Goal: Task Accomplishment & Management: Complete application form

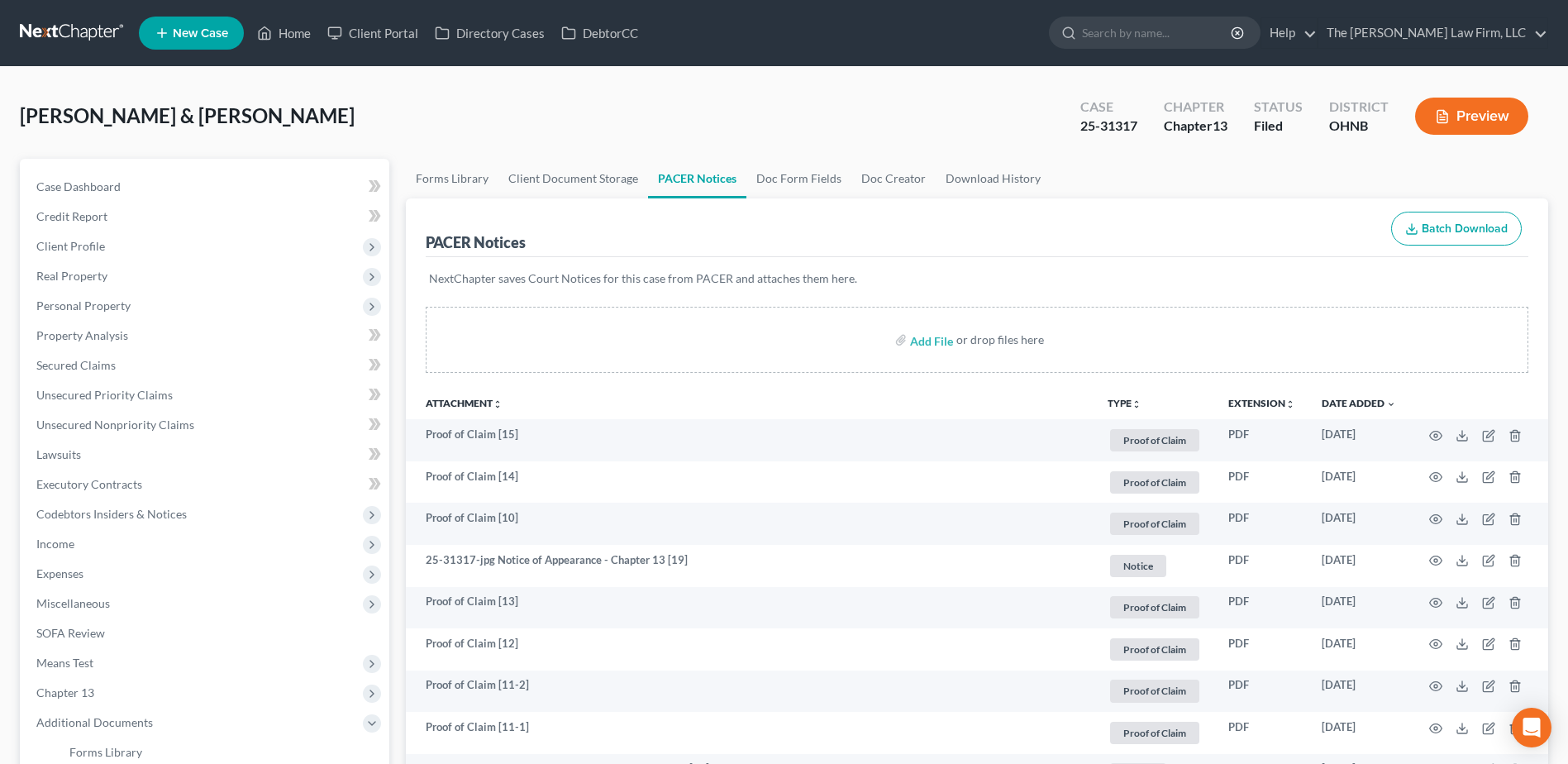
click at [90, 37] on link at bounding box center [72, 32] width 106 height 29
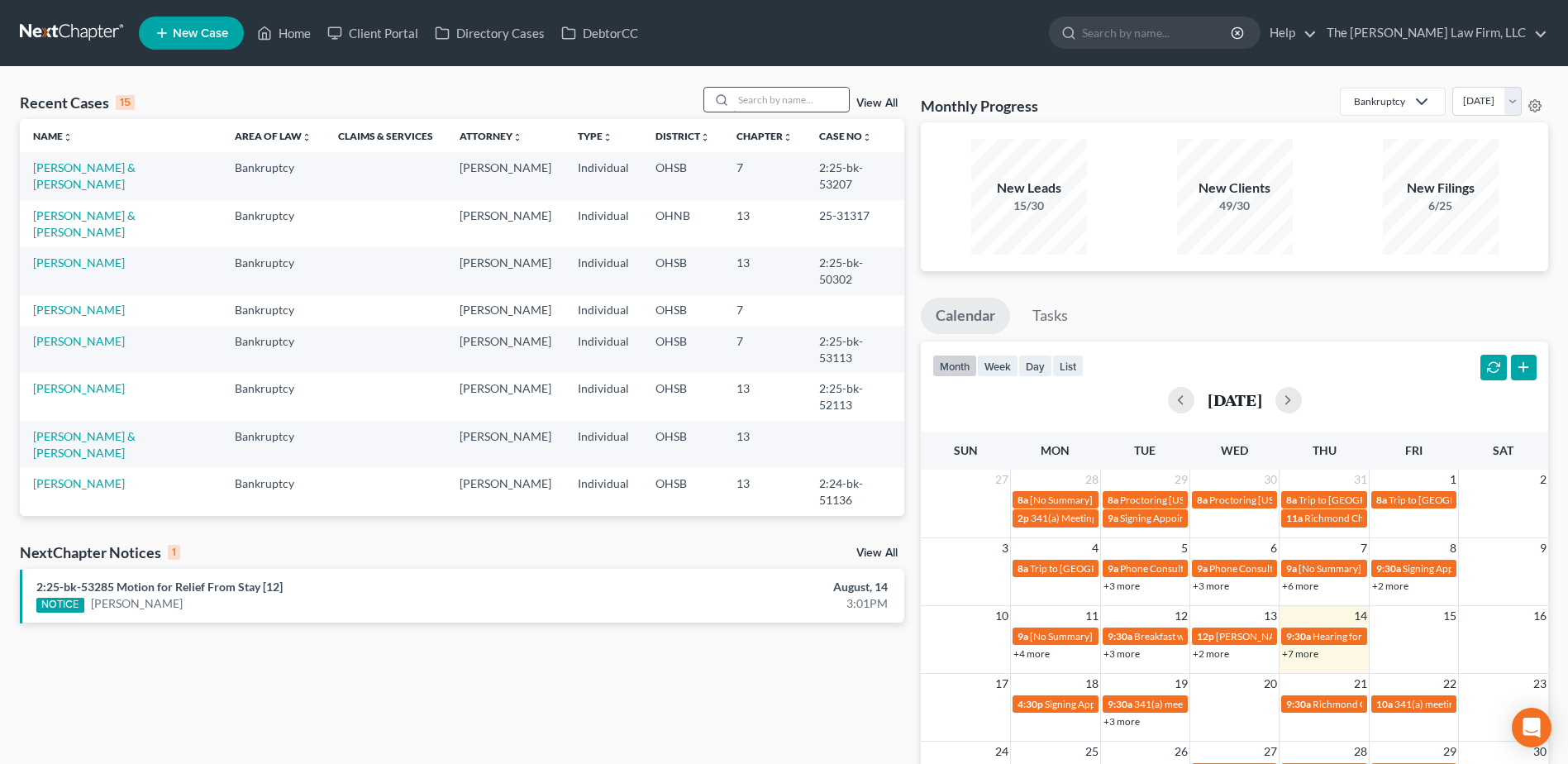
click at [768, 98] on input "search" at bounding box center [791, 99] width 116 height 24
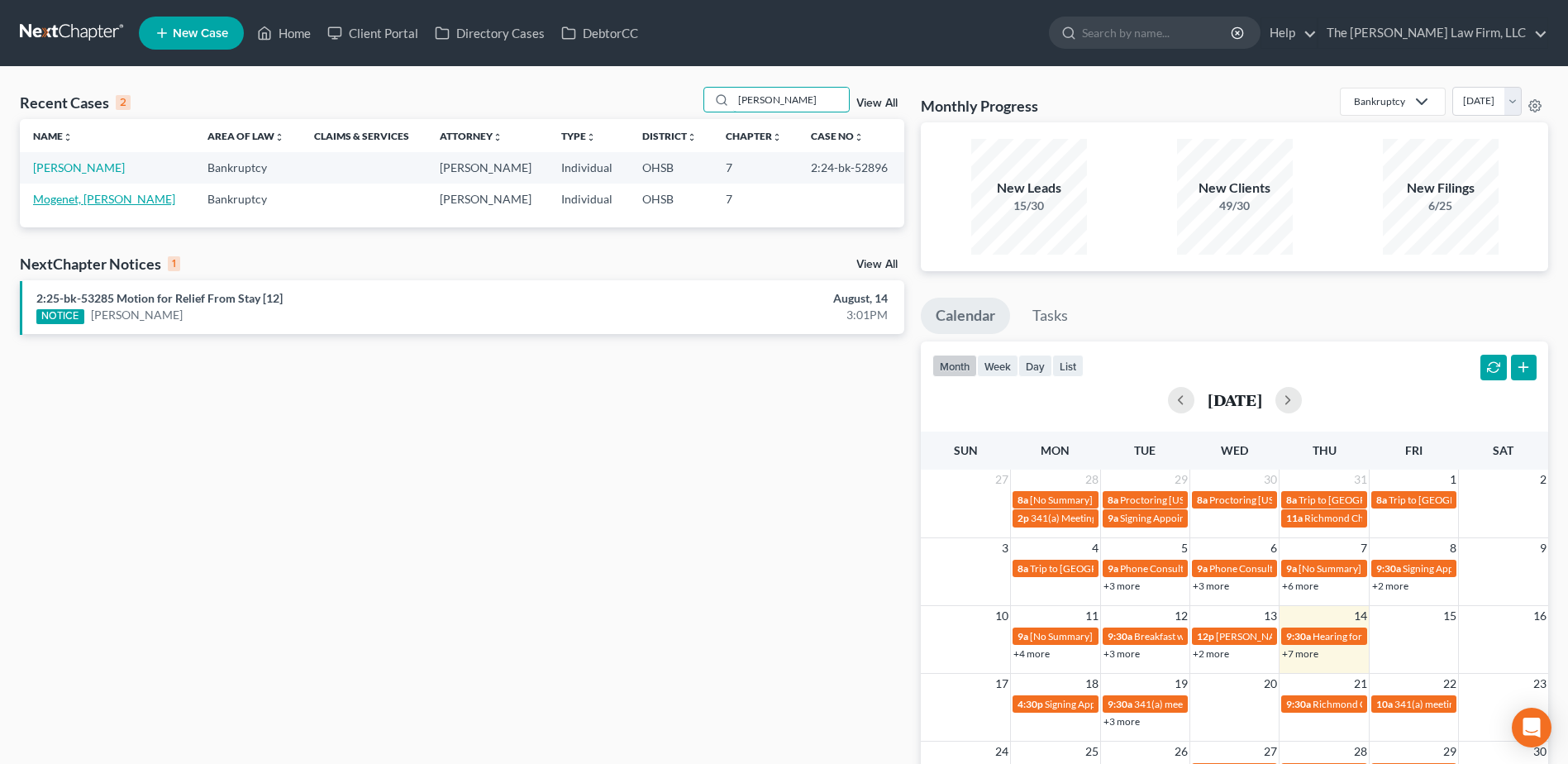
type input "[PERSON_NAME]"
click at [81, 201] on link "Mogenet, [PERSON_NAME]" at bounding box center [104, 199] width 143 height 14
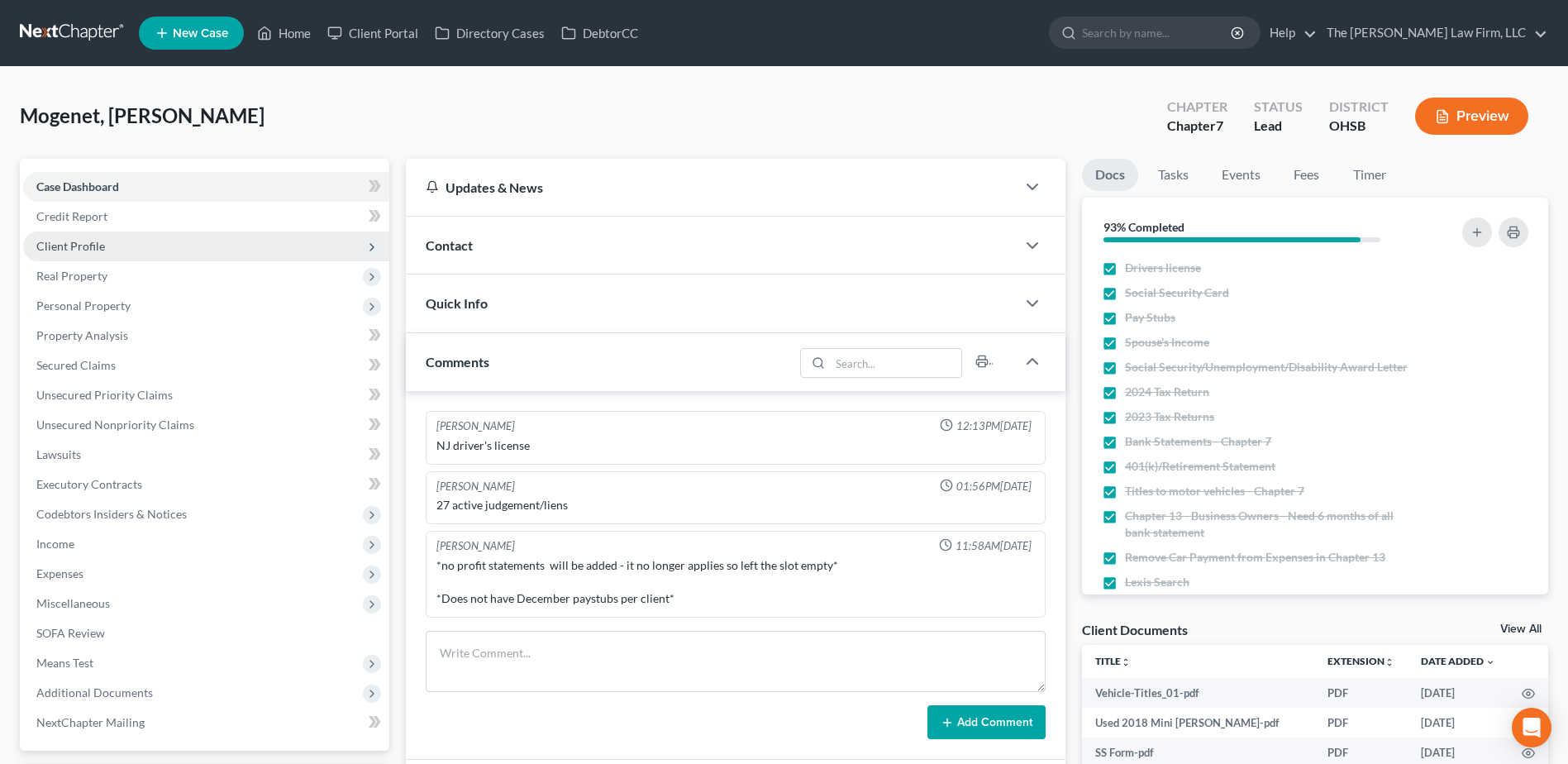
click at [95, 242] on span "Client Profile" at bounding box center [70, 246] width 69 height 14
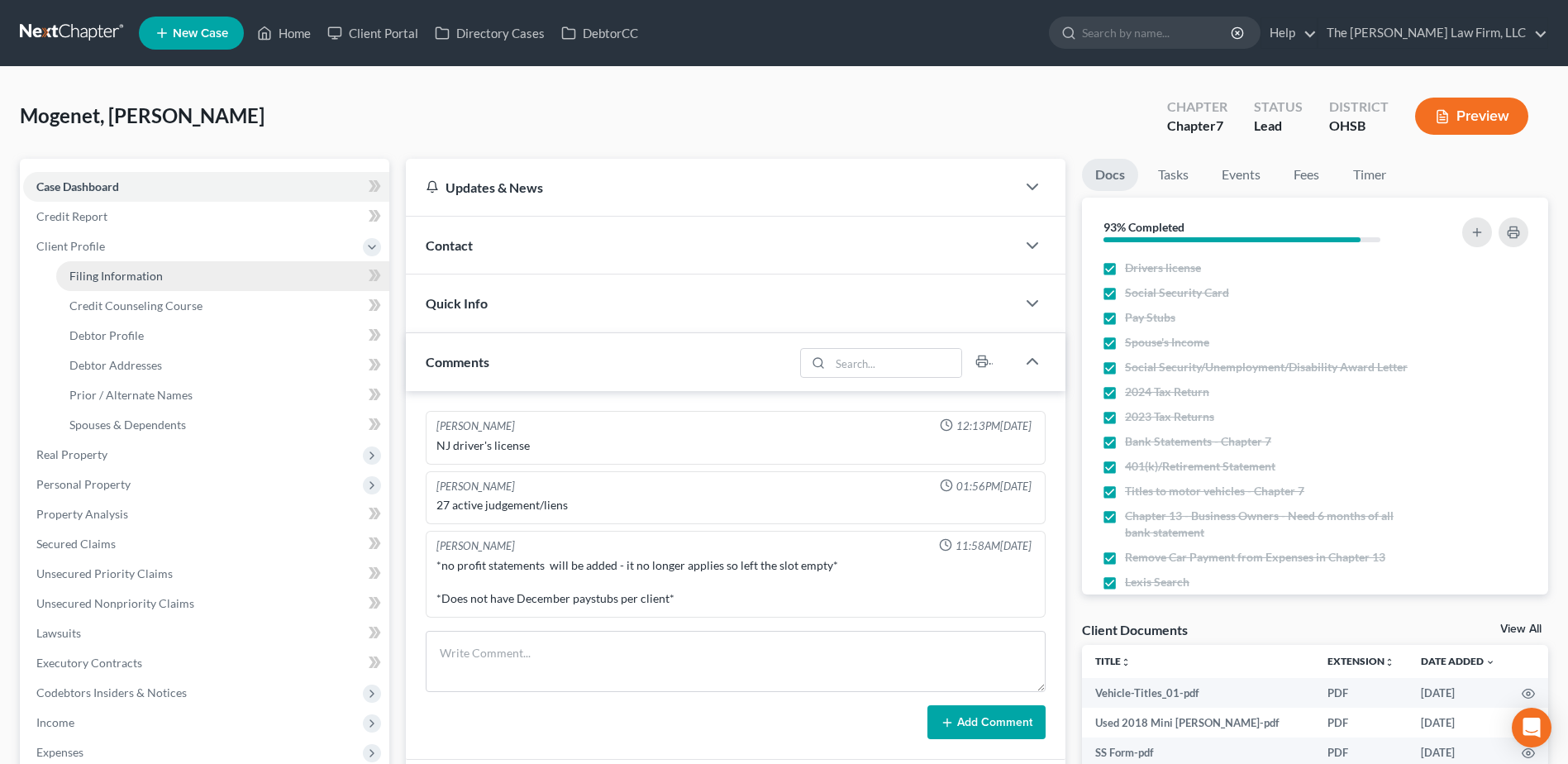
click at [106, 269] on span "Filing Information" at bounding box center [116, 276] width 94 height 14
select select "1"
select select "0"
select select "36"
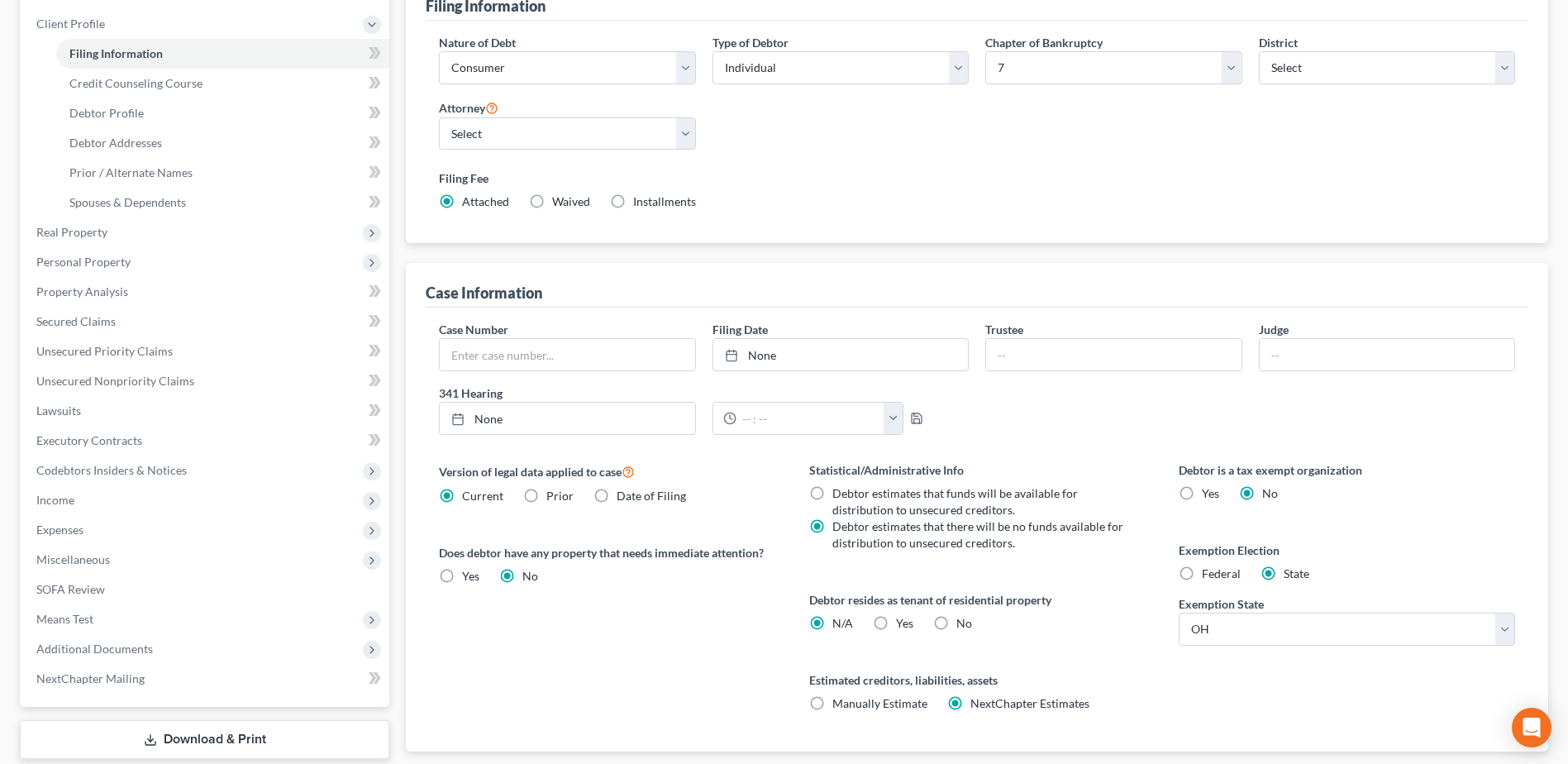
scroll to position [326, 0]
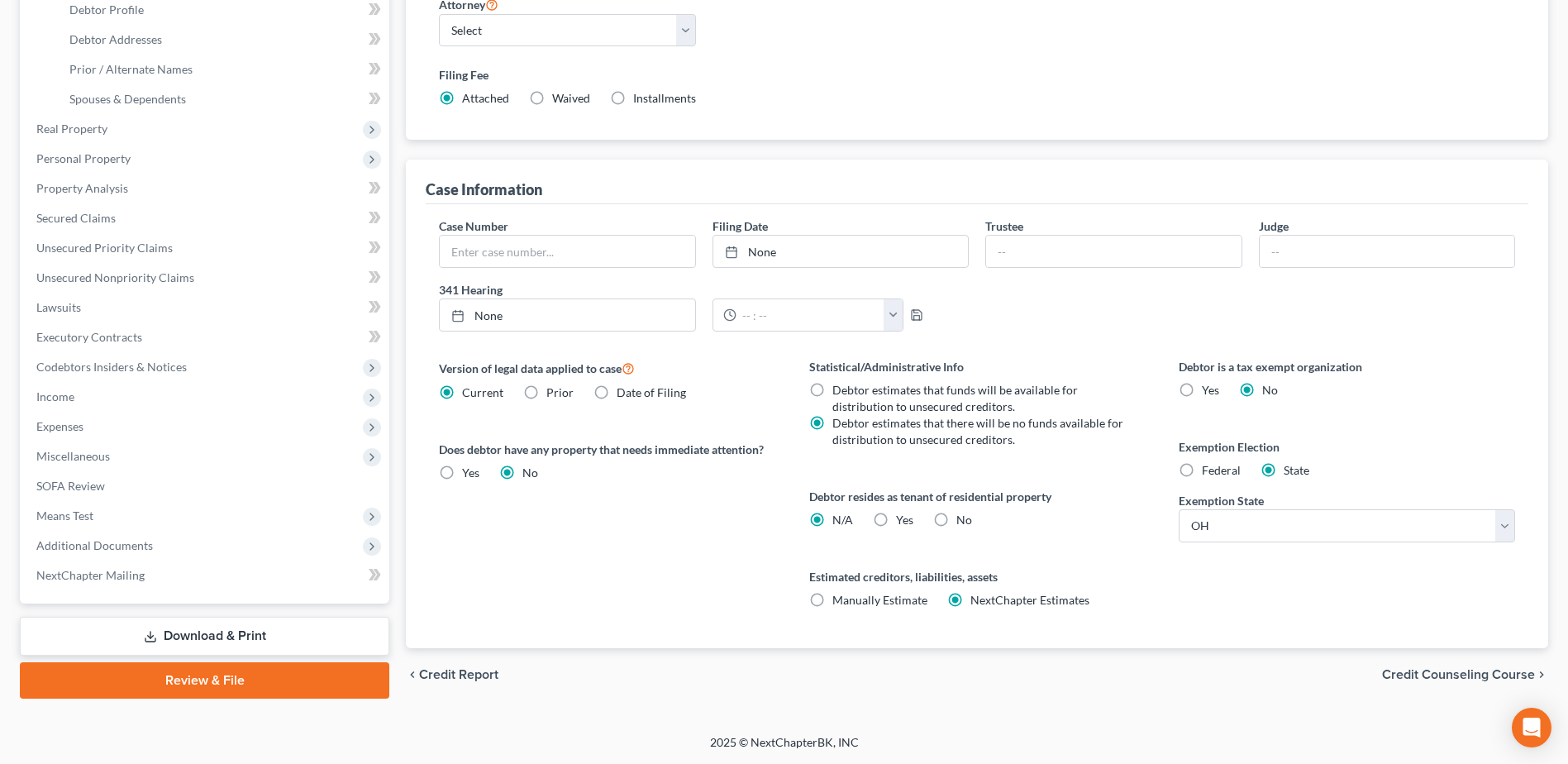
click at [896, 516] on label "Yes Yes" at bounding box center [904, 520] width 17 height 17
click at [902, 516] on input "Yes Yes" at bounding box center [908, 517] width 11 height 11
radio input "true"
radio input "false"
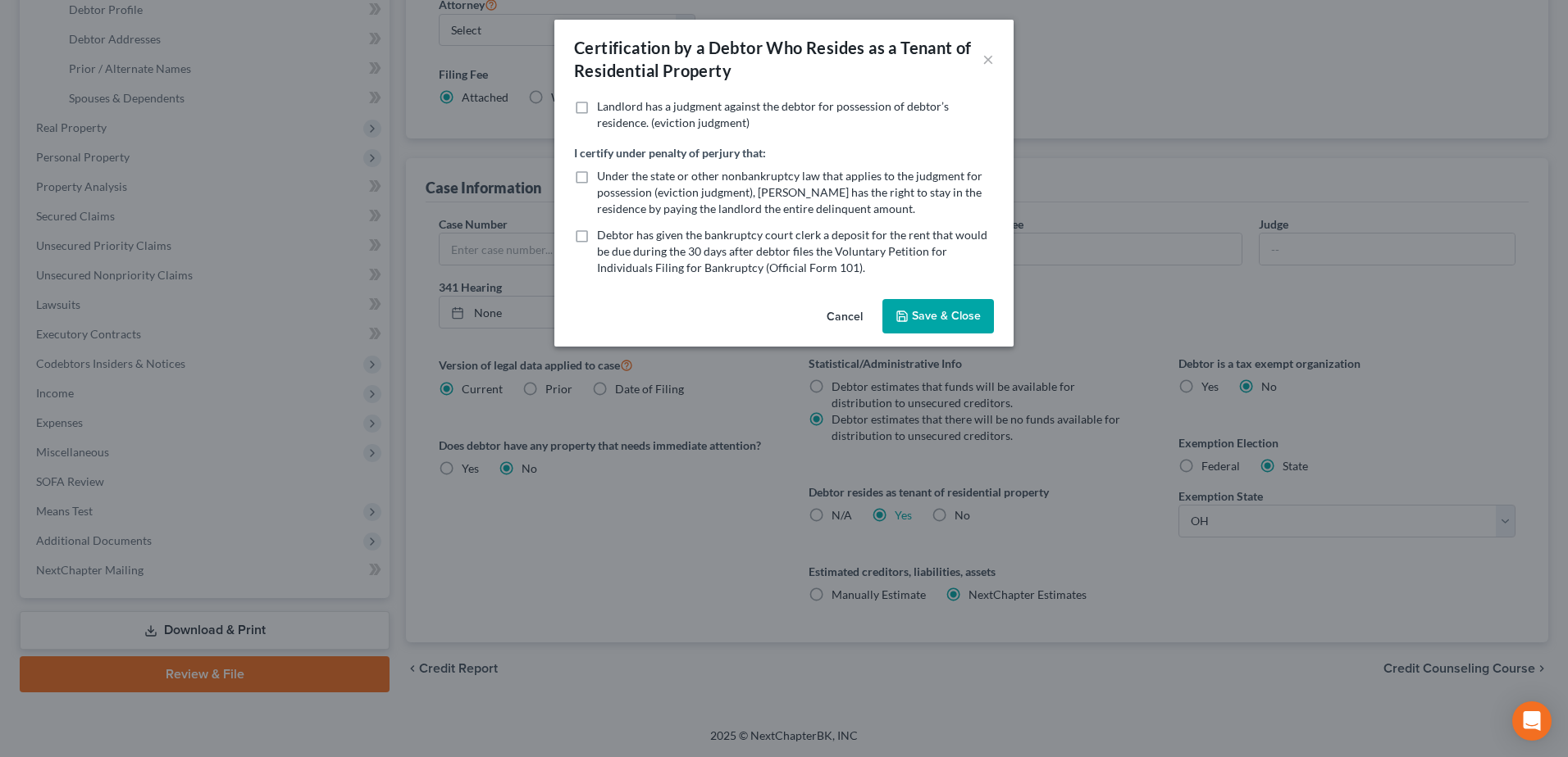
click at [919, 313] on button "Save & Close" at bounding box center [938, 316] width 111 height 34
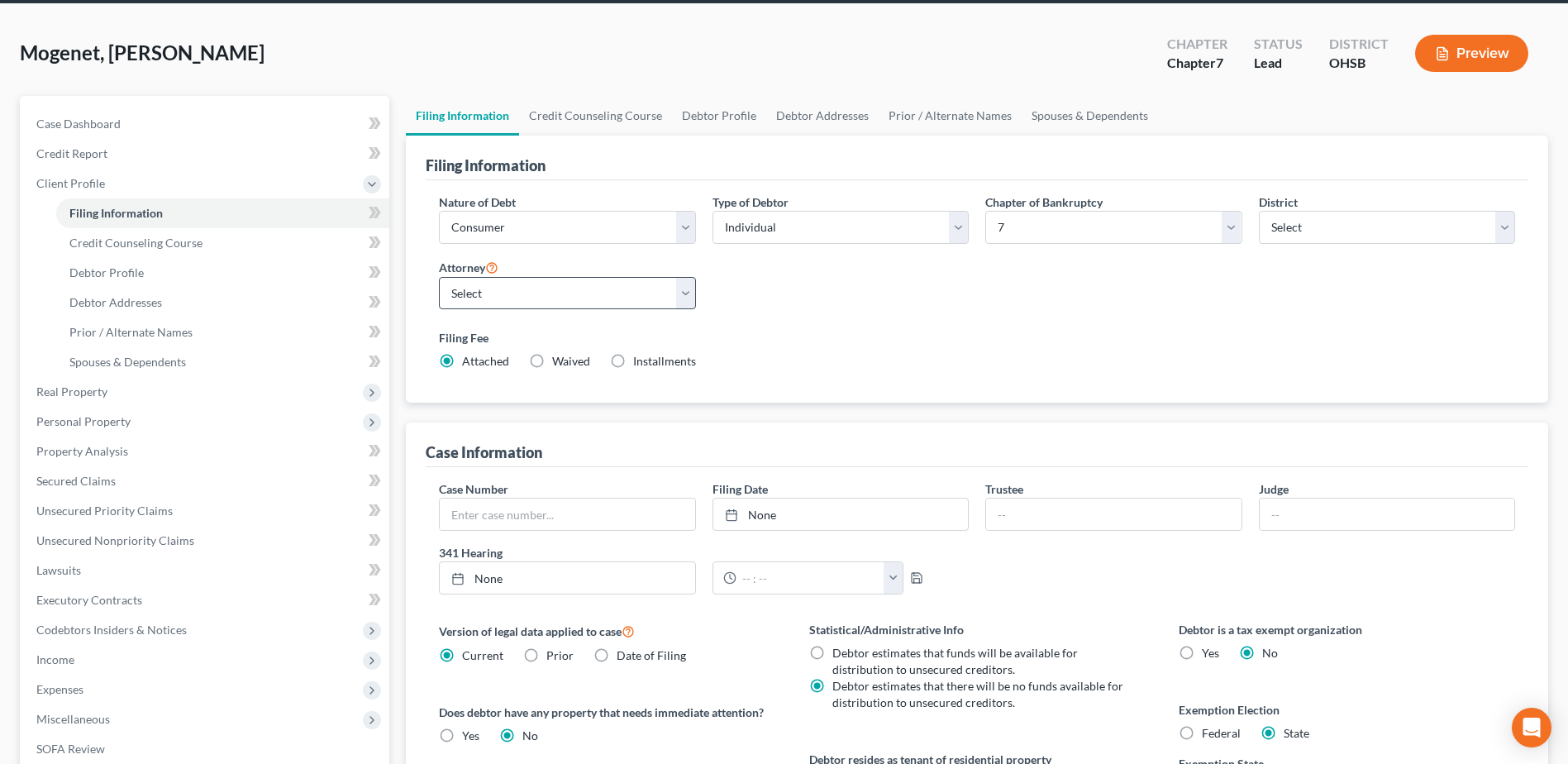
scroll to position [0, 0]
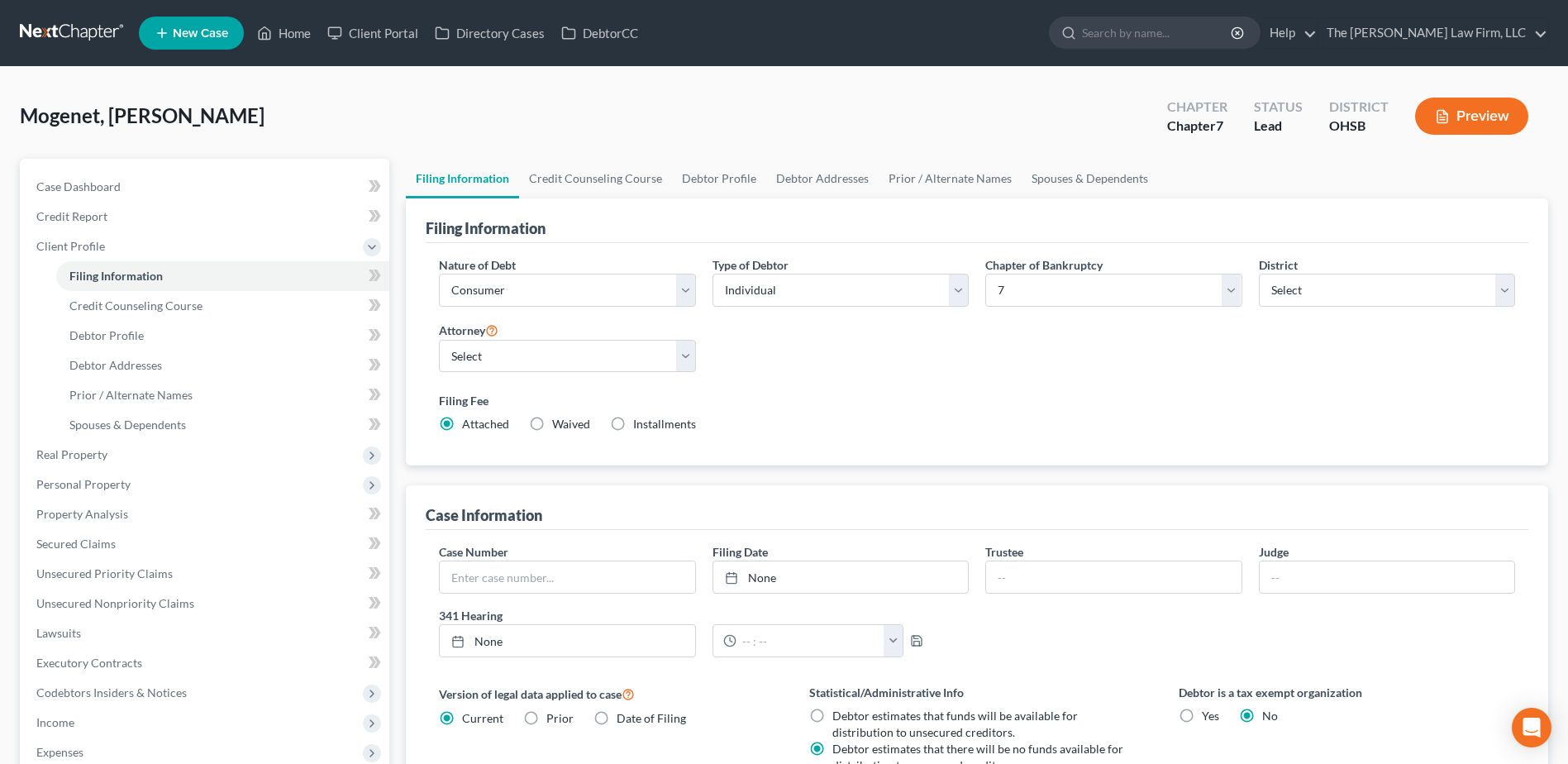
click at [633, 420] on label "Installments Installments" at bounding box center [665, 424] width 63 height 17
click at [640, 420] on input "Installments Installments" at bounding box center [645, 422] width 11 height 11
radio input "true"
radio input "false"
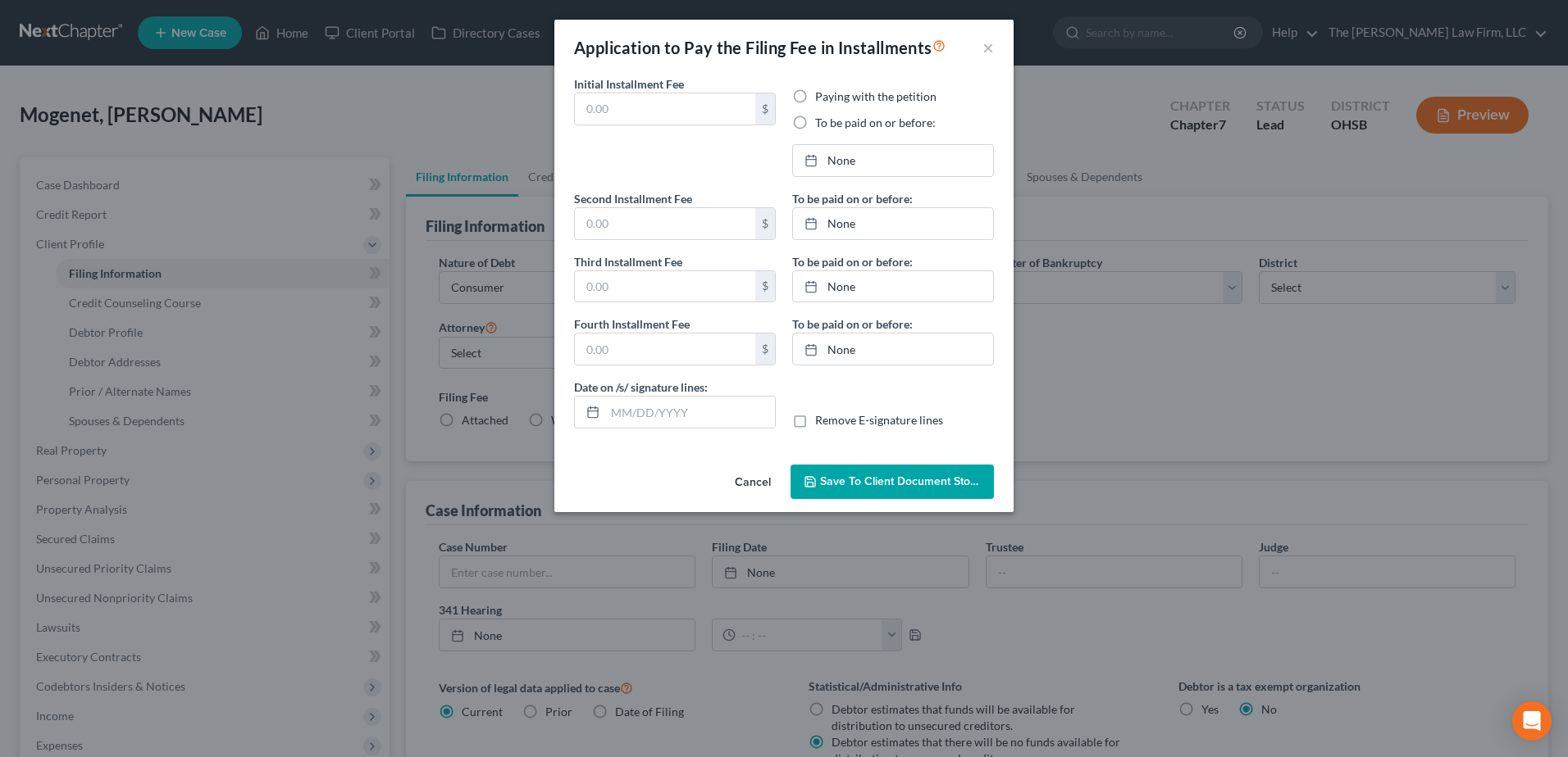
type input "0.00"
radio input "true"
type input "0.00"
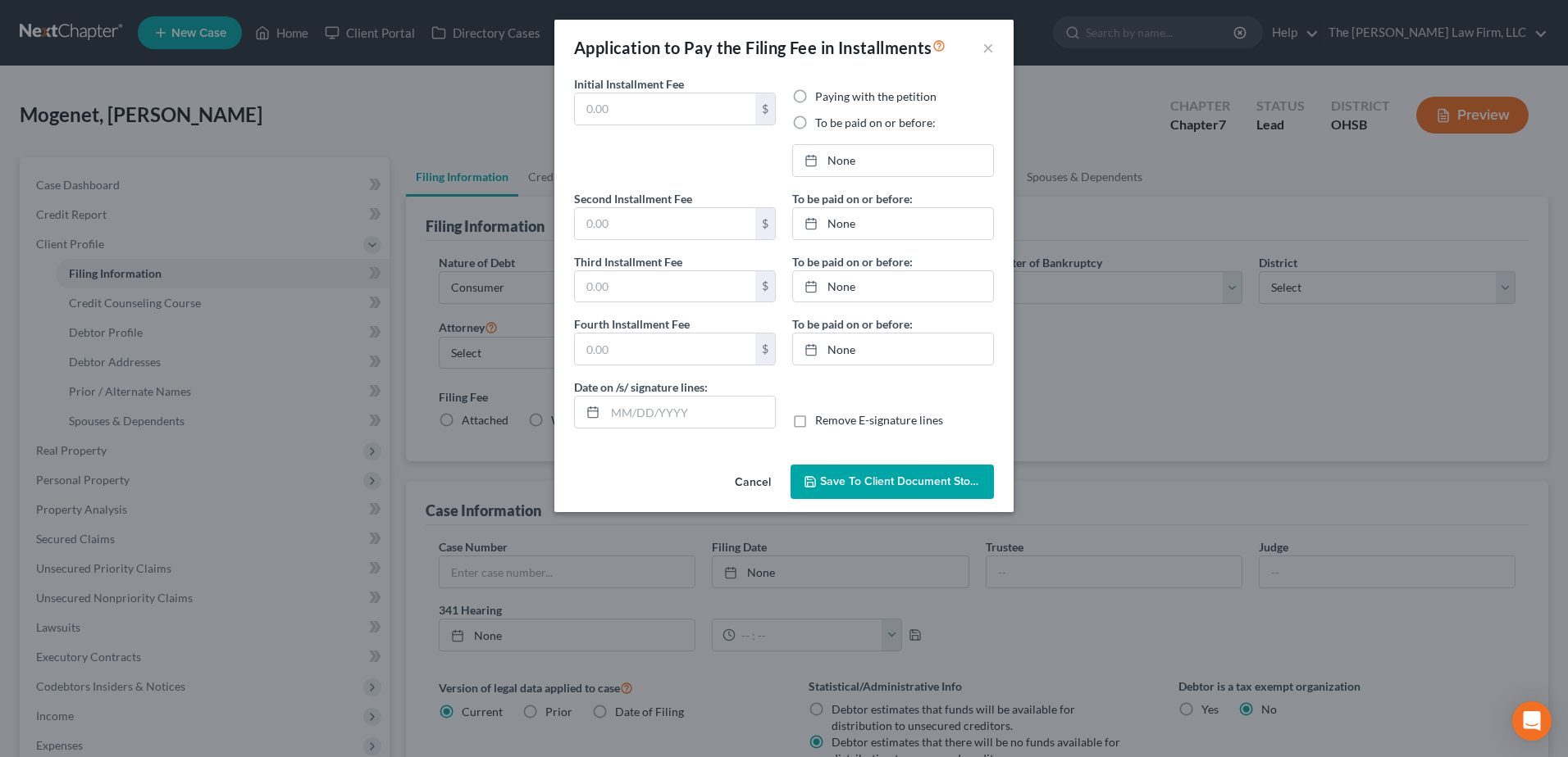
type input "[DATE]"
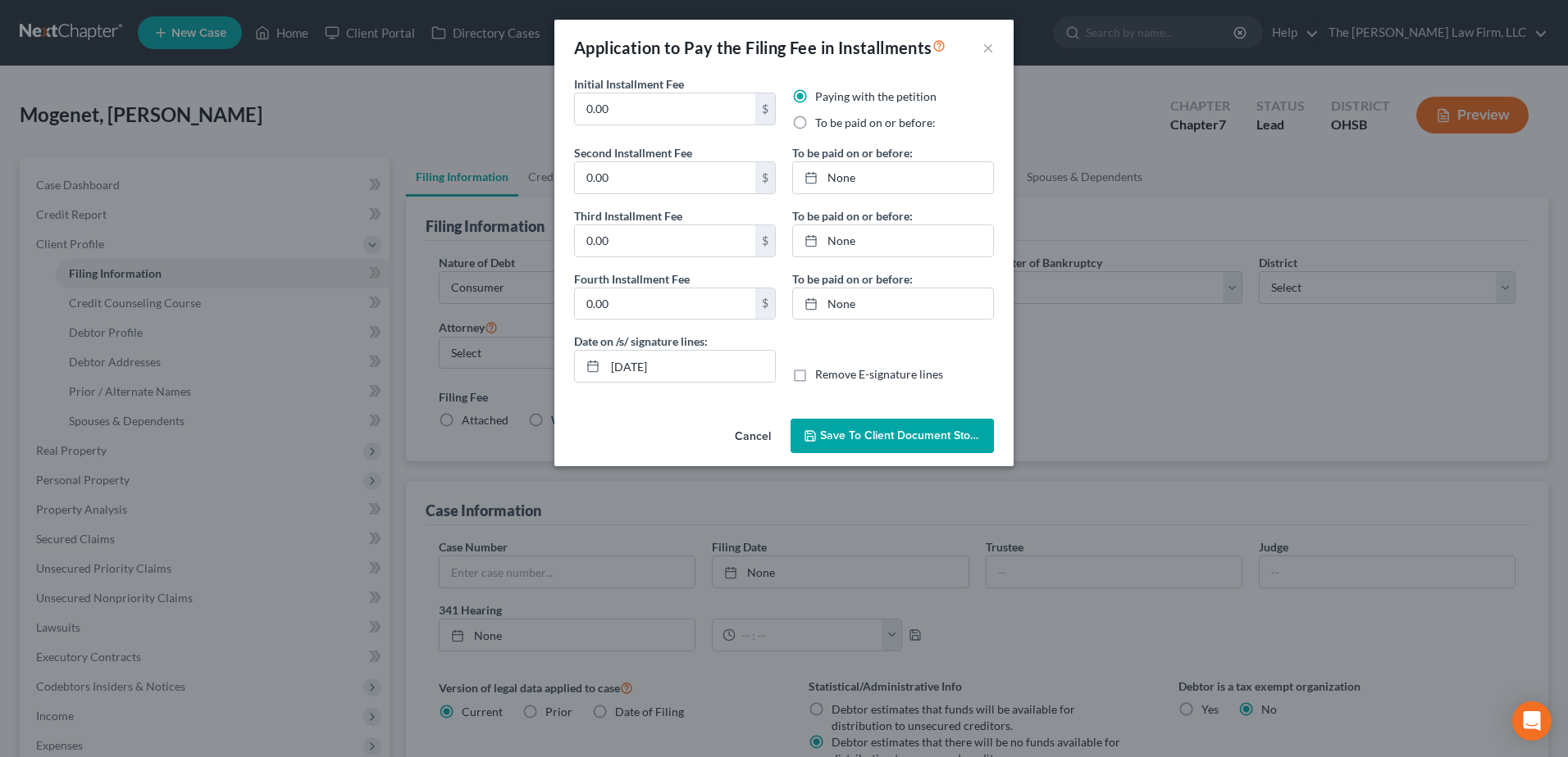
click at [815, 123] on label "To be paid on or before:" at bounding box center [875, 123] width 120 height 17
click at [822, 123] on input "To be paid on or before:" at bounding box center [827, 120] width 11 height 11
radio input "true"
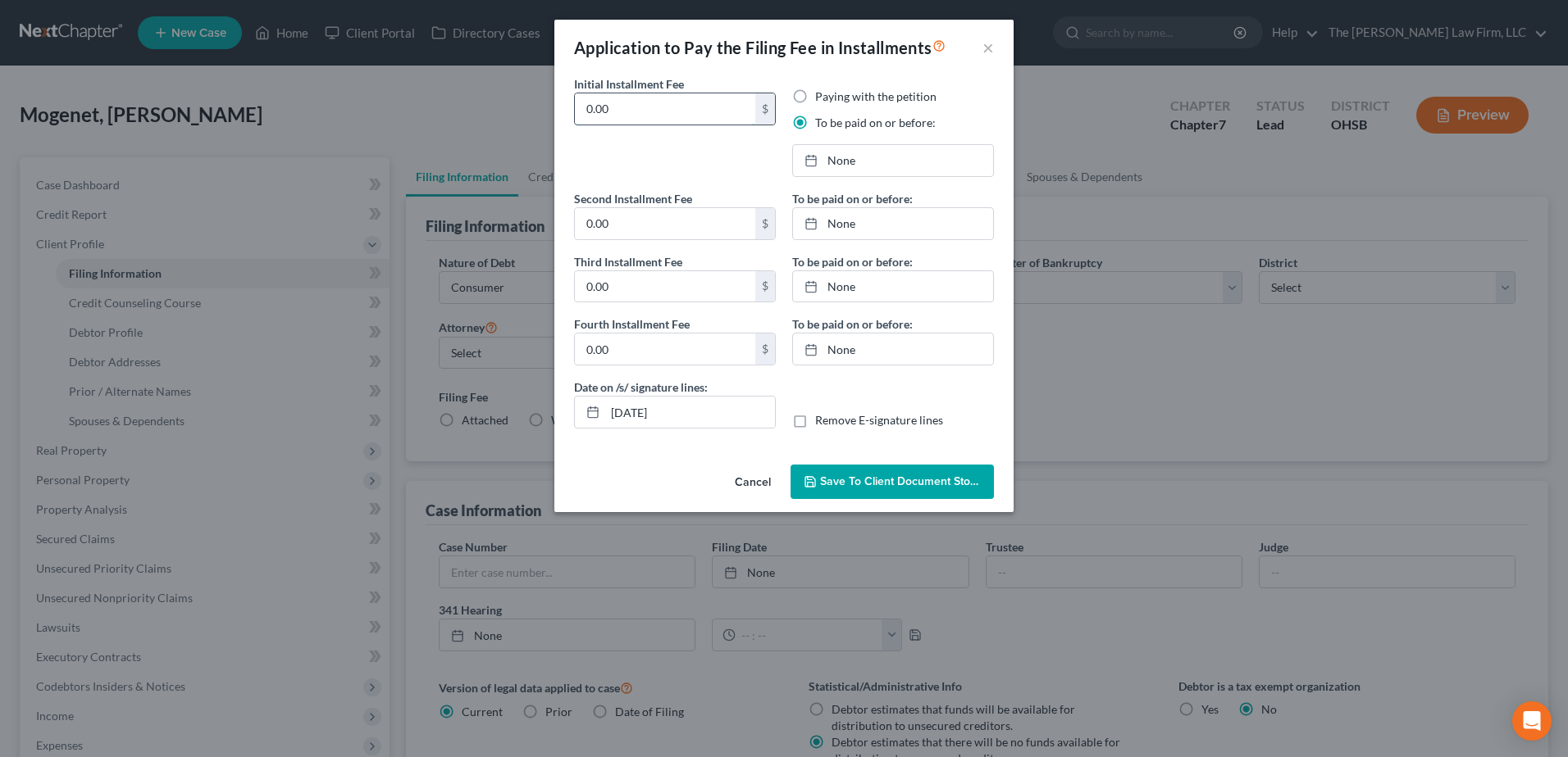
click at [693, 119] on input "0.00" at bounding box center [665, 109] width 180 height 31
type input "84.50"
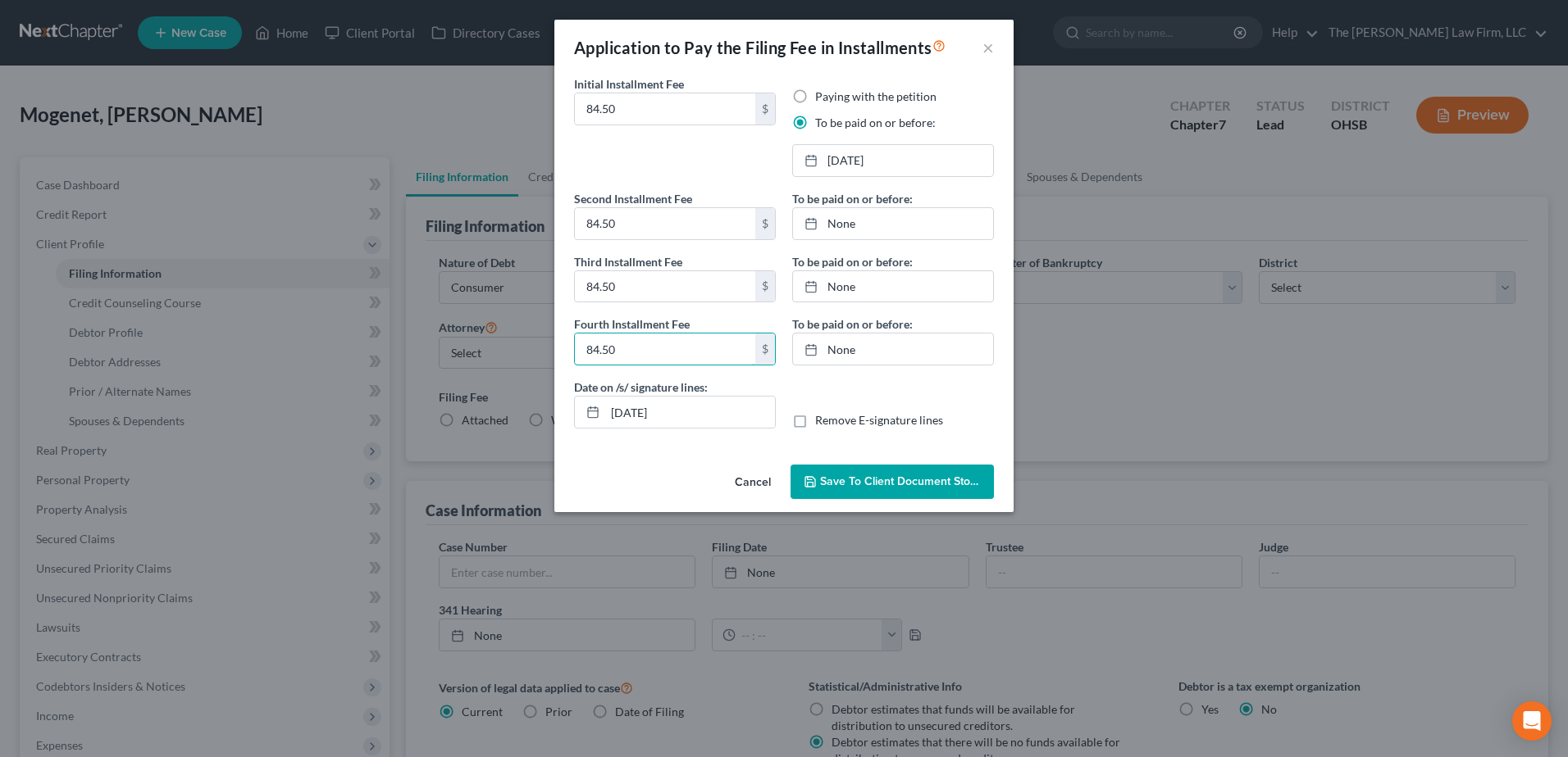
type input "84.50"
click at [830, 155] on link "8/14/2025" at bounding box center [893, 160] width 200 height 31
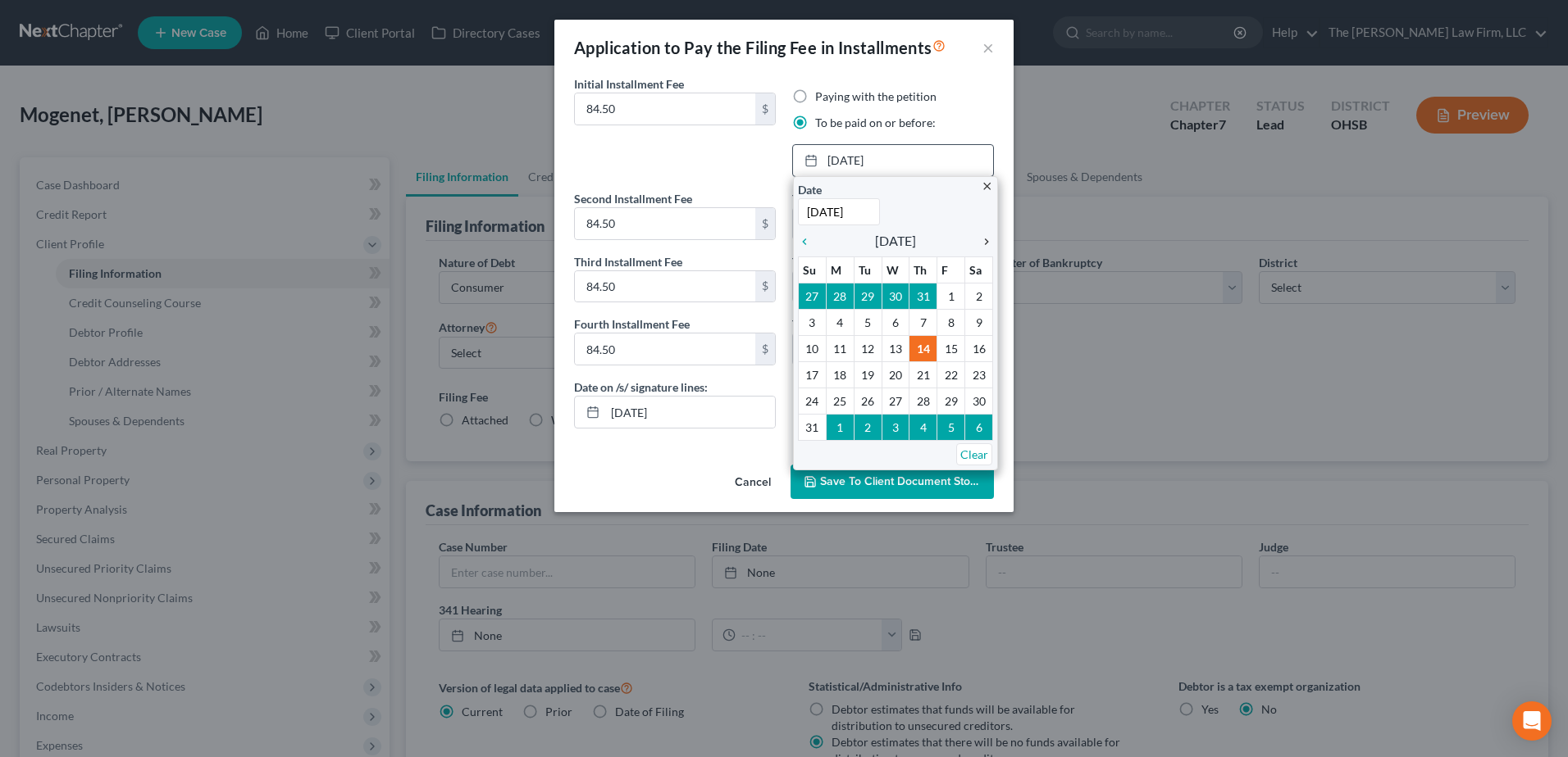
click at [982, 237] on icon "chevron_right" at bounding box center [983, 241] width 21 height 13
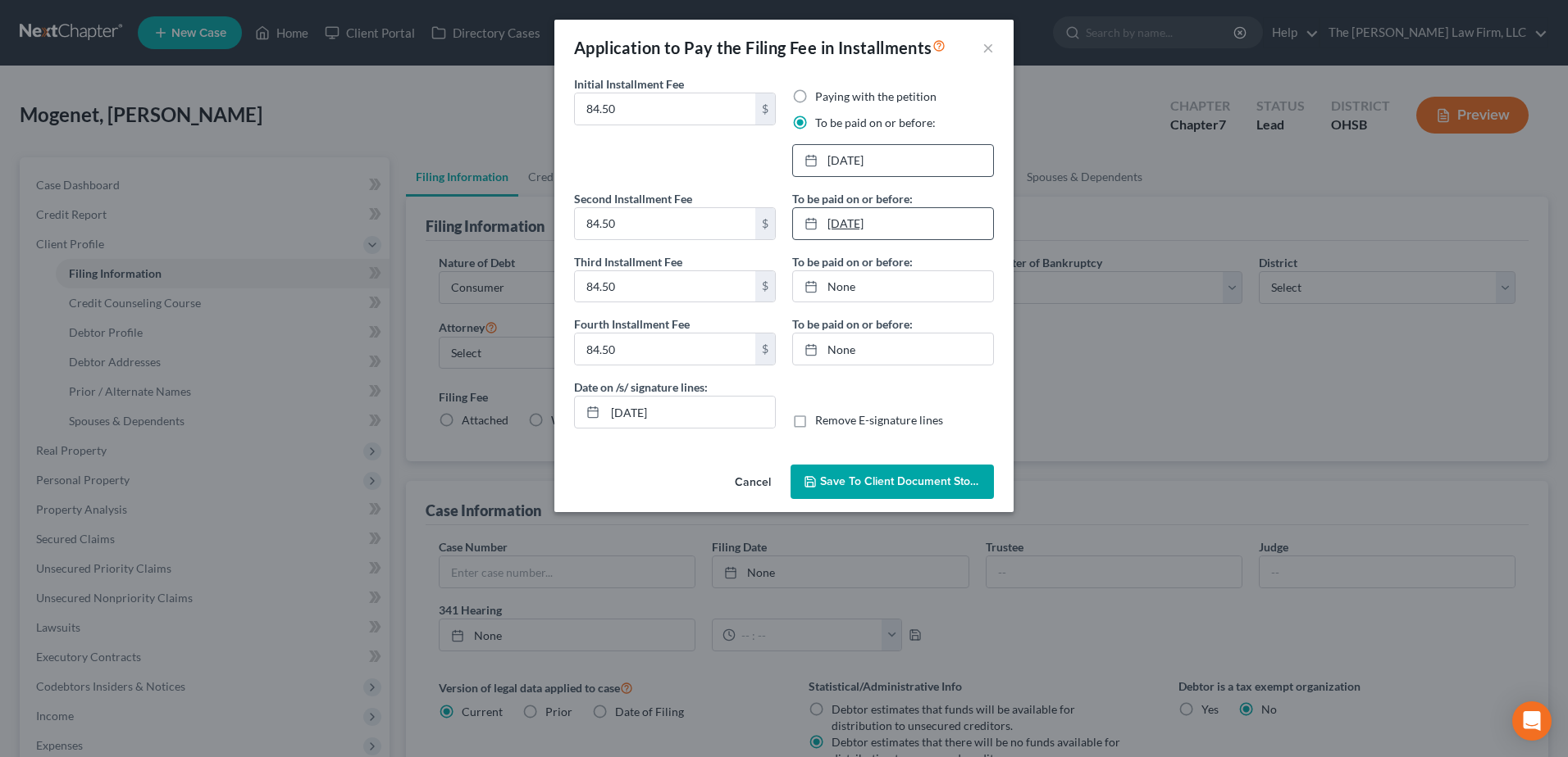
drag, startPoint x: 850, startPoint y: 231, endPoint x: 879, endPoint y: 235, distance: 29.3
click at [854, 231] on link "8/14/2025" at bounding box center [893, 223] width 200 height 31
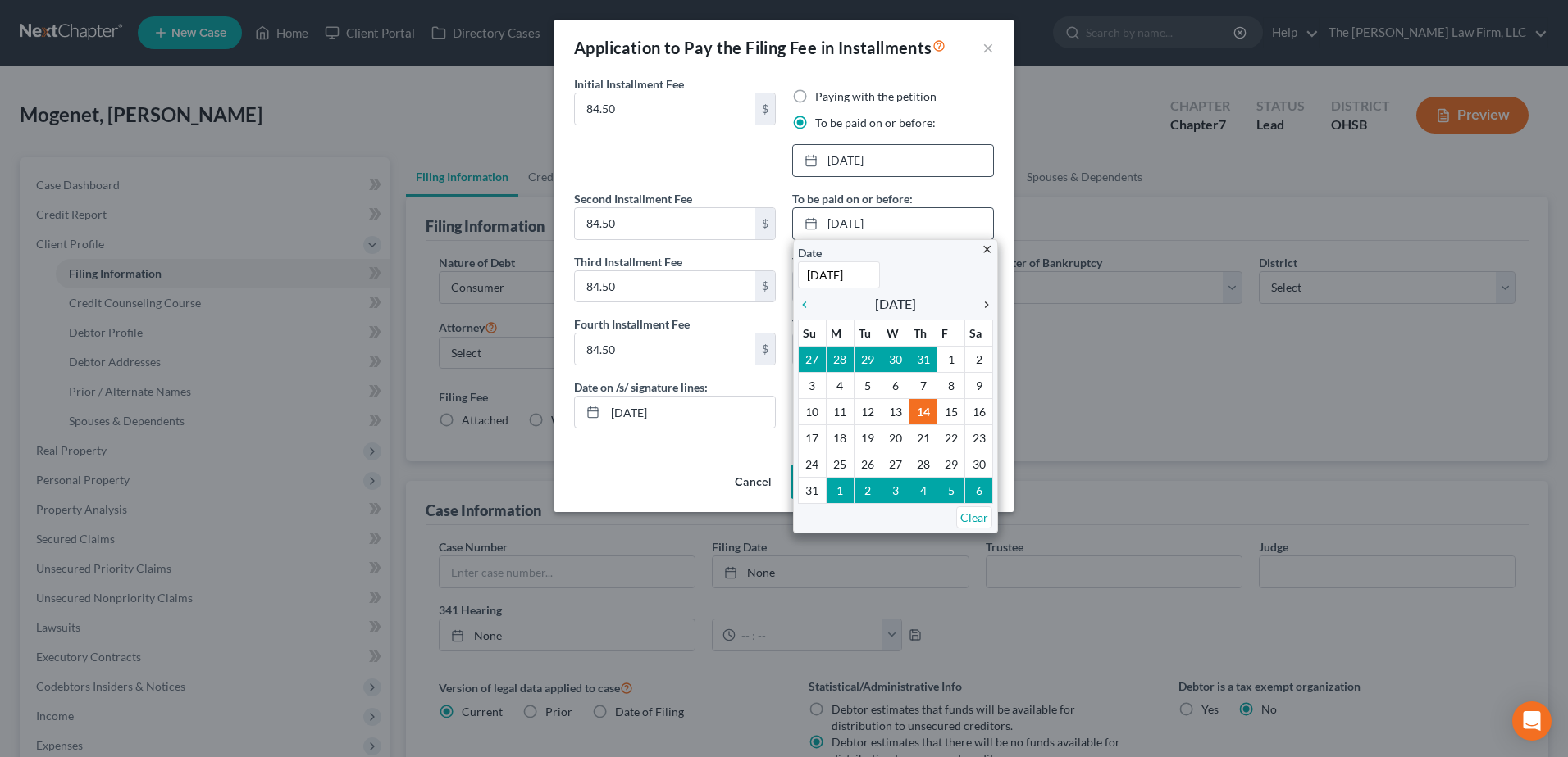
click at [986, 304] on icon "chevron_right" at bounding box center [983, 305] width 21 height 13
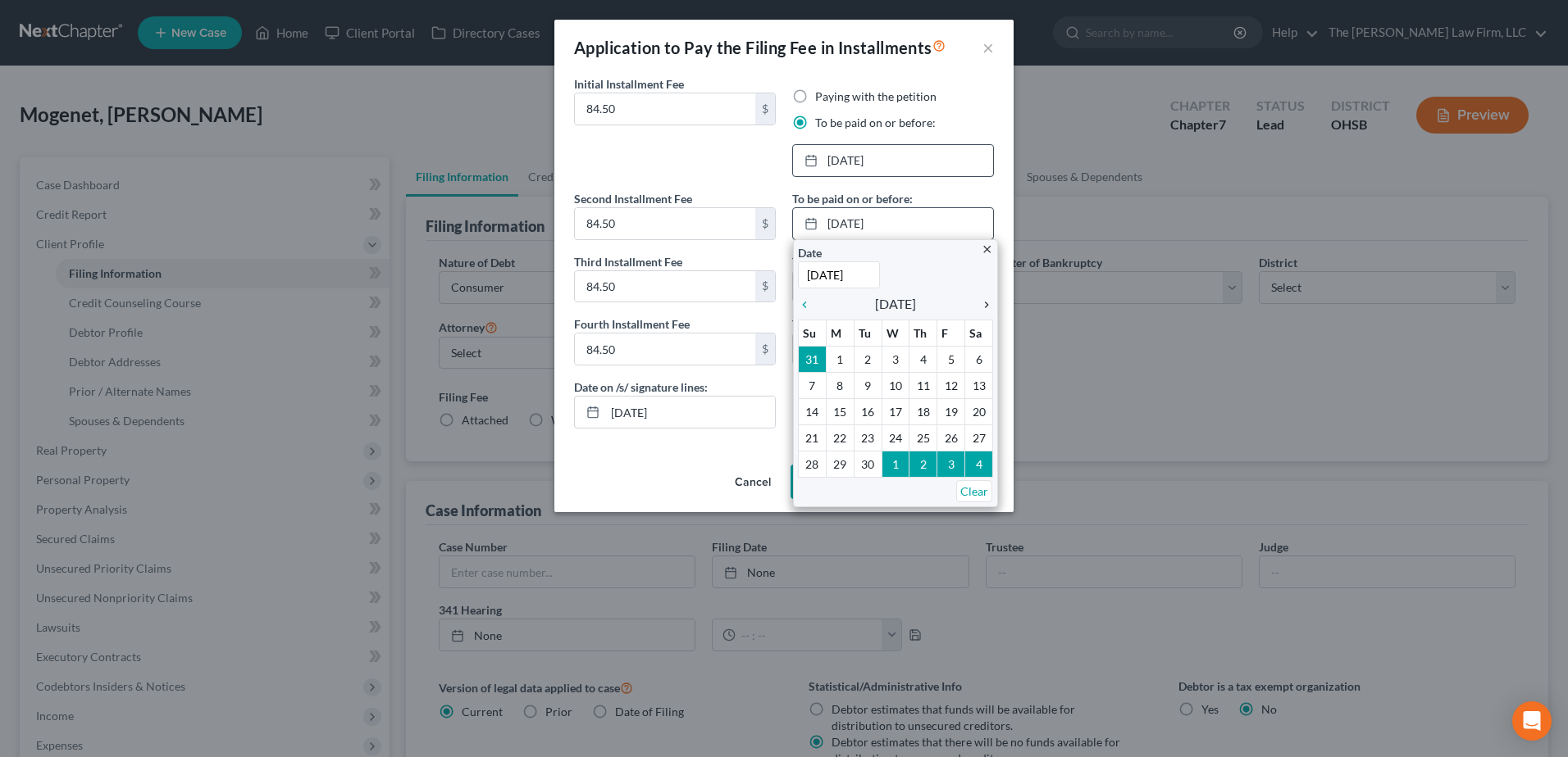
click at [986, 304] on icon "chevron_right" at bounding box center [983, 305] width 21 height 13
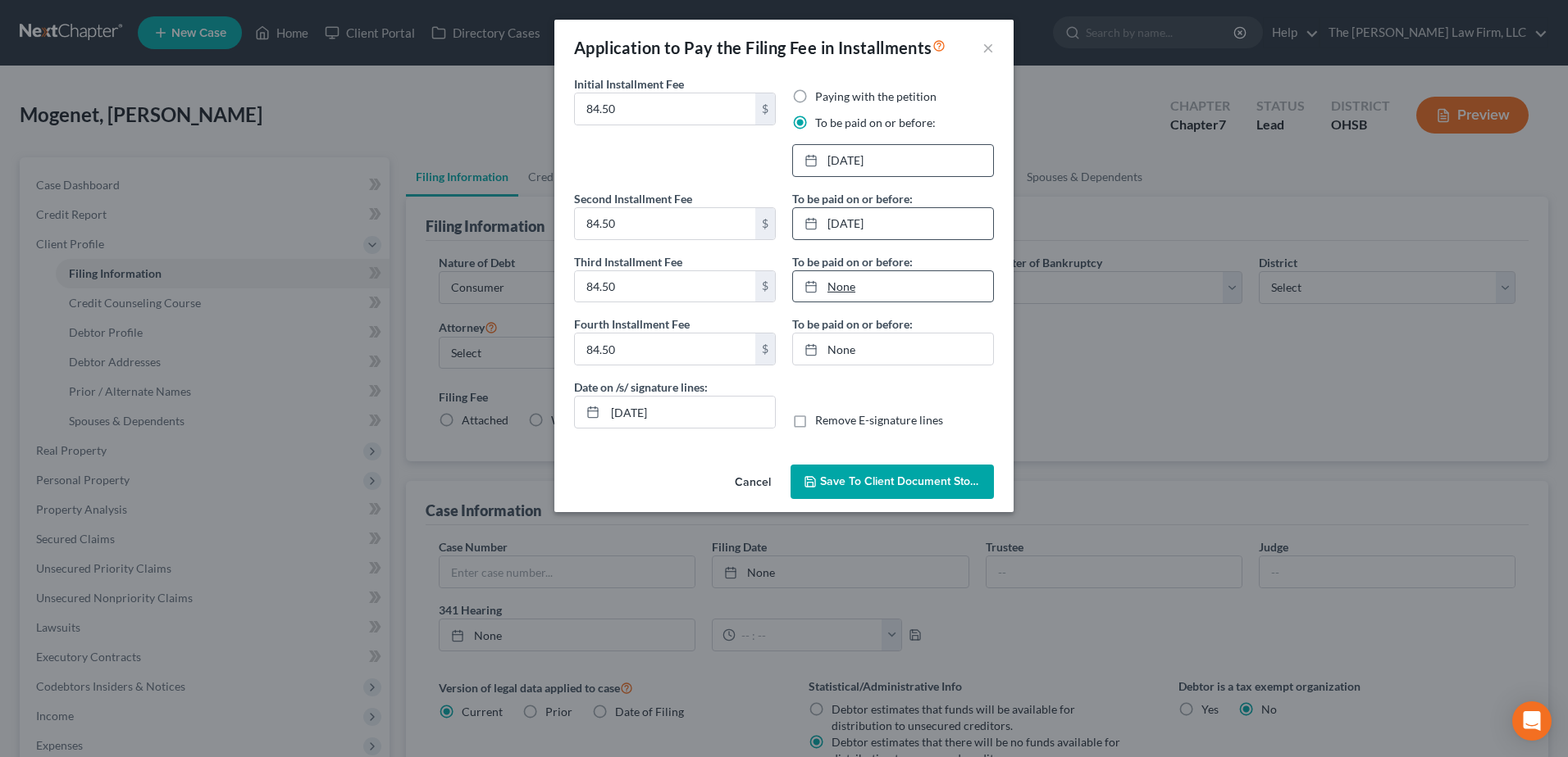
type input "8/14/2025"
click at [853, 290] on link "8/14/2025" at bounding box center [893, 286] width 200 height 31
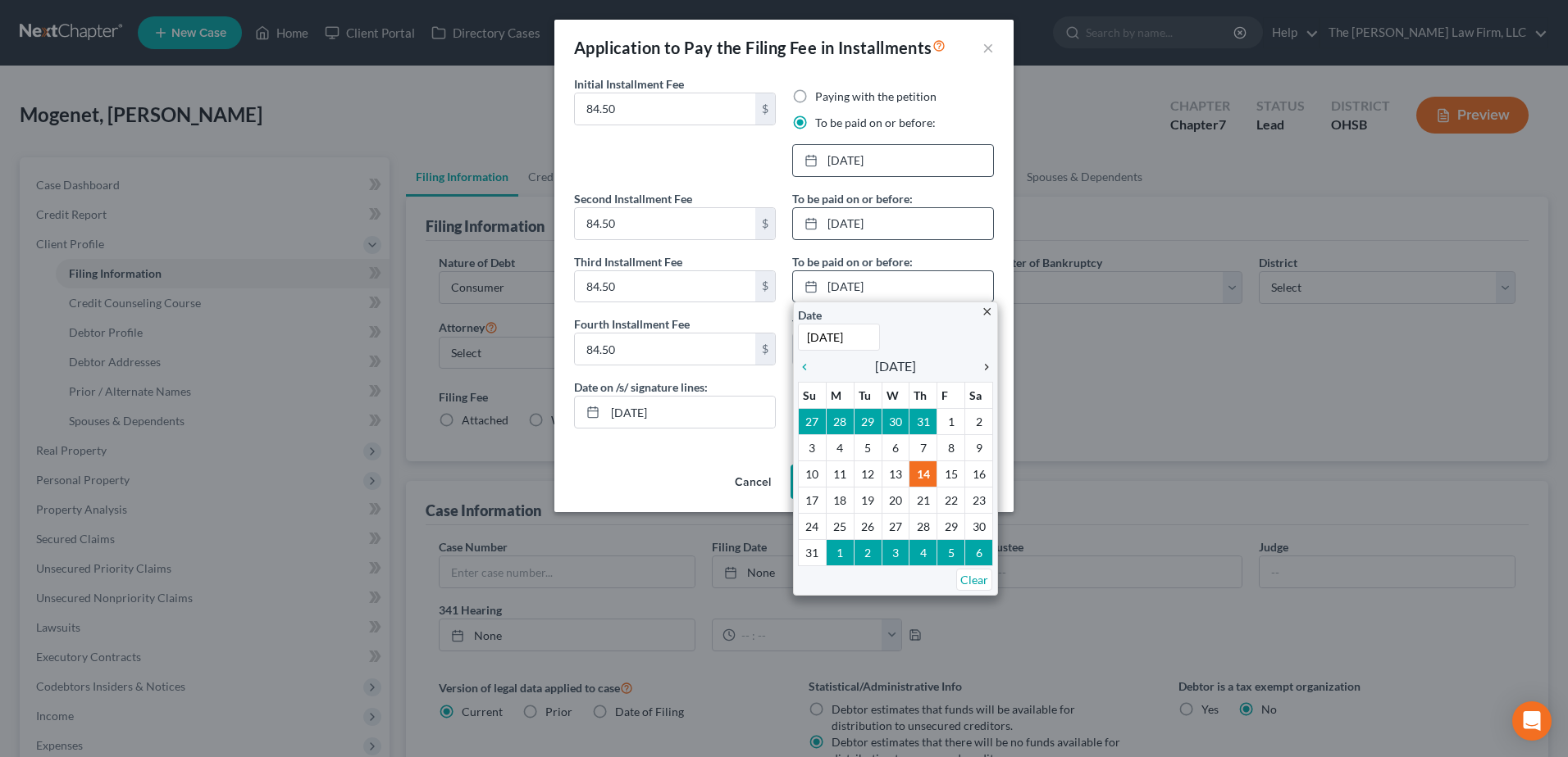
click at [986, 368] on icon "chevron_right" at bounding box center [983, 367] width 21 height 13
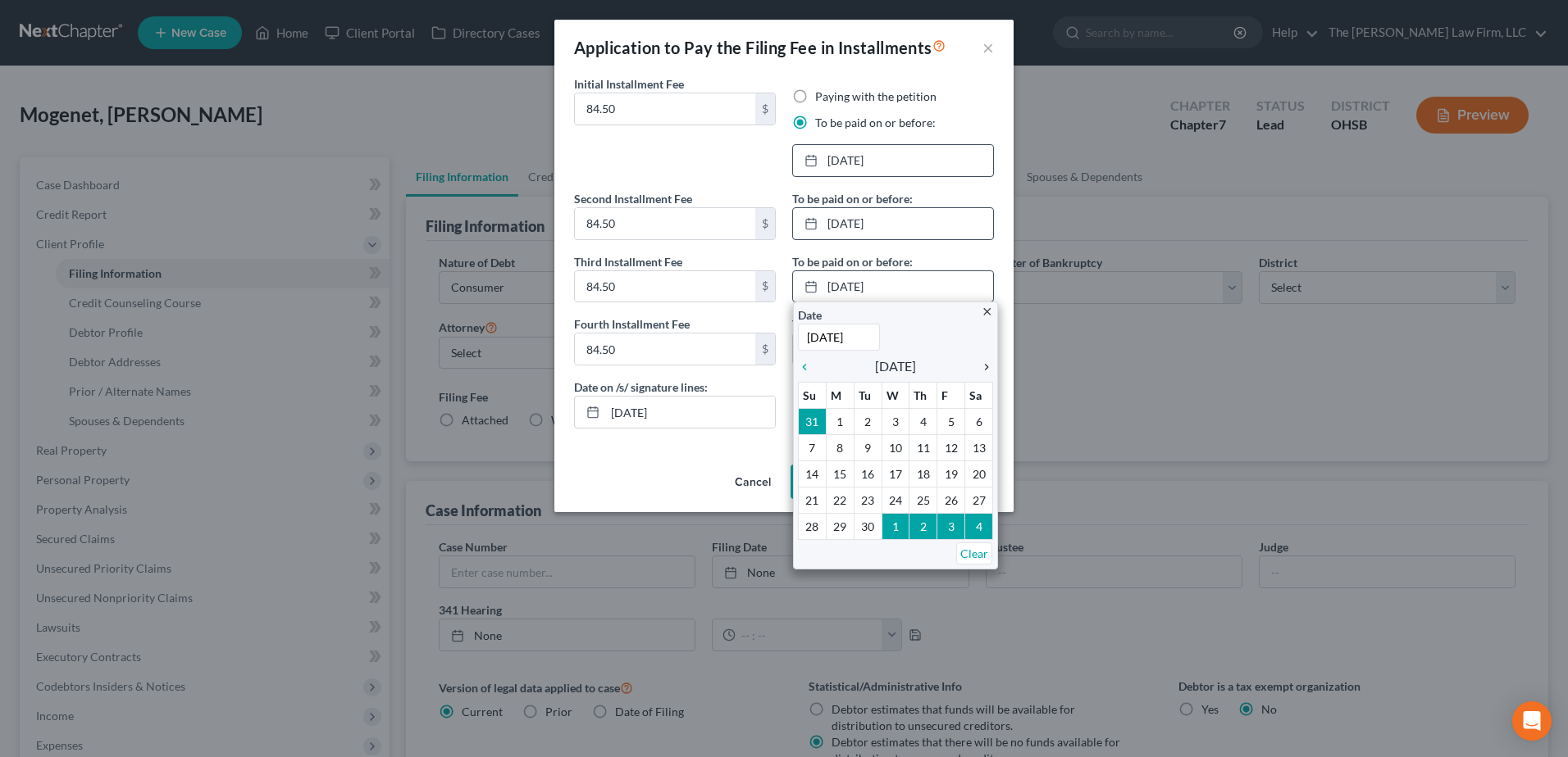
click at [986, 368] on icon "chevron_right" at bounding box center [983, 367] width 21 height 13
click at [986, 368] on icon "chevron_right" at bounding box center [983, 367] width 21 height 13
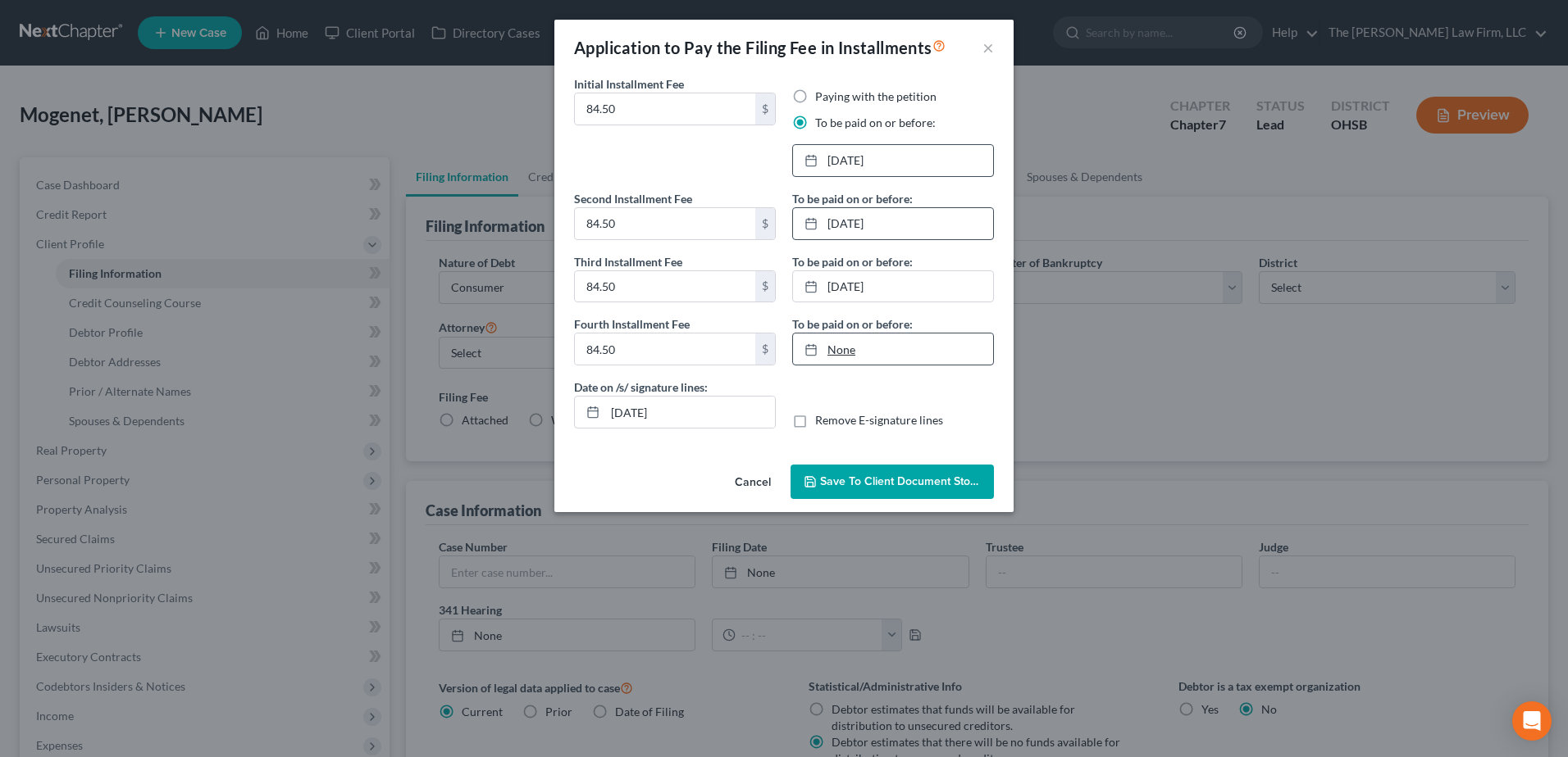
type input "8/14/2025"
click at [825, 350] on div at bounding box center [816, 350] width 23 height 14
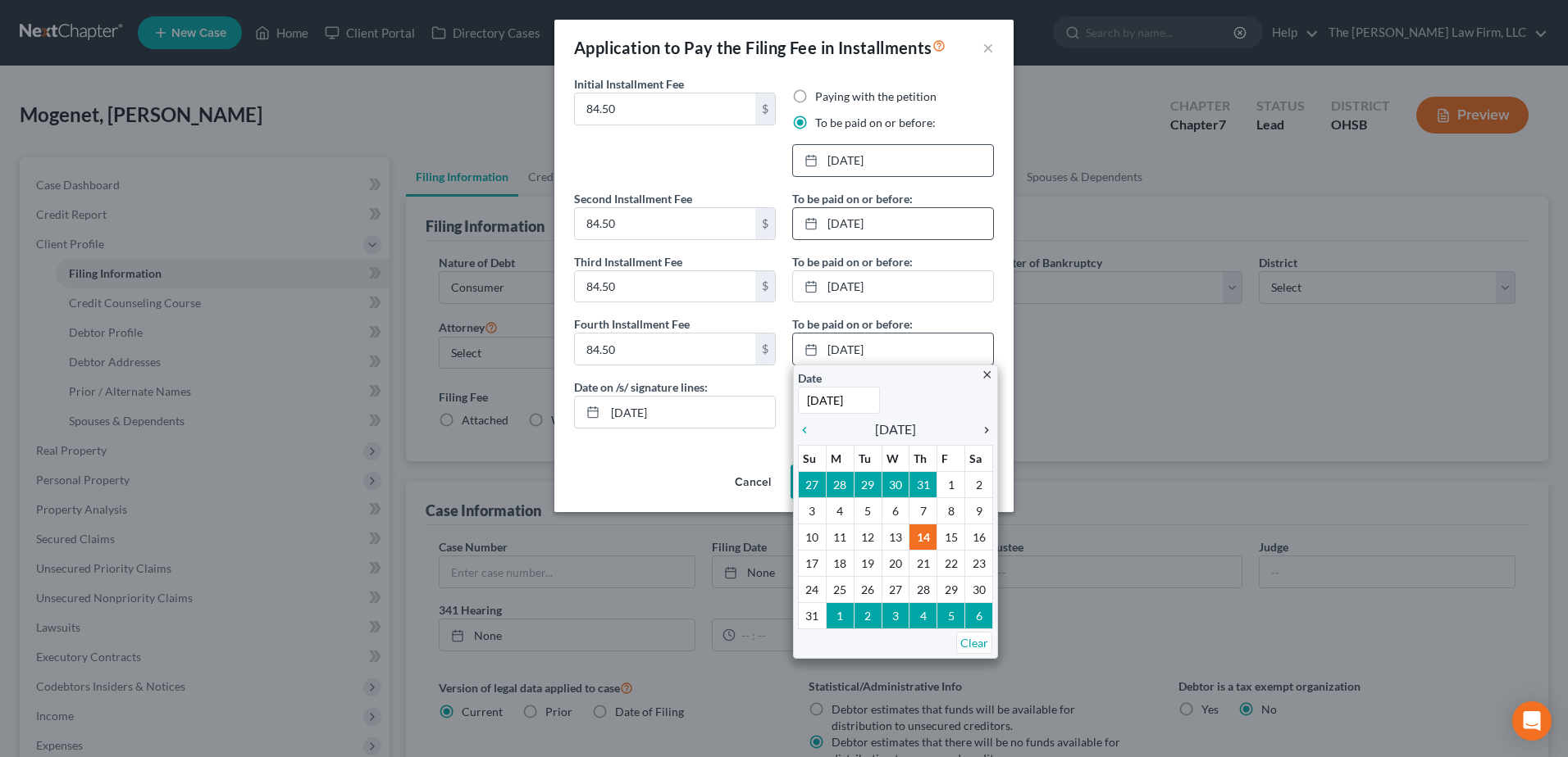
click at [987, 432] on icon "chevron_right" at bounding box center [983, 430] width 21 height 13
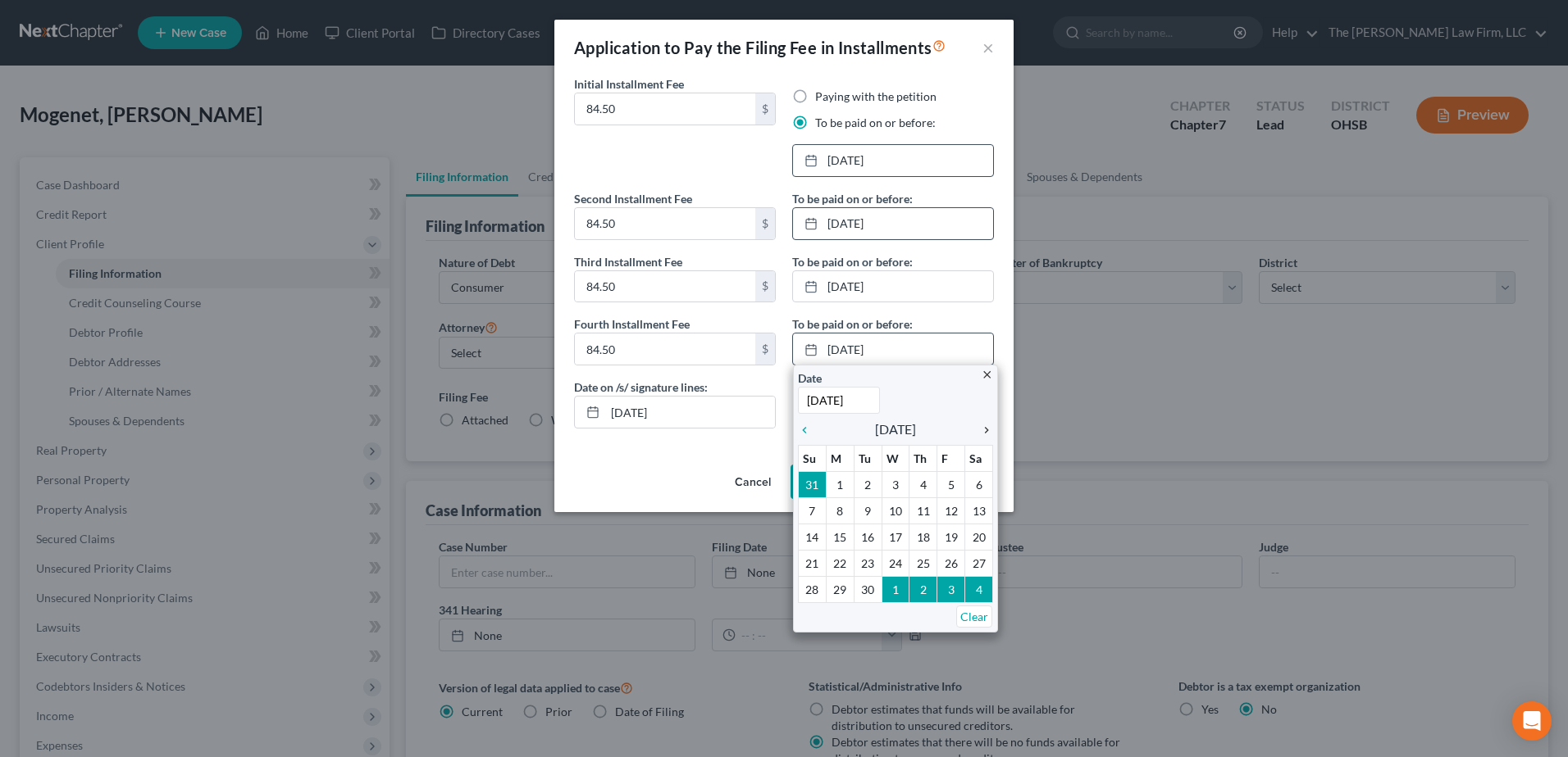
click at [986, 432] on icon "chevron_right" at bounding box center [983, 430] width 21 height 13
click at [984, 433] on icon "chevron_right" at bounding box center [983, 430] width 21 height 13
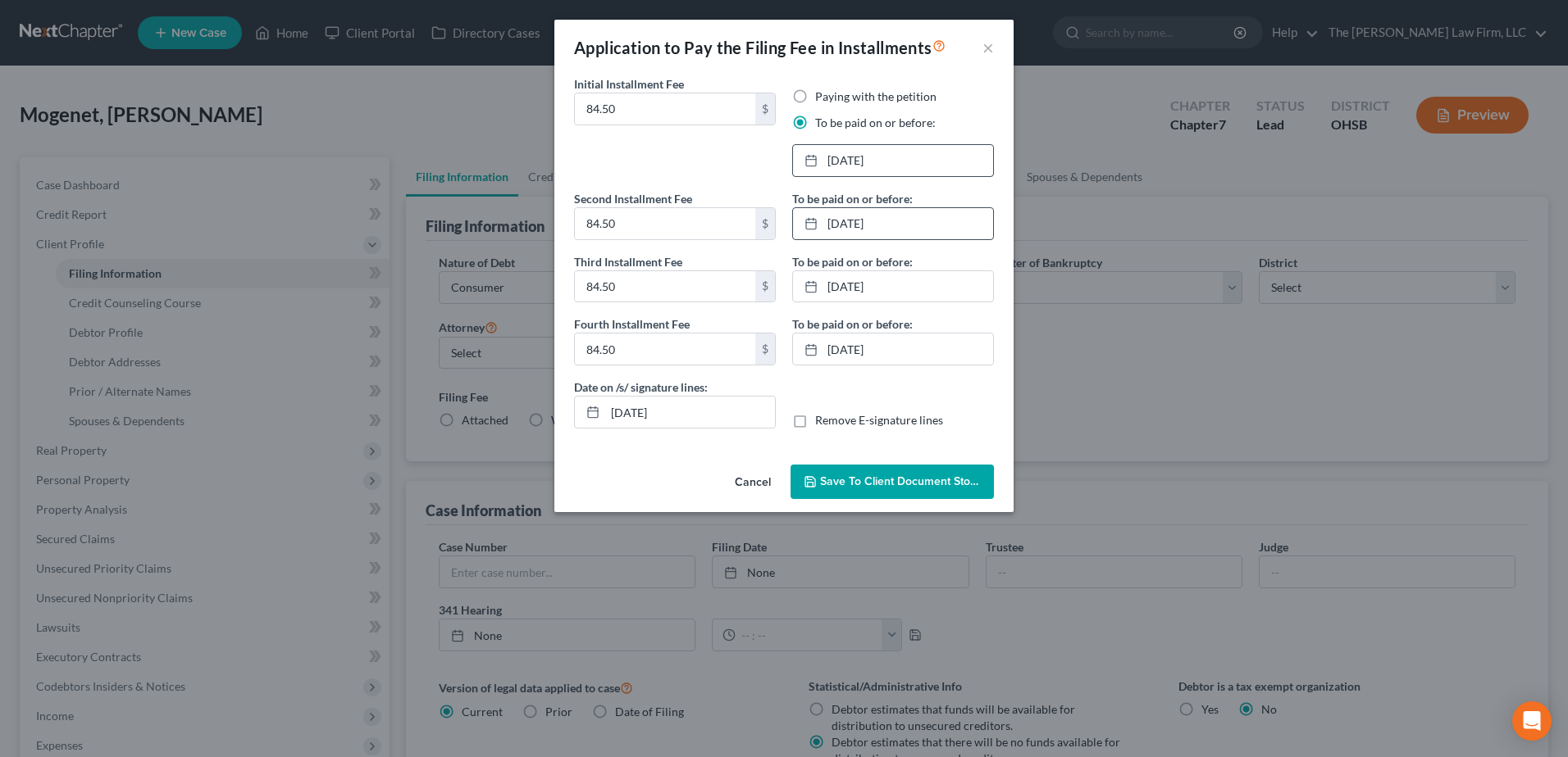
click at [911, 477] on span "Save to Client Document Storage" at bounding box center [907, 481] width 174 height 14
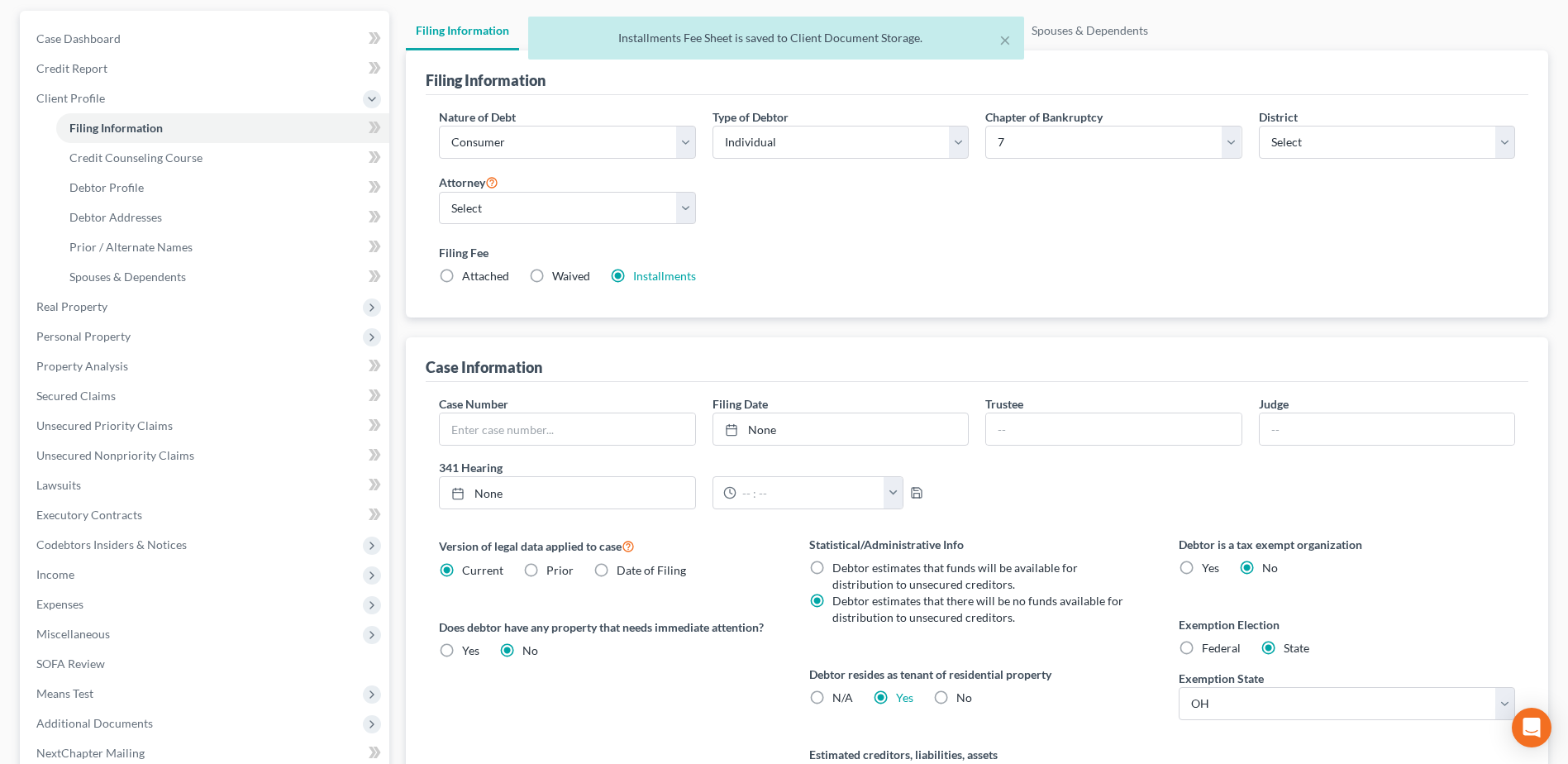
scroll to position [326, 0]
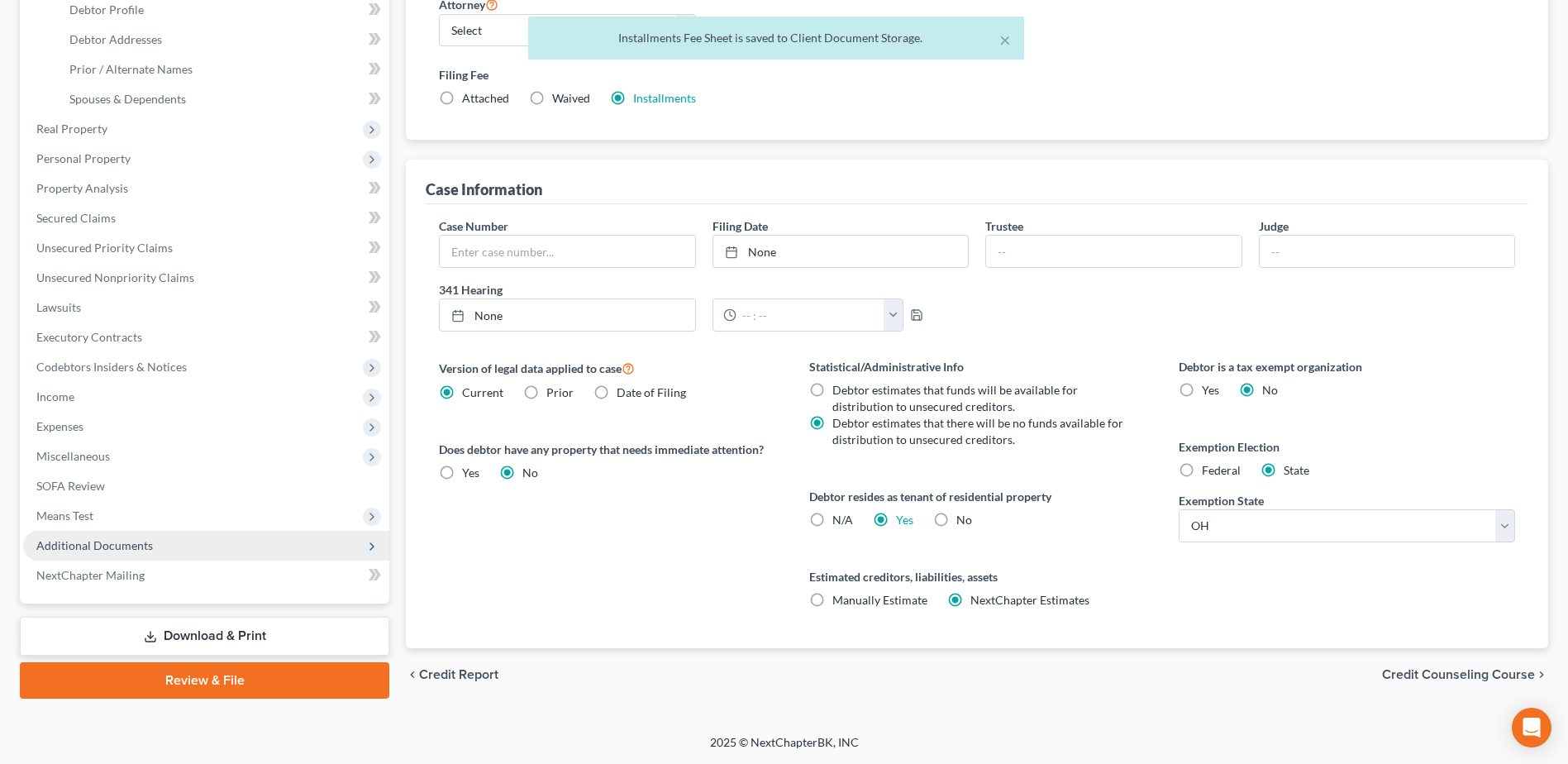
click at [162, 545] on span "Additional Documents" at bounding box center [206, 546] width 366 height 29
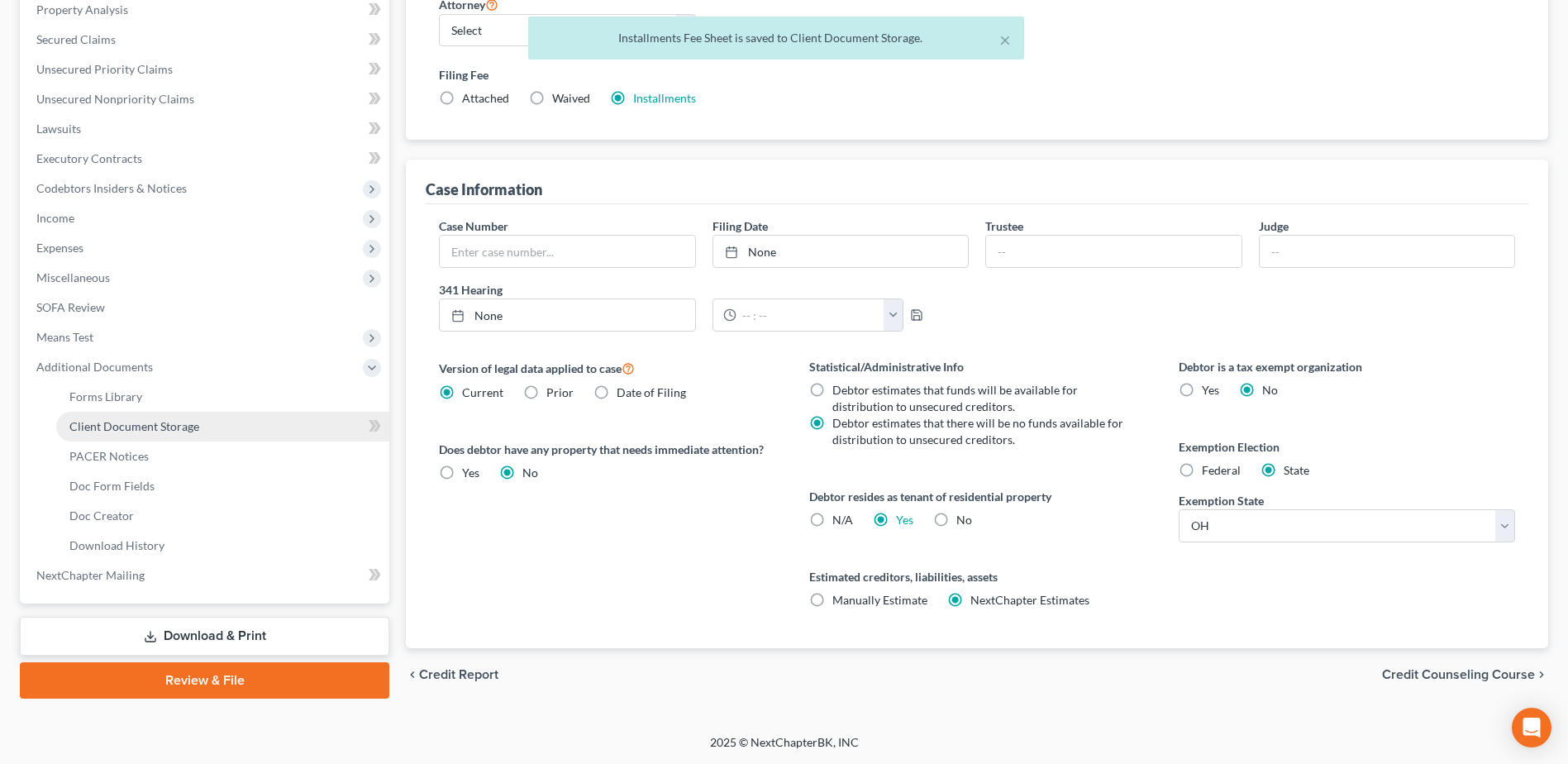
click at [173, 431] on span "Client Document Storage" at bounding box center [135, 426] width 130 height 14
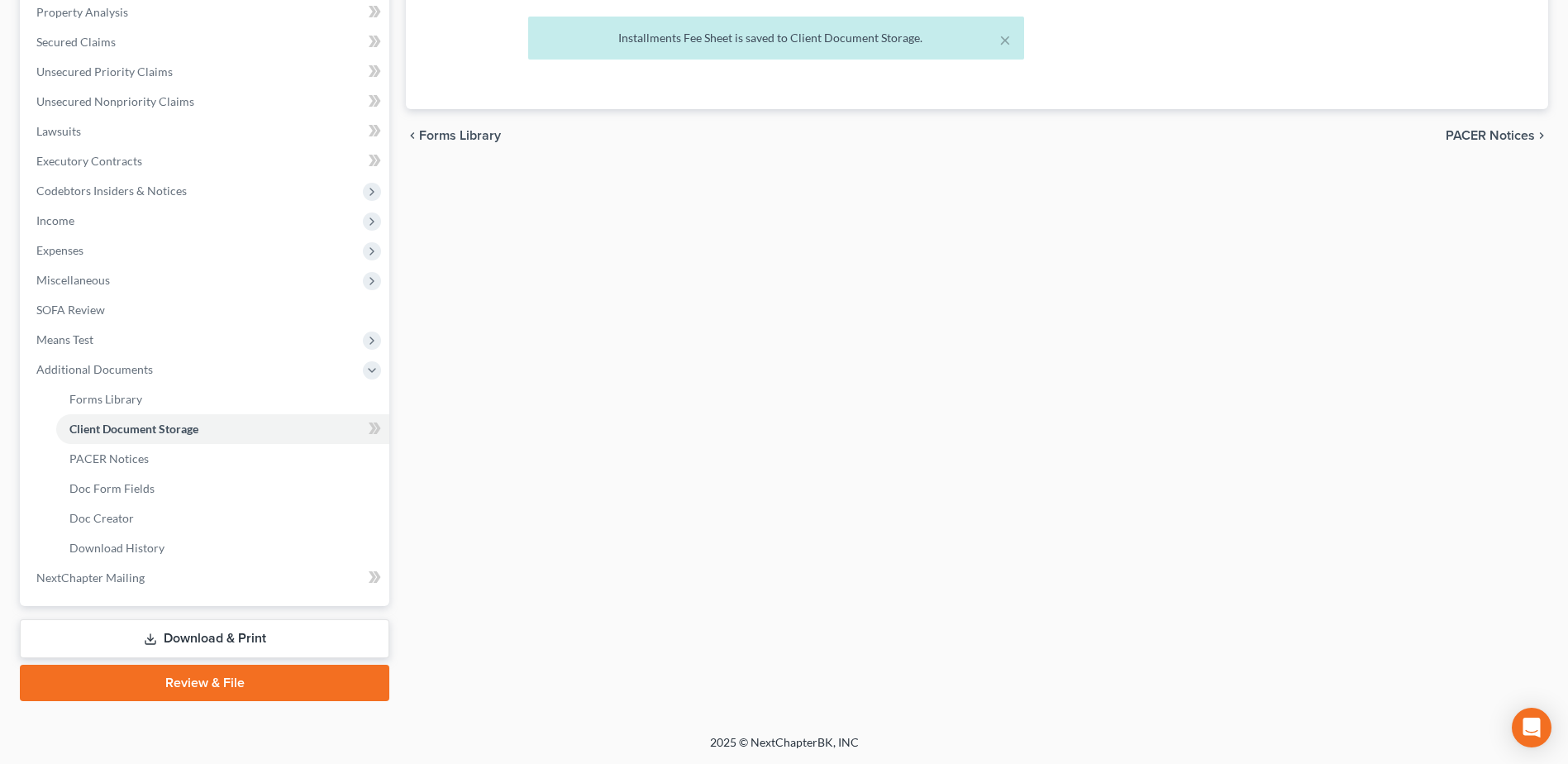
scroll to position [283, 0]
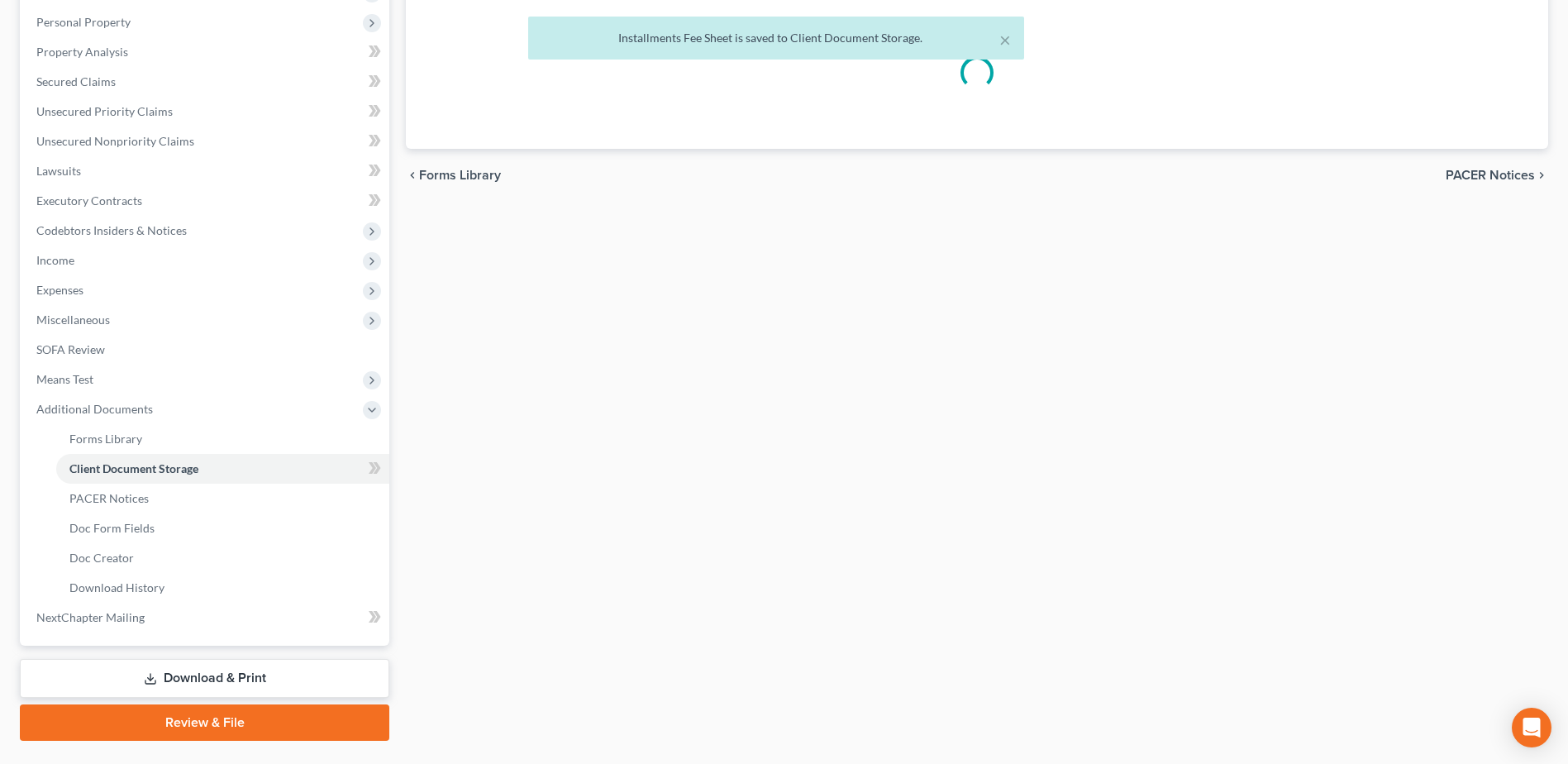
select select "7"
select select "52"
select select "61"
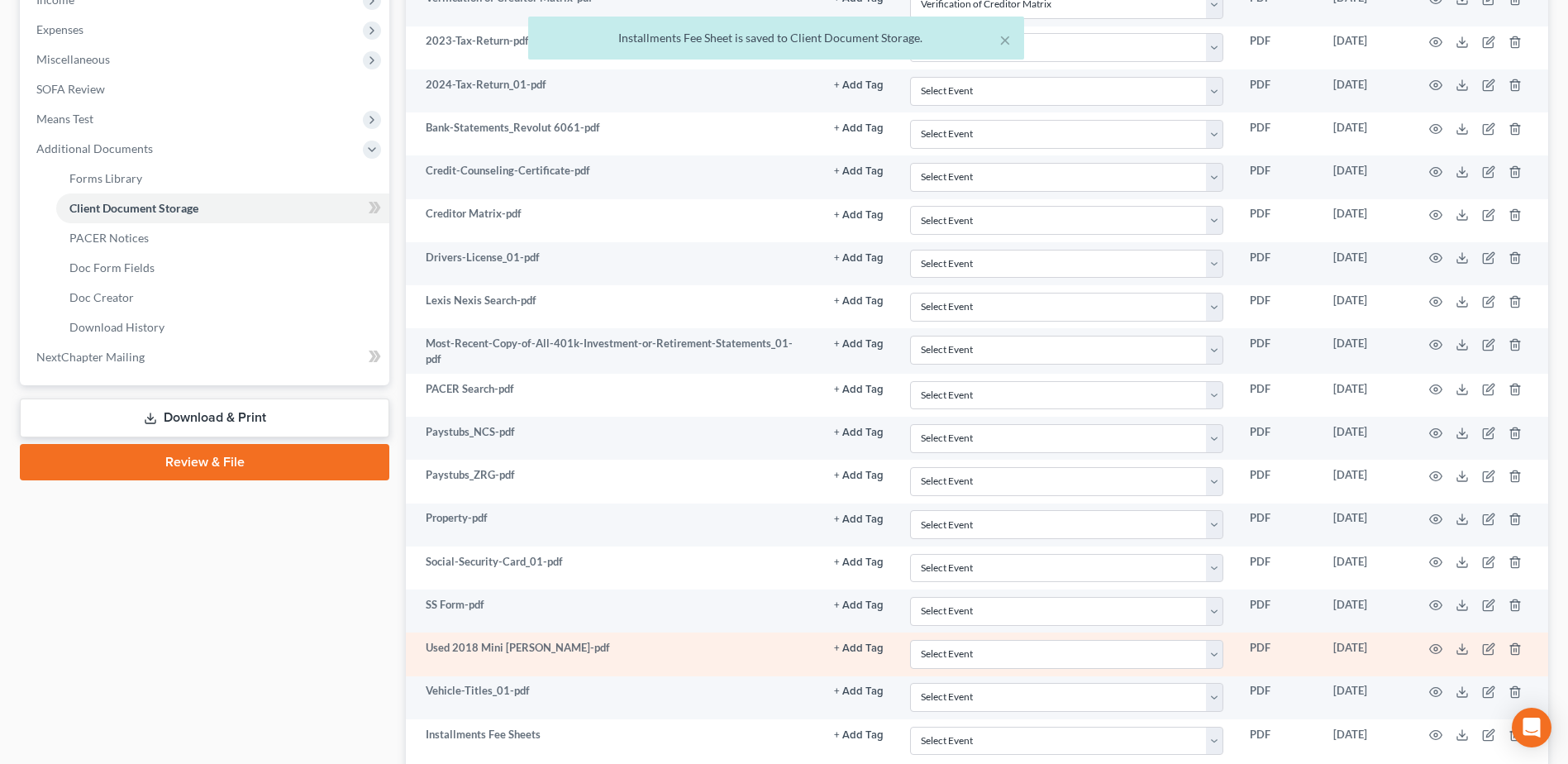
scroll to position [579, 0]
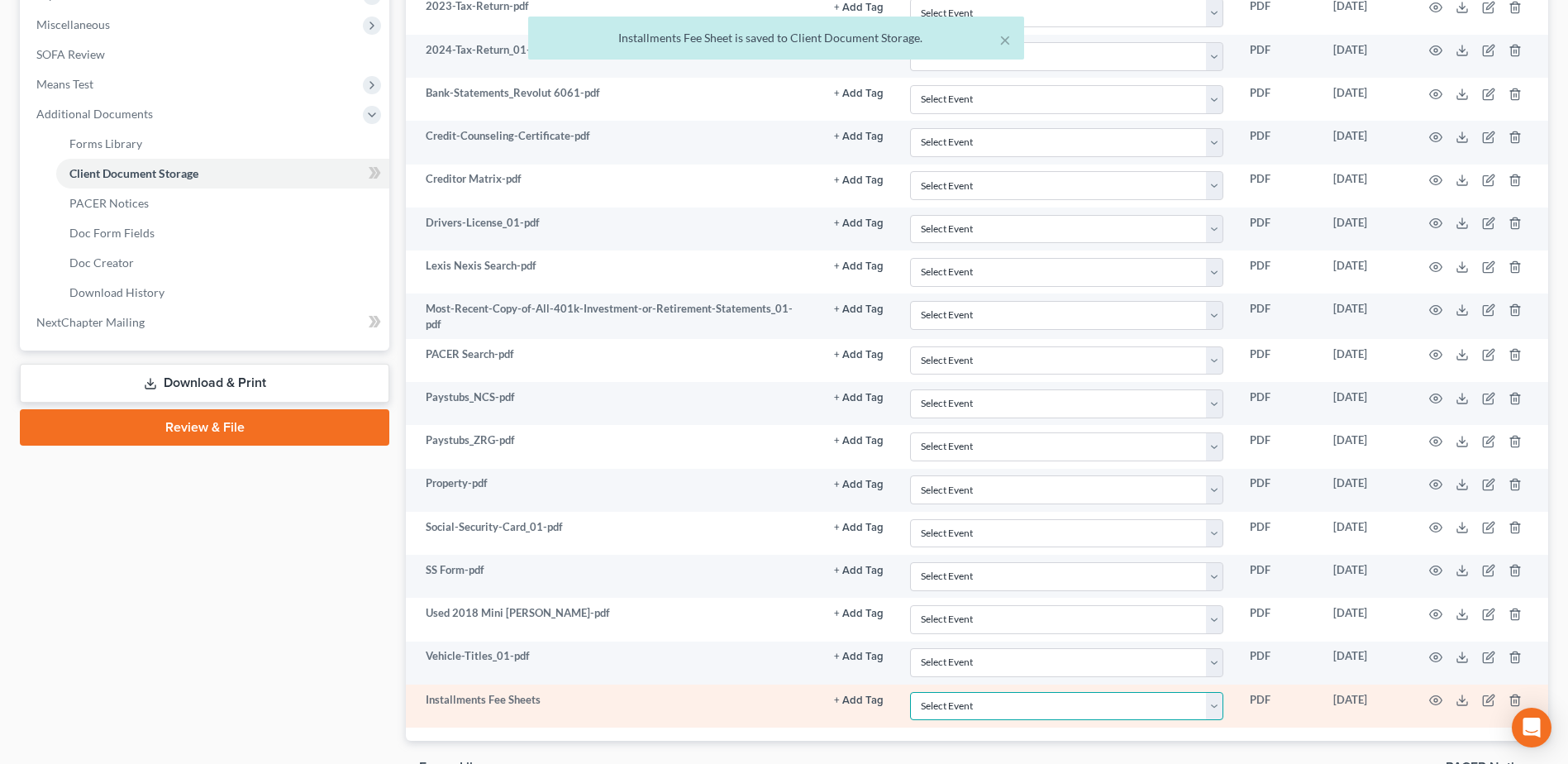
click at [992, 699] on select "Select Event 20 Largest Unsecured Creditors Amended Document Amended List of Cr…" at bounding box center [1067, 707] width 314 height 29
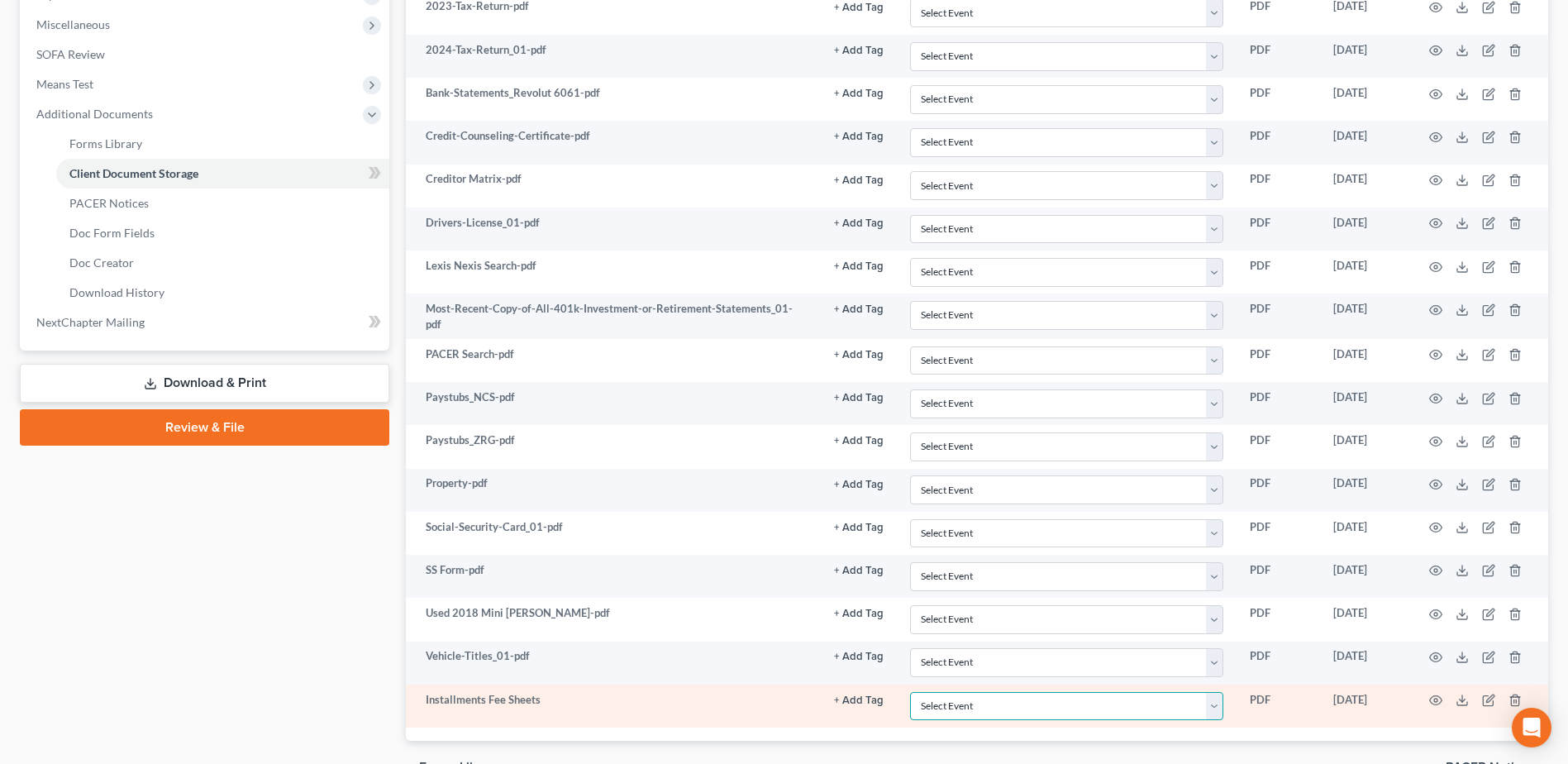
select select "37"
click at [911, 693] on select "Select Event 20 Largest Unsecured Creditors Amended Document Amended List of Cr…" at bounding box center [1067, 707] width 314 height 29
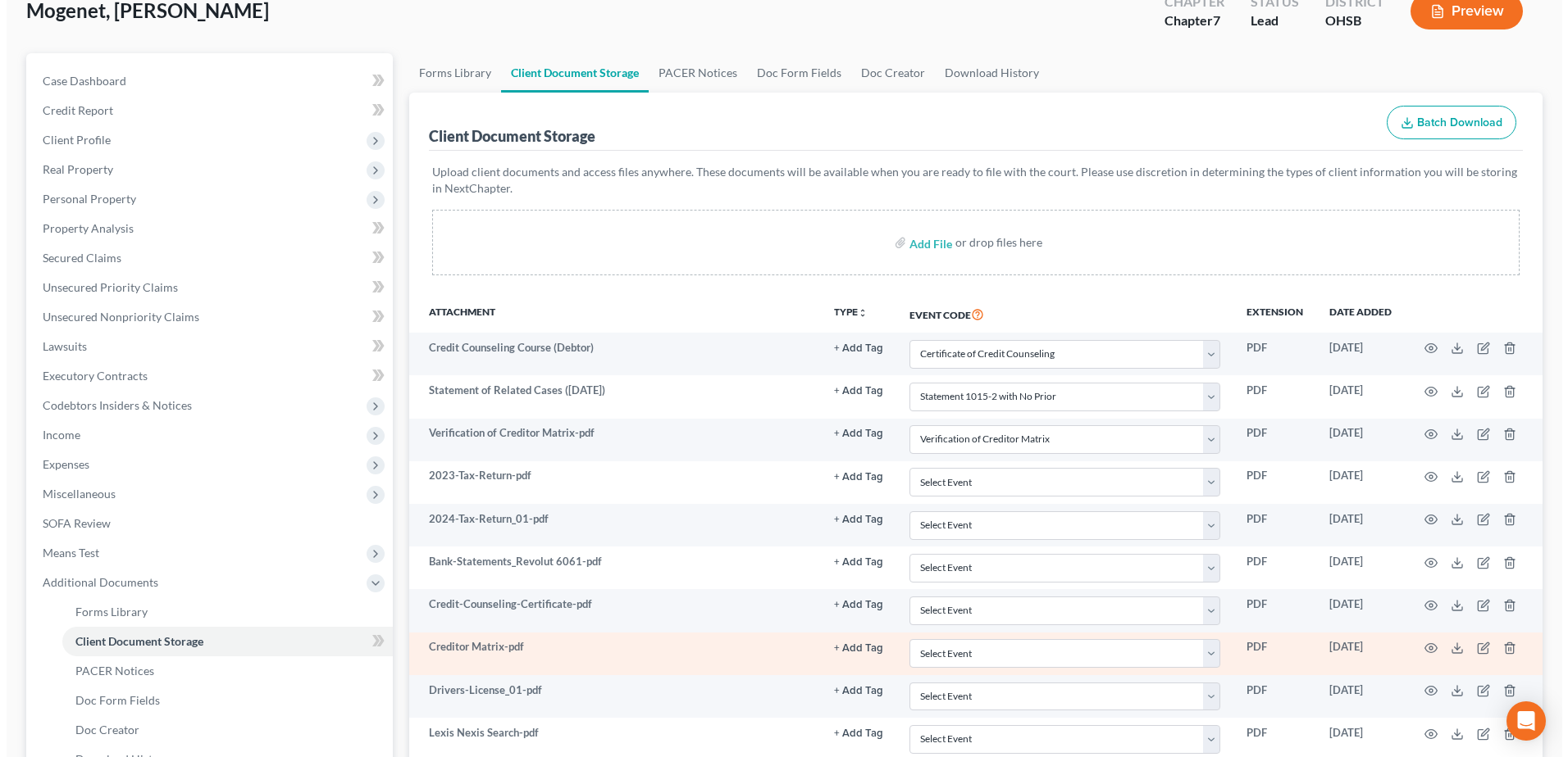
scroll to position [0, 0]
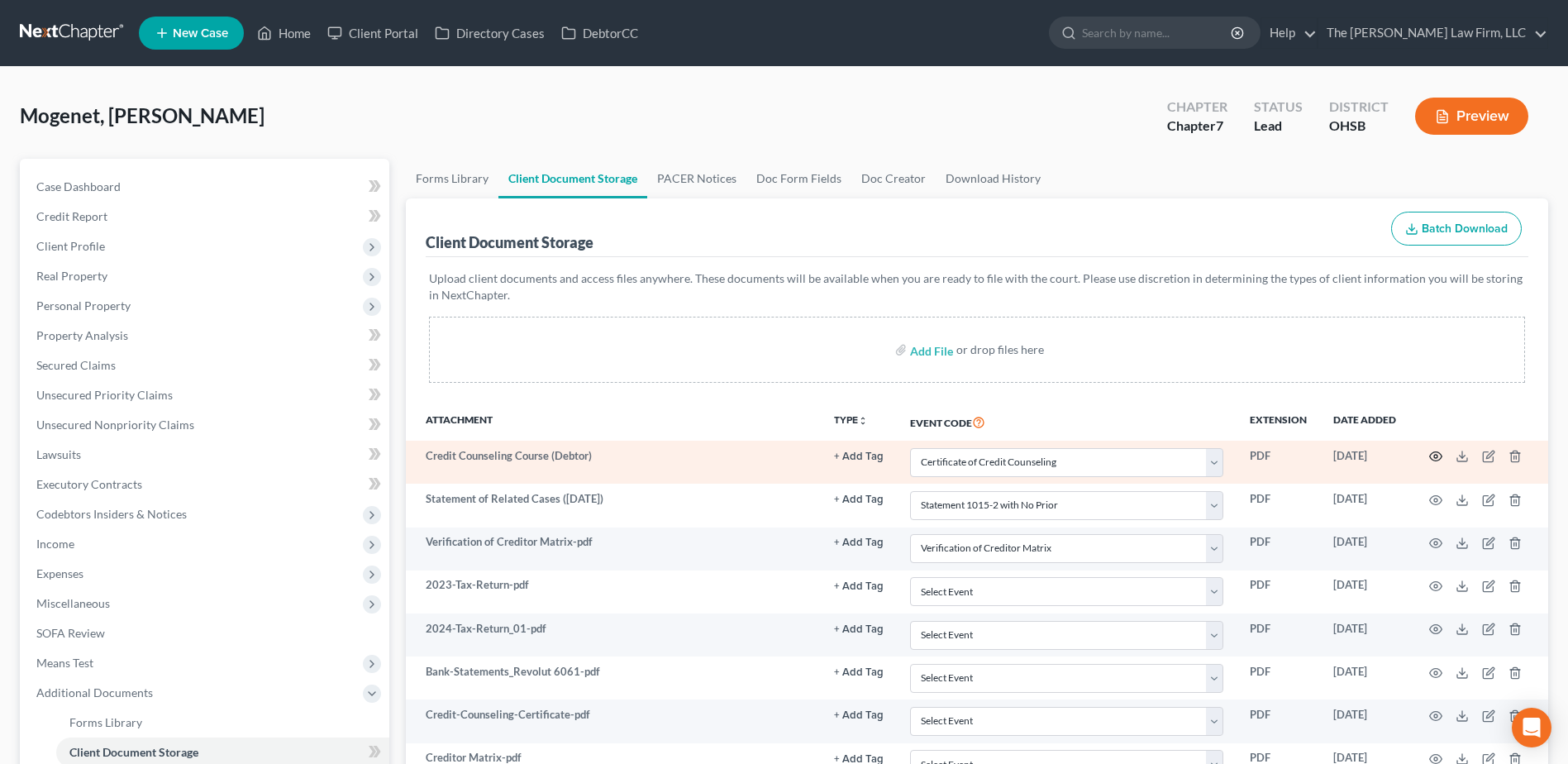
click at [1437, 456] on circle "button" at bounding box center [1436, 456] width 4 height 4
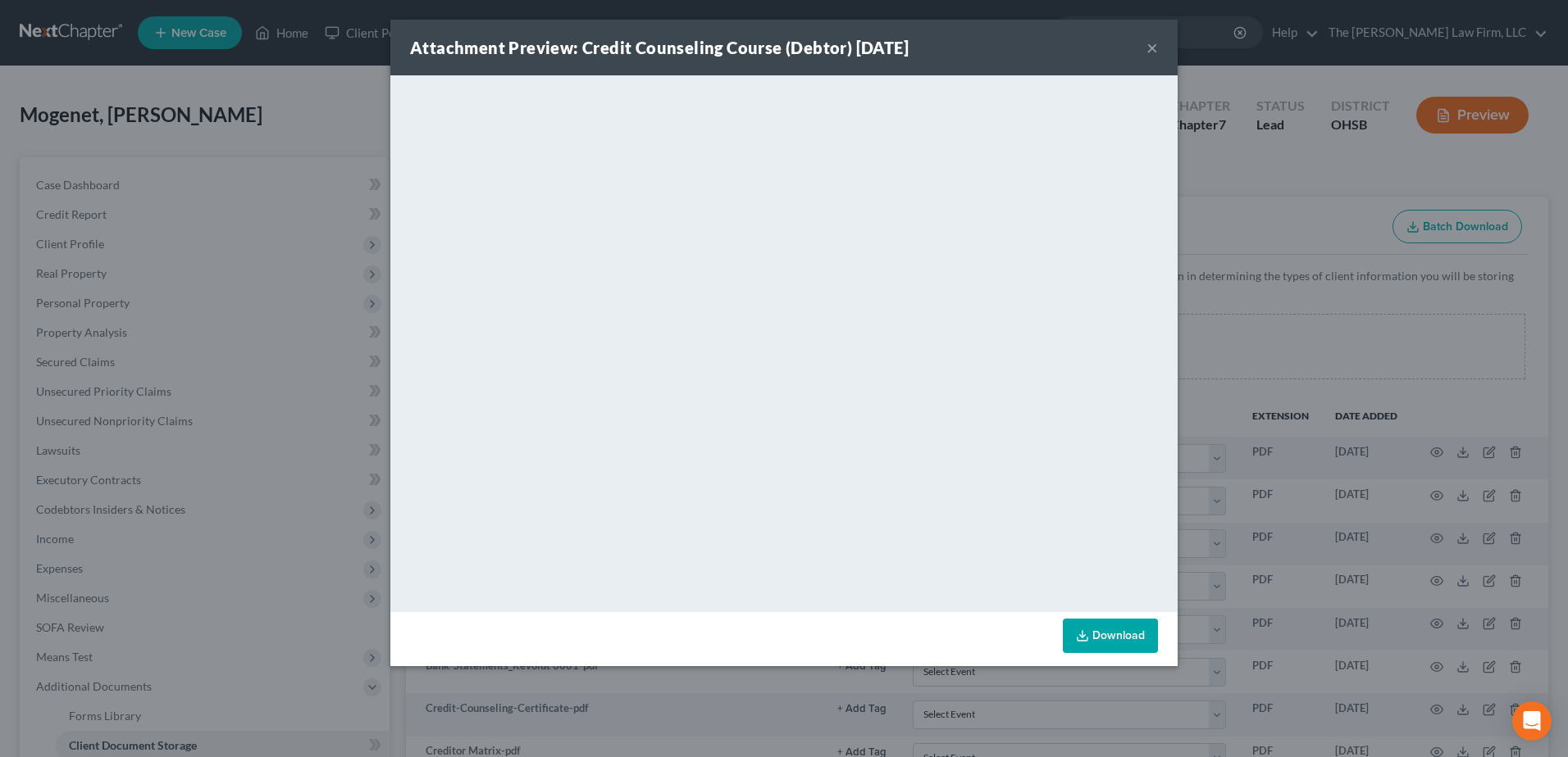
click at [1153, 48] on button "×" at bounding box center [1152, 48] width 11 height 19
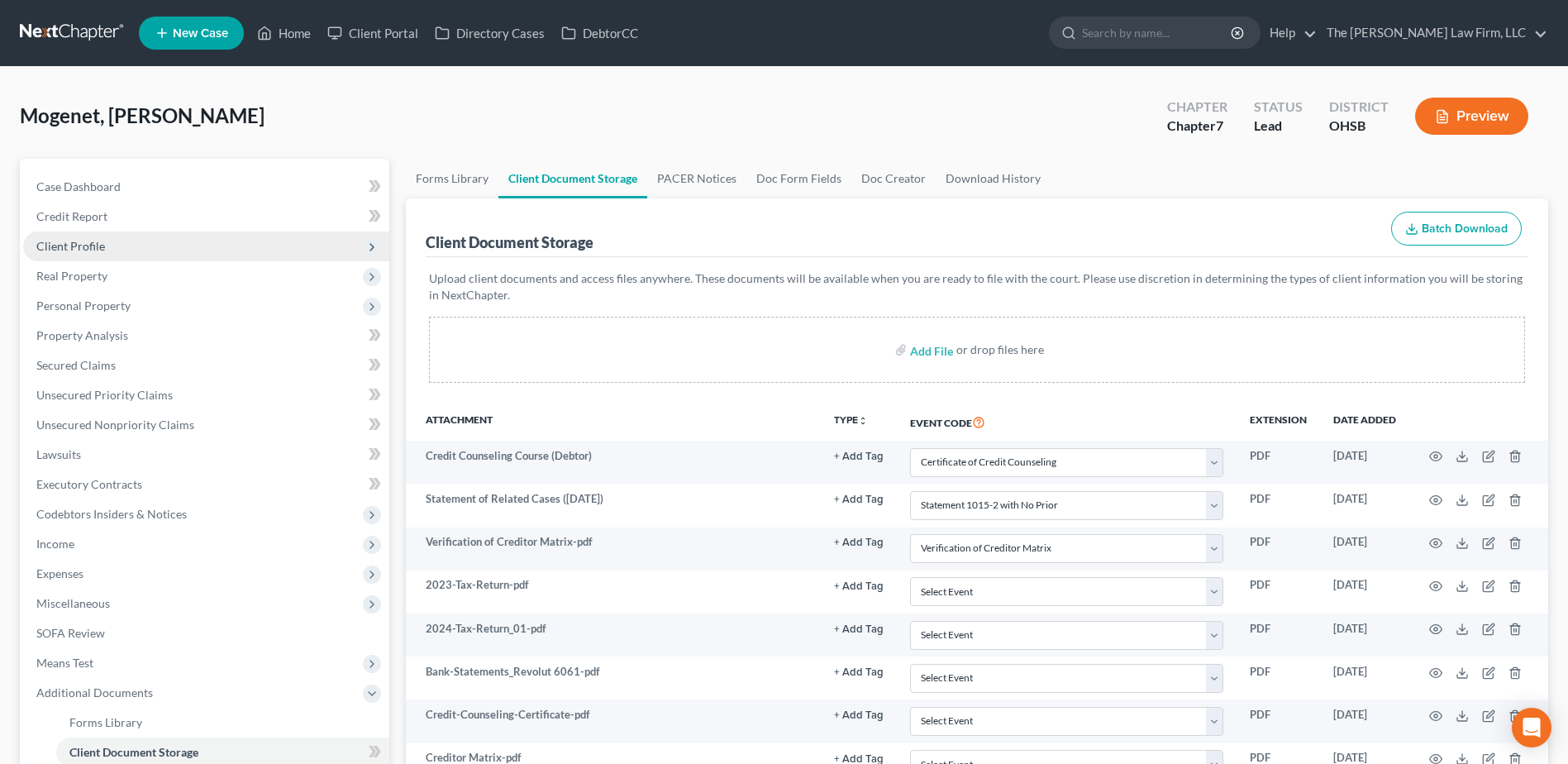
click at [90, 241] on span "Client Profile" at bounding box center [70, 246] width 69 height 14
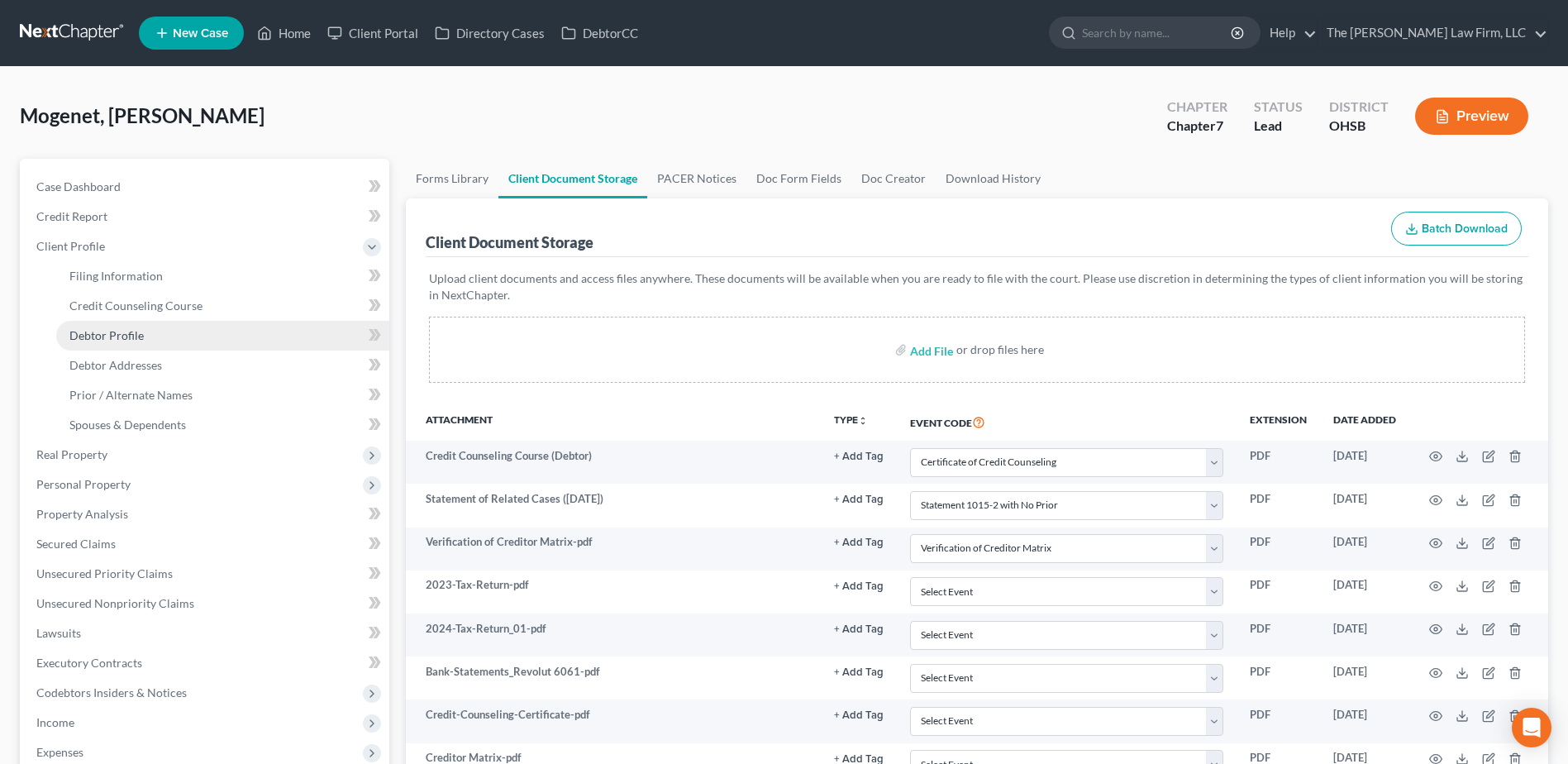
click at [119, 341] on span "Debtor Profile" at bounding box center [107, 335] width 75 height 14
select select "1"
select select "0"
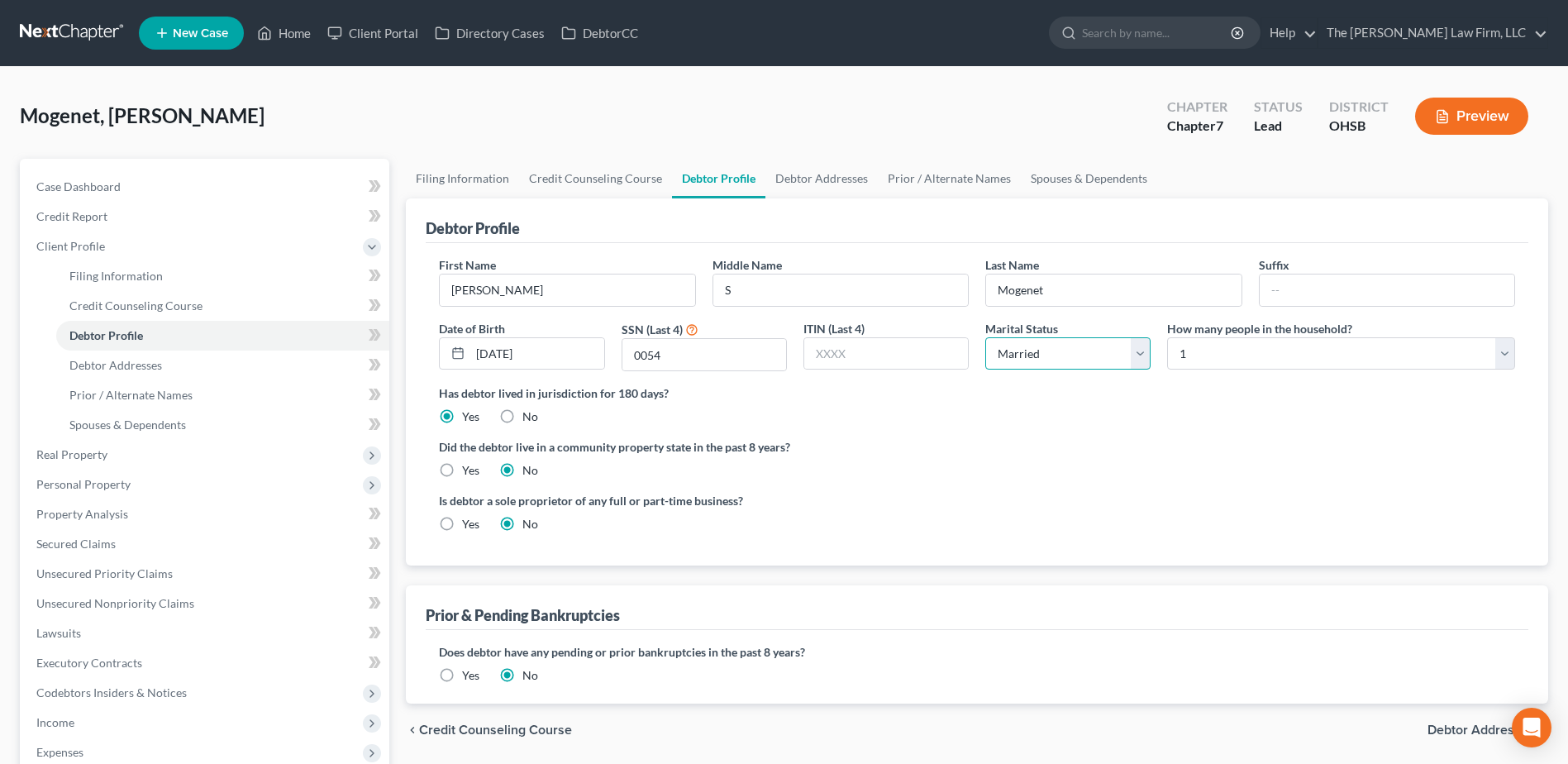
click at [1089, 354] on select "Select Single Married Separated Divorced Widowed" at bounding box center [1068, 354] width 166 height 33
select select "2"
click at [985, 338] on select "Select Single Married Separated Divorced Widowed" at bounding box center [1068, 354] width 166 height 33
click at [184, 368] on link "Debtor Addresses" at bounding box center [223, 365] width 333 height 29
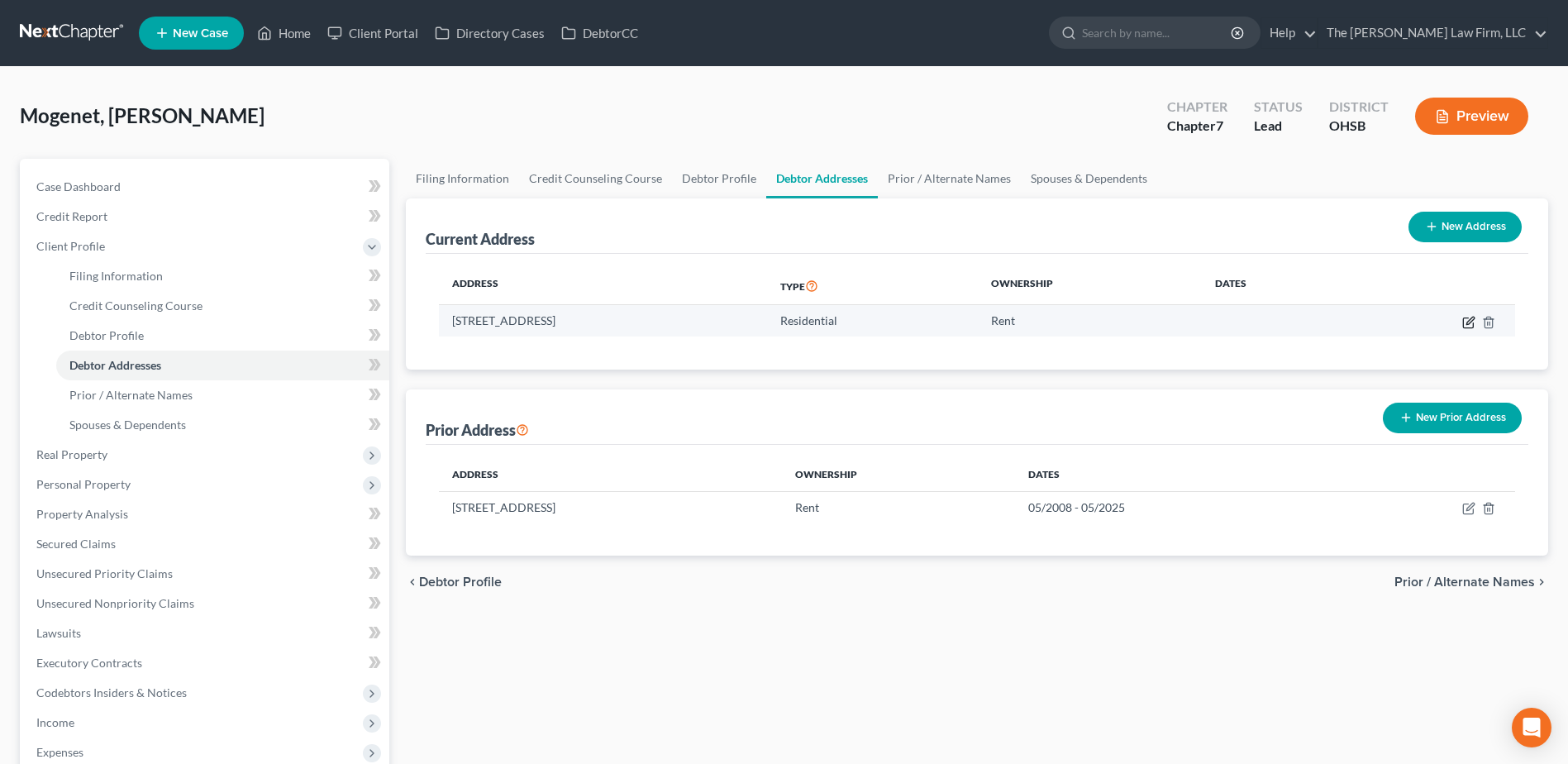
click at [1465, 321] on icon "button" at bounding box center [1468, 322] width 13 height 13
select select "36"
select select "0"
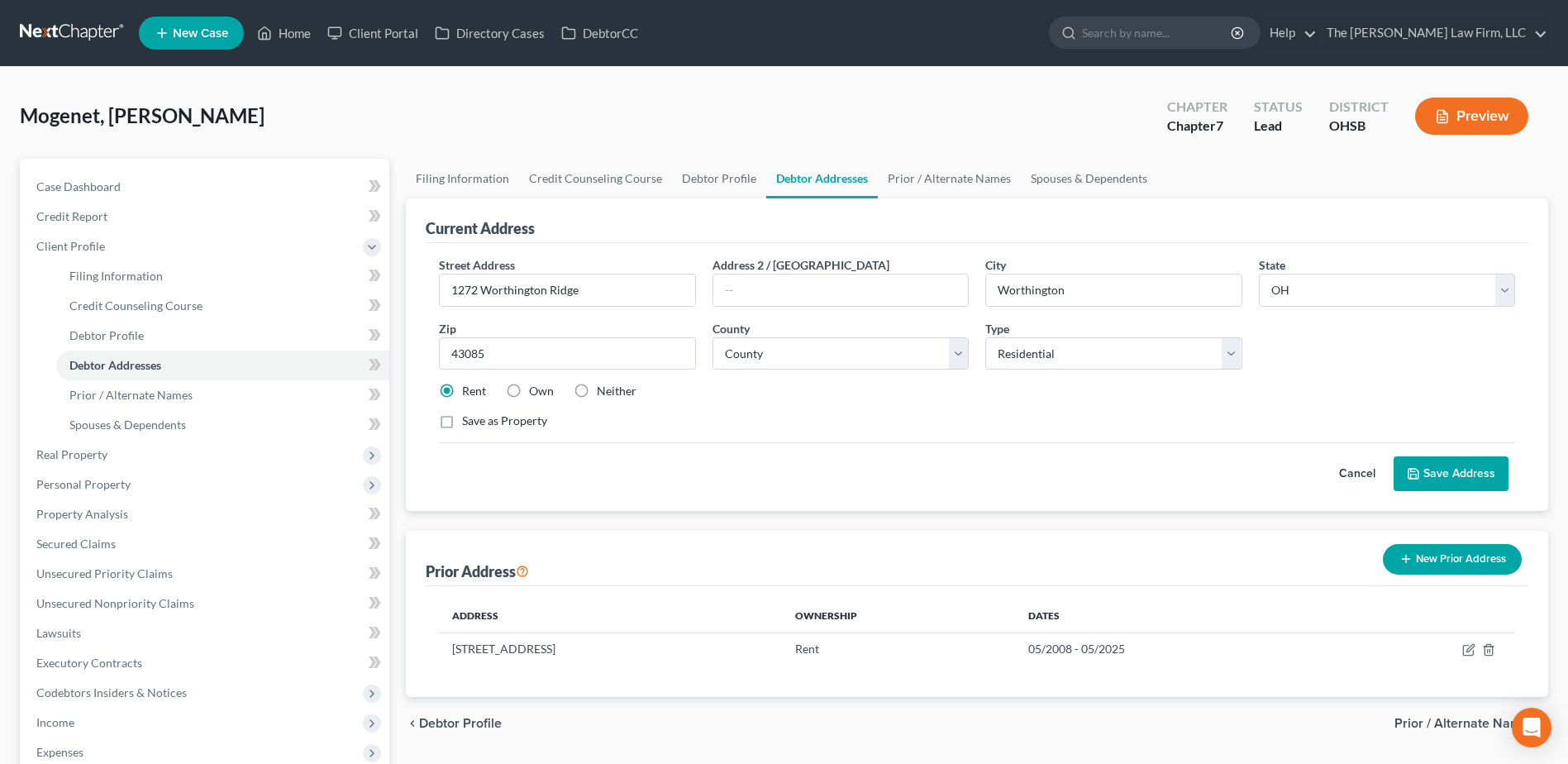
click at [1423, 471] on button "Save Address" at bounding box center [1450, 473] width 115 height 35
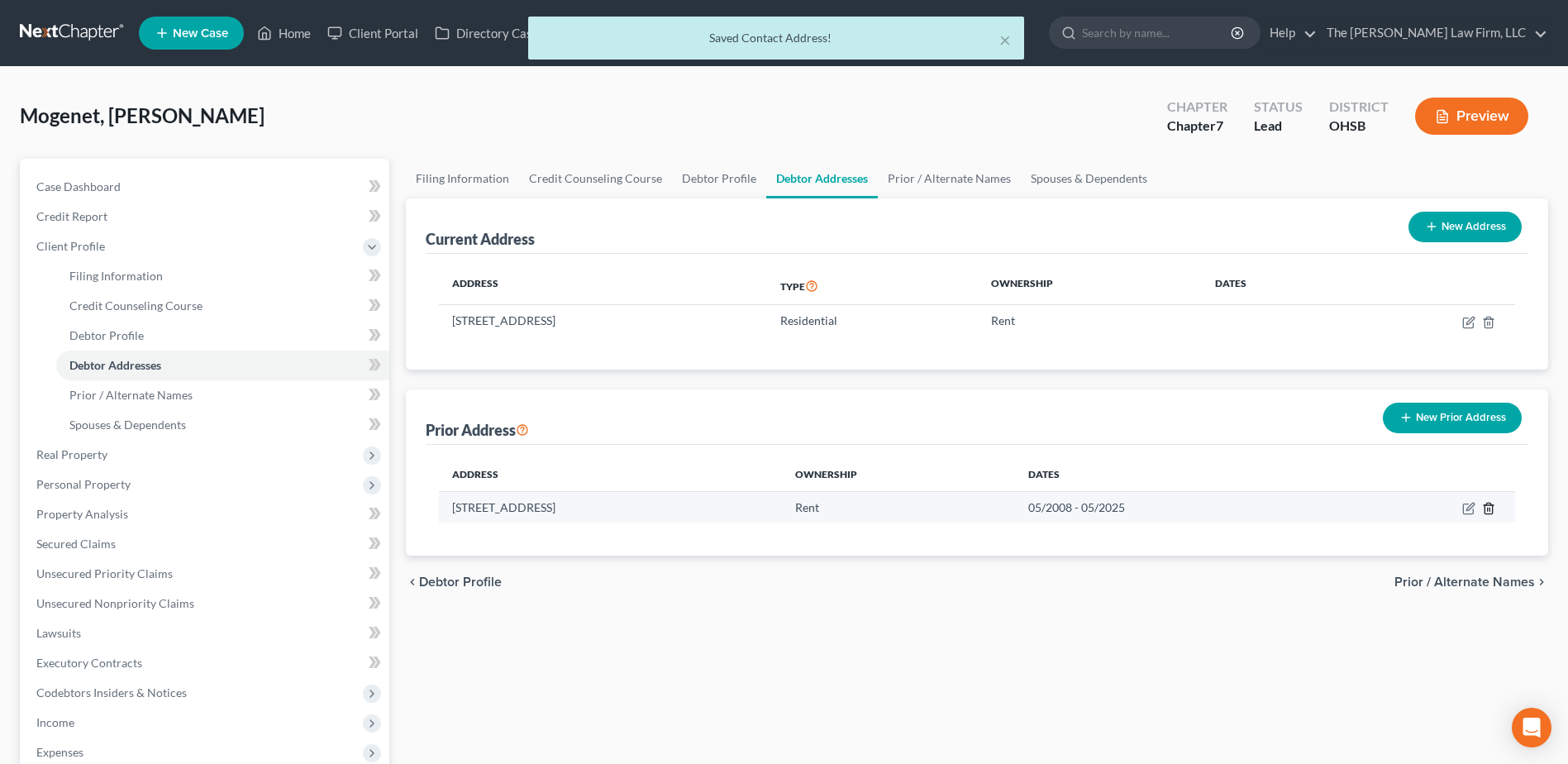
click at [1494, 503] on icon "button" at bounding box center [1489, 508] width 13 height 13
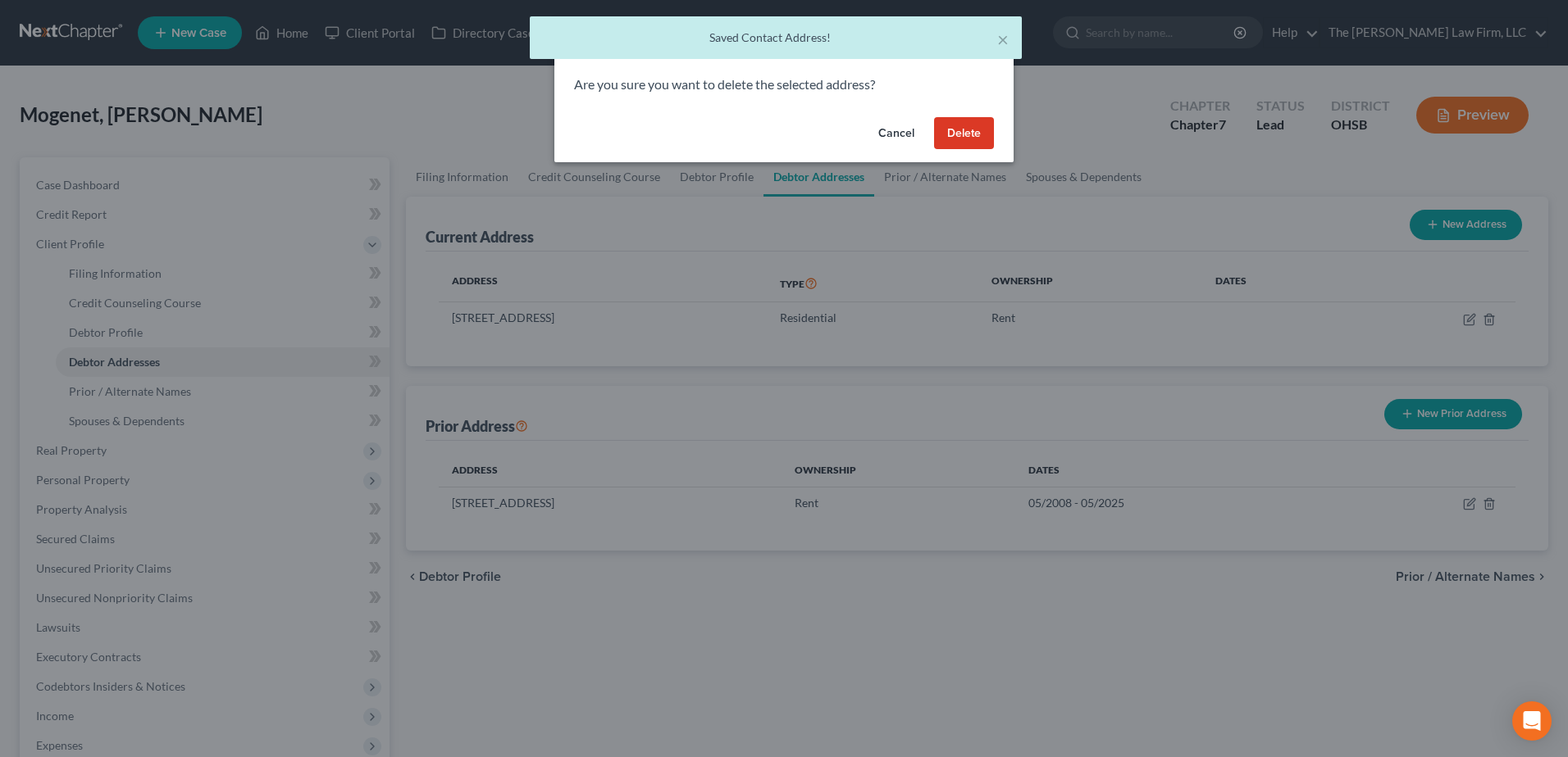
click at [979, 125] on button "Delete" at bounding box center [964, 133] width 60 height 33
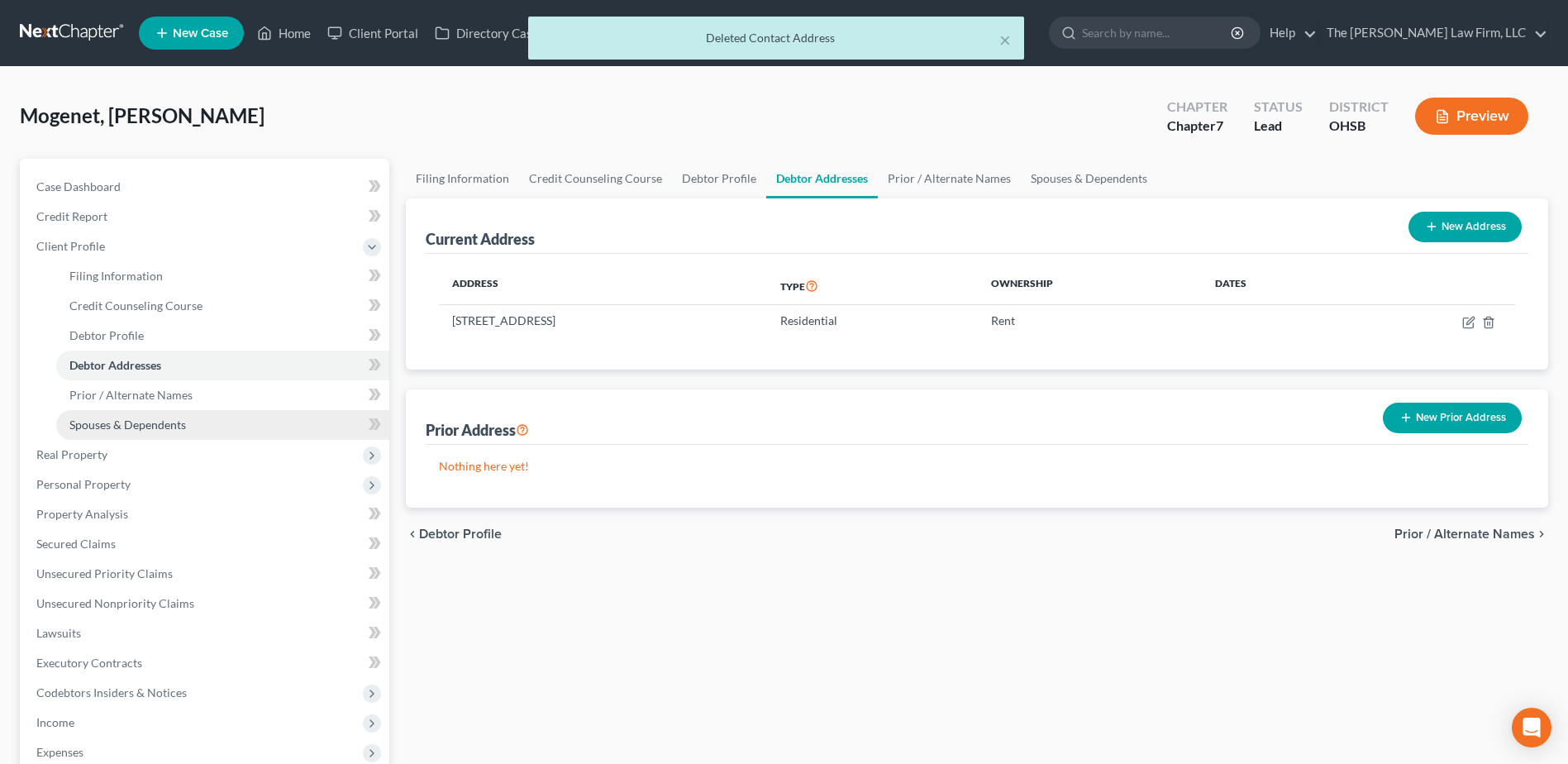
click at [117, 426] on span "Spouses & Dependents" at bounding box center [127, 425] width 117 height 14
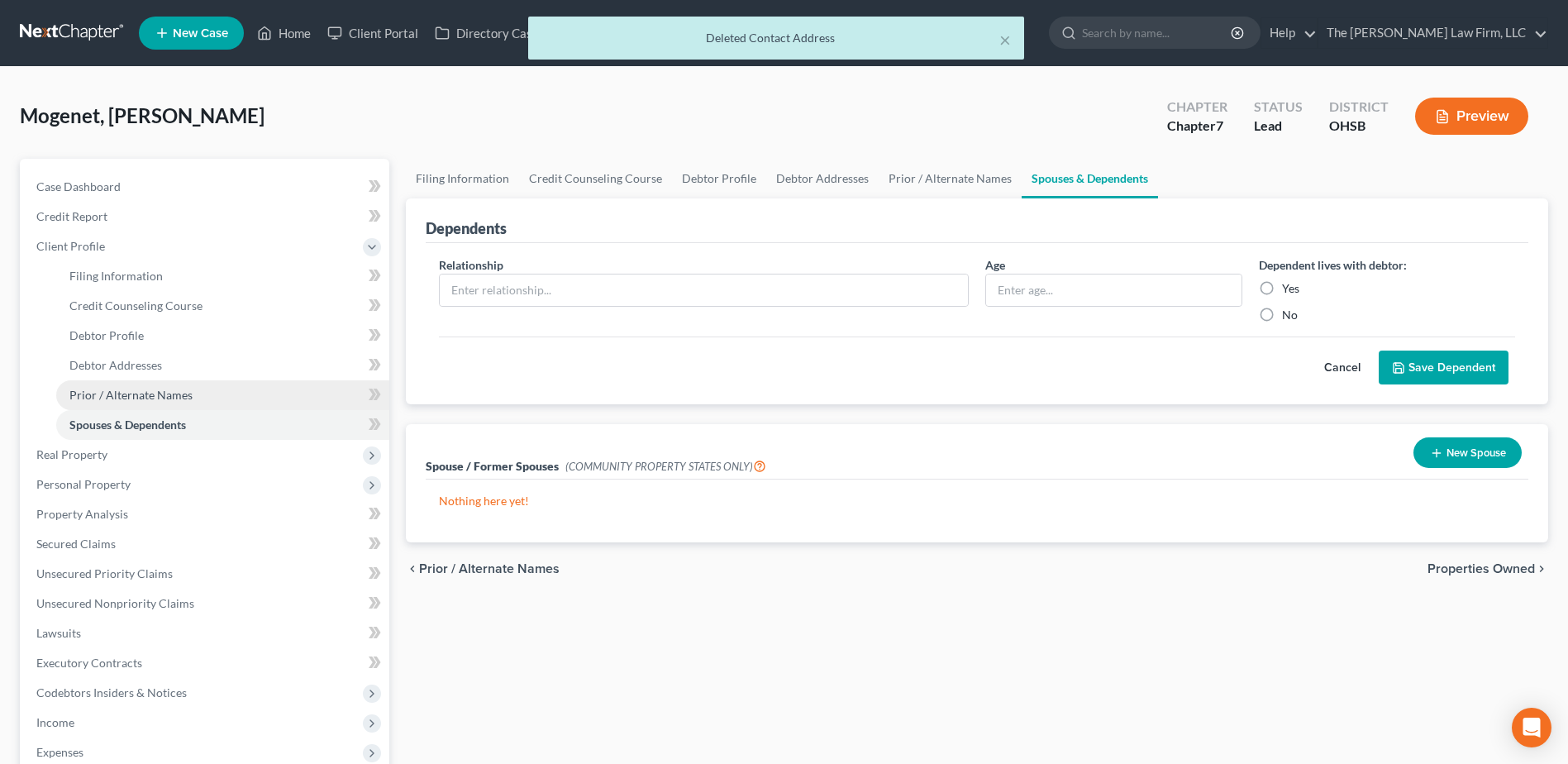
click at [132, 392] on span "Prior / Alternate Names" at bounding box center [131, 395] width 123 height 14
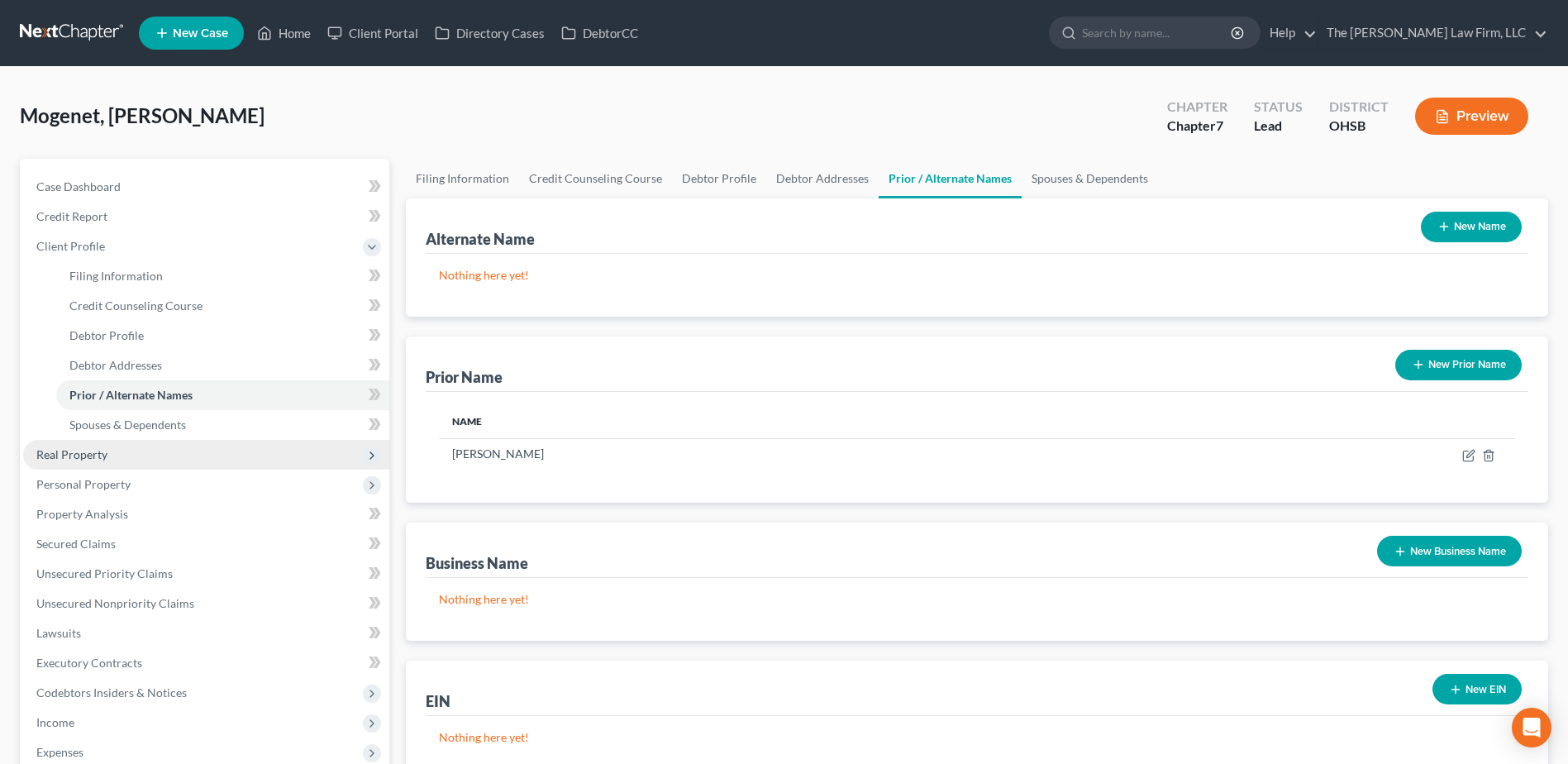
click at [88, 452] on span "Real Property" at bounding box center [72, 455] width 71 height 14
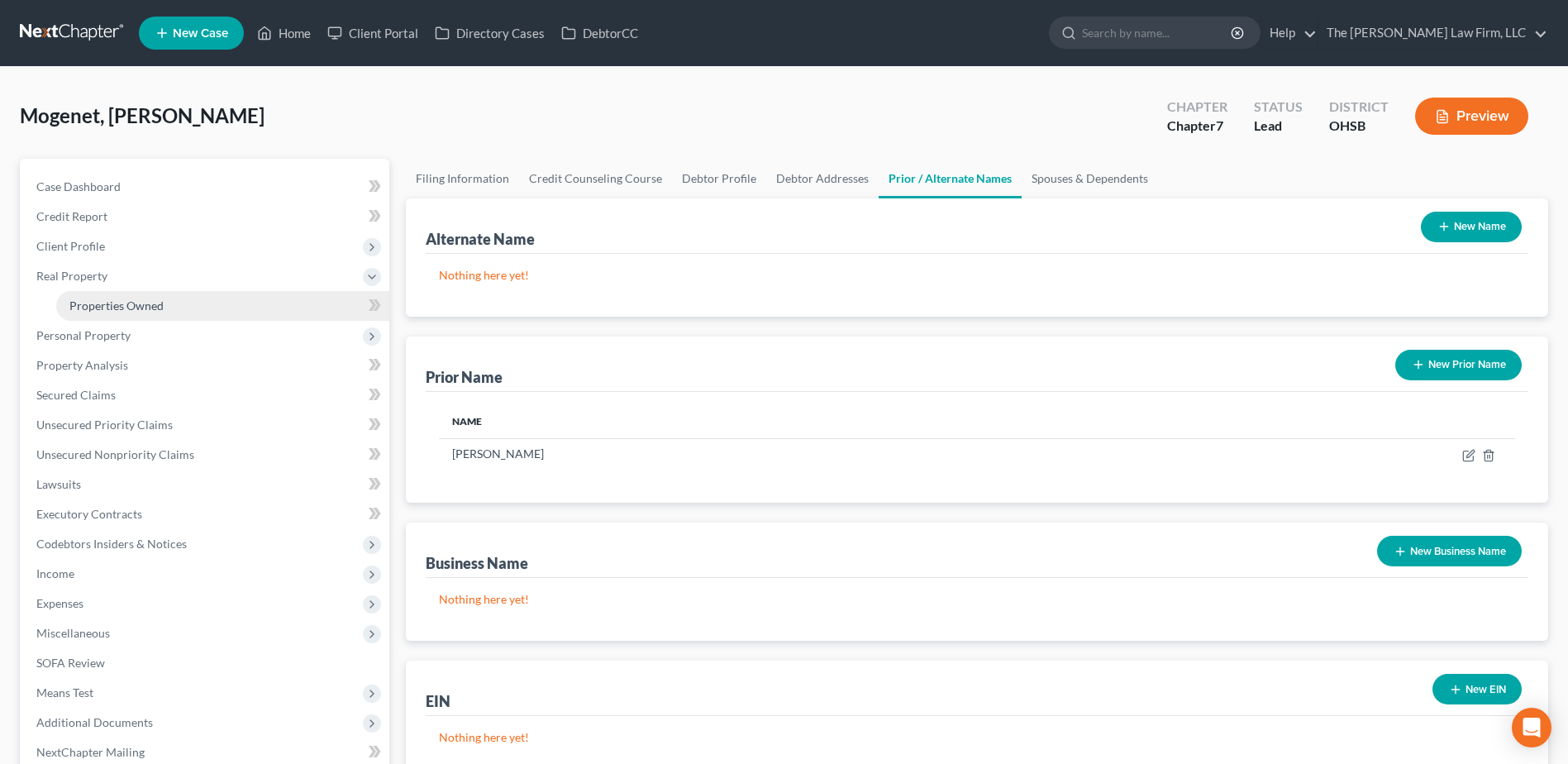
click at [117, 308] on span "Properties Owned" at bounding box center [117, 306] width 94 height 14
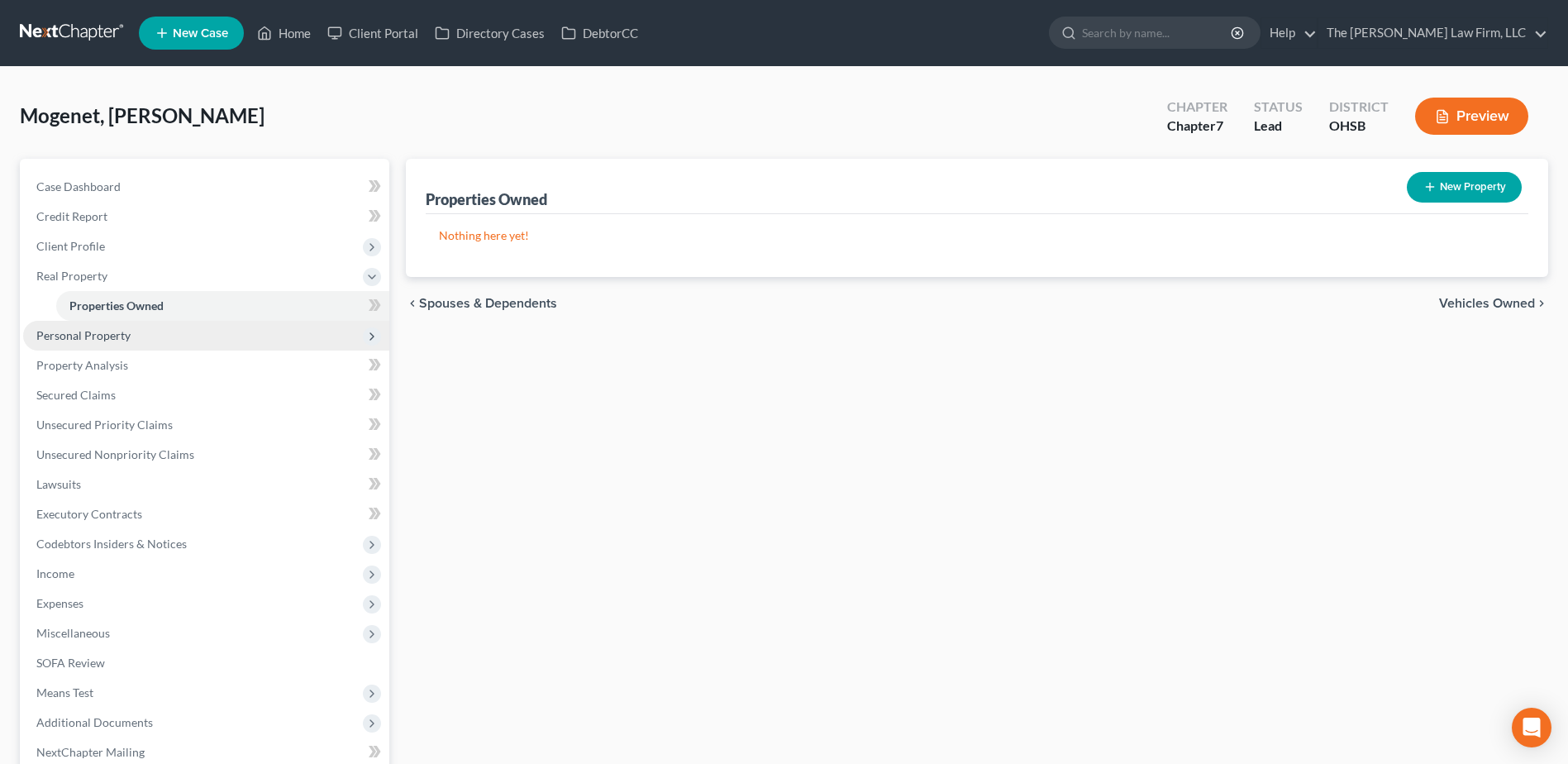
click at [148, 329] on span "Personal Property" at bounding box center [206, 335] width 366 height 29
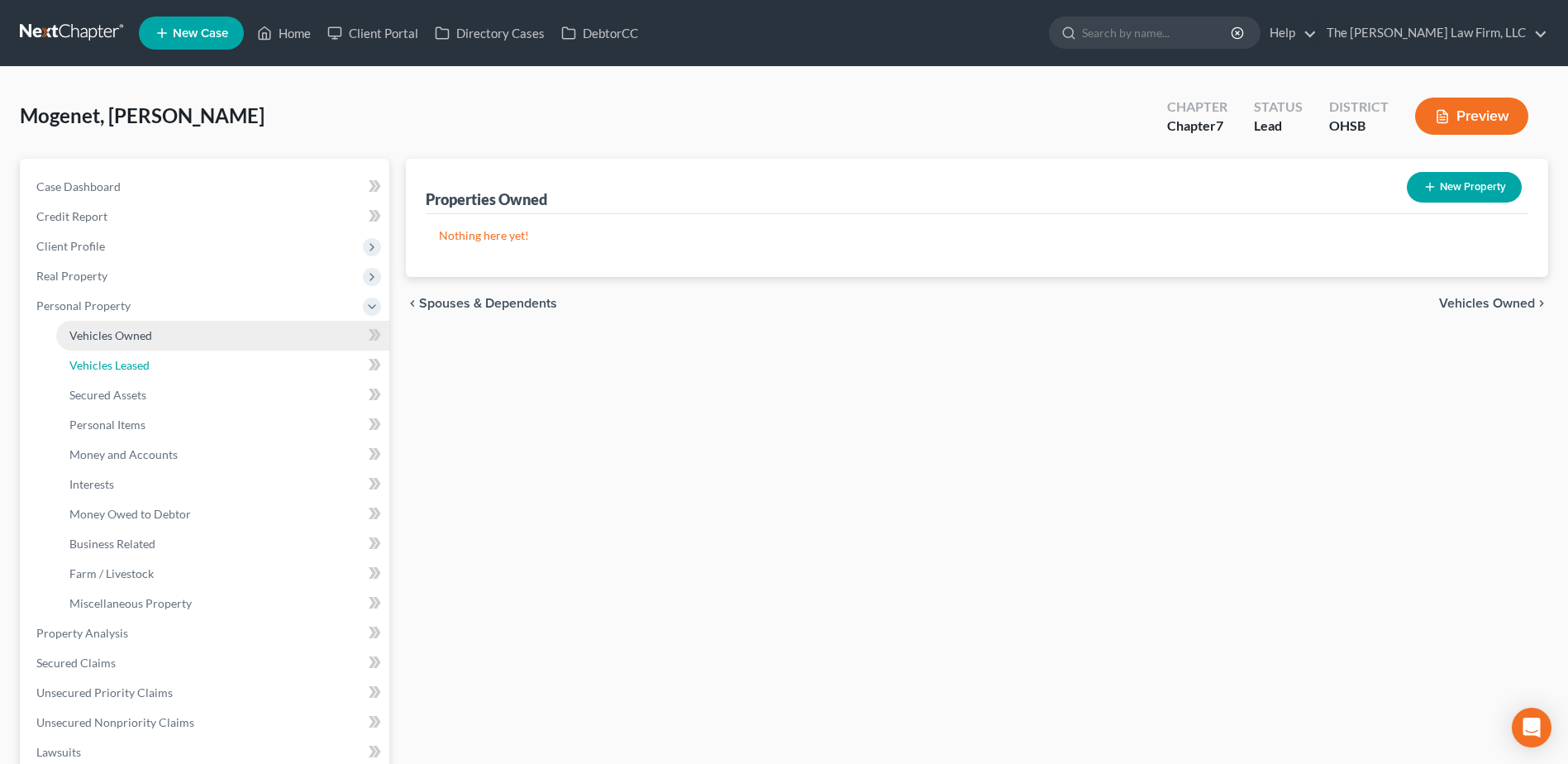
click at [143, 353] on link "Vehicles Leased" at bounding box center [223, 365] width 333 height 29
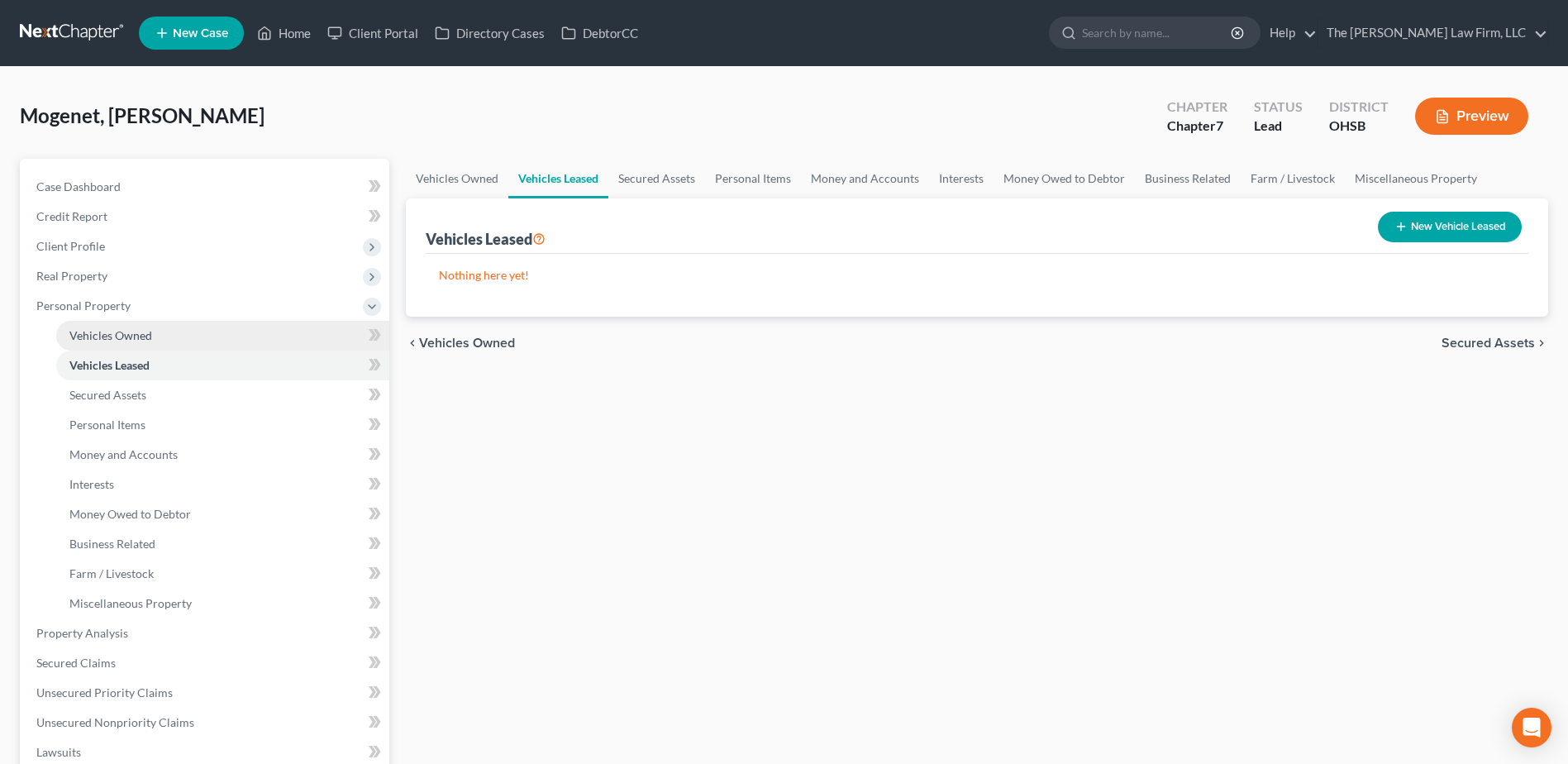
click at [151, 335] on span "Vehicles Owned" at bounding box center [110, 335] width 83 height 14
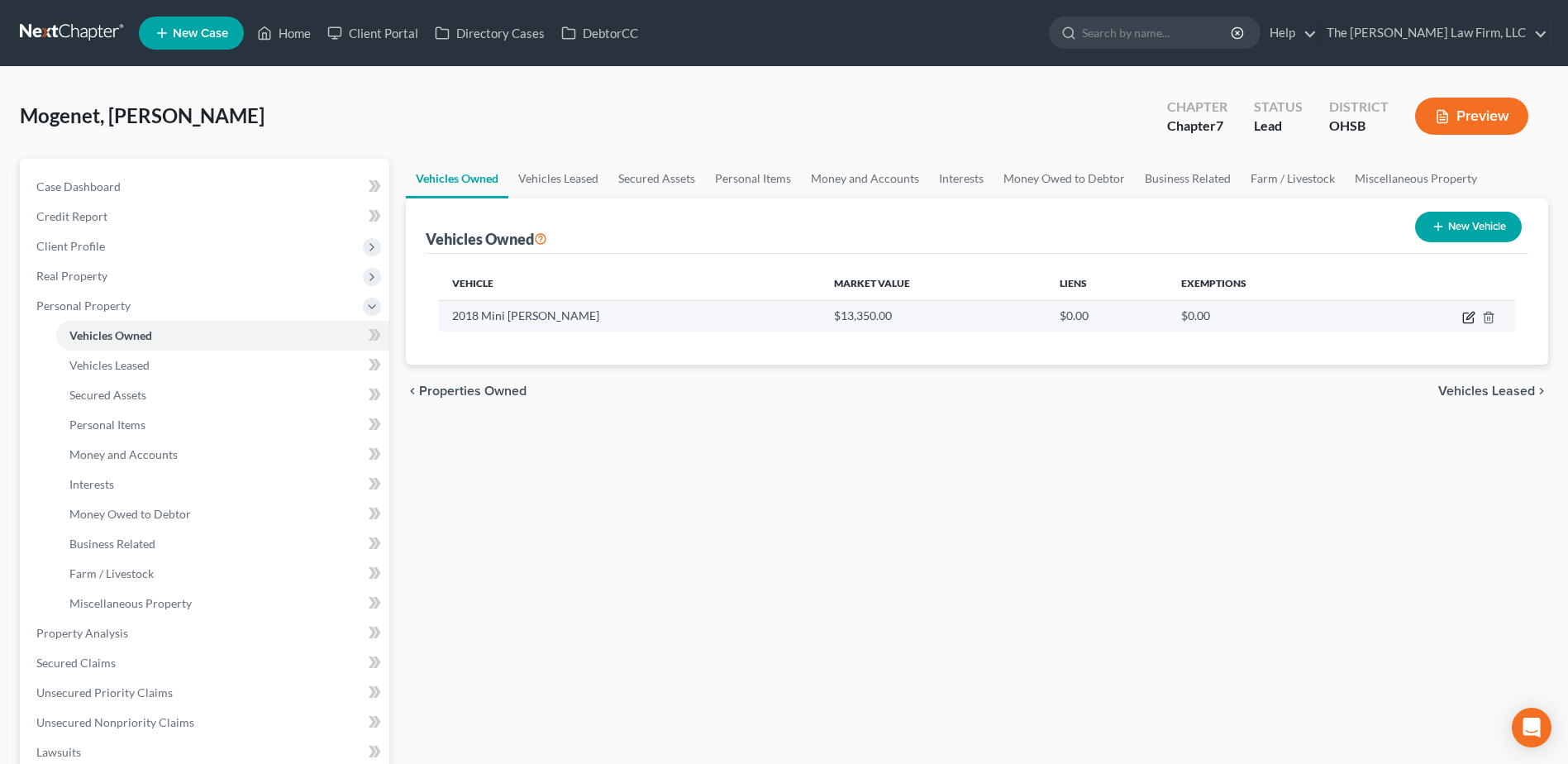
click at [1465, 316] on icon "button" at bounding box center [1468, 317] width 13 height 13
select select "0"
select select "8"
select select "2"
select select "0"
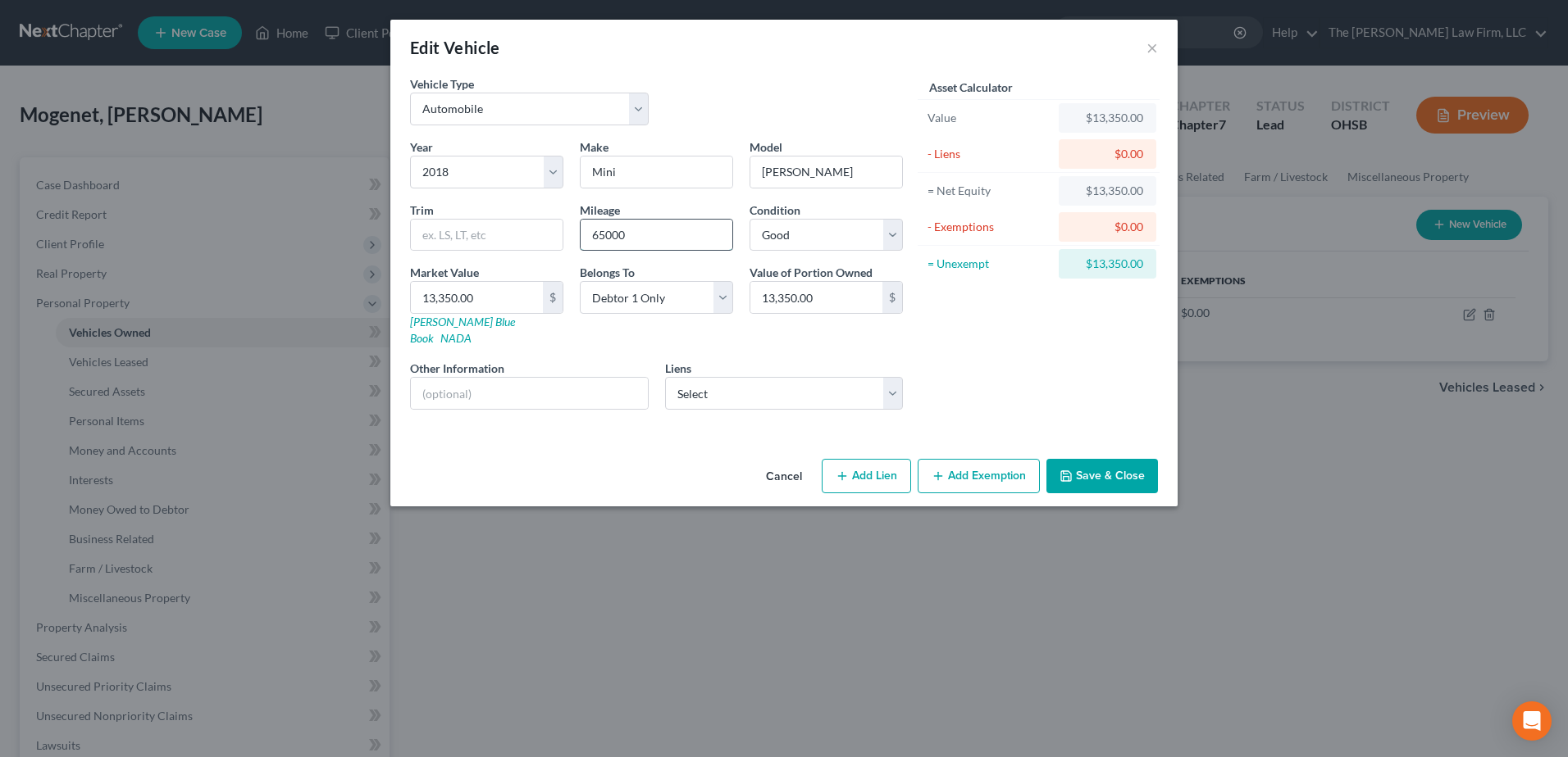
click at [605, 230] on input "65000" at bounding box center [657, 235] width 152 height 31
type input "65,000"
click at [719, 380] on select "Select Bridgecrest - $10,722.00" at bounding box center [785, 393] width 239 height 33
select select "3"
select select "0"
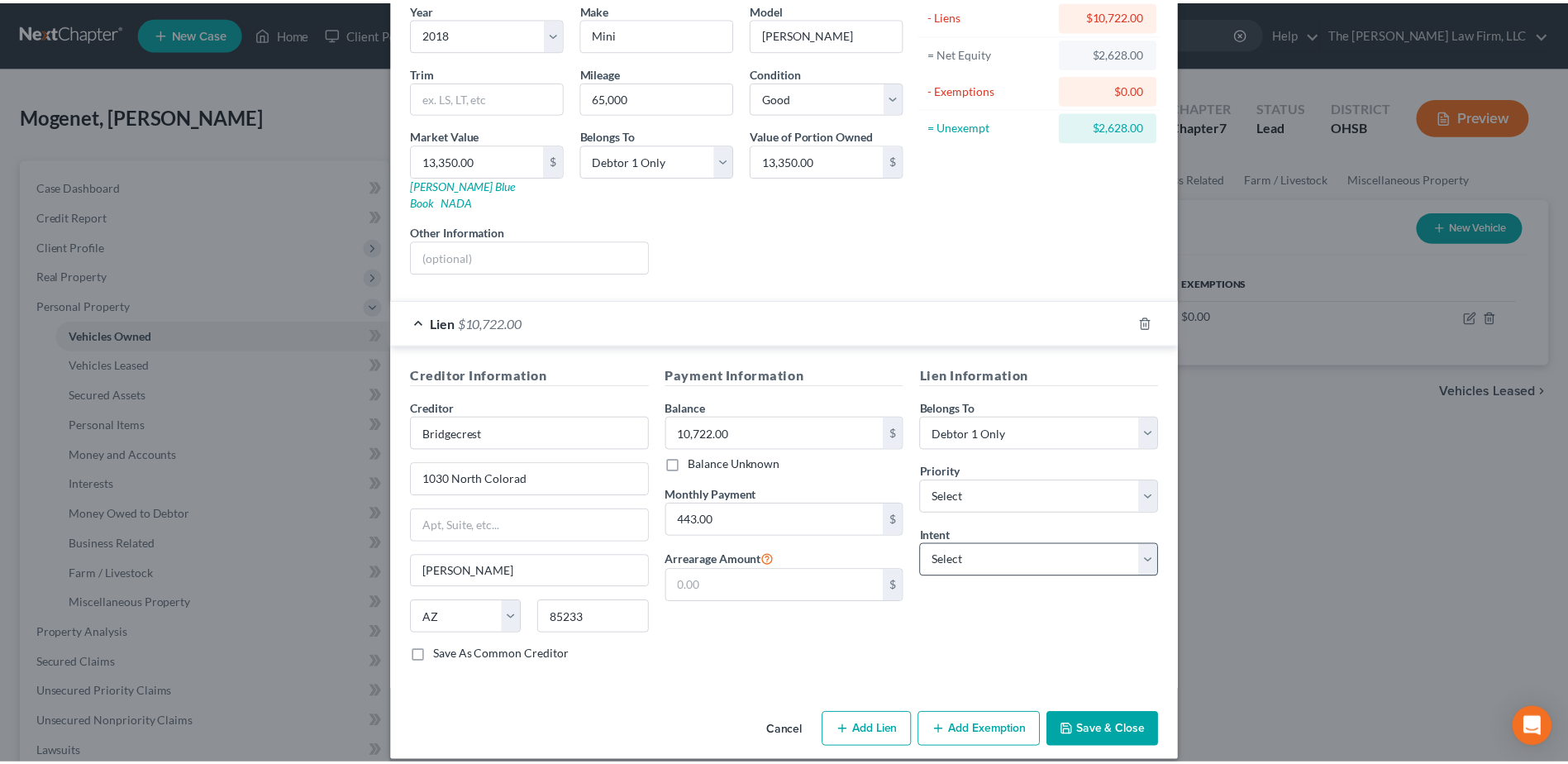
scroll to position [141, 0]
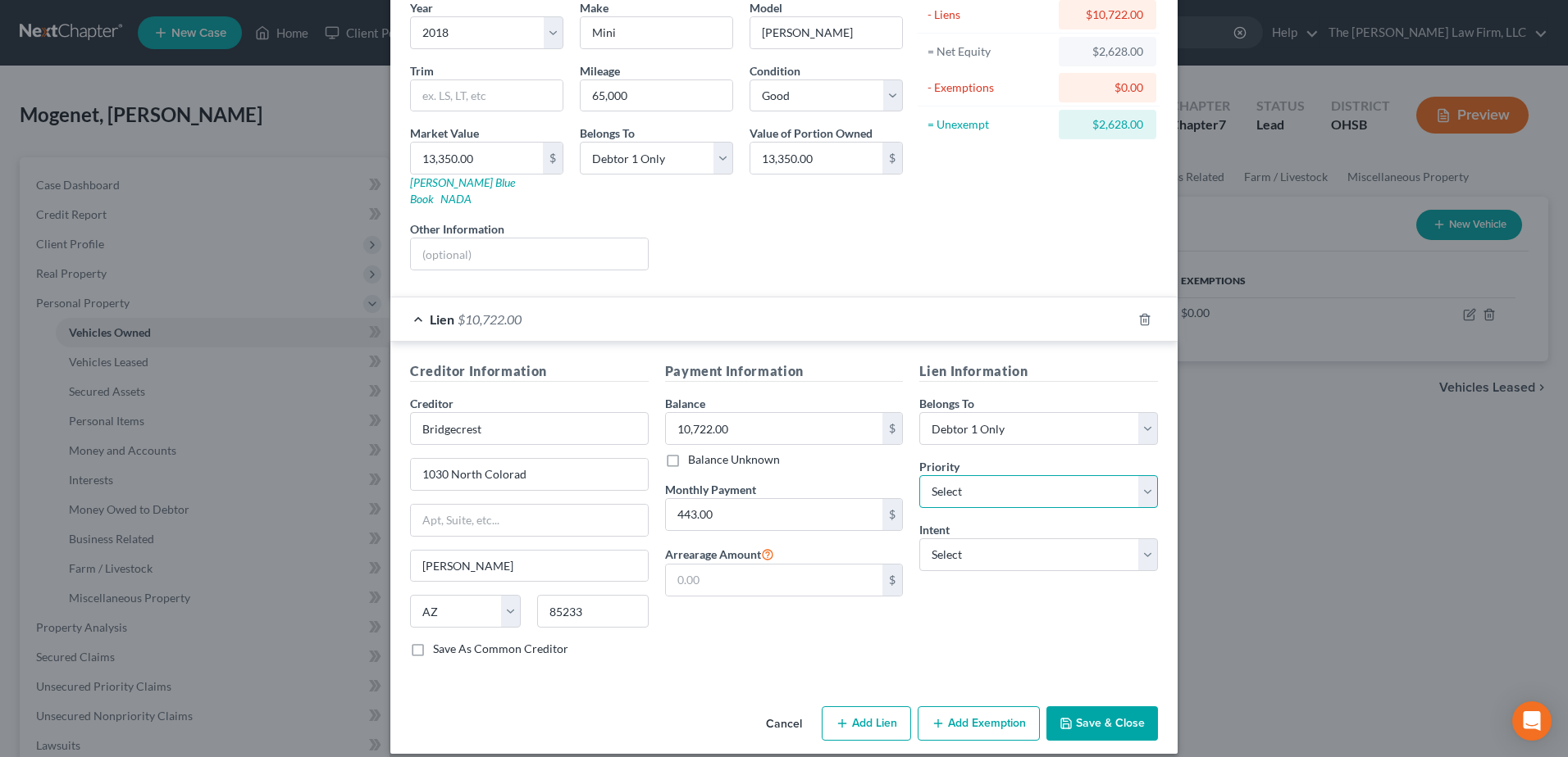
click at [973, 475] on select "Select 1st 2nd 3rd 4th 5th 6th 7th 8th 9th 10th 11th 12th 13th 14th 15th 16th 1…" at bounding box center [1039, 491] width 239 height 33
select select "0"
click at [919, 475] on select "Select 1st 2nd 3rd 4th 5th 6th 7th 8th 9th 10th 11th 12th 13th 14th 15th 16th 1…" at bounding box center [1039, 491] width 239 height 33
click at [996, 540] on select "Select Surrender Redeem Reaffirm Avoid Other" at bounding box center [1039, 555] width 239 height 33
select select "2"
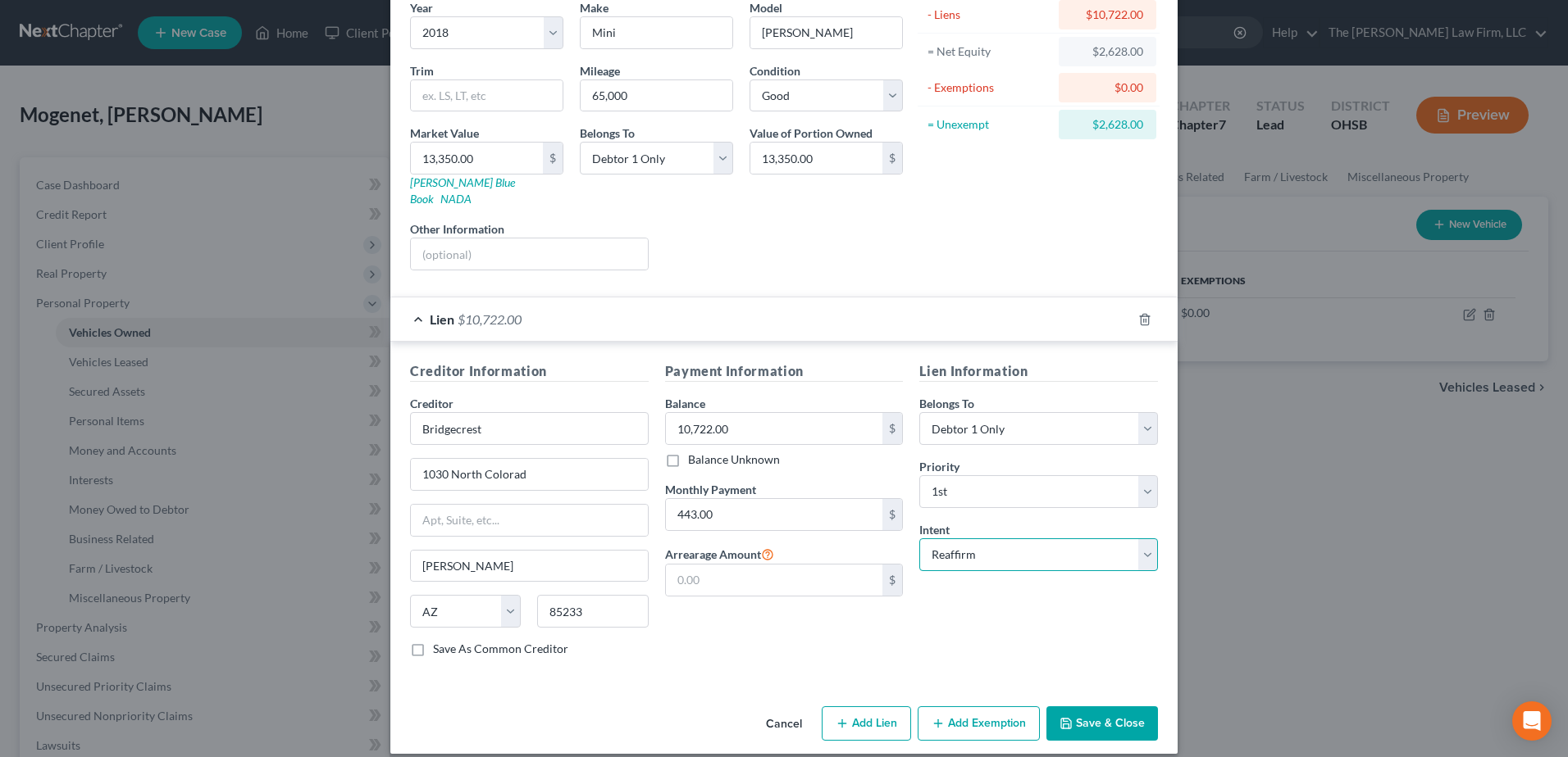
click at [919, 539] on select "Select Surrender Redeem Reaffirm Avoid Other" at bounding box center [1039, 555] width 239 height 33
click at [1072, 707] on button "Save & Close" at bounding box center [1102, 723] width 111 height 34
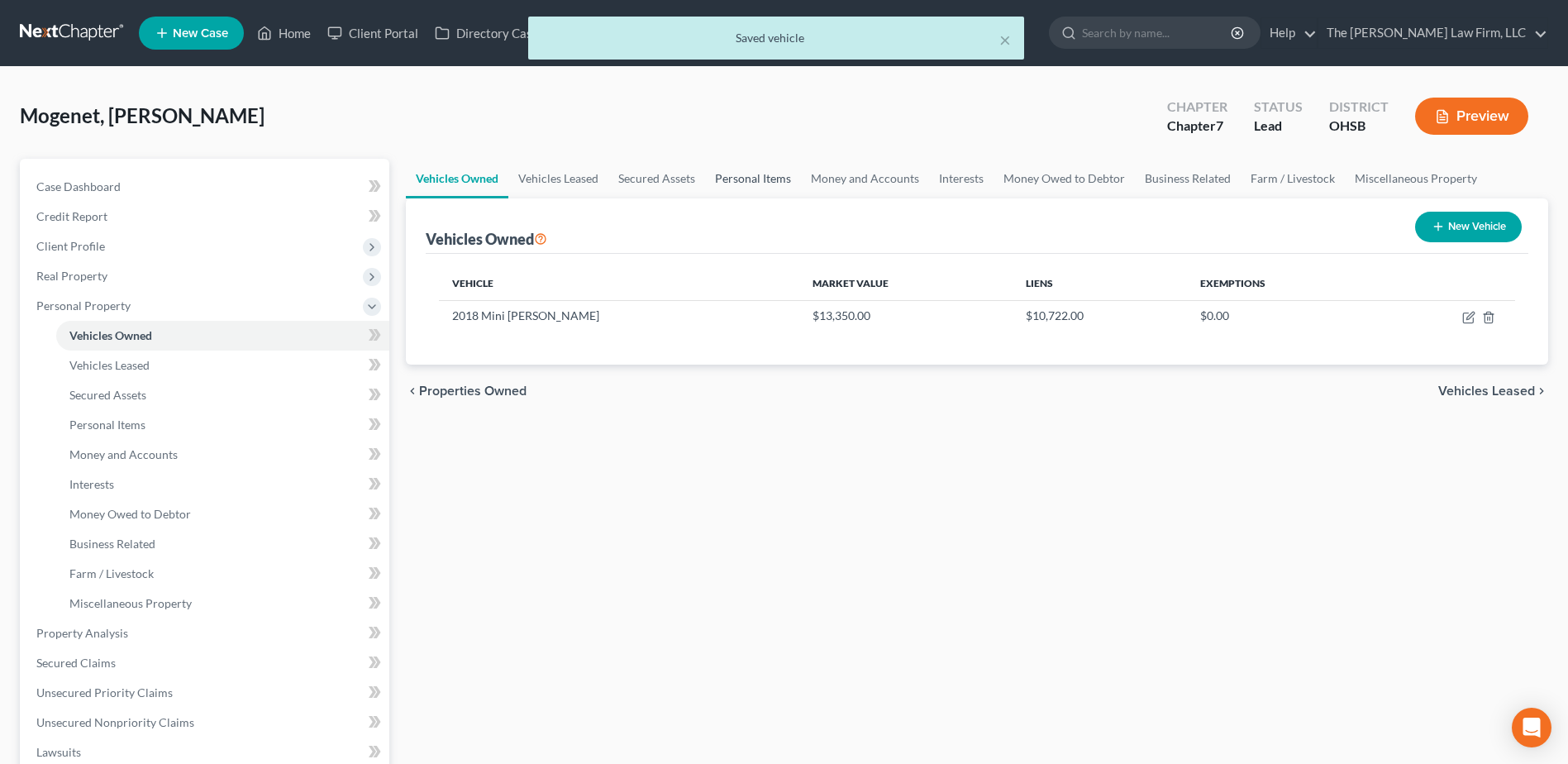
click at [761, 189] on link "Personal Items" at bounding box center [753, 178] width 96 height 40
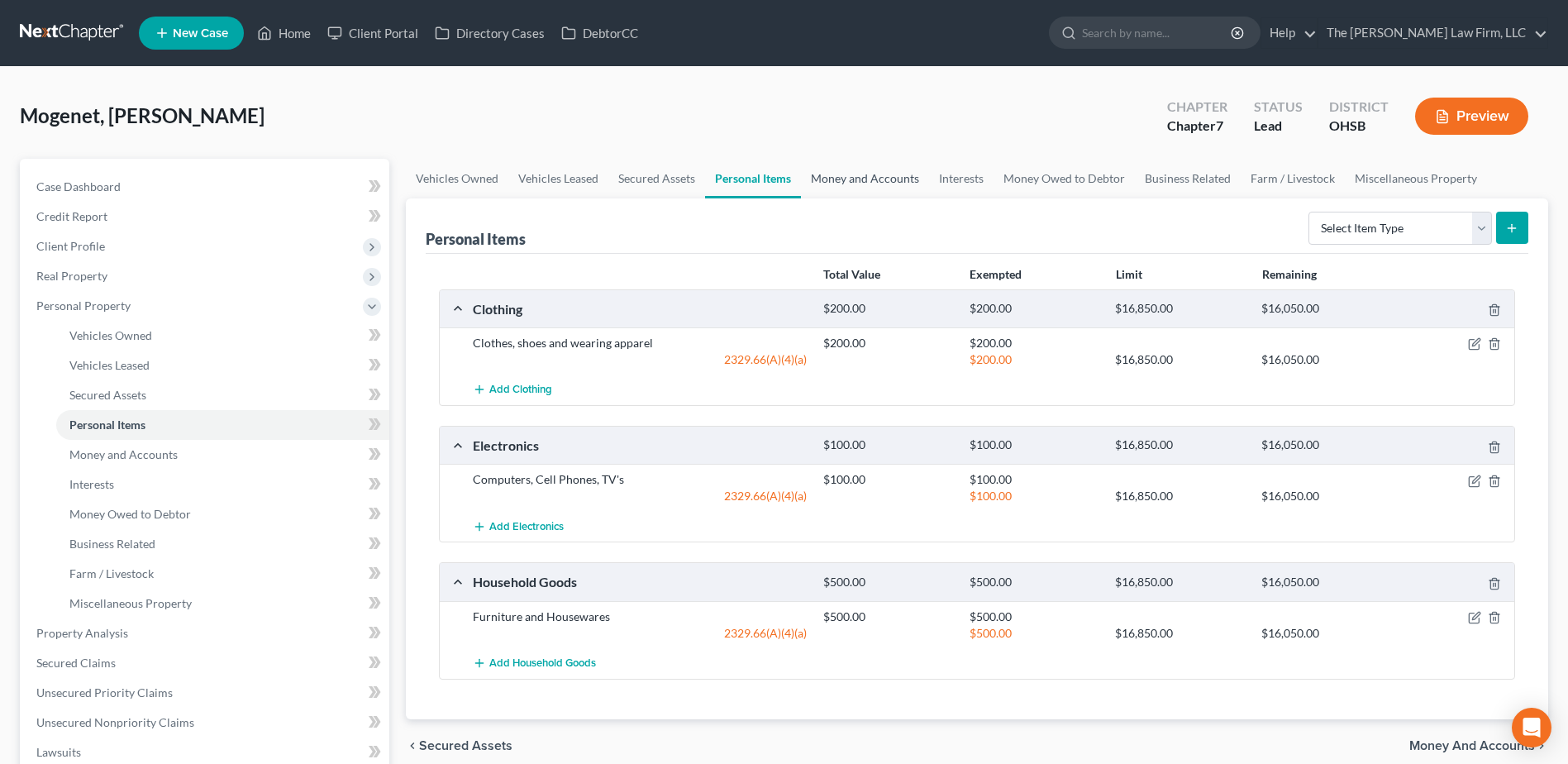
click at [857, 182] on link "Money and Accounts" at bounding box center [865, 178] width 128 height 40
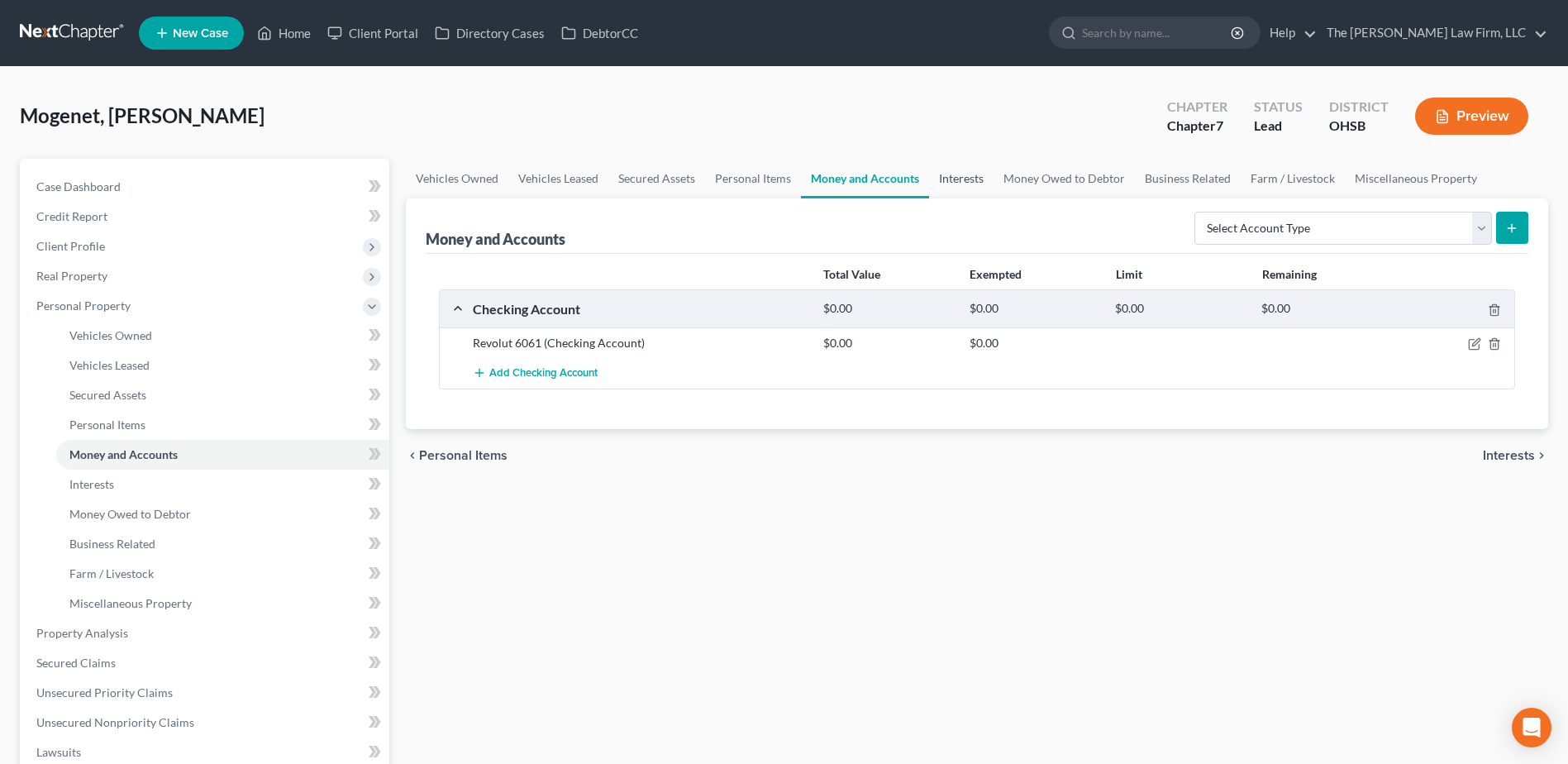
click at [973, 172] on link "Interests" at bounding box center [961, 178] width 64 height 40
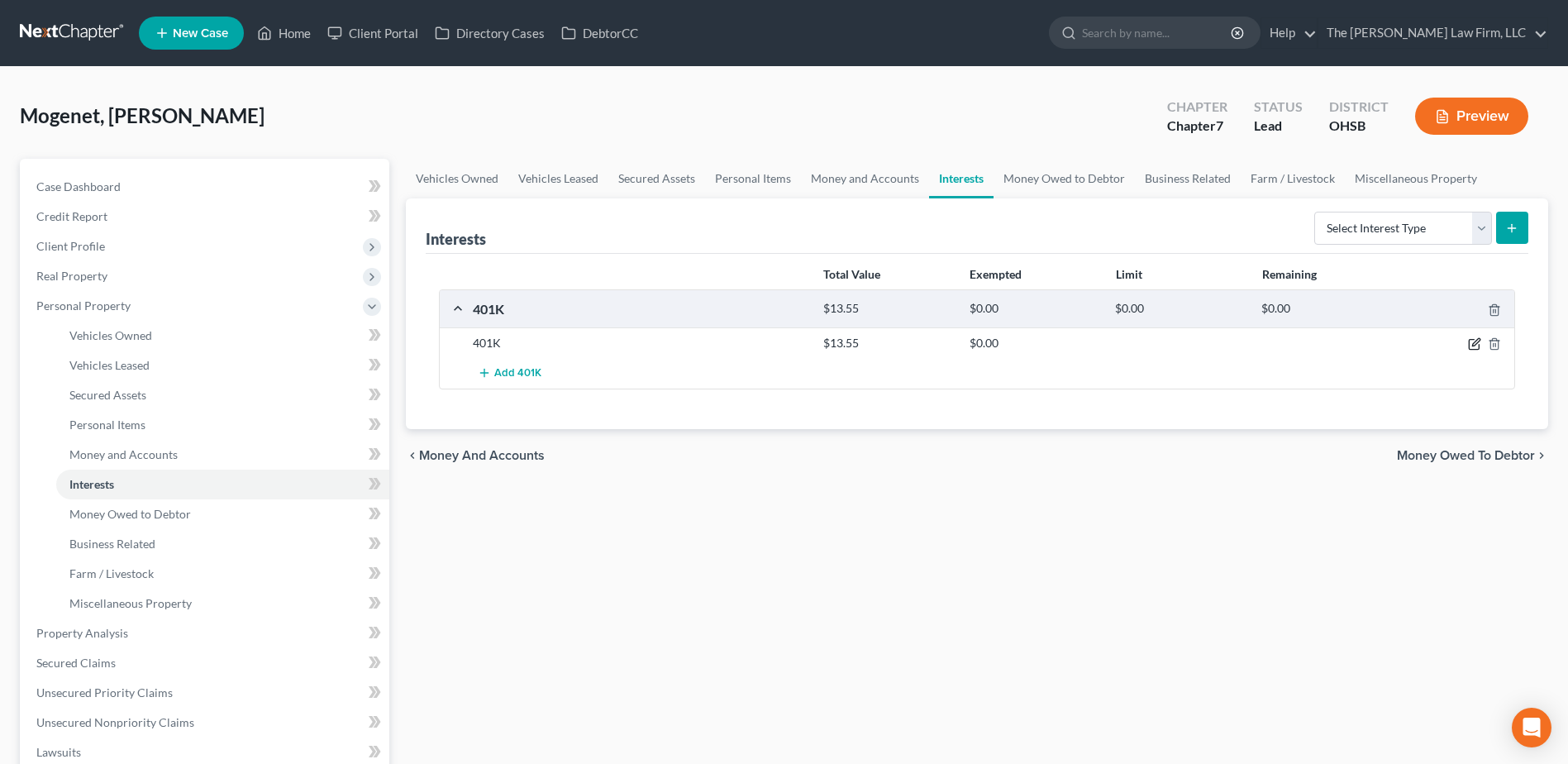
click at [1471, 344] on icon "button" at bounding box center [1474, 344] width 13 height 13
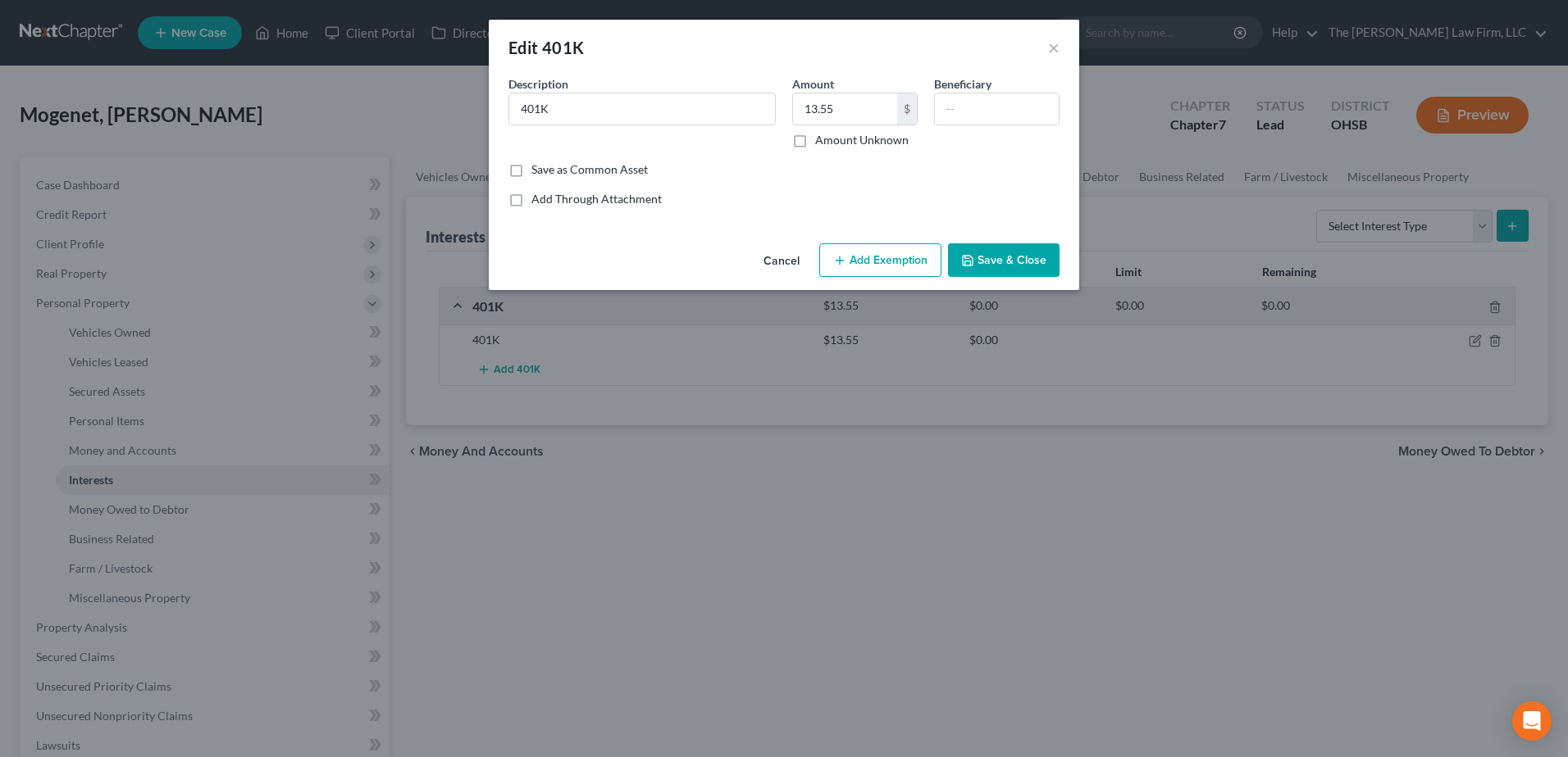
click at [881, 267] on button "Add Exemption" at bounding box center [880, 261] width 122 height 34
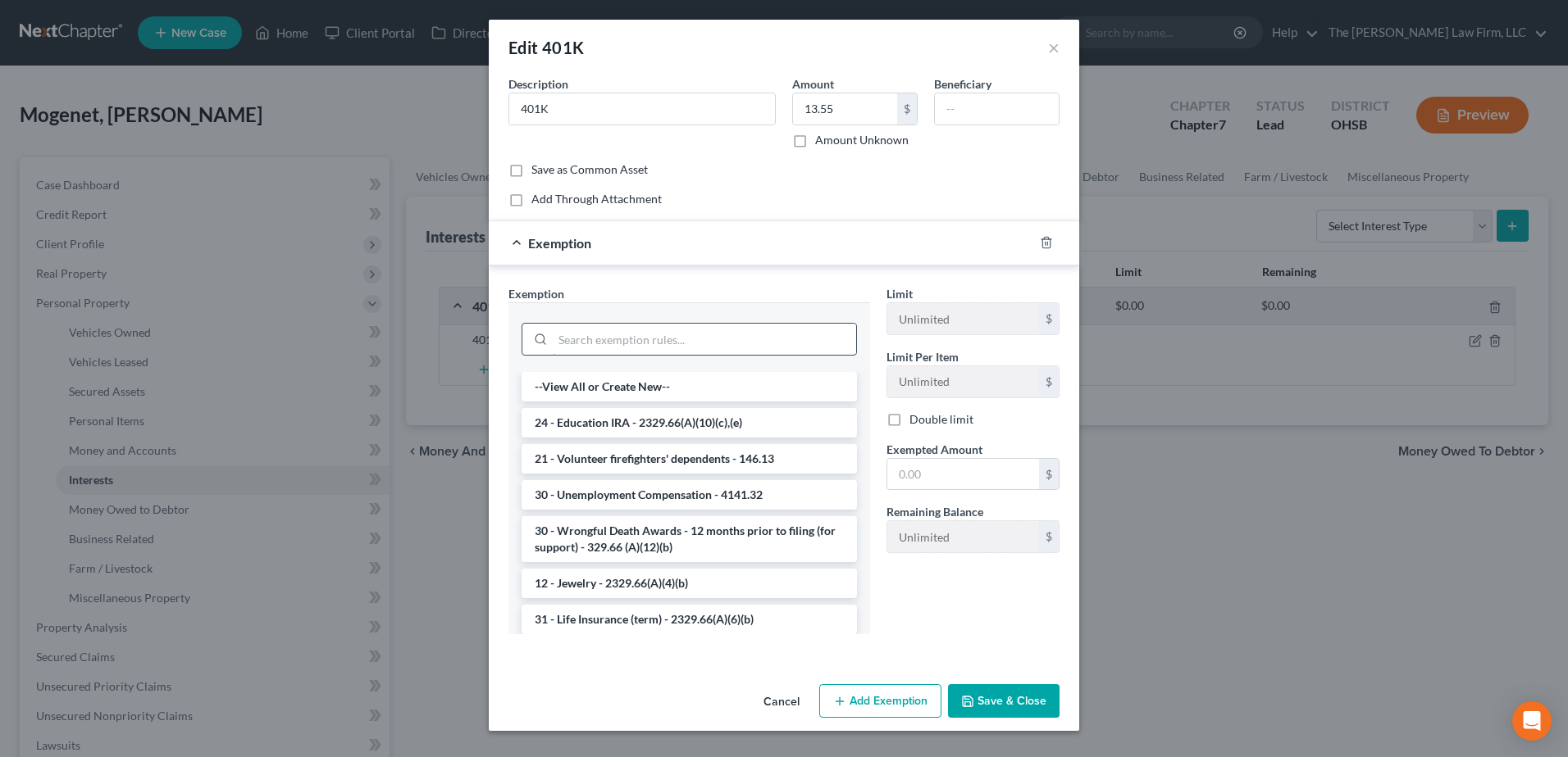
click at [704, 334] on input "search" at bounding box center [704, 339] width 303 height 31
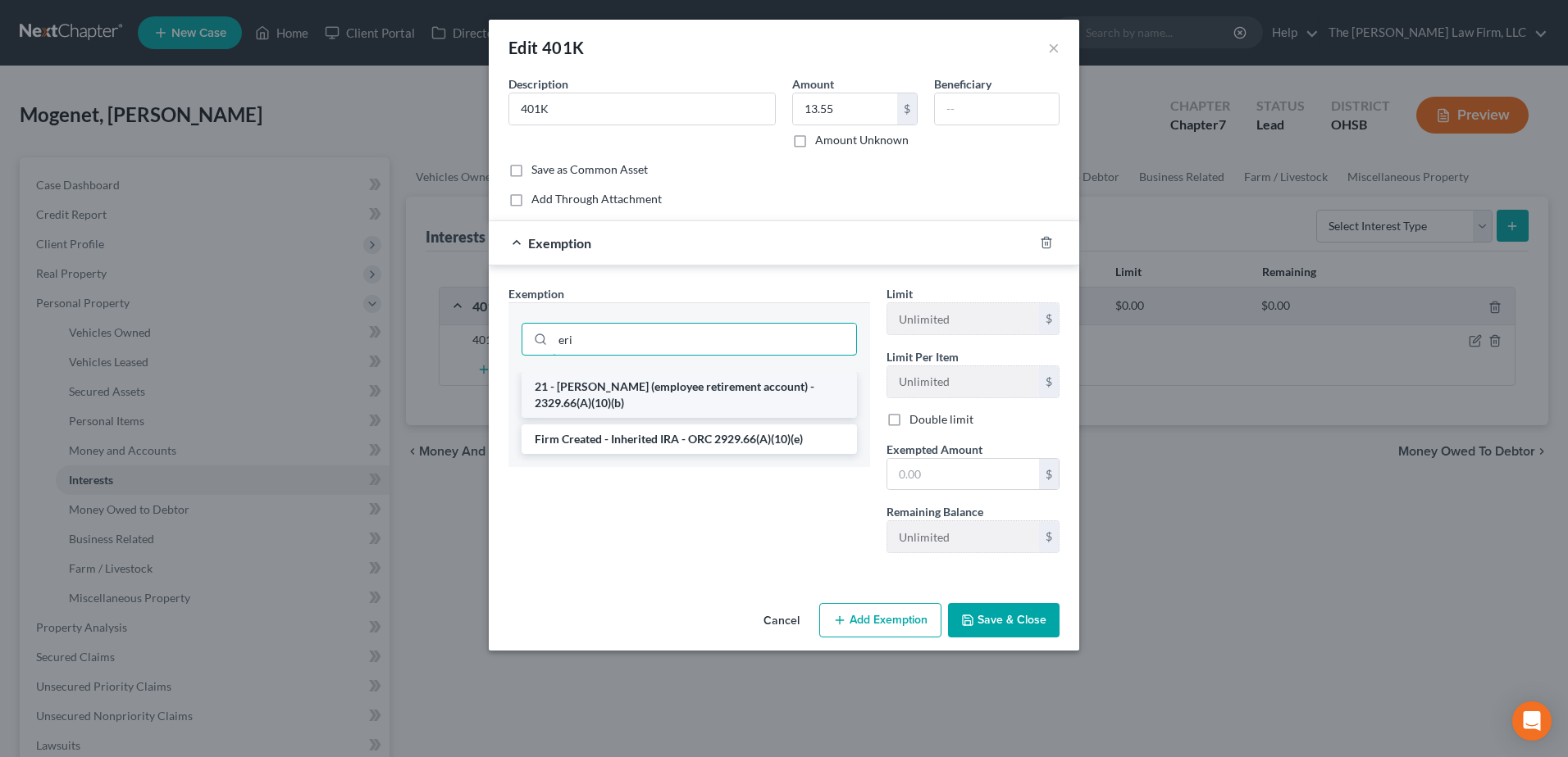
type input "eri"
click at [650, 400] on li "21 - ERISA (employee retirement account) - 2329.66(A)(10)(b)" at bounding box center [689, 395] width 336 height 46
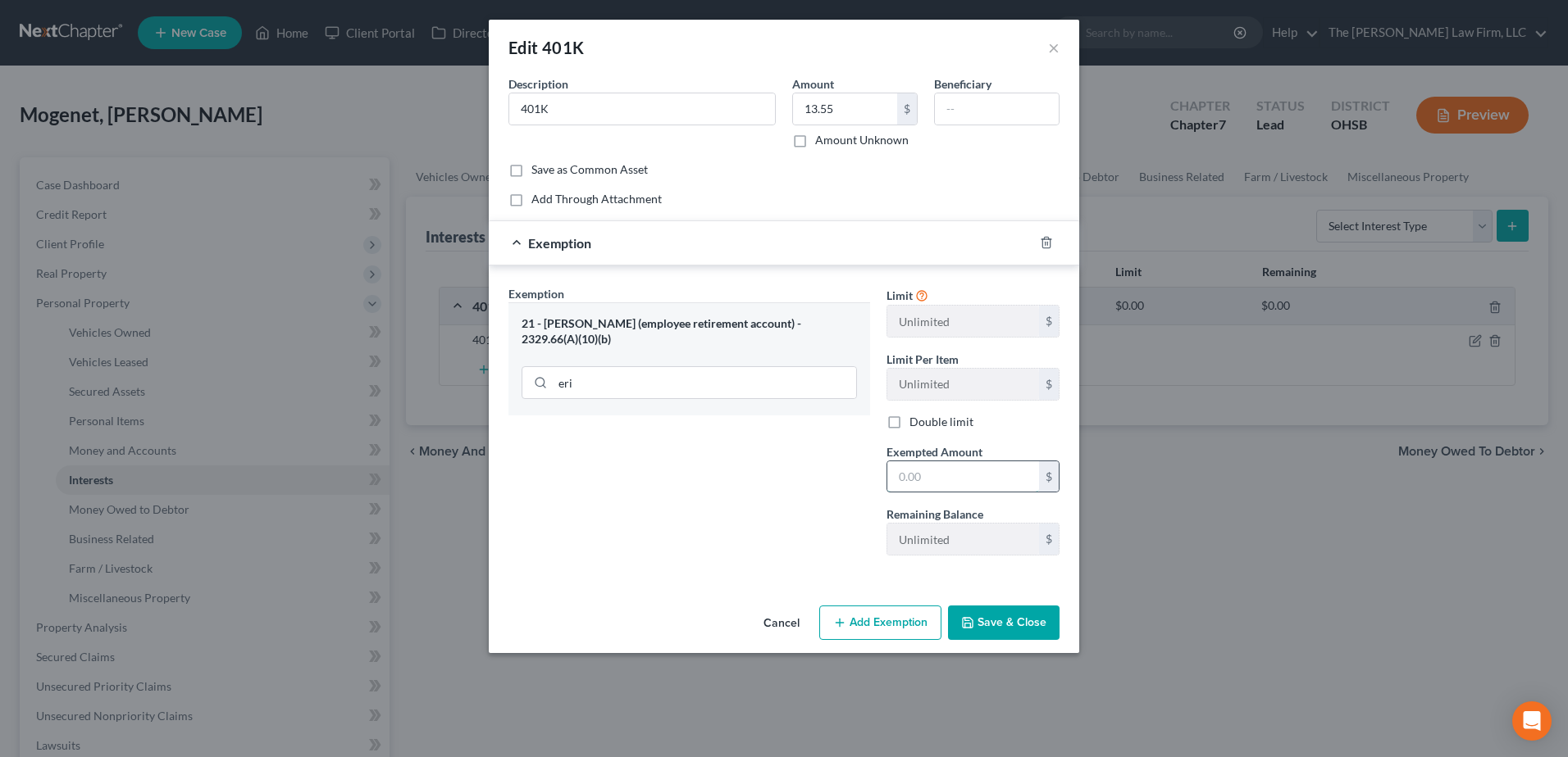
click at [958, 483] on input "text" at bounding box center [963, 476] width 152 height 31
type input "13.55"
click at [1026, 612] on button "Save & Close" at bounding box center [1004, 623] width 111 height 34
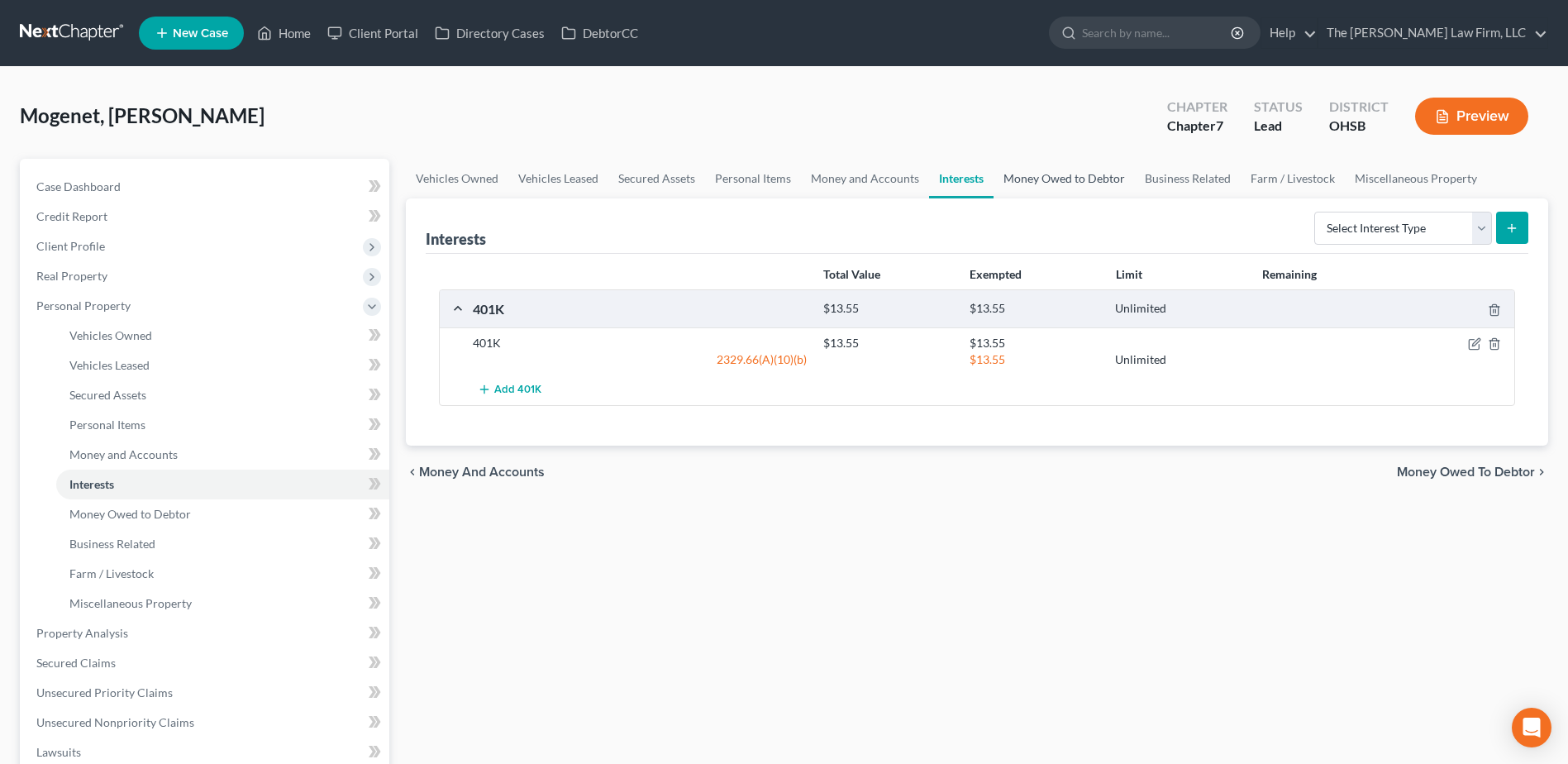
click at [1005, 179] on link "Money Owed to Debtor" at bounding box center [1064, 178] width 142 height 40
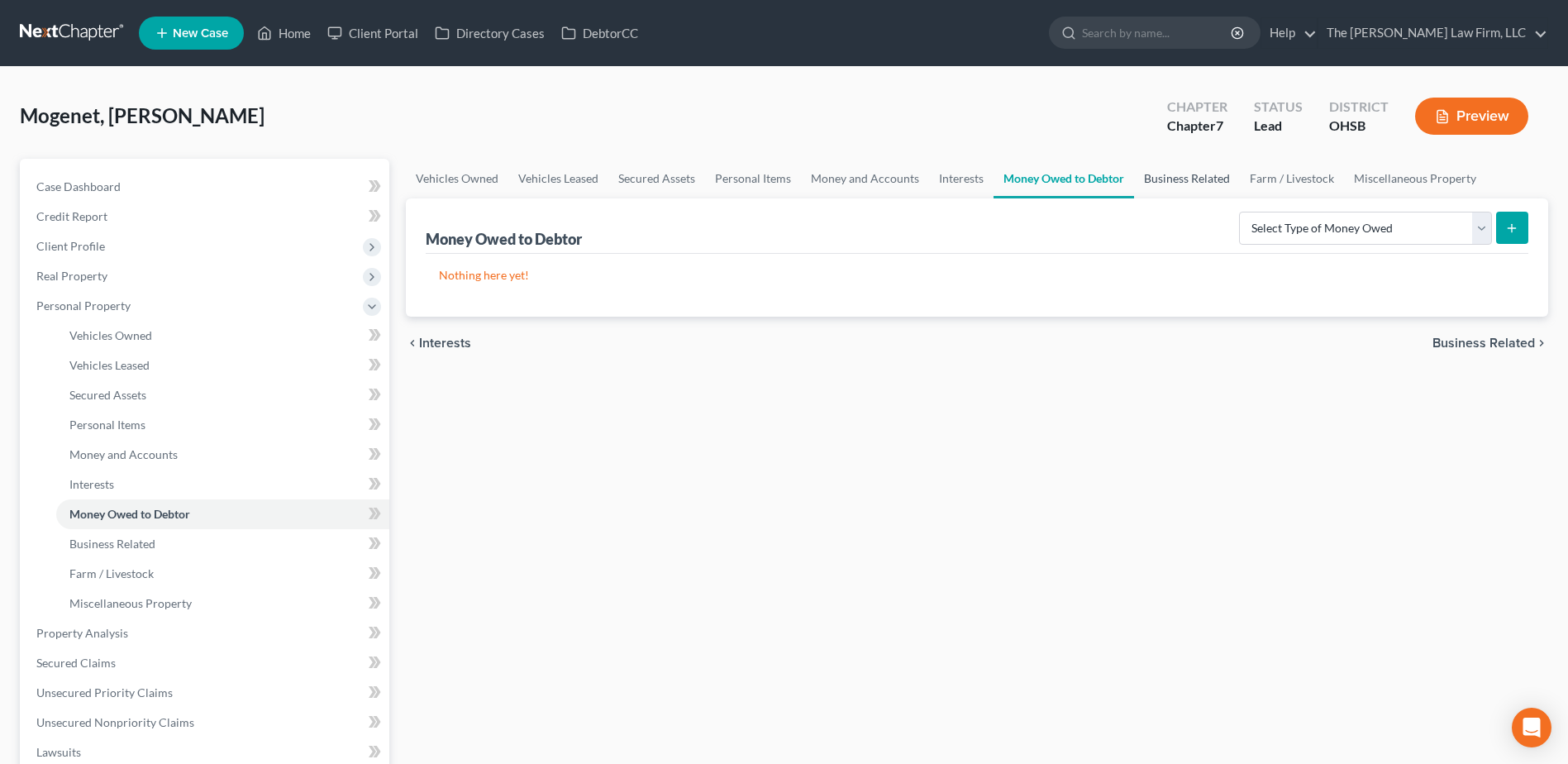
click at [1185, 177] on link "Business Related" at bounding box center [1187, 178] width 106 height 40
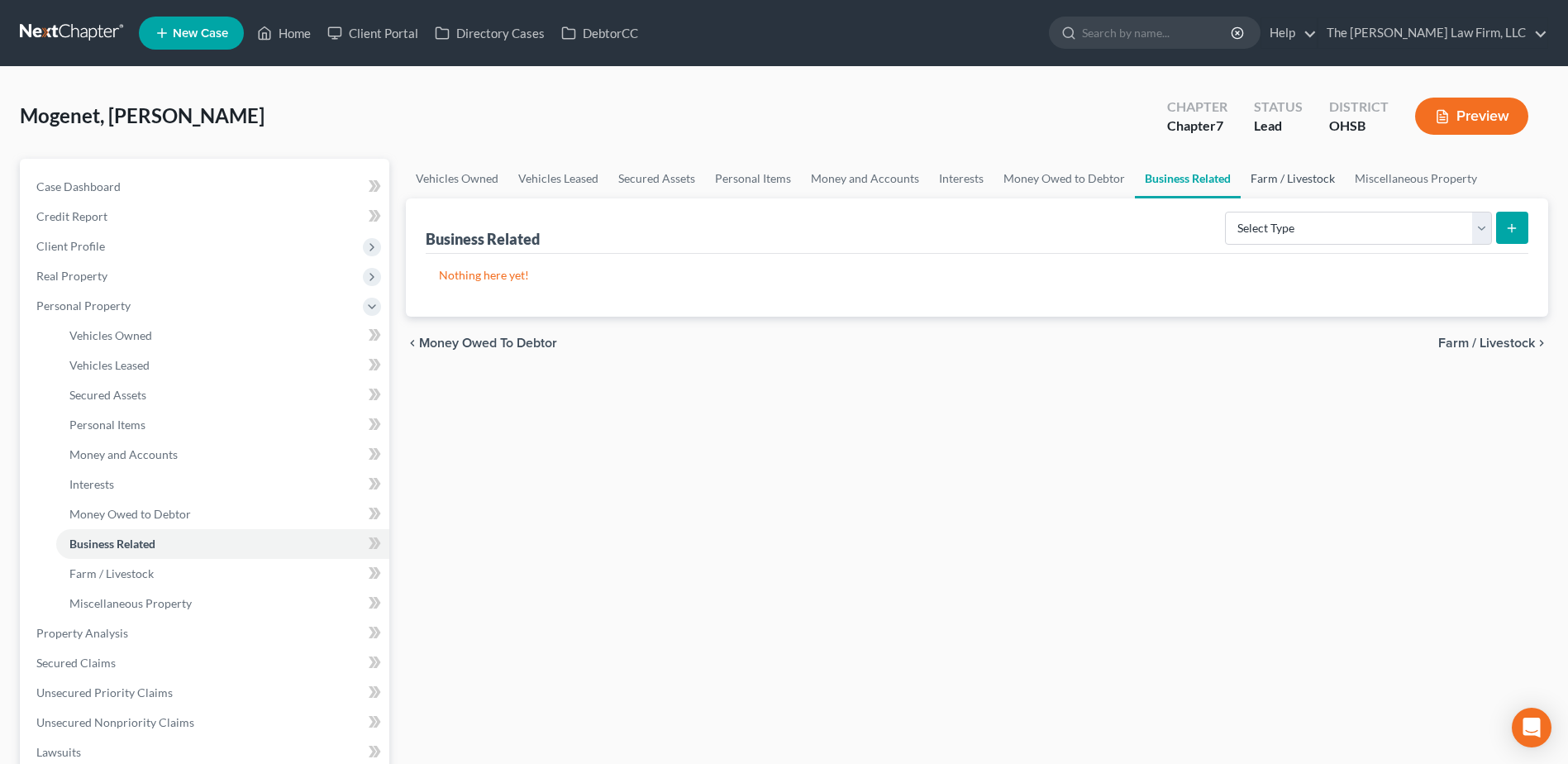
click at [1264, 185] on link "Farm / Livestock" at bounding box center [1293, 178] width 104 height 40
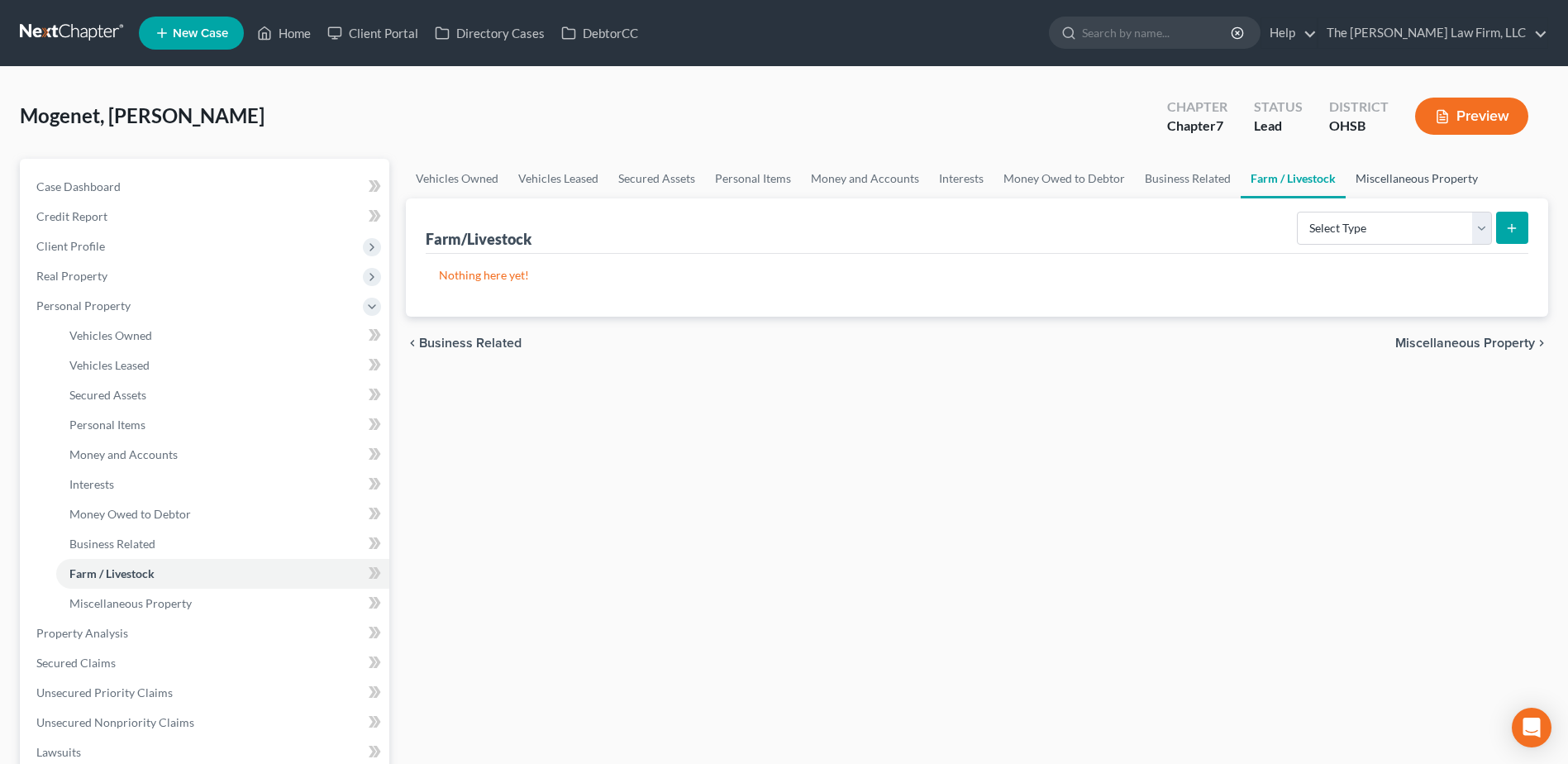
click at [1379, 178] on link "Miscellaneous Property" at bounding box center [1417, 178] width 143 height 40
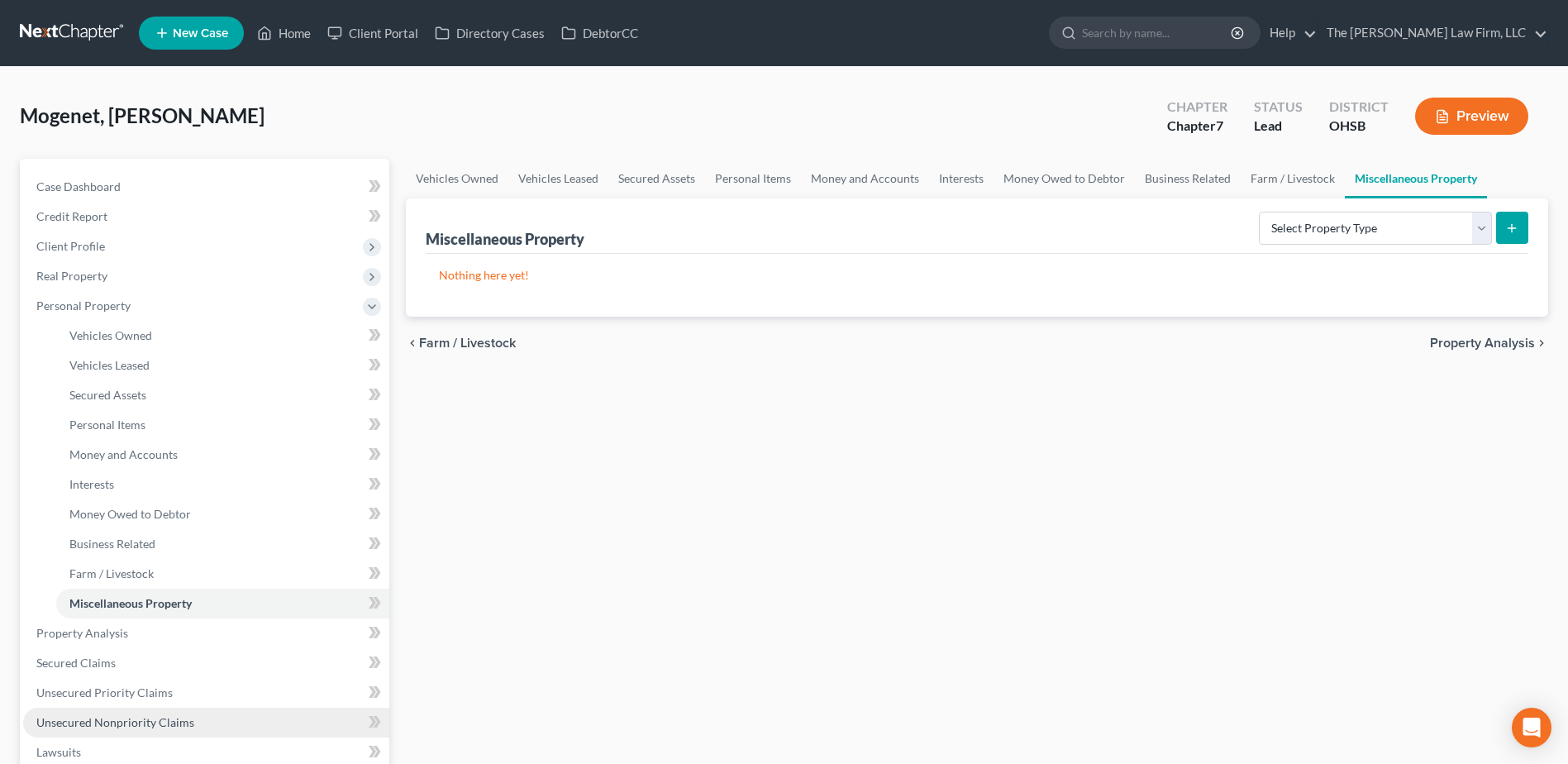
scroll to position [414, 0]
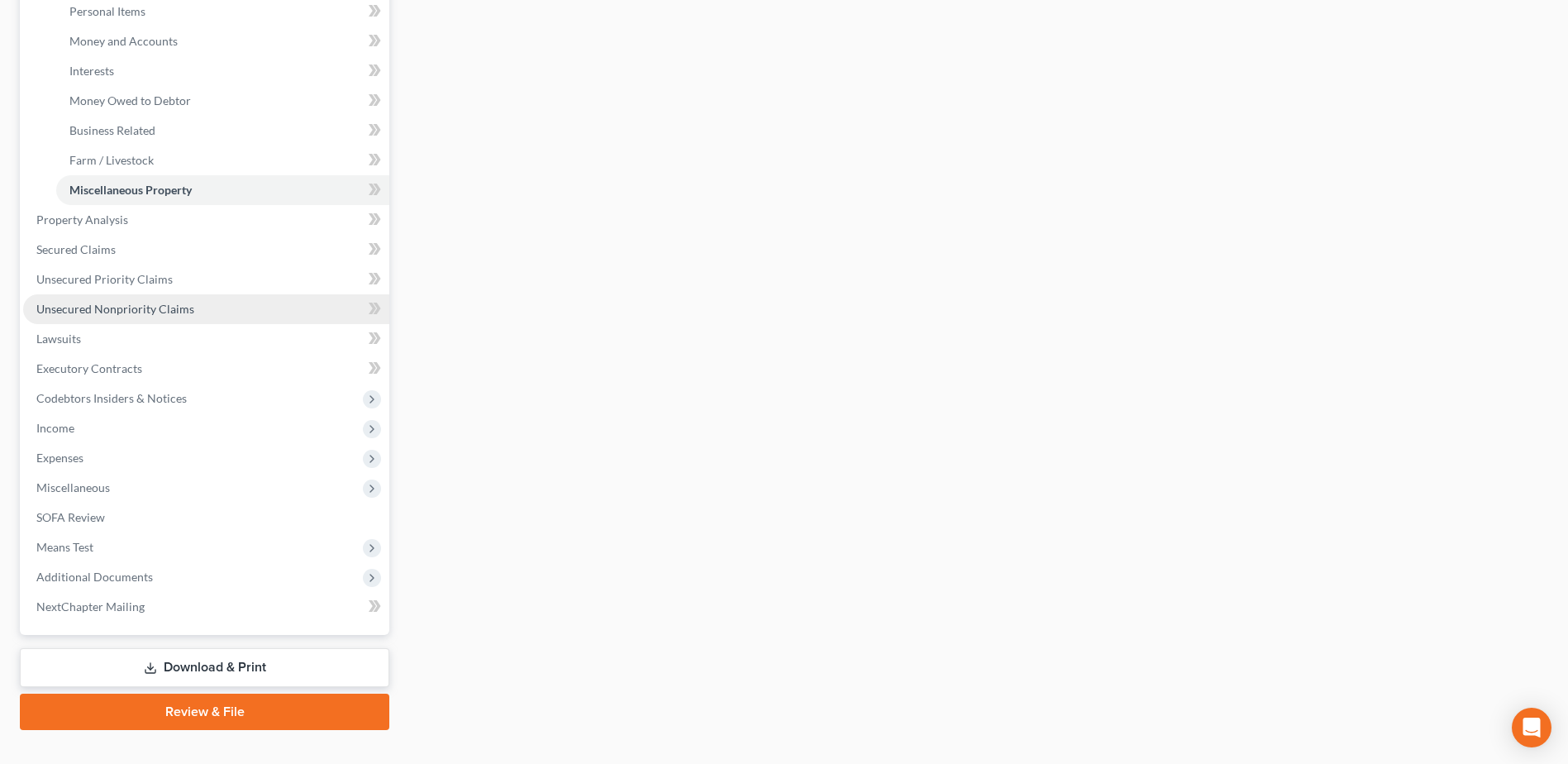
click at [153, 309] on span "Unsecured Nonpriority Claims" at bounding box center [115, 309] width 158 height 14
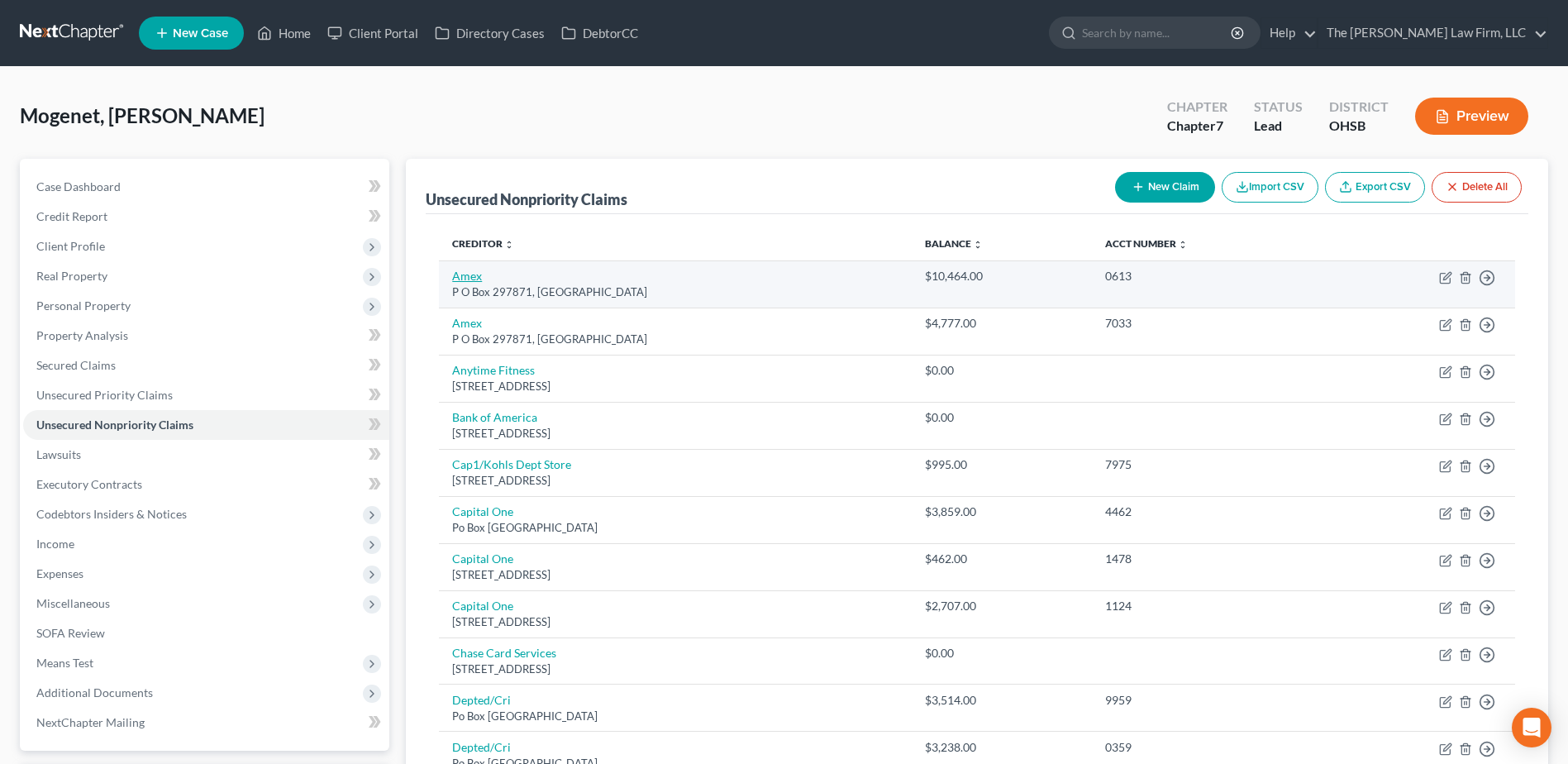
click at [474, 271] on link "Amex" at bounding box center [467, 276] width 29 height 14
select select "9"
select select "2"
select select "0"
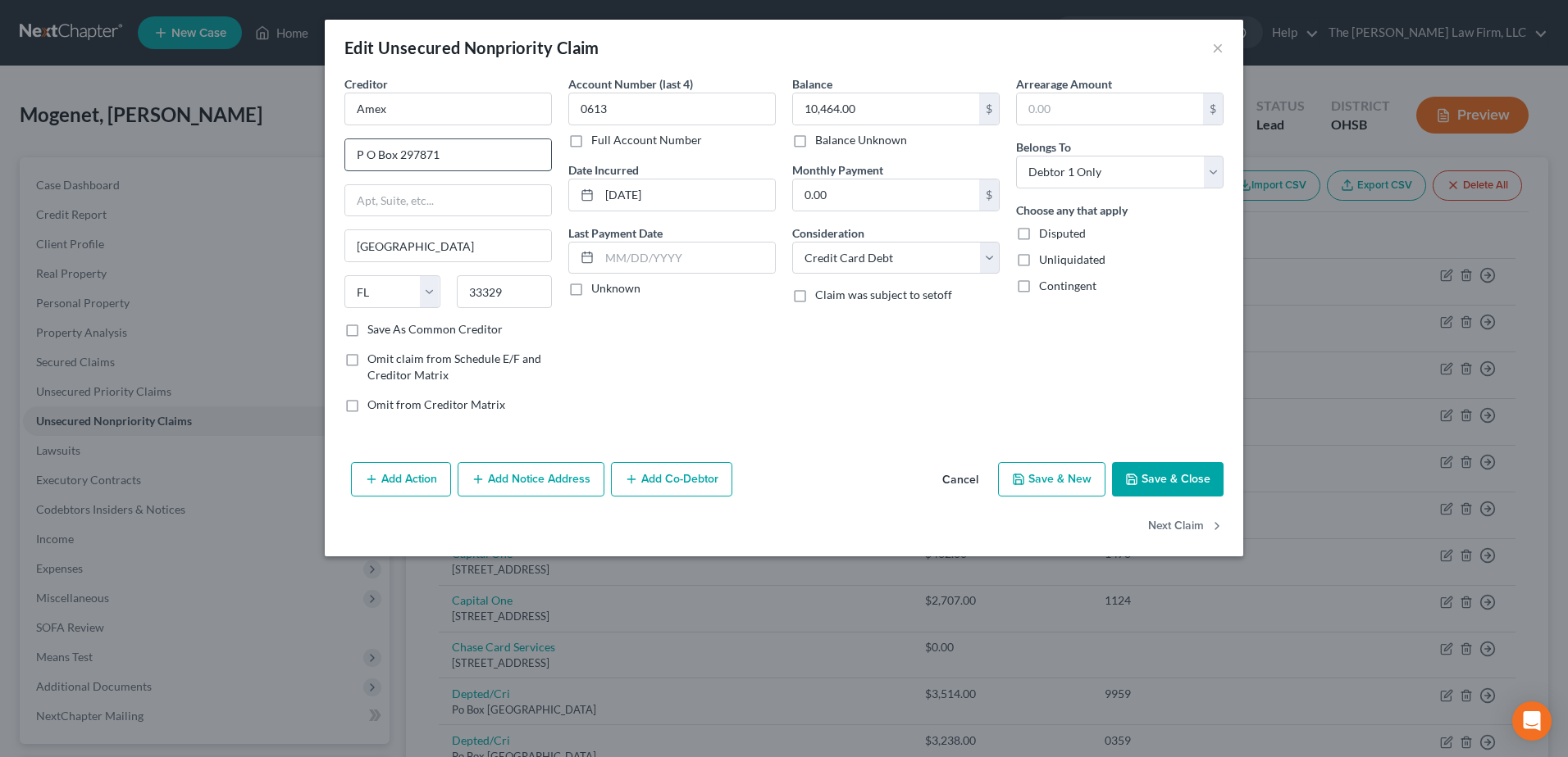
click at [364, 154] on input "P O Box 297871" at bounding box center [448, 155] width 206 height 31
type input "PO Box 297871"
click at [591, 289] on label "Unknown" at bounding box center [616, 288] width 49 height 17
click at [598, 289] on input "Unknown" at bounding box center [603, 285] width 11 height 11
checkbox input "true"
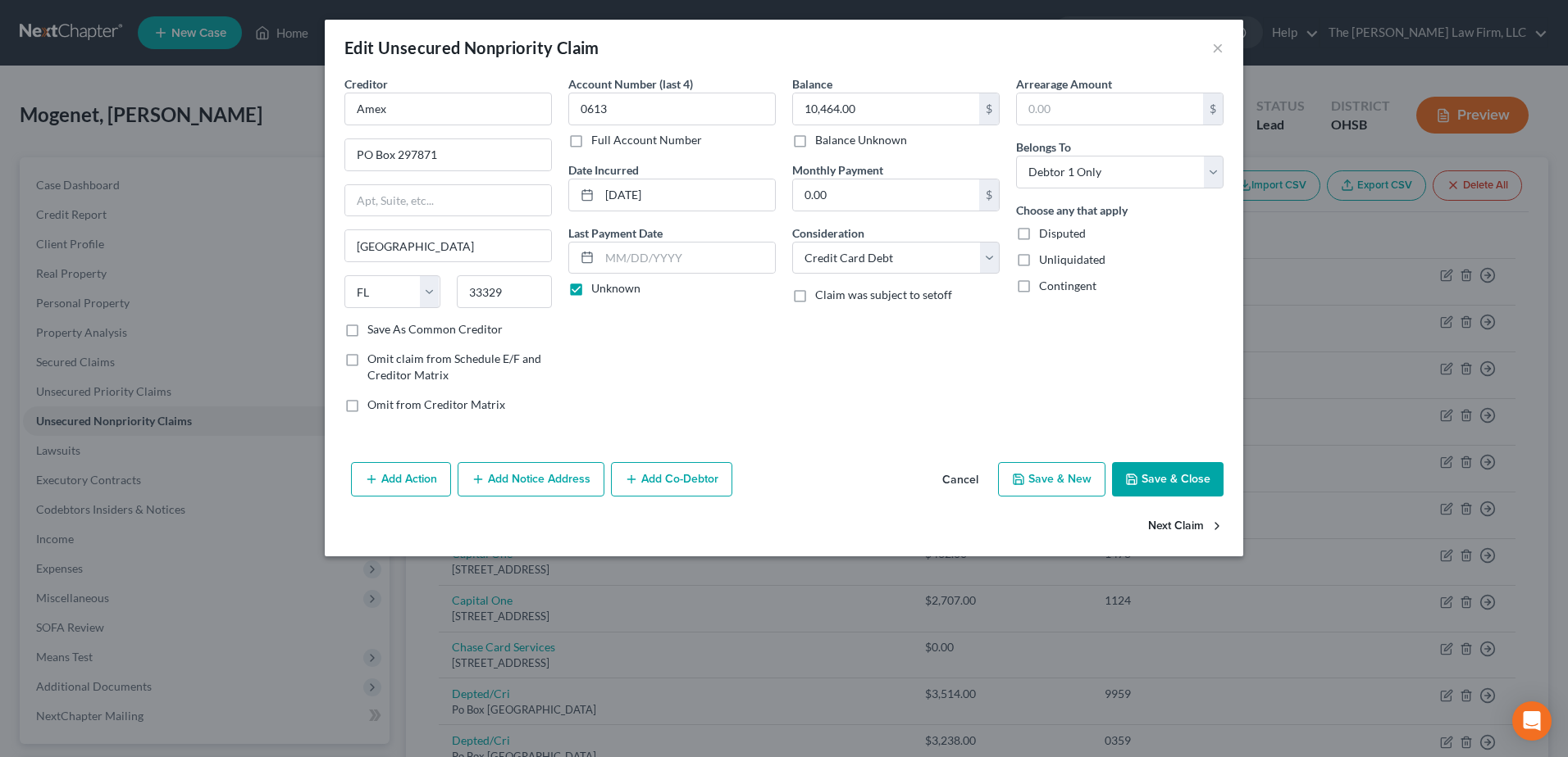
click at [1197, 526] on button "Next Claim" at bounding box center [1185, 526] width 75 height 34
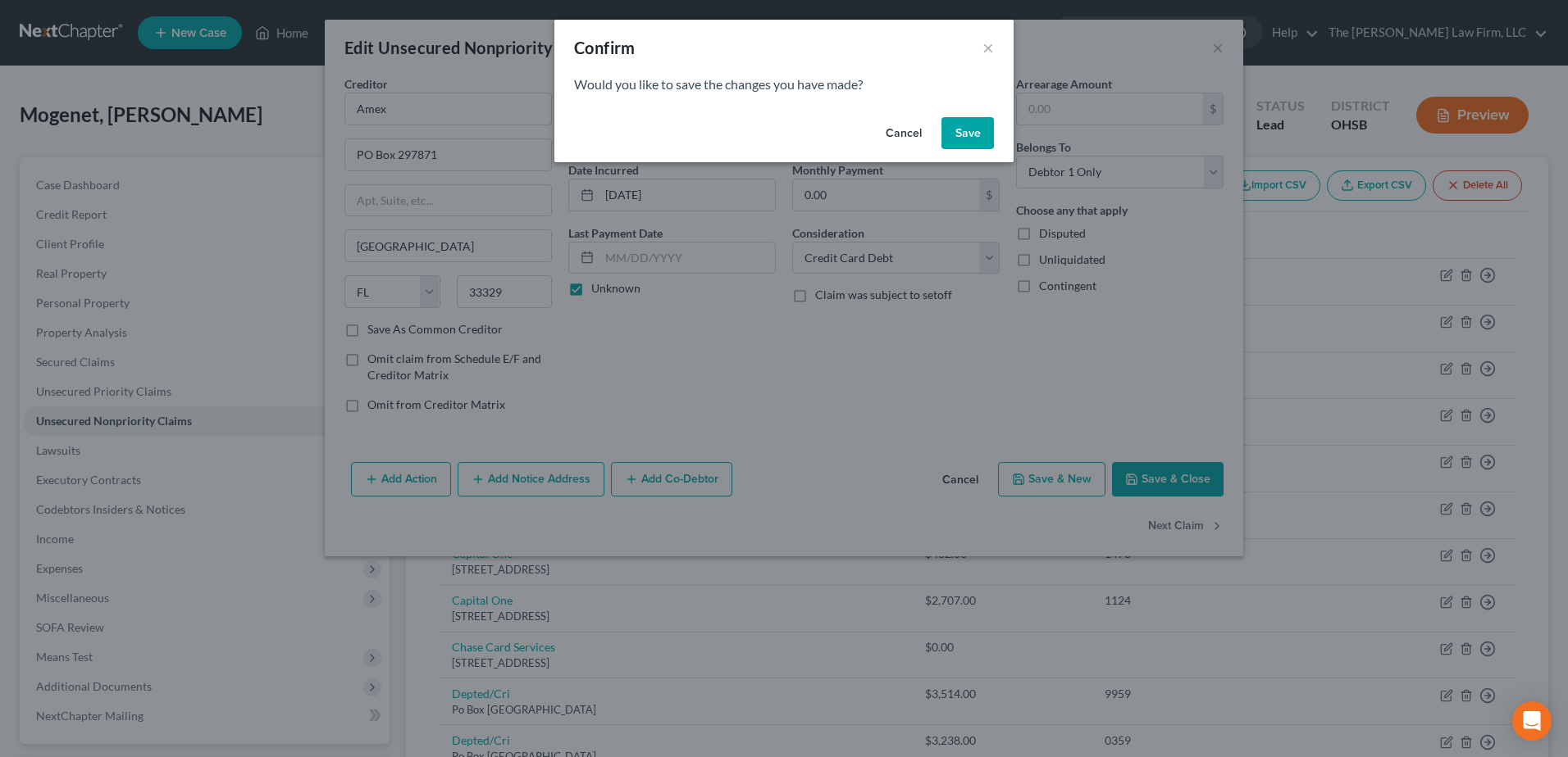
click at [938, 117] on div "Cancel Save" at bounding box center [784, 136] width 460 height 52
drag, startPoint x: 965, startPoint y: 127, endPoint x: 505, endPoint y: 175, distance: 462.5
click at [963, 125] on button "Save" at bounding box center [967, 133] width 52 height 33
select select "9"
select select "2"
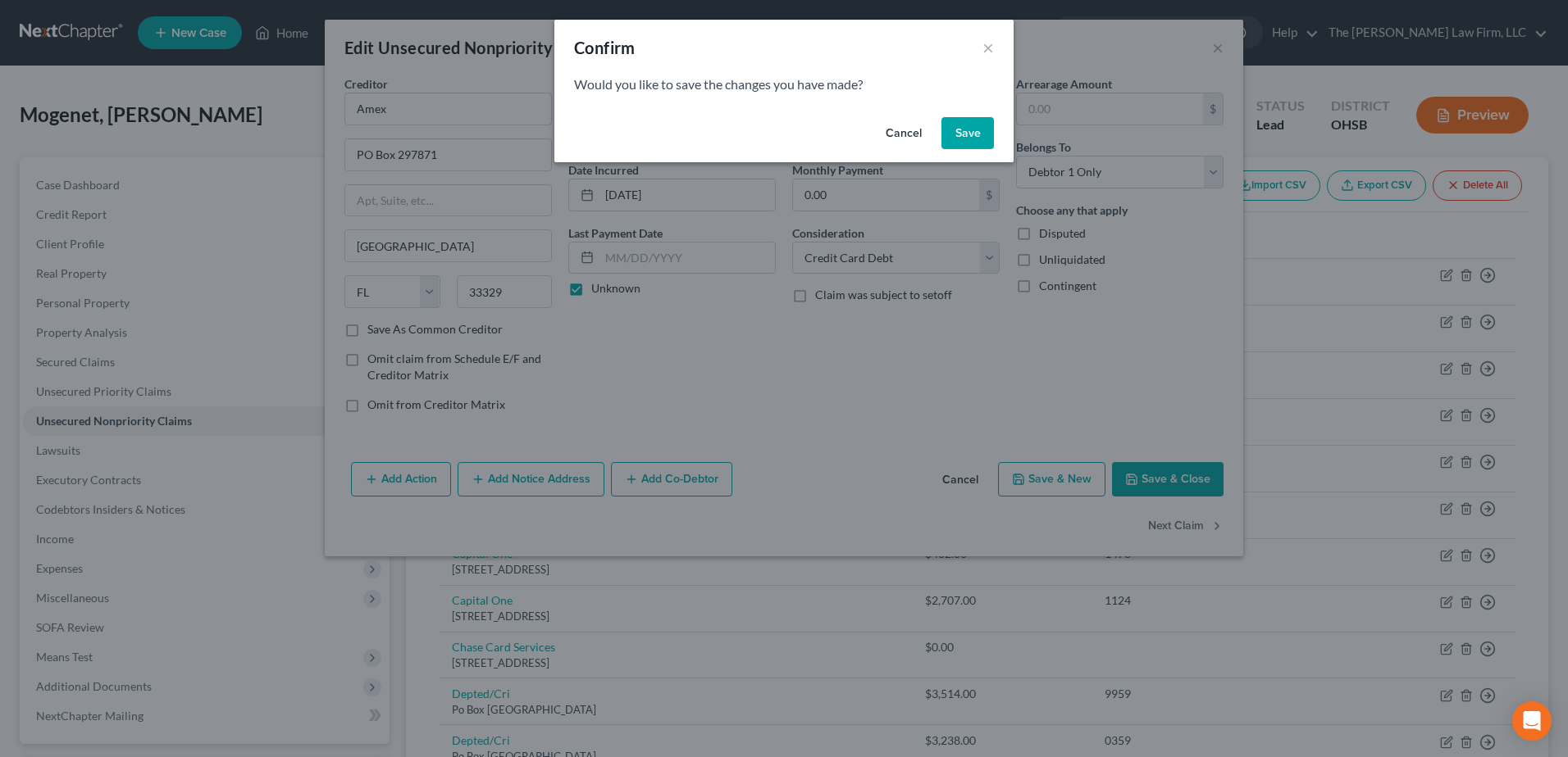
select select "0"
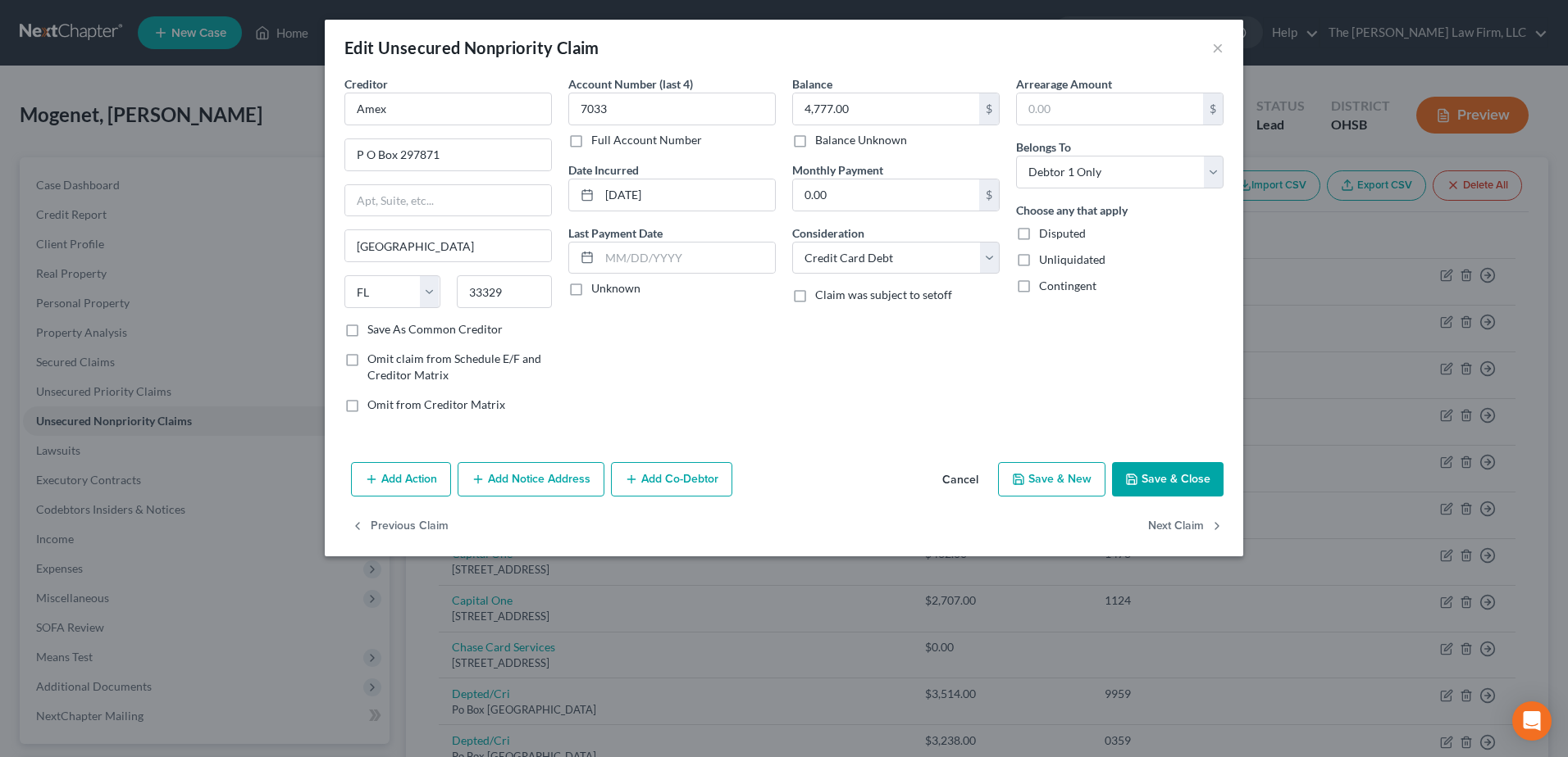
type input "0"
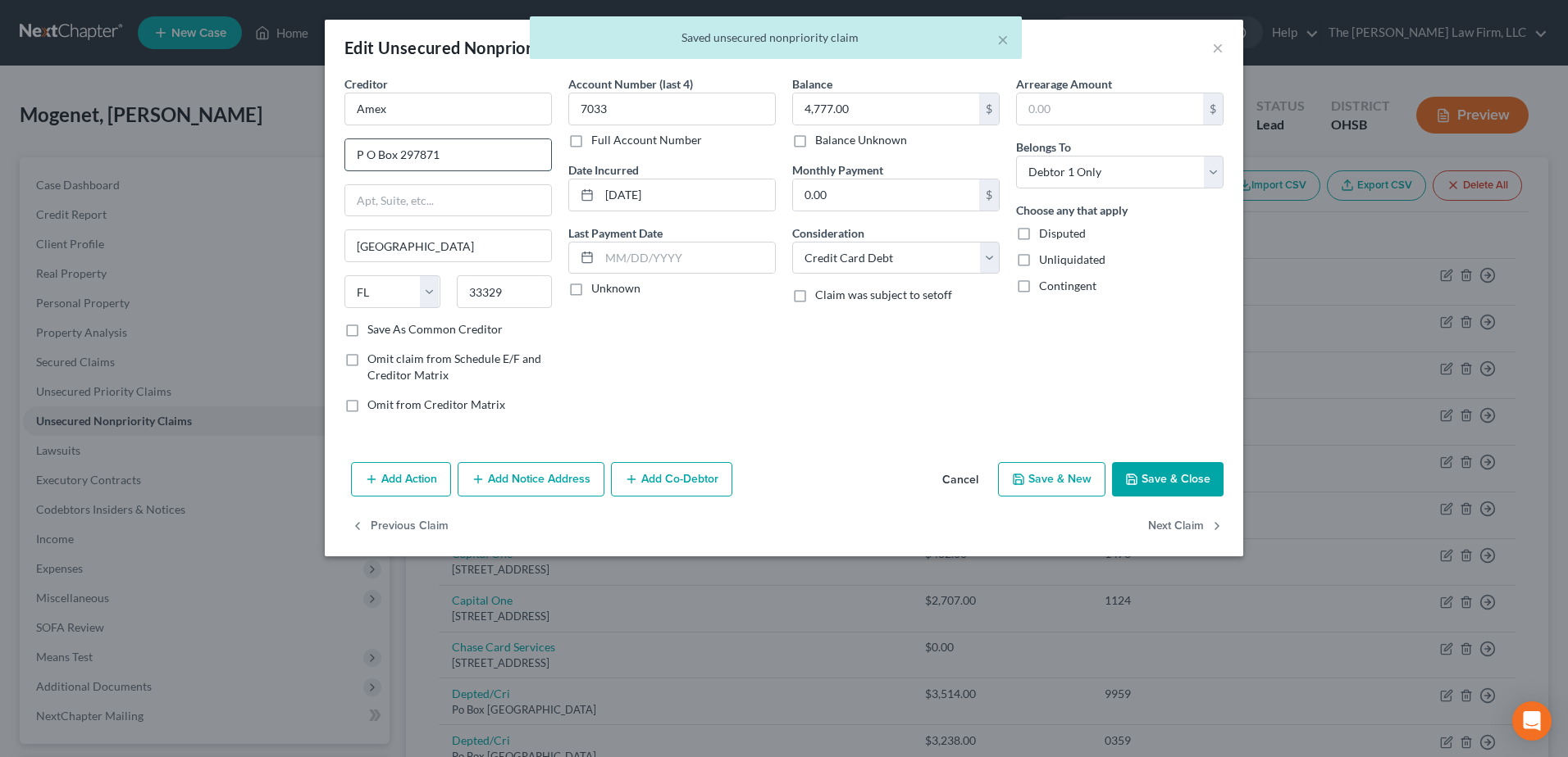
click at [368, 151] on input "P O Box 297871" at bounding box center [448, 155] width 206 height 31
type input "PO Box 297871"
click at [591, 290] on label "Unknown" at bounding box center [616, 288] width 49 height 17
click at [598, 290] on input "Unknown" at bounding box center [603, 285] width 11 height 11
checkbox input "true"
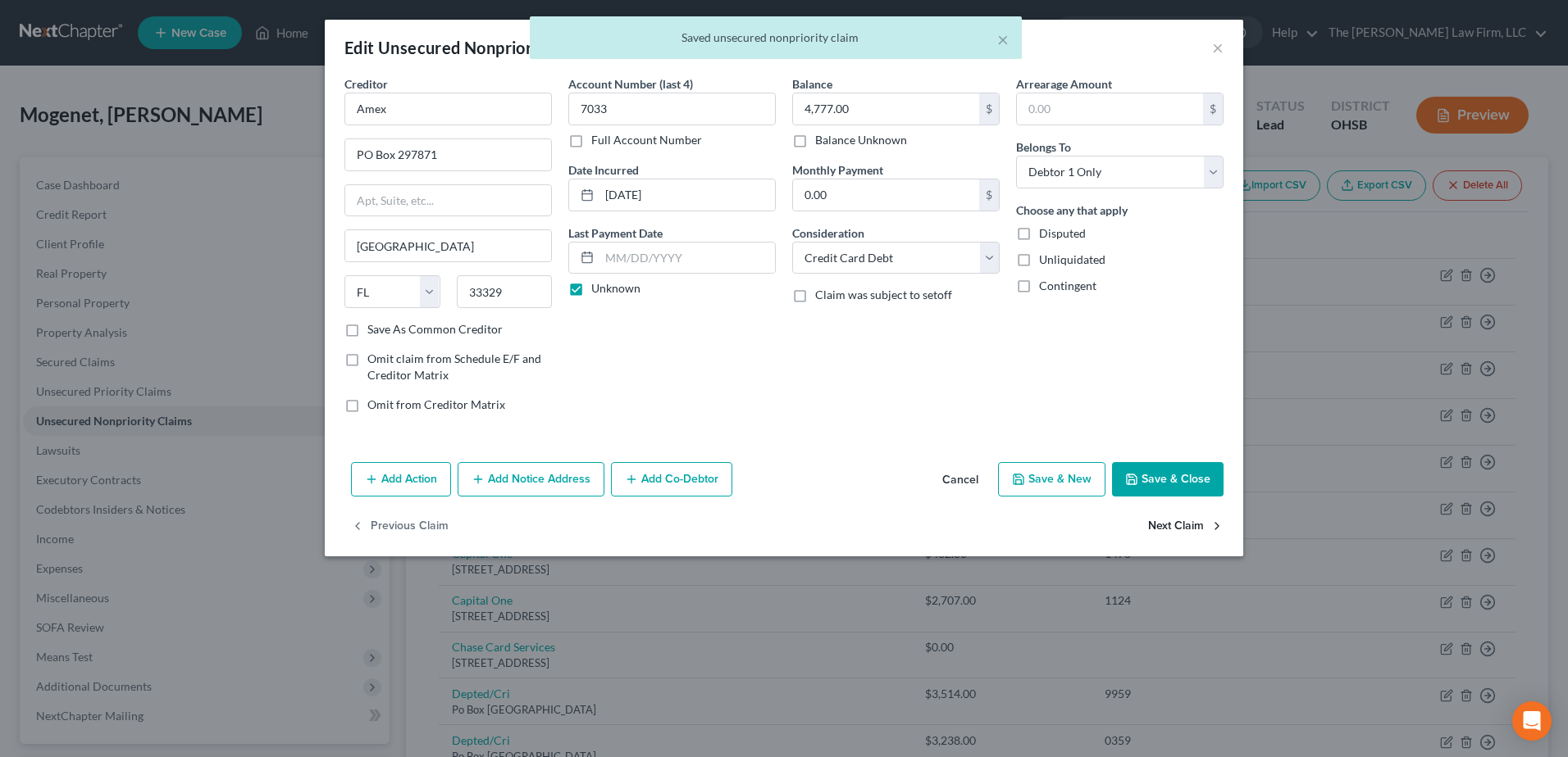
click at [1169, 519] on button "Next Claim" at bounding box center [1185, 526] width 75 height 34
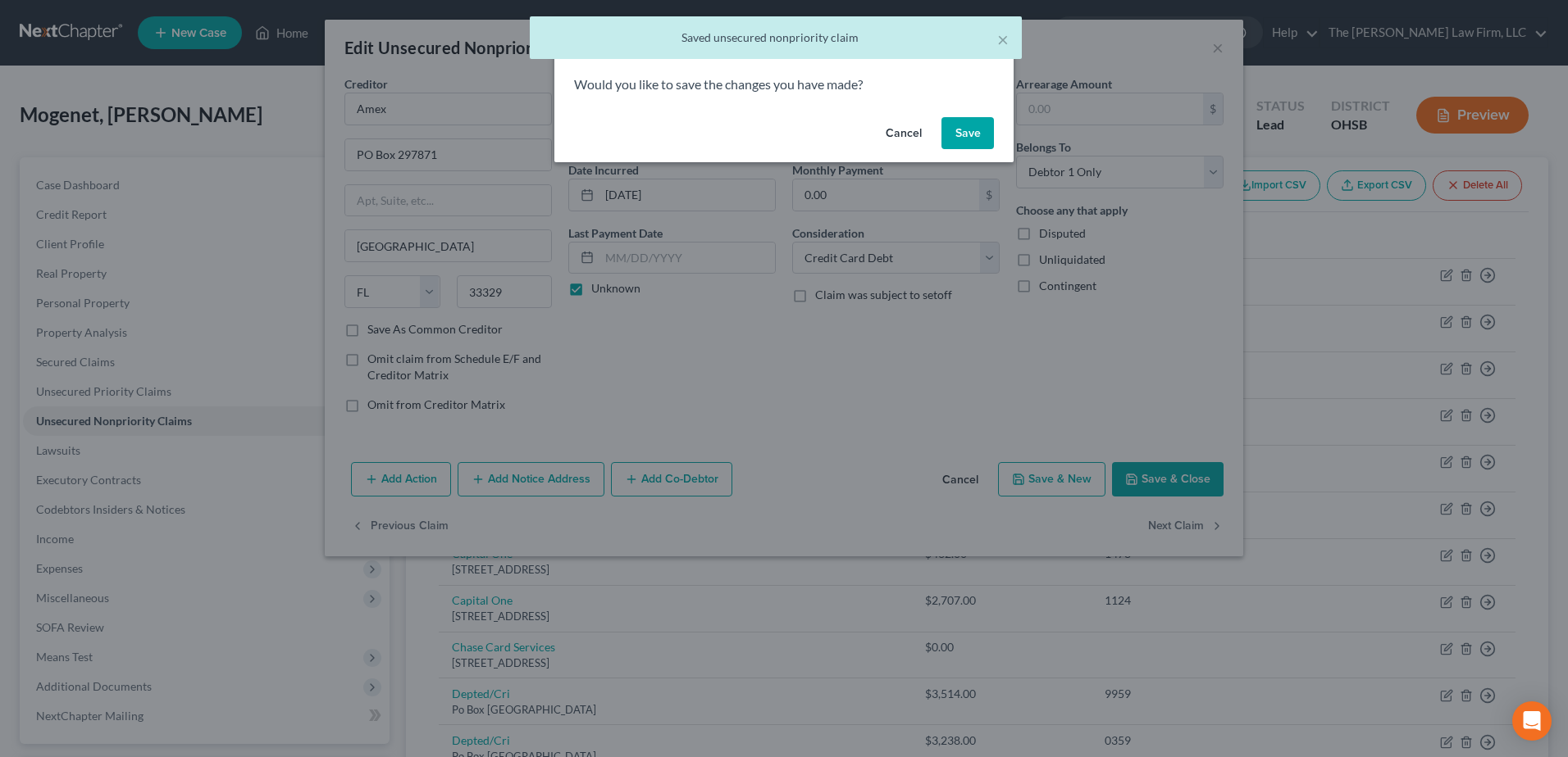
click at [957, 128] on button "Save" at bounding box center [967, 133] width 52 height 33
select select "33"
select select "0"
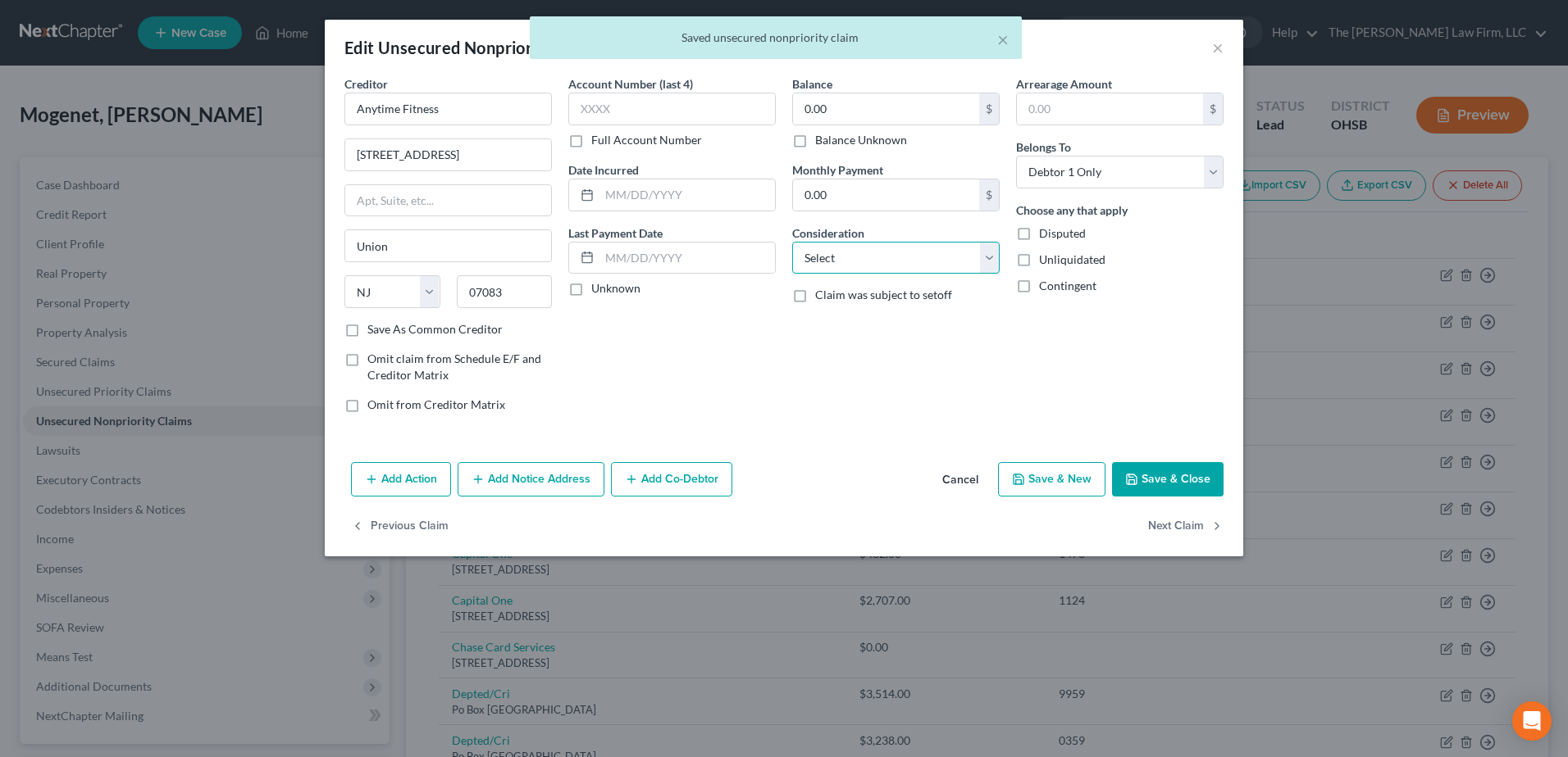
drag, startPoint x: 819, startPoint y: 262, endPoint x: 833, endPoint y: 274, distance: 18.4
click at [819, 262] on select "Select Cable / Satellite Services Collection Agency Credit Card Debt Debt Couns…" at bounding box center [895, 258] width 208 height 33
select select "14"
click at [792, 242] on select "Select Cable / Satellite Services Collection Agency Credit Card Debt Debt Couns…" at bounding box center [895, 258] width 208 height 33
drag, startPoint x: 575, startPoint y: 290, endPoint x: 677, endPoint y: 318, distance: 105.8
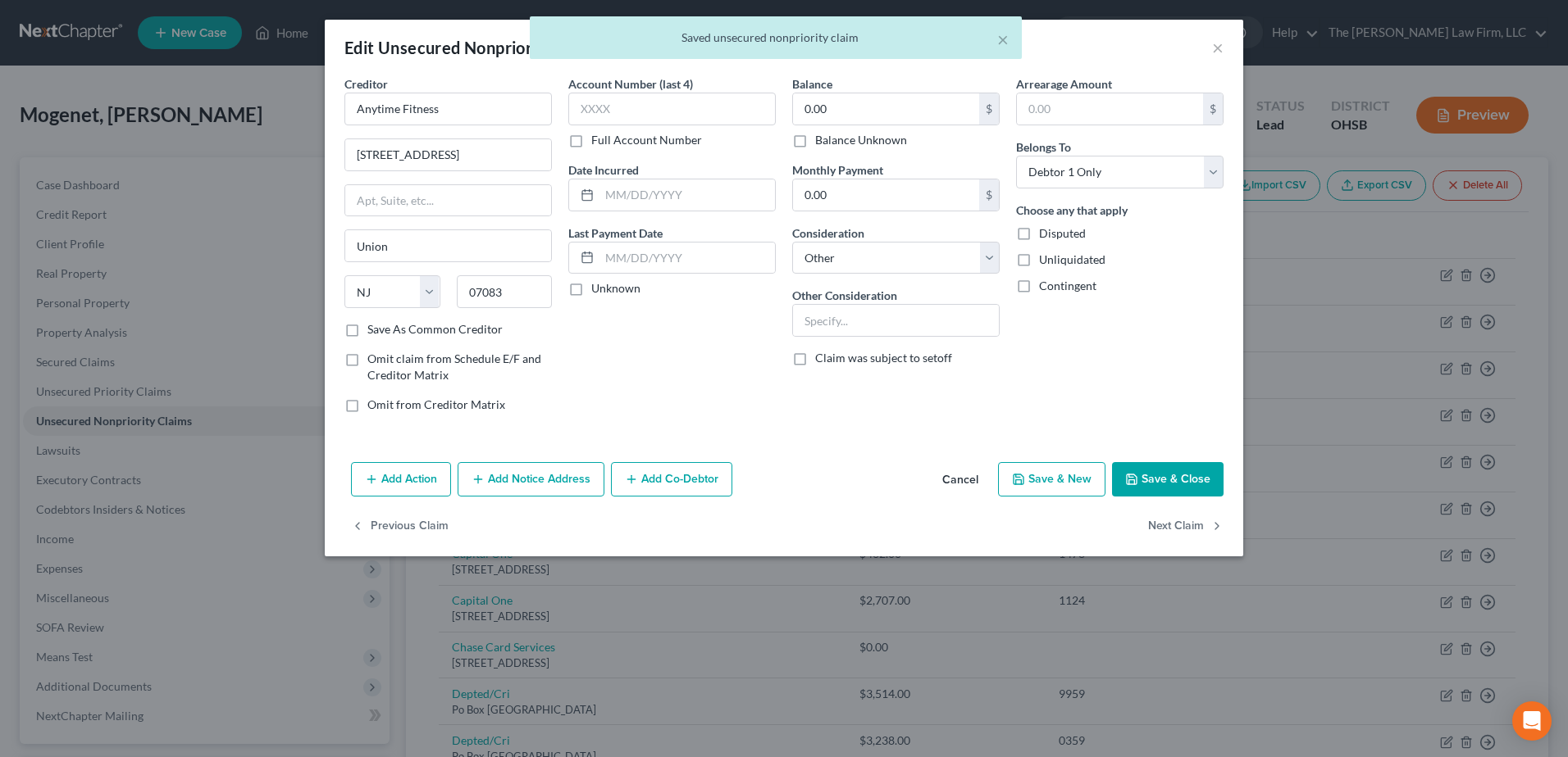
click at [591, 290] on label "Unknown" at bounding box center [616, 288] width 49 height 17
click at [598, 290] on input "Unknown" at bounding box center [603, 285] width 11 height 11
checkbox input "true"
drag, startPoint x: 802, startPoint y: 138, endPoint x: 817, endPoint y: 215, distance: 78.4
click at [815, 139] on label "Balance Unknown" at bounding box center [861, 140] width 92 height 17
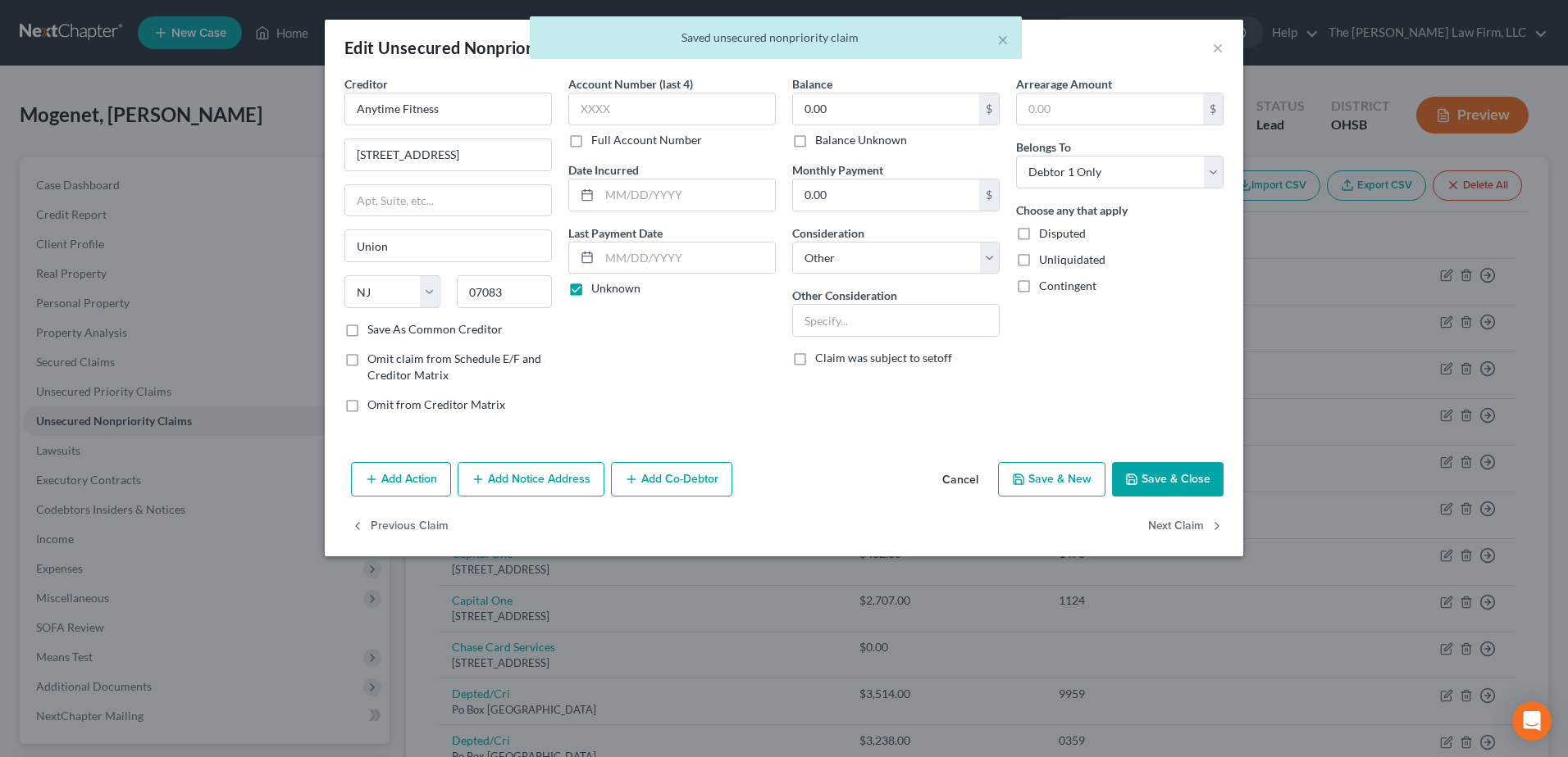
click at [822, 139] on input "Balance Unknown" at bounding box center [827, 137] width 11 height 11
checkbox input "true"
drag, startPoint x: 862, startPoint y: 320, endPoint x: 856, endPoint y: 305, distance: 16.2
click at [860, 320] on input "text" at bounding box center [895, 320] width 206 height 31
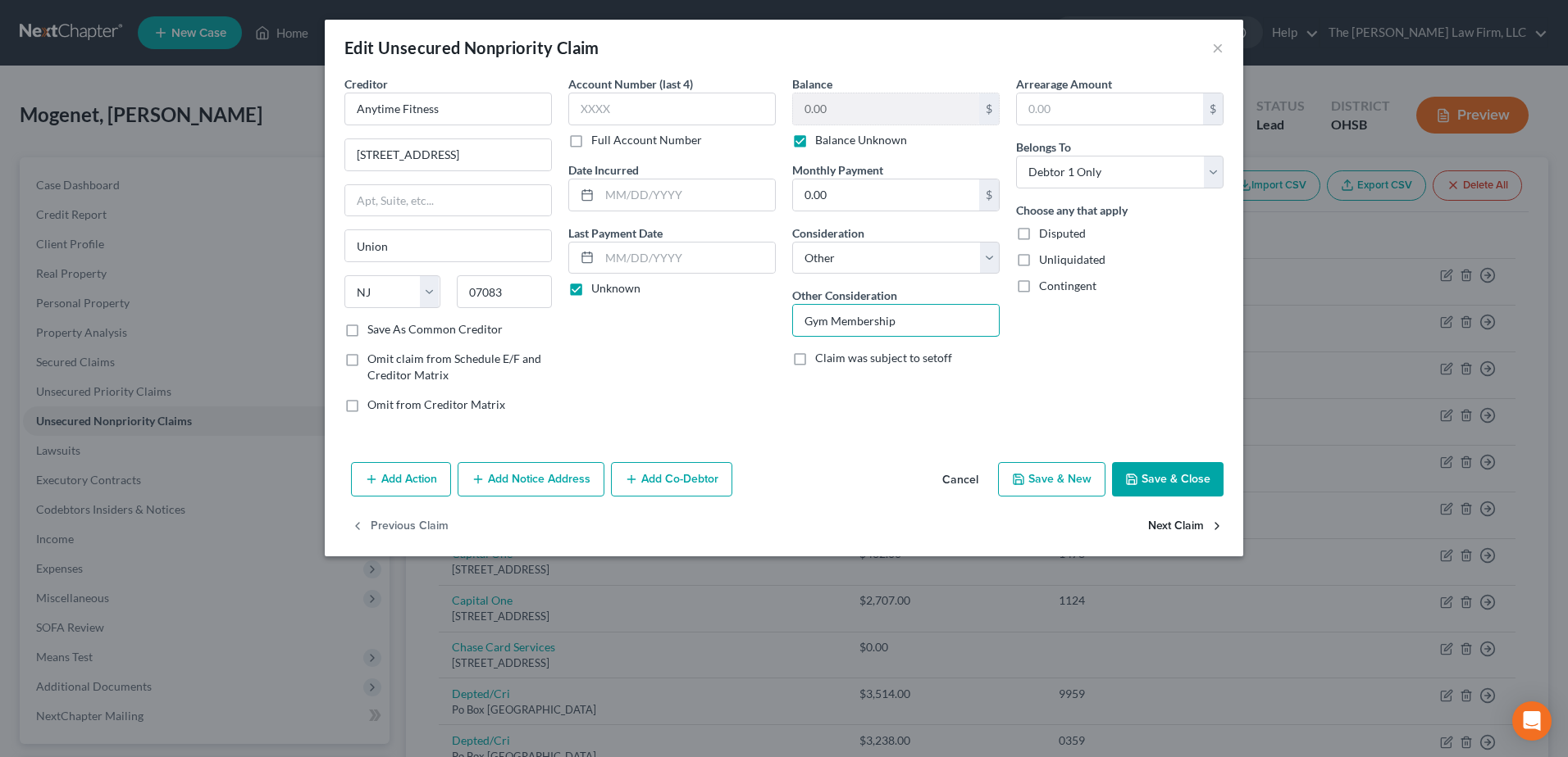
type input "Gym Membership"
click at [1162, 526] on button "Next Claim" at bounding box center [1185, 526] width 75 height 34
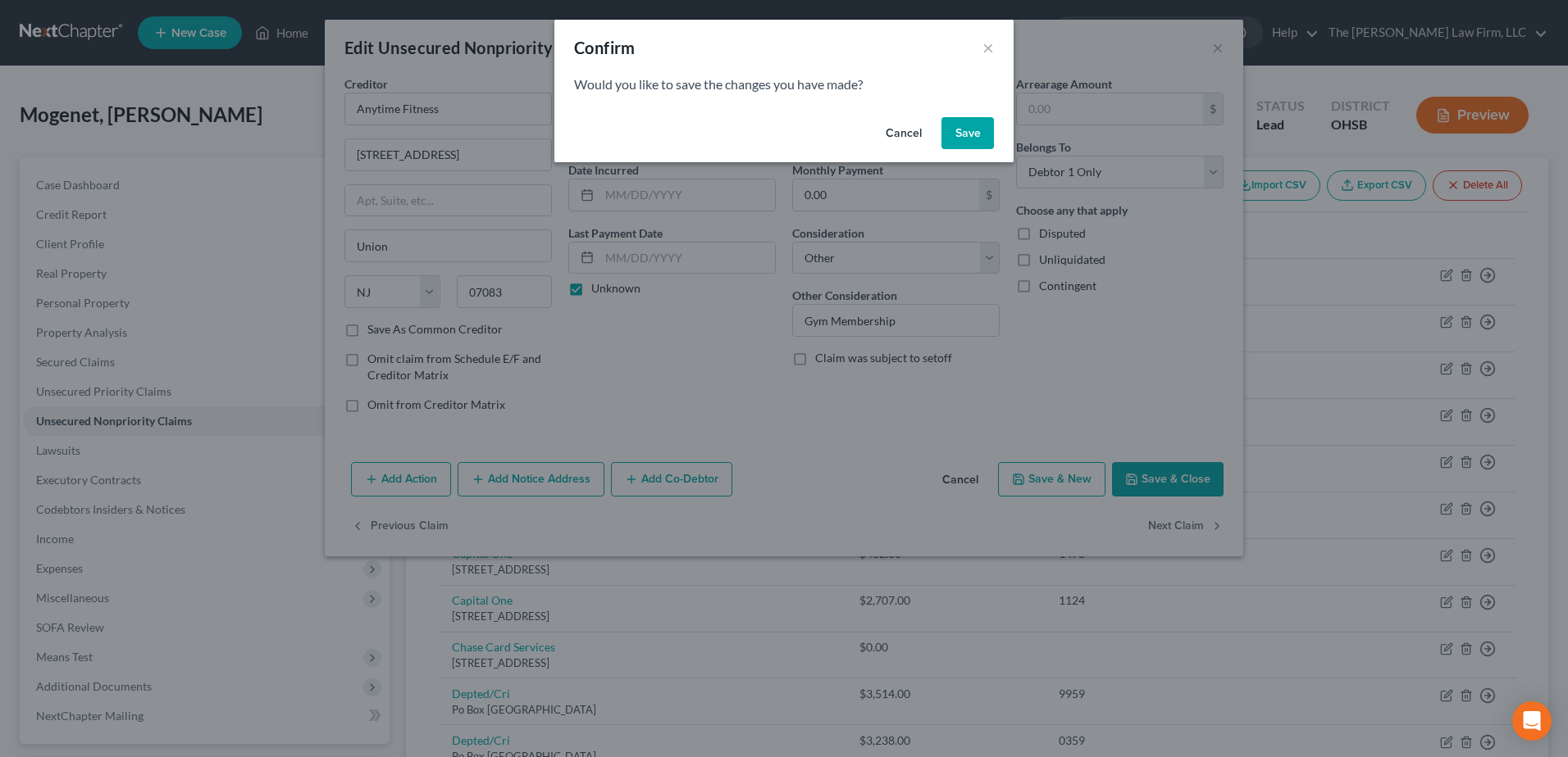
click at [954, 138] on button "Save" at bounding box center [967, 133] width 52 height 33
select select "7"
select select "0"
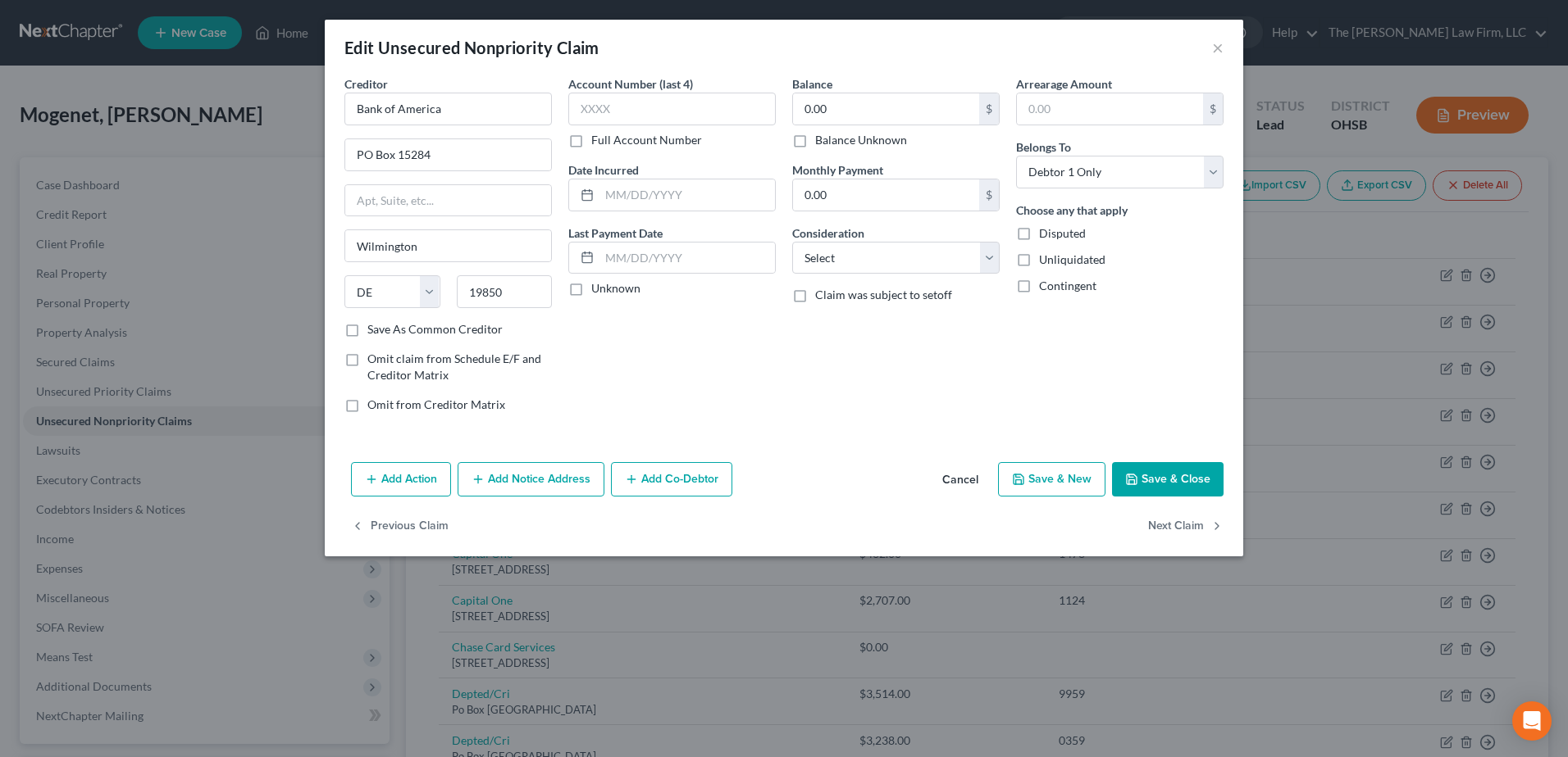
type input "0"
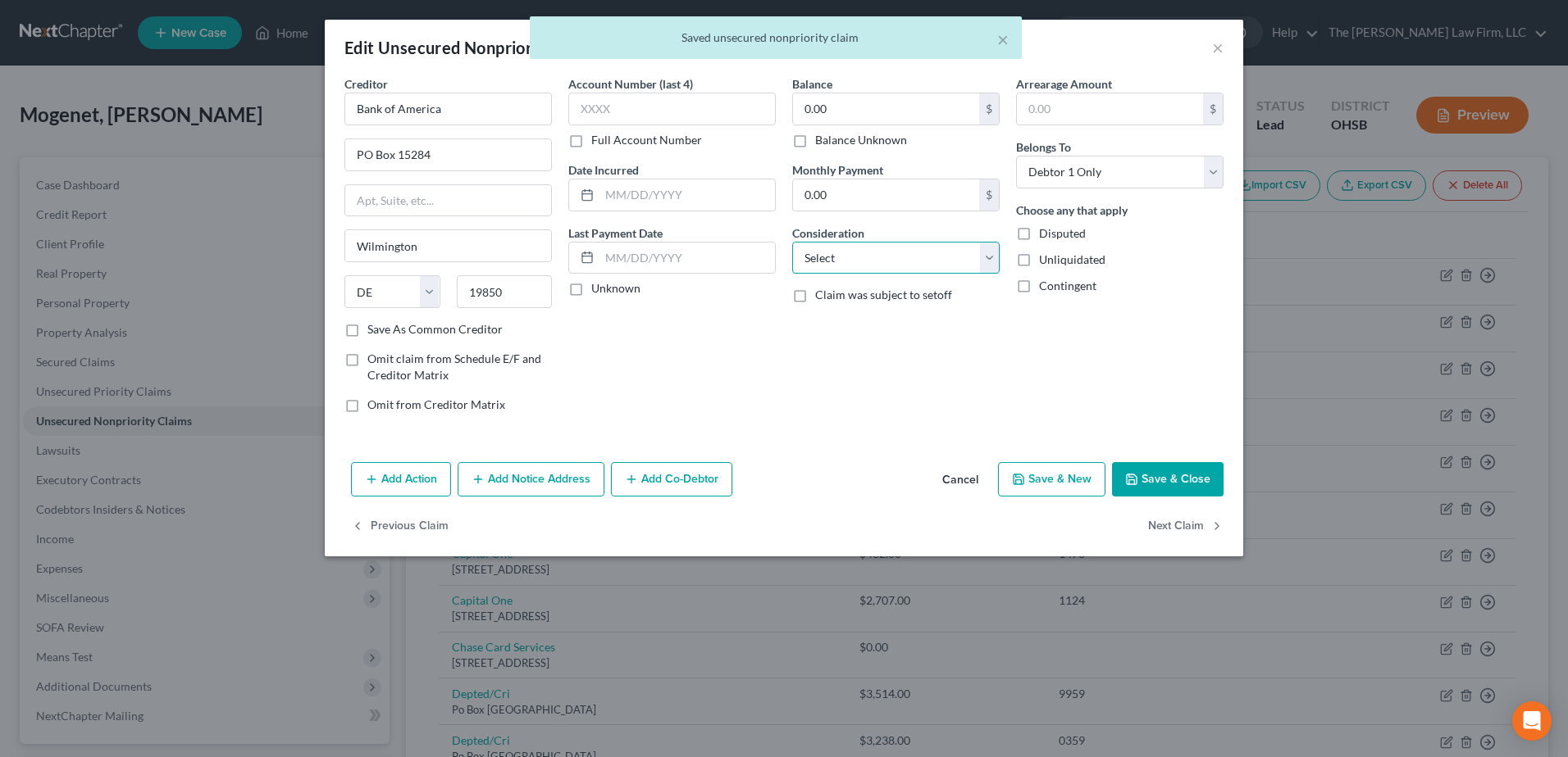
click at [818, 254] on select "Select Cable / Satellite Services Collection Agency Credit Card Debt Debt Couns…" at bounding box center [895, 258] width 208 height 33
select select "2"
click at [792, 242] on select "Select Cable / Satellite Services Collection Agency Credit Card Debt Debt Couns…" at bounding box center [895, 258] width 208 height 33
click at [815, 140] on label "Balance Unknown" at bounding box center [861, 140] width 92 height 17
click at [822, 140] on input "Balance Unknown" at bounding box center [827, 137] width 11 height 11
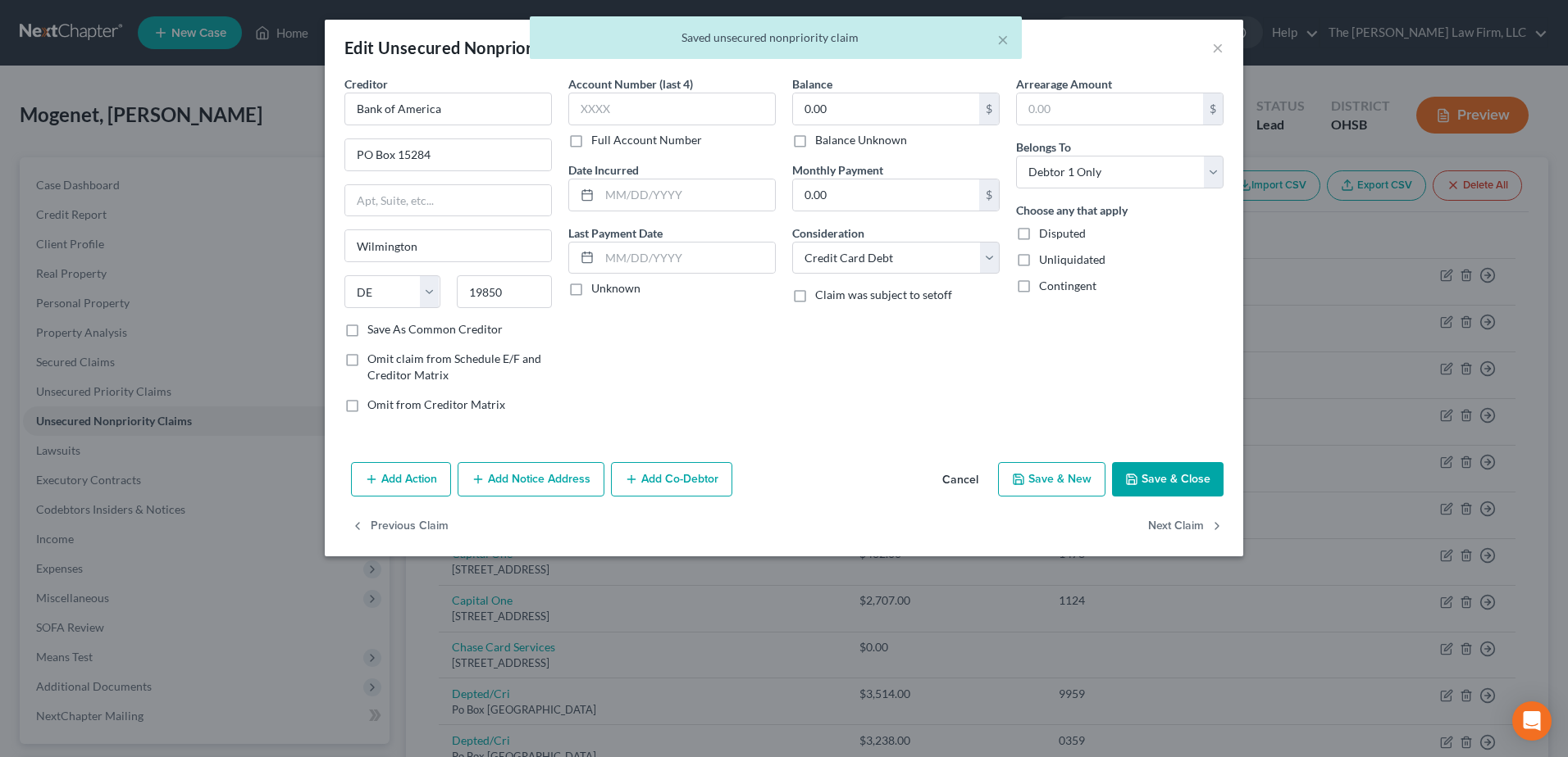
checkbox input "true"
click at [591, 290] on label "Unknown" at bounding box center [616, 288] width 49 height 17
click at [598, 290] on input "Unknown" at bounding box center [603, 285] width 11 height 11
checkbox input "true"
click at [1195, 525] on button "Next Claim" at bounding box center [1185, 526] width 75 height 34
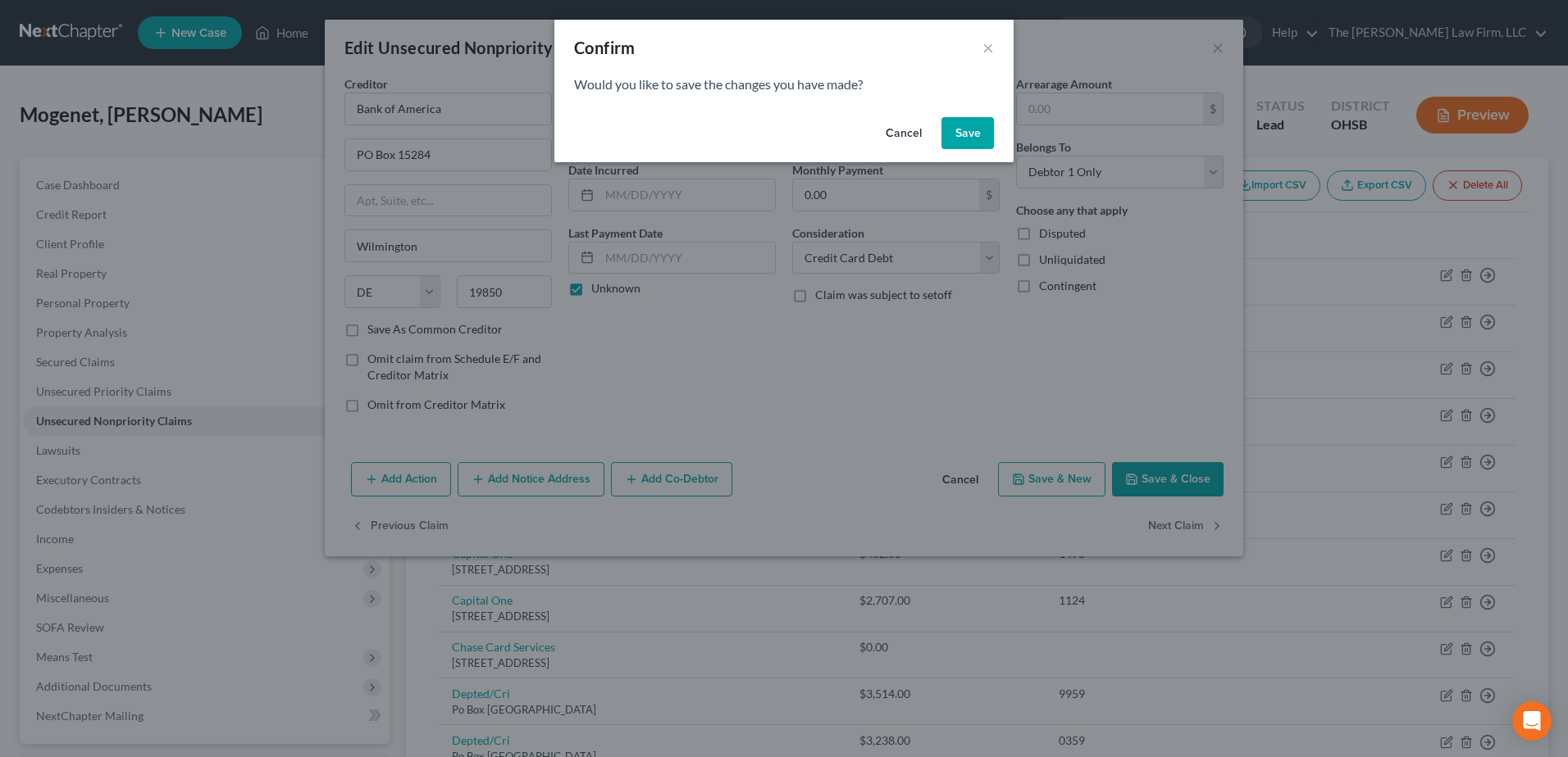
click at [981, 130] on button "Save" at bounding box center [967, 133] width 52 height 33
type input "0"
select select "46"
select select "2"
select select "0"
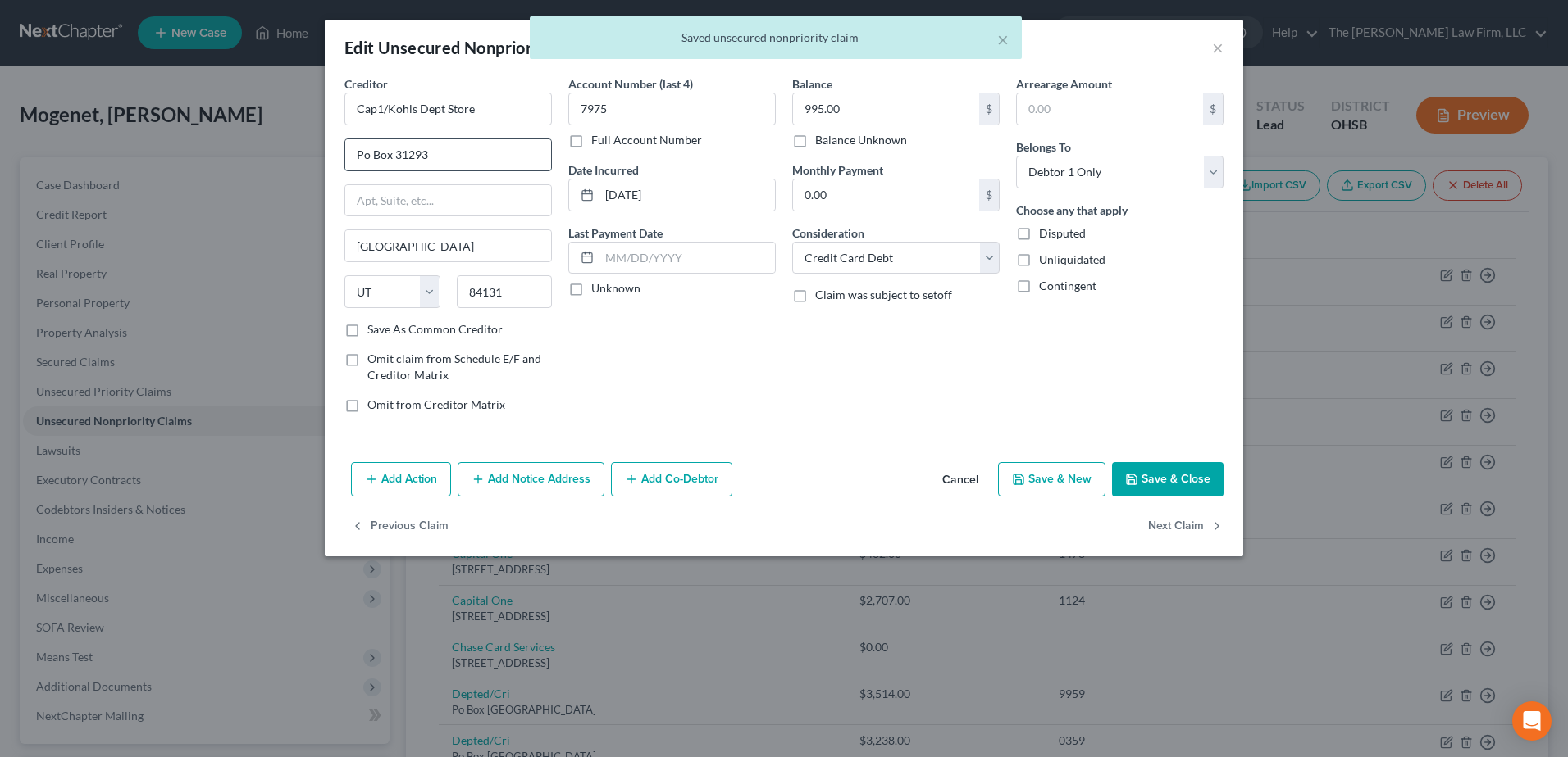
click at [362, 154] on input "Po Box 31293" at bounding box center [448, 155] width 206 height 31
type input "PO Box 31293"
click at [591, 292] on label "Unknown" at bounding box center [616, 288] width 49 height 17
click at [598, 291] on input "Unknown" at bounding box center [603, 285] width 11 height 11
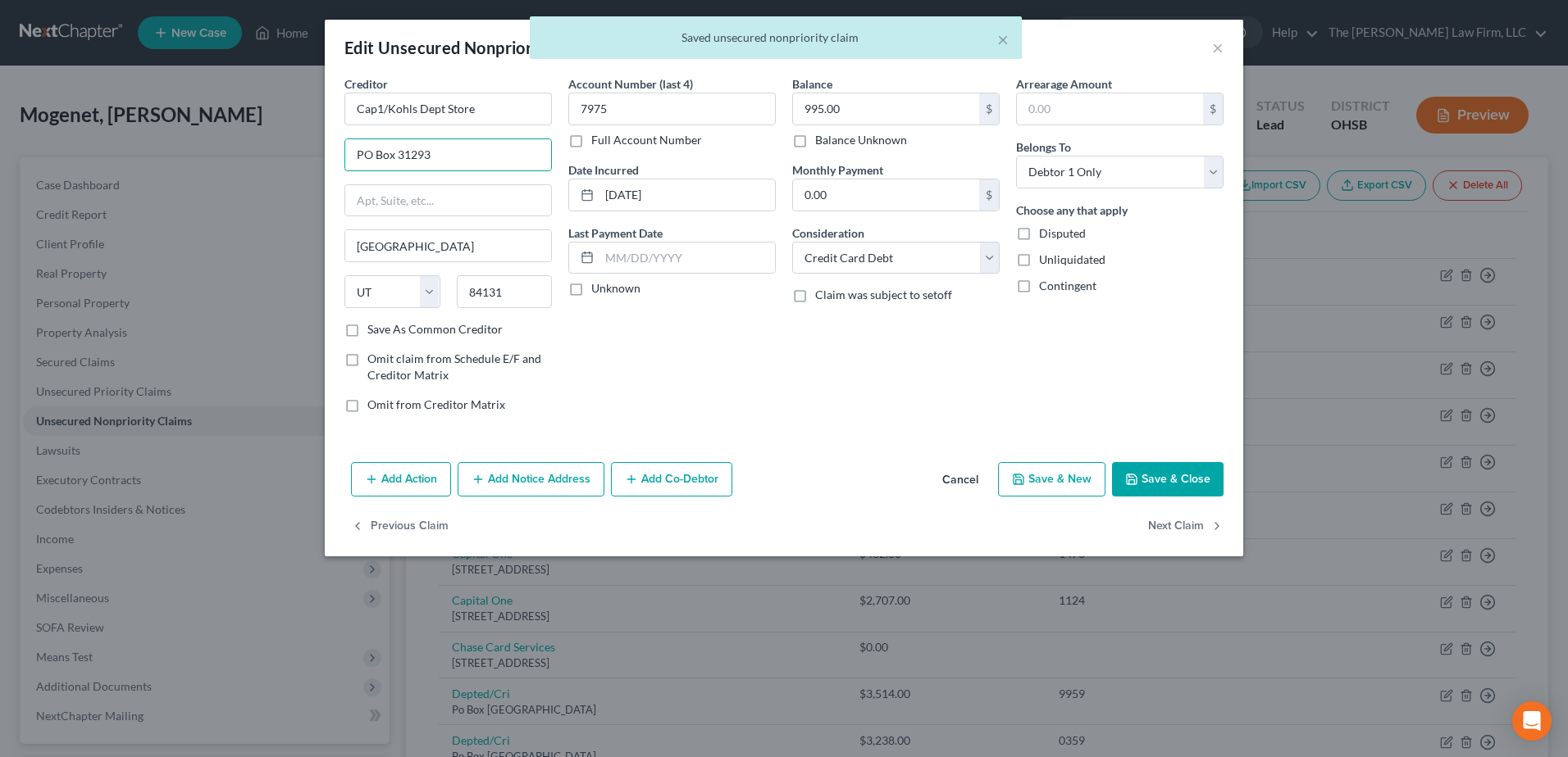
checkbox input "true"
click at [1153, 524] on button "Next Claim" at bounding box center [1185, 526] width 75 height 34
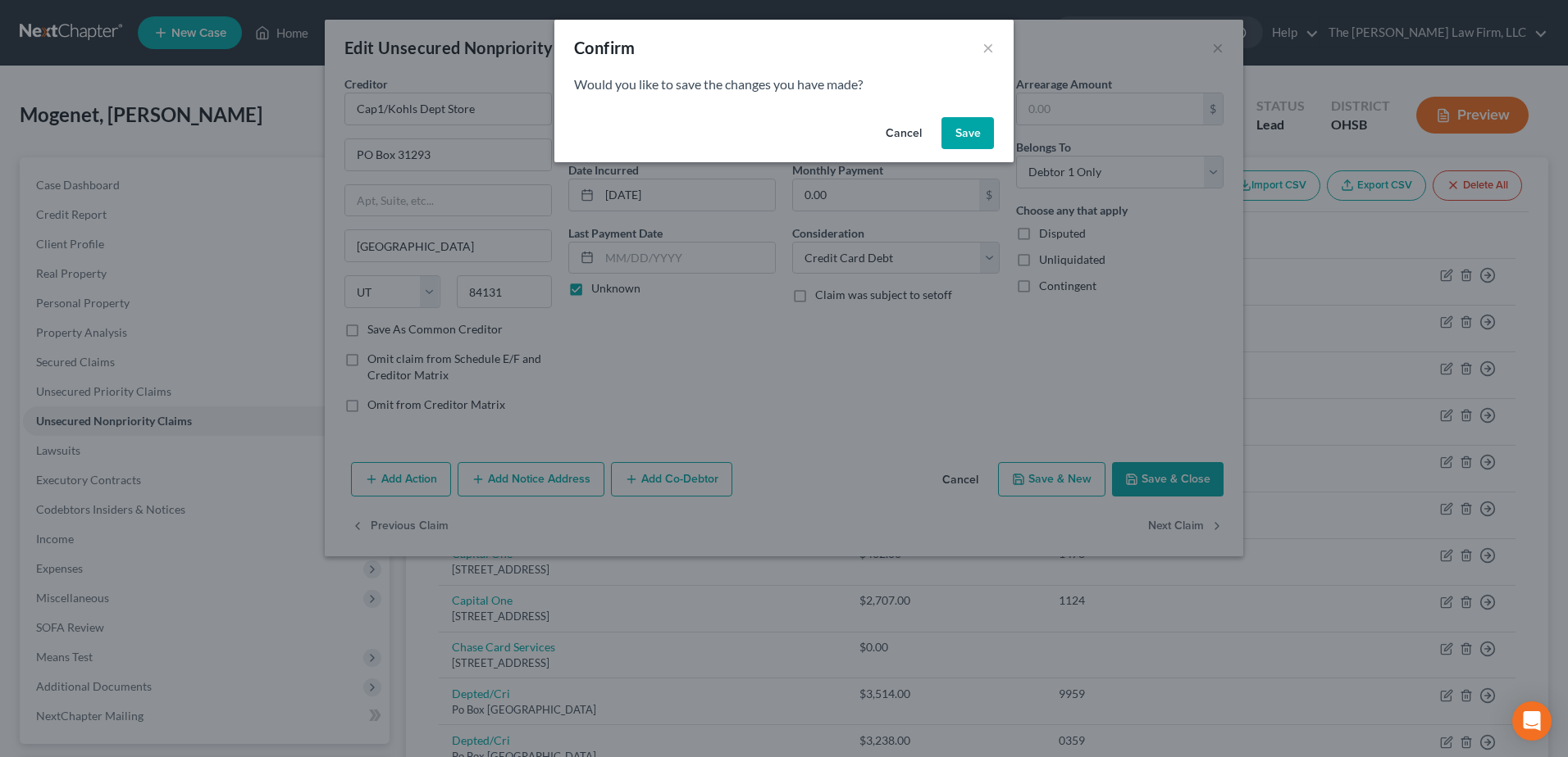
click at [966, 148] on button "Save" at bounding box center [967, 133] width 52 height 33
select select "48"
select select "2"
select select "0"
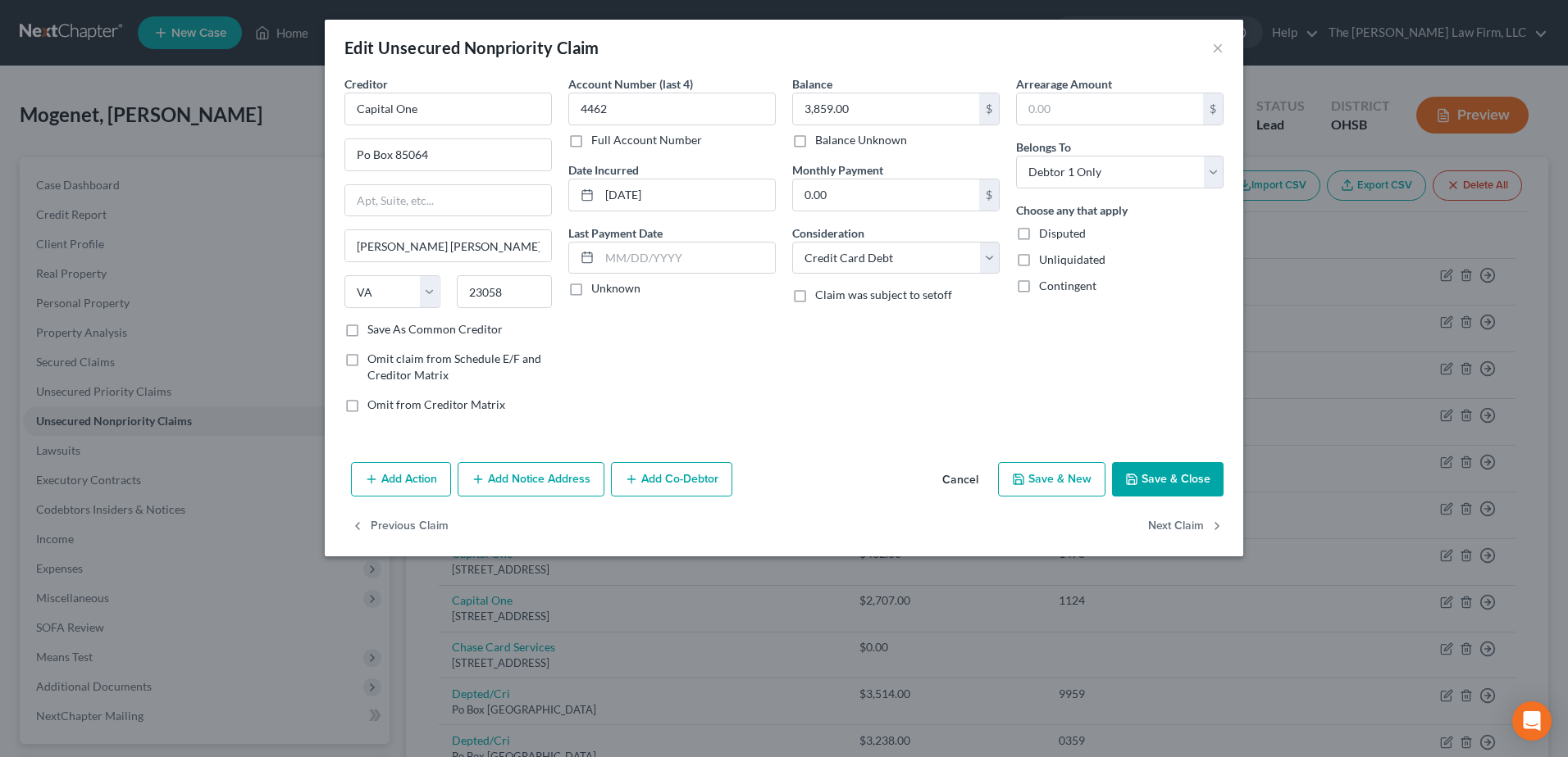
type input "0"
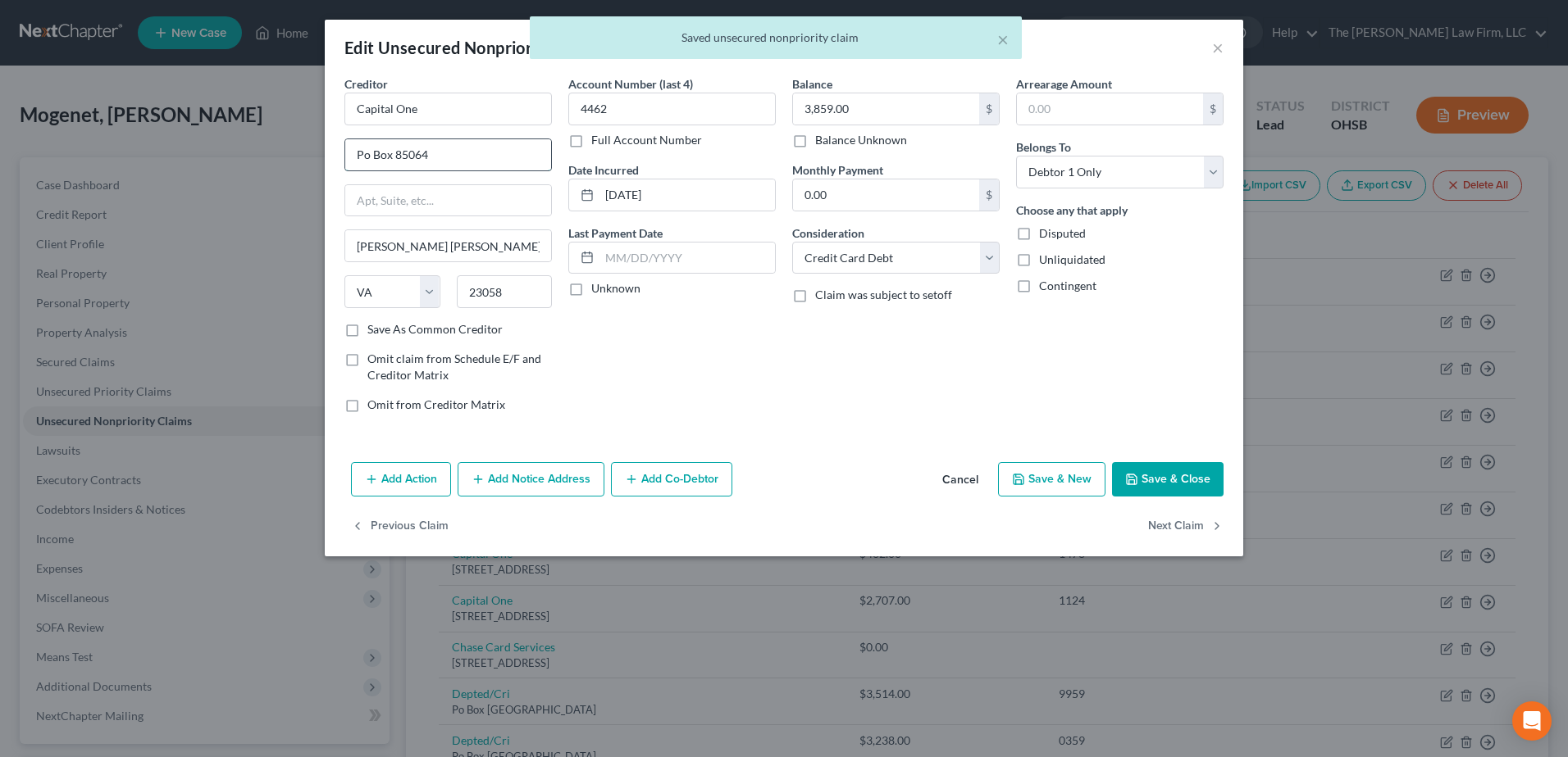
click at [358, 159] on input "Po Box 85064" at bounding box center [448, 155] width 206 height 31
type input "PO Box 85064"
click at [591, 297] on label "Unknown" at bounding box center [616, 288] width 49 height 17
click at [598, 291] on input "Unknown" at bounding box center [603, 285] width 11 height 11
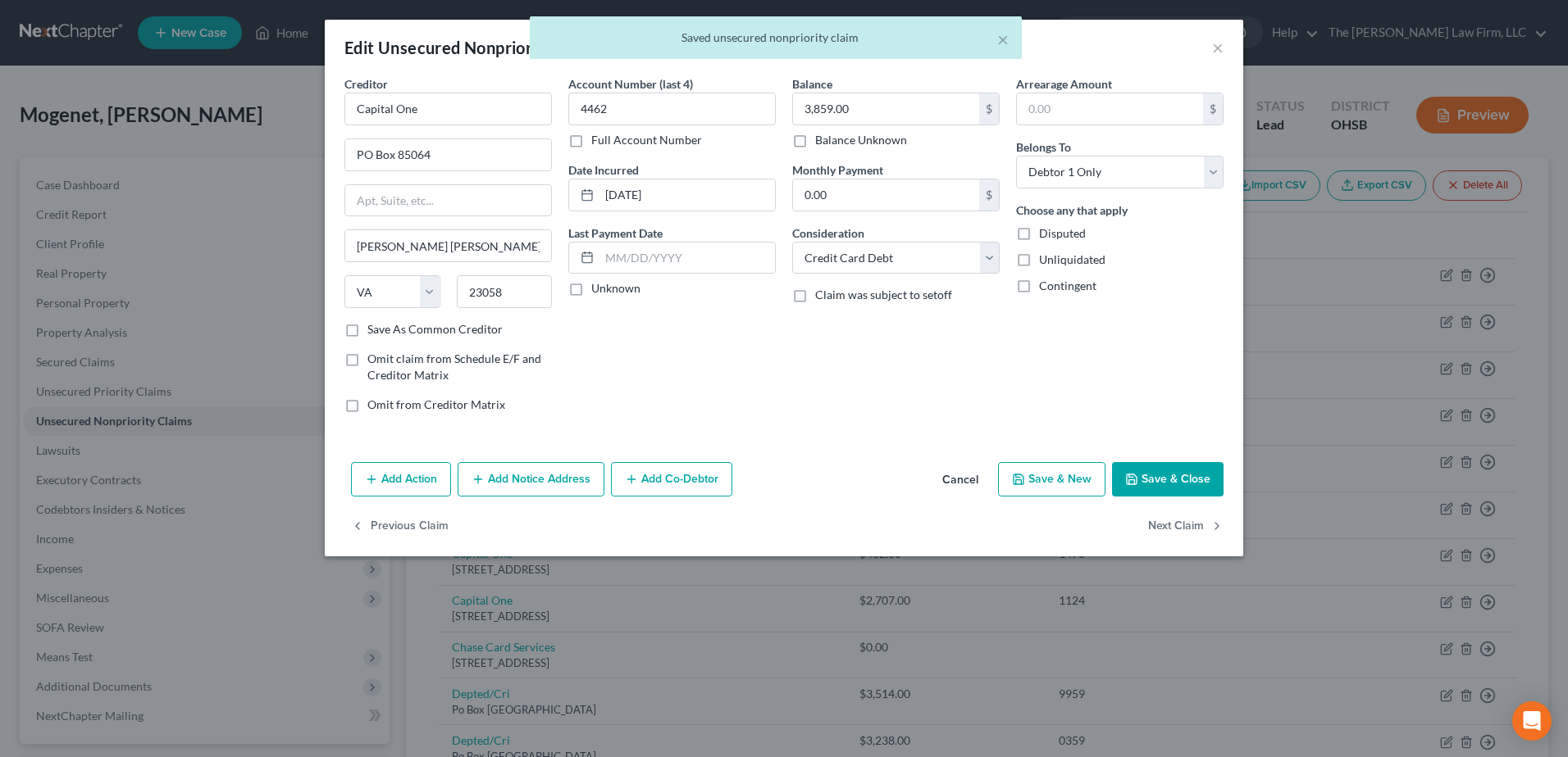
checkbox input "true"
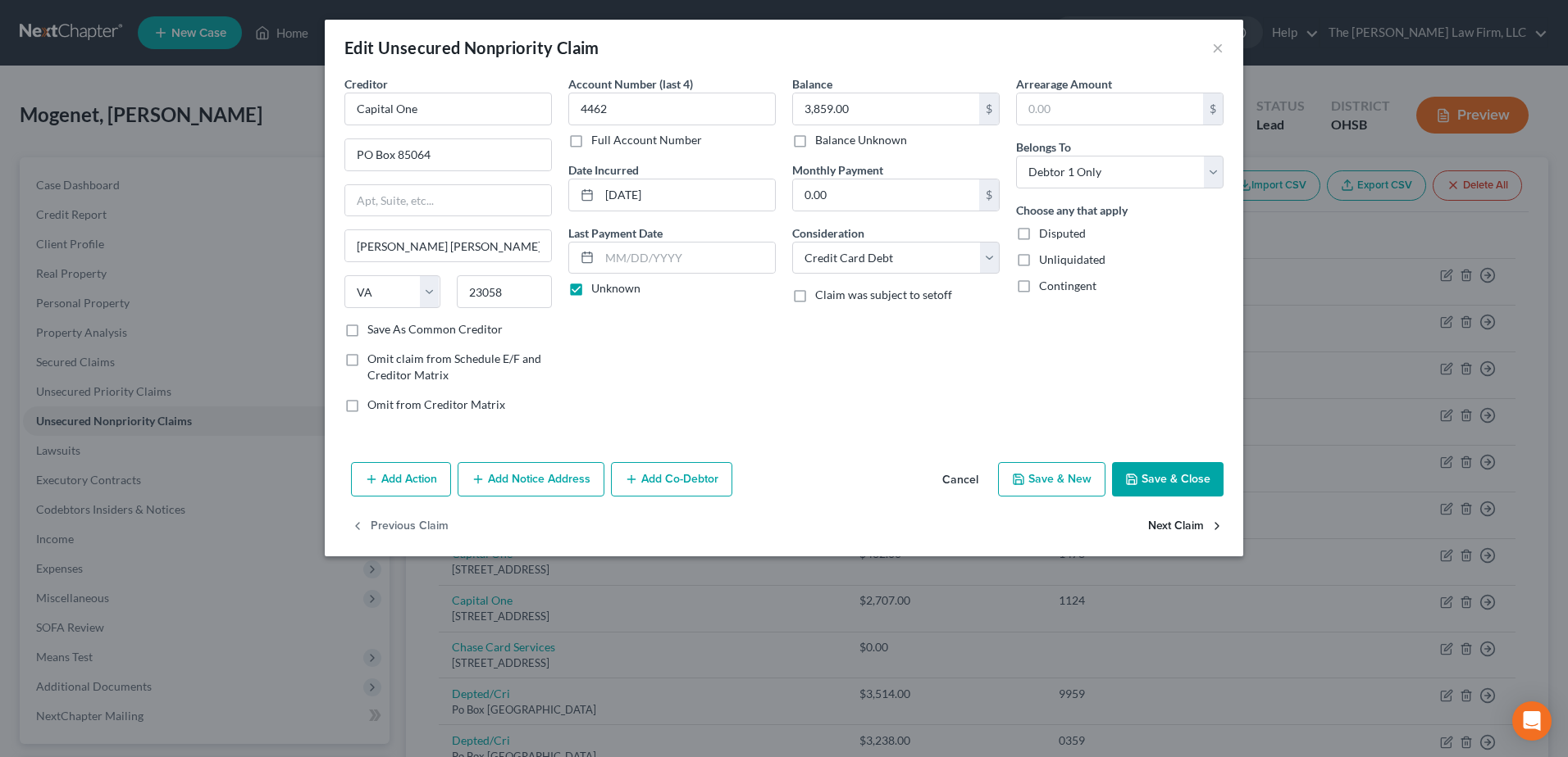
click at [1187, 525] on button "Next Claim" at bounding box center [1185, 526] width 75 height 34
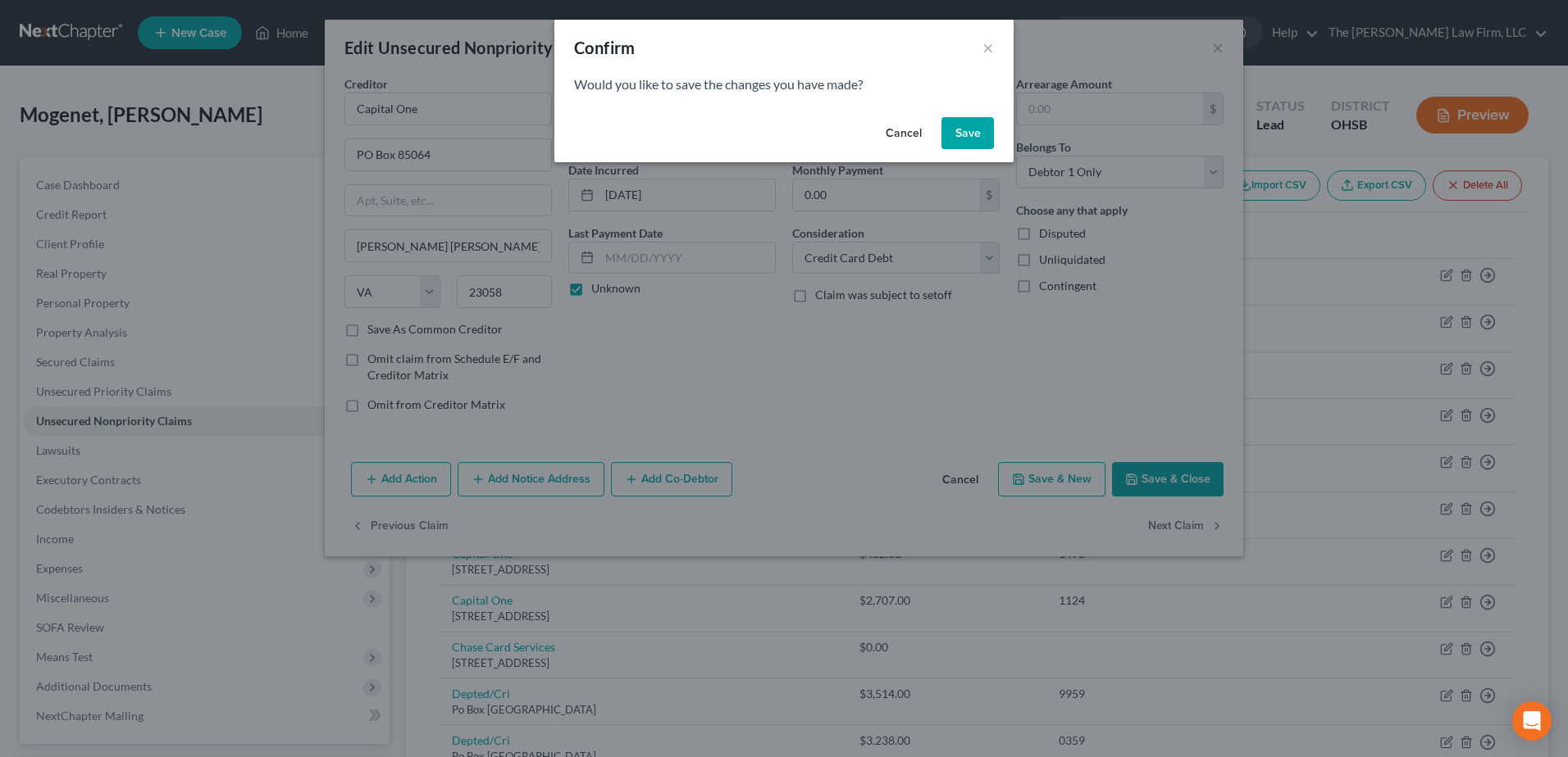
click at [976, 133] on button "Save" at bounding box center [967, 133] width 52 height 33
select select "48"
select select "2"
select select "0"
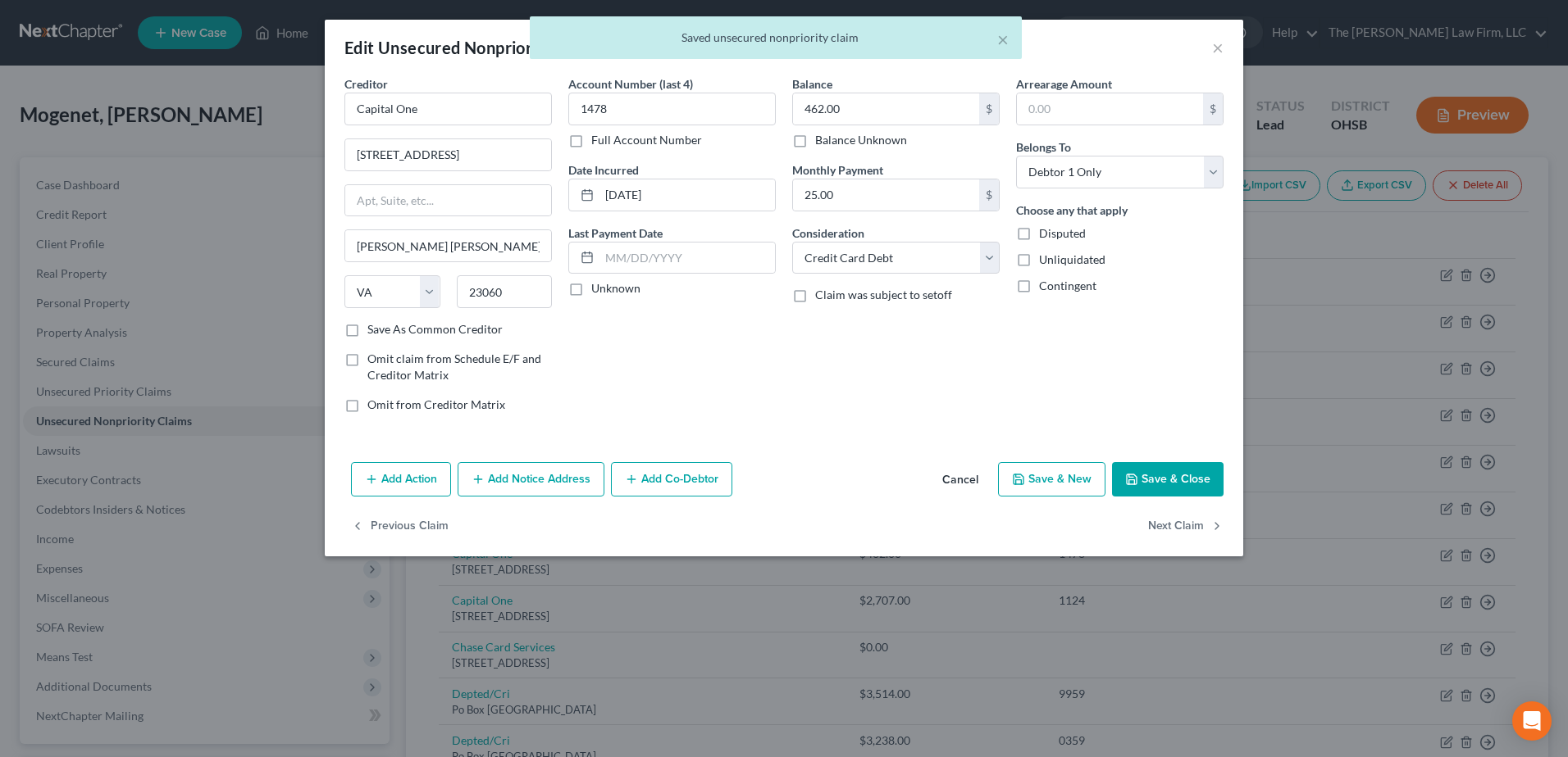
click at [590, 291] on div "Unknown" at bounding box center [672, 288] width 208 height 17
click at [591, 288] on label "Unknown" at bounding box center [616, 288] width 49 height 17
click at [598, 288] on input "Unknown" at bounding box center [603, 285] width 11 height 11
checkbox input "true"
click at [1154, 525] on button "Next Claim" at bounding box center [1185, 526] width 75 height 34
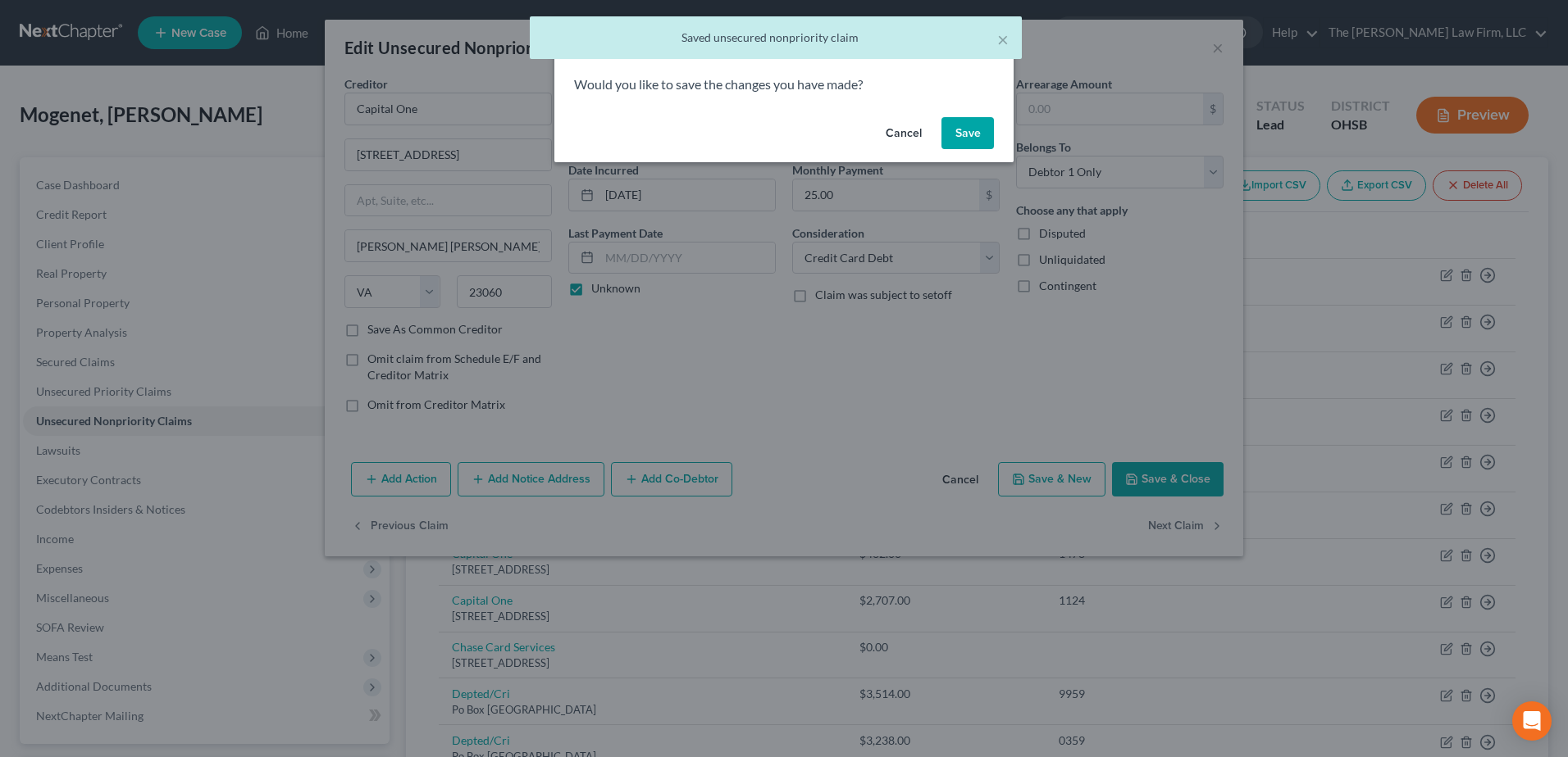
click at [955, 130] on button "Save" at bounding box center [967, 133] width 52 height 33
select select "48"
select select "0"
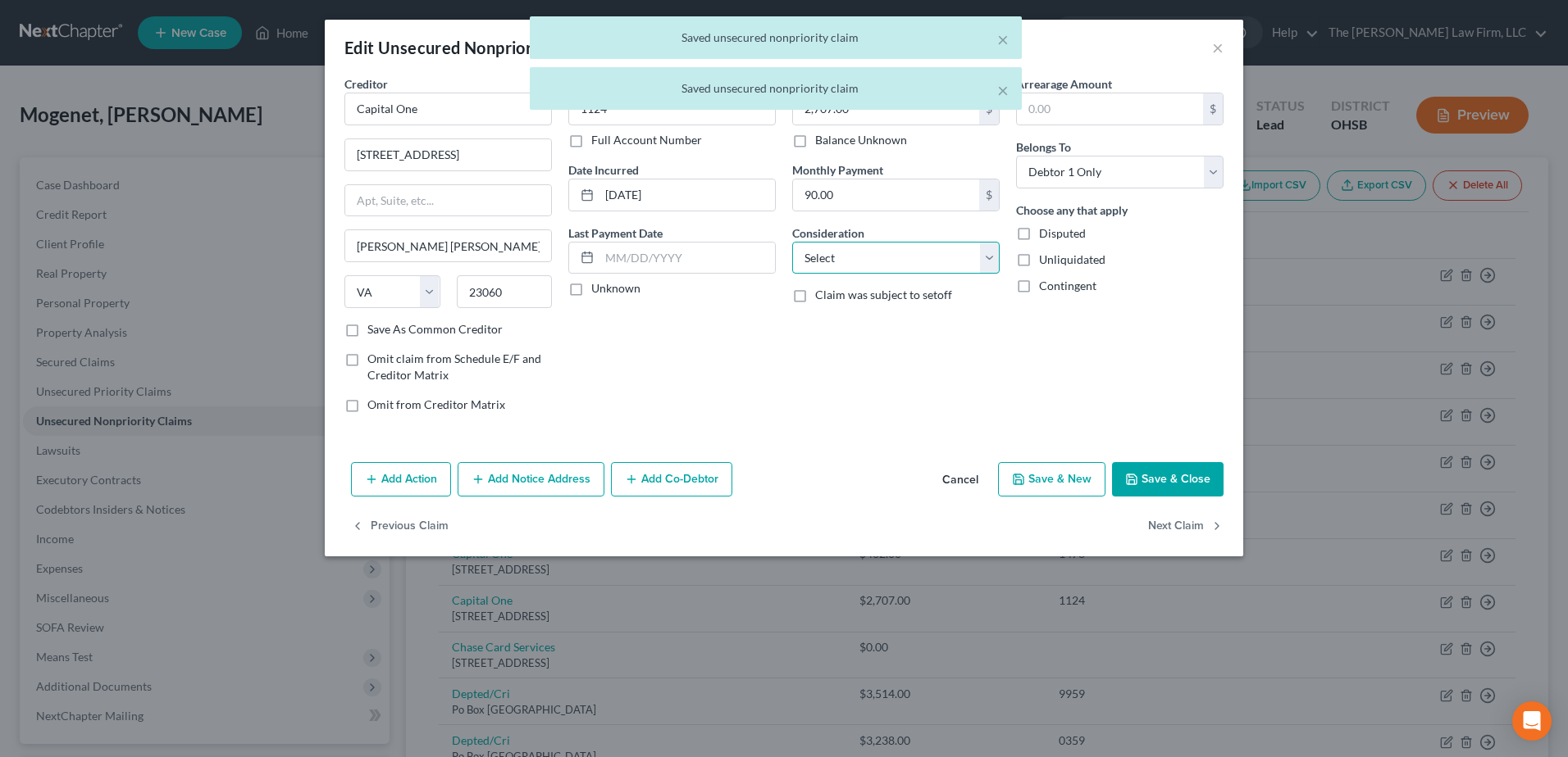
click at [844, 261] on select "Select Cable / Satellite Services Collection Agency Credit Card Debt Debt Couns…" at bounding box center [895, 258] width 208 height 33
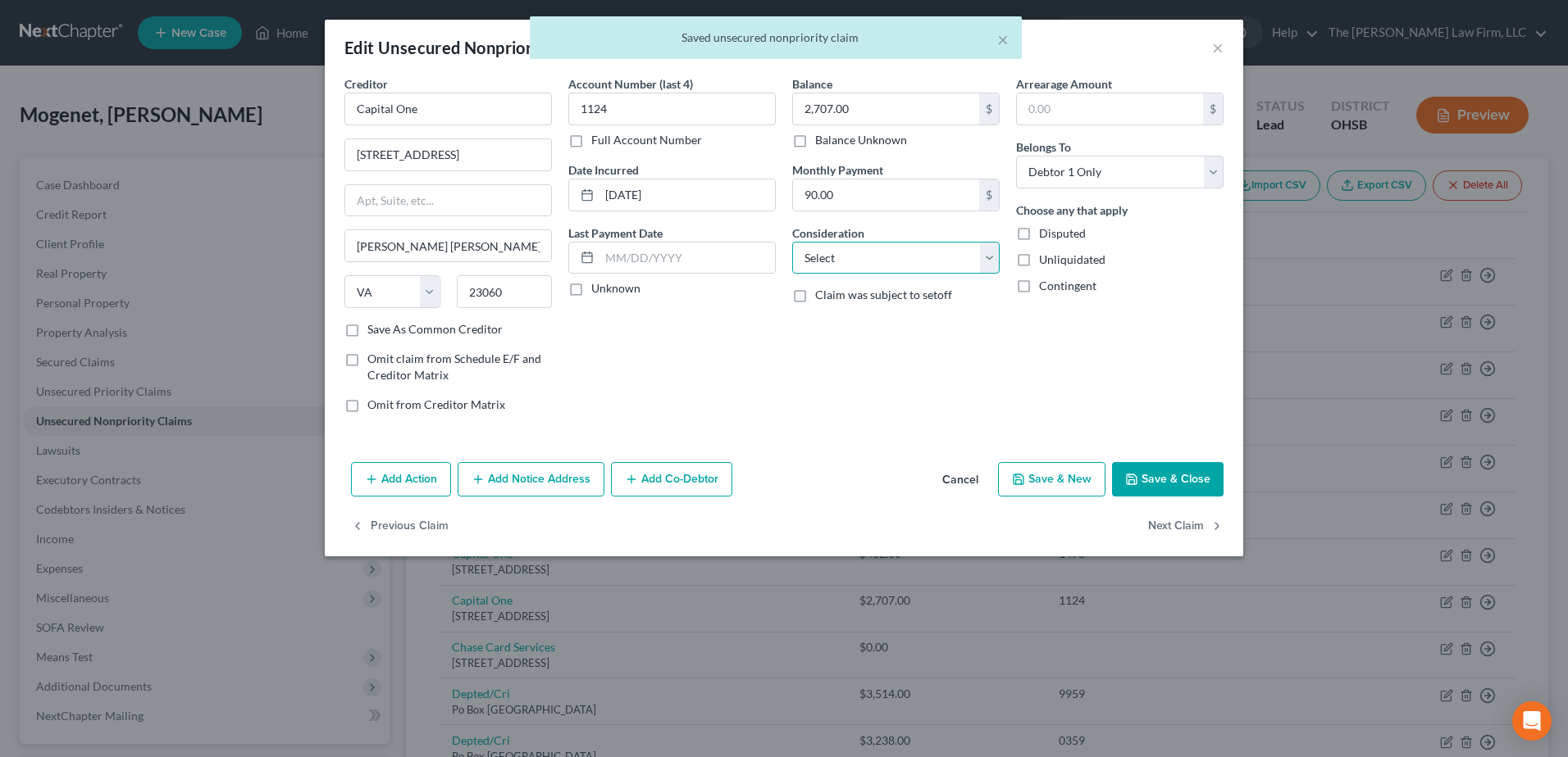
select select "2"
click at [792, 242] on select "Select Cable / Satellite Services Collection Agency Credit Card Debt Debt Couns…" at bounding box center [895, 258] width 208 height 33
click at [591, 290] on label "Unknown" at bounding box center [616, 288] width 49 height 17
click at [598, 290] on input "Unknown" at bounding box center [603, 285] width 11 height 11
checkbox input "true"
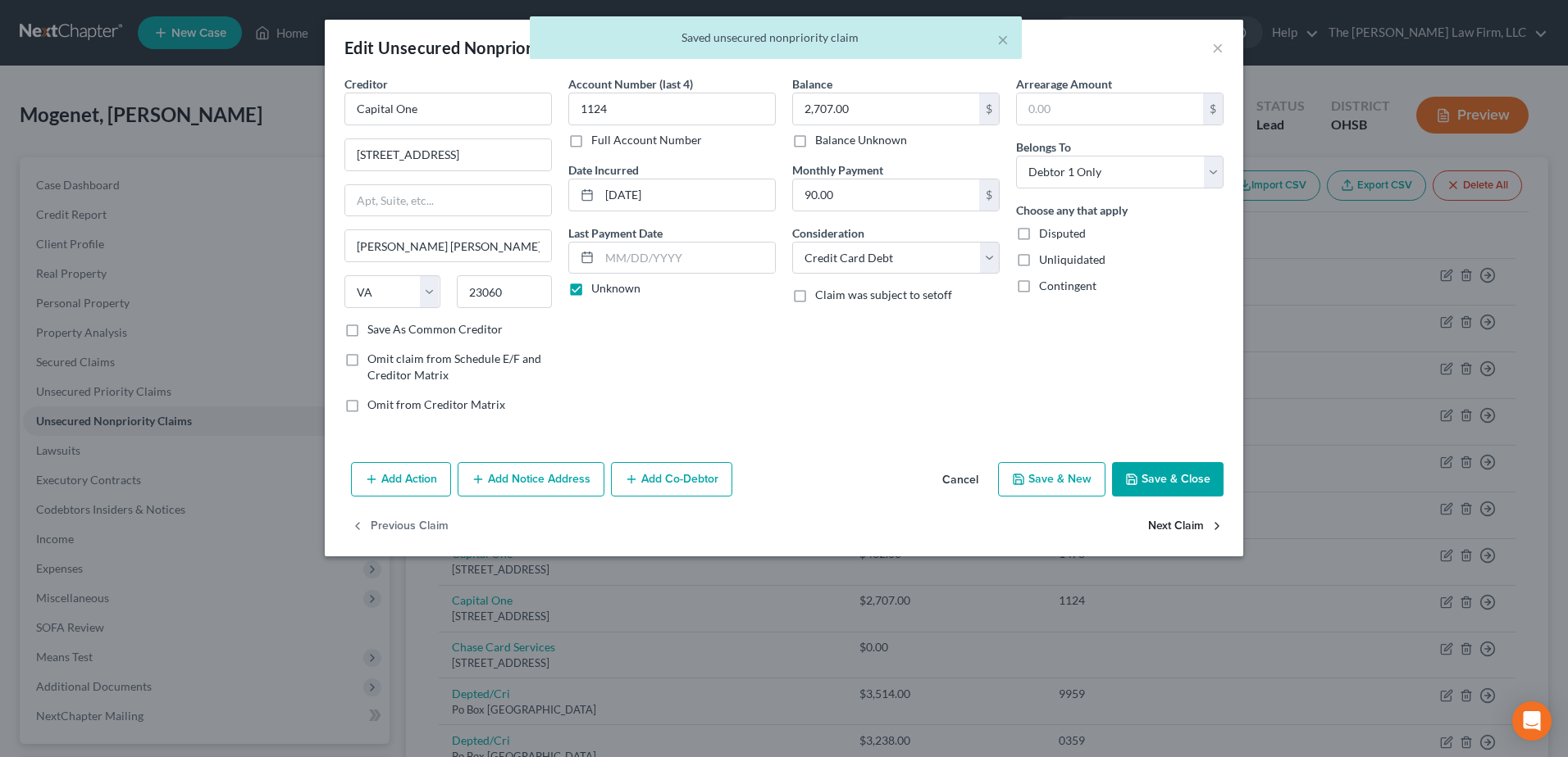
click at [1166, 524] on button "Next Claim" at bounding box center [1185, 526] width 75 height 34
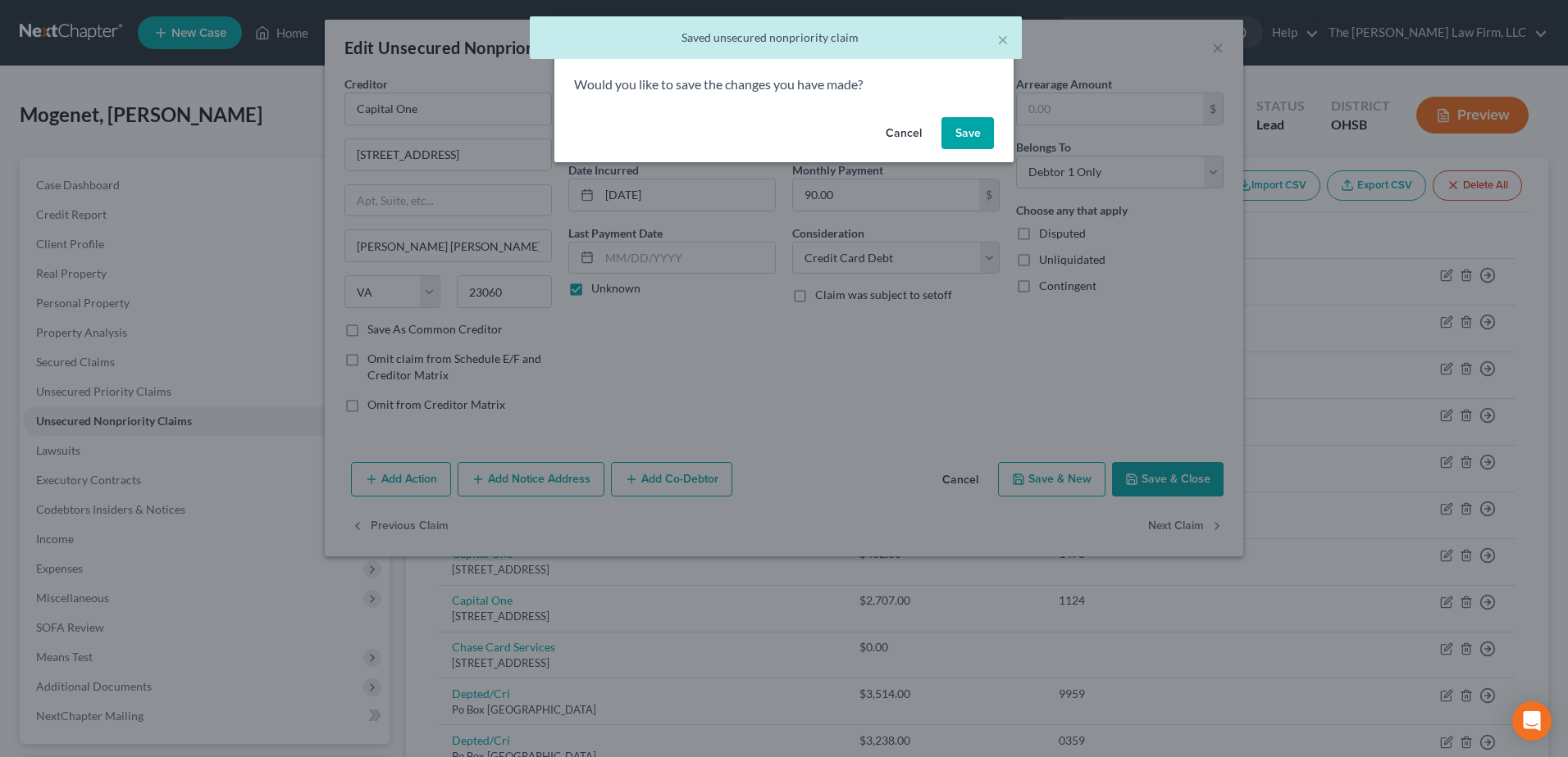
click at [969, 132] on button "Save" at bounding box center [967, 133] width 52 height 33
select select "7"
select select "0"
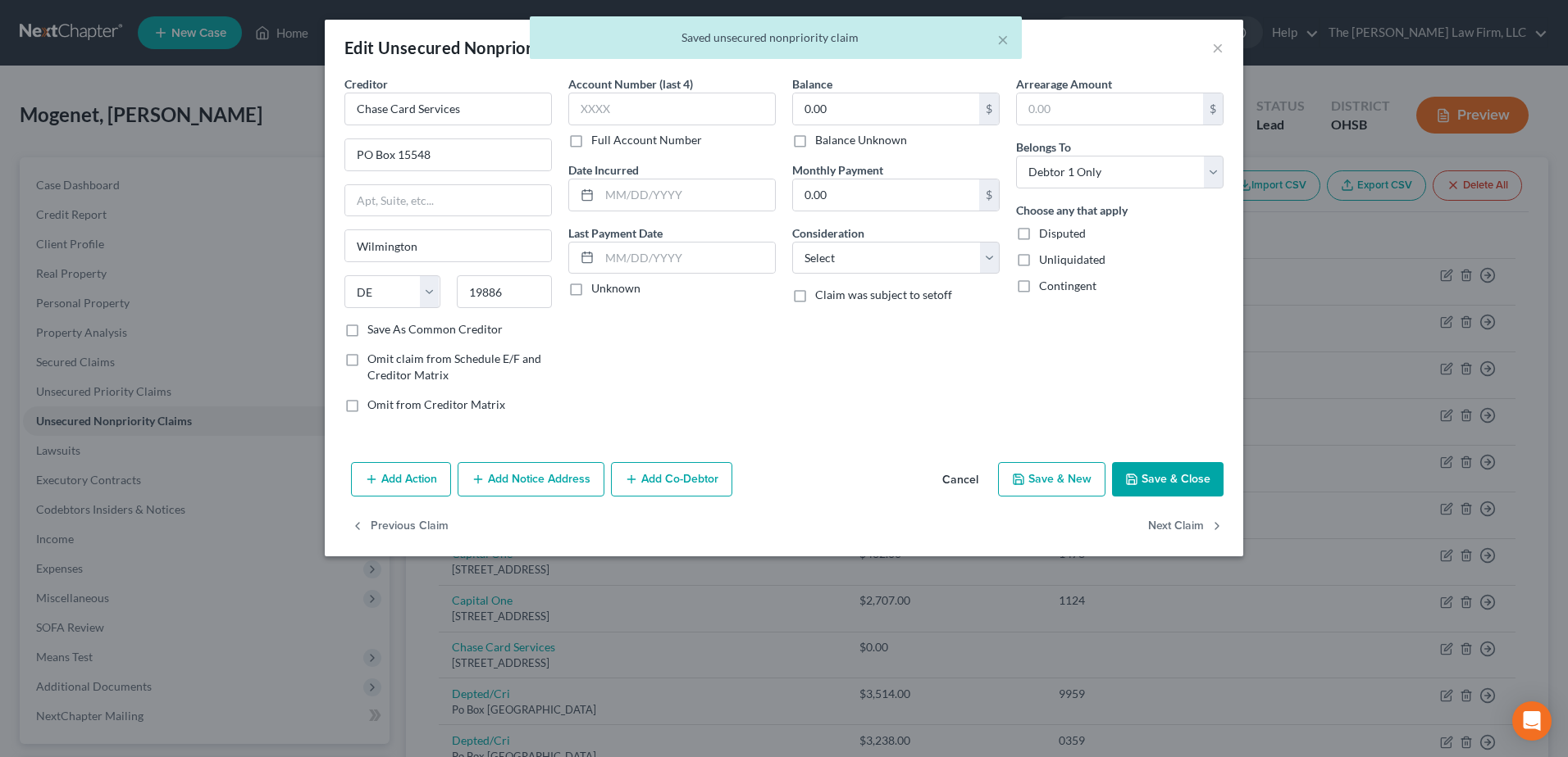
type input "0"
click at [591, 297] on label "Unknown" at bounding box center [616, 288] width 49 height 17
click at [598, 291] on input "Unknown" at bounding box center [603, 285] width 11 height 11
checkbox input "true"
click at [846, 256] on select "Select Cable / Satellite Services Collection Agency Credit Card Debt Debt Couns…" at bounding box center [895, 258] width 208 height 33
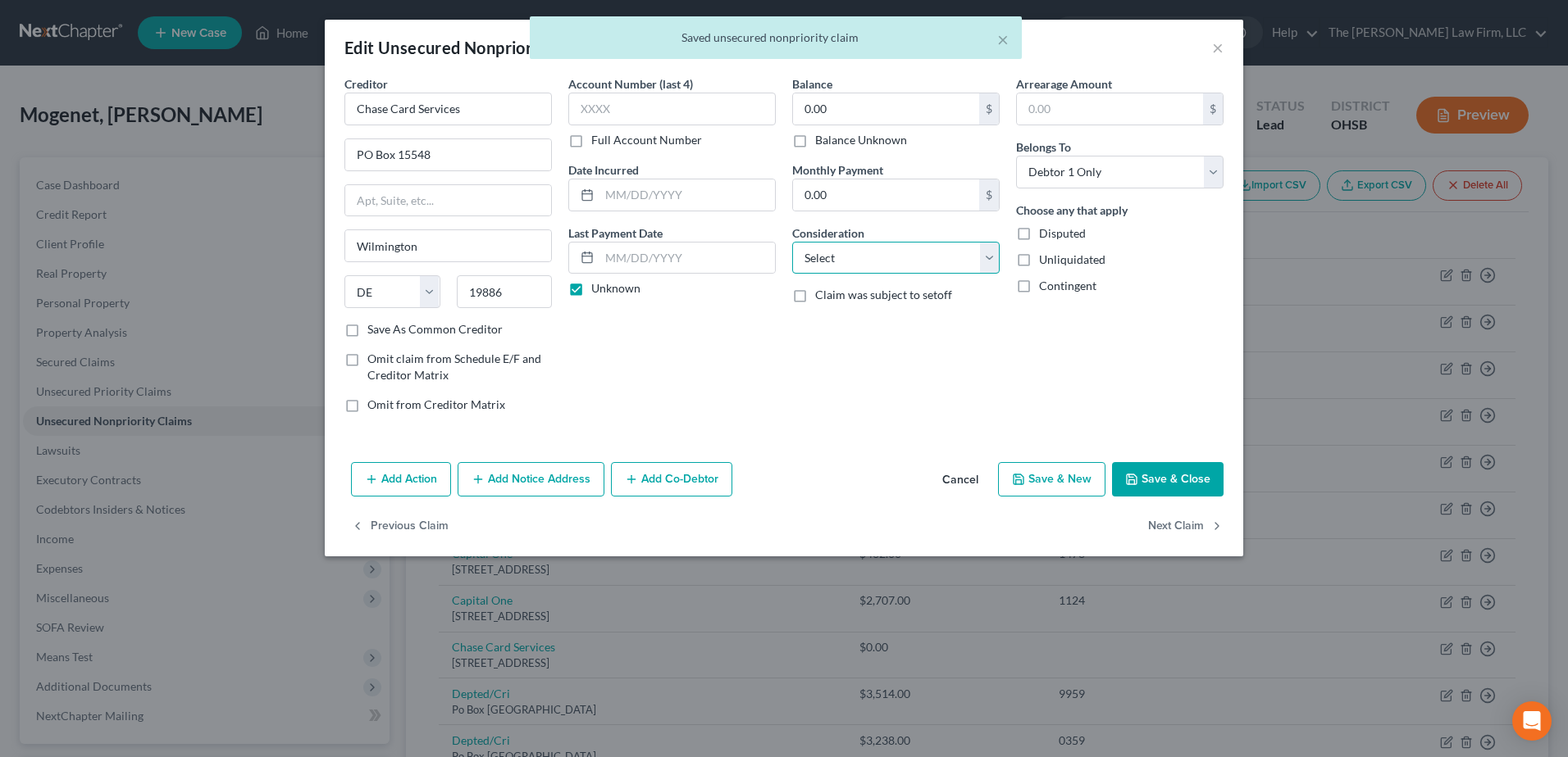
select select "2"
click at [792, 242] on select "Select Cable / Satellite Services Collection Agency Credit Card Debt Debt Couns…" at bounding box center [895, 258] width 208 height 33
drag, startPoint x: 799, startPoint y: 140, endPoint x: 978, endPoint y: 325, distance: 257.4
click at [815, 142] on label "Balance Unknown" at bounding box center [861, 140] width 92 height 17
click at [822, 142] on input "Balance Unknown" at bounding box center [827, 137] width 11 height 11
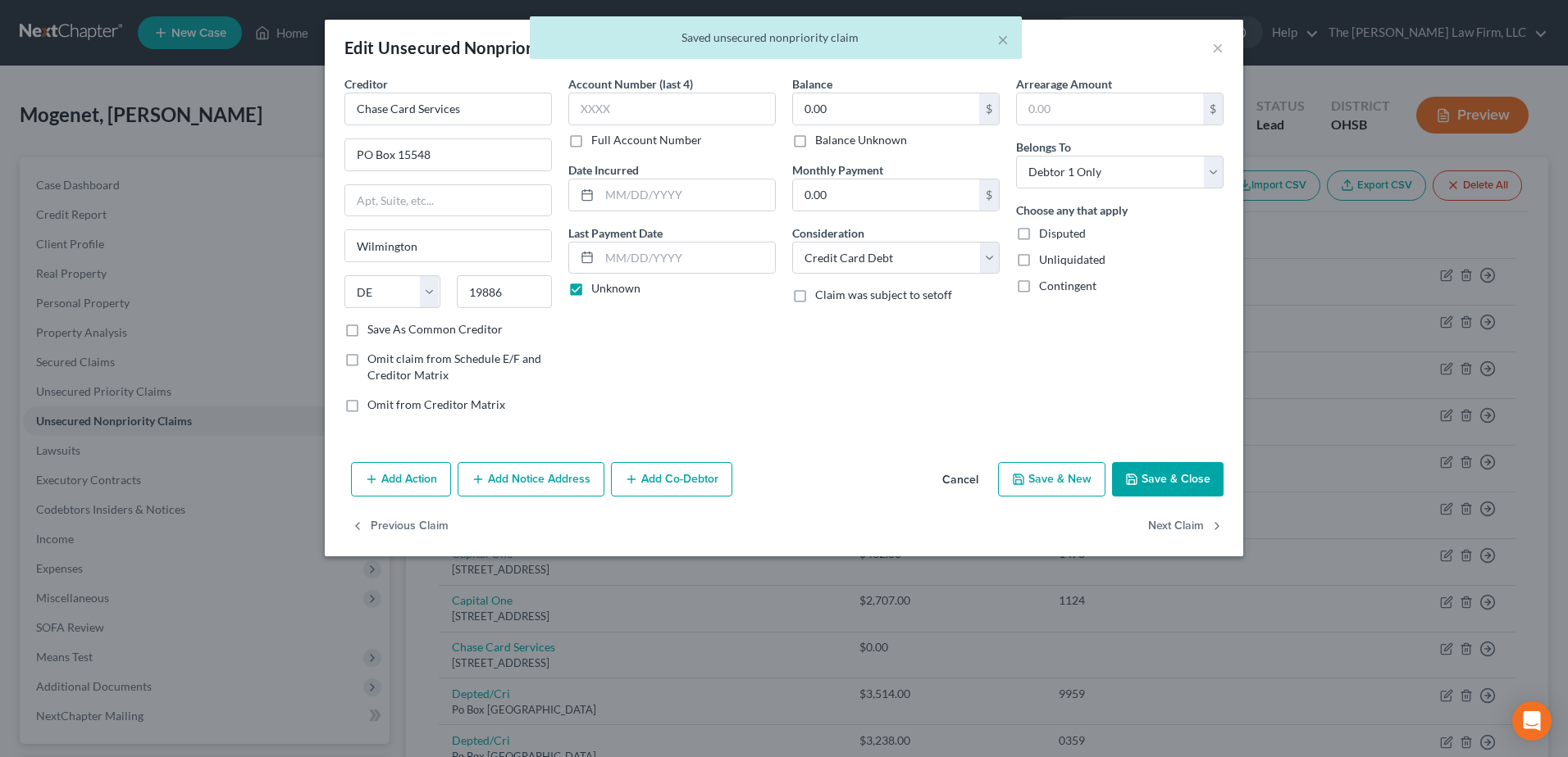
checkbox input "true"
click at [1177, 524] on button "Next Claim" at bounding box center [1185, 526] width 75 height 34
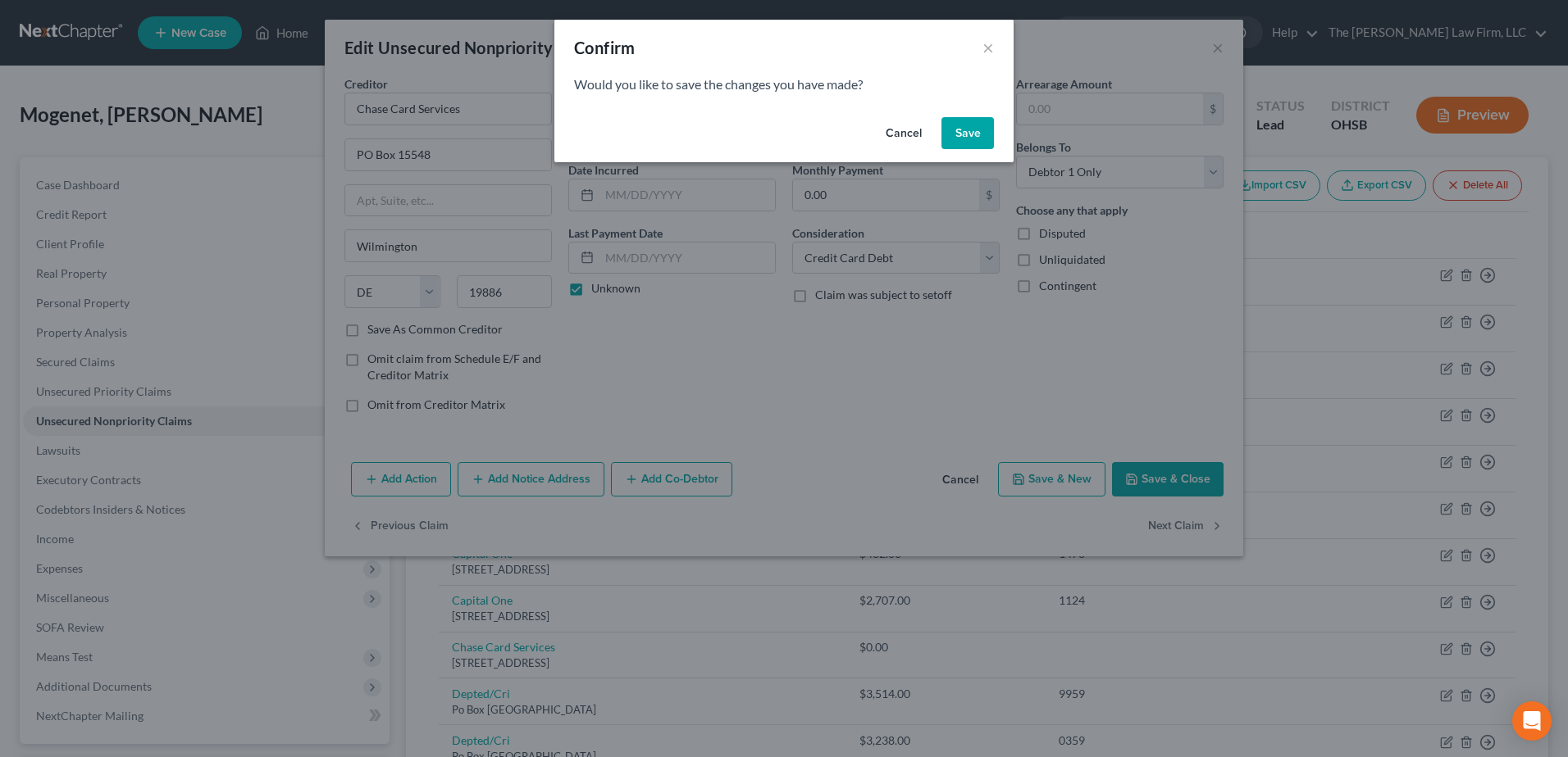
drag, startPoint x: 965, startPoint y: 124, endPoint x: 878, endPoint y: 170, distance: 98.4
click at [965, 128] on button "Save" at bounding box center [967, 133] width 52 height 33
select select "30"
select select "17"
select select "0"
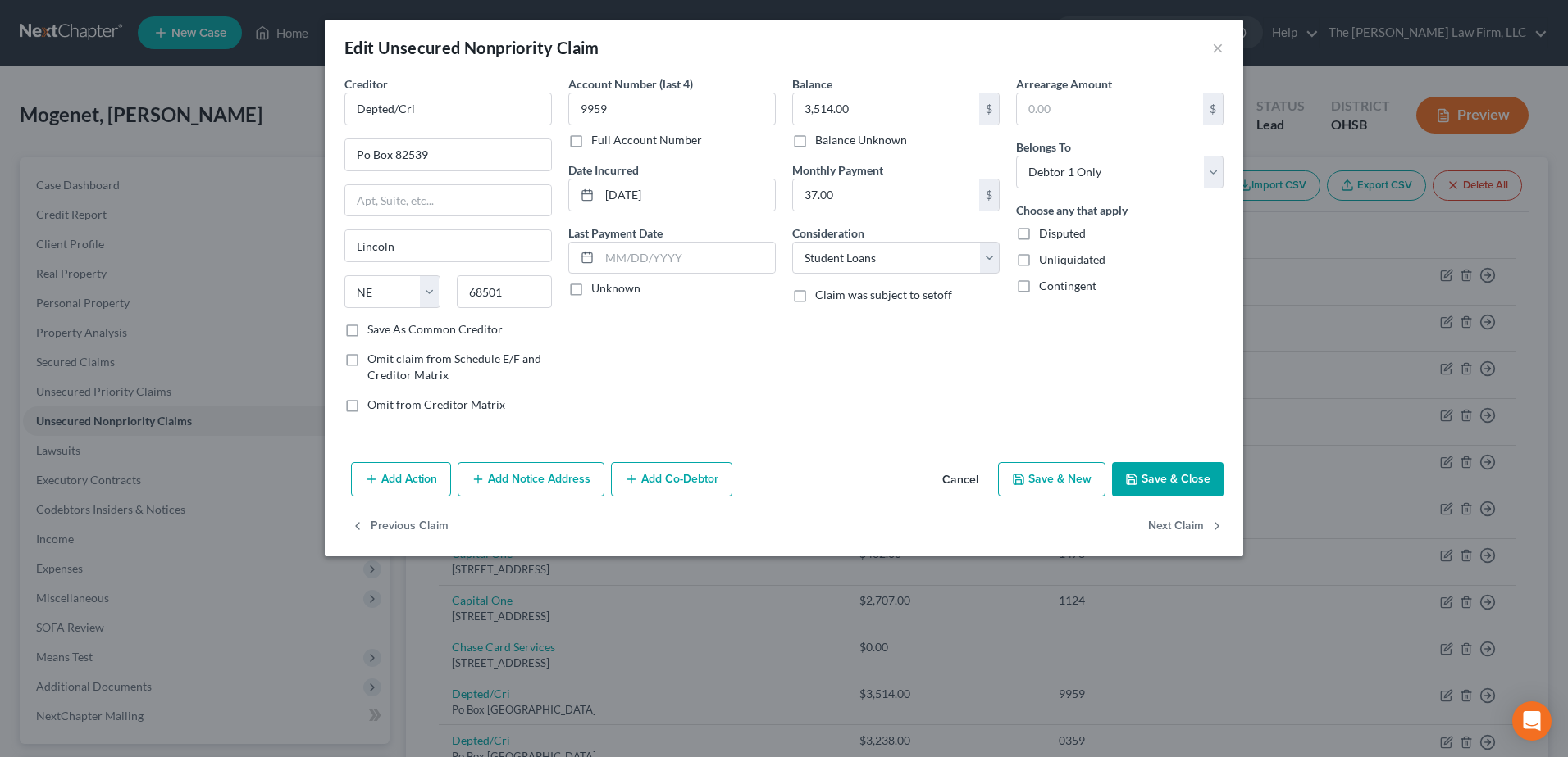
type input "0"
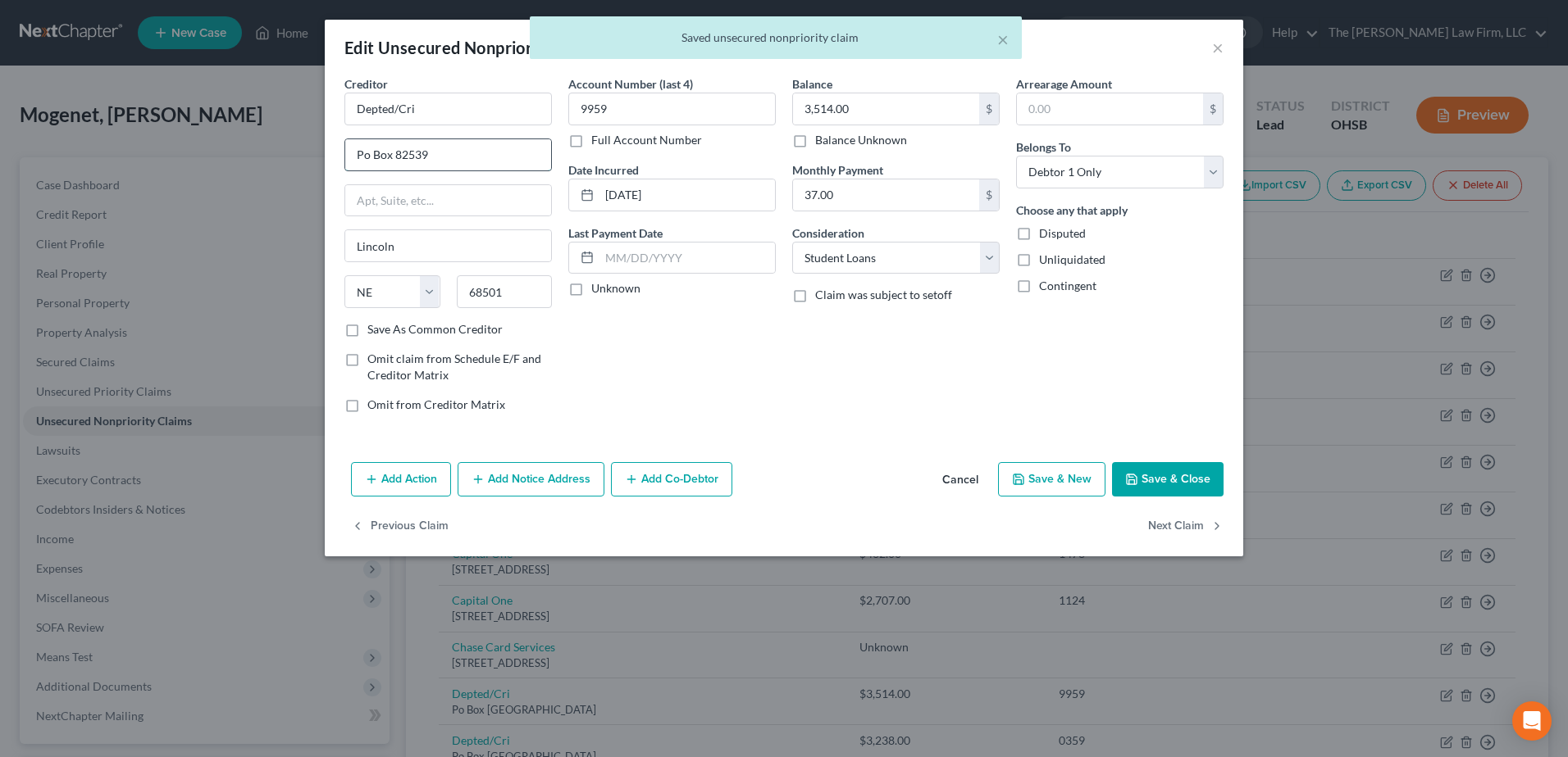
click at [364, 155] on input "Po Box 82539" at bounding box center [448, 155] width 206 height 31
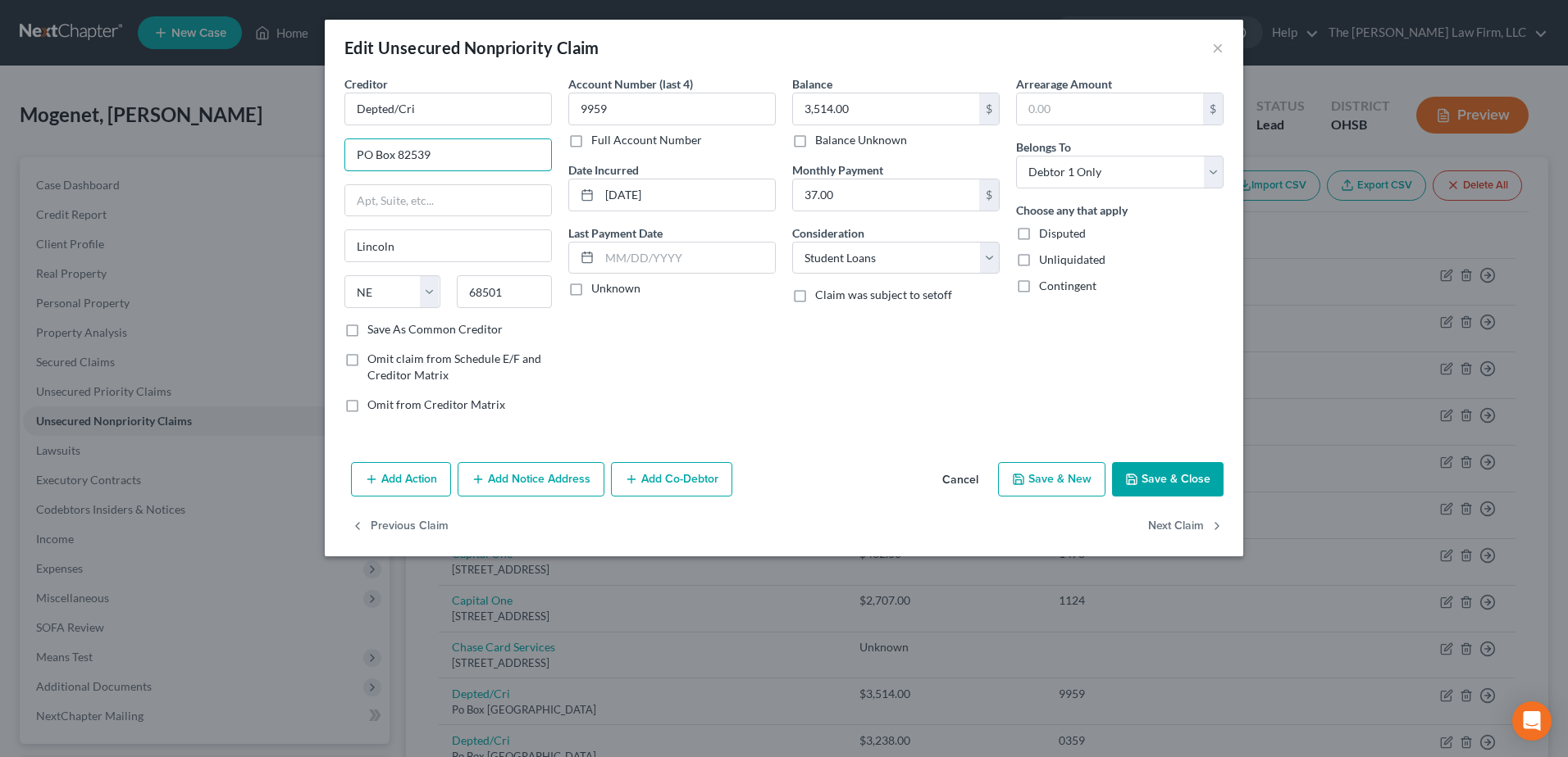
type input "PO Box 82539"
drag, startPoint x: 578, startPoint y: 291, endPoint x: 584, endPoint y: 322, distance: 31.6
click at [591, 291] on label "Unknown" at bounding box center [616, 288] width 49 height 17
click at [598, 291] on input "Unknown" at bounding box center [603, 285] width 11 height 11
checkbox input "true"
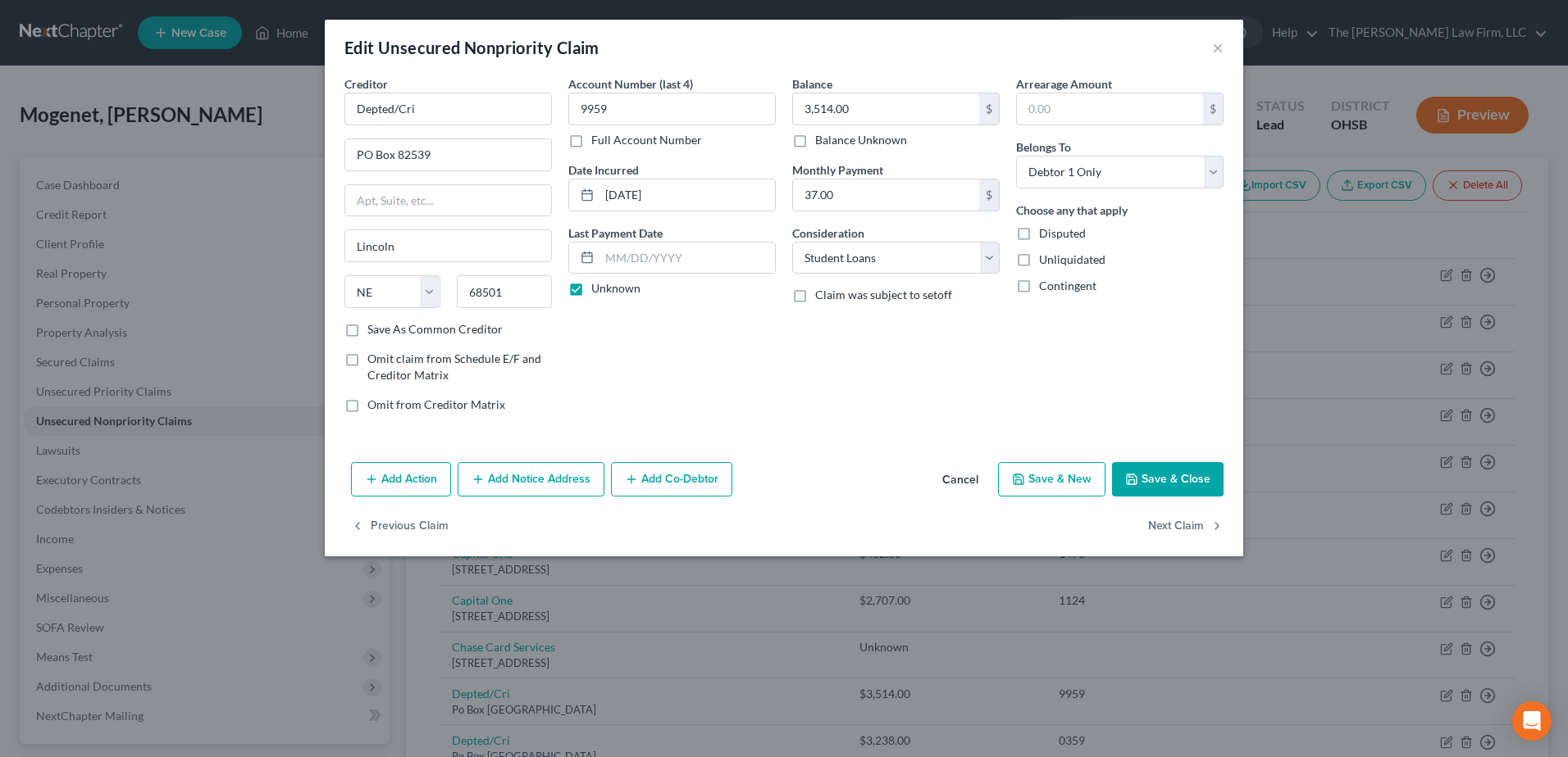
click at [559, 472] on button "Add Notice Address" at bounding box center [531, 479] width 147 height 34
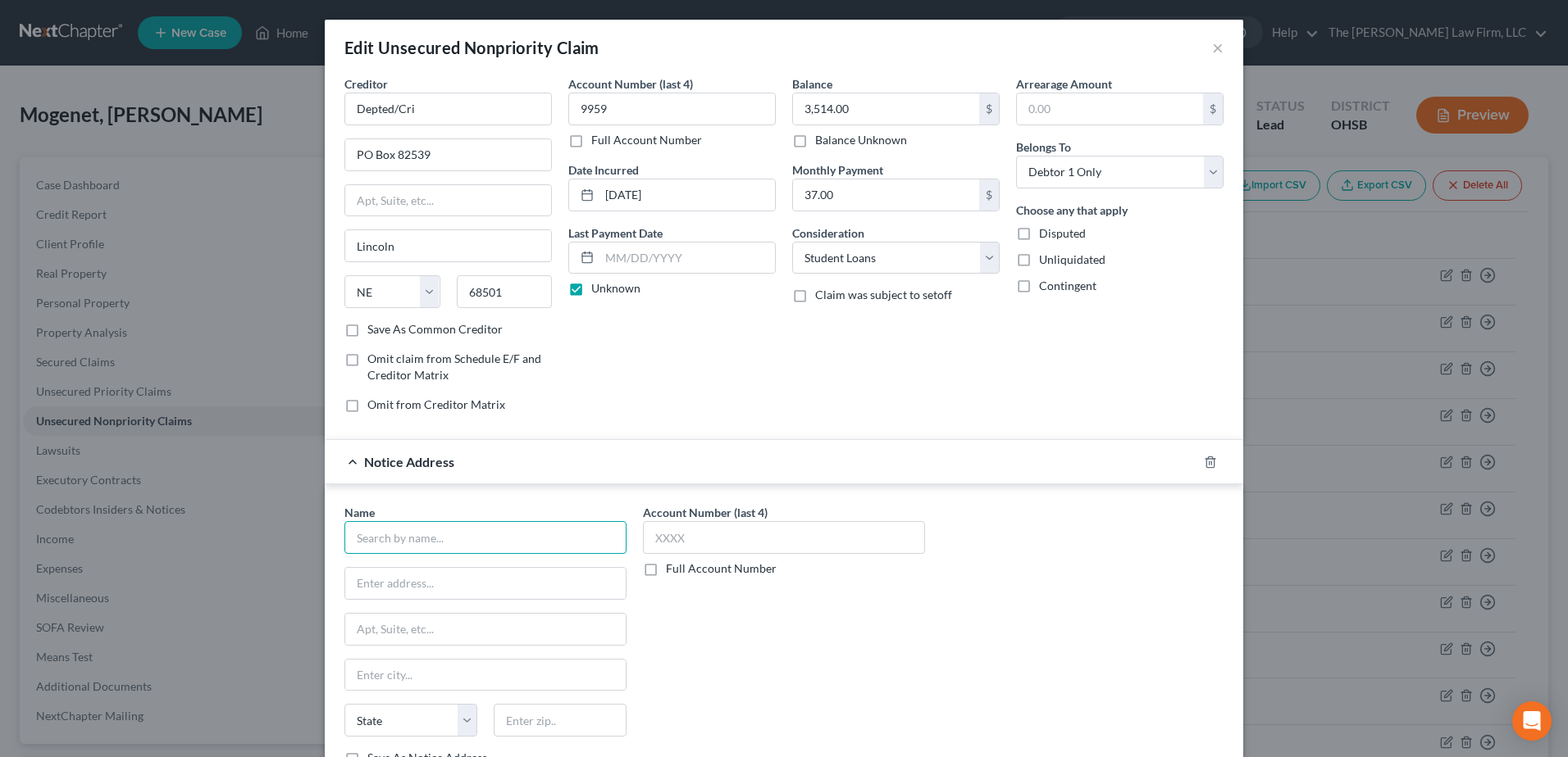
click at [506, 535] on input "text" at bounding box center [485, 537] width 282 height 33
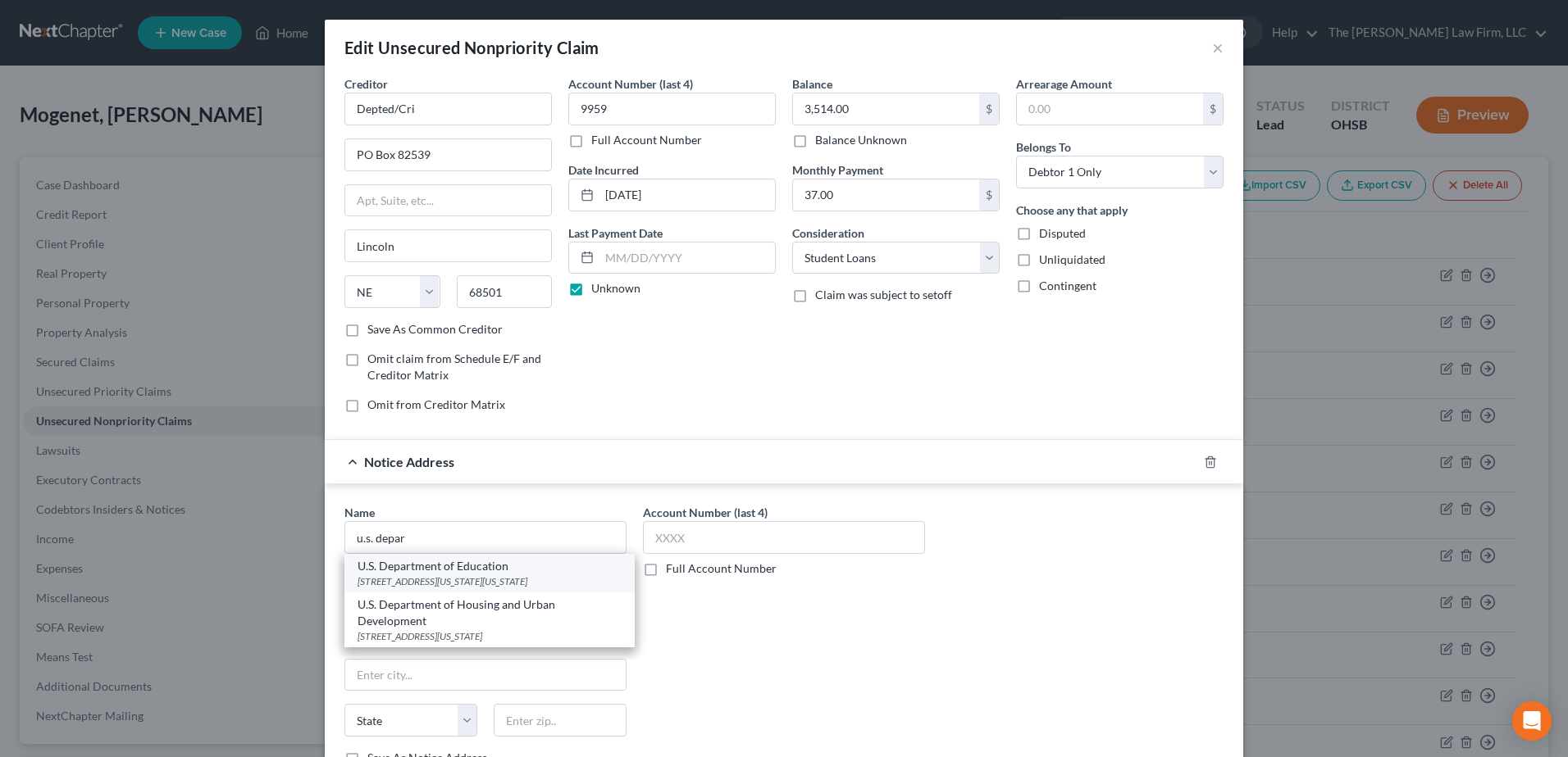
click at [426, 573] on div "U.S. Department of Education" at bounding box center [490, 566] width 264 height 17
type input "U.S. Department of Education"
type input "400 Maryland Avenue, SW"
type input "Washington"
select select "8"
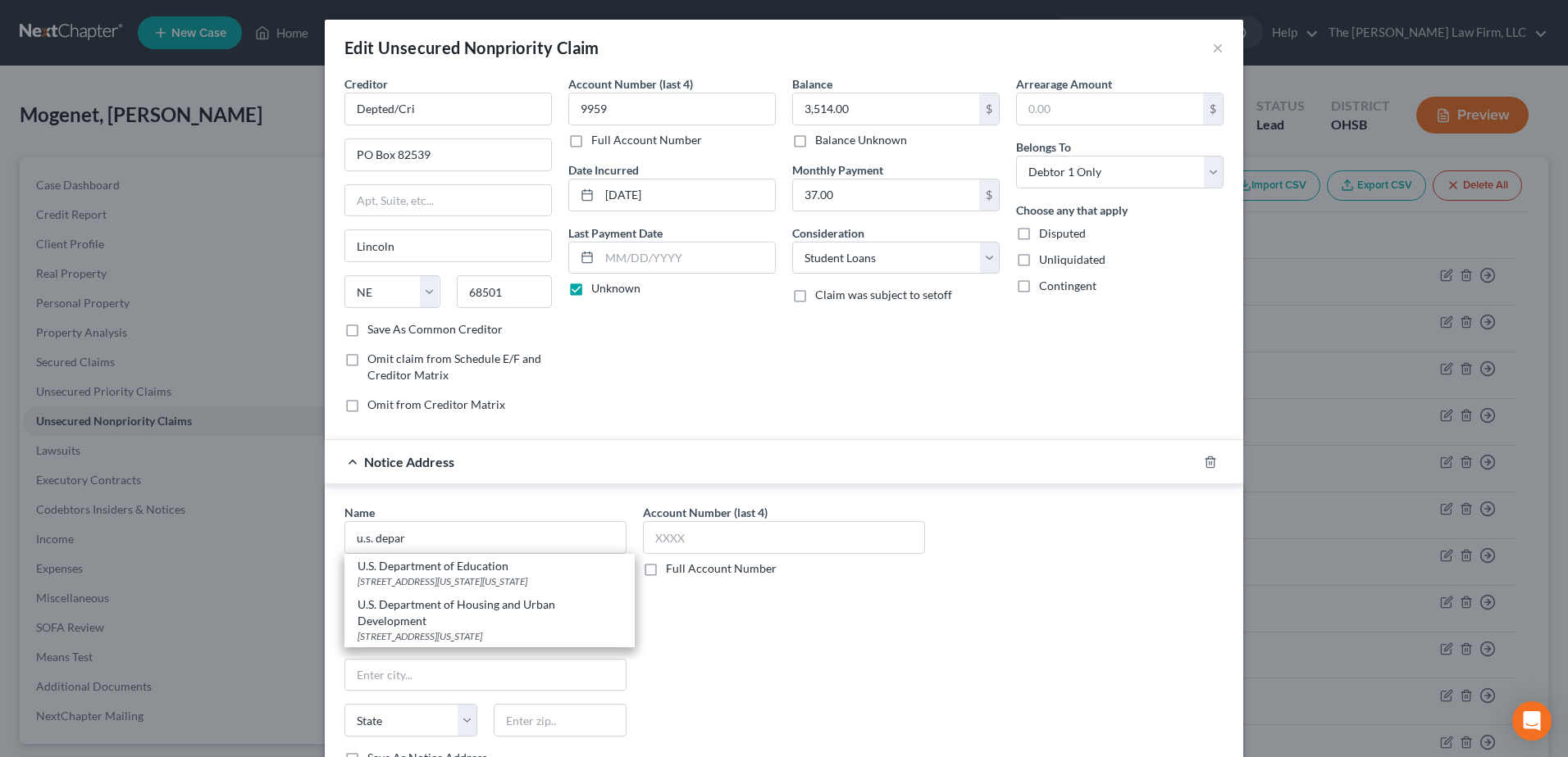
type input "20202"
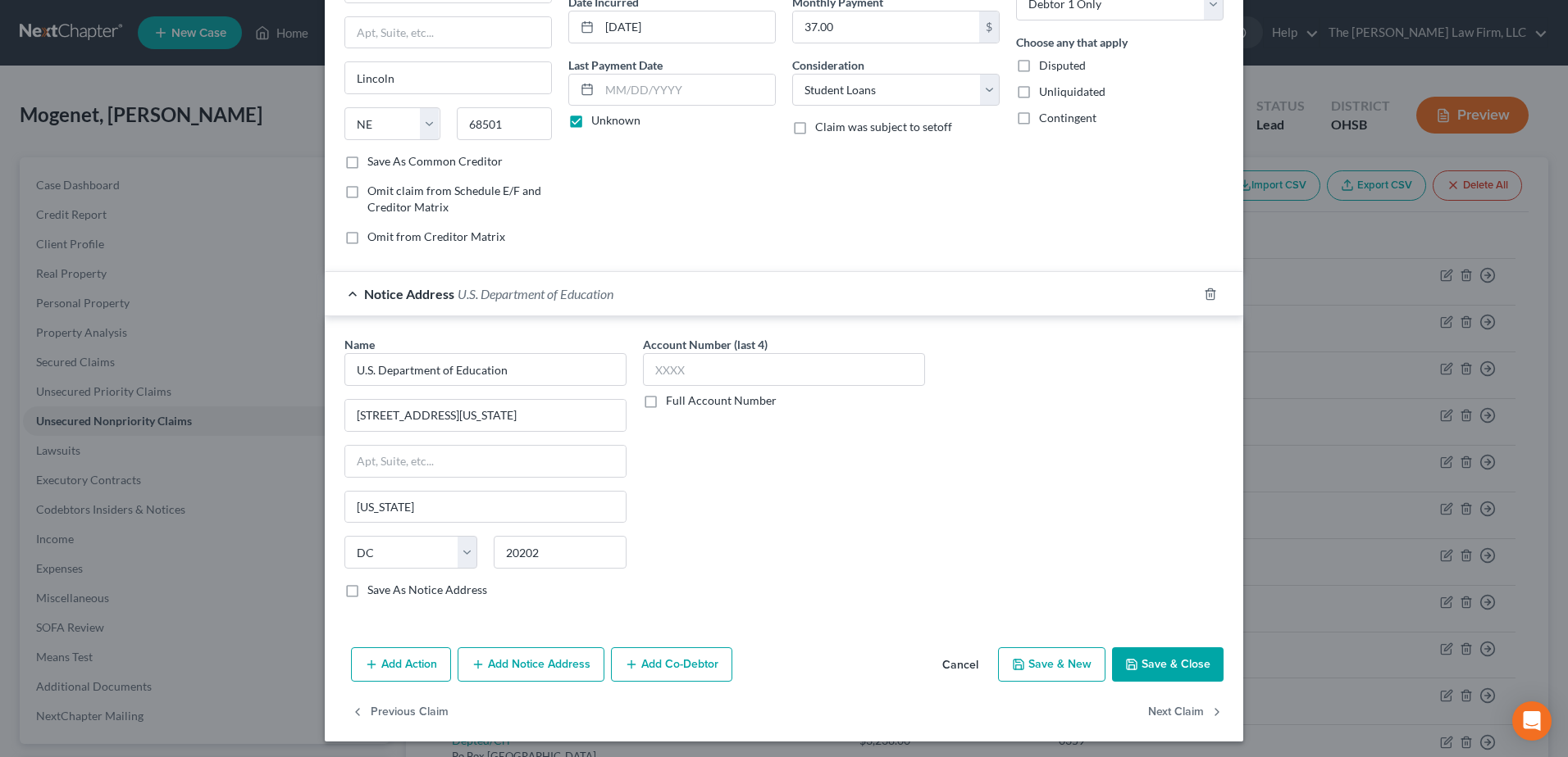
scroll to position [172, 0]
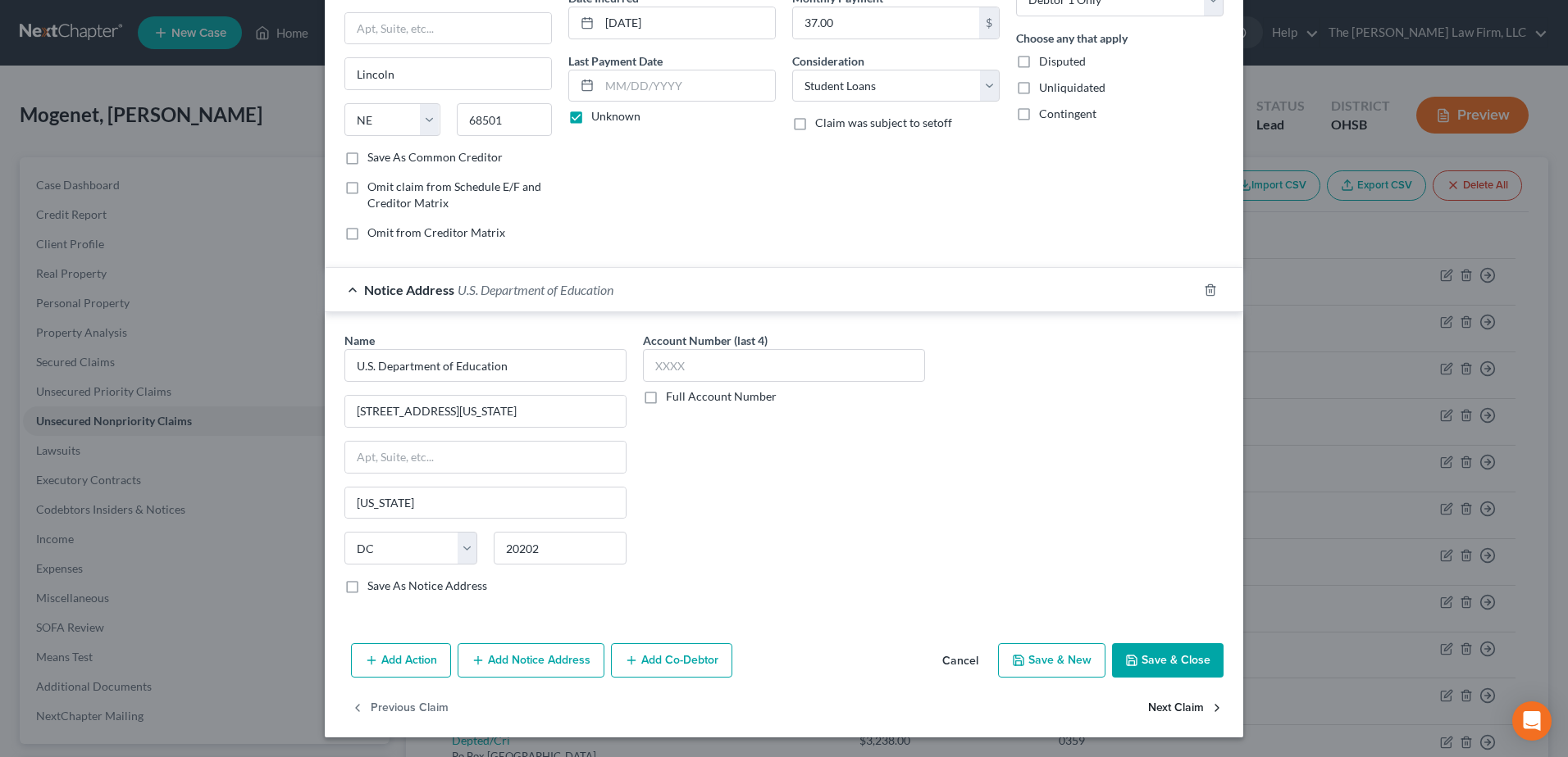
click at [1168, 708] on button "Next Claim" at bounding box center [1185, 708] width 75 height 34
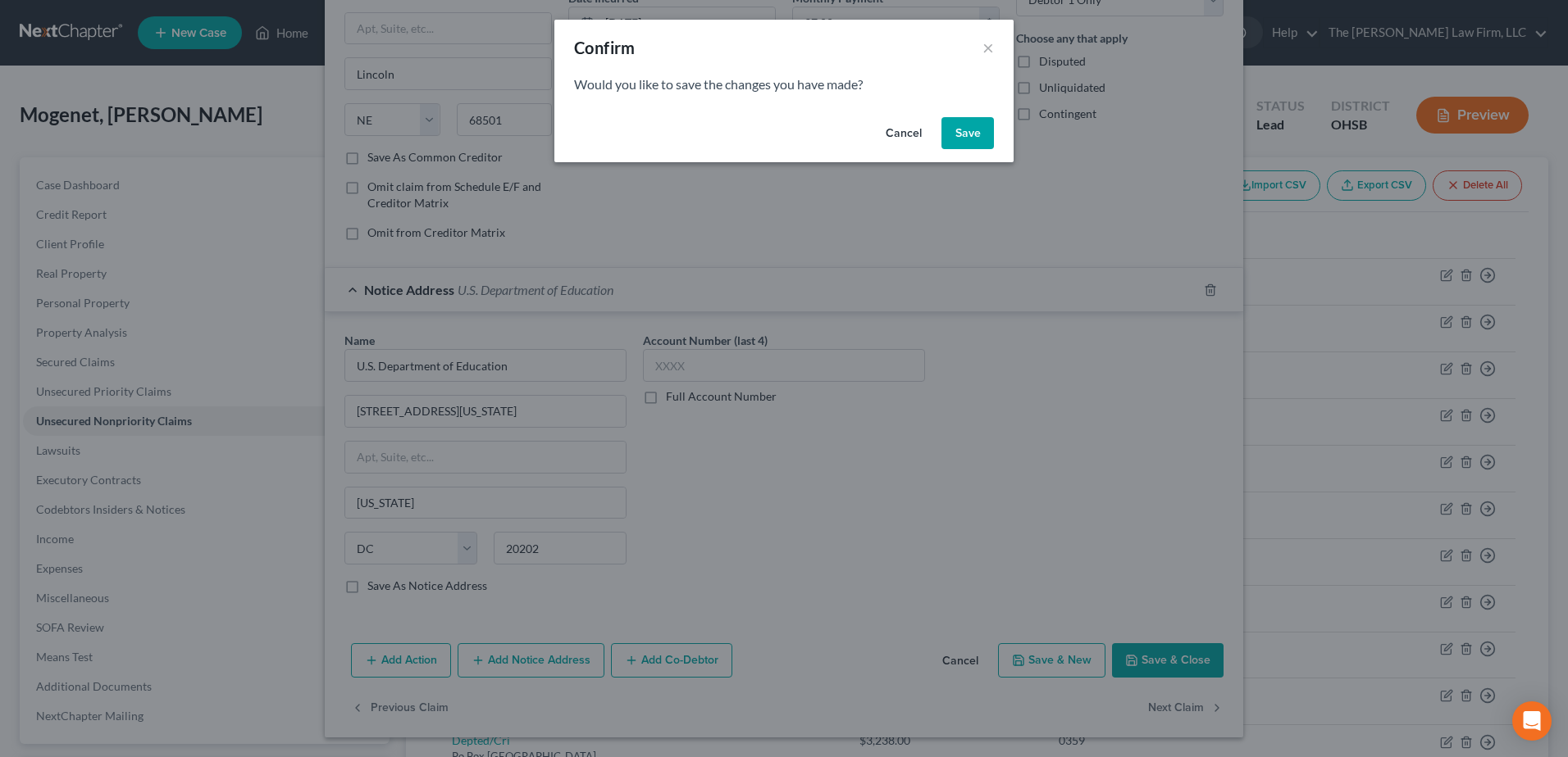
click at [955, 132] on button "Save" at bounding box center [967, 133] width 52 height 33
select select "30"
select select "17"
select select "0"
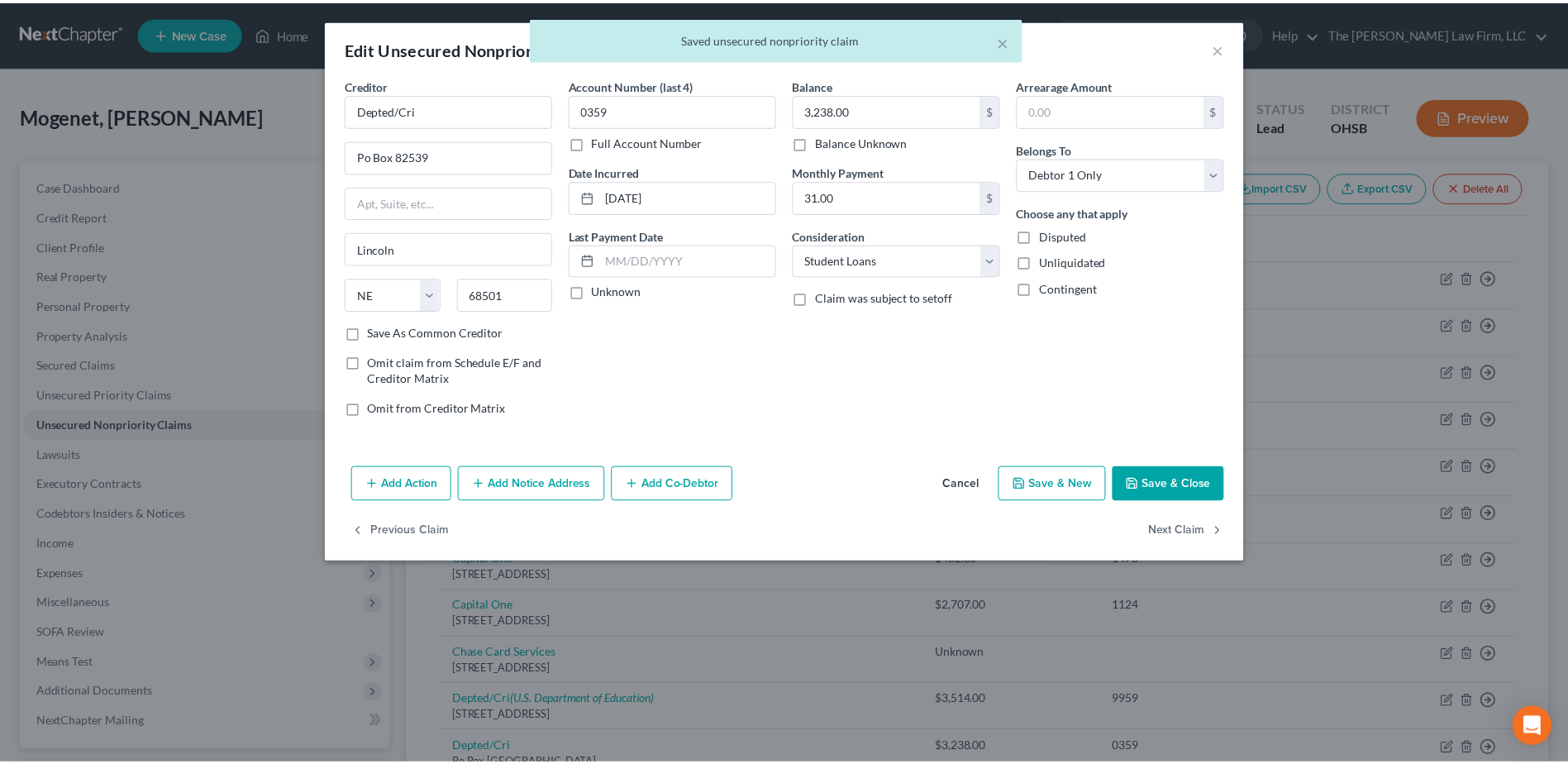
scroll to position [0, 0]
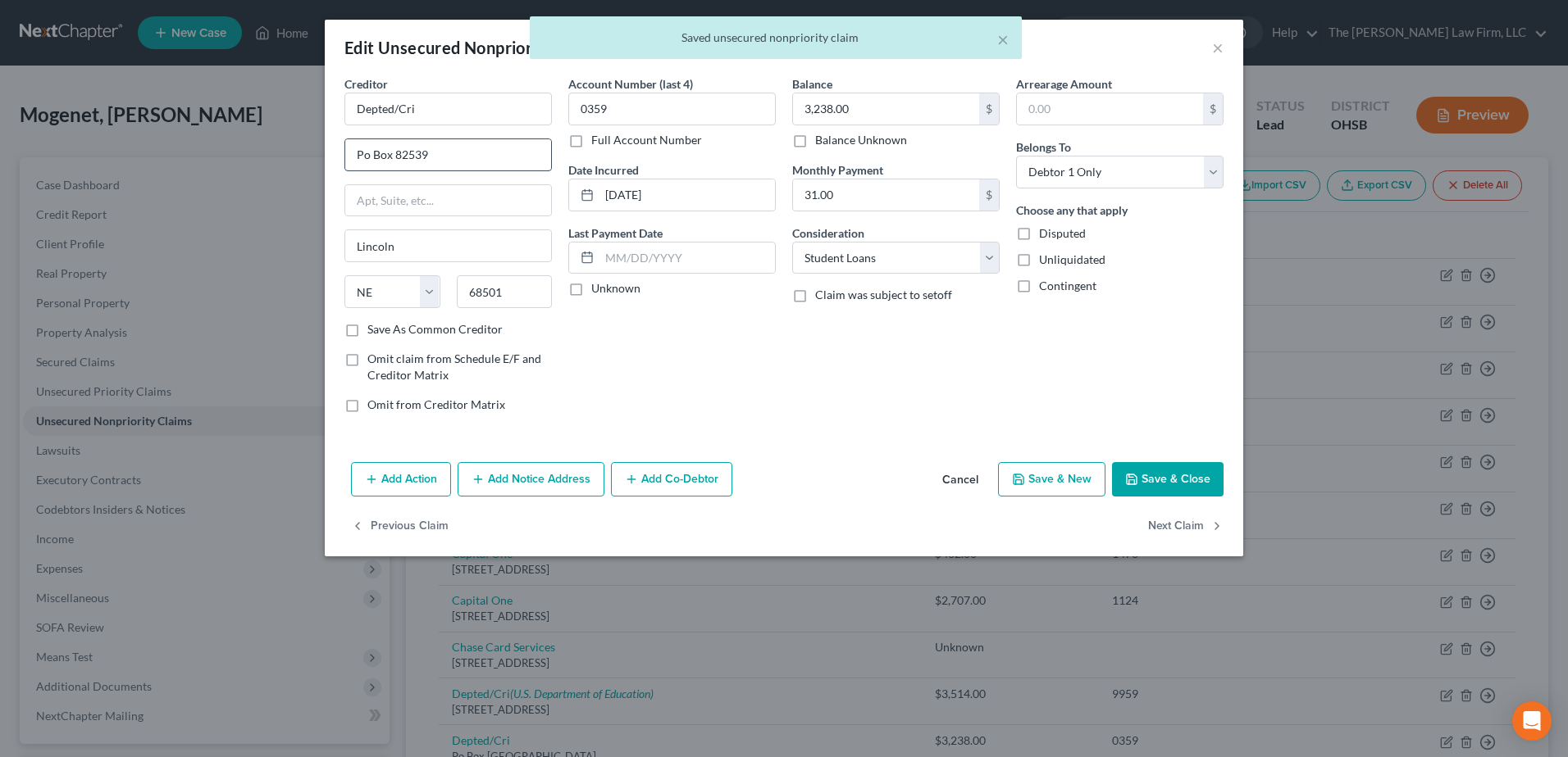
click at [358, 151] on input "Po Box 82539" at bounding box center [448, 155] width 206 height 31
drag, startPoint x: 358, startPoint y: 151, endPoint x: 339, endPoint y: 138, distance: 23.0
click at [354, 151] on input "Po Box 82539" at bounding box center [448, 155] width 206 height 31
type input "PO Box 82539"
click at [591, 287] on label "Unknown" at bounding box center [616, 288] width 49 height 17
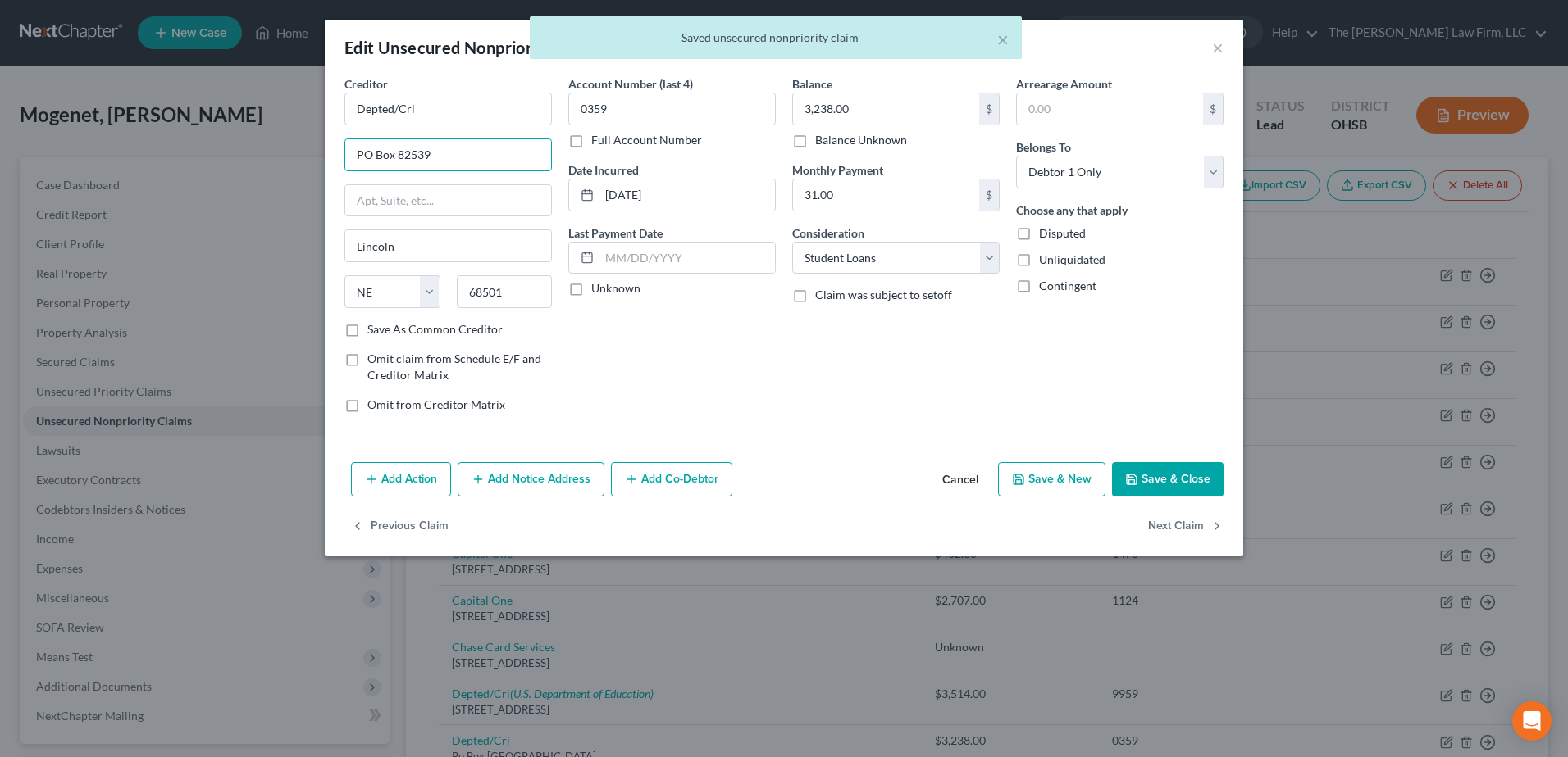
click at [598, 287] on input "Unknown" at bounding box center [603, 285] width 11 height 11
checkbox input "true"
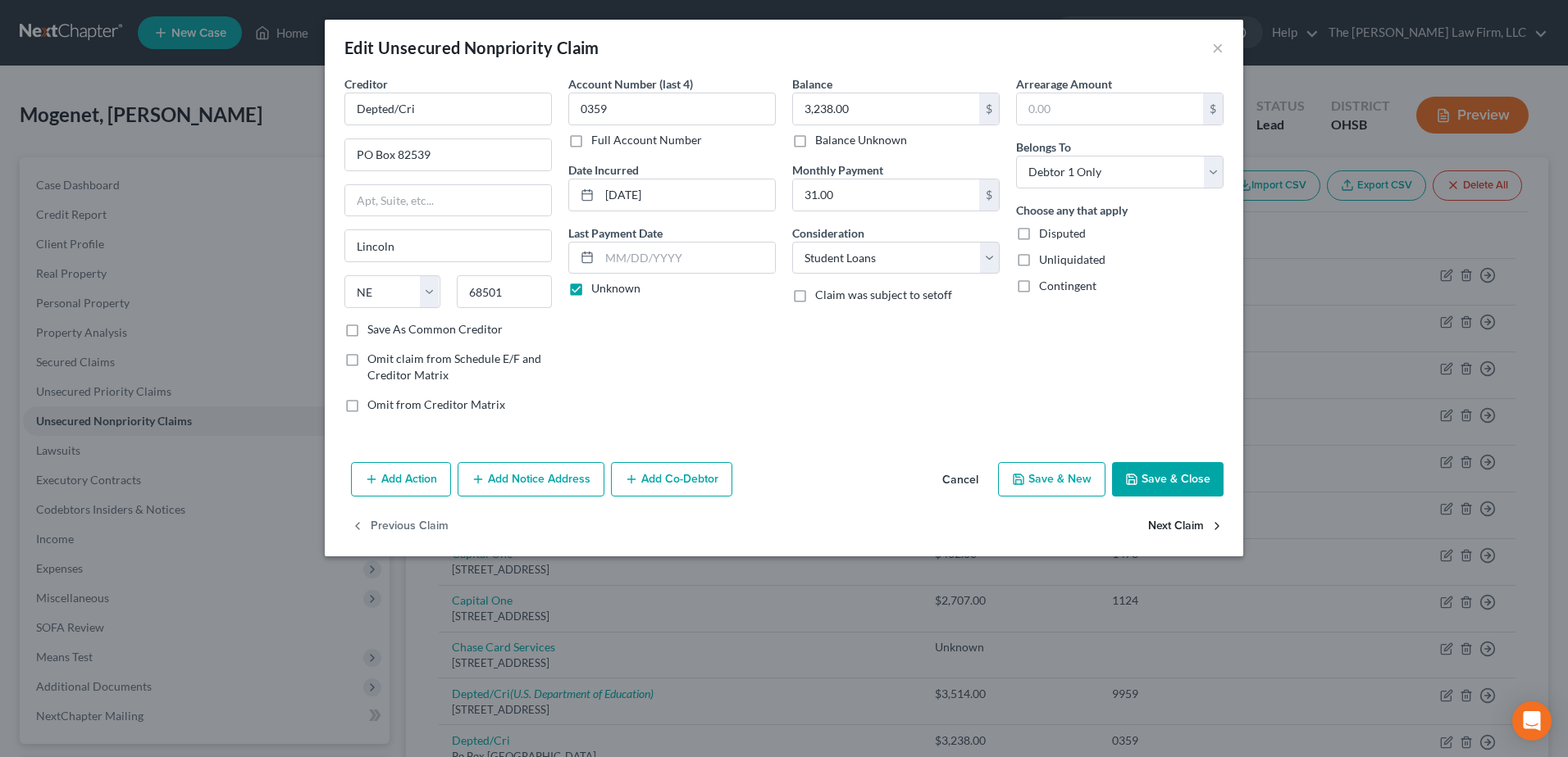
click at [1154, 521] on button "Next Claim" at bounding box center [1185, 526] width 75 height 34
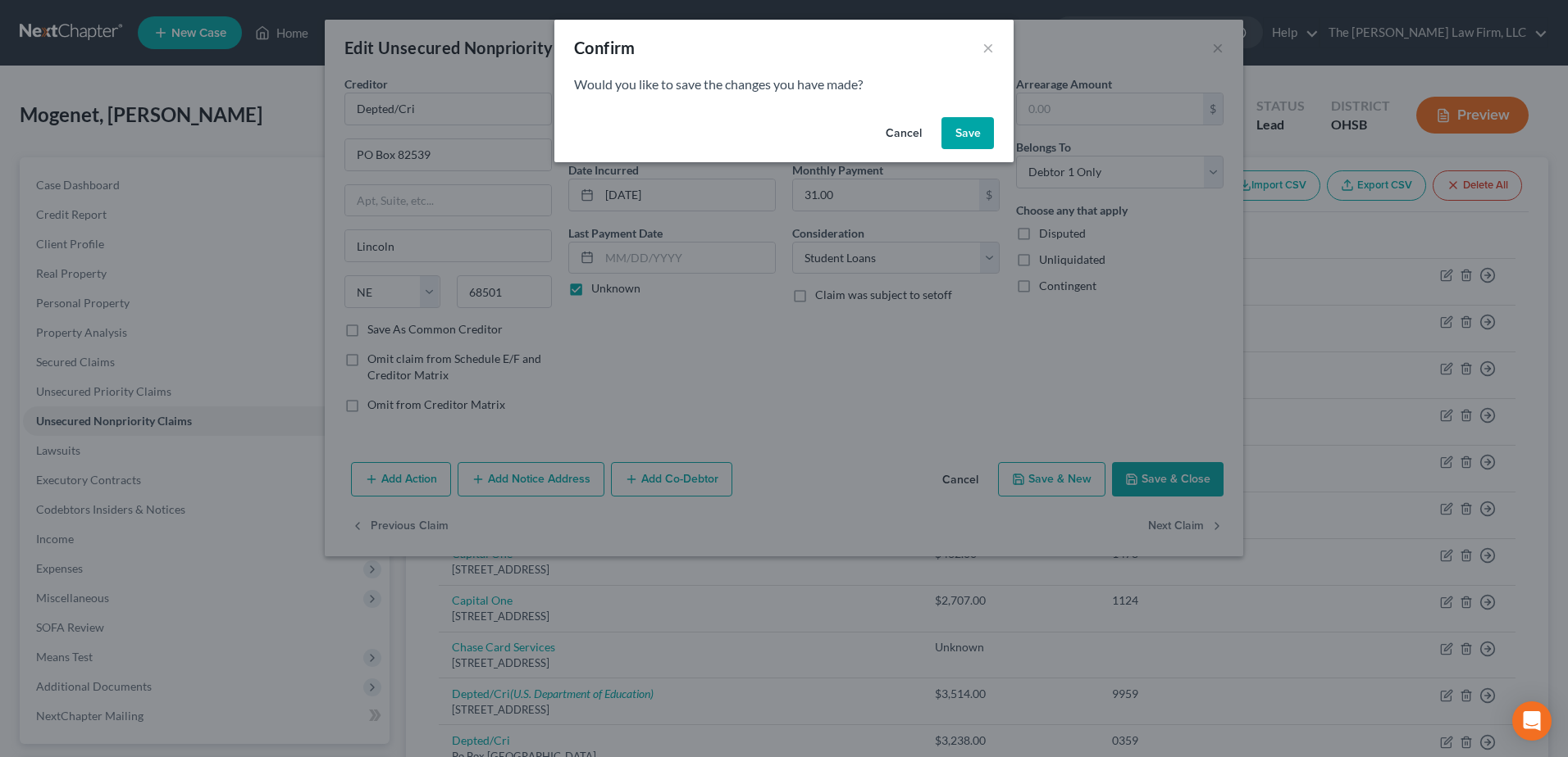
click at [951, 133] on button "Save" at bounding box center [967, 133] width 52 height 33
select select "30"
select select "17"
select select "0"
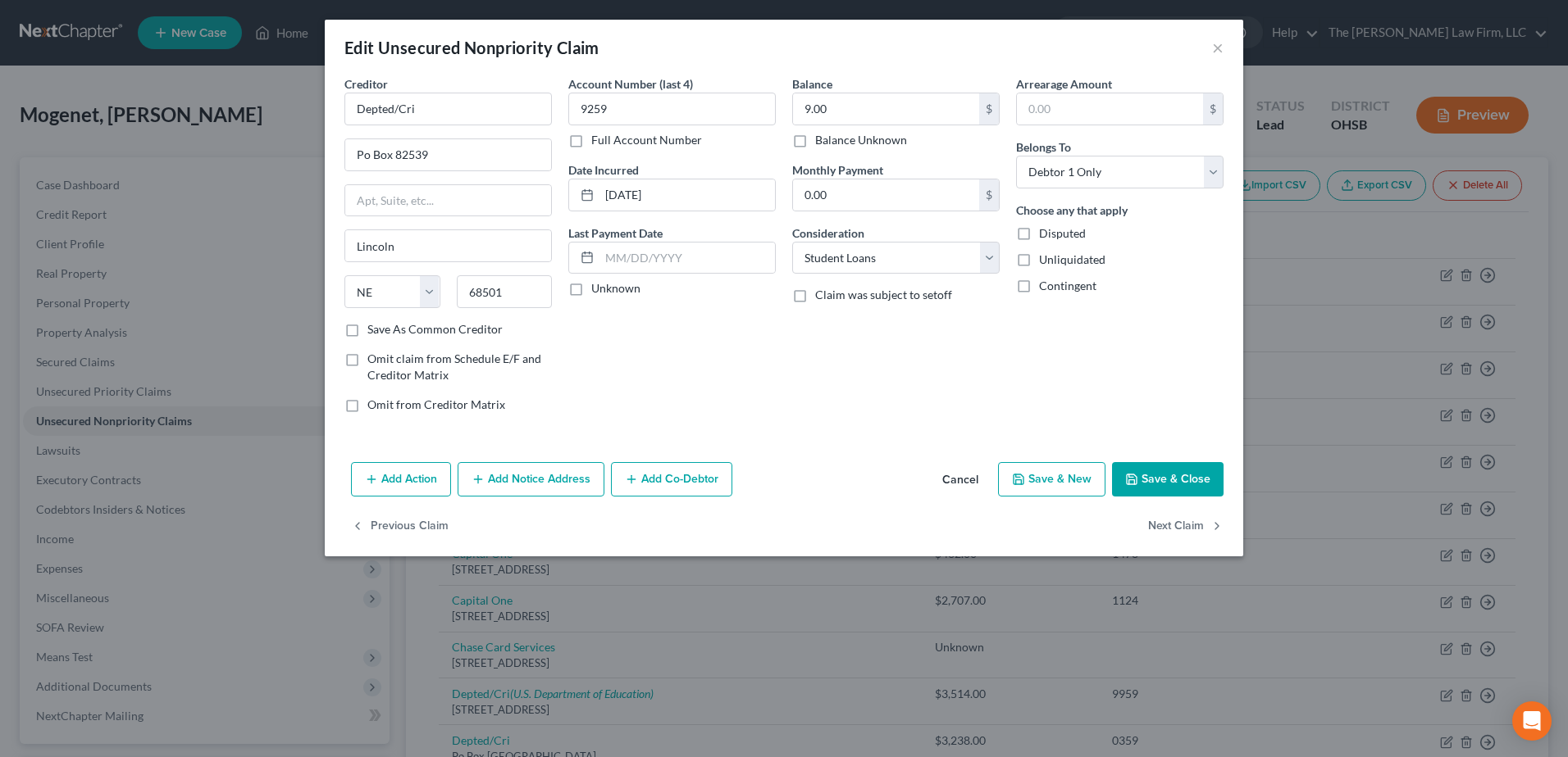
type input "0"
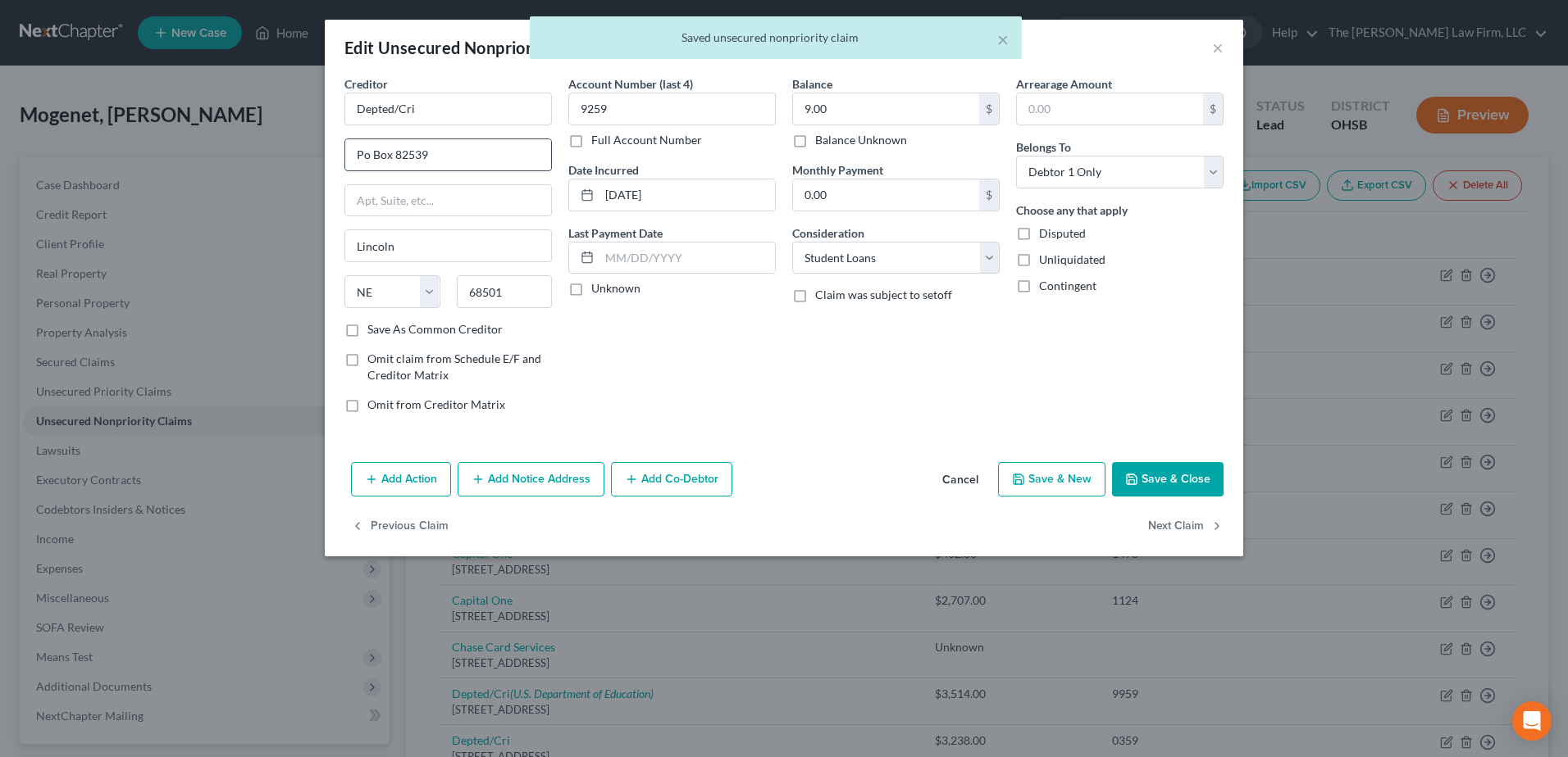
click at [353, 151] on input "Po Box 82539" at bounding box center [448, 155] width 206 height 31
type input "PO Box 82539"
click at [591, 293] on label "Unknown" at bounding box center [616, 288] width 49 height 17
click at [598, 291] on input "Unknown" at bounding box center [603, 285] width 11 height 11
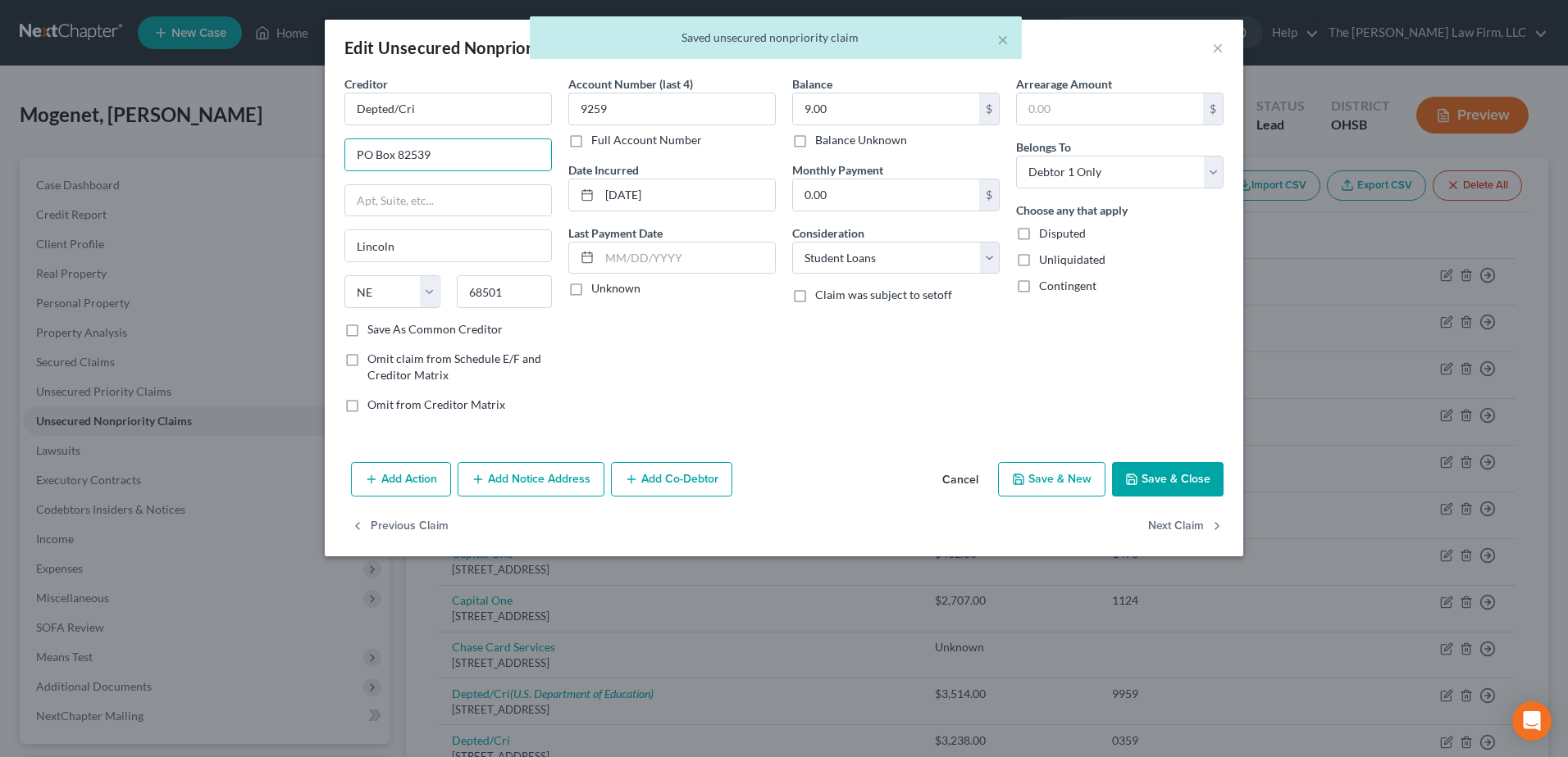
checkbox input "true"
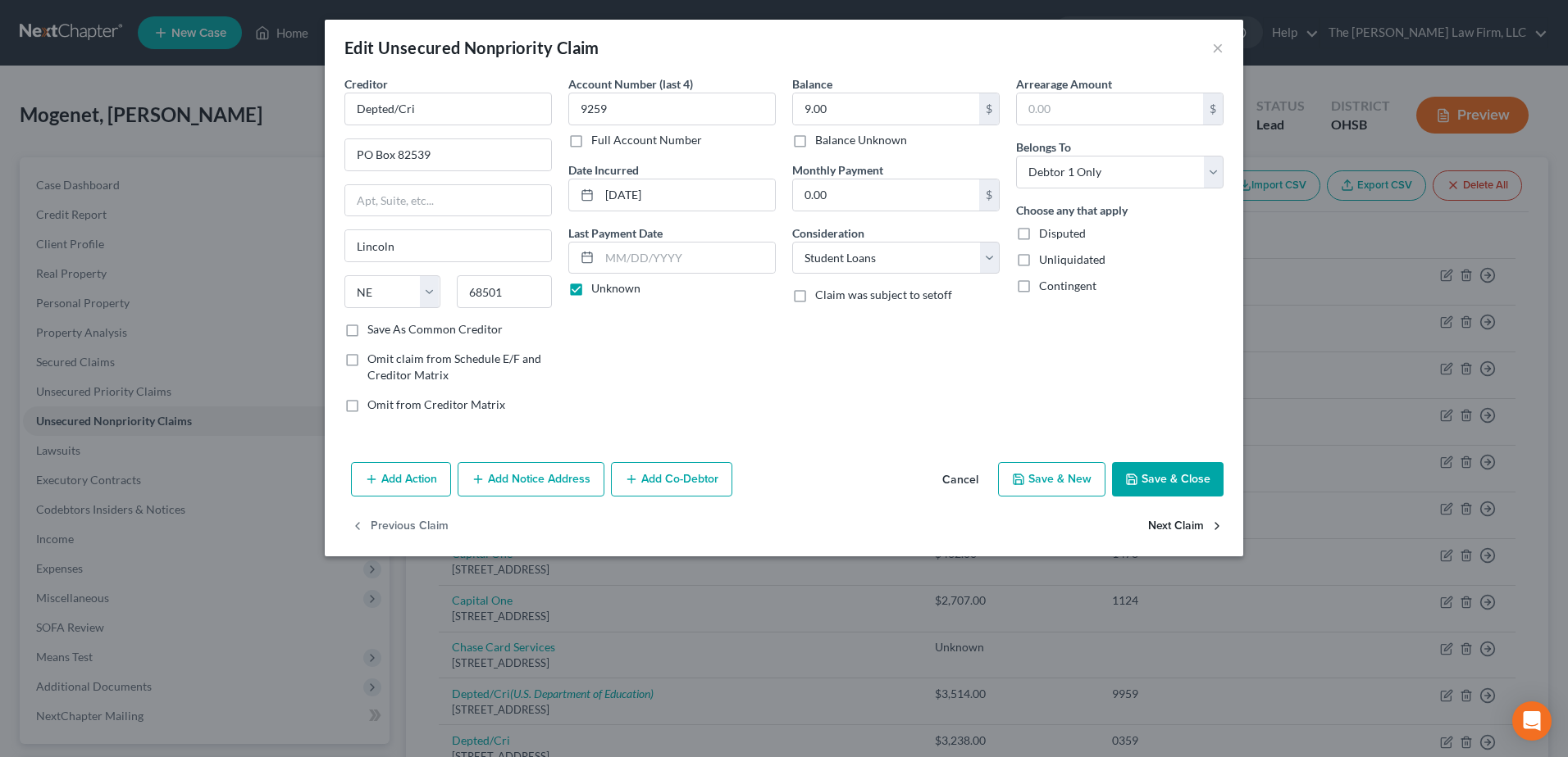
click at [1191, 526] on button "Next Claim" at bounding box center [1185, 526] width 75 height 34
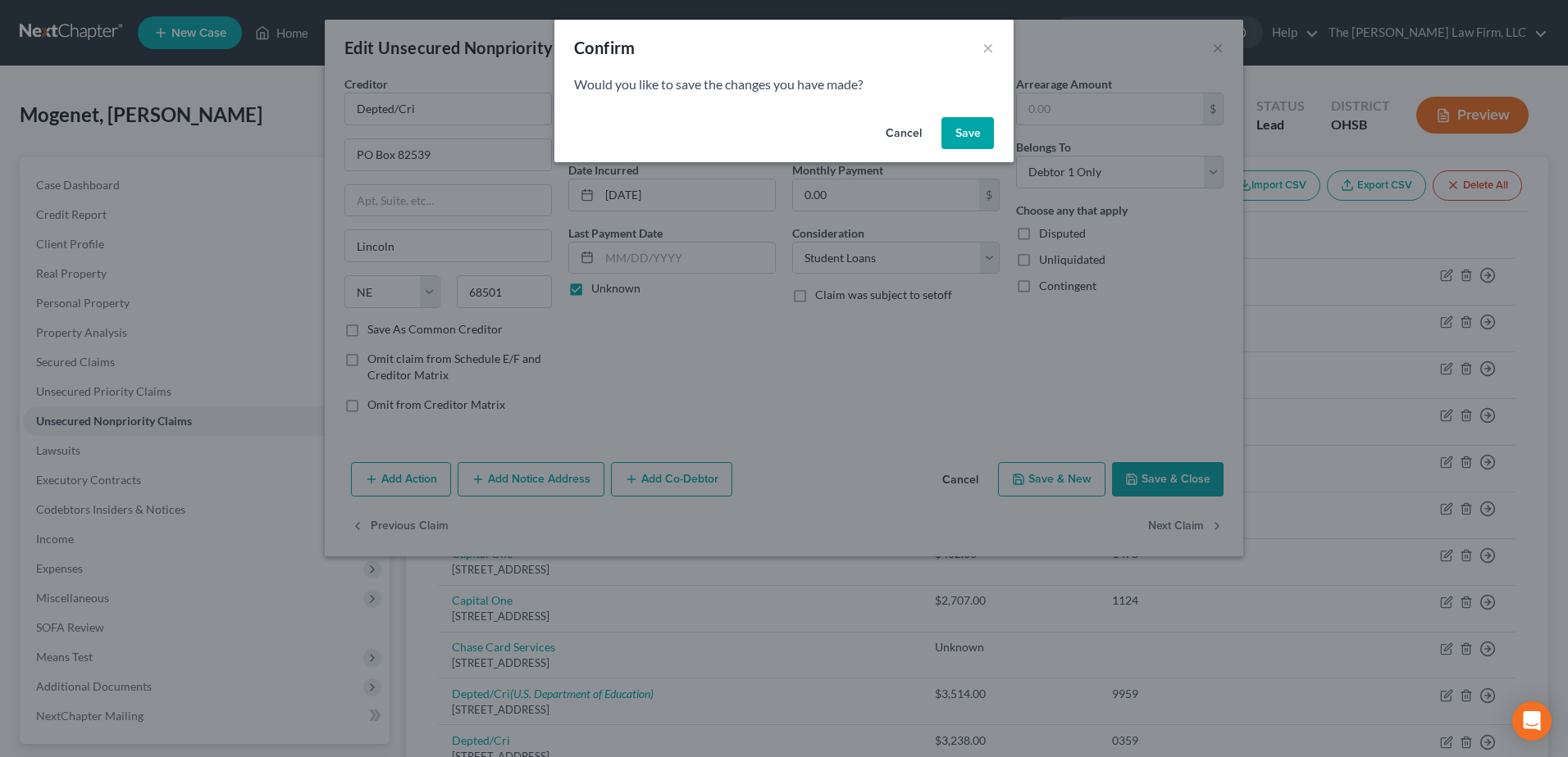
click at [978, 134] on button "Save" at bounding box center [967, 133] width 52 height 33
select select "30"
select select "17"
select select "0"
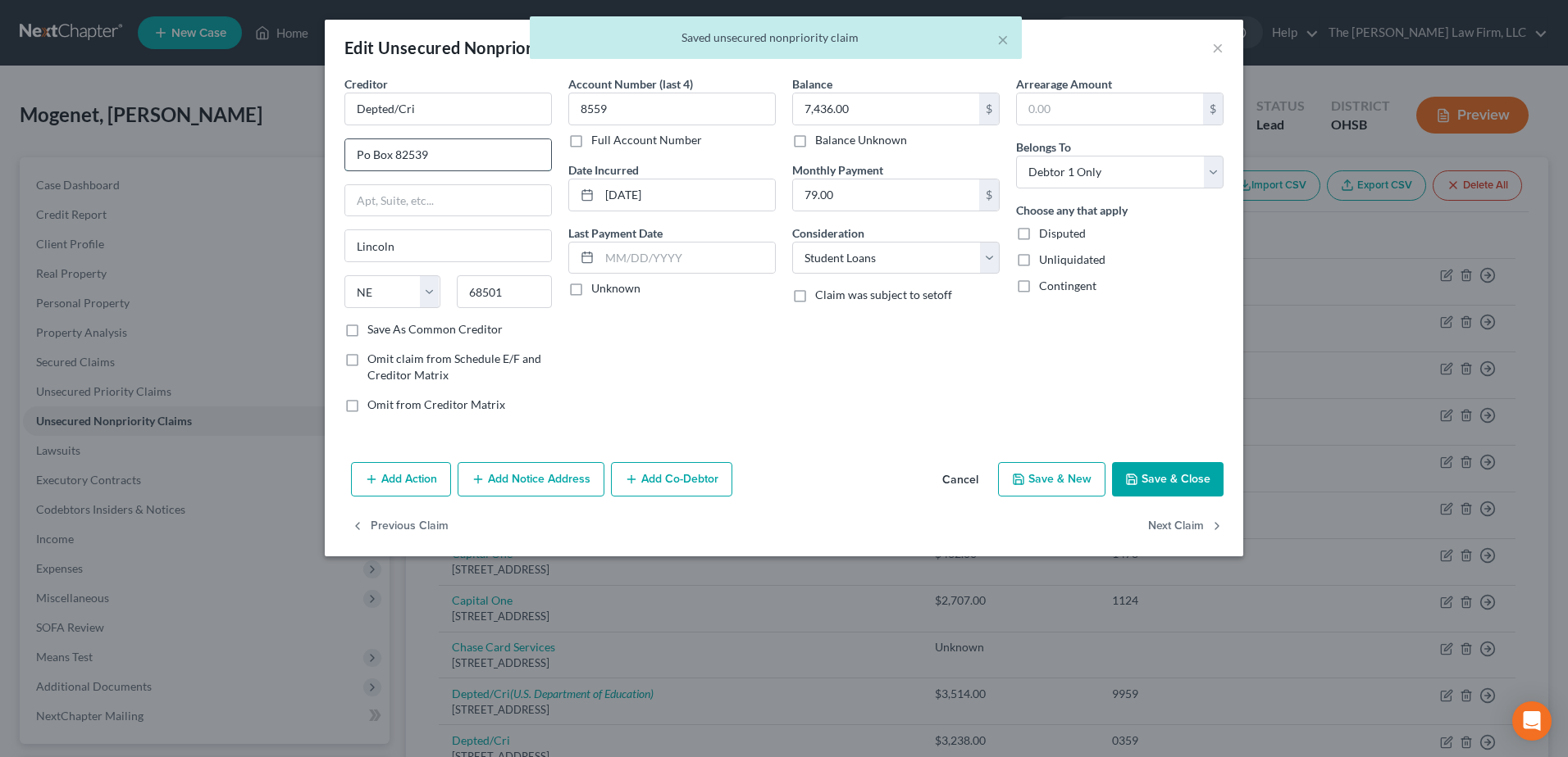
click at [362, 152] on input "Po Box 82539" at bounding box center [448, 155] width 206 height 31
type input "PO Box 82539"
click at [591, 293] on label "Unknown" at bounding box center [616, 288] width 49 height 17
click at [598, 291] on input "Unknown" at bounding box center [603, 285] width 11 height 11
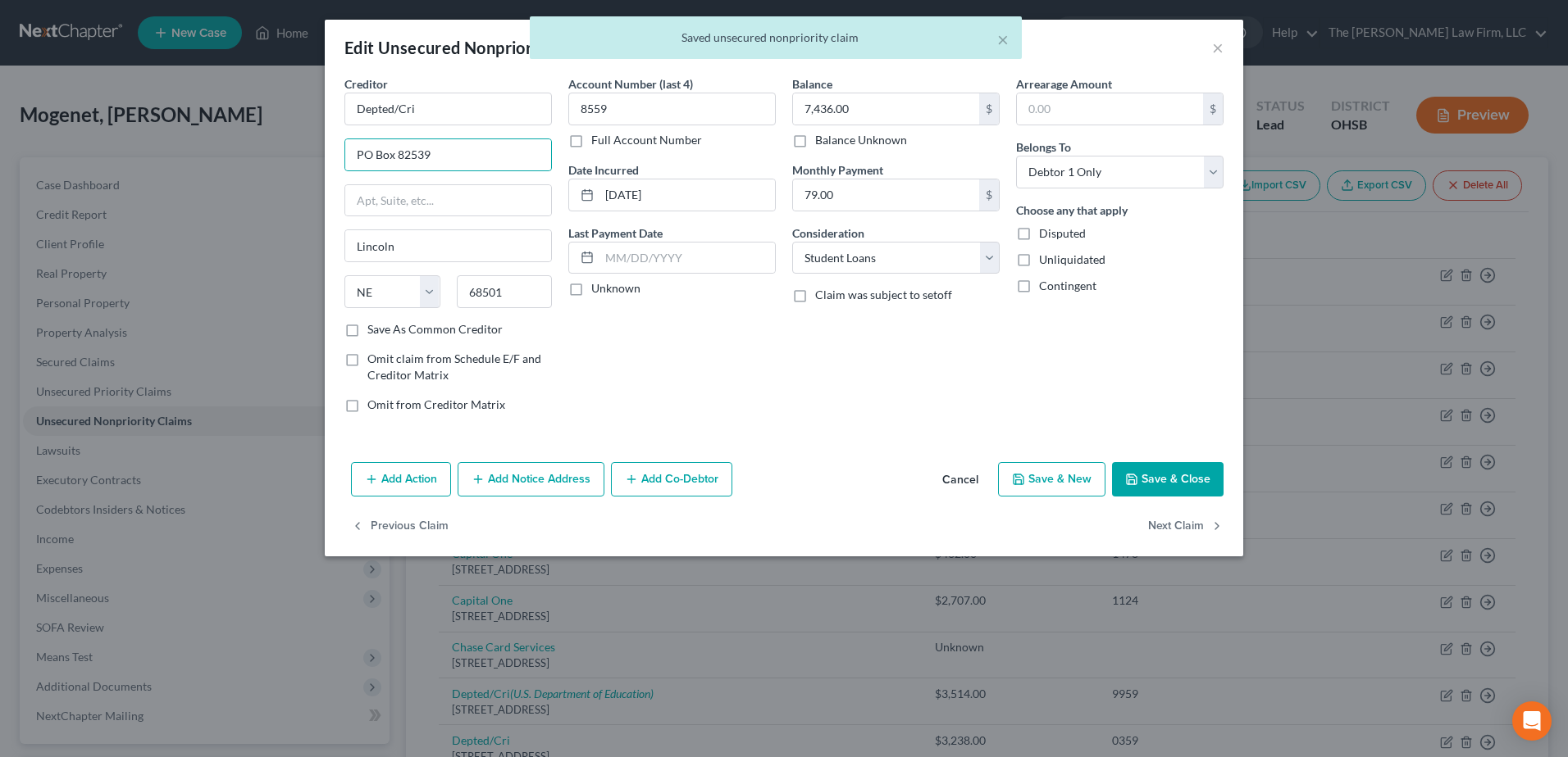
checkbox input "true"
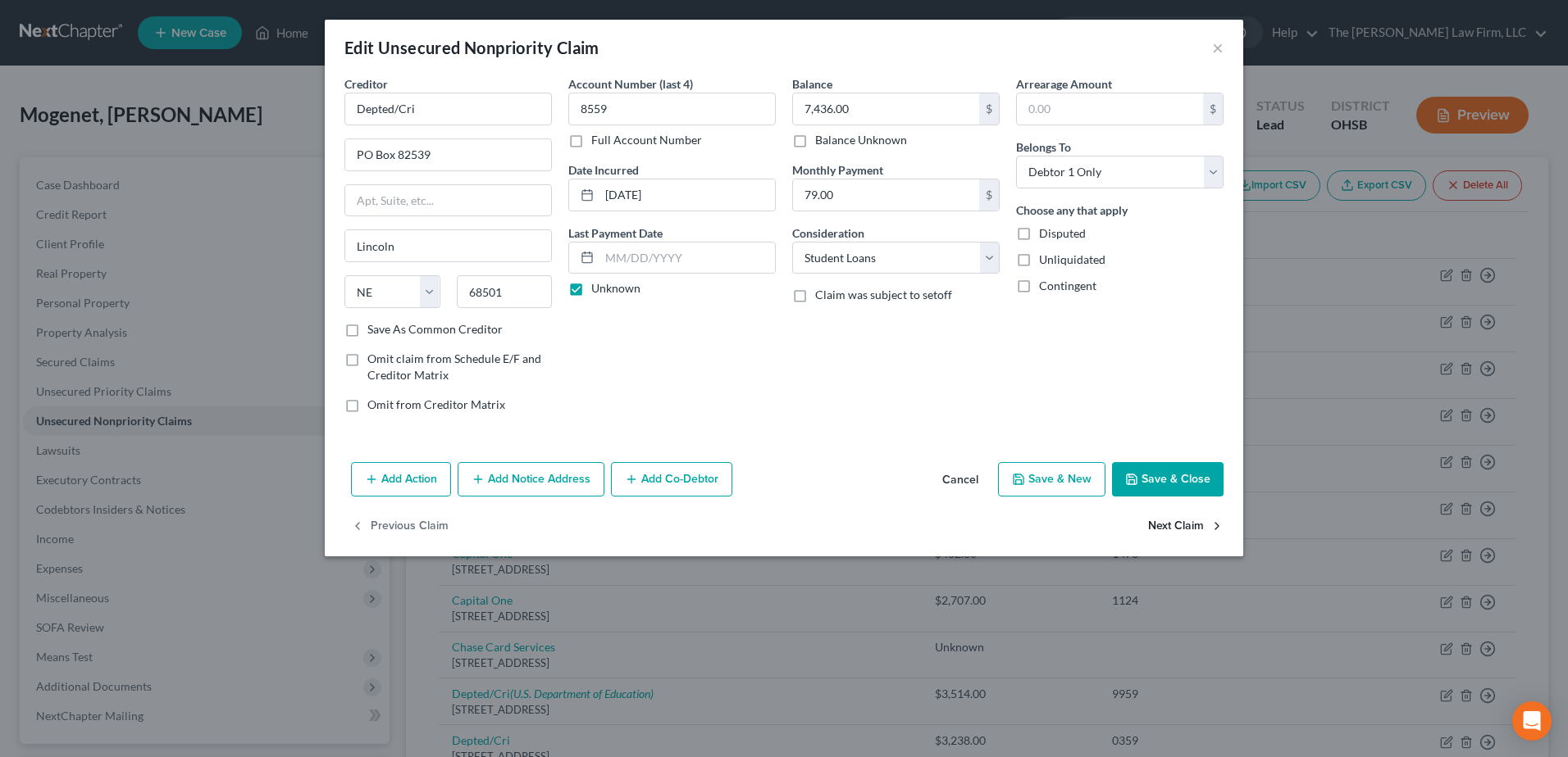
click at [1203, 527] on button "Next Claim" at bounding box center [1185, 526] width 75 height 34
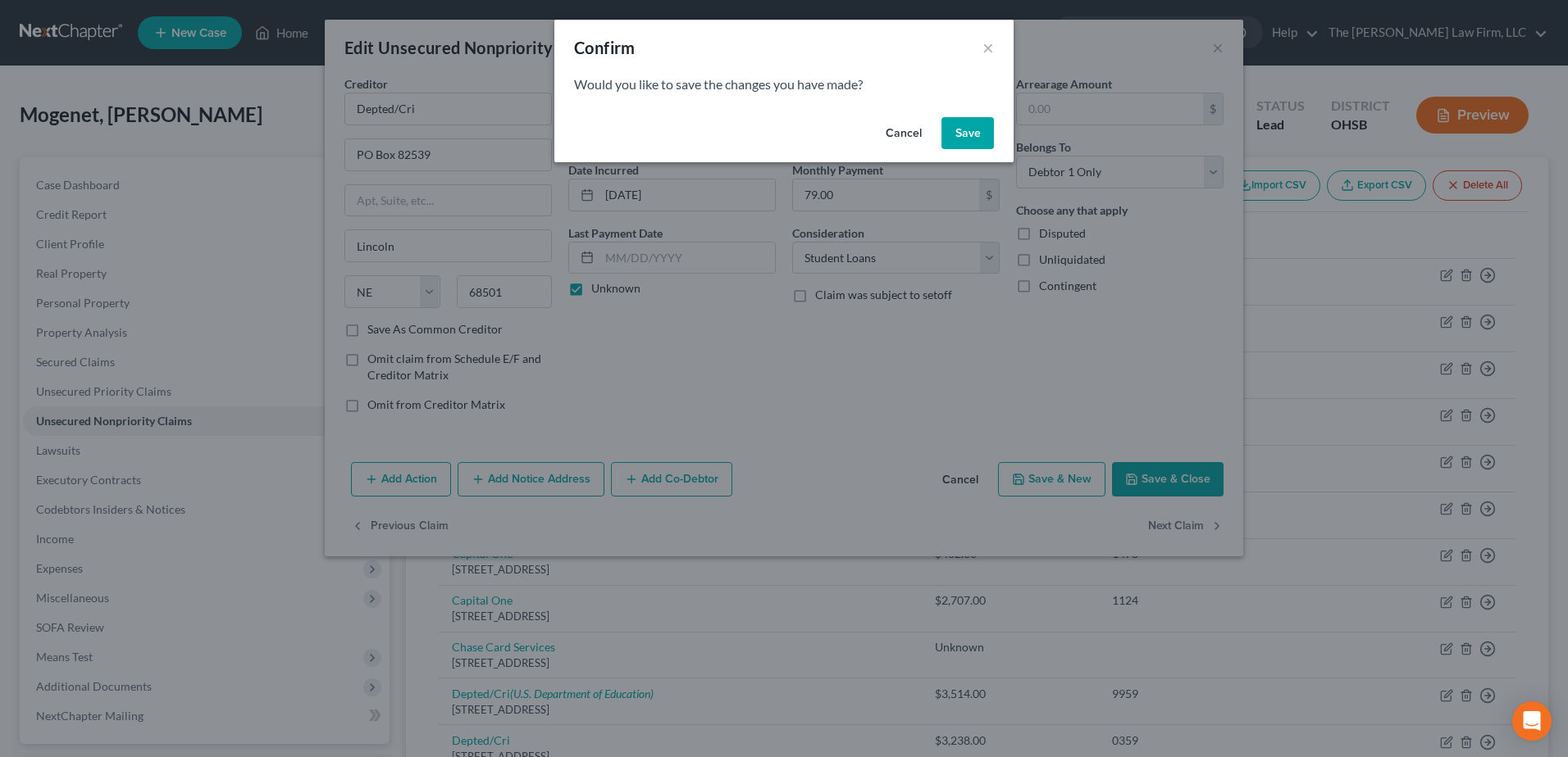
click at [965, 142] on button "Save" at bounding box center [967, 133] width 52 height 33
select select "30"
select select "17"
select select "0"
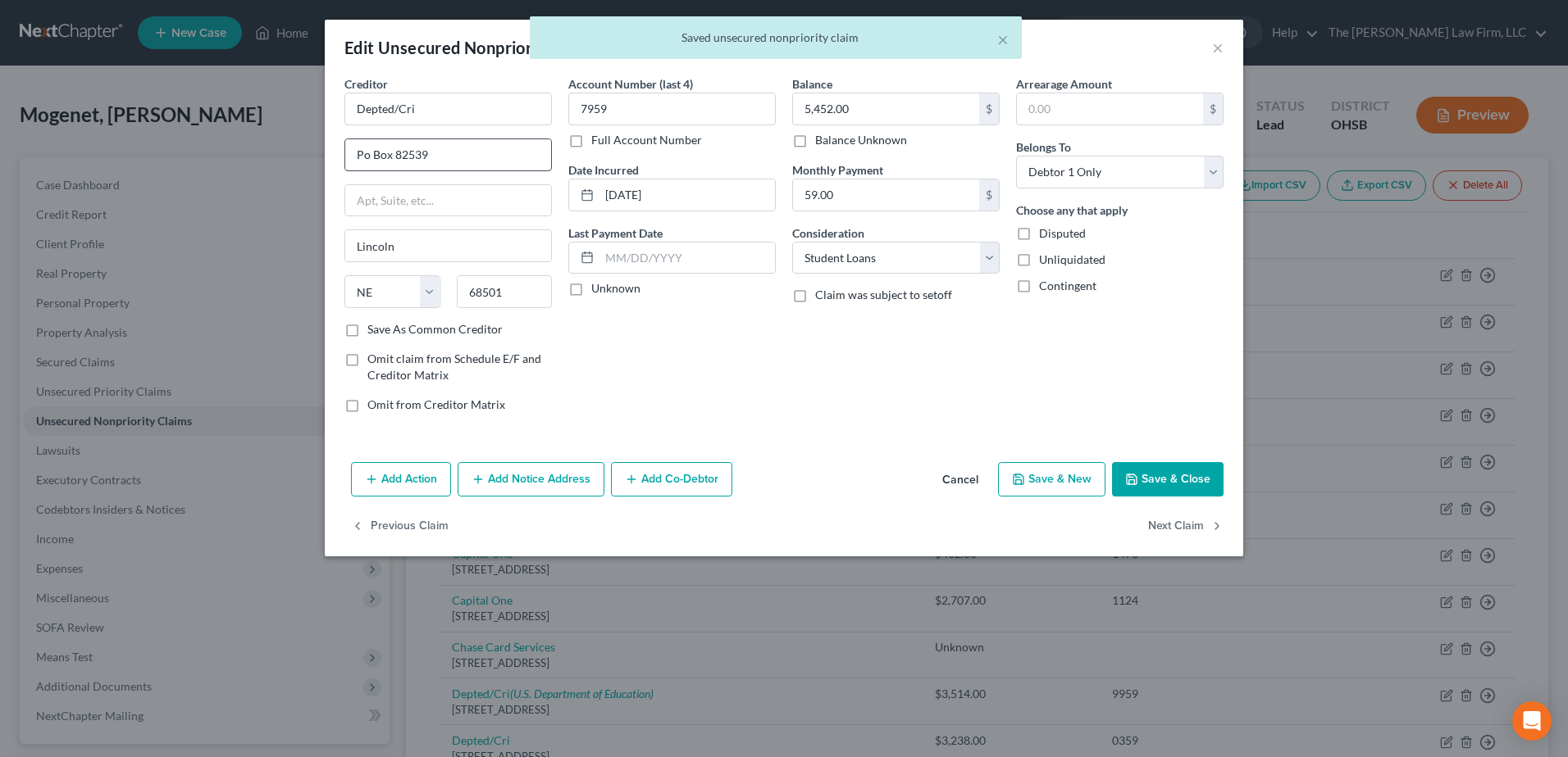
click at [358, 148] on input "Po Box 82539" at bounding box center [448, 155] width 206 height 31
type input "PO Box 82539"
click at [591, 290] on label "Unknown" at bounding box center [616, 288] width 49 height 17
click at [598, 290] on input "Unknown" at bounding box center [603, 285] width 11 height 11
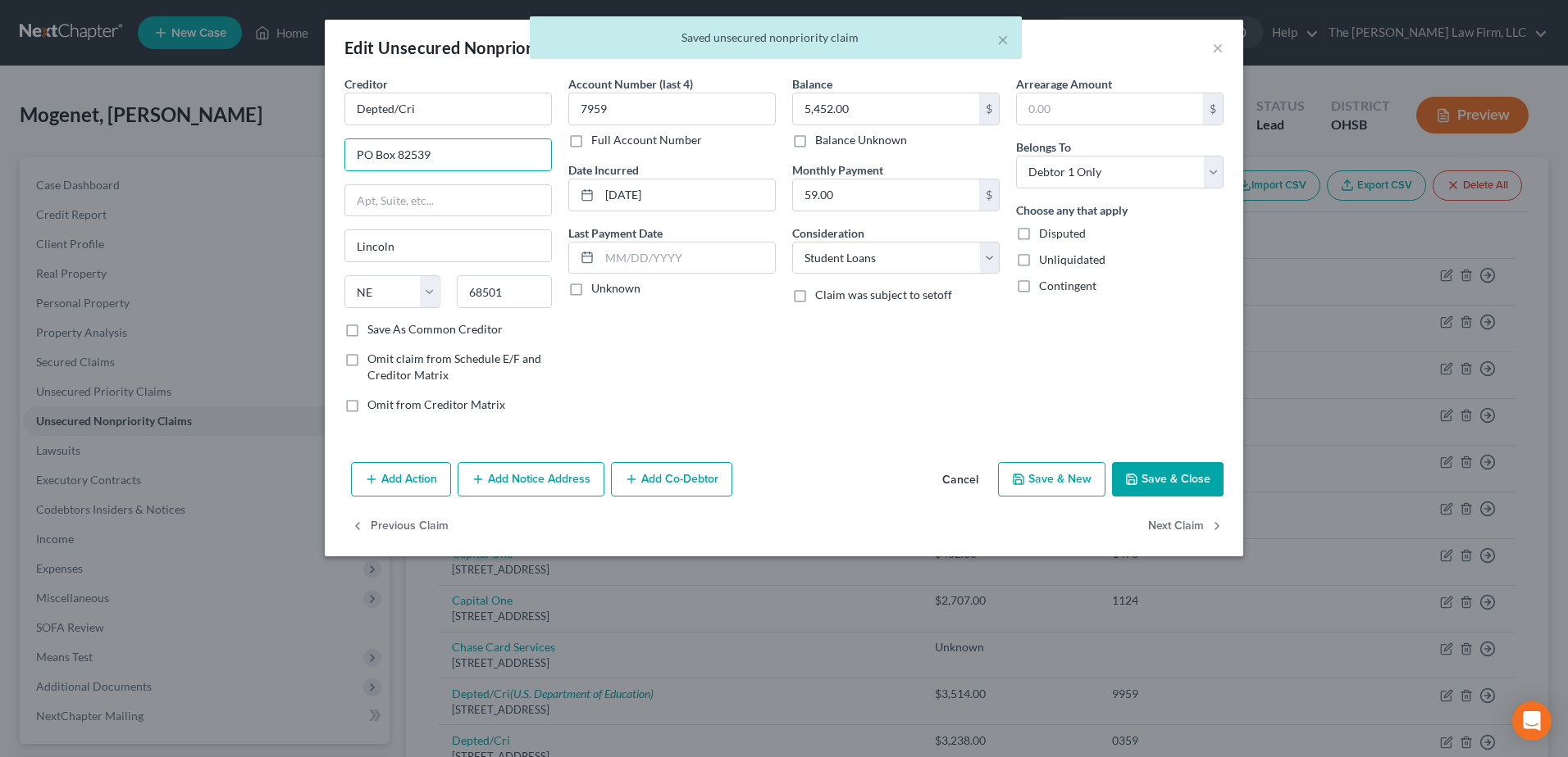
checkbox input "true"
click at [1165, 522] on button "Next Claim" at bounding box center [1185, 526] width 75 height 34
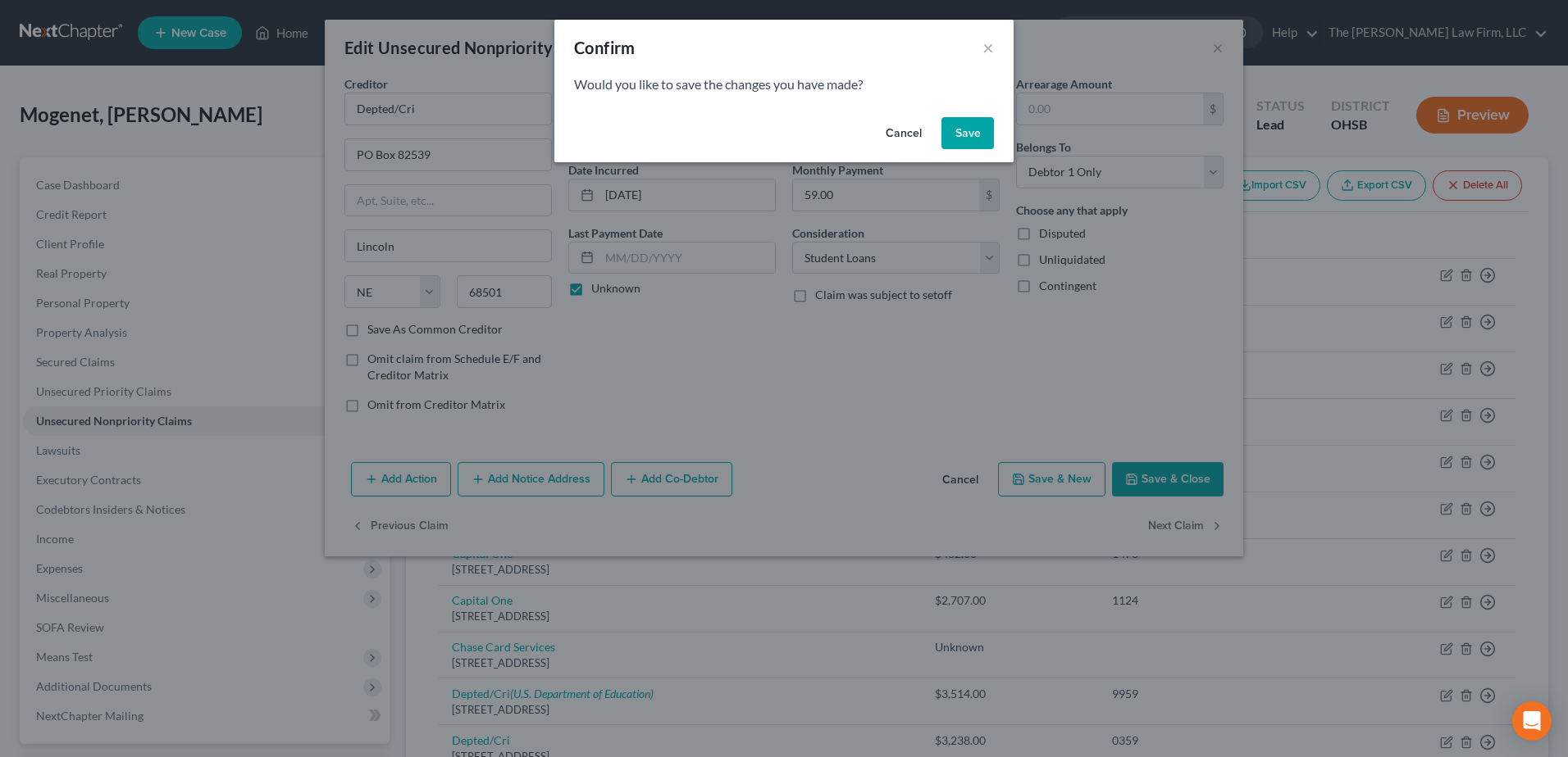
click at [976, 126] on button "Save" at bounding box center [967, 133] width 52 height 33
select select "30"
select select "17"
select select "0"
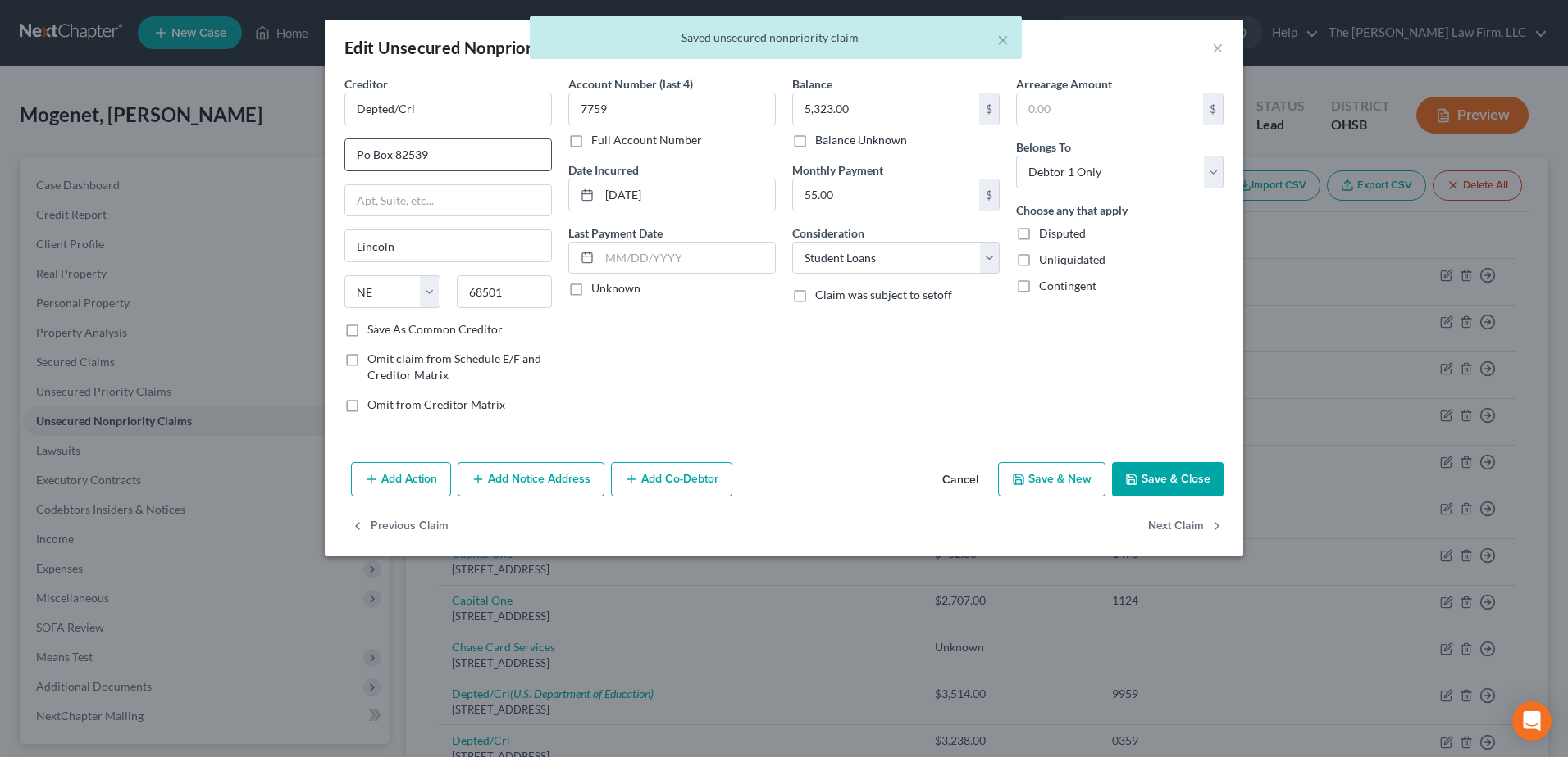
click at [360, 152] on input "Po Box 82539" at bounding box center [448, 155] width 206 height 31
type input "PO Box 82539"
click at [591, 288] on label "Unknown" at bounding box center [616, 288] width 49 height 17
click at [598, 288] on input "Unknown" at bounding box center [603, 285] width 11 height 11
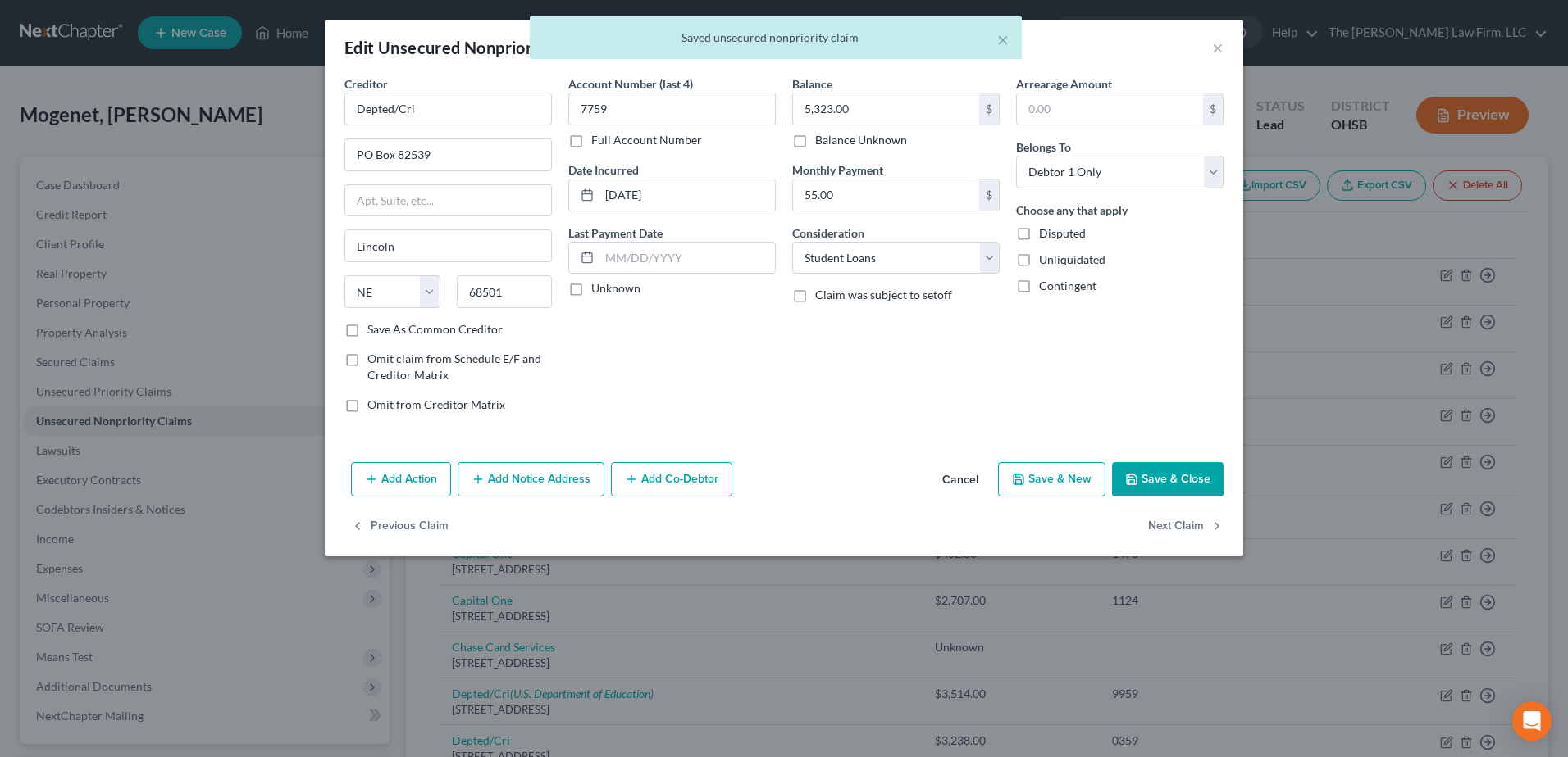
checkbox input "true"
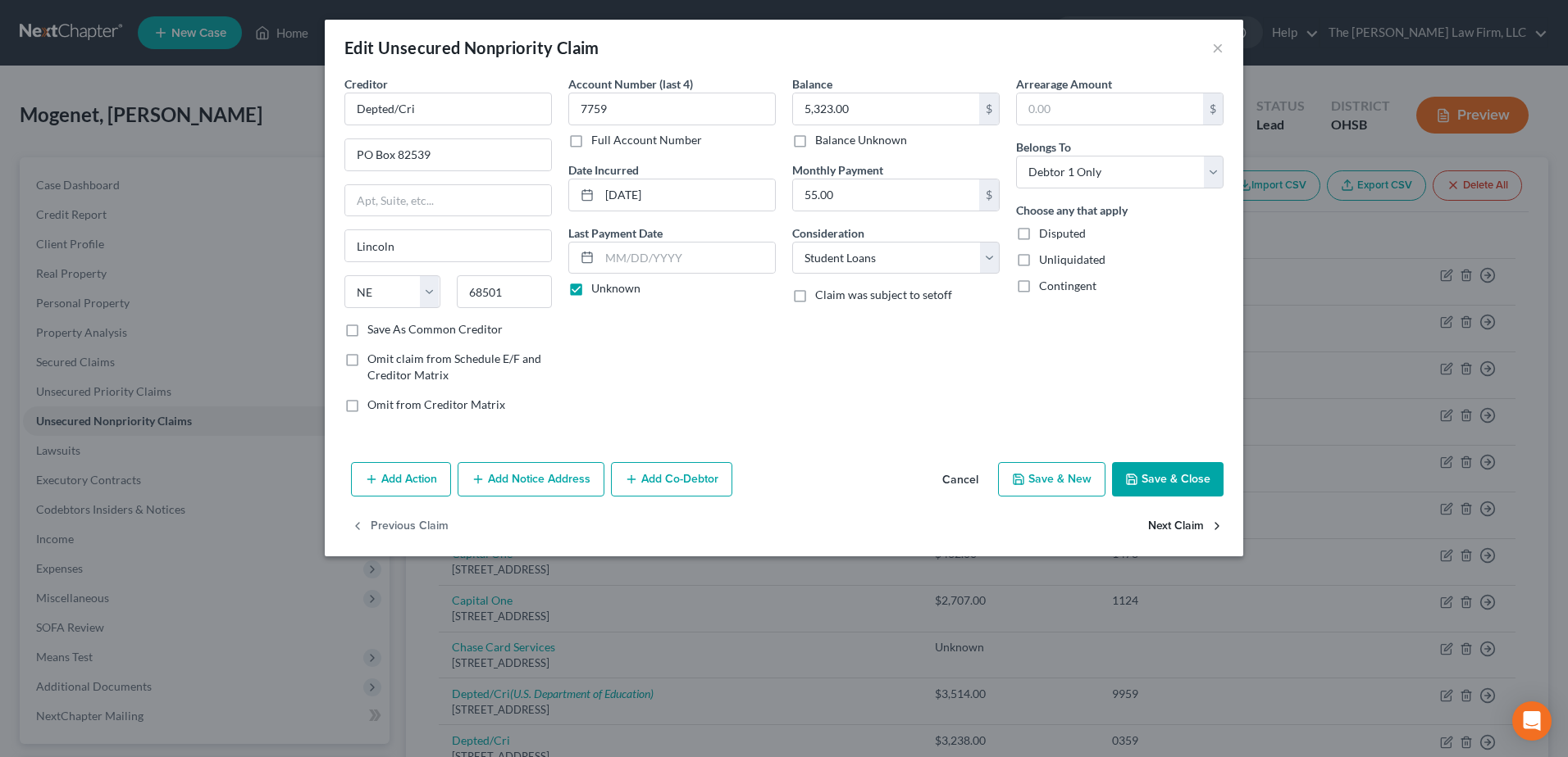
click at [1198, 528] on button "Next Claim" at bounding box center [1185, 526] width 75 height 34
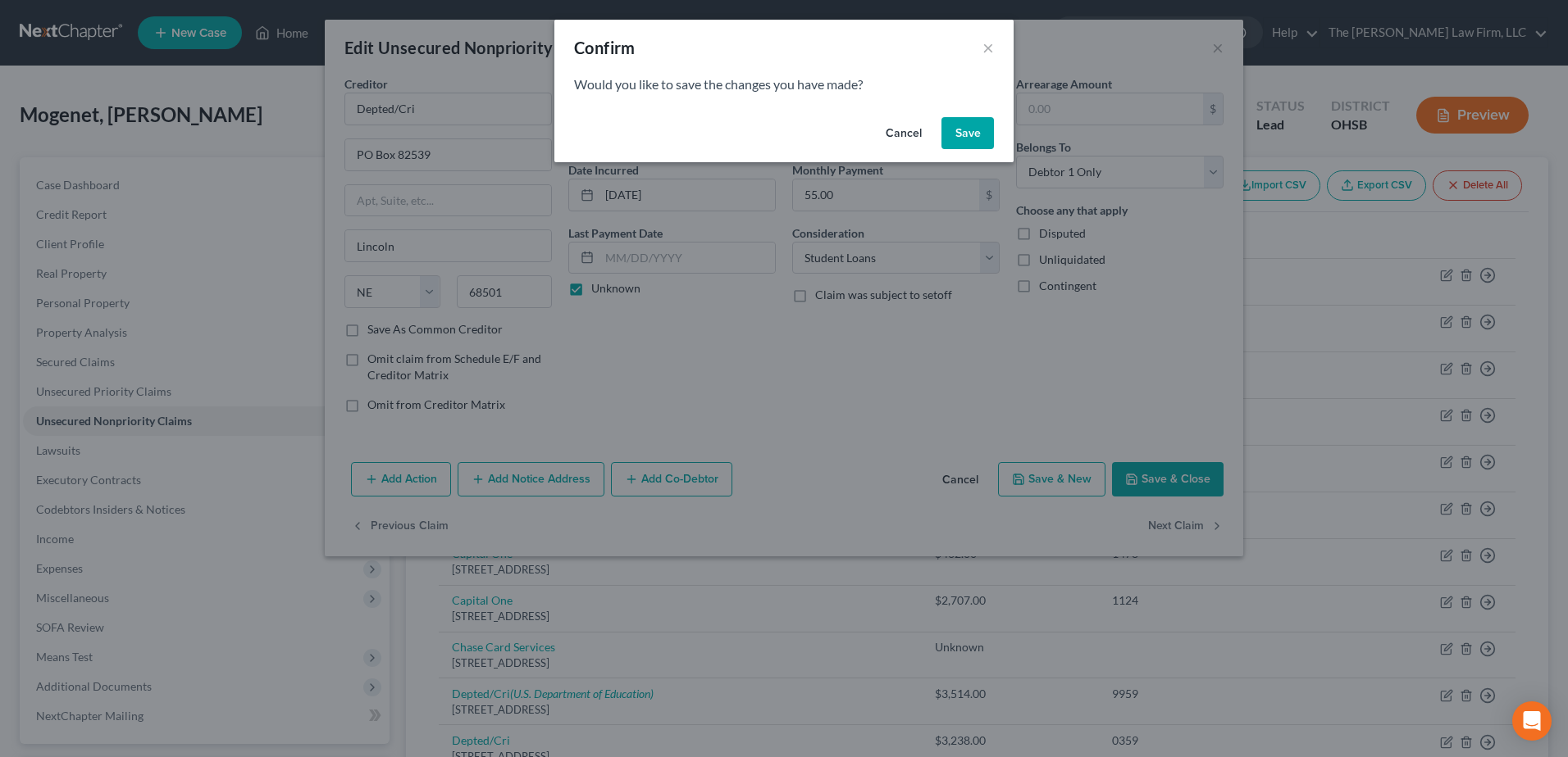
click at [963, 132] on button "Save" at bounding box center [967, 133] width 52 height 33
select select "30"
select select "17"
select select "0"
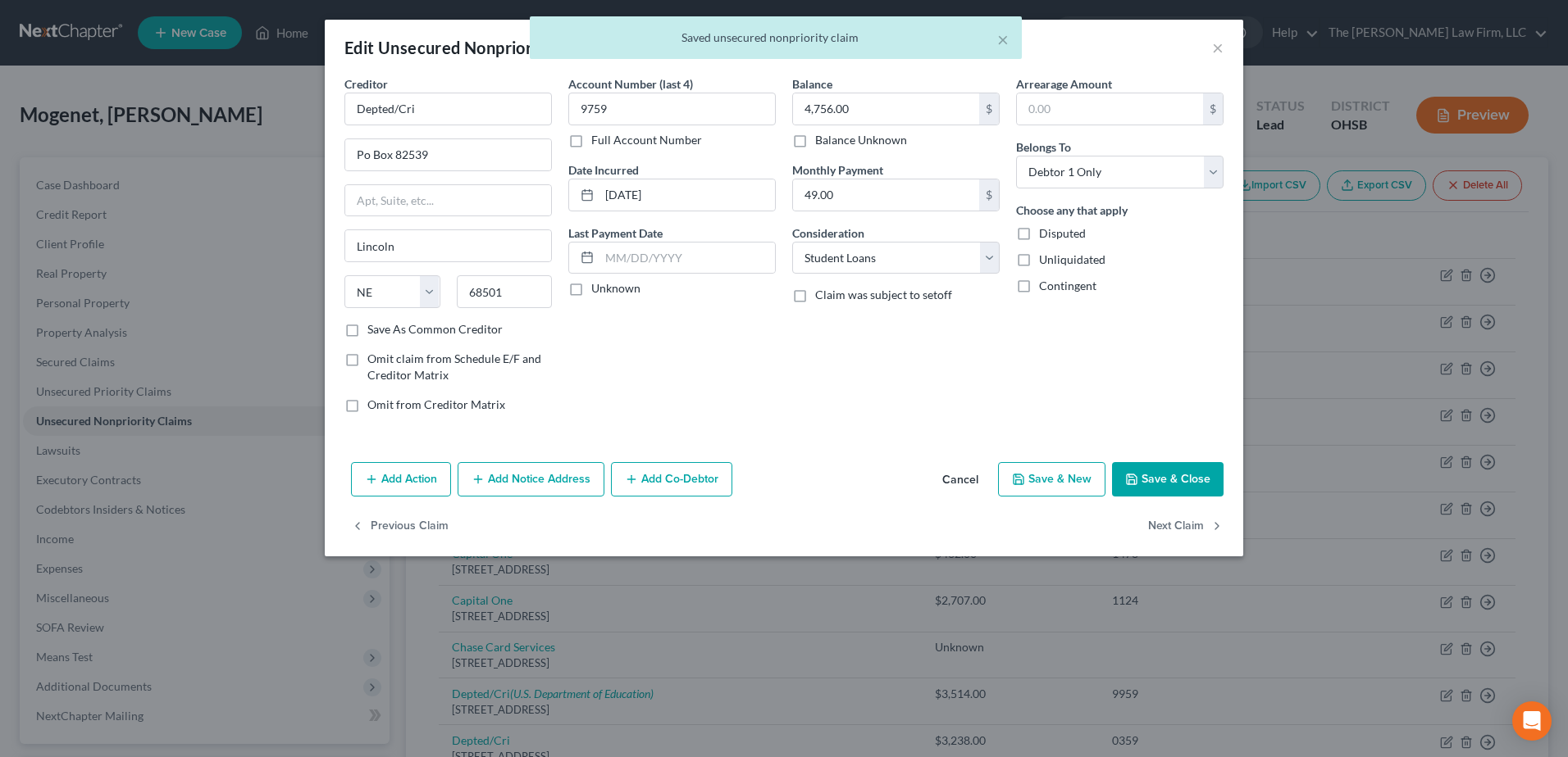
click at [591, 287] on label "Unknown" at bounding box center [616, 288] width 49 height 17
click at [598, 287] on input "Unknown" at bounding box center [603, 285] width 11 height 11
checkbox input "true"
click at [360, 155] on input "Po Box 82539" at bounding box center [448, 155] width 206 height 31
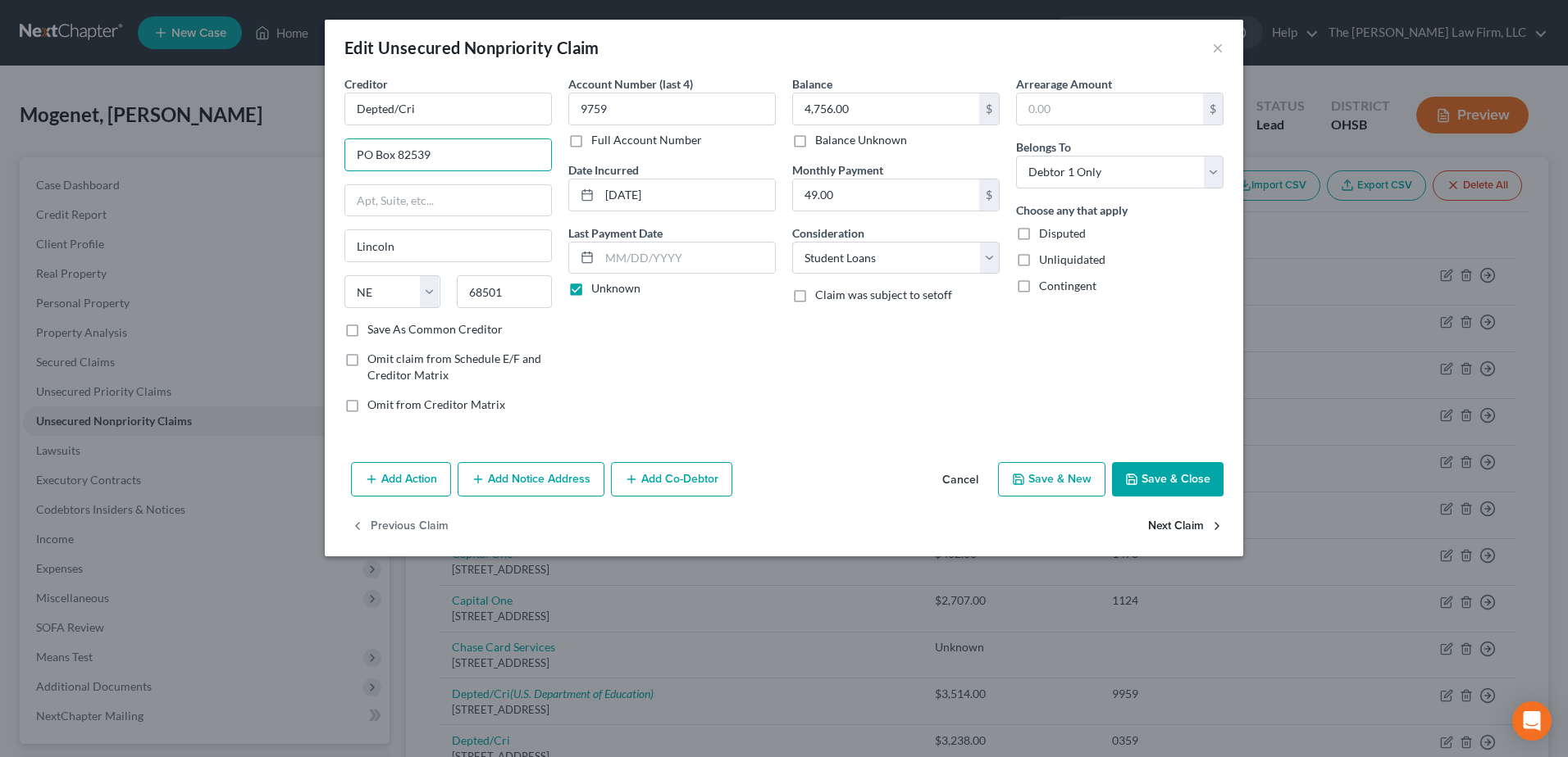
type input "PO Box 82539"
click at [1165, 520] on button "Next Claim" at bounding box center [1185, 526] width 75 height 34
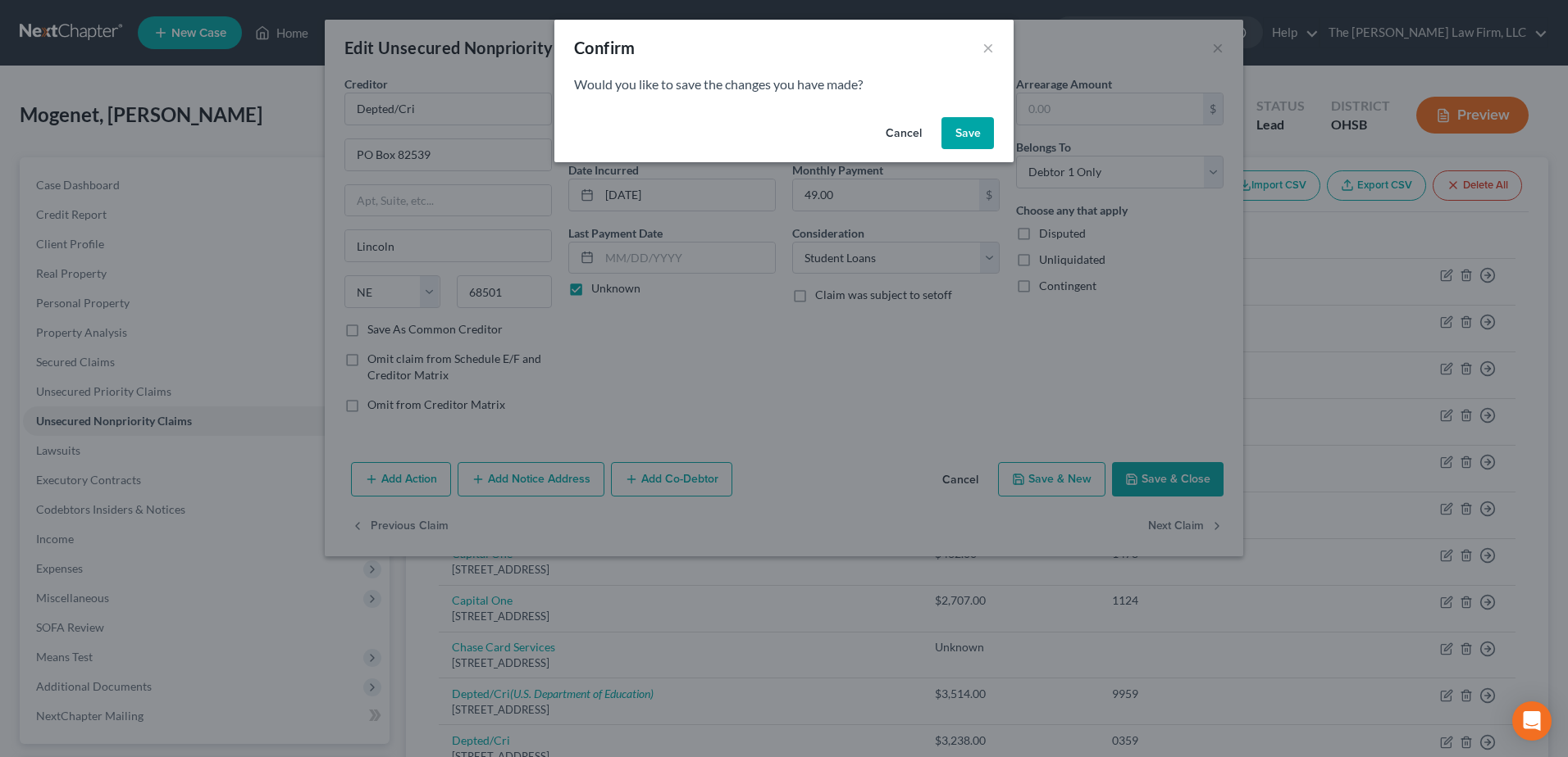
click at [978, 129] on button "Save" at bounding box center [967, 133] width 52 height 33
select select "30"
select select "17"
select select "0"
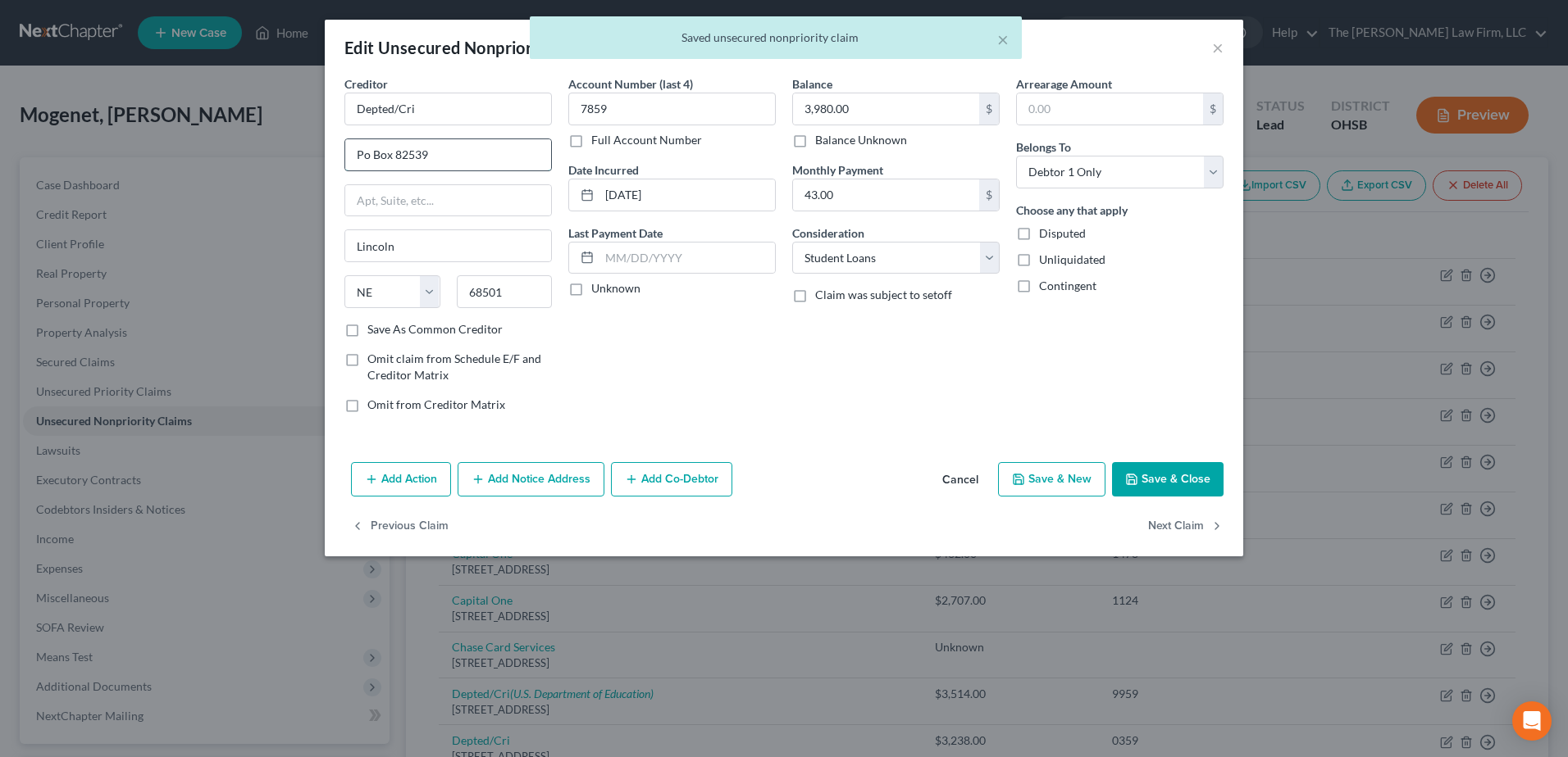
click at [365, 155] on input "Po Box 82539" at bounding box center [448, 155] width 206 height 31
type input "PO Box 82539"
click at [591, 287] on label "Unknown" at bounding box center [616, 288] width 49 height 17
click at [598, 287] on input "Unknown" at bounding box center [603, 285] width 11 height 11
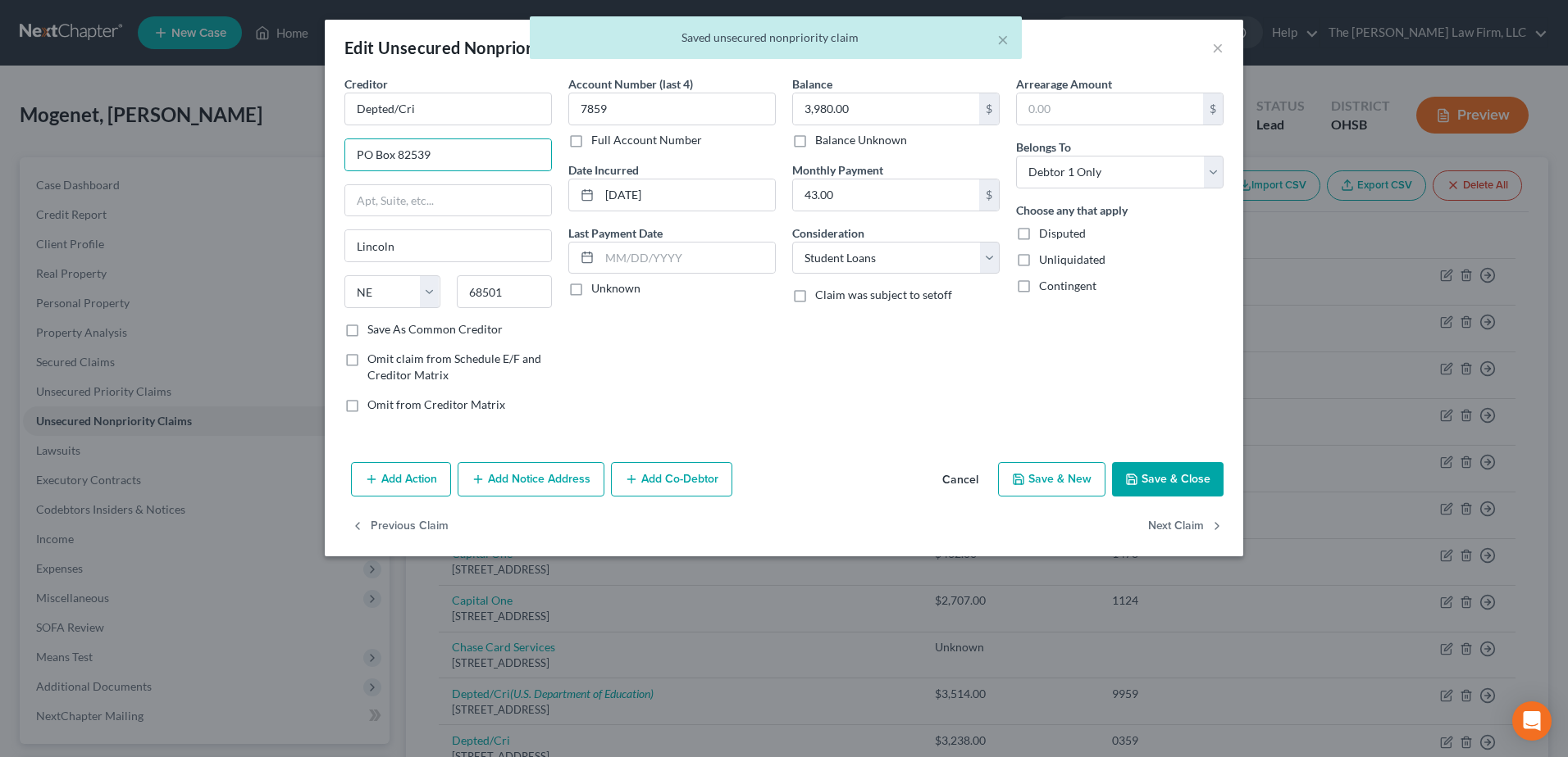
checkbox input "true"
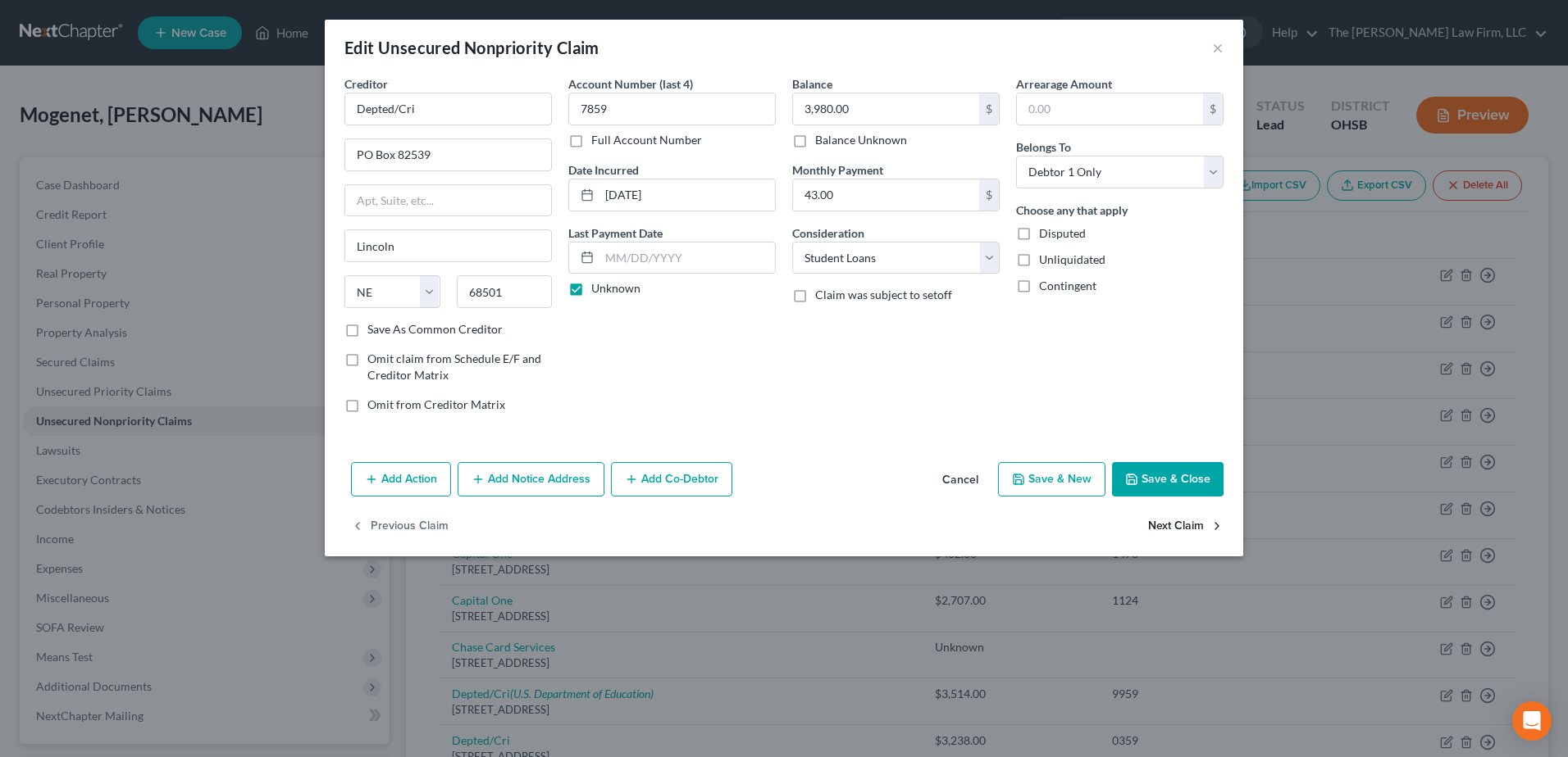
click at [1188, 529] on button "Next Claim" at bounding box center [1185, 526] width 75 height 34
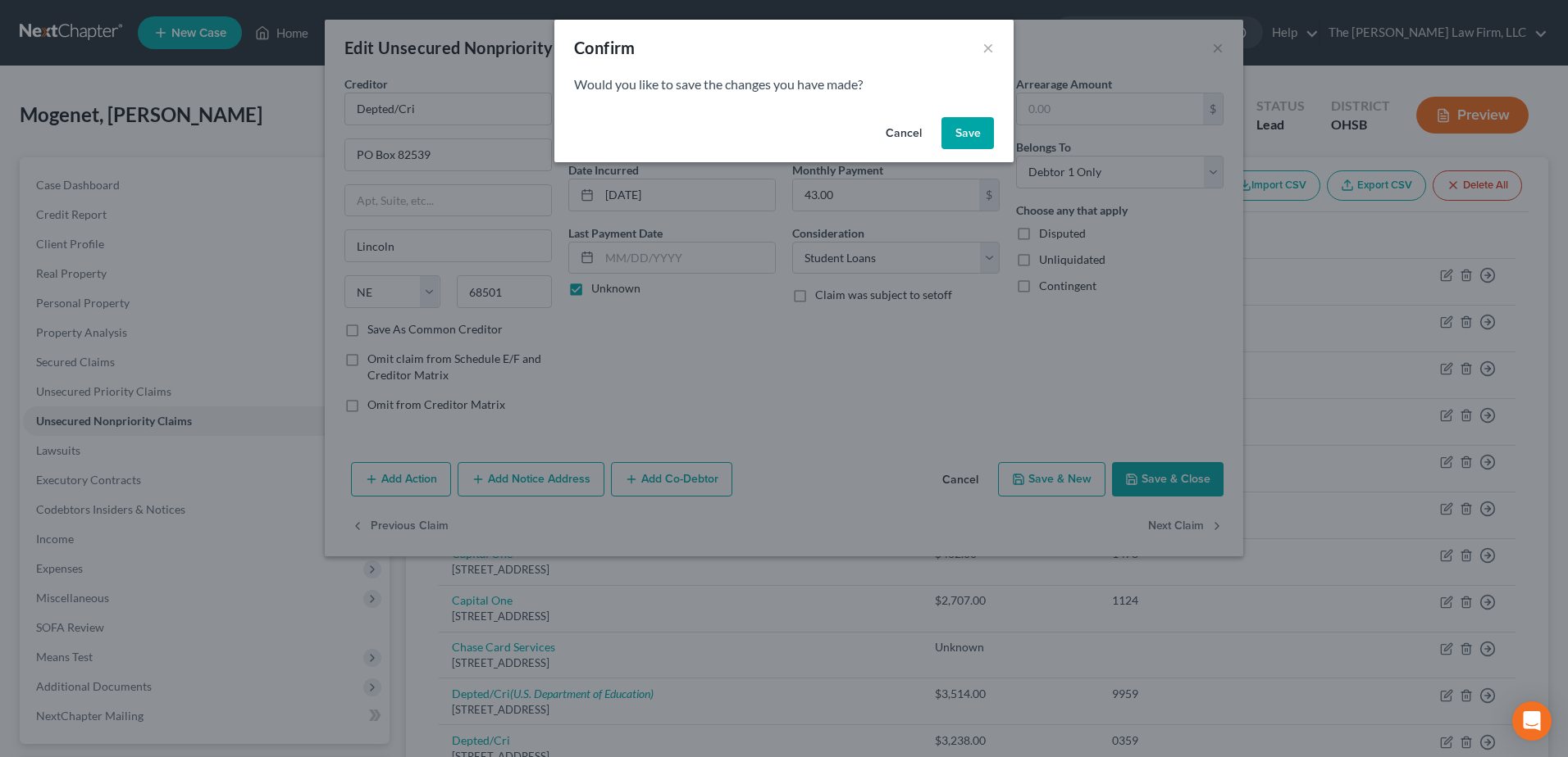
click at [975, 134] on button "Save" at bounding box center [967, 133] width 52 height 33
select select "30"
select select "17"
select select "0"
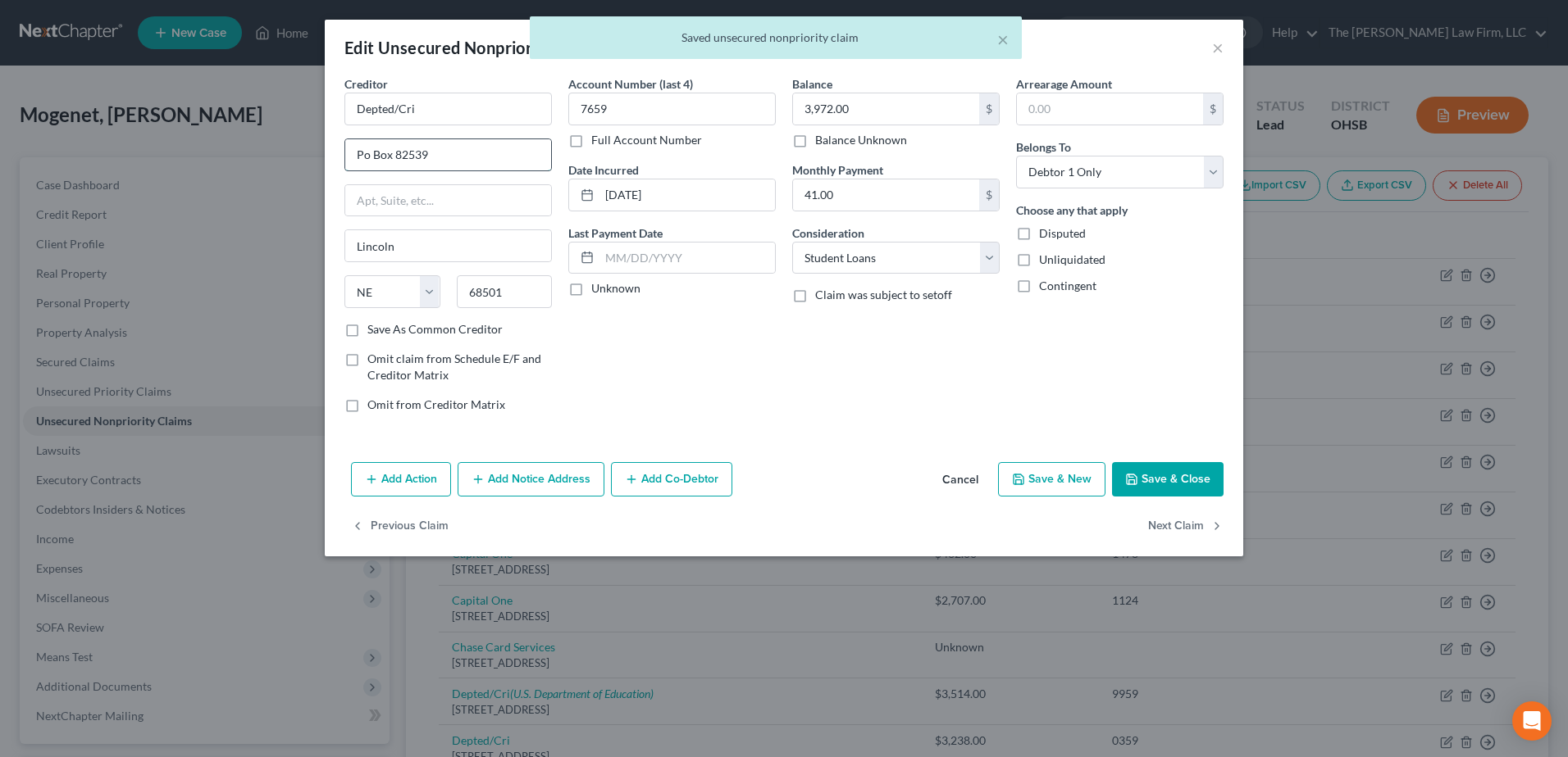
click at [362, 156] on input "Po Box 82539" at bounding box center [448, 155] width 206 height 31
type input "PO Box 82539"
click at [591, 289] on label "Unknown" at bounding box center [616, 288] width 49 height 17
click at [598, 289] on input "Unknown" at bounding box center [603, 285] width 11 height 11
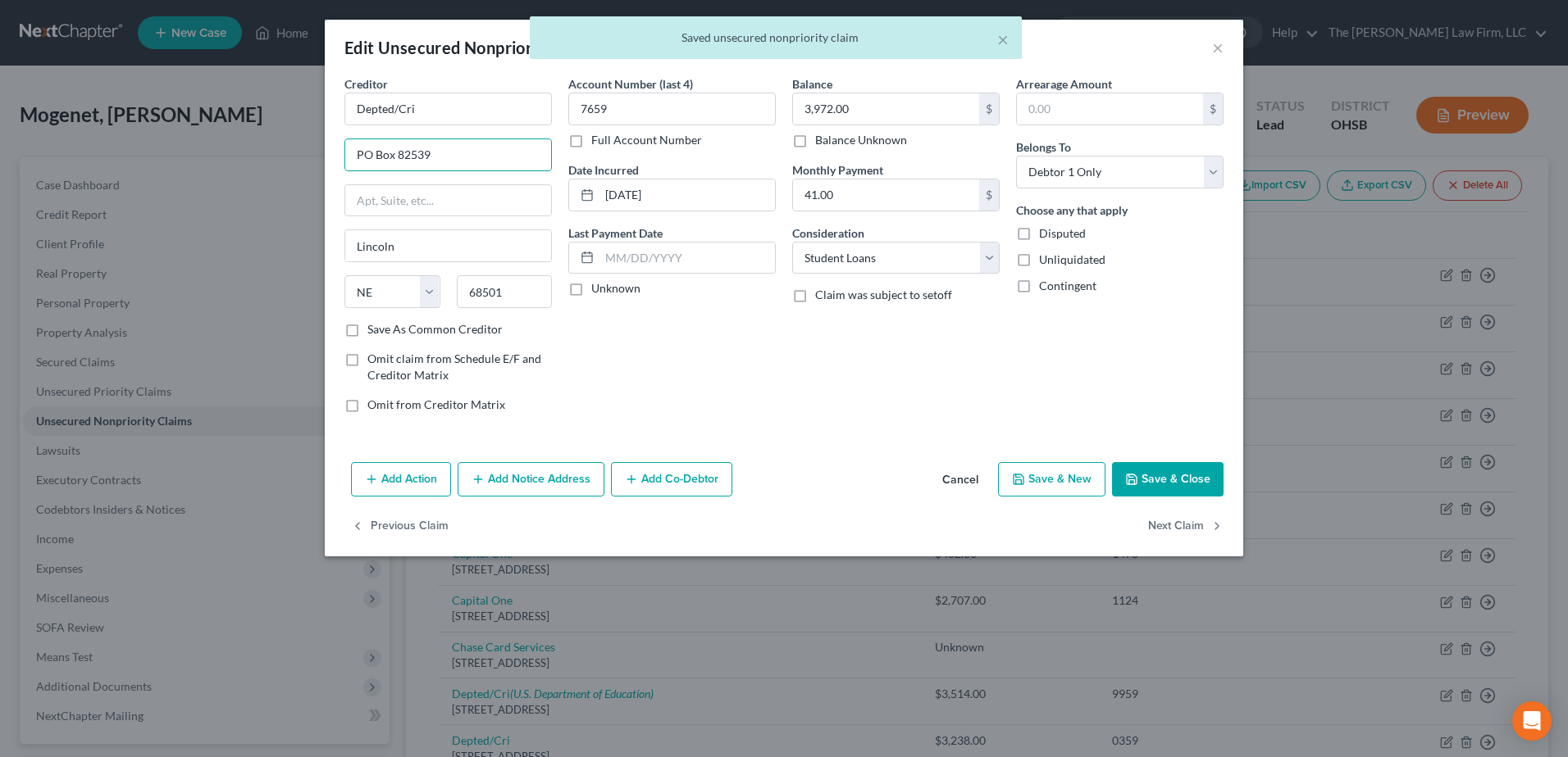
checkbox input "true"
click at [1154, 514] on button "Next Claim" at bounding box center [1185, 526] width 75 height 34
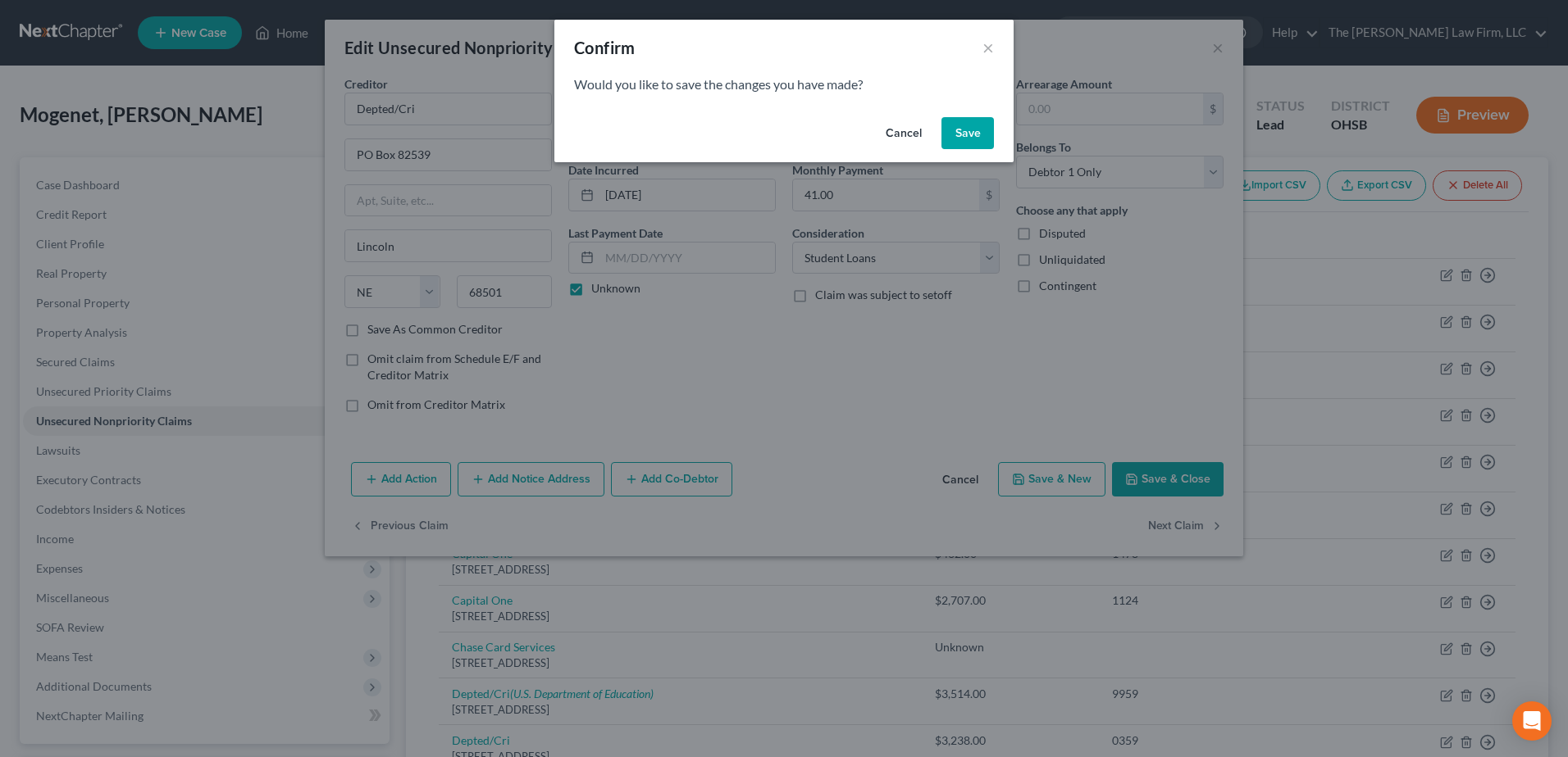
click at [985, 130] on button "Save" at bounding box center [967, 133] width 52 height 33
select select "30"
select select "17"
select select "0"
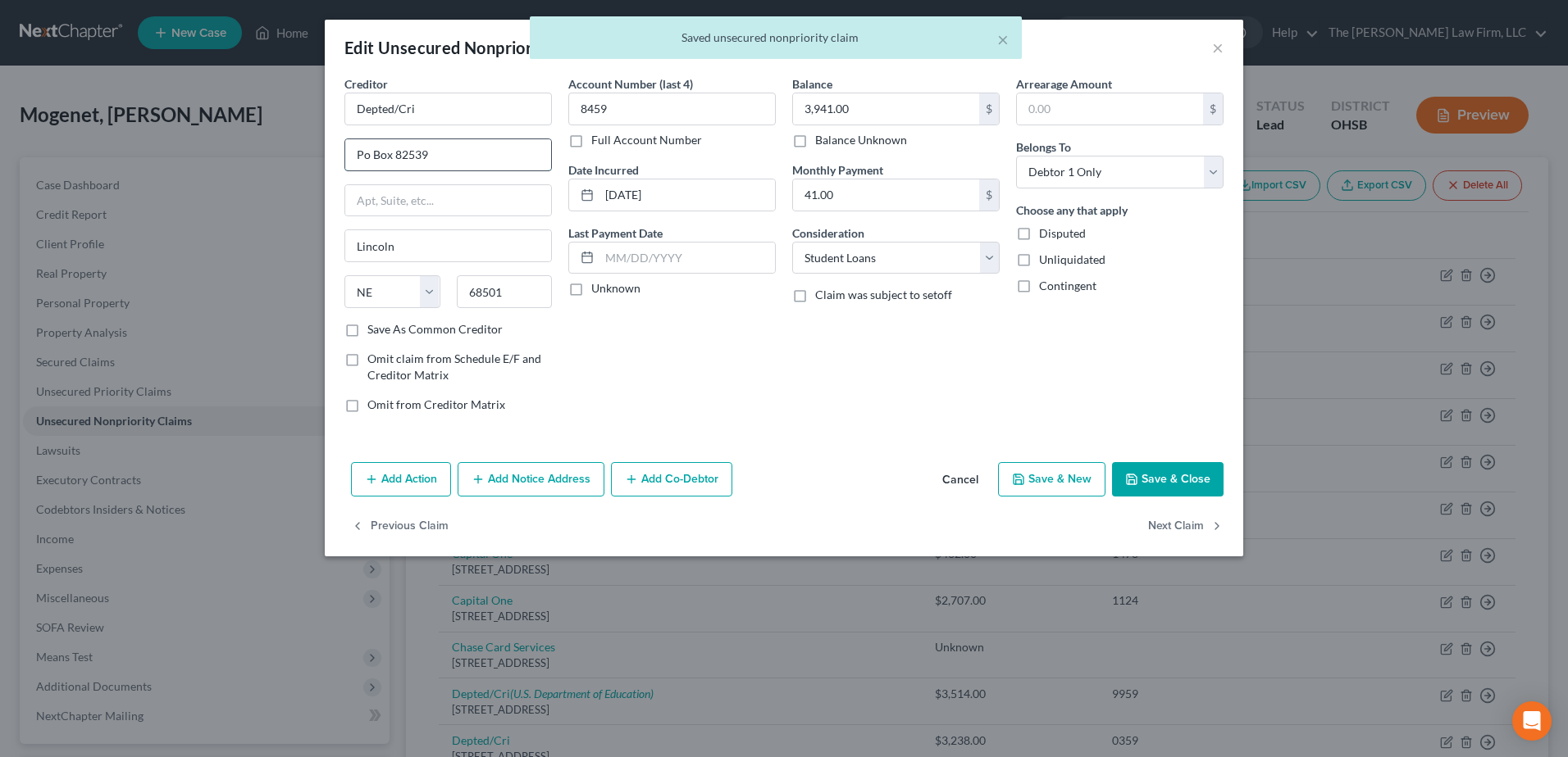
click at [358, 155] on input "Po Box 82539" at bounding box center [448, 155] width 206 height 31
type input "PO Box 82539"
click at [591, 290] on label "Unknown" at bounding box center [616, 288] width 49 height 17
click at [598, 290] on input "Unknown" at bounding box center [603, 285] width 11 height 11
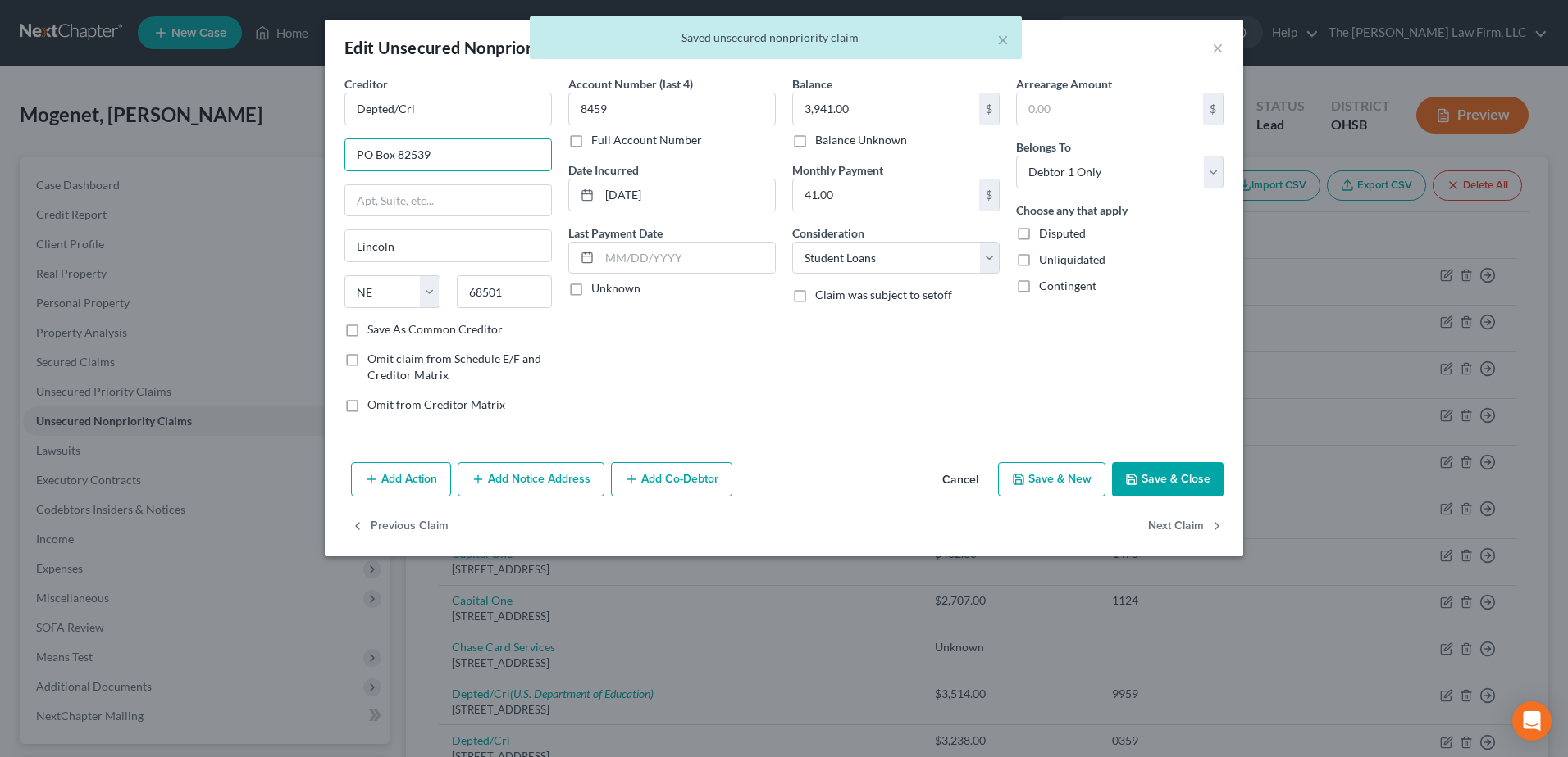
checkbox input "true"
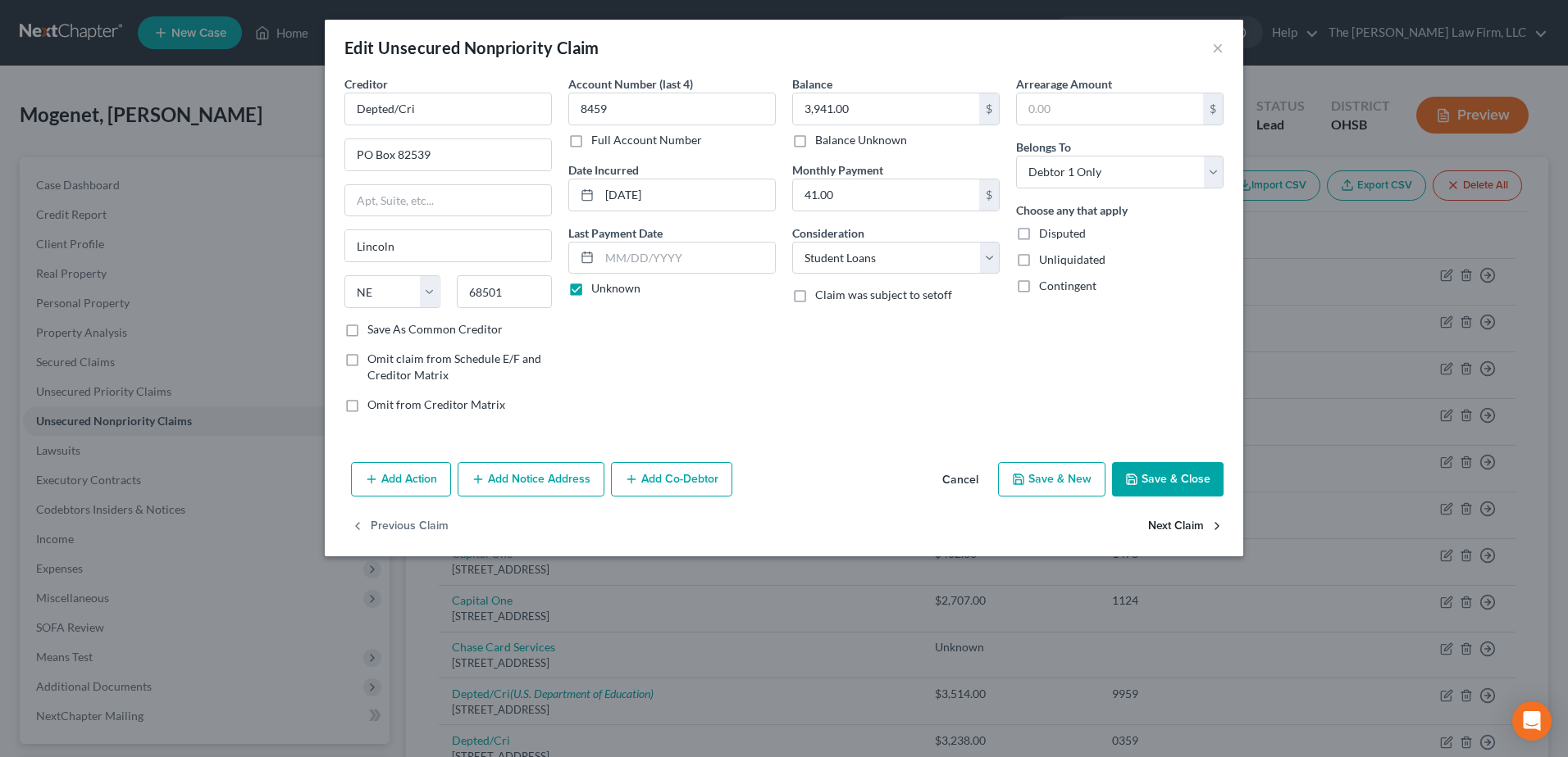
click at [1168, 525] on button "Next Claim" at bounding box center [1185, 526] width 75 height 34
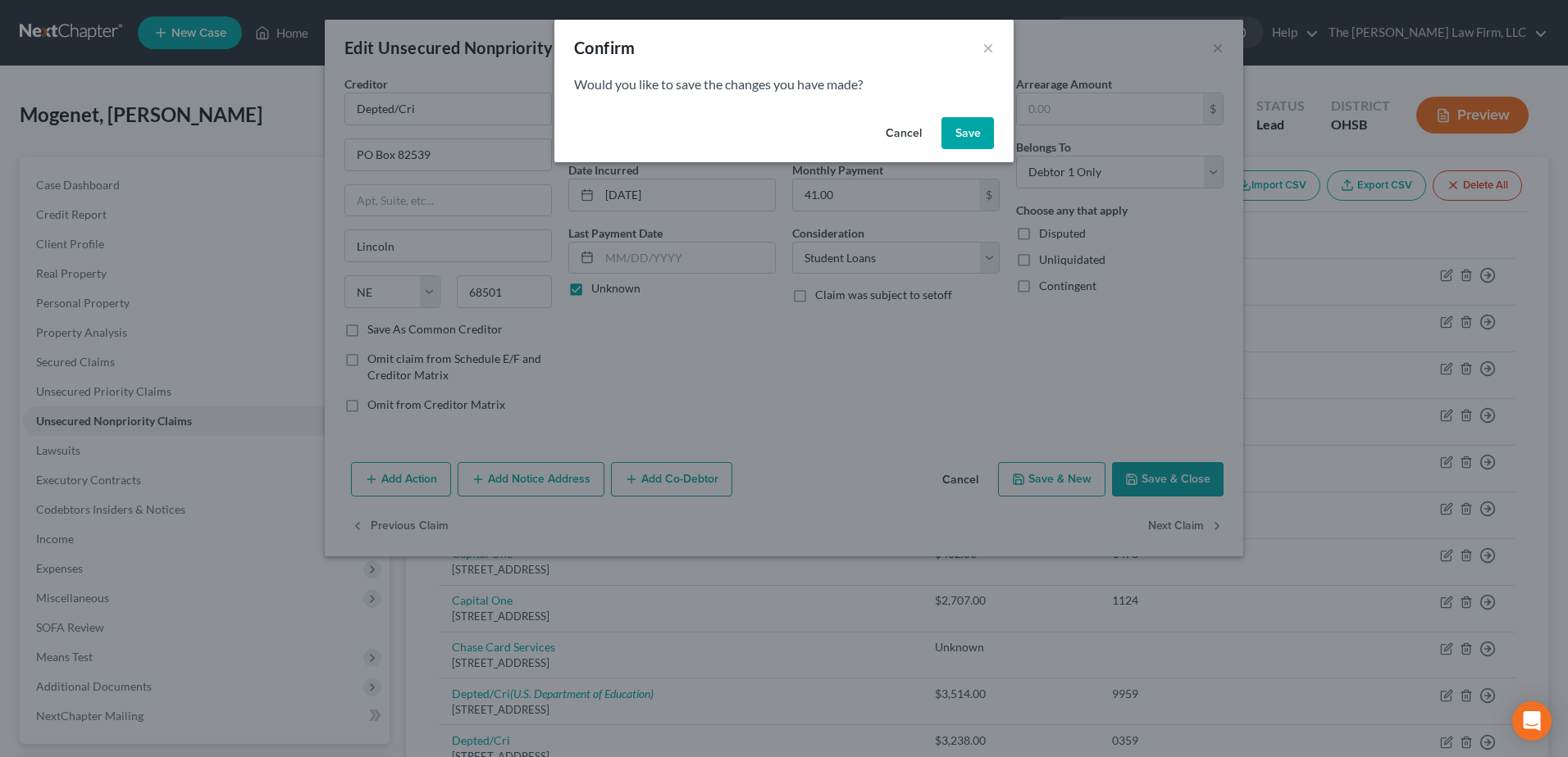
drag, startPoint x: 985, startPoint y: 120, endPoint x: 686, endPoint y: 201, distance: 309.8
click at [985, 119] on button "Save" at bounding box center [967, 133] width 52 height 33
select select "30"
select select "17"
select select "0"
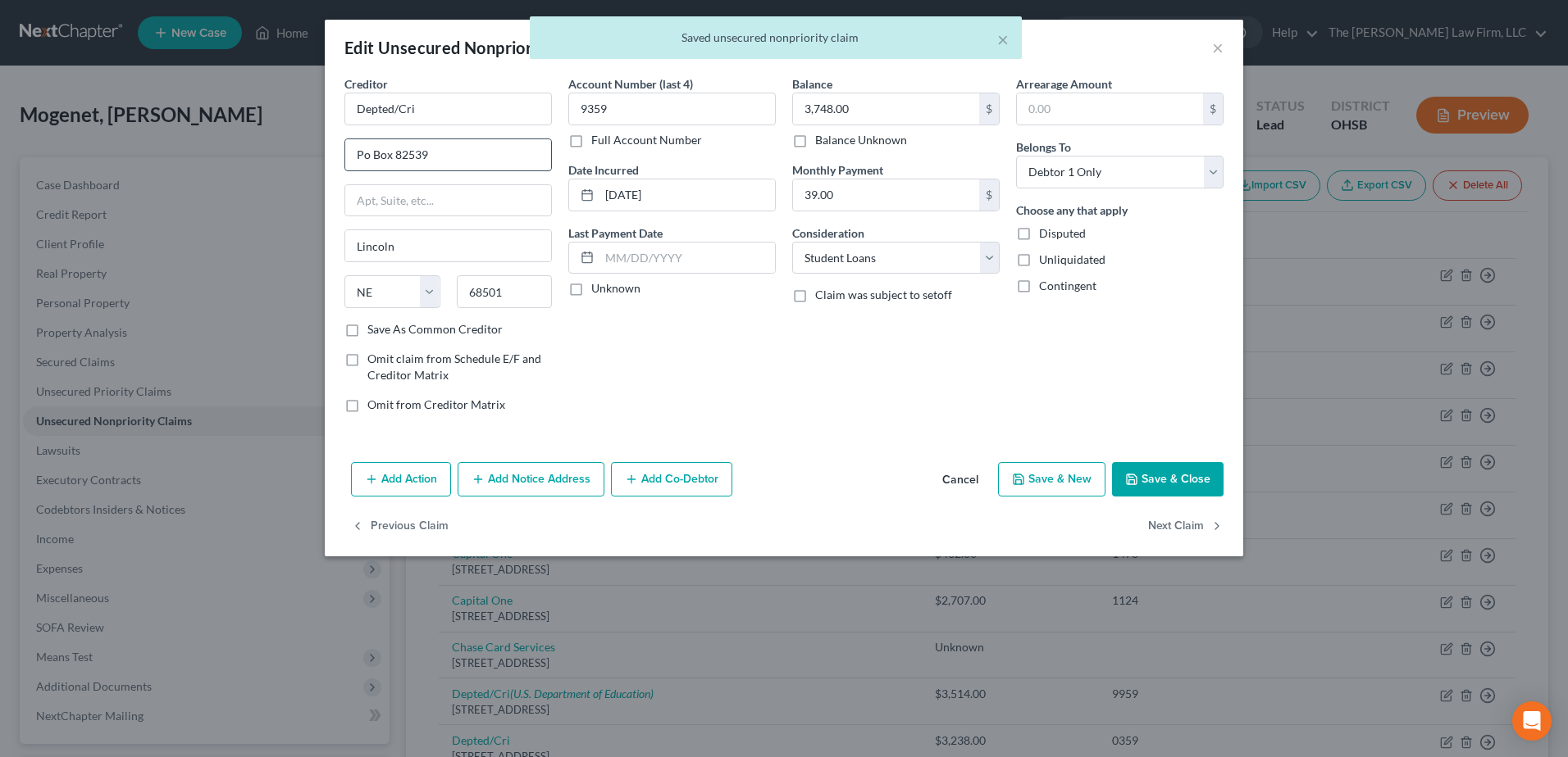
click at [369, 154] on input "Po Box 82539" at bounding box center [448, 155] width 206 height 31
click at [362, 150] on input "Po Box 82539" at bounding box center [448, 155] width 206 height 31
type input "PO Box 82539"
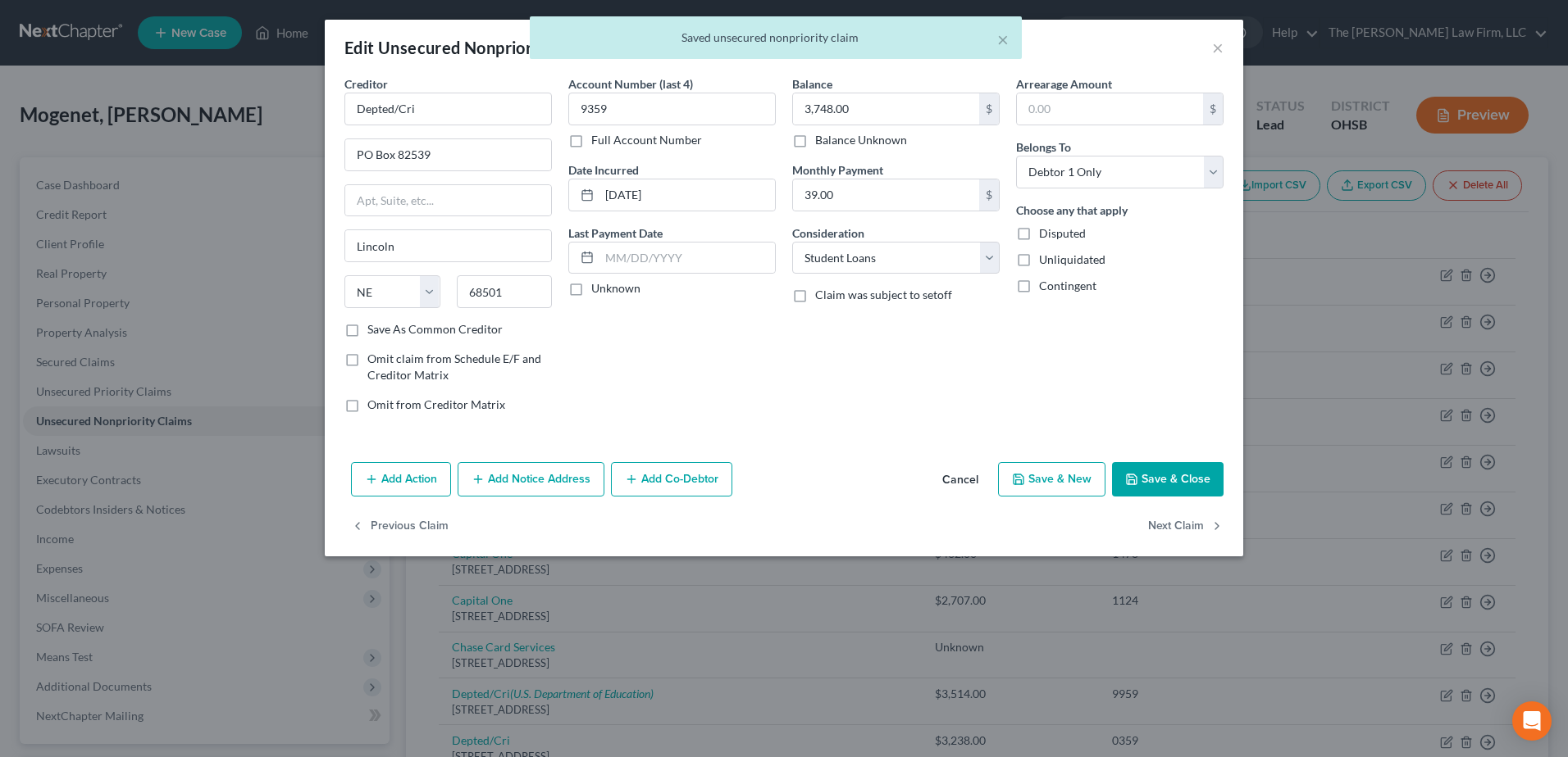
click at [591, 291] on label "Unknown" at bounding box center [616, 288] width 49 height 17
click at [598, 291] on input "Unknown" at bounding box center [603, 285] width 11 height 11
checkbox input "true"
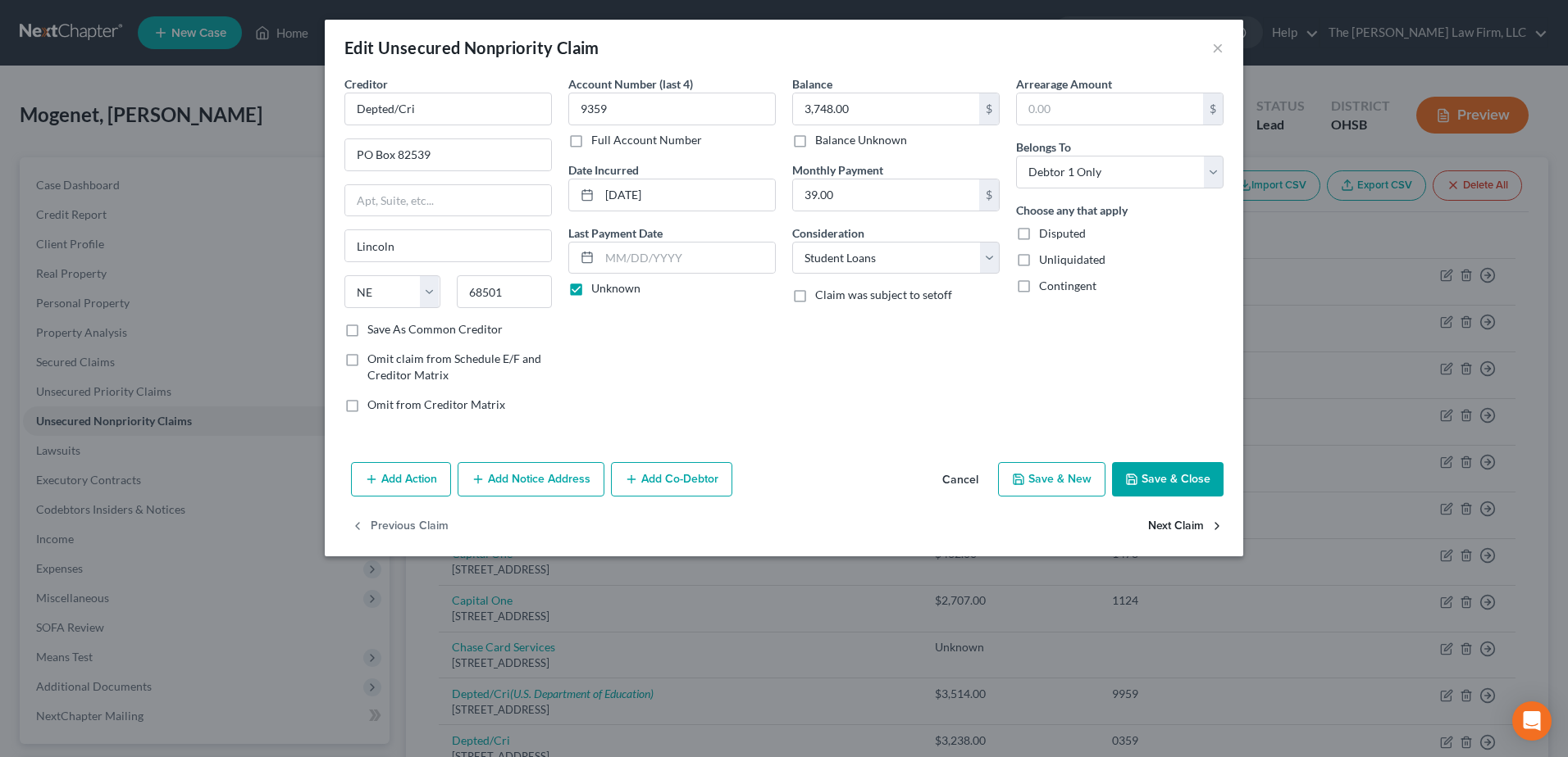
click at [1154, 521] on button "Next Claim" at bounding box center [1185, 526] width 75 height 34
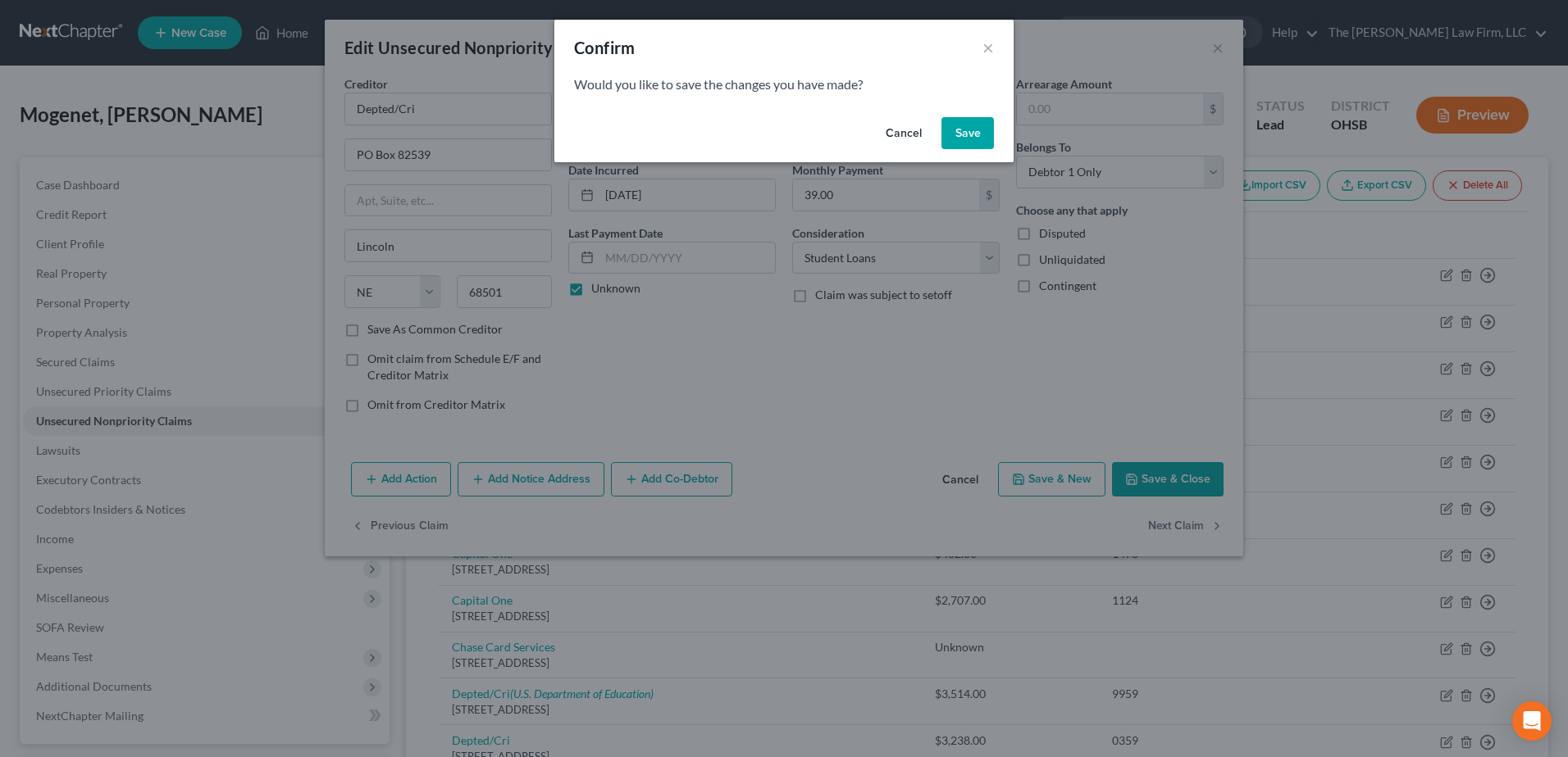
click at [975, 131] on button "Save" at bounding box center [967, 133] width 52 height 33
type input "0"
select select "30"
select select "17"
select select "0"
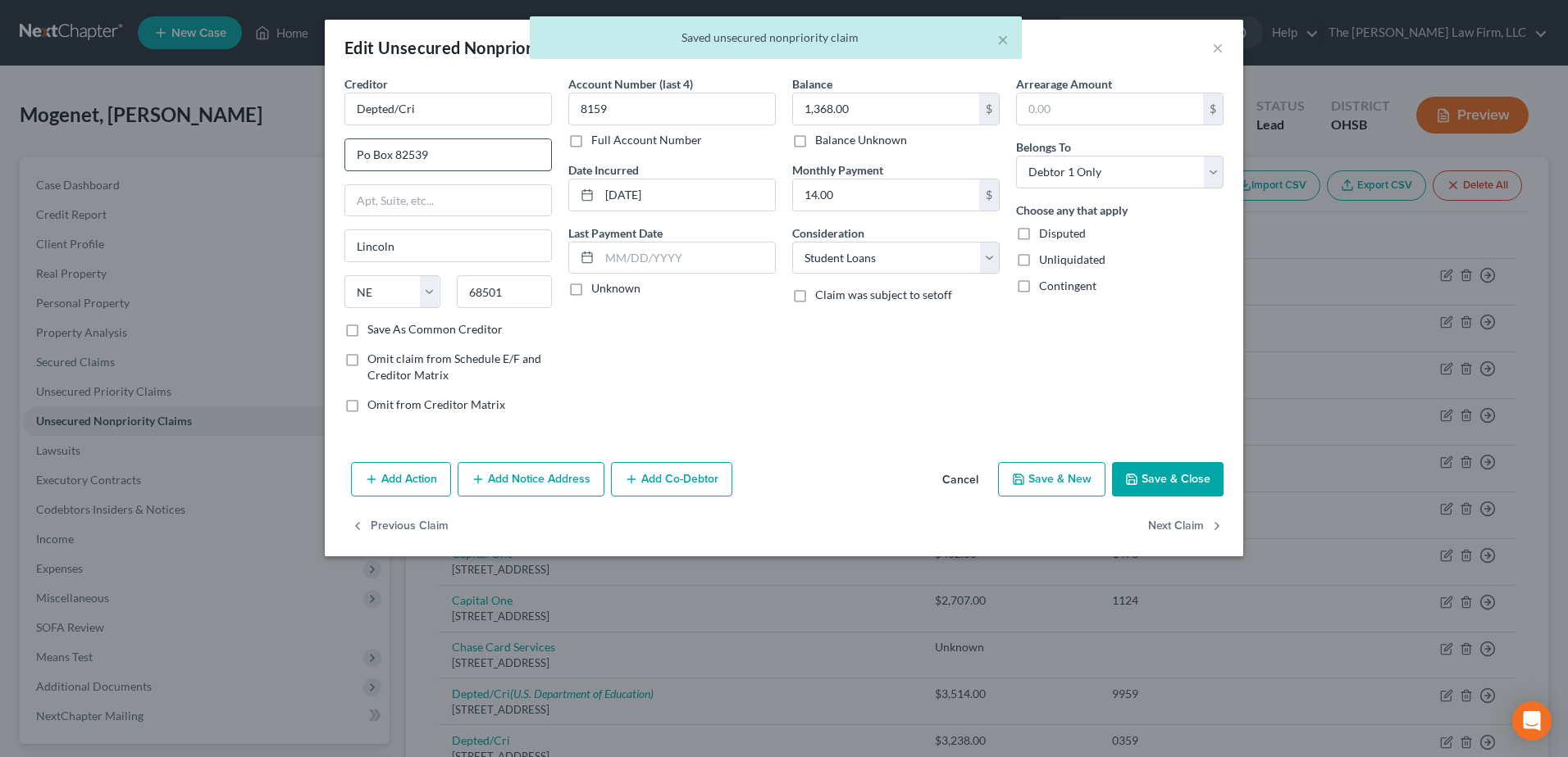
click at [367, 160] on input "Po Box 82539" at bounding box center [448, 155] width 206 height 31
type input "PO Box 82539"
click at [562, 290] on div "Account Number (last 4) 8159 Full Account Number Date Incurred 09-24-2014 Last …" at bounding box center [672, 250] width 224 height 351
click at [591, 289] on label "Unknown" at bounding box center [616, 288] width 49 height 17
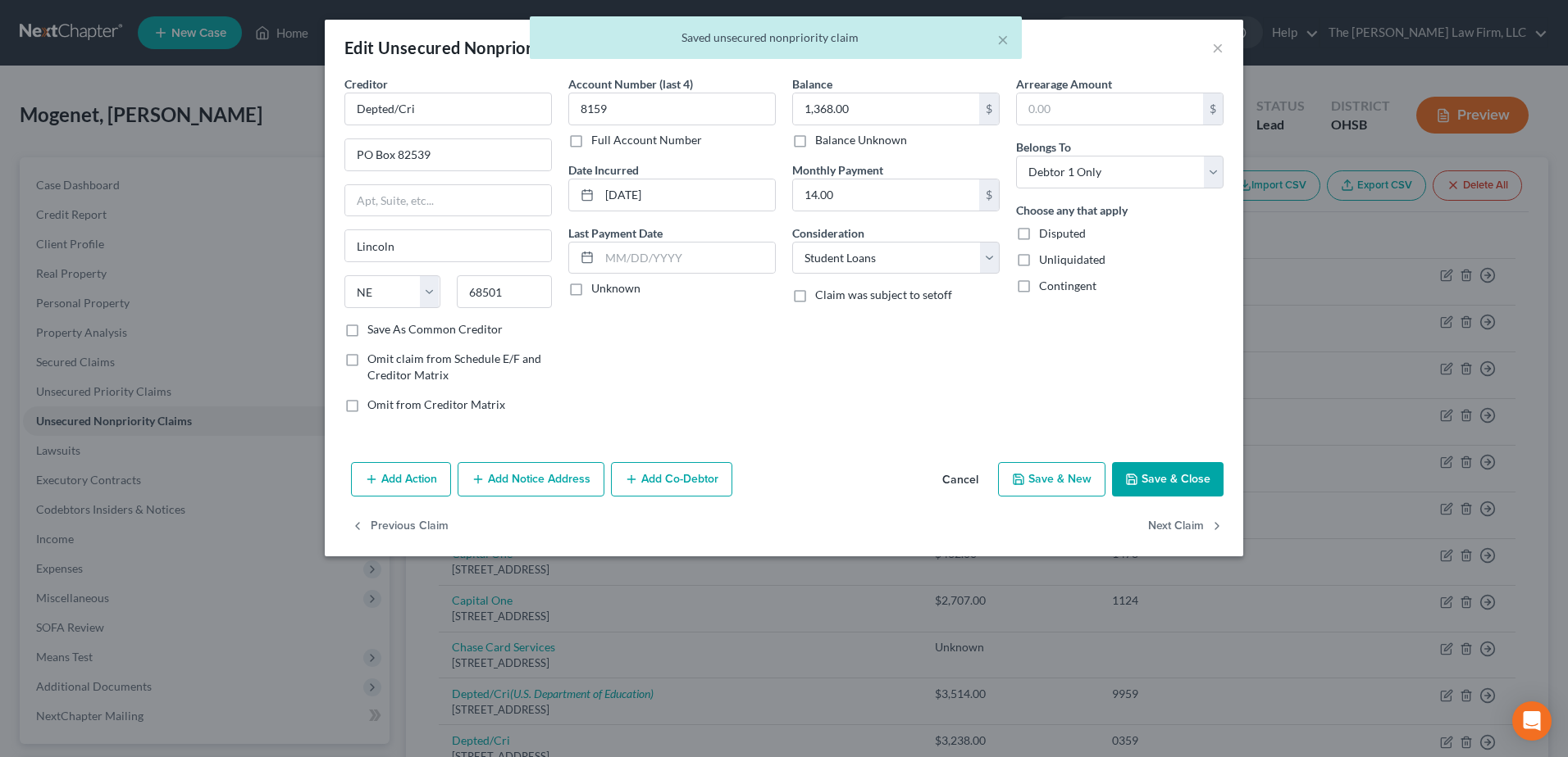
click at [598, 289] on input "Unknown" at bounding box center [603, 285] width 11 height 11
checkbox input "true"
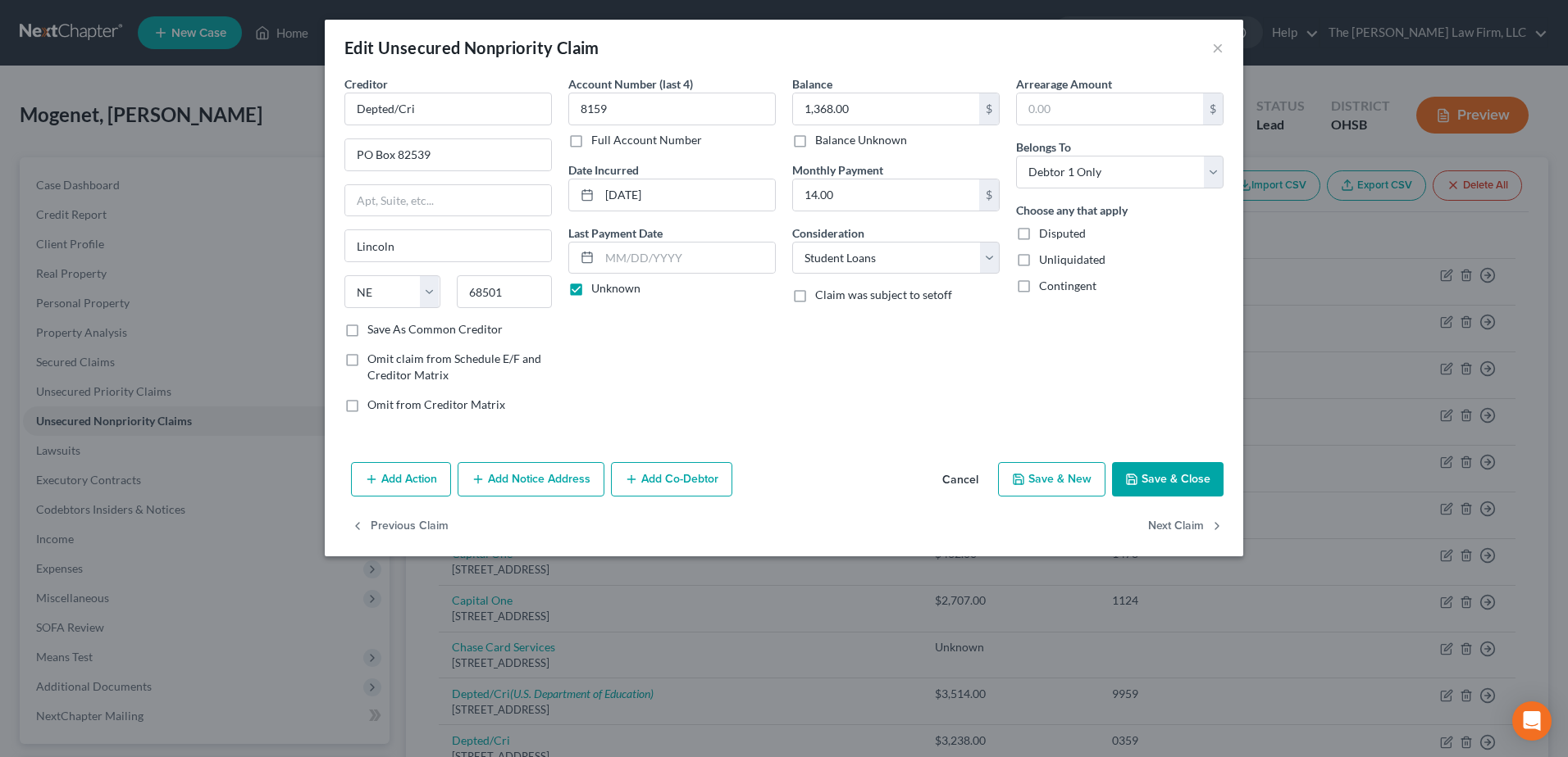
click at [1145, 524] on div "Previous Claim Next Claim" at bounding box center [783, 534] width 918 height 48
click at [1166, 519] on button "Next Claim" at bounding box center [1185, 526] width 75 height 34
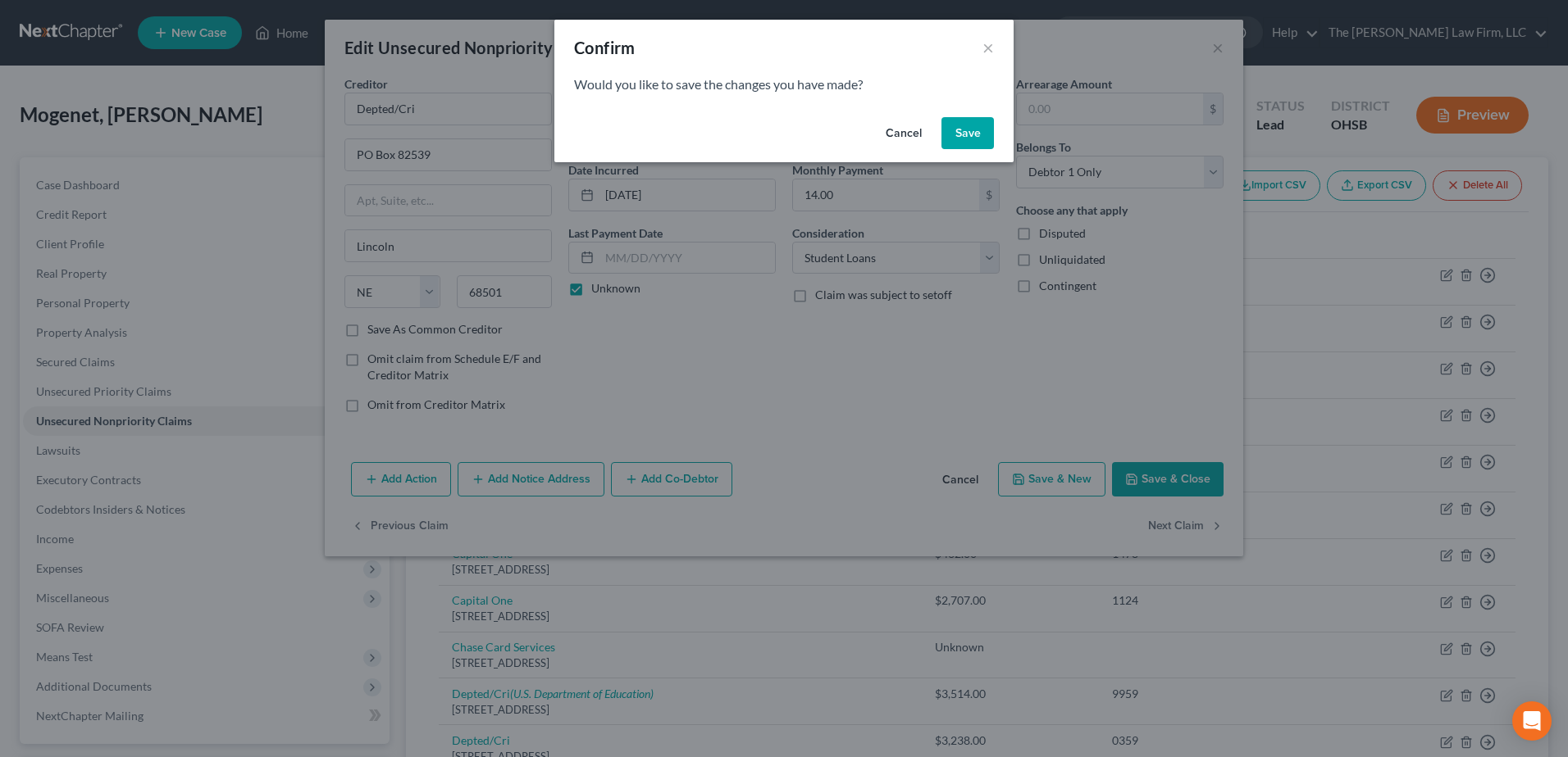
click at [982, 119] on button "Save" at bounding box center [967, 133] width 52 height 33
select select "30"
select select "17"
select select "0"
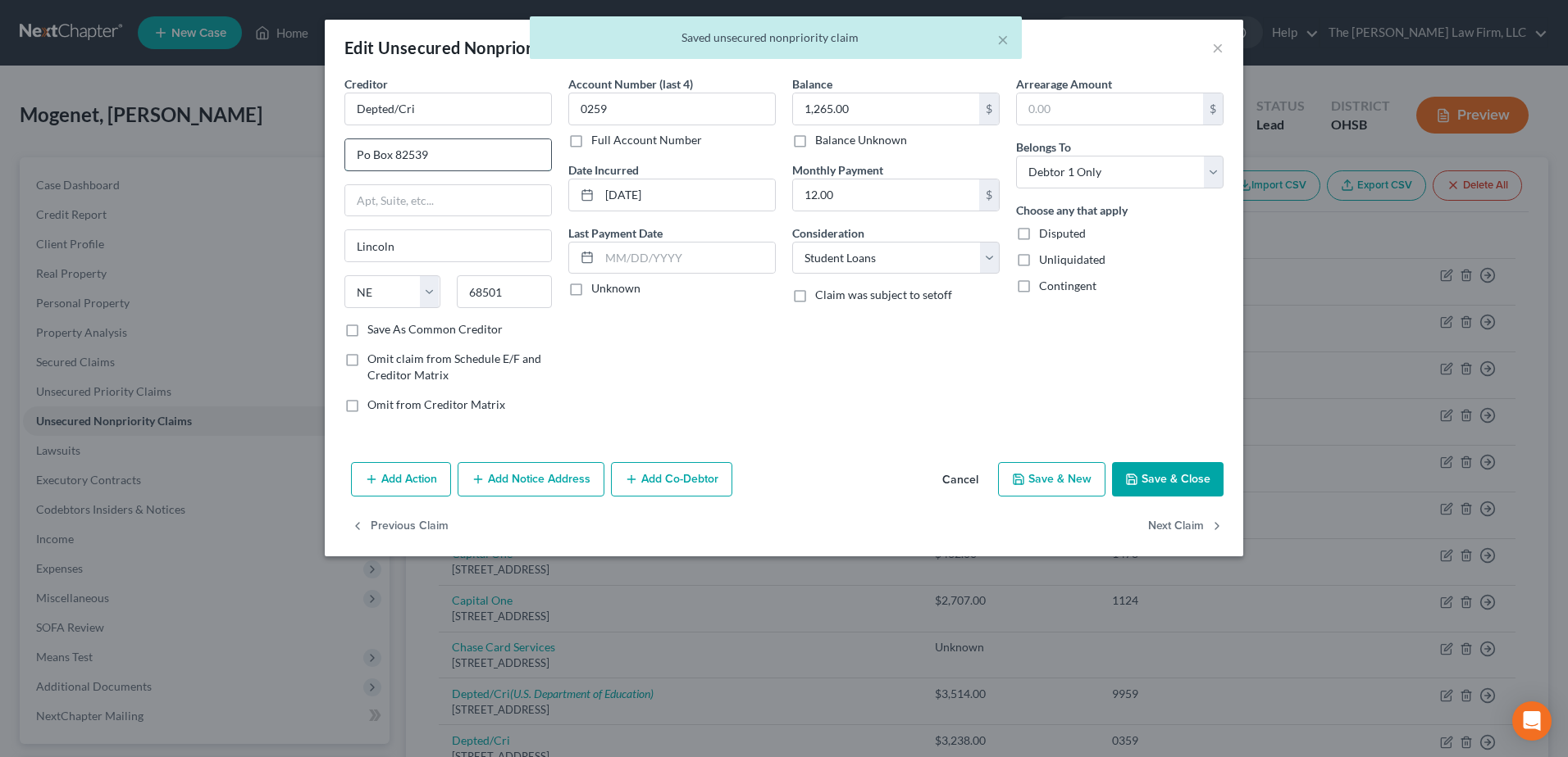
click at [359, 156] on input "Po Box 82539" at bounding box center [448, 155] width 206 height 31
type input "PO Box 82539"
click at [591, 285] on label "Unknown" at bounding box center [616, 288] width 49 height 17
click at [598, 285] on input "Unknown" at bounding box center [603, 285] width 11 height 11
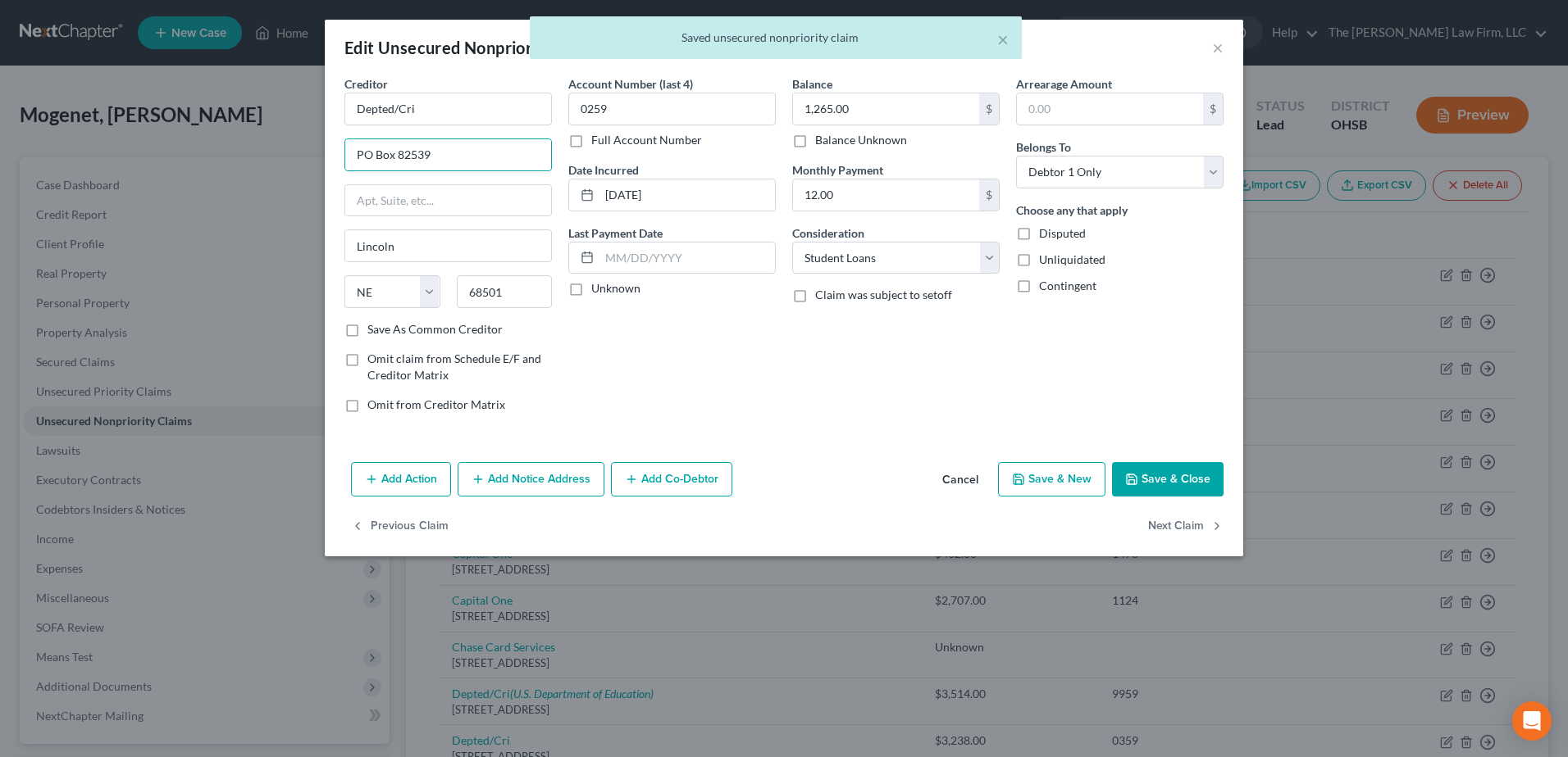
checkbox input "true"
click at [1193, 535] on button "Next Claim" at bounding box center [1185, 526] width 75 height 34
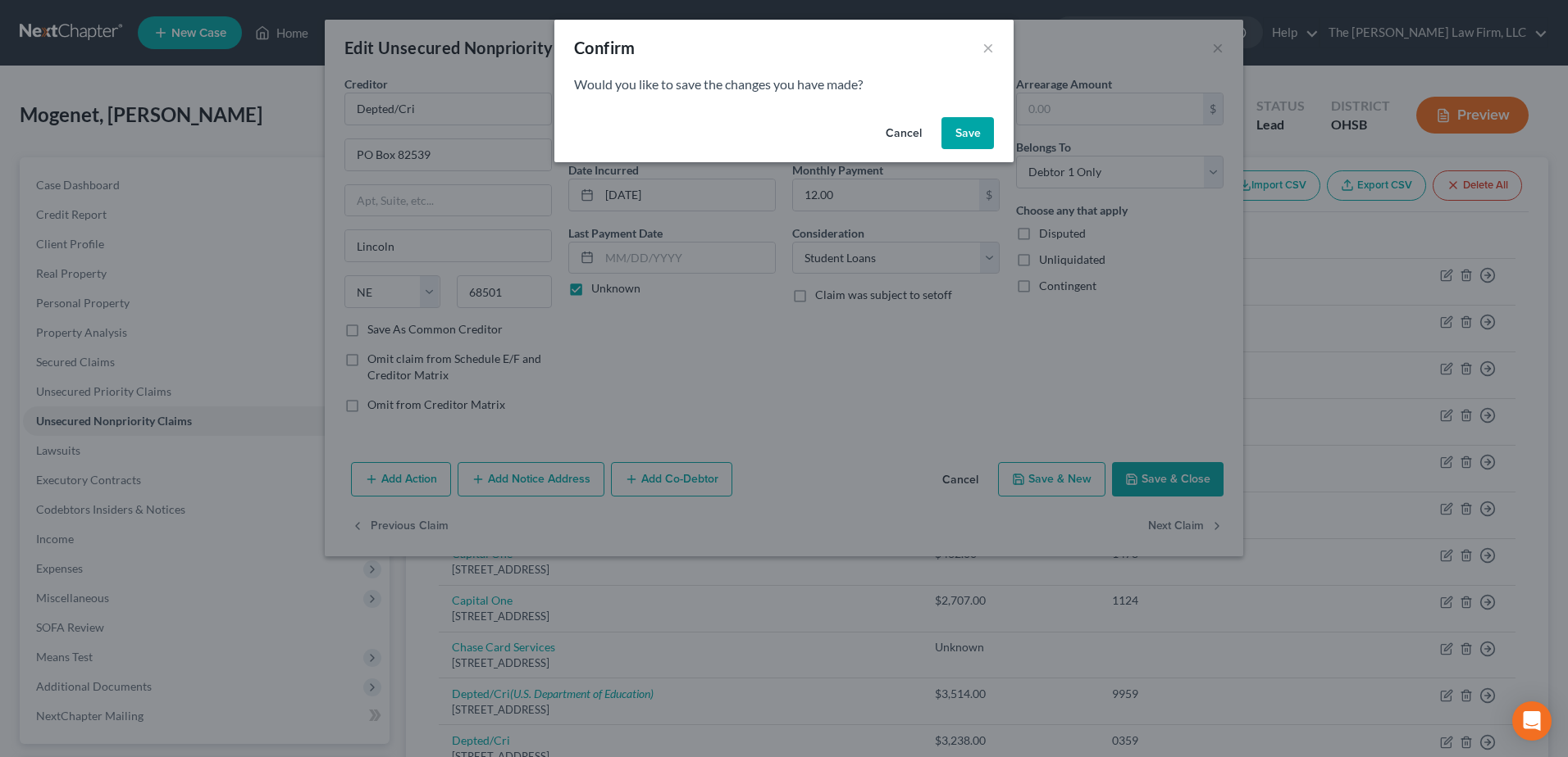
click at [980, 129] on button "Save" at bounding box center [967, 133] width 52 height 33
select select "30"
select select "17"
select select "0"
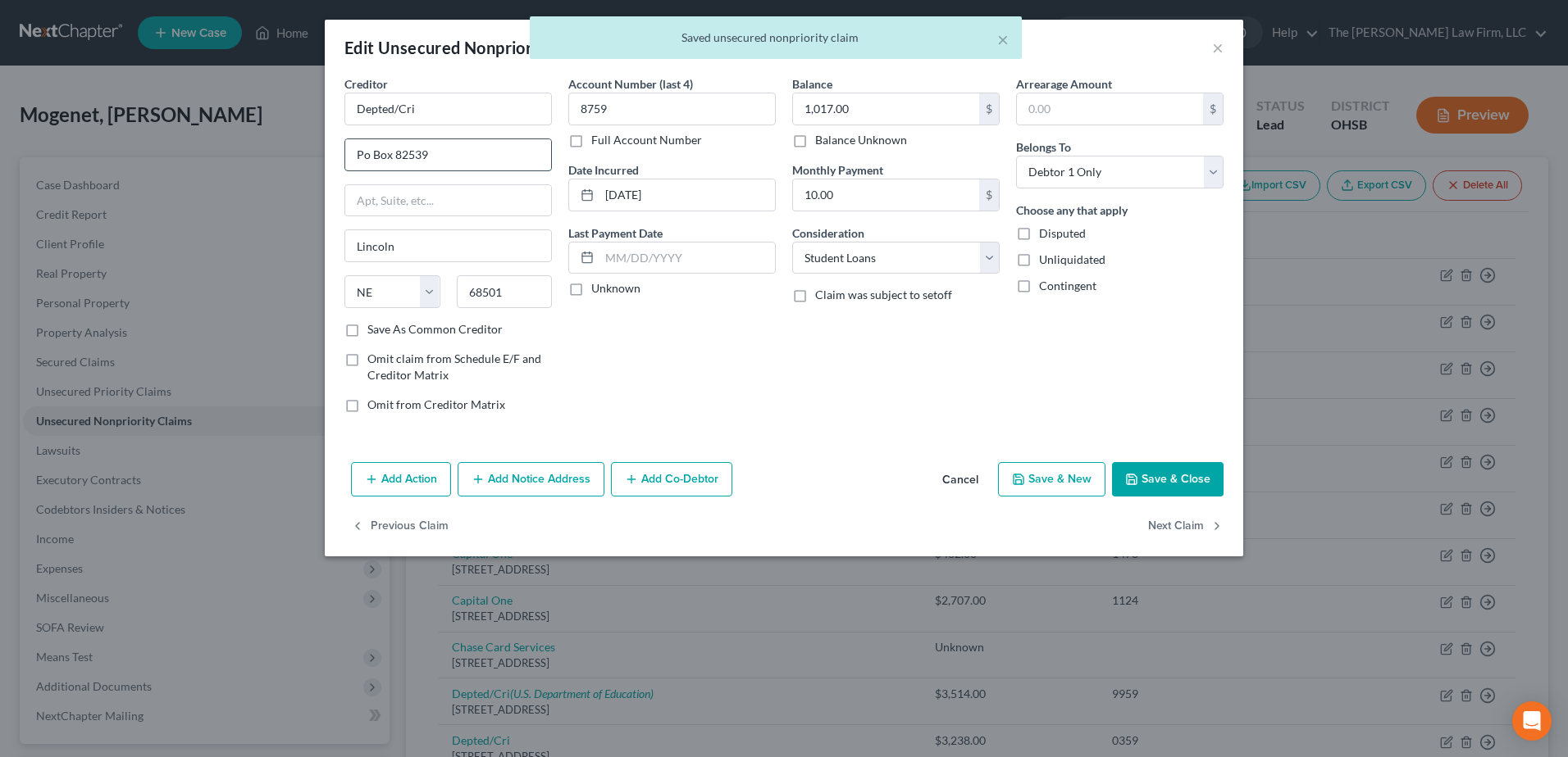
click at [364, 149] on input "Po Box 82539" at bounding box center [448, 155] width 206 height 31
type input "PO Box 82539"
click at [591, 296] on label "Unknown" at bounding box center [616, 288] width 49 height 17
click at [598, 291] on input "Unknown" at bounding box center [603, 285] width 11 height 11
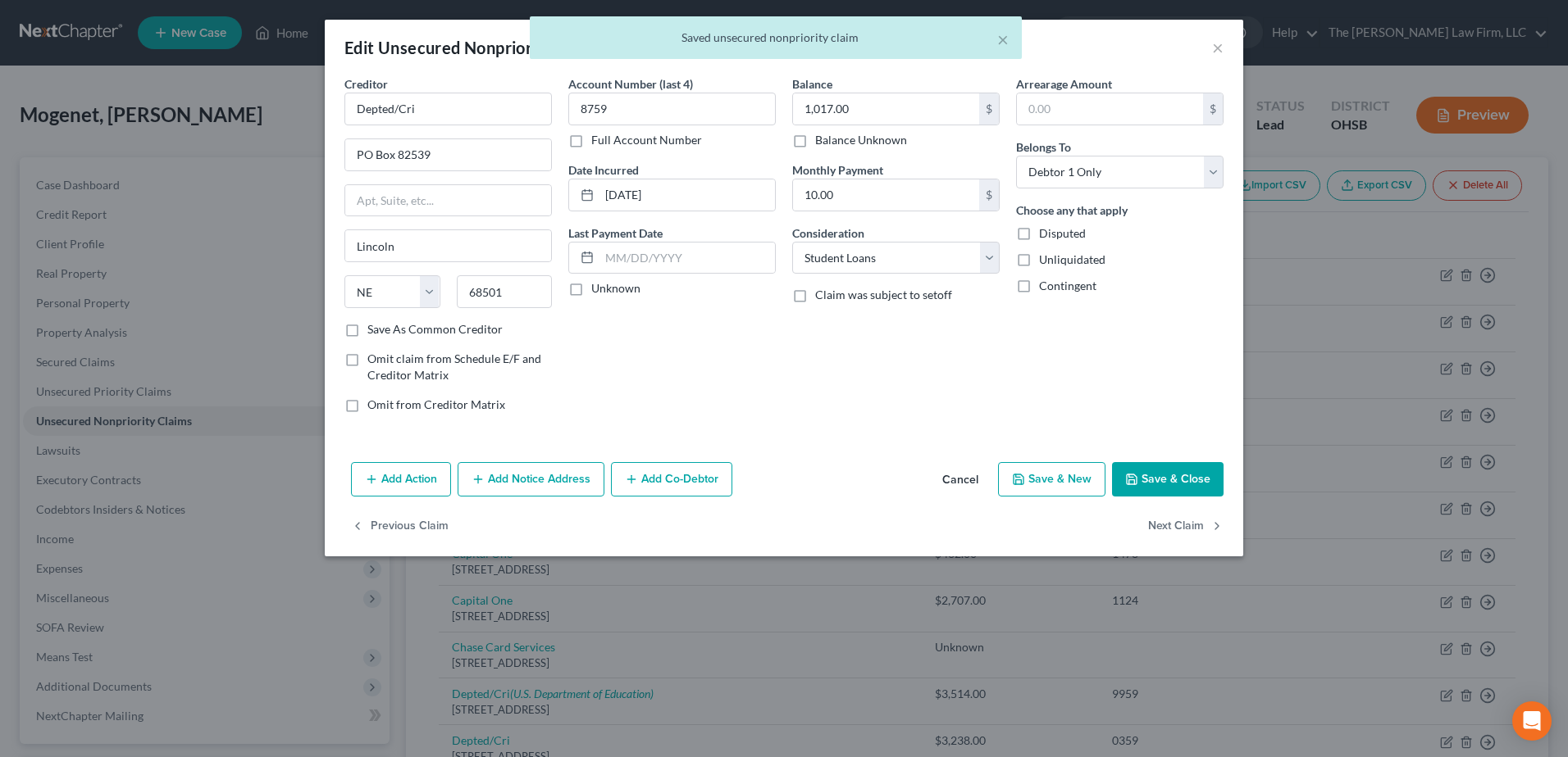
checkbox input "true"
click at [1177, 519] on button "Next Claim" at bounding box center [1185, 526] width 75 height 34
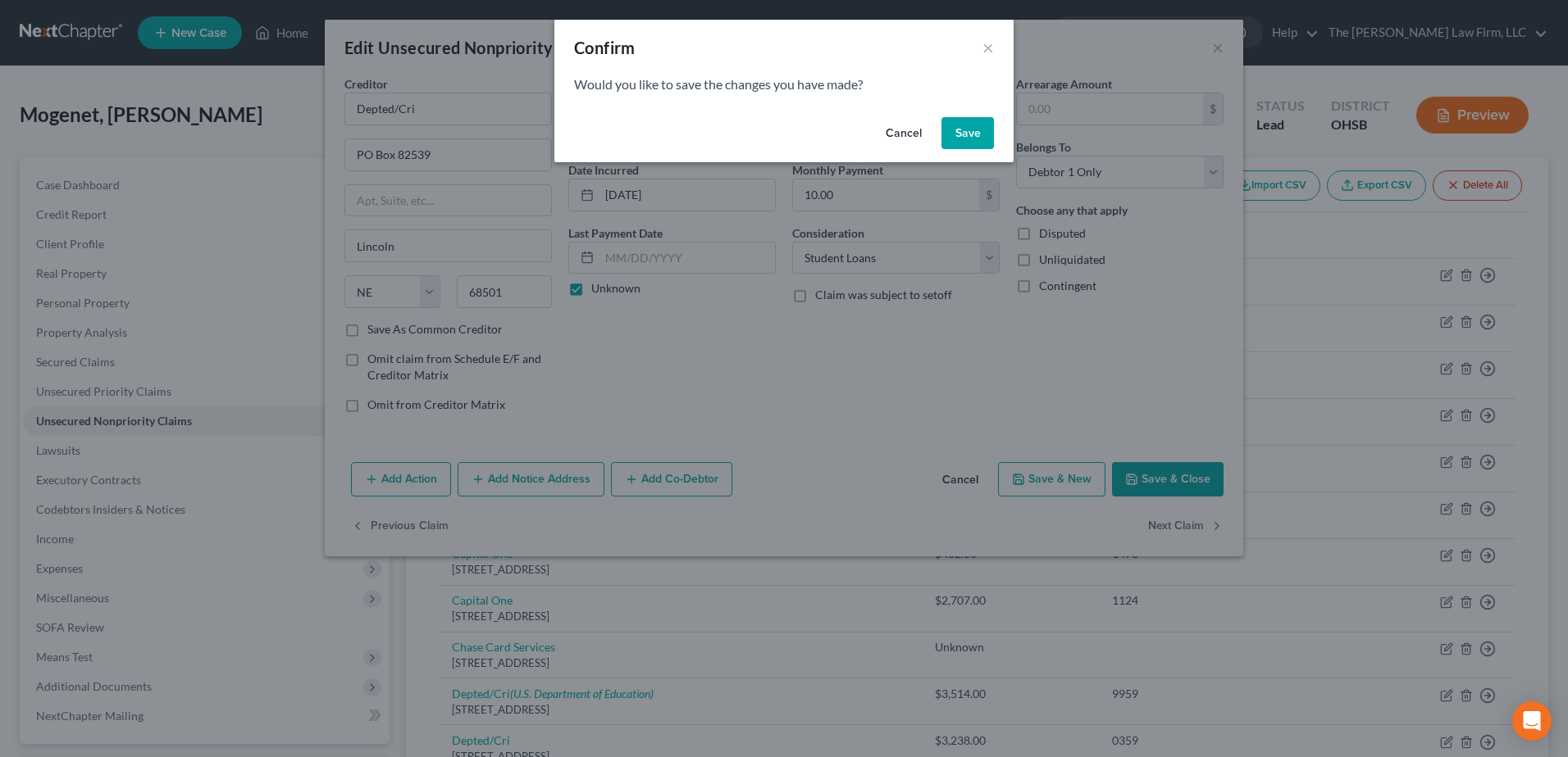
click at [960, 132] on button "Save" at bounding box center [967, 133] width 52 height 33
type input "0"
select select "30"
select select "17"
select select "0"
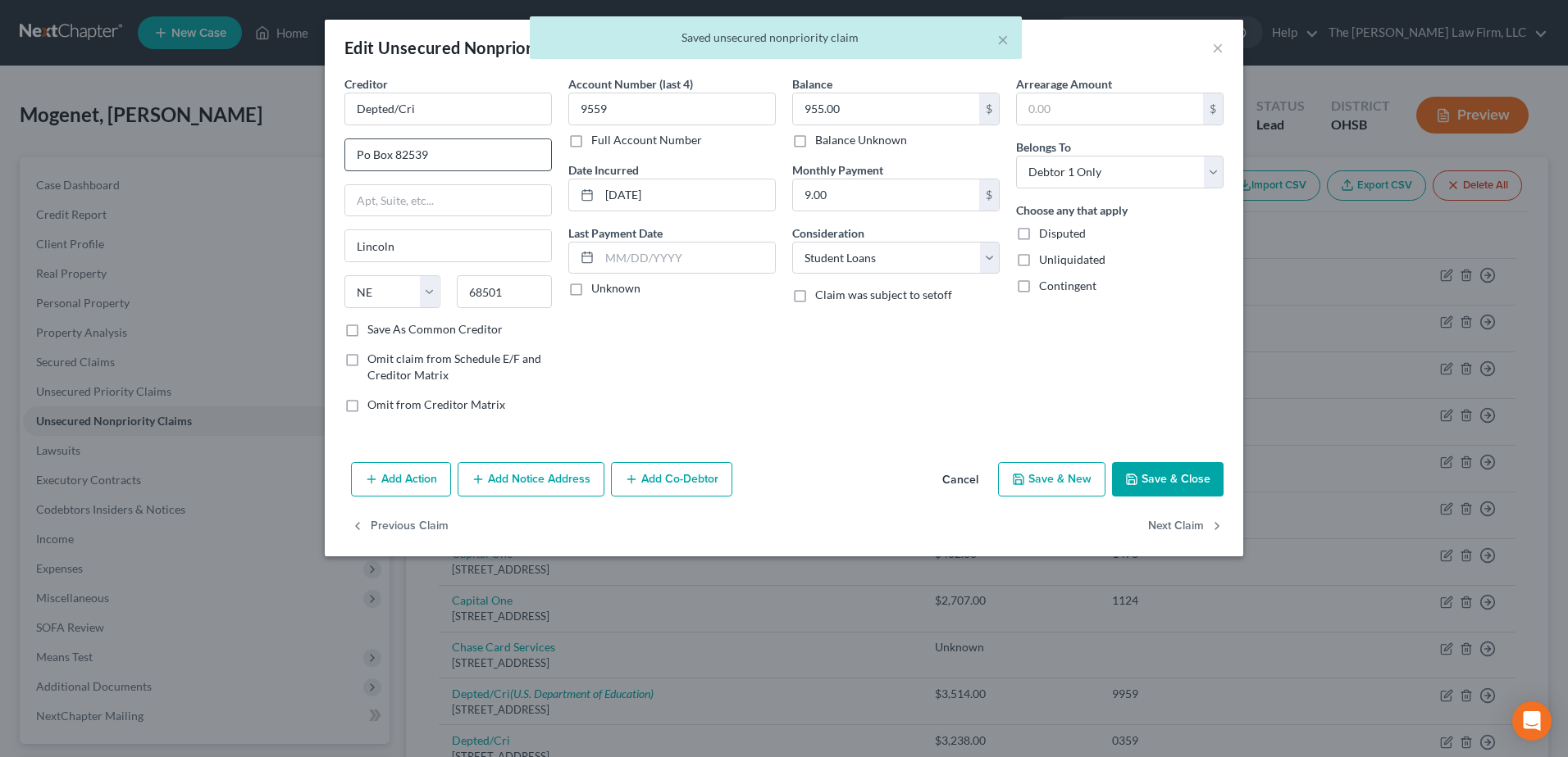
click at [363, 157] on input "Po Box 82539" at bounding box center [448, 155] width 206 height 31
type input "PO Box 82539"
click at [559, 291] on div "68501" at bounding box center [505, 291] width 112 height 33
click at [591, 287] on label "Unknown" at bounding box center [616, 288] width 49 height 17
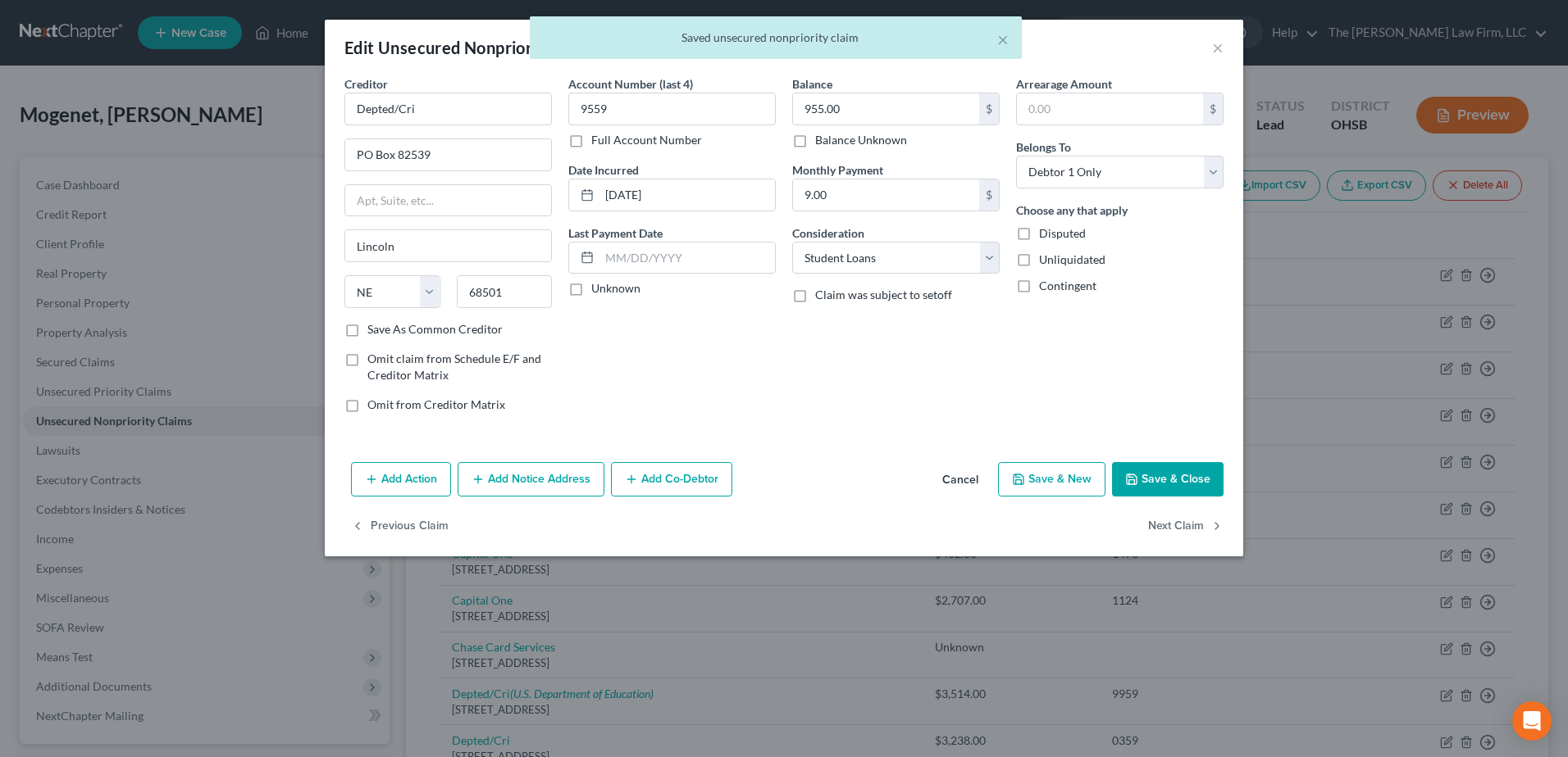
click at [598, 287] on input "Unknown" at bounding box center [603, 285] width 11 height 11
checkbox input "true"
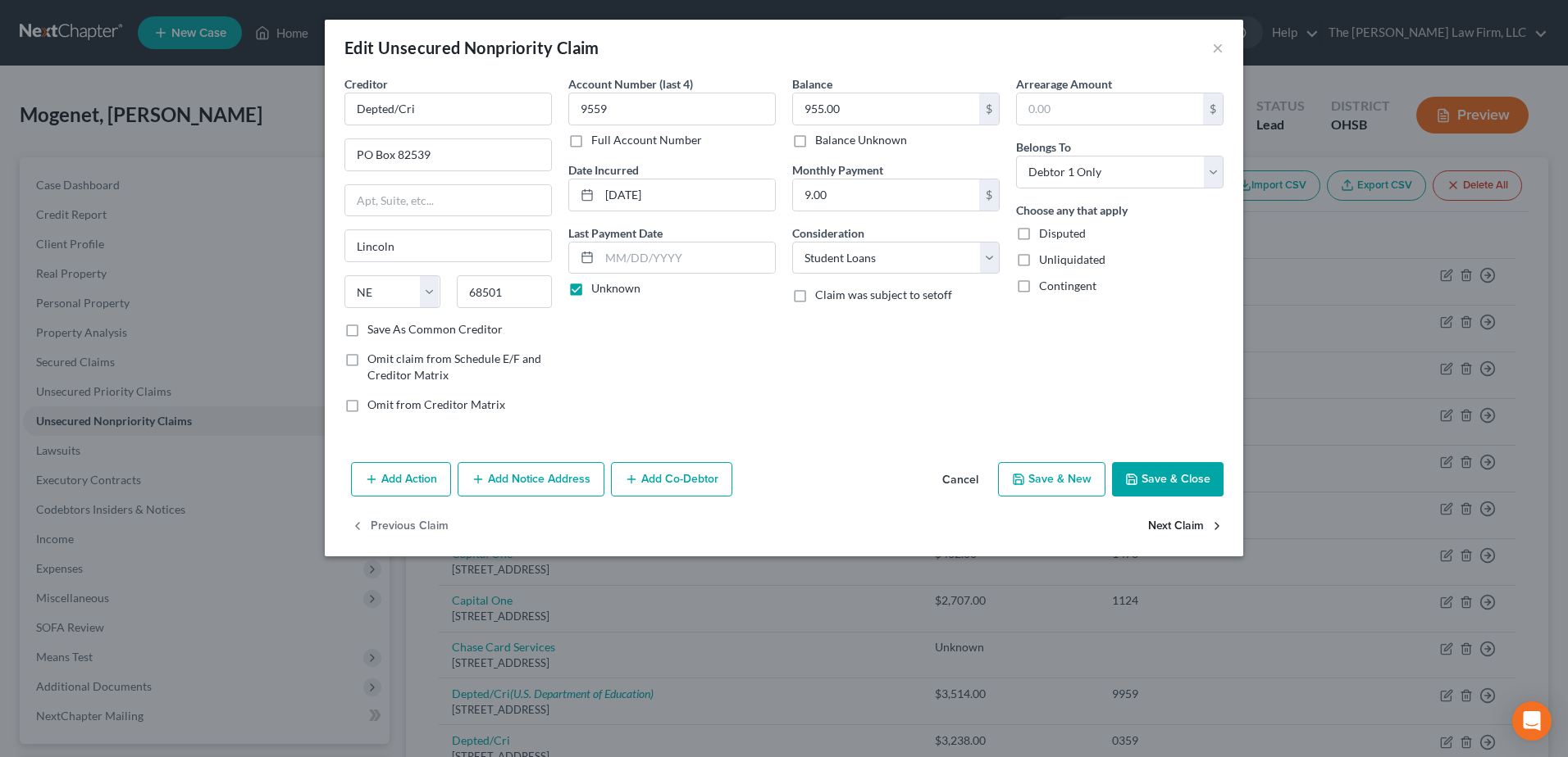
click at [1172, 526] on button "Next Claim" at bounding box center [1185, 526] width 75 height 34
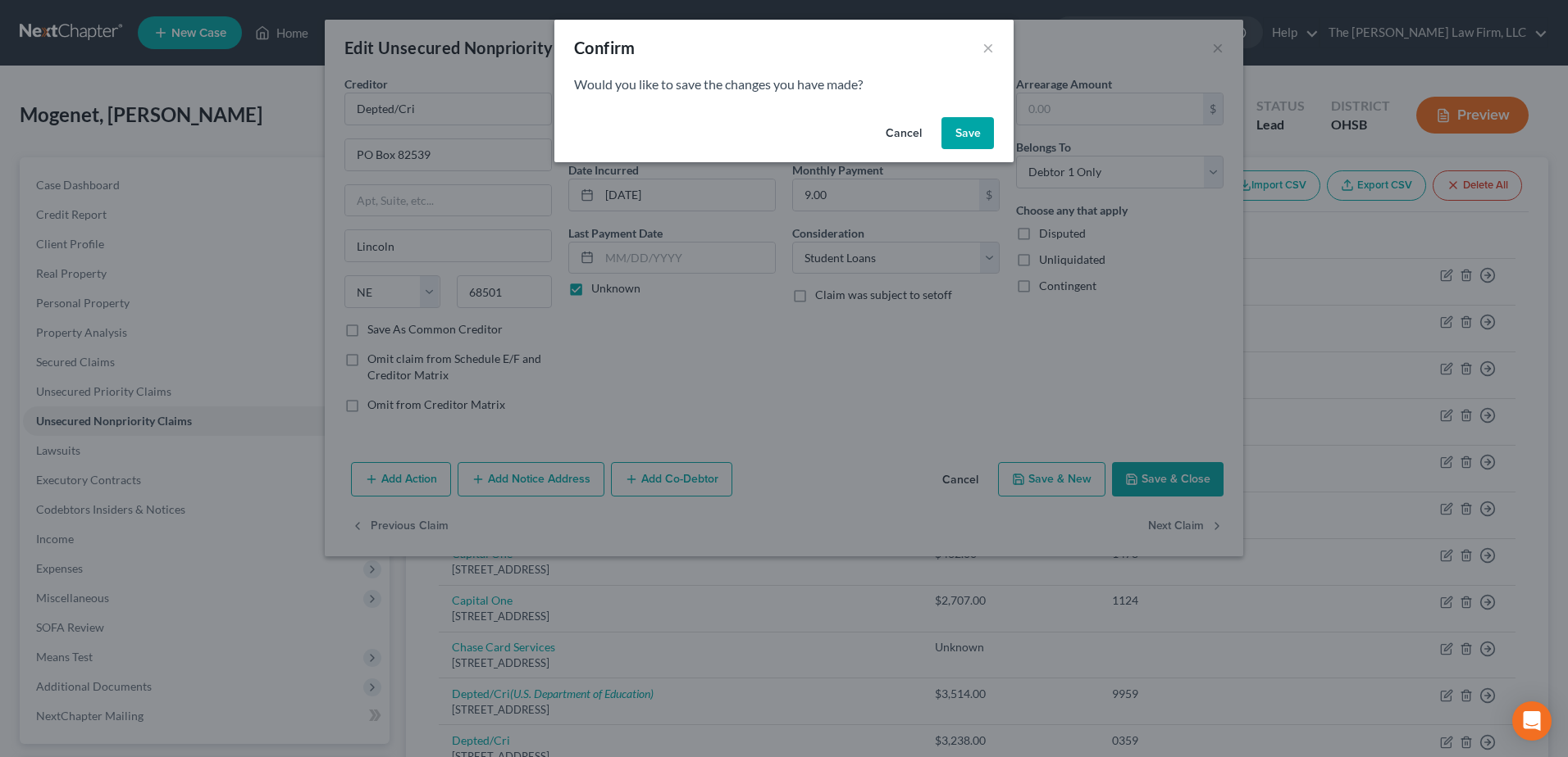
click at [972, 123] on button "Save" at bounding box center [967, 133] width 52 height 33
type input "0"
select select "30"
select select "17"
select select "0"
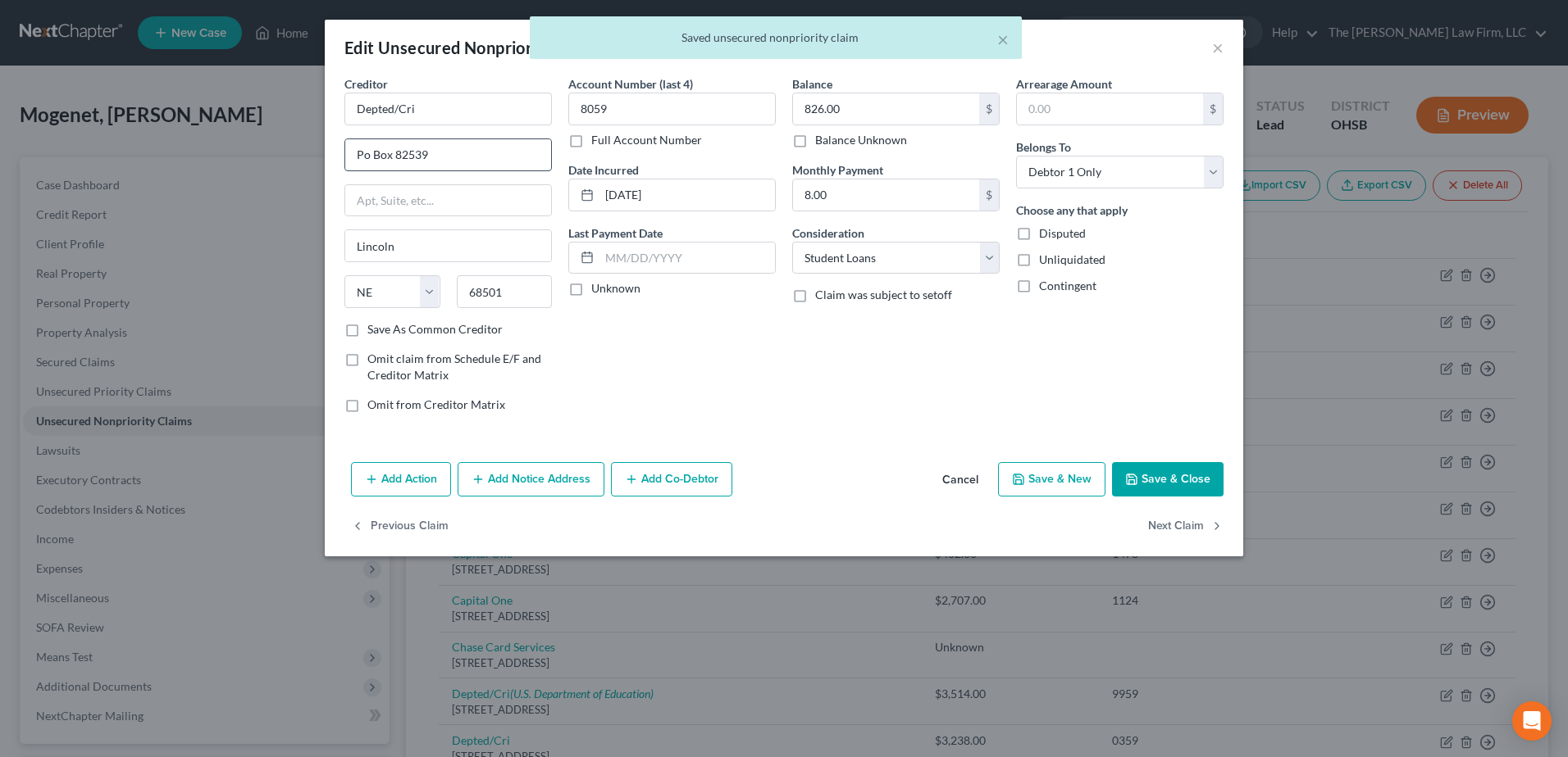
click at [359, 154] on input "Po Box 82539" at bounding box center [448, 155] width 206 height 31
type input "PO Box 82539"
click at [591, 290] on label "Unknown" at bounding box center [616, 288] width 49 height 17
click at [598, 290] on input "Unknown" at bounding box center [603, 285] width 11 height 11
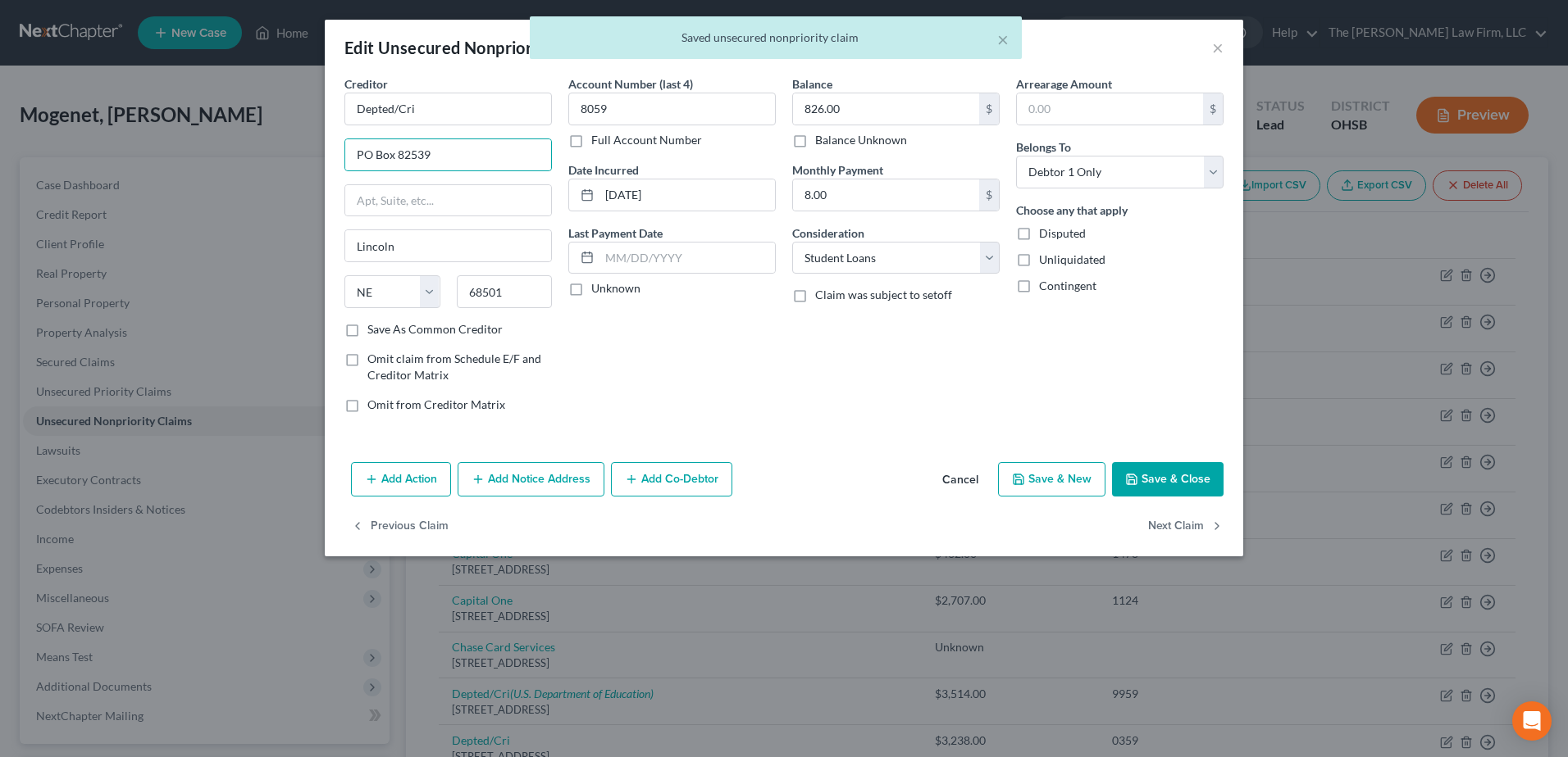
checkbox input "true"
click at [1166, 531] on button "Next Claim" at bounding box center [1185, 526] width 75 height 34
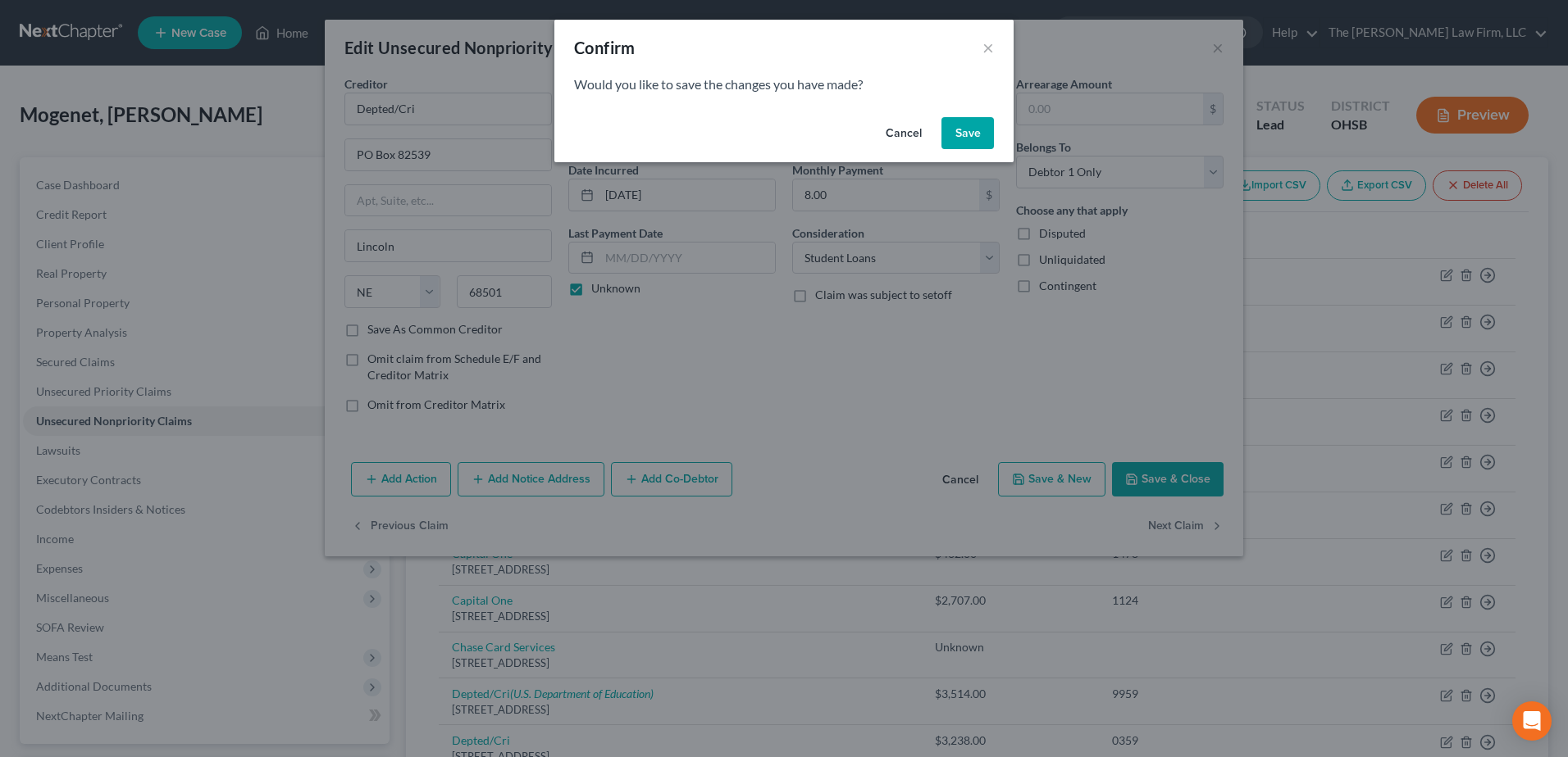
drag, startPoint x: 974, startPoint y: 140, endPoint x: 722, endPoint y: 179, distance: 255.0
click at [974, 140] on button "Save" at bounding box center [967, 133] width 52 height 33
select select "30"
select select "17"
select select "0"
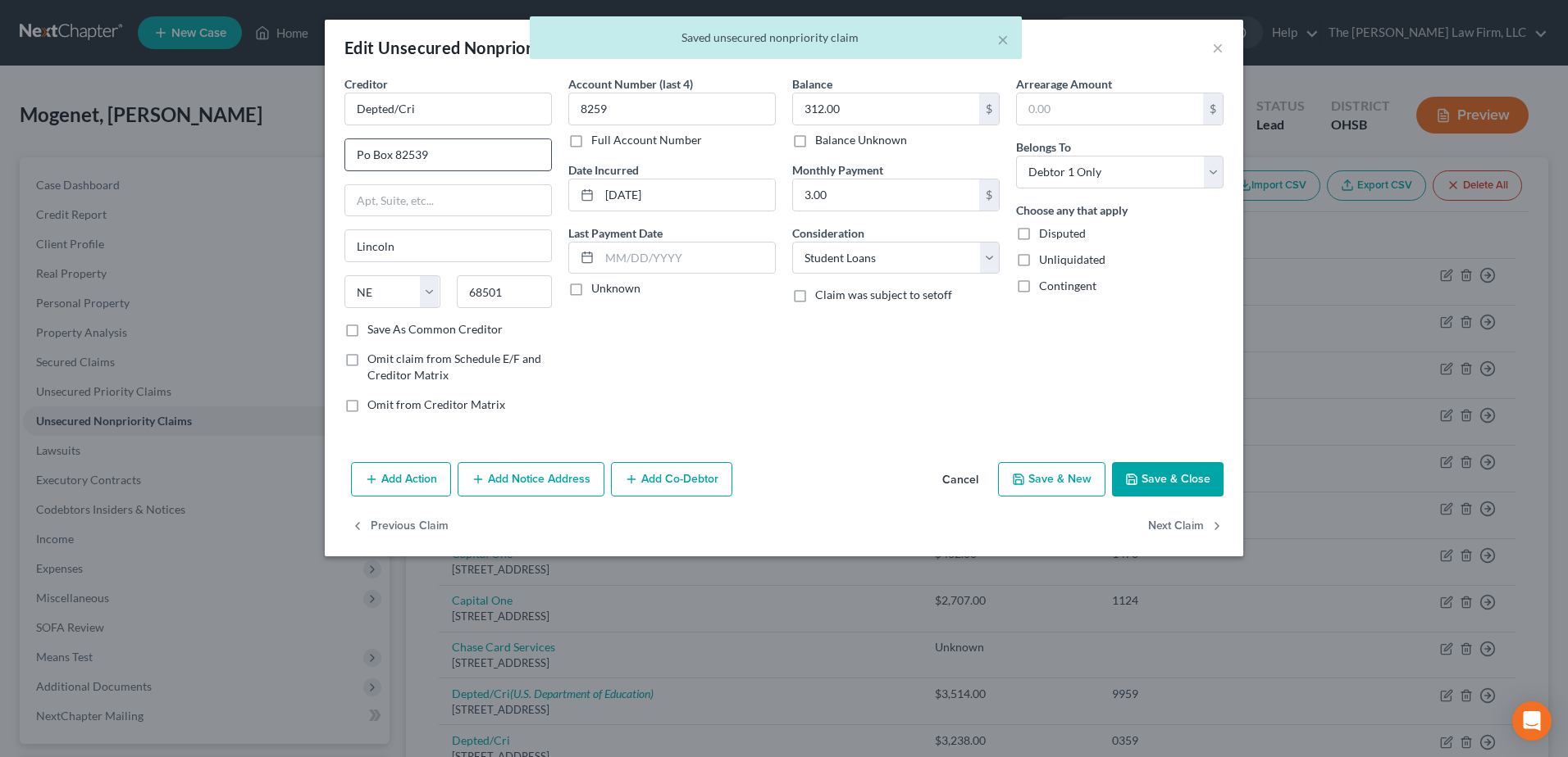
click at [358, 155] on input "Po Box 82539" at bounding box center [448, 155] width 206 height 31
type input "PO Box 82539"
click at [591, 294] on label "Unknown" at bounding box center [616, 288] width 49 height 17
click at [598, 291] on input "Unknown" at bounding box center [603, 285] width 11 height 11
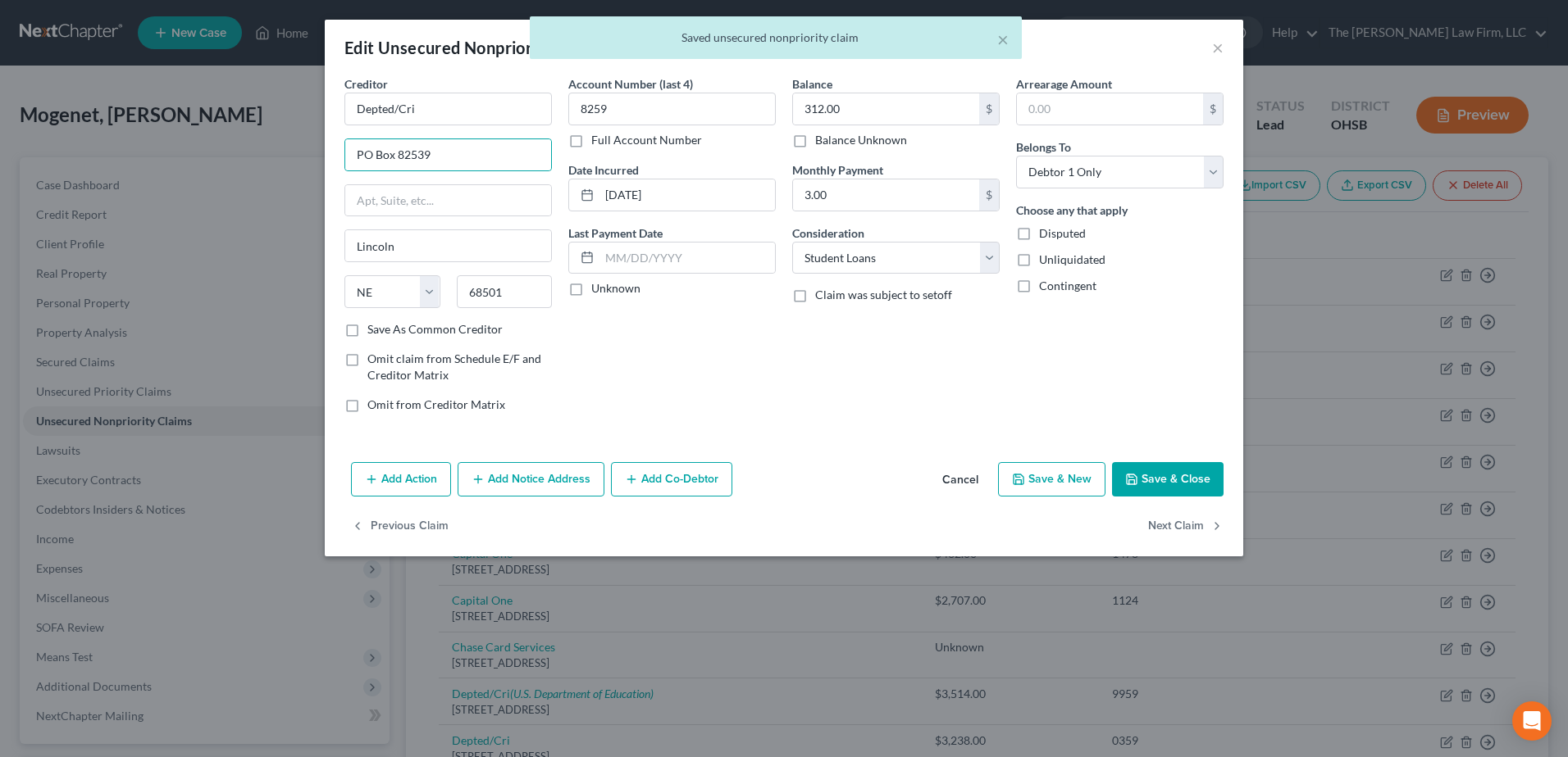
checkbox input "true"
click at [1177, 528] on button "Next Claim" at bounding box center [1185, 526] width 75 height 34
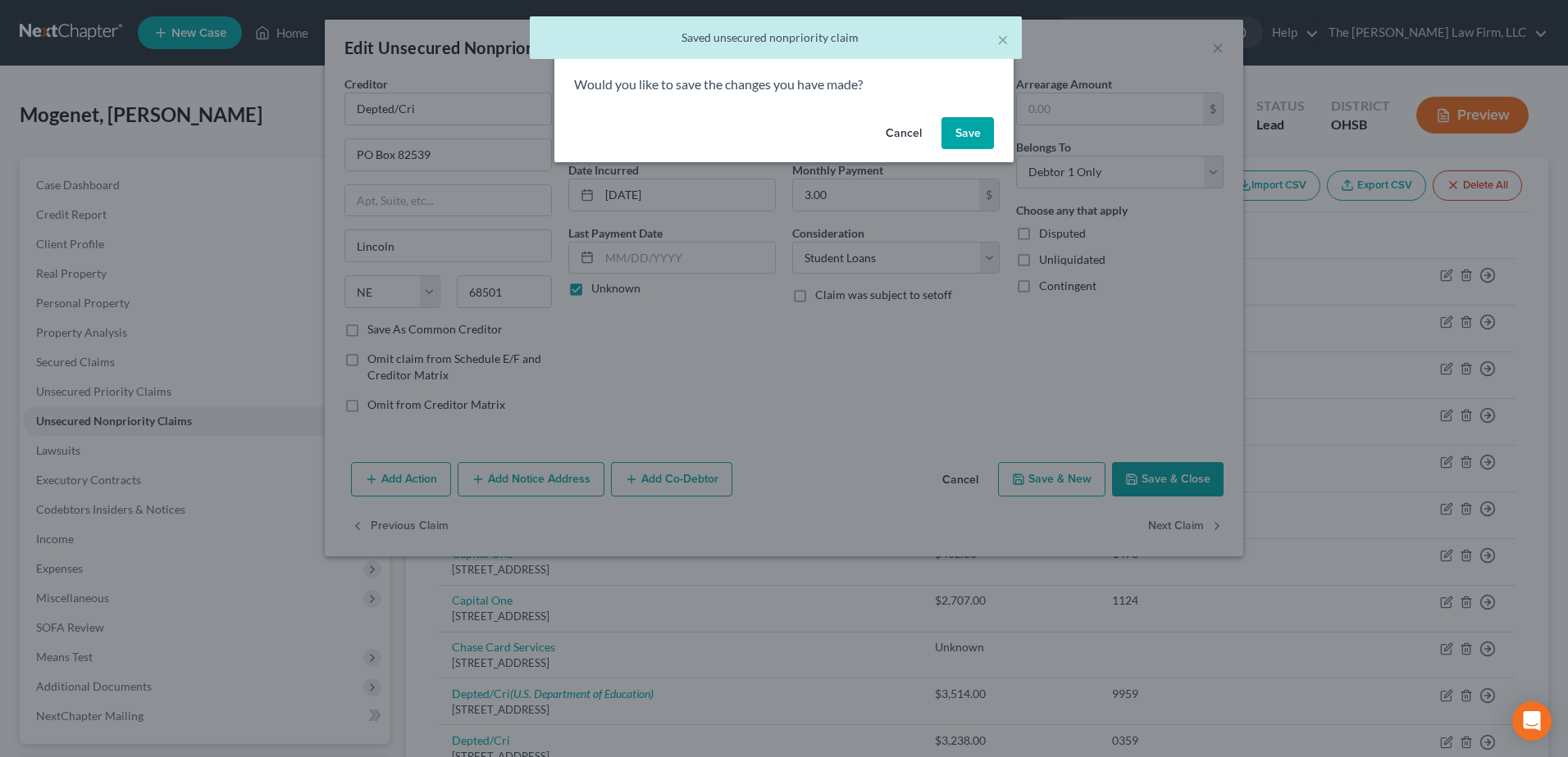
click at [981, 132] on button "Save" at bounding box center [967, 133] width 52 height 33
select select "30"
select select "17"
select select "0"
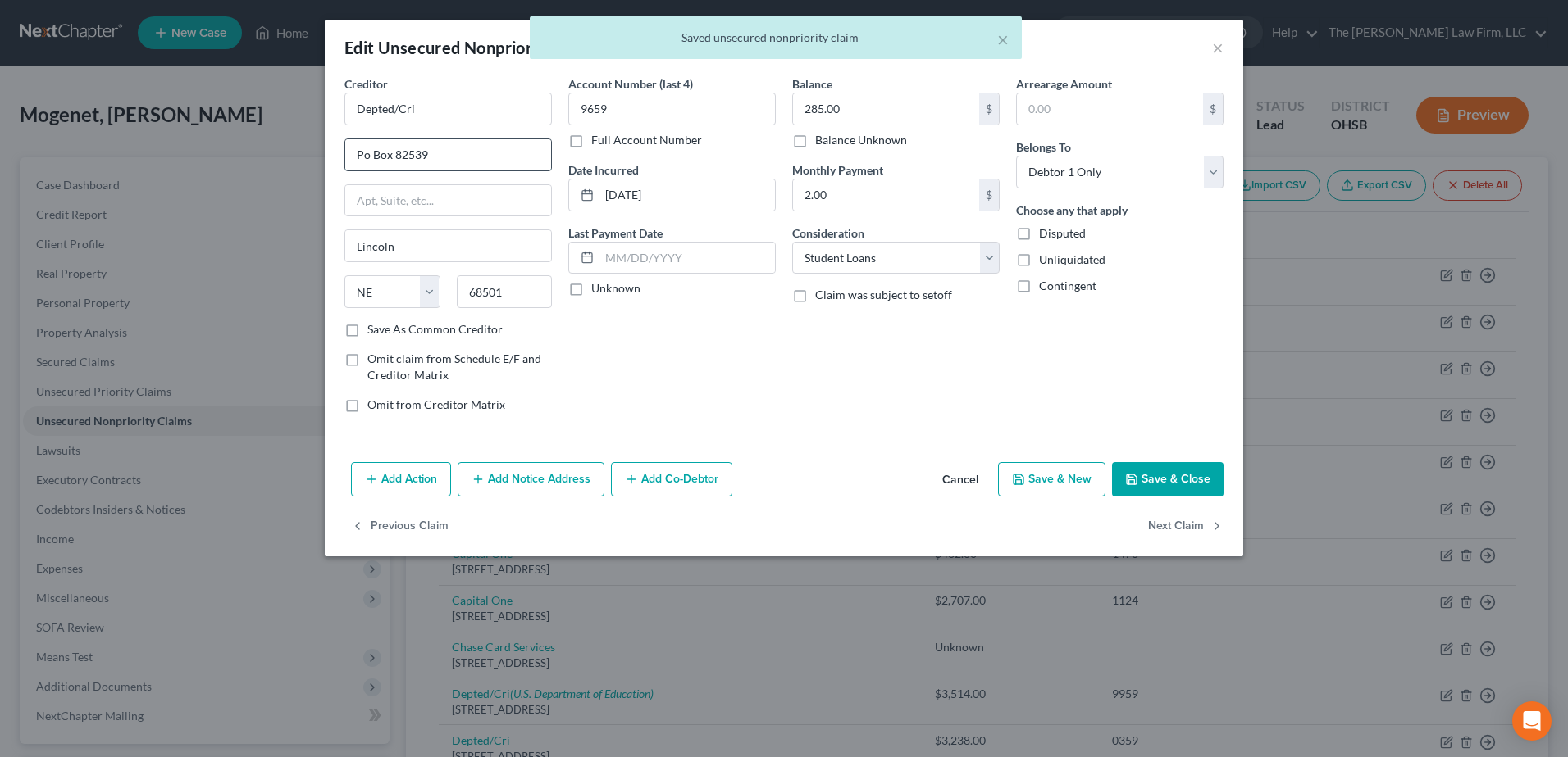
click at [358, 153] on input "Po Box 82539" at bounding box center [448, 155] width 206 height 31
type input "PO Box 82539"
click at [591, 288] on label "Unknown" at bounding box center [616, 288] width 49 height 17
click at [598, 288] on input "Unknown" at bounding box center [603, 285] width 11 height 11
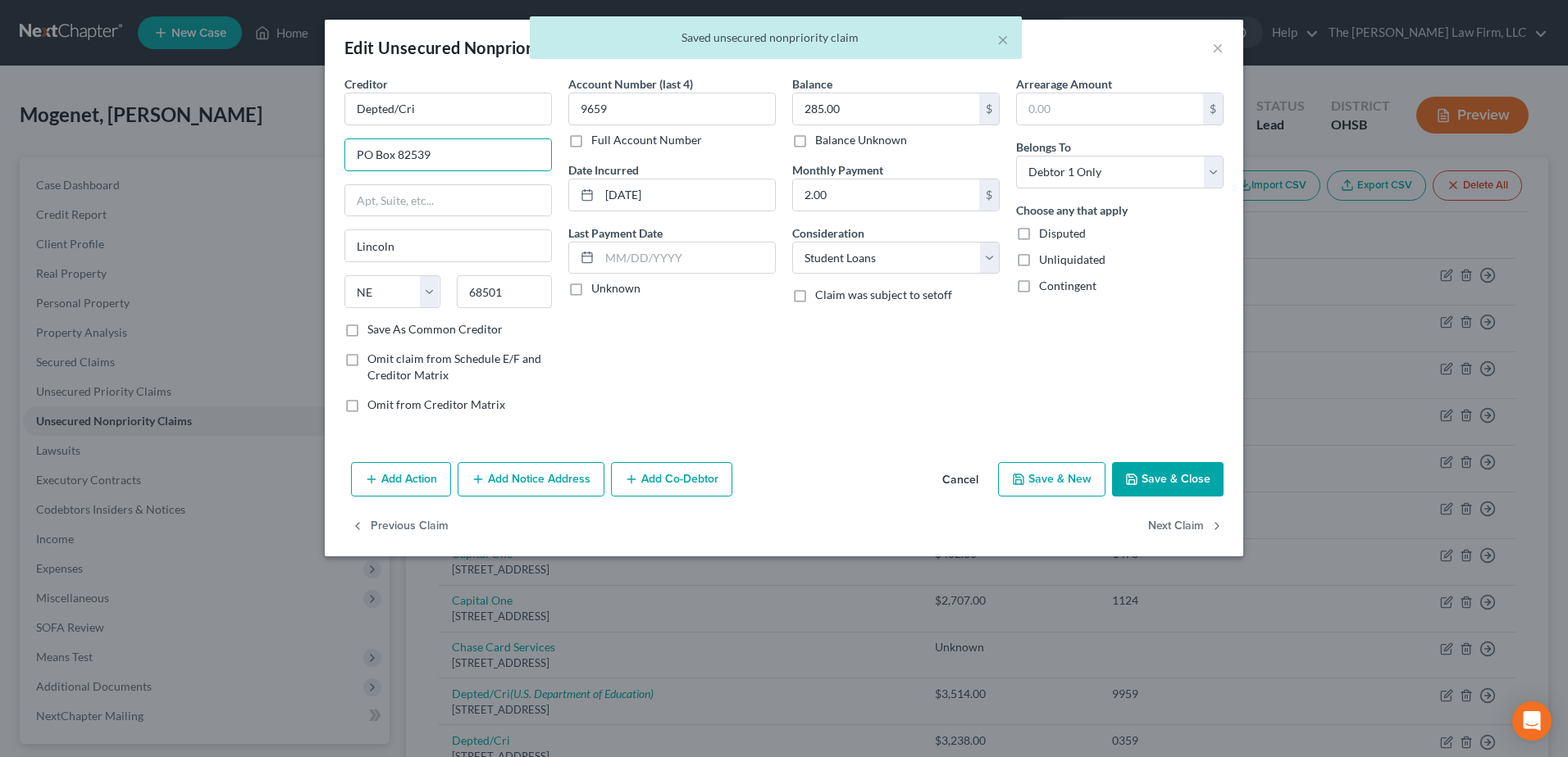
checkbox input "true"
click at [1158, 519] on button "Next Claim" at bounding box center [1185, 526] width 75 height 34
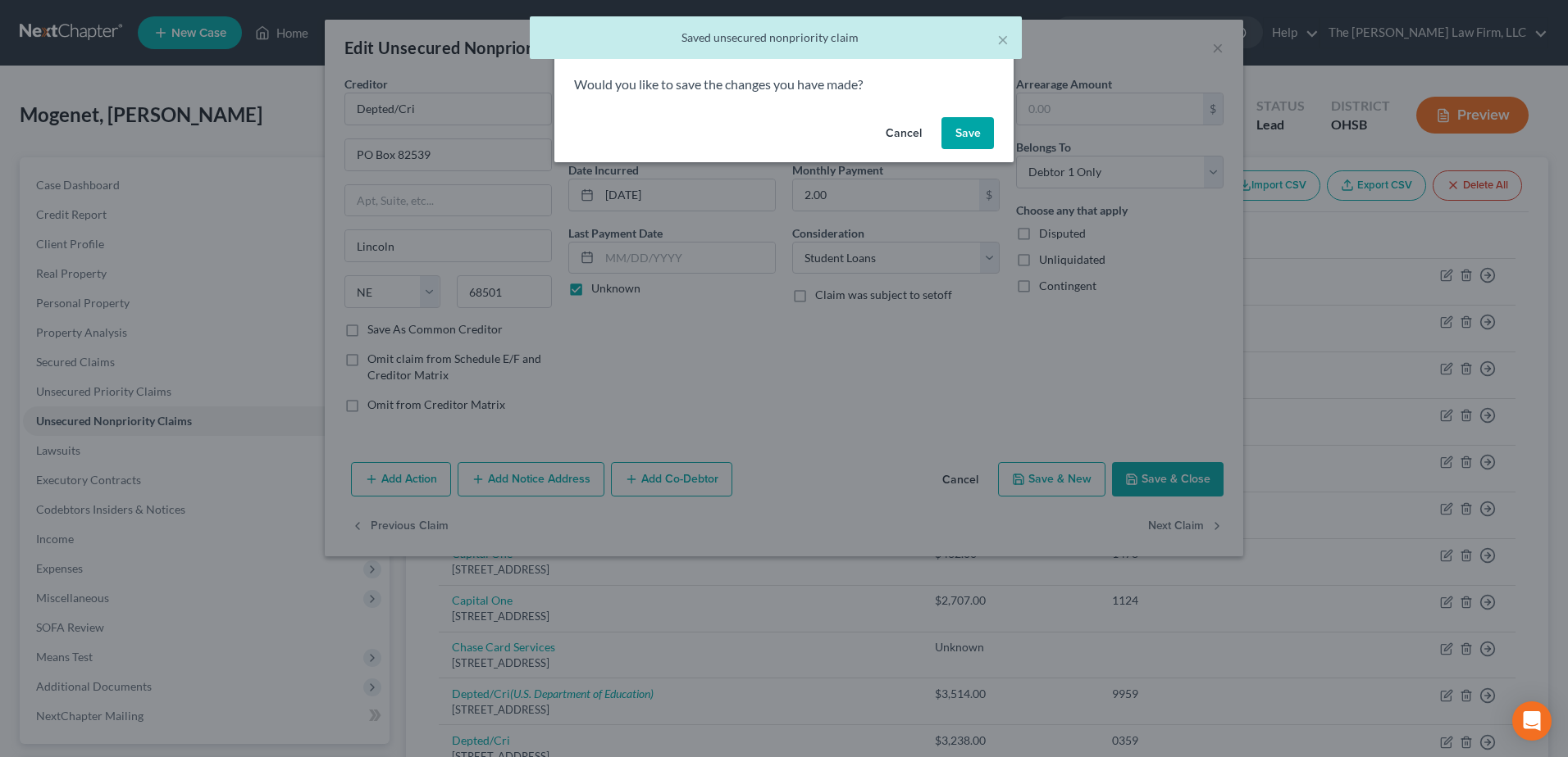
click at [986, 124] on button "Save" at bounding box center [967, 133] width 52 height 33
select select "30"
select select "17"
select select "0"
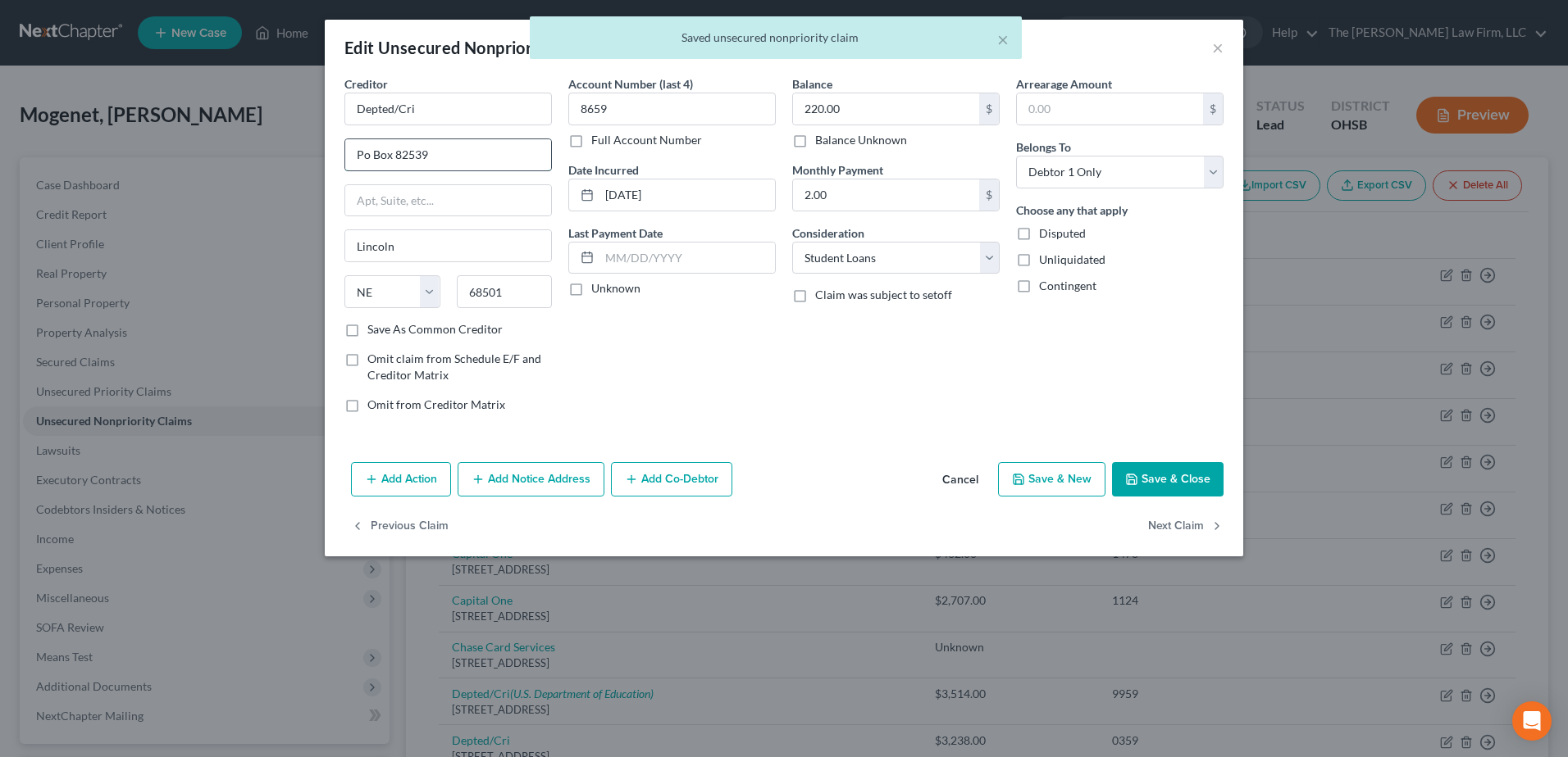
click at [359, 151] on input "Po Box 82539" at bounding box center [448, 155] width 206 height 31
type input "PO Box 82539"
click at [591, 293] on label "Unknown" at bounding box center [616, 288] width 49 height 17
click at [598, 291] on input "Unknown" at bounding box center [603, 285] width 11 height 11
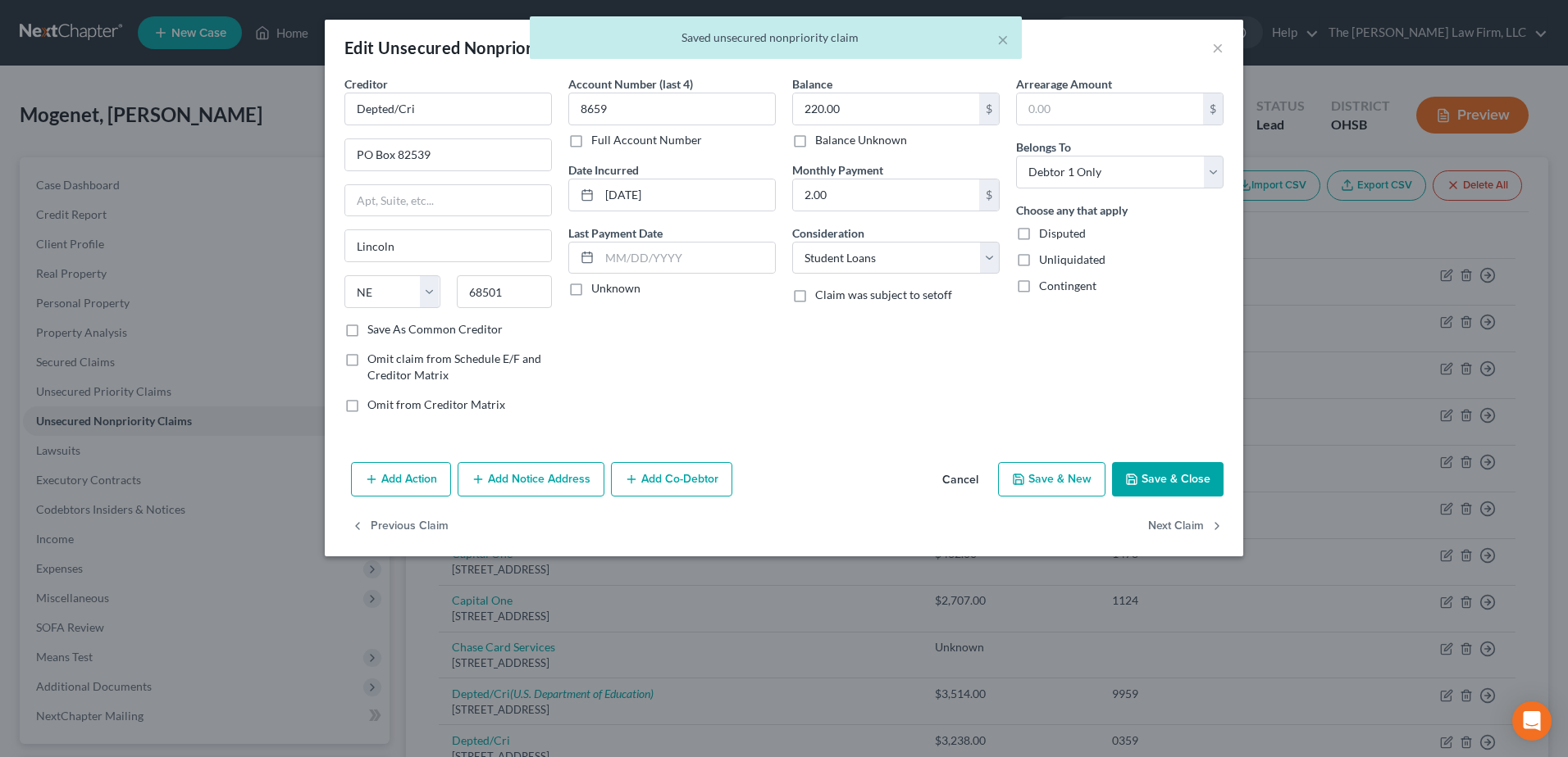
checkbox input "true"
click at [1204, 528] on button "Next Claim" at bounding box center [1185, 526] width 75 height 34
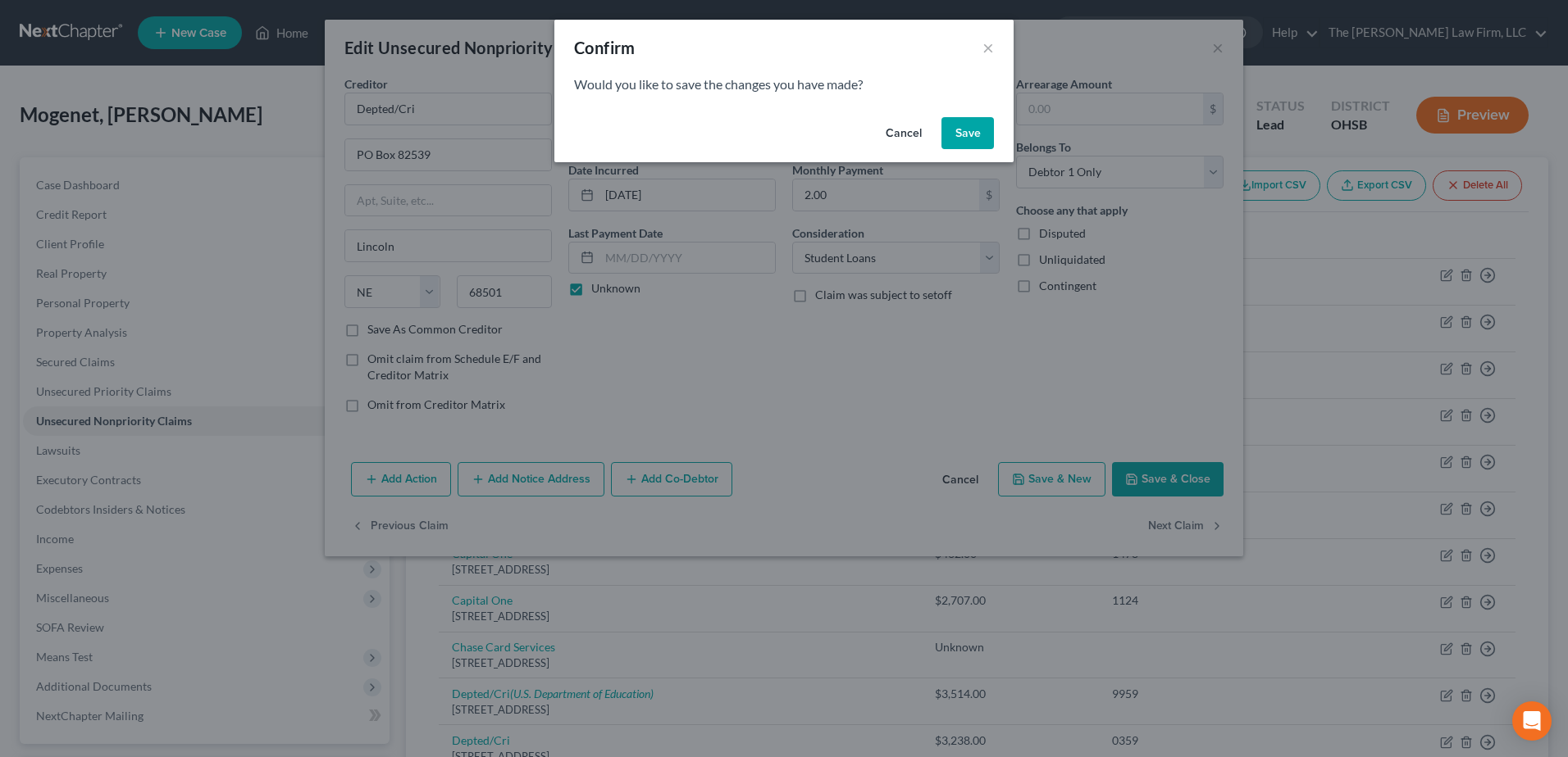
click at [972, 130] on button "Save" at bounding box center [967, 133] width 52 height 33
select select "30"
select select "17"
select select "0"
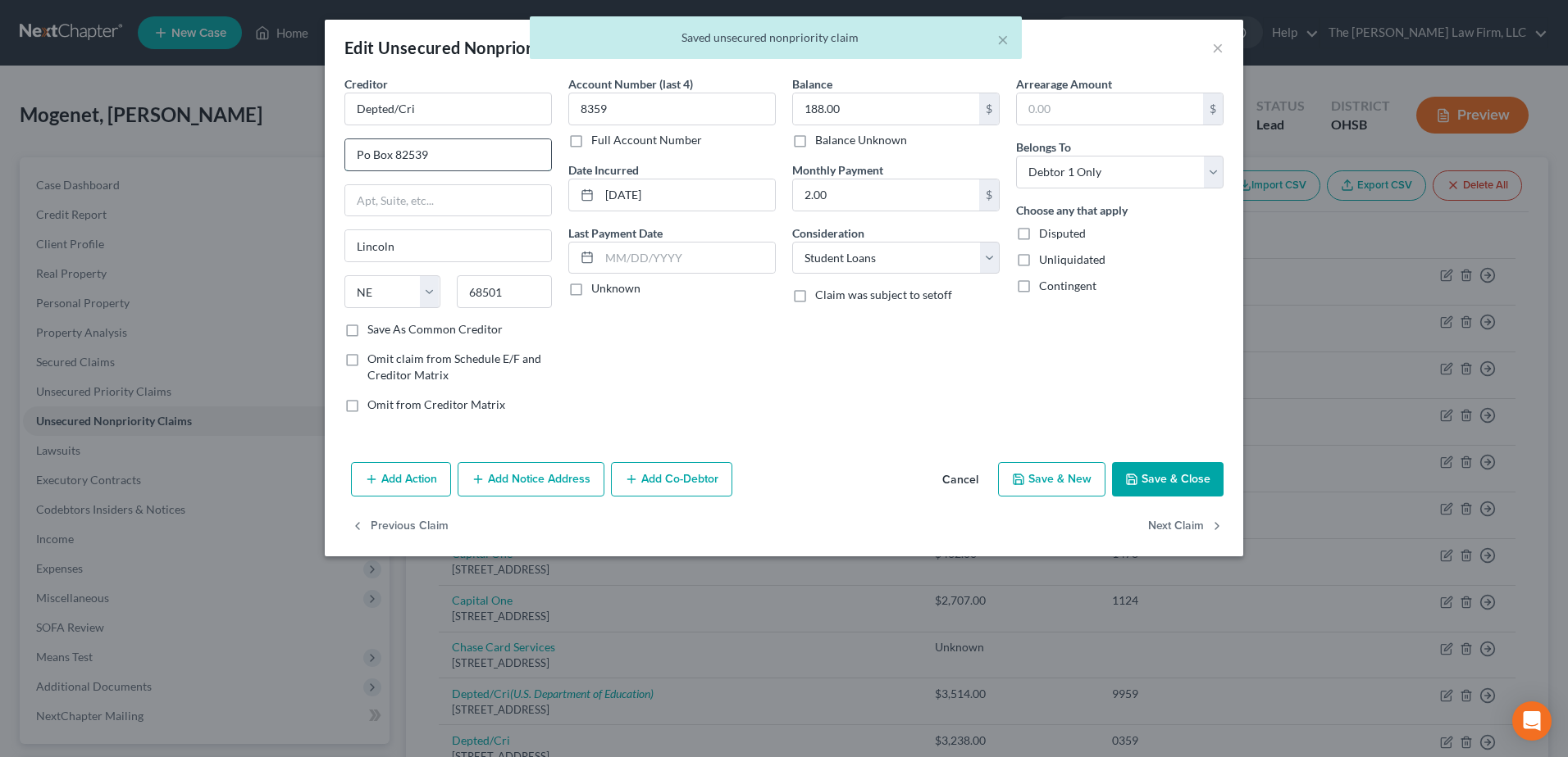
click at [358, 160] on input "Po Box 82539" at bounding box center [448, 155] width 206 height 31
click at [355, 157] on input "Po Box 82539" at bounding box center [448, 155] width 206 height 31
click at [591, 285] on label "Unknown" at bounding box center [616, 288] width 49 height 17
click at [598, 285] on input "Unknown" at bounding box center [603, 285] width 11 height 11
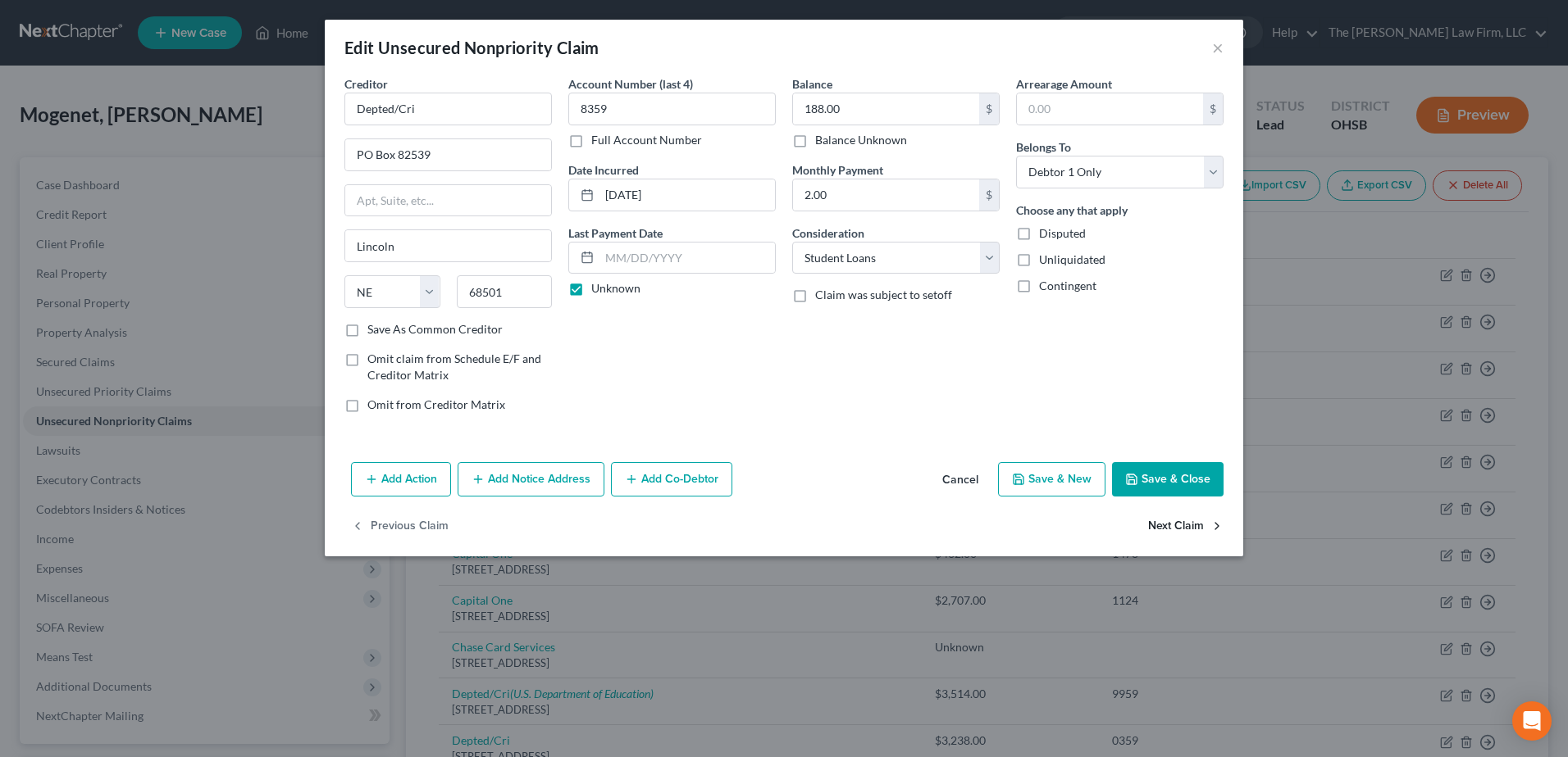
click at [1165, 516] on button "Next Claim" at bounding box center [1185, 526] width 75 height 34
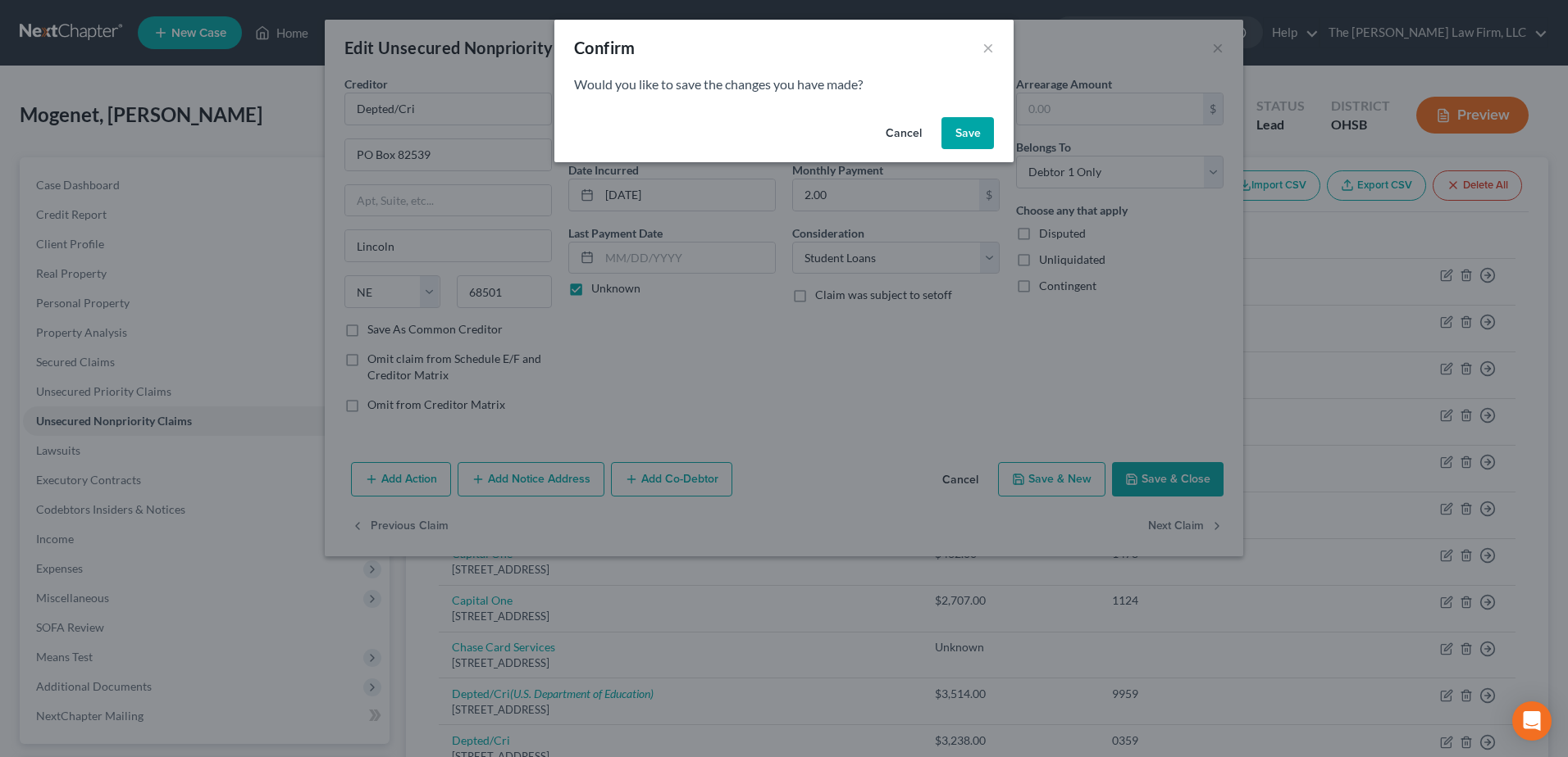
click at [978, 139] on button "Save" at bounding box center [967, 133] width 52 height 33
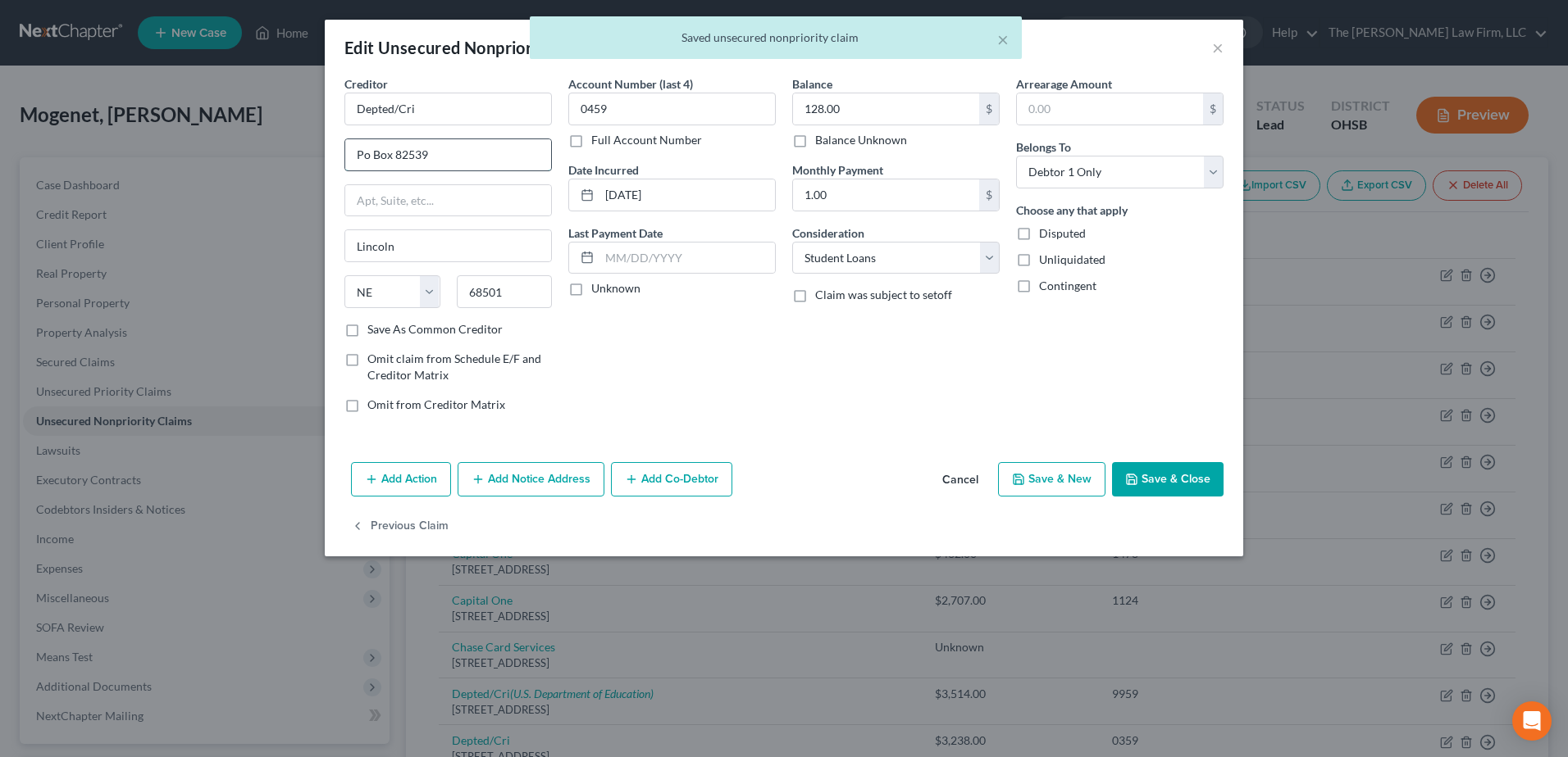
click at [354, 163] on input "Po Box 82539" at bounding box center [448, 155] width 206 height 31
click at [591, 290] on label "Unknown" at bounding box center [616, 288] width 49 height 17
click at [598, 290] on input "Unknown" at bounding box center [603, 285] width 11 height 11
click at [1184, 490] on button "Save & Close" at bounding box center [1168, 479] width 111 height 34
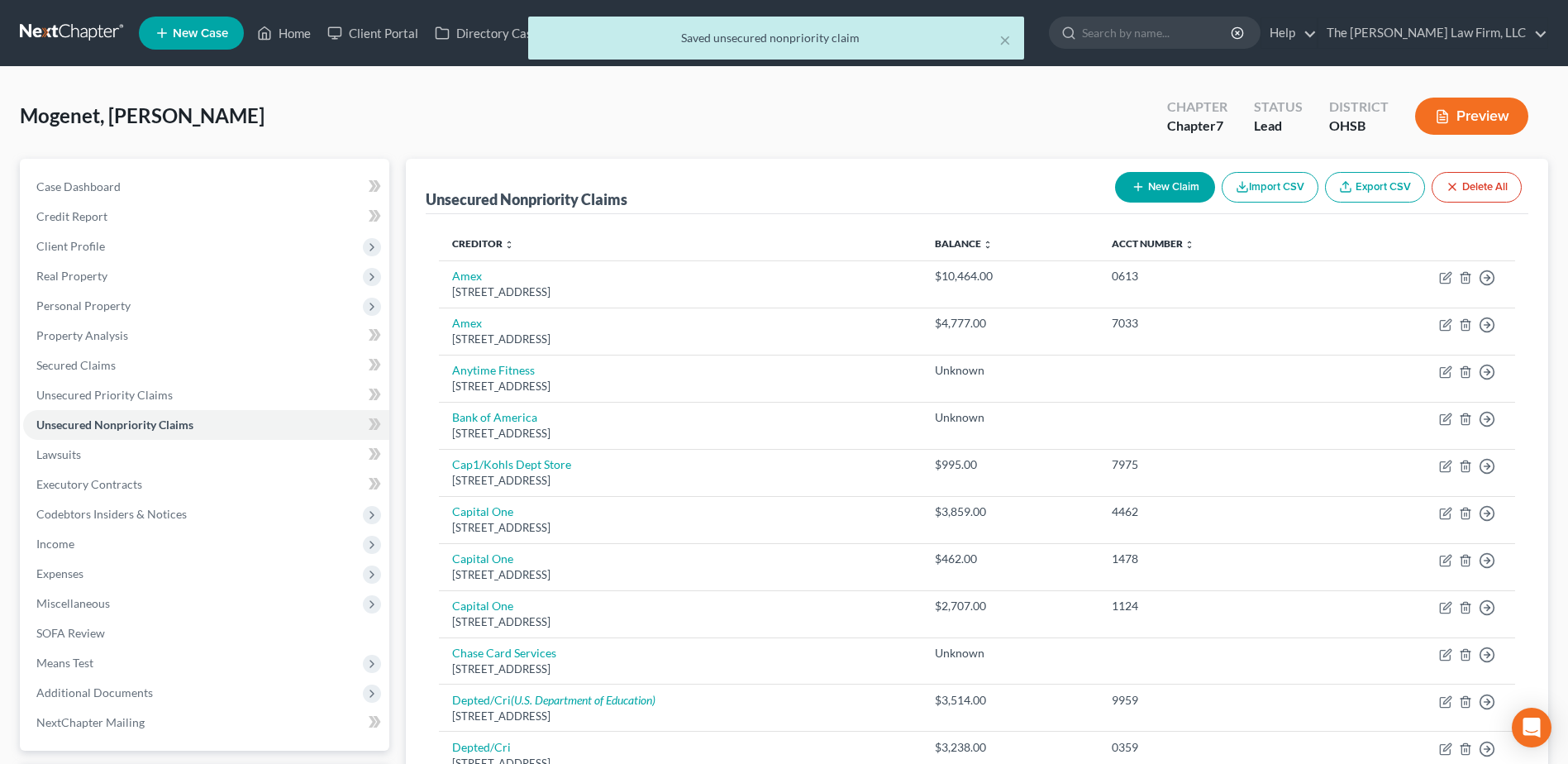
scroll to position [1146, 0]
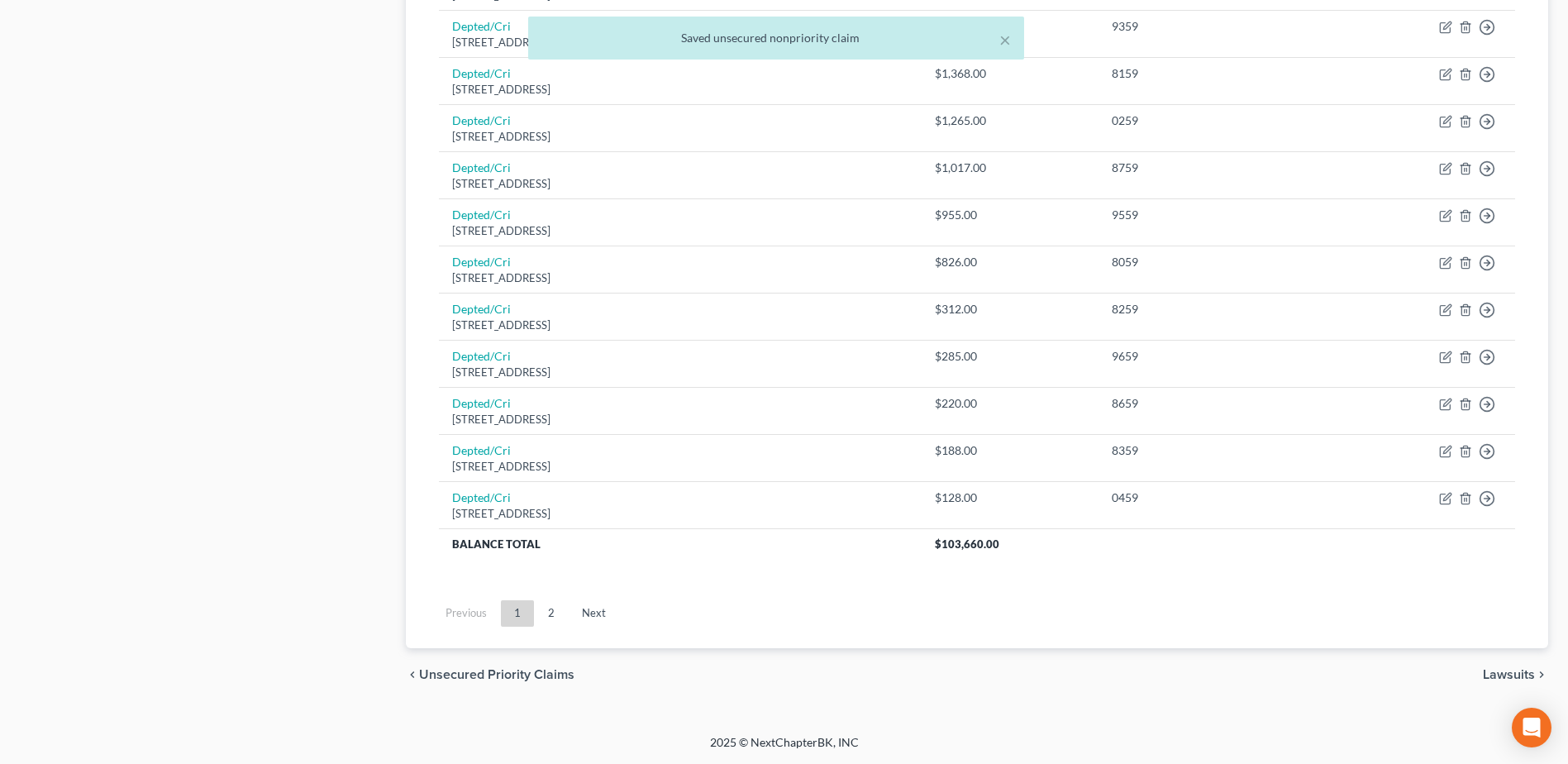
click at [554, 617] on link "2" at bounding box center [551, 614] width 33 height 27
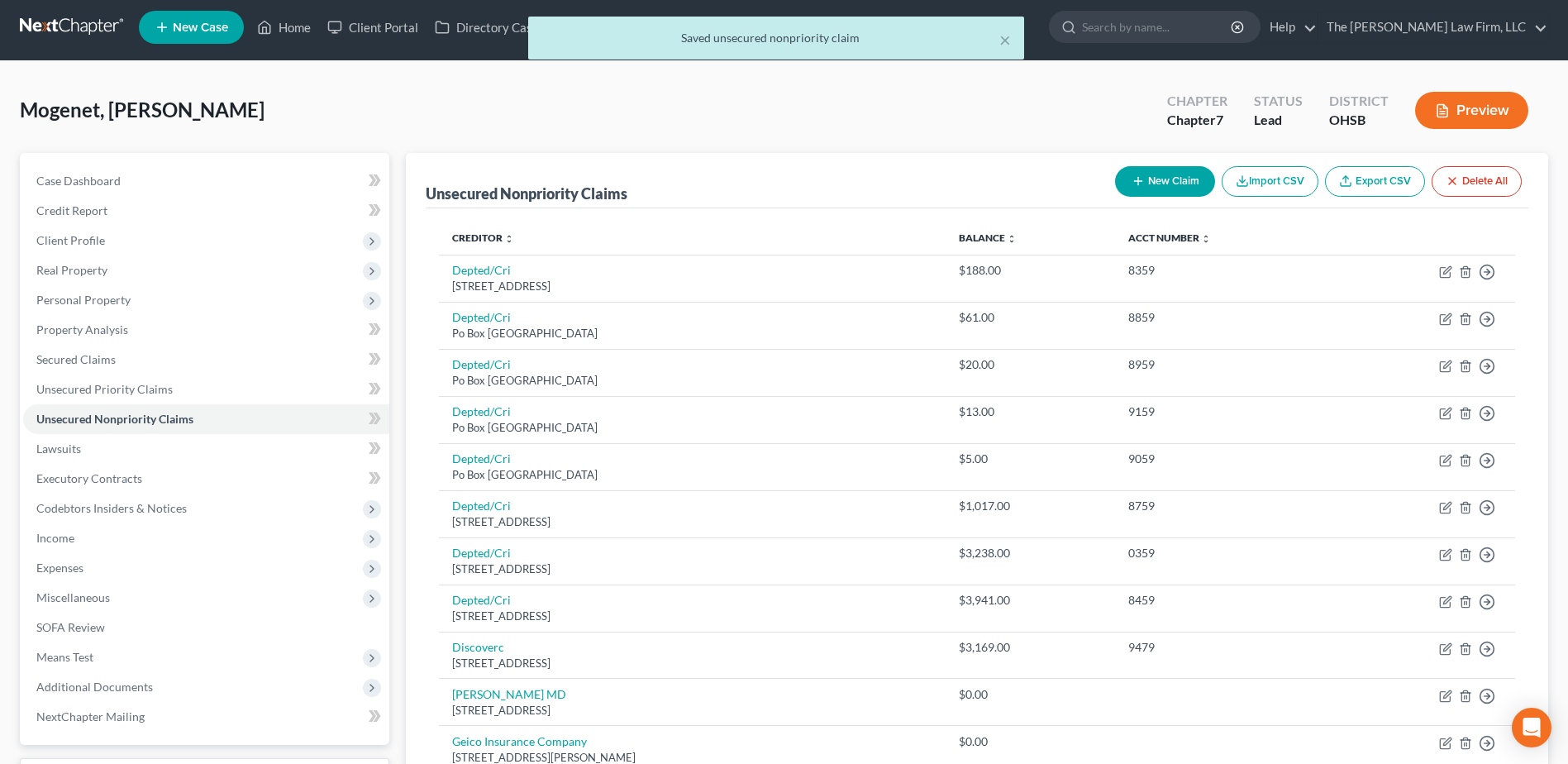
scroll to position [0, 0]
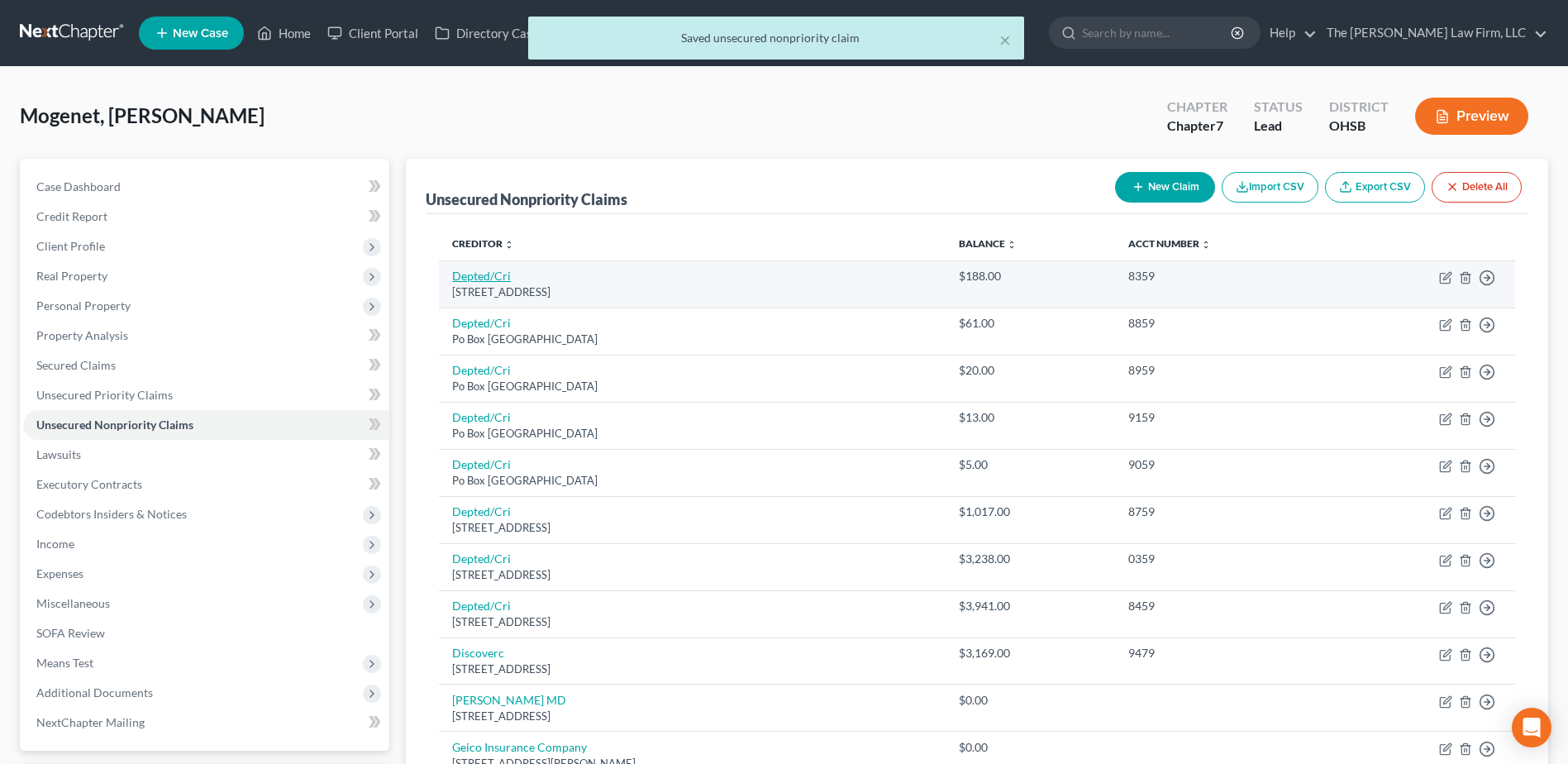
click at [494, 269] on link "Depted/Cri" at bounding box center [482, 276] width 59 height 14
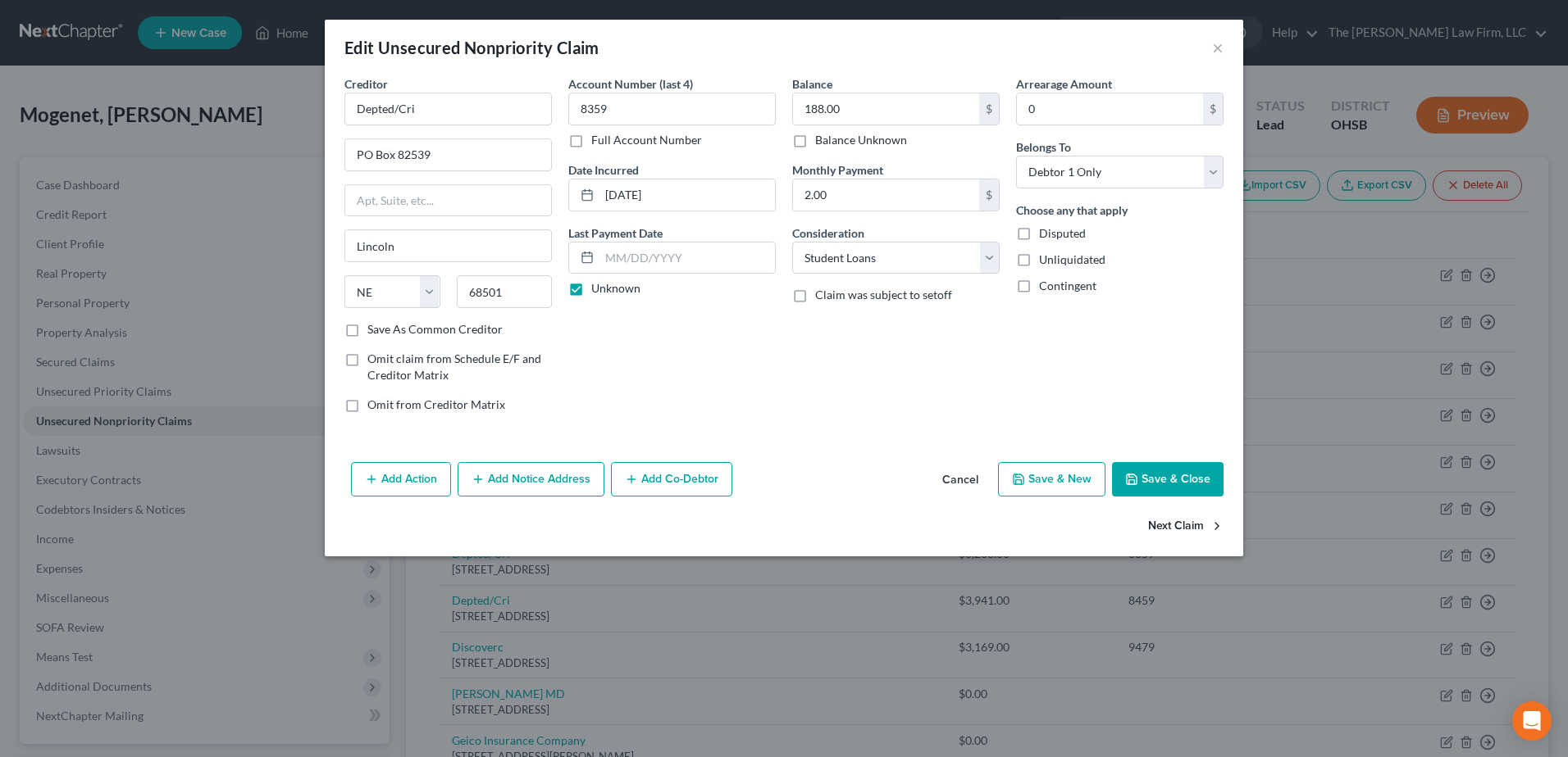
click at [1170, 530] on button "Next Claim" at bounding box center [1185, 526] width 75 height 34
click at [362, 154] on input "Po Box 82539" at bounding box center [448, 155] width 206 height 31
click at [591, 291] on label "Unknown" at bounding box center [616, 288] width 49 height 17
click at [598, 291] on input "Unknown" at bounding box center [603, 285] width 11 height 11
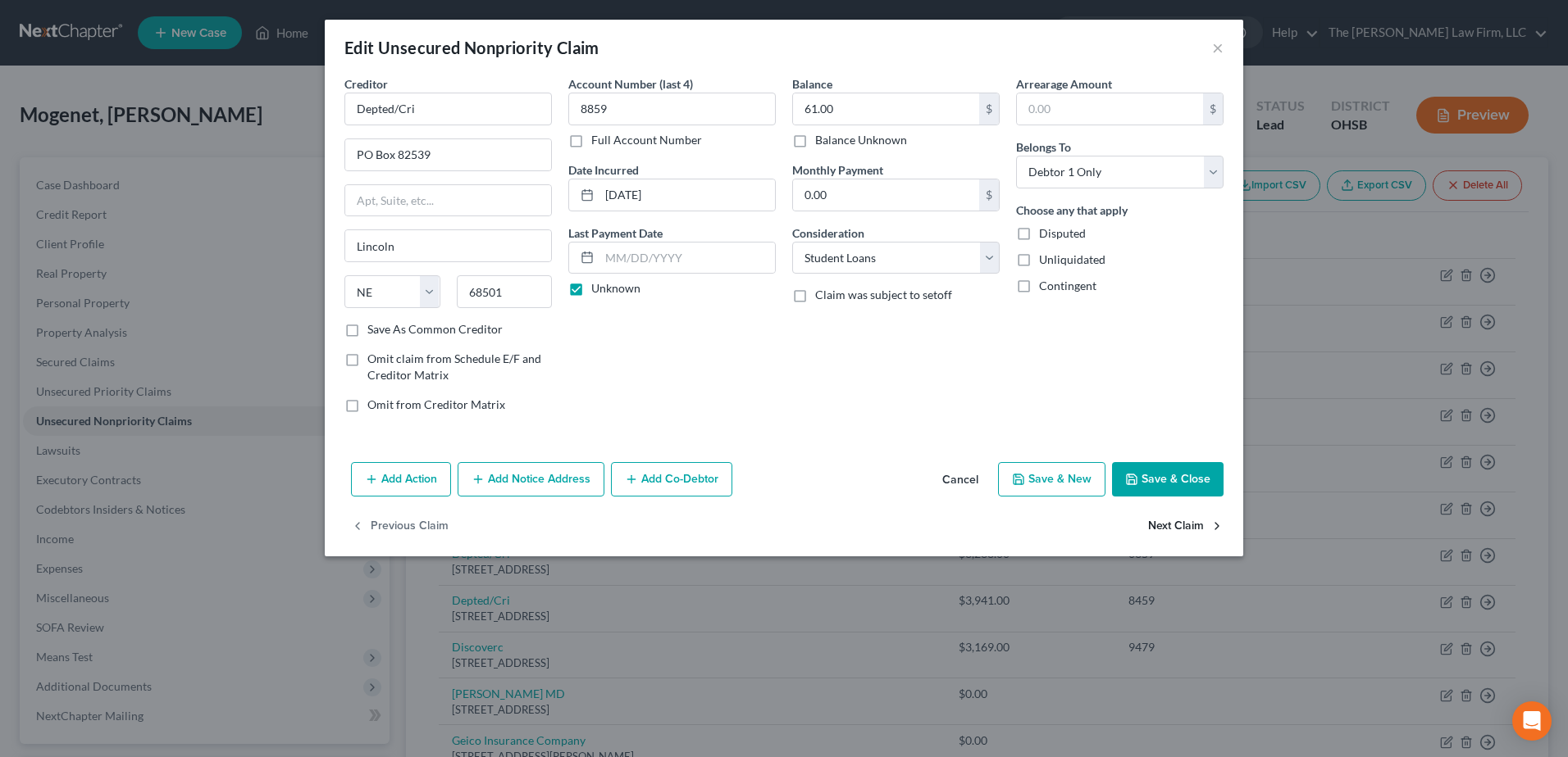
click at [1173, 518] on button "Next Claim" at bounding box center [1185, 526] width 75 height 34
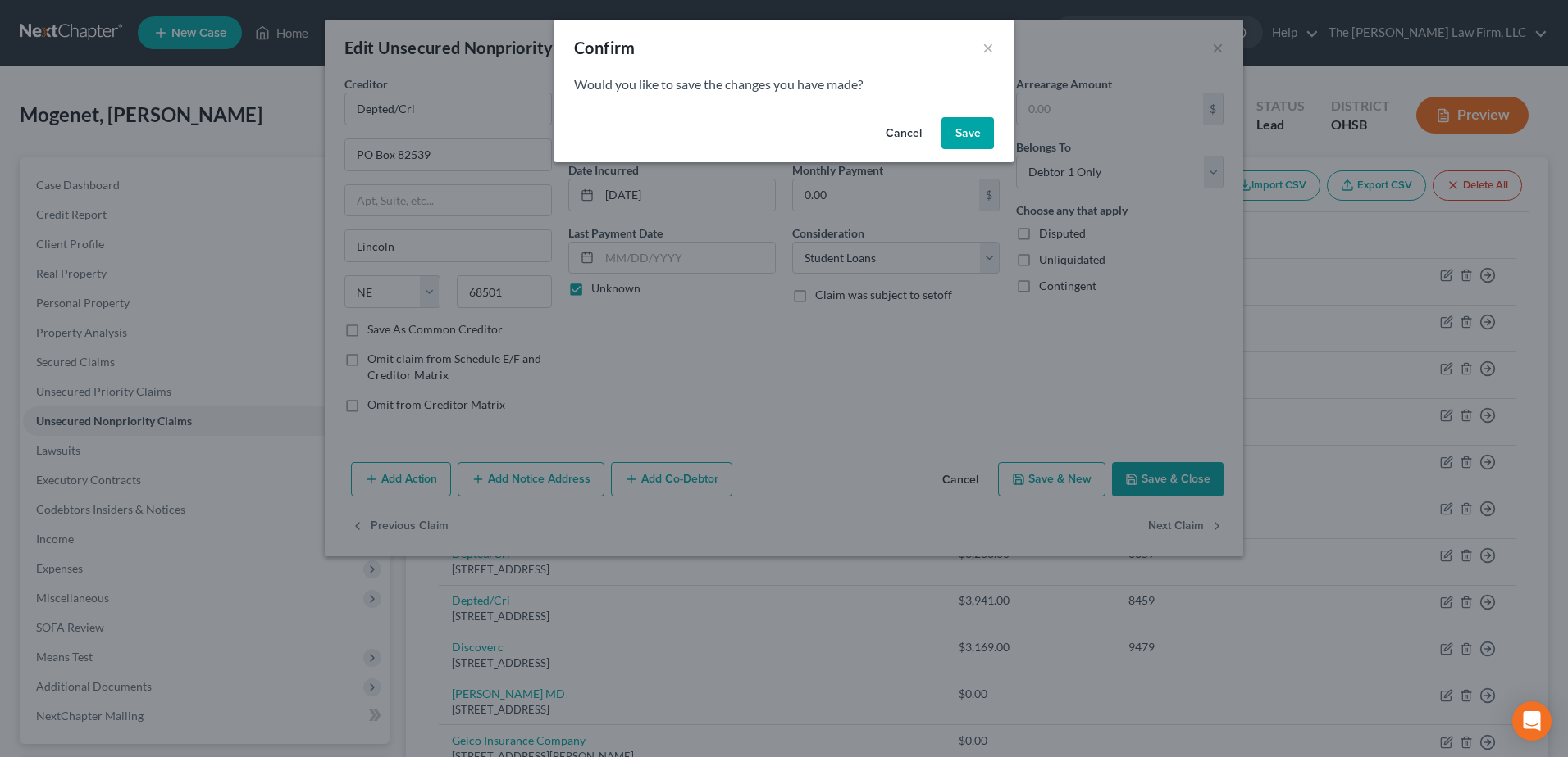
click at [973, 135] on button "Save" at bounding box center [967, 133] width 52 height 33
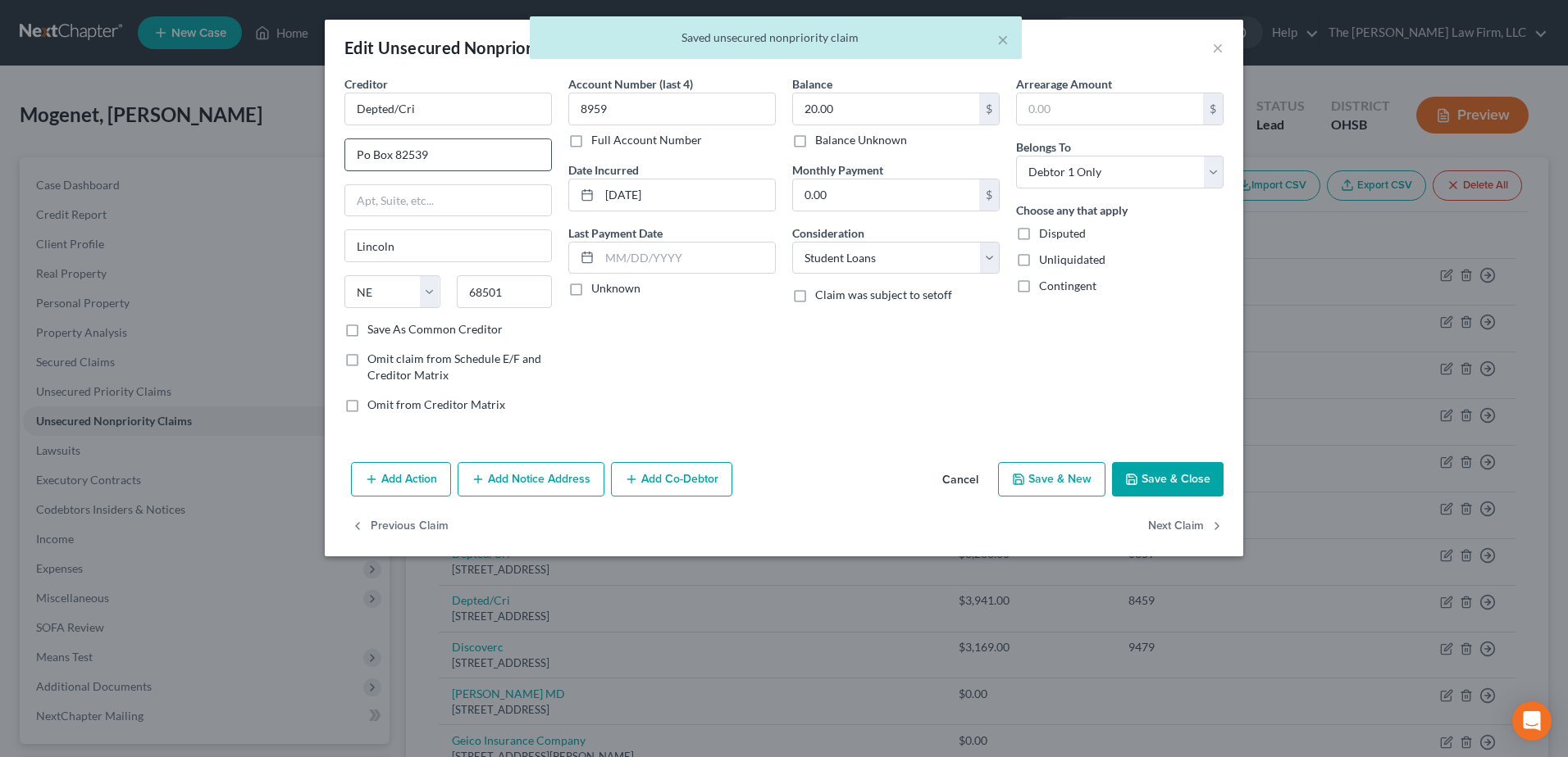
click at [358, 155] on input "Po Box 82539" at bounding box center [448, 155] width 206 height 31
click at [591, 286] on label "Unknown" at bounding box center [616, 288] width 49 height 17
click at [598, 286] on input "Unknown" at bounding box center [603, 285] width 11 height 11
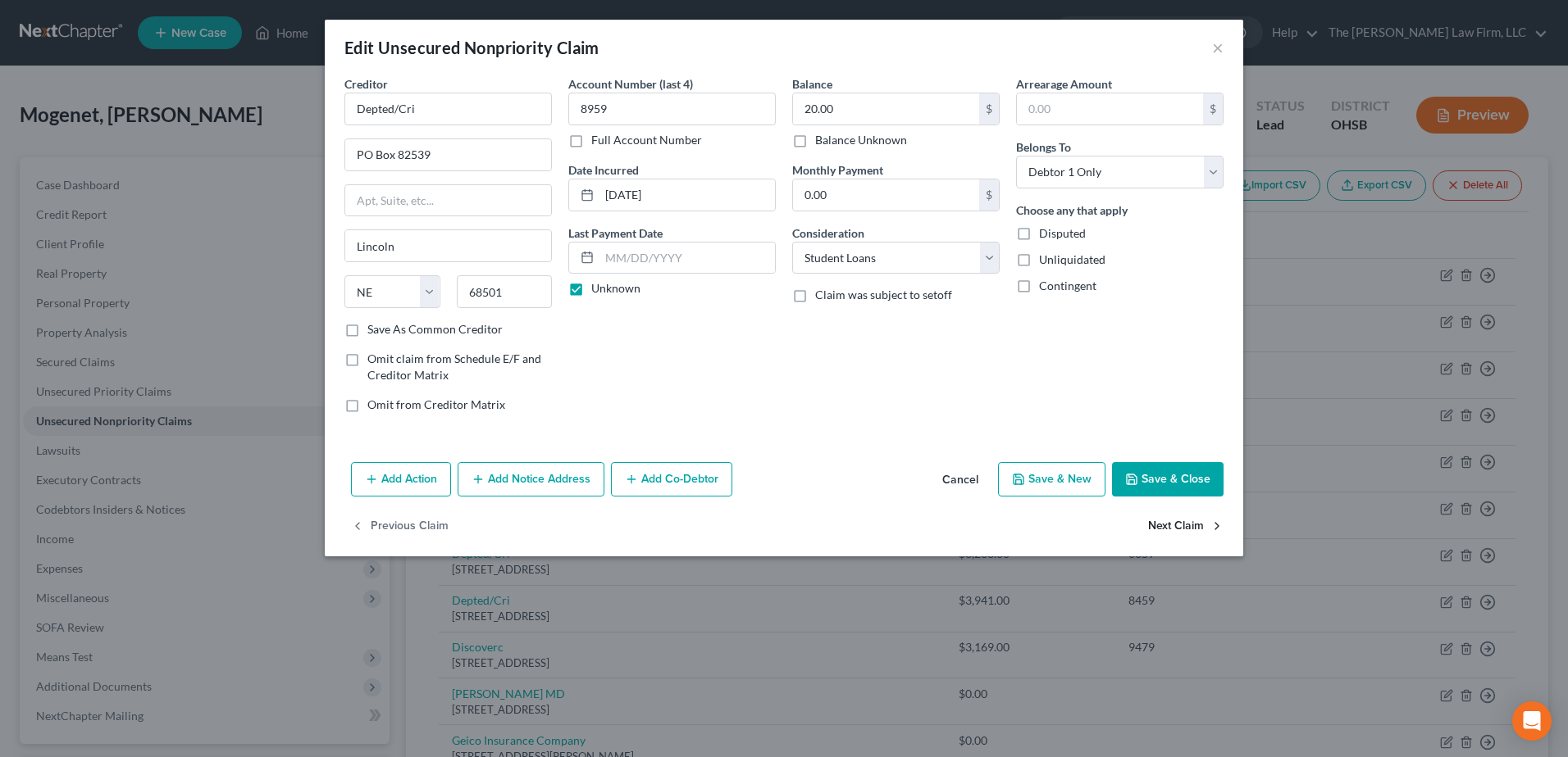
click at [1184, 528] on button "Next Claim" at bounding box center [1185, 526] width 75 height 34
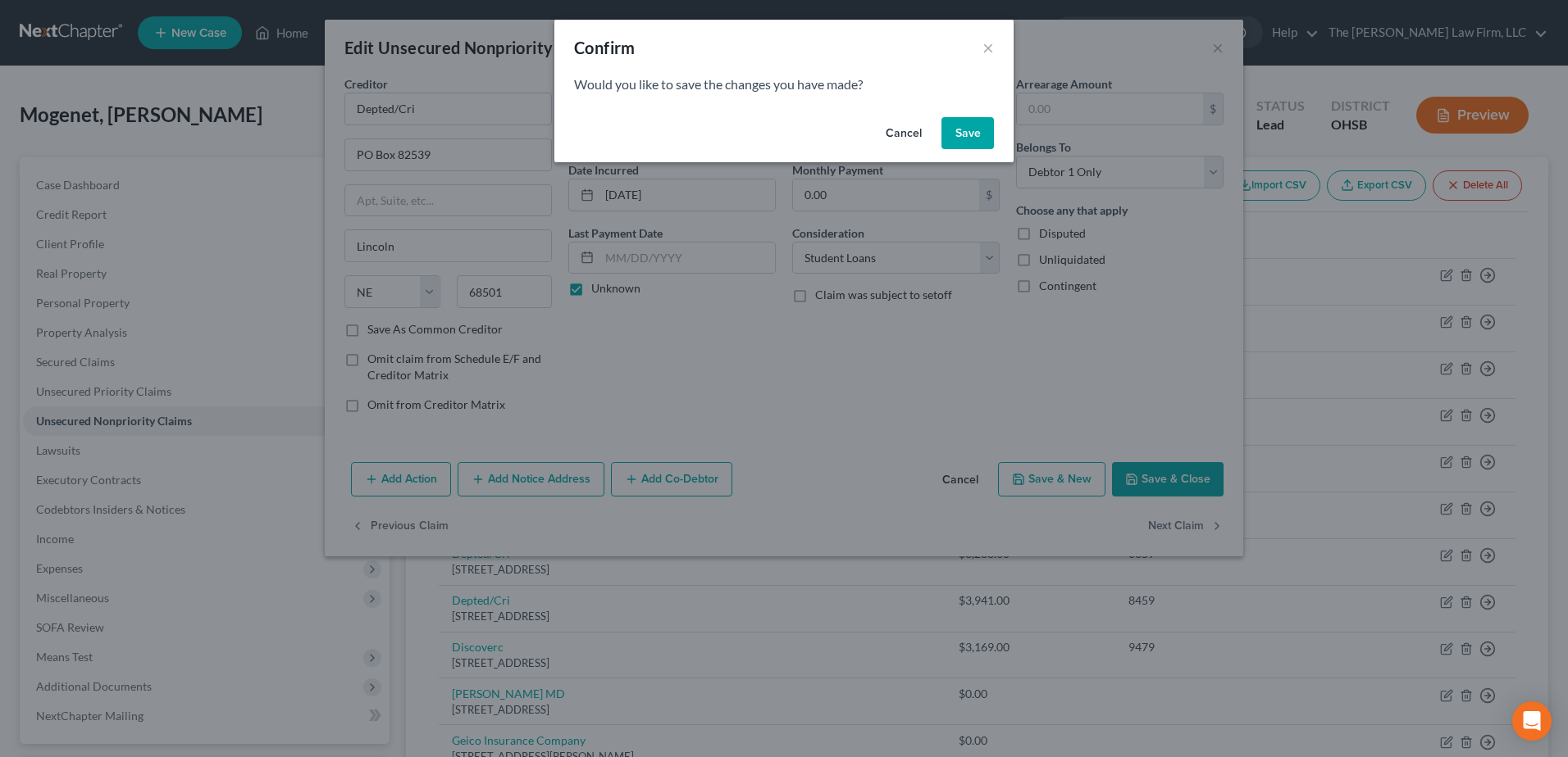
click at [962, 136] on button "Save" at bounding box center [967, 133] width 52 height 33
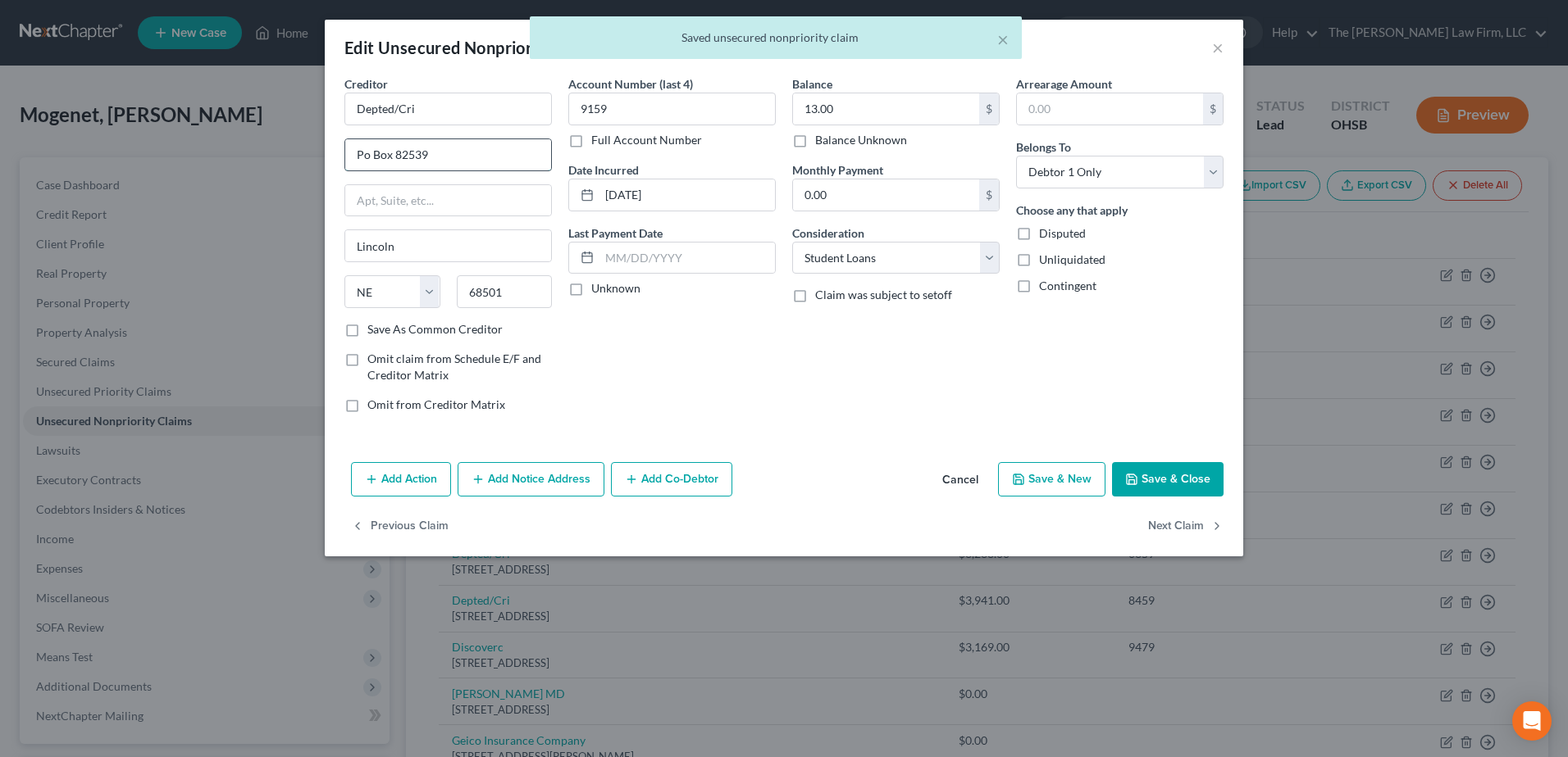
click at [358, 154] on input "Po Box 82539" at bounding box center [448, 155] width 206 height 31
click at [591, 291] on label "Unknown" at bounding box center [616, 288] width 49 height 17
click at [598, 291] on input "Unknown" at bounding box center [603, 285] width 11 height 11
click at [1152, 526] on button "Next Claim" at bounding box center [1185, 526] width 75 height 34
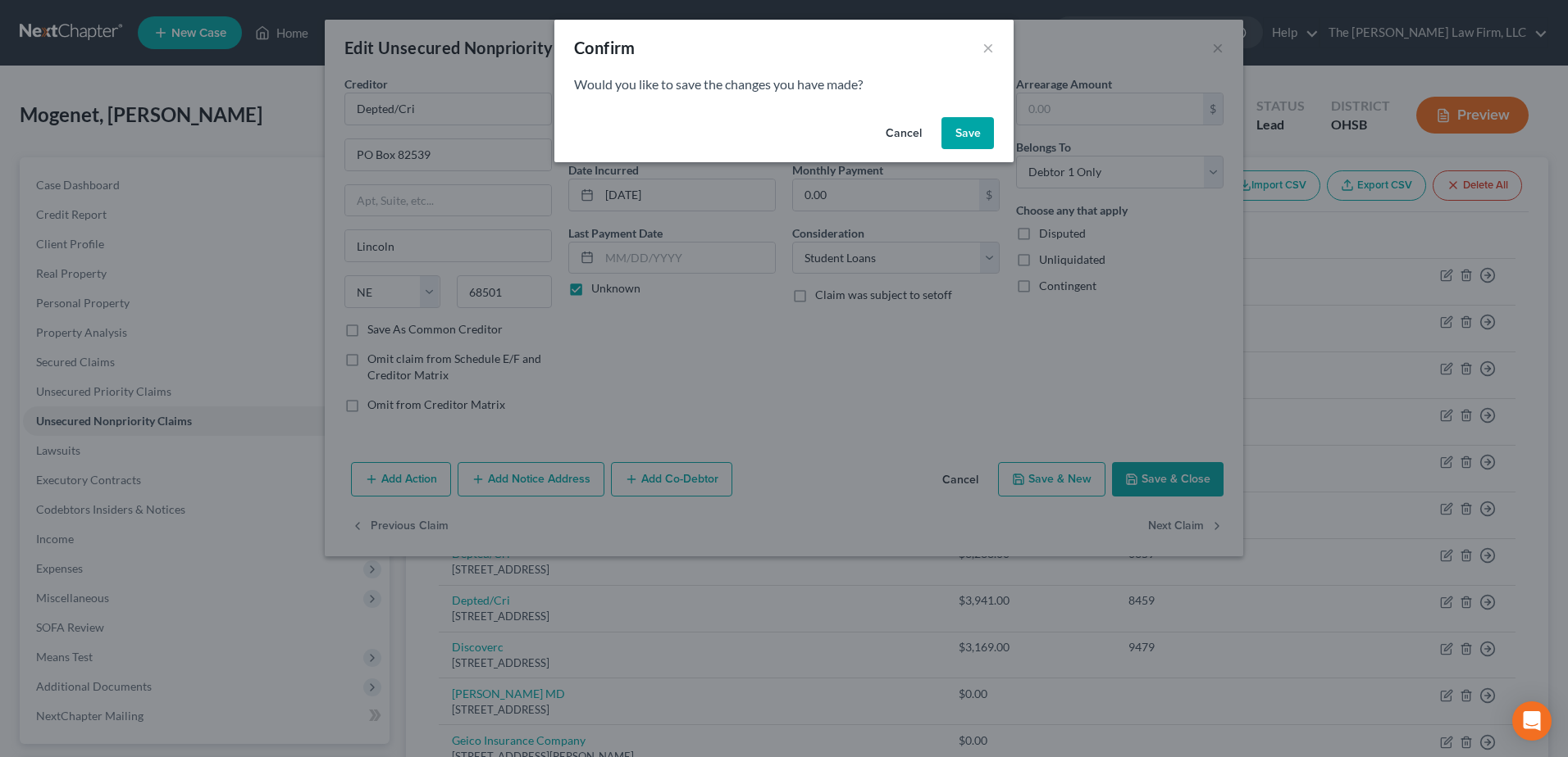
click at [983, 130] on button "Save" at bounding box center [967, 133] width 52 height 33
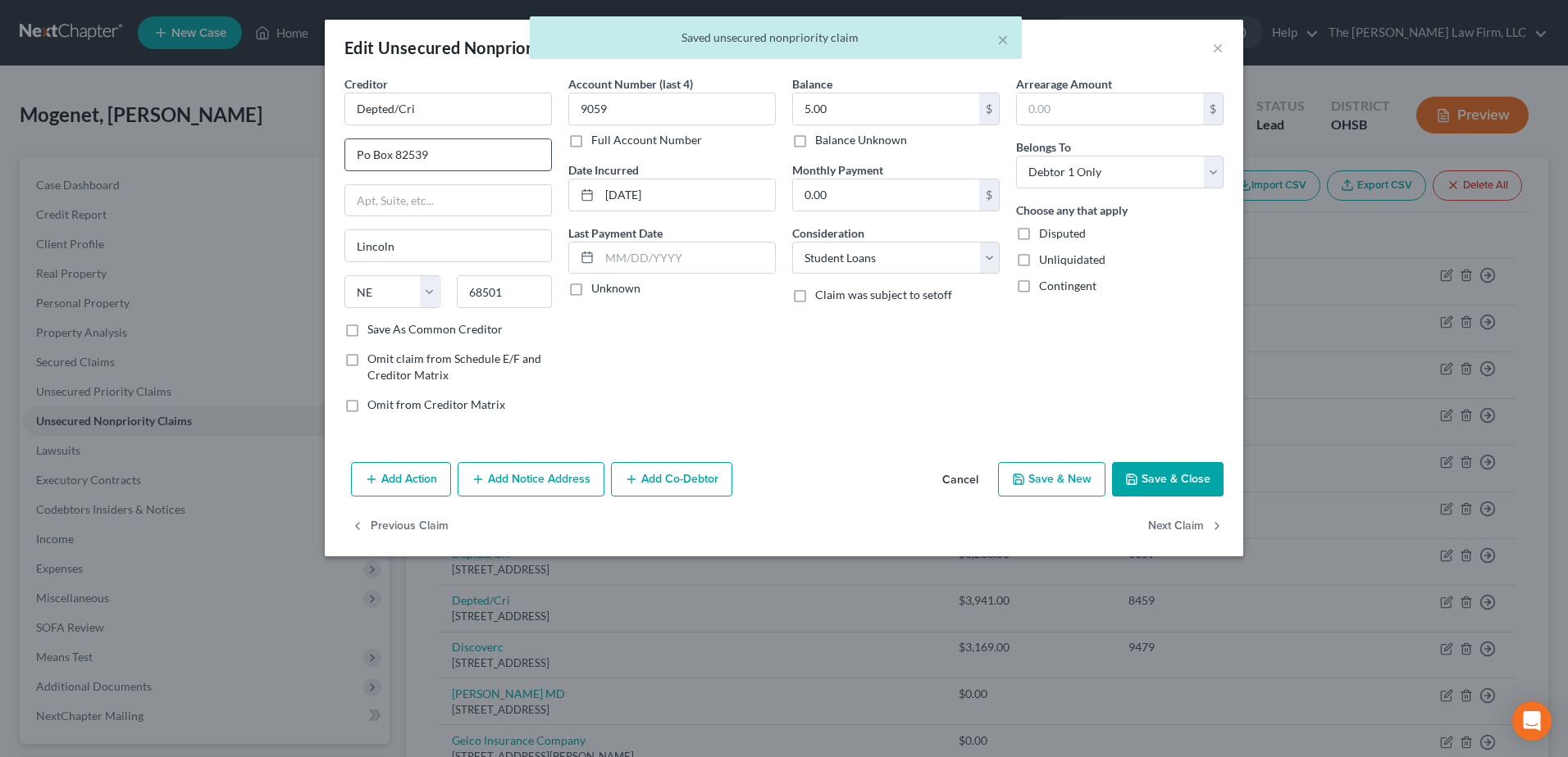
click at [354, 154] on input "Po Box 82539" at bounding box center [448, 155] width 206 height 31
click at [591, 289] on label "Unknown" at bounding box center [616, 288] width 49 height 17
click at [598, 289] on input "Unknown" at bounding box center [603, 285] width 11 height 11
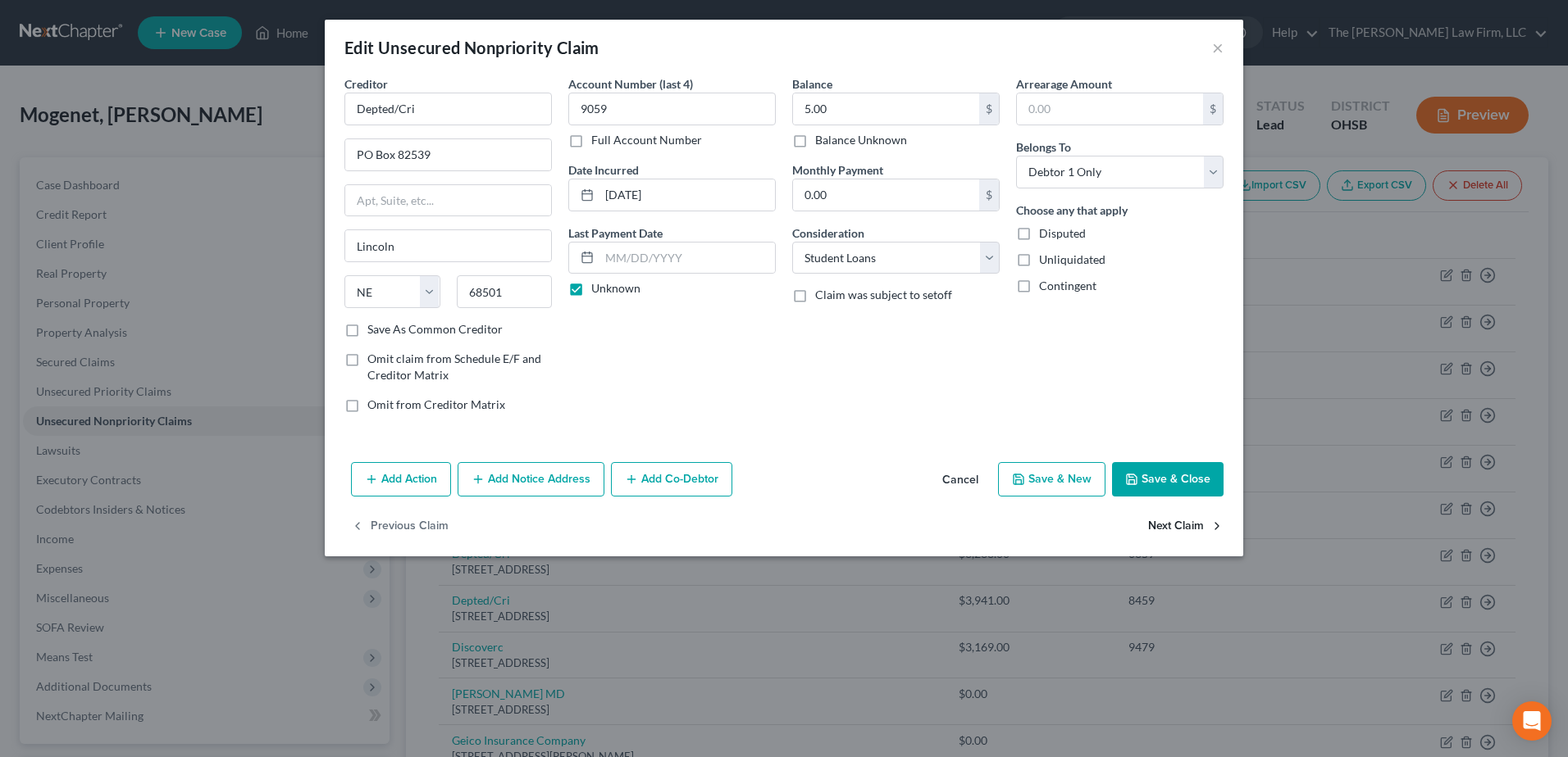
click at [1150, 522] on button "Next Claim" at bounding box center [1185, 526] width 75 height 34
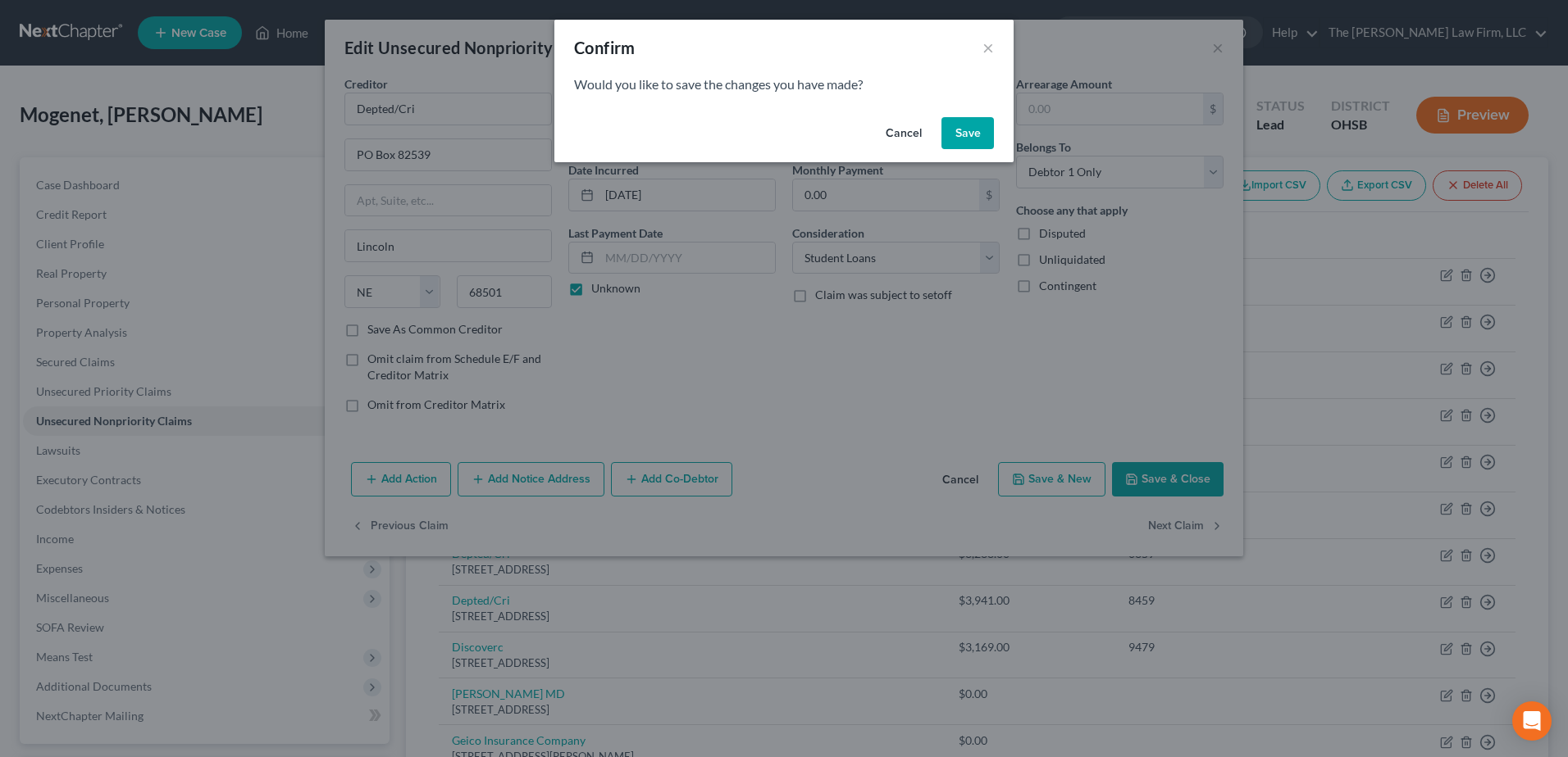
click at [978, 125] on button "Save" at bounding box center [967, 133] width 52 height 33
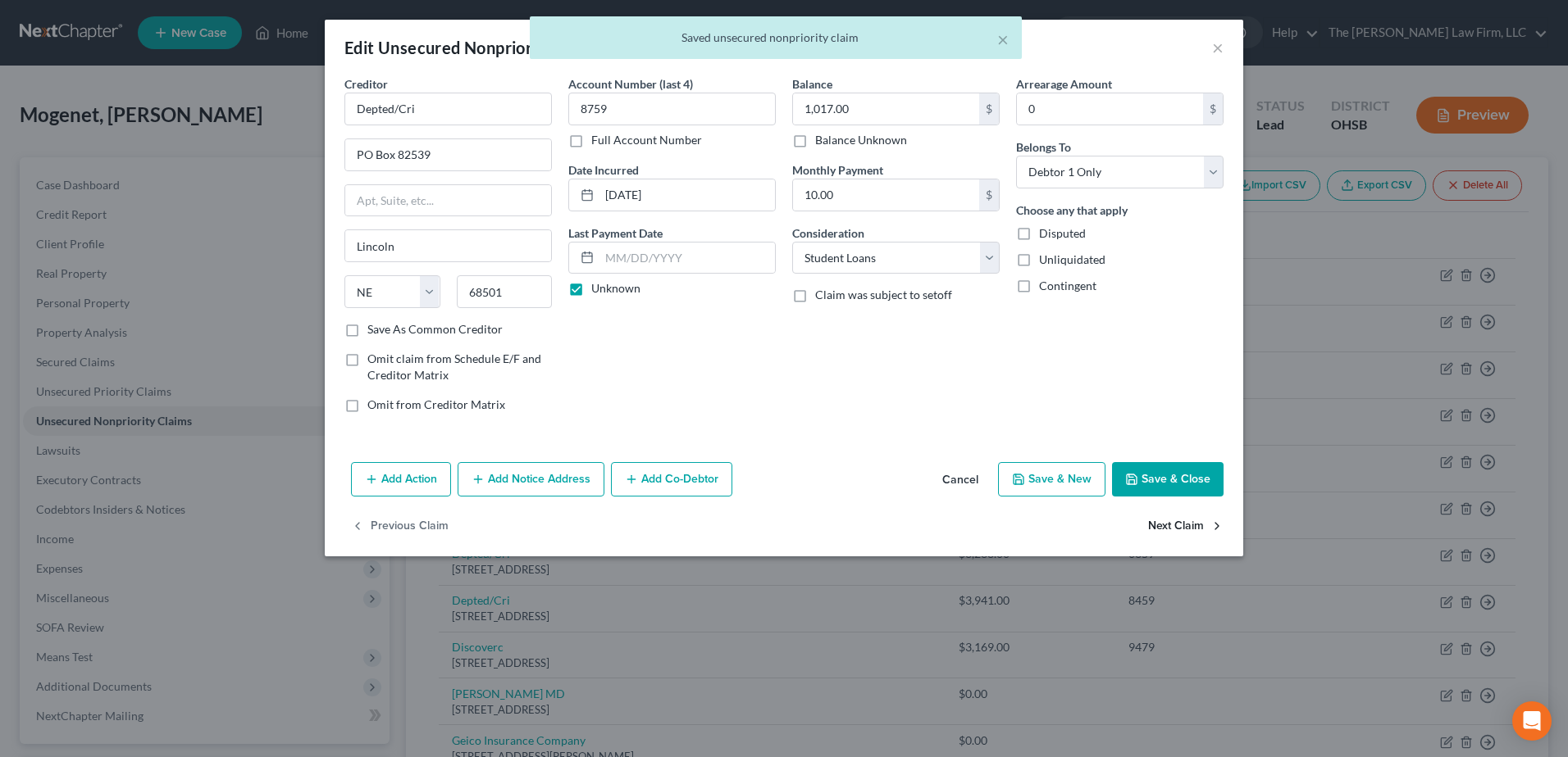
click at [1184, 534] on button "Next Claim" at bounding box center [1185, 526] width 75 height 34
click at [1168, 523] on button "Next Claim" at bounding box center [1185, 526] width 75 height 34
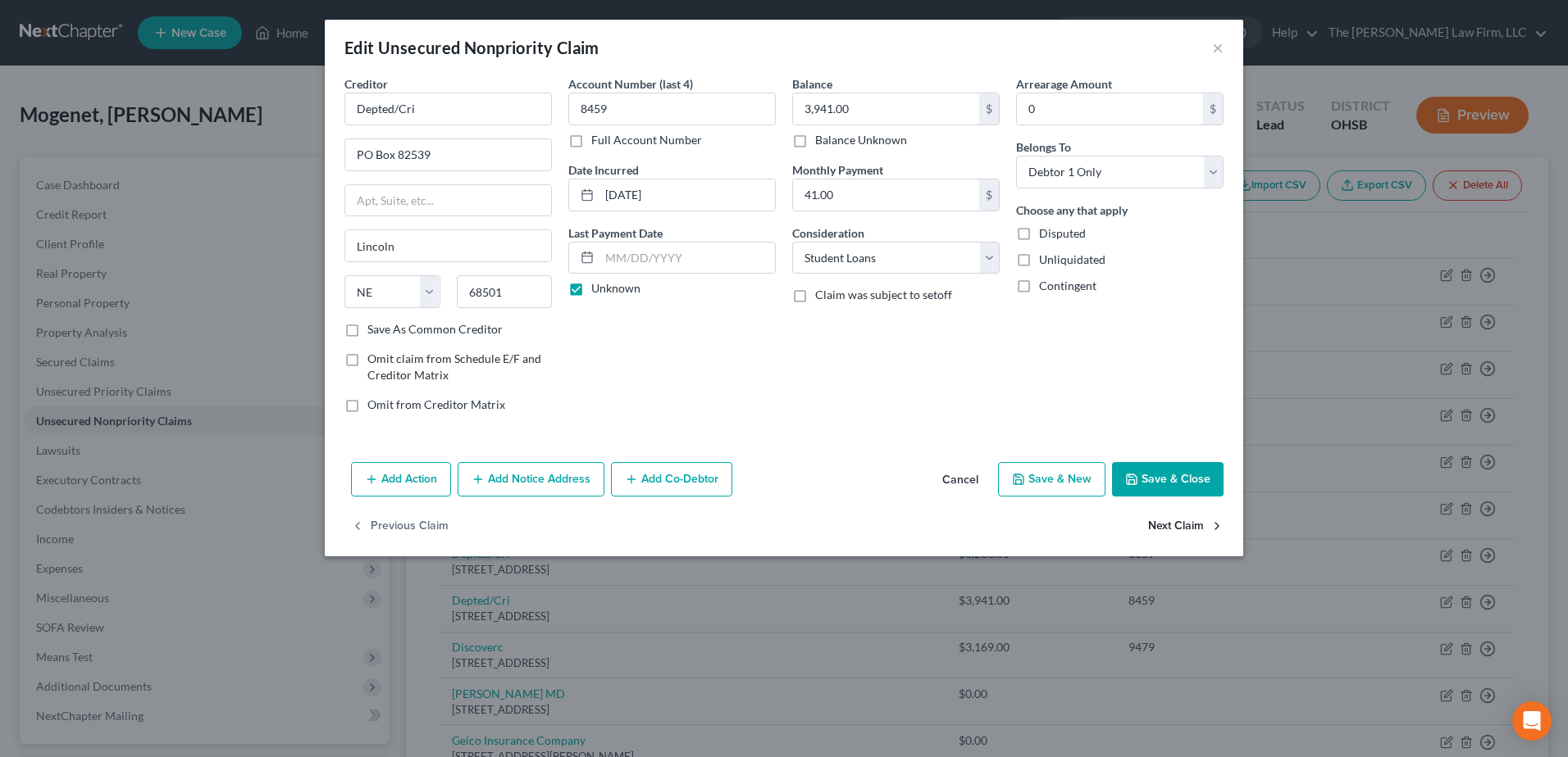
click at [1167, 519] on button "Next Claim" at bounding box center [1185, 526] width 75 height 34
click at [362, 151] on input "Po Box 15316" at bounding box center [448, 155] width 206 height 31
click at [433, 110] on input "Discoverc" at bounding box center [448, 109] width 208 height 33
click at [591, 284] on label "Unknown" at bounding box center [616, 288] width 49 height 17
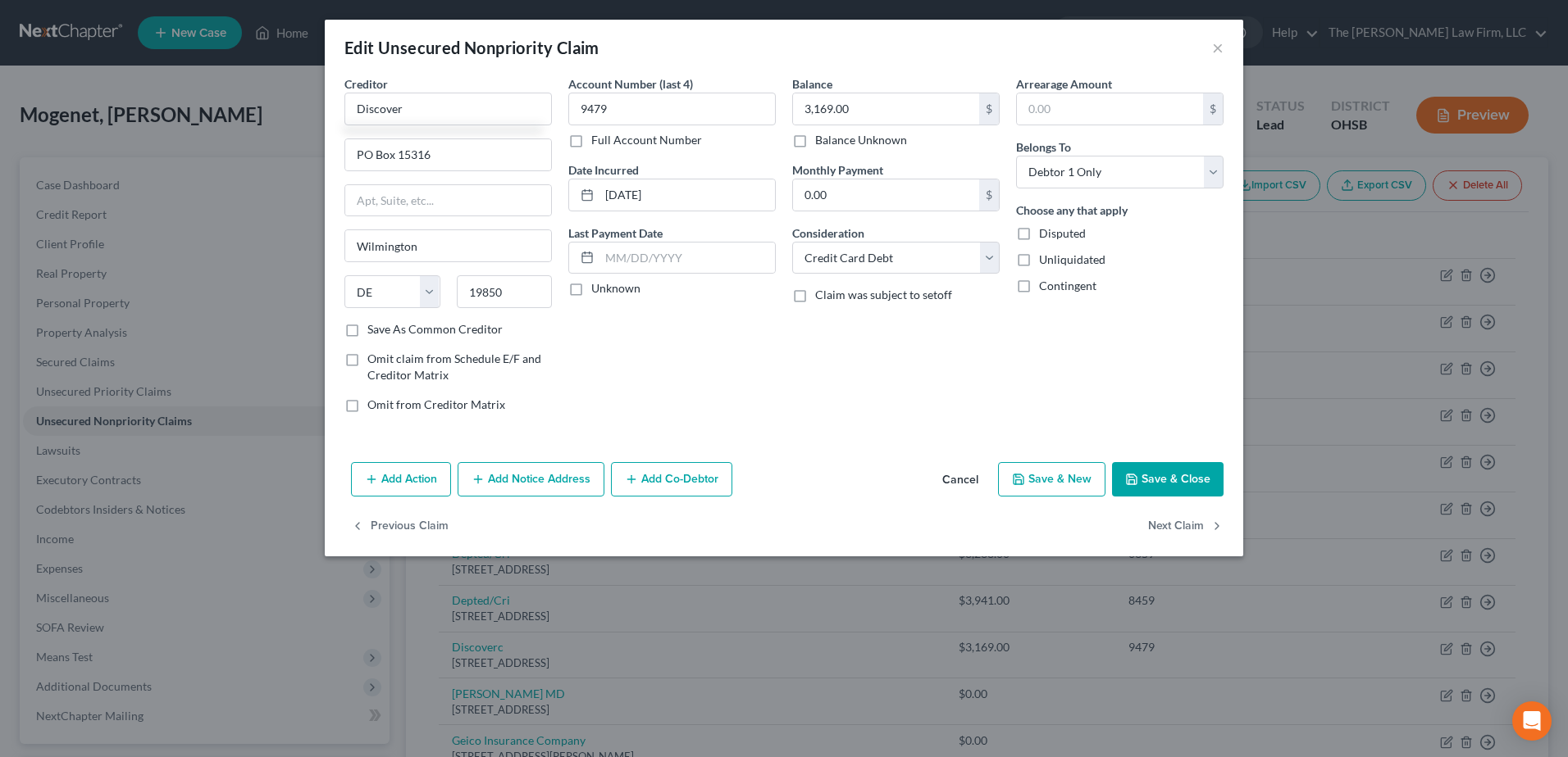
click at [598, 284] on input "Unknown" at bounding box center [603, 285] width 11 height 11
click at [1167, 525] on button "Next Claim" at bounding box center [1185, 526] width 75 height 34
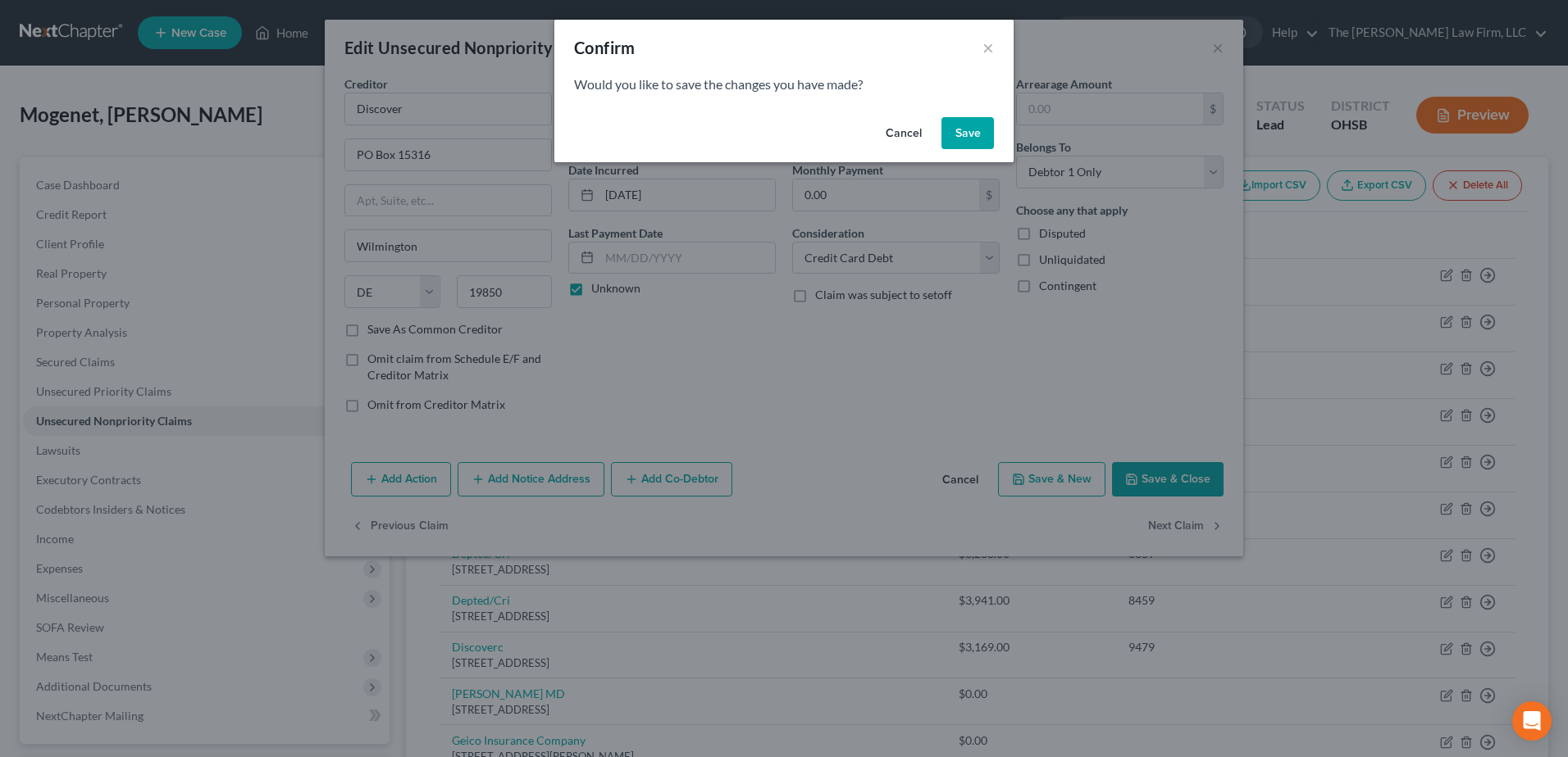
click at [978, 128] on button "Save" at bounding box center [967, 133] width 52 height 33
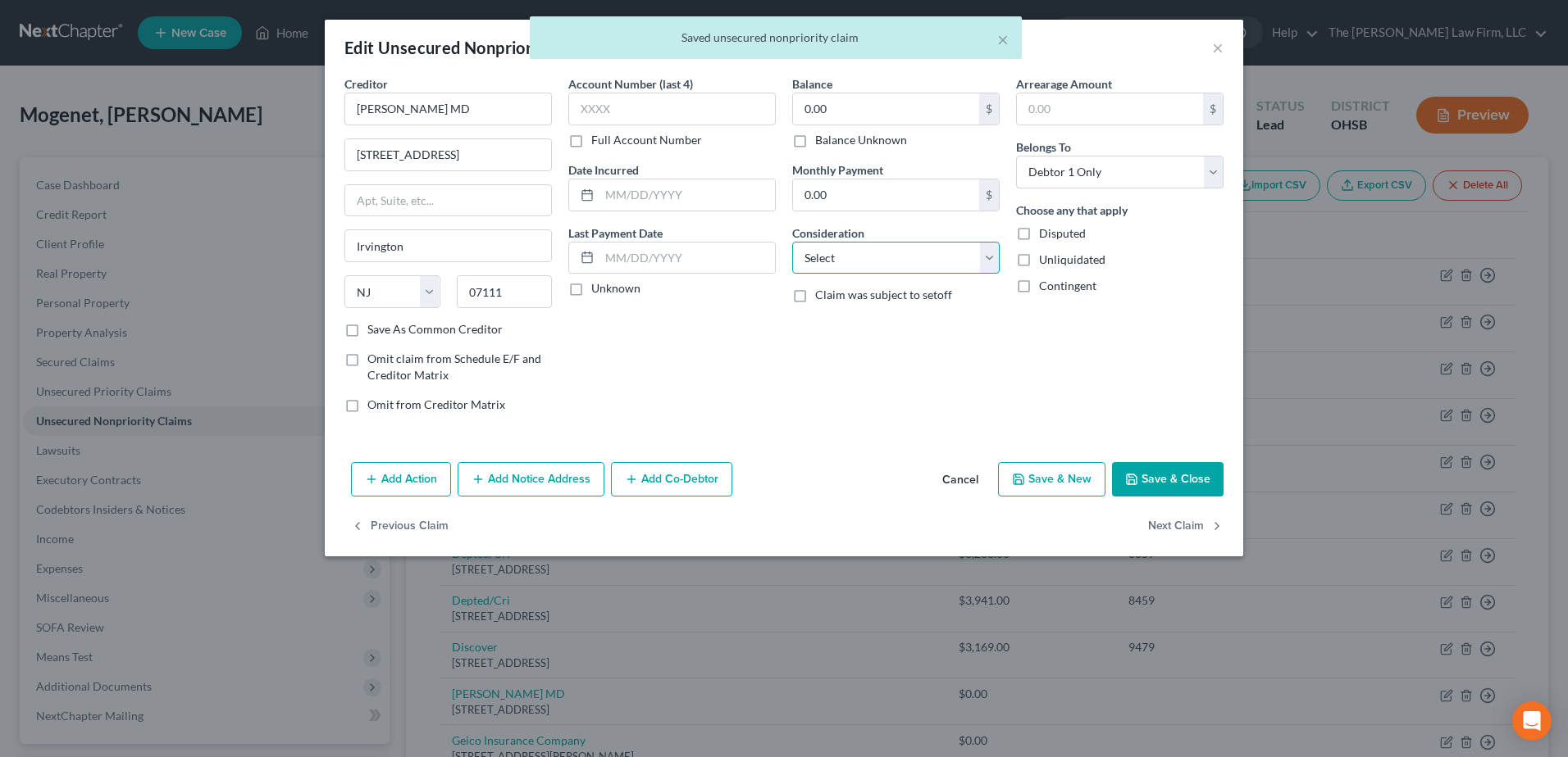
drag, startPoint x: 898, startPoint y: 251, endPoint x: 890, endPoint y: 255, distance: 8.9
click at [895, 251] on select "Select Cable / Satellite Services Collection Agency Credit Card Debt Debt Couns…" at bounding box center [895, 258] width 208 height 33
click at [792, 242] on select "Select Cable / Satellite Services Collection Agency Credit Card Debt Debt Couns…" at bounding box center [895, 258] width 208 height 33
click at [591, 292] on label "Unknown" at bounding box center [616, 288] width 49 height 17
click at [598, 291] on input "Unknown" at bounding box center [603, 285] width 11 height 11
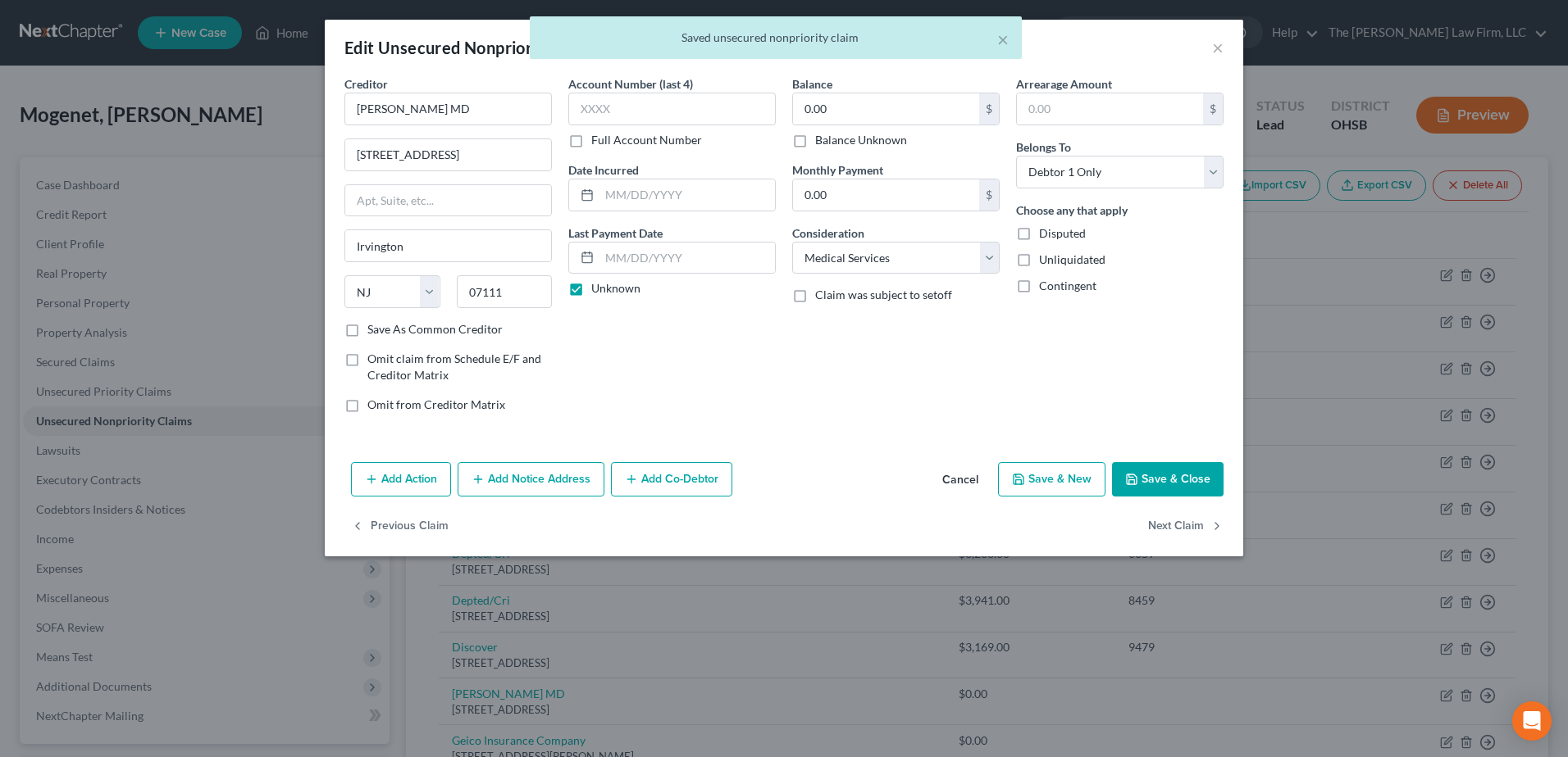
click at [815, 146] on label "Balance Unknown" at bounding box center [861, 140] width 92 height 17
click at [822, 142] on input "Balance Unknown" at bounding box center [827, 137] width 11 height 11
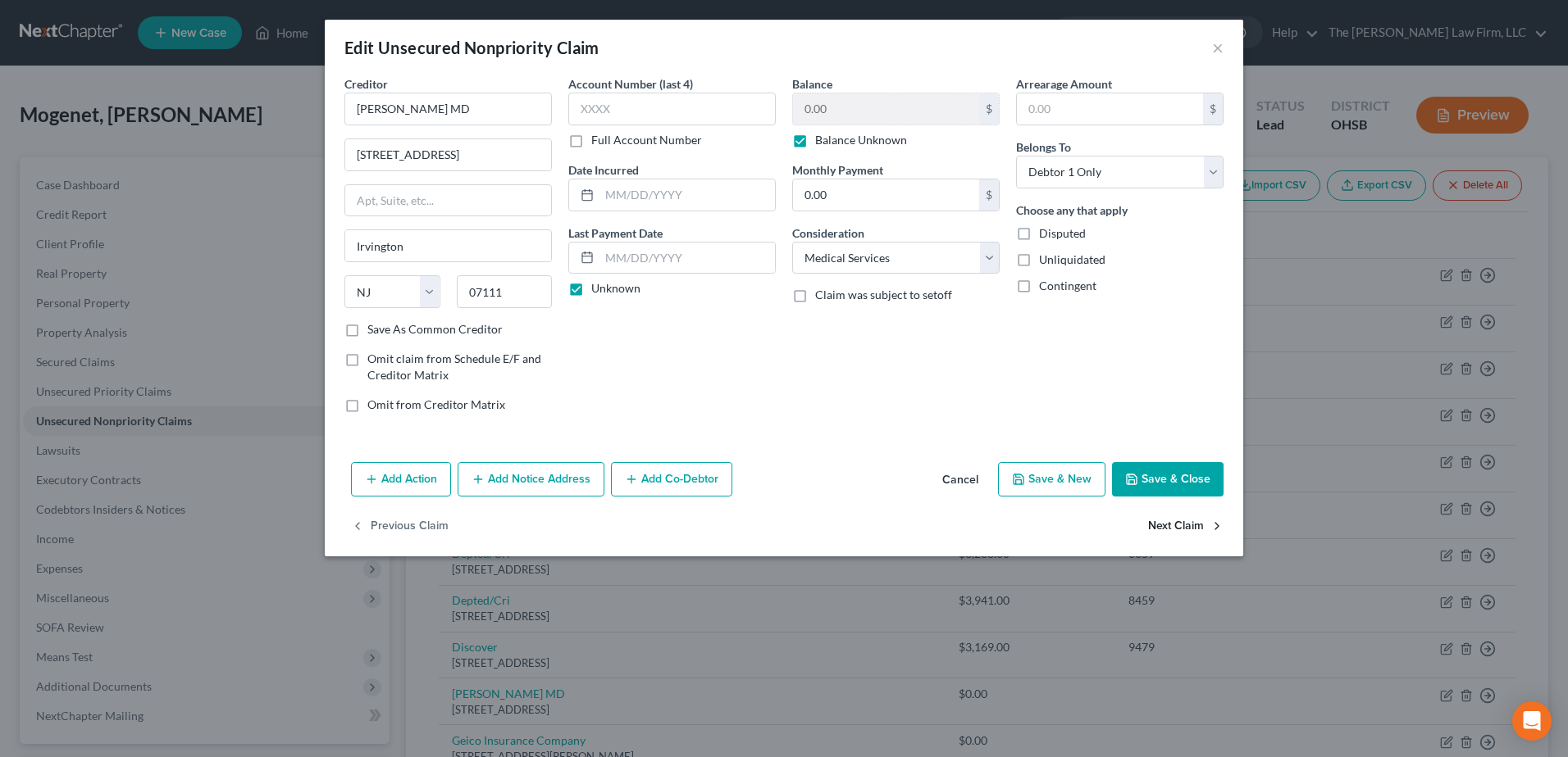
click at [1166, 528] on button "Next Claim" at bounding box center [1185, 526] width 75 height 34
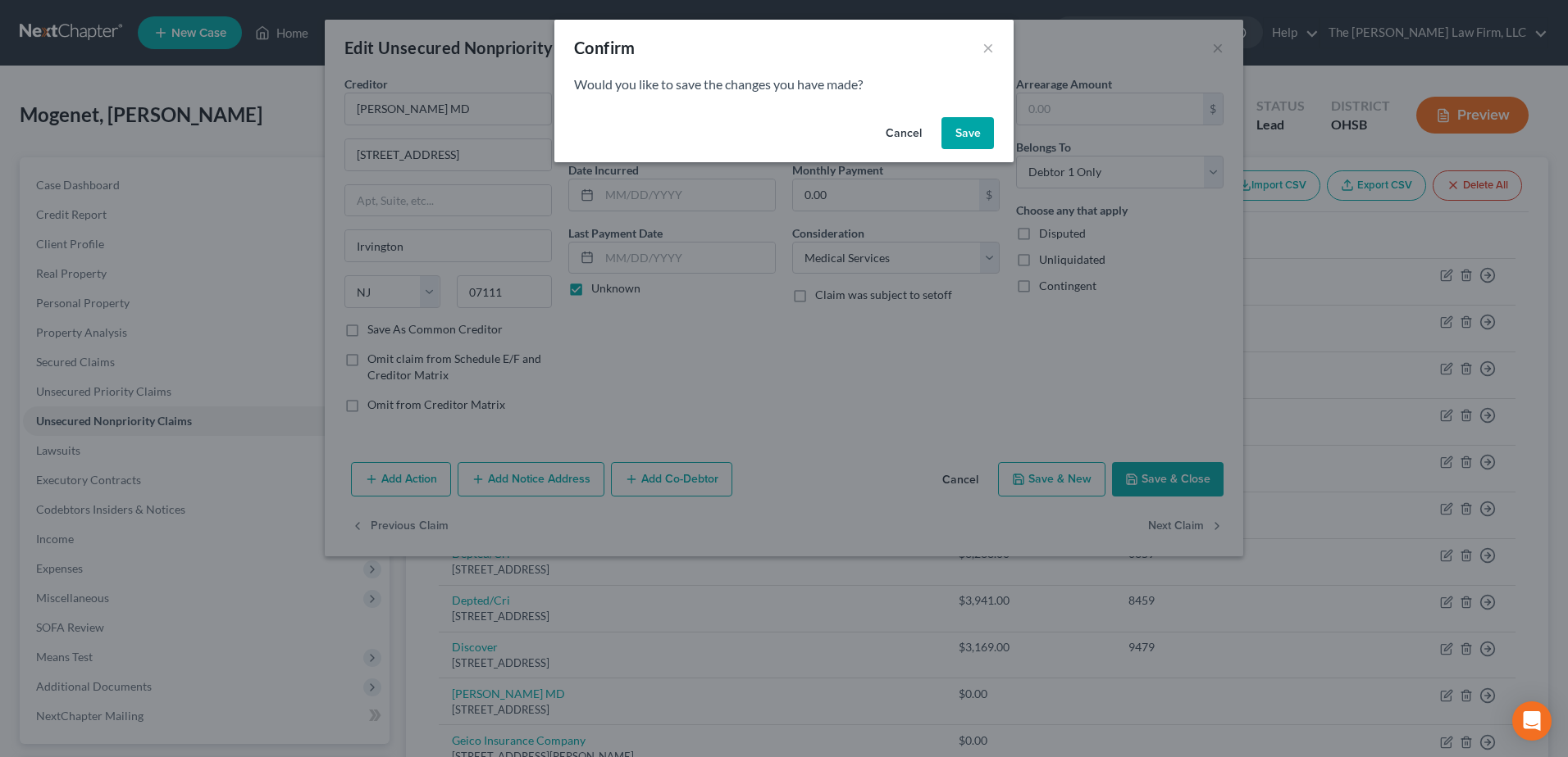
click at [978, 135] on button "Save" at bounding box center [967, 133] width 52 height 33
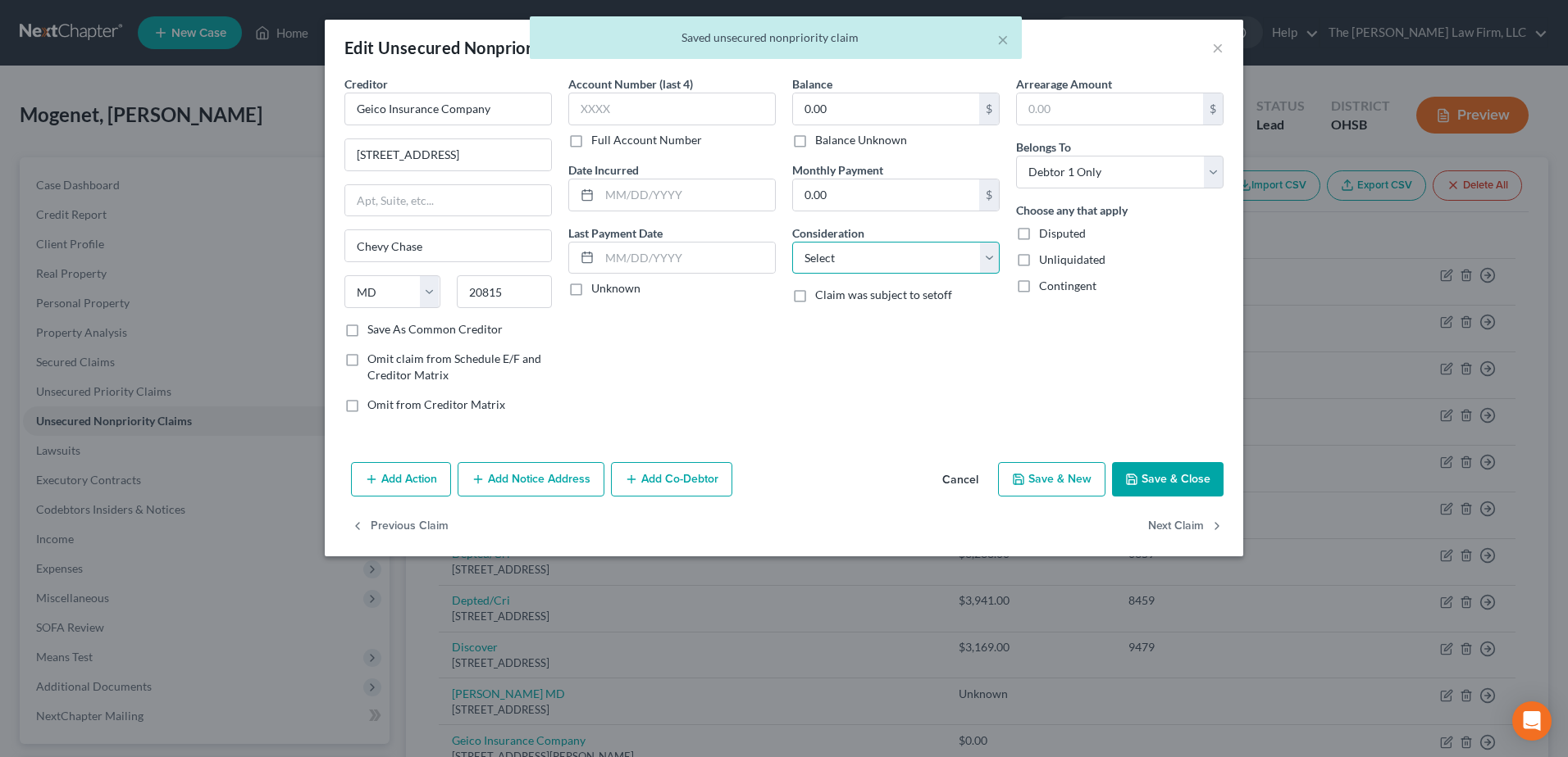
drag, startPoint x: 804, startPoint y: 248, endPoint x: 833, endPoint y: 267, distance: 34.7
click at [810, 251] on select "Select Cable / Satellite Services Collection Agency Credit Card Debt Debt Couns…" at bounding box center [895, 258] width 208 height 33
click at [792, 242] on select "Select Cable / Satellite Services Collection Agency Credit Card Debt Debt Couns…" at bounding box center [895, 258] width 208 height 33
click at [591, 294] on label "Unknown" at bounding box center [616, 288] width 49 height 17
click at [598, 291] on input "Unknown" at bounding box center [603, 285] width 11 height 11
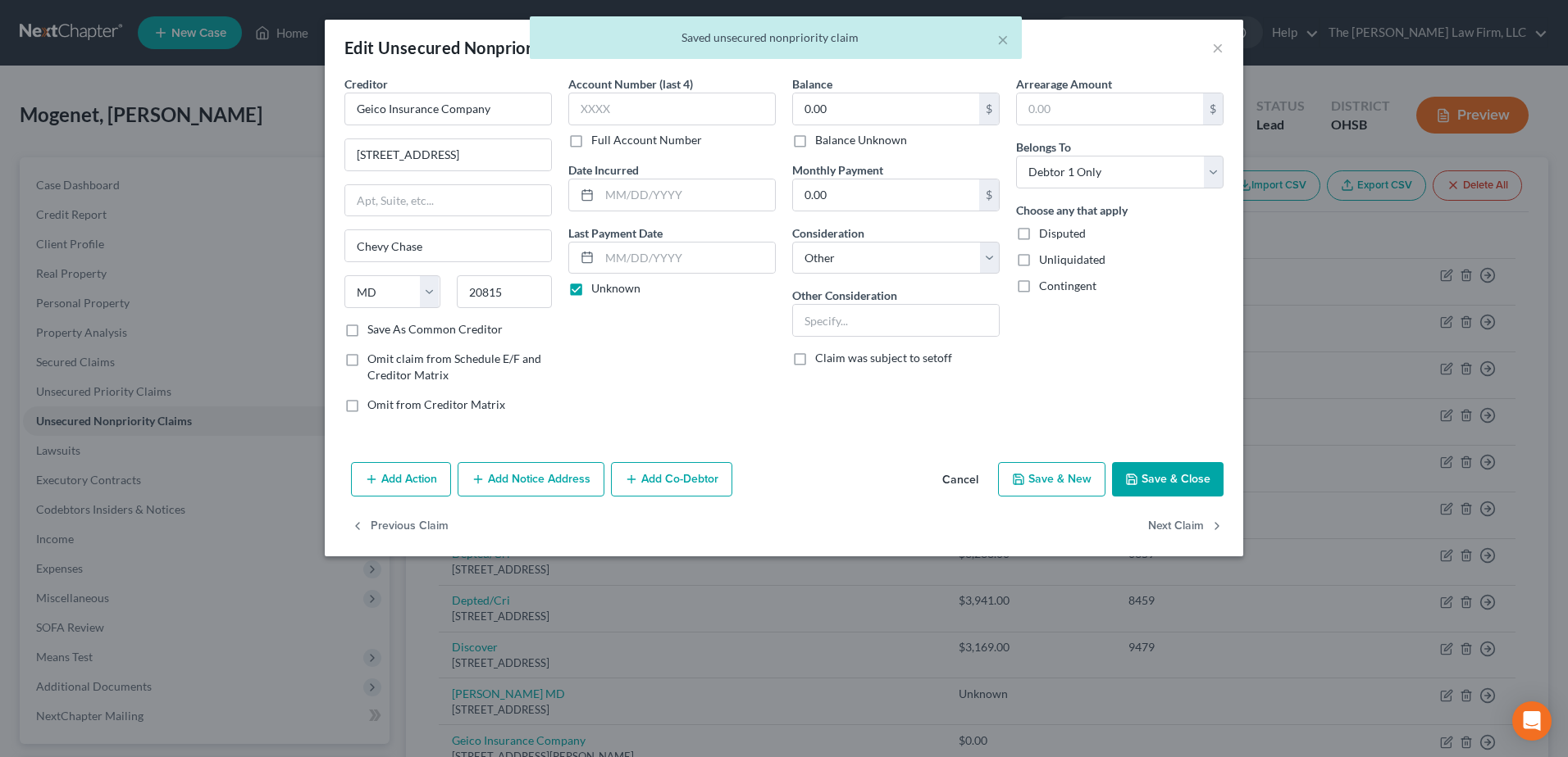
click at [815, 147] on label "Balance Unknown" at bounding box center [861, 140] width 92 height 17
click at [822, 142] on input "Balance Unknown" at bounding box center [827, 137] width 11 height 11
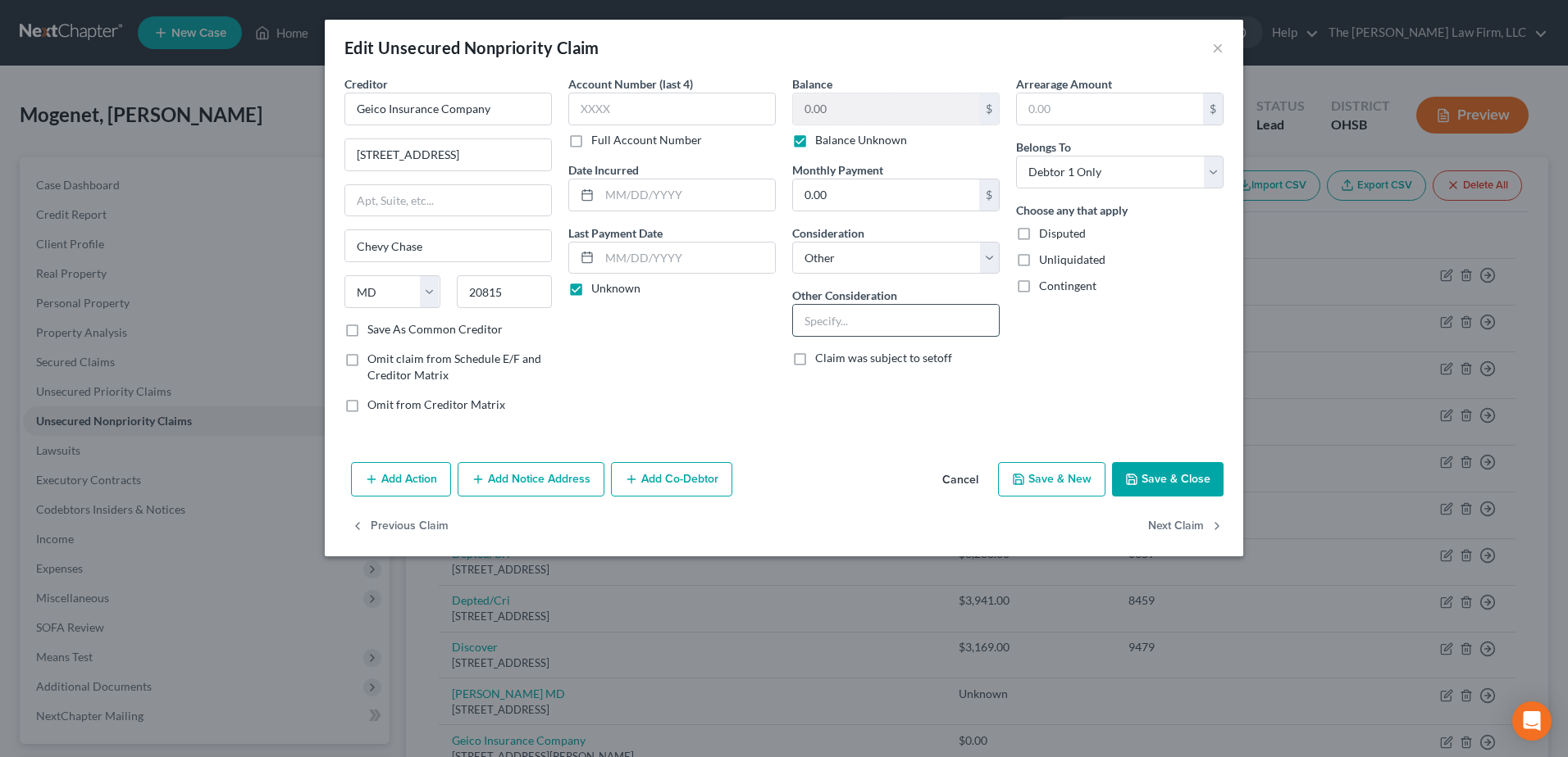
drag, startPoint x: 856, startPoint y: 329, endPoint x: 850, endPoint y: 311, distance: 19.0
click at [856, 329] on input "text" at bounding box center [895, 320] width 206 height 31
click at [1203, 537] on button "Next Claim" at bounding box center [1185, 526] width 75 height 34
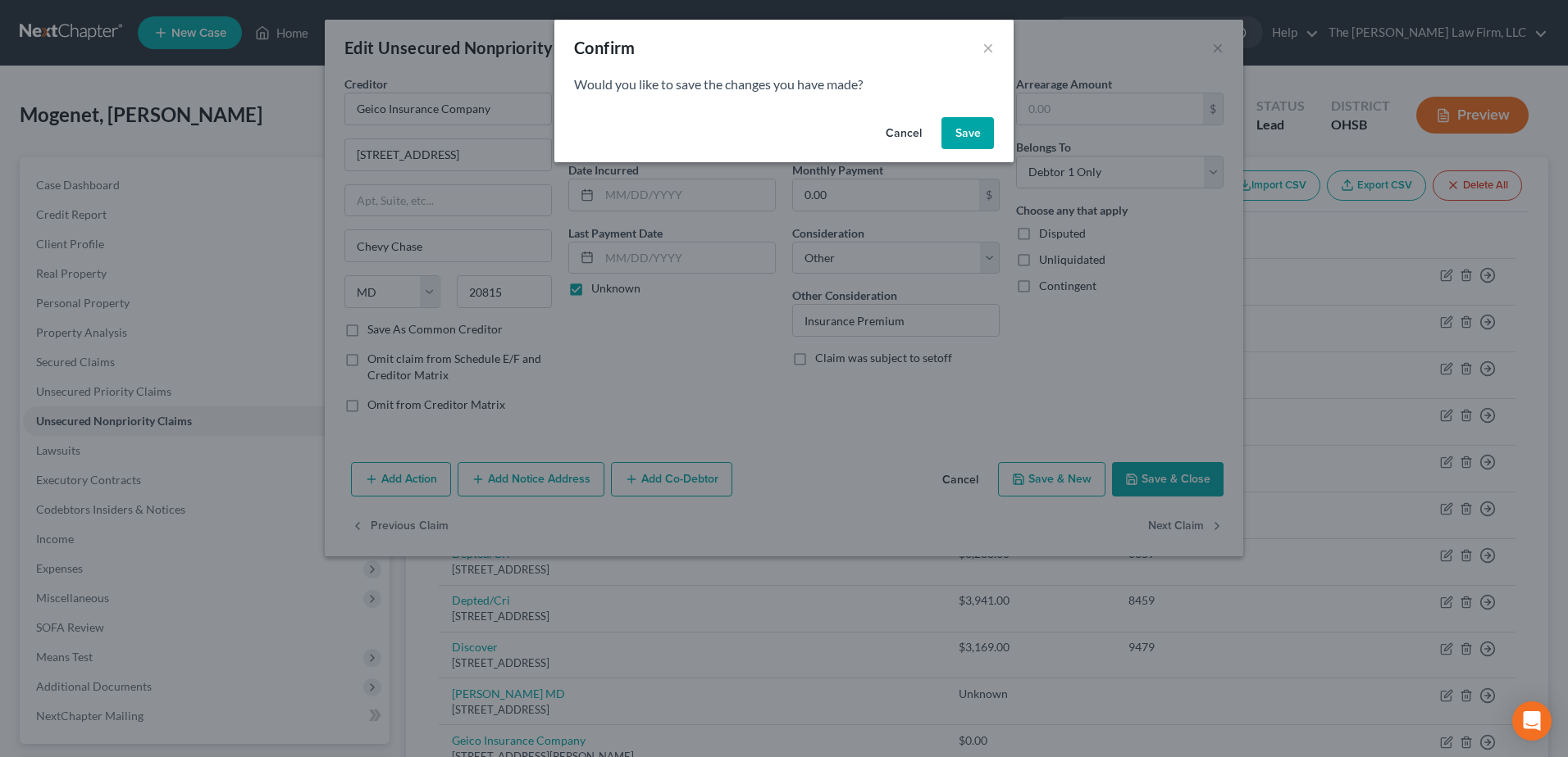
click at [970, 133] on button "Save" at bounding box center [967, 133] width 52 height 33
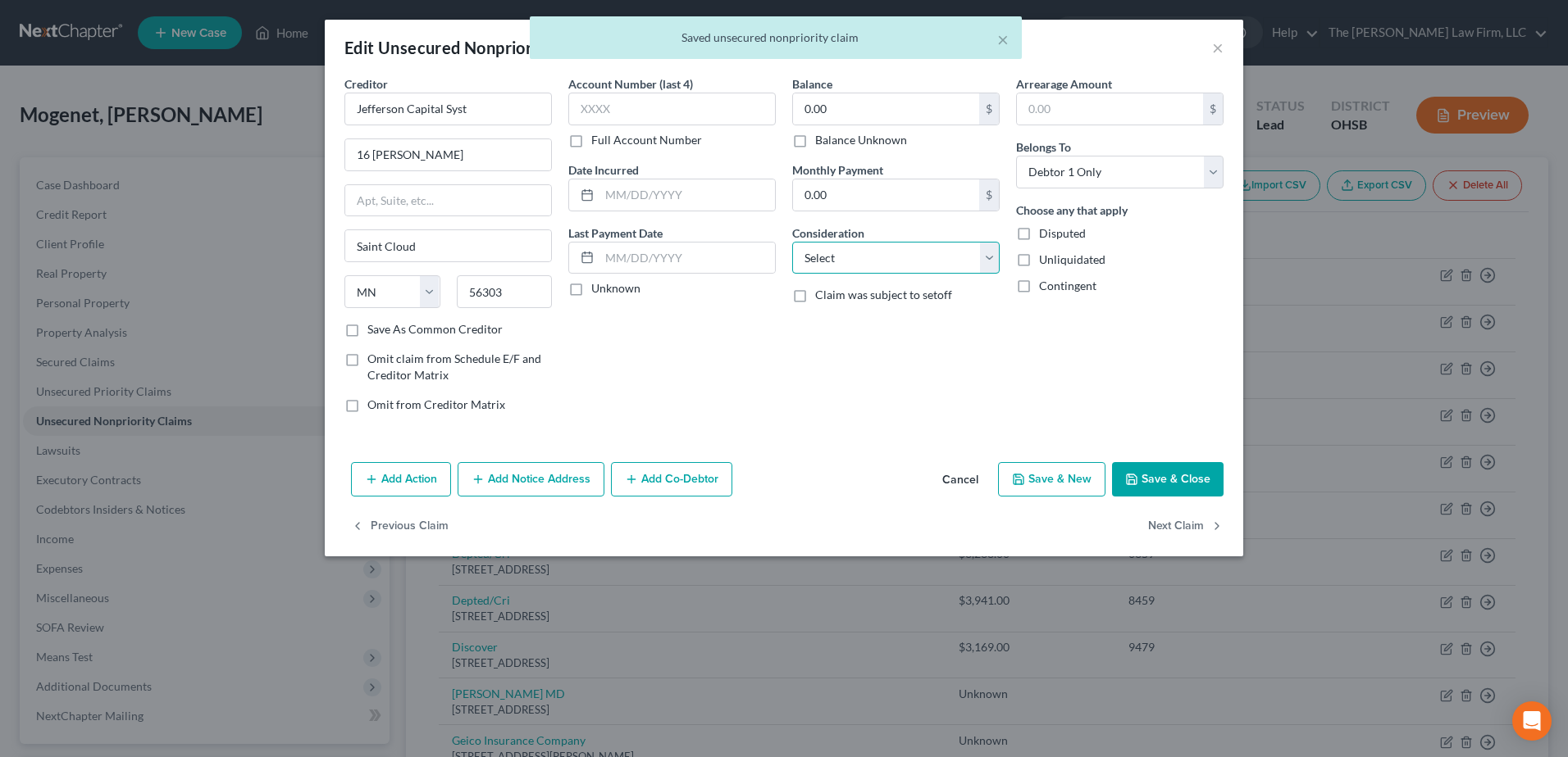
drag, startPoint x: 813, startPoint y: 254, endPoint x: 836, endPoint y: 263, distance: 24.7
click at [813, 254] on select "Select Cable / Satellite Services Collection Agency Credit Card Debt Debt Couns…" at bounding box center [895, 258] width 208 height 33
click at [792, 242] on select "Select Cable / Satellite Services Collection Agency Credit Card Debt Debt Couns…" at bounding box center [895, 258] width 208 height 33
click at [815, 139] on label "Balance Unknown" at bounding box center [861, 140] width 92 height 17
click at [822, 139] on input "Balance Unknown" at bounding box center [827, 137] width 11 height 11
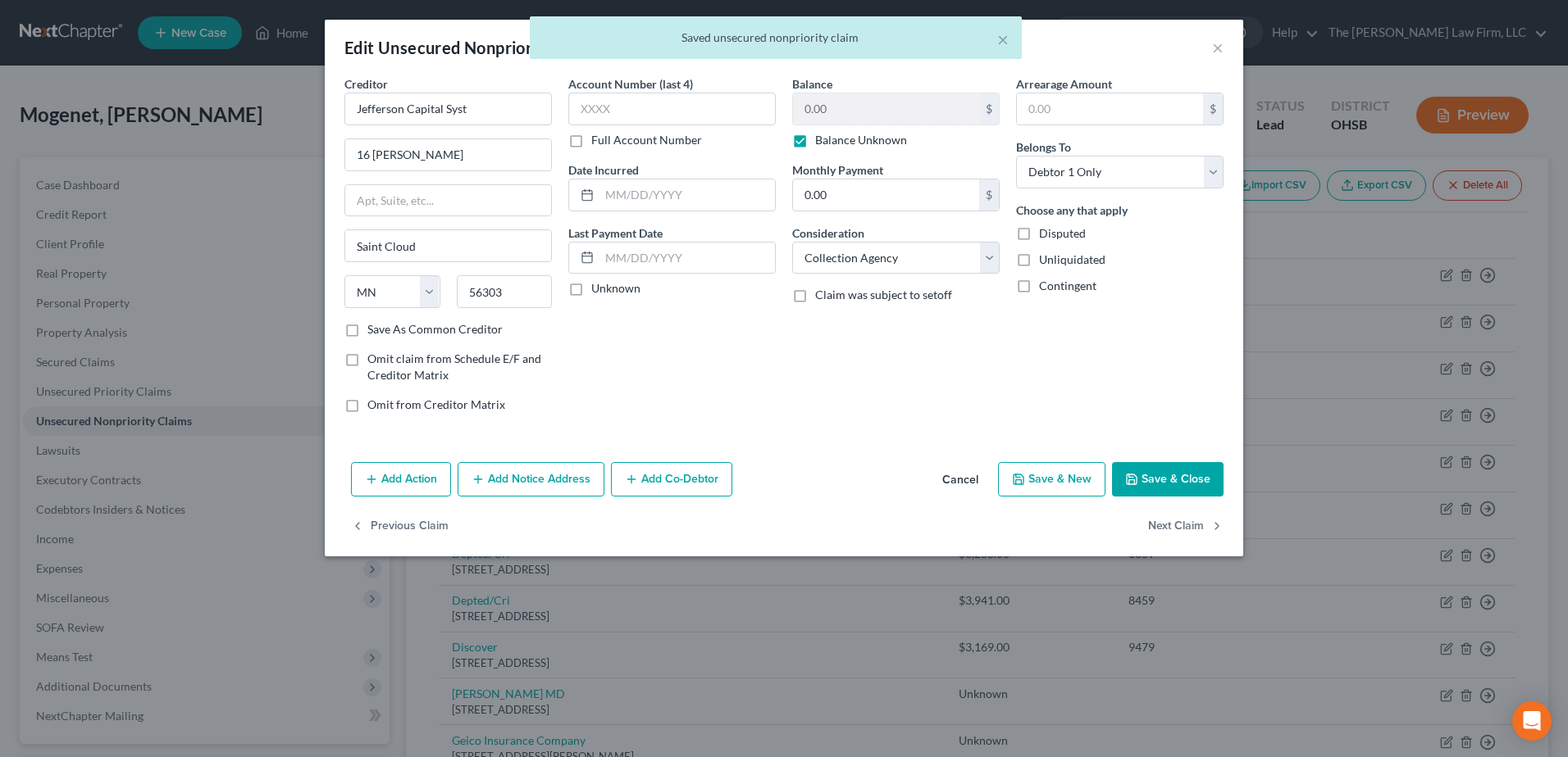
click at [591, 290] on label "Unknown" at bounding box center [616, 288] width 49 height 17
click at [598, 290] on input "Unknown" at bounding box center [603, 285] width 11 height 11
click at [1160, 519] on button "Next Claim" at bounding box center [1185, 526] width 75 height 34
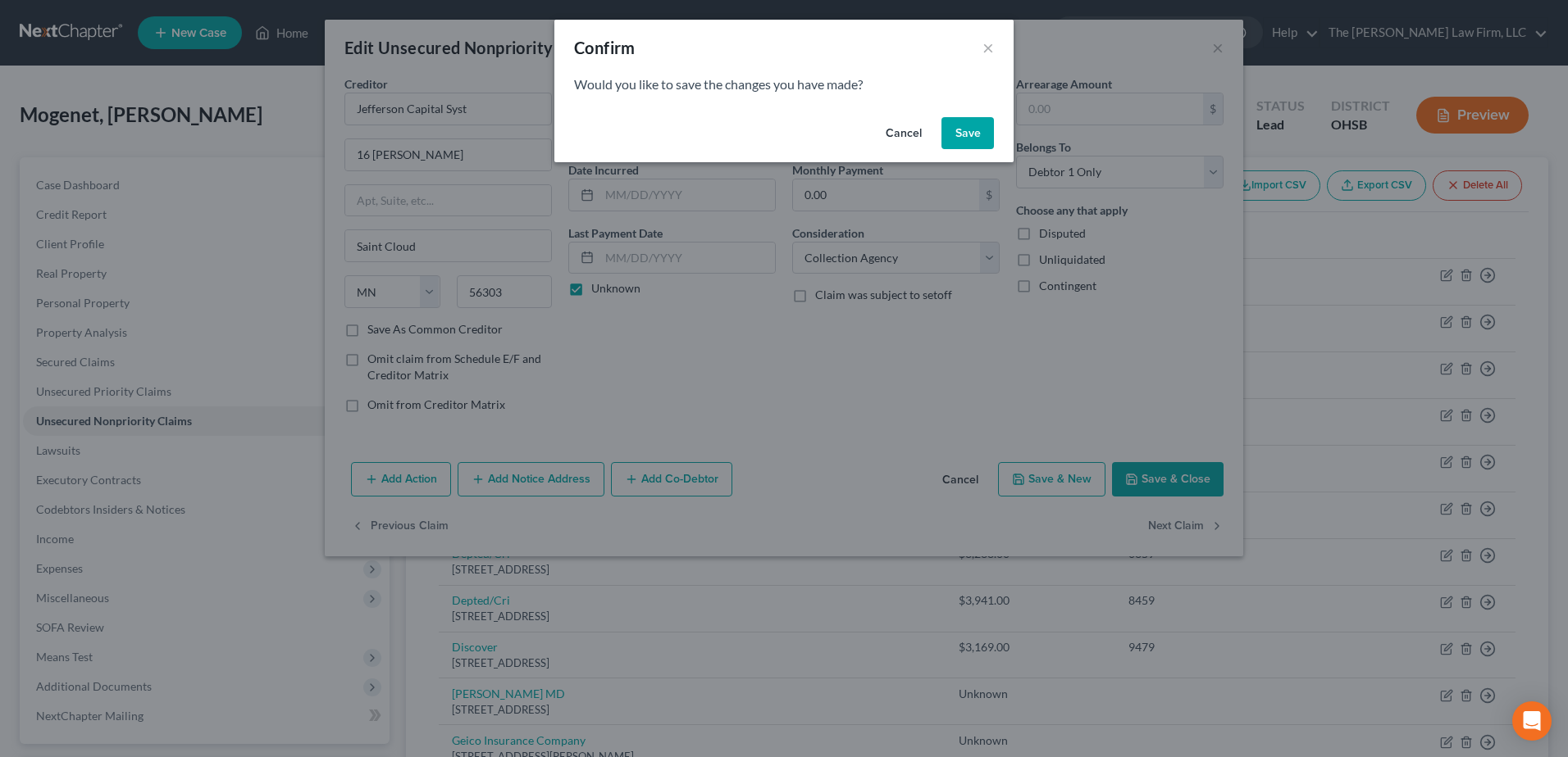
click at [984, 132] on button "Save" at bounding box center [967, 133] width 52 height 33
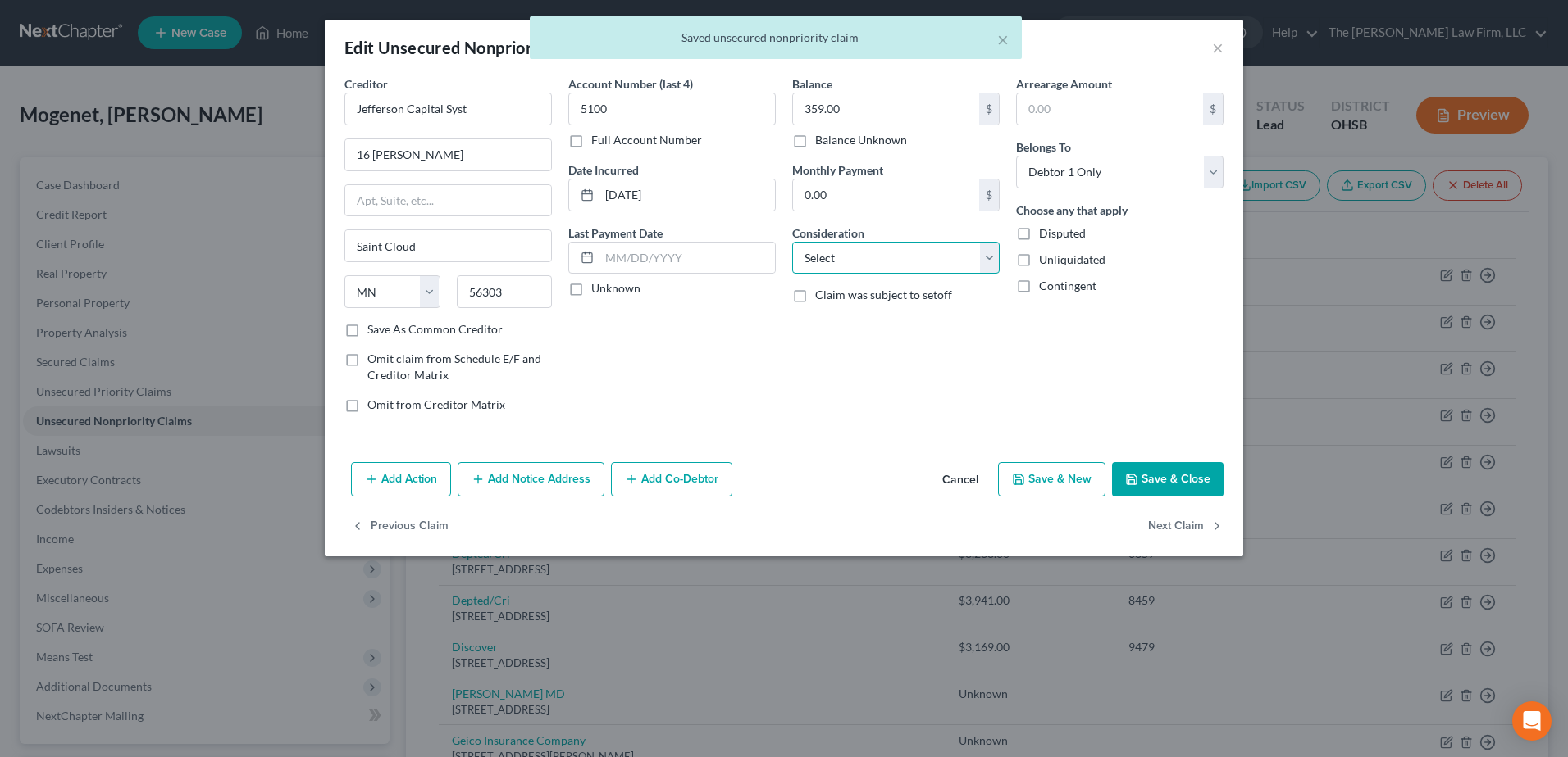
drag, startPoint x: 800, startPoint y: 251, endPoint x: 845, endPoint y: 264, distance: 46.8
click at [800, 251] on select "Select Cable / Satellite Services Collection Agency Credit Card Debt Debt Couns…" at bounding box center [895, 258] width 208 height 33
click at [792, 242] on select "Select Cable / Satellite Services Collection Agency Credit Card Debt Debt Couns…" at bounding box center [895, 258] width 208 height 33
click at [591, 289] on label "Unknown" at bounding box center [616, 288] width 49 height 17
click at [598, 289] on input "Unknown" at bounding box center [603, 285] width 11 height 11
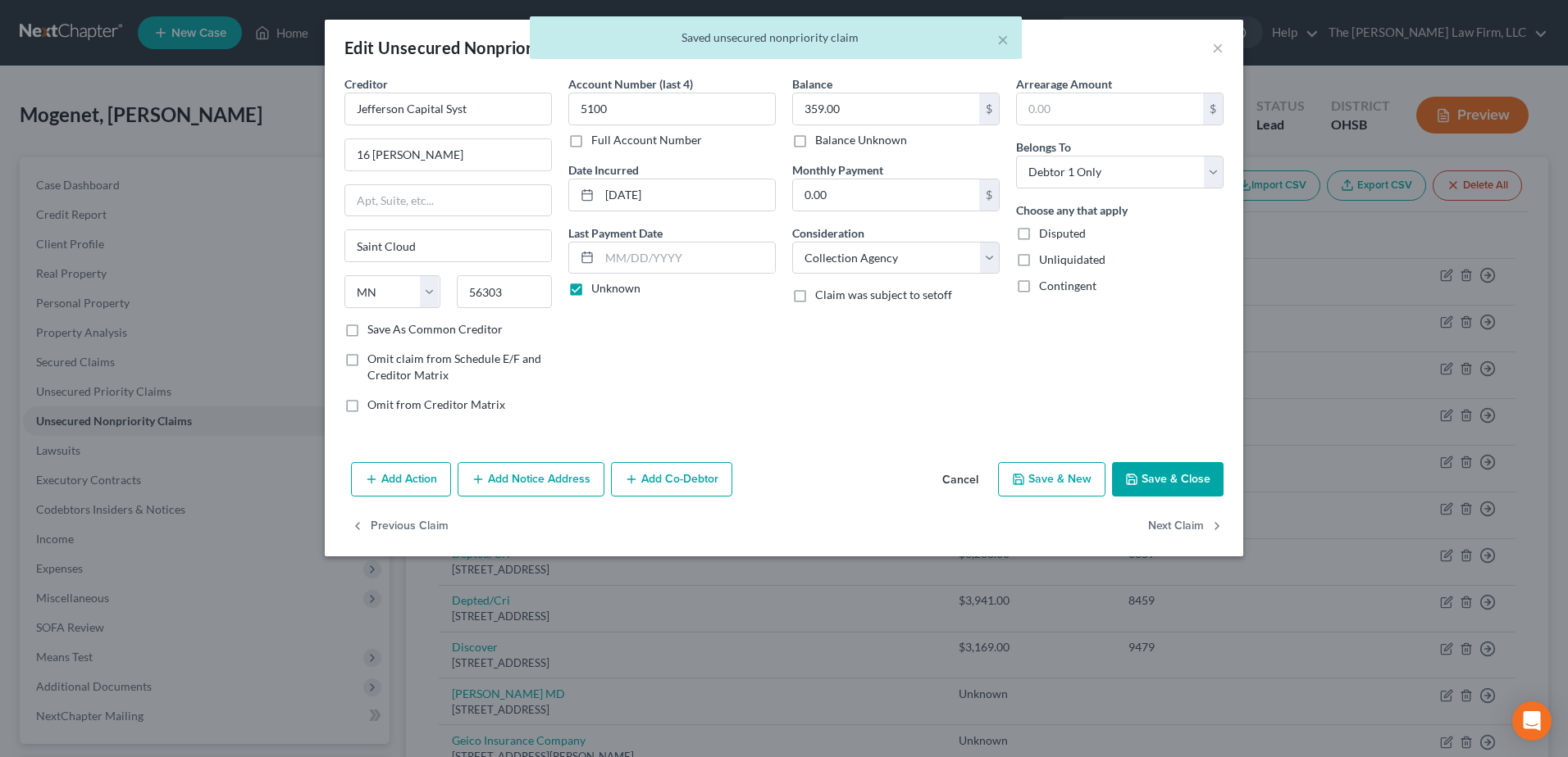
click at [1146, 525] on div "Previous Claim Next Claim" at bounding box center [783, 534] width 918 height 48
click at [1182, 522] on button "Next Claim" at bounding box center [1185, 526] width 75 height 34
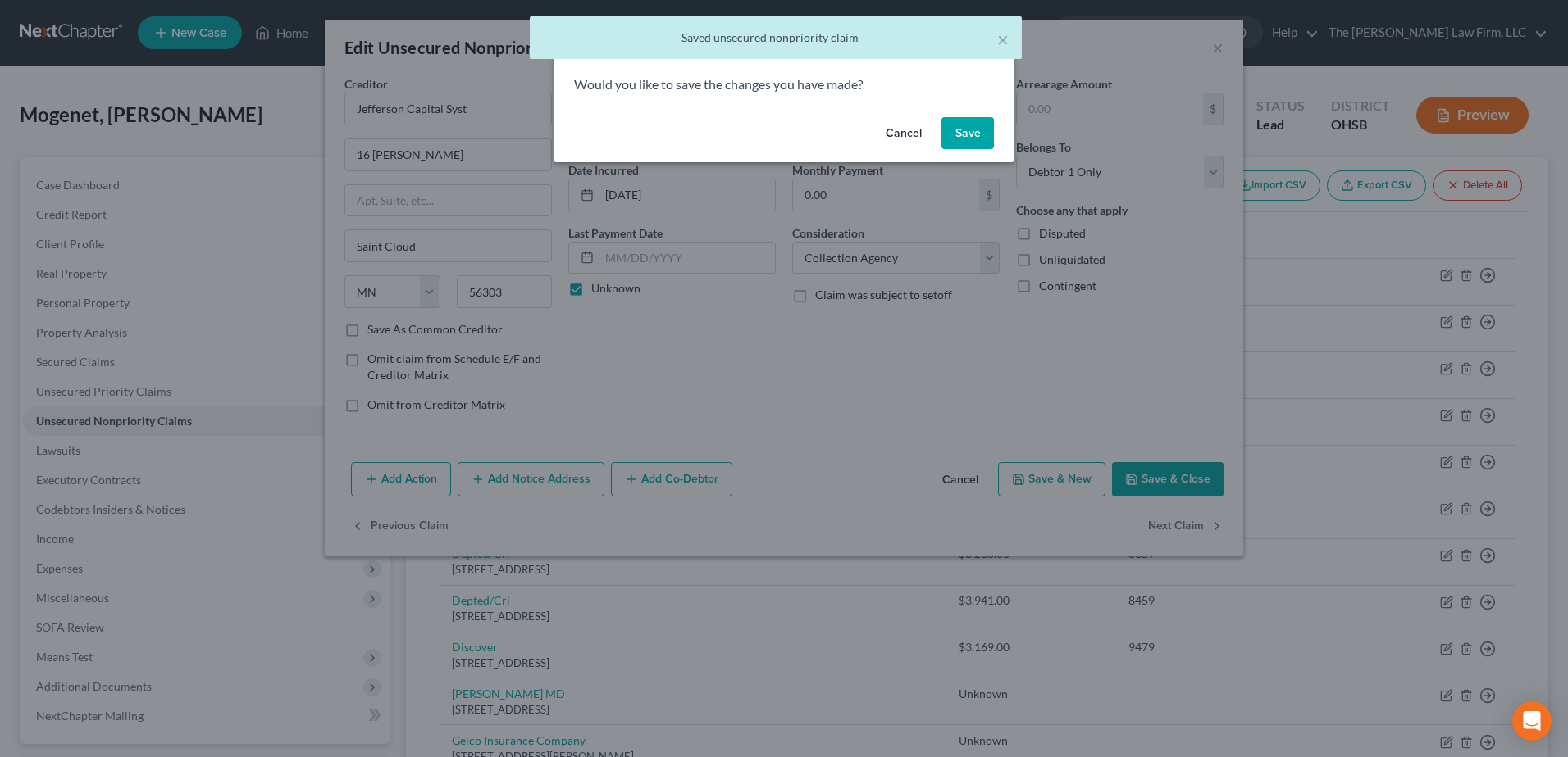
click at [959, 123] on button "Save" at bounding box center [967, 133] width 52 height 33
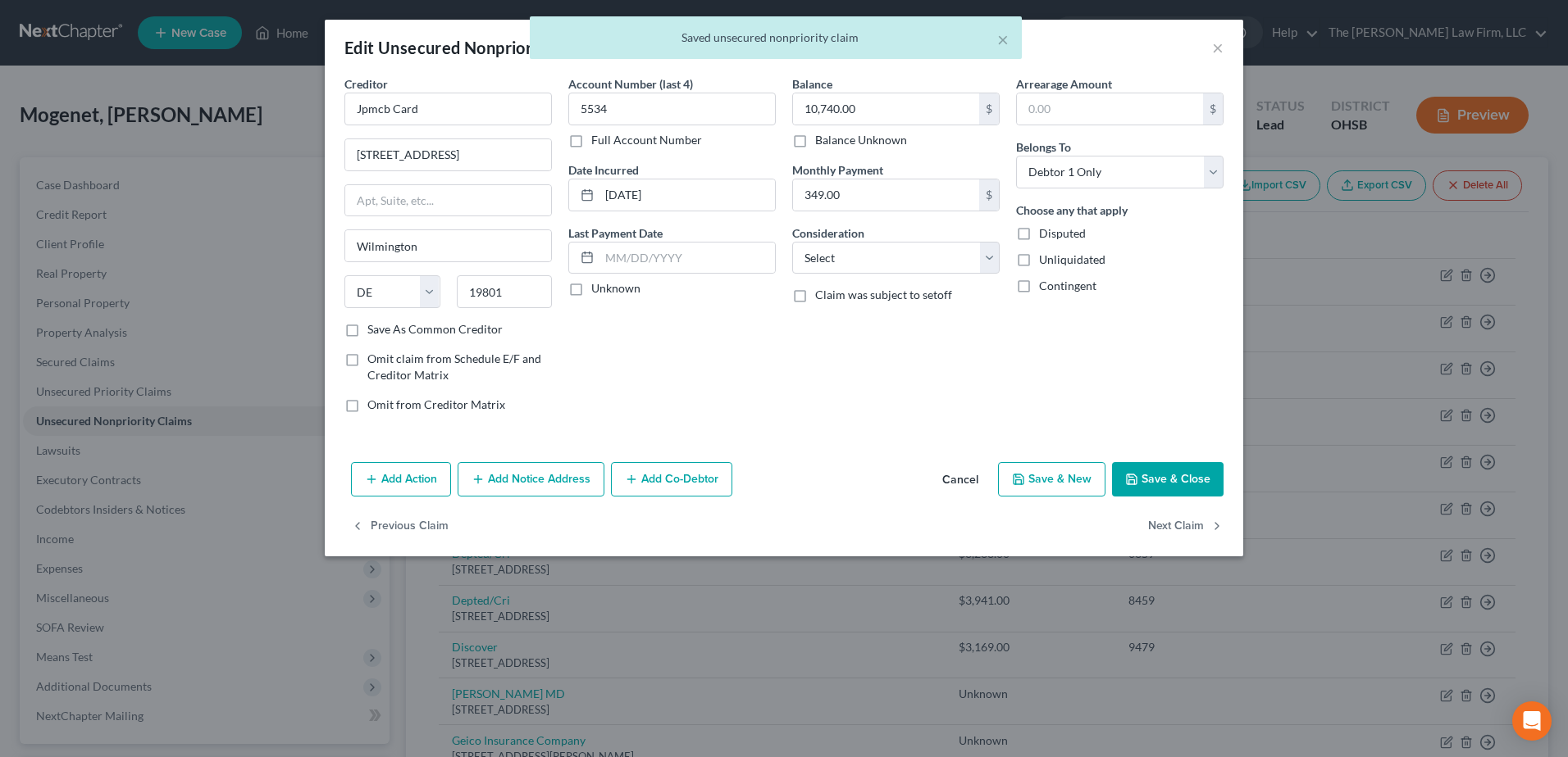
click at [591, 288] on label "Unknown" at bounding box center [616, 288] width 49 height 17
click at [598, 288] on input "Unknown" at bounding box center [603, 285] width 11 height 11
click at [887, 271] on select "Select Cable / Satellite Services Collection Agency Credit Card Debt Debt Couns…" at bounding box center [895, 258] width 208 height 33
click at [792, 242] on select "Select Cable / Satellite Services Collection Agency Credit Card Debt Debt Couns…" at bounding box center [895, 258] width 208 height 33
click at [1181, 523] on button "Next Claim" at bounding box center [1185, 526] width 75 height 34
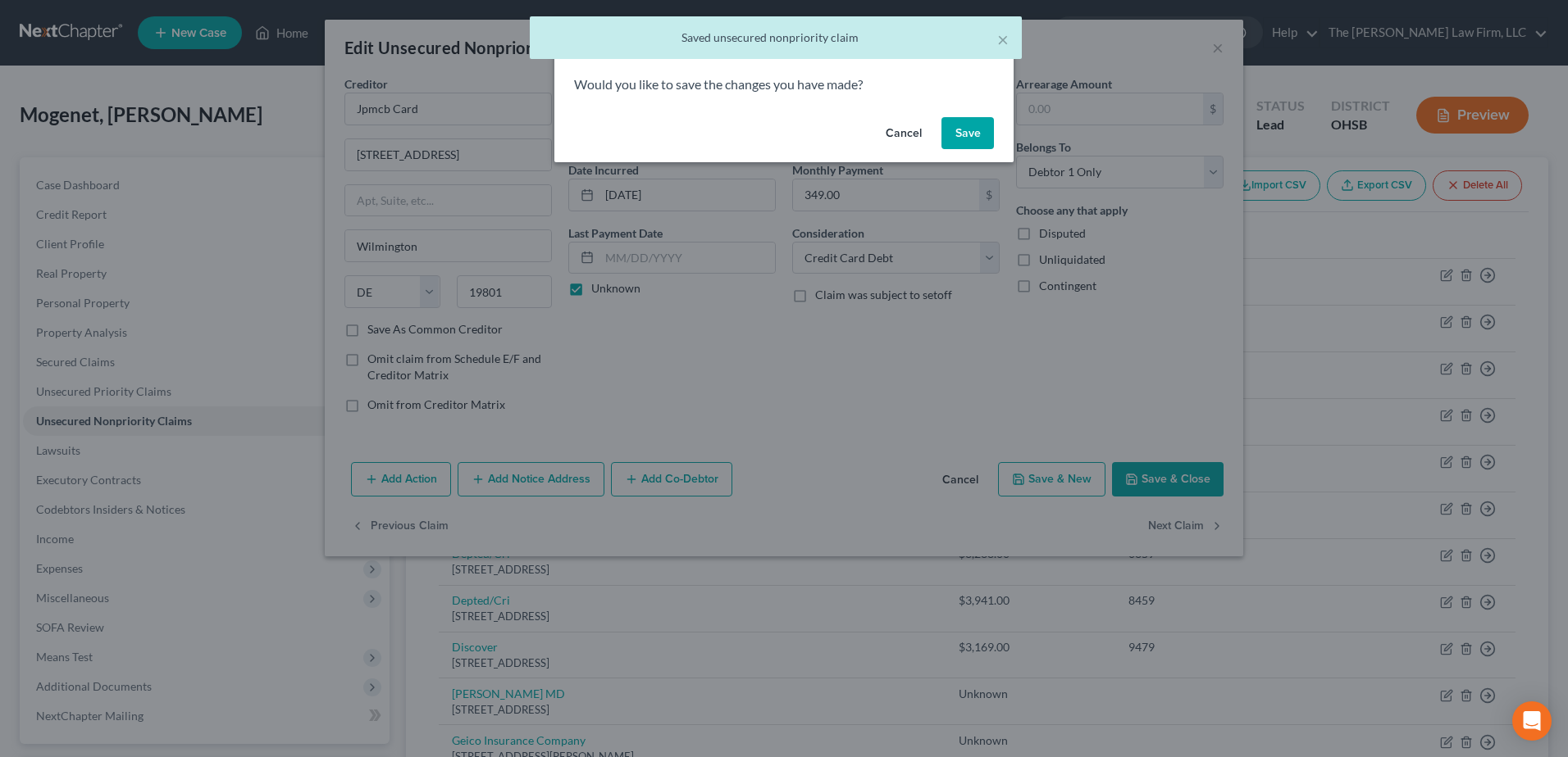
drag, startPoint x: 965, startPoint y: 129, endPoint x: 871, endPoint y: 152, distance: 96.8
click at [965, 130] on button "Save" at bounding box center [967, 133] width 52 height 33
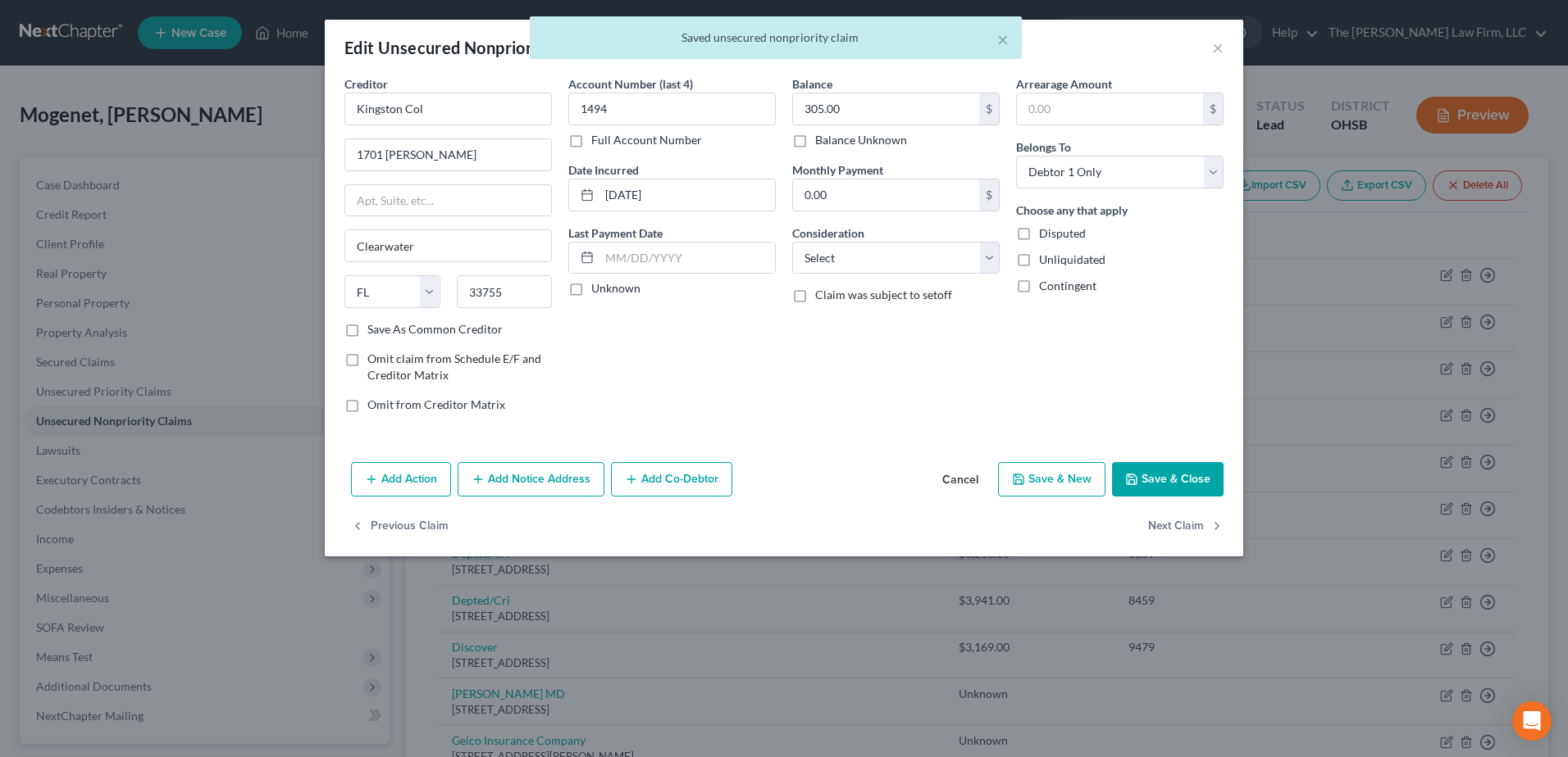
click at [591, 290] on label "Unknown" at bounding box center [616, 288] width 49 height 17
click at [598, 290] on input "Unknown" at bounding box center [603, 285] width 11 height 11
click at [852, 271] on select "Select Cable / Satellite Services Collection Agency Credit Card Debt Debt Couns…" at bounding box center [895, 258] width 208 height 33
click at [792, 242] on select "Select Cable / Satellite Services Collection Agency Credit Card Debt Debt Couns…" at bounding box center [895, 258] width 208 height 33
click at [1176, 519] on button "Next Claim" at bounding box center [1185, 526] width 75 height 34
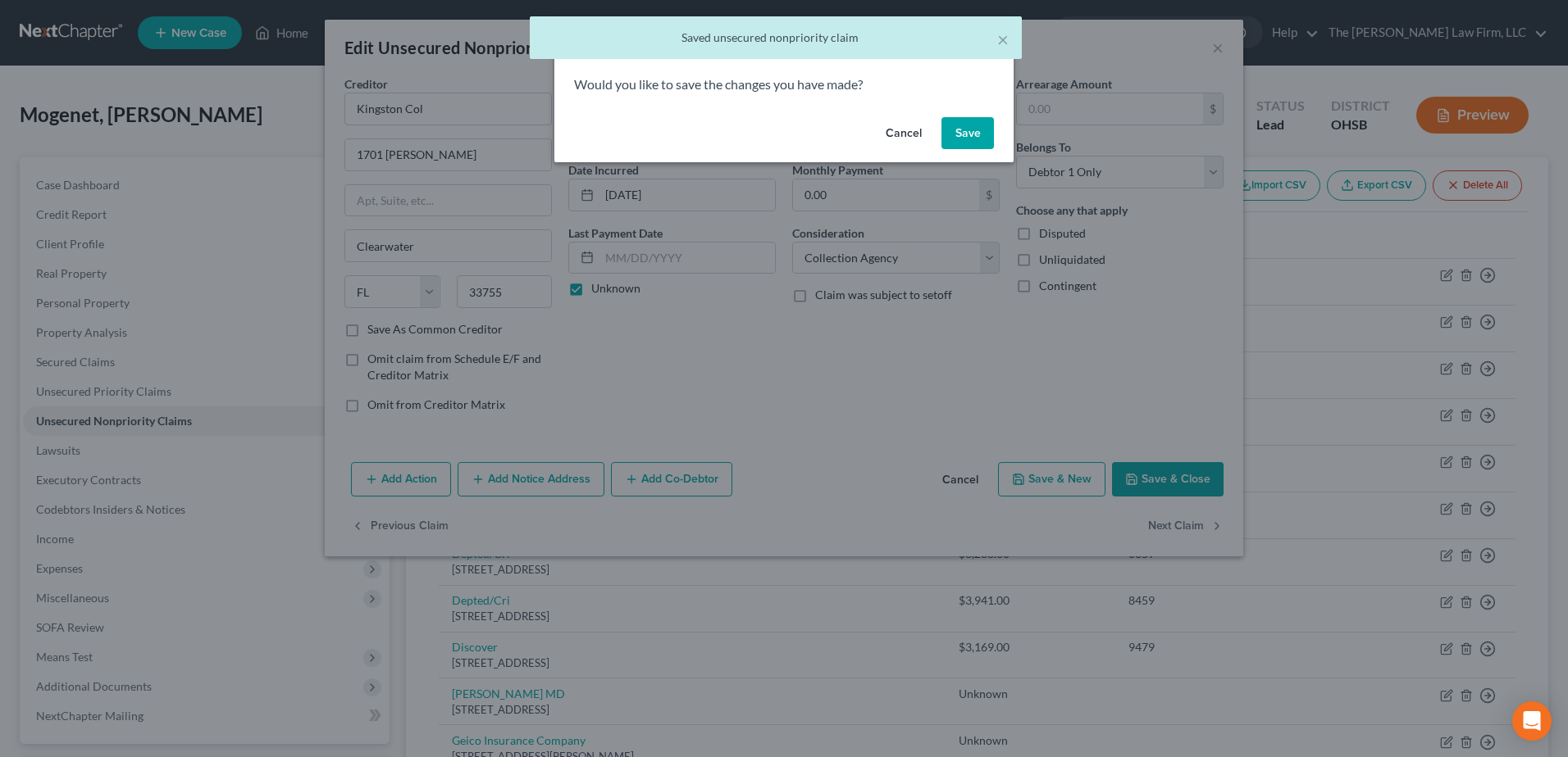
drag, startPoint x: 965, startPoint y: 134, endPoint x: 813, endPoint y: 212, distance: 170.8
click at [965, 135] on button "Save" at bounding box center [967, 133] width 52 height 33
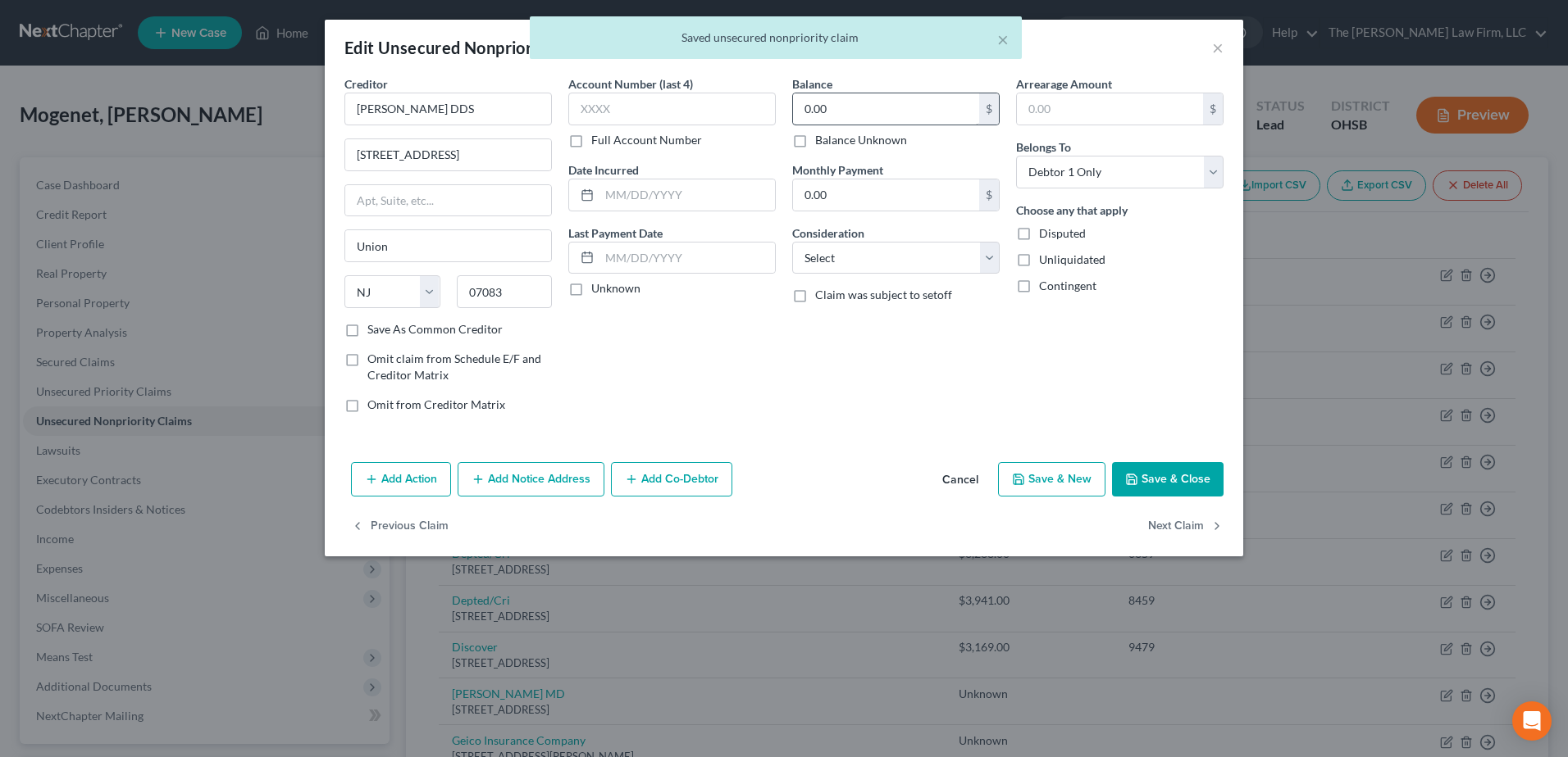
click at [591, 290] on label "Unknown" at bounding box center [616, 288] width 49 height 17
click at [598, 290] on input "Unknown" at bounding box center [603, 285] width 11 height 11
drag, startPoint x: 796, startPoint y: 142, endPoint x: 843, endPoint y: 226, distance: 96.3
click at [815, 143] on label "Balance Unknown" at bounding box center [861, 140] width 92 height 17
click at [822, 142] on input "Balance Unknown" at bounding box center [827, 137] width 11 height 11
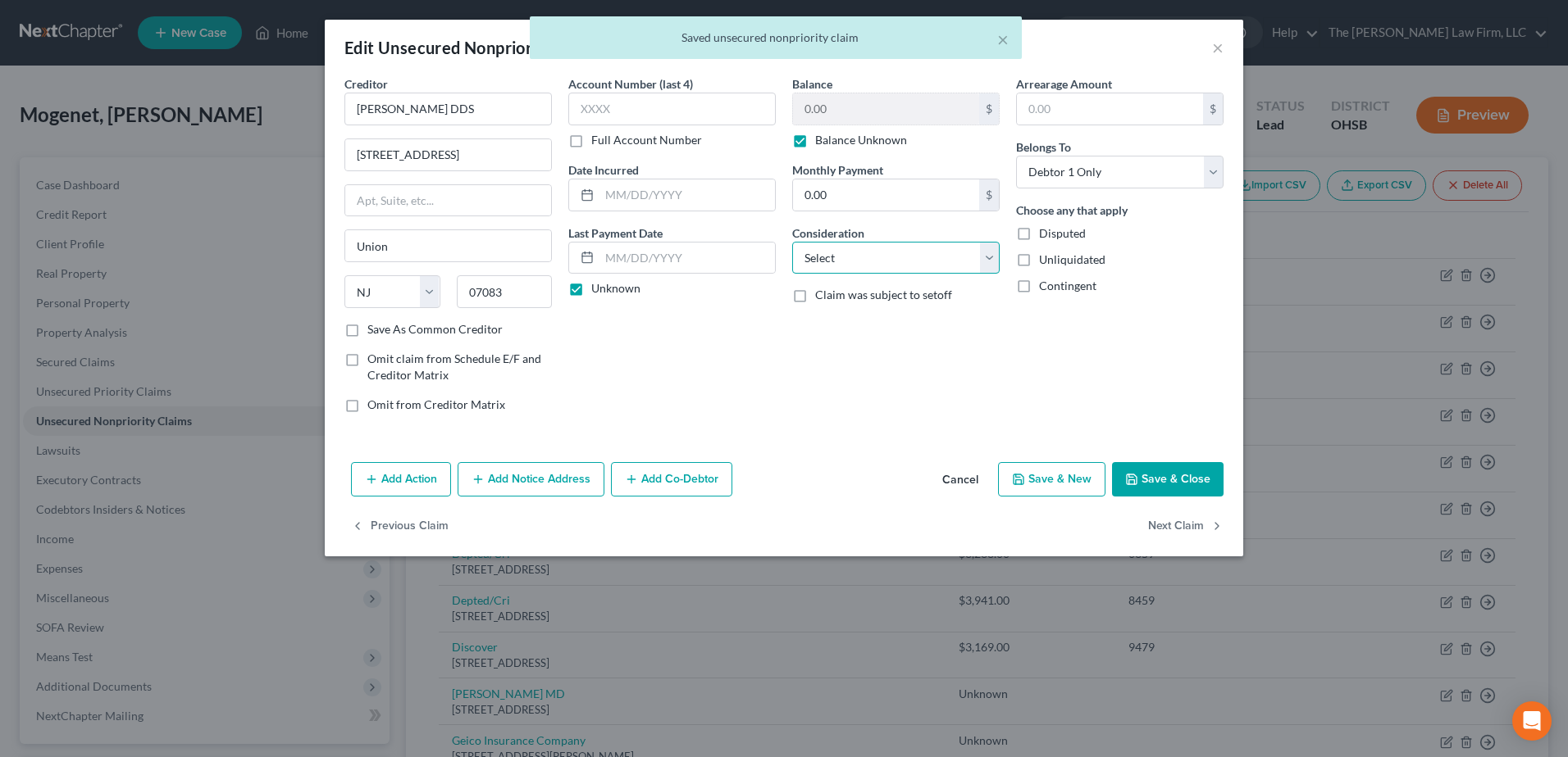
click at [849, 264] on select "Select Cable / Satellite Services Collection Agency Credit Card Debt Debt Couns…" at bounding box center [895, 258] width 208 height 33
click at [792, 242] on select "Select Cable / Satellite Services Collection Agency Credit Card Debt Debt Couns…" at bounding box center [895, 258] width 208 height 33
click at [1200, 530] on button "Next Claim" at bounding box center [1185, 526] width 75 height 34
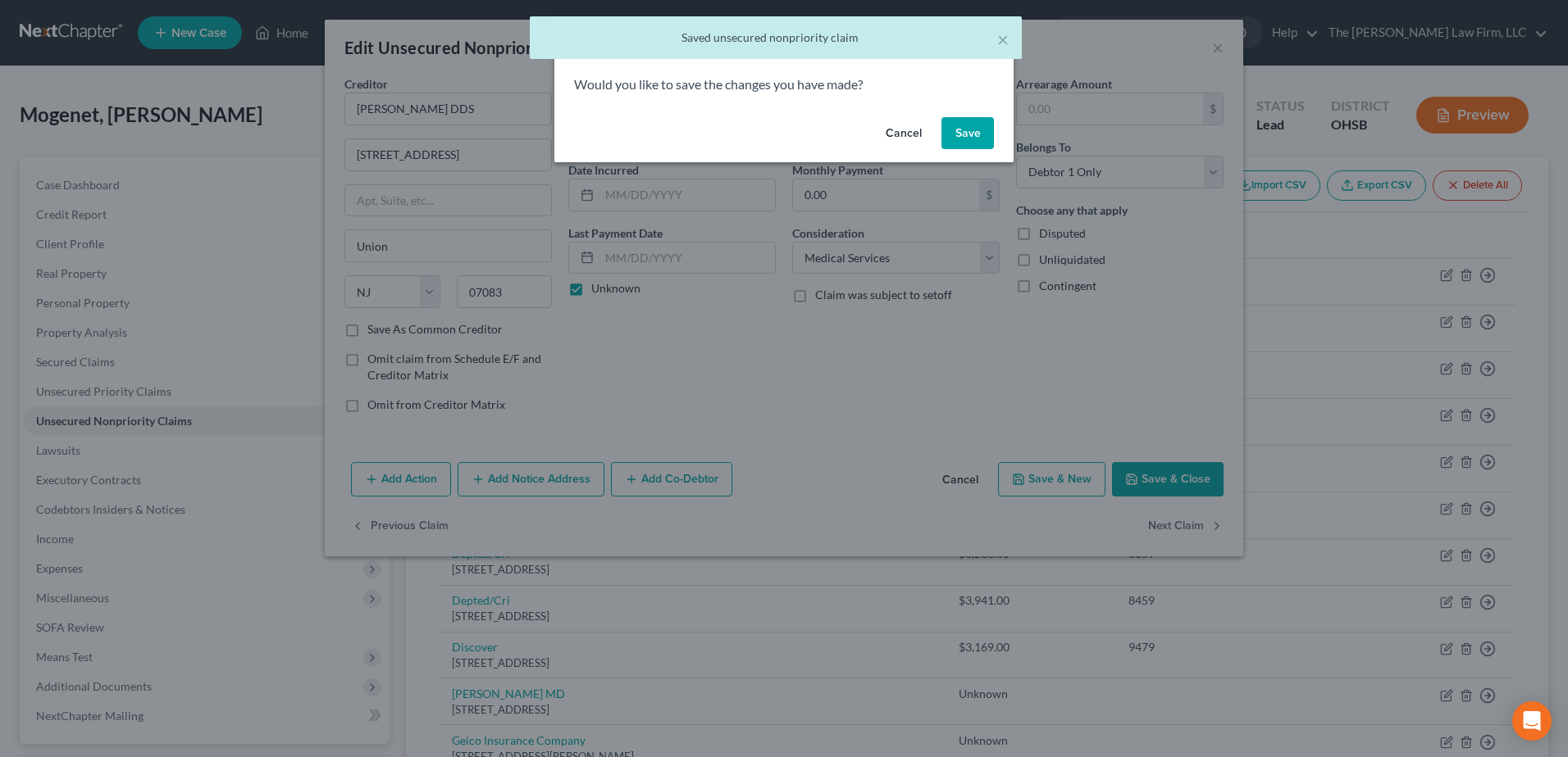
click at [976, 133] on button "Save" at bounding box center [967, 133] width 52 height 33
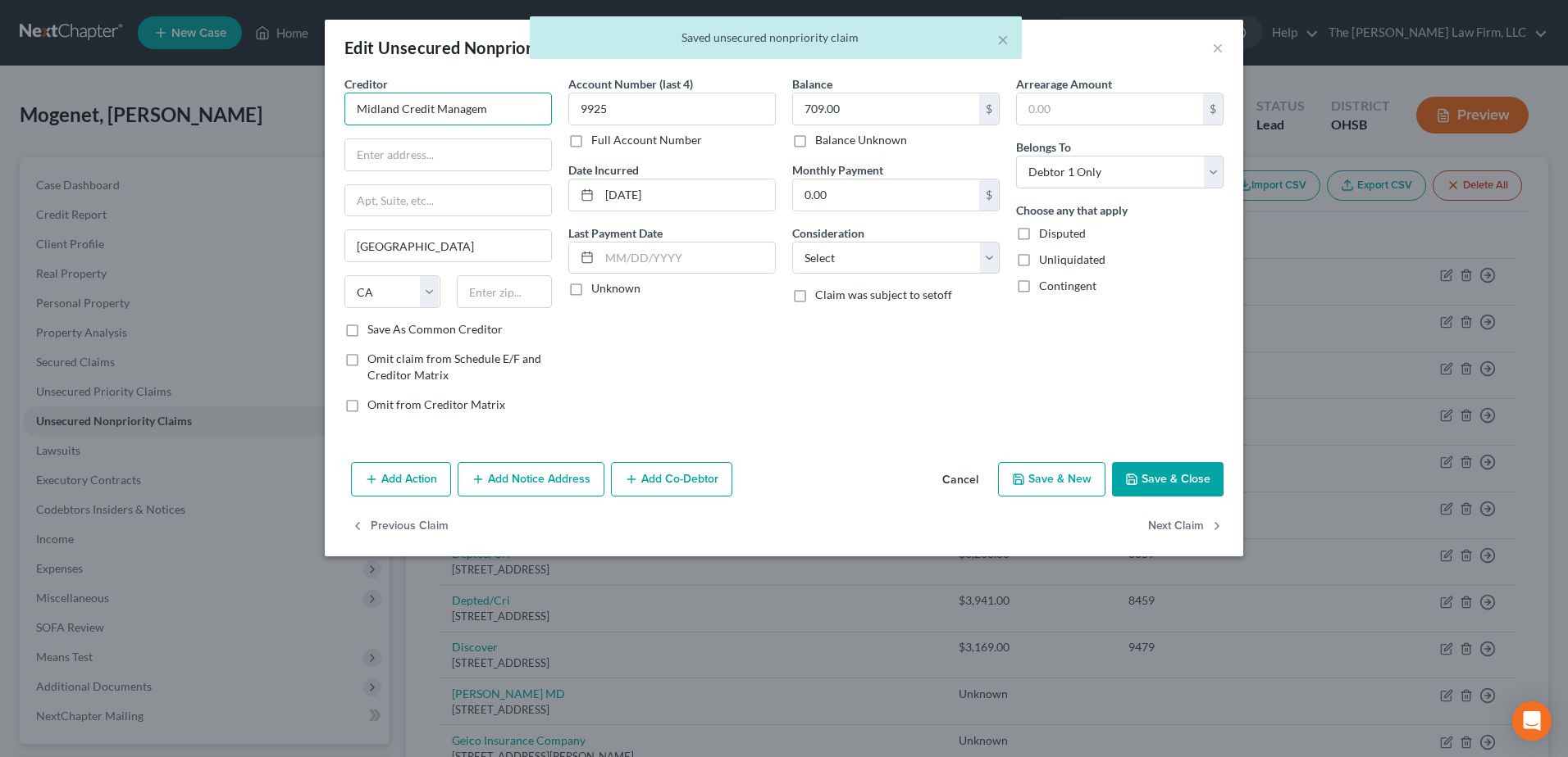
click at [434, 120] on input "Midland Credit Managem" at bounding box center [448, 109] width 208 height 33
click at [432, 120] on input "Midland Credit Managem" at bounding box center [448, 109] width 208 height 33
click at [430, 120] on input "Midland Credit Managem" at bounding box center [448, 109] width 208 height 33
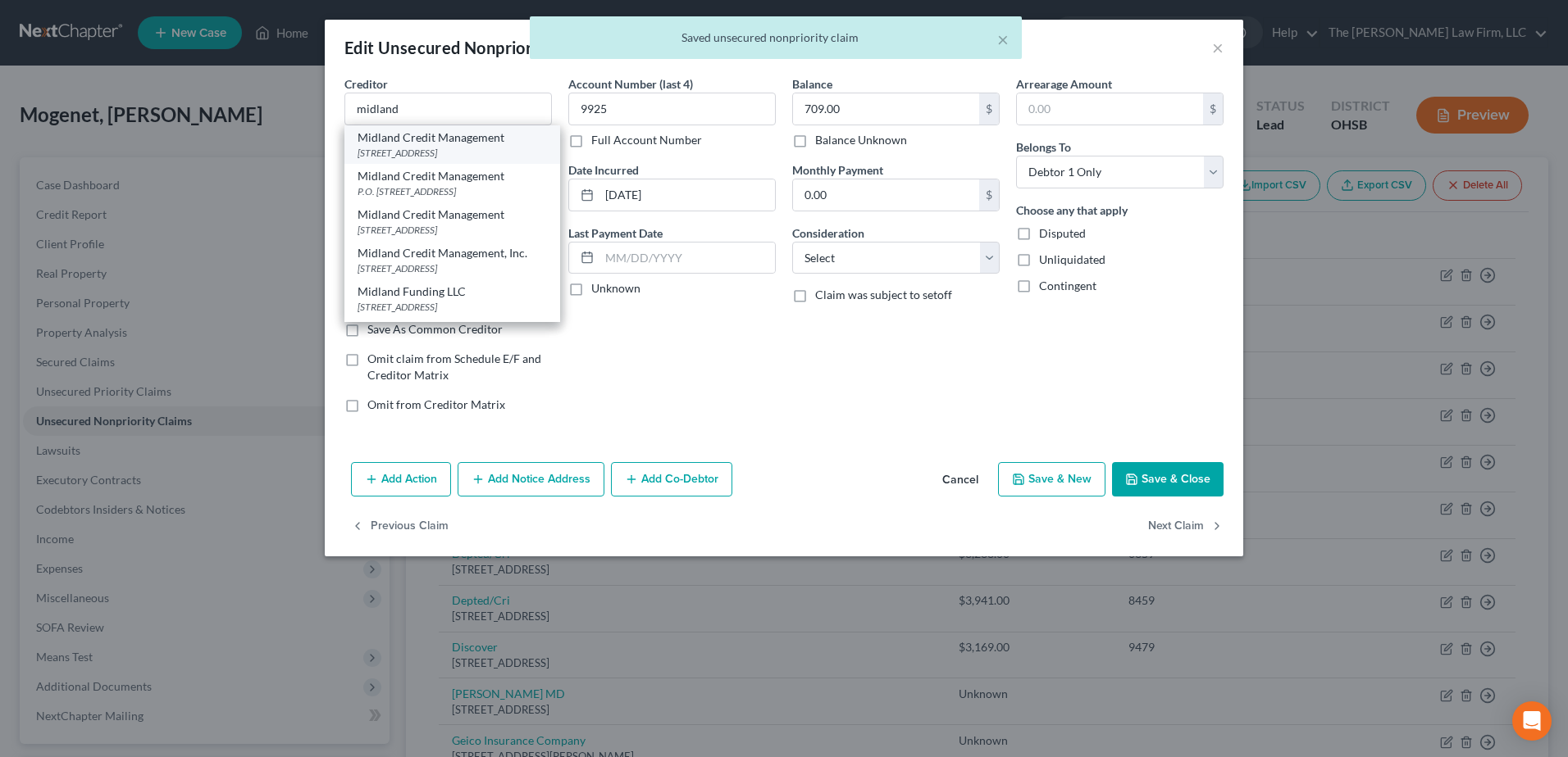
click at [440, 147] on div "350 Camino De La Reina Suite 100, San Diego, CA 92108" at bounding box center [453, 153] width 189 height 14
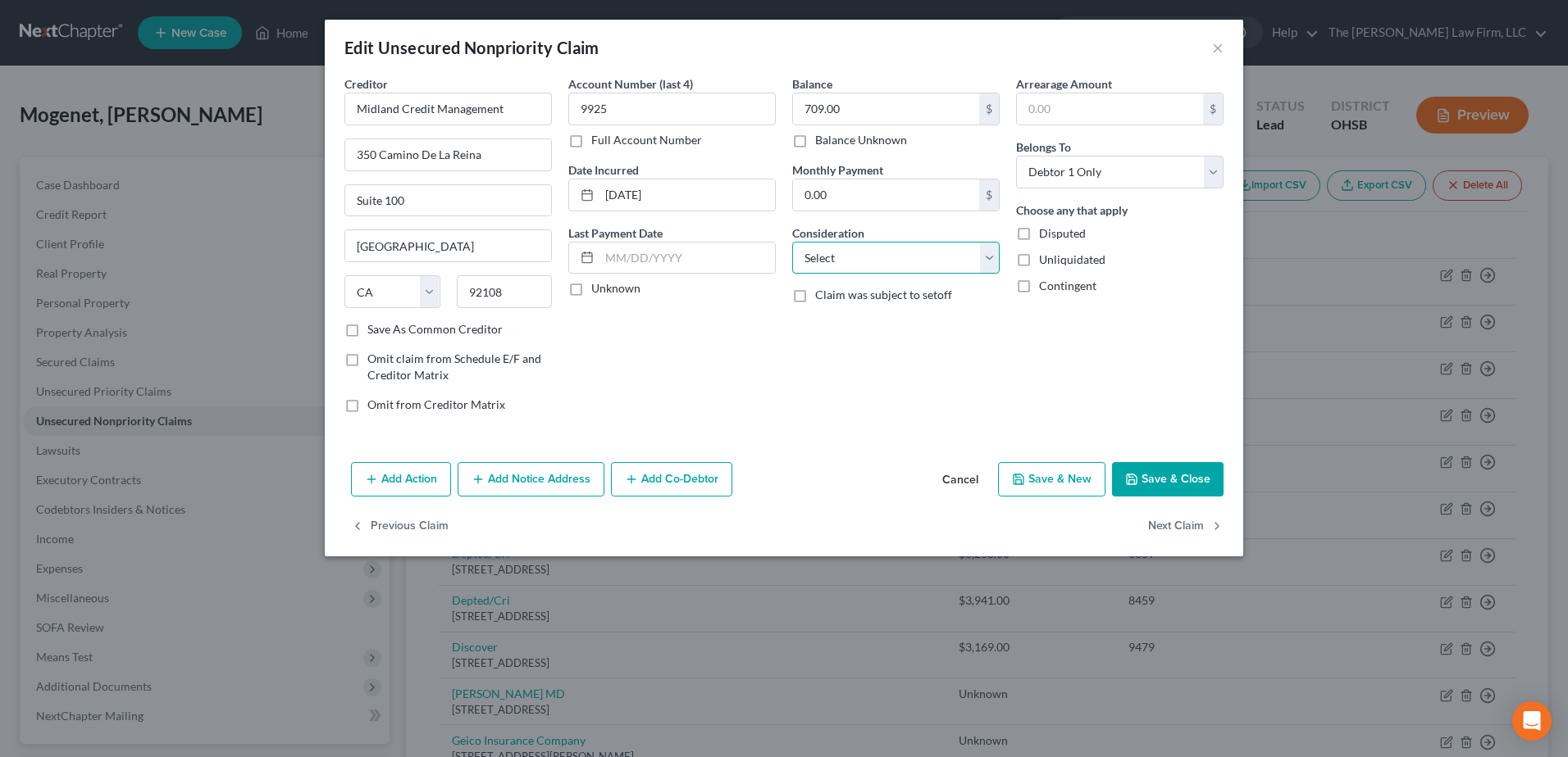
click at [834, 256] on select "Select Cable / Satellite Services Collection Agency Credit Card Debt Debt Couns…" at bounding box center [895, 258] width 208 height 33
click at [792, 242] on select "Select Cable / Satellite Services Collection Agency Credit Card Debt Debt Couns…" at bounding box center [895, 258] width 208 height 33
click at [591, 294] on label "Unknown" at bounding box center [616, 288] width 49 height 17
click at [598, 291] on input "Unknown" at bounding box center [603, 285] width 11 height 11
click at [1174, 512] on button "Next Claim" at bounding box center [1185, 526] width 75 height 34
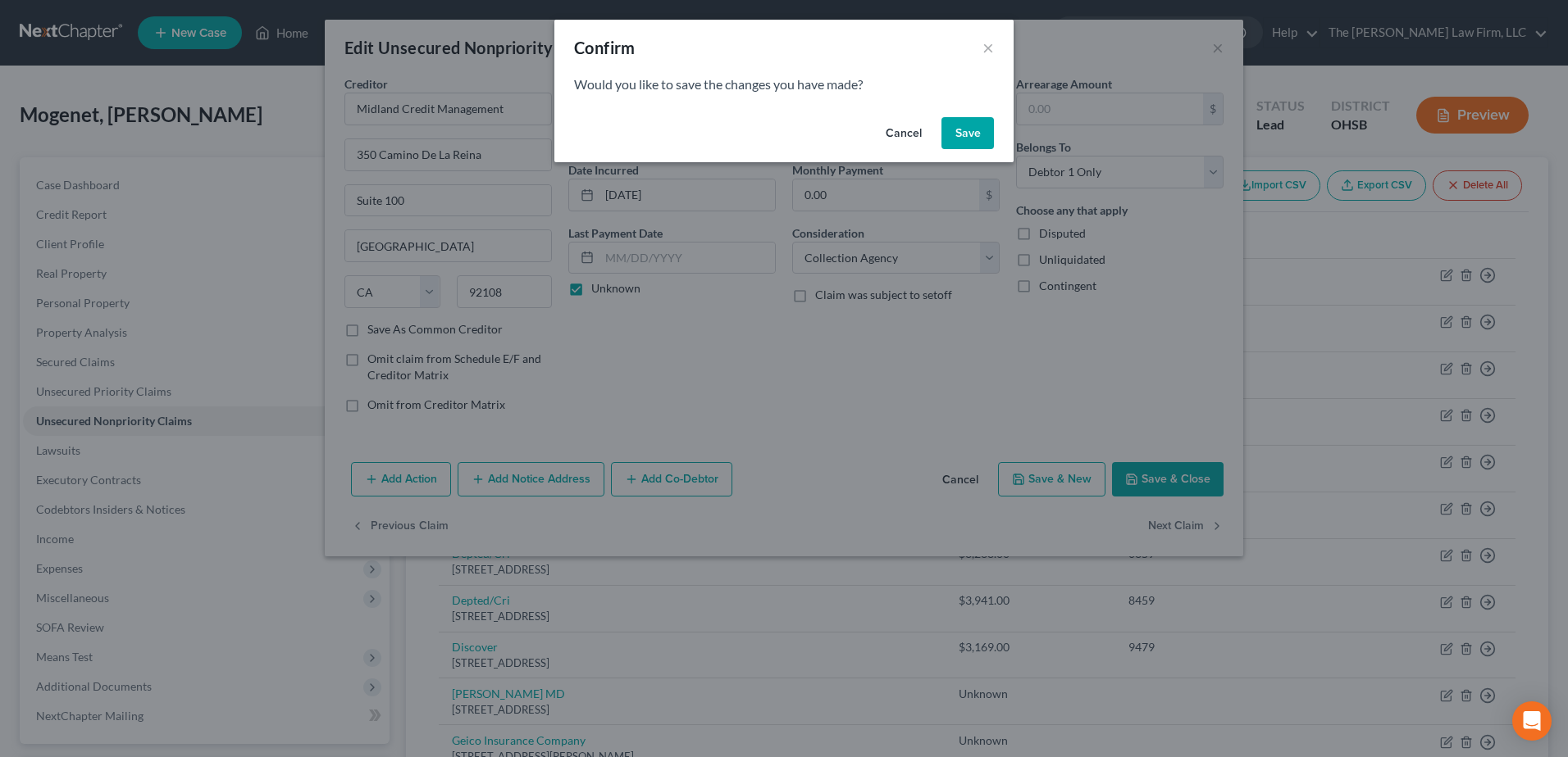
click at [969, 121] on button "Save" at bounding box center [967, 133] width 52 height 33
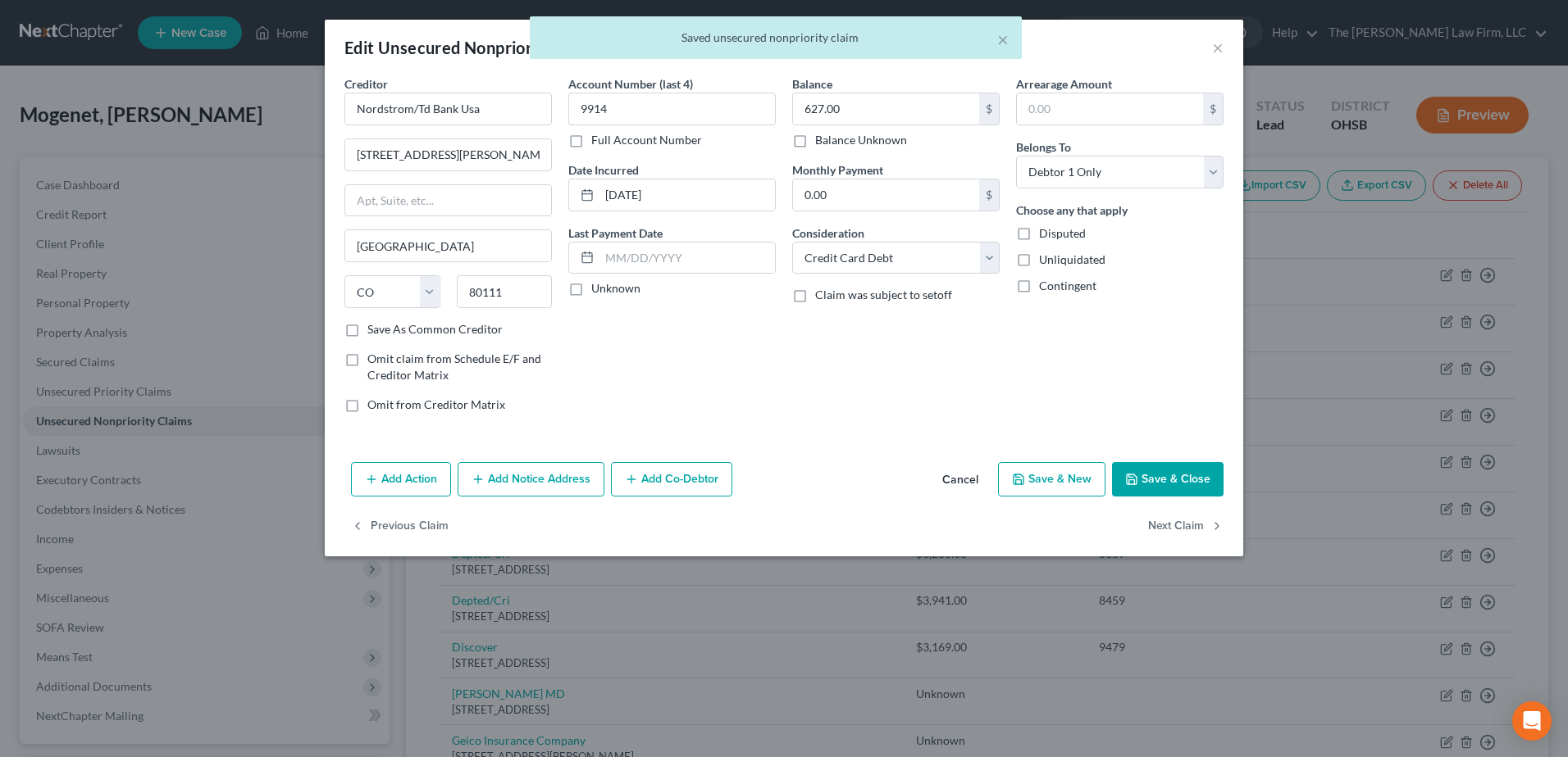
click at [591, 291] on label "Unknown" at bounding box center [616, 288] width 49 height 17
click at [598, 291] on input "Unknown" at bounding box center [603, 285] width 11 height 11
click at [1161, 522] on button "Next Claim" at bounding box center [1185, 526] width 75 height 34
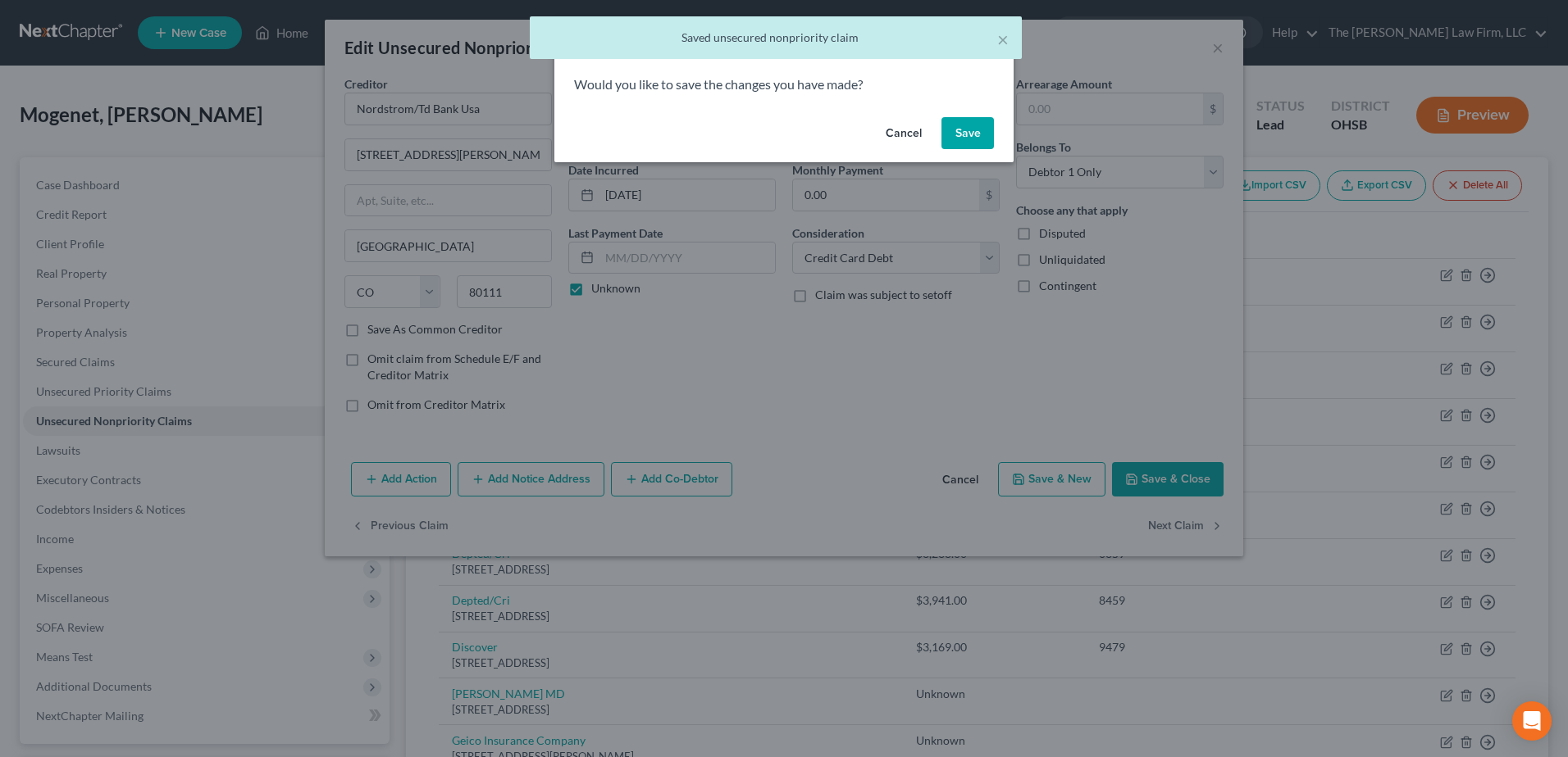
click at [950, 120] on button "Save" at bounding box center [967, 133] width 52 height 33
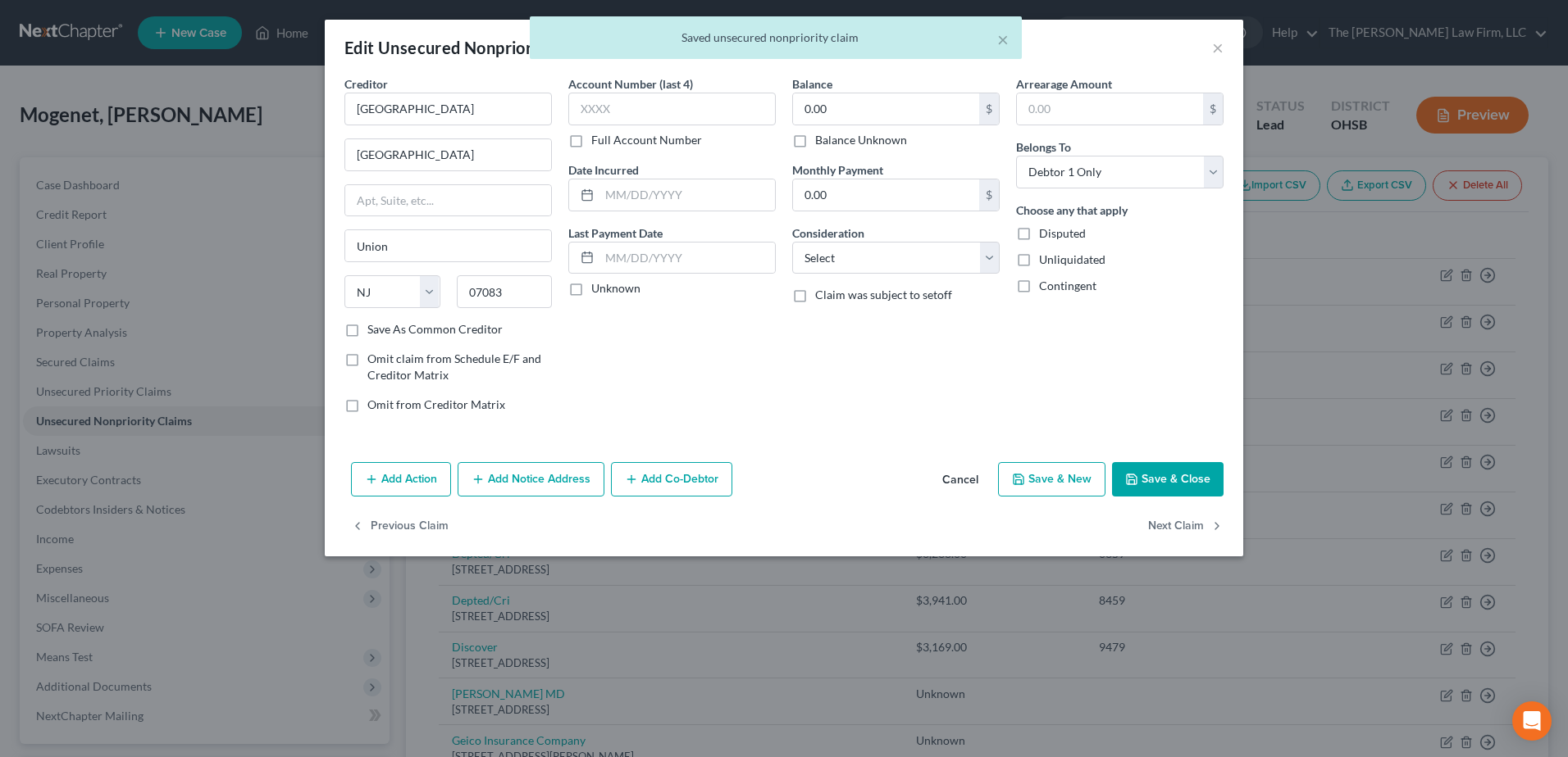
click at [815, 142] on label "Balance Unknown" at bounding box center [861, 140] width 92 height 17
click at [822, 142] on input "Balance Unknown" at bounding box center [827, 137] width 11 height 11
click at [591, 290] on label "Unknown" at bounding box center [616, 288] width 49 height 17
click at [598, 290] on input "Unknown" at bounding box center [603, 285] width 11 height 11
click at [869, 259] on select "Select Cable / Satellite Services Collection Agency Credit Card Debt Debt Couns…" at bounding box center [895, 258] width 208 height 33
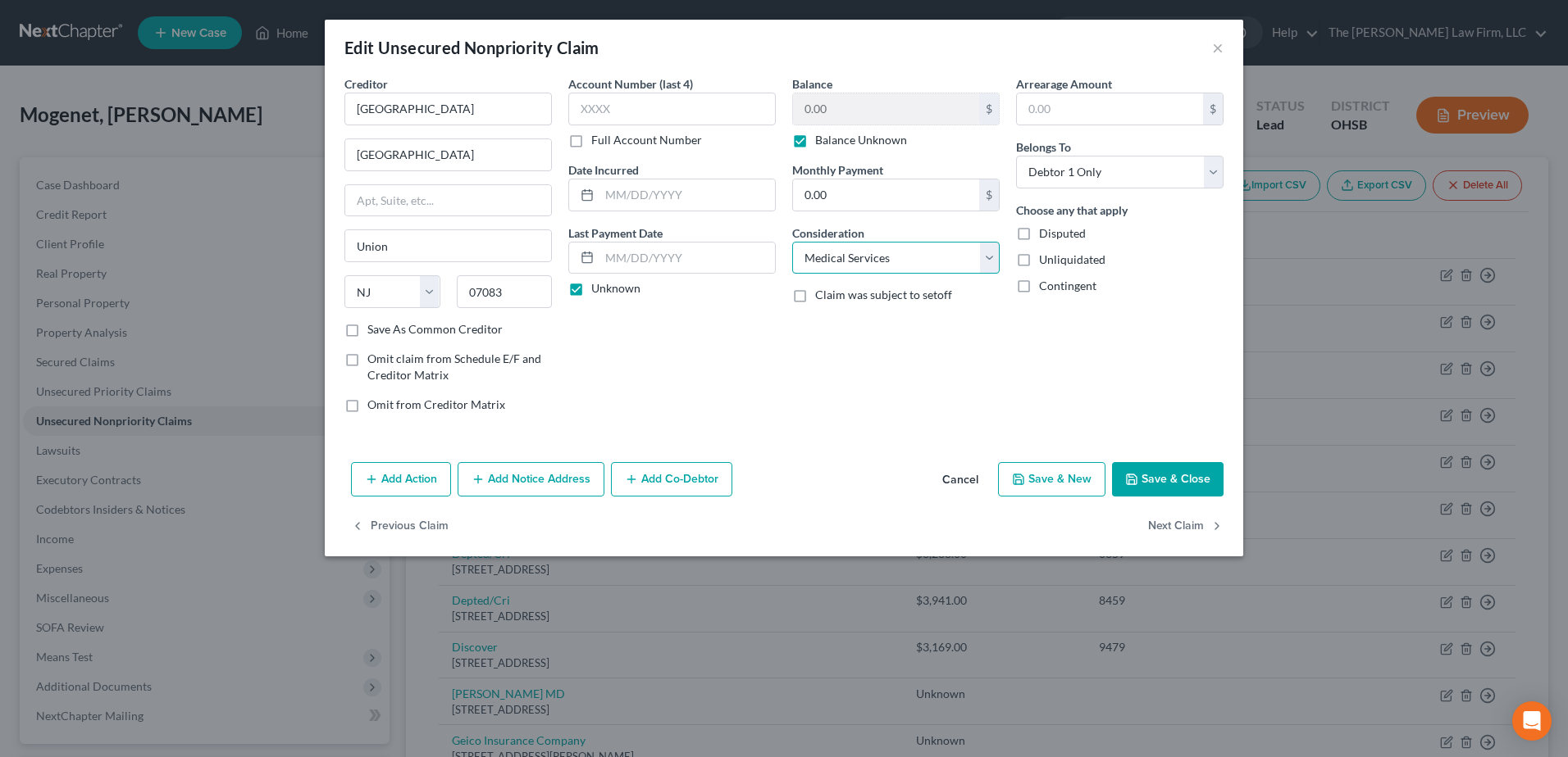
click at [792, 242] on select "Select Cable / Satellite Services Collection Agency Credit Card Debt Debt Couns…" at bounding box center [895, 258] width 208 height 33
click at [1185, 520] on button "Next Claim" at bounding box center [1185, 526] width 75 height 34
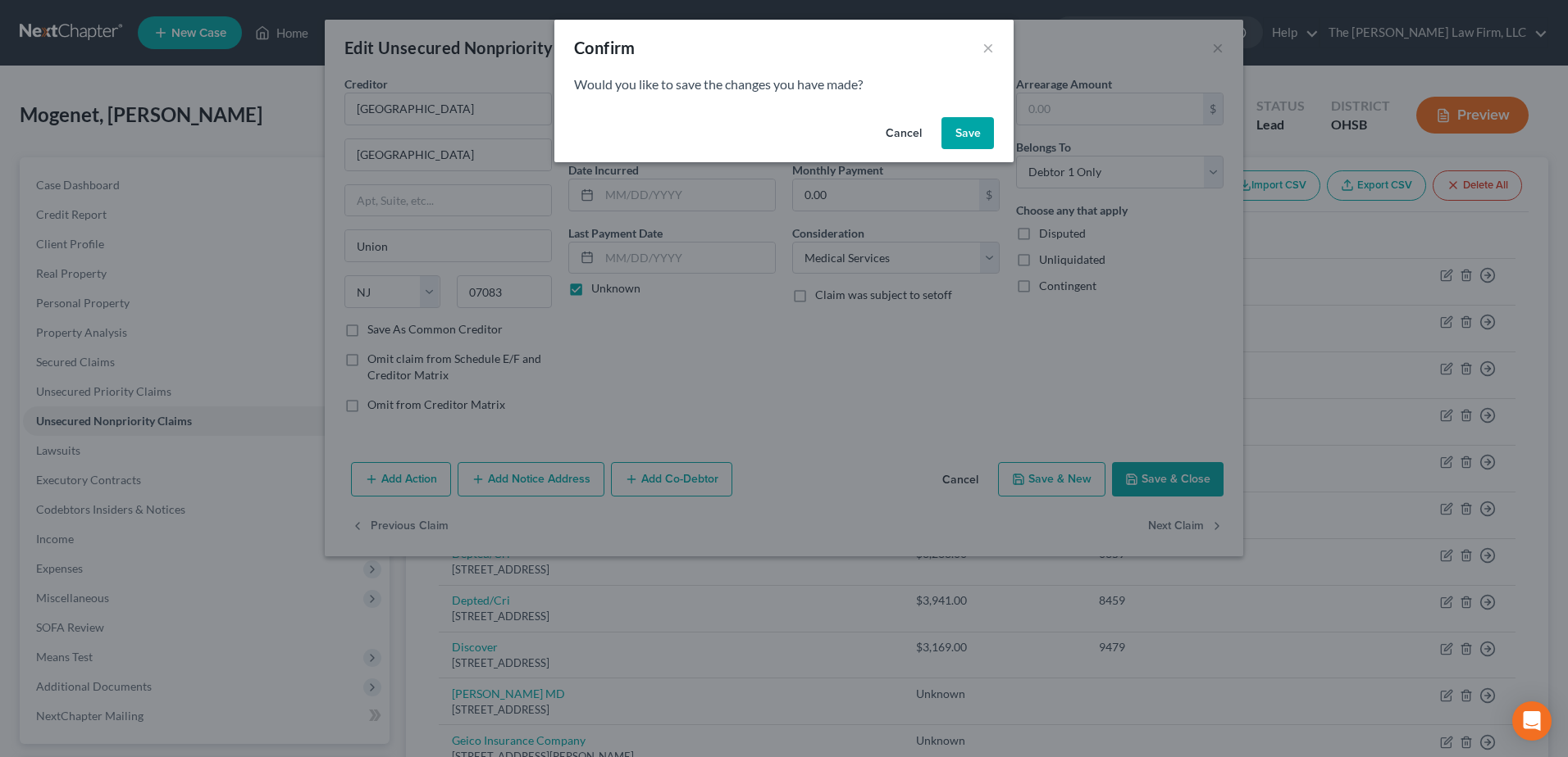
click at [989, 123] on button "Save" at bounding box center [967, 133] width 52 height 33
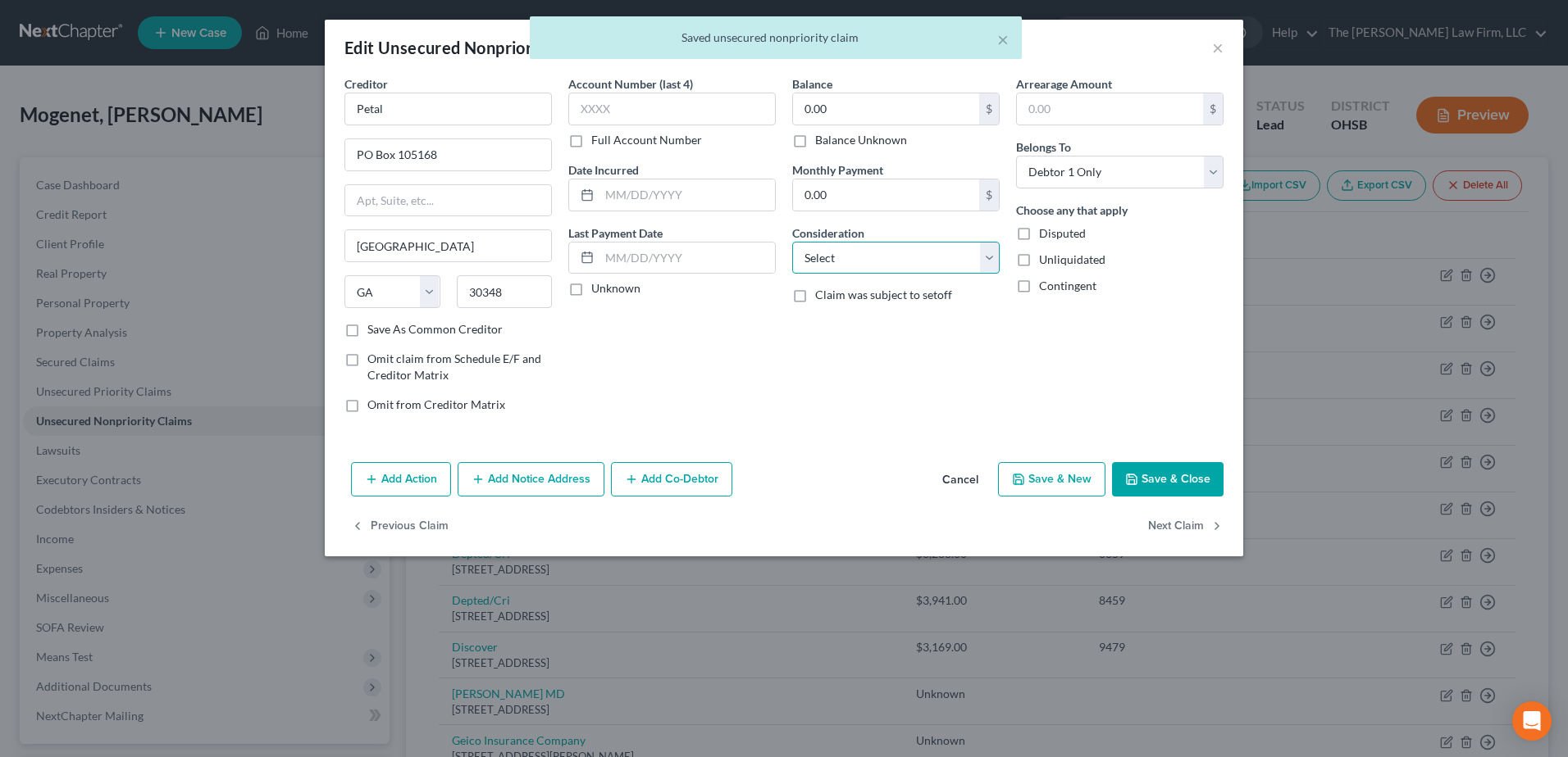
click at [902, 266] on select "Select Cable / Satellite Services Collection Agency Credit Card Debt Debt Couns…" at bounding box center [895, 258] width 208 height 33
click at [792, 242] on select "Select Cable / Satellite Services Collection Agency Credit Card Debt Debt Couns…" at bounding box center [895, 258] width 208 height 33
click at [591, 286] on label "Unknown" at bounding box center [616, 288] width 49 height 17
click at [598, 286] on input "Unknown" at bounding box center [603, 285] width 11 height 11
click at [815, 144] on label "Balance Unknown" at bounding box center [861, 140] width 92 height 17
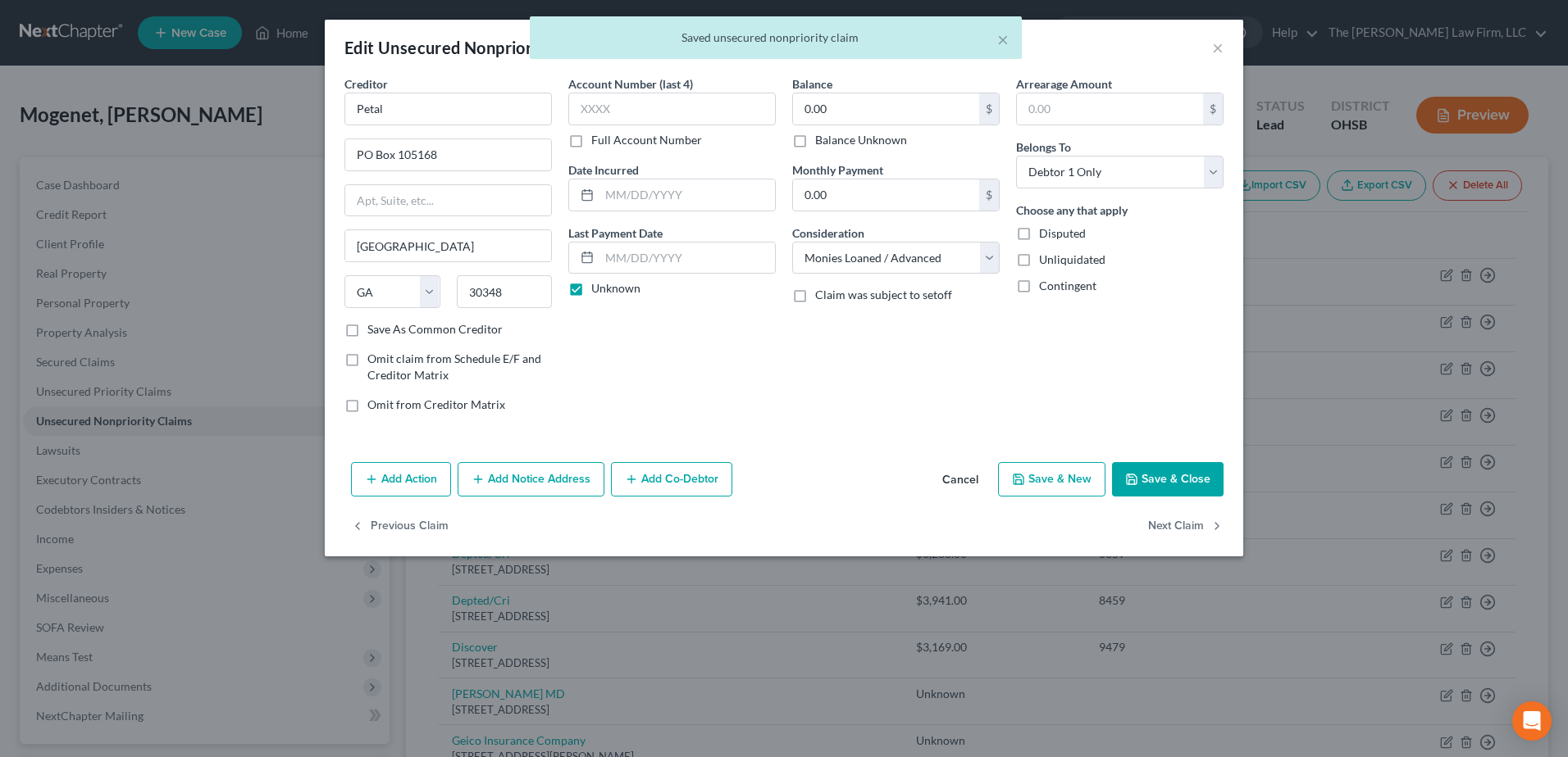
click at [822, 142] on input "Balance Unknown" at bounding box center [827, 137] width 11 height 11
click at [1199, 529] on button "Next Claim" at bounding box center [1185, 526] width 75 height 34
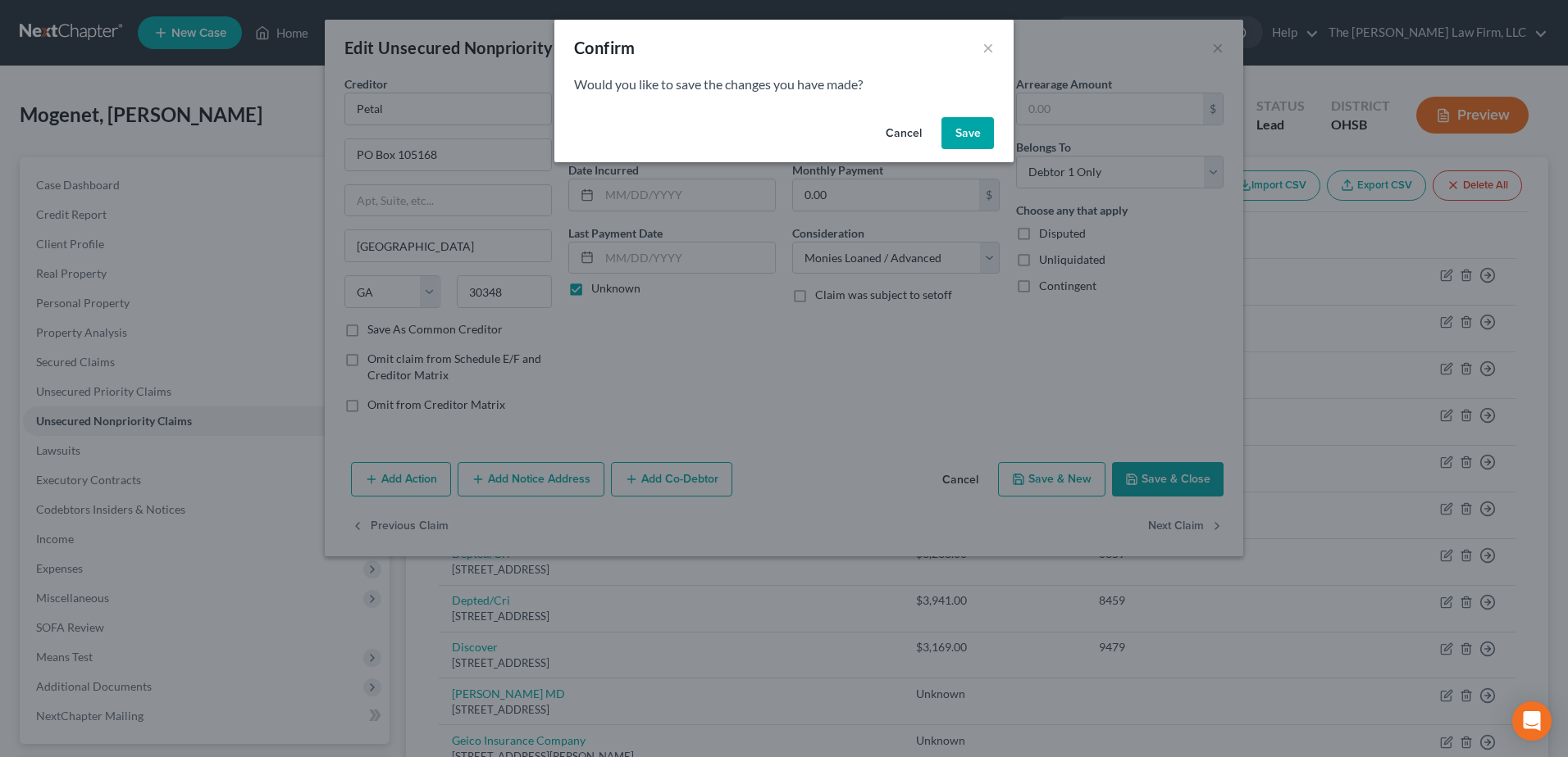
click at [970, 138] on button "Save" at bounding box center [967, 133] width 52 height 33
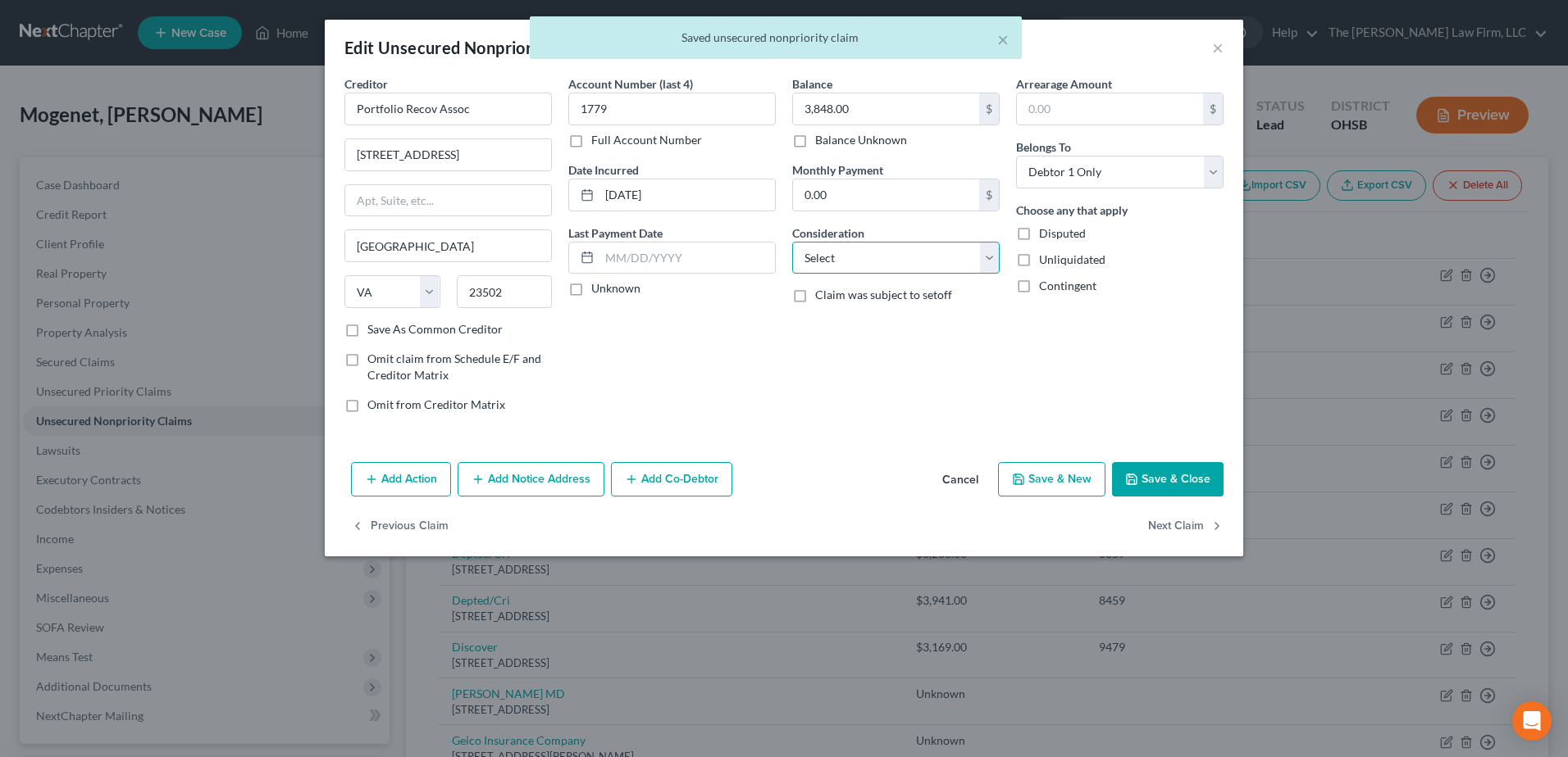
click at [857, 269] on select "Select Cable / Satellite Services Collection Agency Credit Card Debt Debt Couns…" at bounding box center [895, 258] width 208 height 33
click at [792, 242] on select "Select Cable / Satellite Services Collection Agency Credit Card Debt Debt Couns…" at bounding box center [895, 258] width 208 height 33
drag, startPoint x: 575, startPoint y: 292, endPoint x: 734, endPoint y: 365, distance: 175.0
click at [591, 292] on label "Unknown" at bounding box center [616, 288] width 49 height 17
click at [598, 291] on input "Unknown" at bounding box center [603, 285] width 11 height 11
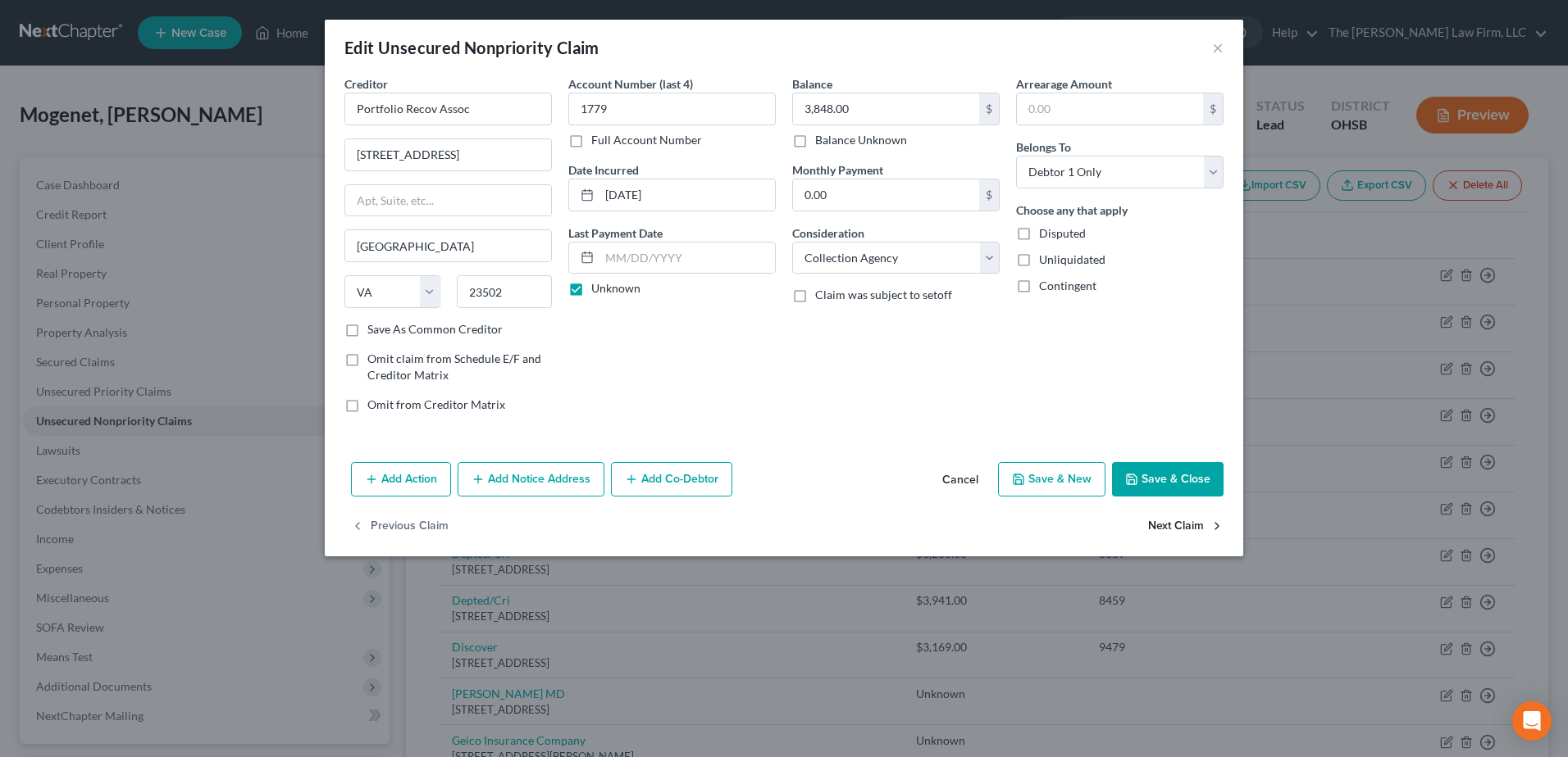
click at [1184, 526] on button "Next Claim" at bounding box center [1185, 526] width 75 height 34
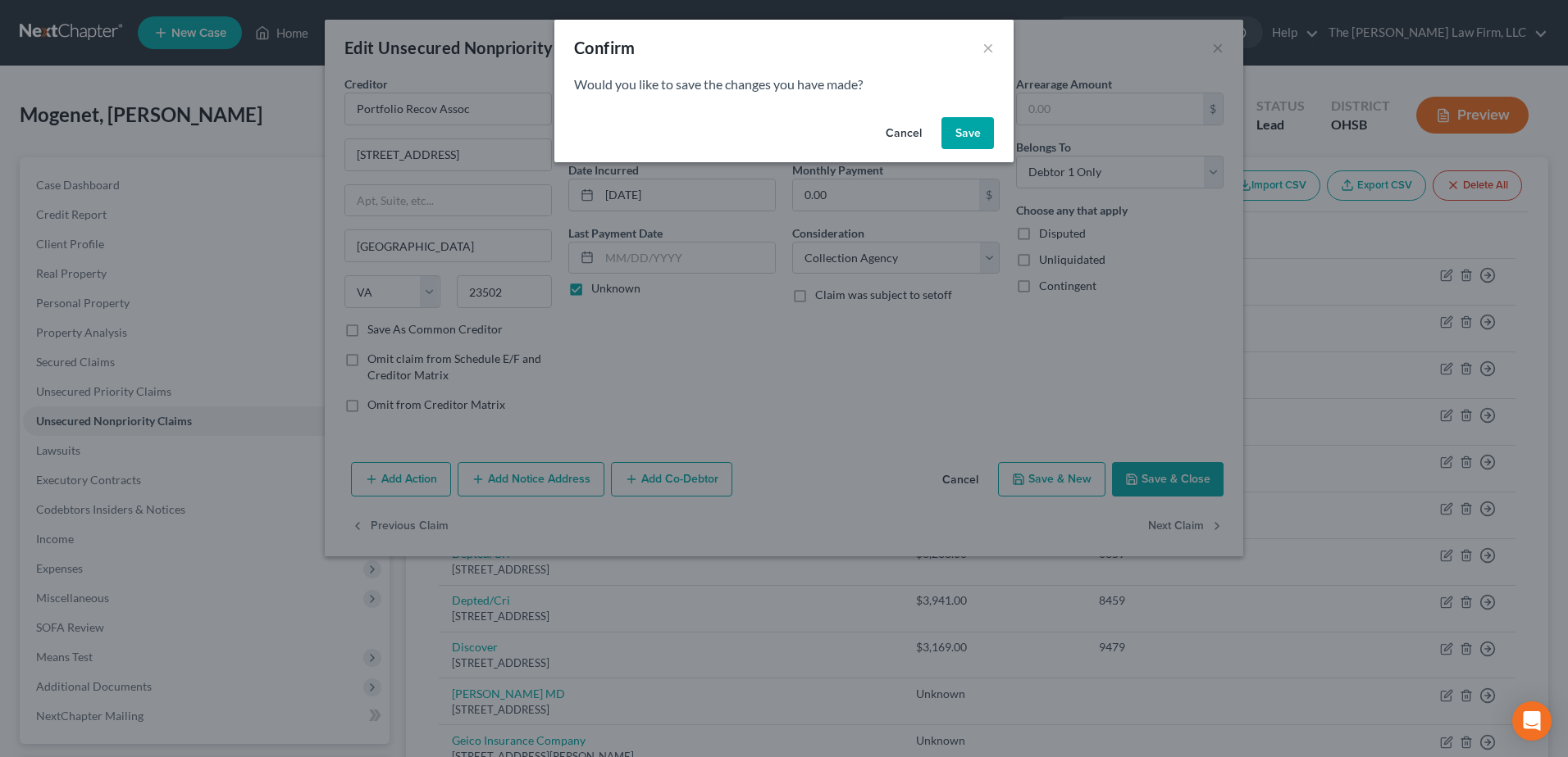
click at [980, 141] on button "Save" at bounding box center [967, 133] width 52 height 33
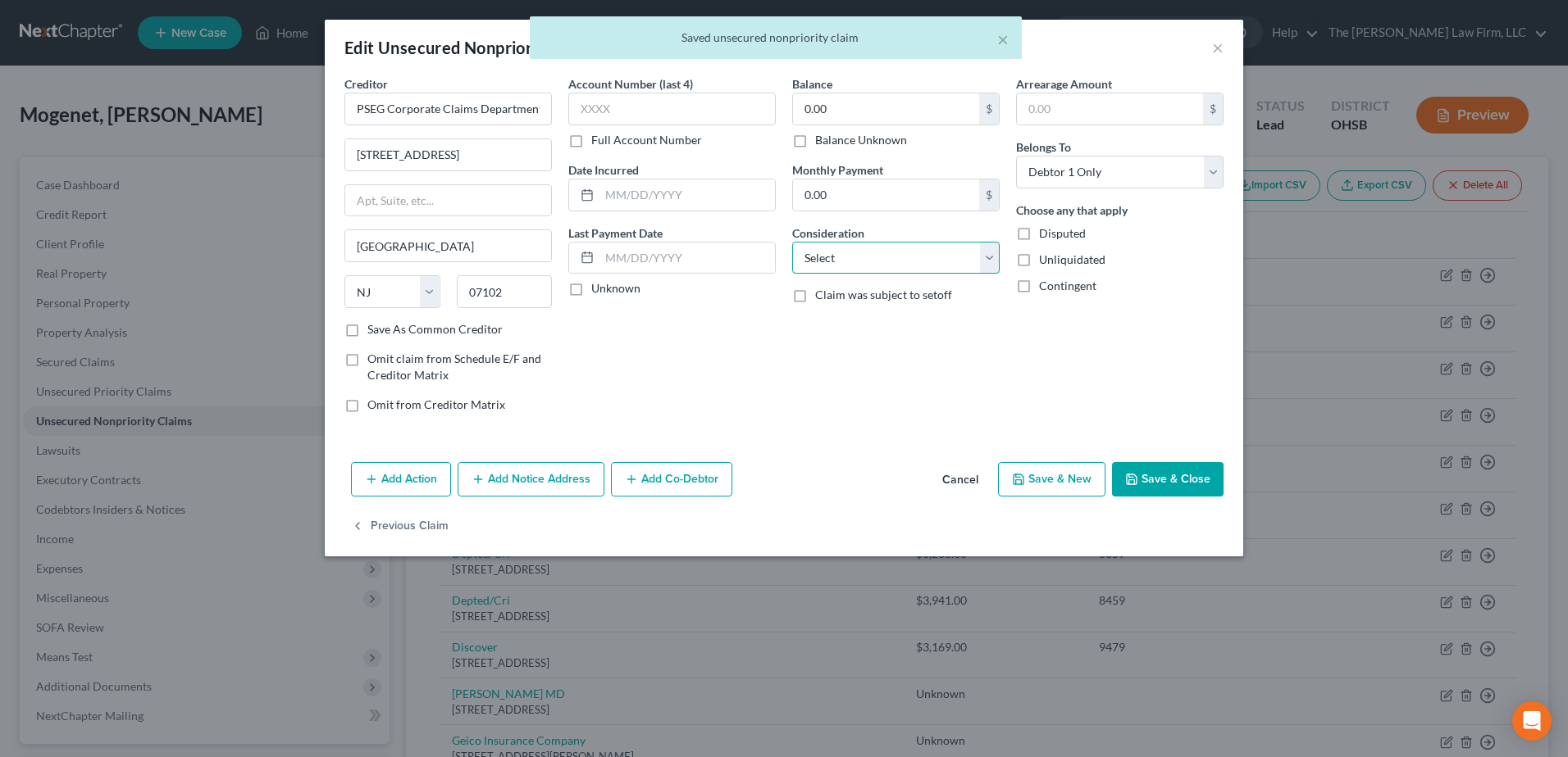
drag, startPoint x: 849, startPoint y: 266, endPoint x: 852, endPoint y: 276, distance: 10.4
click at [849, 266] on select "Select Cable / Satellite Services Collection Agency Credit Card Debt Debt Couns…" at bounding box center [895, 258] width 208 height 33
click at [792, 242] on select "Select Cable / Satellite Services Collection Agency Credit Card Debt Debt Couns…" at bounding box center [895, 258] width 208 height 33
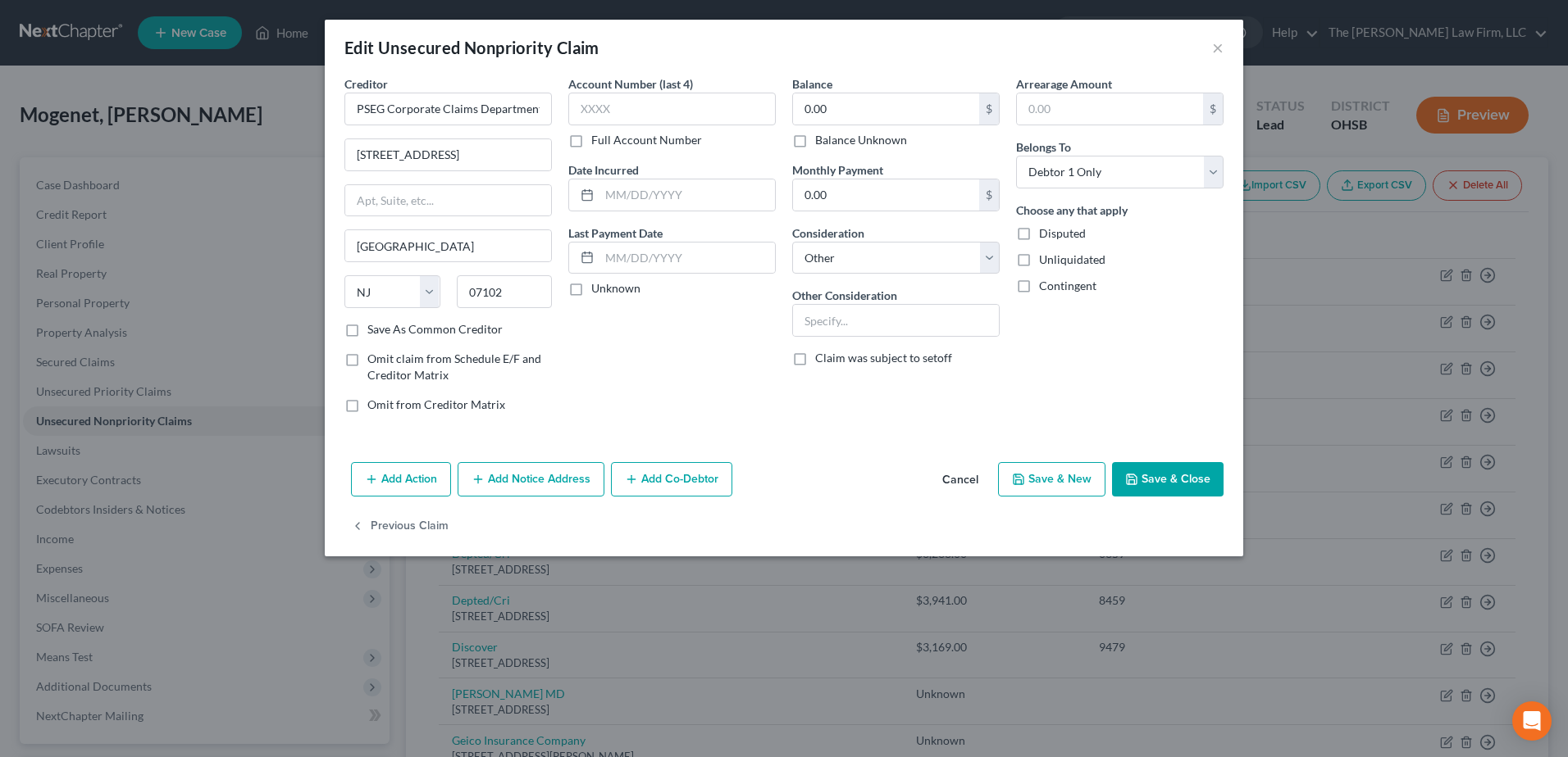
click at [591, 289] on label "Unknown" at bounding box center [616, 288] width 49 height 17
click at [598, 289] on input "Unknown" at bounding box center [603, 285] width 11 height 11
click at [815, 142] on label "Balance Unknown" at bounding box center [861, 140] width 92 height 17
click at [822, 142] on input "Balance Unknown" at bounding box center [827, 137] width 11 height 11
click at [905, 334] on input "text" at bounding box center [895, 320] width 206 height 31
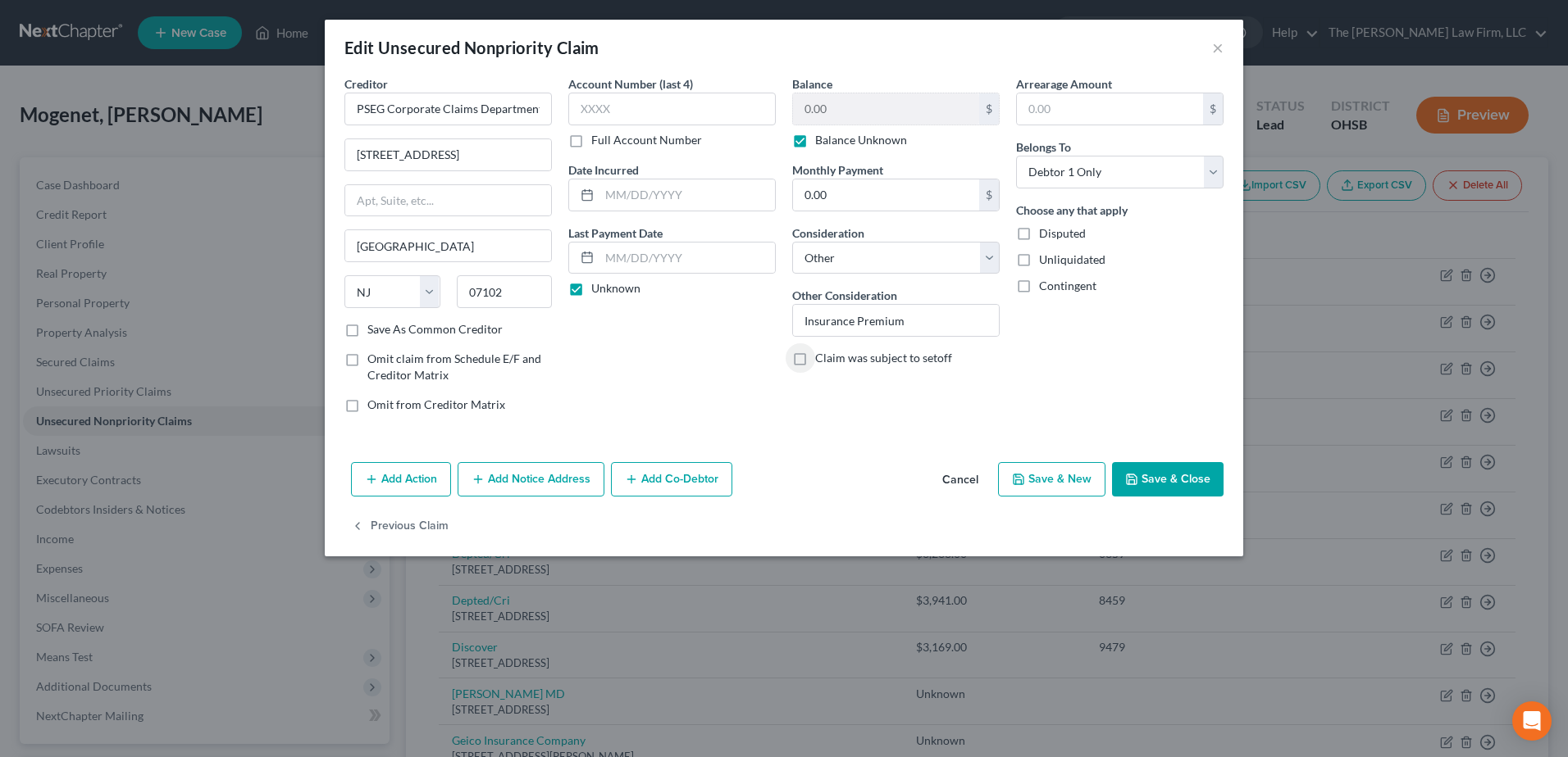
click at [1192, 482] on button "Save & Close" at bounding box center [1168, 479] width 111 height 34
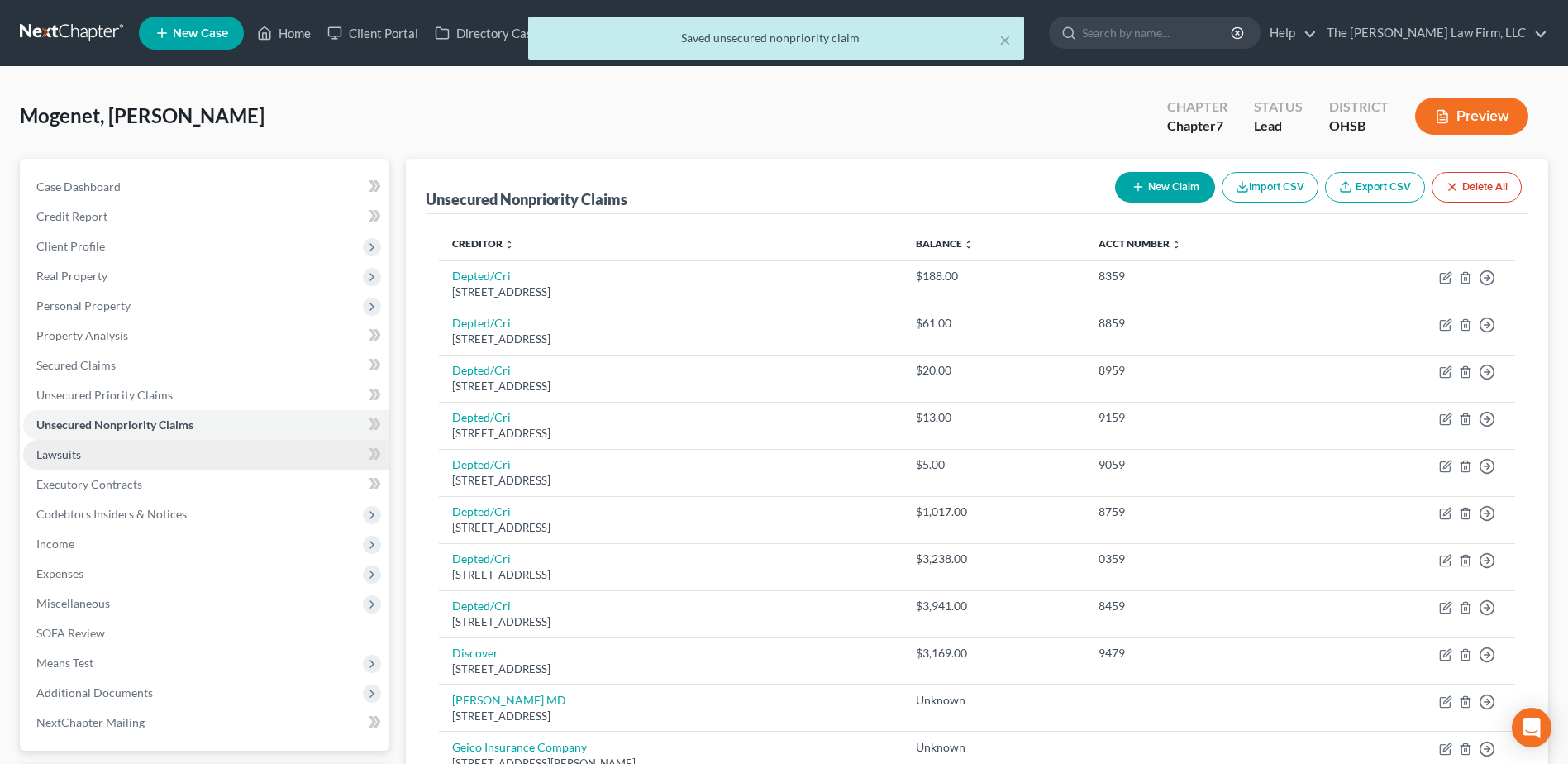
click at [102, 464] on link "Lawsuits" at bounding box center [206, 455] width 366 height 29
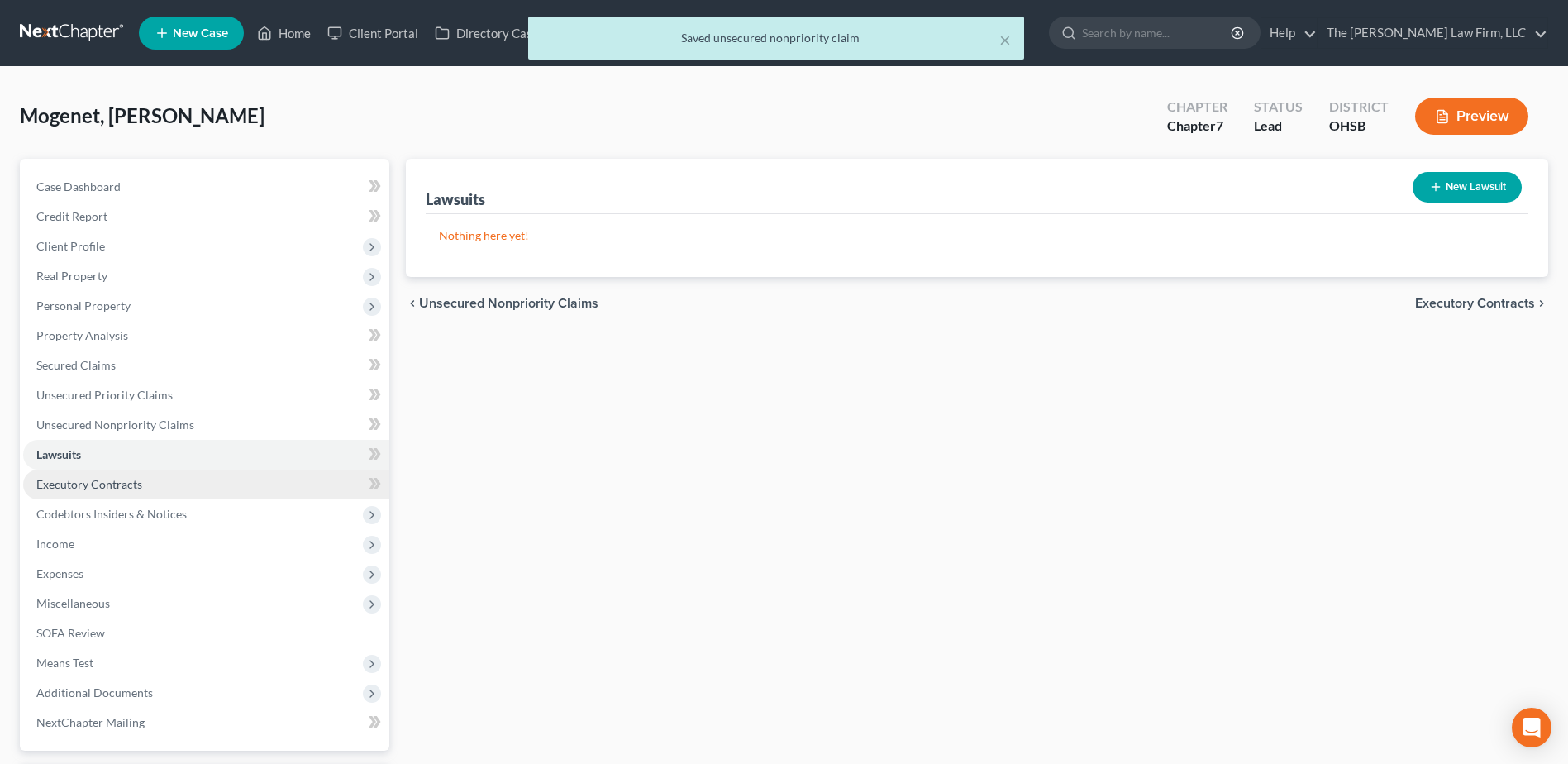
click at [110, 488] on span "Executory Contracts" at bounding box center [89, 484] width 106 height 14
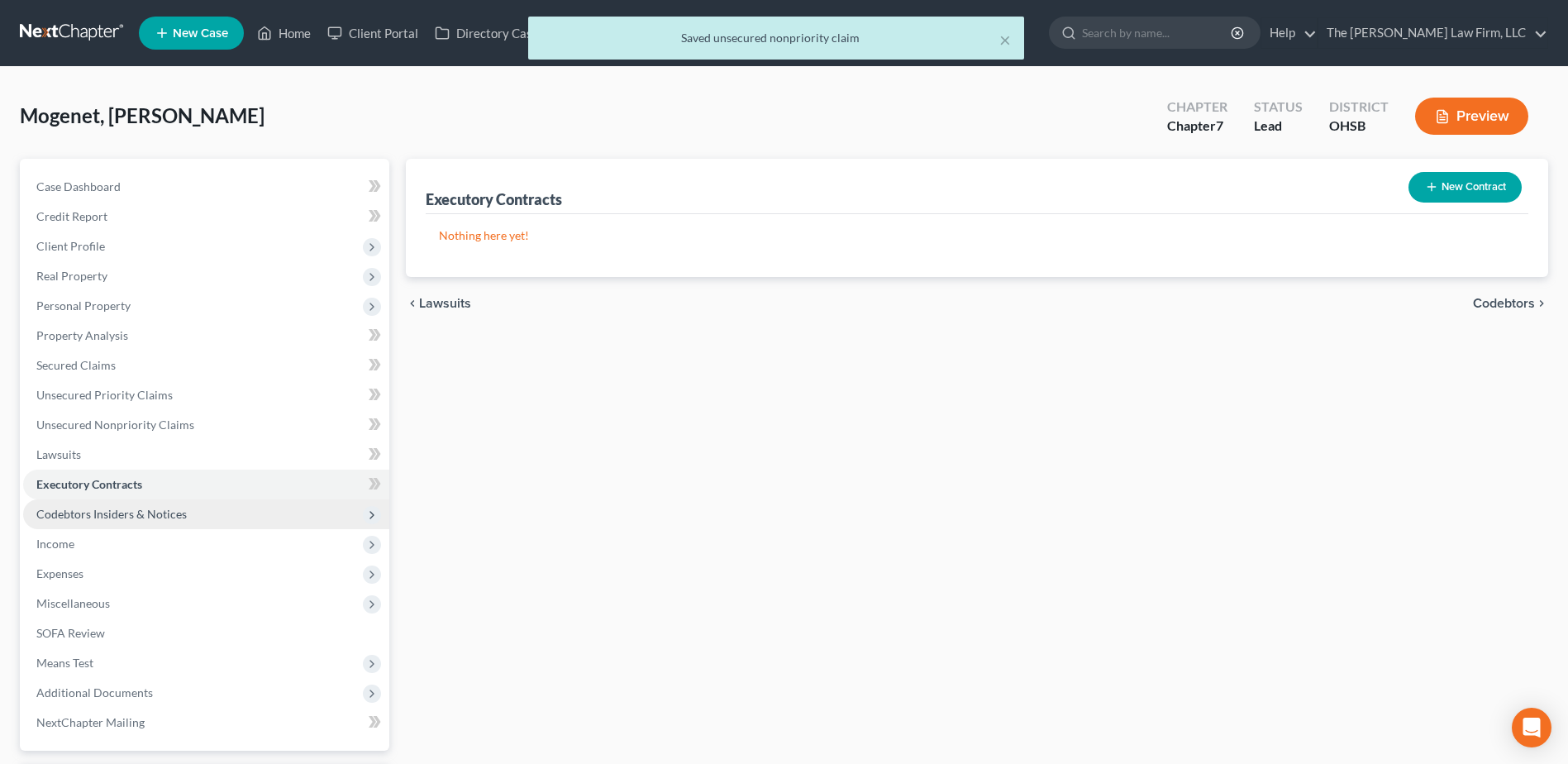
click at [127, 513] on span "Codebtors Insiders & Notices" at bounding box center [111, 514] width 151 height 14
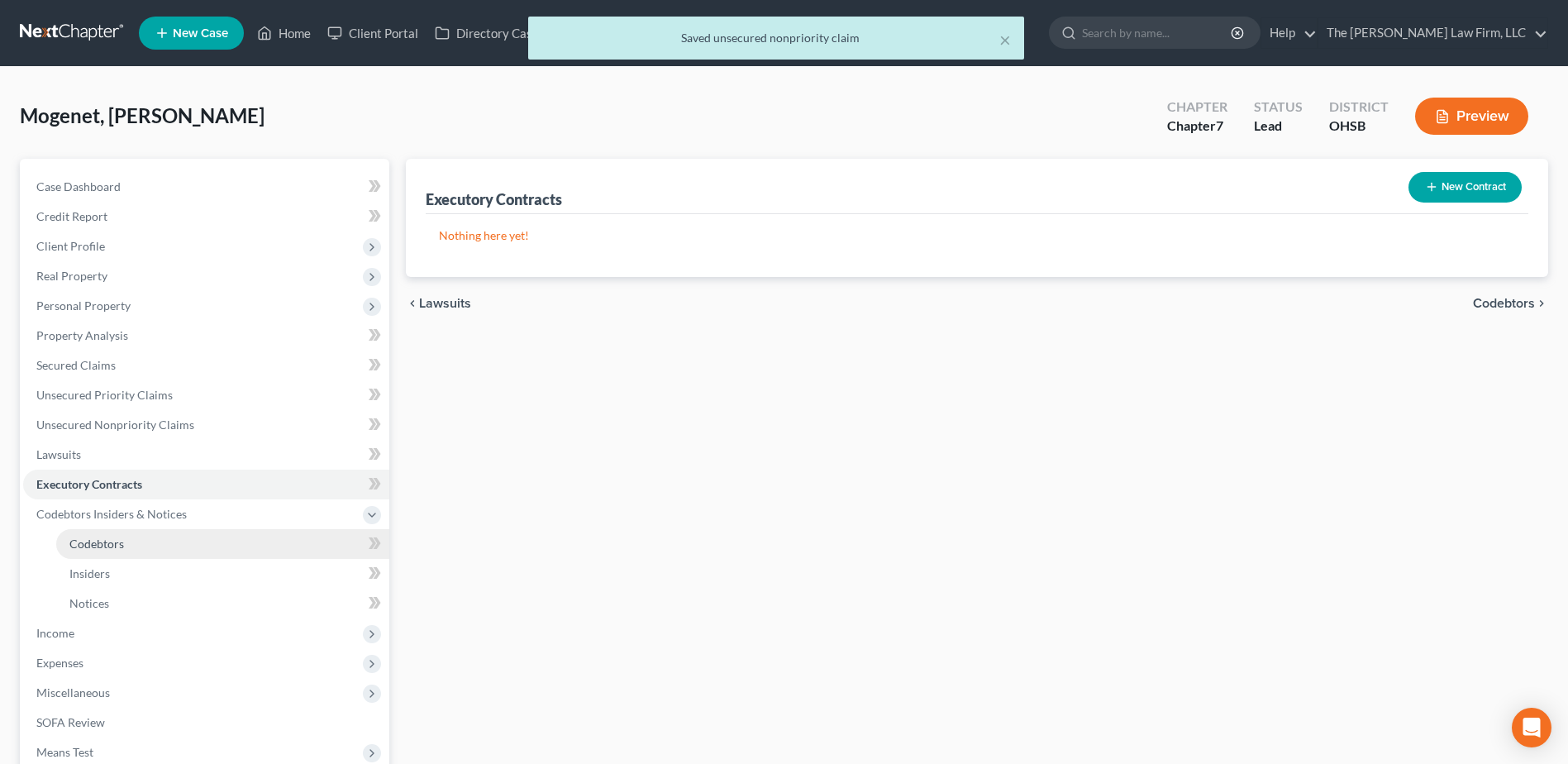
click at [118, 543] on span "Codebtors" at bounding box center [96, 544] width 54 height 14
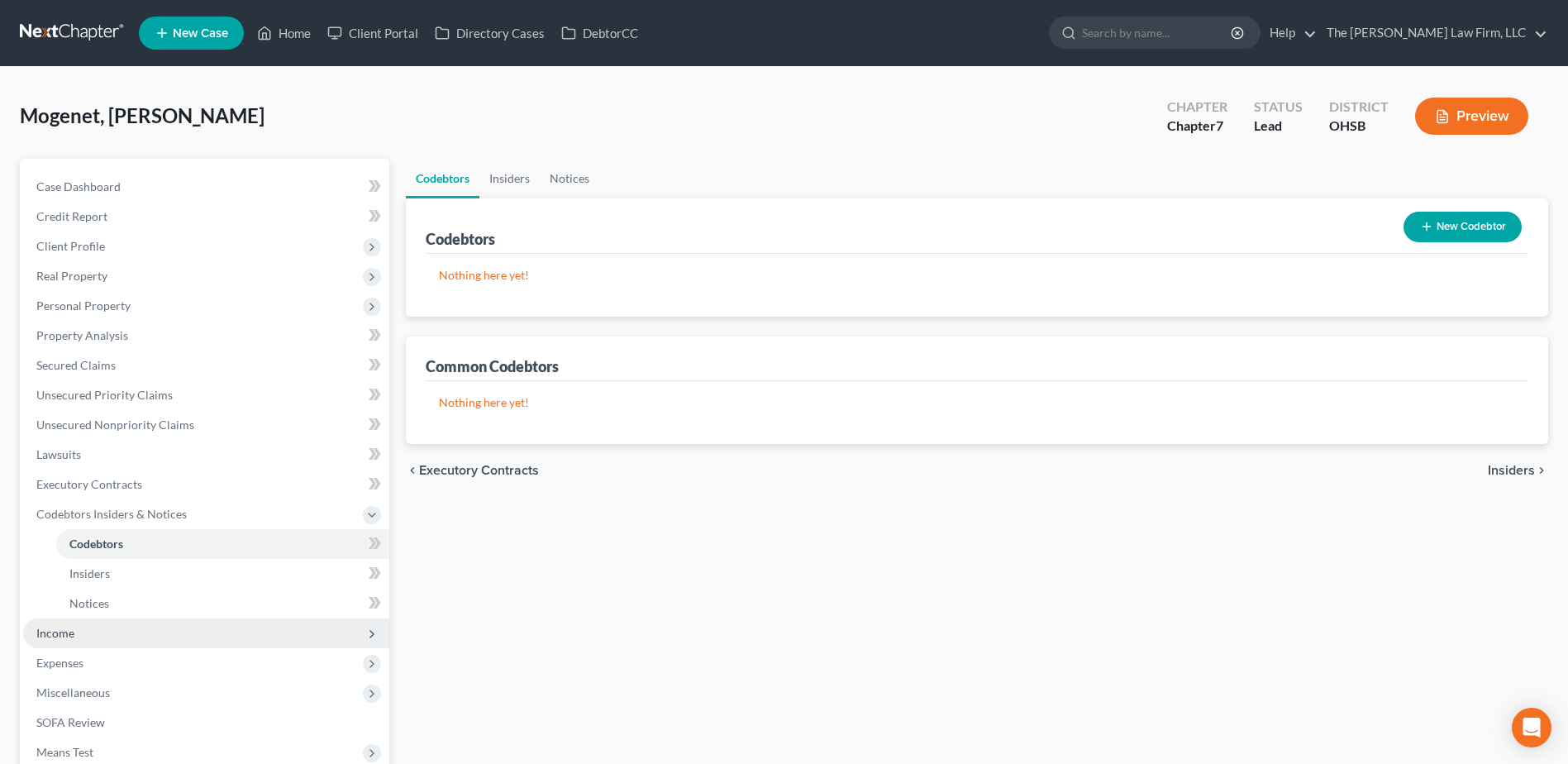
click at [89, 627] on span "Income" at bounding box center [206, 633] width 366 height 29
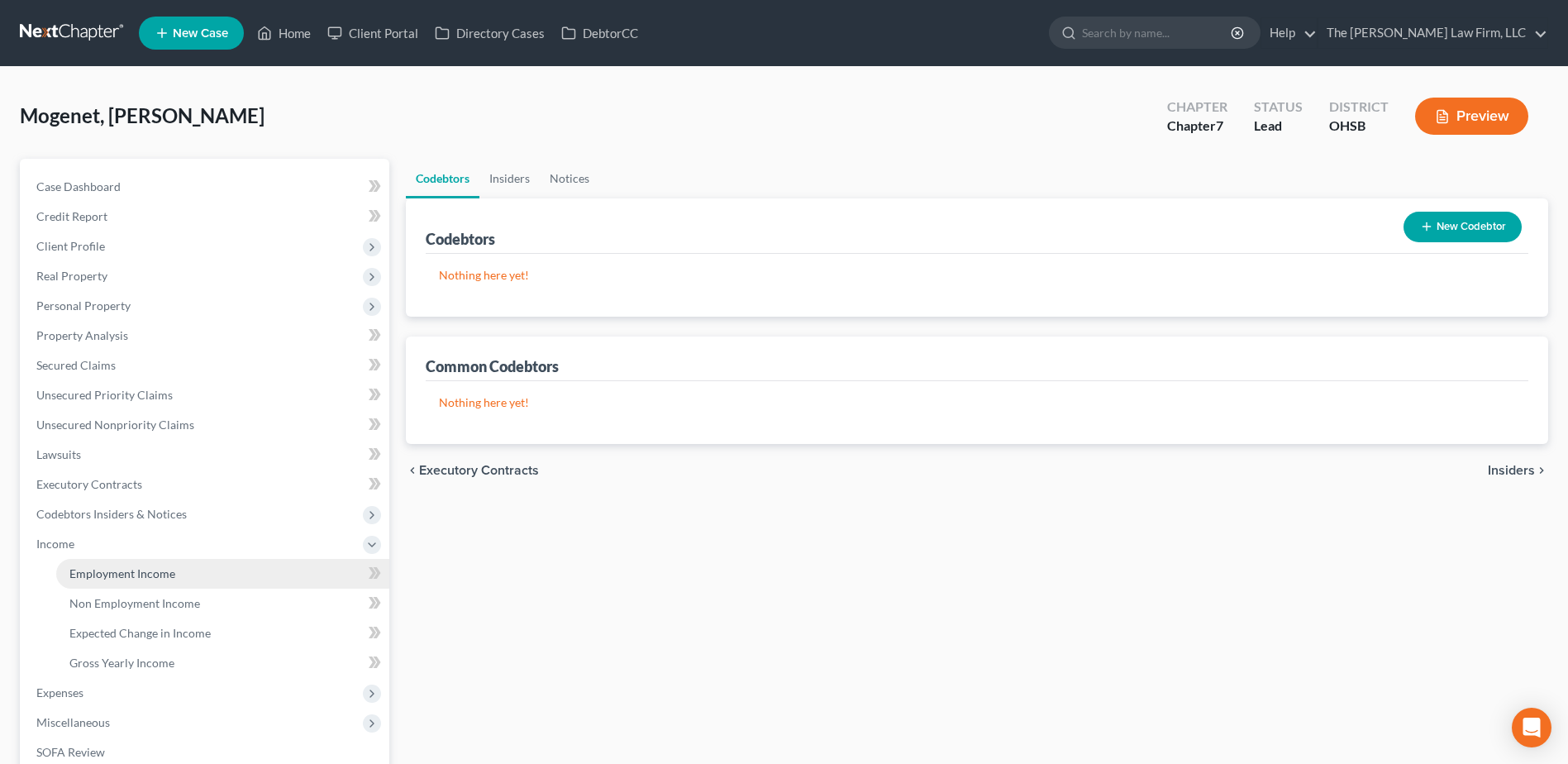
click at [102, 567] on span "Employment Income" at bounding box center [122, 574] width 106 height 14
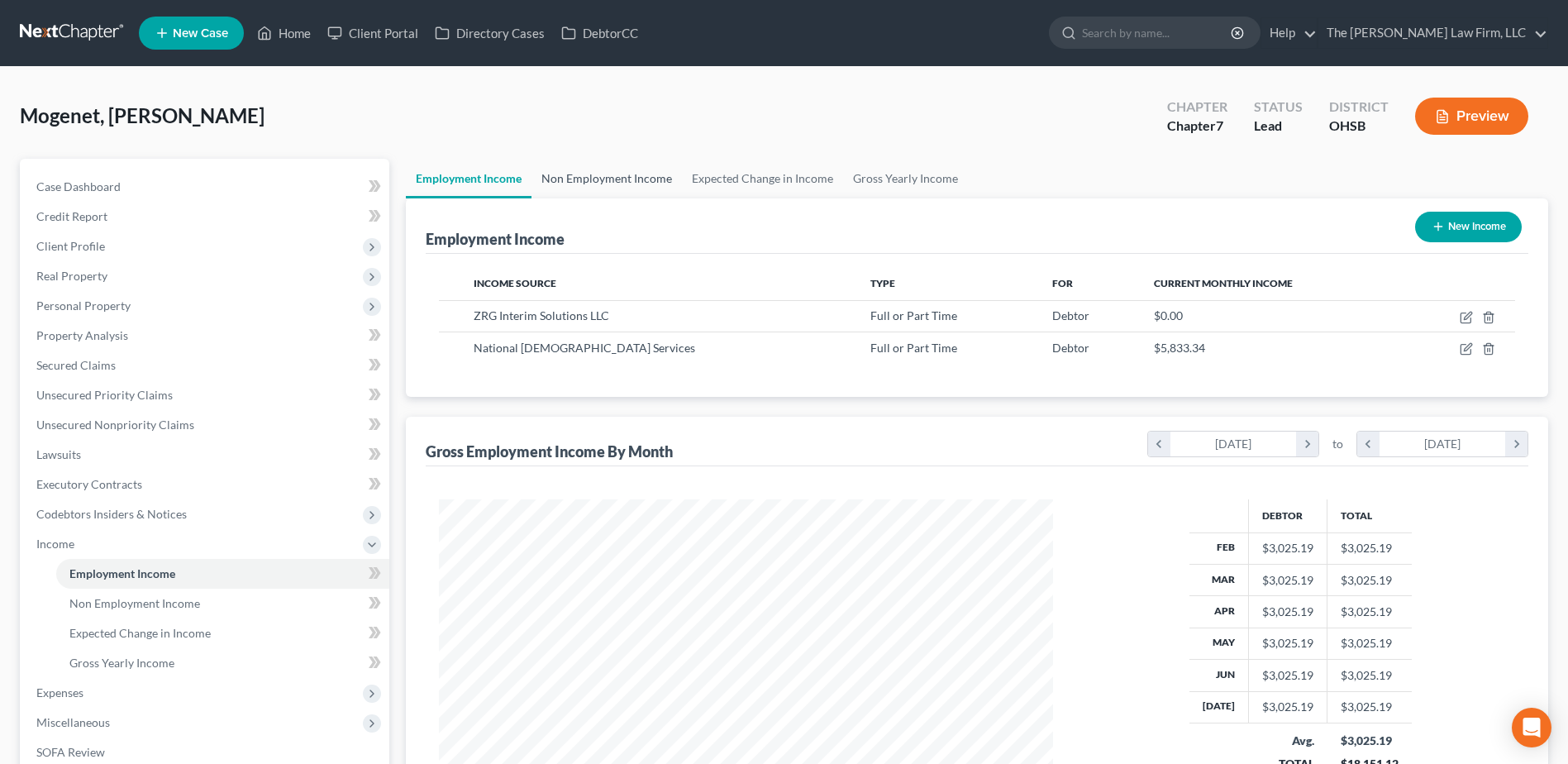
scroll to position [307, 647]
click at [625, 175] on link "Non Employment Income" at bounding box center [607, 178] width 151 height 40
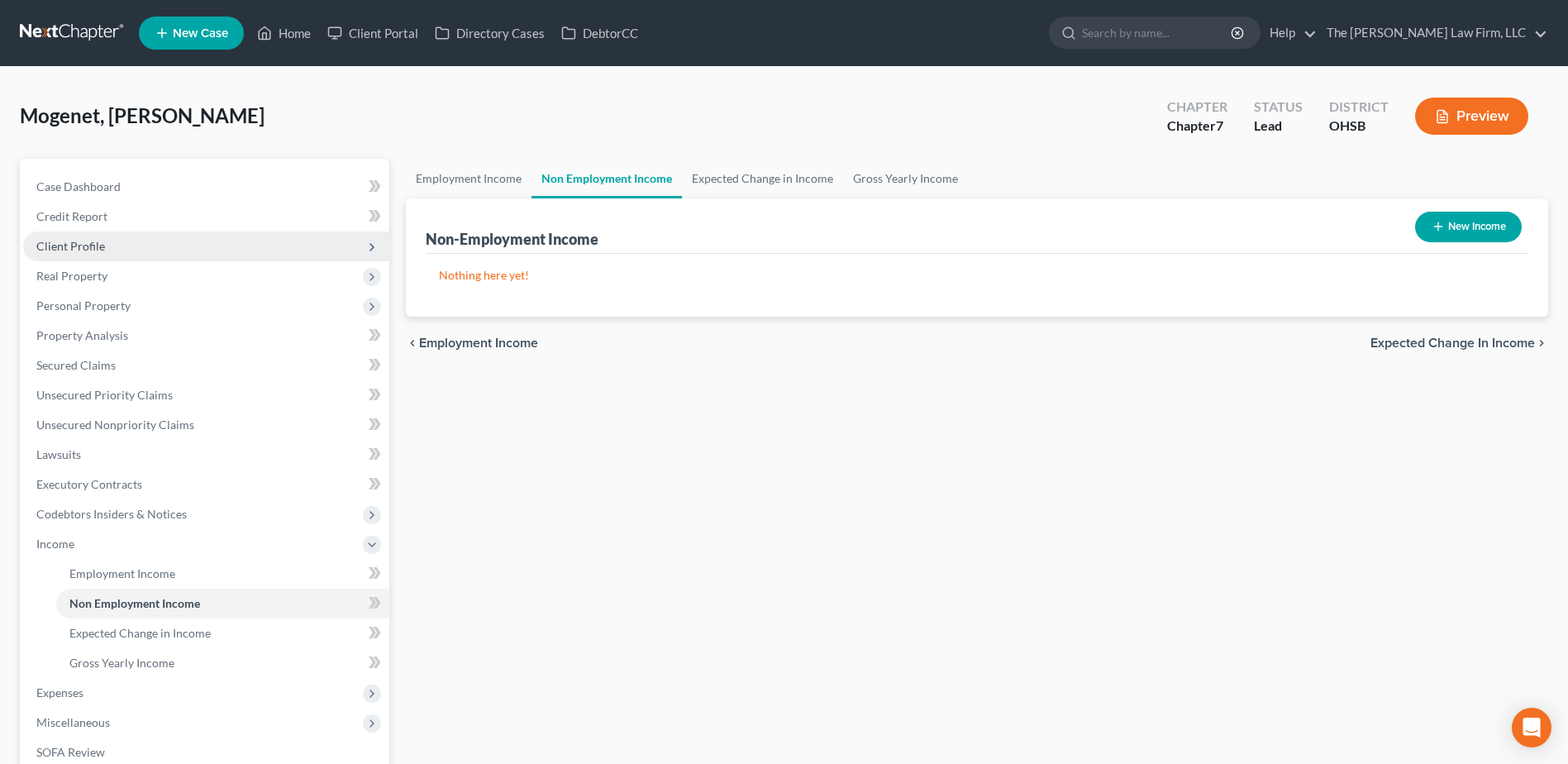
click at [56, 254] on span "Client Profile" at bounding box center [206, 246] width 366 height 29
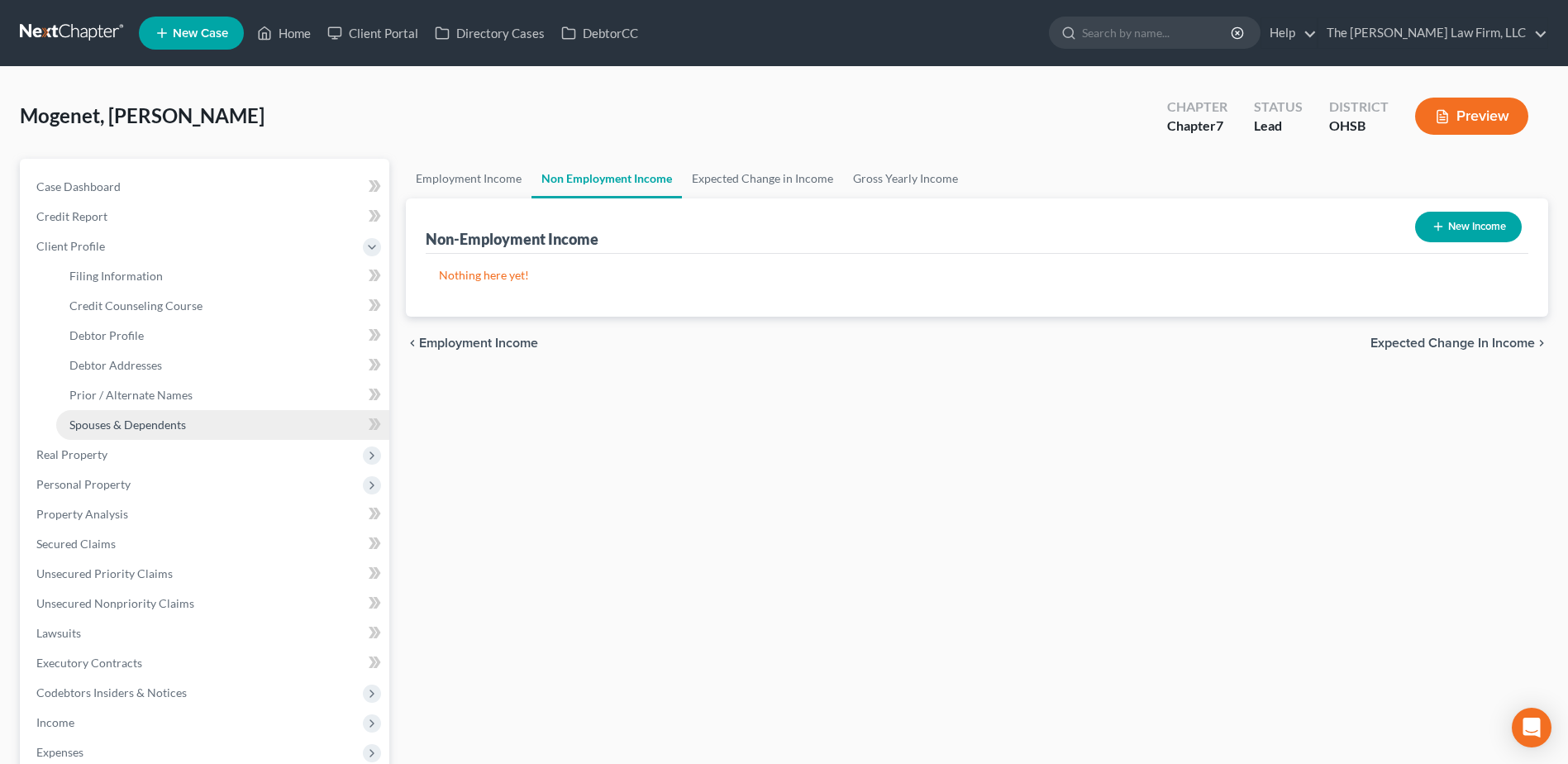
click at [141, 422] on span "Spouses & Dependents" at bounding box center [127, 425] width 117 height 14
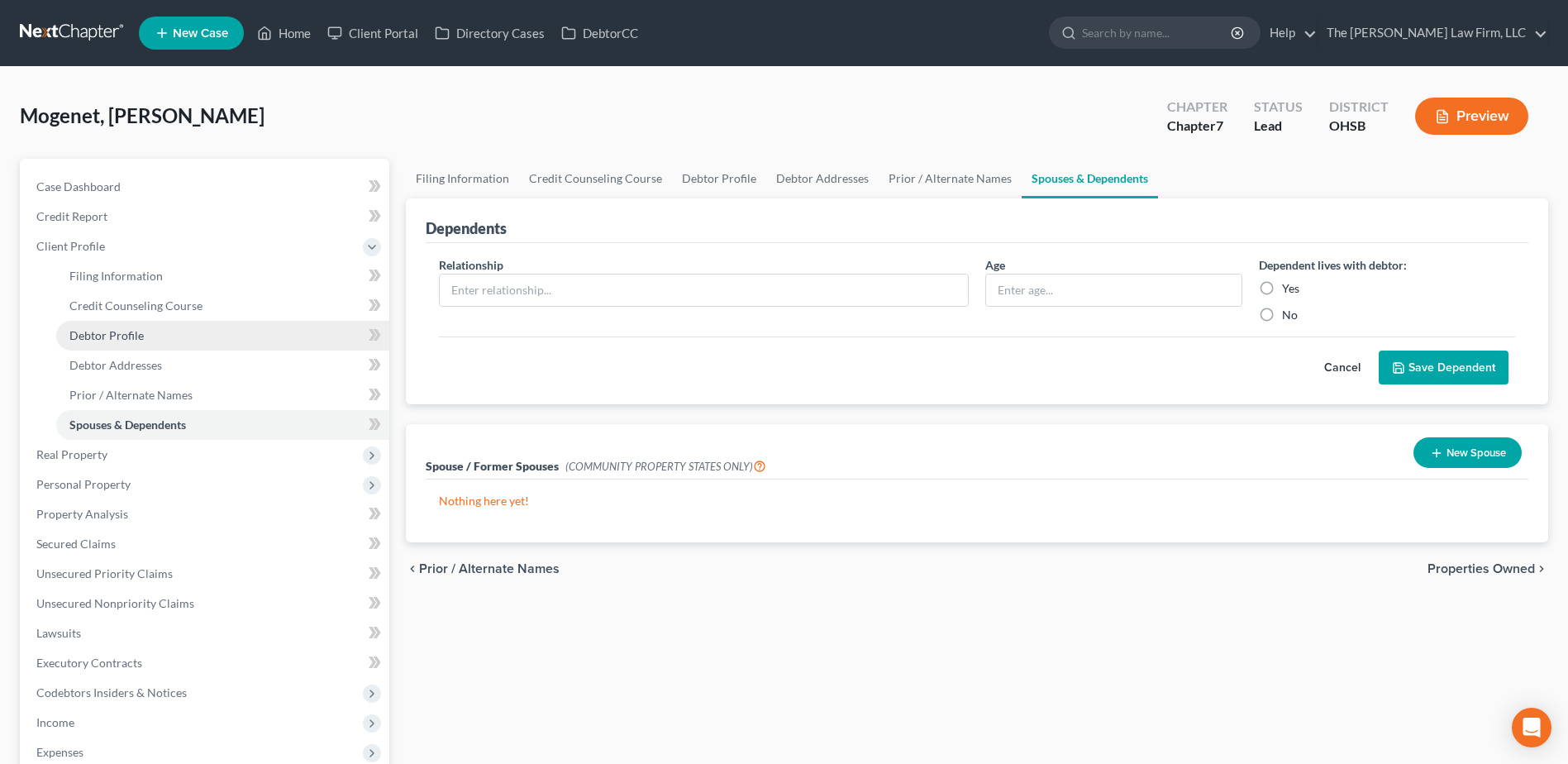
click at [121, 341] on span "Debtor Profile" at bounding box center [107, 335] width 75 height 14
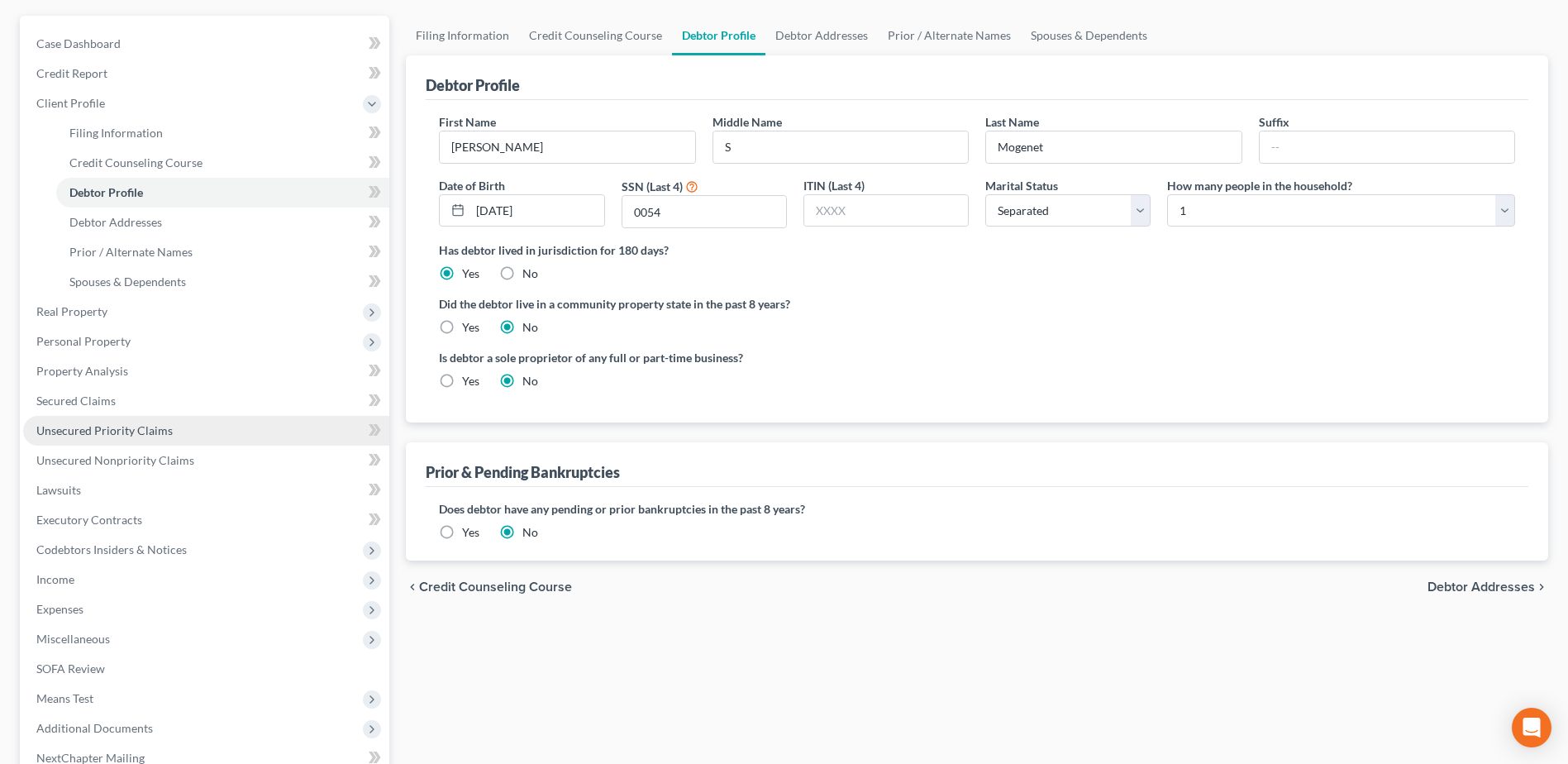
scroll to position [324, 0]
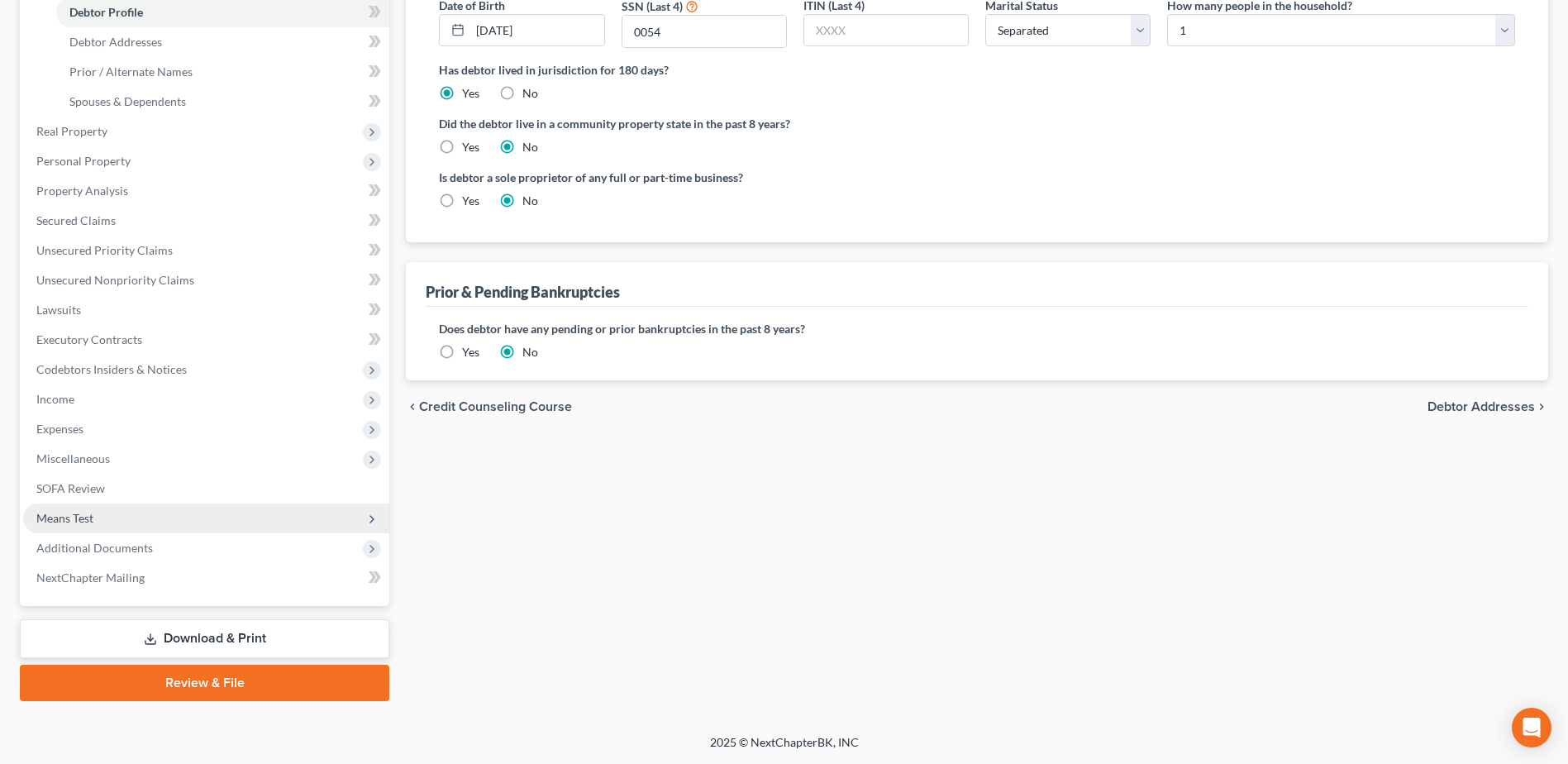
click at [88, 519] on span "Means Test" at bounding box center [65, 518] width 57 height 14
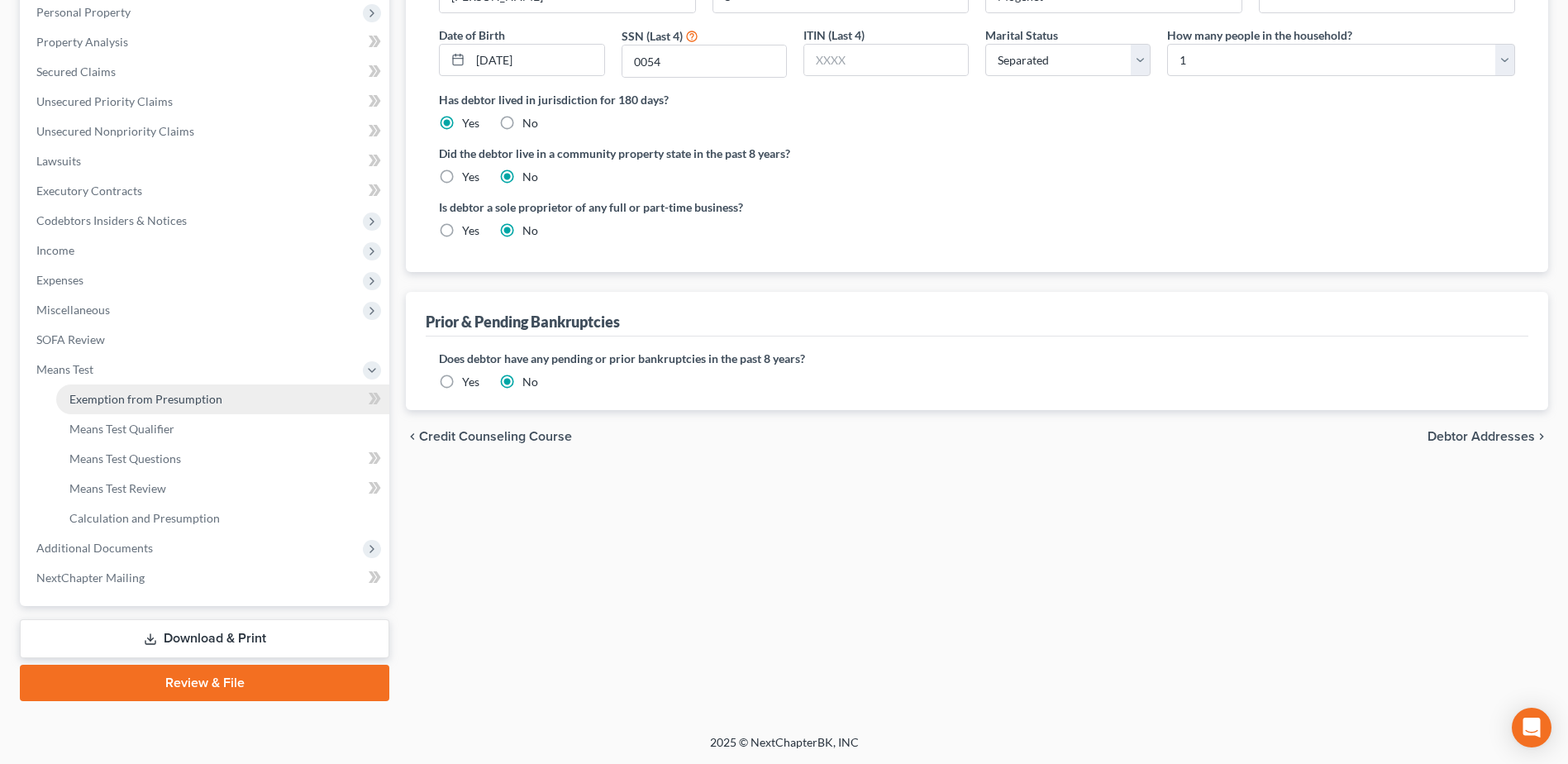
click at [148, 399] on span "Exemption from Presumption" at bounding box center [146, 399] width 153 height 14
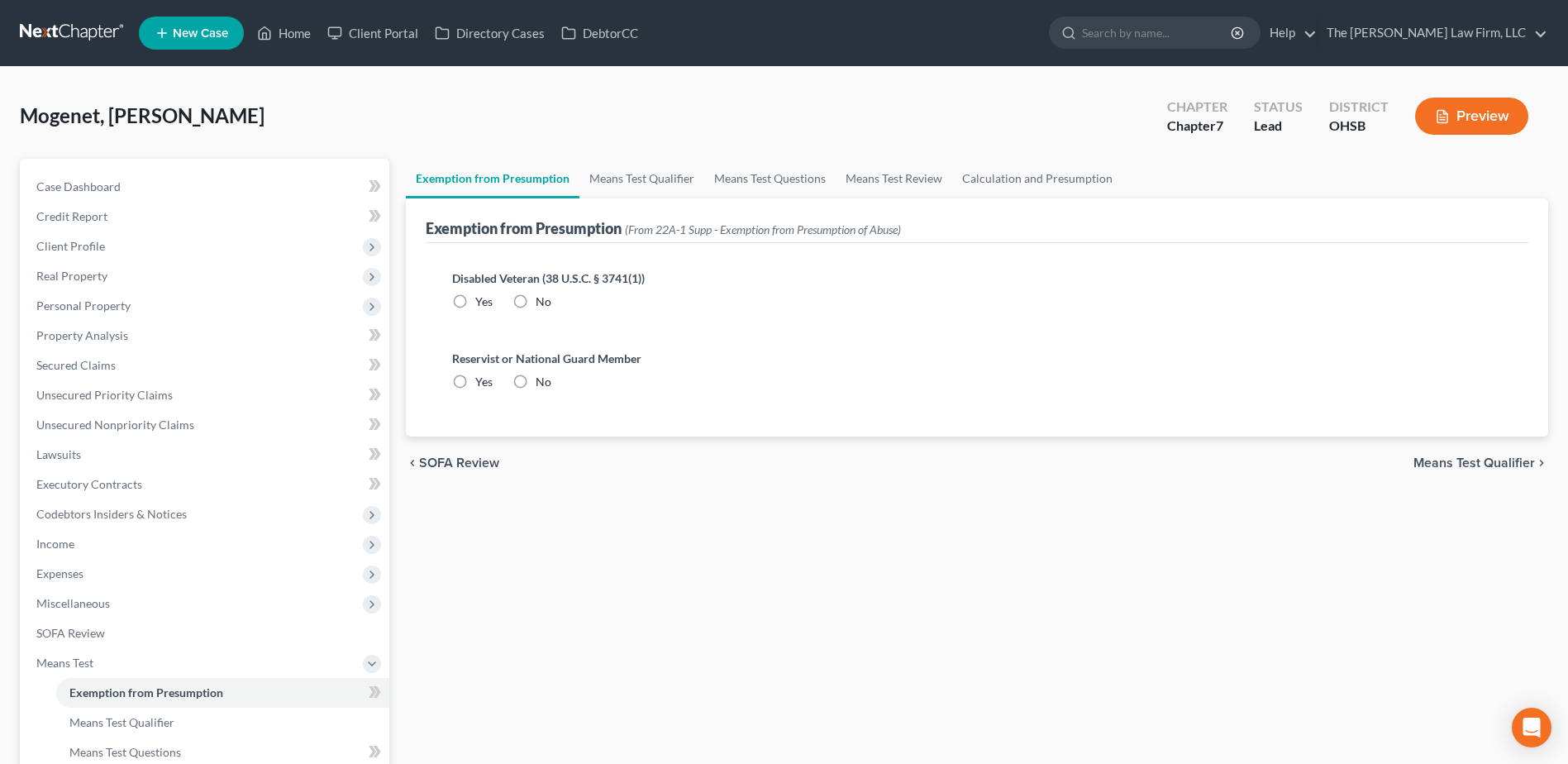
click at [535, 300] on label "No" at bounding box center [543, 301] width 16 height 17
click at [543, 300] on input "No" at bounding box center [548, 299] width 11 height 11
click at [535, 382] on label "No" at bounding box center [543, 382] width 16 height 17
click at [543, 382] on input "No" at bounding box center [548, 379] width 11 height 11
click at [644, 189] on link "Means Test Qualifier" at bounding box center [641, 178] width 125 height 40
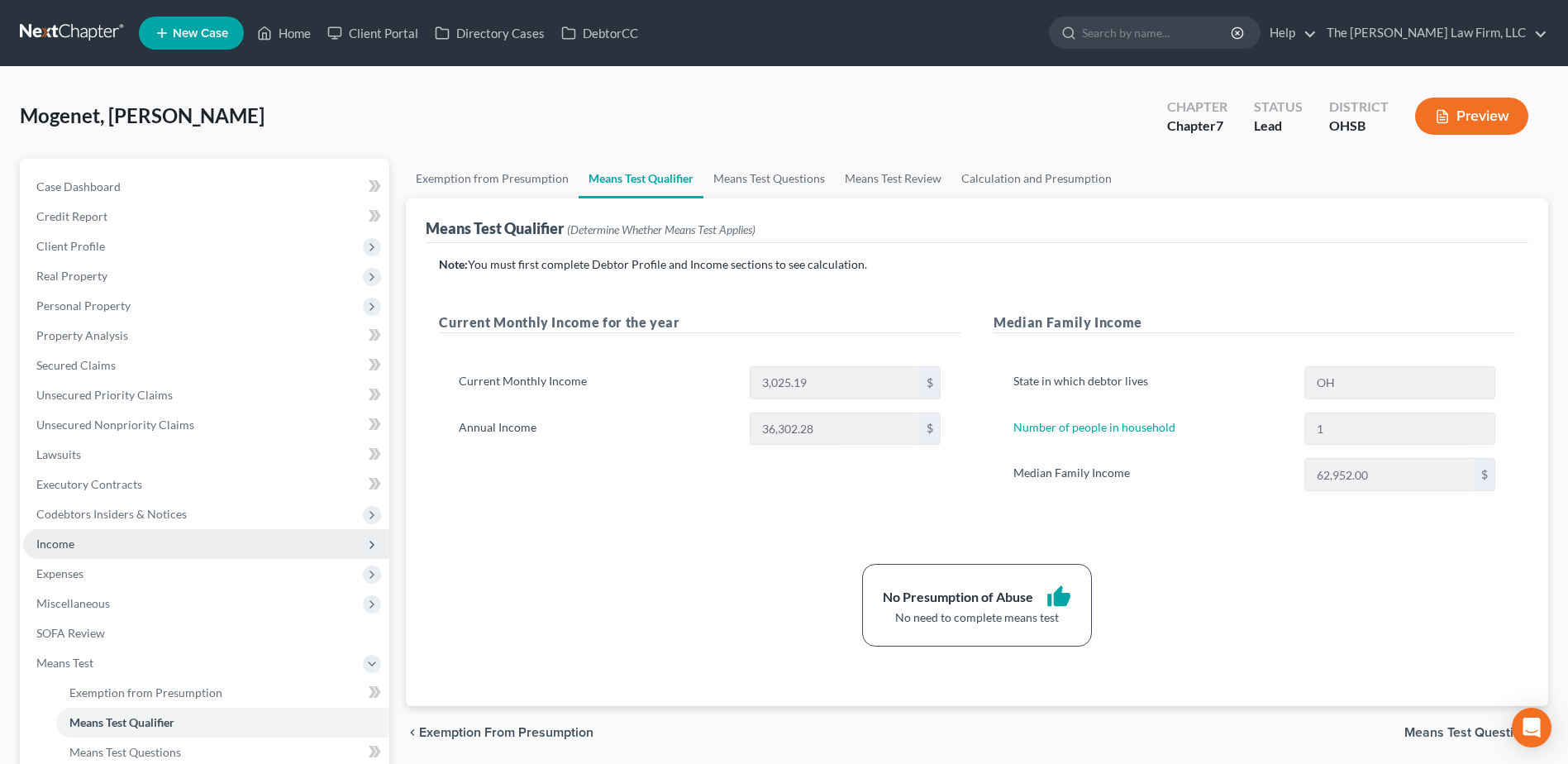
click at [91, 544] on span "Income" at bounding box center [206, 544] width 366 height 29
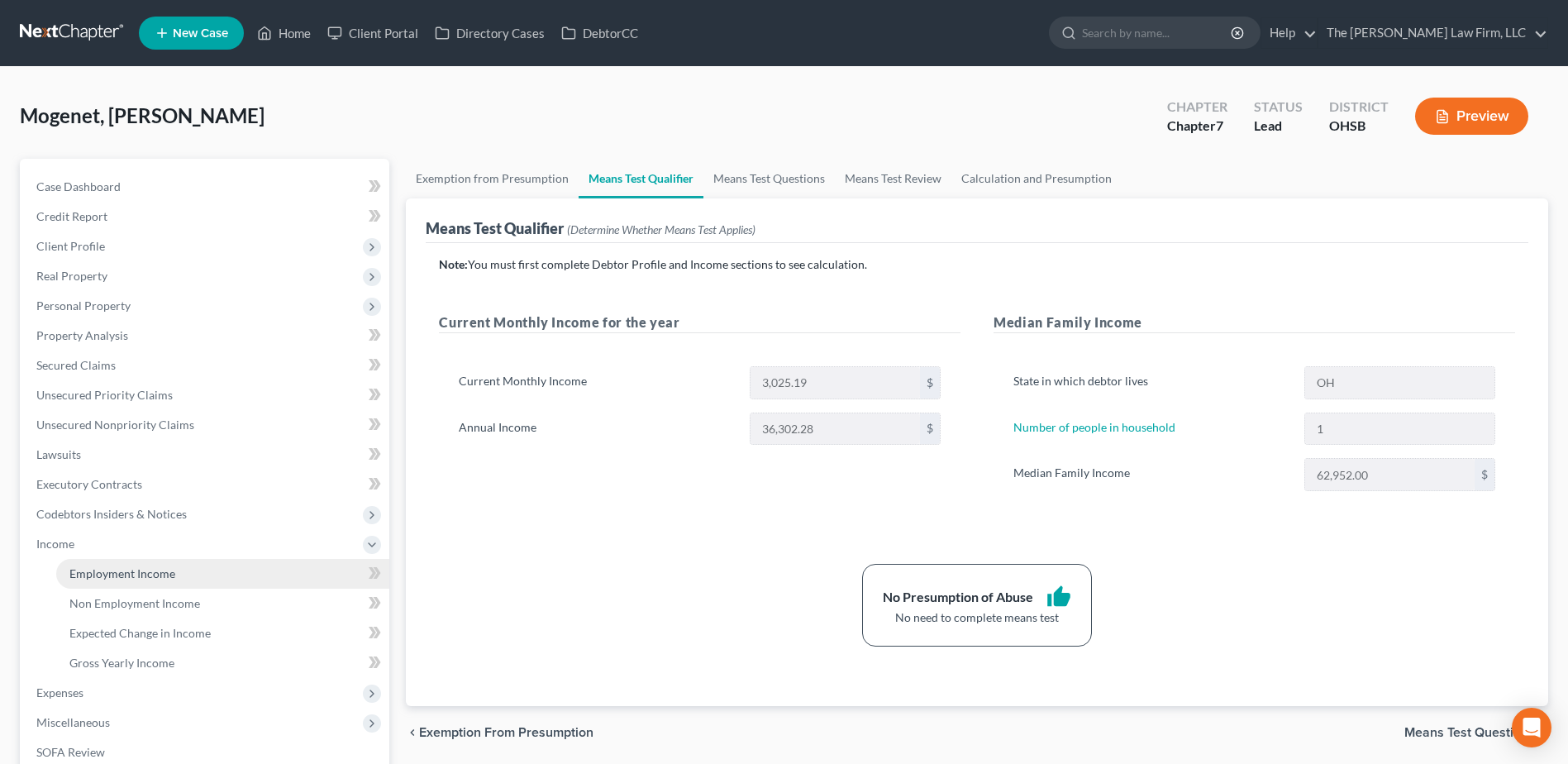
click at [105, 567] on span "Employment Income" at bounding box center [122, 574] width 106 height 14
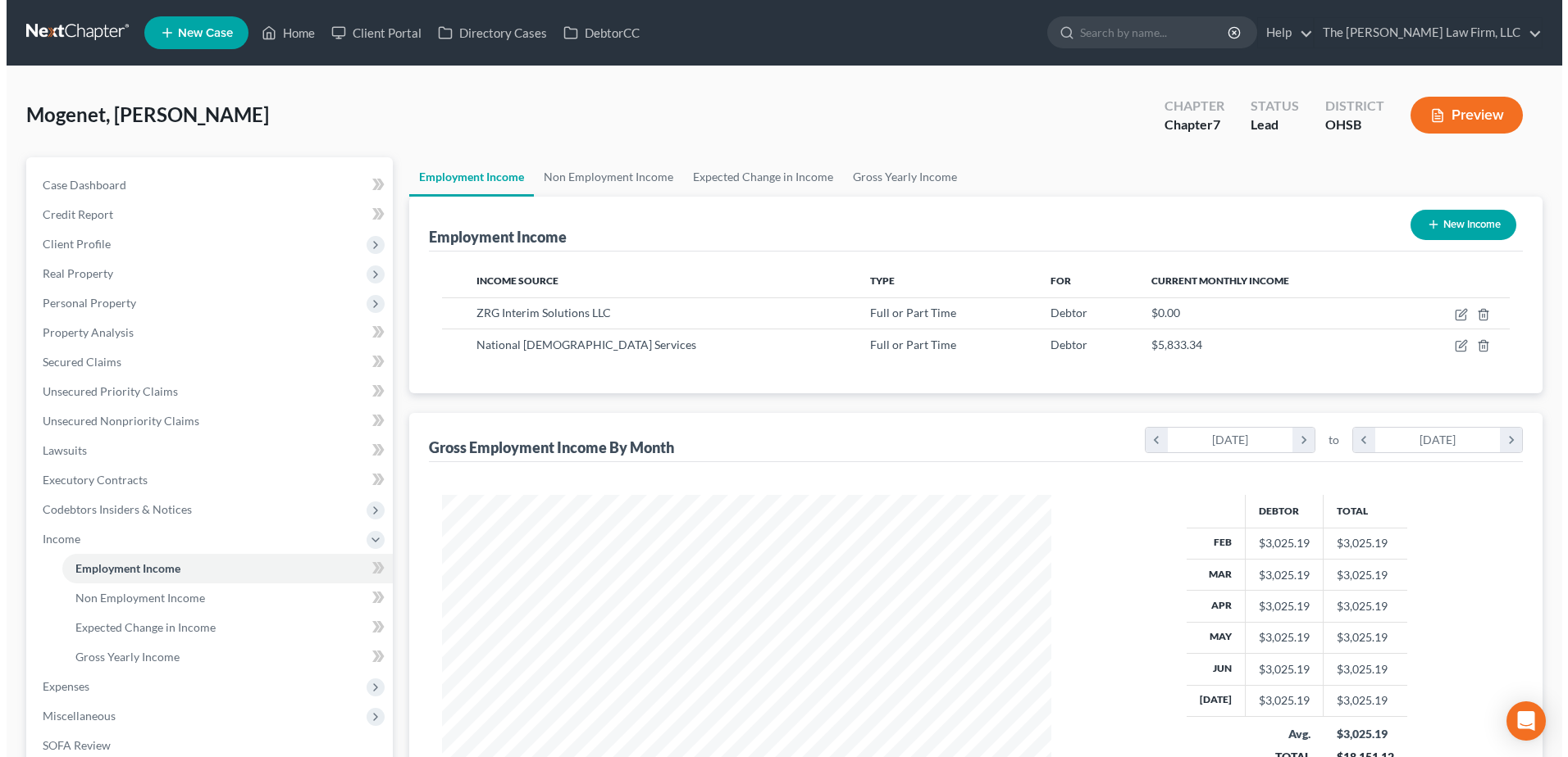
scroll to position [304, 642]
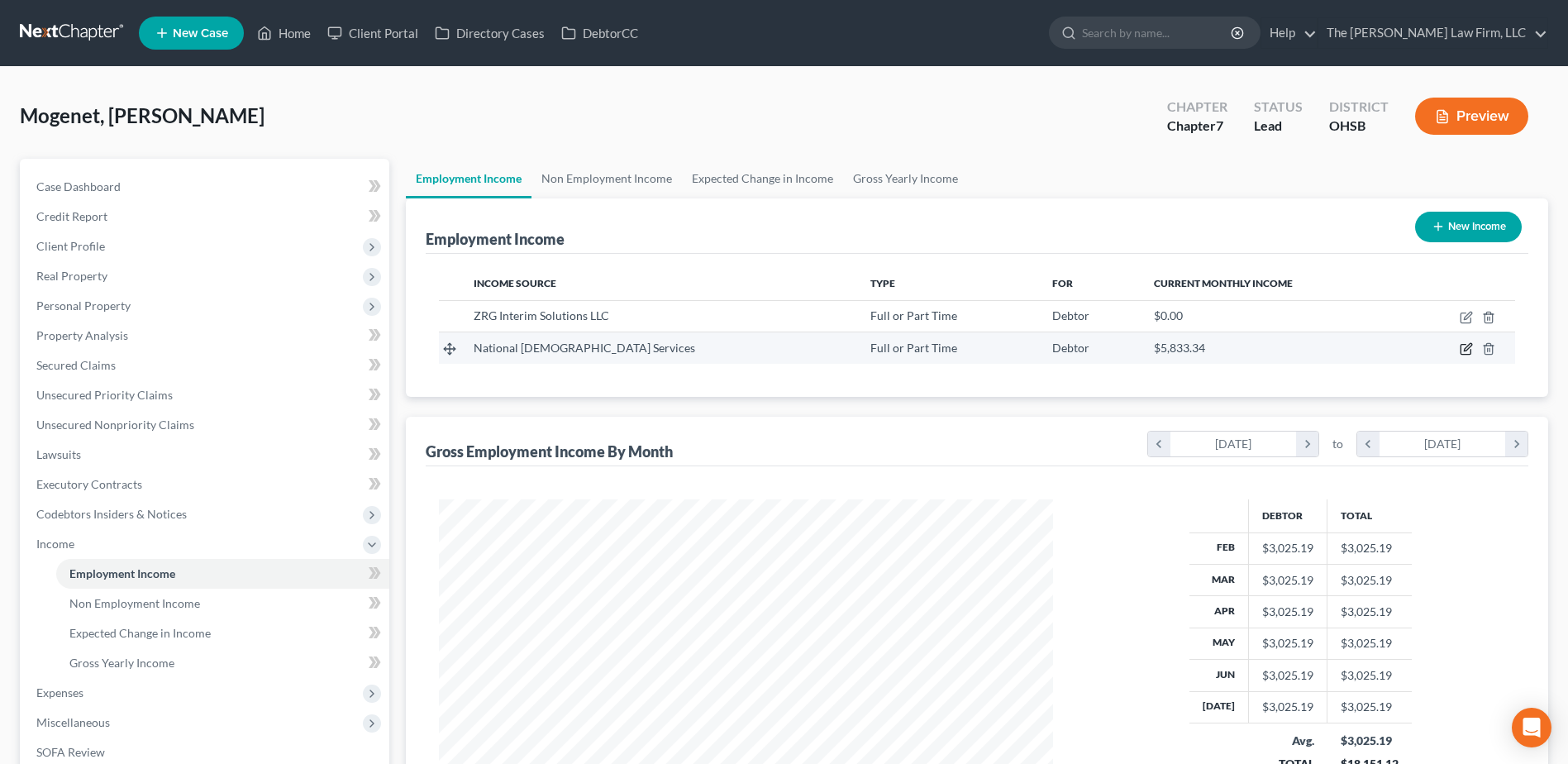
click at [1466, 349] on icon "button" at bounding box center [1467, 348] width 7 height 7
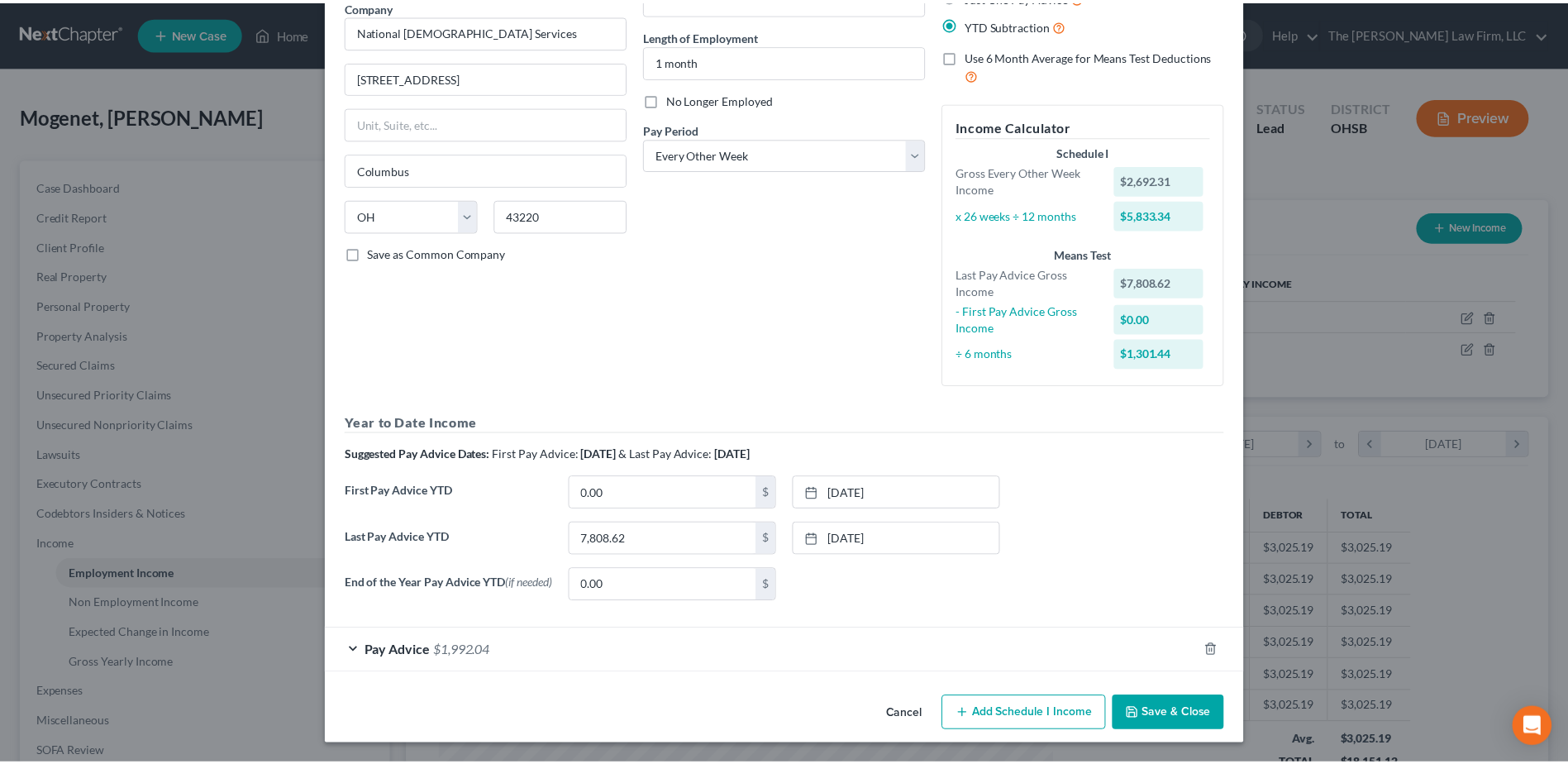
scroll to position [146, 0]
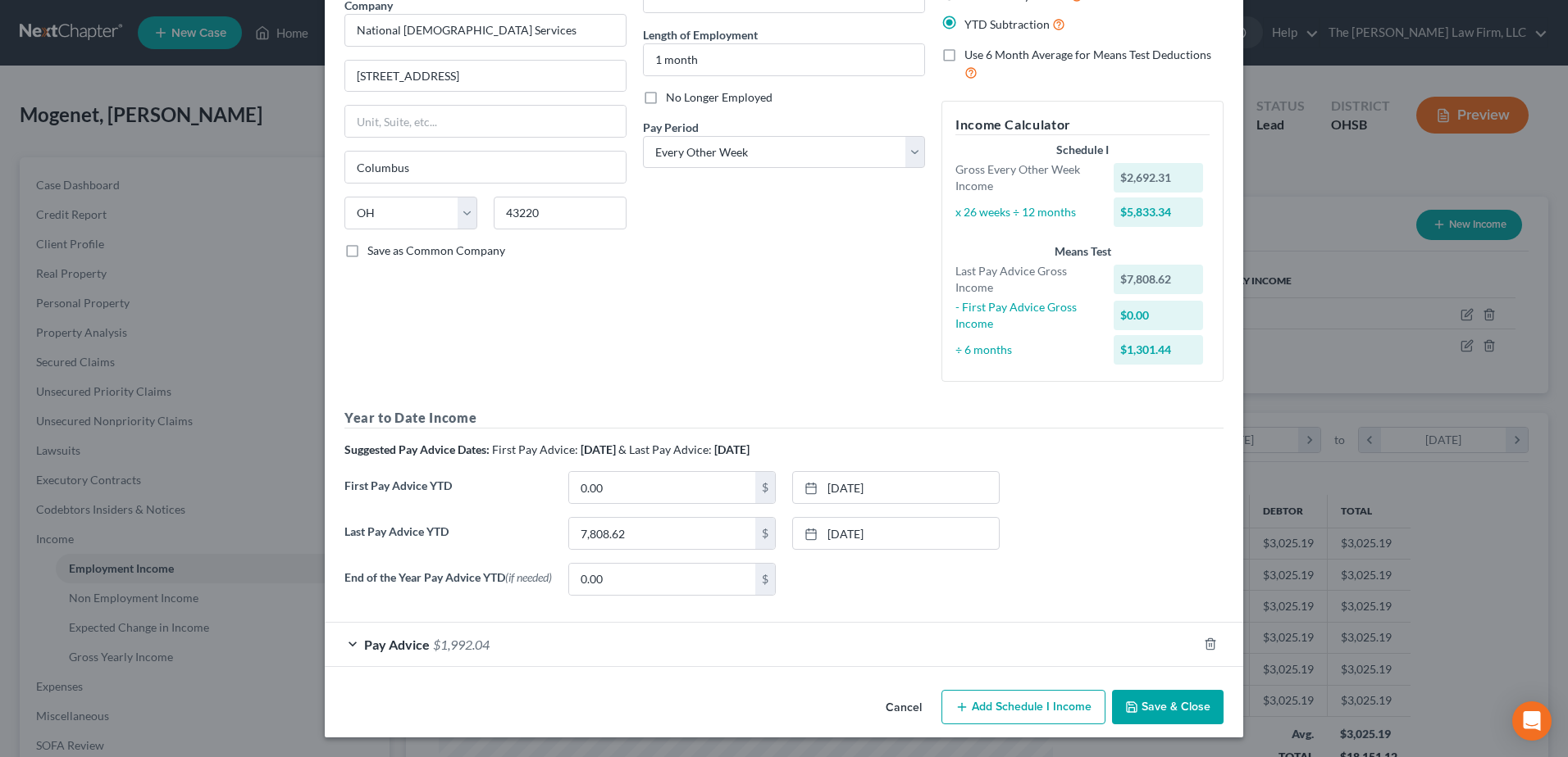
click at [1148, 704] on button "Save & Close" at bounding box center [1168, 707] width 111 height 34
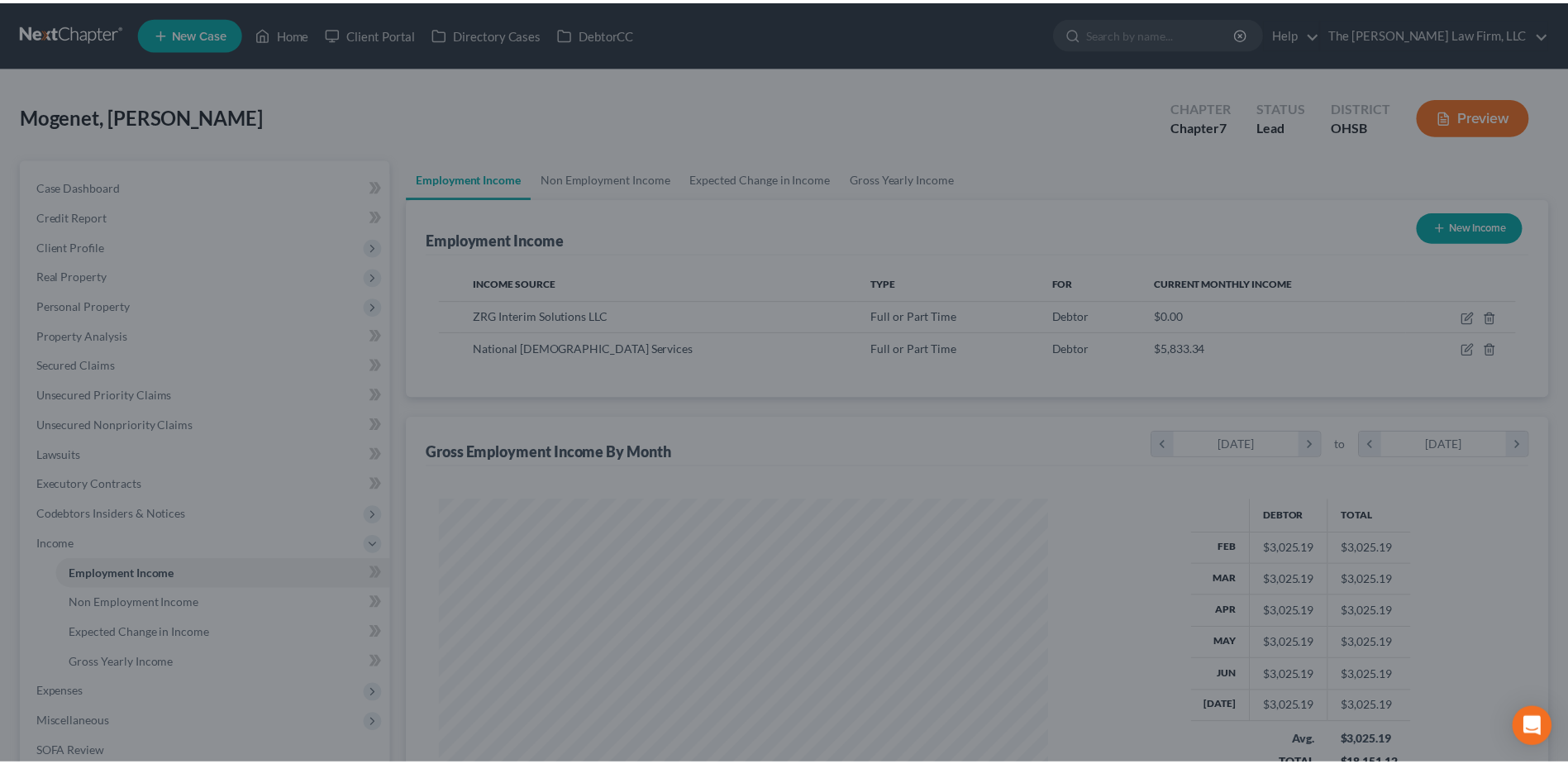
scroll to position [826896, 826024]
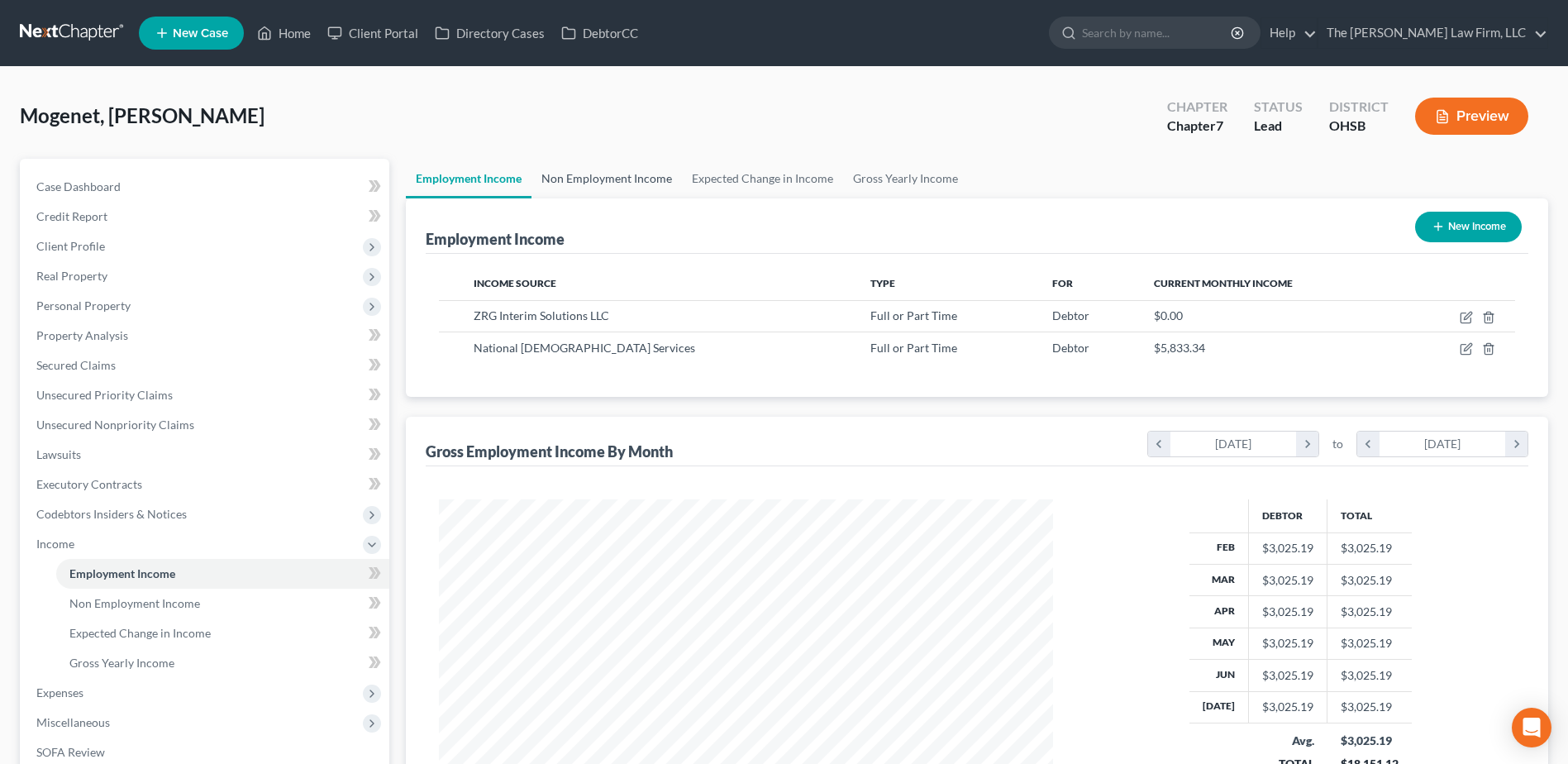
click at [650, 171] on link "Non Employment Income" at bounding box center [607, 178] width 151 height 40
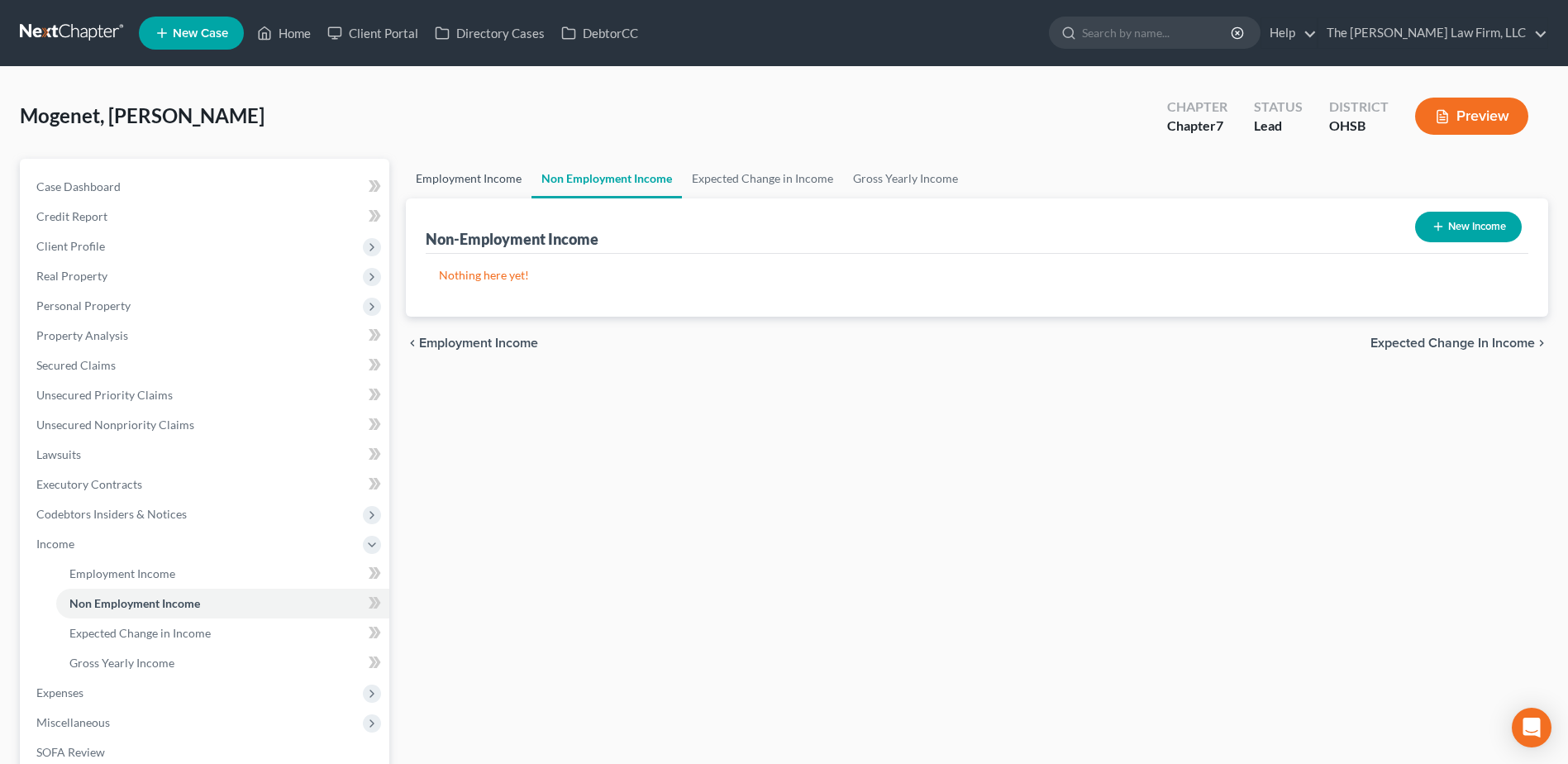
click at [495, 177] on link "Employment Income" at bounding box center [469, 178] width 126 height 40
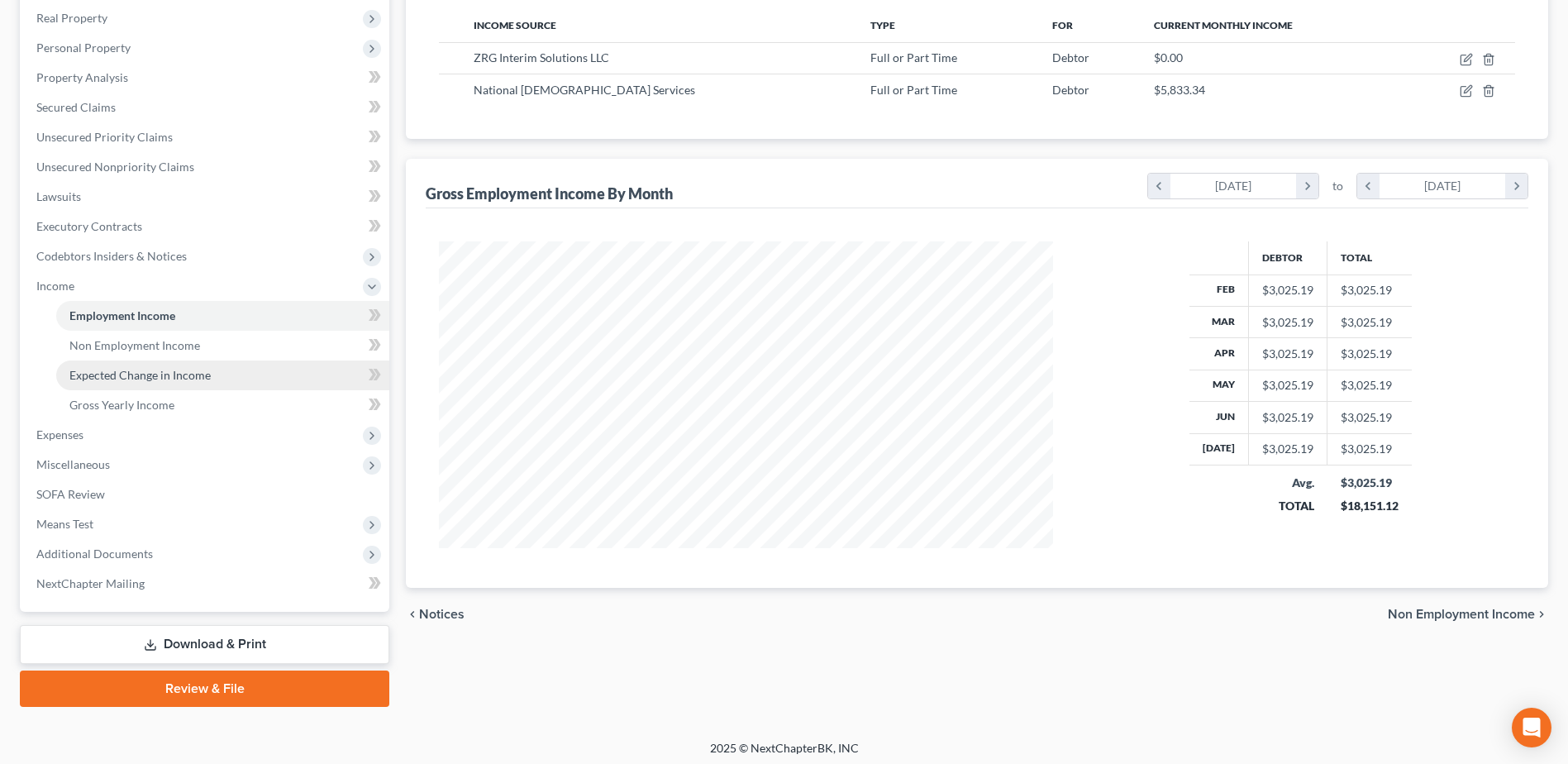
scroll to position [264, 0]
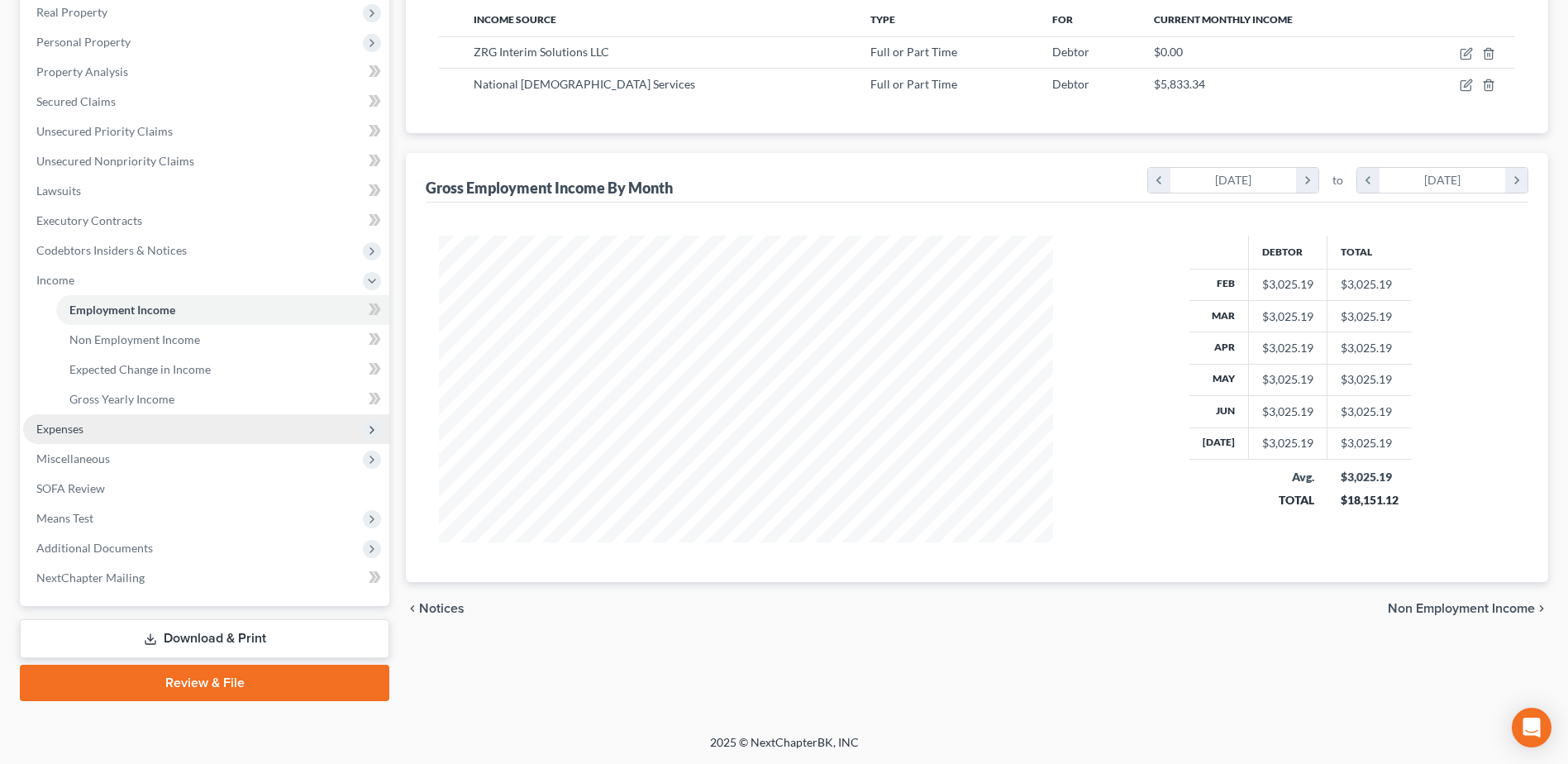
click at [53, 423] on span "Expenses" at bounding box center [60, 429] width 47 height 14
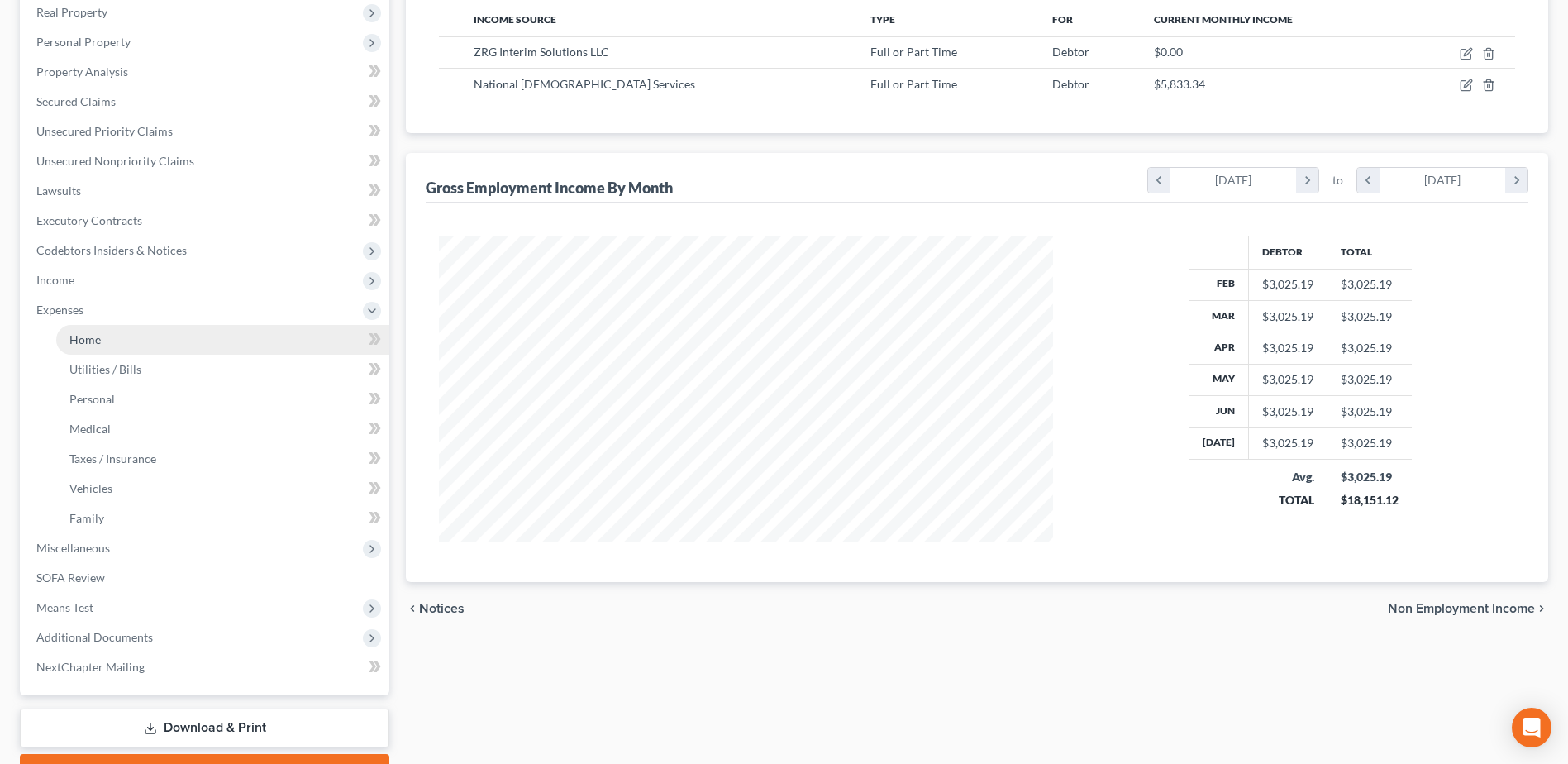
click at [97, 344] on span "Home" at bounding box center [85, 340] width 31 height 14
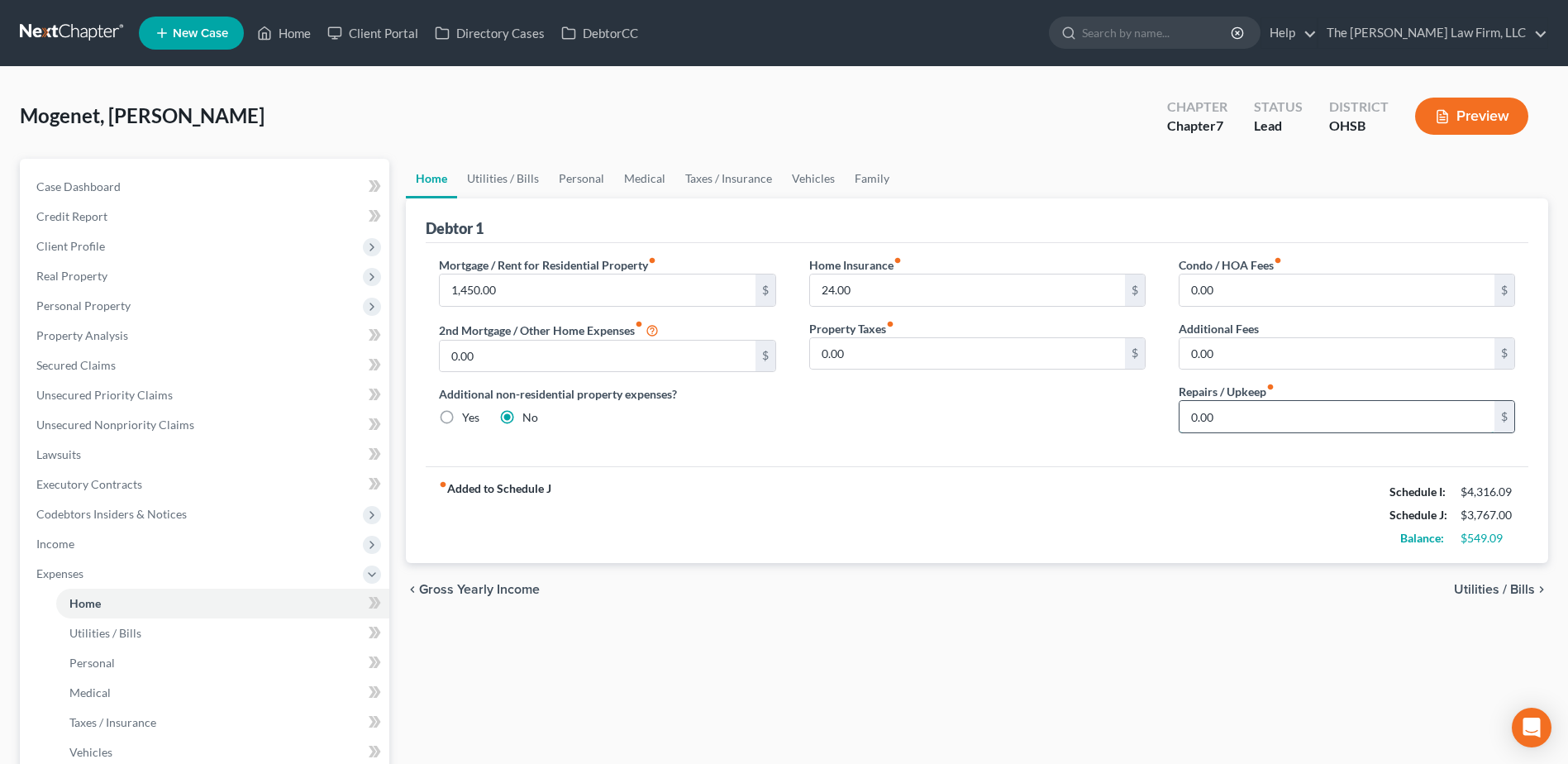
click at [1259, 423] on input "0.00" at bounding box center [1337, 416] width 315 height 31
click at [536, 179] on link "Utilities / Bills" at bounding box center [502, 178] width 92 height 40
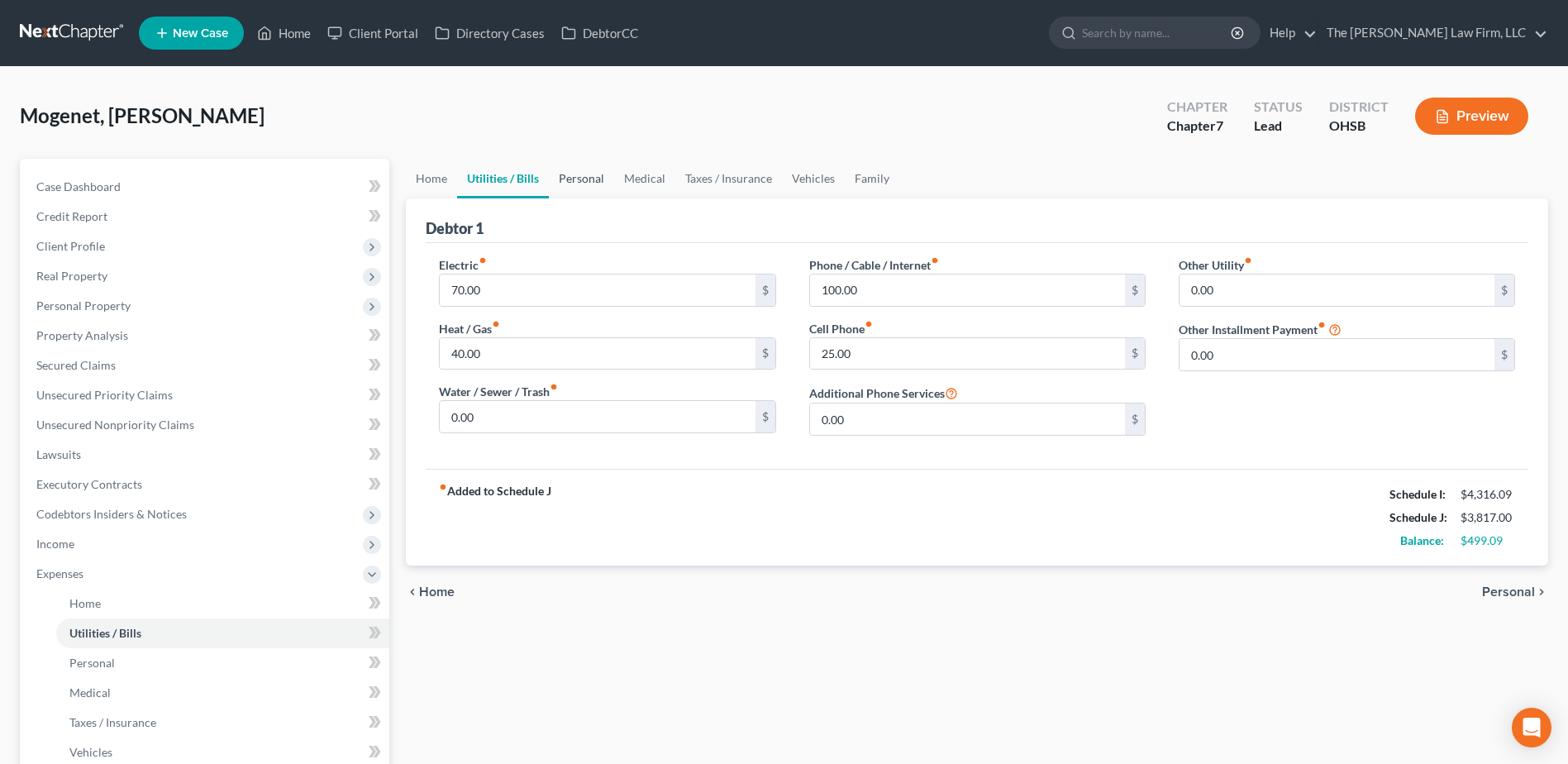
click at [579, 180] on link "Personal" at bounding box center [581, 178] width 65 height 40
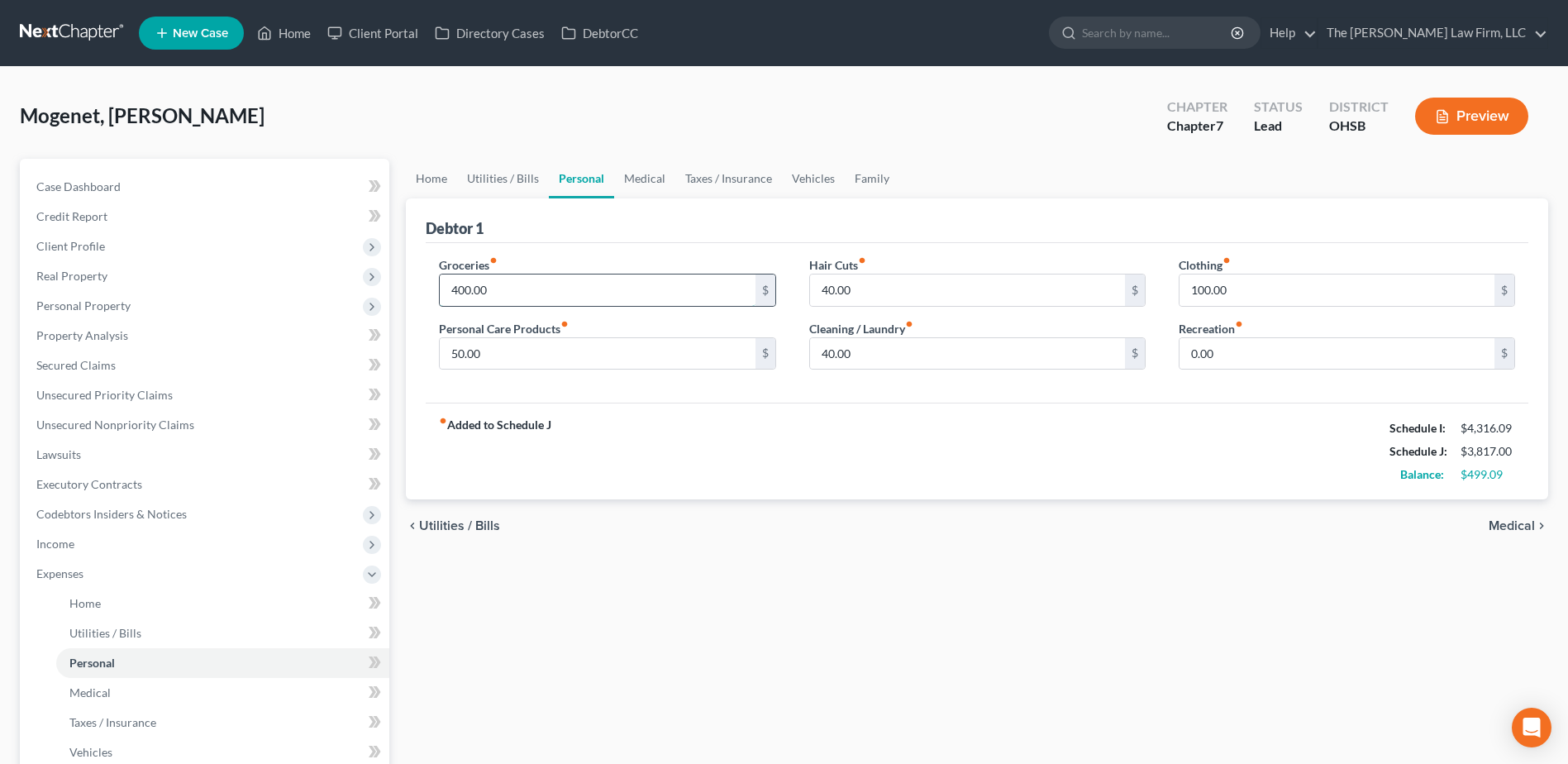
click at [493, 294] on input "400.00" at bounding box center [598, 290] width 315 height 31
click at [506, 352] on input "50.00" at bounding box center [598, 354] width 315 height 31
click at [1280, 284] on input "100.00" at bounding box center [1337, 290] width 315 height 31
click at [1310, 357] on input "0.00" at bounding box center [1337, 354] width 315 height 31
click at [1267, 288] on input "175.00" at bounding box center [1337, 290] width 315 height 31
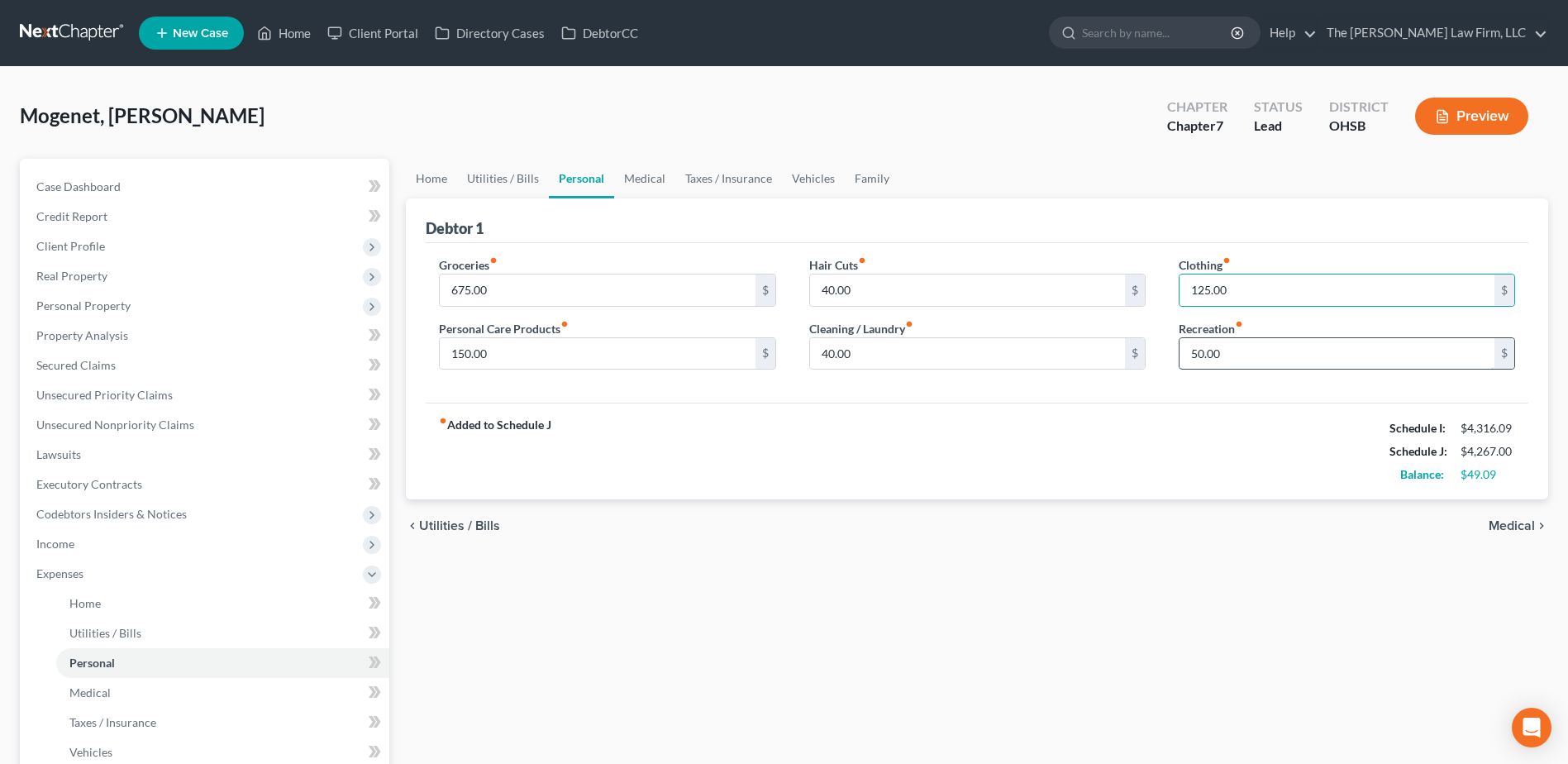
click at [1280, 361] on input "50.00" at bounding box center [1337, 354] width 315 height 31
click at [886, 344] on input "40.00" at bounding box center [968, 354] width 315 height 31
click at [870, 296] on input "40.00" at bounding box center [968, 290] width 315 height 31
click at [633, 177] on link "Medical" at bounding box center [644, 178] width 61 height 40
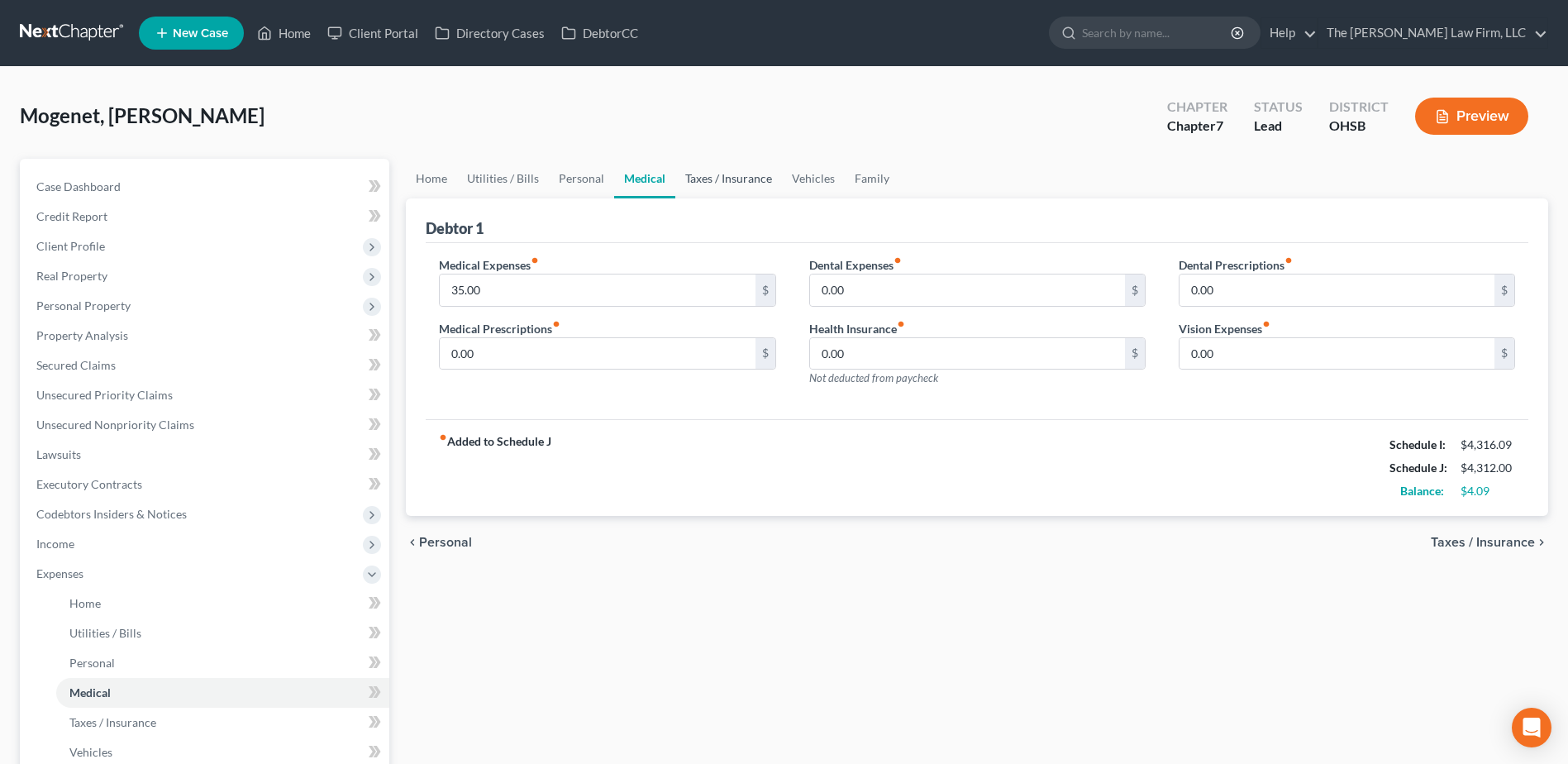
click at [677, 177] on link "Taxes / Insurance" at bounding box center [729, 178] width 107 height 40
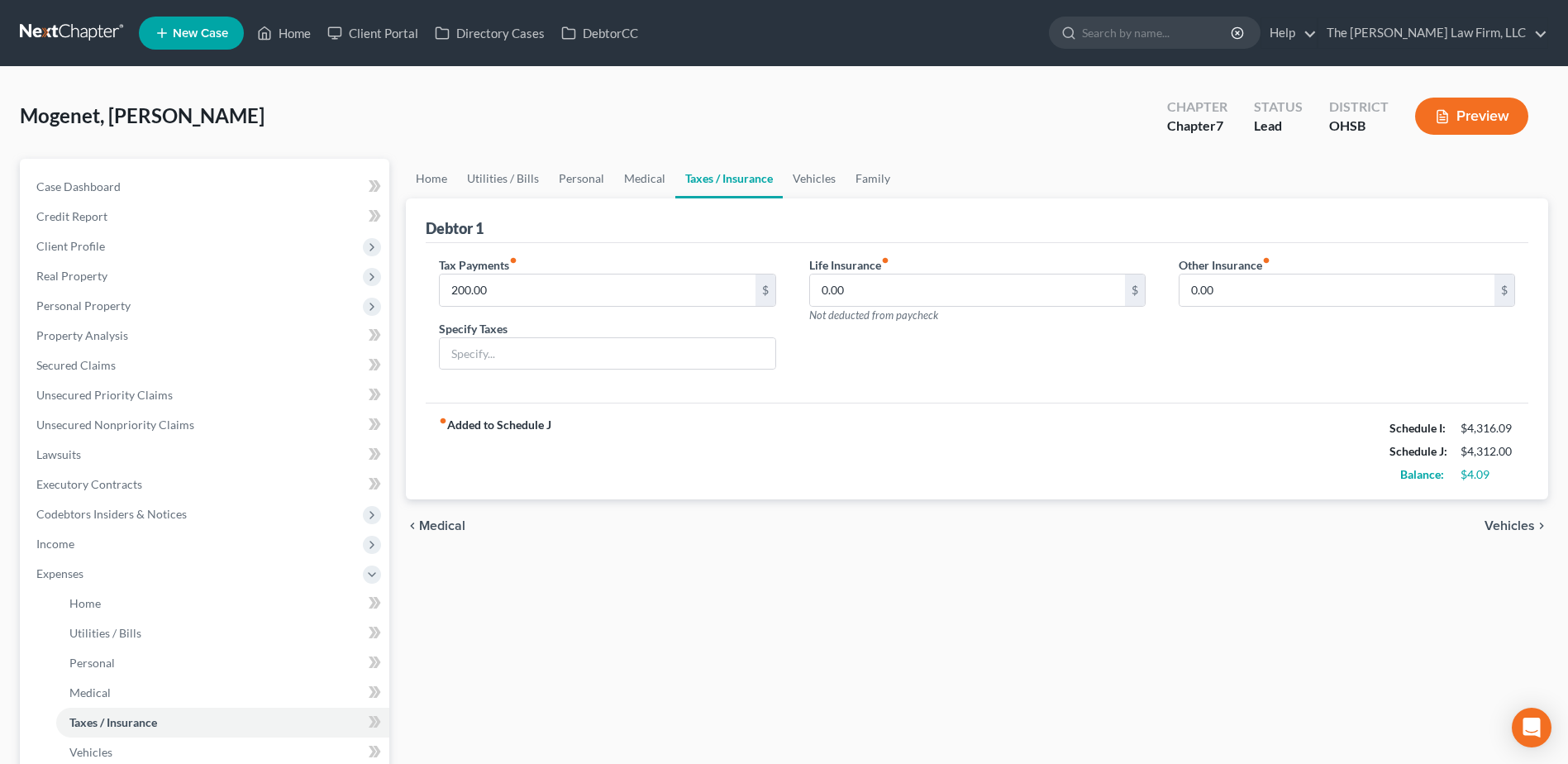
click at [777, 177] on link "Taxes / Insurance" at bounding box center [729, 178] width 108 height 40
click at [820, 180] on link "Vehicles" at bounding box center [814, 178] width 63 height 40
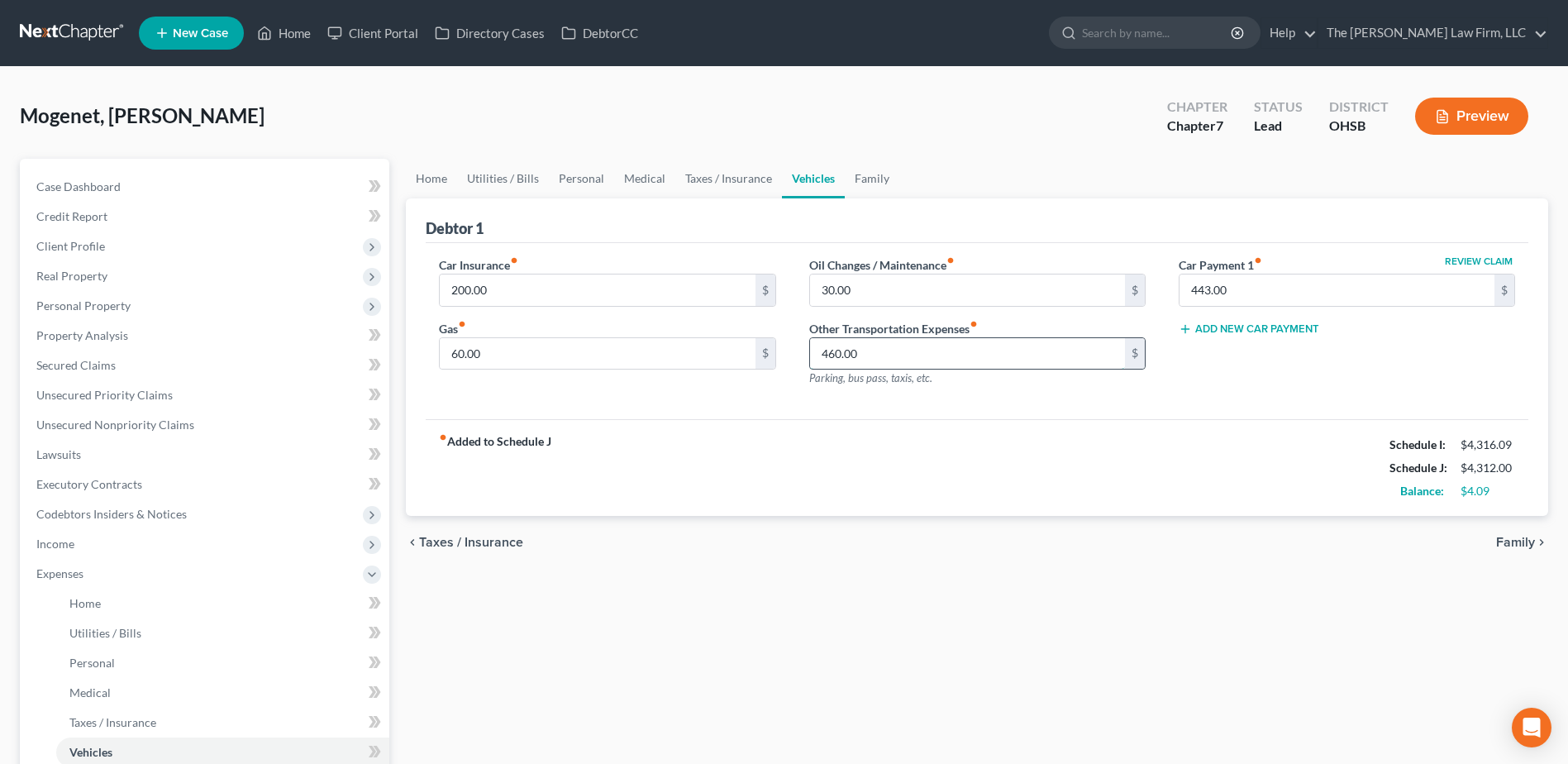
click at [907, 351] on input "460.00" at bounding box center [968, 354] width 315 height 31
click at [573, 363] on input "60.00" at bounding box center [598, 354] width 315 height 31
click at [876, 178] on link "Family" at bounding box center [871, 178] width 54 height 40
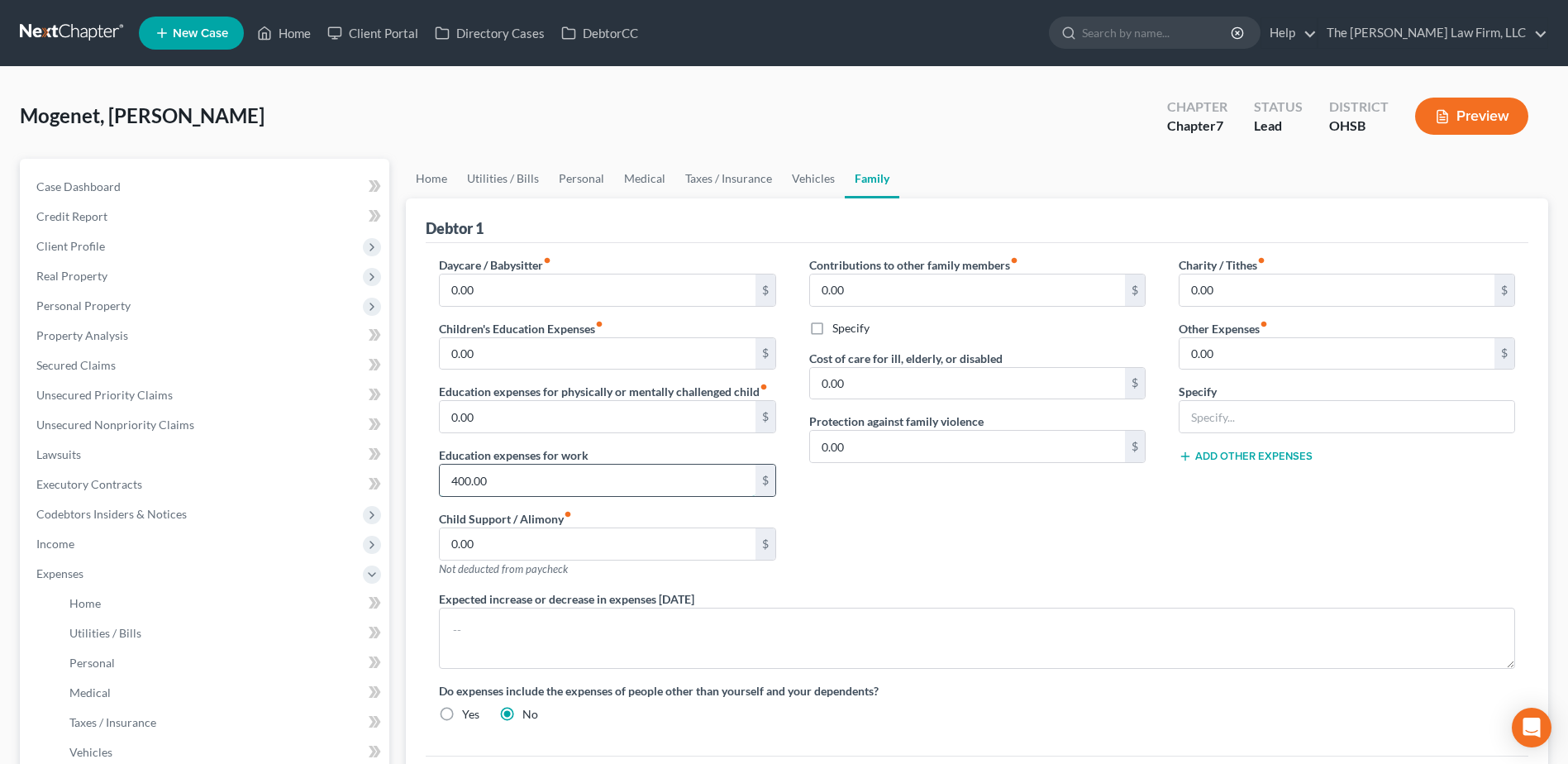
click at [475, 485] on input "400.00" at bounding box center [598, 480] width 315 height 31
click at [580, 177] on link "Personal" at bounding box center [581, 178] width 65 height 40
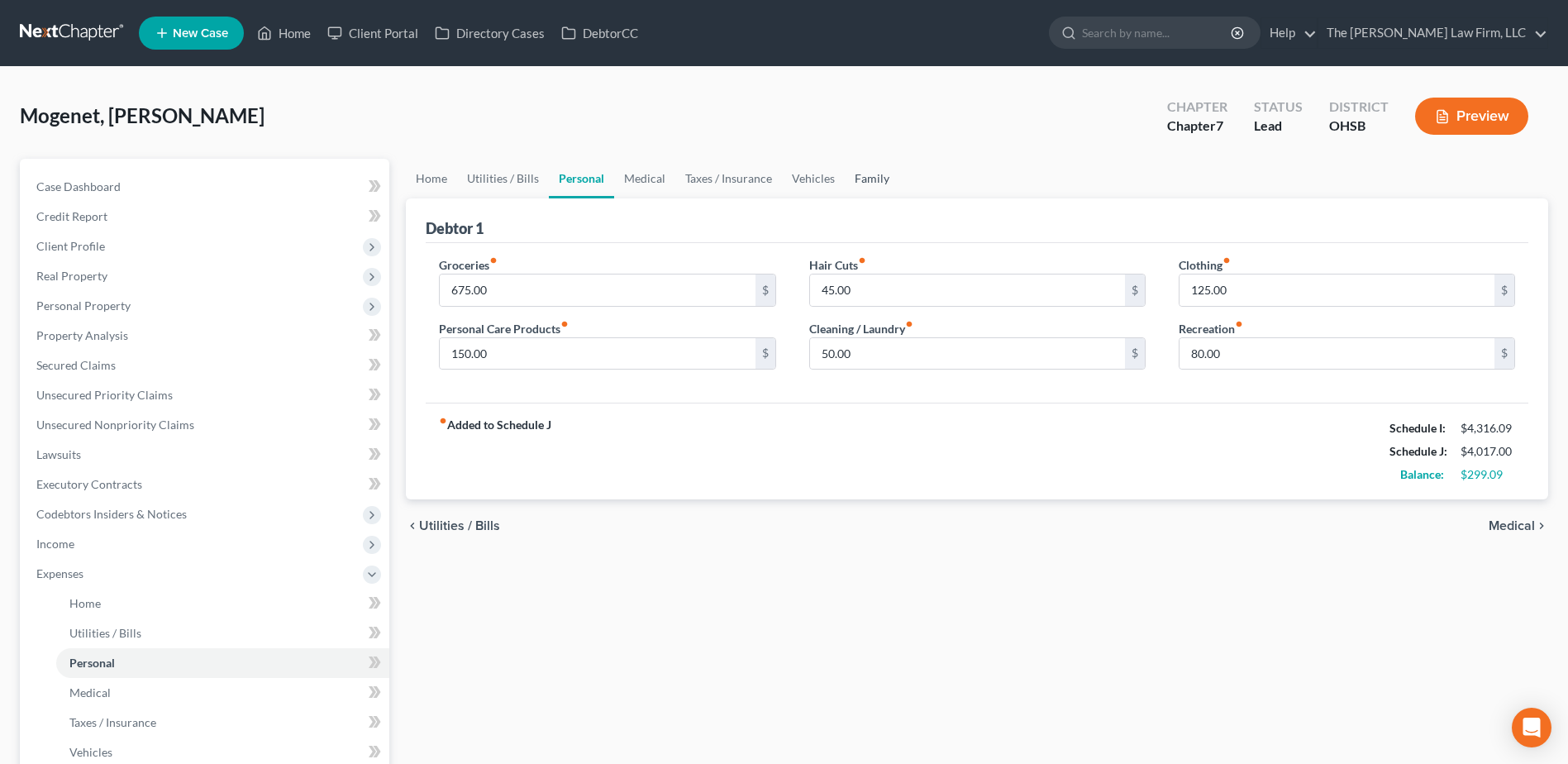
click at [879, 177] on link "Family" at bounding box center [871, 178] width 54 height 40
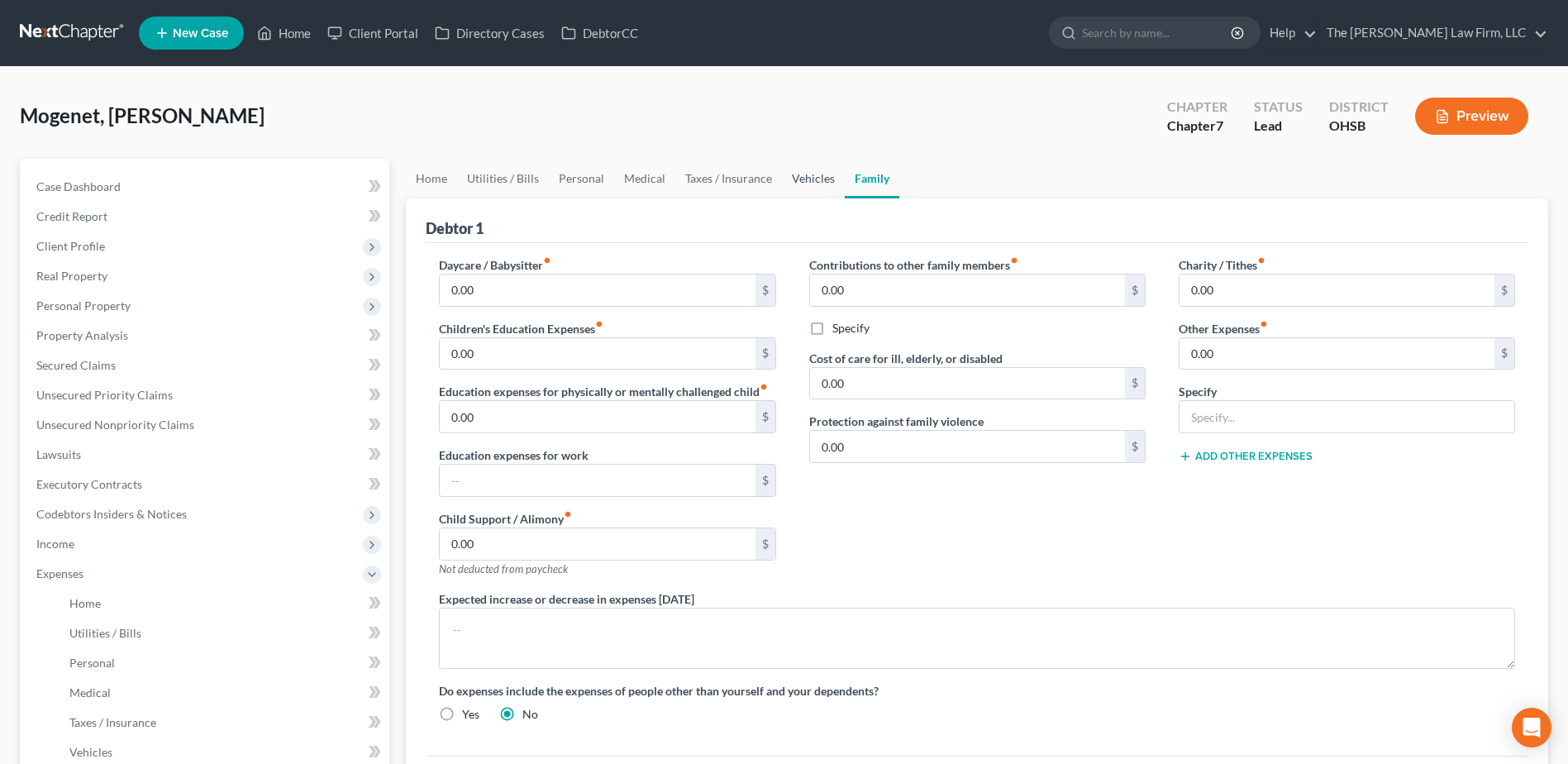
click at [796, 178] on link "Vehicles" at bounding box center [813, 178] width 63 height 40
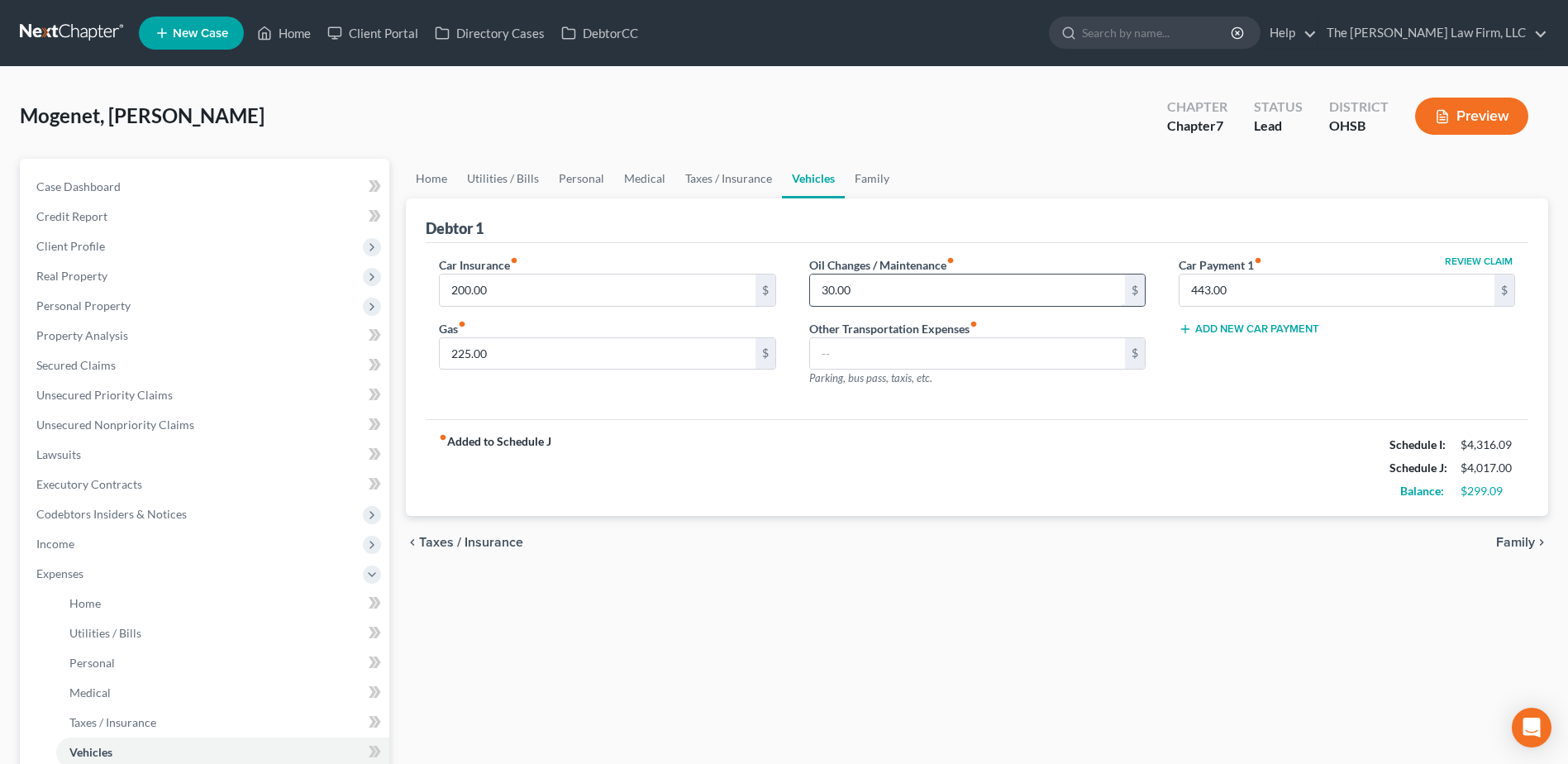
click at [837, 296] on input "30.00" at bounding box center [968, 290] width 315 height 31
click at [580, 177] on link "Personal" at bounding box center [581, 178] width 65 height 40
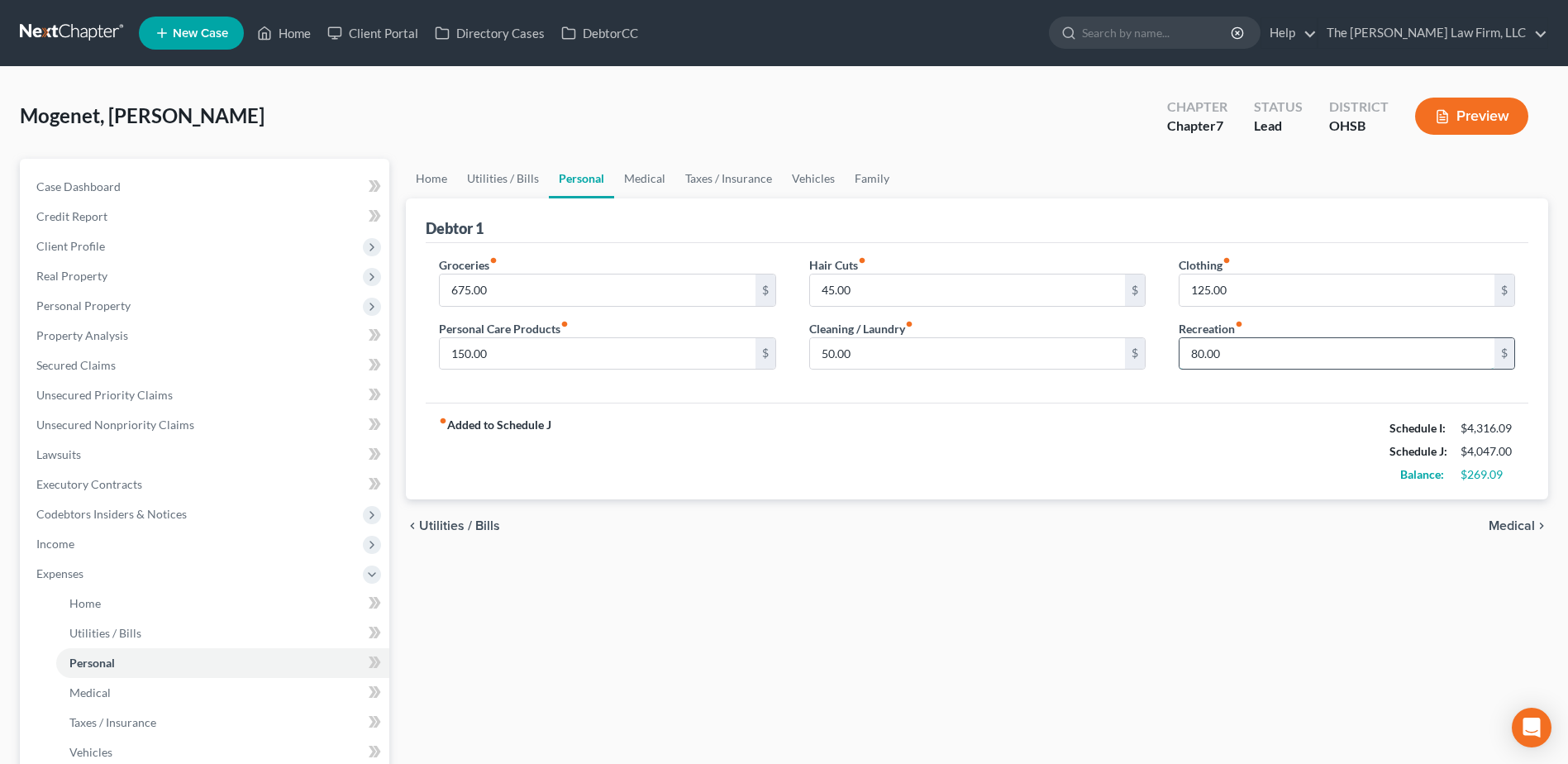
click at [1232, 357] on input "80.00" at bounding box center [1337, 354] width 315 height 31
click at [958, 351] on input "50.00" at bounding box center [968, 354] width 315 height 31
click at [637, 174] on link "Medical" at bounding box center [644, 178] width 61 height 40
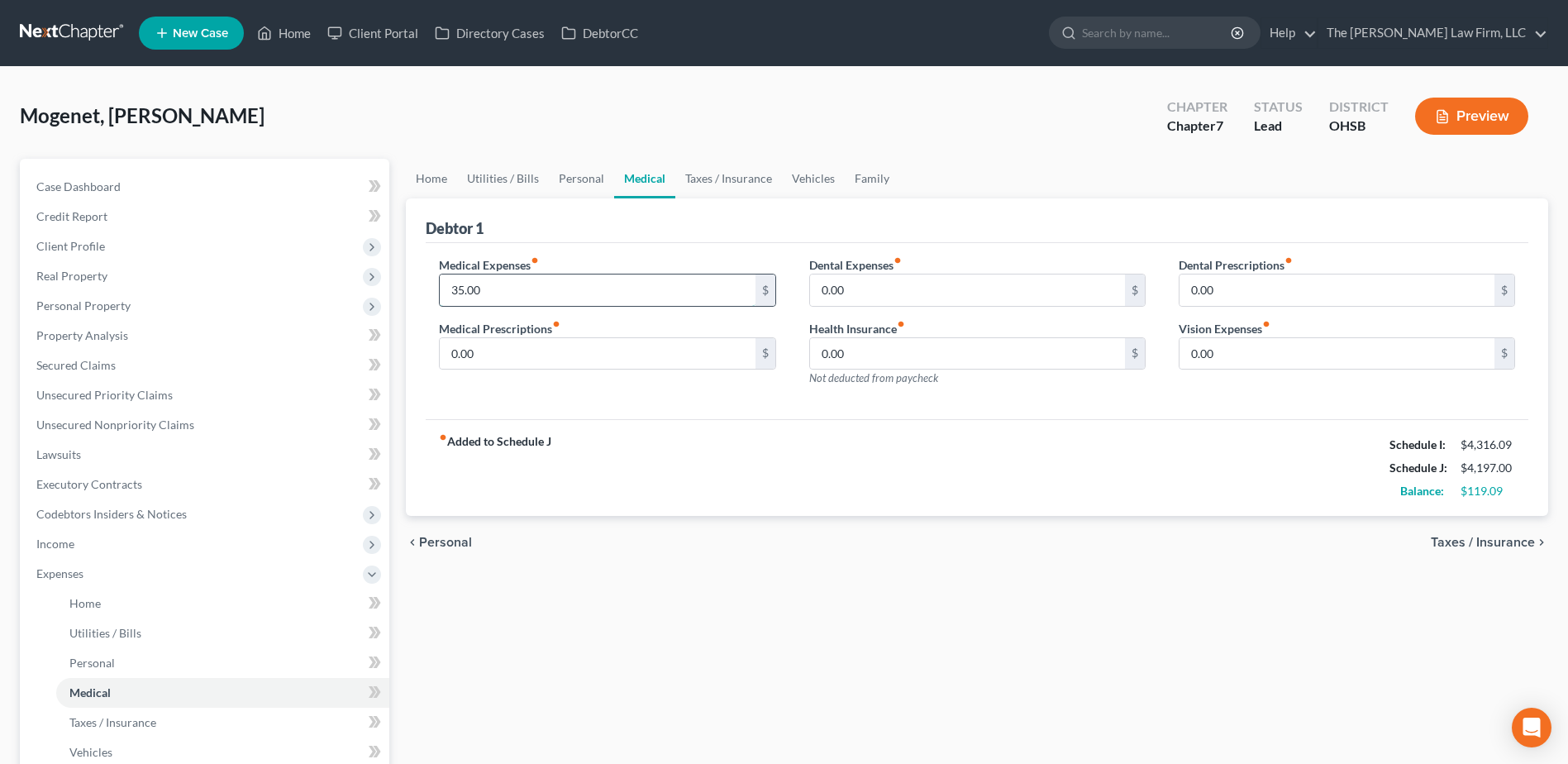
click at [514, 288] on input "35.00" at bounding box center [598, 290] width 315 height 31
click at [490, 181] on link "Utilities / Bills" at bounding box center [502, 178] width 92 height 40
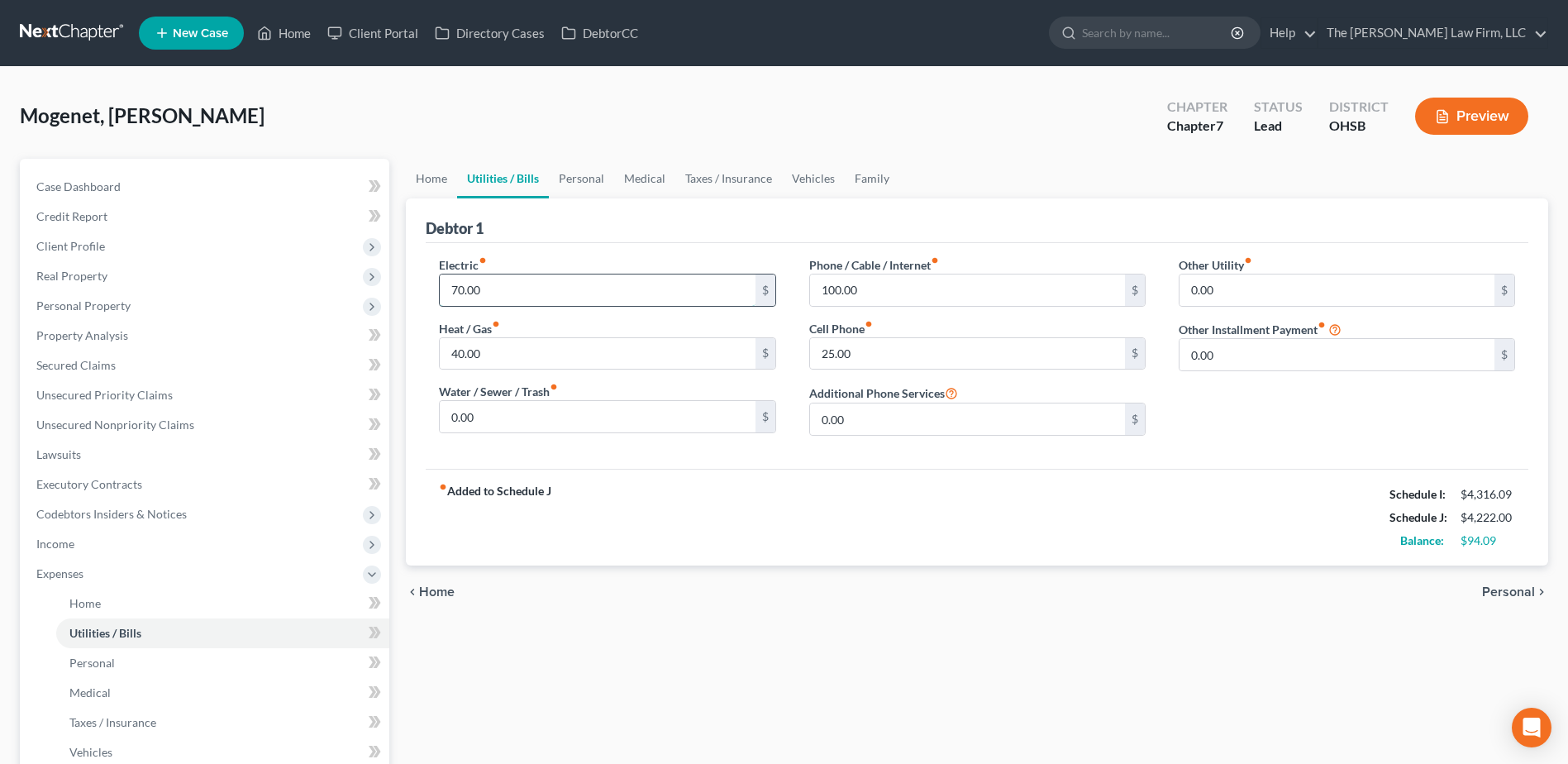
click at [503, 285] on input "70.00" at bounding box center [598, 290] width 315 height 31
click at [471, 350] on input "40.00" at bounding box center [598, 354] width 315 height 31
click at [868, 357] on input "25.00" at bounding box center [968, 354] width 315 height 31
click at [426, 181] on link "Home" at bounding box center [432, 178] width 52 height 40
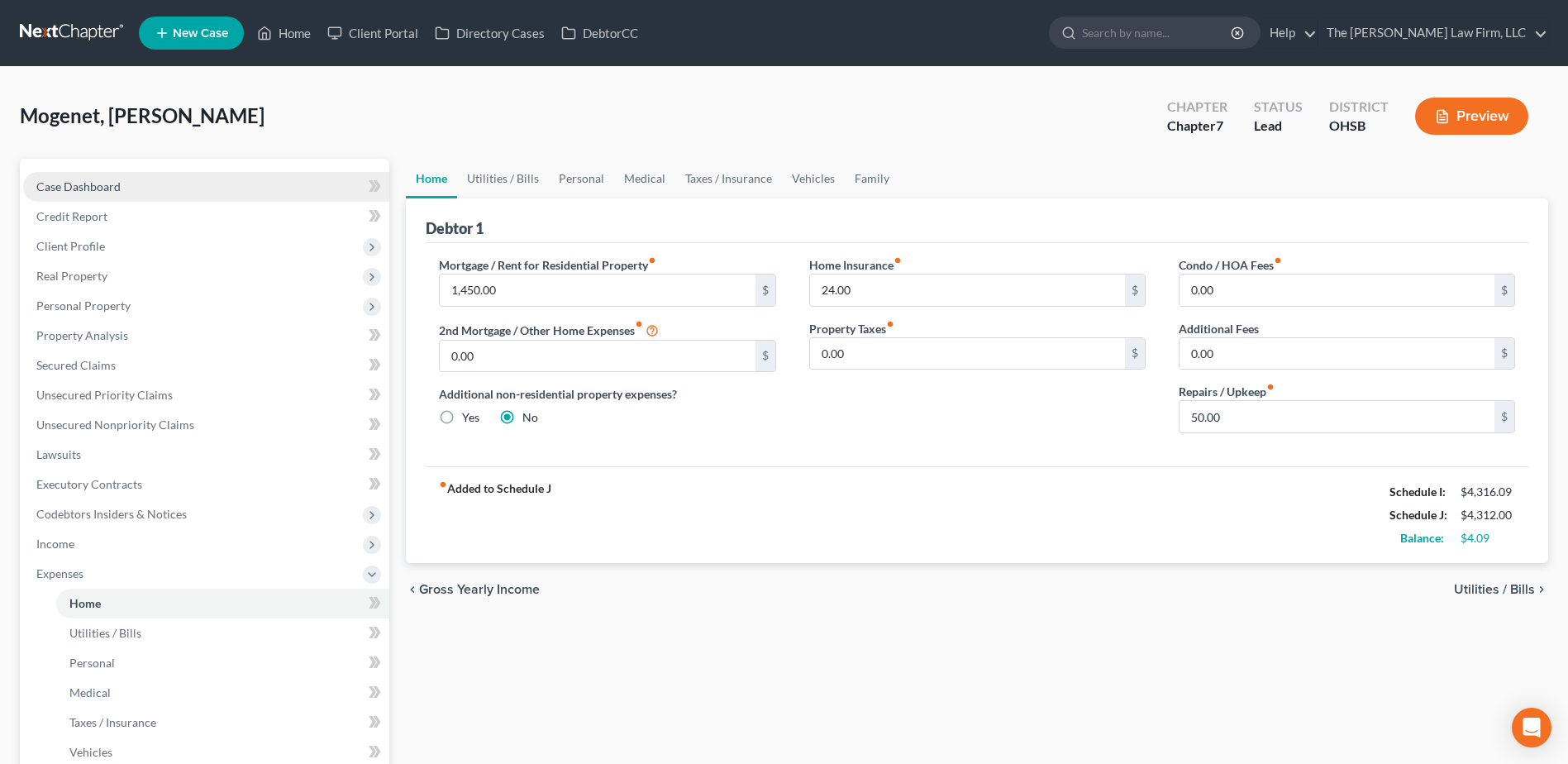
click at [145, 184] on link "Case Dashboard" at bounding box center [206, 186] width 366 height 29
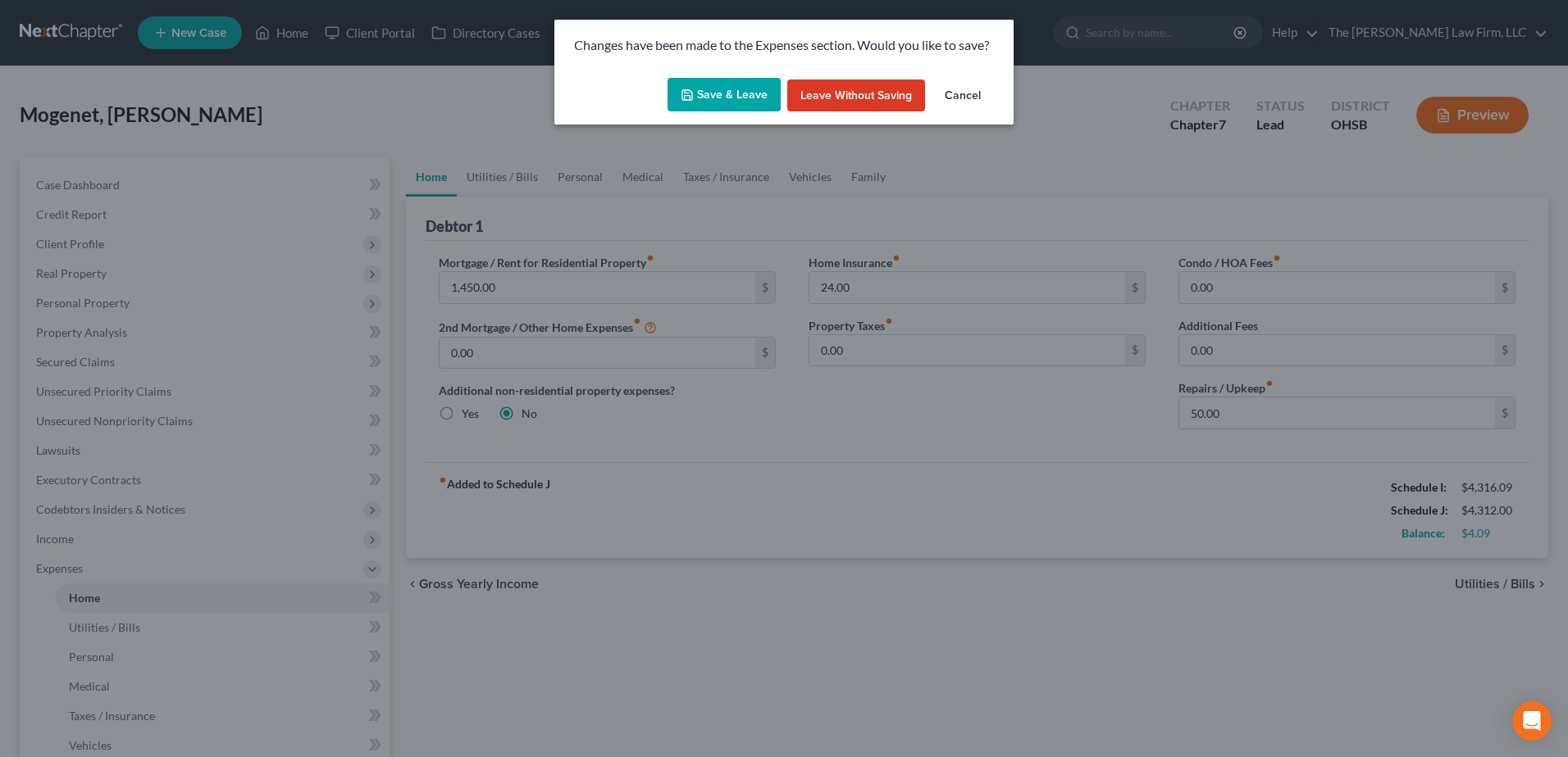
click at [711, 94] on button "Save & Leave" at bounding box center [724, 95] width 113 height 34
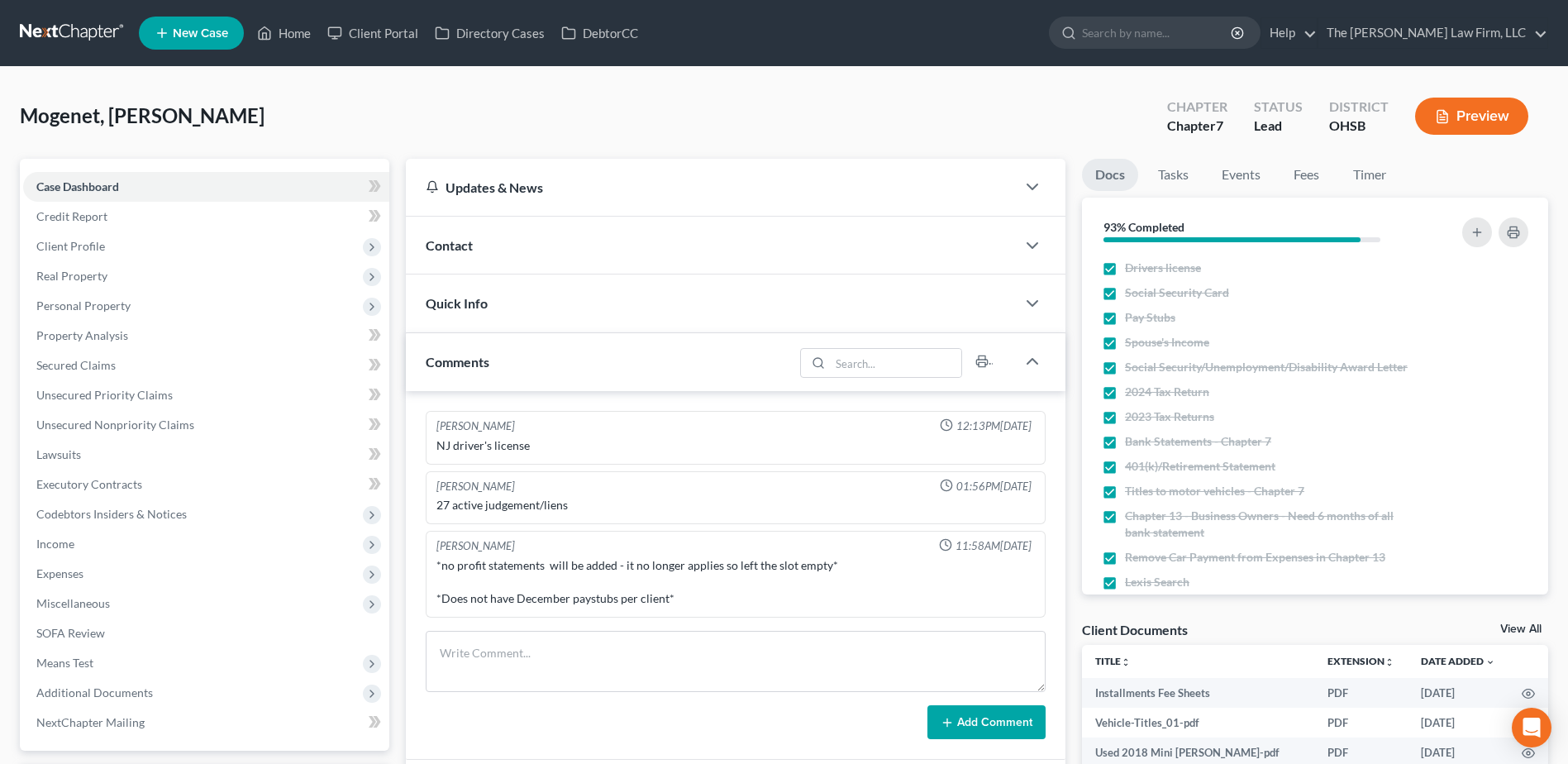
drag, startPoint x: 85, startPoint y: 31, endPoint x: 252, endPoint y: 94, distance: 178.5
click at [86, 31] on link at bounding box center [72, 32] width 106 height 29
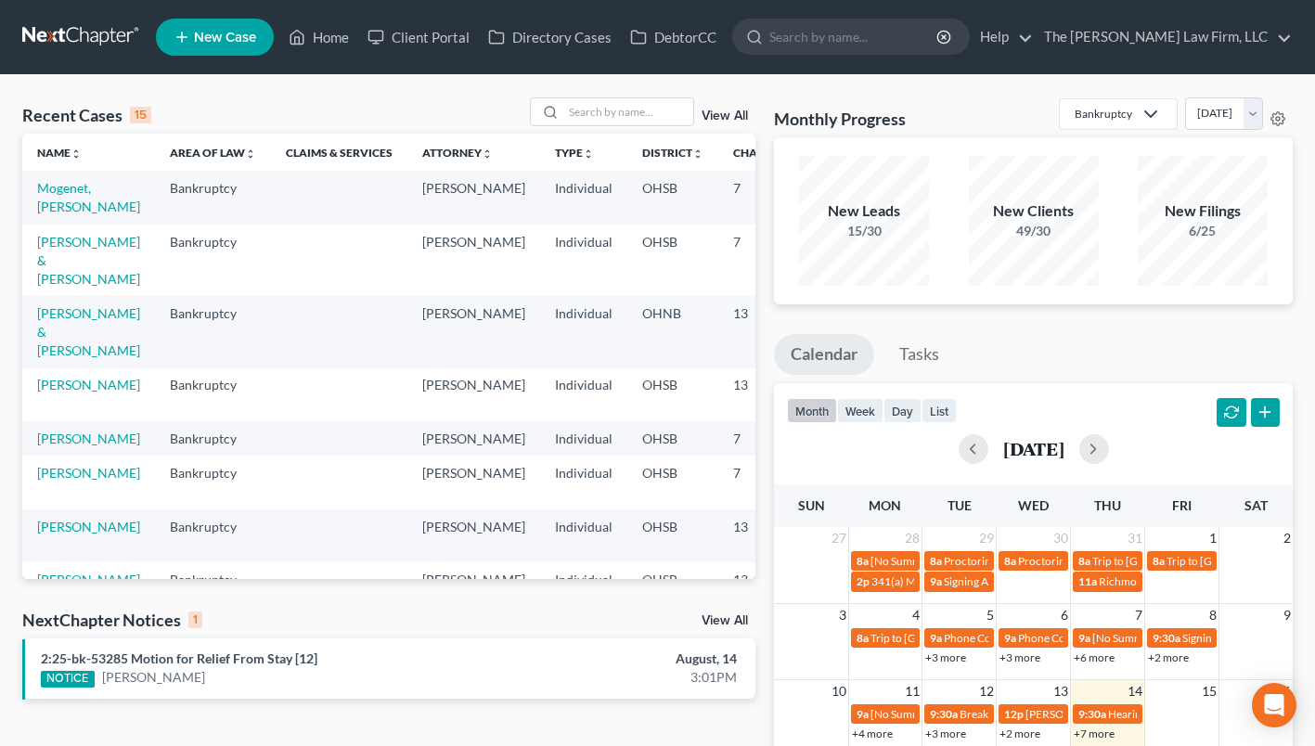
click at [60, 197] on td "Mogenet, [PERSON_NAME]" at bounding box center [88, 197] width 133 height 53
click at [60, 204] on link "Mogenet, [PERSON_NAME]" at bounding box center [88, 197] width 103 height 34
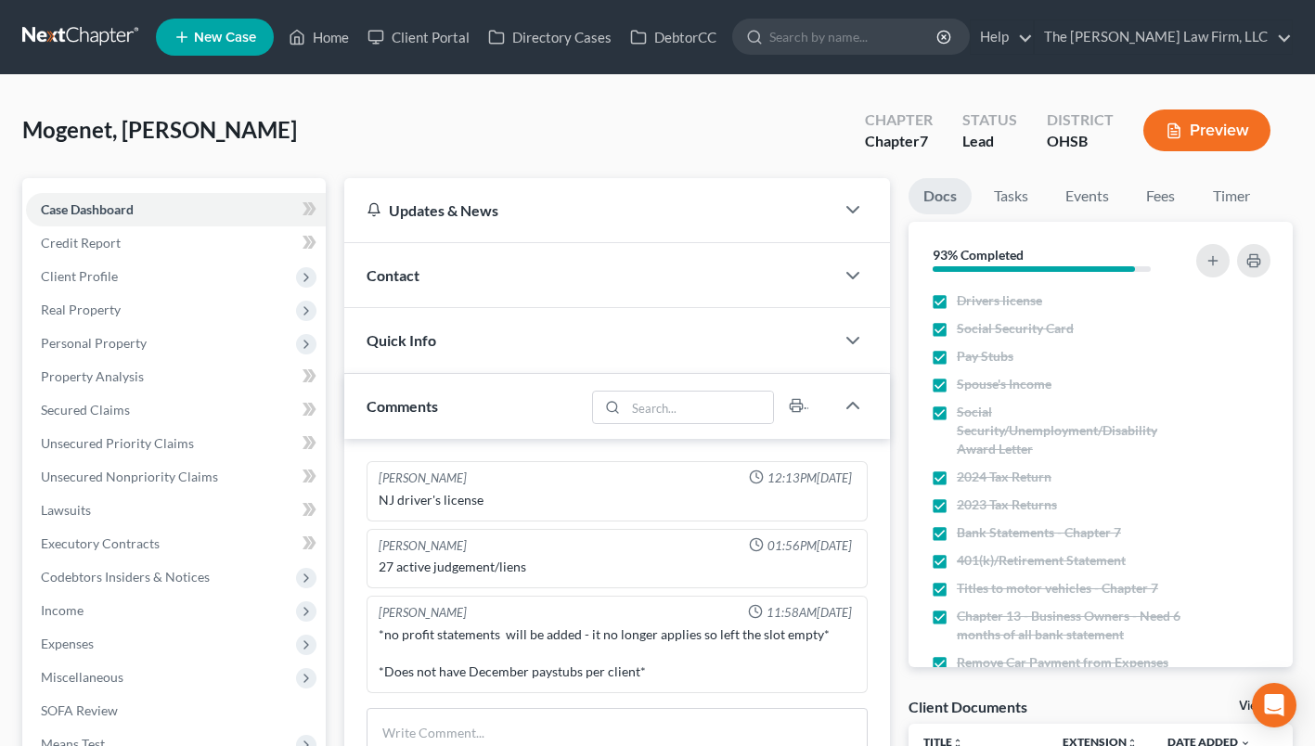
click at [116, 336] on span "Personal Property" at bounding box center [94, 343] width 106 height 16
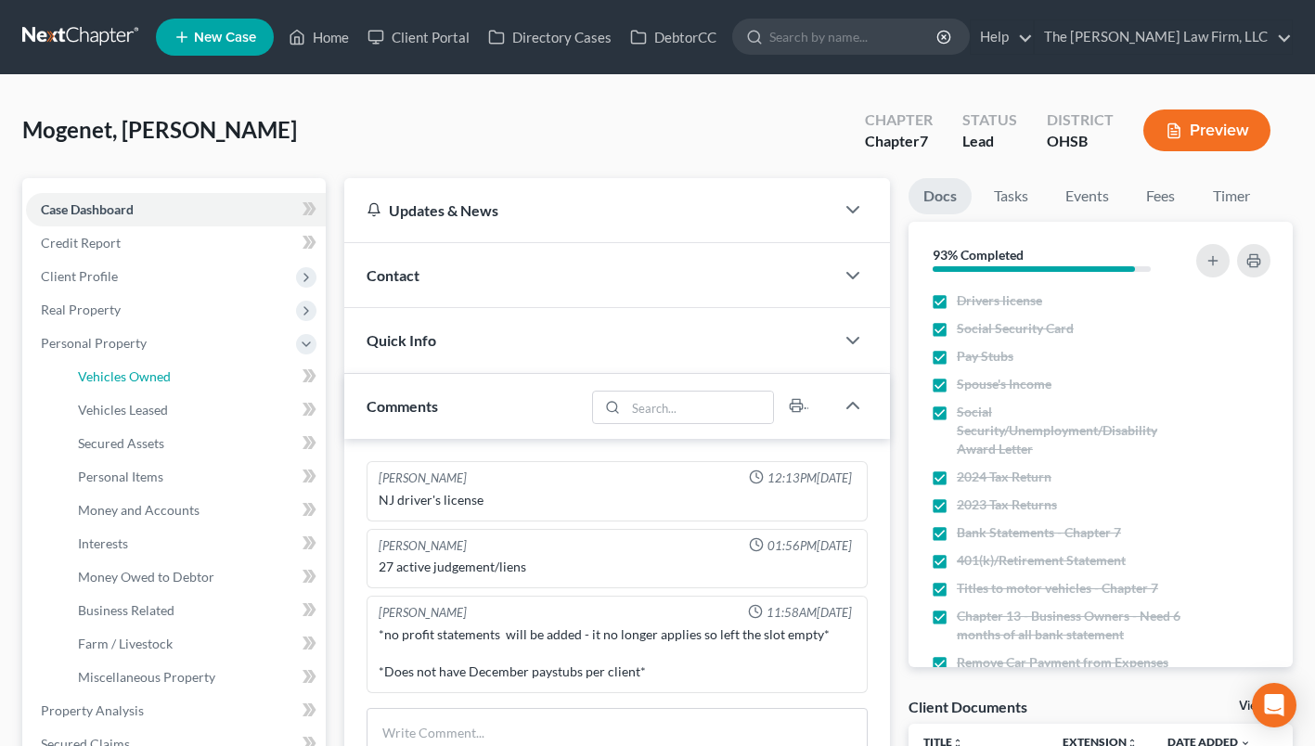
click at [115, 378] on span "Vehicles Owned" at bounding box center [124, 376] width 93 height 16
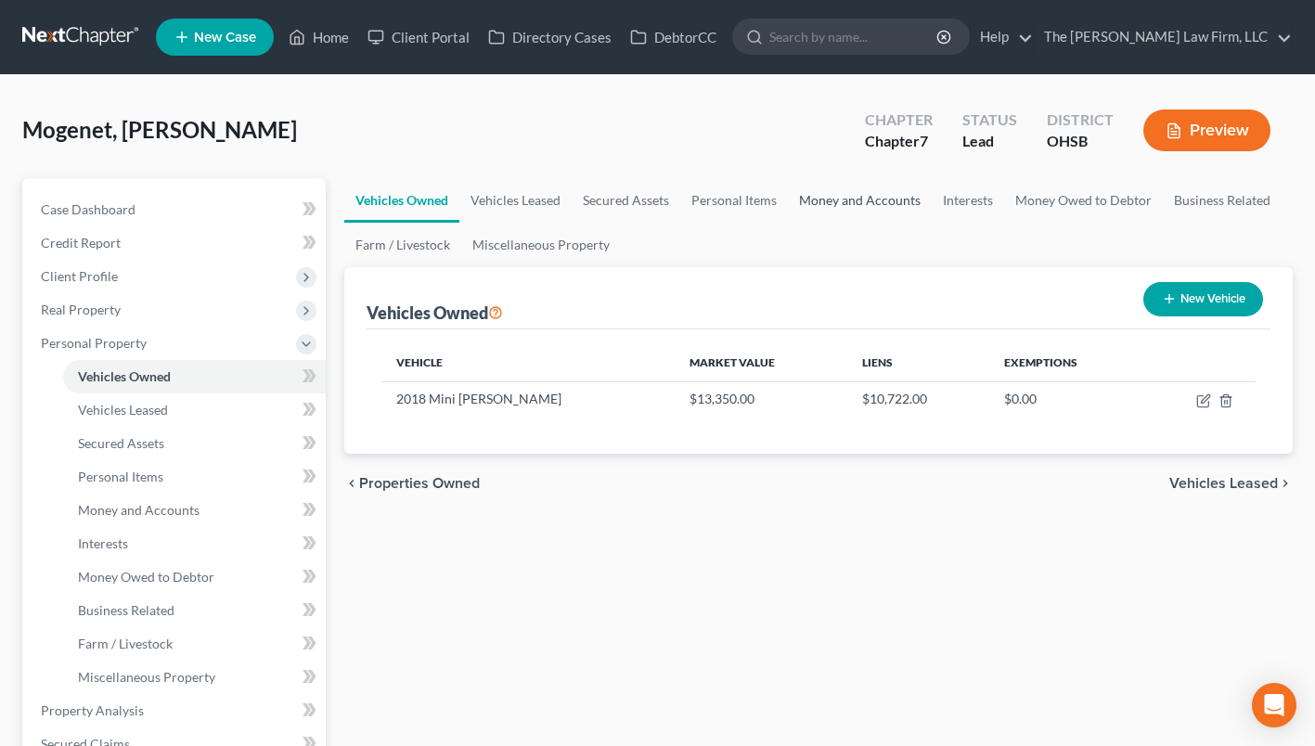
click at [803, 201] on link "Money and Accounts" at bounding box center [860, 200] width 144 height 45
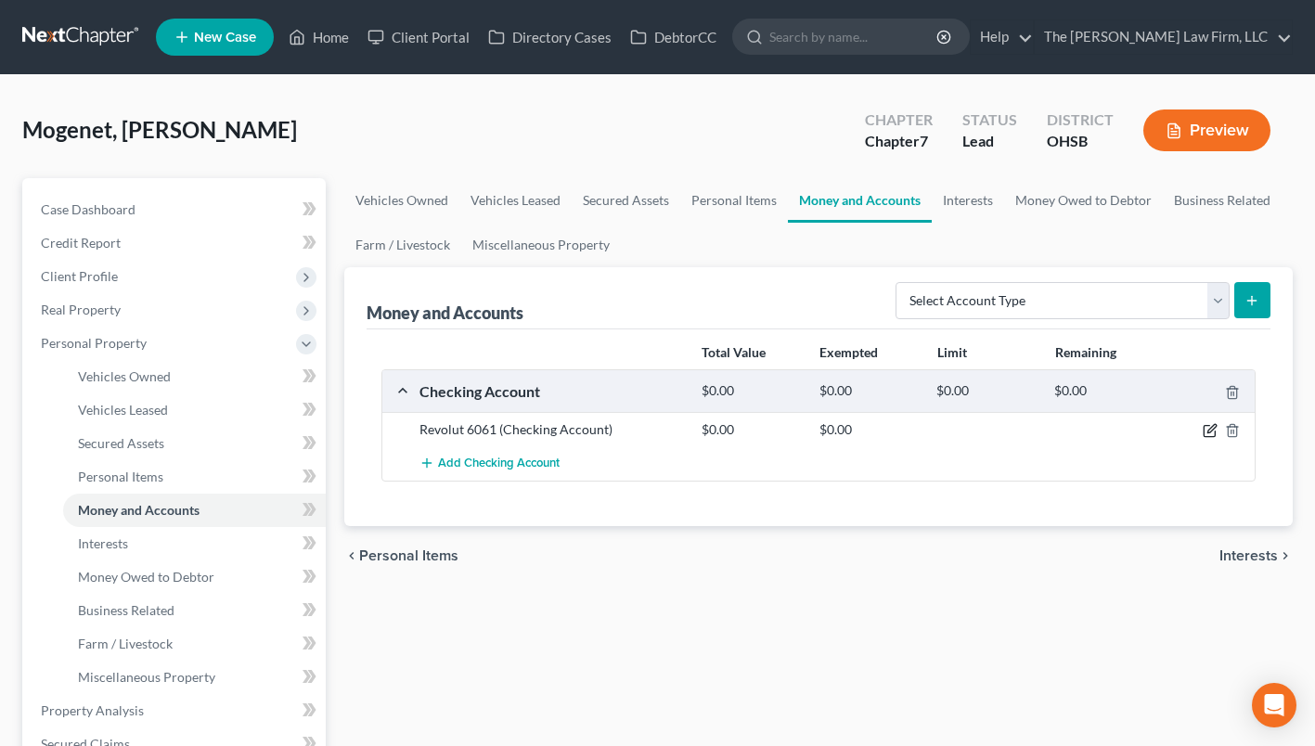
click at [1206, 425] on icon "button" at bounding box center [1210, 430] width 15 height 15
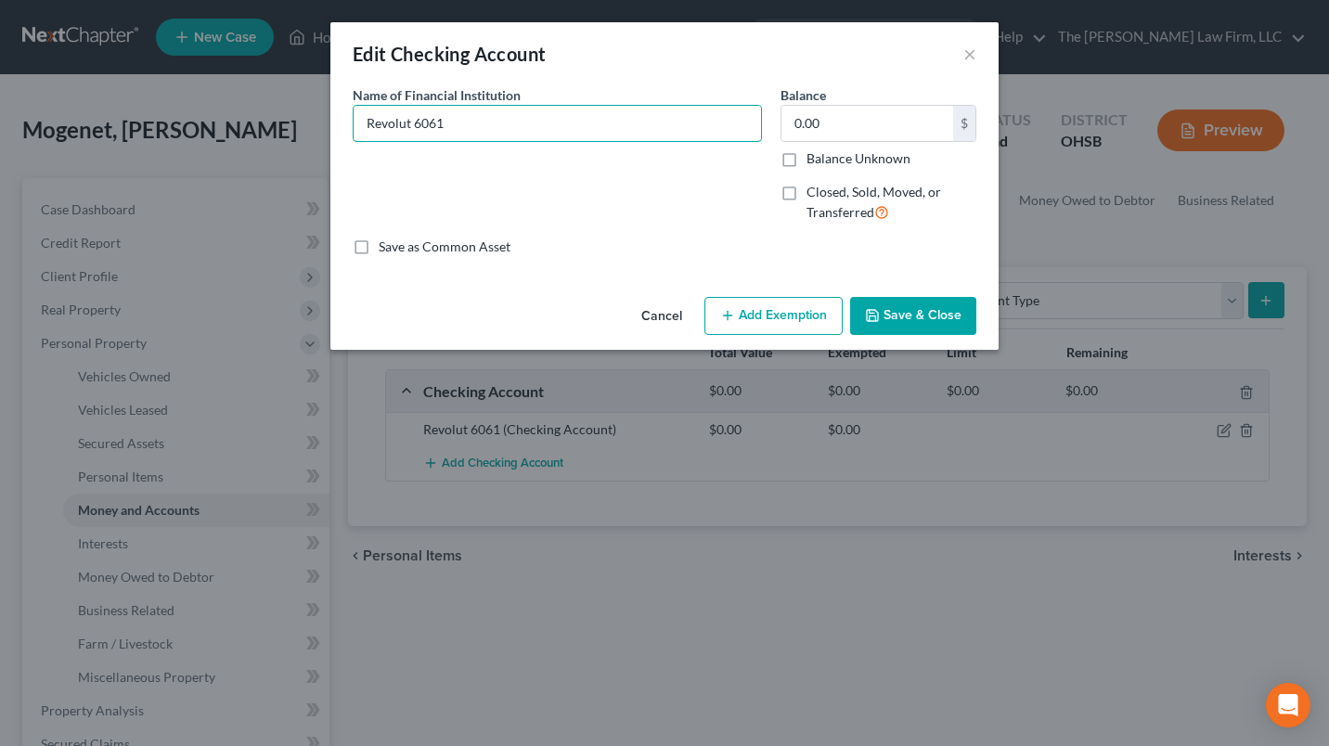
click at [414, 122] on input "Revolut 6061" at bounding box center [557, 123] width 407 height 35
type input "Revolu 6061"
click at [882, 312] on button "Save & Close" at bounding box center [913, 316] width 126 height 39
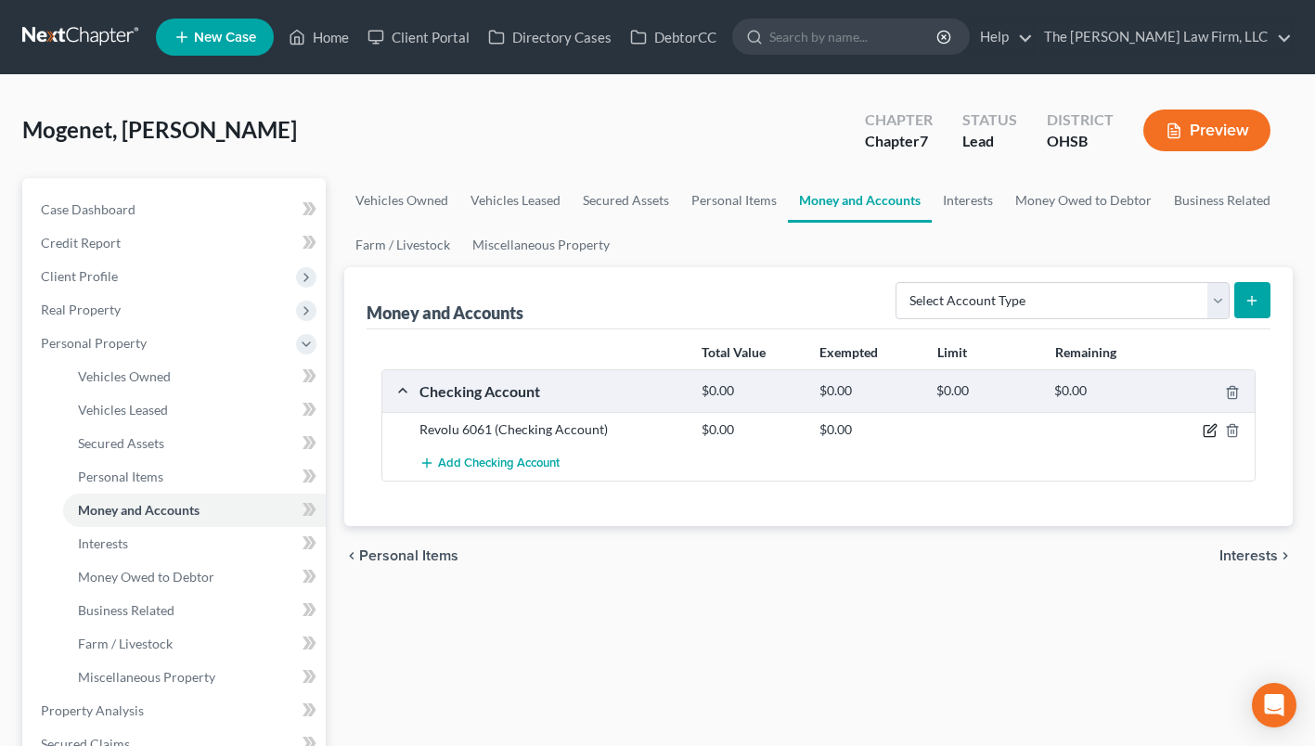
click at [1206, 428] on icon "button" at bounding box center [1210, 430] width 15 height 15
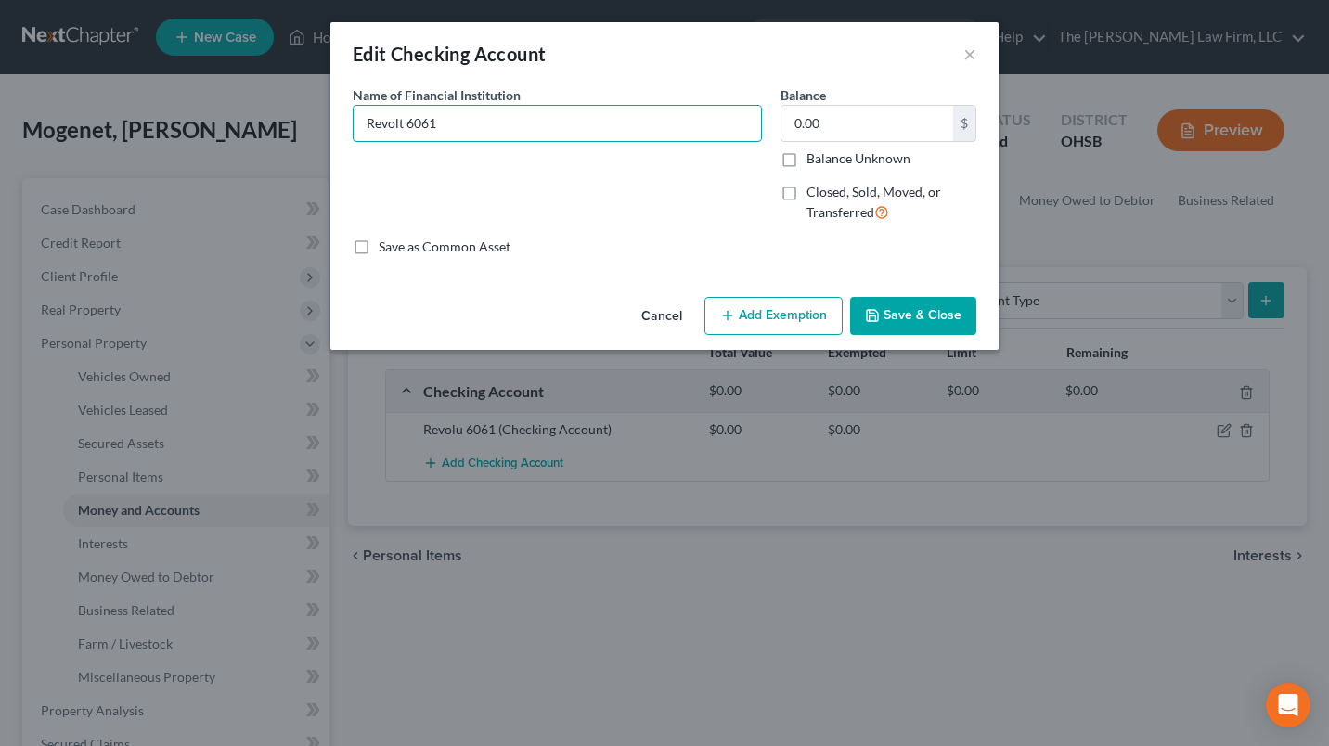
type input "Revolt 6061"
click at [819, 122] on input "0.00" at bounding box center [867, 123] width 172 height 35
click at [819, 123] on input "0.00" at bounding box center [867, 123] width 172 height 35
click at [854, 118] on input "0.00" at bounding box center [867, 123] width 172 height 35
click at [854, 119] on input "0.00" at bounding box center [867, 123] width 172 height 35
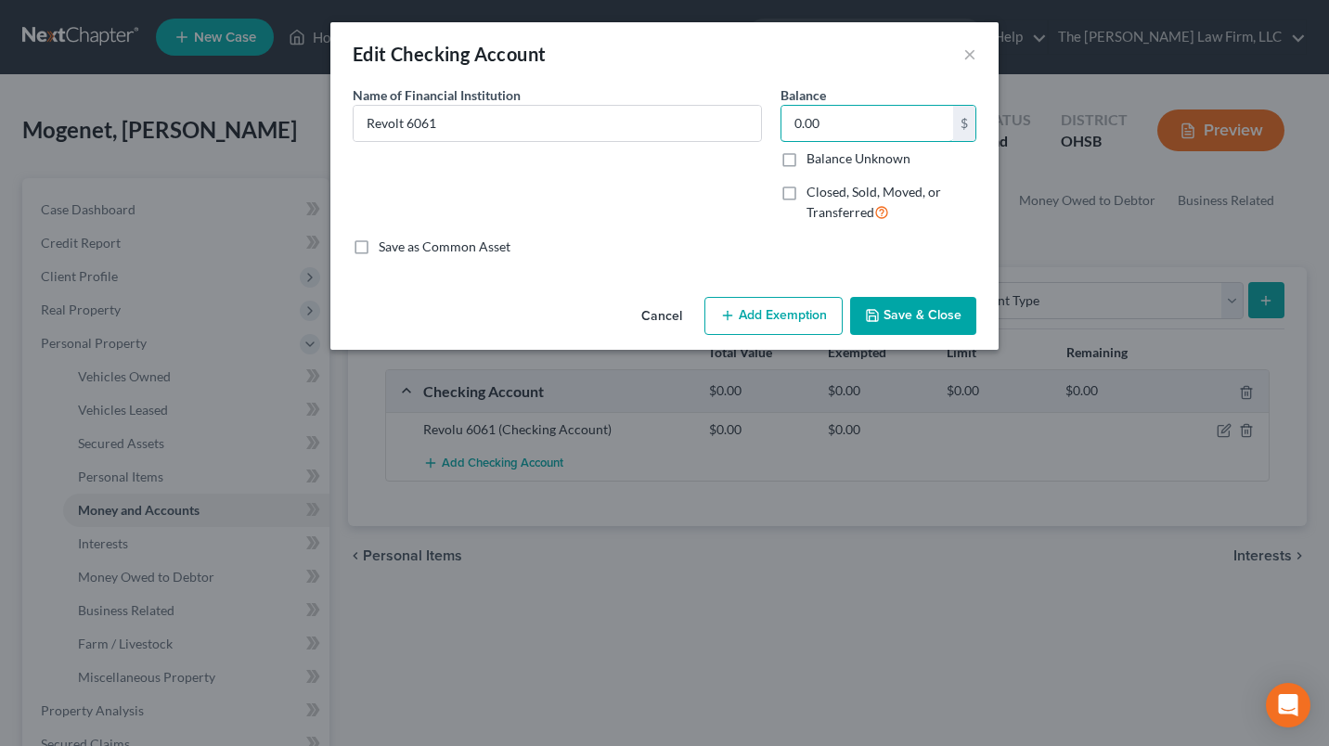
click at [854, 119] on input "0.00" at bounding box center [867, 123] width 172 height 35
type input "112.02"
click at [781, 324] on button "Add Exemption" at bounding box center [773, 316] width 138 height 39
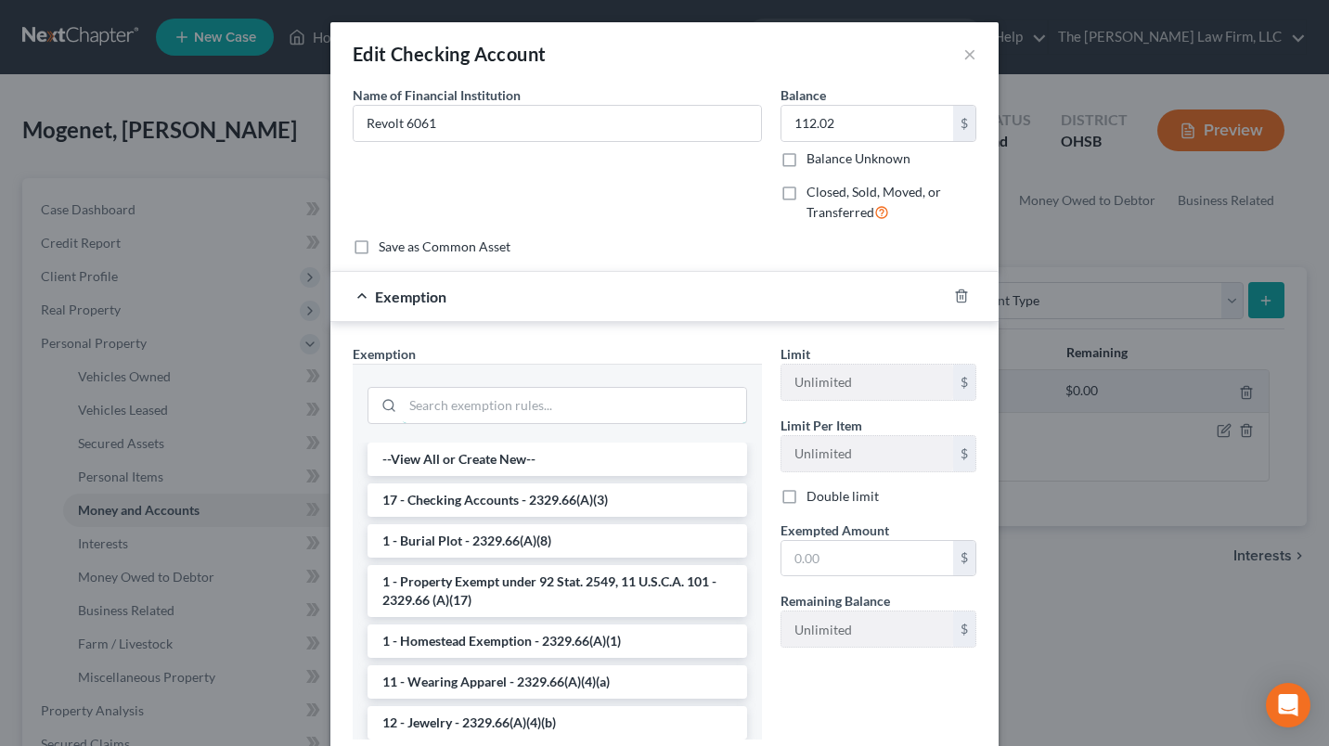
click at [518, 399] on input "search" at bounding box center [574, 405] width 343 height 35
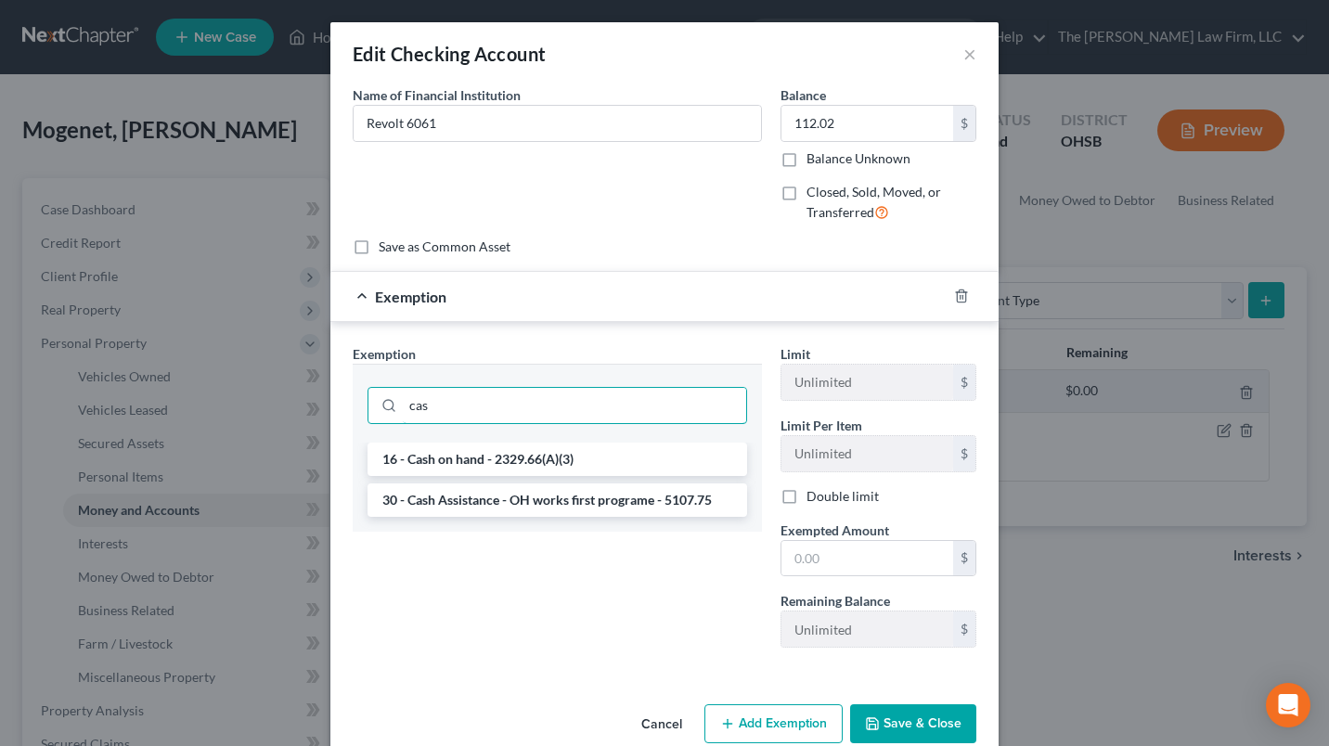
type input "cas"
click at [440, 462] on li "16 - Cash on hand - 2329.66(A)(3)" at bounding box center [557, 459] width 380 height 33
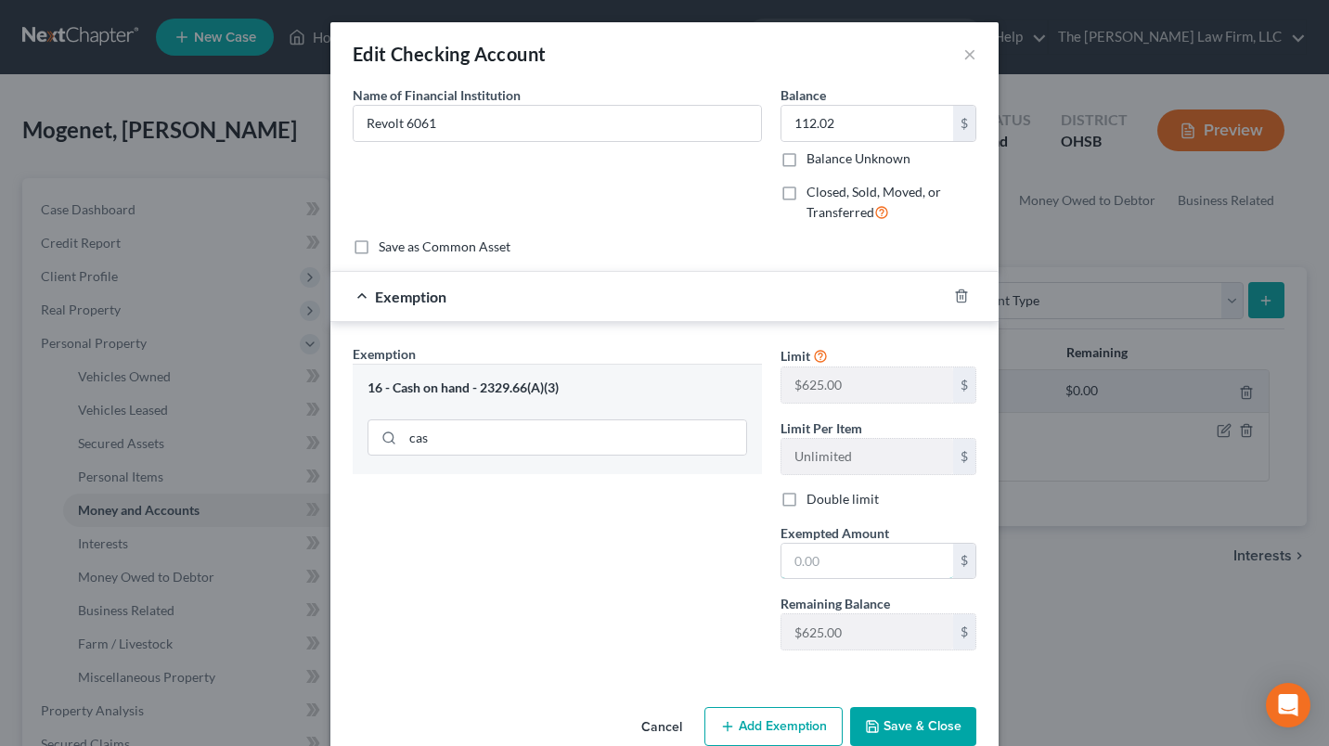
click at [845, 559] on input "text" at bounding box center [867, 561] width 172 height 35
type input "112.02"
click at [924, 738] on button "Save & Close" at bounding box center [913, 726] width 126 height 39
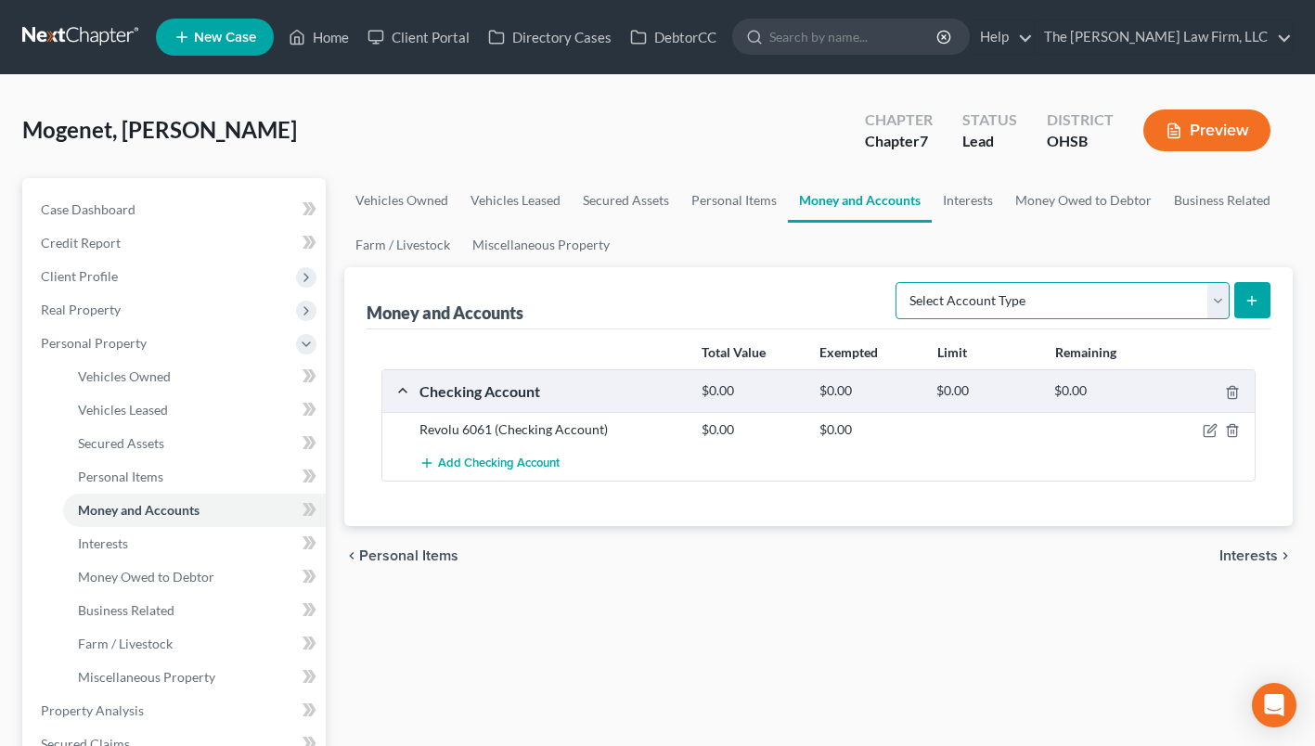
click at [1178, 298] on select "Select Account Type Brokerage Cash on Hand Certificates of Deposit Checking Acc…" at bounding box center [1062, 300] width 334 height 37
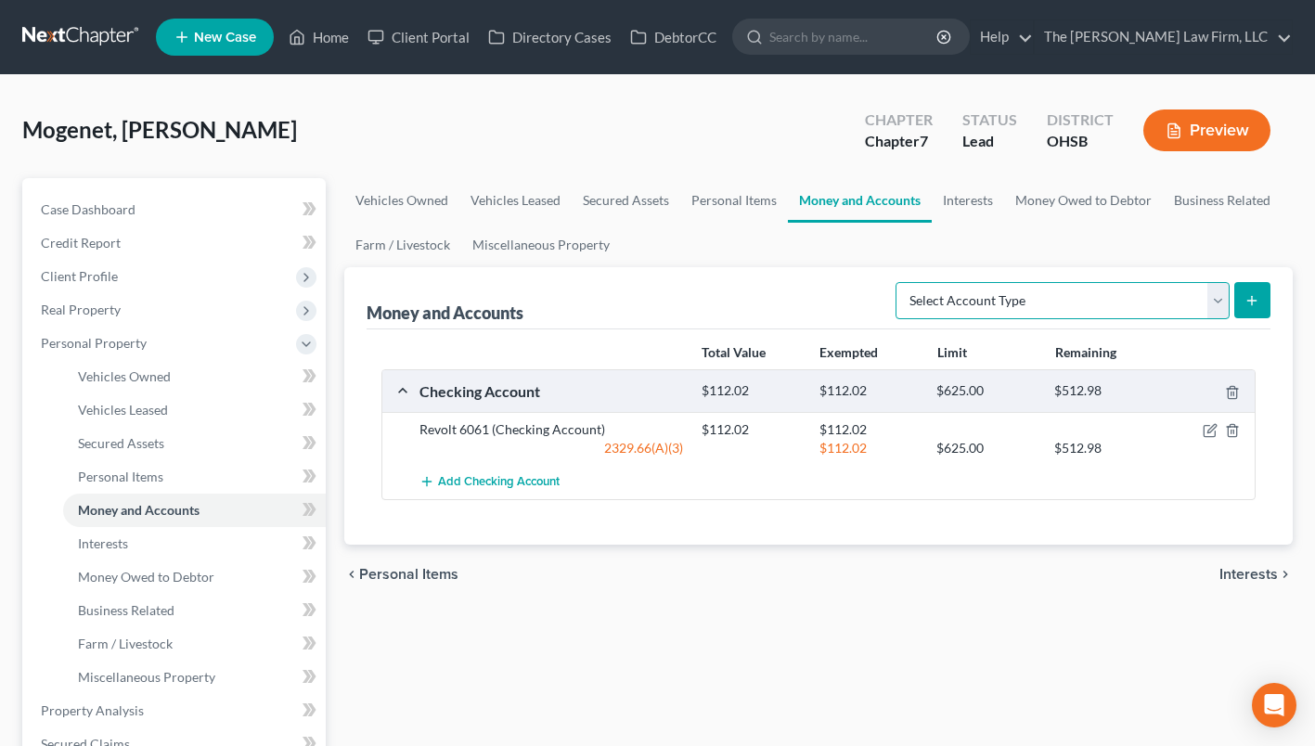
select select "checking"
click at [899, 282] on select "Select Account Type Brokerage Cash on Hand Certificates of Deposit Checking Acc…" at bounding box center [1062, 300] width 334 height 37
click at [1255, 297] on icon "submit" at bounding box center [1251, 300] width 15 height 15
click at [1082, 295] on select "Select Account Type Brokerage Cash on Hand Certificates of Deposit Checking Acc…" at bounding box center [1062, 300] width 334 height 37
select select "checking"
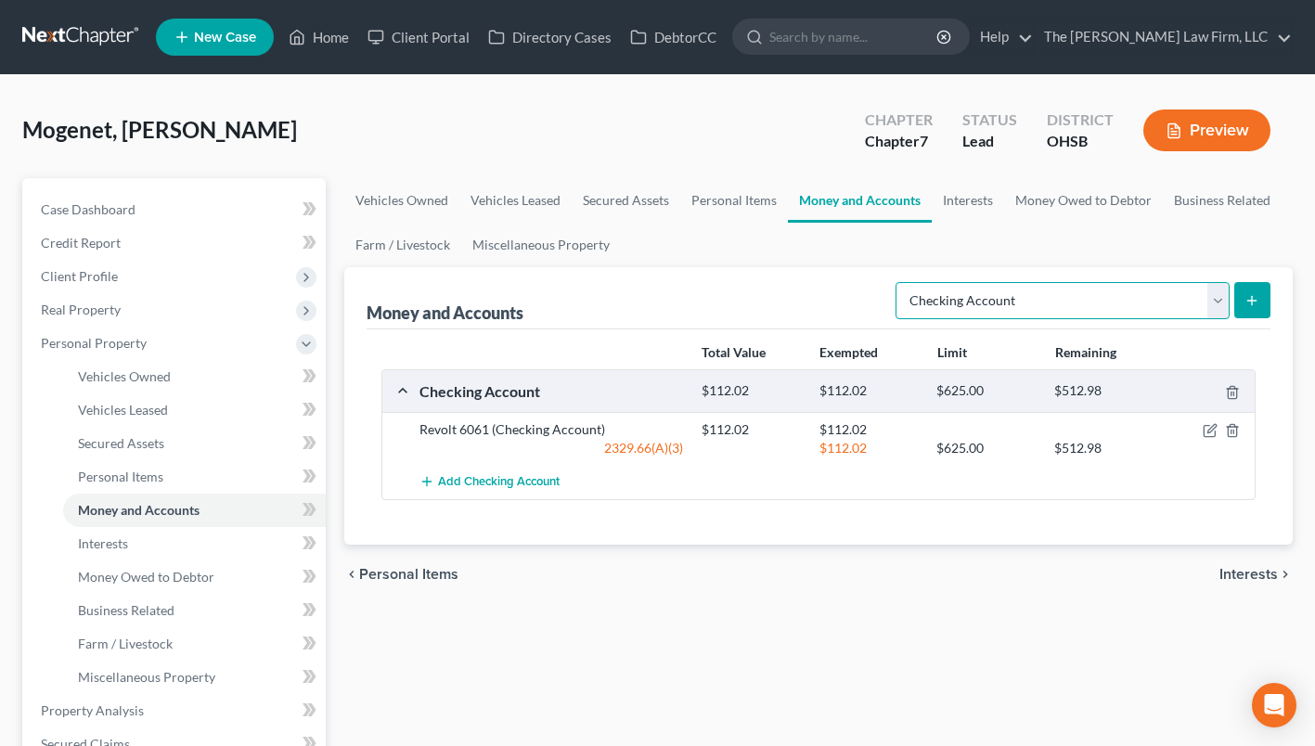
click at [899, 282] on select "Select Account Type Brokerage Cash on Hand Certificates of Deposit Checking Acc…" at bounding box center [1062, 300] width 334 height 37
click at [1261, 294] on button "submit" at bounding box center [1252, 300] width 36 height 36
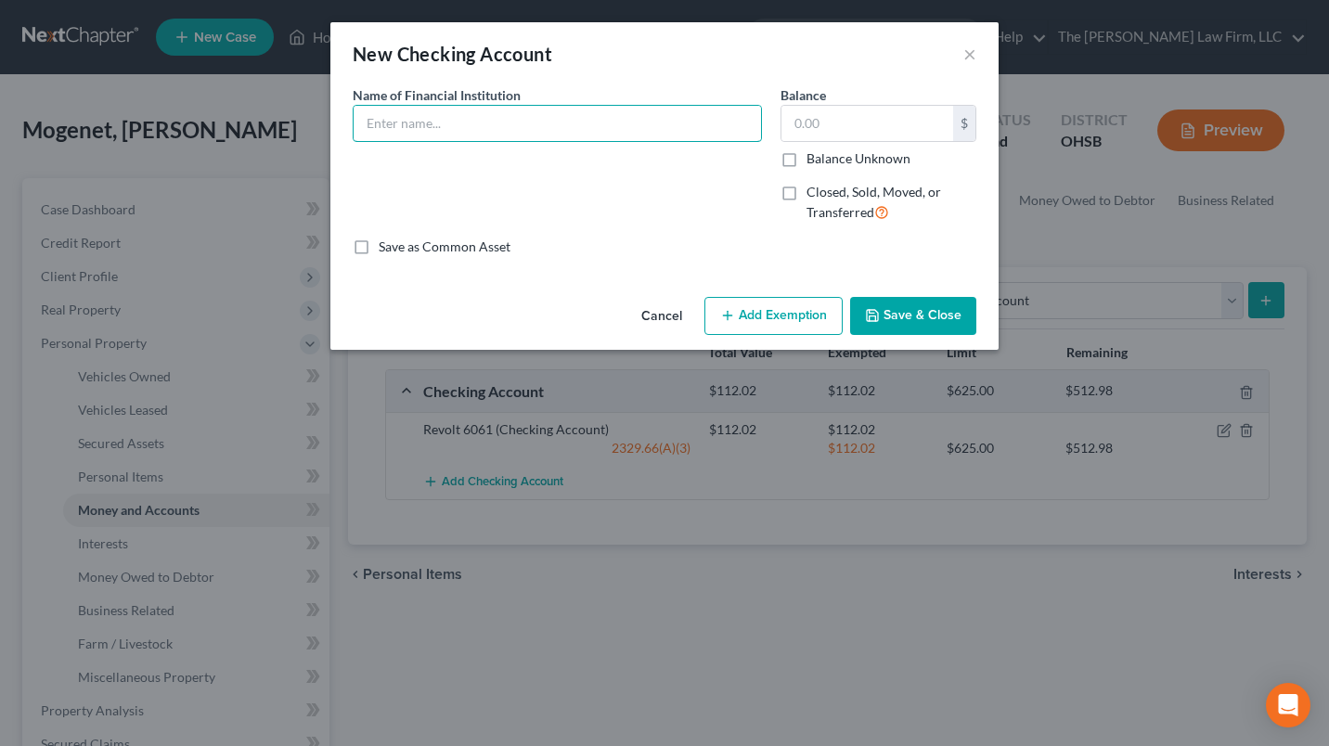
click at [590, 127] on input "text" at bounding box center [557, 123] width 407 height 35
type input "Bankcorp"
click at [821, 124] on input "text" at bounding box center [867, 123] width 172 height 35
type input "316.96"
click at [785, 321] on button "Add Exemption" at bounding box center [773, 316] width 138 height 39
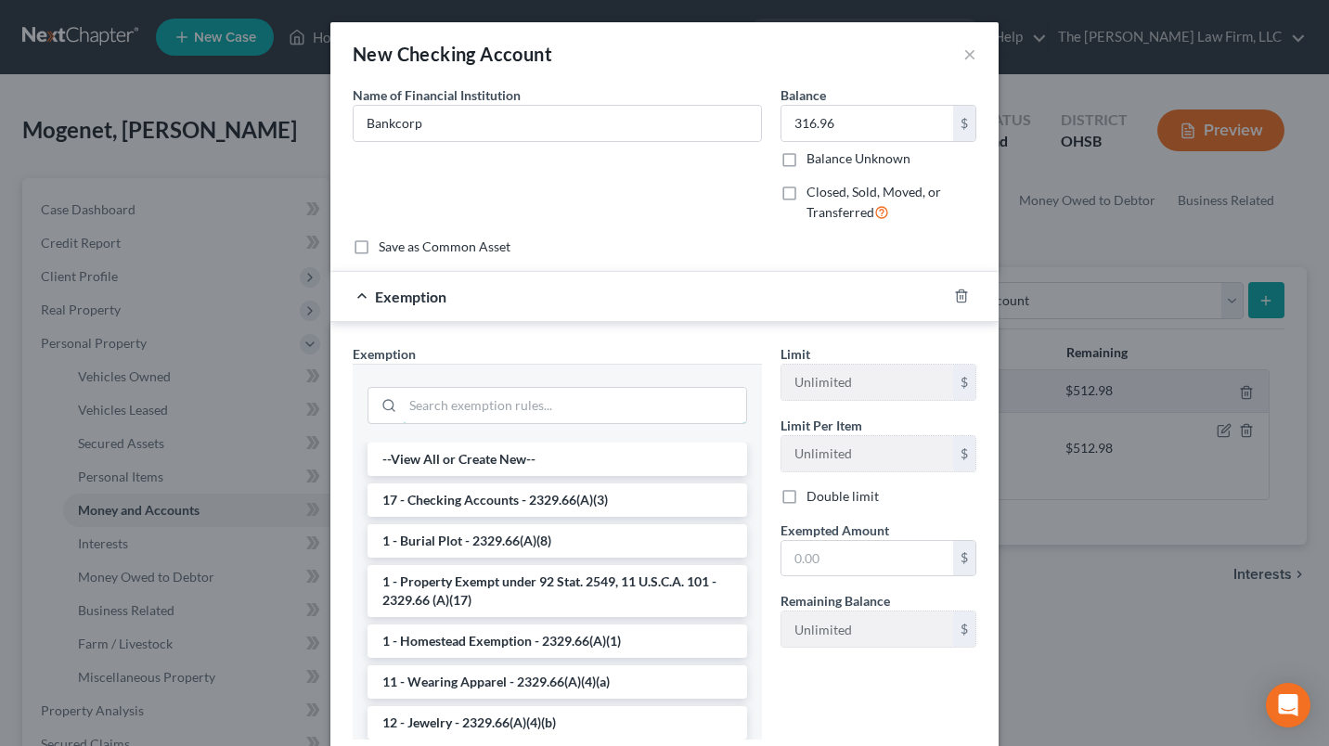
click at [654, 398] on input "search" at bounding box center [574, 405] width 343 height 35
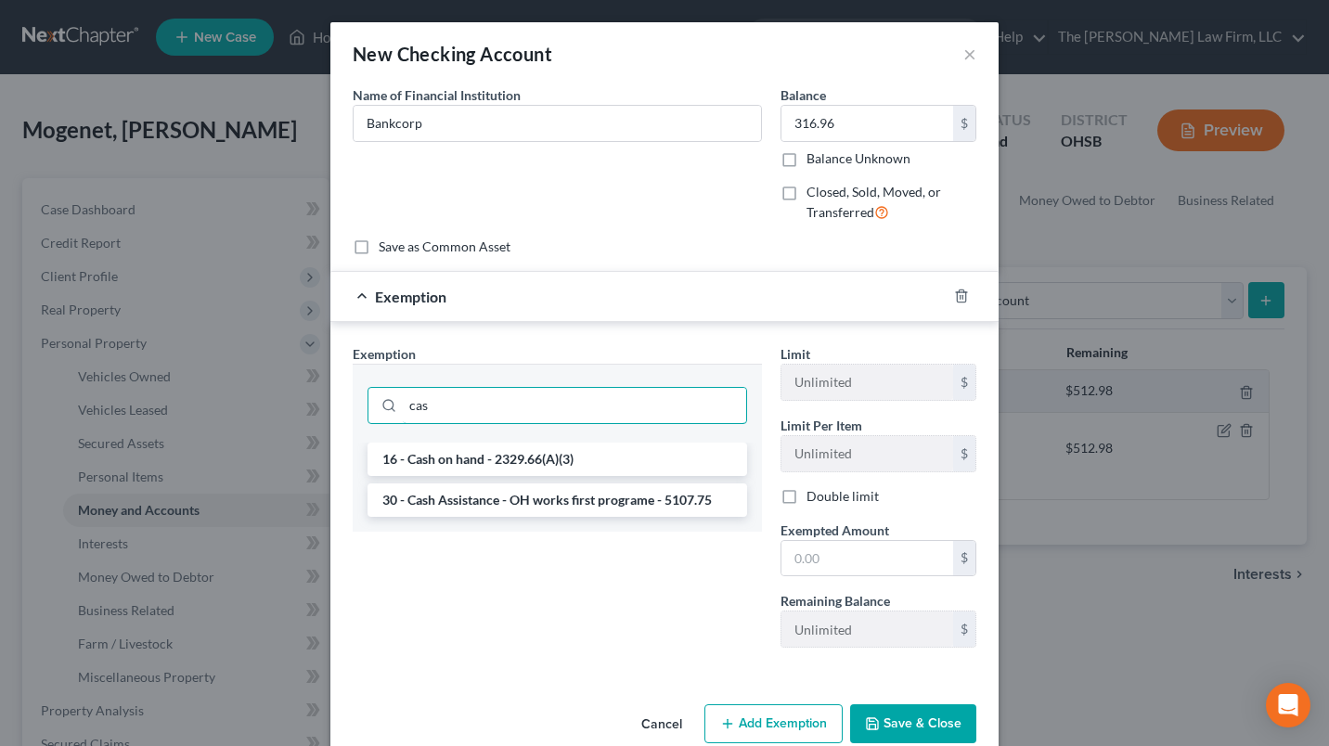
type input "cas"
click at [520, 454] on li "16 - Cash on hand - 2329.66(A)(3)" at bounding box center [557, 459] width 380 height 33
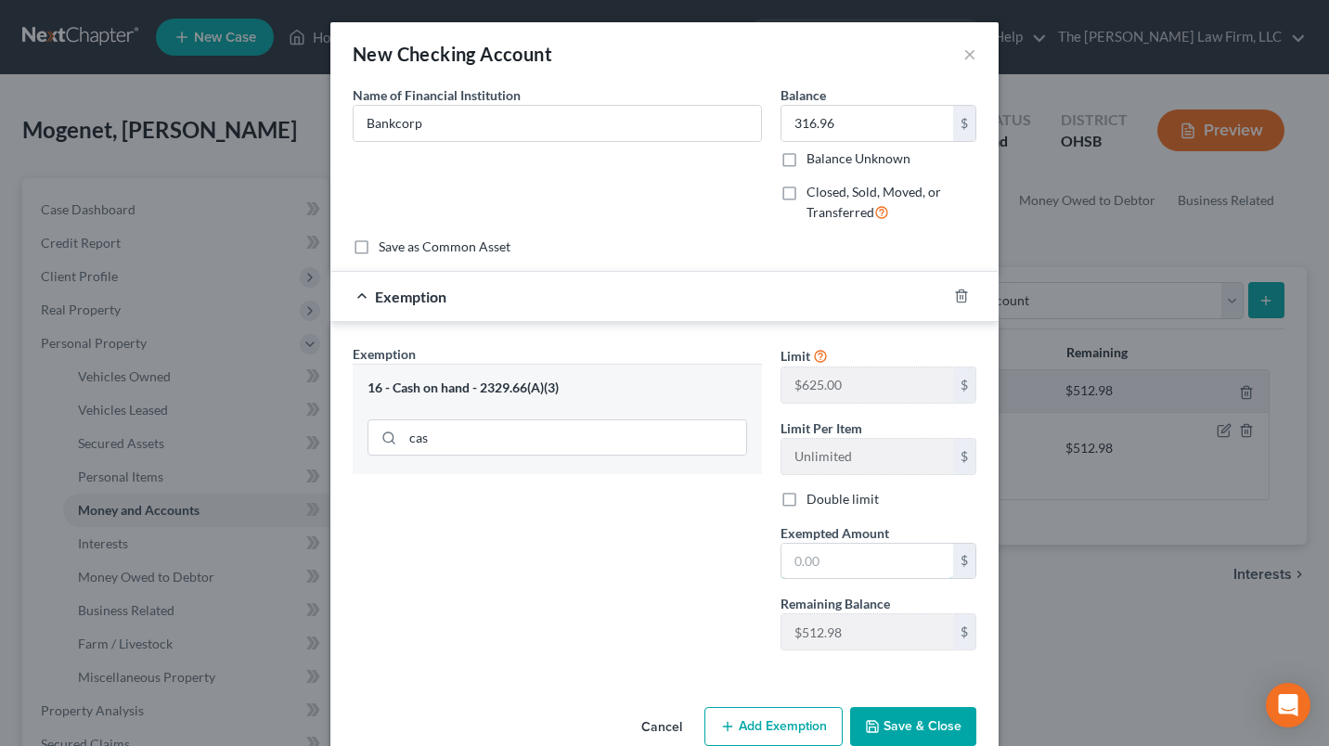
click at [813, 563] on input "text" at bounding box center [867, 561] width 172 height 35
type input "316.96"
click at [915, 721] on button "Save & Close" at bounding box center [913, 726] width 126 height 39
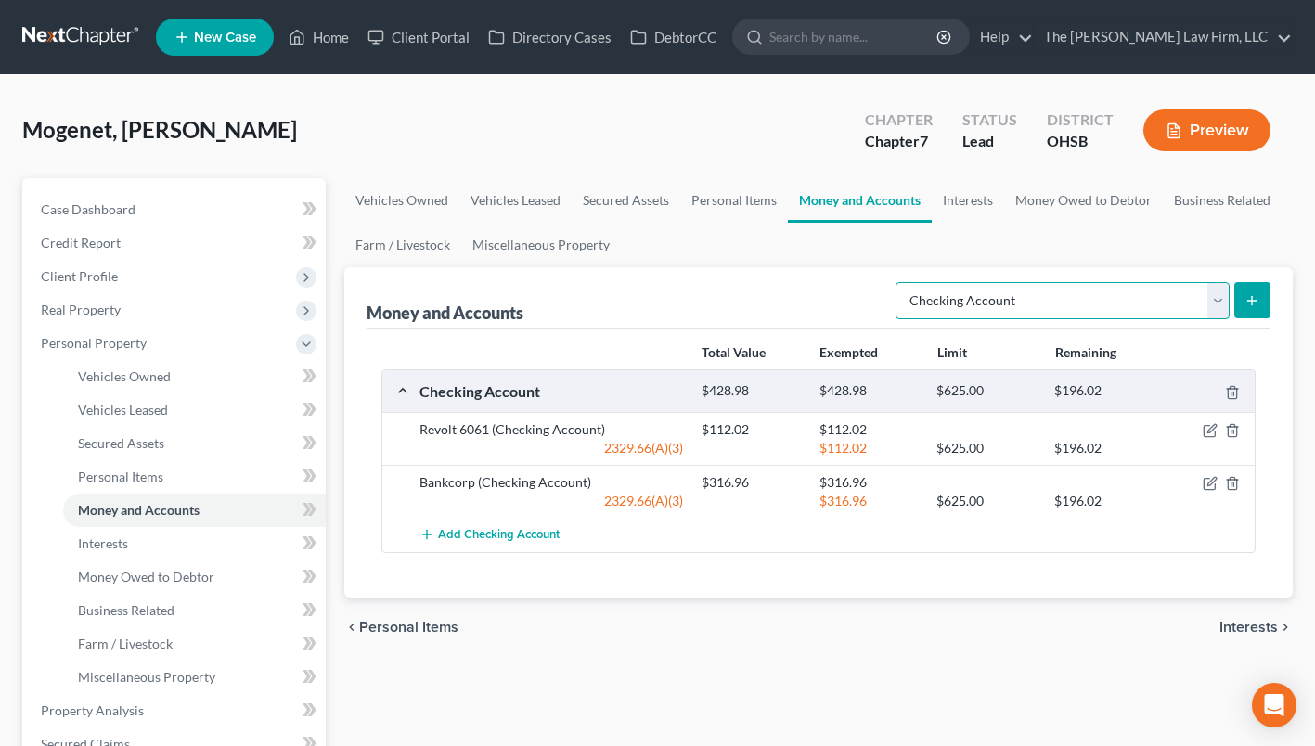
click at [972, 297] on select "Select Account Type Brokerage Cash on Hand Certificates of Deposit Checking Acc…" at bounding box center [1062, 300] width 334 height 37
select select "other"
click at [899, 282] on select "Select Account Type Brokerage Cash on Hand Certificates of Deposit Checking Acc…" at bounding box center [1062, 300] width 334 height 37
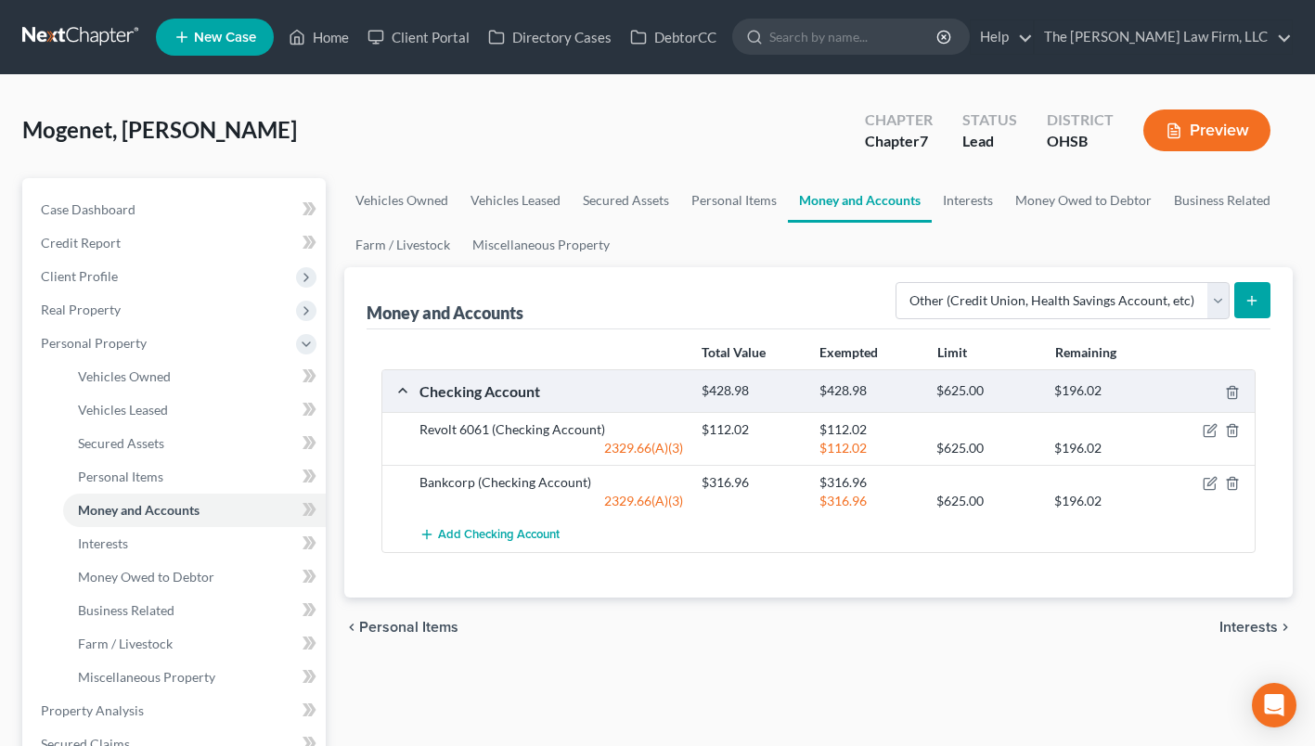
click at [1251, 290] on button "submit" at bounding box center [1252, 300] width 36 height 36
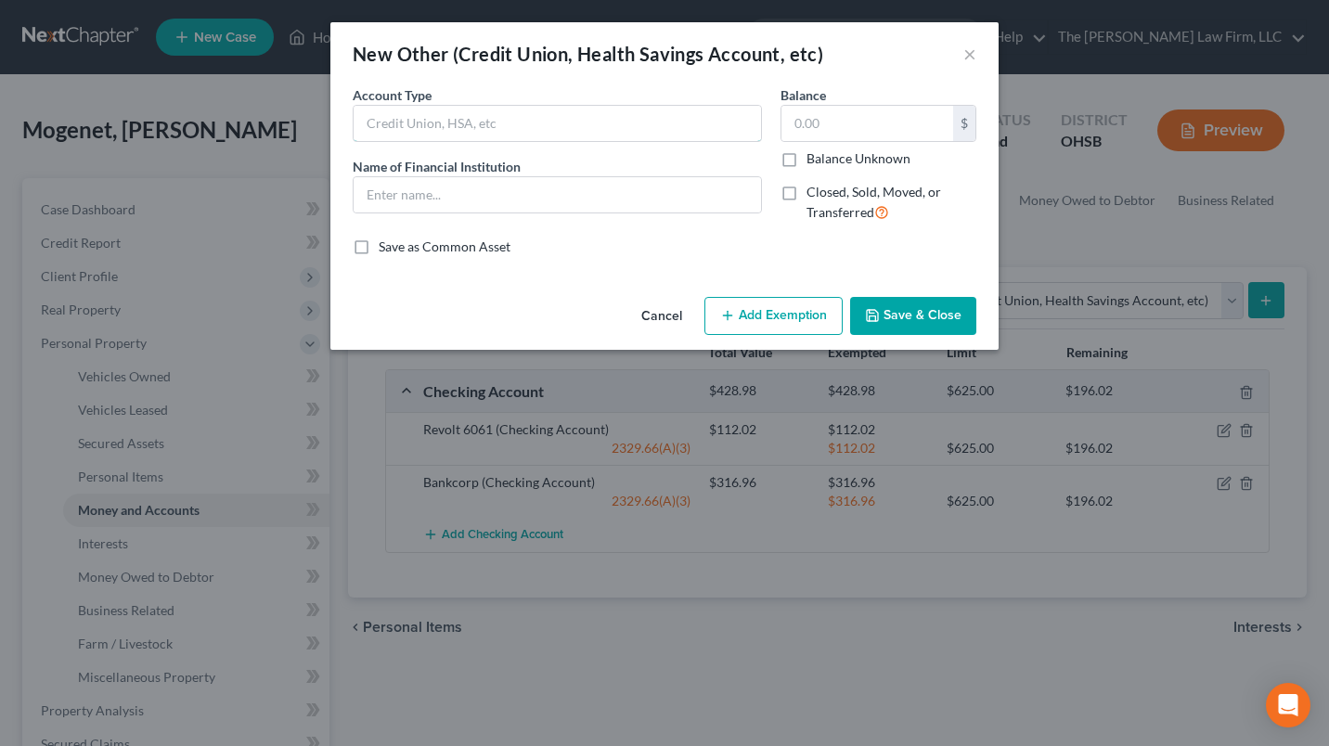
click at [643, 127] on input "text" at bounding box center [557, 123] width 407 height 35
type input "Cash App"
click at [643, 128] on input "Cash App" at bounding box center [557, 123] width 407 height 35
type input "Cash App ($0 Balance)"
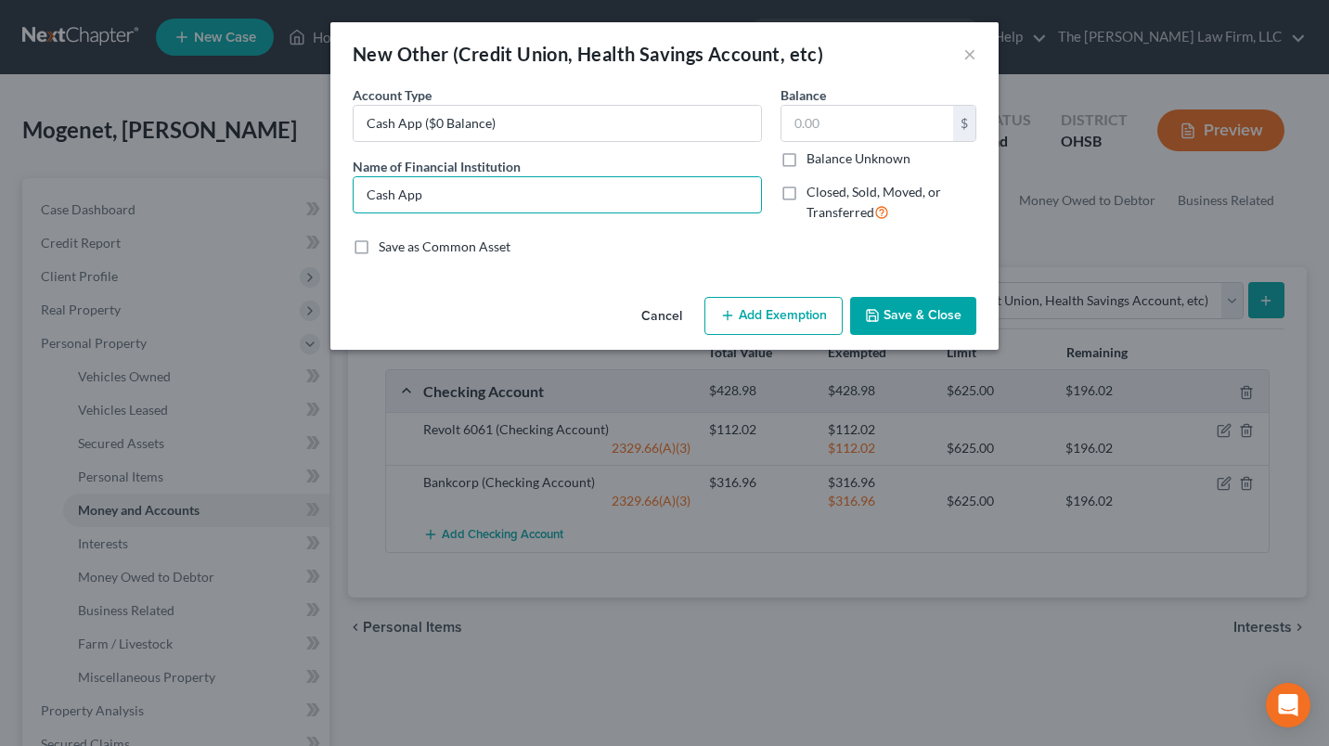
type input "Cash App ($0 Balance)"
click at [933, 319] on button "Save & Close" at bounding box center [913, 316] width 126 height 39
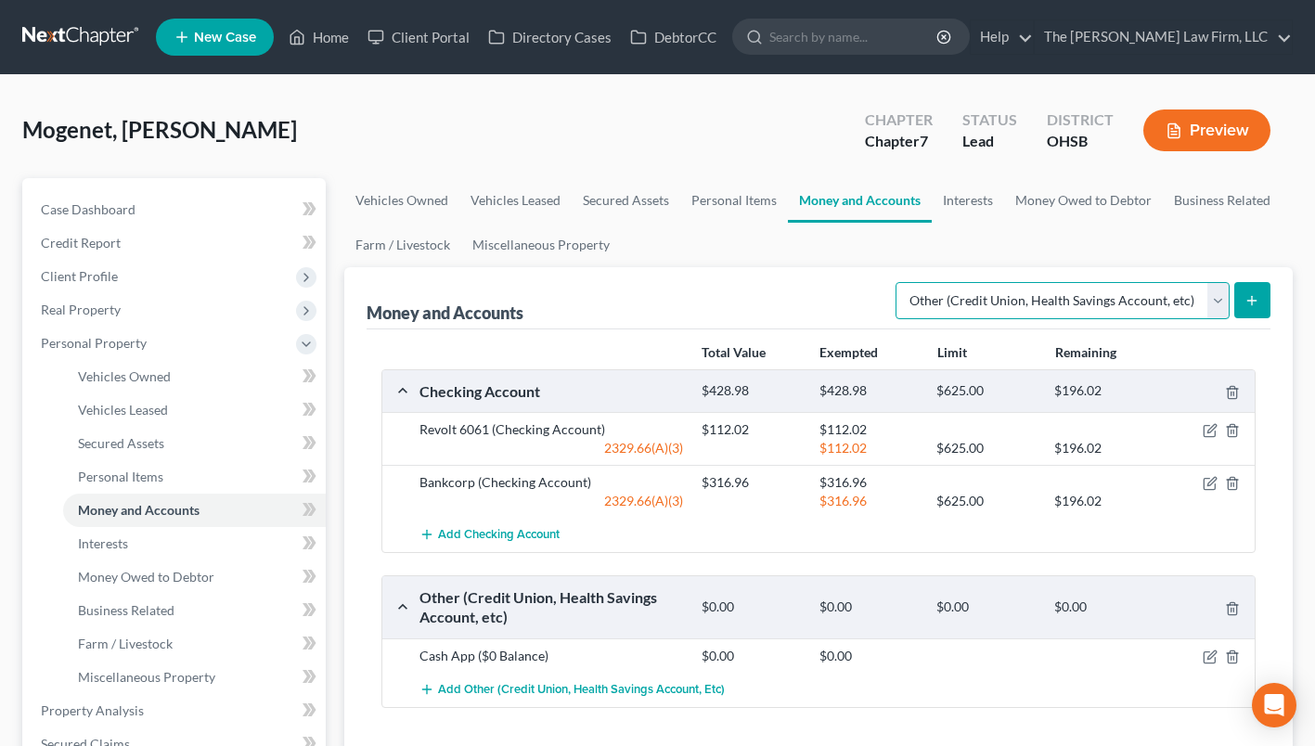
click at [1018, 296] on select "Select Account Type Brokerage Cash on Hand Certificates of Deposit Checking Acc…" at bounding box center [1062, 300] width 334 height 37
click at [899, 282] on select "Select Account Type Brokerage Cash on Hand Certificates of Deposit Checking Acc…" at bounding box center [1062, 300] width 334 height 37
click at [1271, 287] on div "Money and Accounts Select Account Type Brokerage Cash on Hand Certificates of D…" at bounding box center [818, 509] width 948 height 485
click at [1264, 295] on button "submit" at bounding box center [1252, 300] width 36 height 36
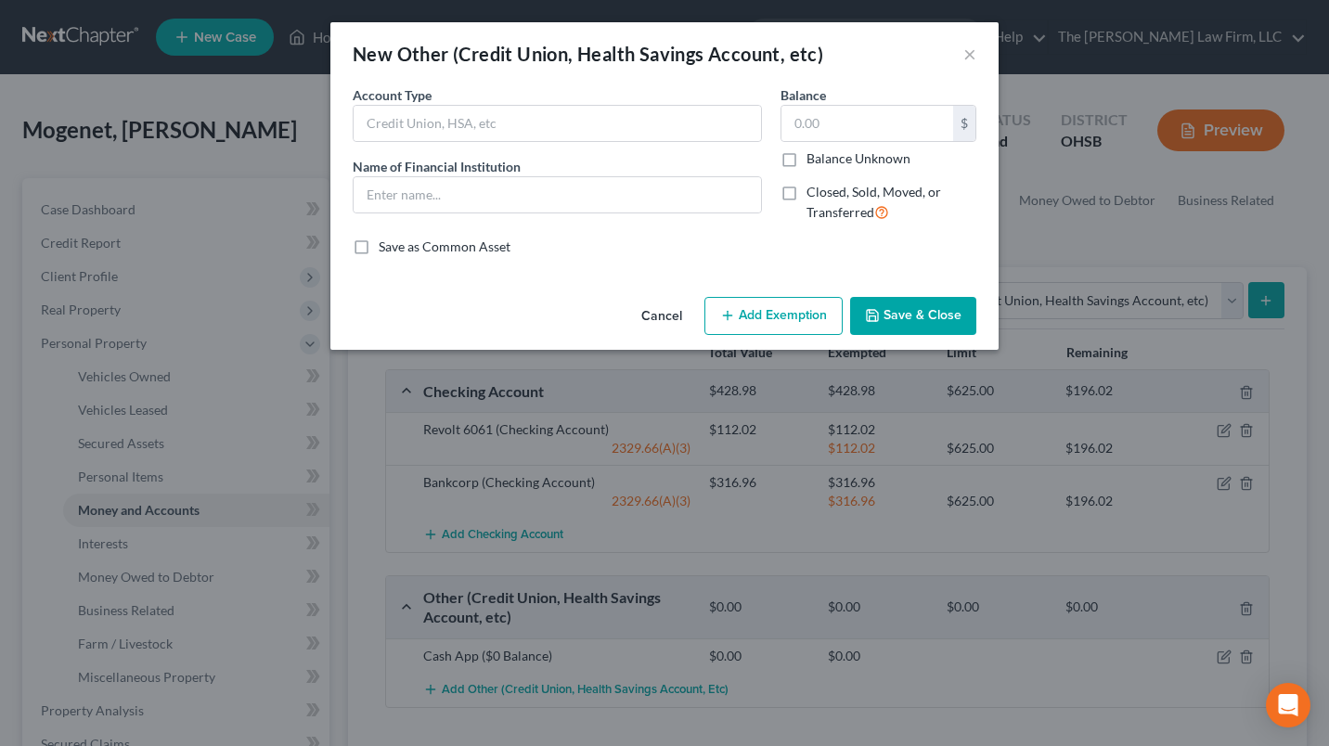
click at [674, 148] on div "Account Type Name of Financial Institution *" at bounding box center [557, 161] width 428 height 152
click at [667, 135] on input "text" at bounding box center [557, 123] width 407 height 35
type input "Venmo"
type input "199.21"
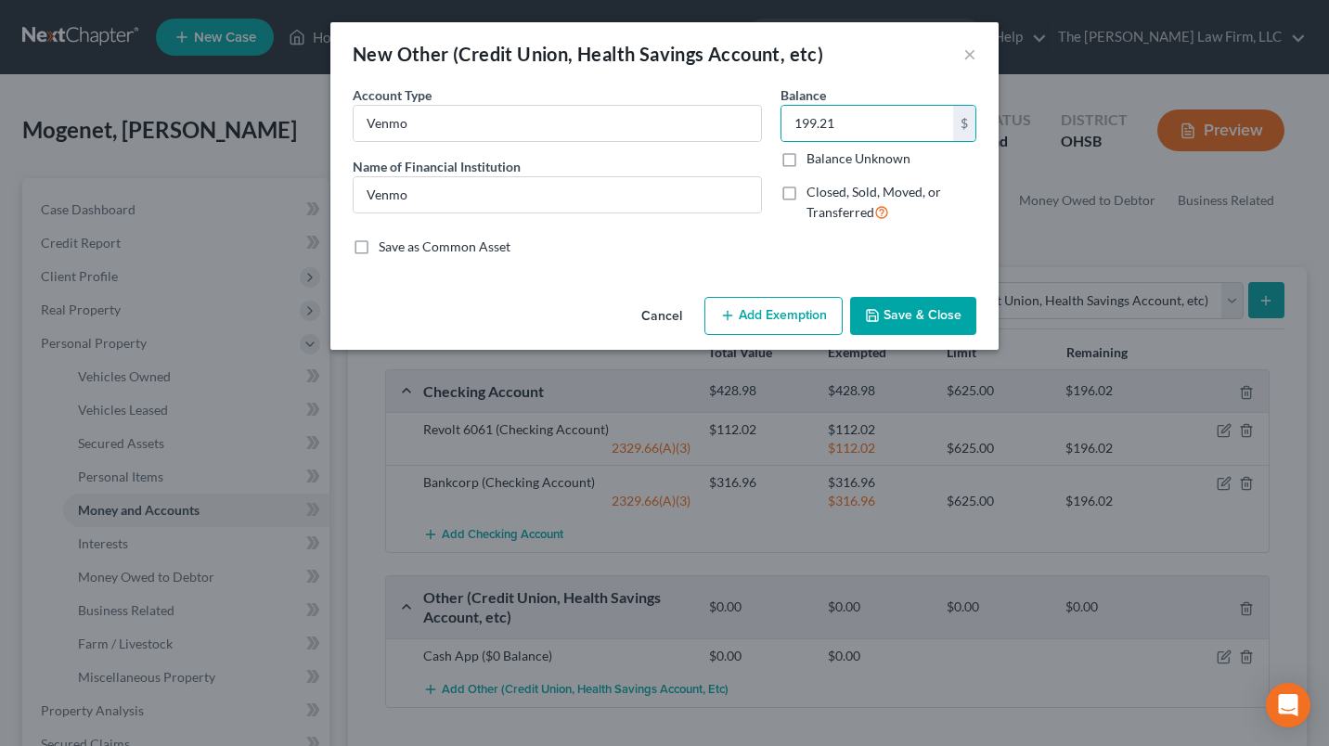
click at [779, 310] on button "Add Exemption" at bounding box center [773, 316] width 138 height 39
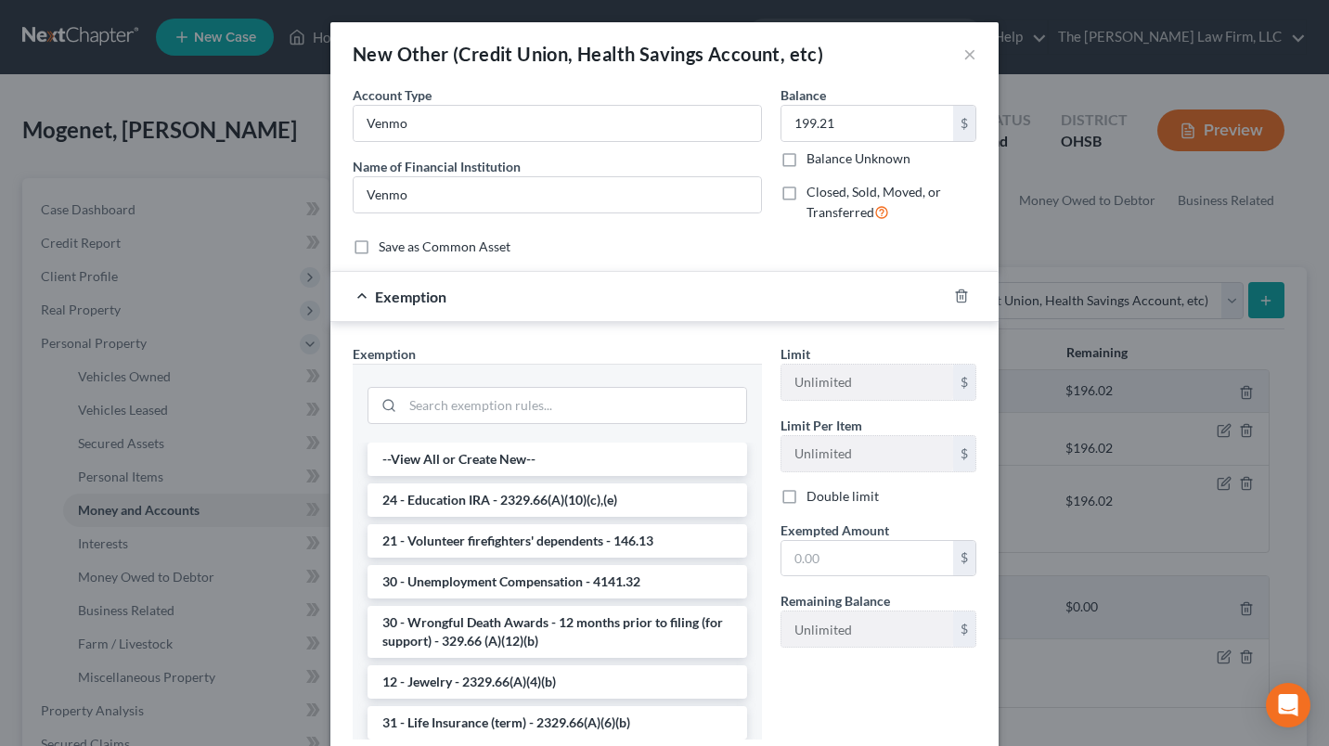
click at [671, 374] on div at bounding box center [557, 403] width 409 height 79
click at [647, 409] on input "search" at bounding box center [574, 405] width 343 height 35
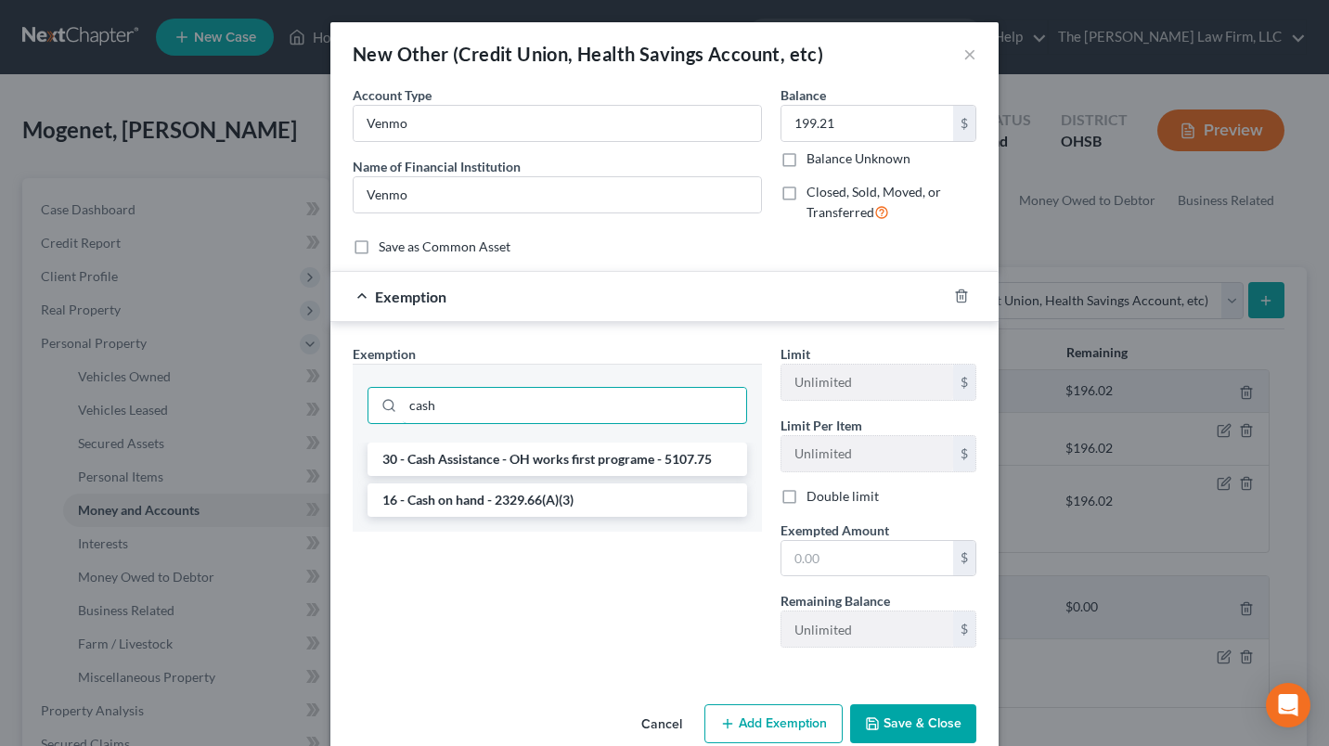
type input "cash"
click at [569, 508] on li "16 - Cash on hand - 2329.66(A)(3)" at bounding box center [557, 499] width 380 height 33
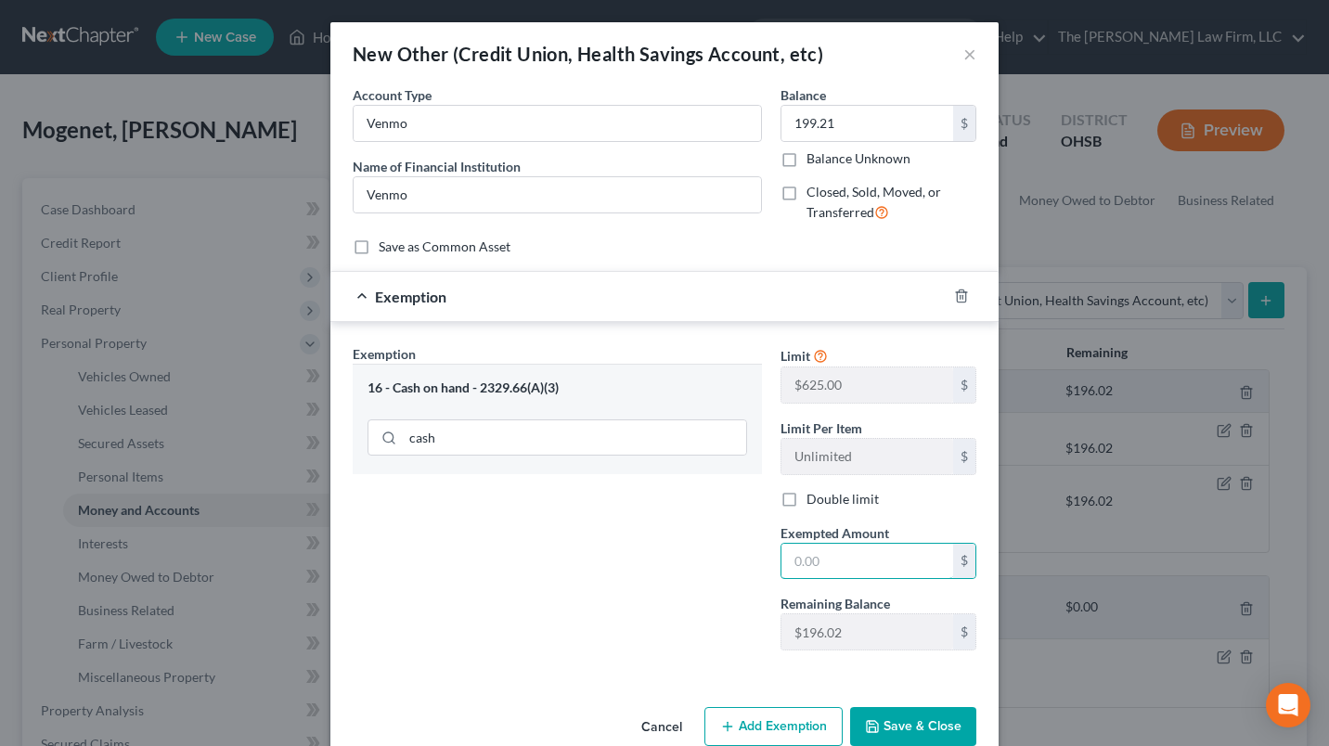
click at [810, 562] on input "text" at bounding box center [867, 561] width 172 height 35
type input "196.02"
click at [896, 724] on button "Save & Close" at bounding box center [913, 726] width 126 height 39
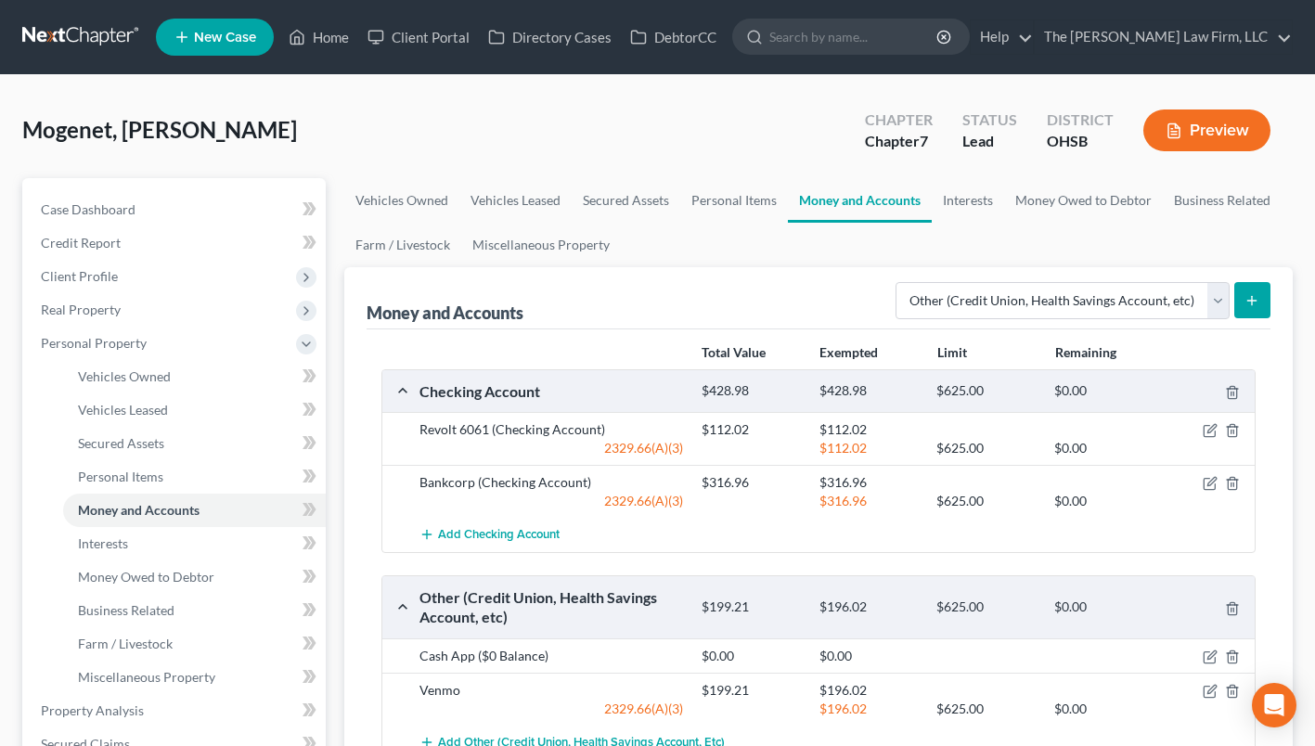
click at [472, 129] on div "Mogenet, Shante Upgraded Chapter Chapter 7 Status Lead District OHSB Preview" at bounding box center [657, 137] width 1270 height 81
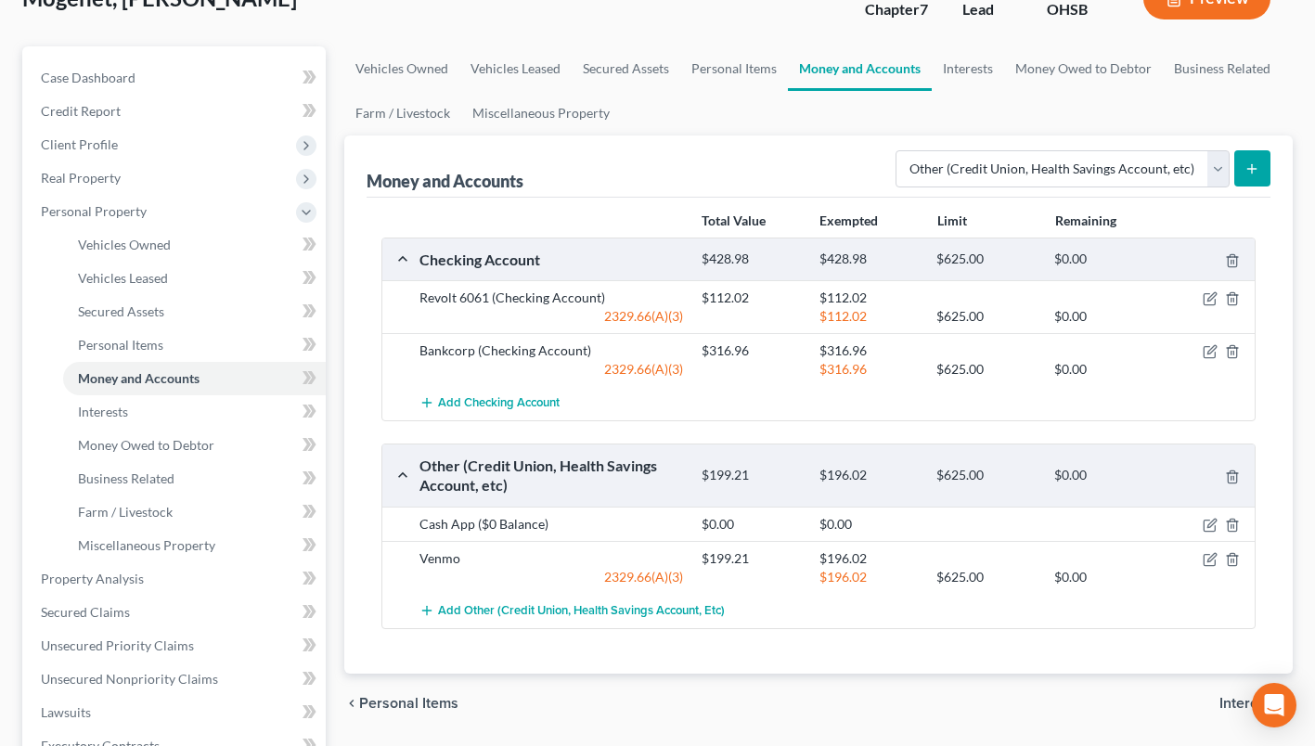
scroll to position [557, 0]
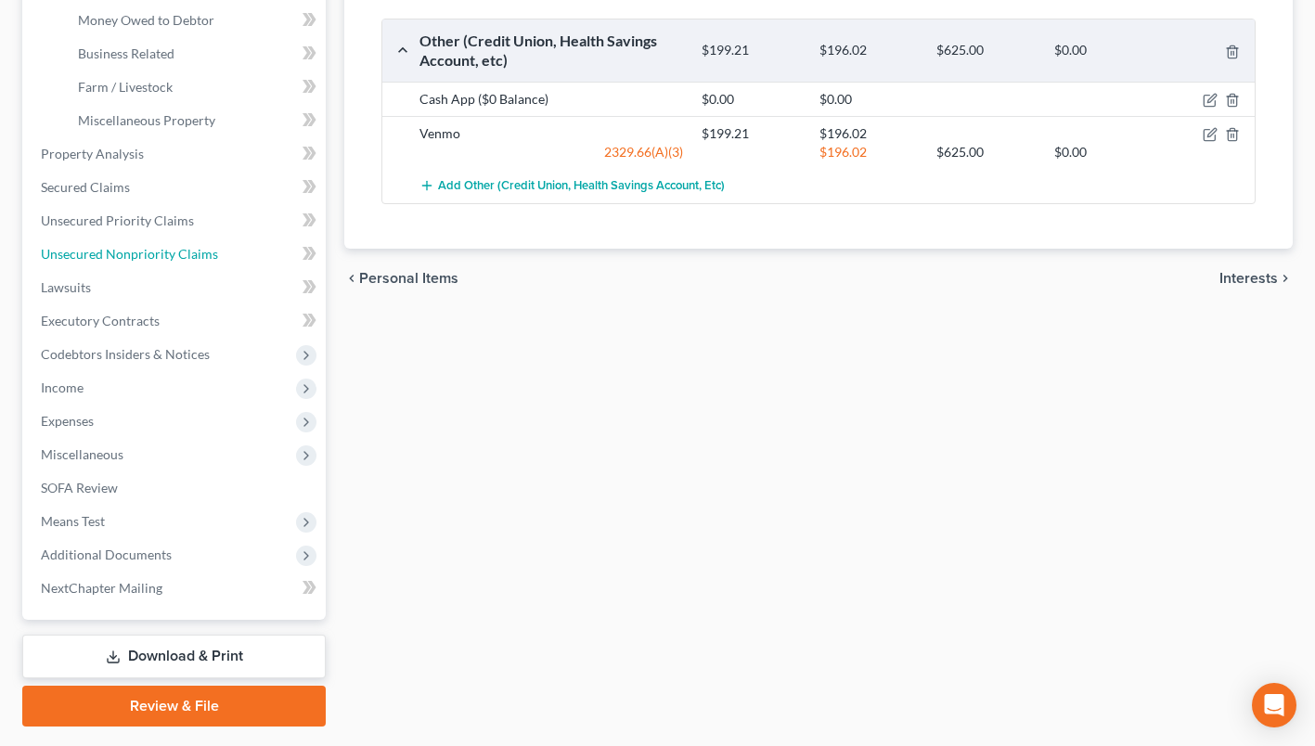
click at [229, 254] on link "Unsecured Nonpriority Claims" at bounding box center [176, 254] width 300 height 33
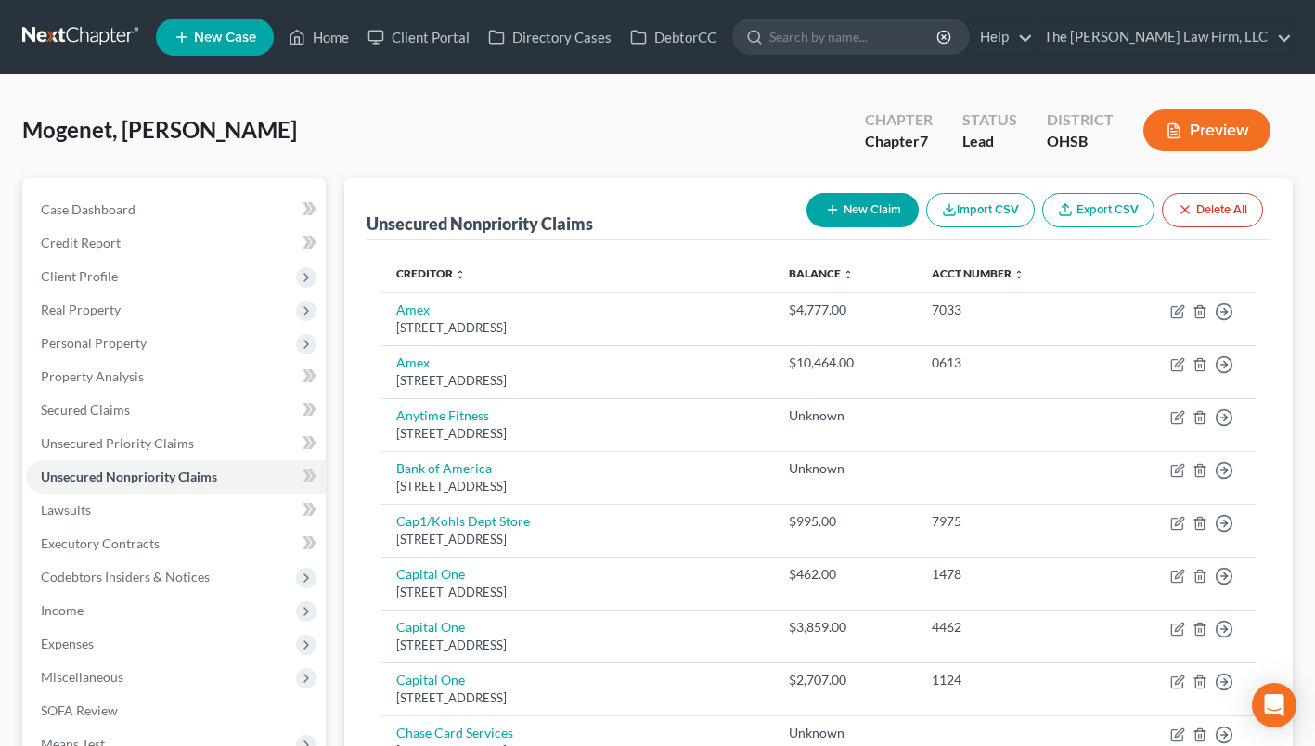
click at [137, 278] on span "Client Profile" at bounding box center [176, 276] width 300 height 33
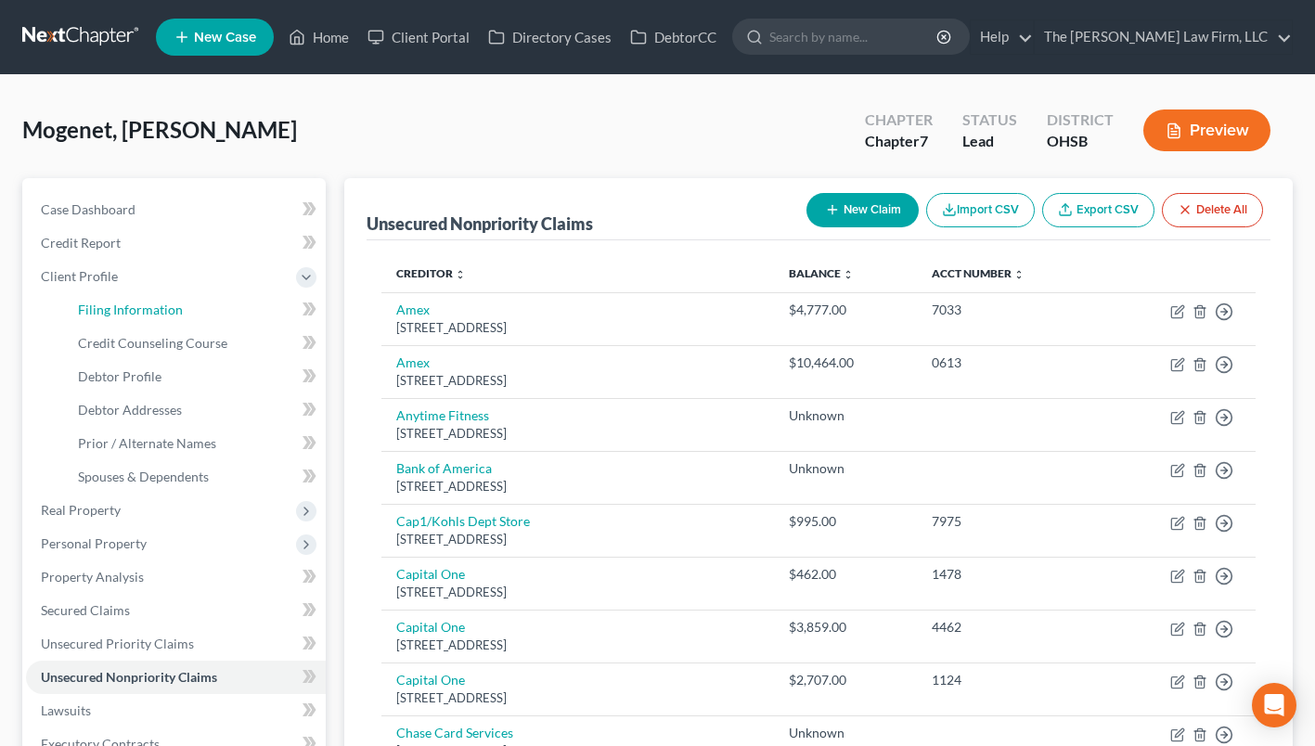
click at [135, 298] on link "Filing Information" at bounding box center [194, 309] width 263 height 33
select select "1"
select select "0"
select select "36"
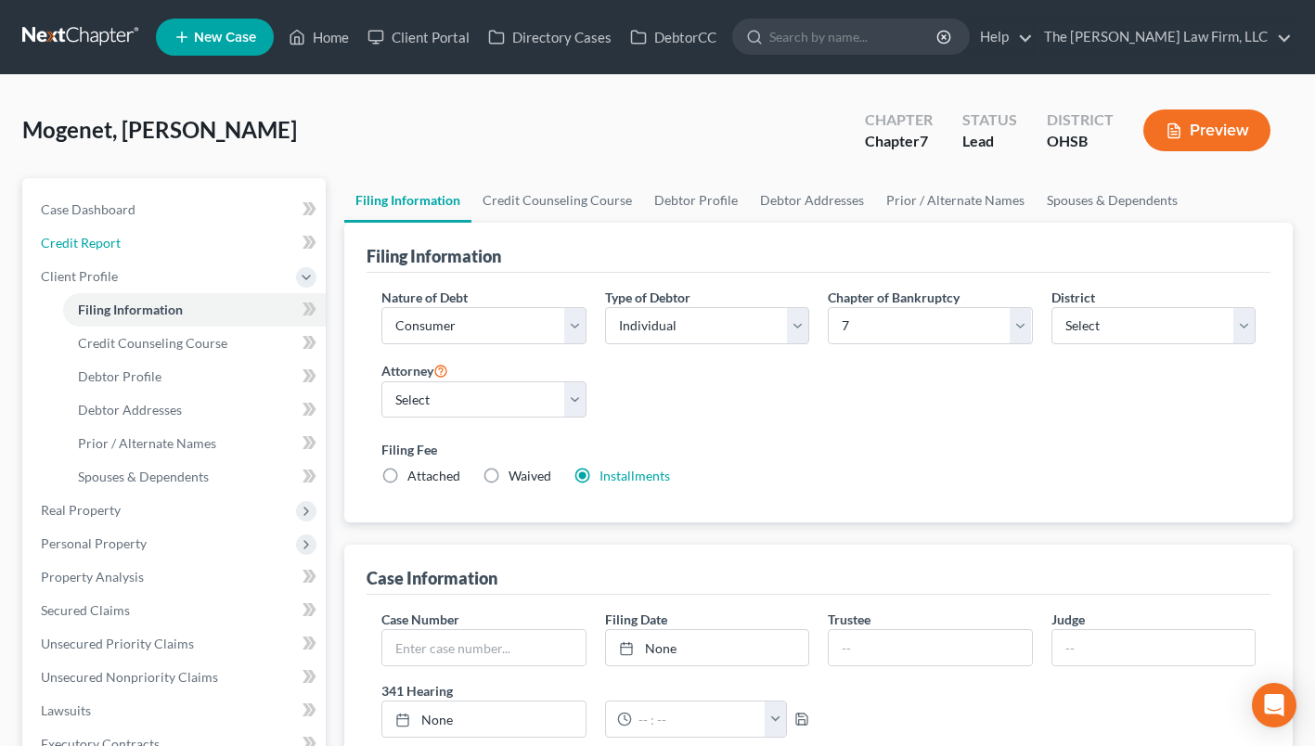
click at [86, 249] on span "Credit Report" at bounding box center [81, 243] width 80 height 16
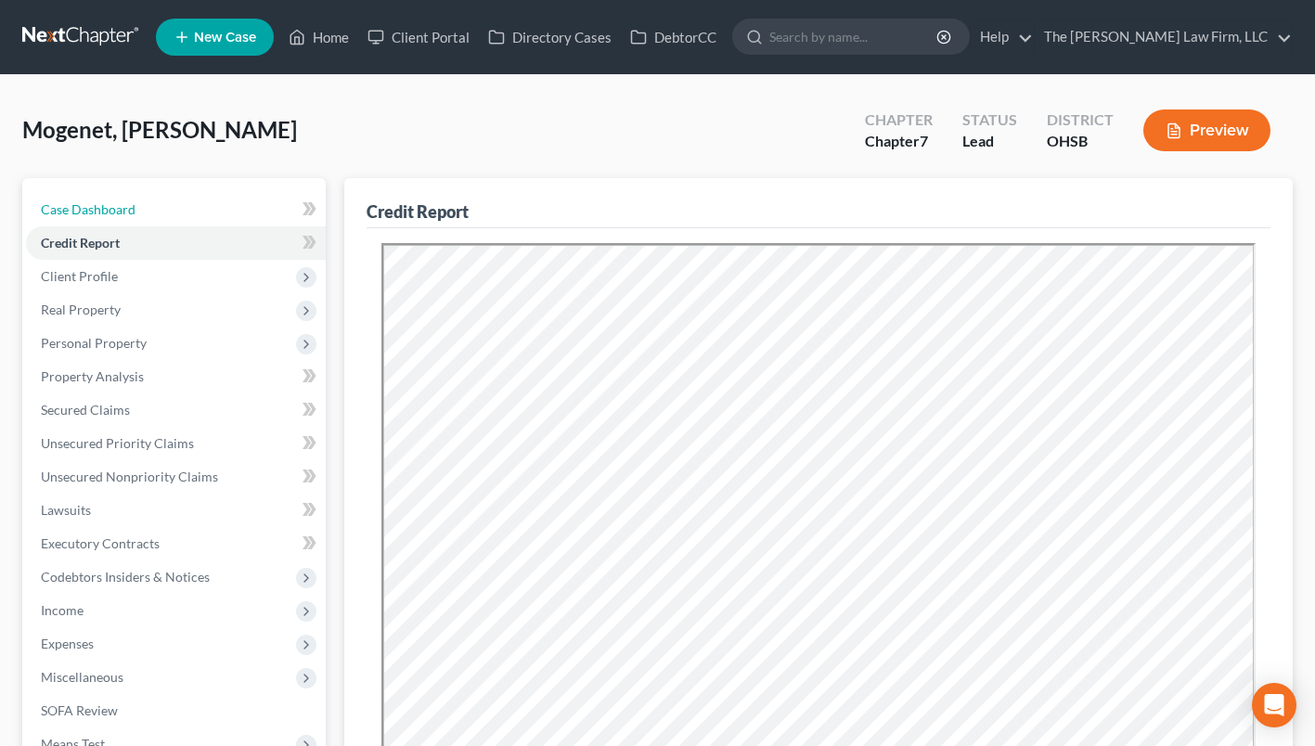
click at [83, 211] on span "Case Dashboard" at bounding box center [88, 209] width 95 height 16
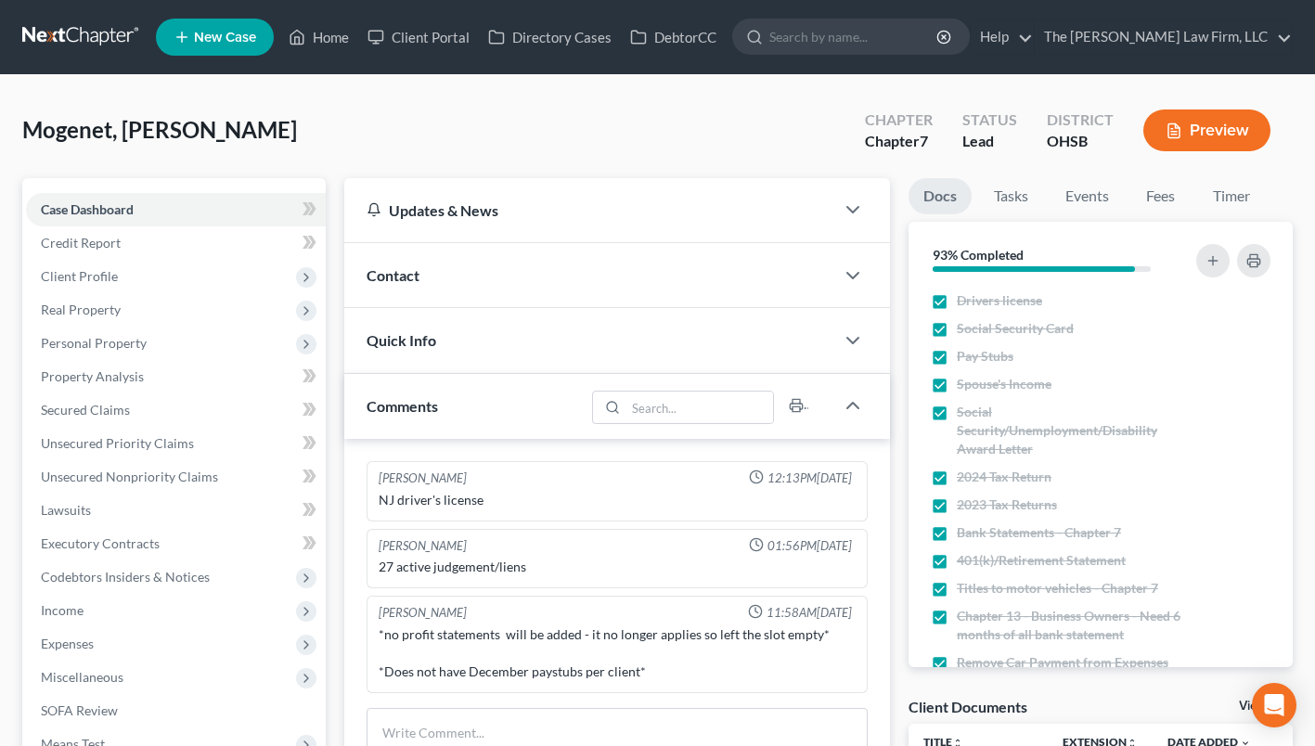
click at [74, 275] on span "Client Profile" at bounding box center [79, 276] width 77 height 16
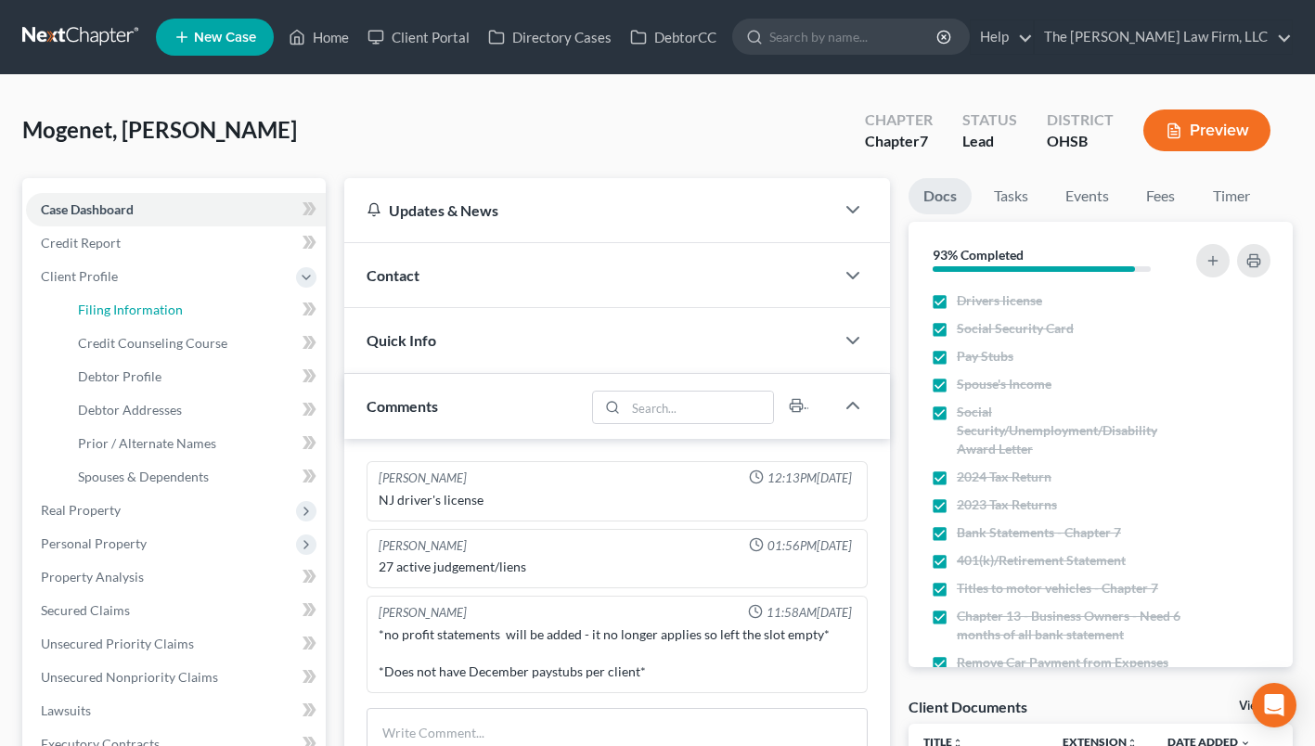
click at [180, 301] on link "Filing Information" at bounding box center [194, 309] width 263 height 33
select select "1"
select select "0"
select select "62"
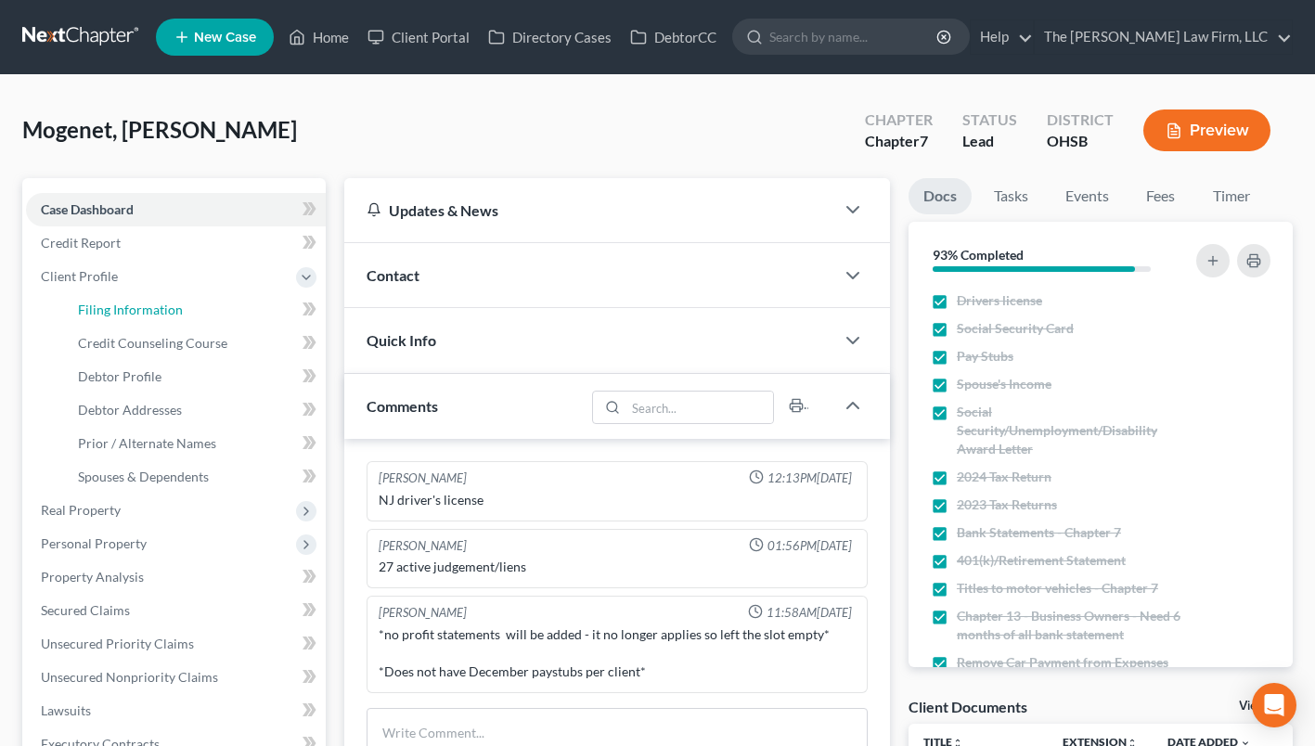
select select "0"
select select "36"
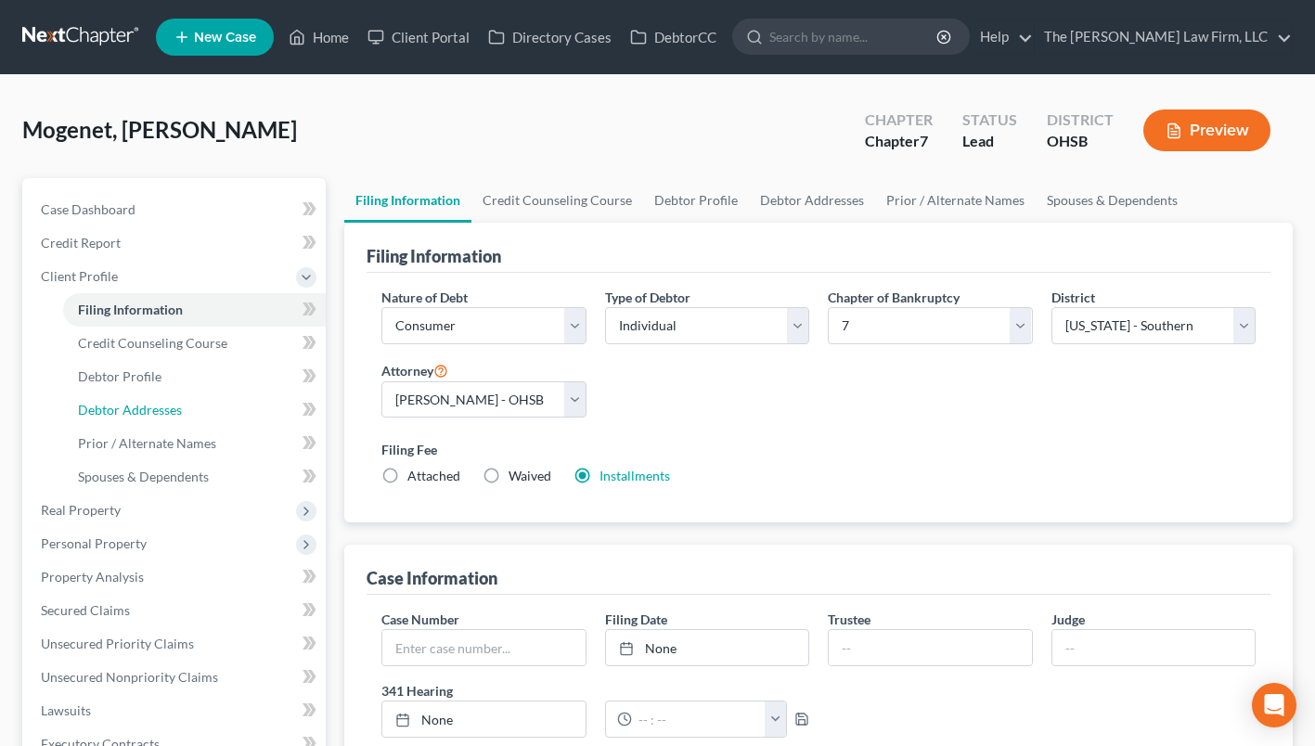
click at [162, 404] on span "Debtor Addresses" at bounding box center [130, 410] width 104 height 16
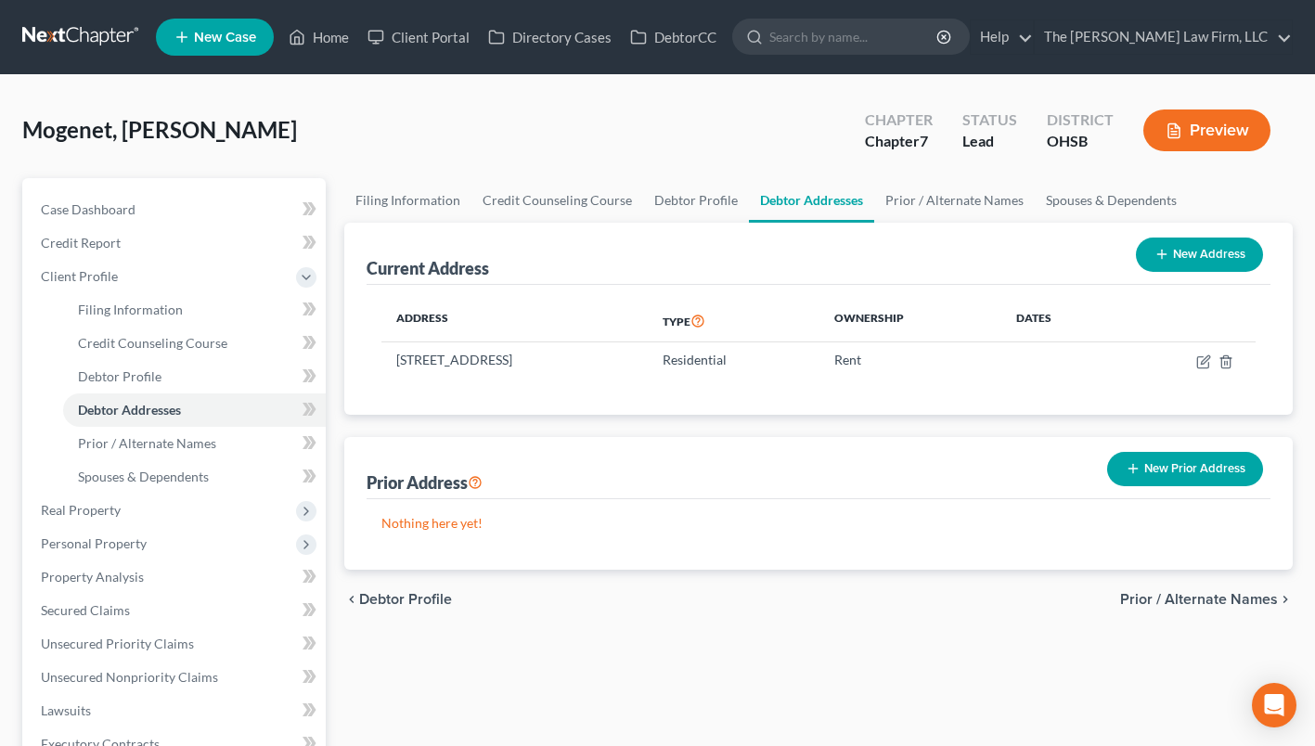
click at [111, 537] on span "Personal Property" at bounding box center [94, 543] width 106 height 16
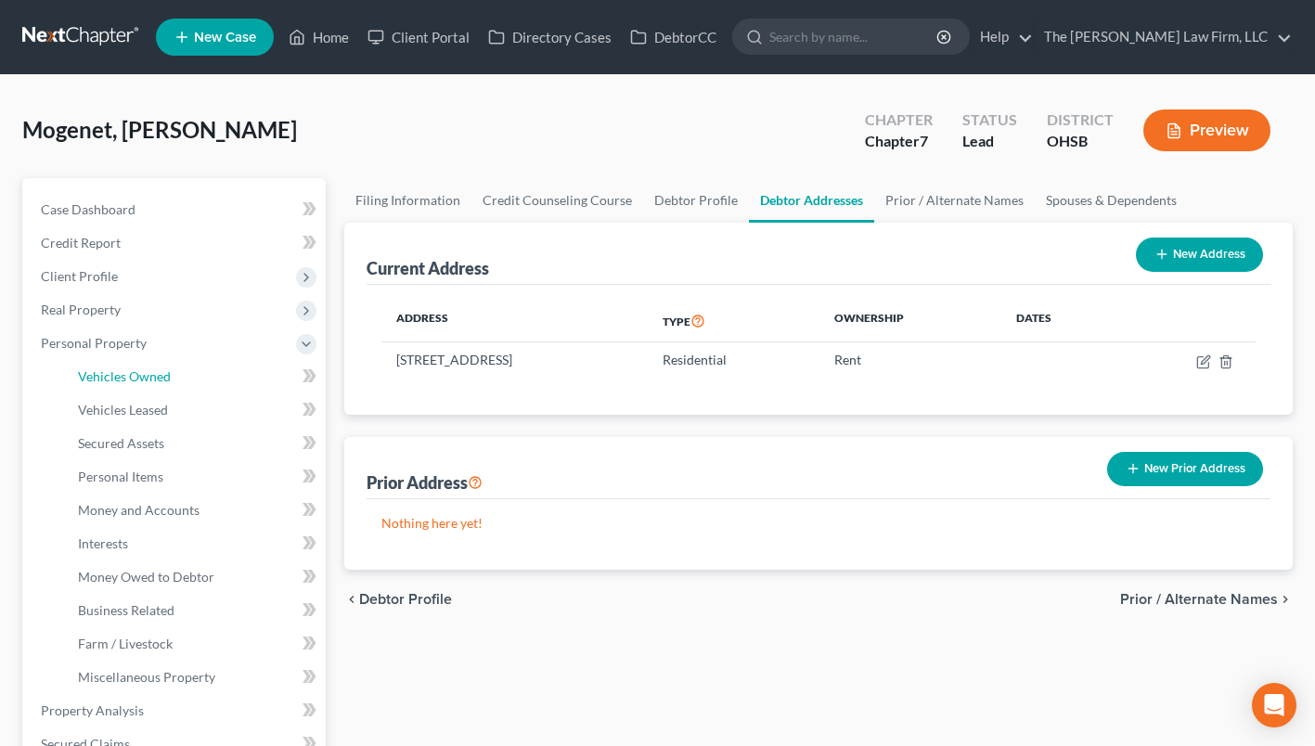
click at [166, 374] on span "Vehicles Owned" at bounding box center [124, 376] width 93 height 16
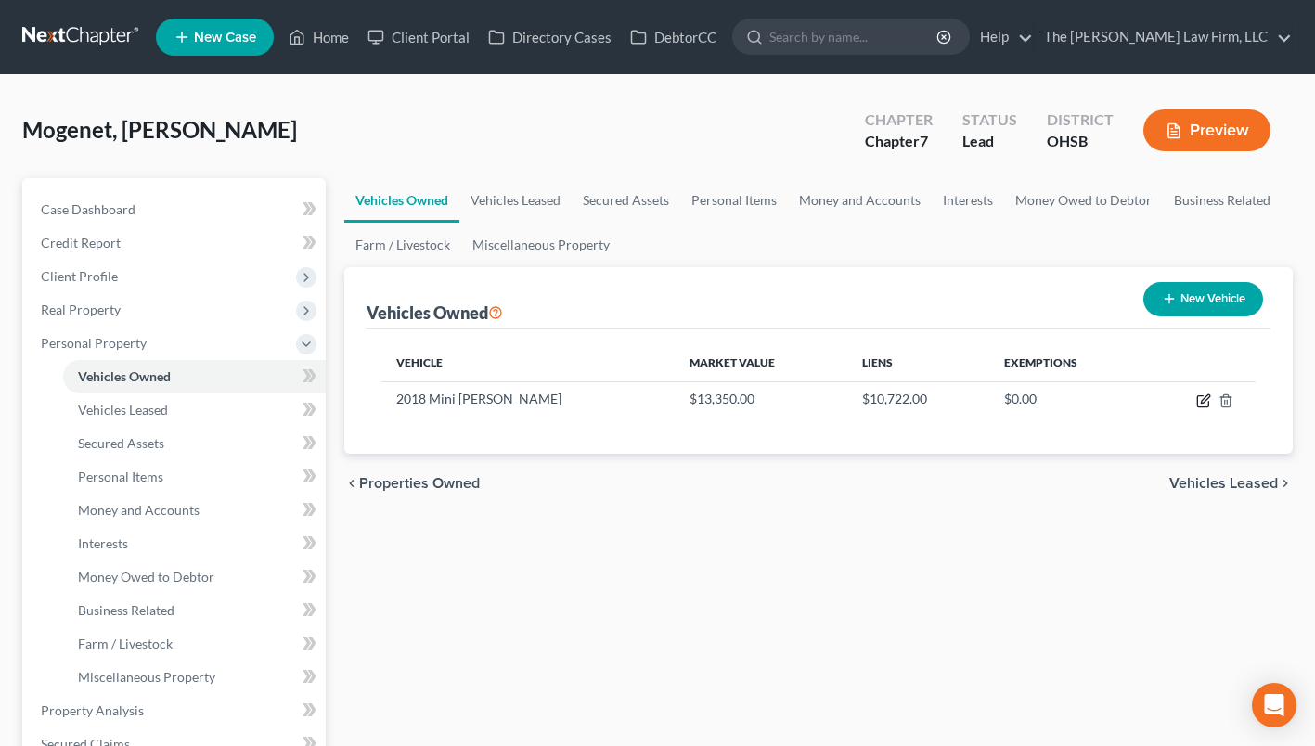
click at [1203, 401] on icon "button" at bounding box center [1203, 400] width 15 height 15
select select "0"
select select "8"
select select "2"
select select "0"
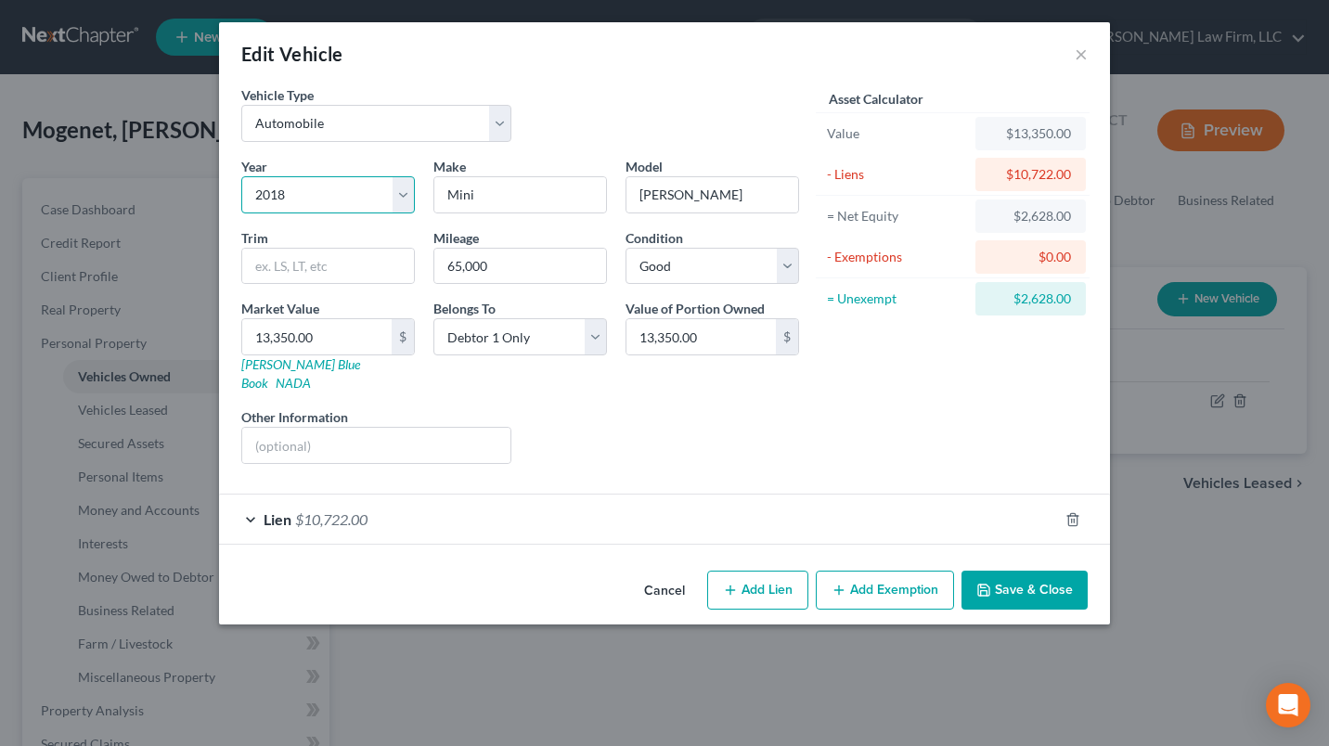
click at [315, 198] on select "Select 2026 2025 2024 2023 2022 2021 2020 2019 2018 2017 2016 2015 2014 2013 20…" at bounding box center [328, 194] width 174 height 37
click at [322, 198] on select "Select 2026 2025 2024 2023 2022 2021 2020 2019 2018 2017 2016 2015 2014 2013 20…" at bounding box center [328, 194] width 174 height 37
select select "9"
click at [241, 176] on select "Select 2026 2025 2024 2023 2022 2021 2020 2019 2018 2017 2016 2015 2014 2013 20…" at bounding box center [328, 194] width 174 height 37
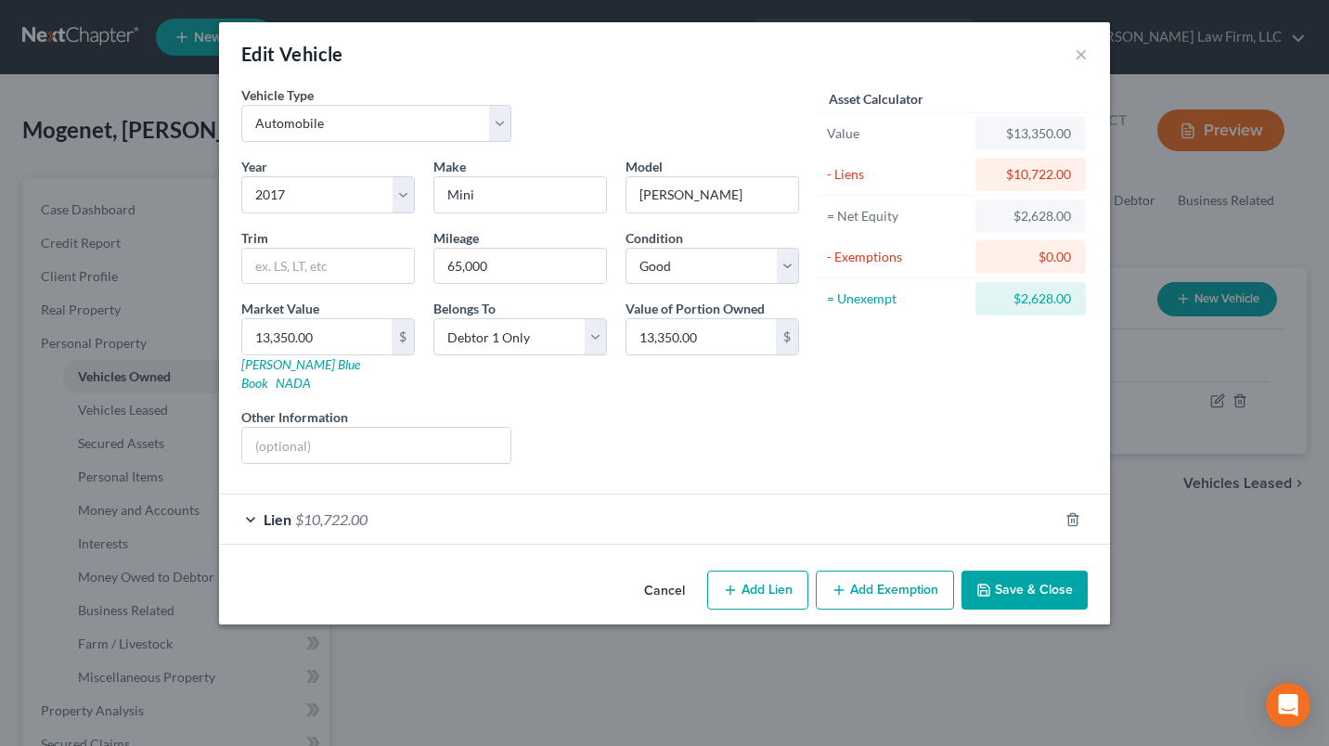
click at [1025, 571] on button "Save & Close" at bounding box center [1024, 590] width 126 height 39
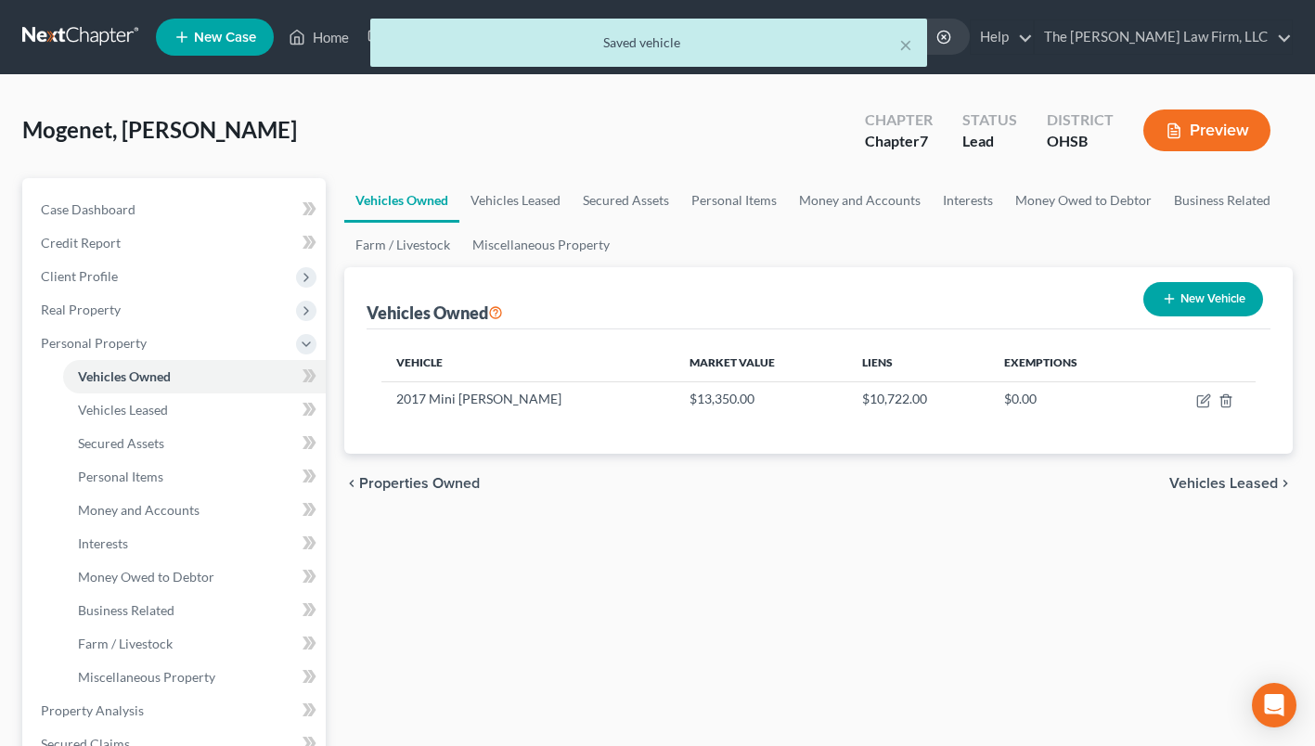
click at [112, 273] on span "Client Profile" at bounding box center [79, 276] width 77 height 16
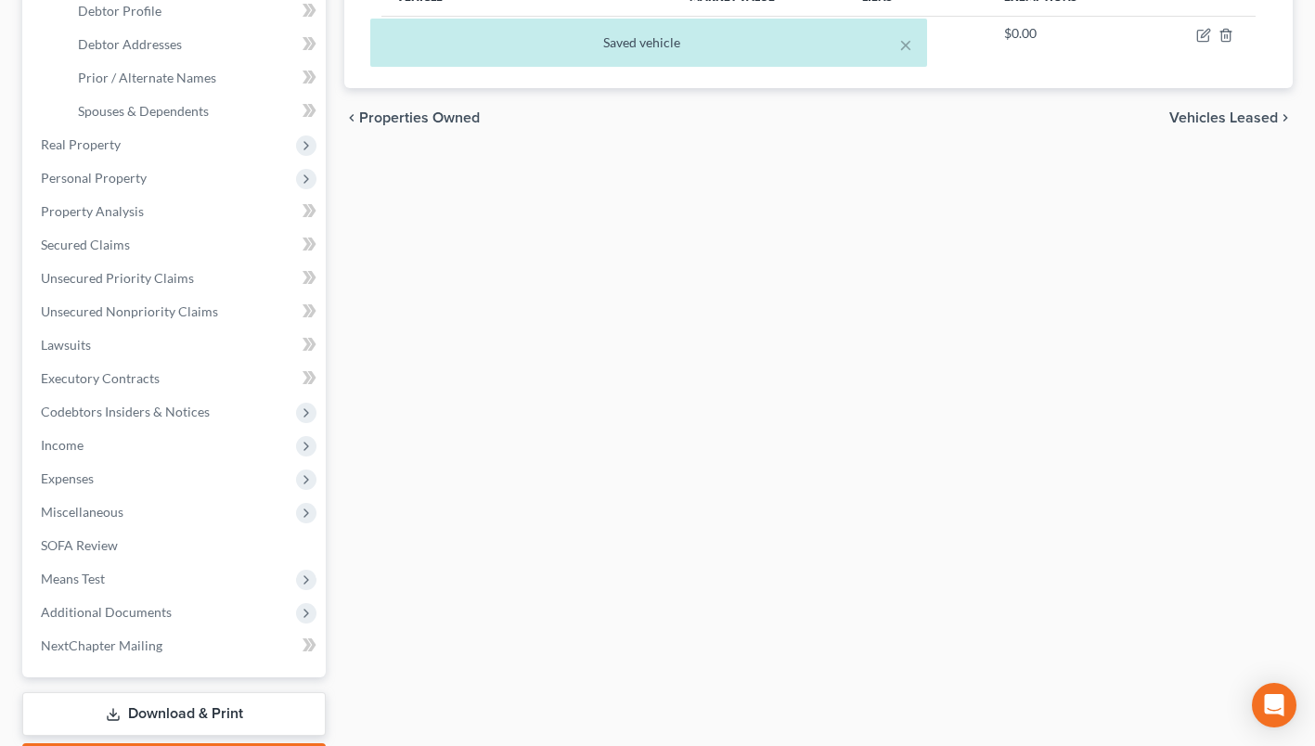
scroll to position [472, 0]
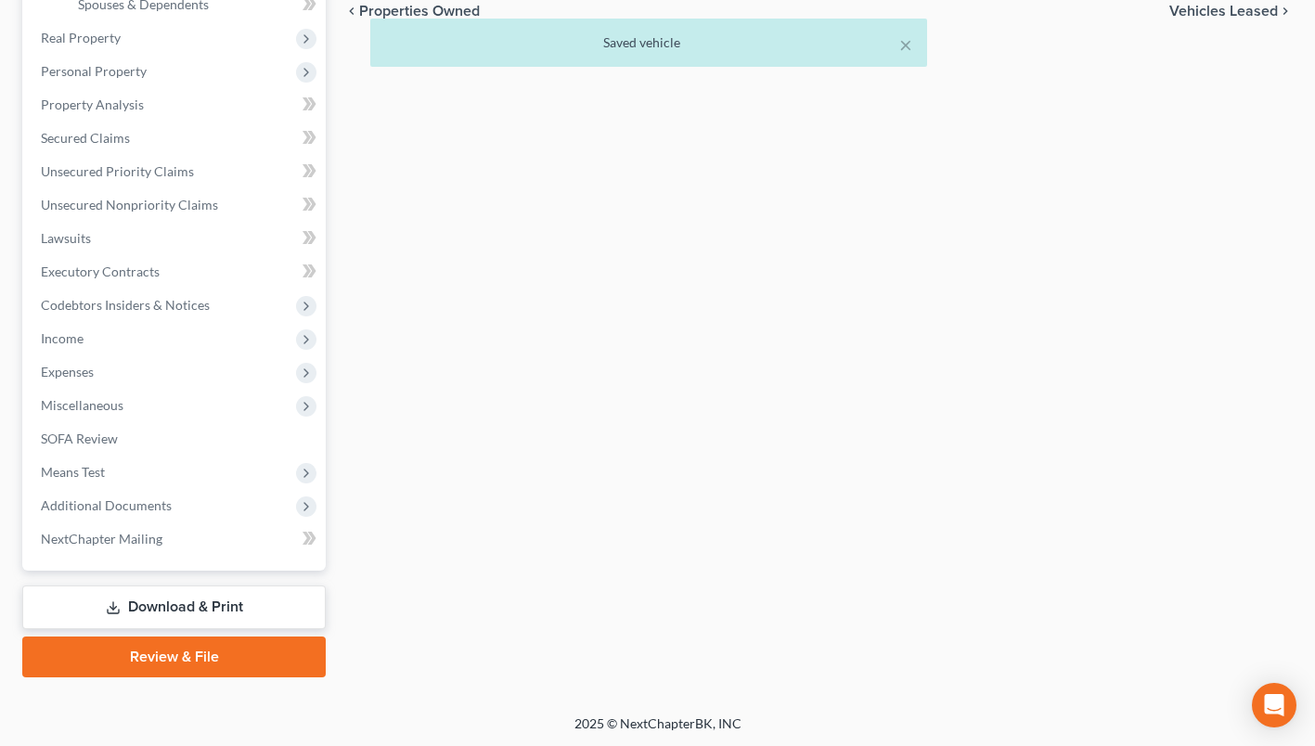
click at [144, 497] on span "Additional Documents" at bounding box center [106, 505] width 131 height 16
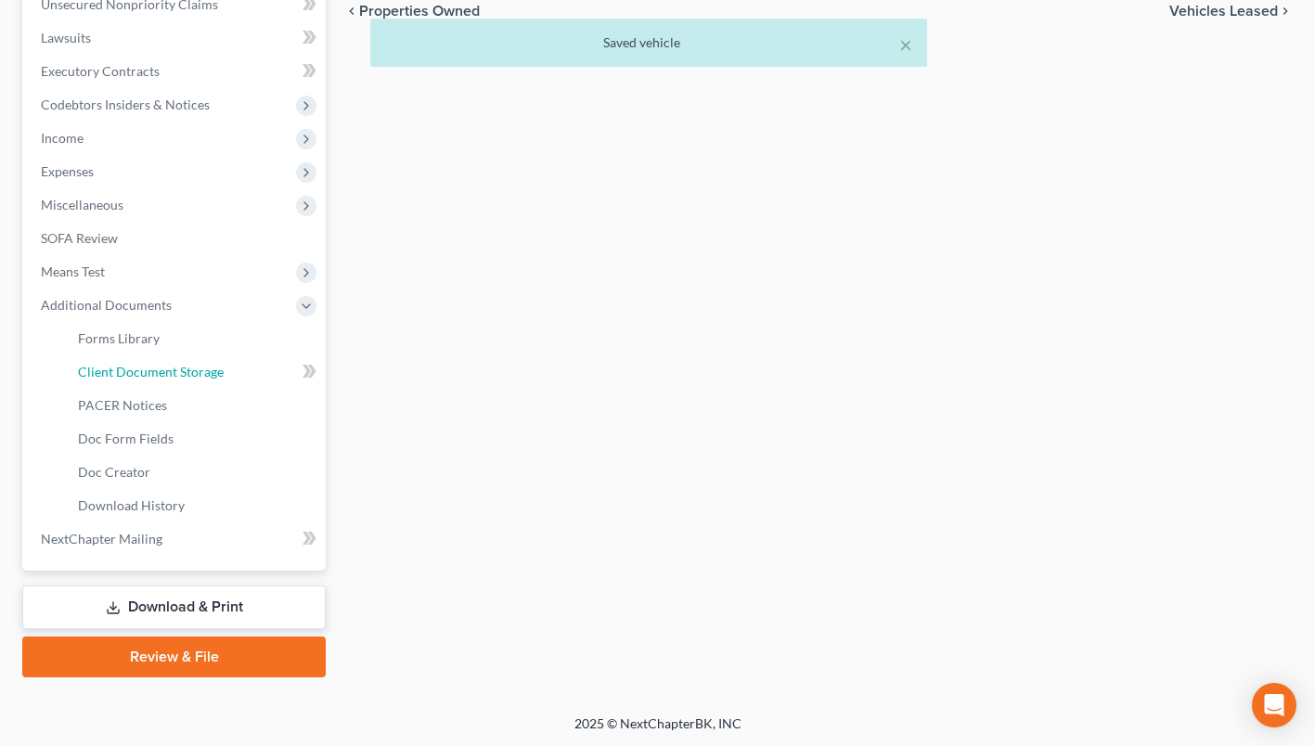
click at [191, 371] on span "Client Document Storage" at bounding box center [151, 372] width 146 height 16
select select "7"
select select "52"
select select "61"
select select "37"
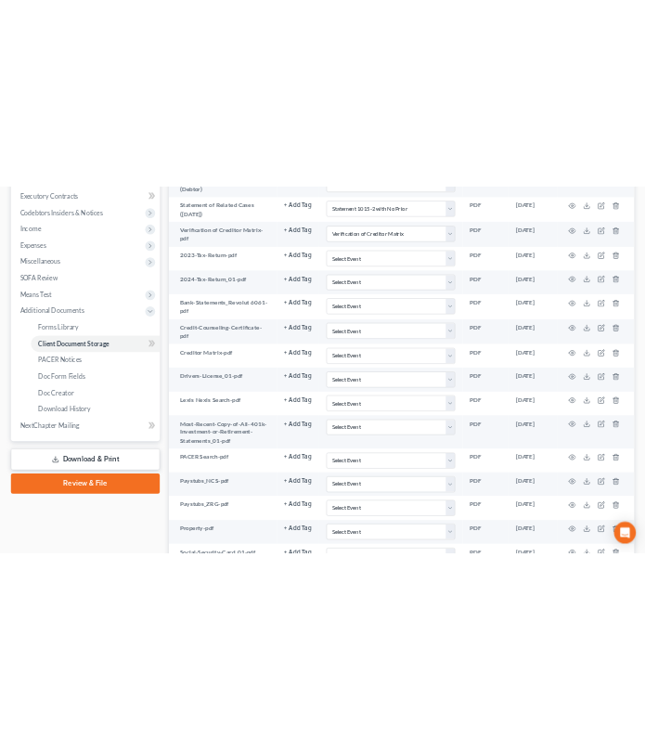
scroll to position [557, 0]
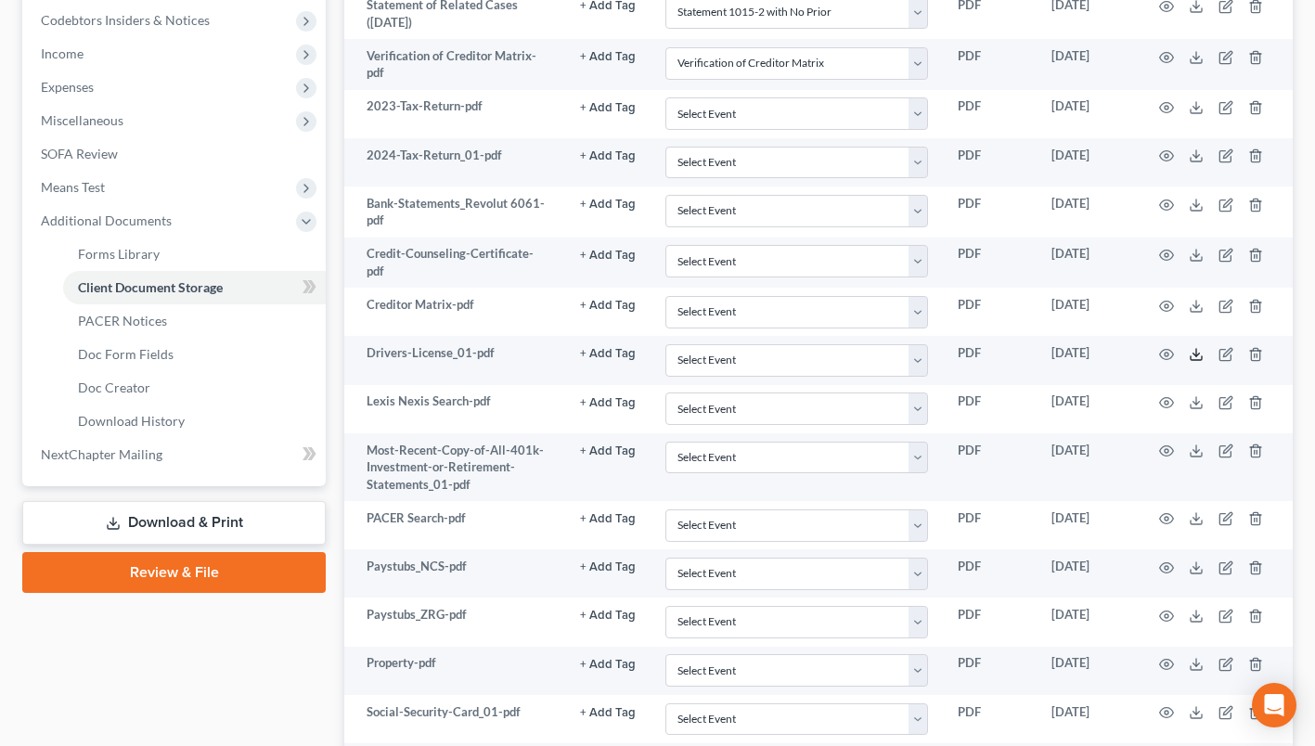
click at [1200, 353] on icon at bounding box center [1196, 354] width 15 height 15
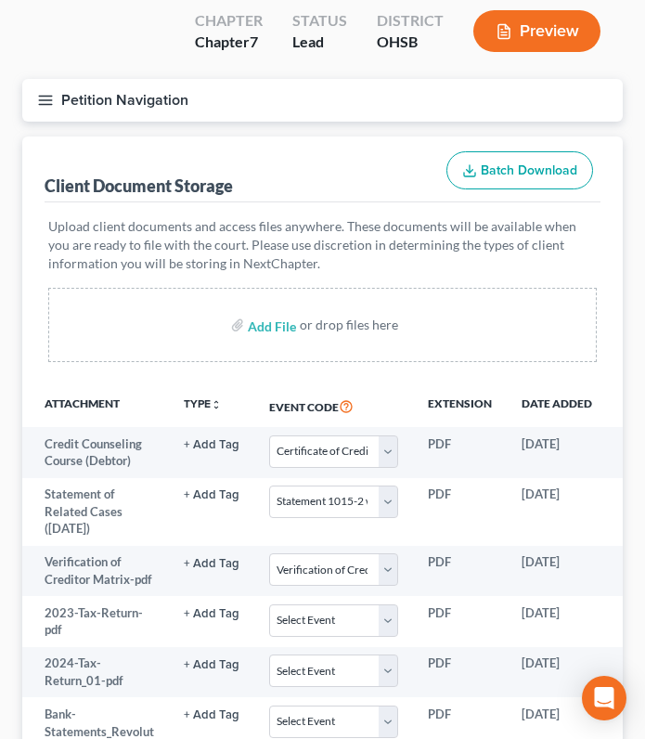
scroll to position [0, 0]
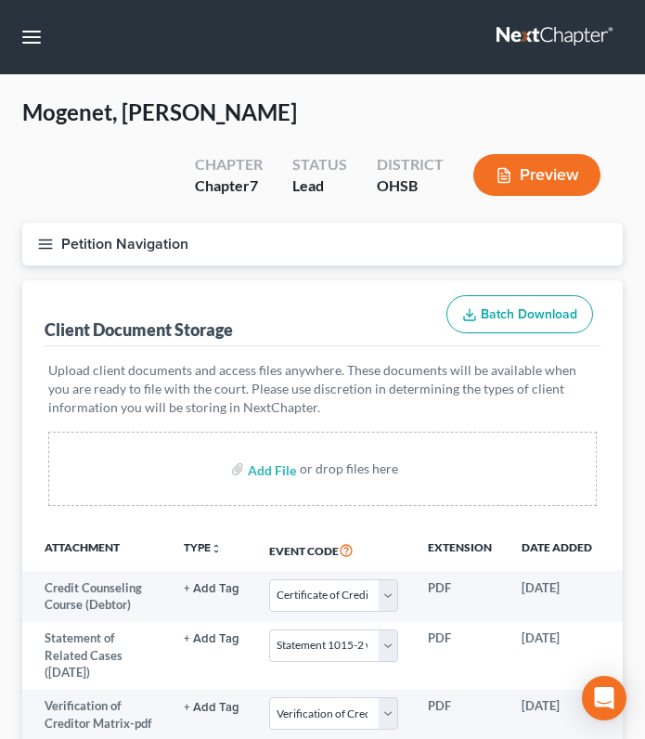
click at [49, 230] on button "Petition Navigation" at bounding box center [322, 244] width 600 height 43
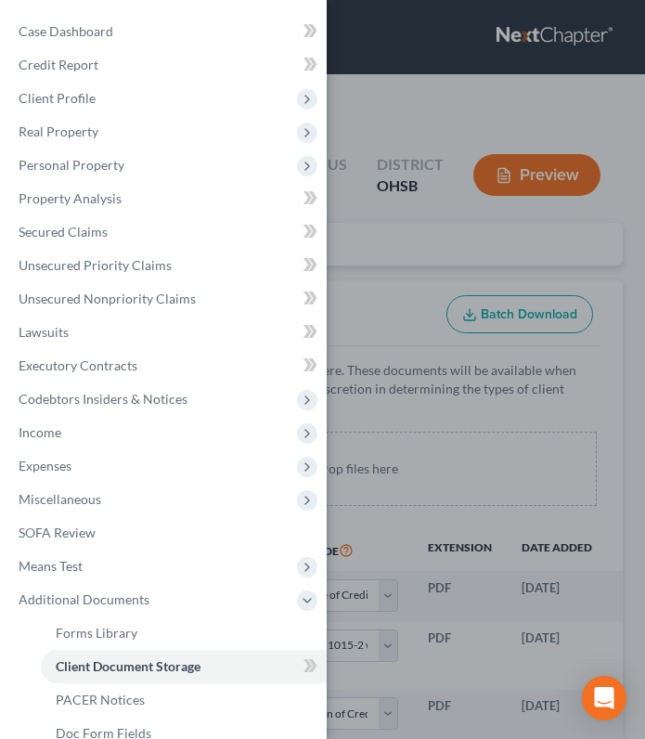
click at [89, 97] on span "Client Profile" at bounding box center [57, 98] width 77 height 16
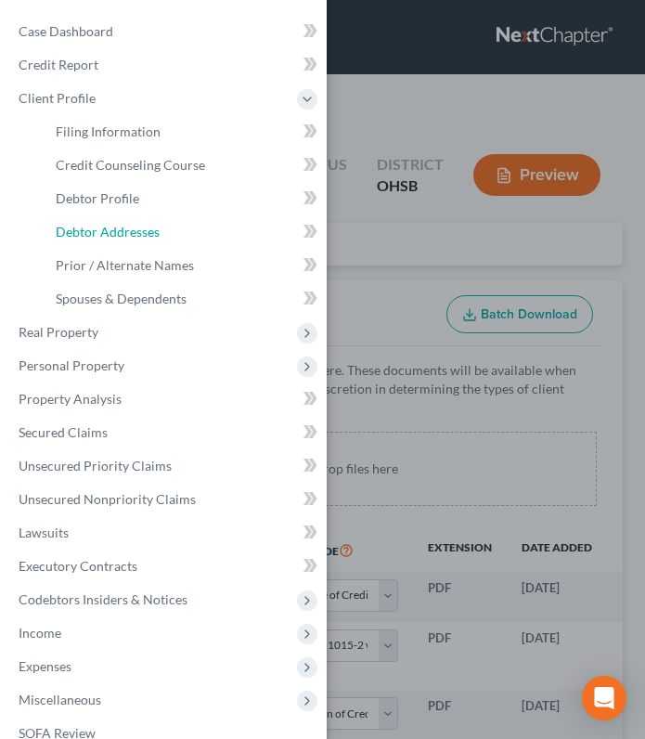
click at [110, 223] on link "Debtor Addresses" at bounding box center [184, 231] width 286 height 33
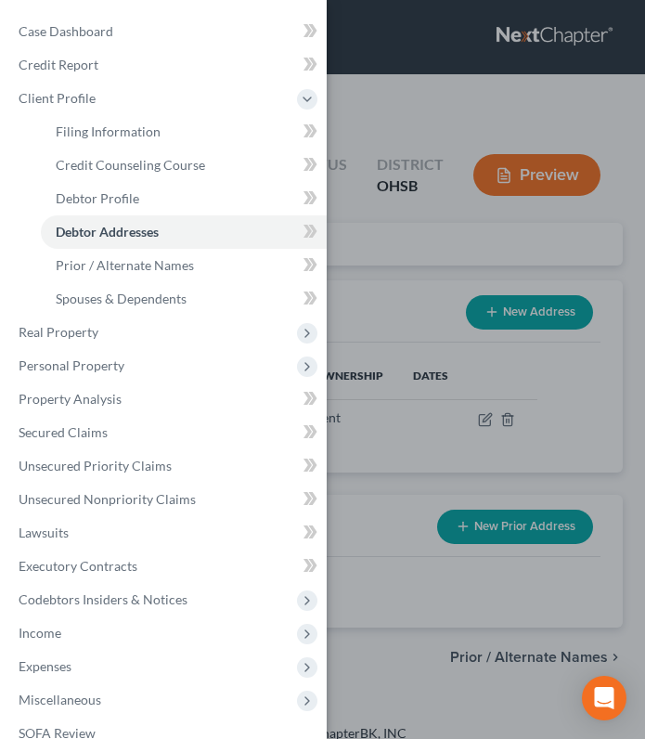
click at [414, 125] on div "Case Dashboard Payments Invoices Payments Payments Credit Report Client Profile" at bounding box center [322, 369] width 645 height 739
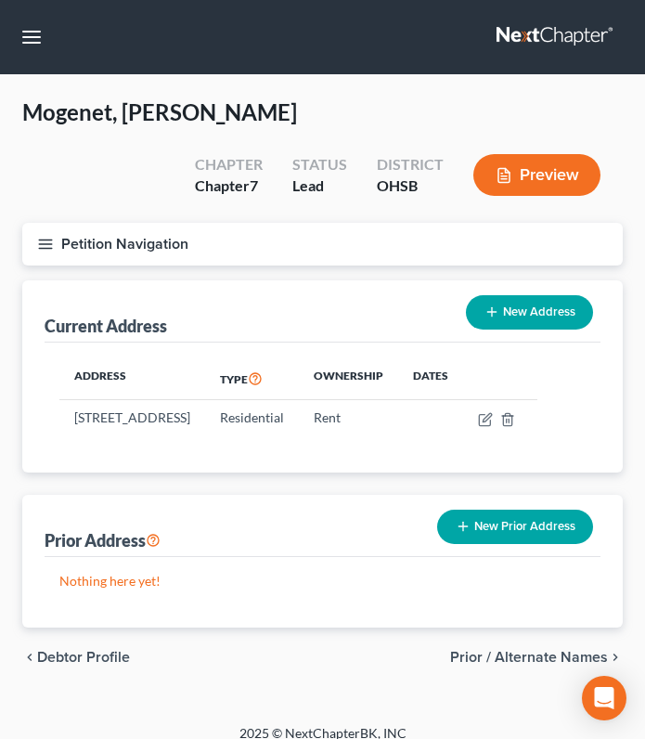
click at [493, 544] on button "New Prior Address" at bounding box center [515, 526] width 156 height 34
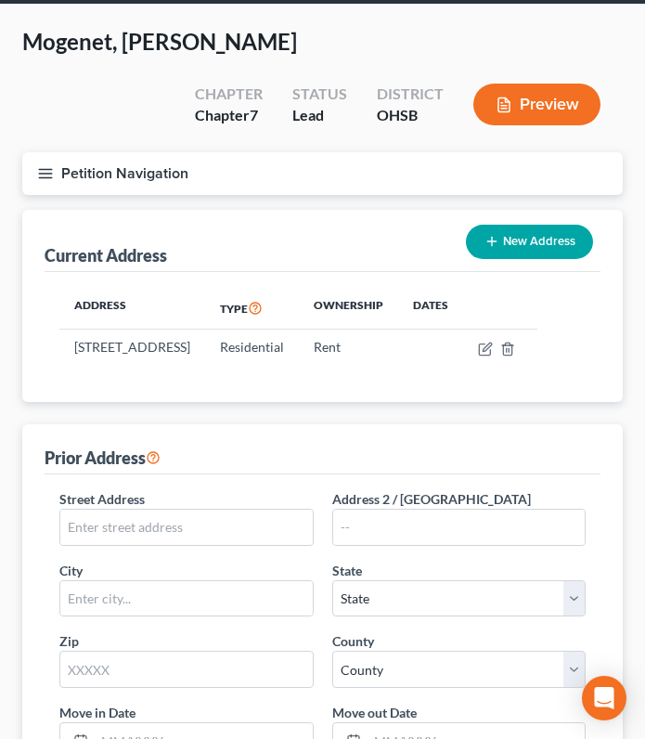
scroll to position [93, 0]
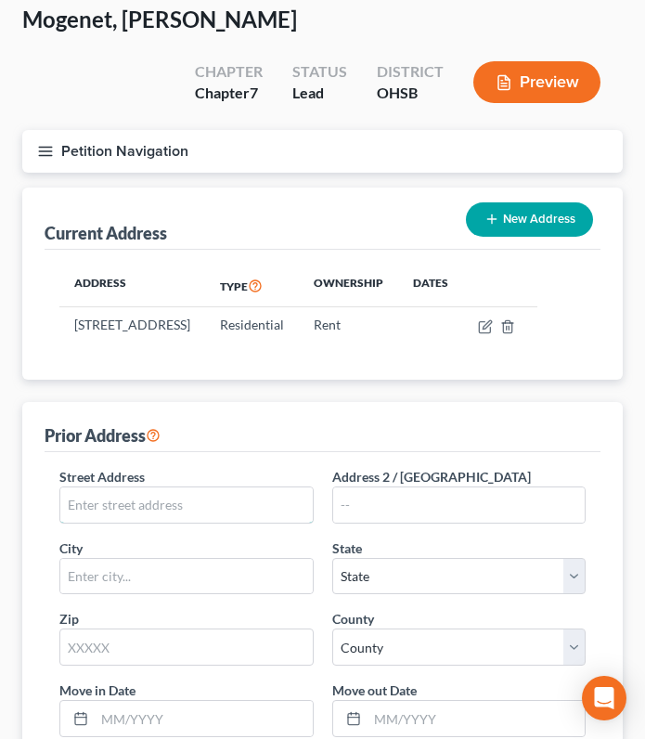
click at [199, 518] on input "text" at bounding box center [186, 504] width 252 height 35
type input "122 Locust St."
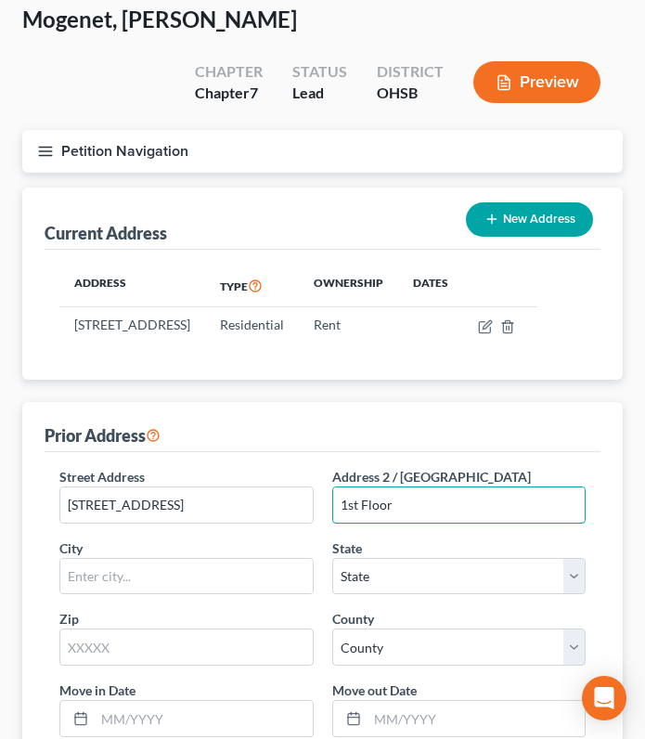
type input "1st Floor"
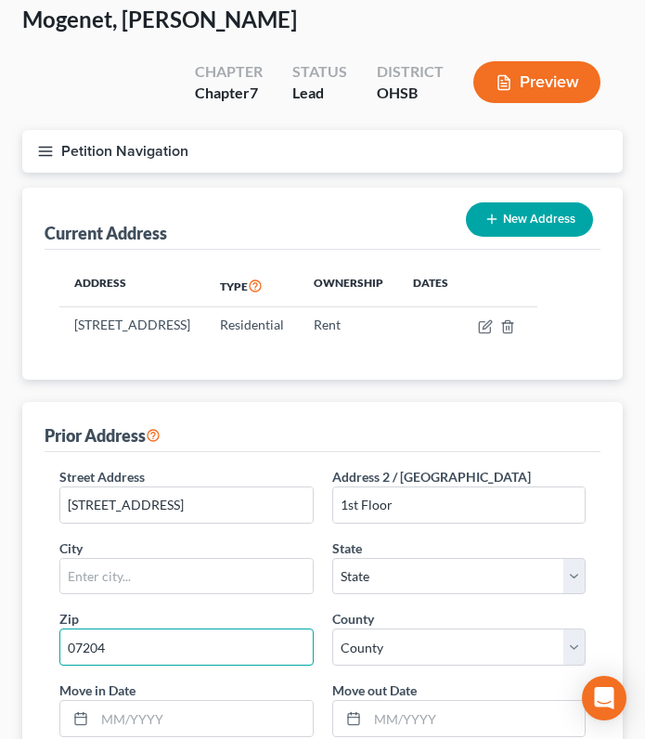
type input "07204"
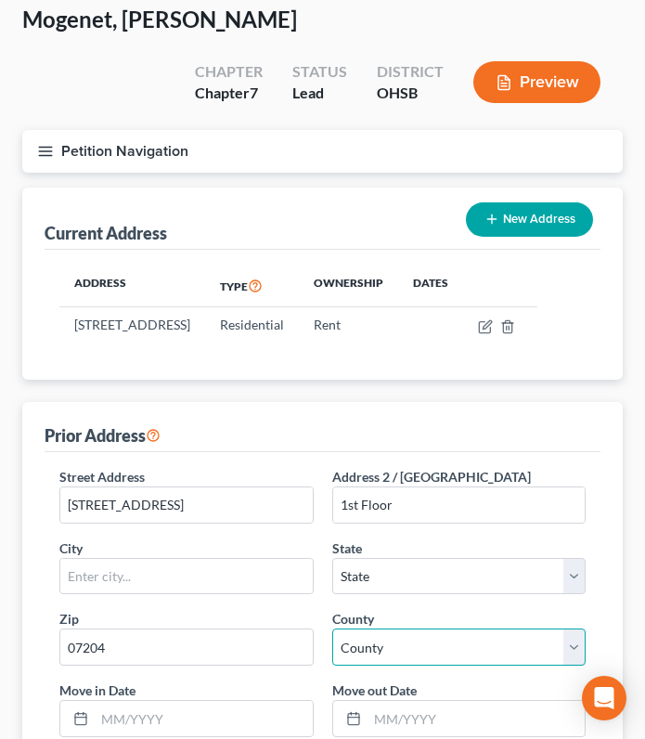
type input "Roselle Park"
select select "33"
click at [360, 663] on select "County Atlantic County Bergen County Burlington County Camden County Cape May C…" at bounding box center [459, 646] width 254 height 37
select select "0"
click at [332, 646] on select "County Atlantic County Bergen County Burlington County Camden County Cape May C…" at bounding box center [459, 646] width 254 height 37
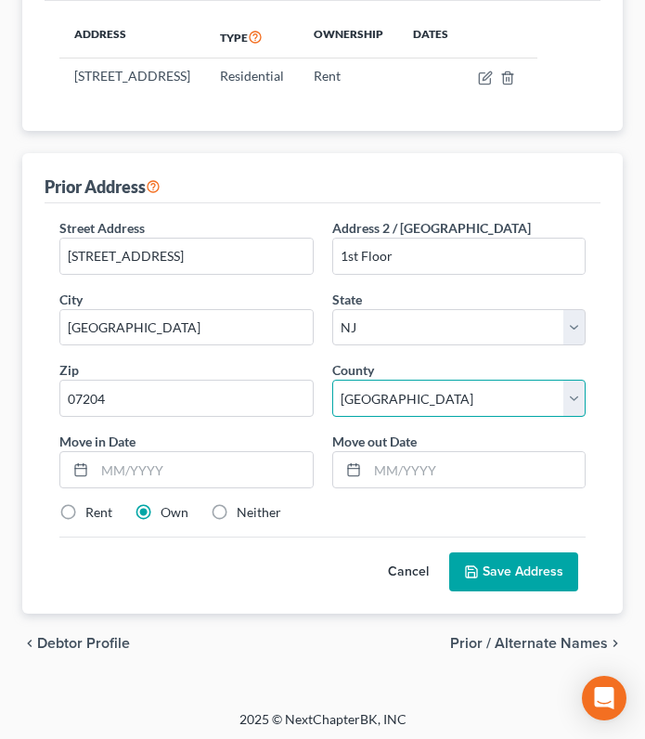
scroll to position [363, 0]
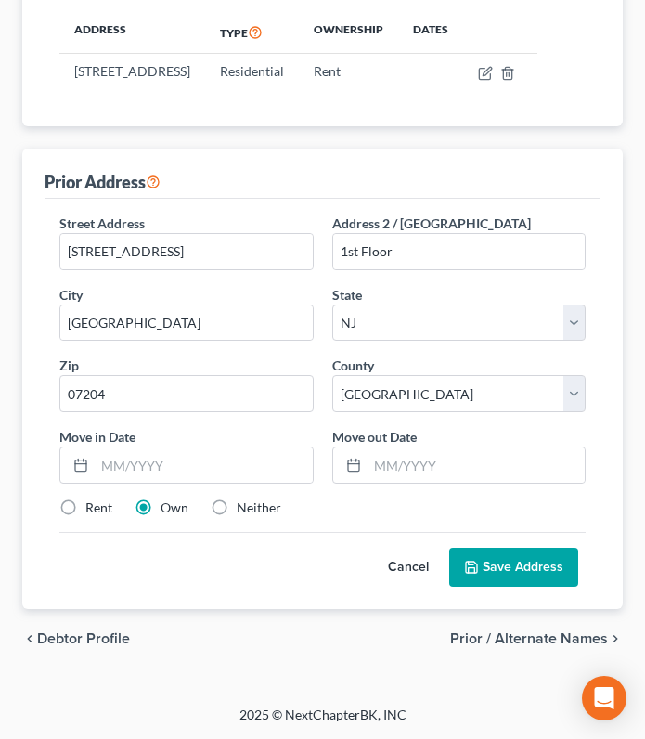
click at [85, 506] on label "Rent" at bounding box center [98, 507] width 27 height 19
click at [93, 506] on input "Rent" at bounding box center [99, 504] width 12 height 12
radio input "true"
click at [398, 470] on input "text" at bounding box center [476, 464] width 218 height 35
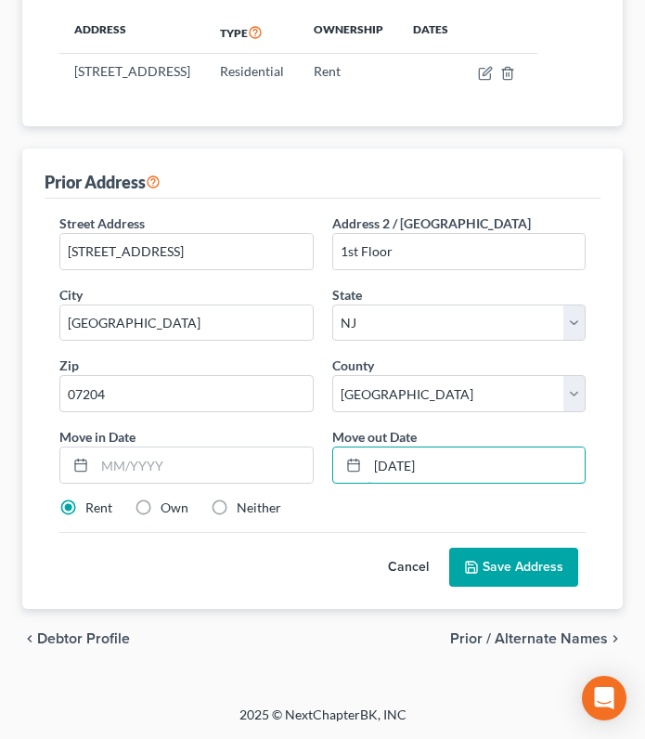
type input "03/01/2025"
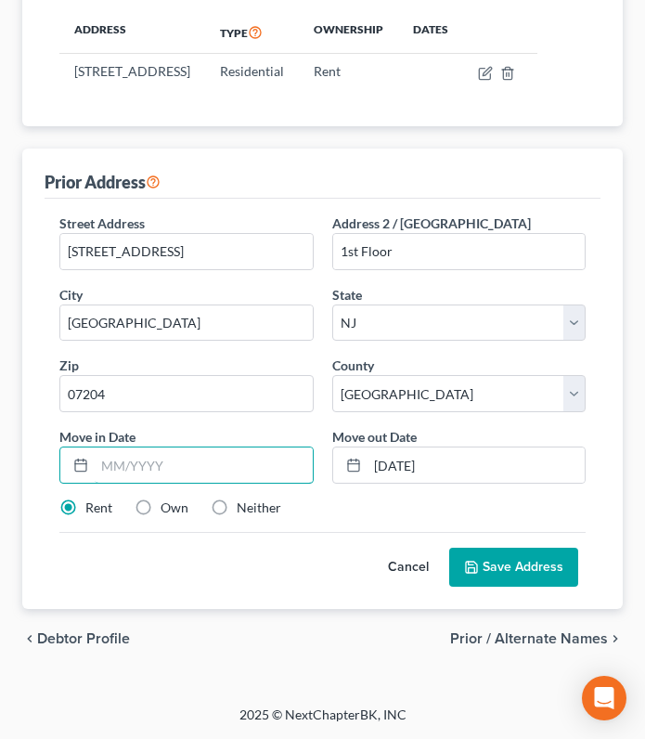
click at [201, 471] on input "text" at bounding box center [204, 464] width 218 height 35
type input "01/01/2020"
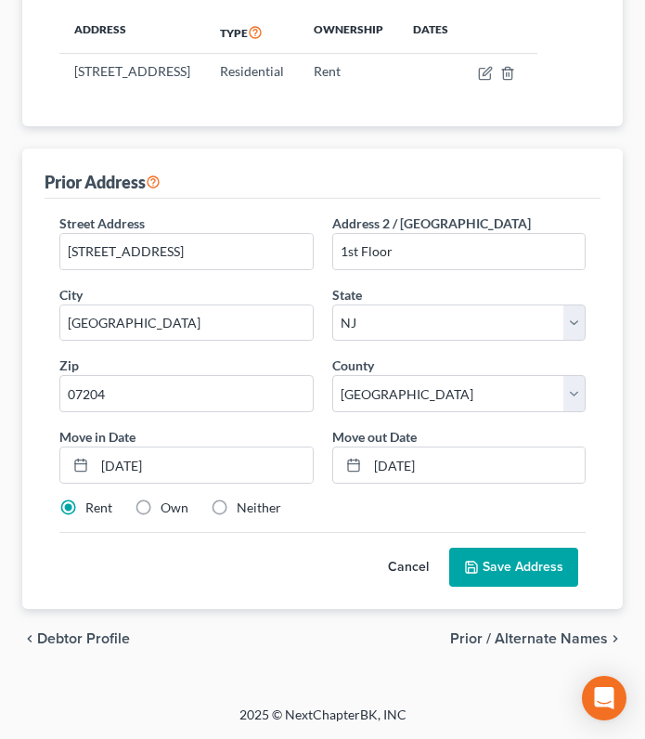
click at [490, 552] on button "Save Address" at bounding box center [513, 566] width 129 height 39
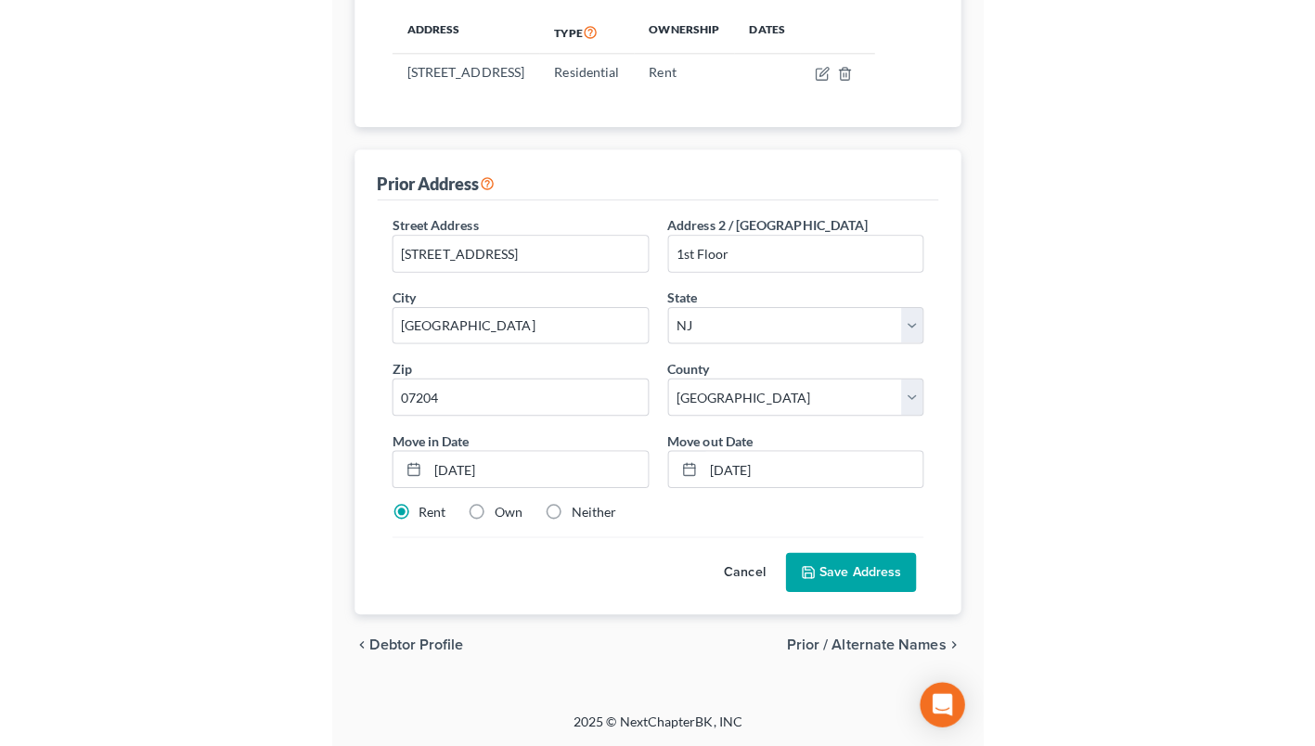
scroll to position [109, 0]
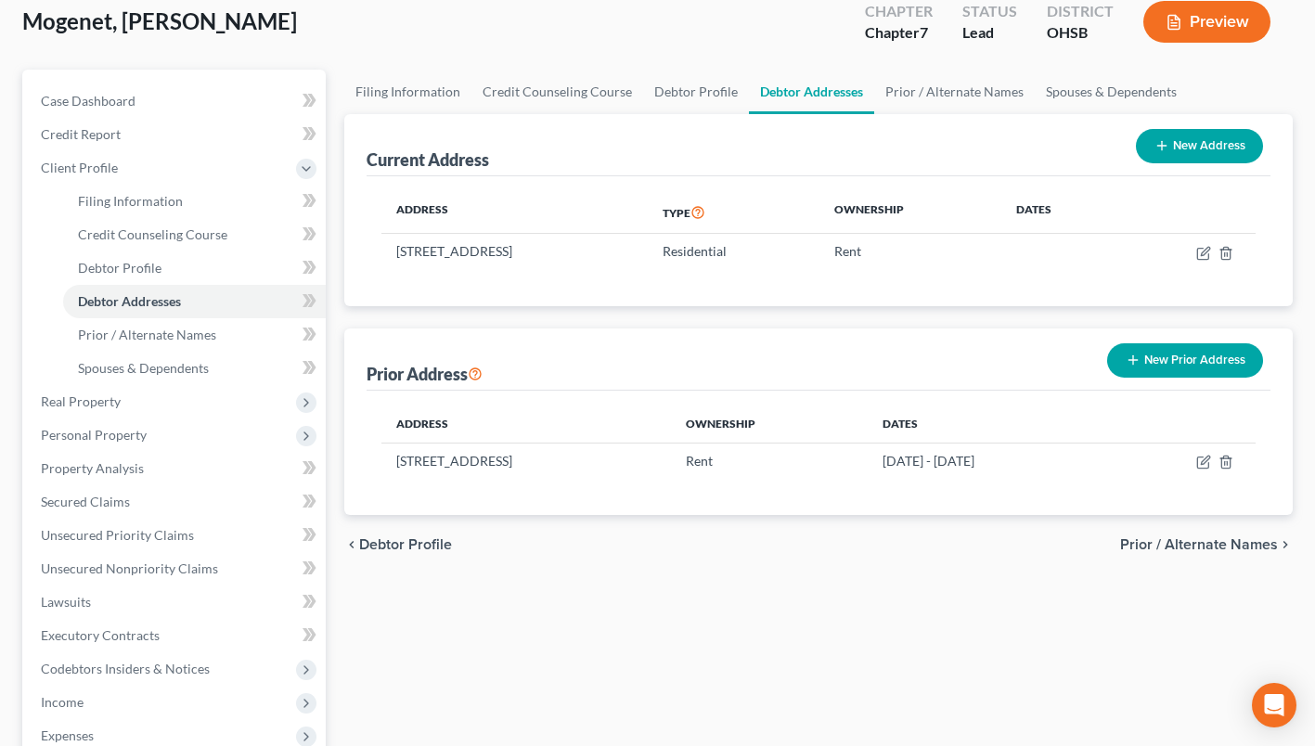
click at [88, 419] on span "Personal Property" at bounding box center [176, 434] width 300 height 33
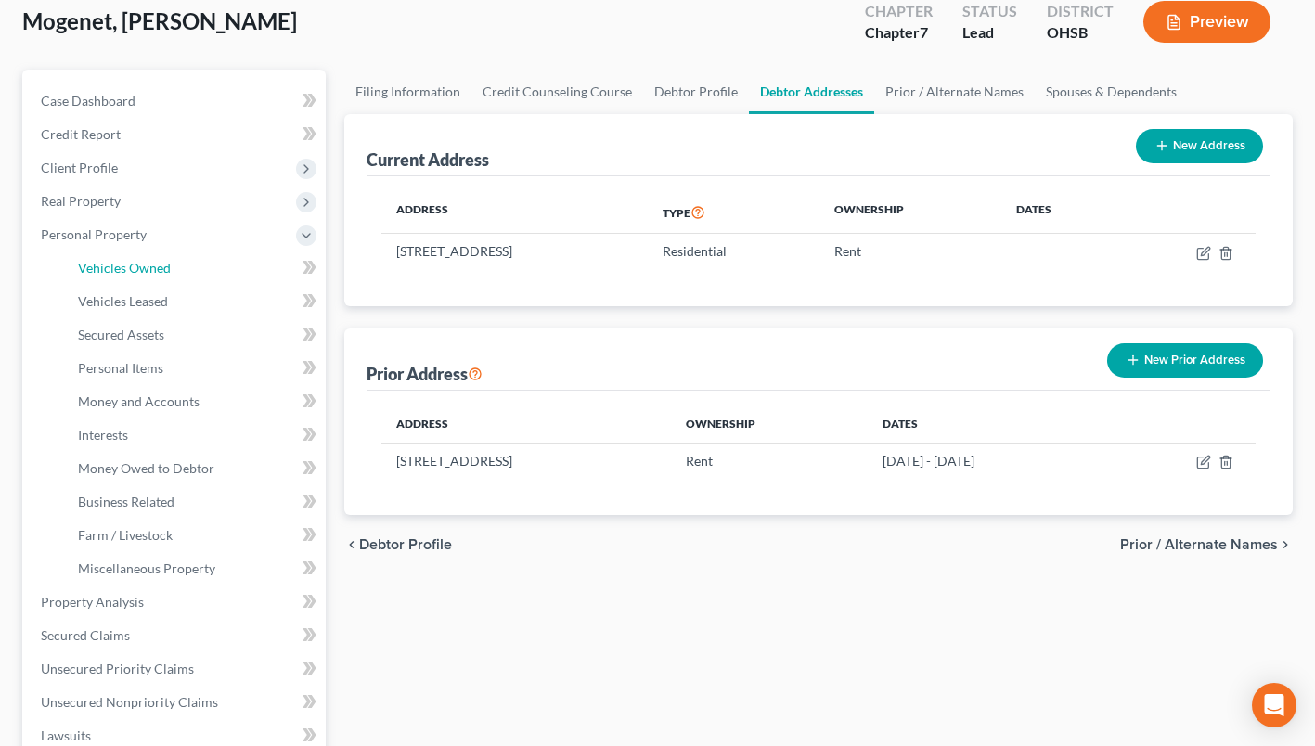
click at [146, 260] on span "Vehicles Owned" at bounding box center [124, 268] width 93 height 16
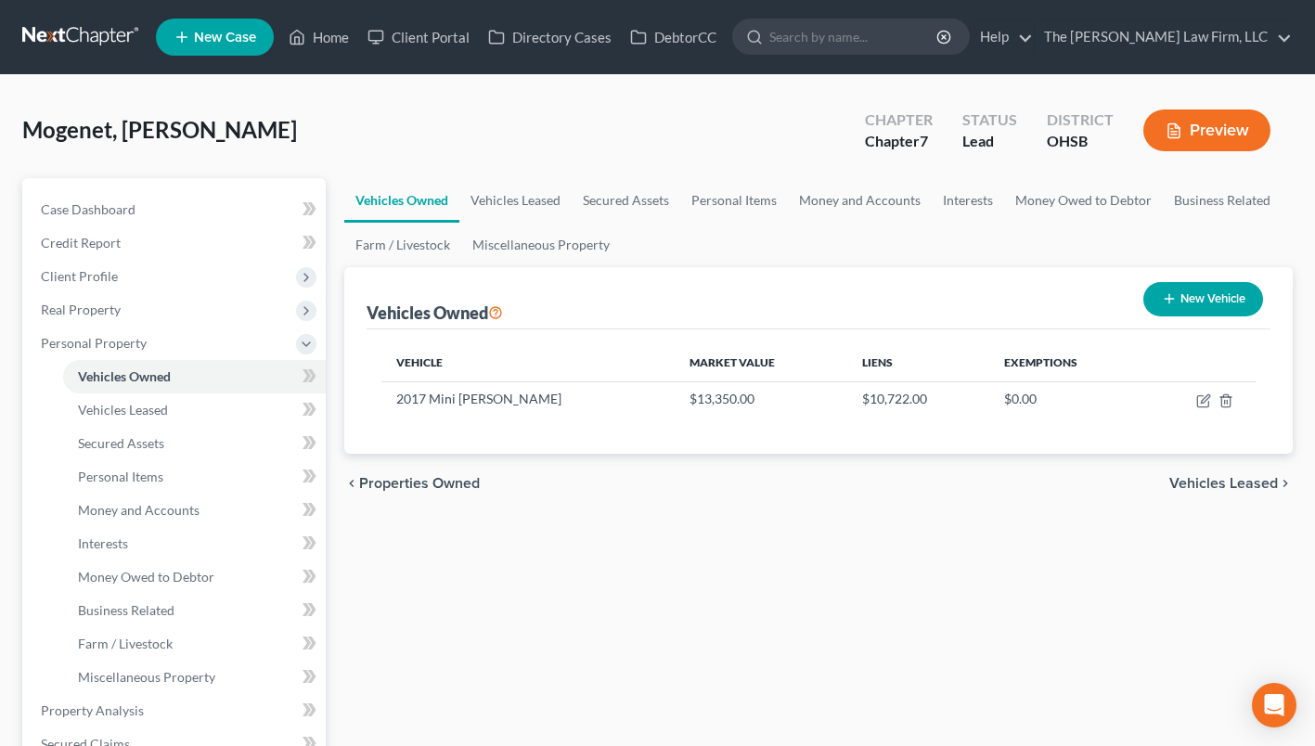
click at [71, 274] on span "Client Profile" at bounding box center [79, 276] width 77 height 16
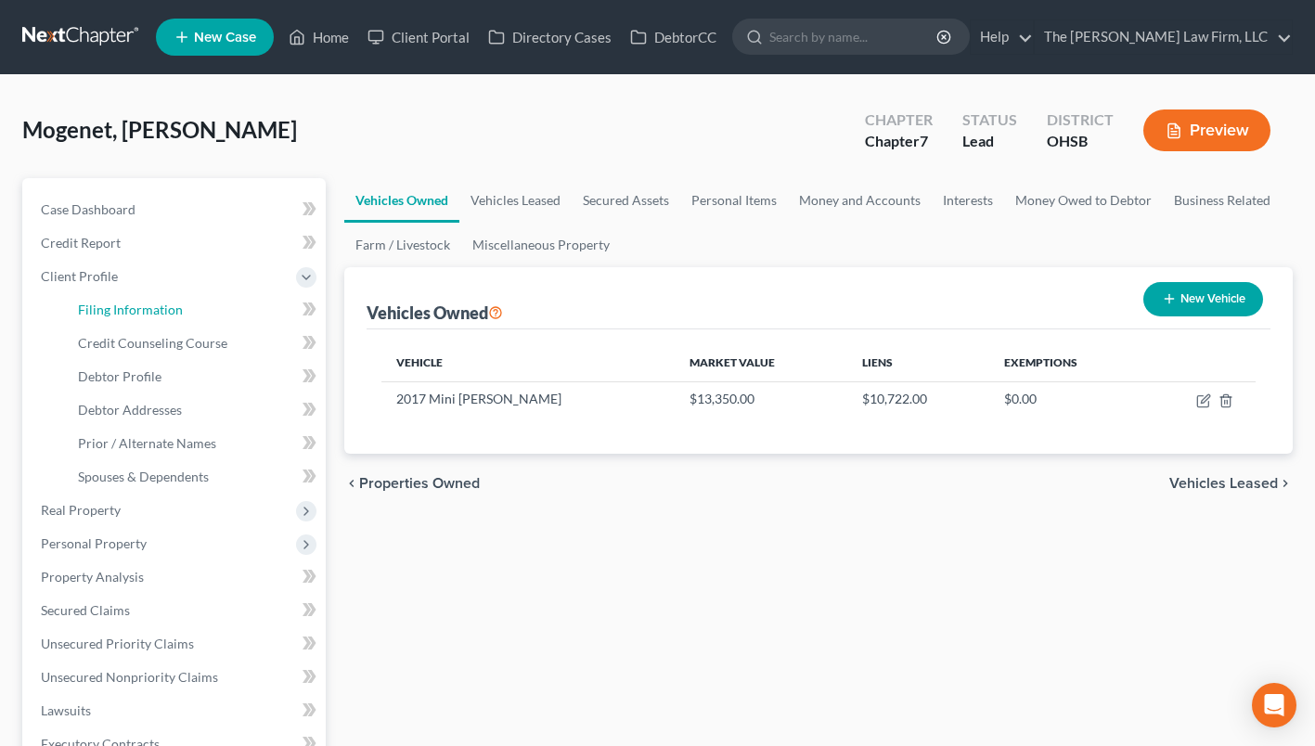
click at [141, 304] on span "Filing Information" at bounding box center [130, 310] width 105 height 16
select select "1"
select select "0"
select select "62"
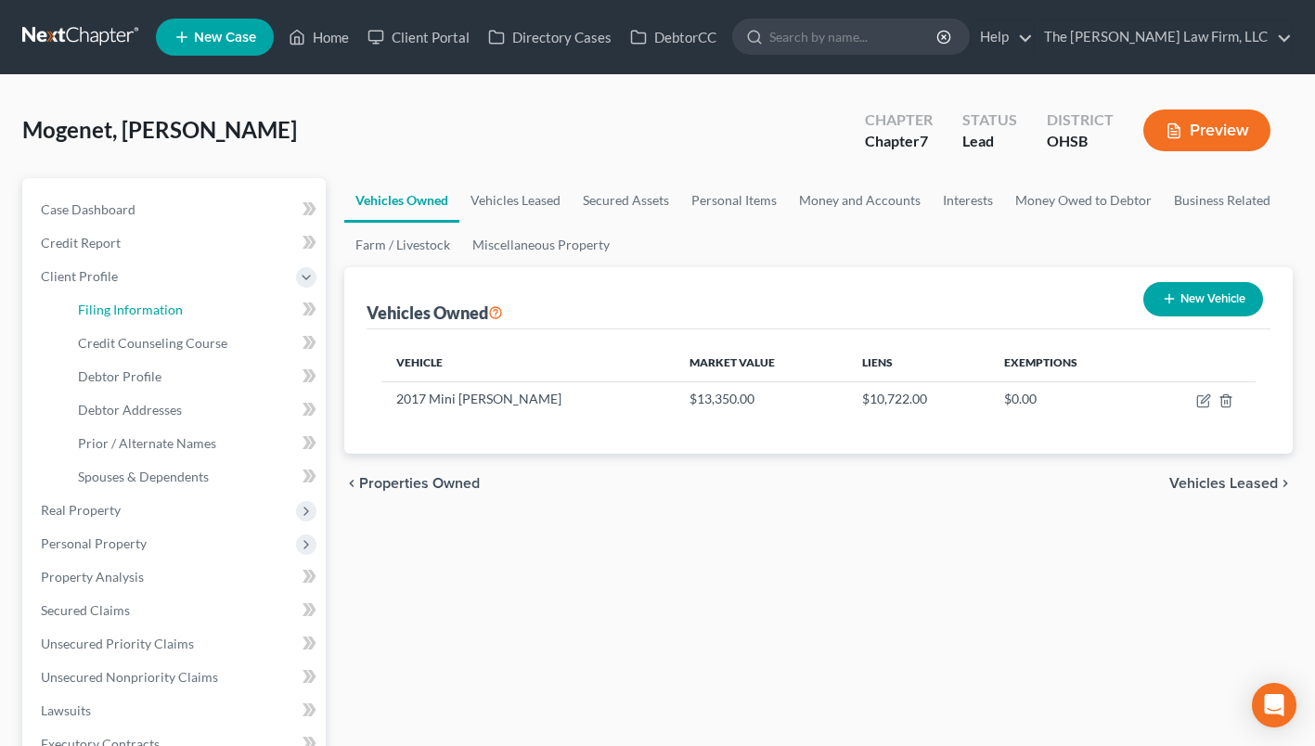
select select "0"
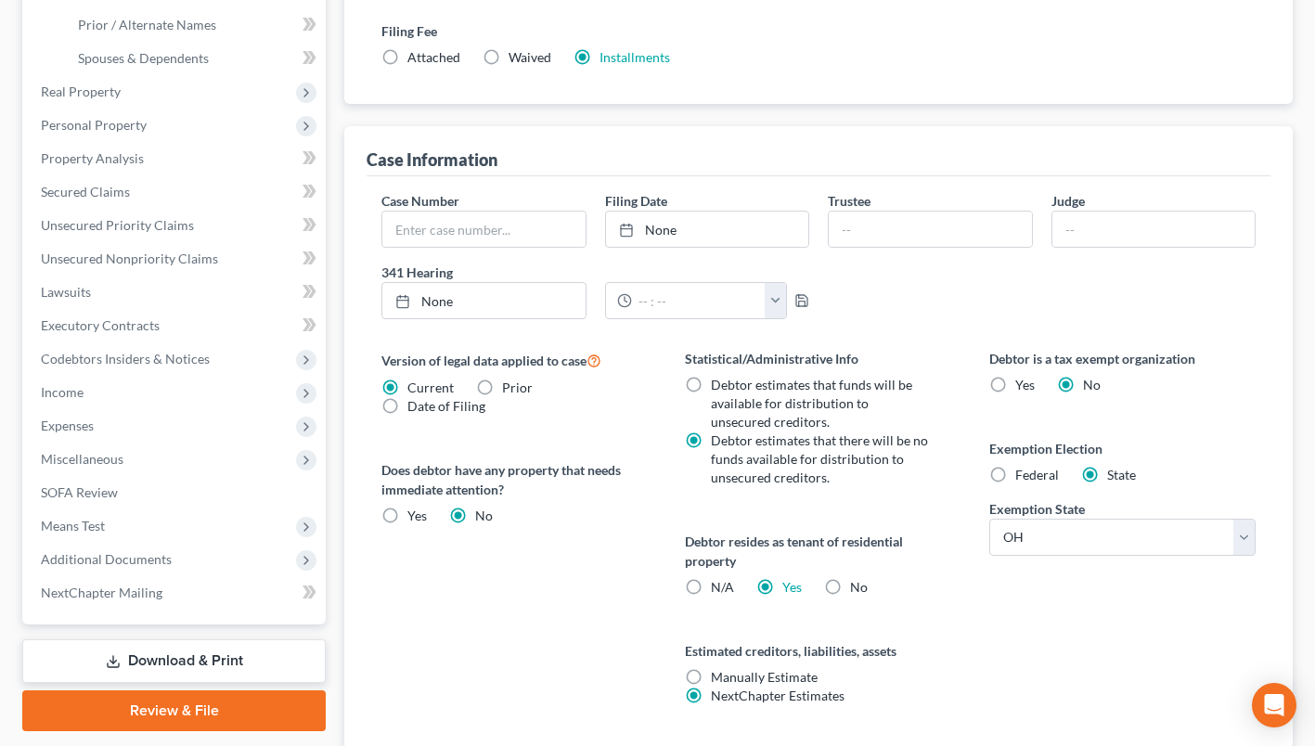
scroll to position [551, 0]
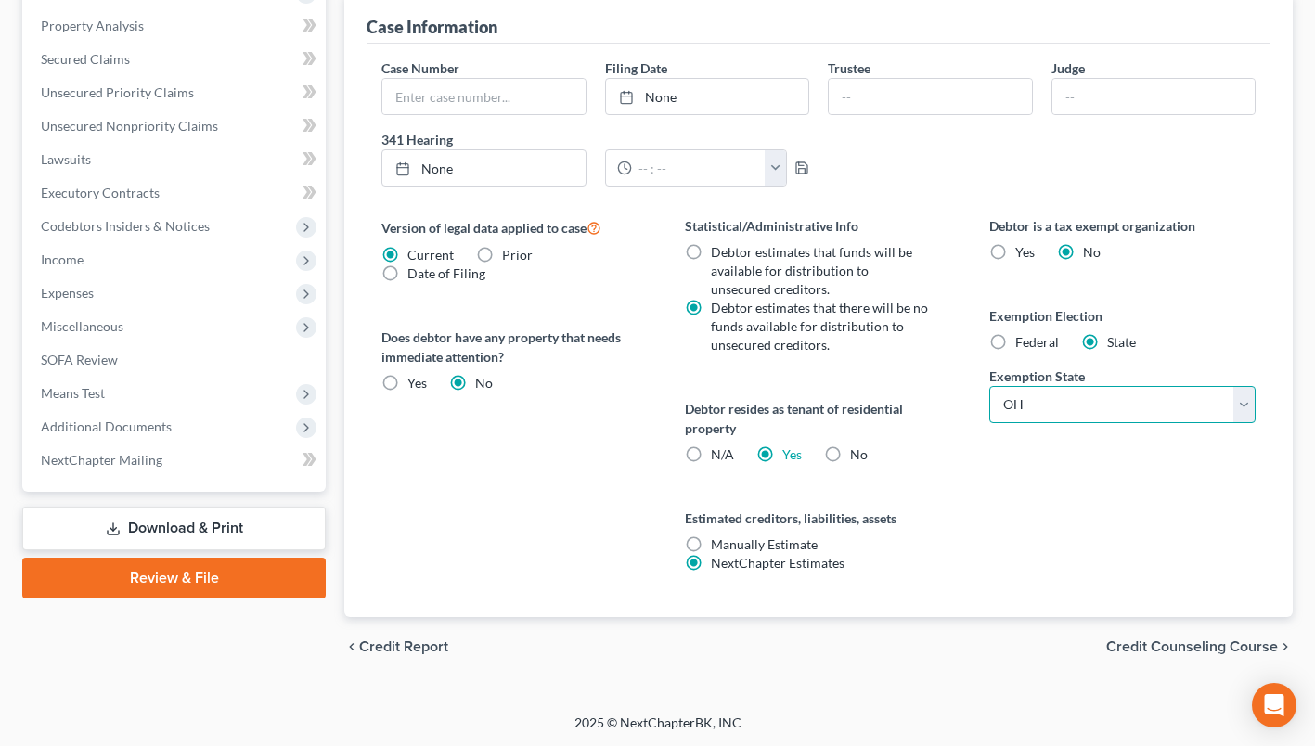
click at [1036, 407] on select "State AL AK AR AZ CA CO CT DE DC FL GA GU HI ID IL IN IA KS KY LA ME MD MA MI M…" at bounding box center [1122, 404] width 266 height 37
select select "33"
click at [989, 386] on select "State AL AK AR AZ CA CO CT DE DC FL GA GU HI ID IL IN IA KS KY LA ME MD MA MI M…" at bounding box center [1122, 404] width 266 height 37
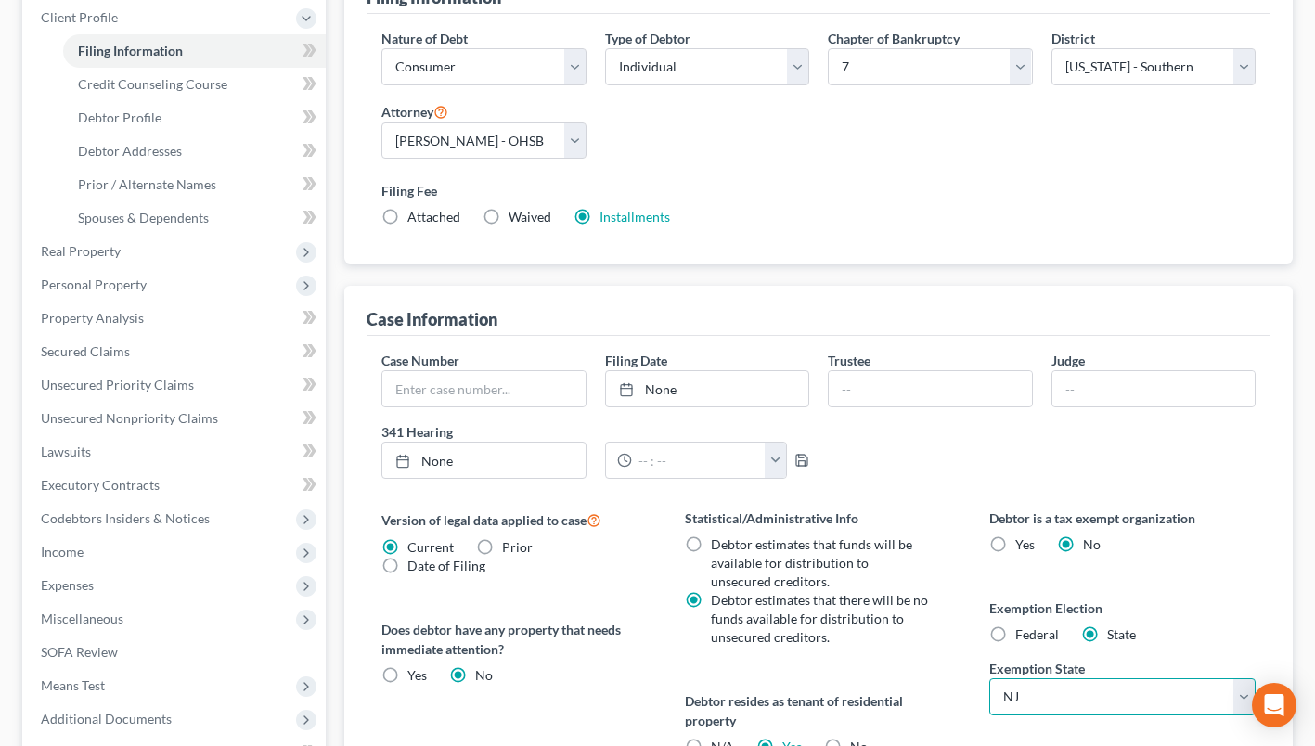
scroll to position [180, 0]
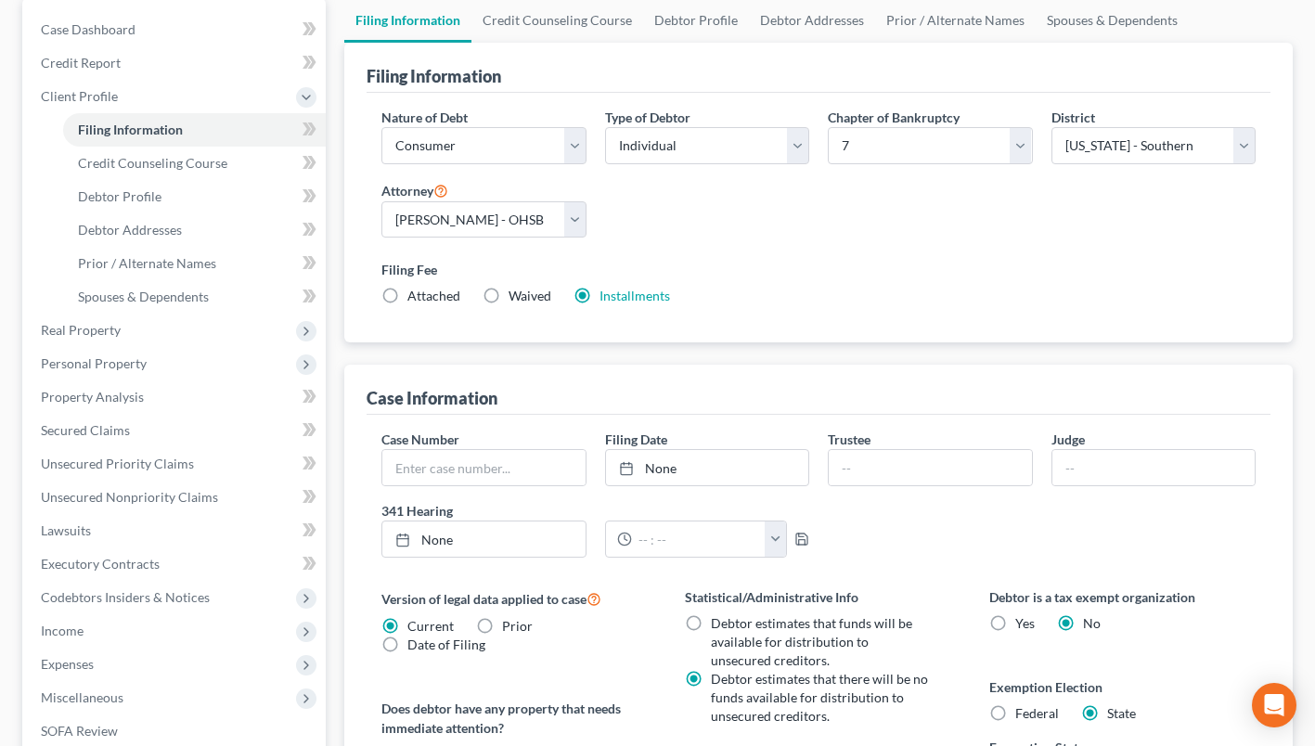
click at [94, 364] on span "Personal Property" at bounding box center [94, 363] width 106 height 16
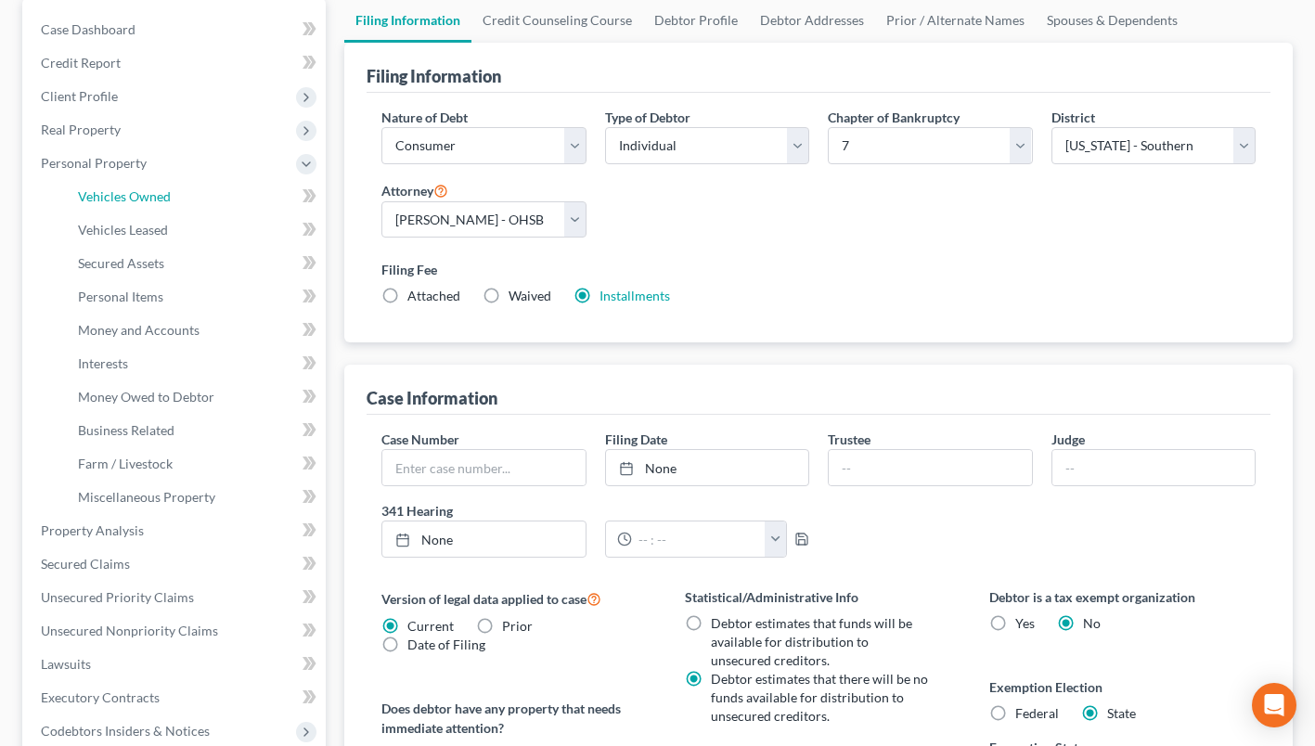
click at [142, 200] on span "Vehicles Owned" at bounding box center [124, 196] width 93 height 16
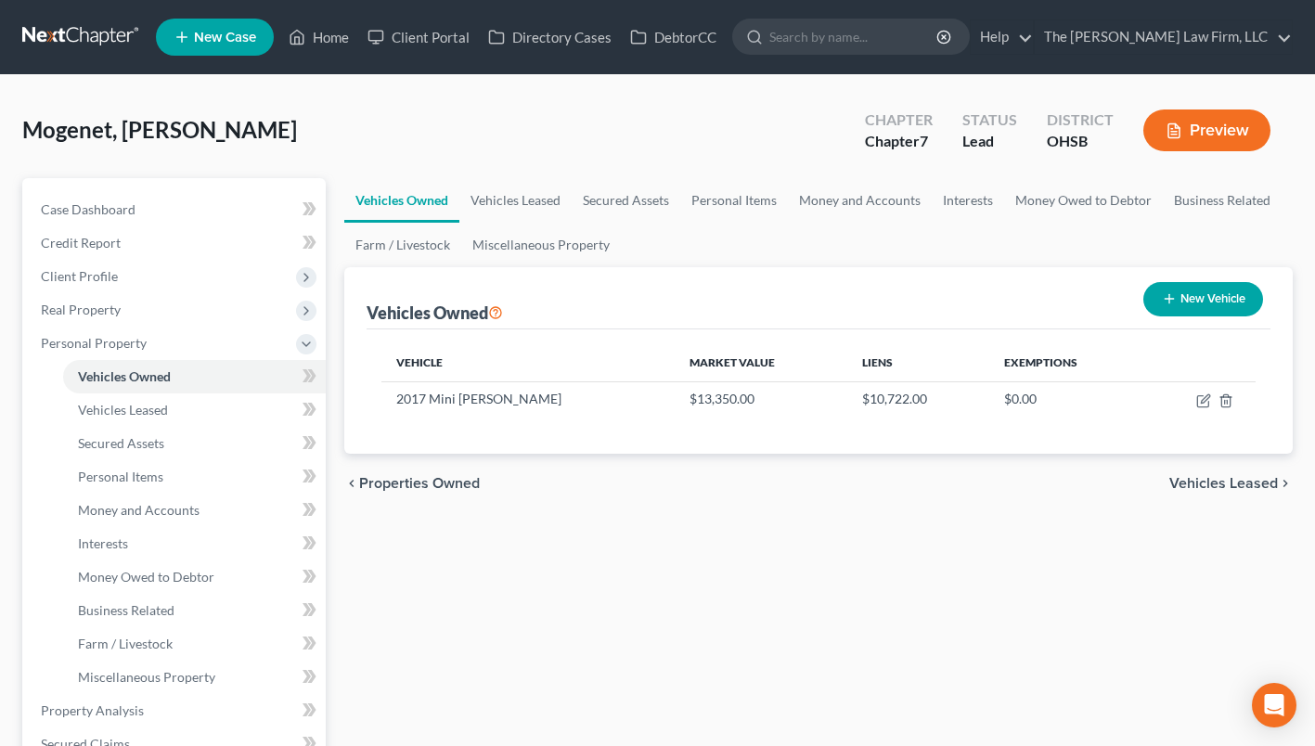
click at [1209, 391] on td at bounding box center [1199, 398] width 111 height 35
click at [1202, 405] on icon "button" at bounding box center [1203, 400] width 15 height 15
select select "0"
select select "9"
select select "2"
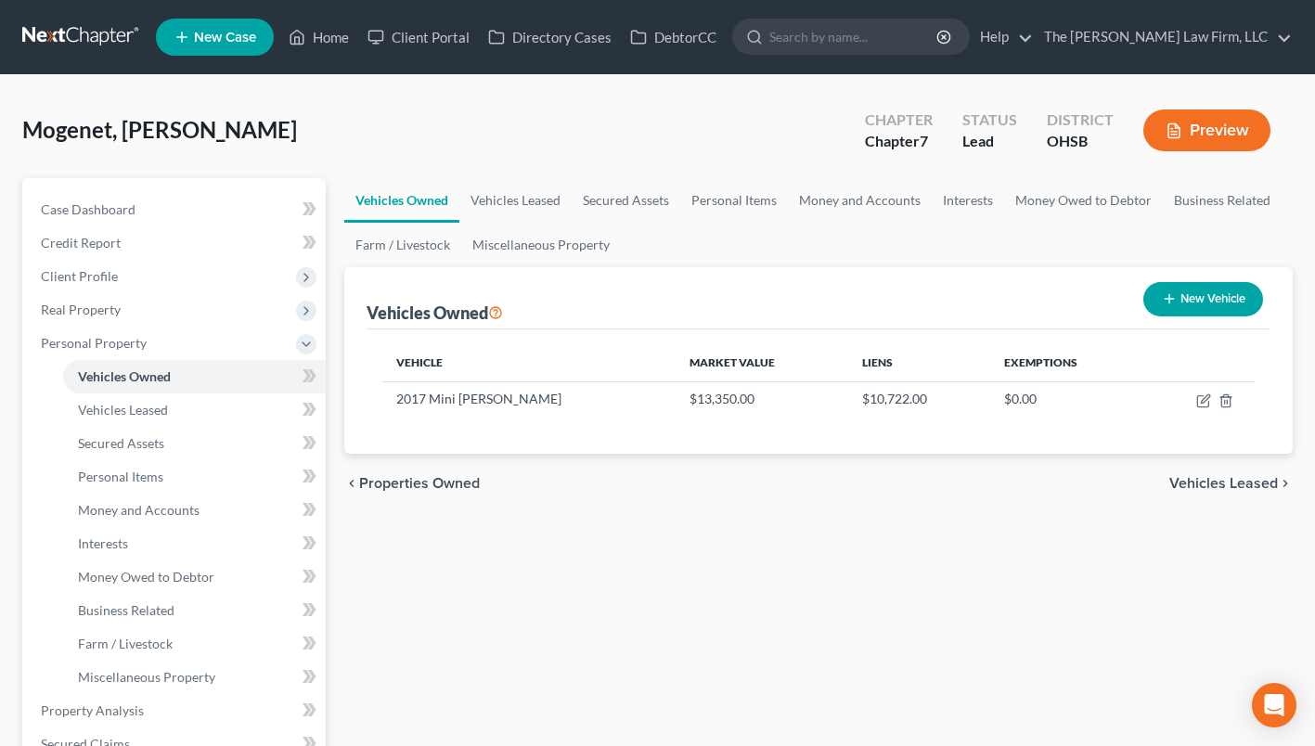
select select "0"
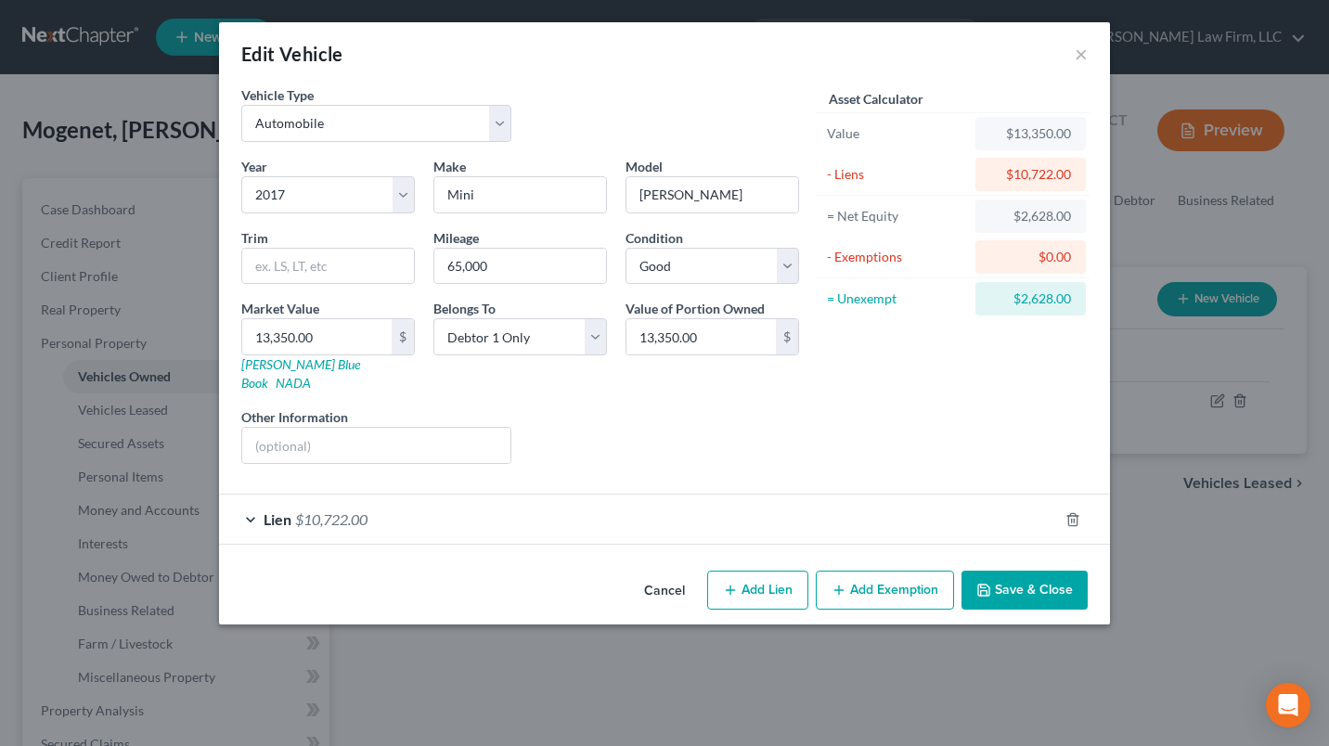
click at [884, 571] on button "Add Exemption" at bounding box center [885, 590] width 138 height 39
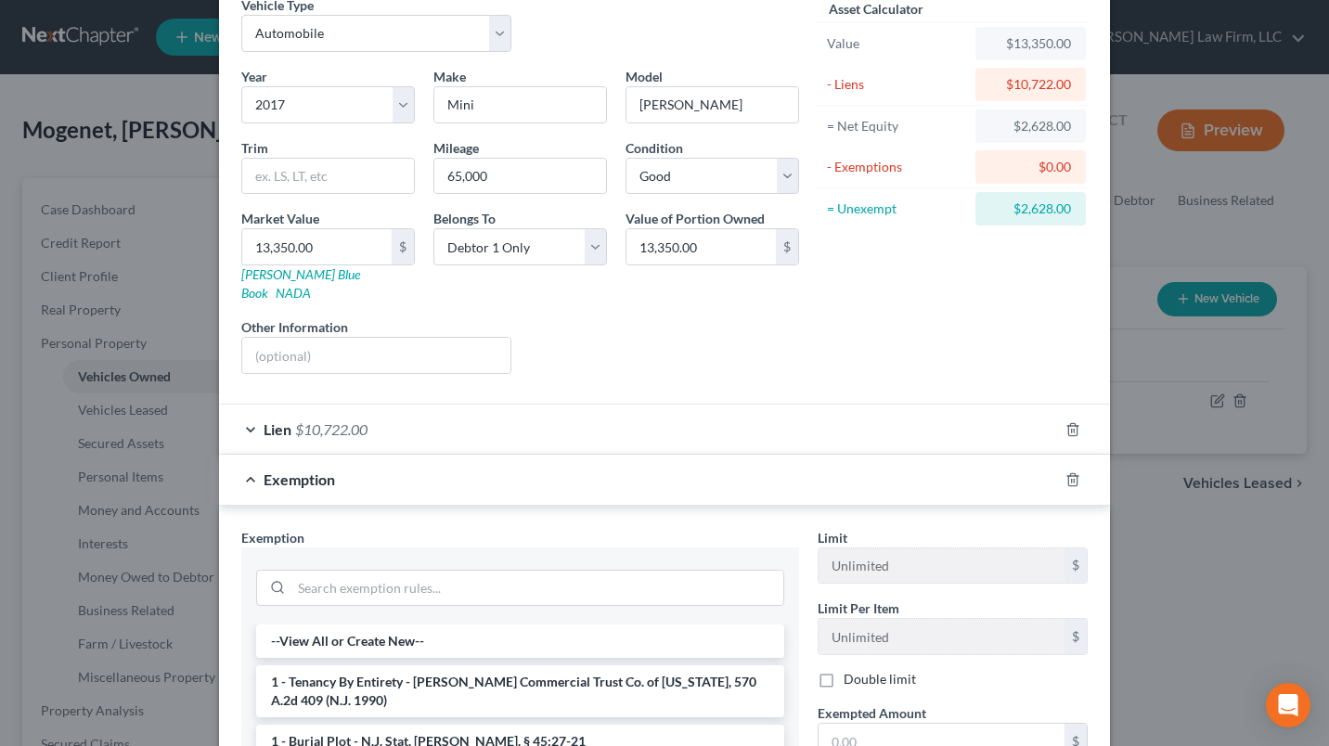
scroll to position [186, 0]
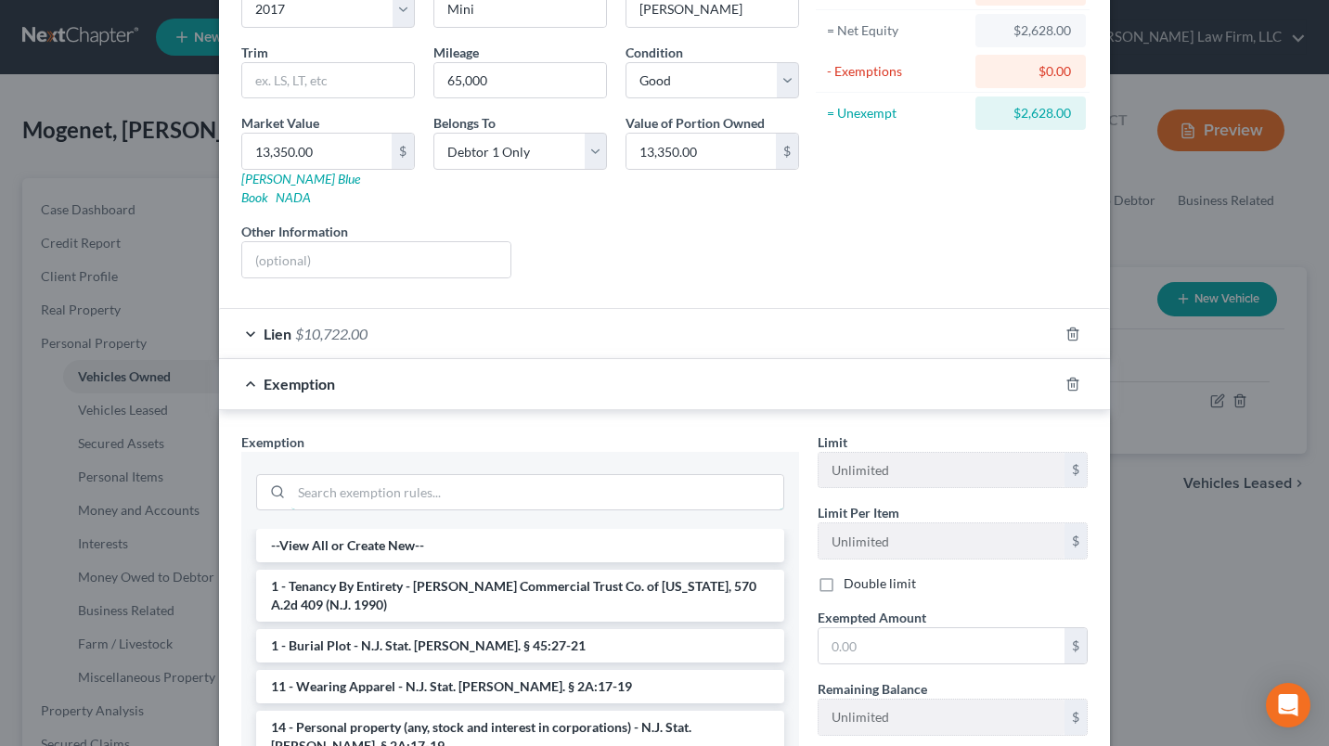
click at [380, 487] on input "search" at bounding box center [537, 492] width 492 height 35
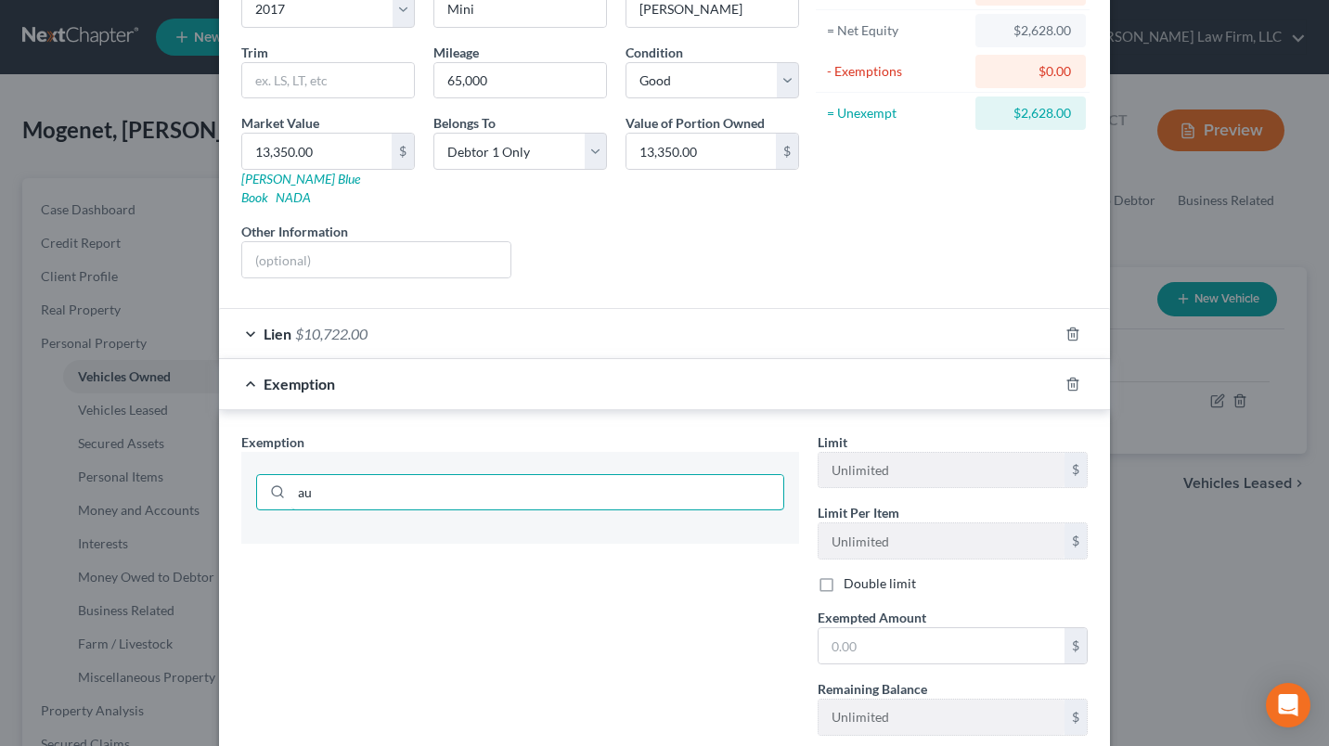
type input "a"
type input "v"
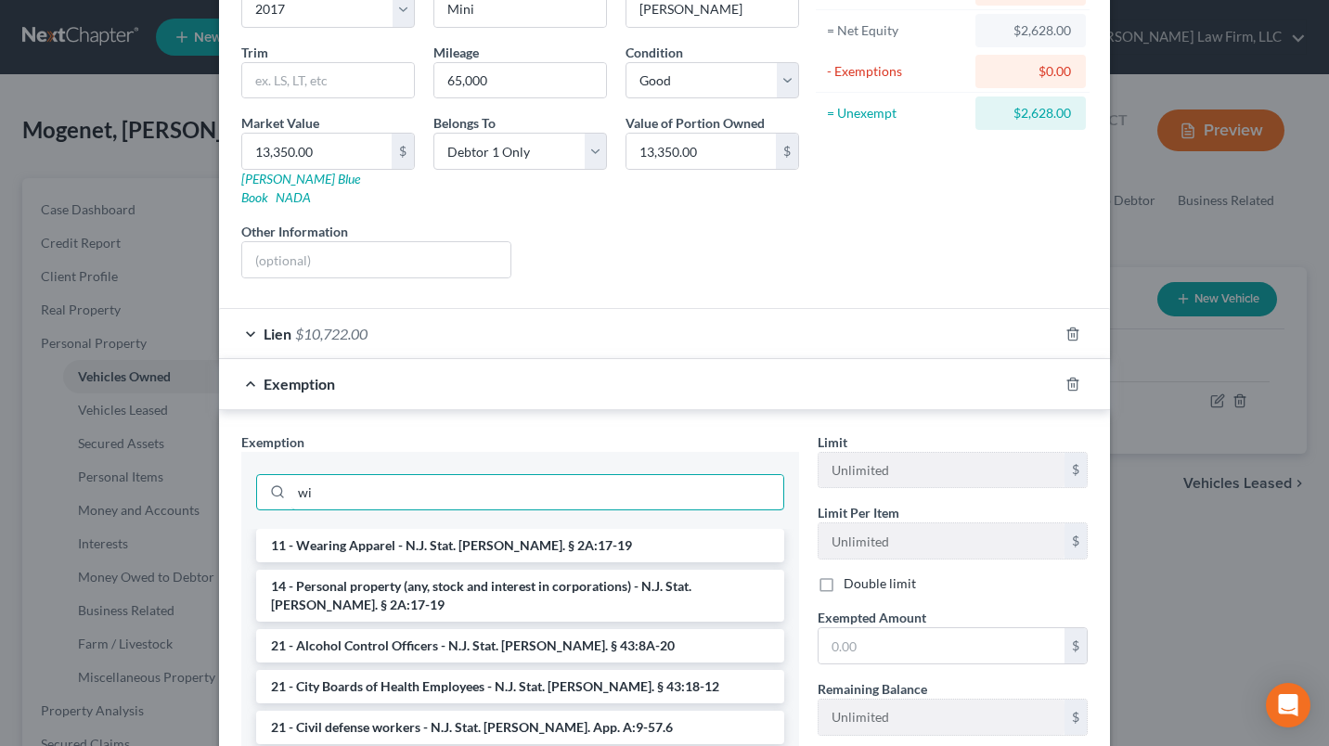
type input "w"
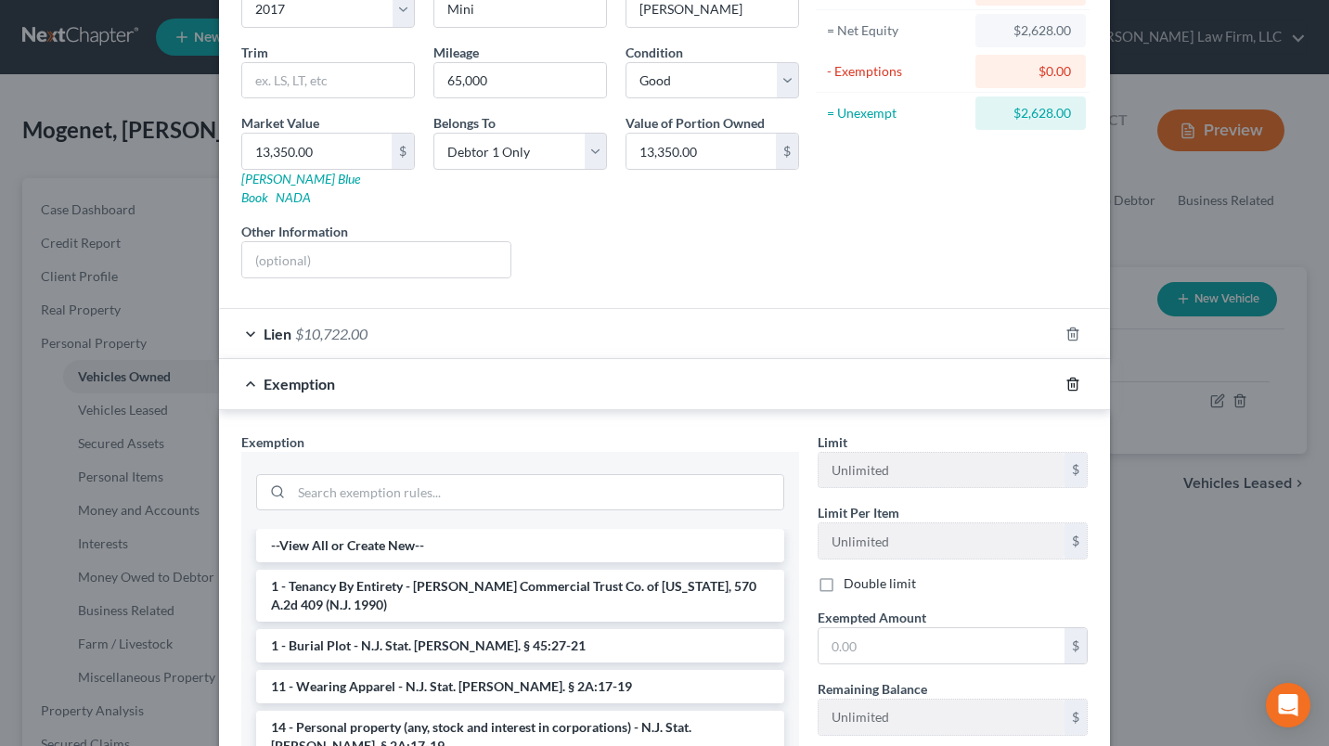
click at [1068, 378] on icon "button" at bounding box center [1072, 384] width 8 height 12
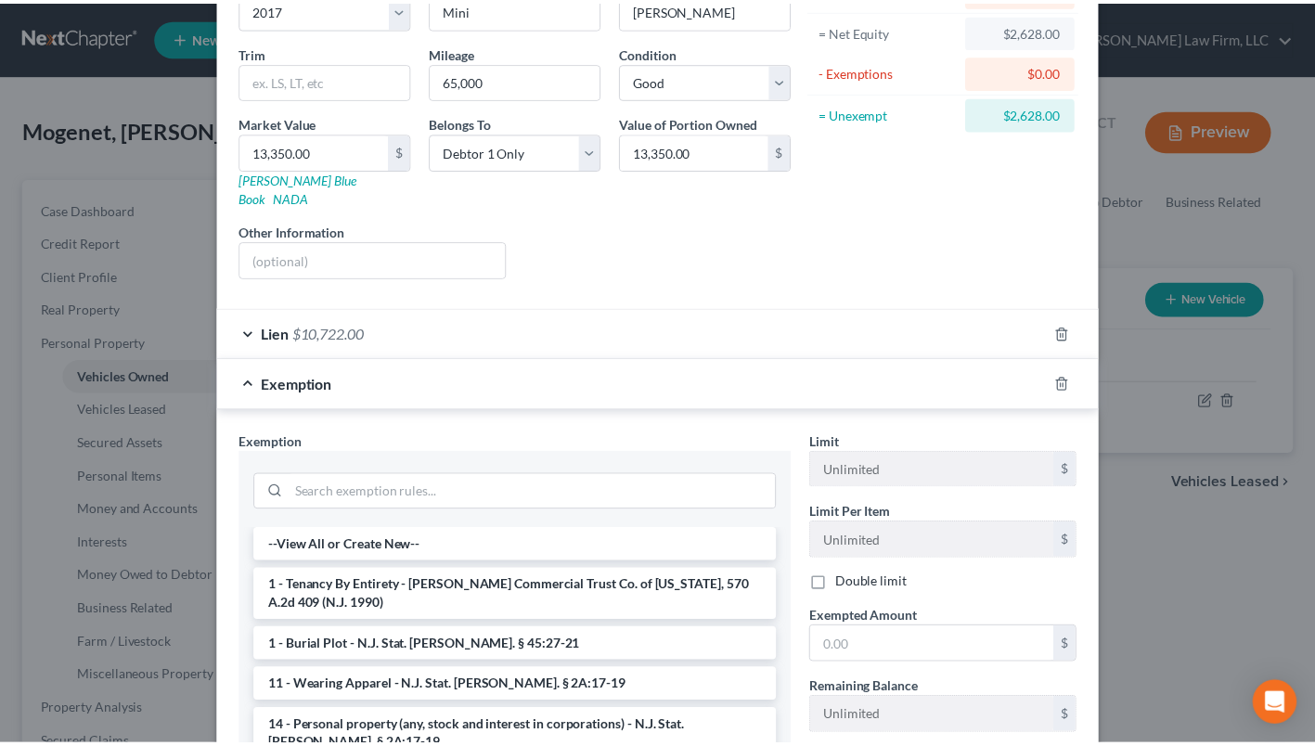
scroll to position [0, 0]
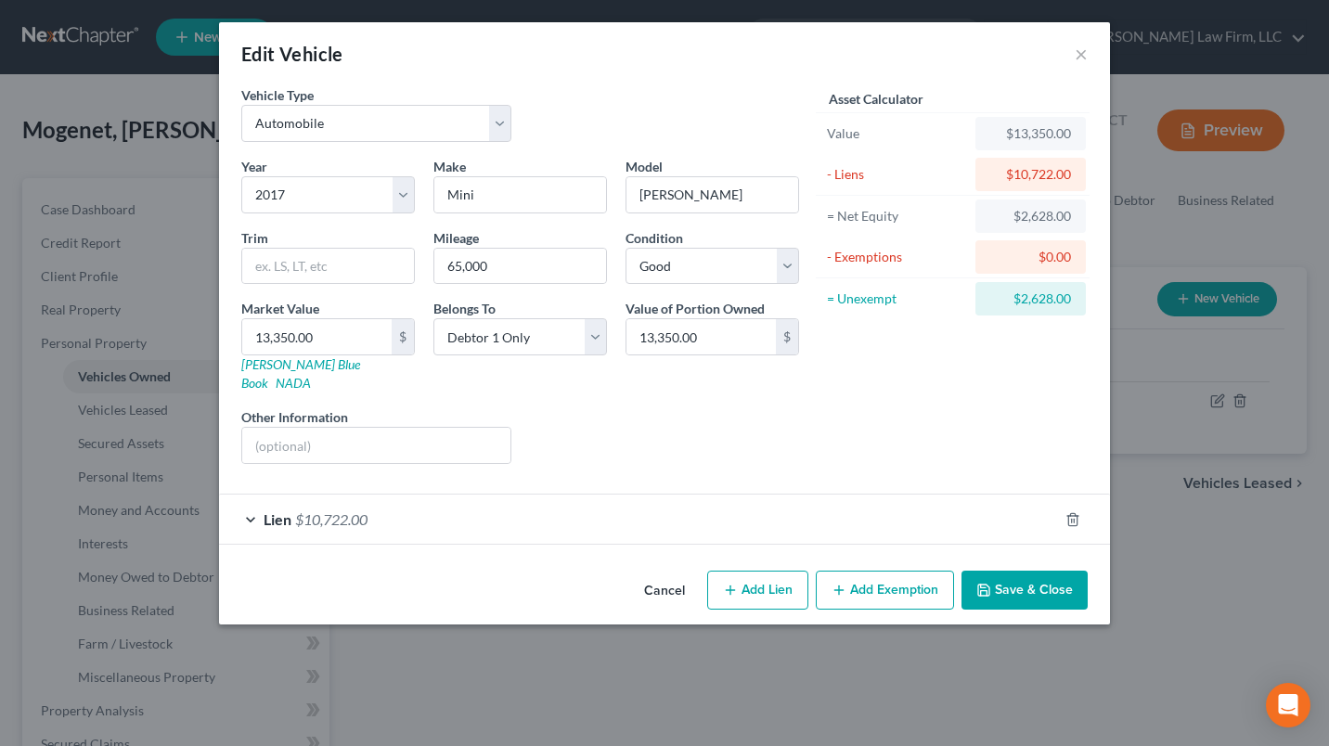
click at [1007, 571] on button "Save & Close" at bounding box center [1024, 590] width 126 height 39
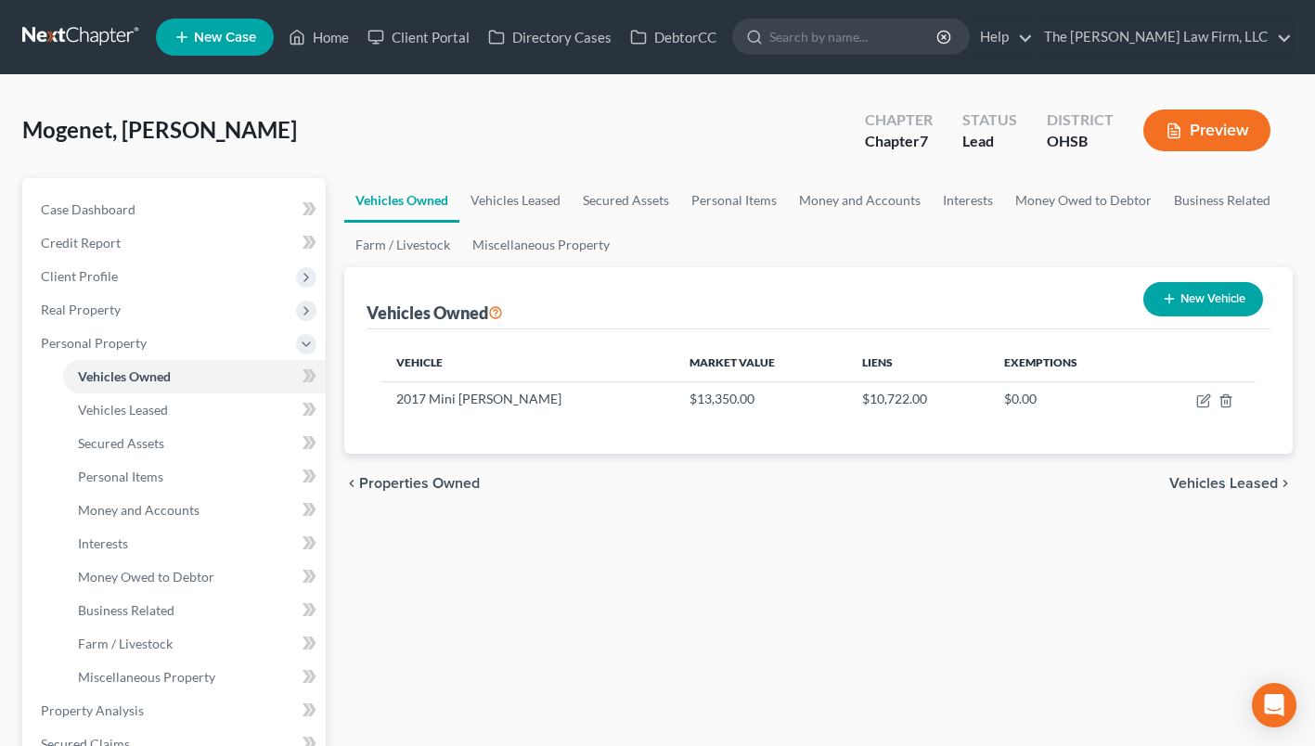
click at [101, 274] on span "Client Profile" at bounding box center [79, 276] width 77 height 16
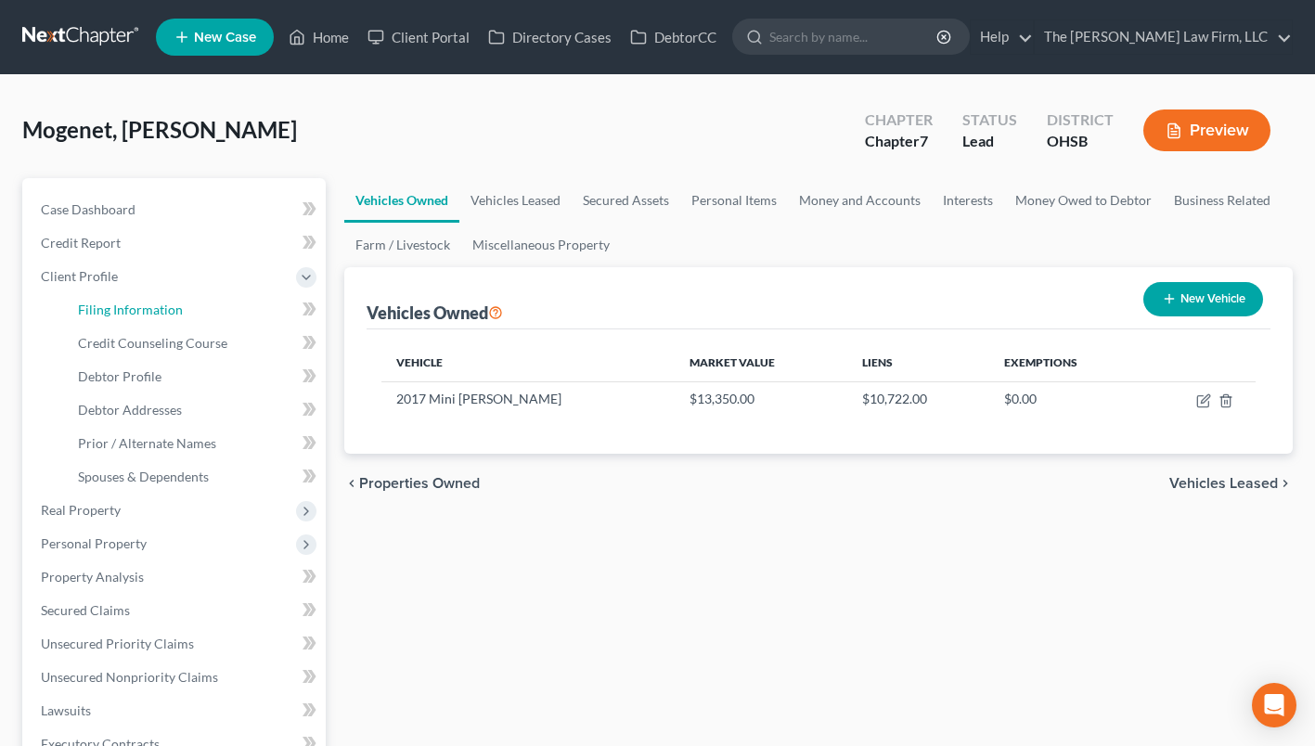
click at [133, 304] on span "Filing Information" at bounding box center [130, 310] width 105 height 16
select select "1"
select select "0"
select select "62"
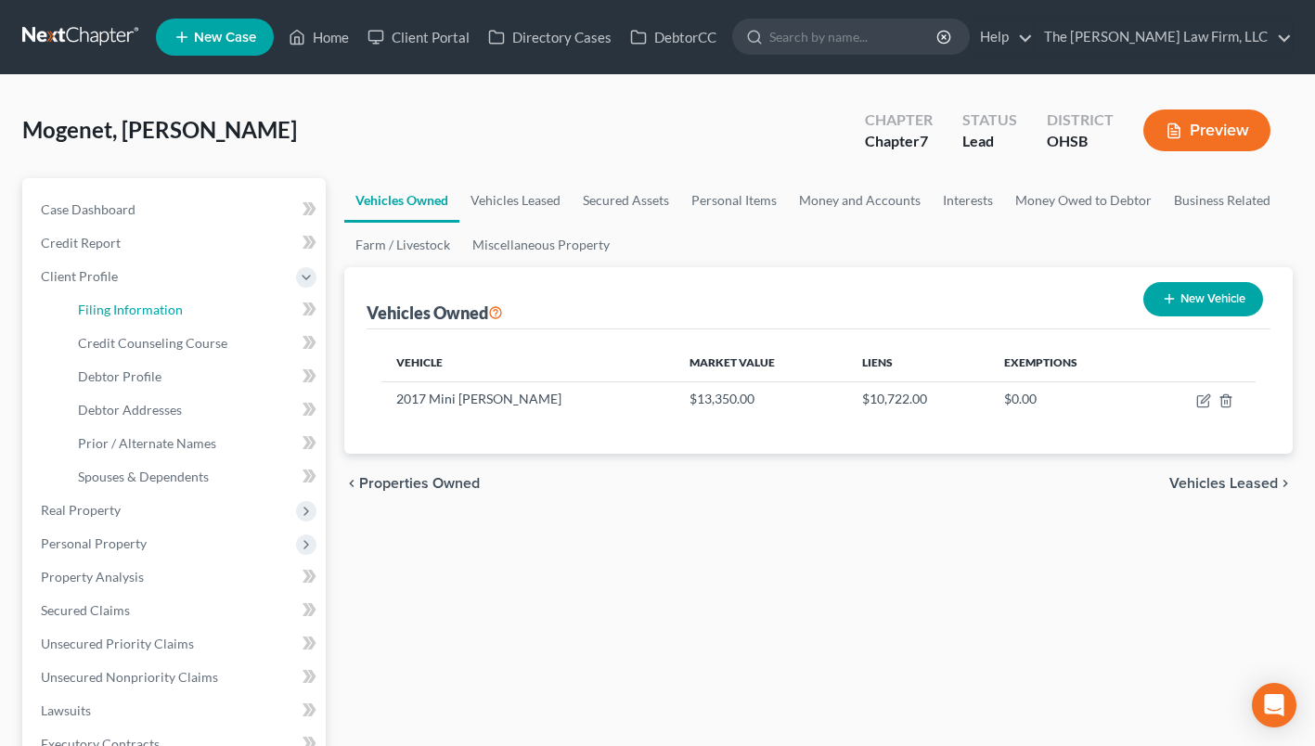
select select "0"
select select "33"
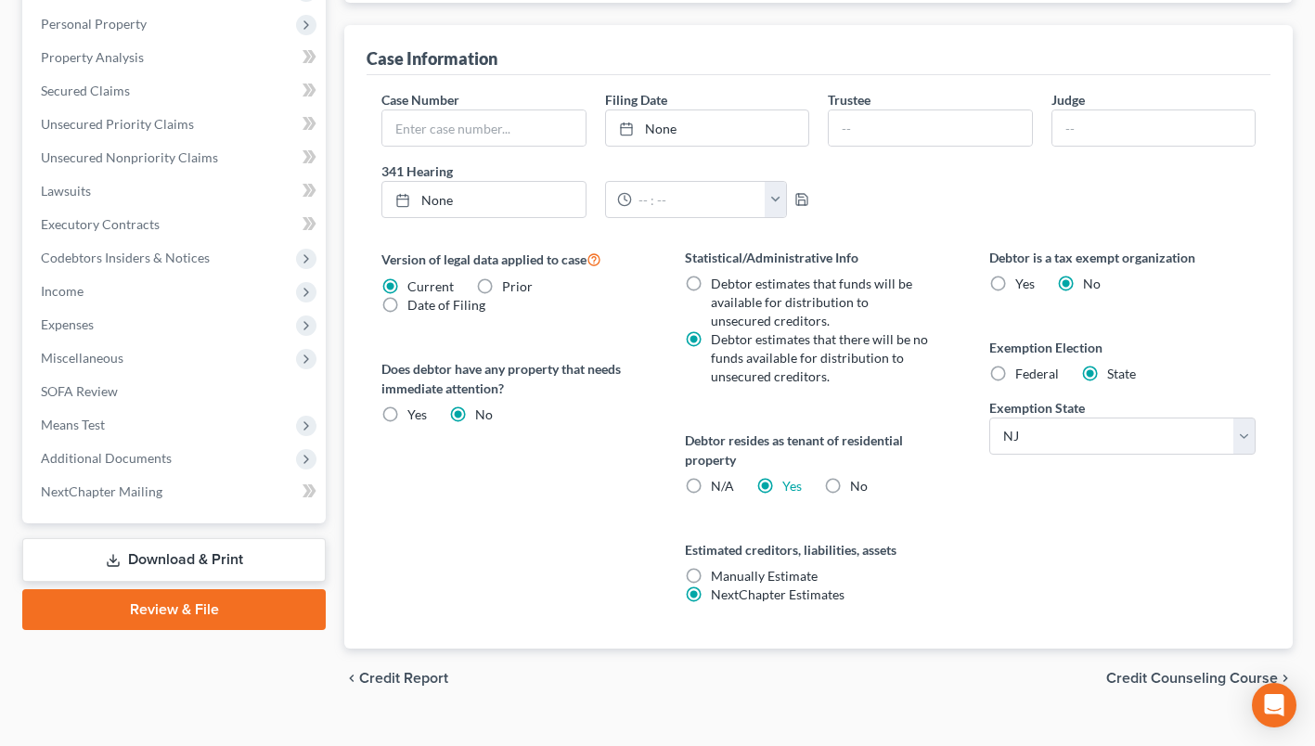
scroll to position [551, 0]
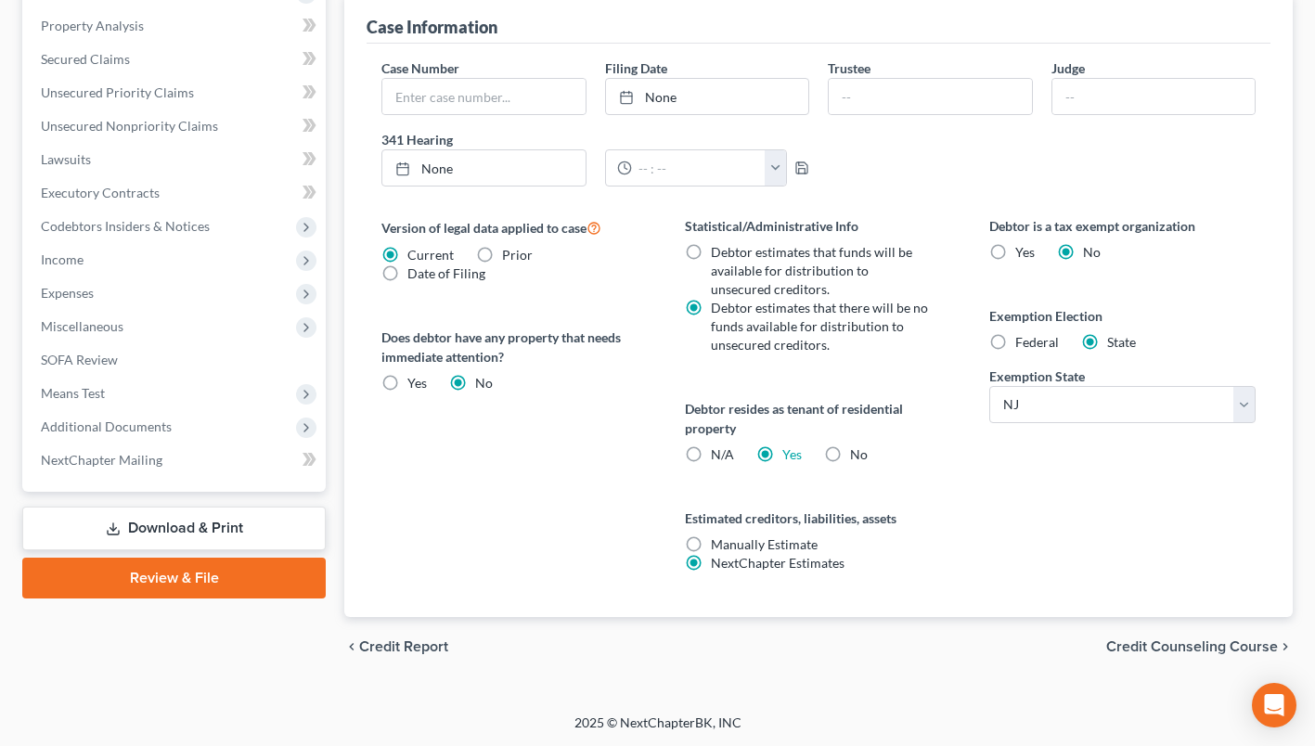
click at [1015, 340] on label "Federal" at bounding box center [1037, 342] width 44 height 19
click at [1023, 340] on input "Federal" at bounding box center [1029, 339] width 12 height 12
radio input "true"
radio input "false"
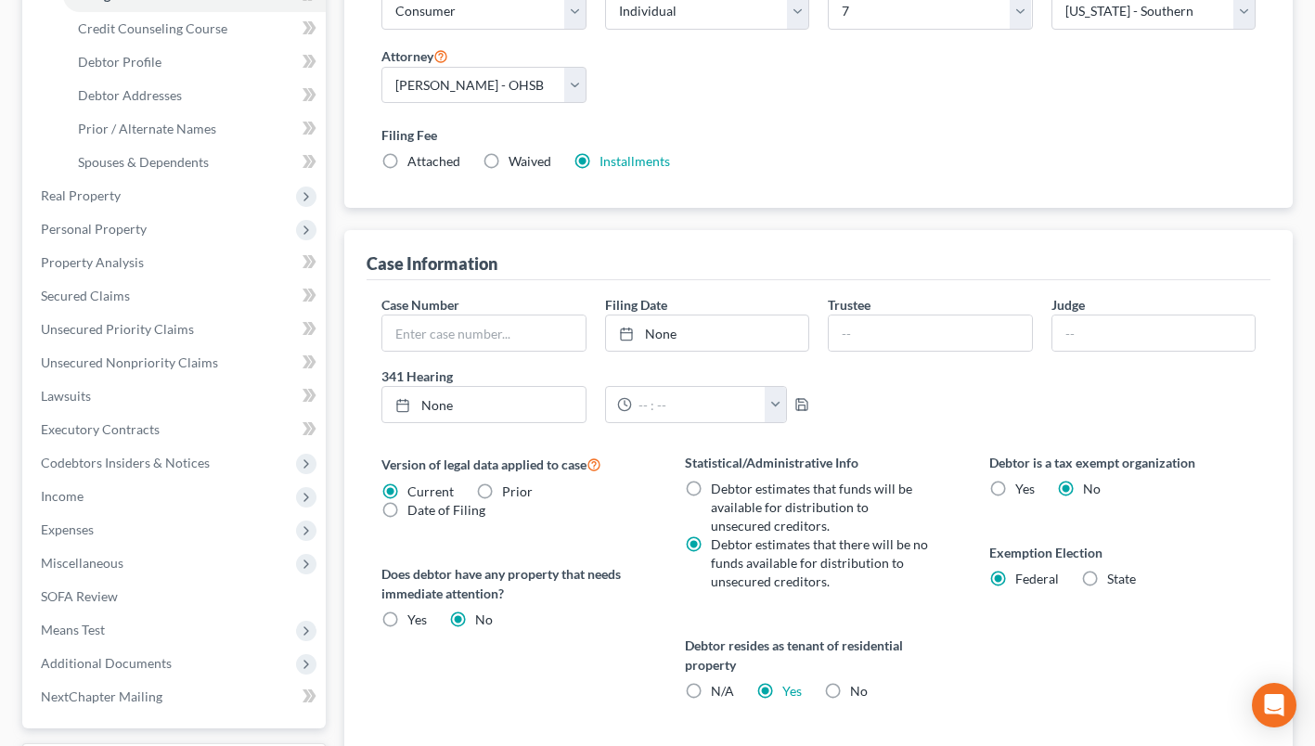
scroll to position [180, 0]
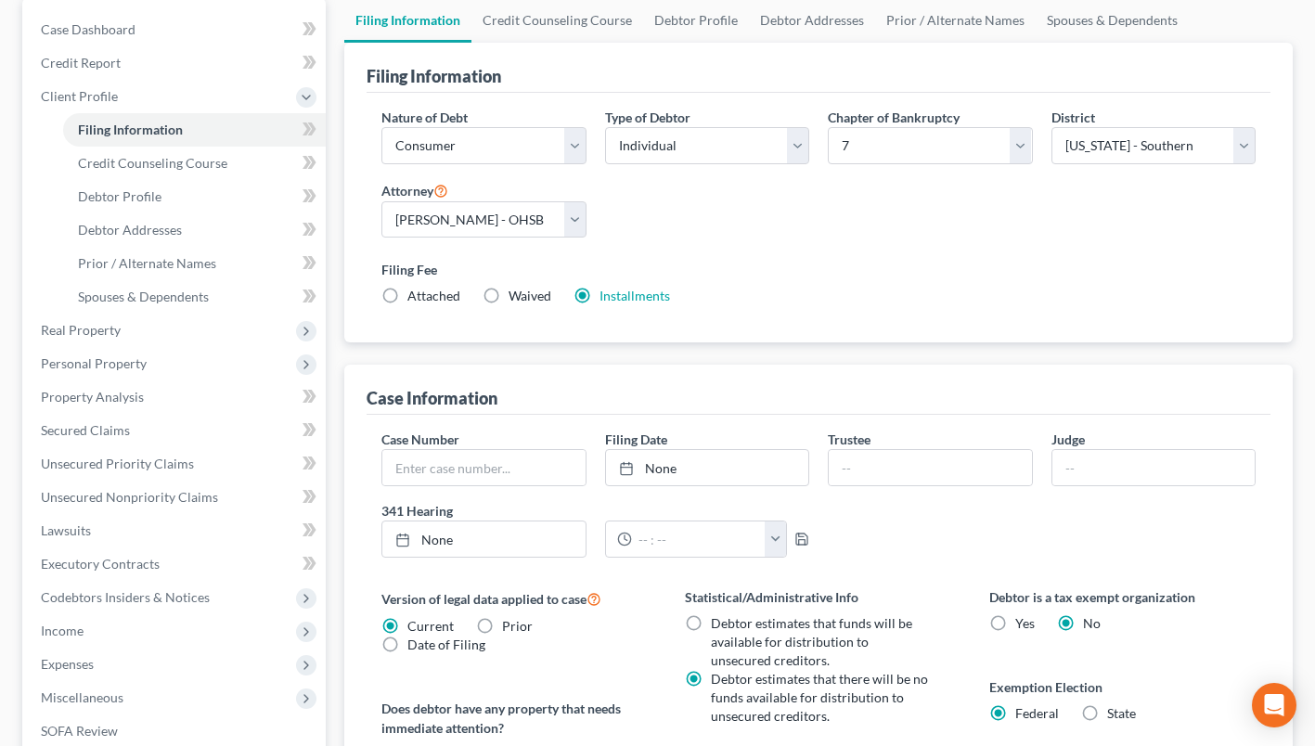
click at [82, 355] on span "Personal Property" at bounding box center [94, 363] width 106 height 16
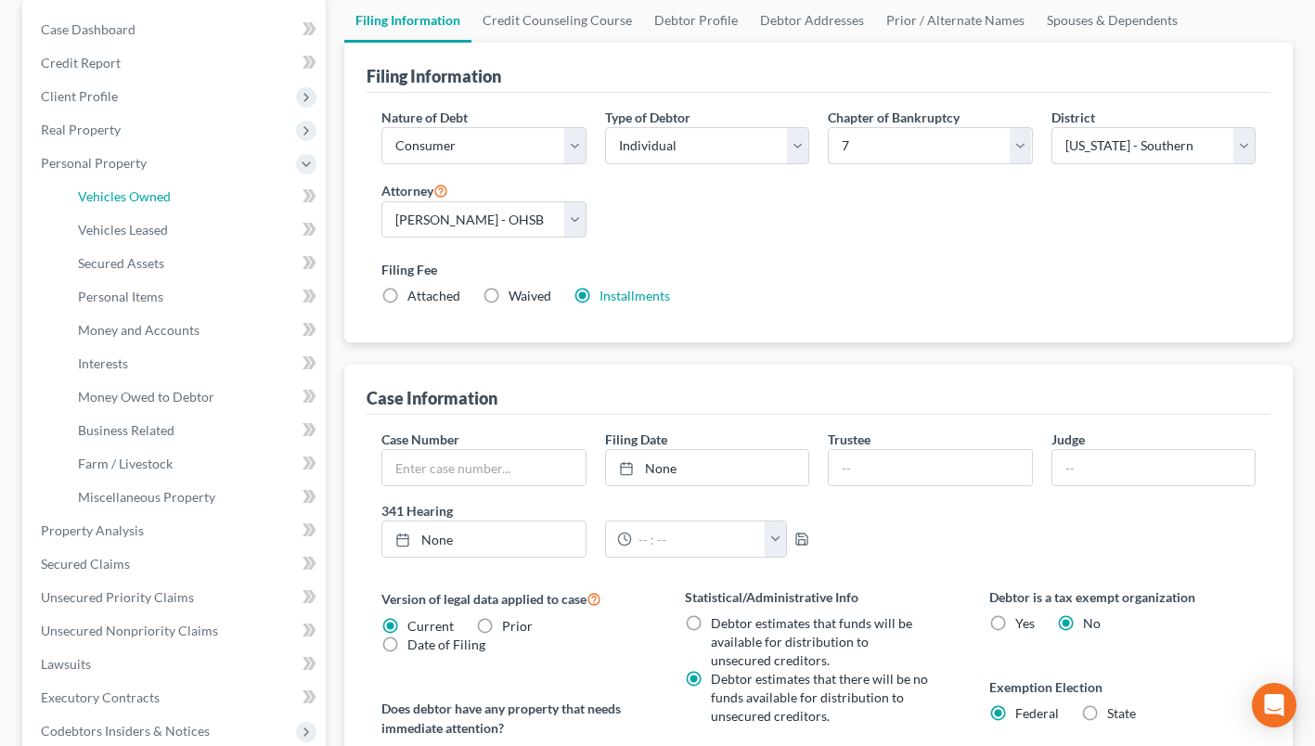
click at [131, 192] on span "Vehicles Owned" at bounding box center [124, 196] width 93 height 16
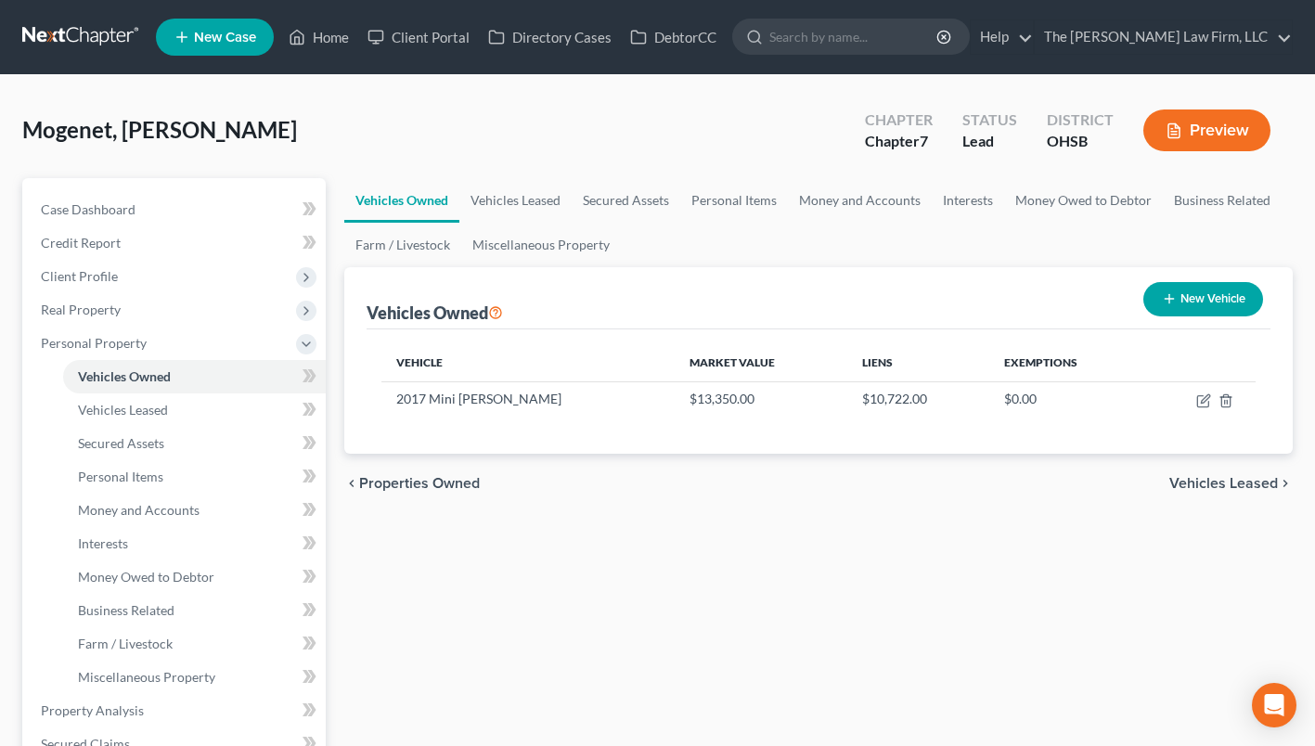
click at [1211, 400] on td at bounding box center [1199, 398] width 111 height 35
click at [1205, 400] on icon "button" at bounding box center [1205, 398] width 8 height 8
select select "0"
select select "9"
select select "2"
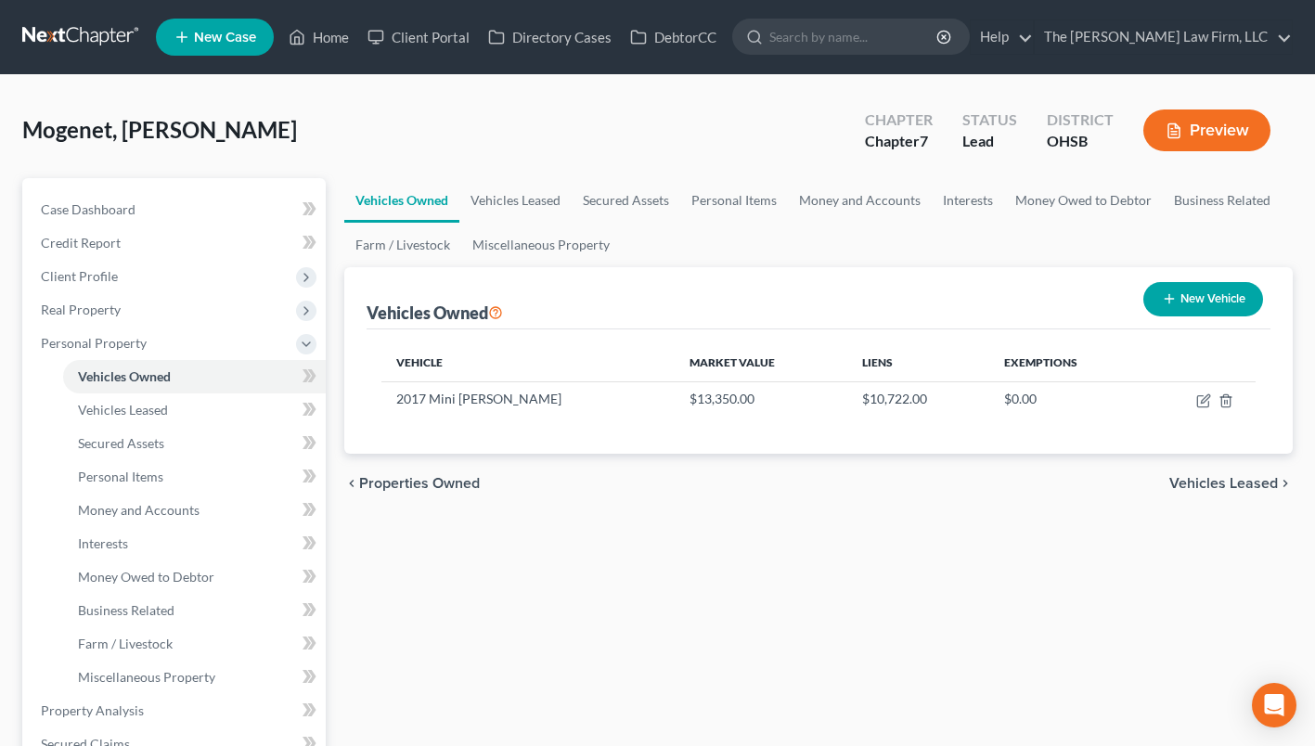
select select "0"
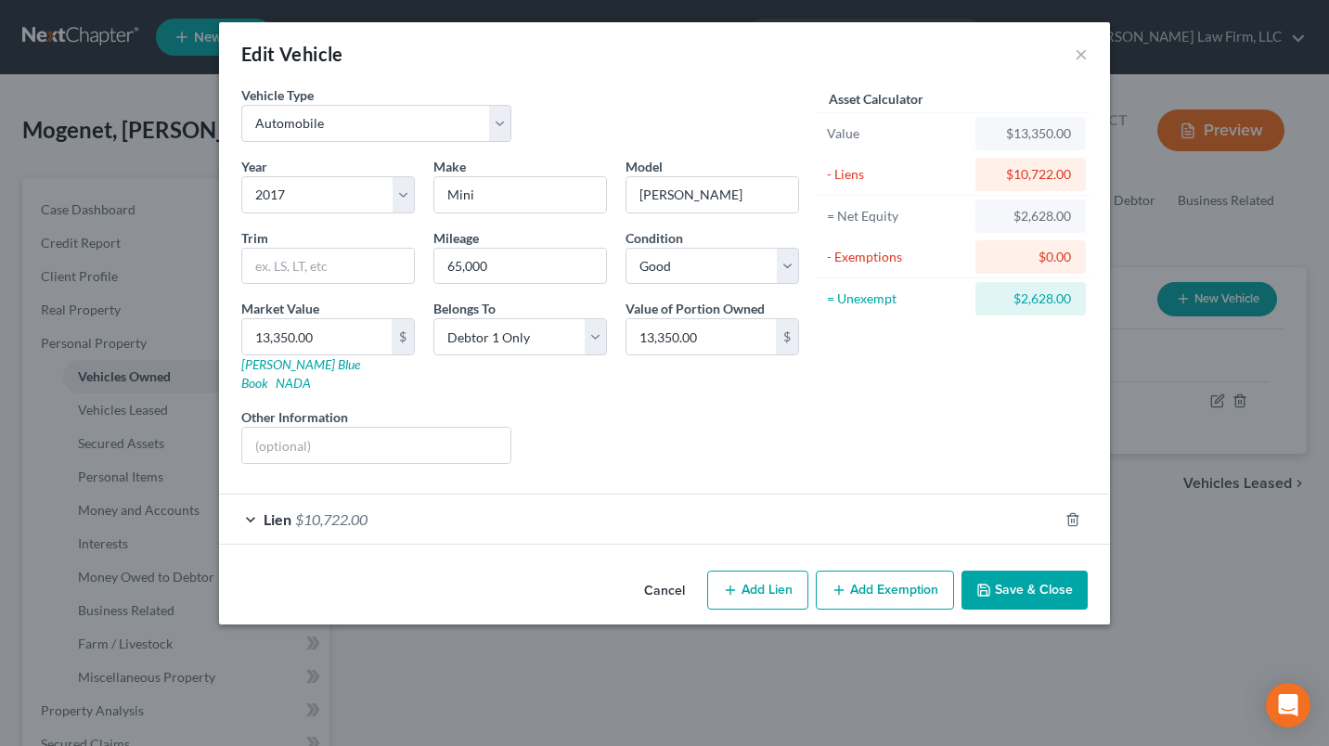
click at [843, 571] on button "Add Exemption" at bounding box center [885, 590] width 138 height 39
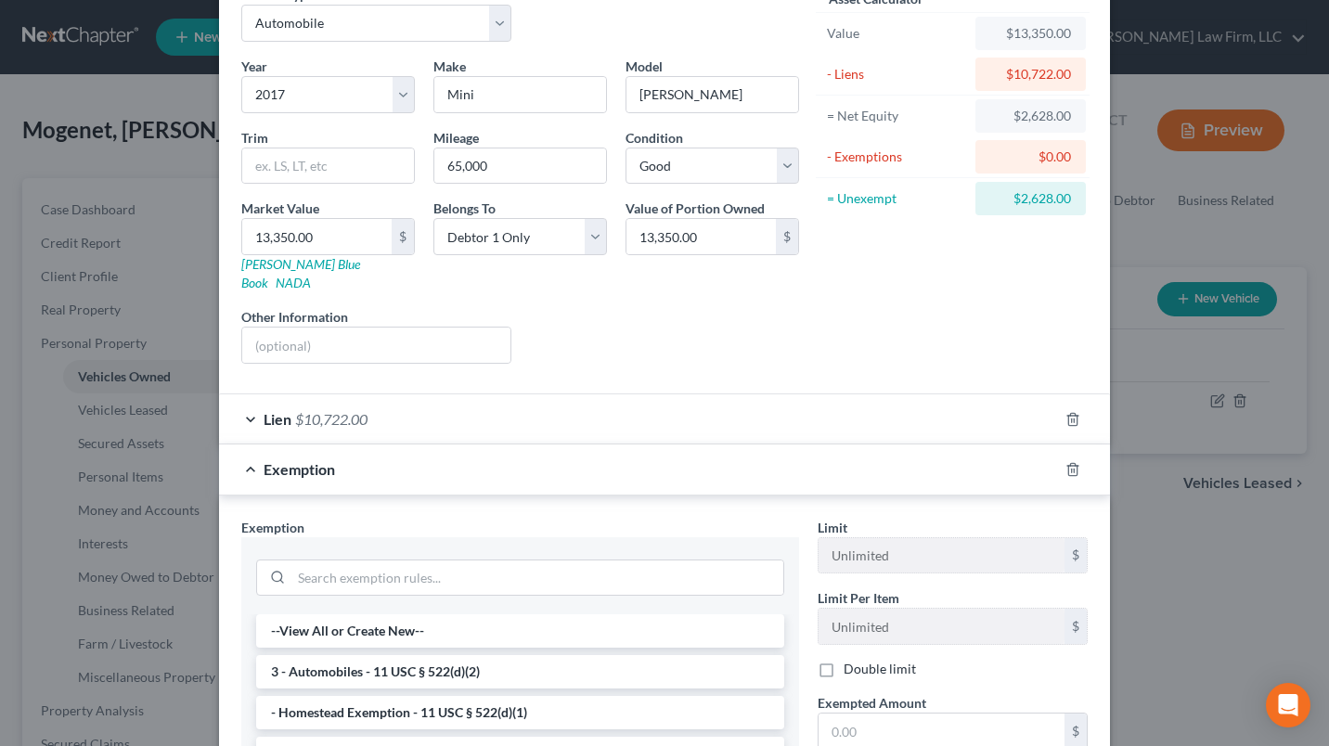
scroll to position [278, 0]
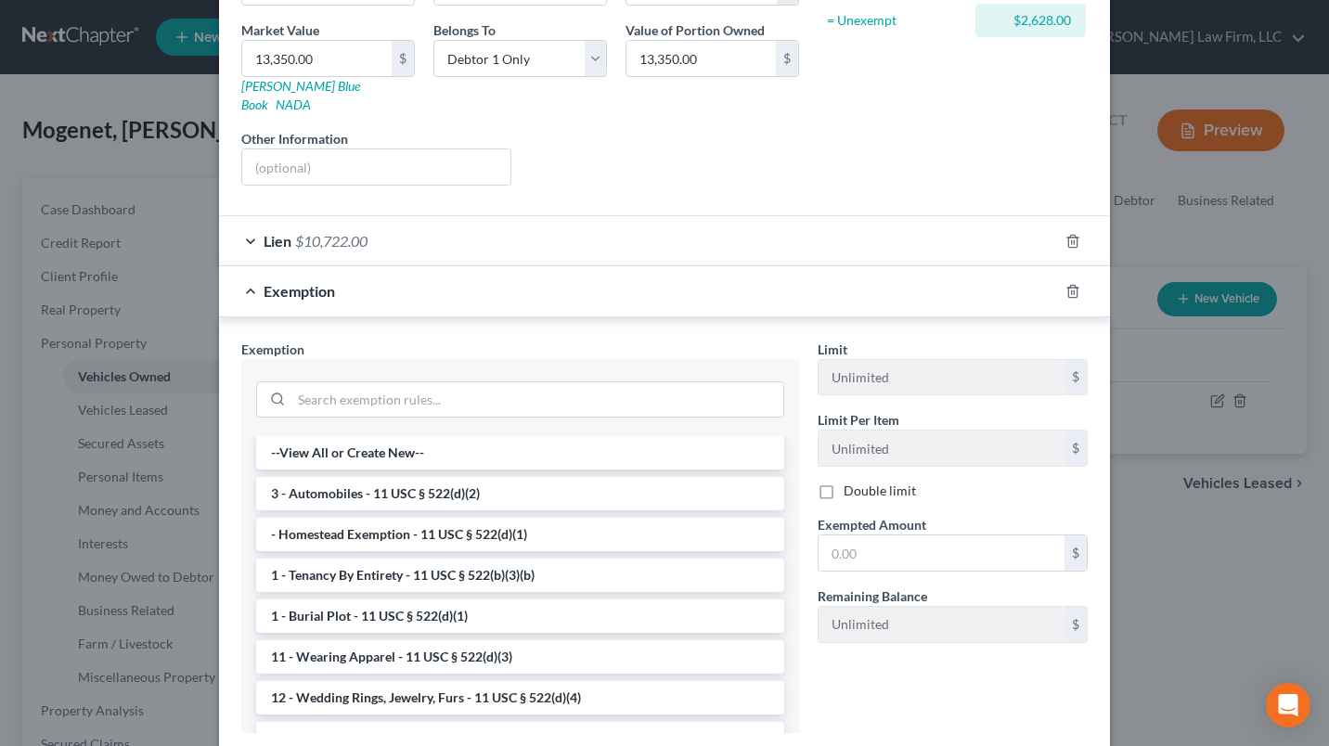
click at [392, 477] on li "3 - Automobiles - 11 USC § 522(d)(2)" at bounding box center [520, 493] width 528 height 33
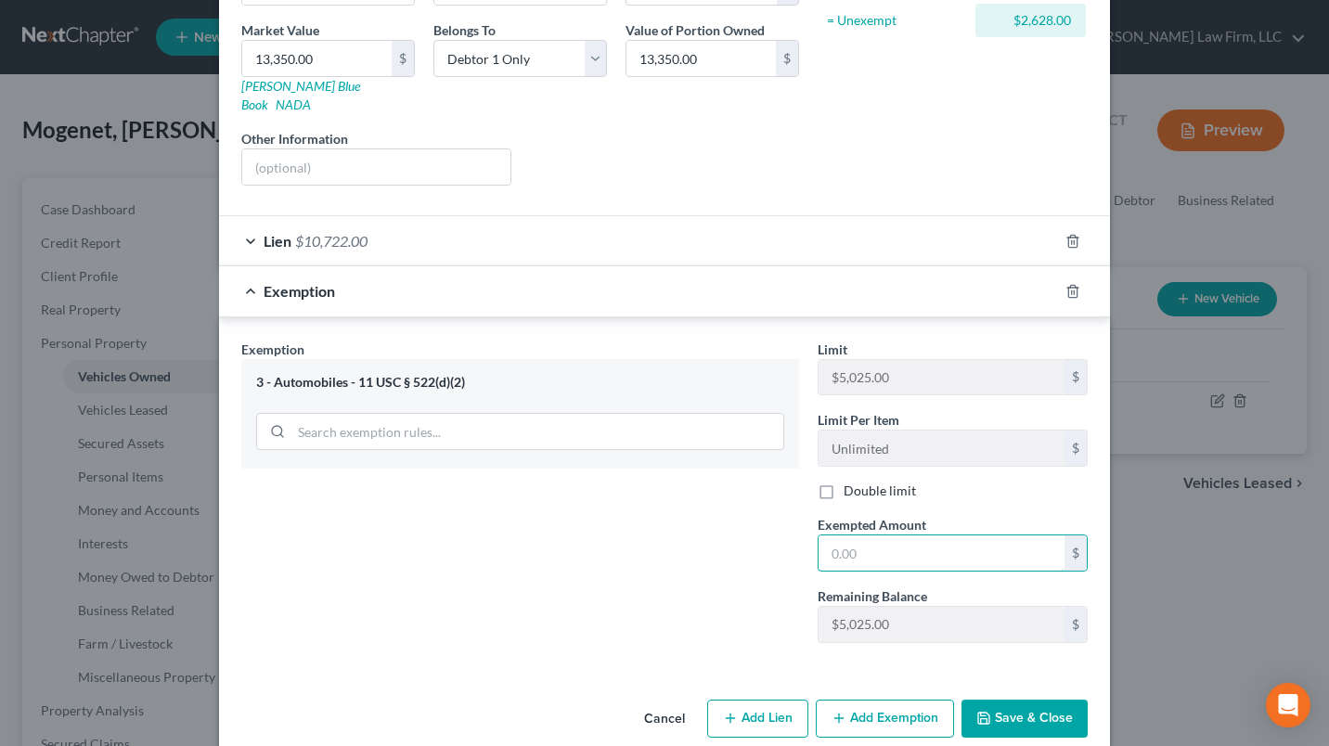
click at [871, 541] on input "text" at bounding box center [941, 552] width 246 height 35
type input "5,025.00"
click at [1017, 700] on button "Save & Close" at bounding box center [1024, 719] width 126 height 39
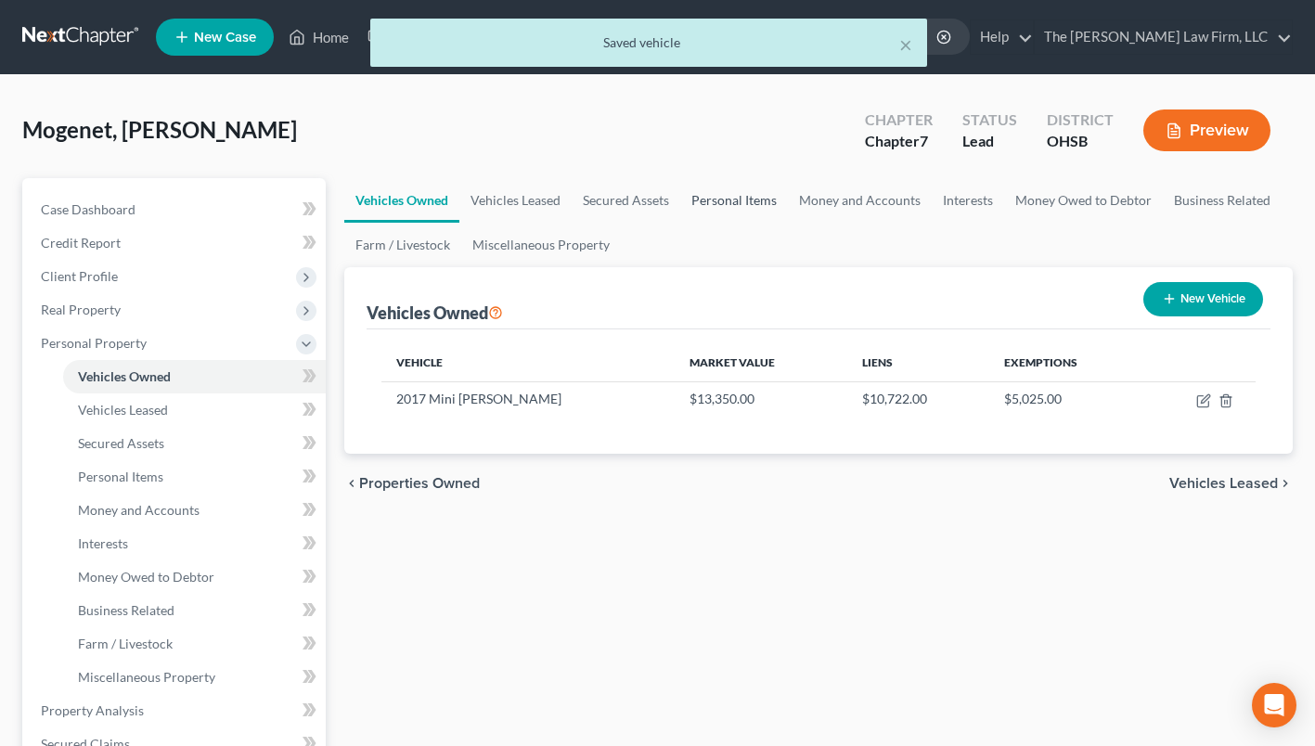
drag, startPoint x: 709, startPoint y: 208, endPoint x: 721, endPoint y: 208, distance: 12.1
click at [709, 207] on link "Personal Items" at bounding box center [734, 200] width 108 height 45
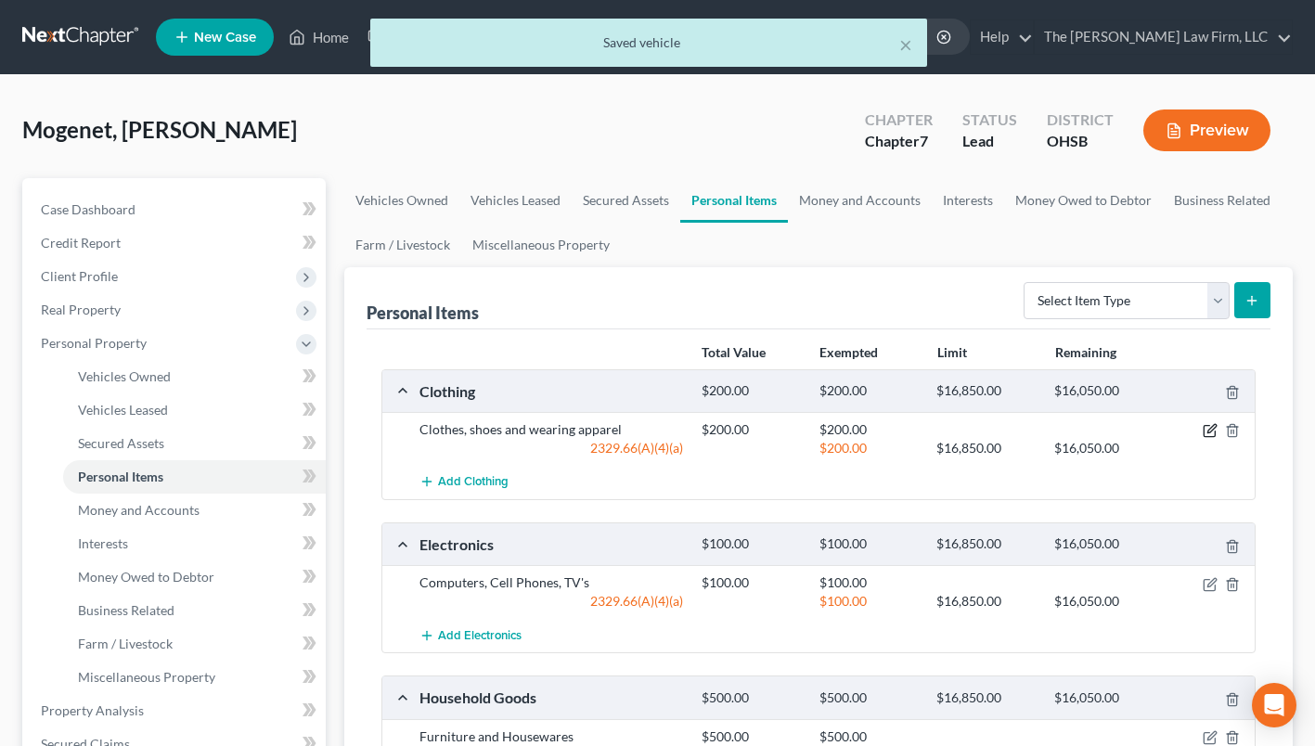
click at [1207, 430] on icon "button" at bounding box center [1210, 430] width 15 height 15
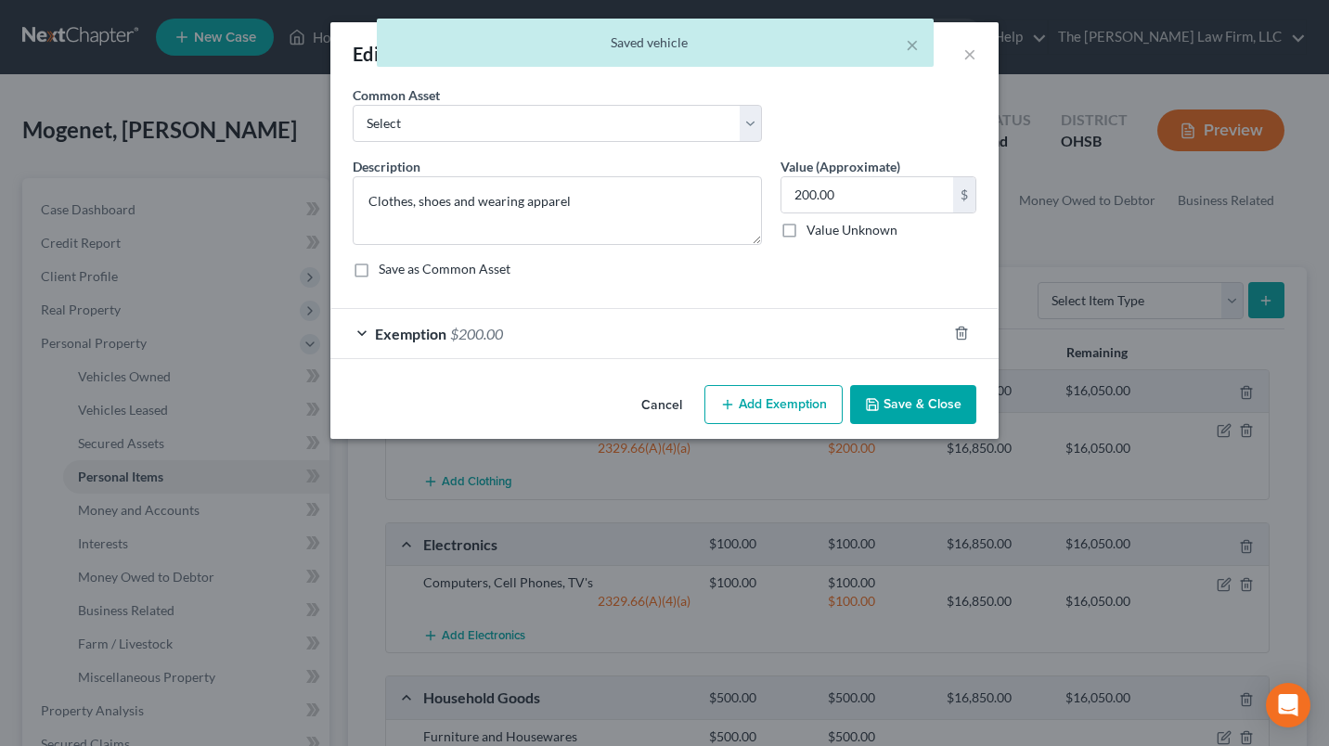
click at [708, 339] on div "Exemption $200.00" at bounding box center [638, 333] width 616 height 49
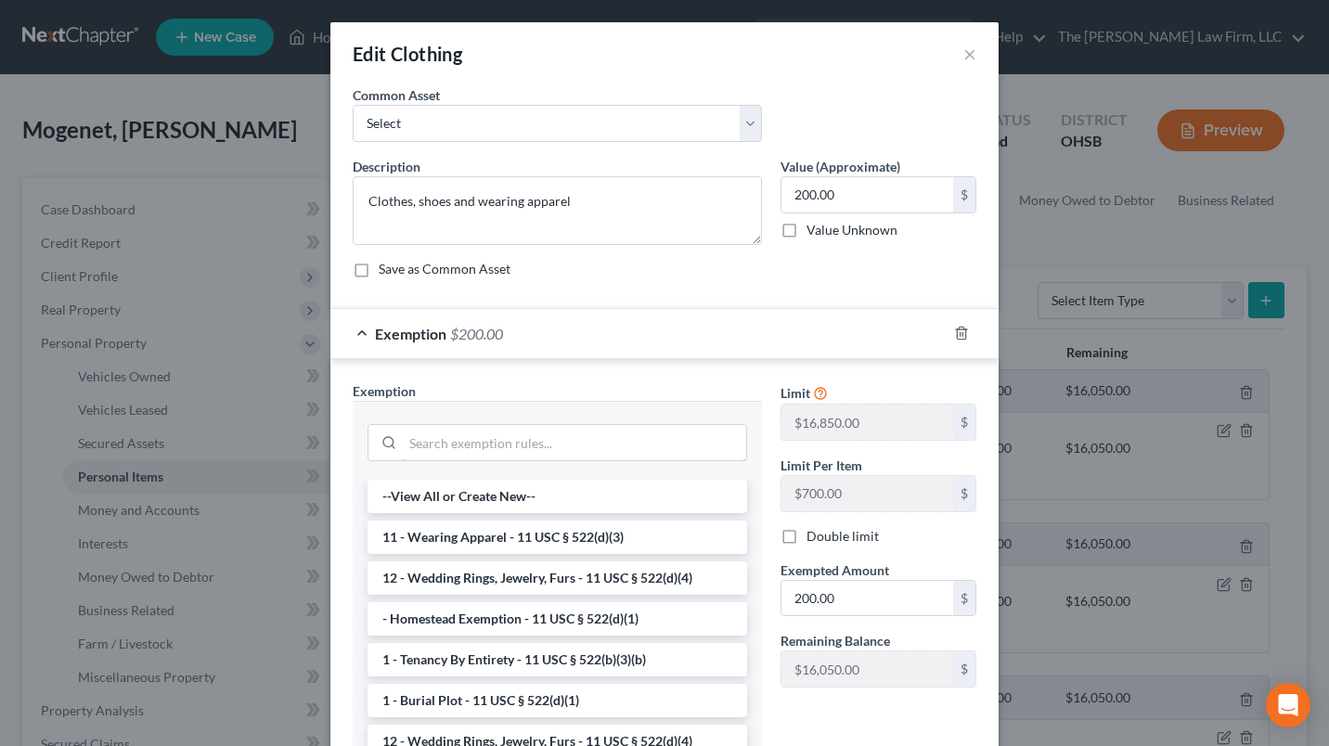
click at [534, 443] on input "search" at bounding box center [574, 442] width 343 height 35
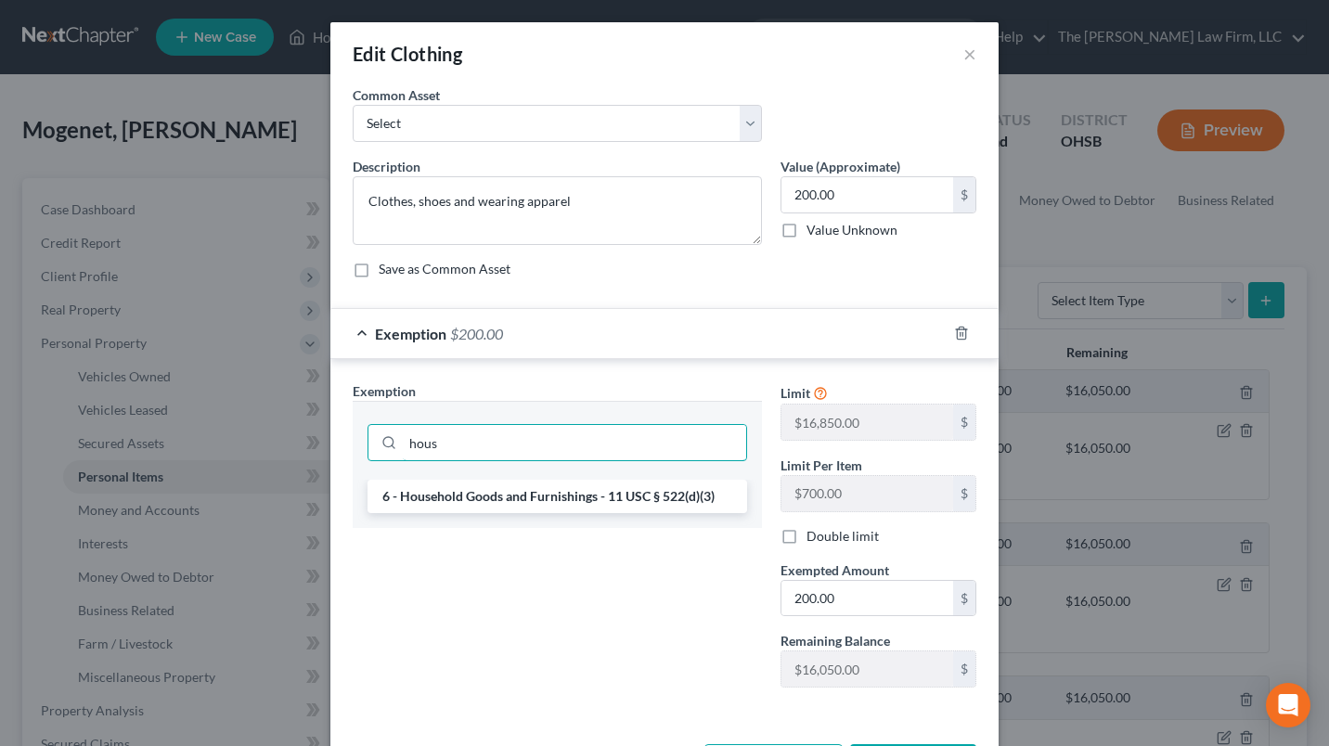
type input "hous"
click at [598, 489] on li "6 - Household Goods and Furnishings - 11 USC § 522(d)(3)" at bounding box center [557, 496] width 380 height 33
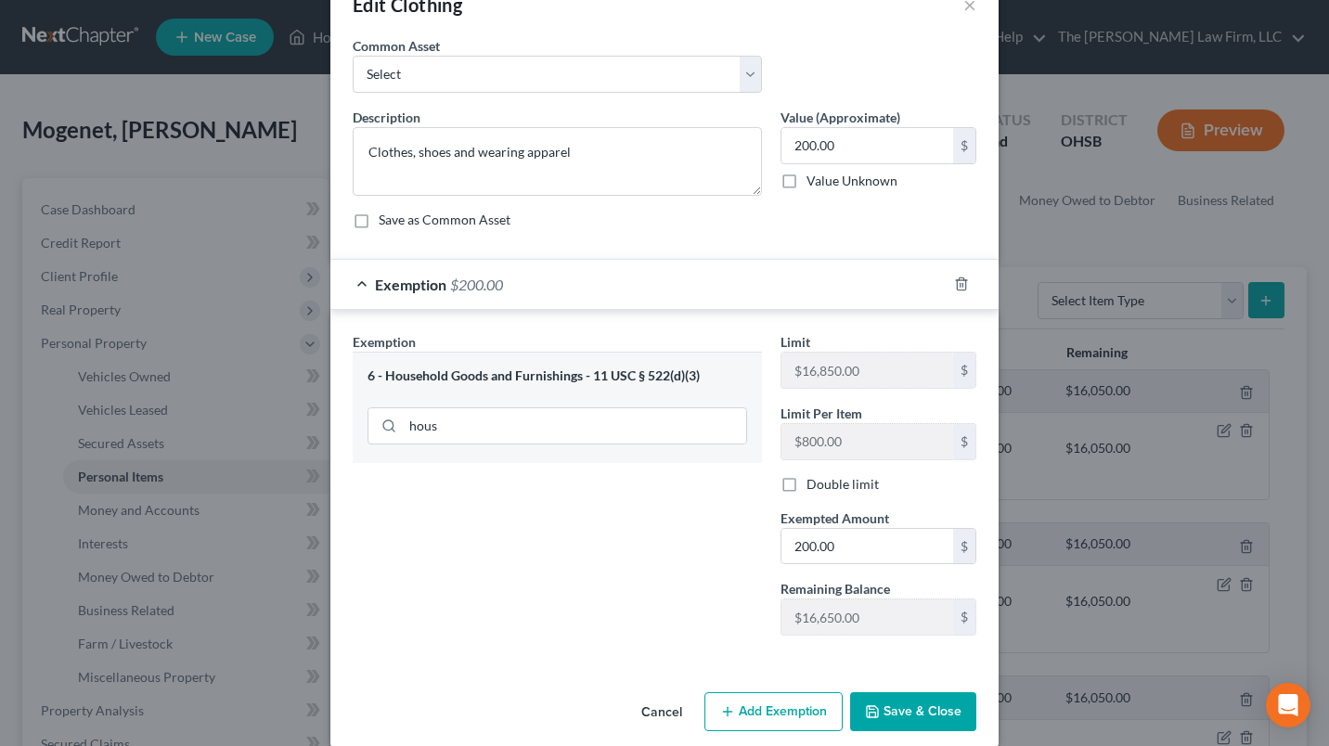
scroll to position [71, 0]
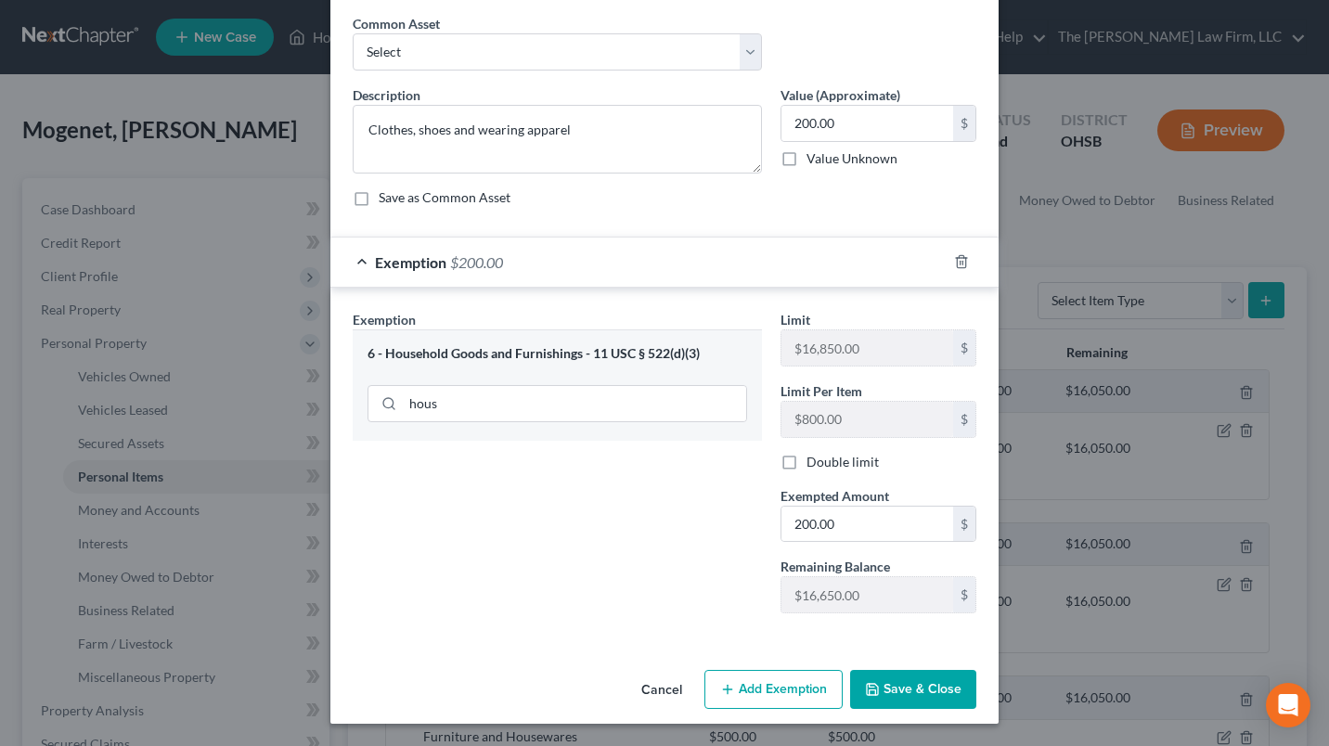
click at [869, 690] on polyline "button" at bounding box center [872, 692] width 6 height 5
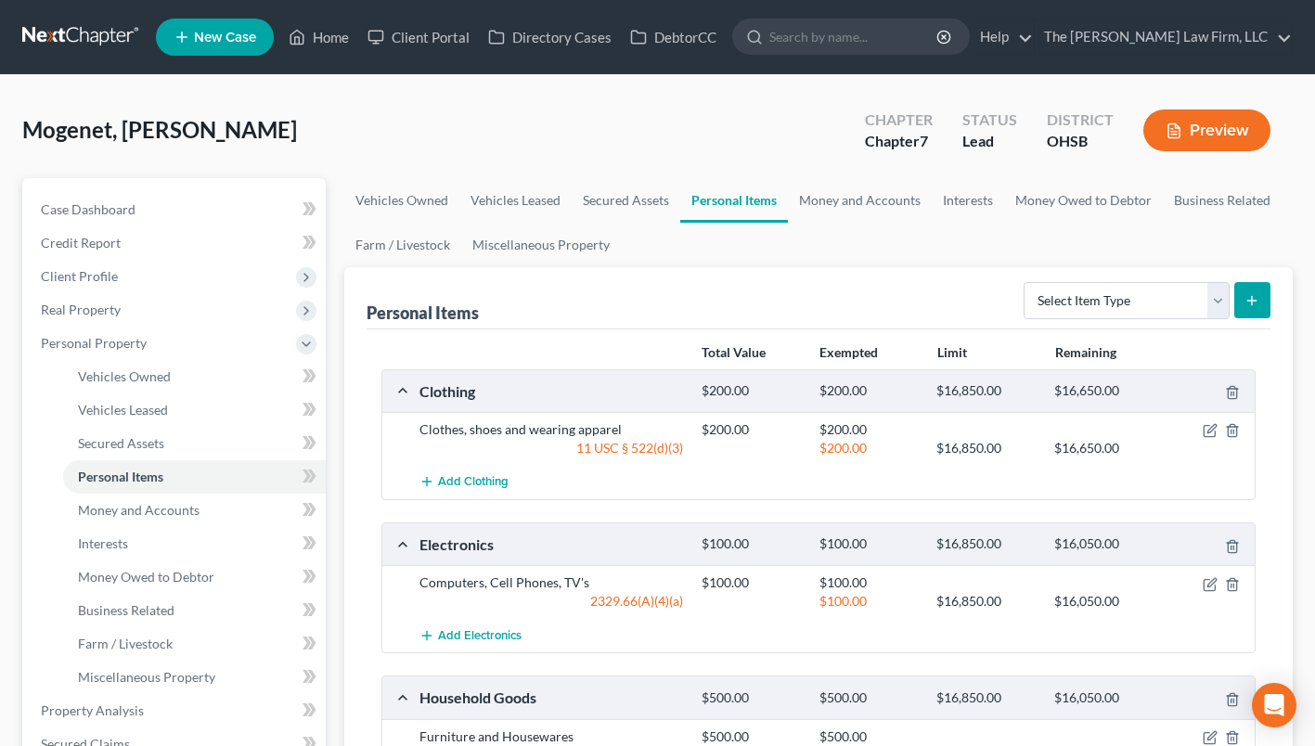
click at [1218, 579] on div at bounding box center [1210, 582] width 94 height 19
click at [1213, 580] on icon "button" at bounding box center [1210, 584] width 15 height 15
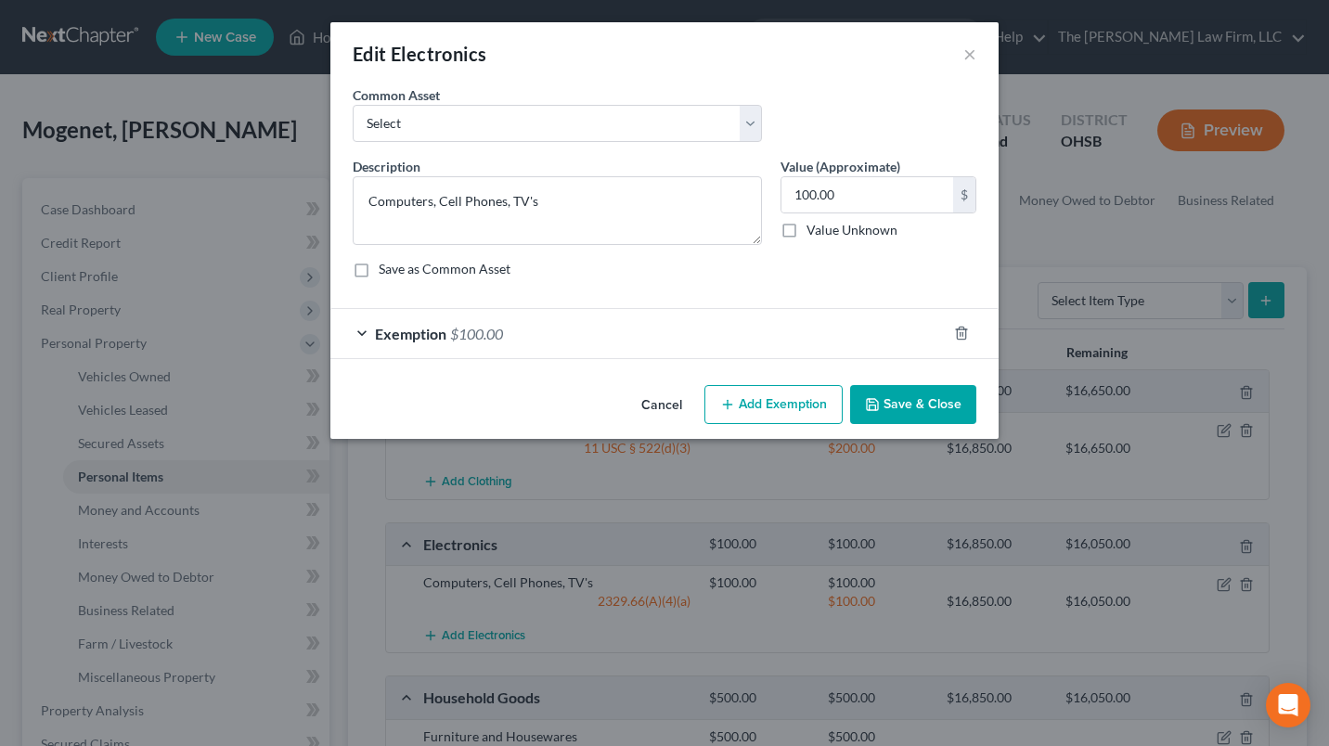
click at [650, 341] on div "Exemption $100.00" at bounding box center [638, 333] width 616 height 49
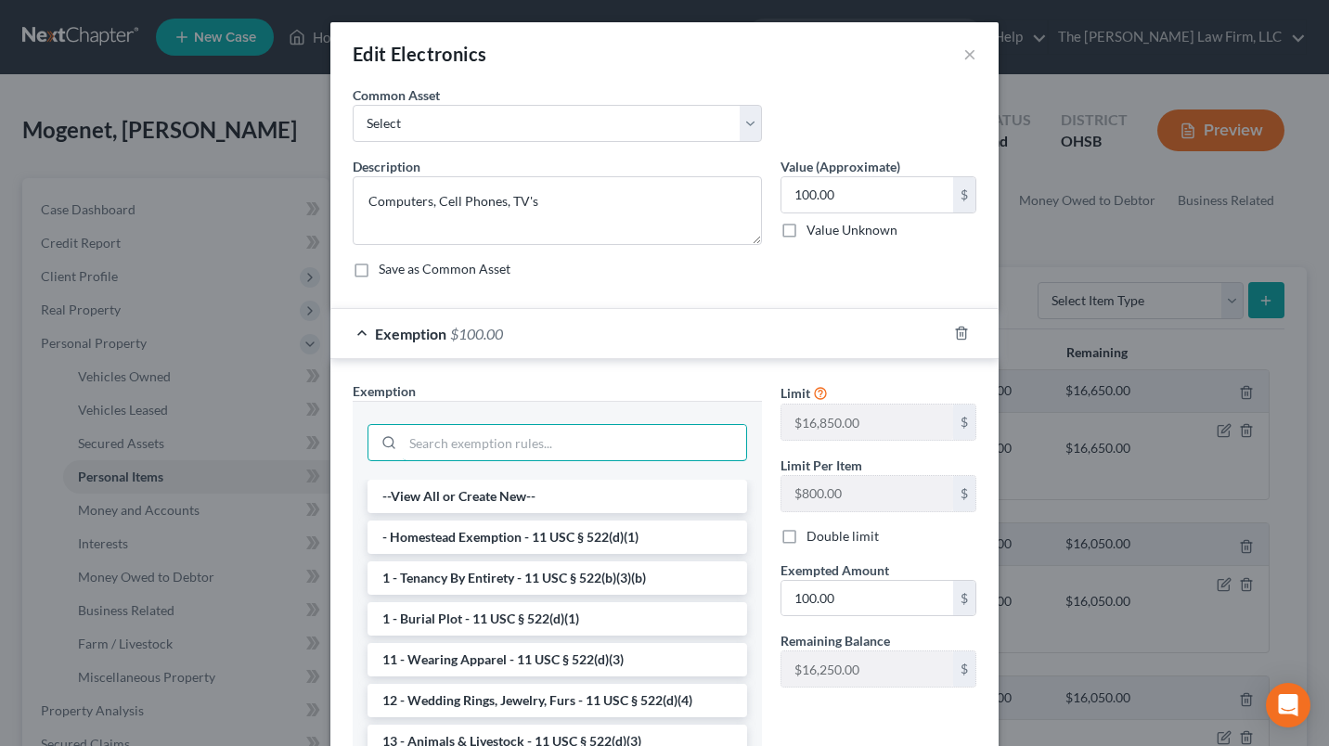
click at [569, 452] on input "search" at bounding box center [574, 442] width 343 height 35
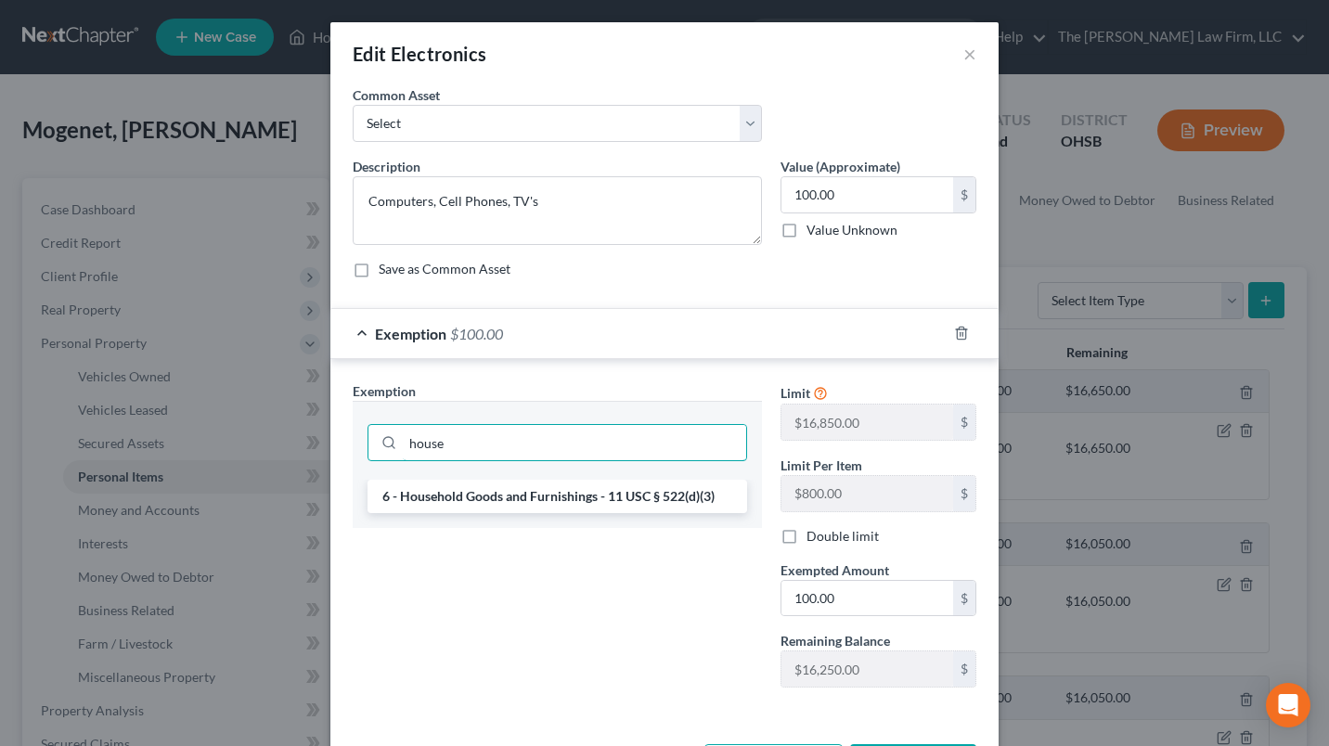
type input "house"
click at [560, 499] on li "6 - Household Goods and Furnishings - 11 USC § 522(d)(3)" at bounding box center [557, 496] width 380 height 33
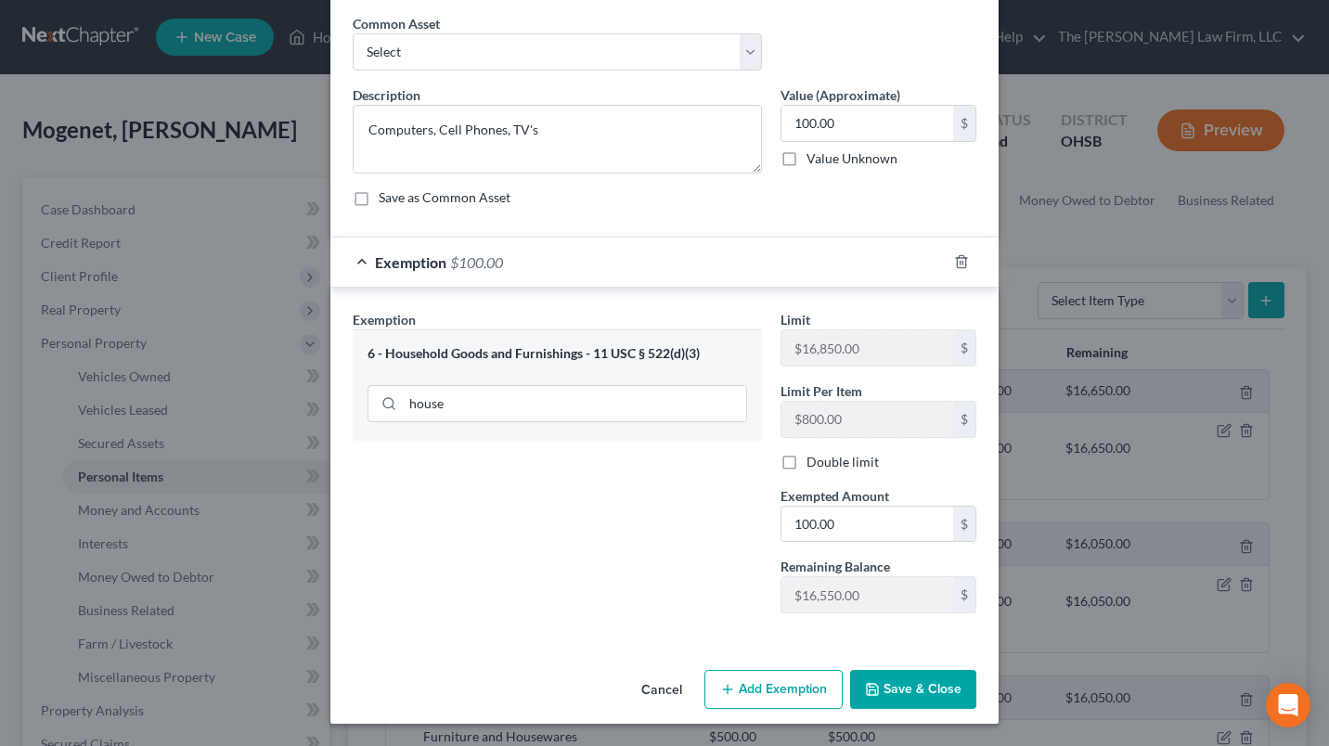
click at [874, 681] on button "Save & Close" at bounding box center [913, 689] width 126 height 39
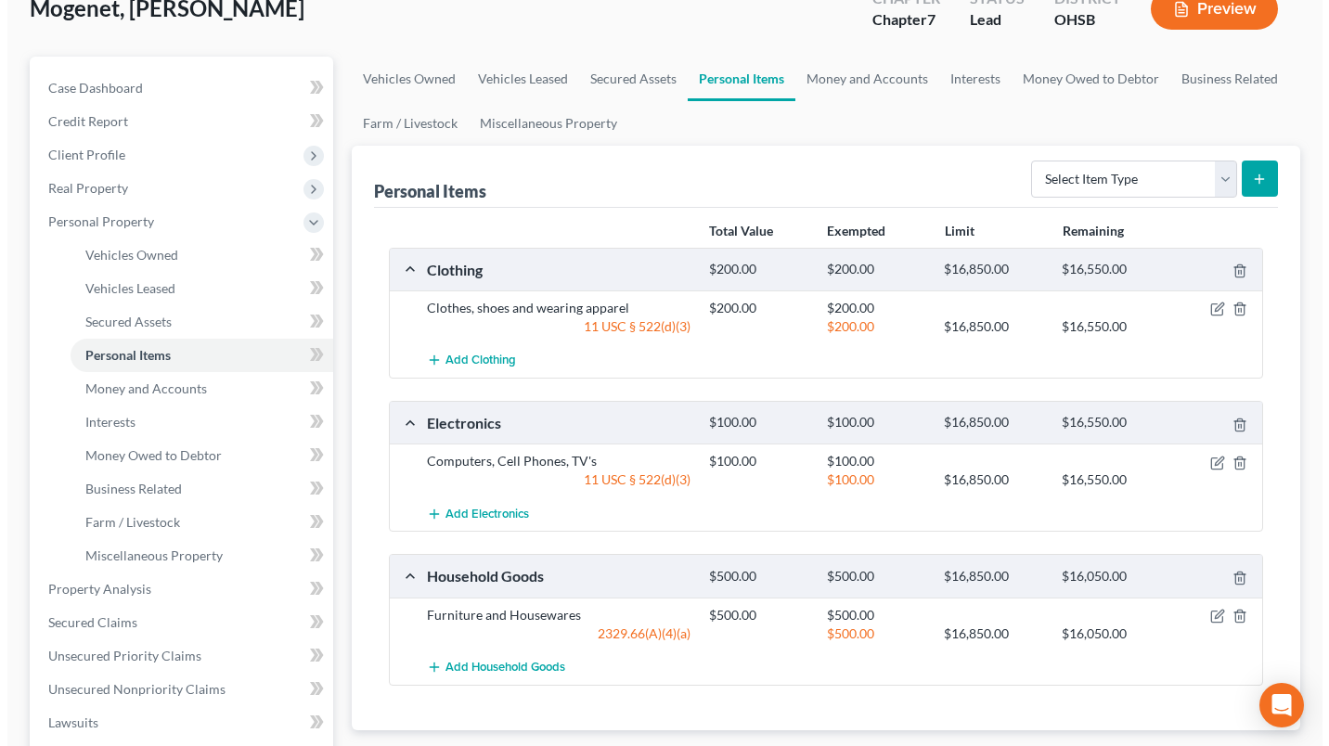
scroll to position [278, 0]
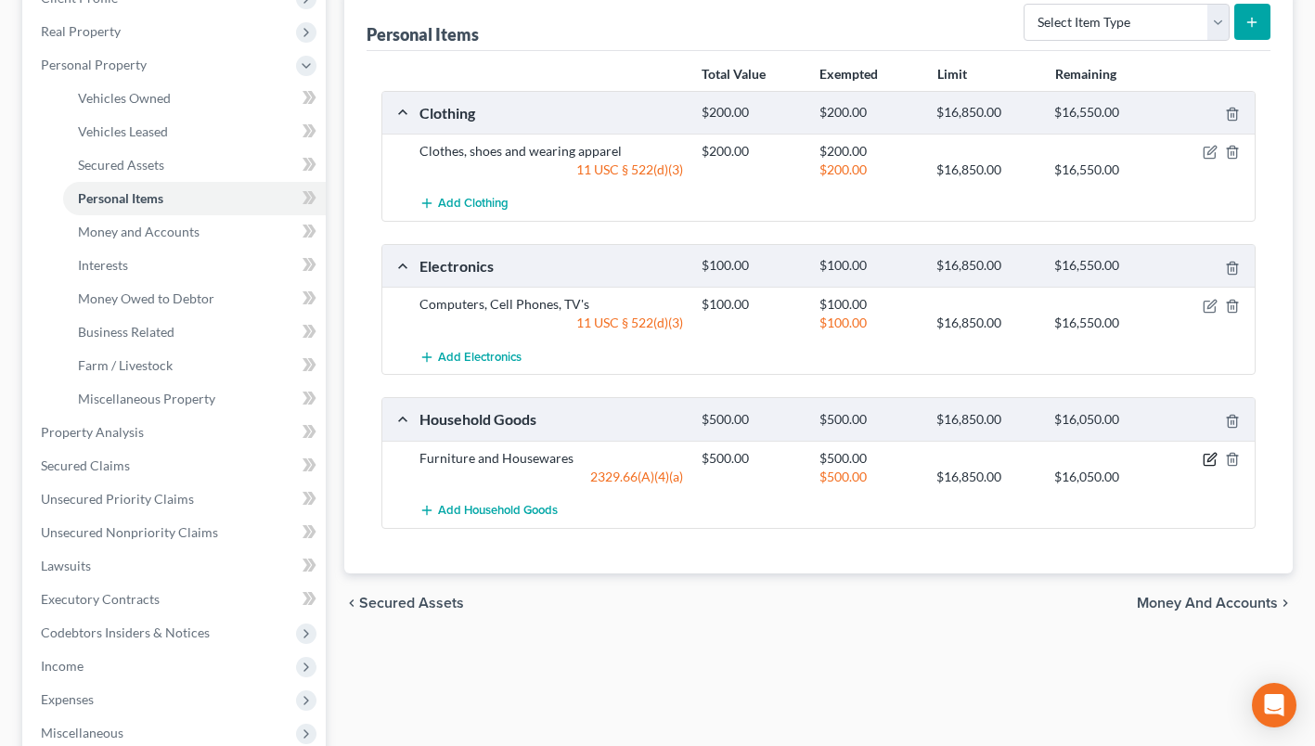
click at [1208, 459] on icon "button" at bounding box center [1211, 457] width 8 height 8
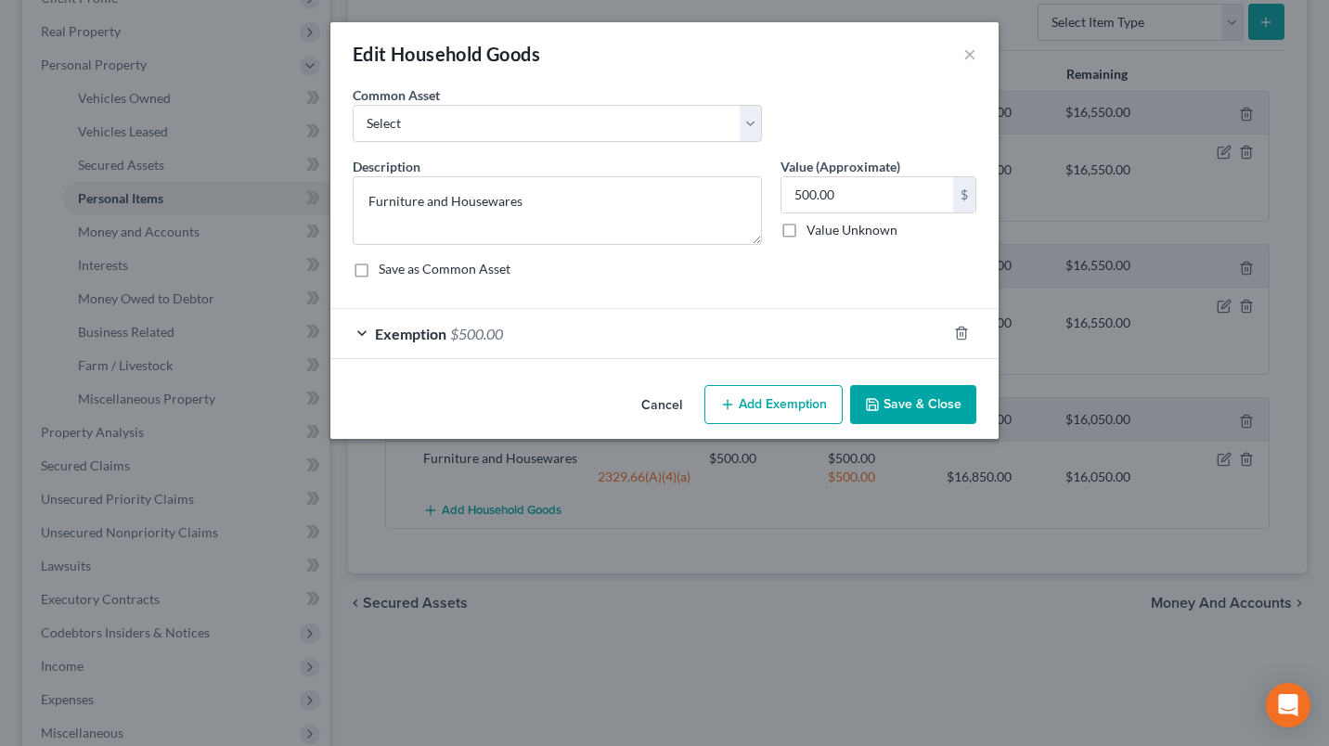
click at [613, 330] on div "Exemption $500.00" at bounding box center [638, 333] width 616 height 49
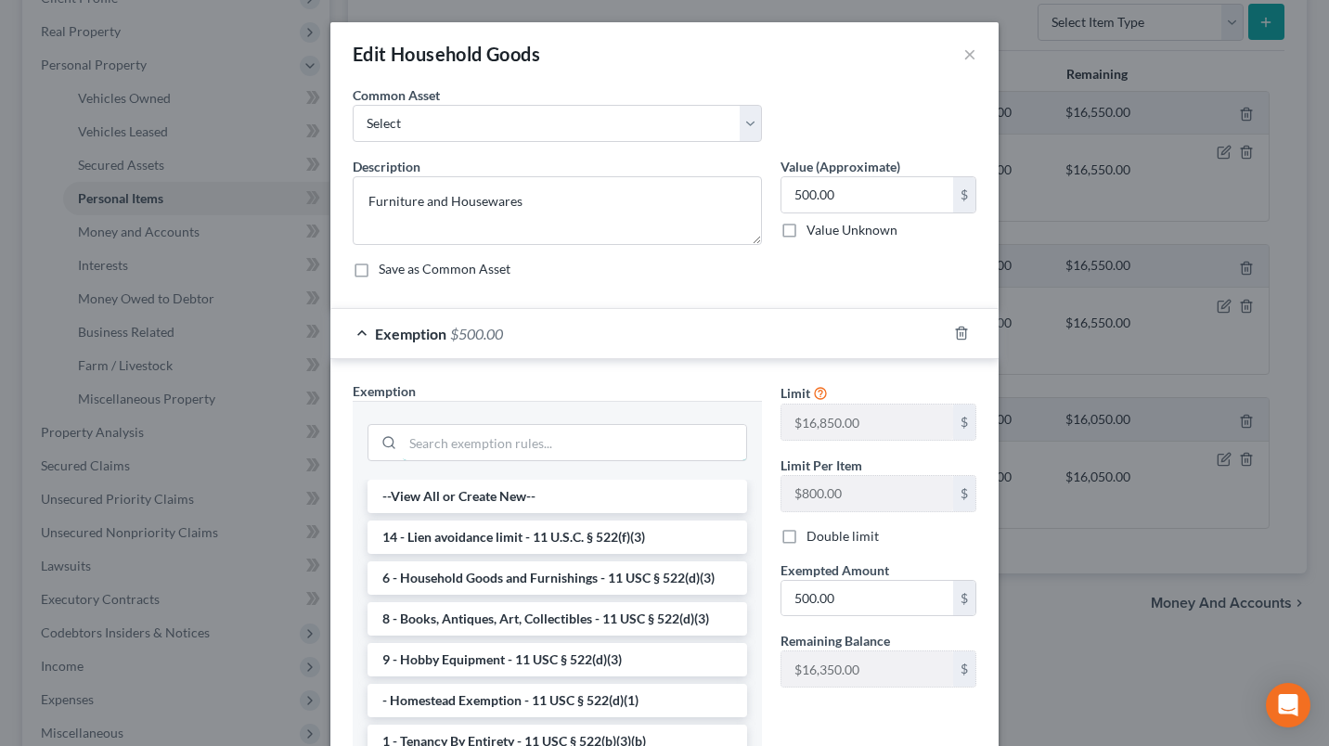
click at [646, 428] on input "search" at bounding box center [574, 442] width 343 height 35
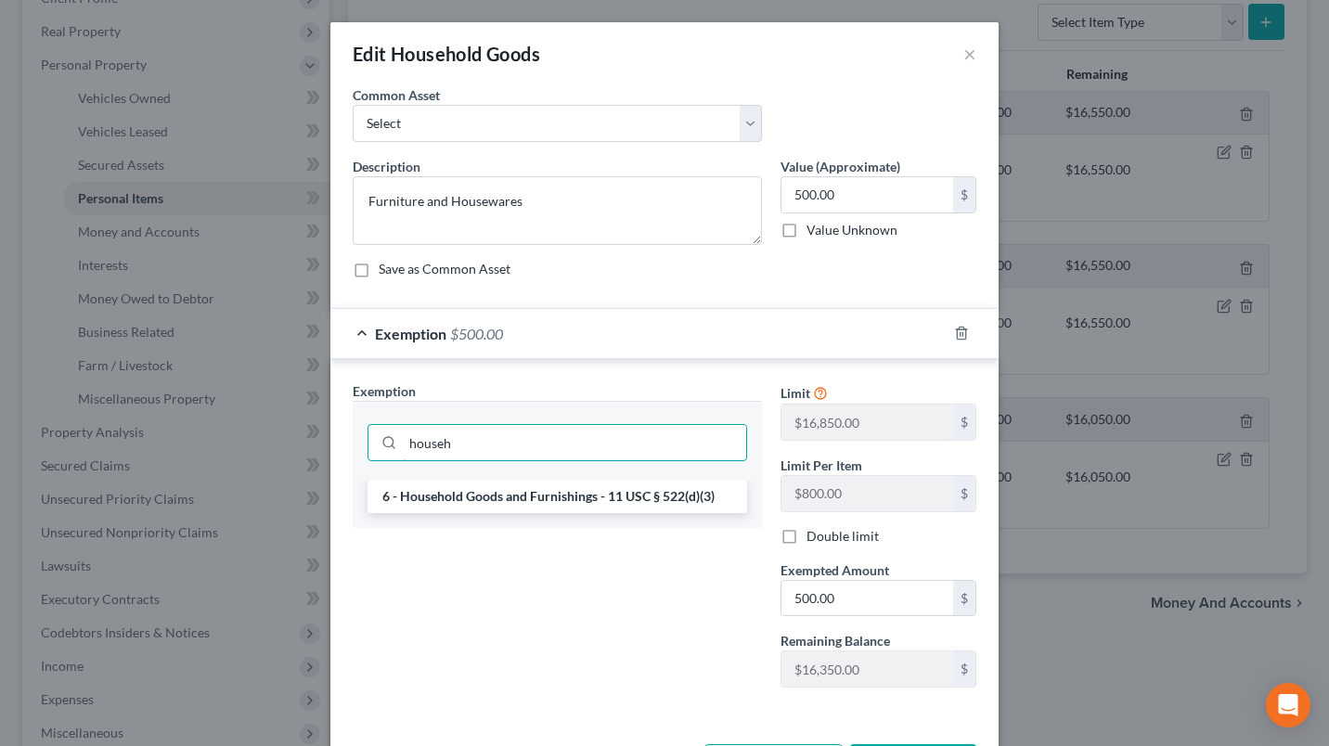
type input "househ"
click at [600, 503] on li "6 - Household Goods and Furnishings - 11 USC § 522(d)(3)" at bounding box center [557, 496] width 380 height 33
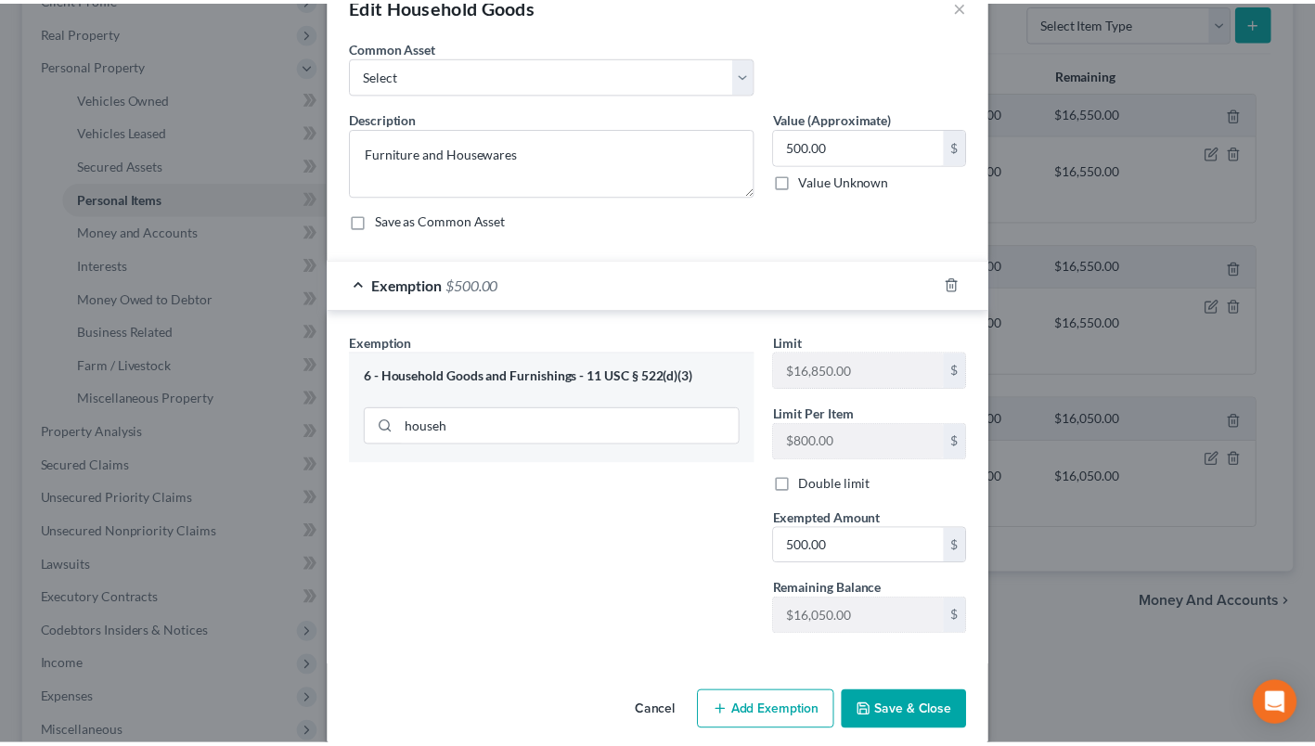
scroll to position [71, 0]
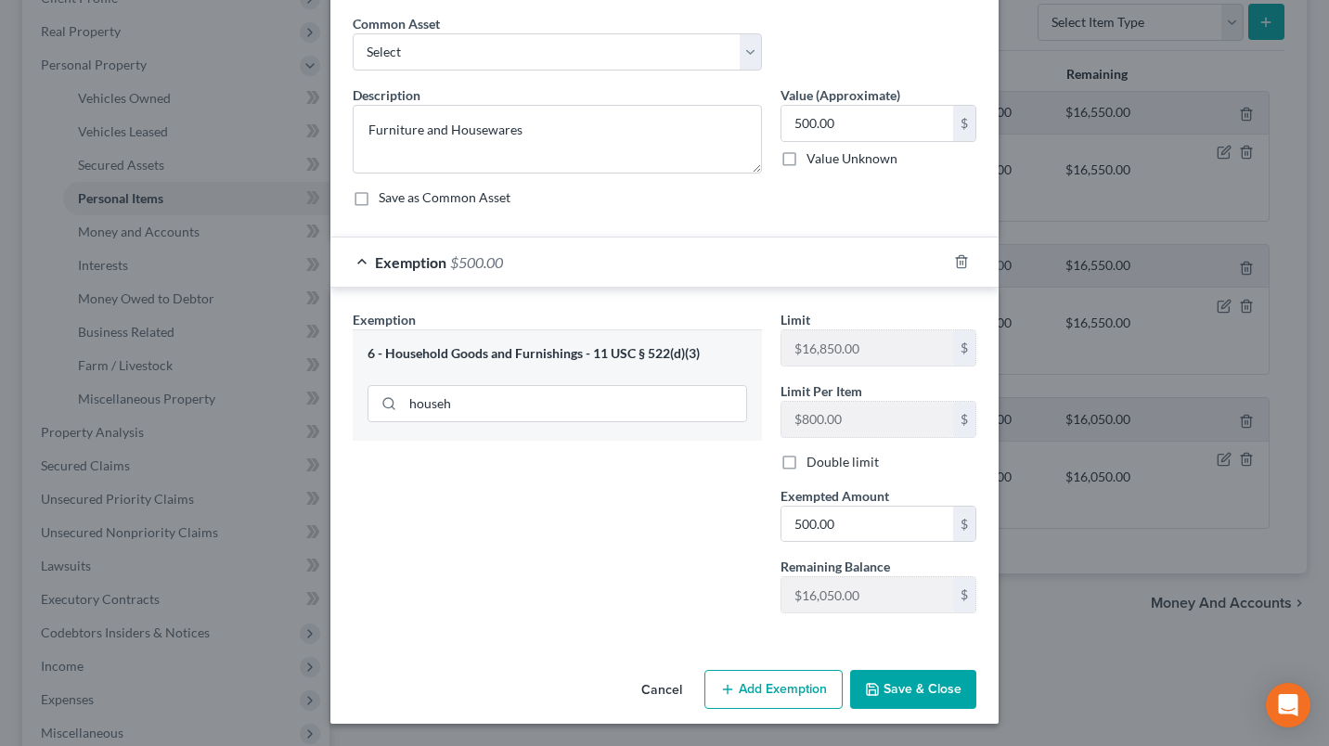
click at [906, 683] on button "Save & Close" at bounding box center [913, 689] width 126 height 39
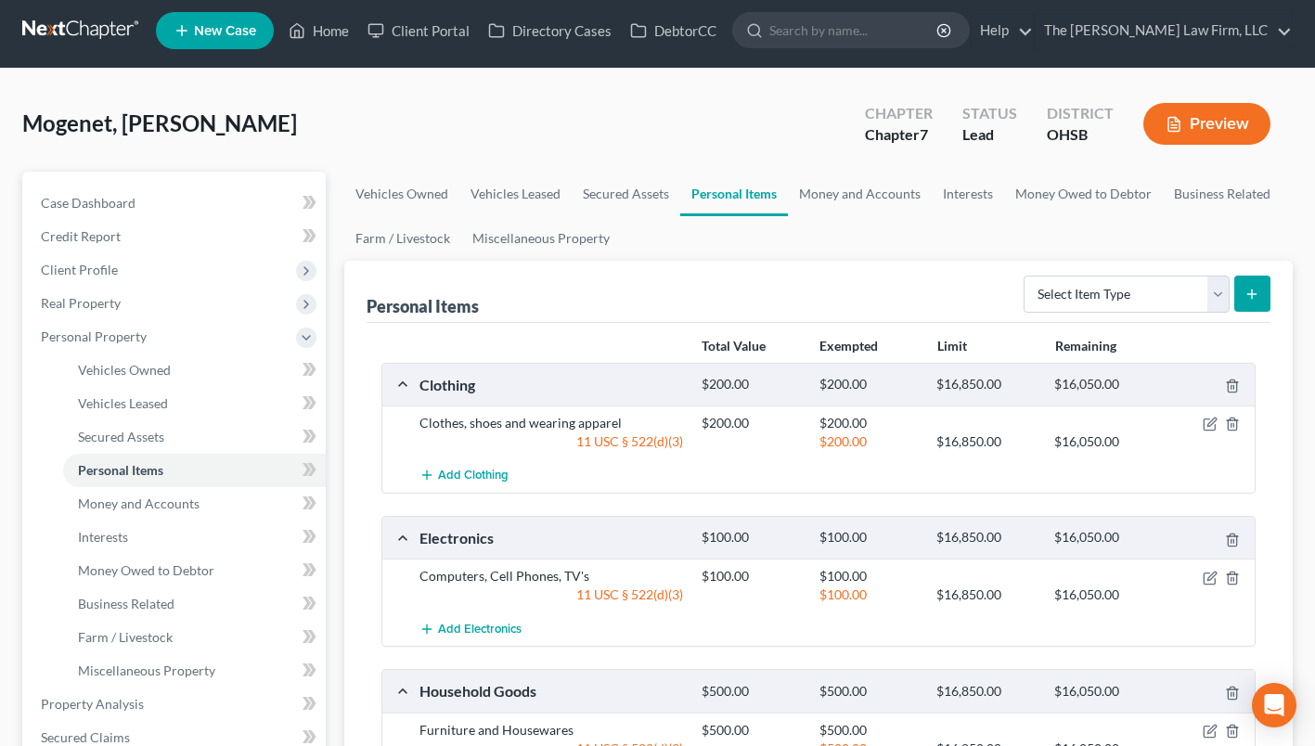
scroll to position [0, 0]
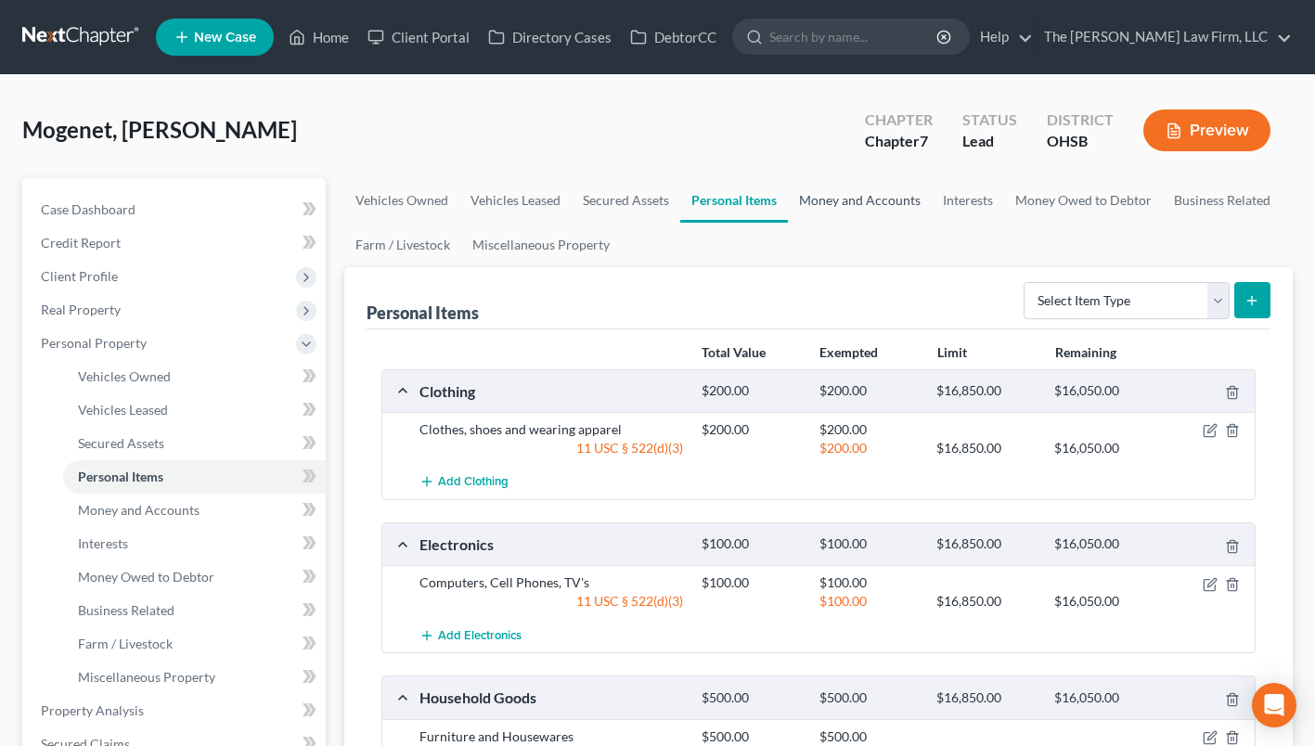
click at [851, 205] on link "Money and Accounts" at bounding box center [860, 200] width 144 height 45
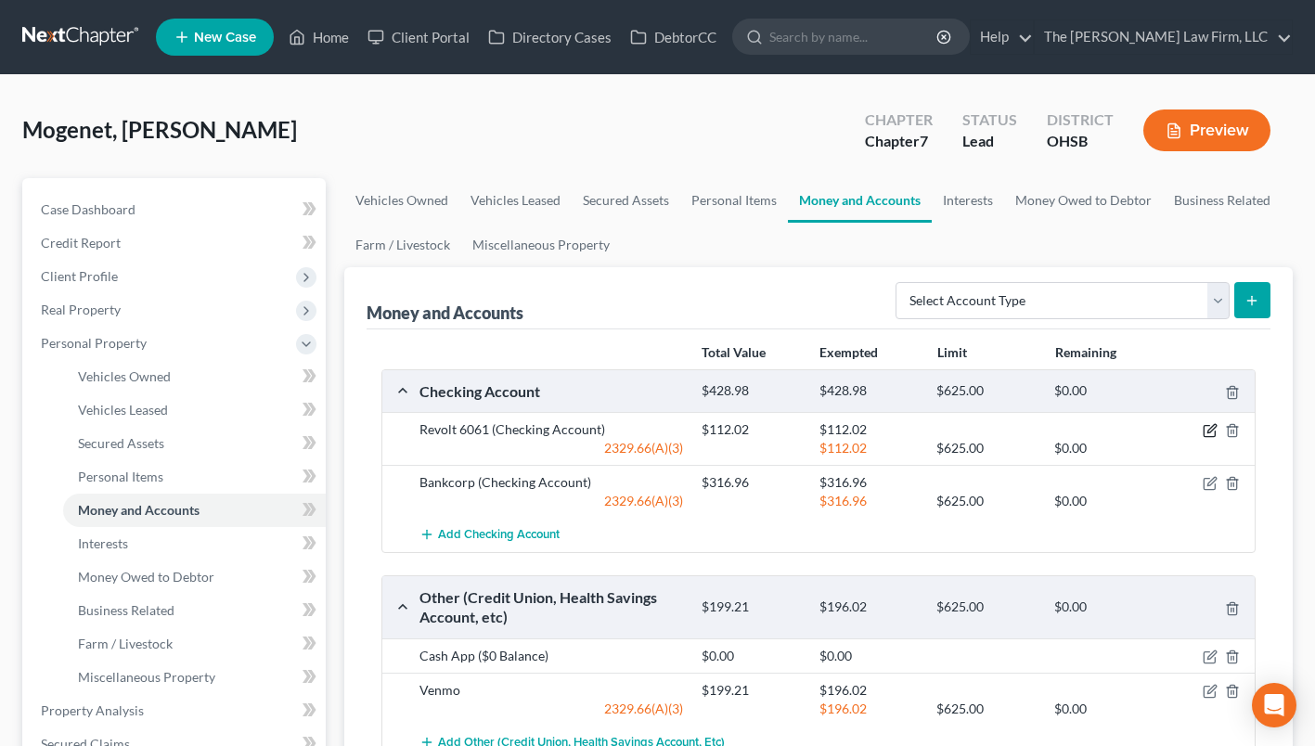
click at [1211, 436] on icon "button" at bounding box center [1208, 431] width 11 height 11
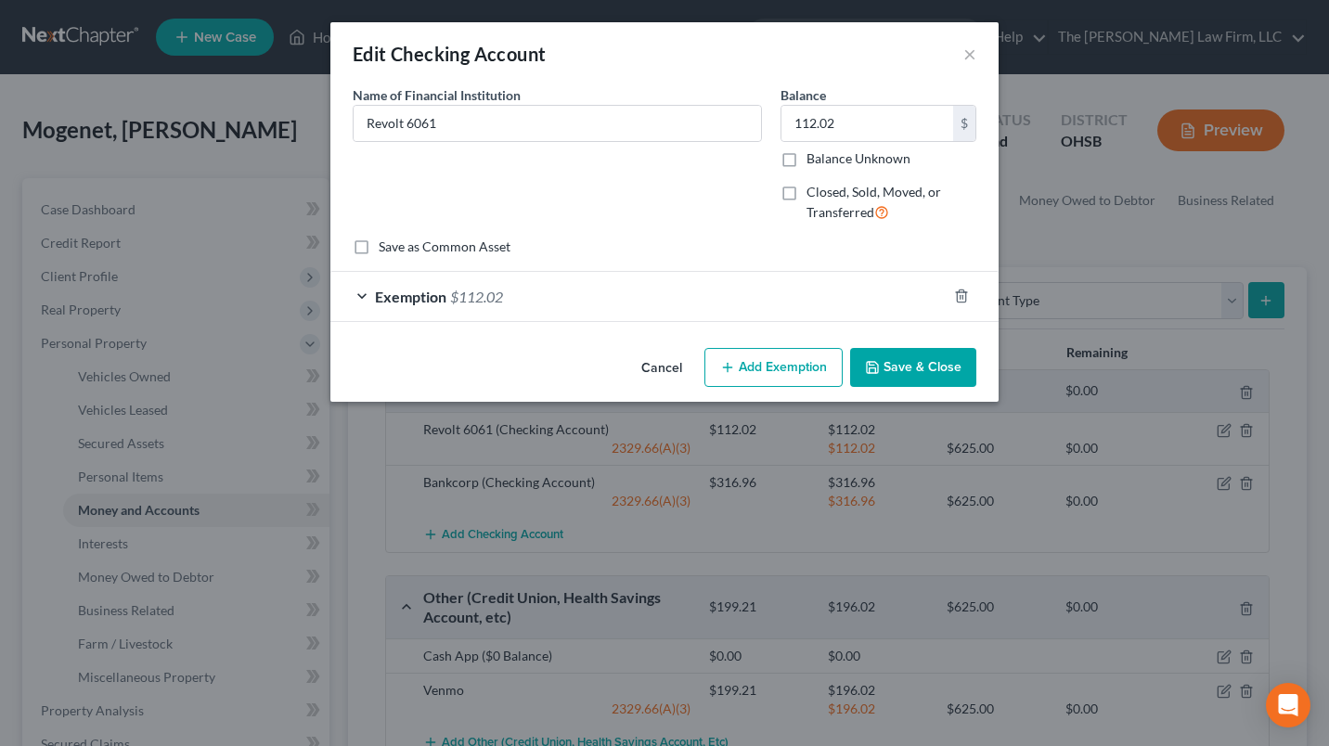
click at [718, 310] on div "Exemption $112.02" at bounding box center [638, 296] width 616 height 49
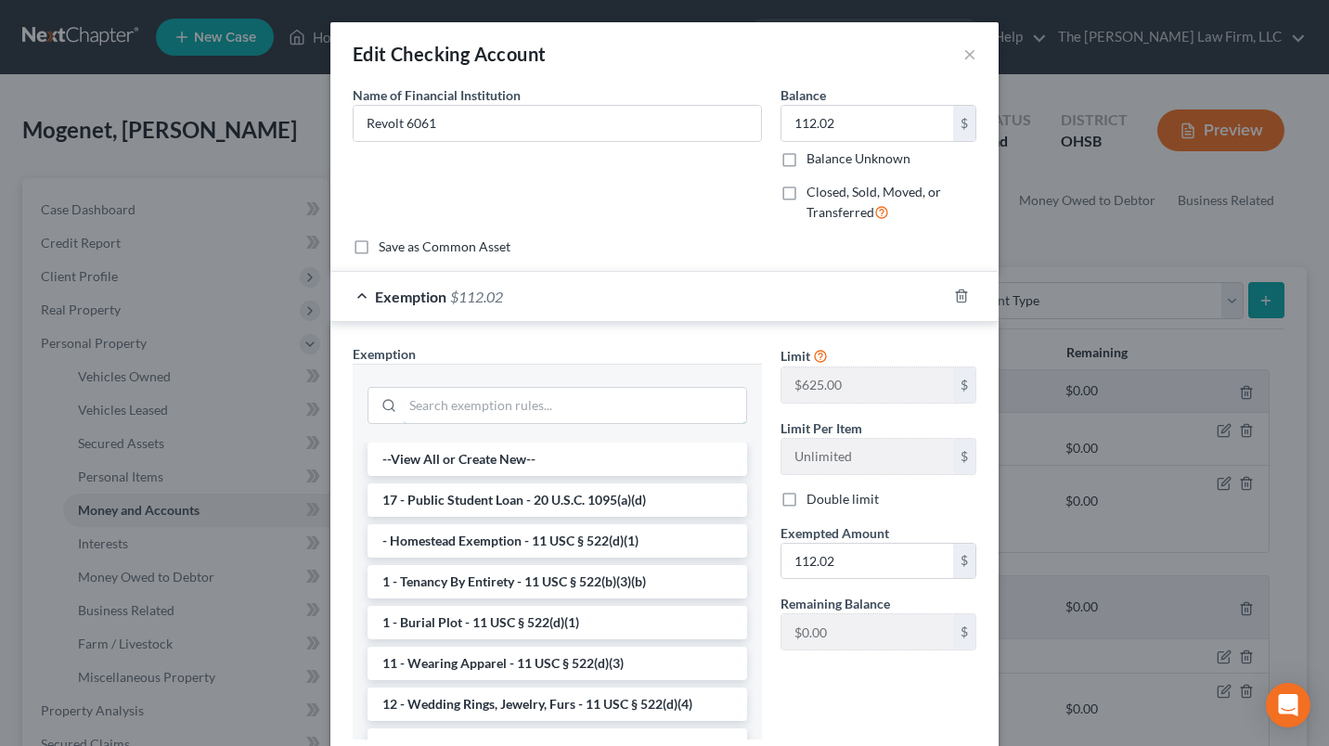
click at [582, 416] on input "search" at bounding box center [574, 405] width 343 height 35
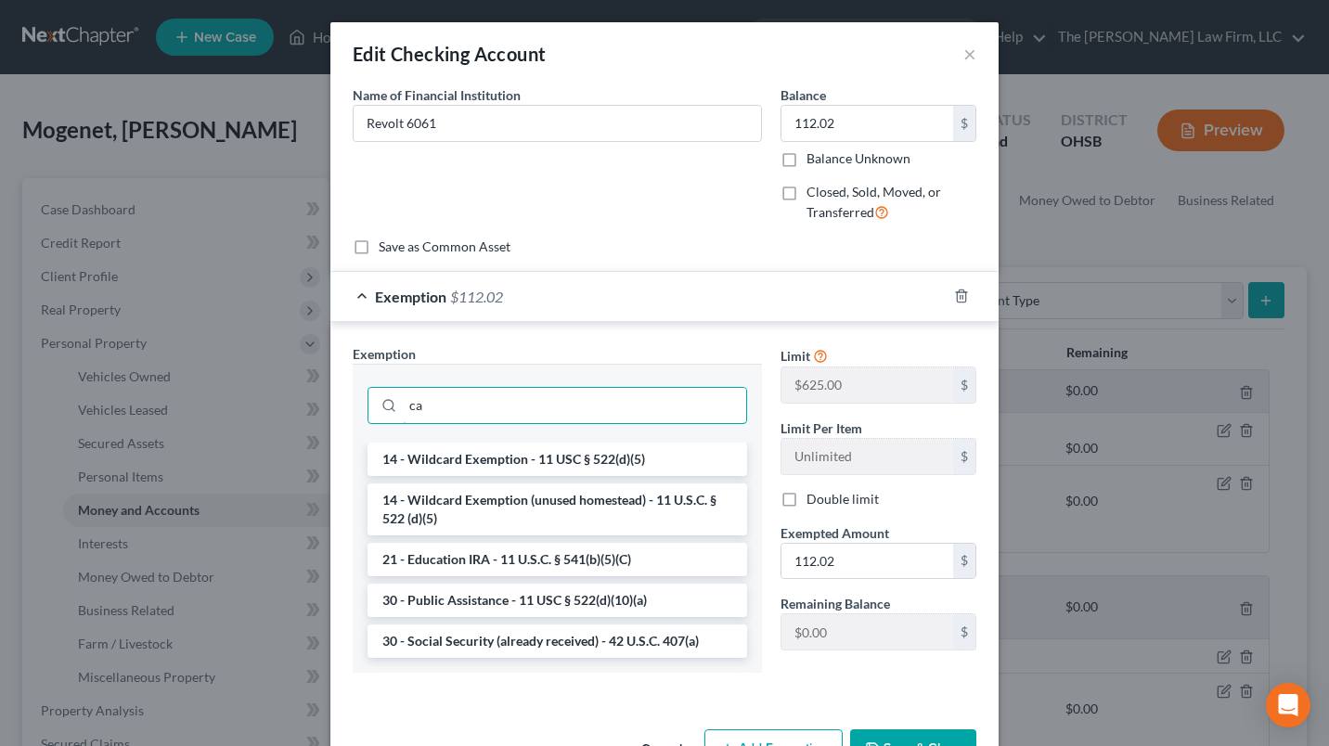
type input "c"
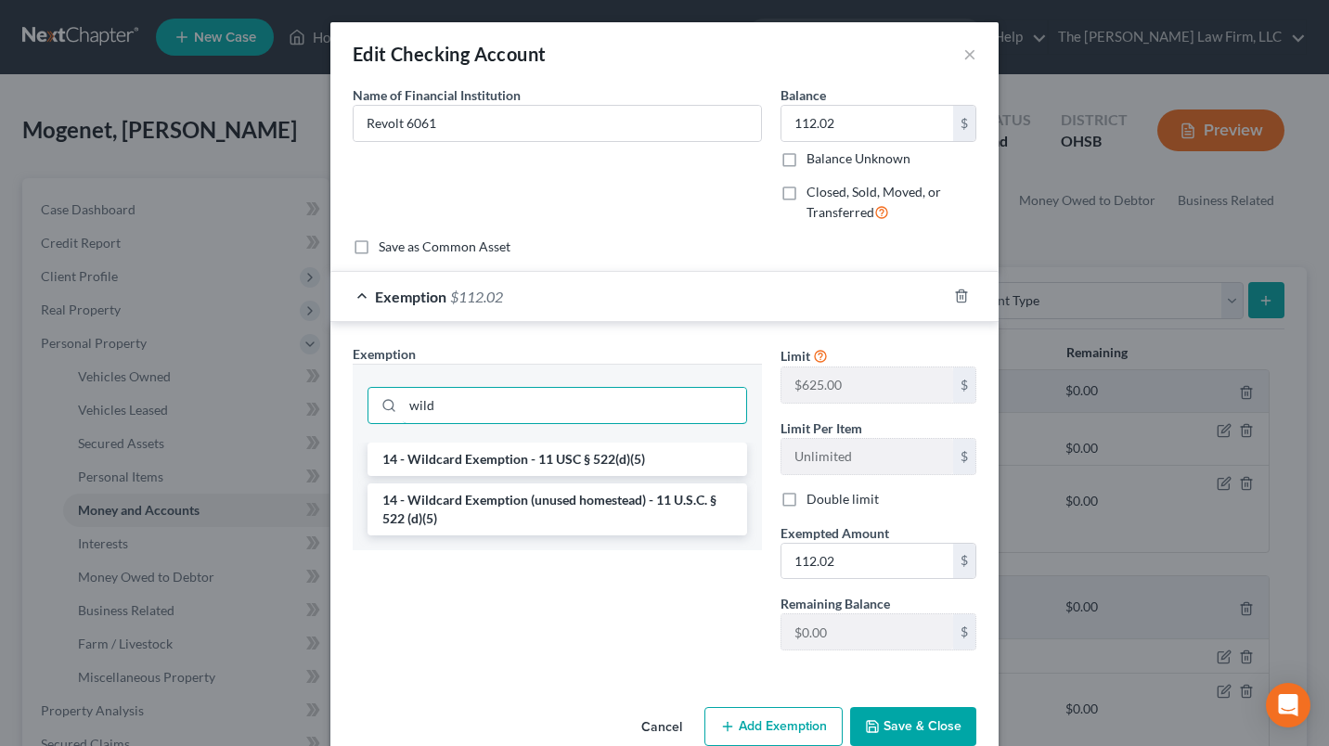
type input "wild"
click at [525, 459] on li "14 - Wildcard Exemption - 11 USC § 522(d)(5)" at bounding box center [557, 459] width 380 height 33
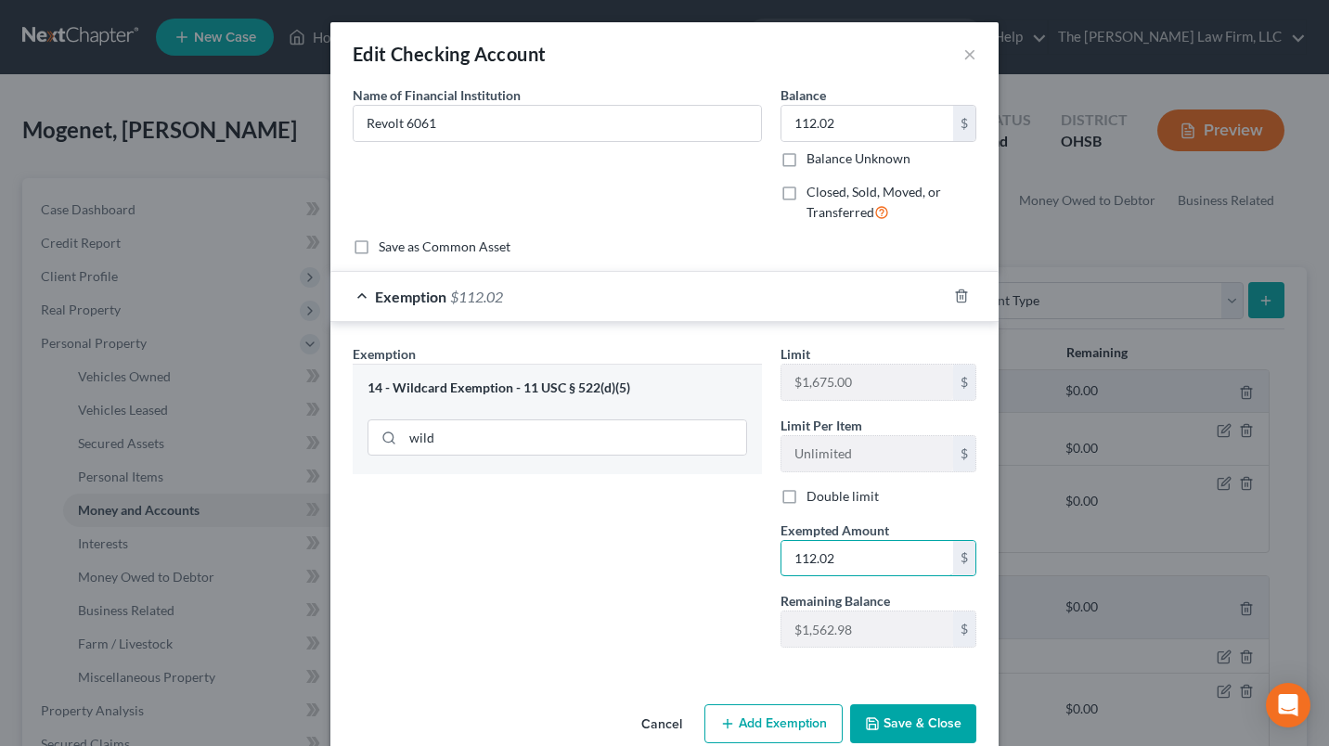
click at [823, 562] on input "112.02" at bounding box center [867, 558] width 172 height 35
click at [826, 562] on input "112.02" at bounding box center [867, 558] width 172 height 35
click at [884, 708] on button "Save & Close" at bounding box center [913, 723] width 126 height 39
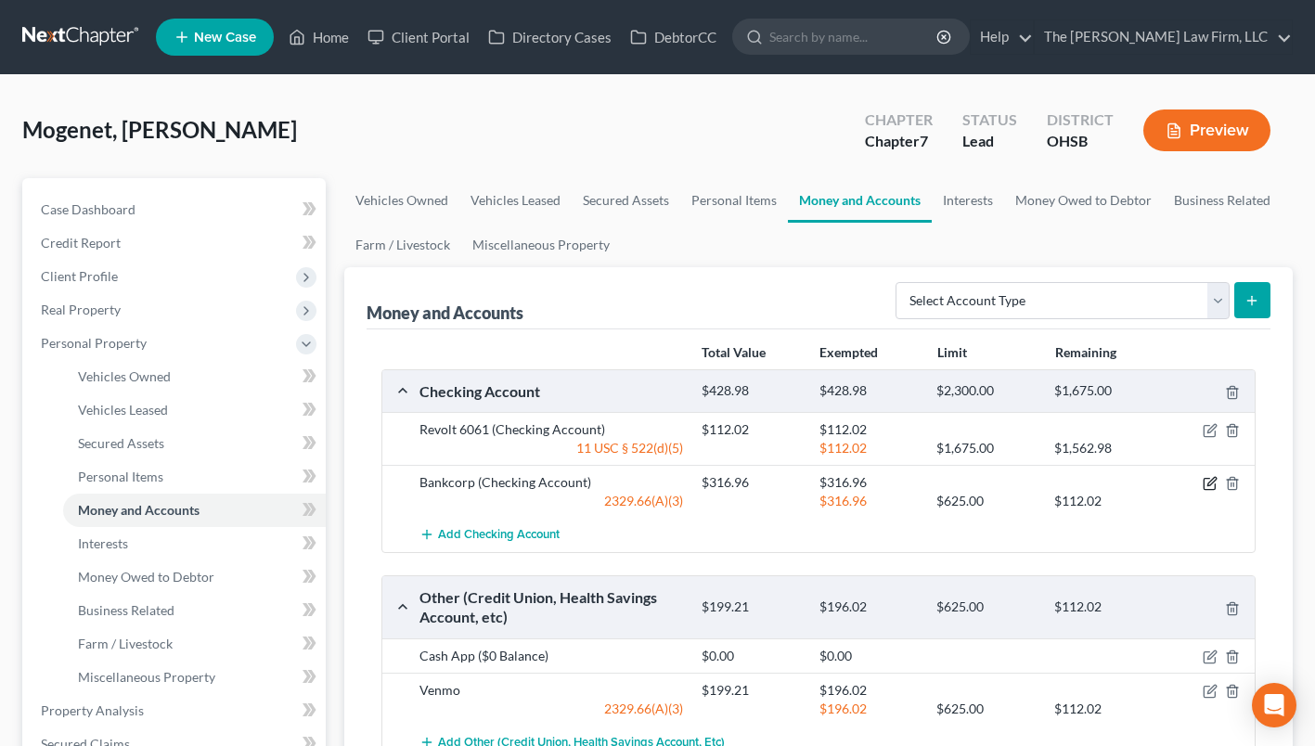
click at [1212, 478] on icon "button" at bounding box center [1211, 482] width 8 height 8
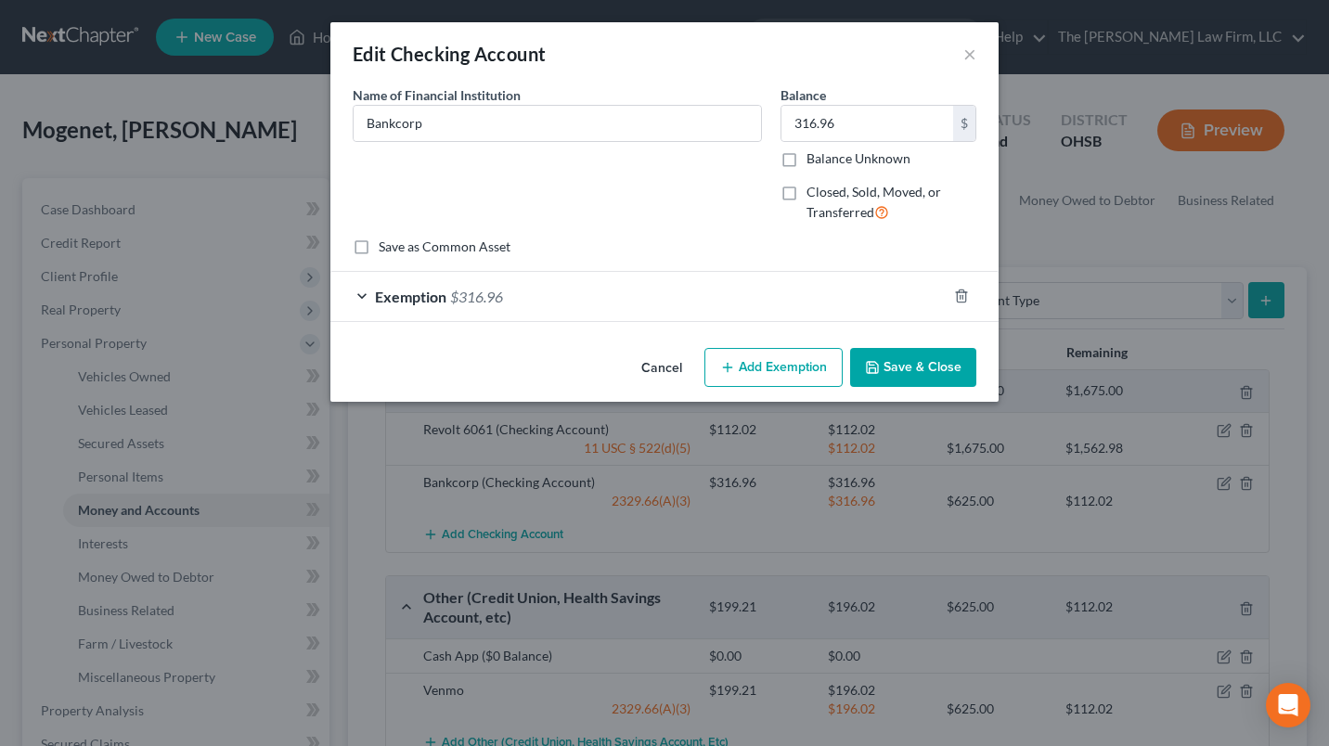
click at [768, 298] on div "Exemption $316.96" at bounding box center [638, 296] width 616 height 49
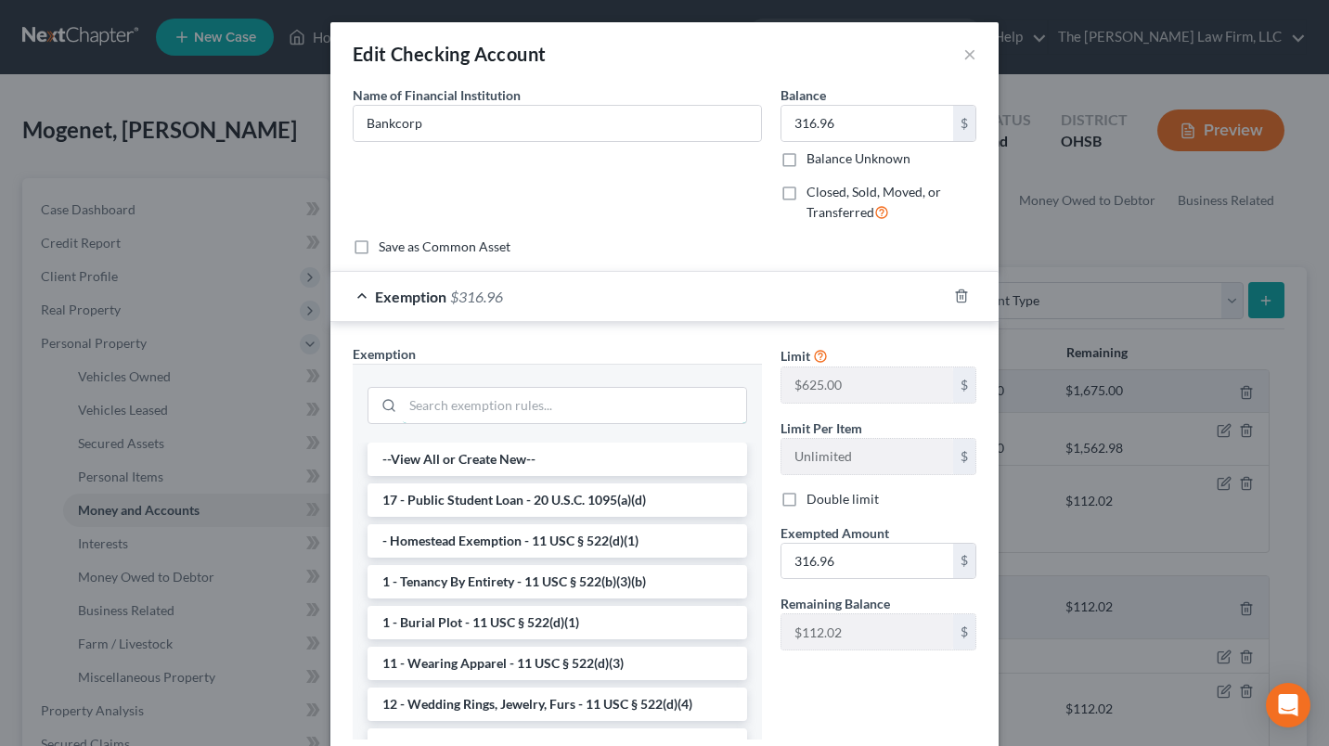
click at [500, 395] on input "search" at bounding box center [574, 405] width 343 height 35
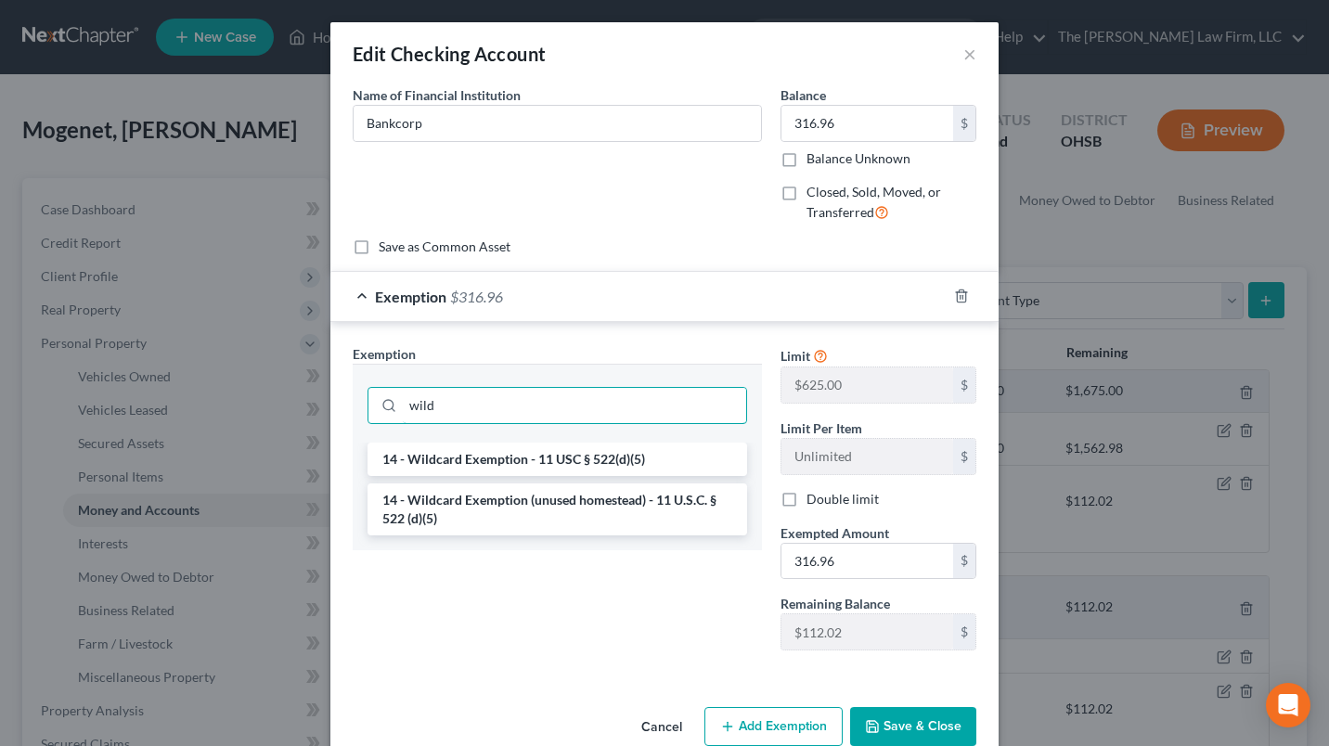
type input "wild"
click at [613, 457] on li "14 - Wildcard Exemption - 11 USC § 522(d)(5)" at bounding box center [557, 459] width 380 height 33
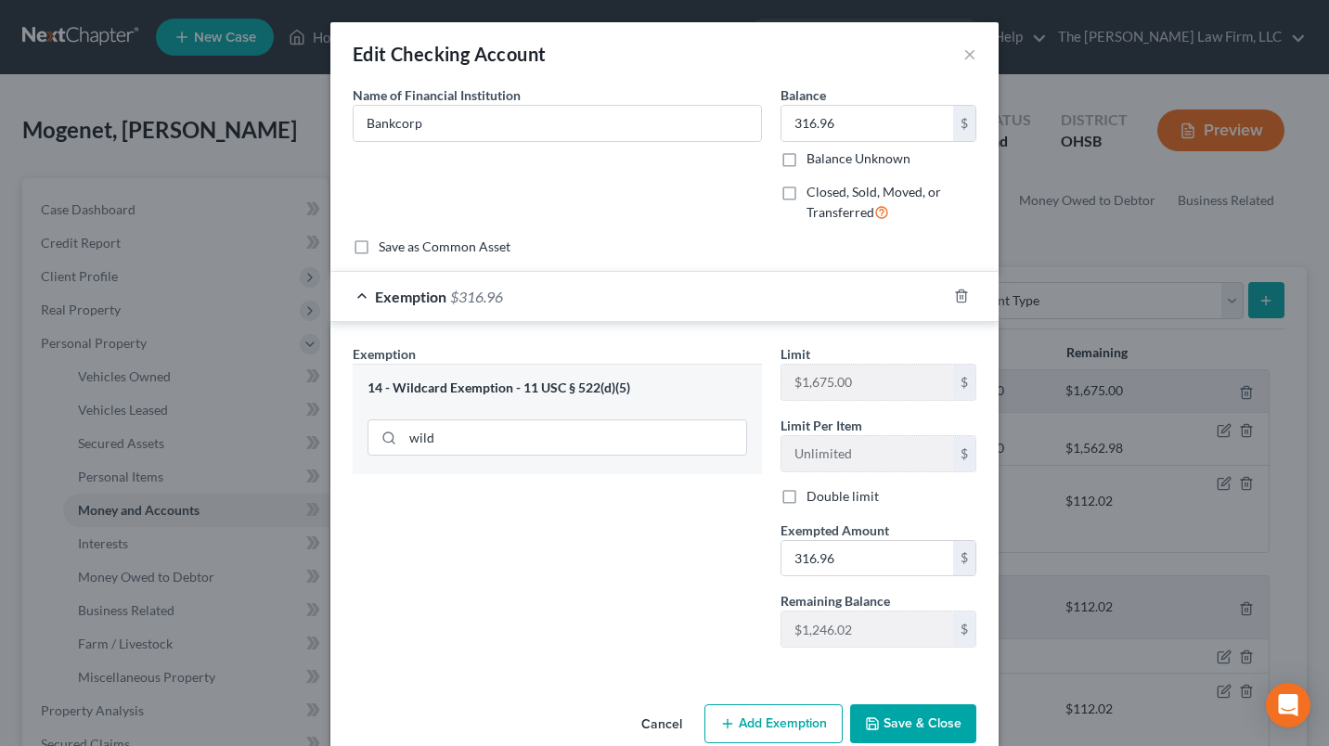
click at [888, 714] on button "Save & Close" at bounding box center [913, 723] width 126 height 39
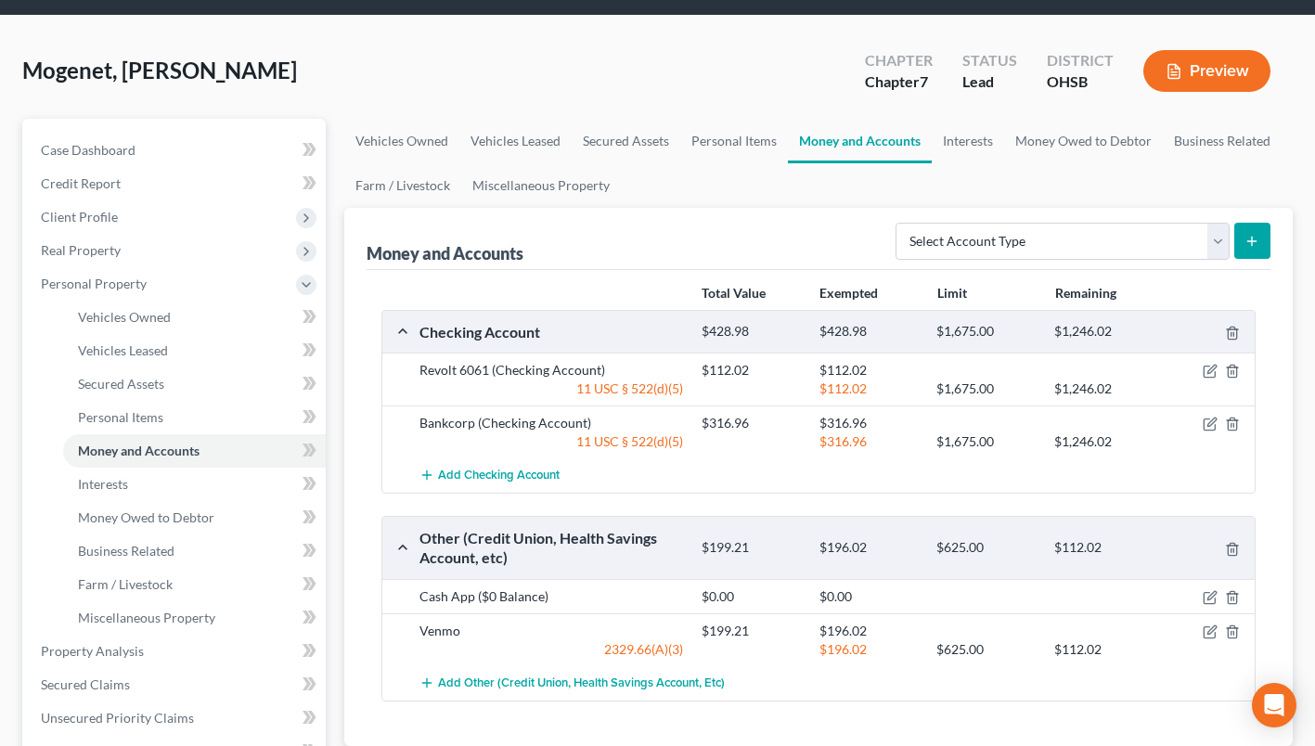
scroll to position [93, 0]
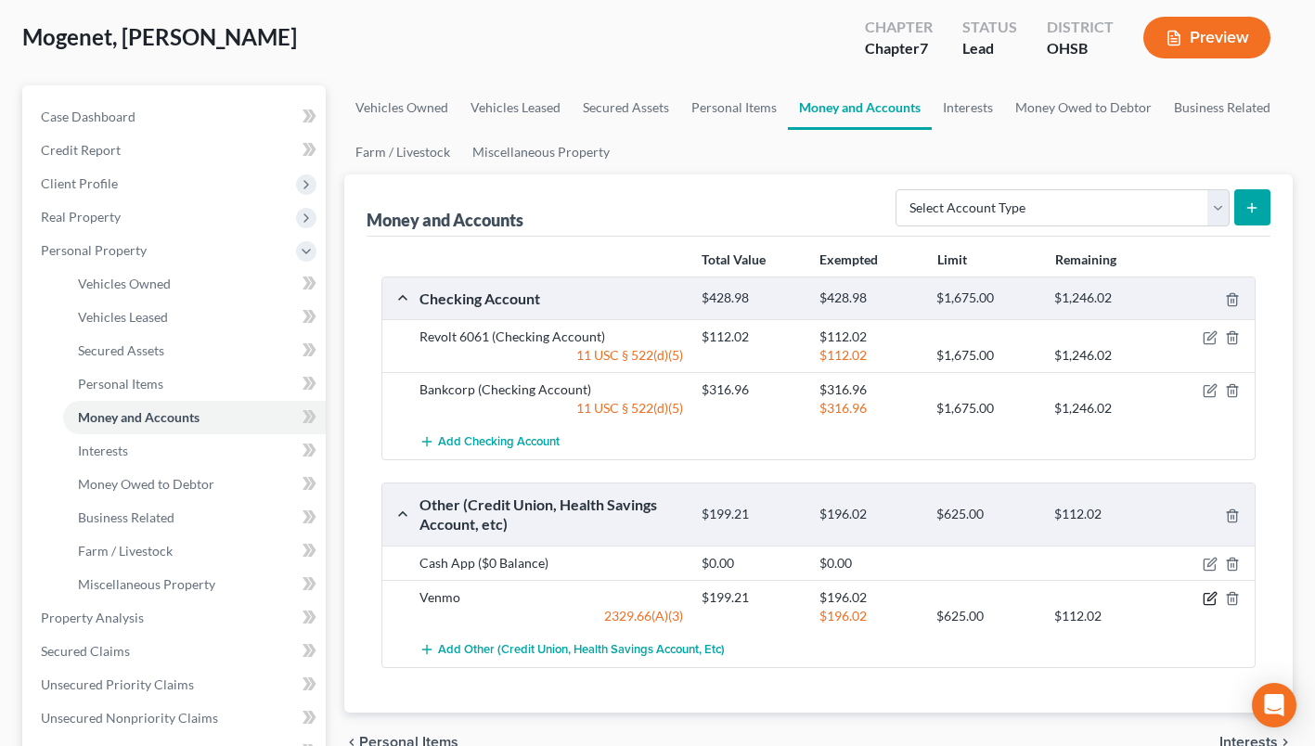
click at [1206, 598] on icon "button" at bounding box center [1210, 598] width 15 height 15
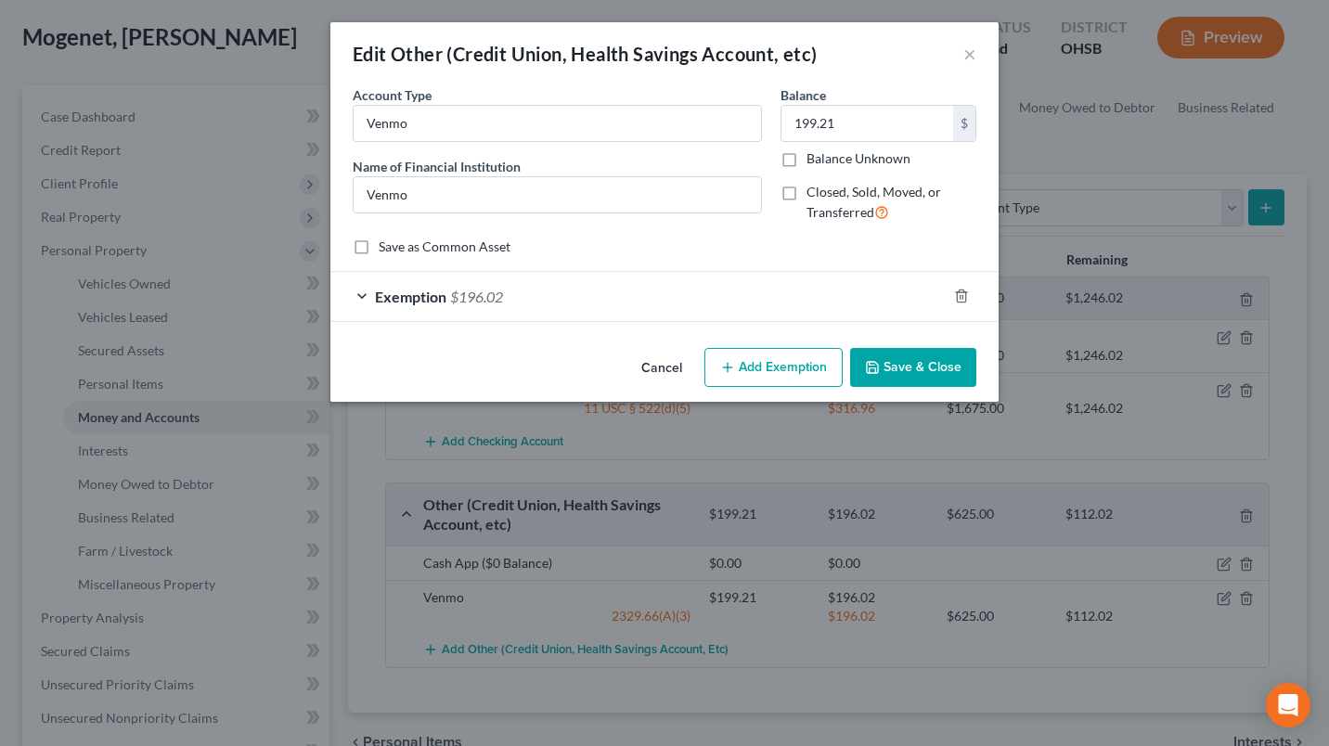
click at [596, 297] on div "Exemption $196.02" at bounding box center [638, 296] width 616 height 49
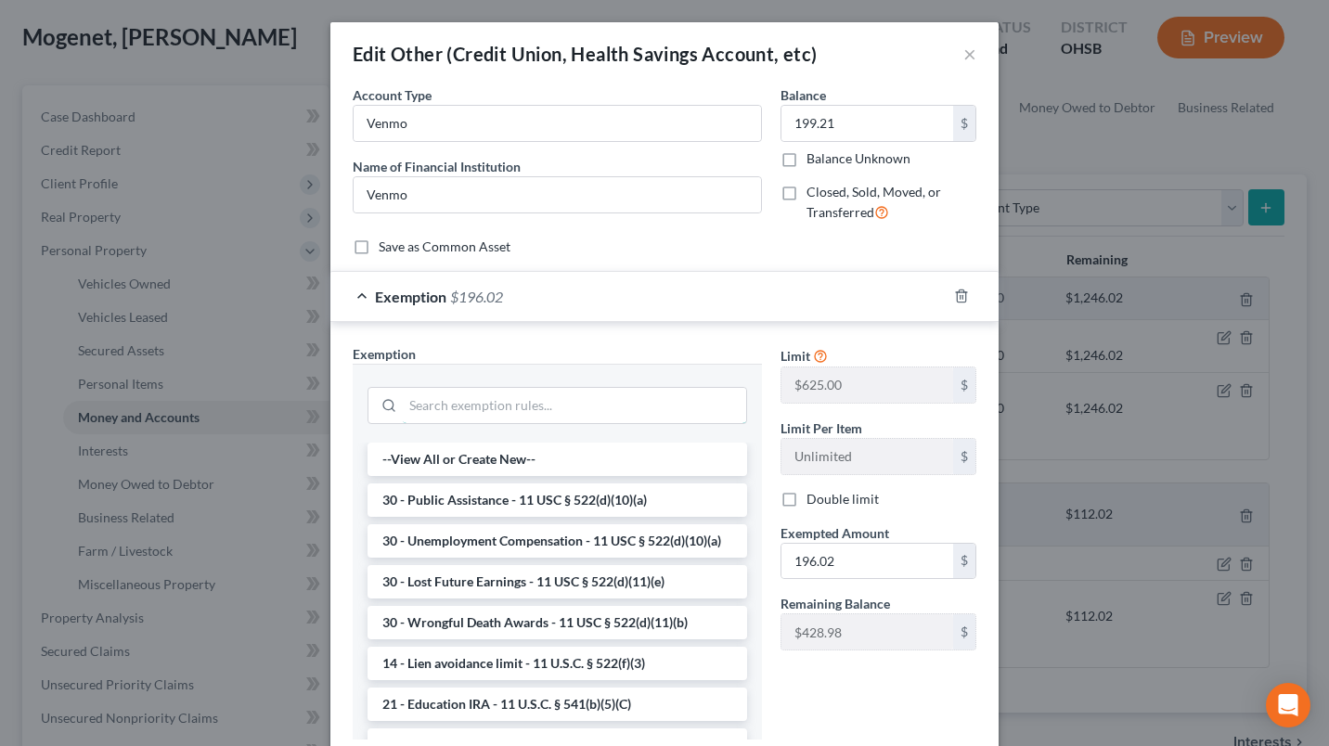
click at [557, 397] on input "search" at bounding box center [574, 405] width 343 height 35
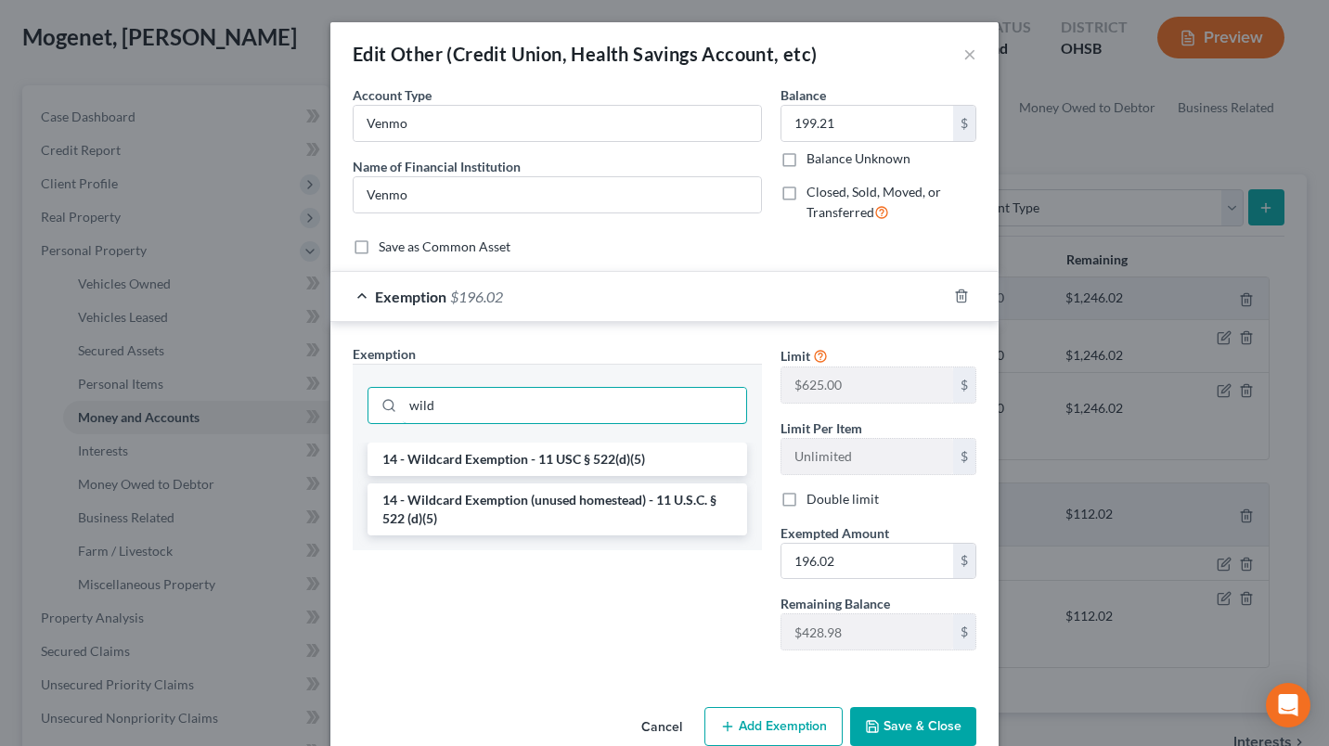
type input "wild"
click at [557, 451] on li "14 - Wildcard Exemption - 11 USC § 522(d)(5)" at bounding box center [557, 459] width 380 height 33
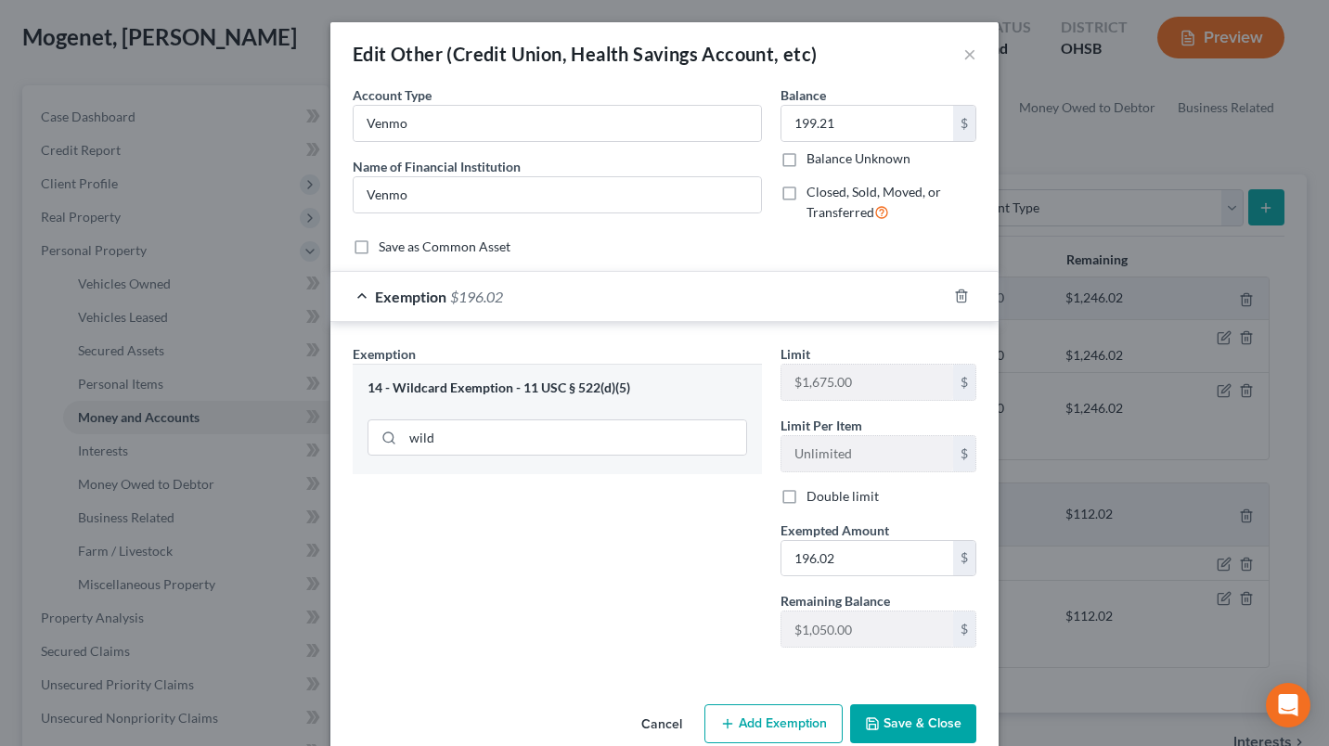
click at [893, 728] on button "Save & Close" at bounding box center [913, 723] width 126 height 39
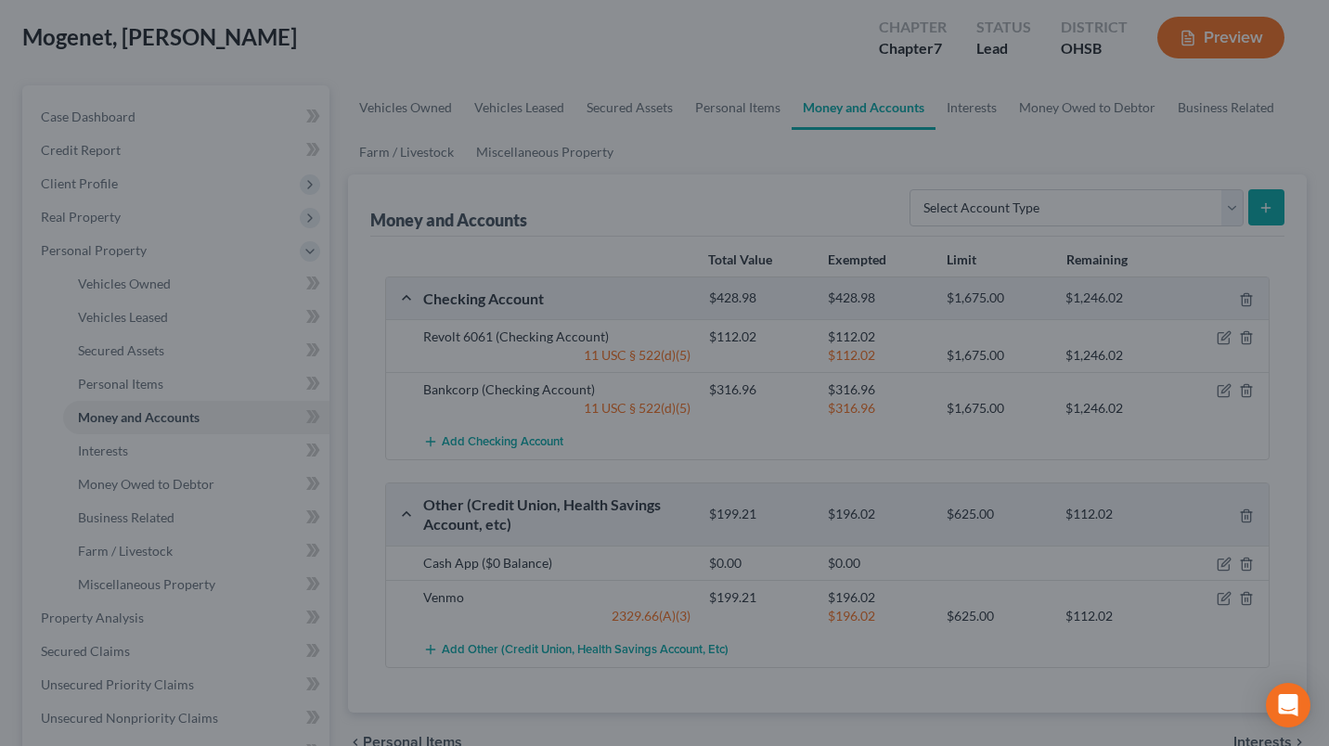
click at [893, 710] on div "Cancel Add Exemption Save & Close" at bounding box center [664, 683] width 581 height 53
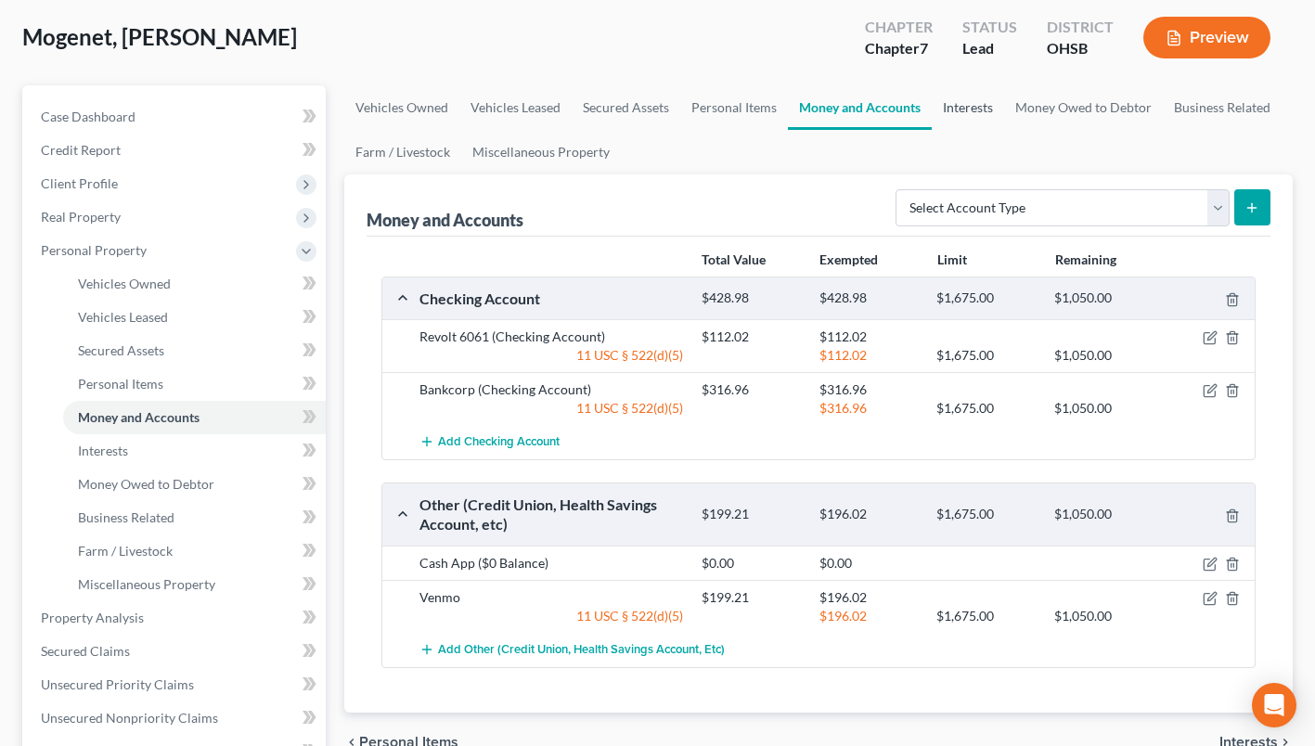
click at [976, 97] on link "Interests" at bounding box center [968, 107] width 72 height 45
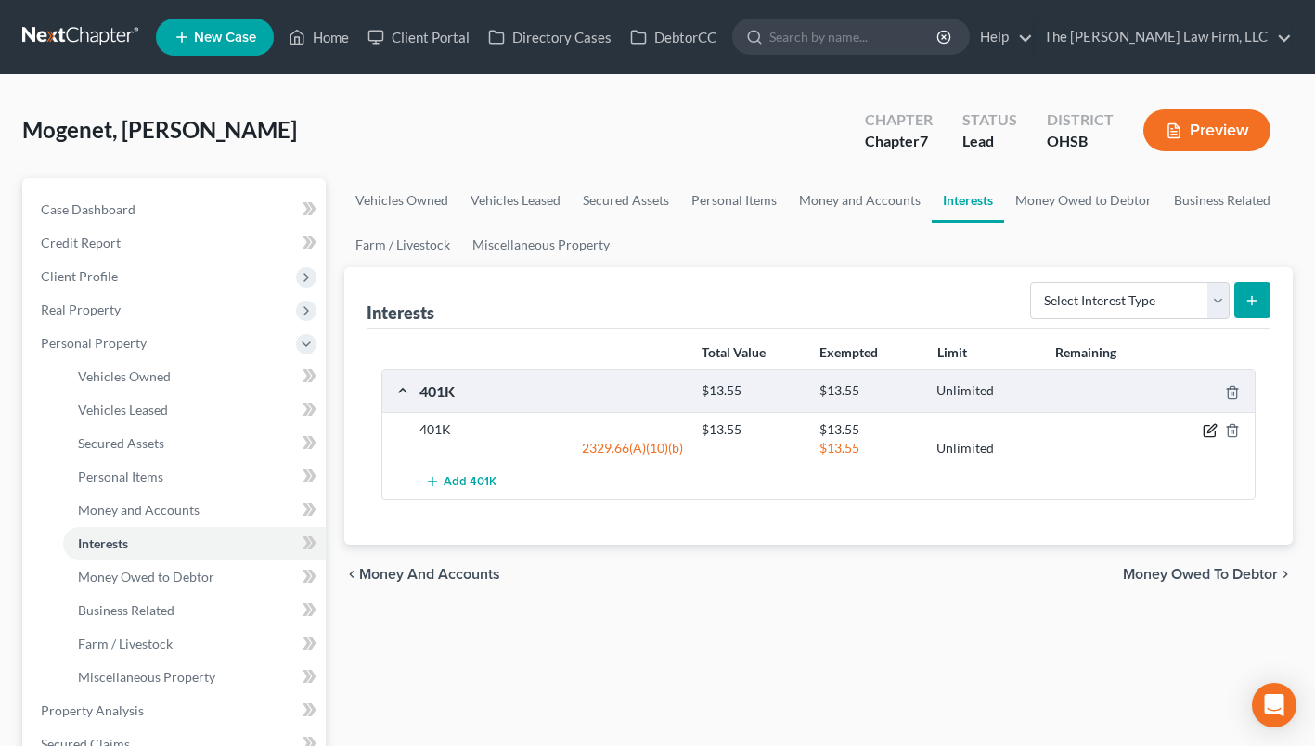
click at [1209, 429] on icon "button" at bounding box center [1211, 429] width 8 height 8
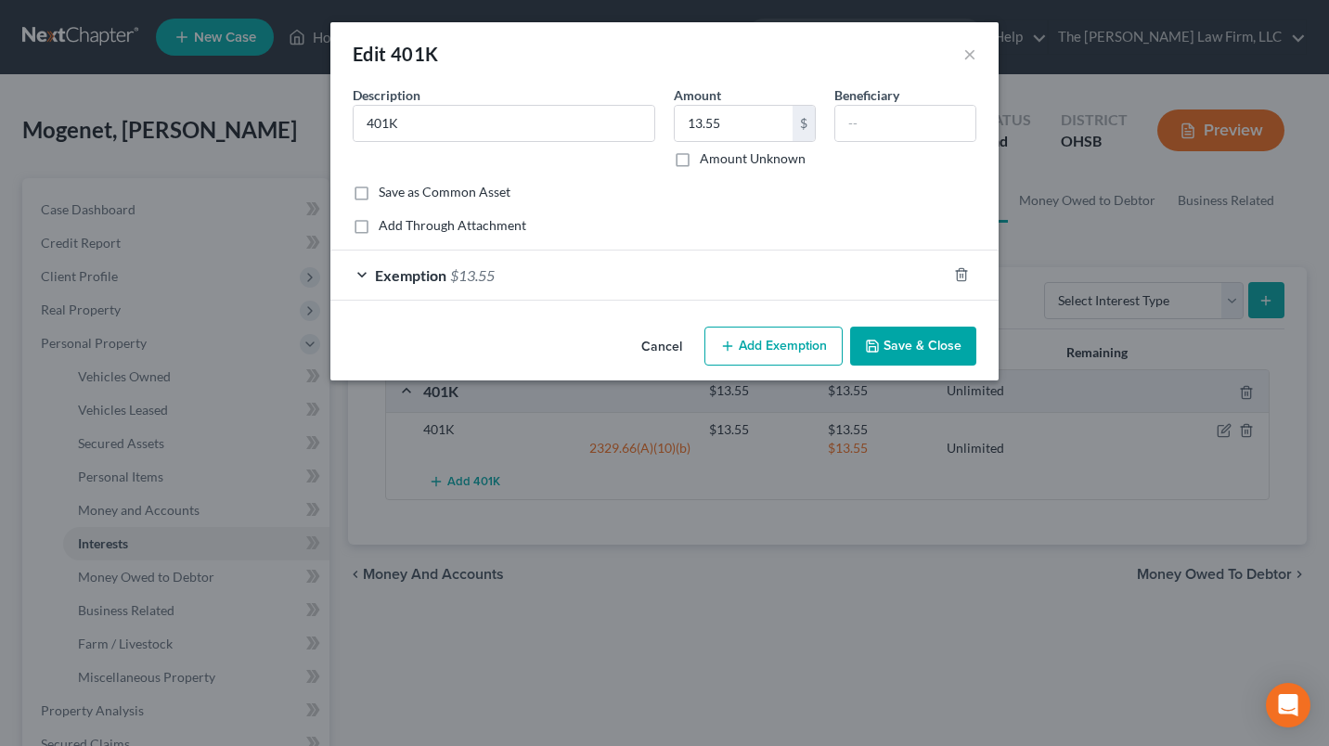
click at [689, 271] on div "Exemption $13.55" at bounding box center [638, 275] width 616 height 49
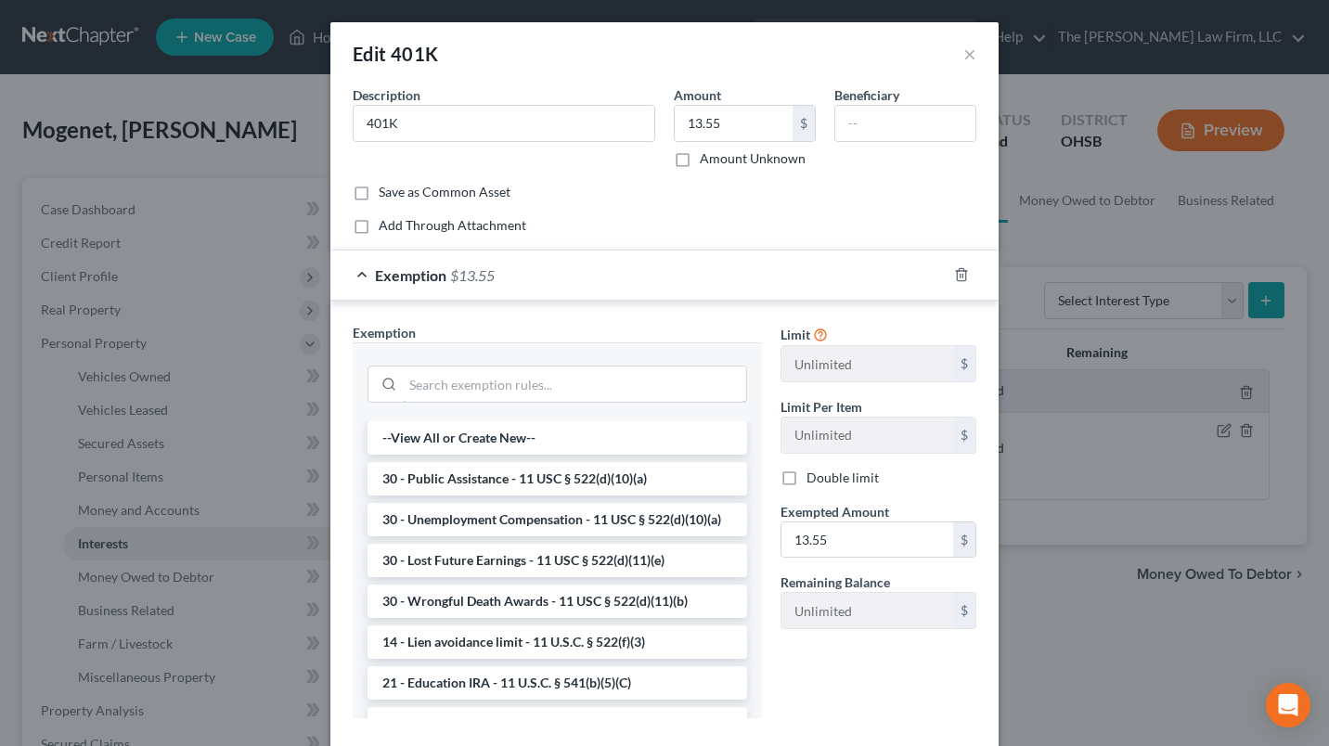
click at [503, 382] on input "search" at bounding box center [574, 384] width 343 height 35
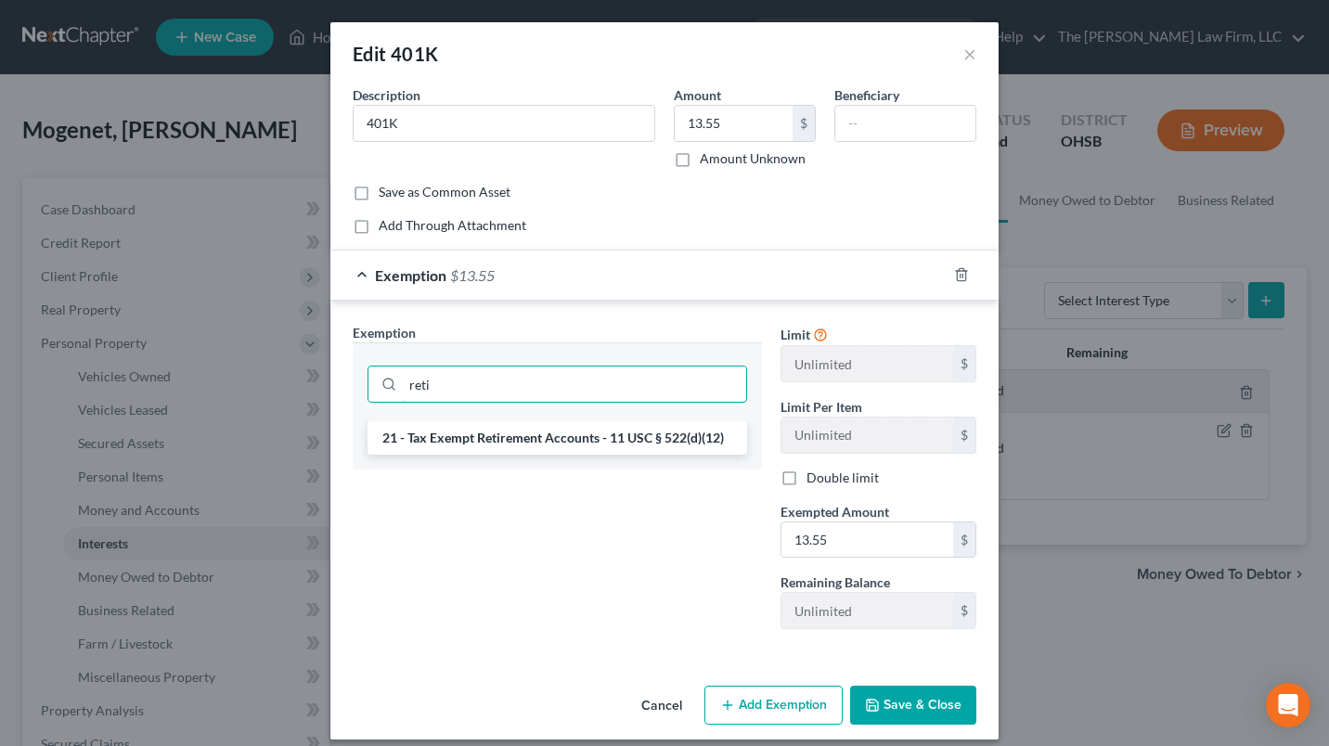
type input "reti"
click at [503, 446] on li "21 - Tax Exempt Retirement Accounts - 11 USC § 522(d)(12)" at bounding box center [557, 437] width 380 height 33
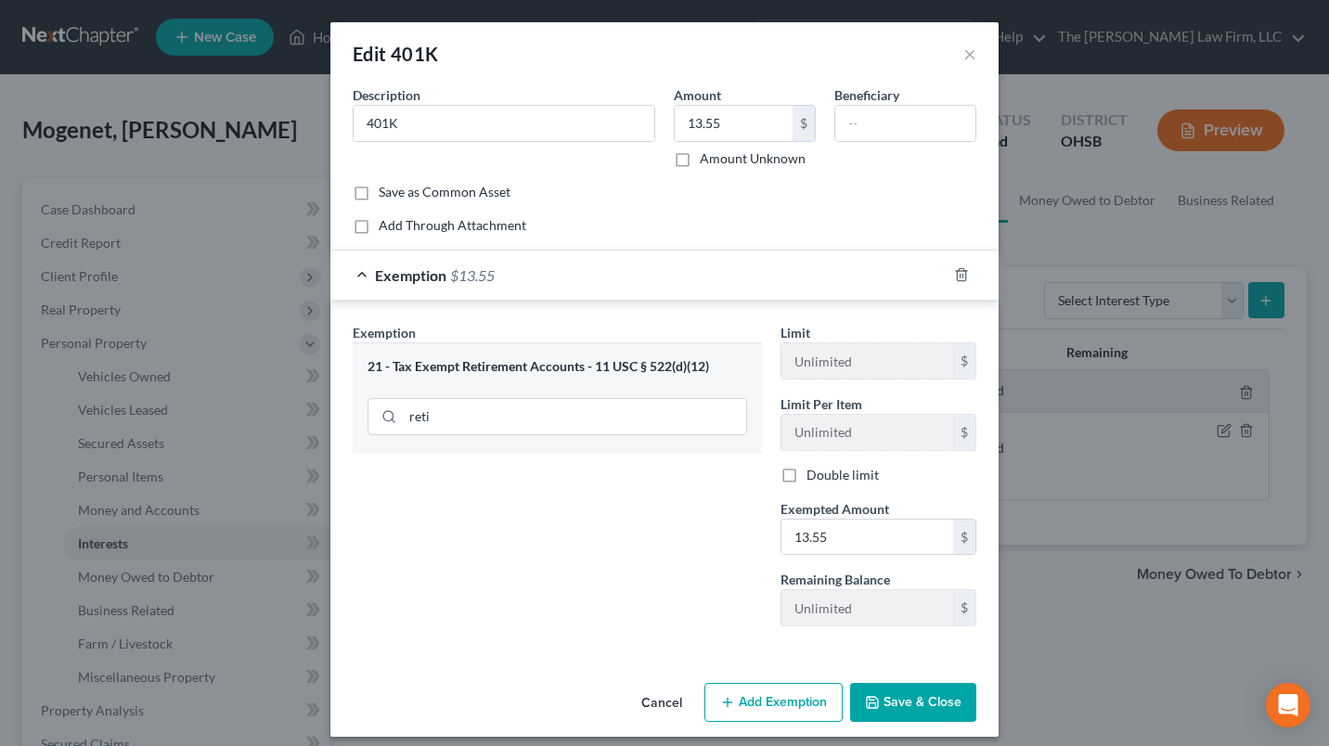
click at [888, 705] on button "Save & Close" at bounding box center [913, 702] width 126 height 39
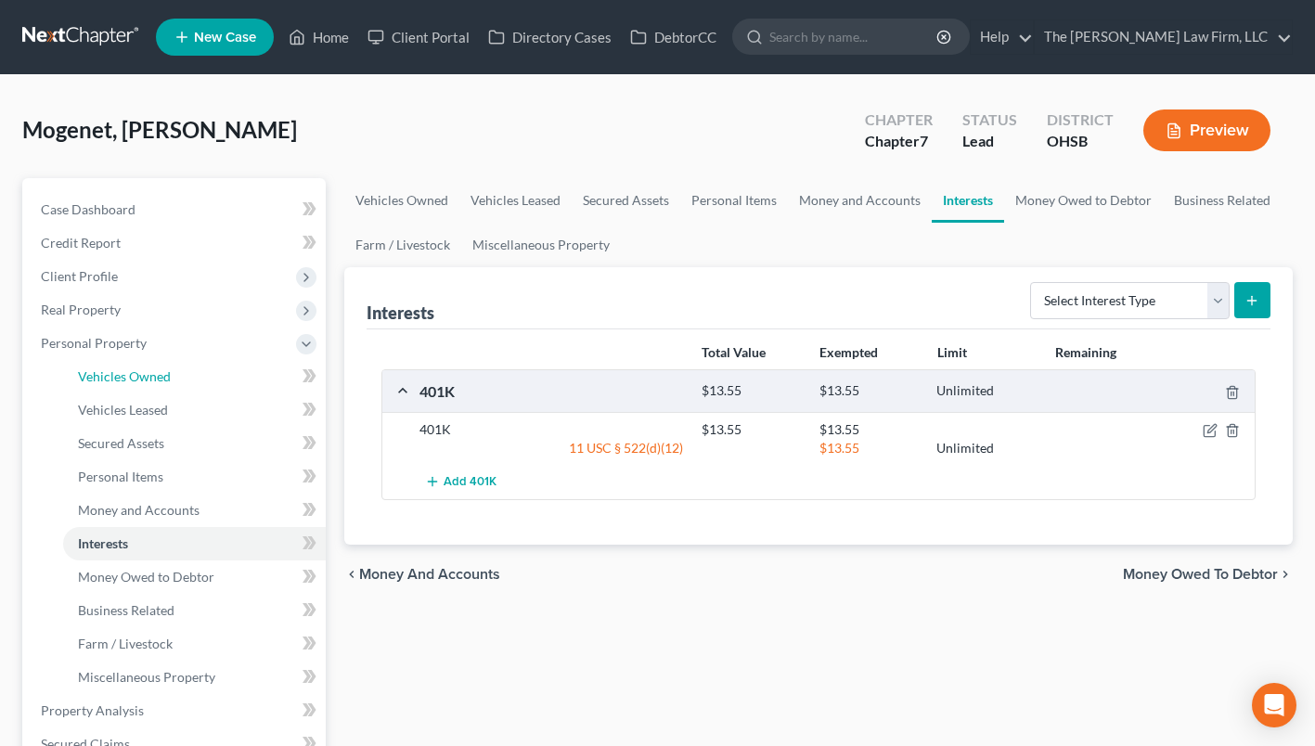
click at [123, 378] on span "Vehicles Owned" at bounding box center [124, 376] width 93 height 16
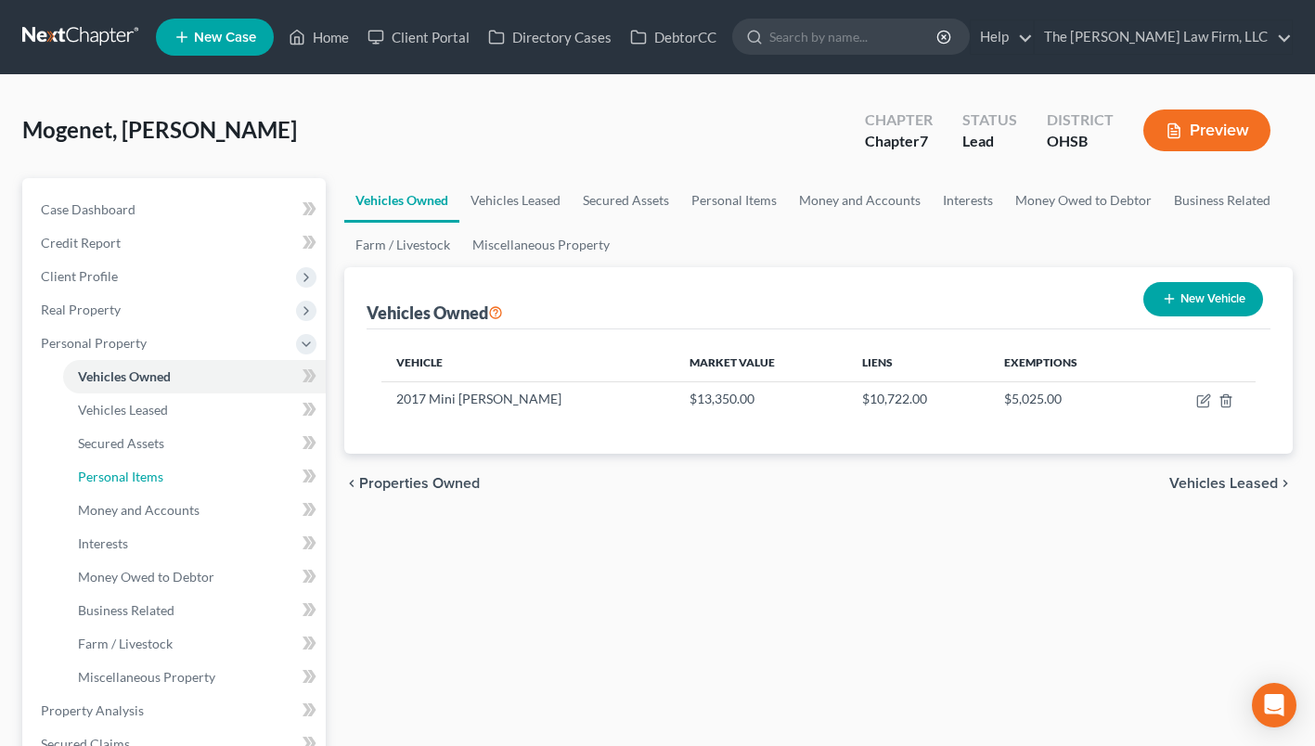
click at [129, 470] on span "Personal Items" at bounding box center [120, 477] width 85 height 16
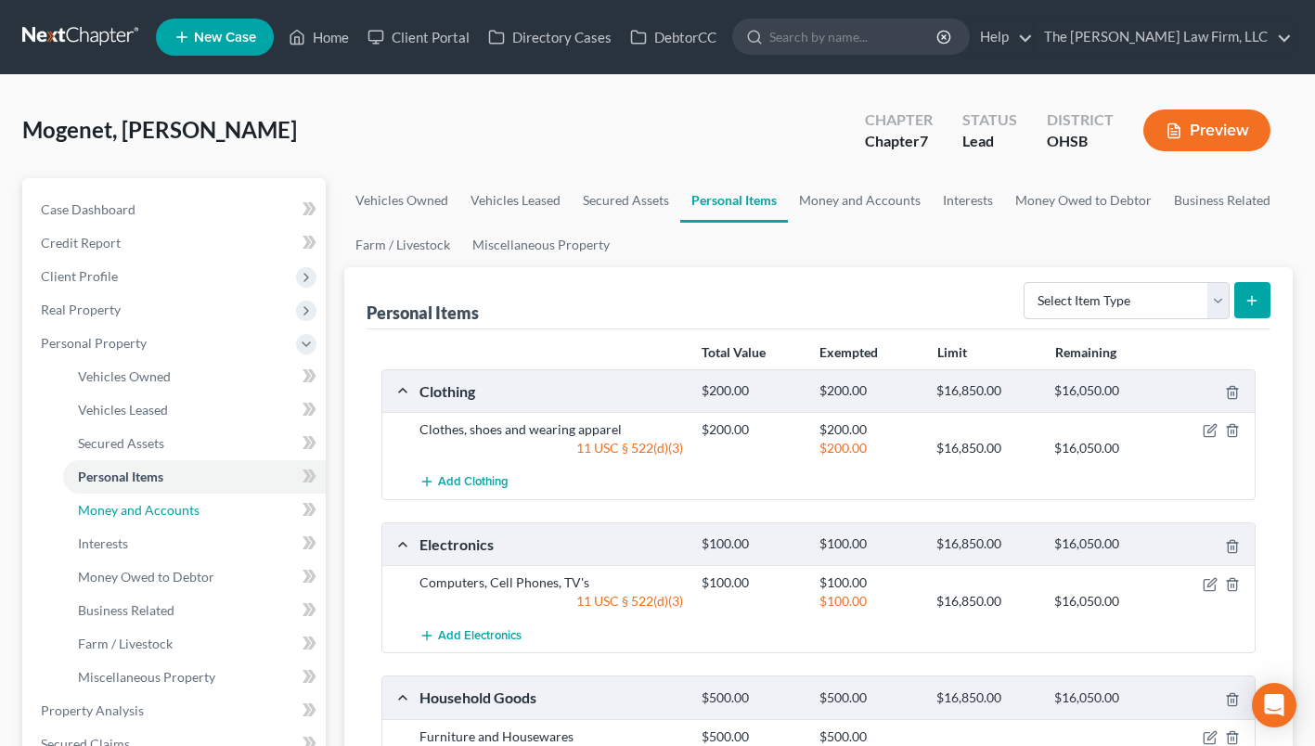
click at [127, 504] on span "Money and Accounts" at bounding box center [139, 510] width 122 height 16
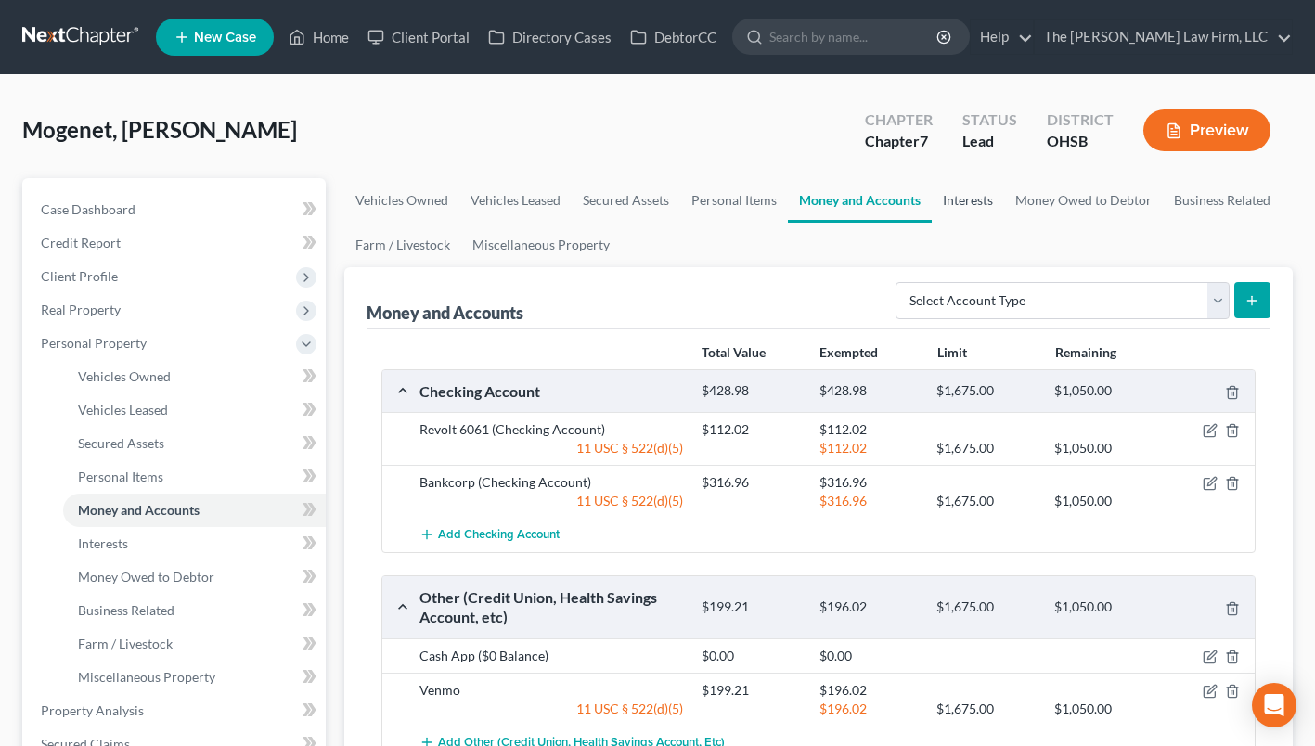
click at [971, 200] on link "Interests" at bounding box center [968, 200] width 72 height 45
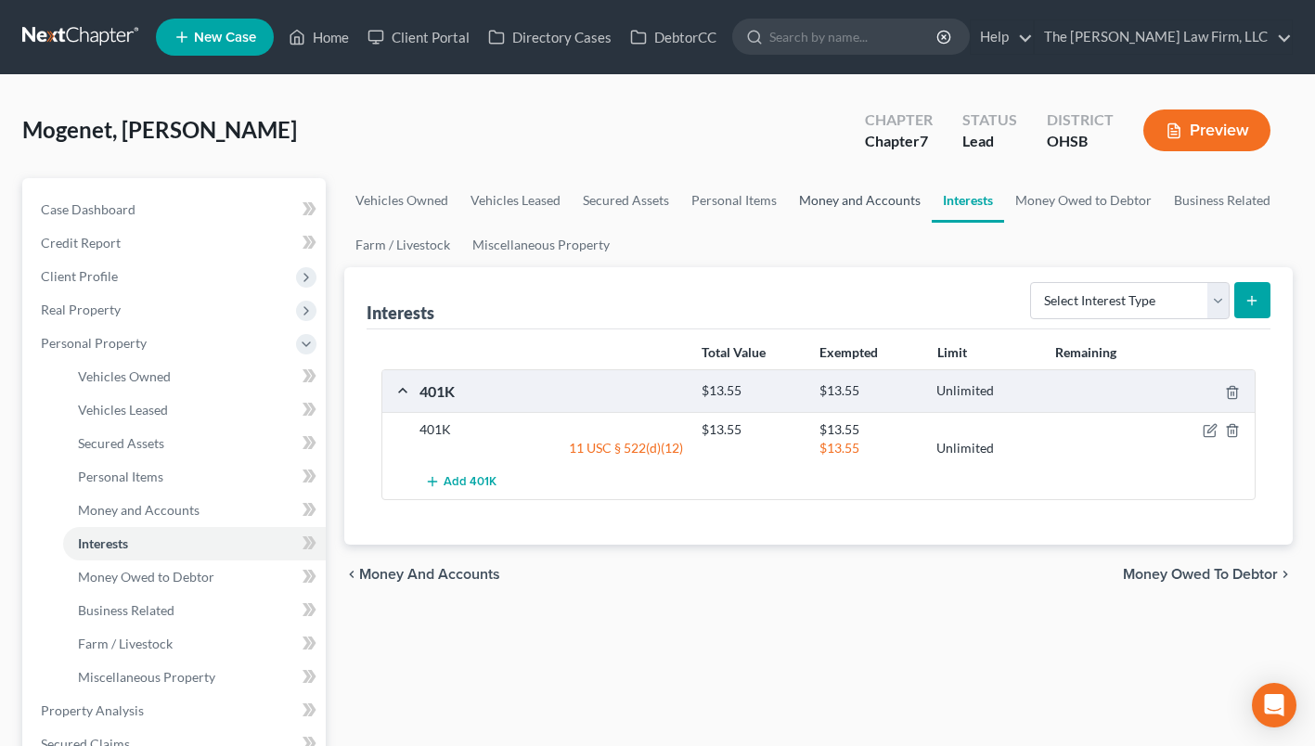
click at [847, 199] on link "Money and Accounts" at bounding box center [860, 200] width 144 height 45
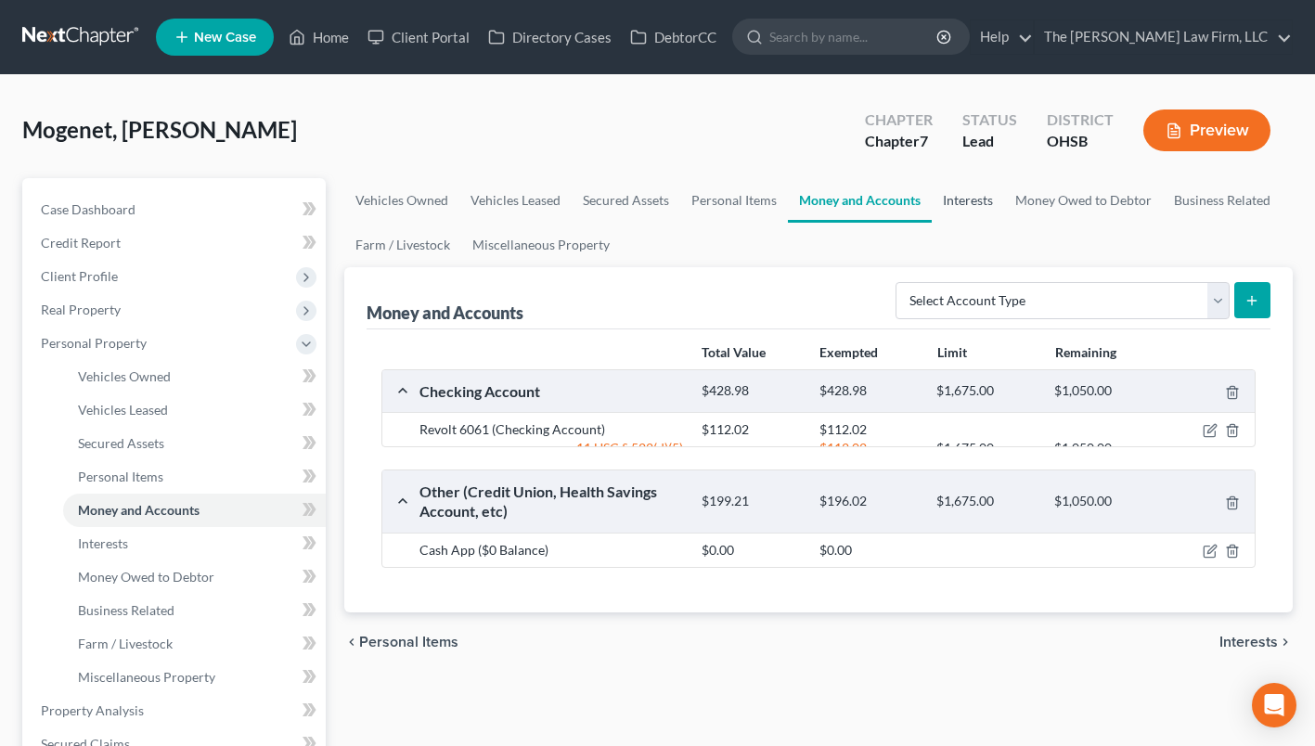
click at [972, 199] on link "Interests" at bounding box center [968, 200] width 72 height 45
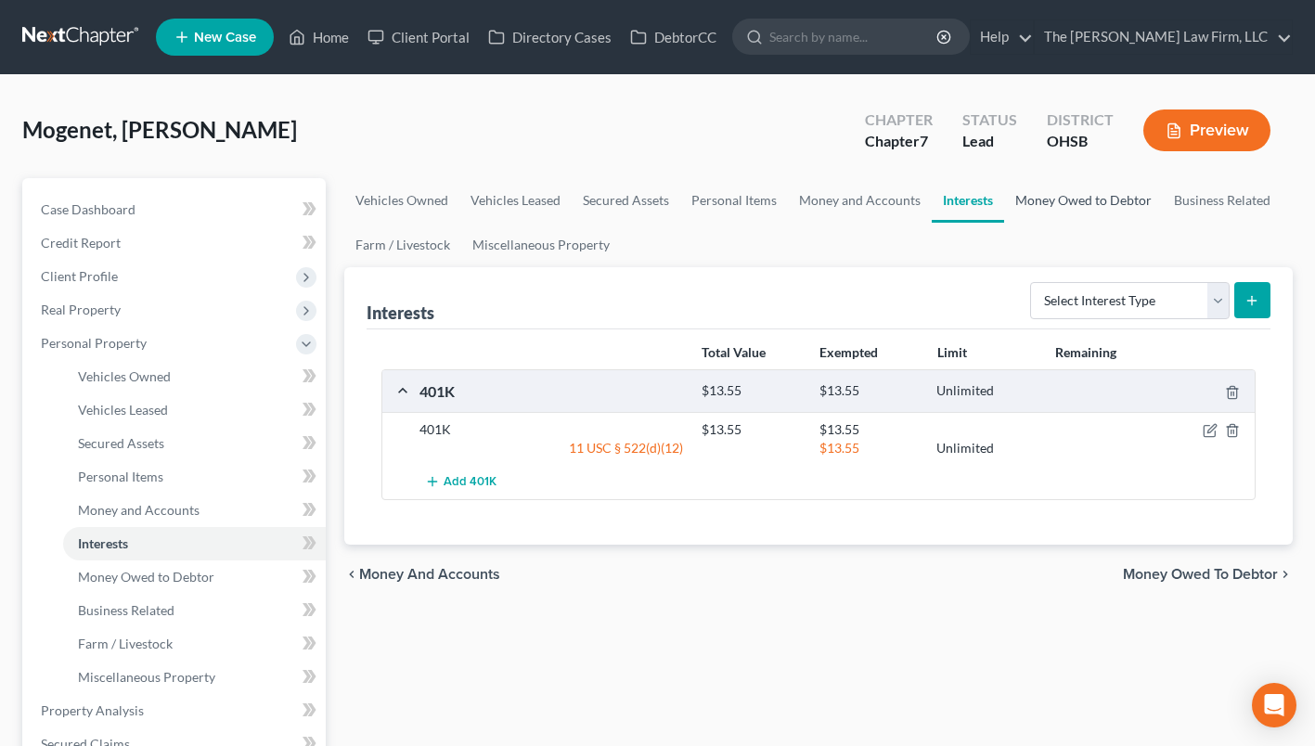
click at [1066, 204] on link "Money Owed to Debtor" at bounding box center [1083, 200] width 159 height 45
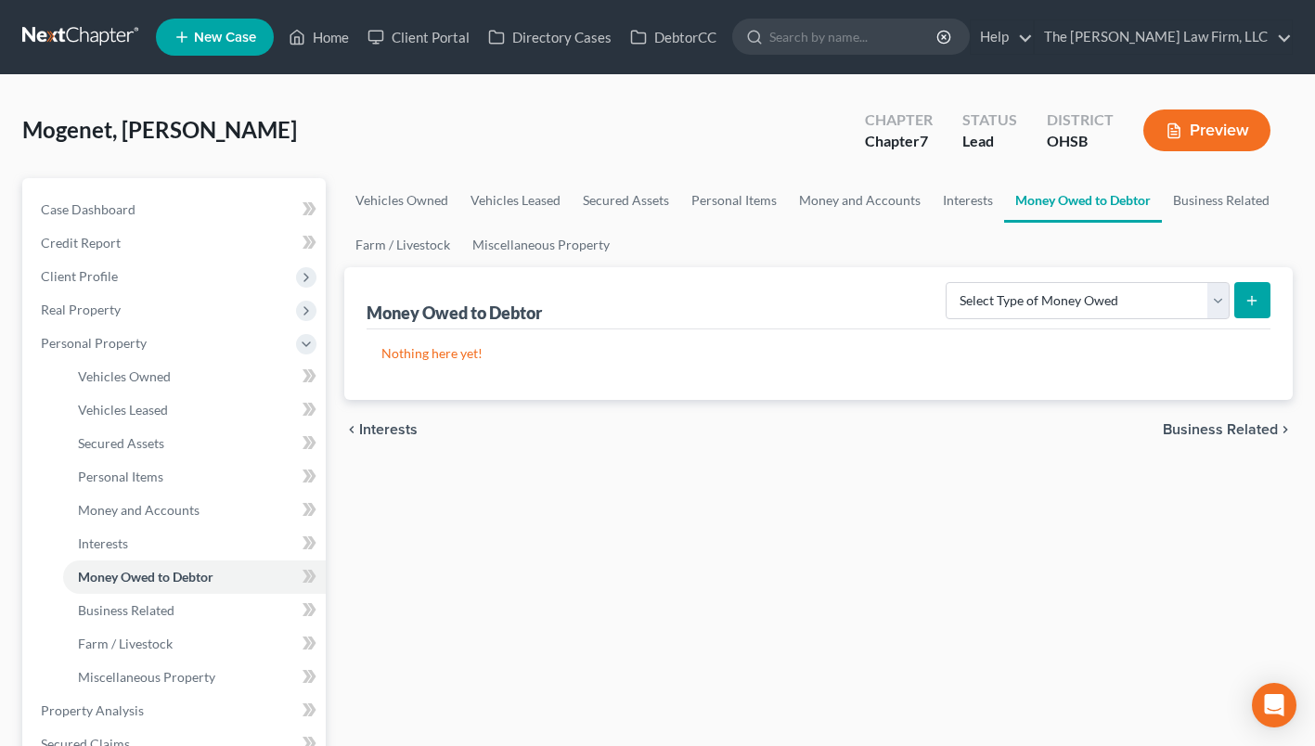
click at [97, 303] on span "Real Property" at bounding box center [81, 310] width 80 height 16
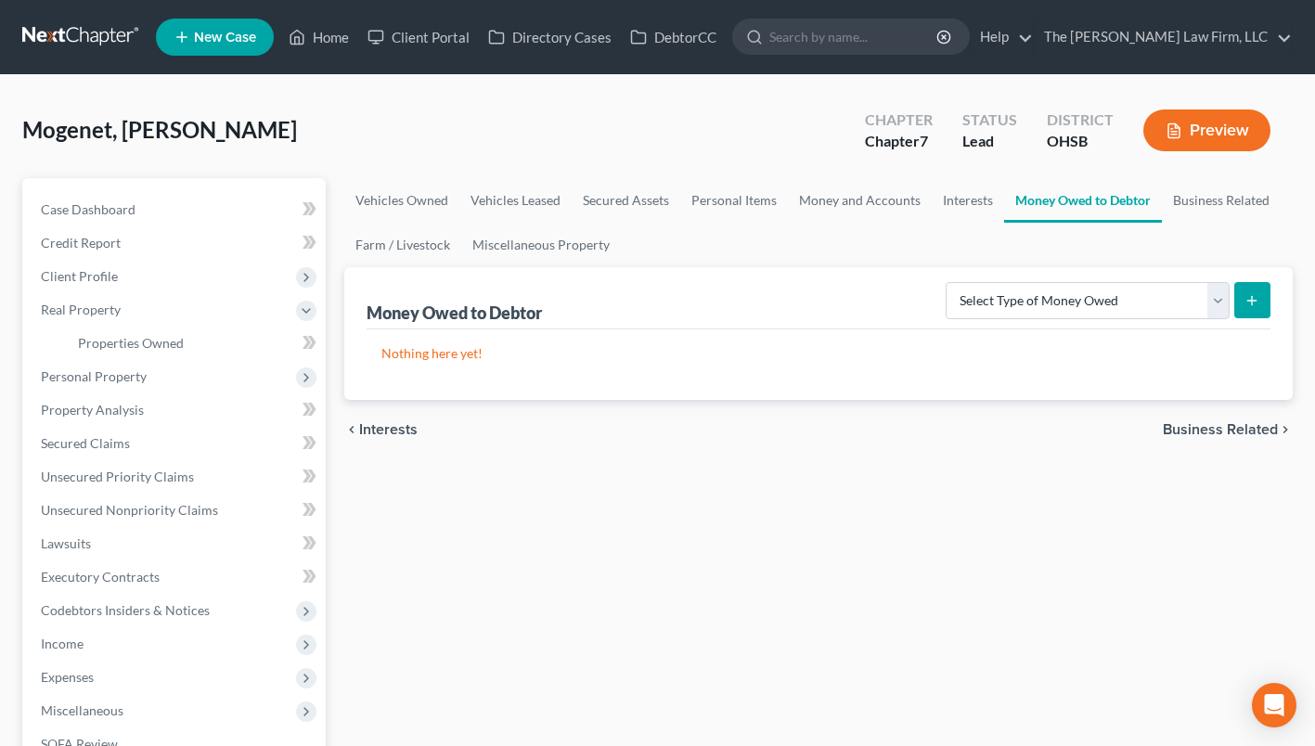
click at [102, 274] on span "Client Profile" at bounding box center [79, 276] width 77 height 16
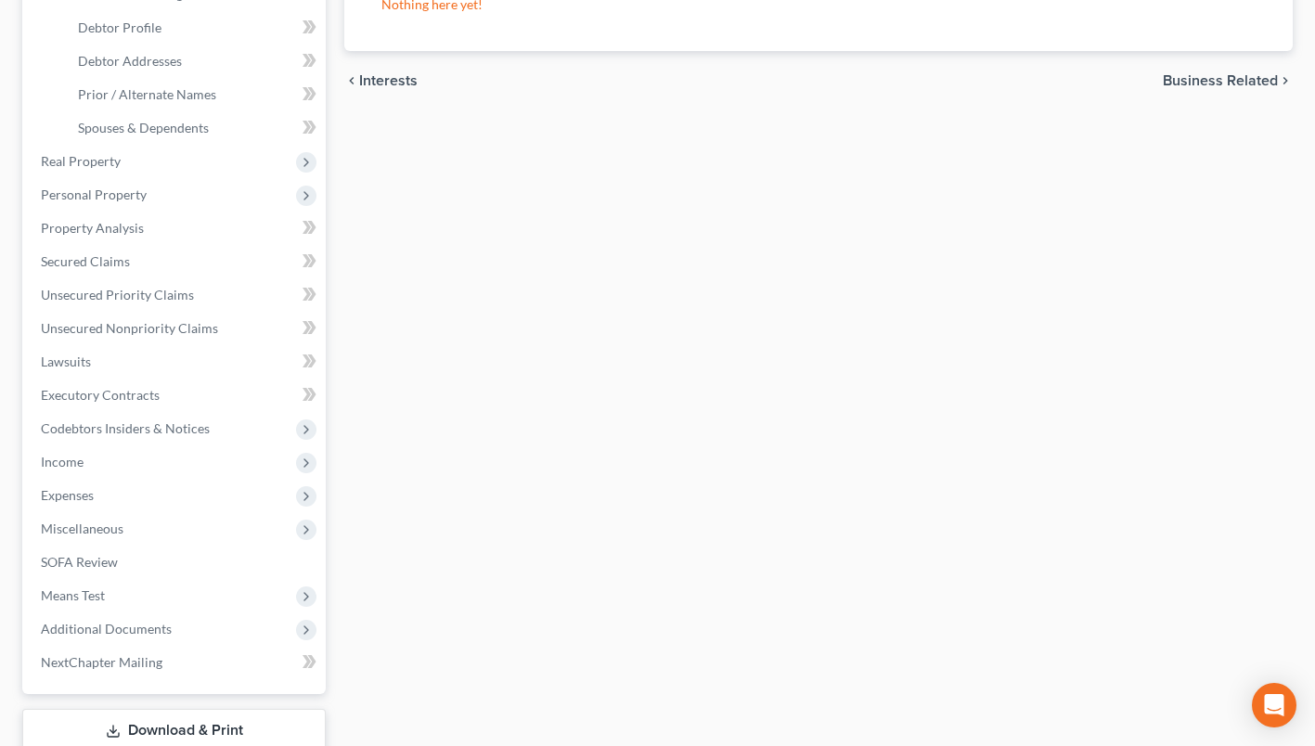
scroll to position [371, 0]
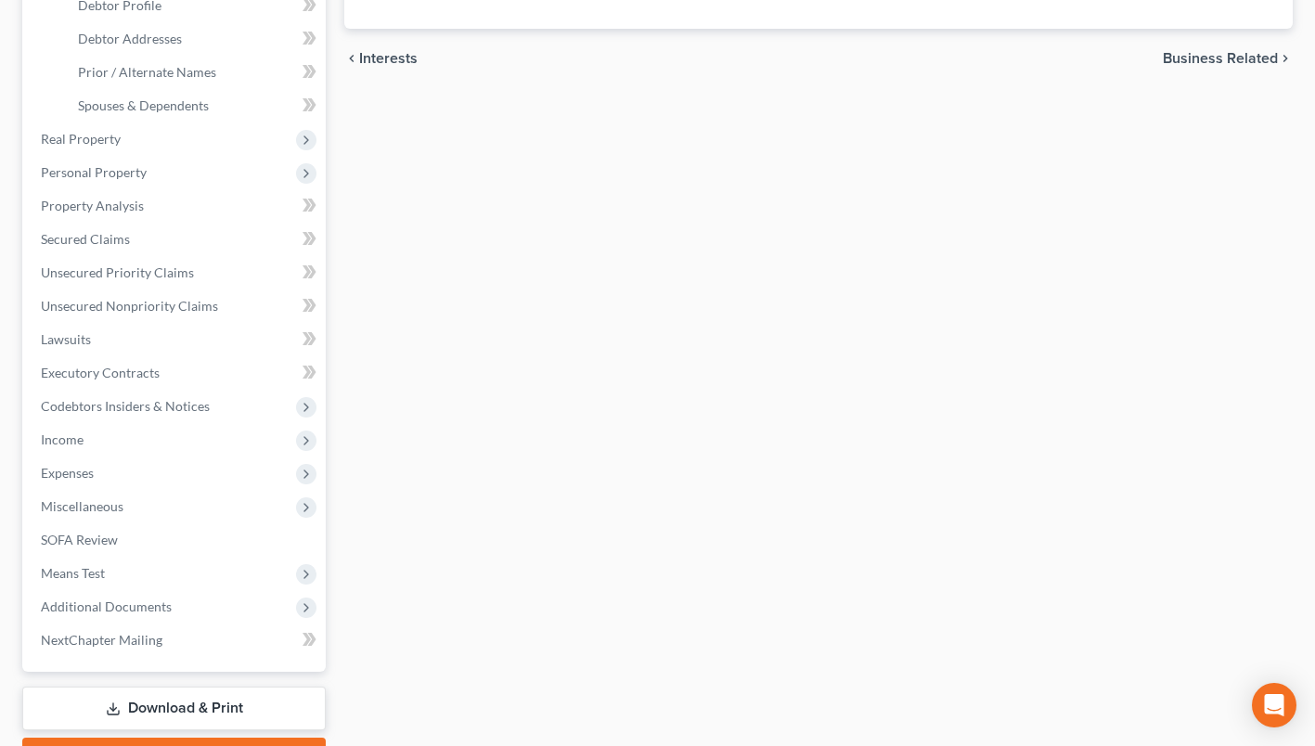
click at [123, 507] on span "Miscellaneous" at bounding box center [176, 506] width 300 height 33
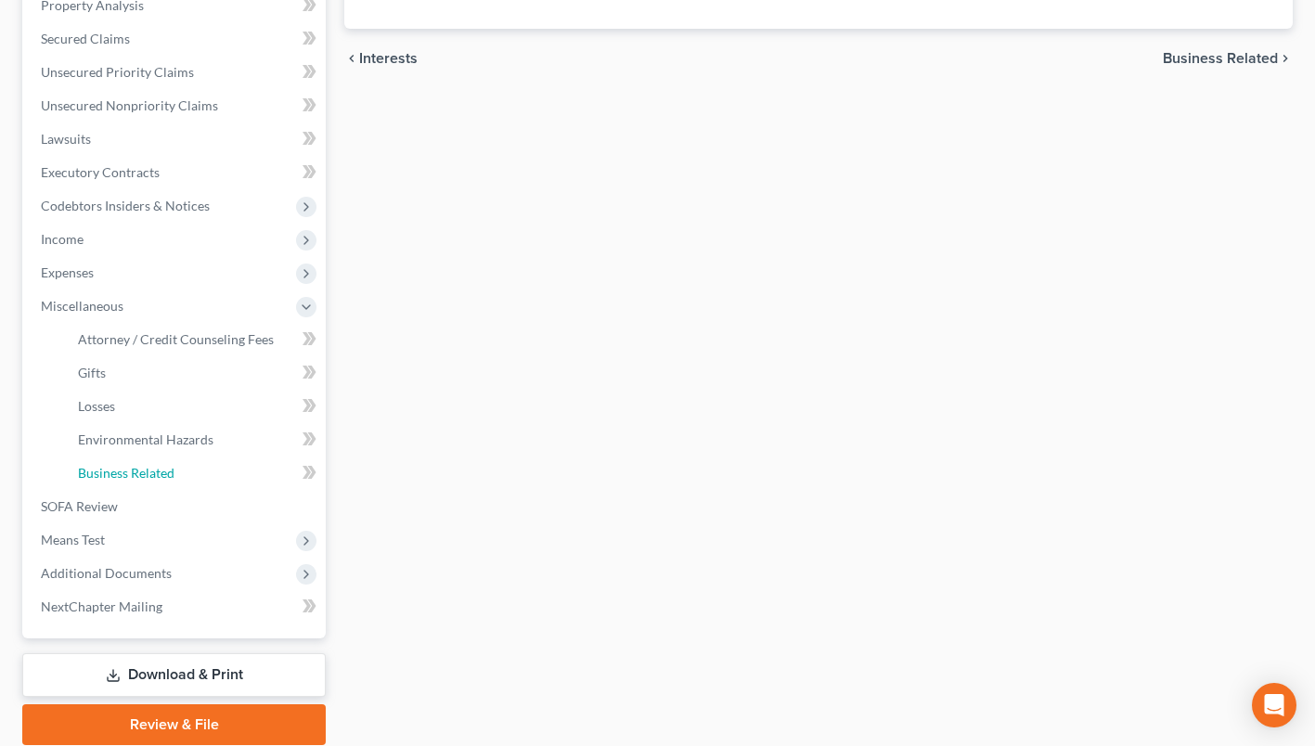
click at [116, 470] on span "Business Related" at bounding box center [126, 473] width 97 height 16
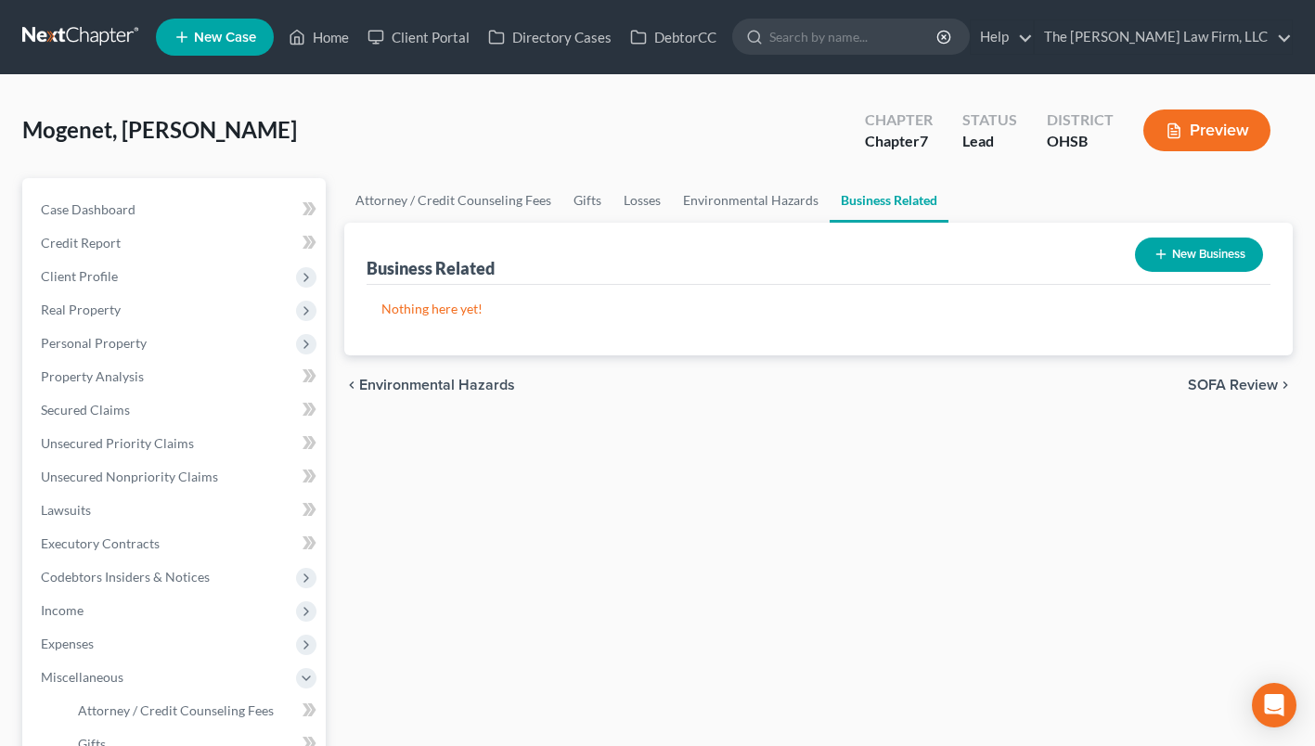
click at [1165, 243] on button "New Business" at bounding box center [1199, 255] width 128 height 34
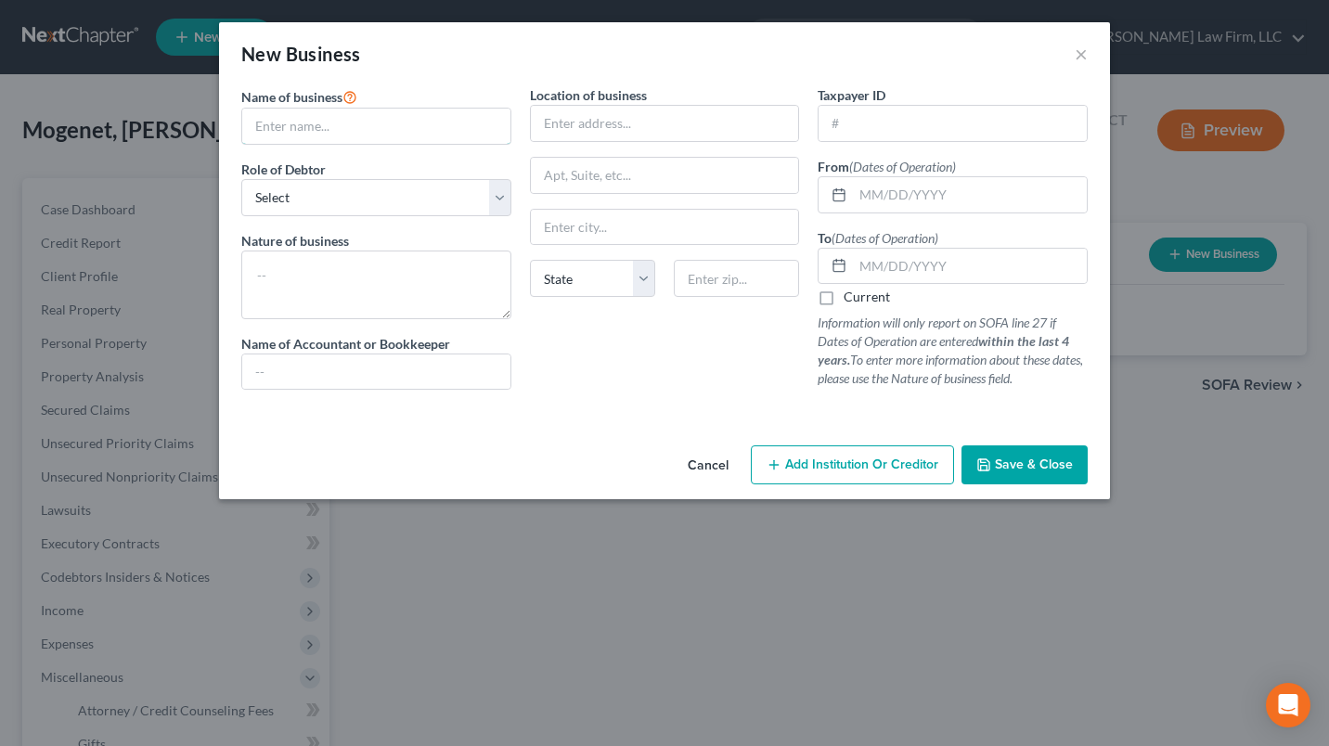
click at [359, 134] on input "text" at bounding box center [376, 126] width 268 height 35
click at [411, 126] on input "Nelson Consulting" at bounding box center [376, 126] width 268 height 35
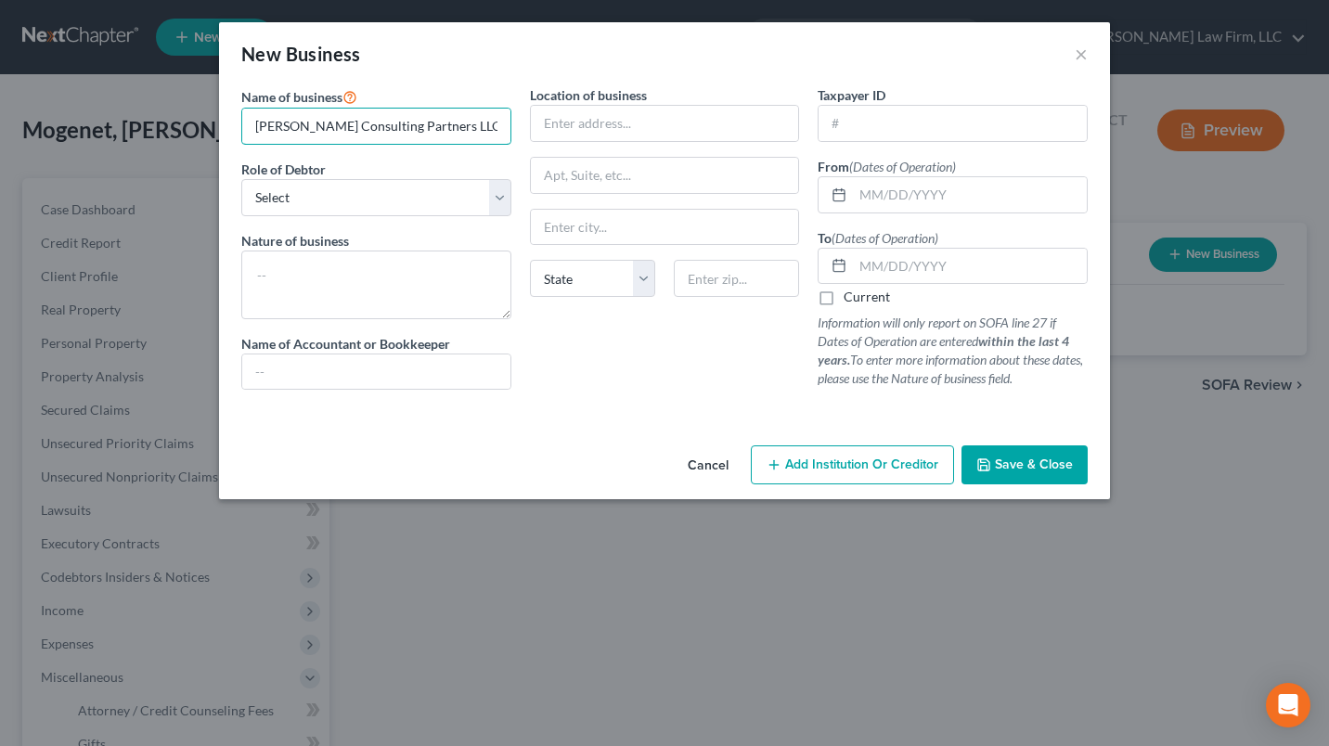
type input "Nelson Consulting Partners LLC"
click at [433, 206] on select "Select A member of a limited liability company (LLC) or limited liability partn…" at bounding box center [376, 197] width 270 height 37
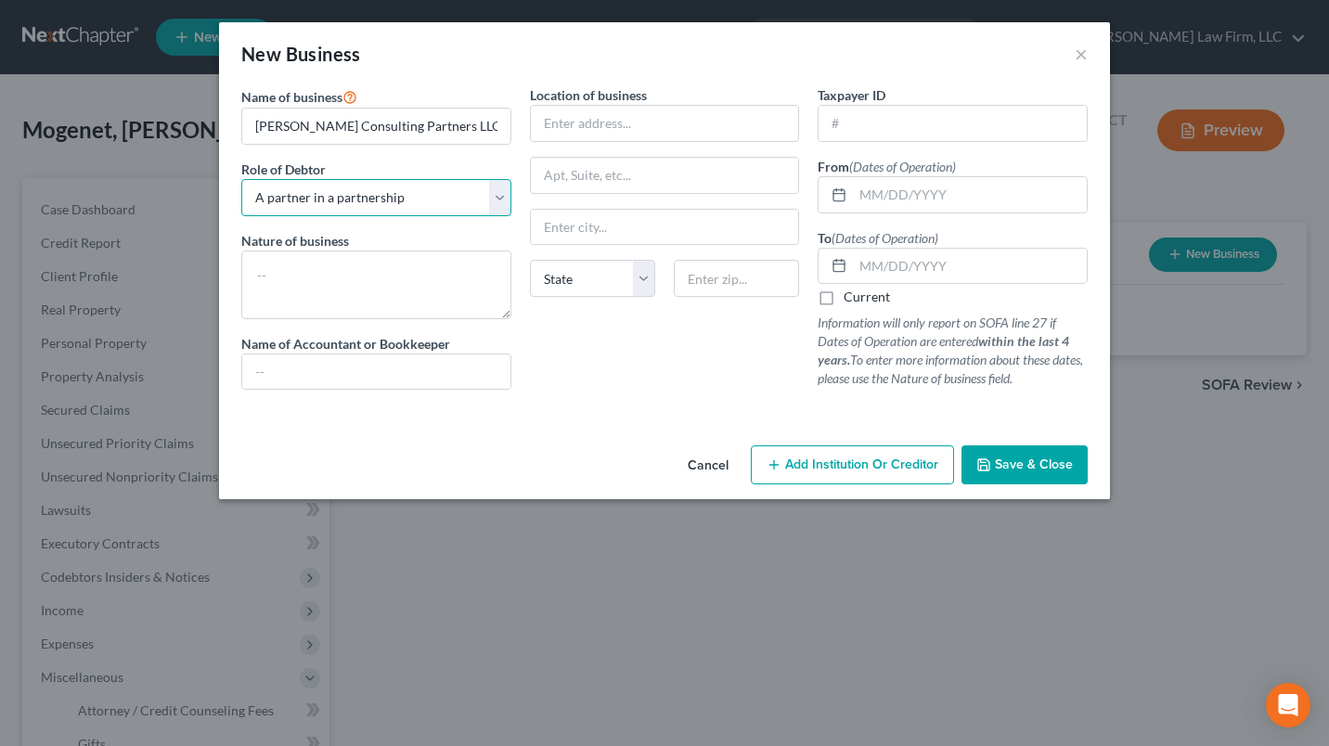
click at [241, 179] on select "Select A member of a limited liability company (LLC) or limited liability partn…" at bounding box center [376, 197] width 270 height 37
click at [401, 191] on select "Select A member of a limited liability company (LLC) or limited liability partn…" at bounding box center [376, 197] width 270 height 37
select select "sole_proprietor"
click at [241, 179] on select "Select A member of a limited liability company (LLC) or limited liability partn…" at bounding box center [376, 197] width 270 height 37
click at [328, 281] on textarea at bounding box center [376, 285] width 270 height 69
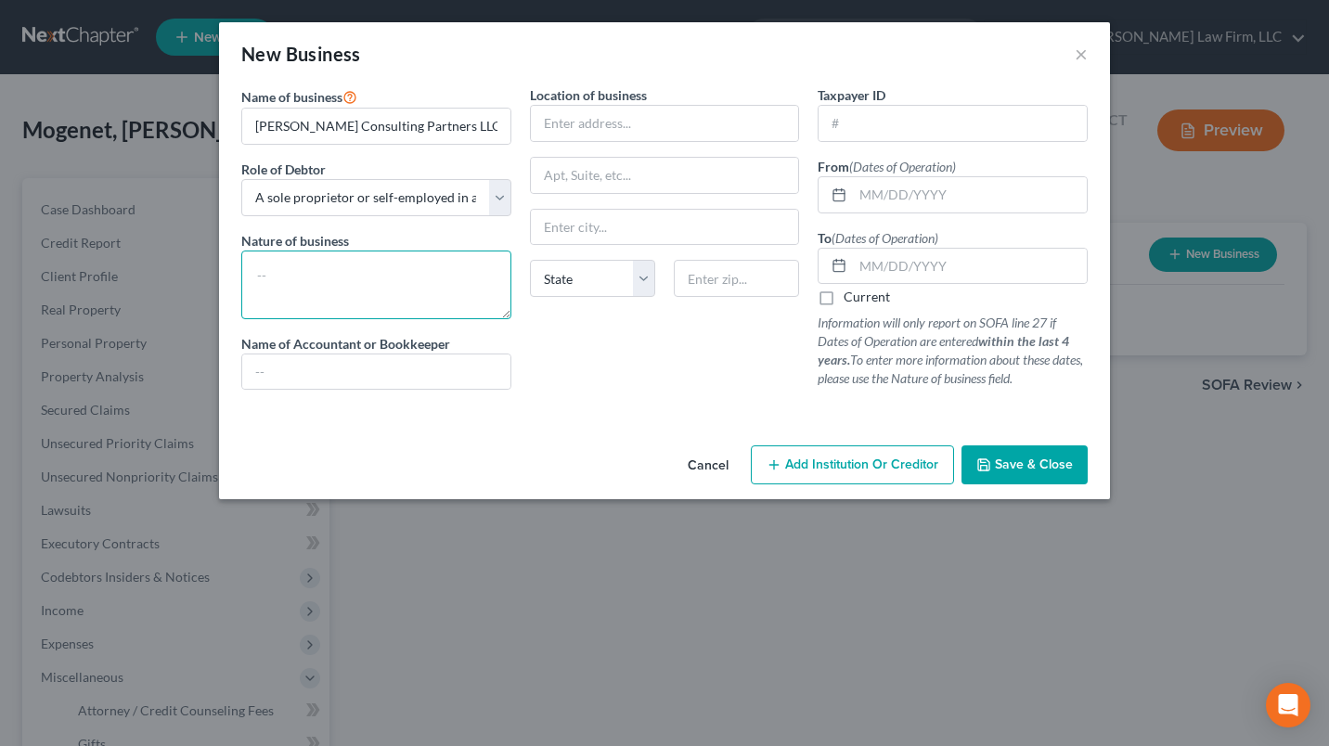
type textarea "R"
type textarea "Human Resources Consulting"
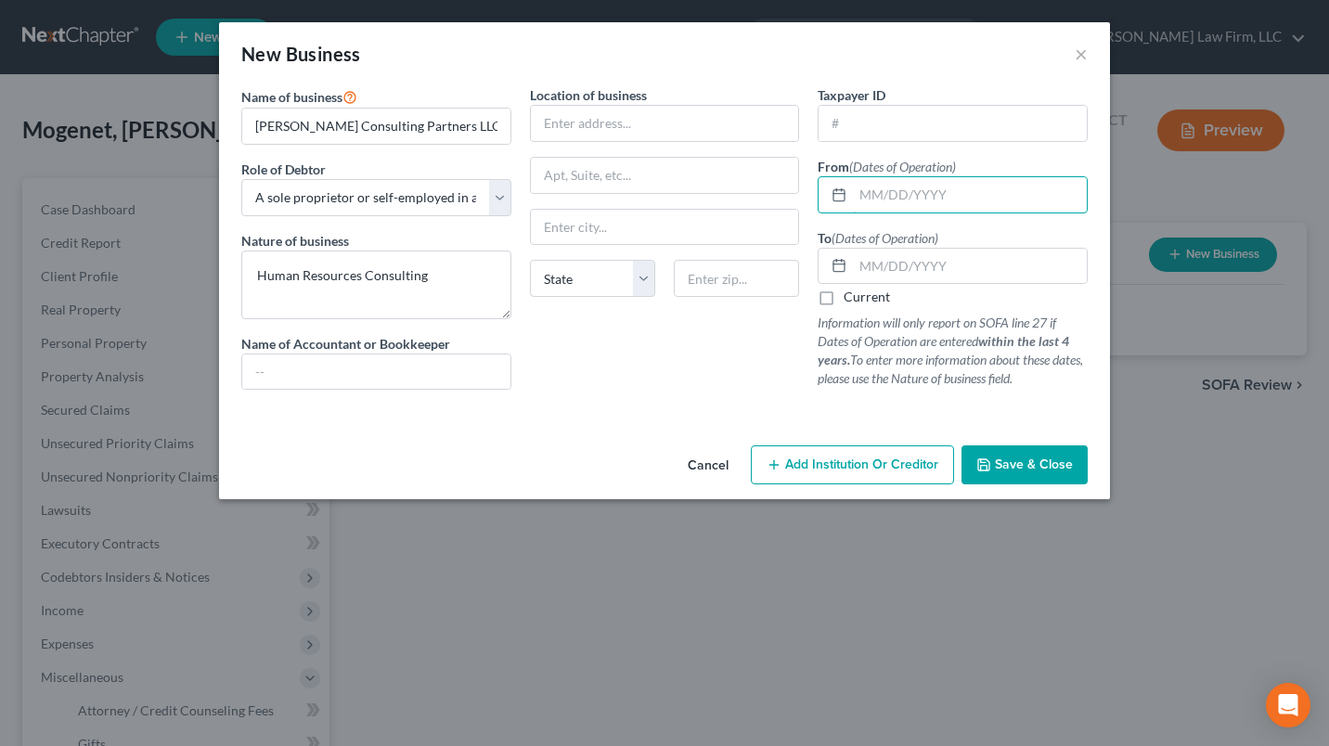
click at [872, 203] on input "text" at bounding box center [970, 194] width 234 height 35
type input "01/01/2021"
click at [918, 266] on input "text" at bounding box center [970, 266] width 234 height 35
type input "12/31/2023"
click at [975, 476] on button "Save & Close" at bounding box center [1024, 464] width 126 height 39
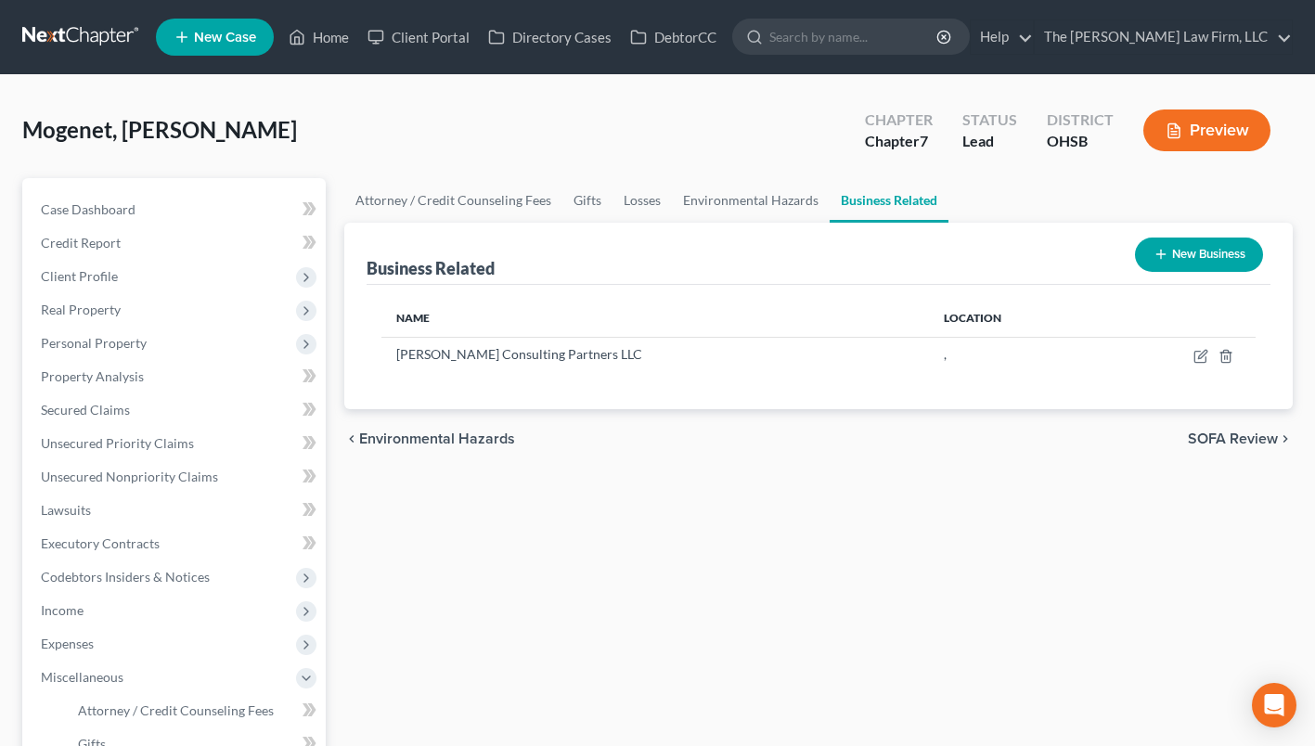
click at [103, 576] on span "Codebtors Insiders & Notices" at bounding box center [125, 577] width 169 height 16
click at [89, 616] on span "Codebtors" at bounding box center [108, 610] width 61 height 16
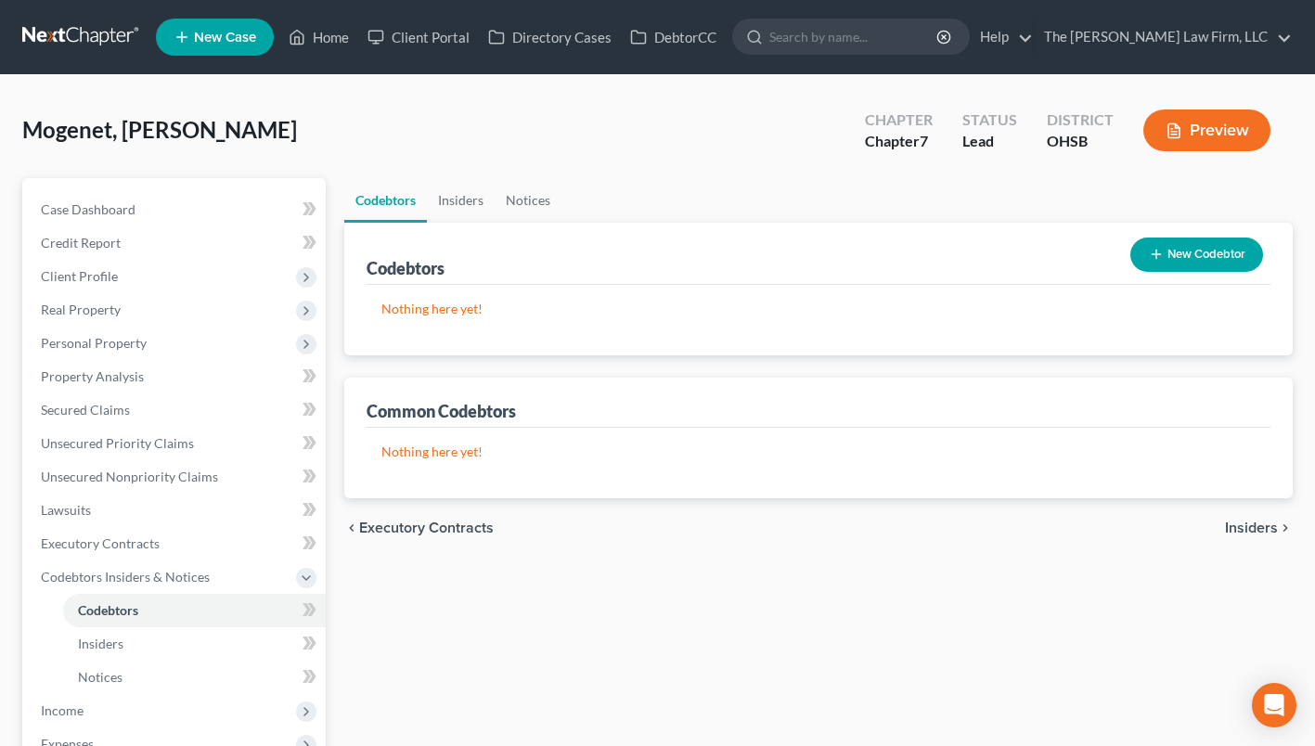
click at [76, 705] on span "Income" at bounding box center [62, 710] width 43 height 16
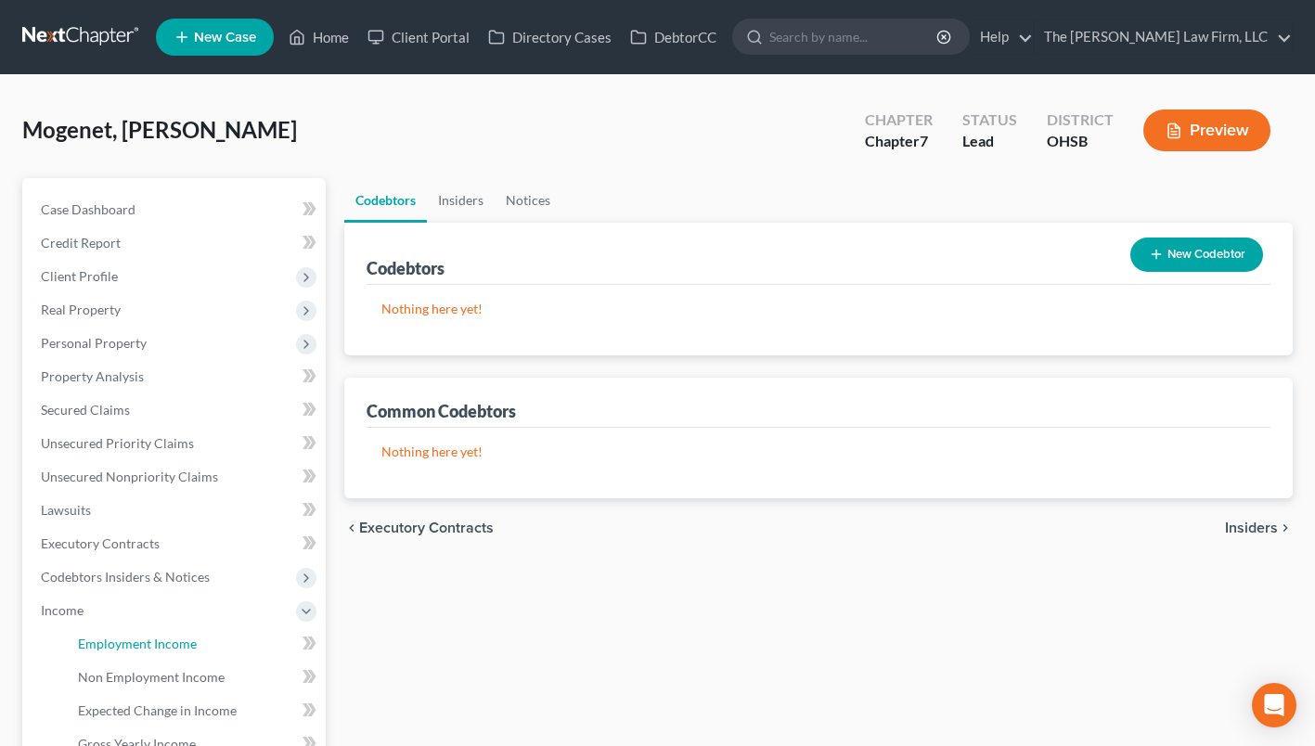
click at [150, 642] on span "Employment Income" at bounding box center [137, 644] width 119 height 16
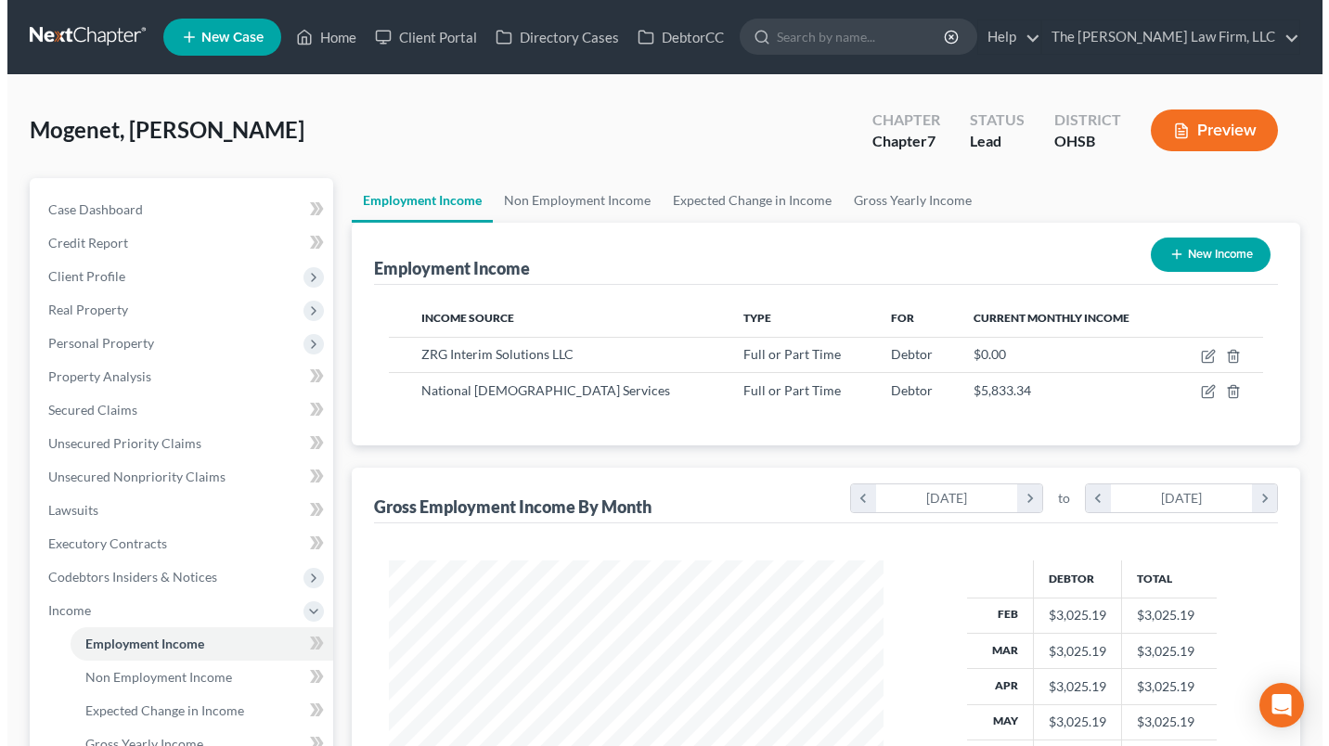
scroll to position [332, 532]
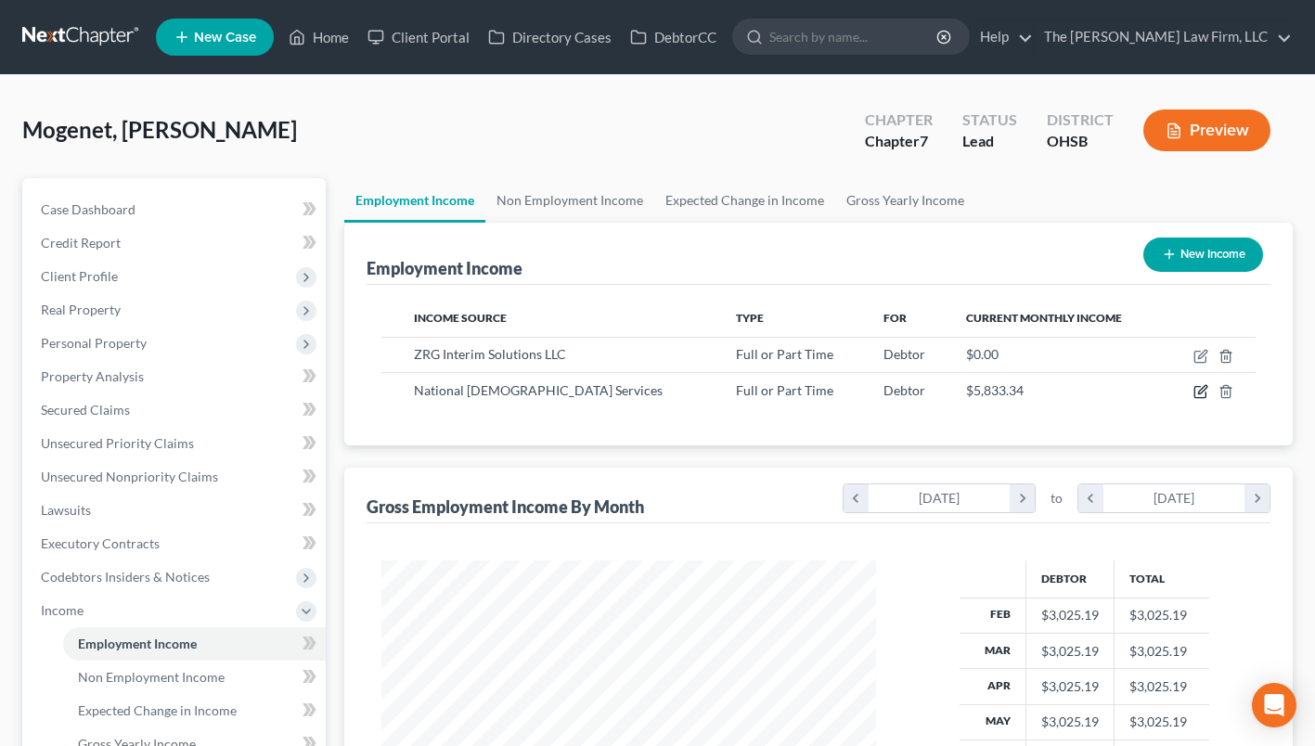
click at [1198, 393] on icon "button" at bounding box center [1202, 390] width 8 height 8
select select "0"
select select "36"
select select "2"
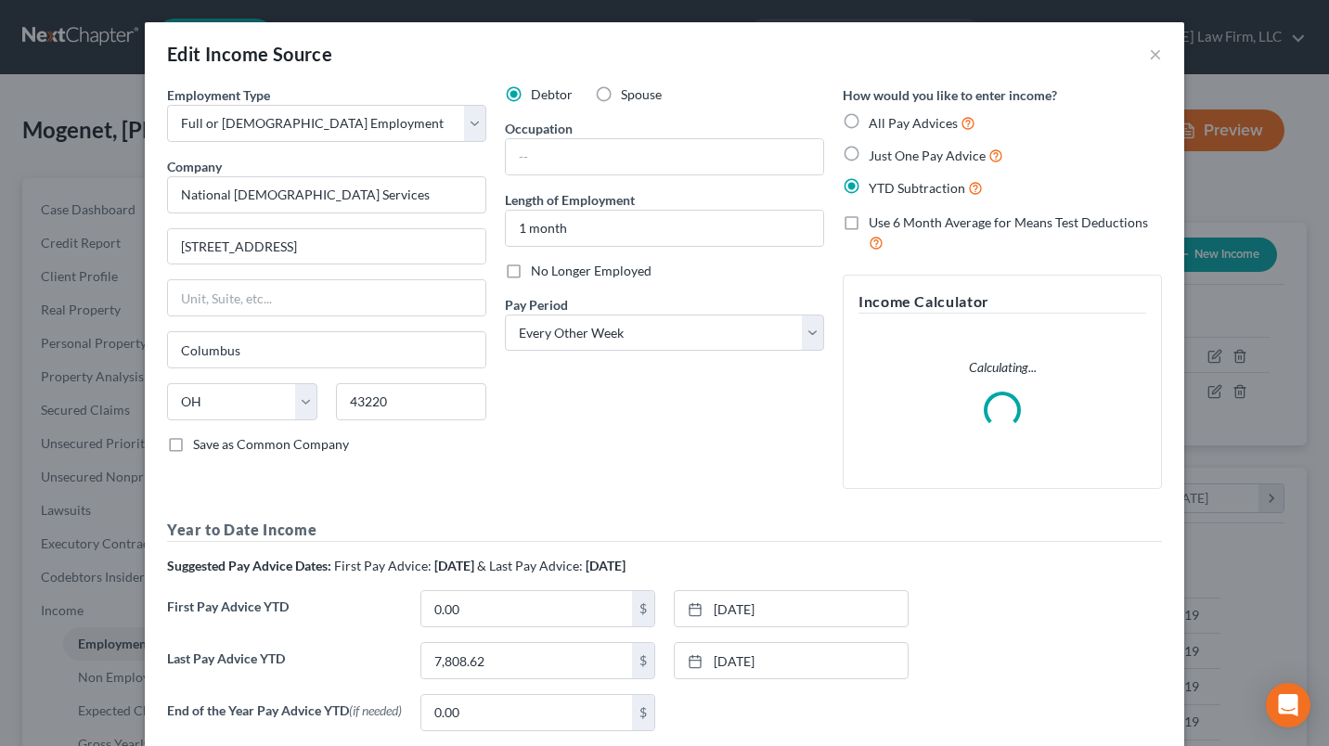
scroll to position [332, 537]
click at [327, 199] on input "National Church Services" at bounding box center [326, 194] width 319 height 37
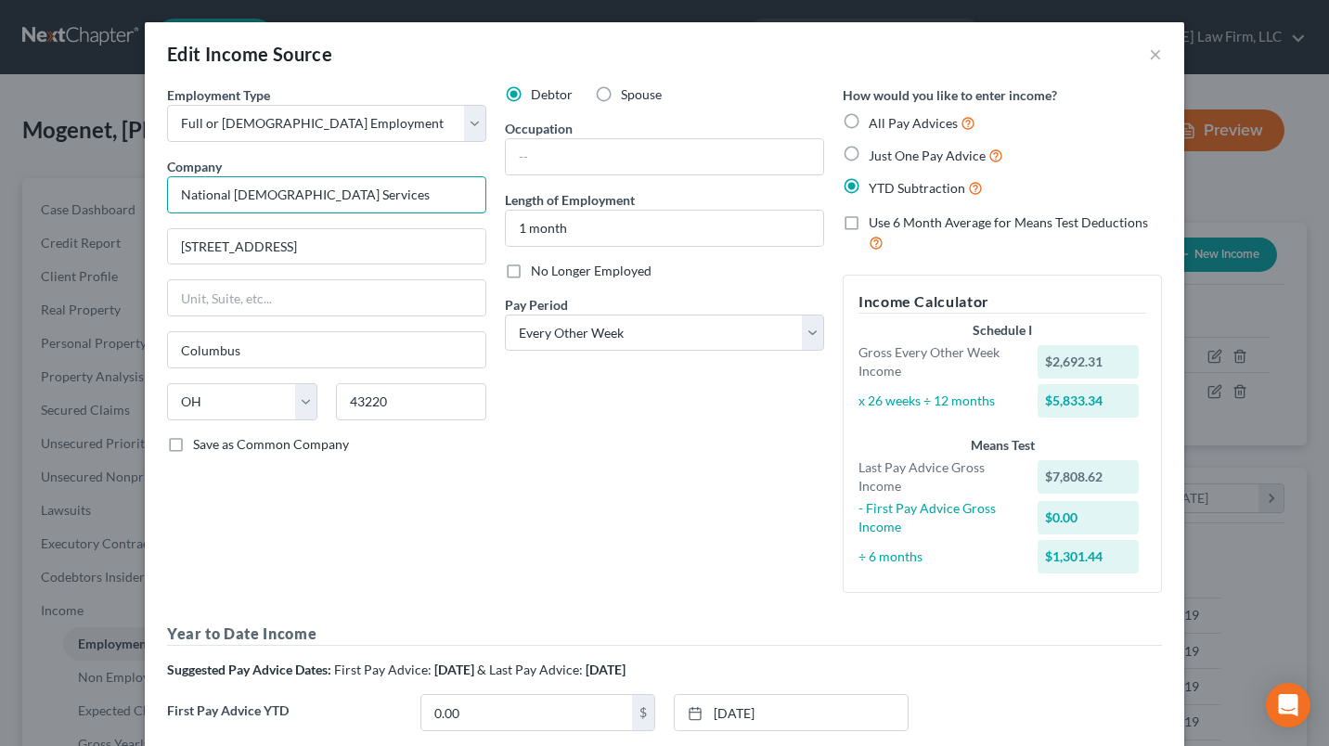
click at [327, 199] on input "National Church Services" at bounding box center [326, 194] width 319 height 37
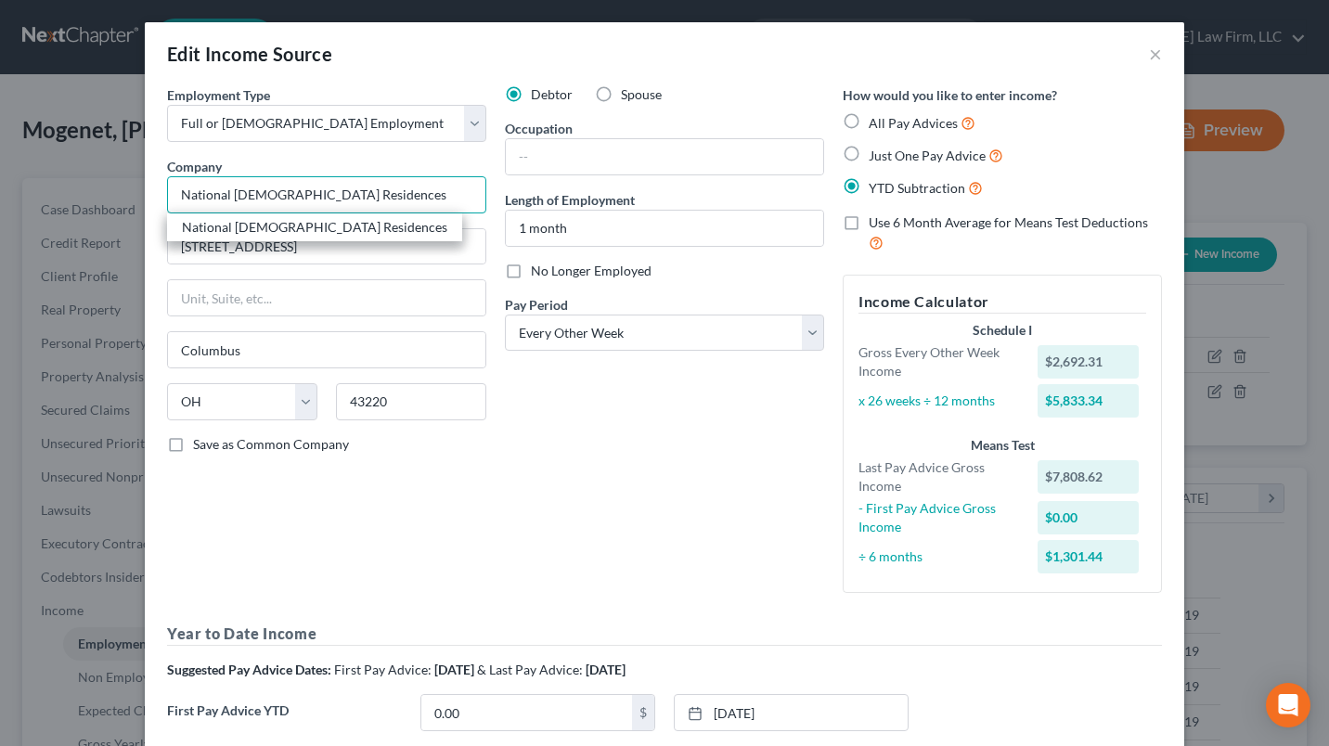
type input "National Church Residences"
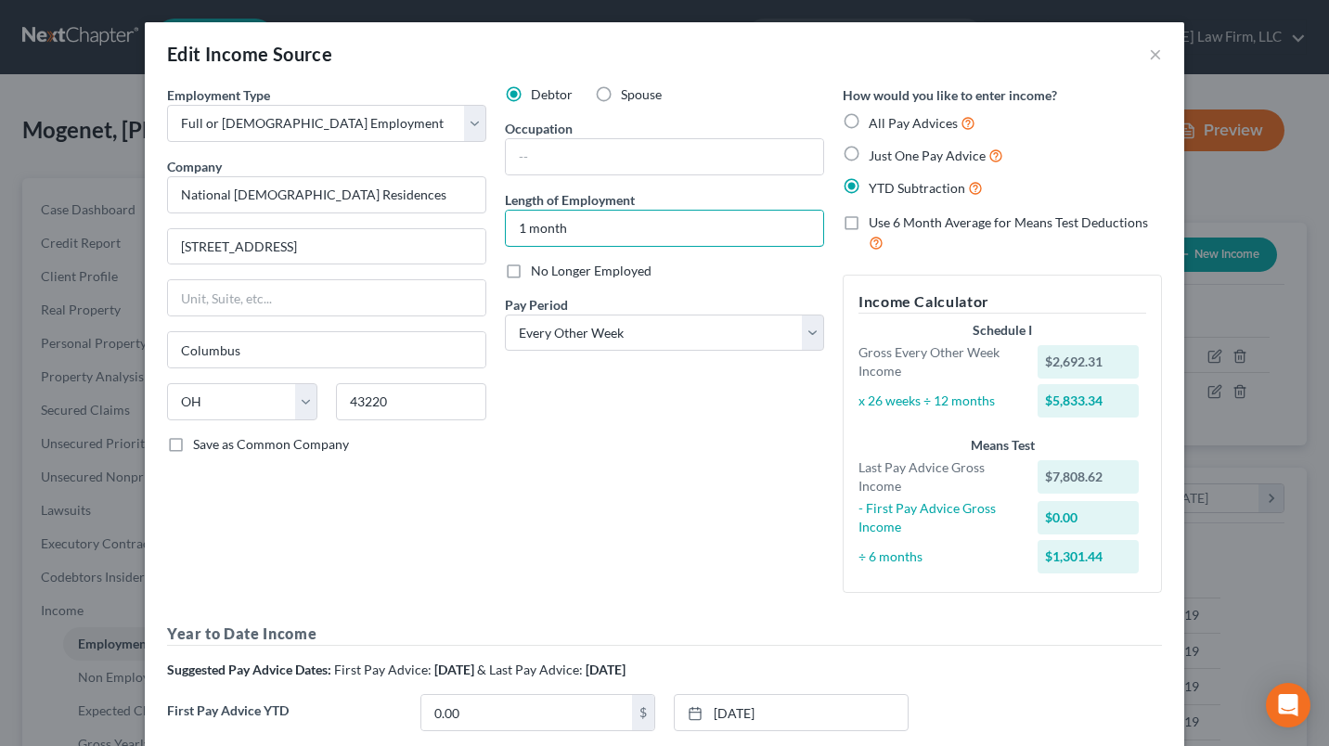
drag, startPoint x: 568, startPoint y: 227, endPoint x: 436, endPoint y: 229, distance: 131.8
click at [438, 229] on div "Employment Type * Select Full or Part Time Employment Self Employment Company *…" at bounding box center [664, 467] width 1013 height 765
type input "2 Months"
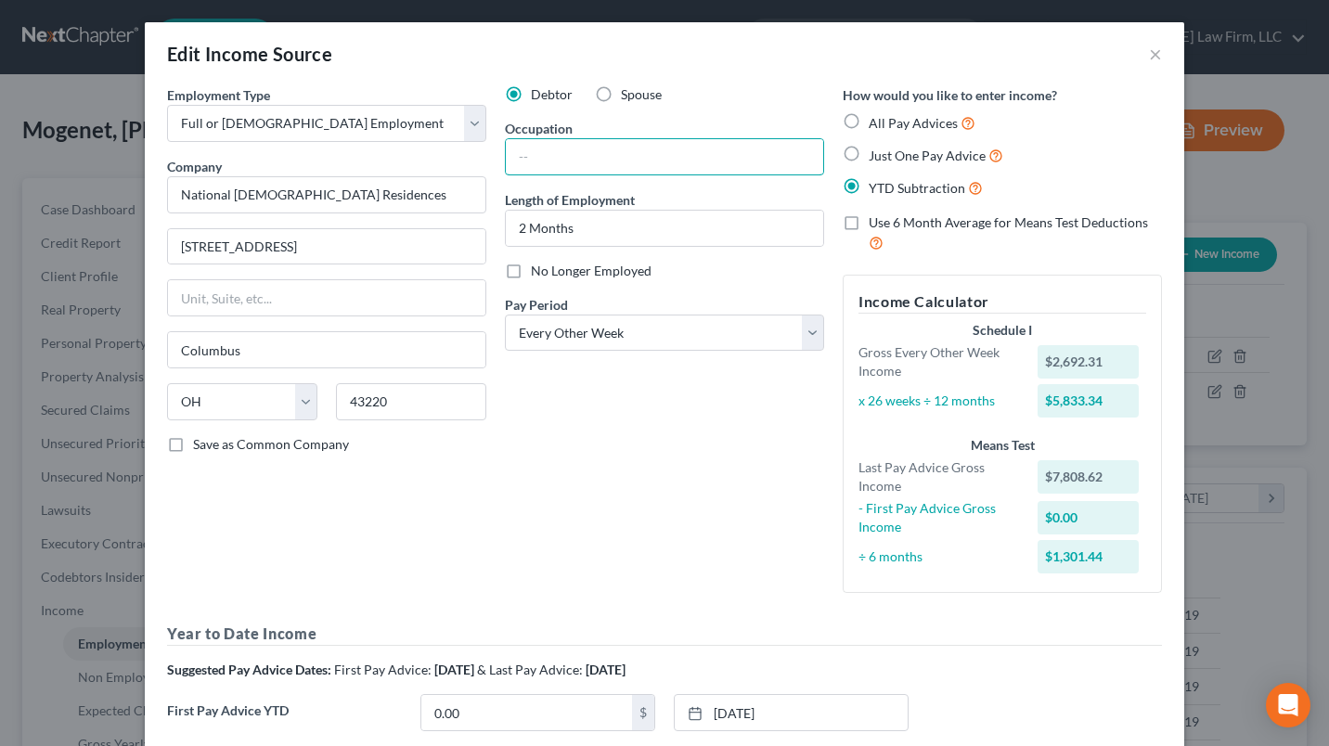
drag, startPoint x: 641, startPoint y: 157, endPoint x: 640, endPoint y: 146, distance: 11.2
click at [641, 157] on input "text" at bounding box center [664, 156] width 317 height 35
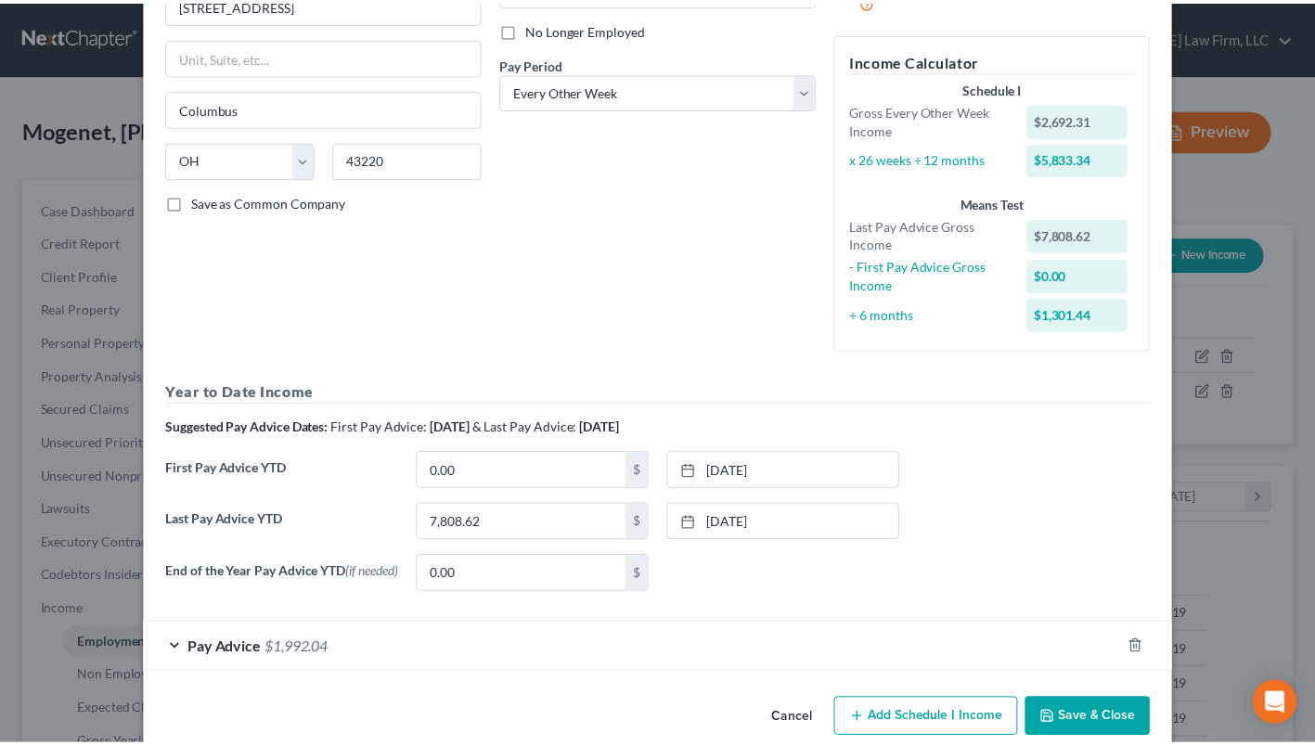
scroll to position [276, 0]
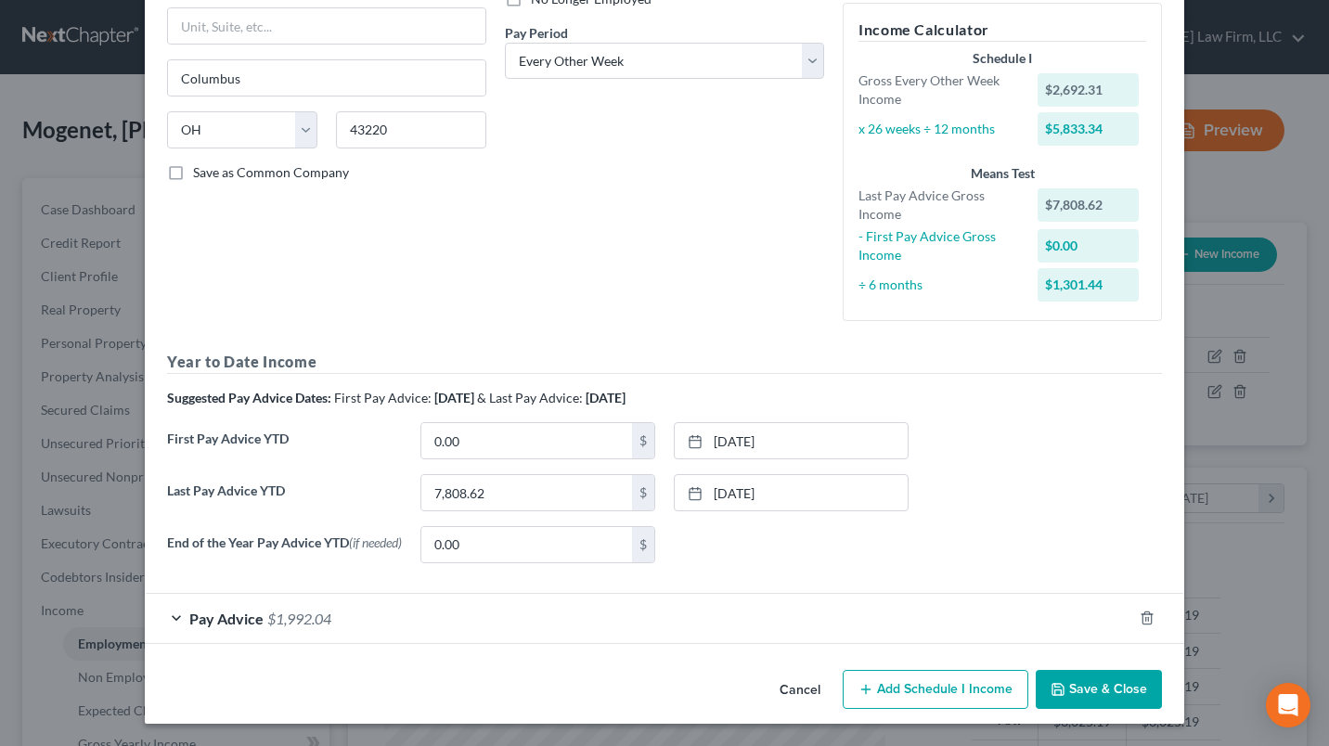
type input "Talent Acquisition Partner"
click at [1119, 680] on button "Save & Close" at bounding box center [1099, 689] width 126 height 39
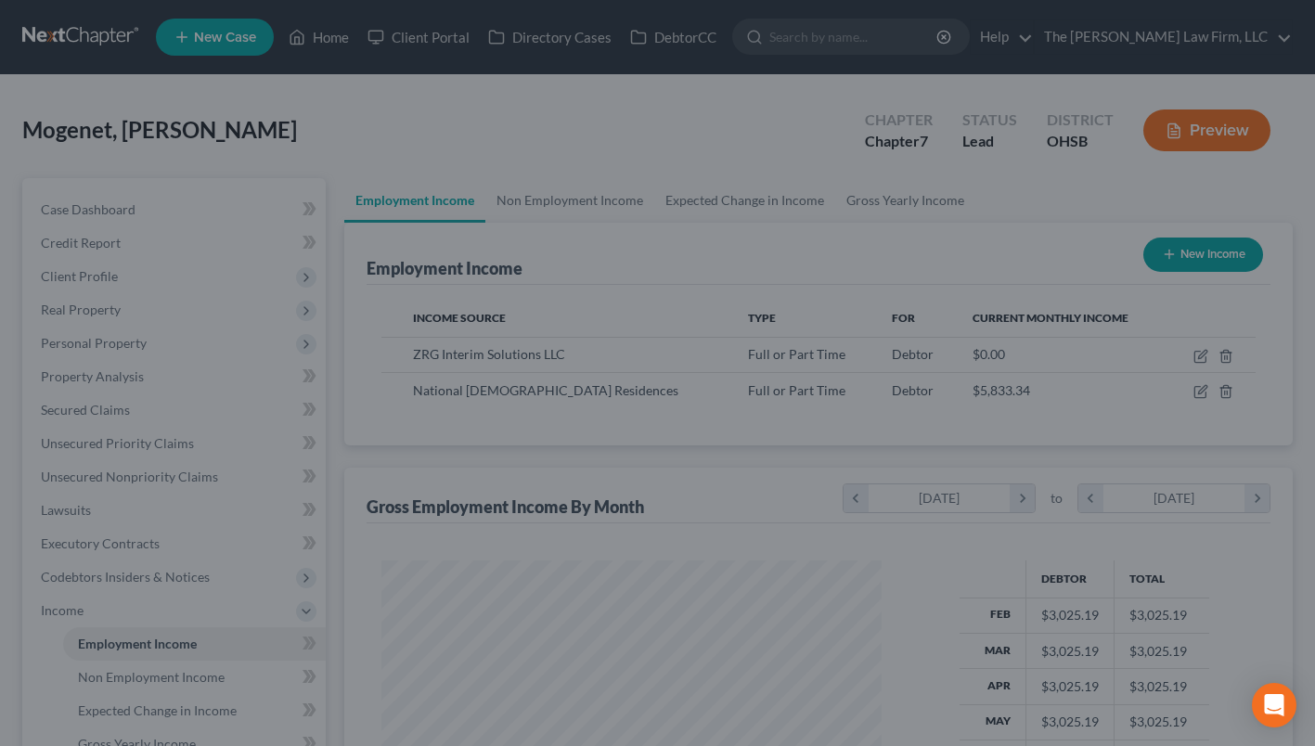
scroll to position [927564, 927365]
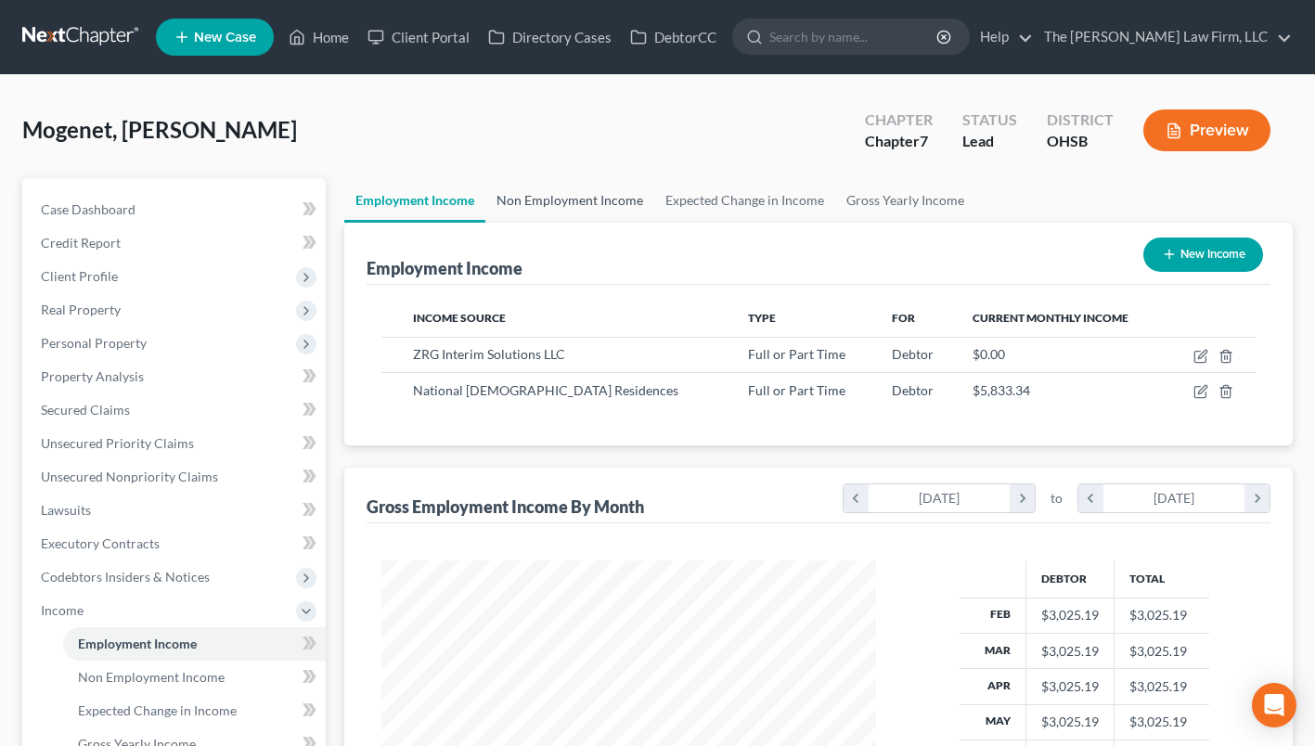
click at [593, 191] on link "Non Employment Income" at bounding box center [569, 200] width 169 height 45
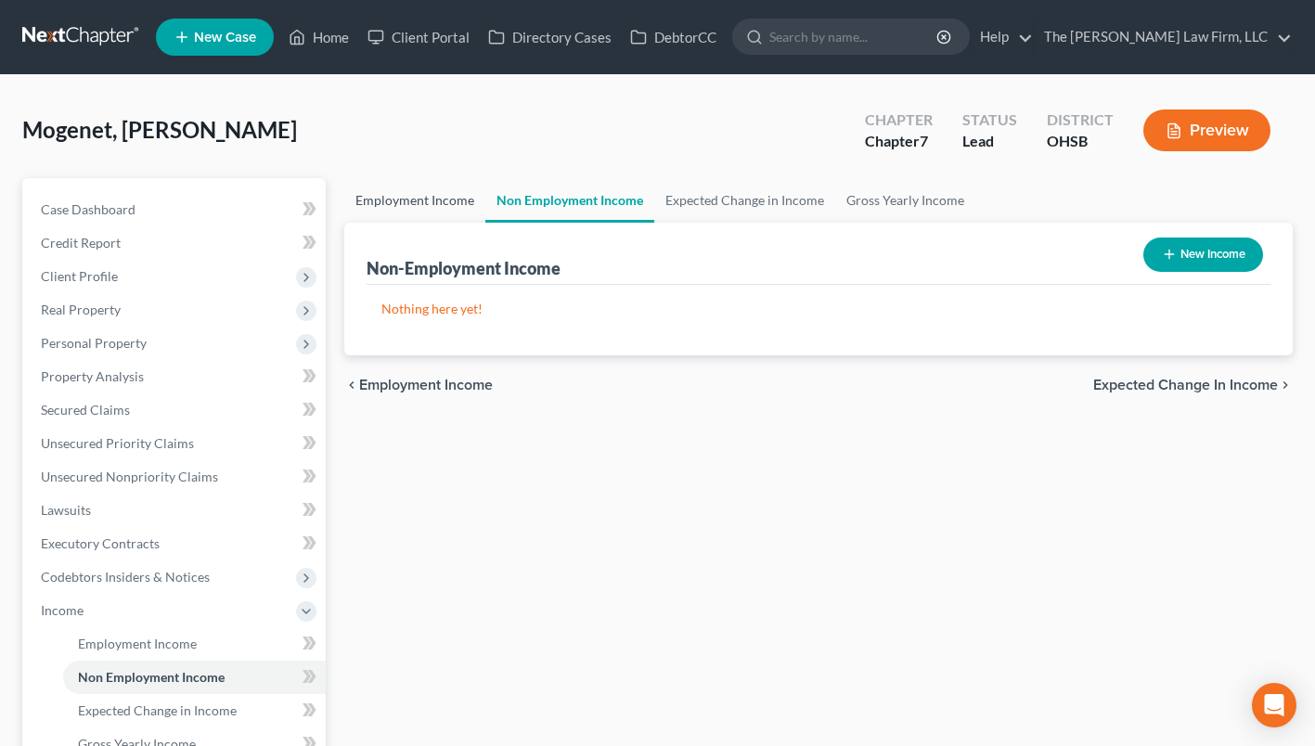
click at [451, 197] on link "Employment Income" at bounding box center [414, 200] width 141 height 45
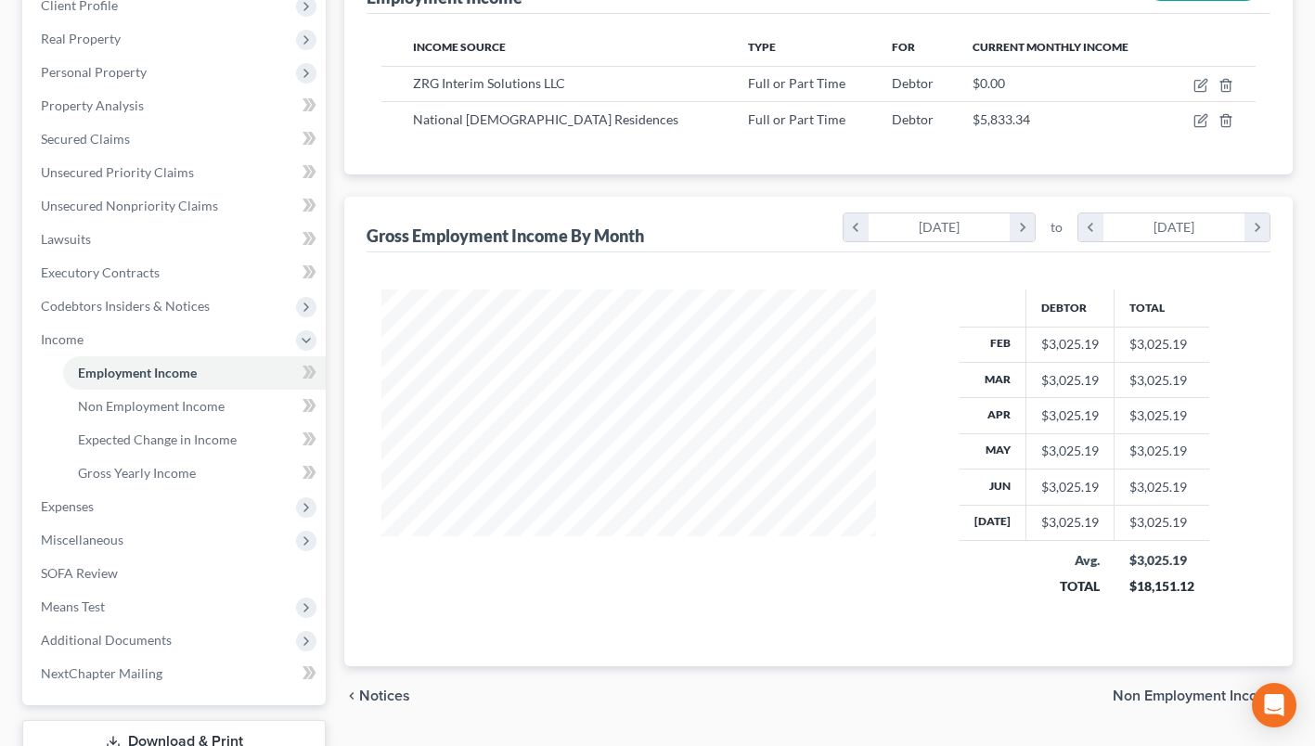
scroll to position [278, 0]
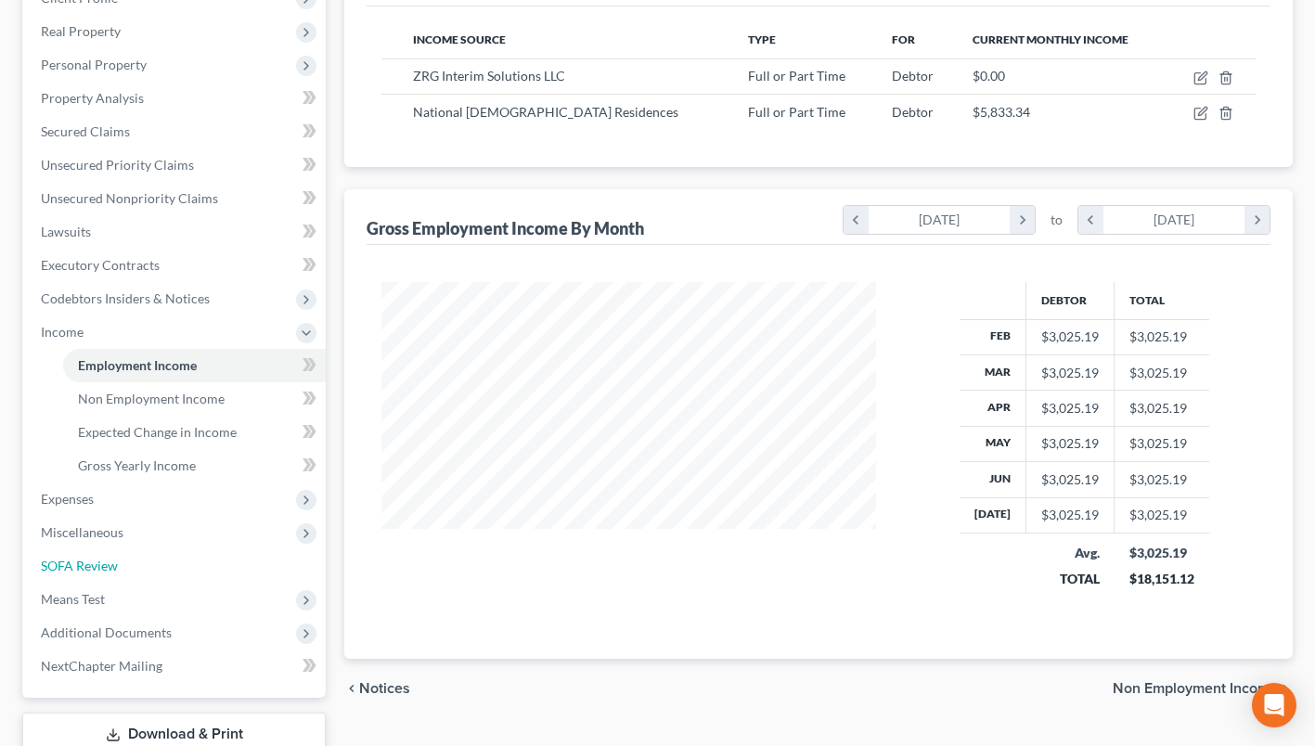
click at [87, 560] on span "SOFA Review" at bounding box center [79, 566] width 77 height 16
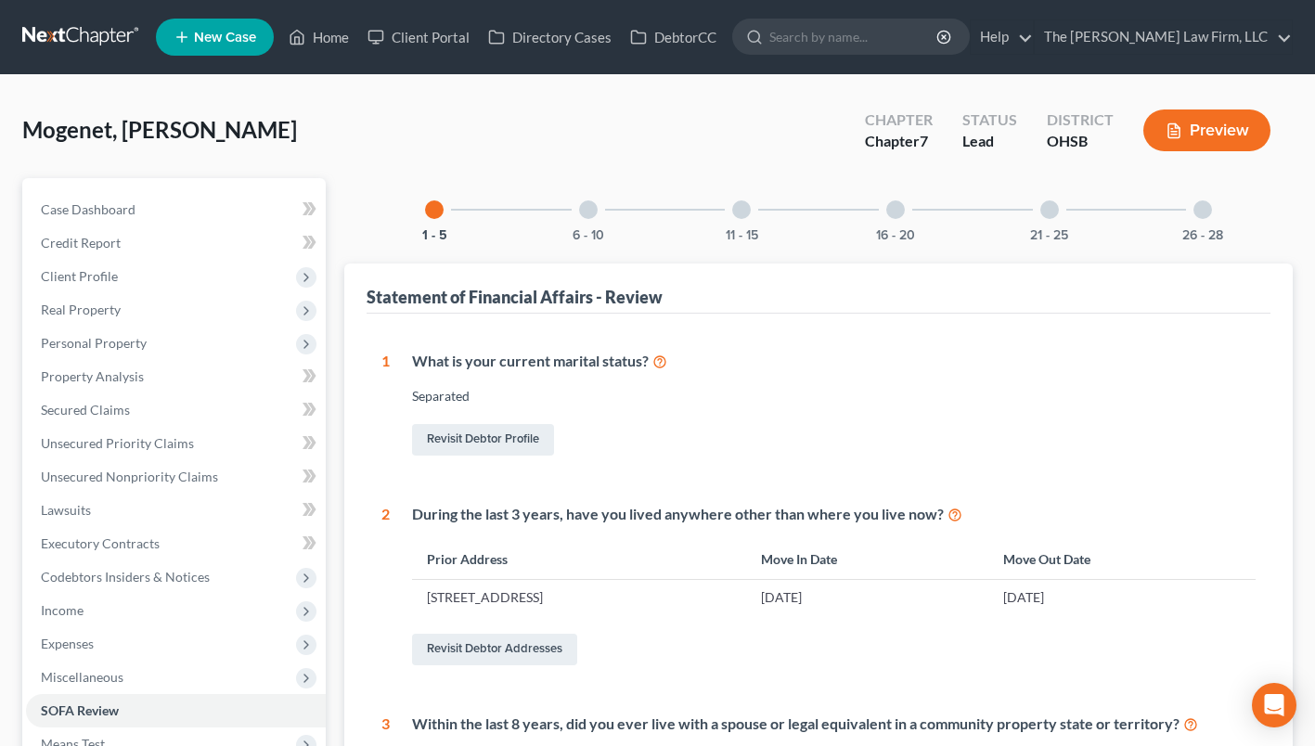
click at [588, 220] on div "6 - 10" at bounding box center [588, 209] width 63 height 63
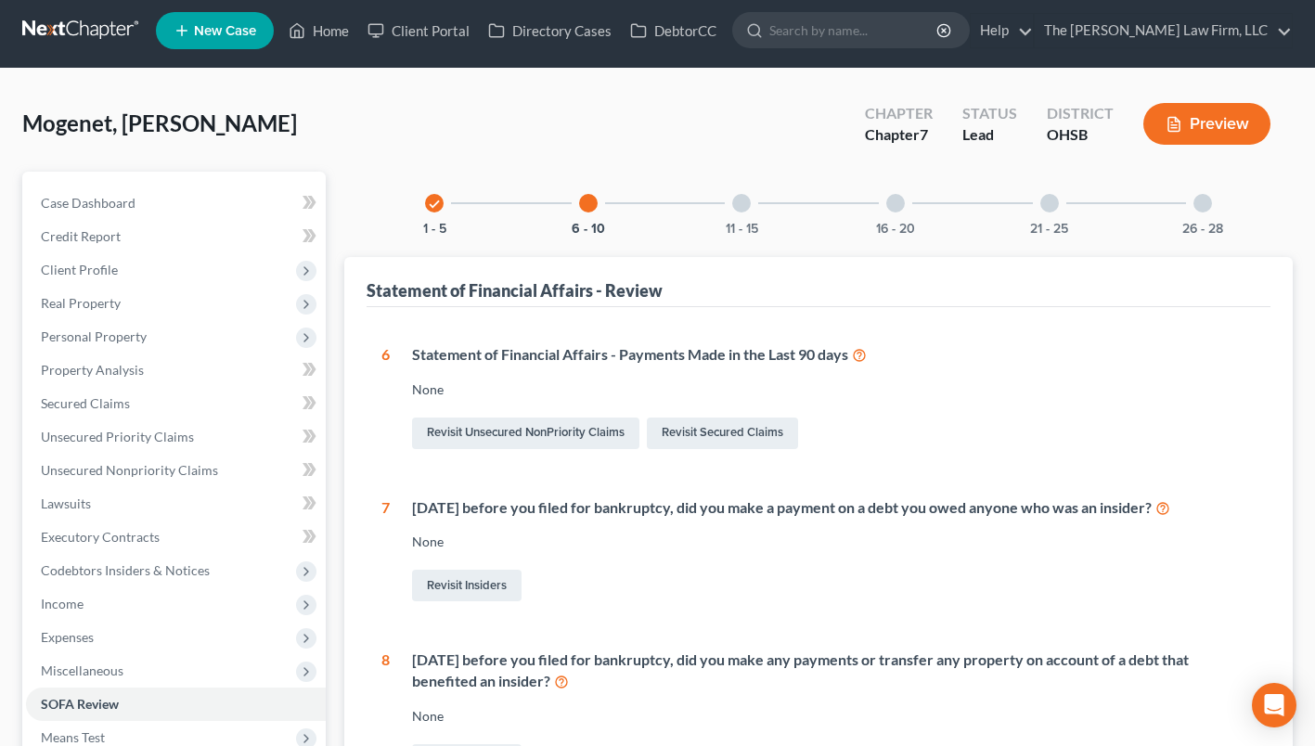
scroll to position [93, 0]
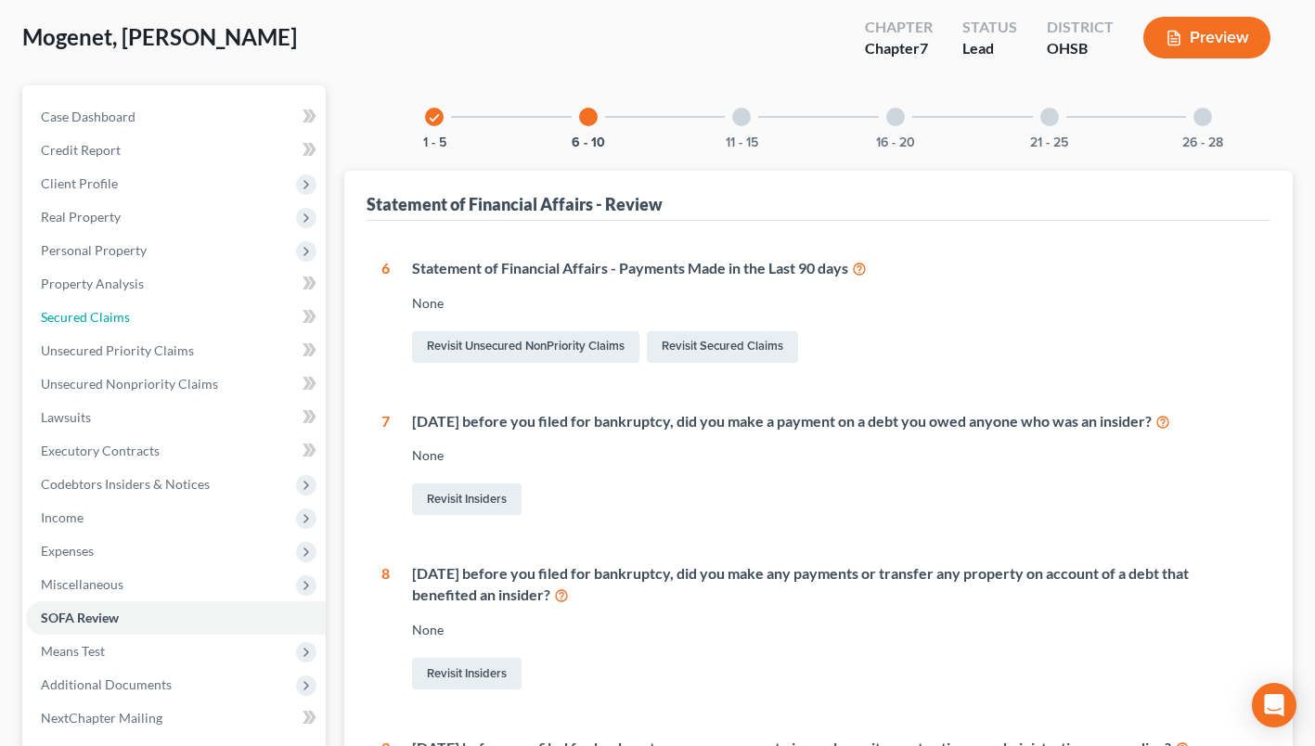
click at [142, 308] on link "Secured Claims" at bounding box center [176, 317] width 300 height 33
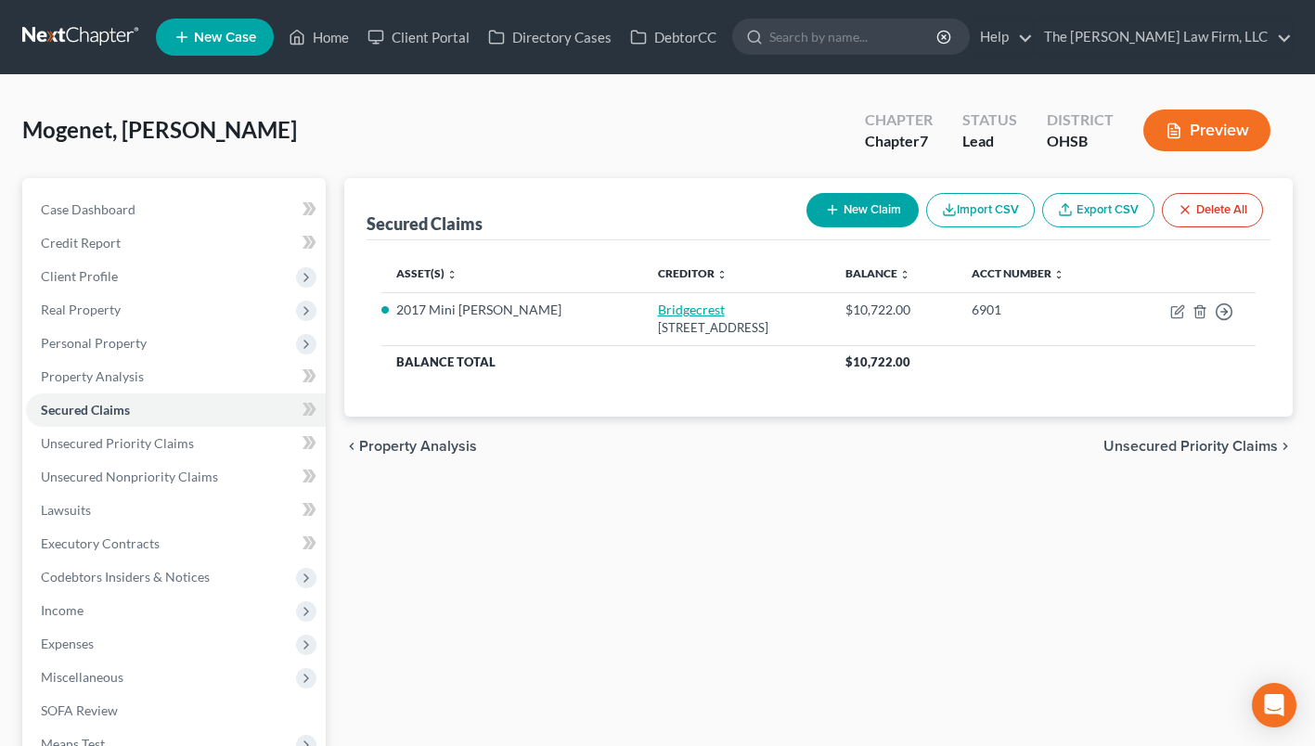
click at [658, 305] on link "Bridgecrest" at bounding box center [691, 310] width 67 height 16
select select "3"
select select "2"
select select "0"
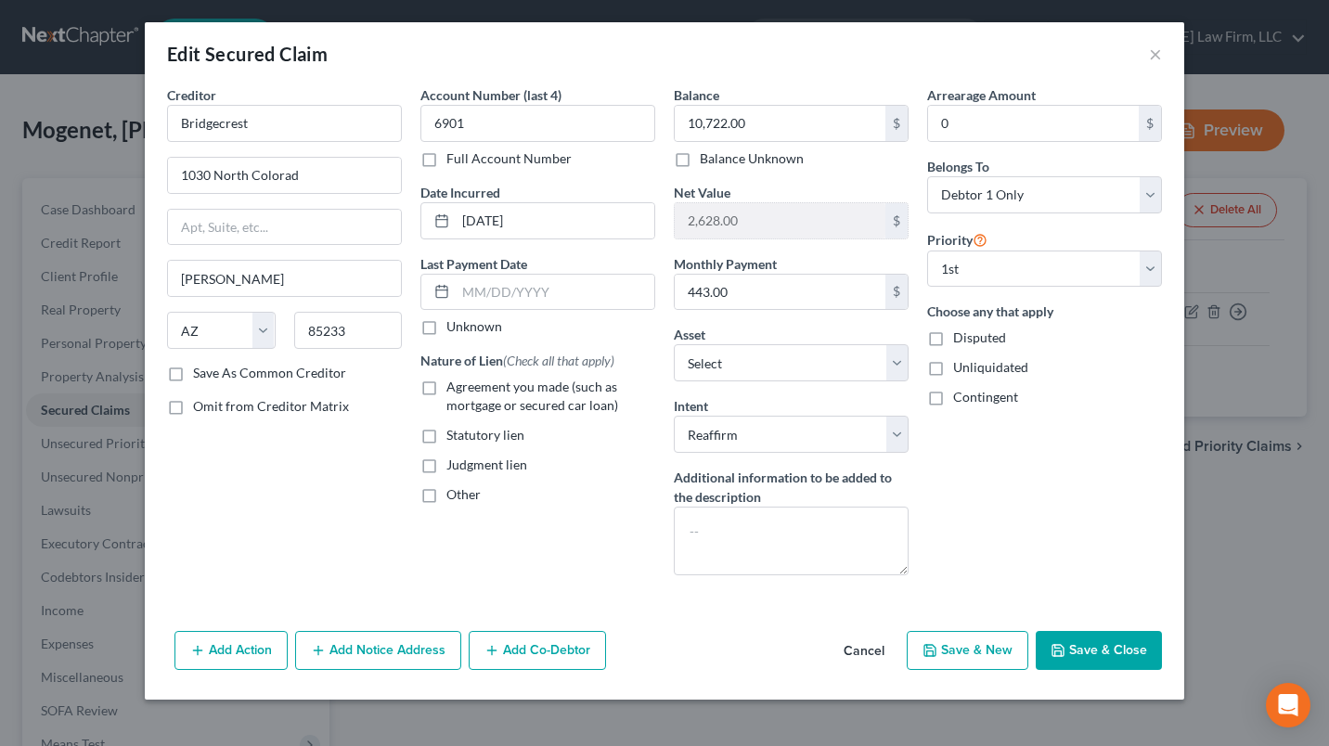
click at [446, 382] on label "Agreement you made (such as mortgage or secured car loan)" at bounding box center [550, 396] width 209 height 37
click at [454, 382] on input "Agreement you made (such as mortgage or secured car loan)" at bounding box center [460, 384] width 12 height 12
checkbox input "true"
click at [513, 301] on input "text" at bounding box center [555, 292] width 199 height 35
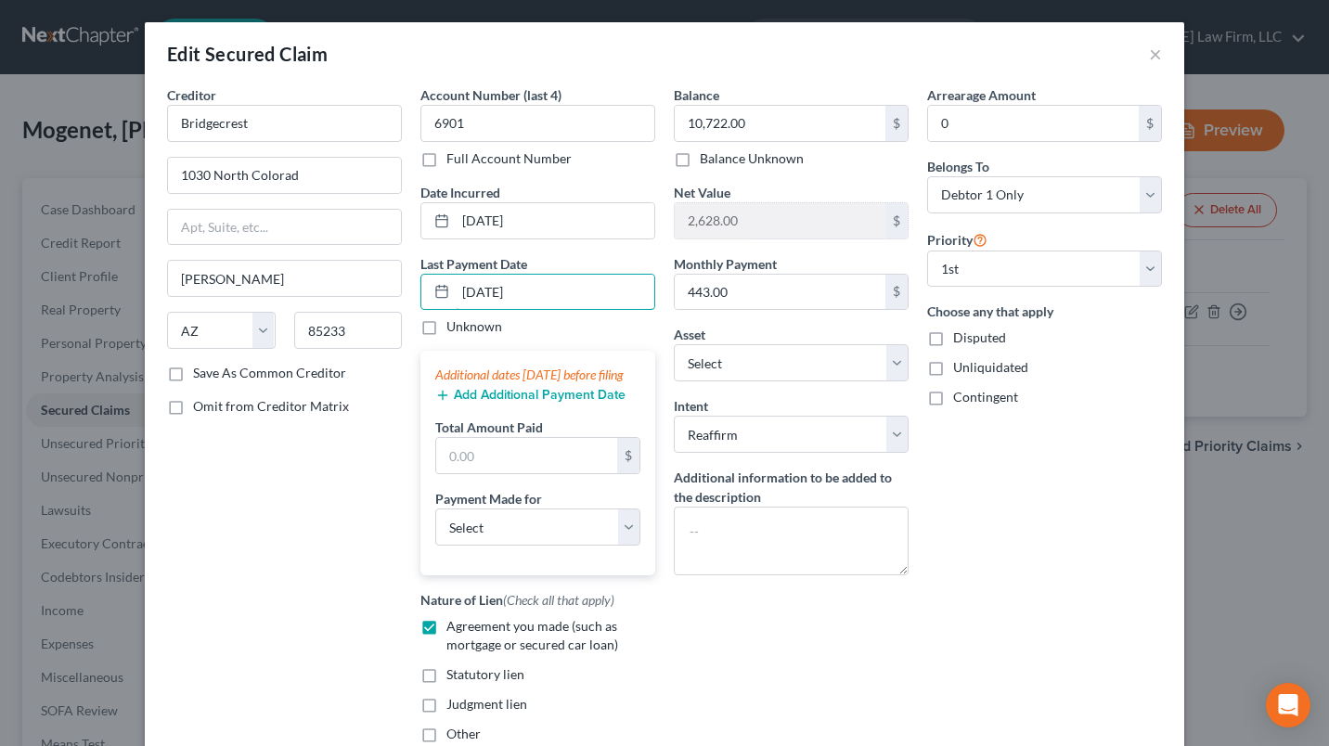
type input "08/01/2025"
click at [481, 403] on button "Add Additional Payment Date" at bounding box center [530, 395] width 190 height 15
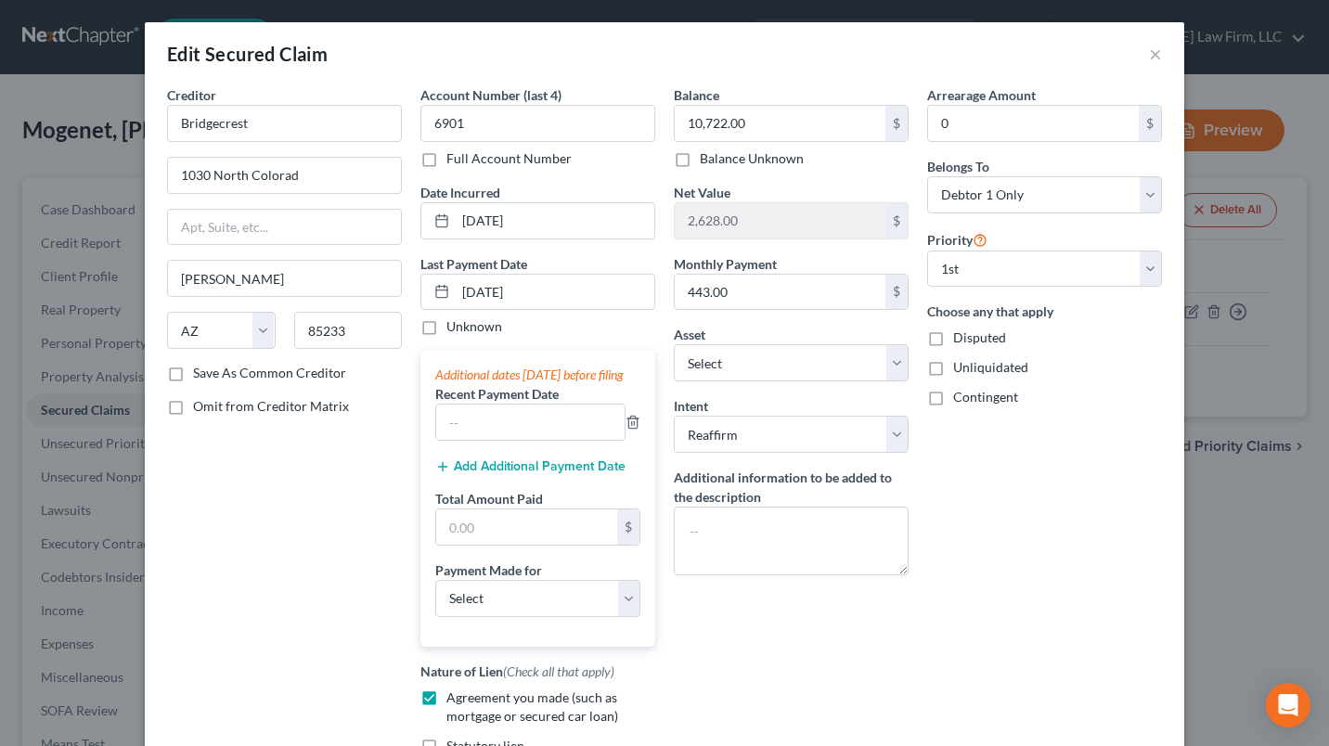
click at [487, 474] on button "Add Additional Payment Date" at bounding box center [530, 466] width 190 height 15
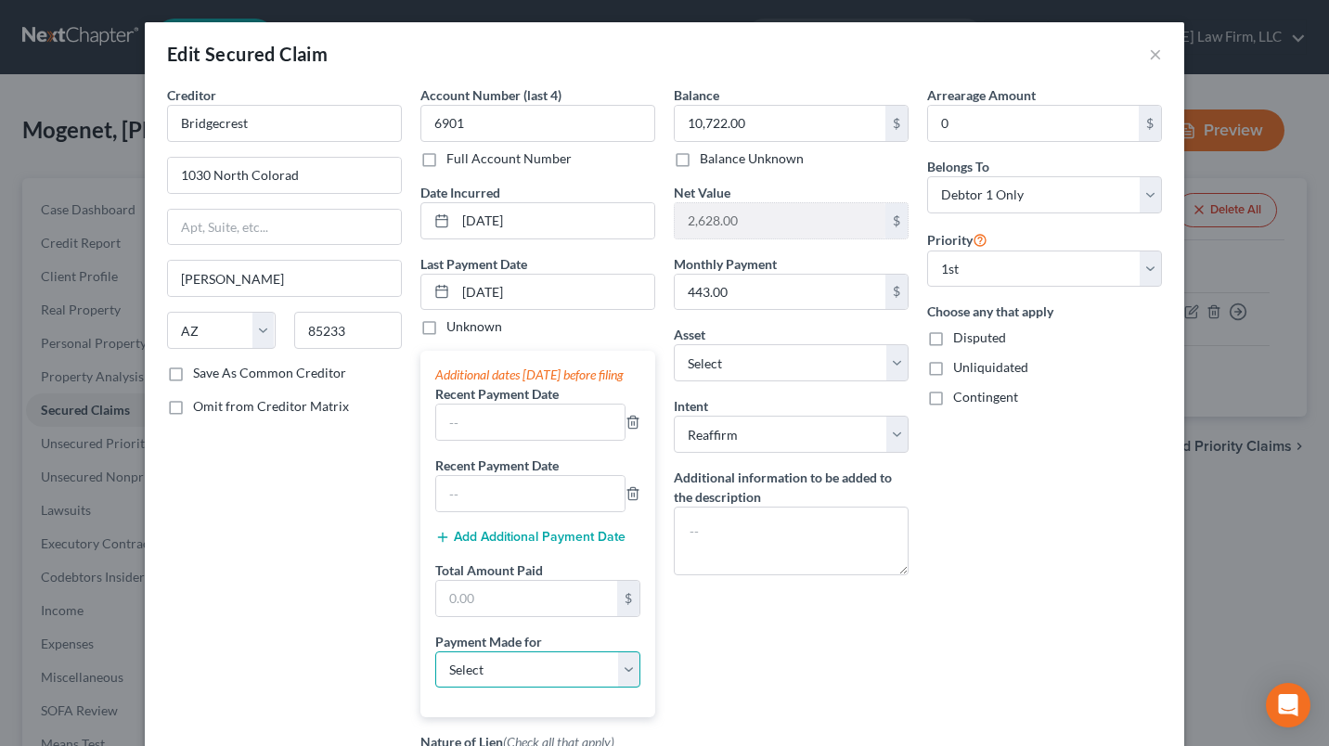
click at [475, 681] on select "Select Car Credit Card Loan Repayment Mortgage Other Suppliers Or Vendors" at bounding box center [537, 669] width 205 height 37
select select "0"
click at [435, 669] on select "Select Car Credit Card Loan Repayment Mortgage Other Suppliers Or Vendors" at bounding box center [537, 669] width 205 height 37
drag, startPoint x: 495, startPoint y: 450, endPoint x: 507, endPoint y: 437, distance: 17.1
click at [495, 440] on input "text" at bounding box center [530, 422] width 188 height 35
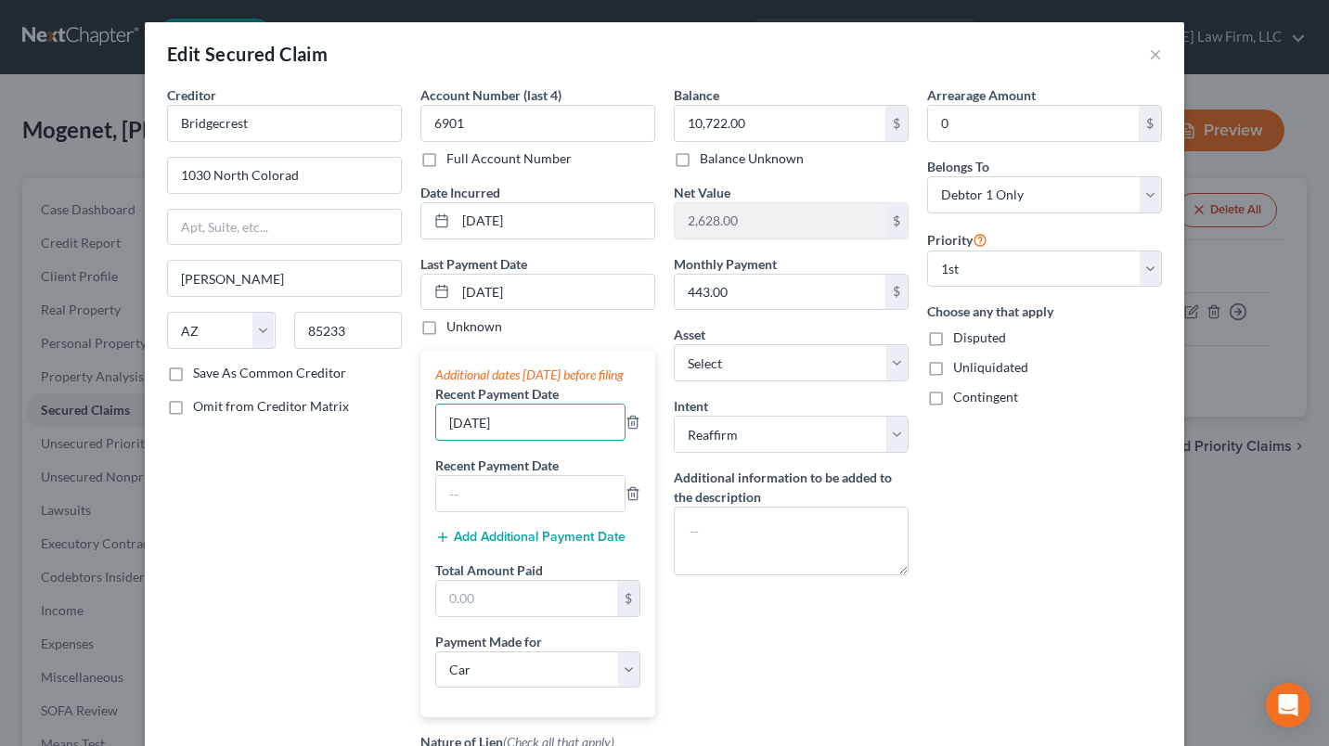
type input "07/01/2025"
click at [499, 510] on input "text" at bounding box center [530, 493] width 188 height 35
type input "06/01/2025"
click at [457, 605] on input "text" at bounding box center [526, 598] width 181 height 35
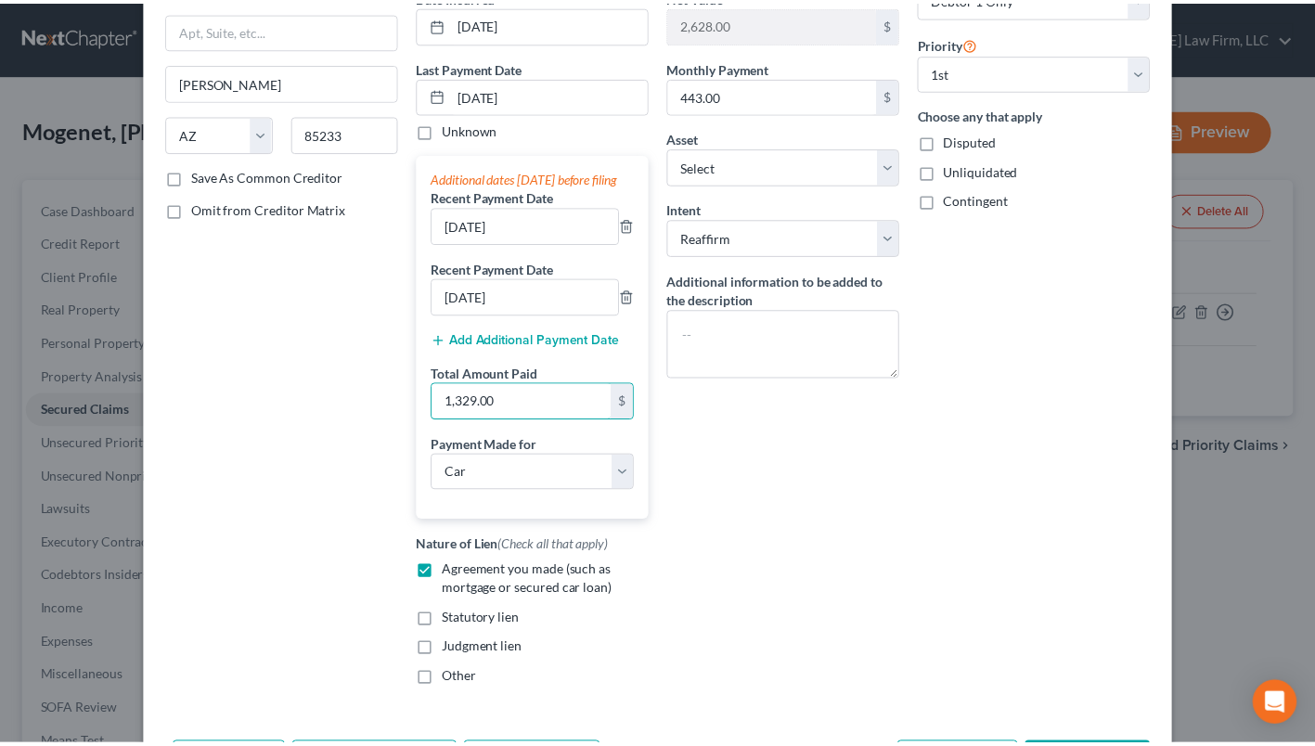
scroll to position [304, 0]
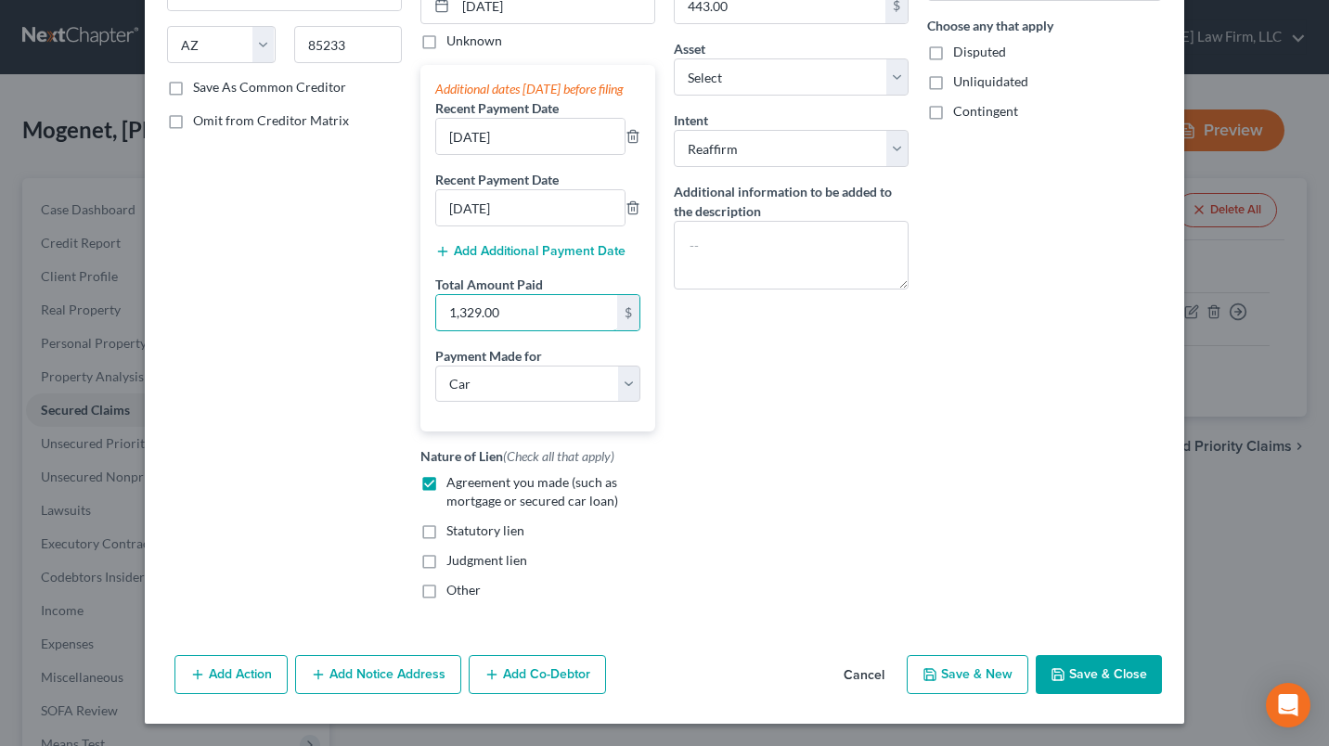
type input "1,329.00"
click at [1051, 666] on button "Save & Close" at bounding box center [1099, 674] width 126 height 39
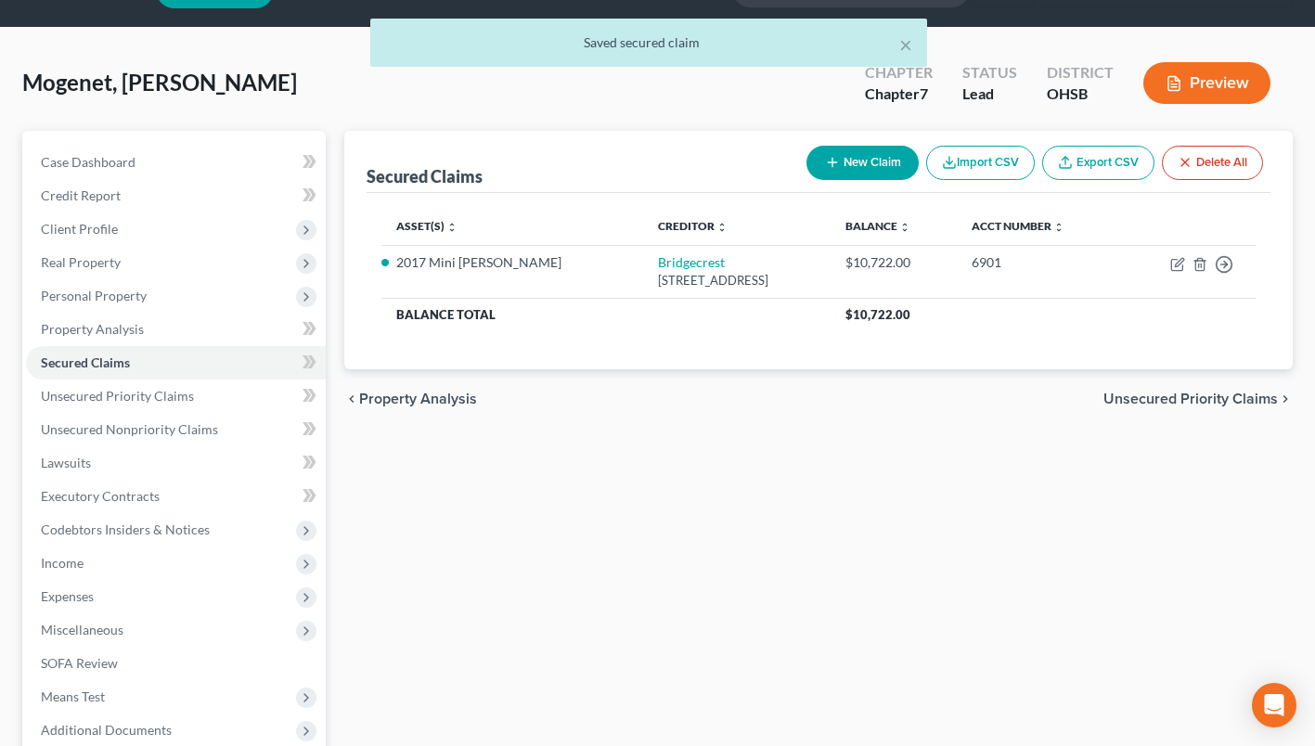
scroll to position [0, 0]
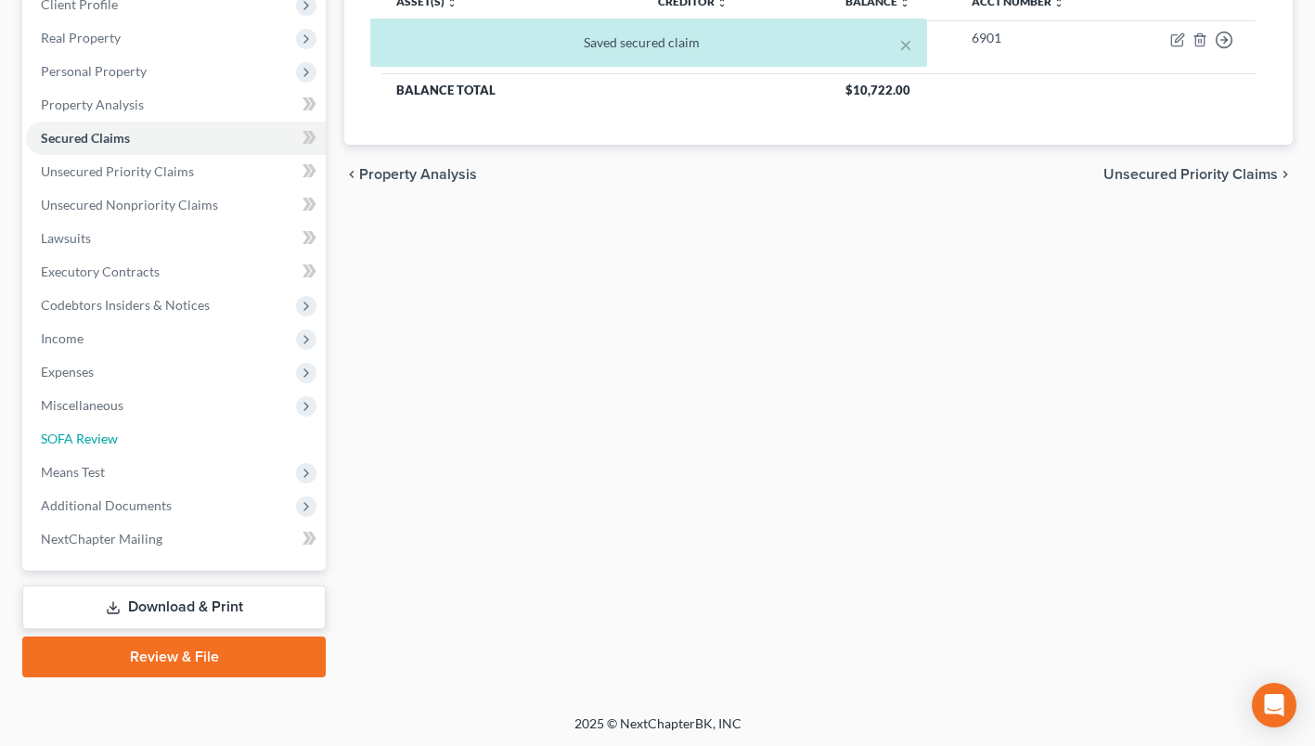
click at [104, 438] on span "SOFA Review" at bounding box center [79, 439] width 77 height 16
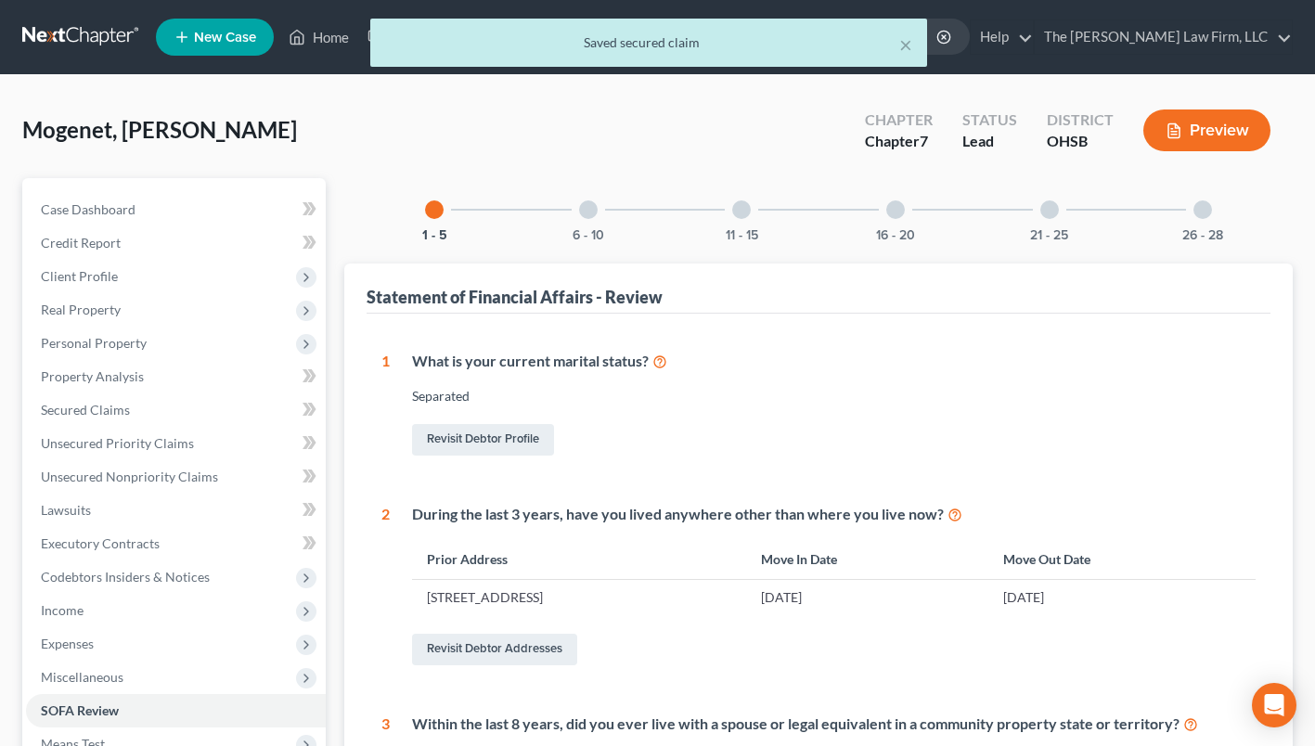
click at [575, 205] on div "6 - 10" at bounding box center [588, 209] width 63 height 63
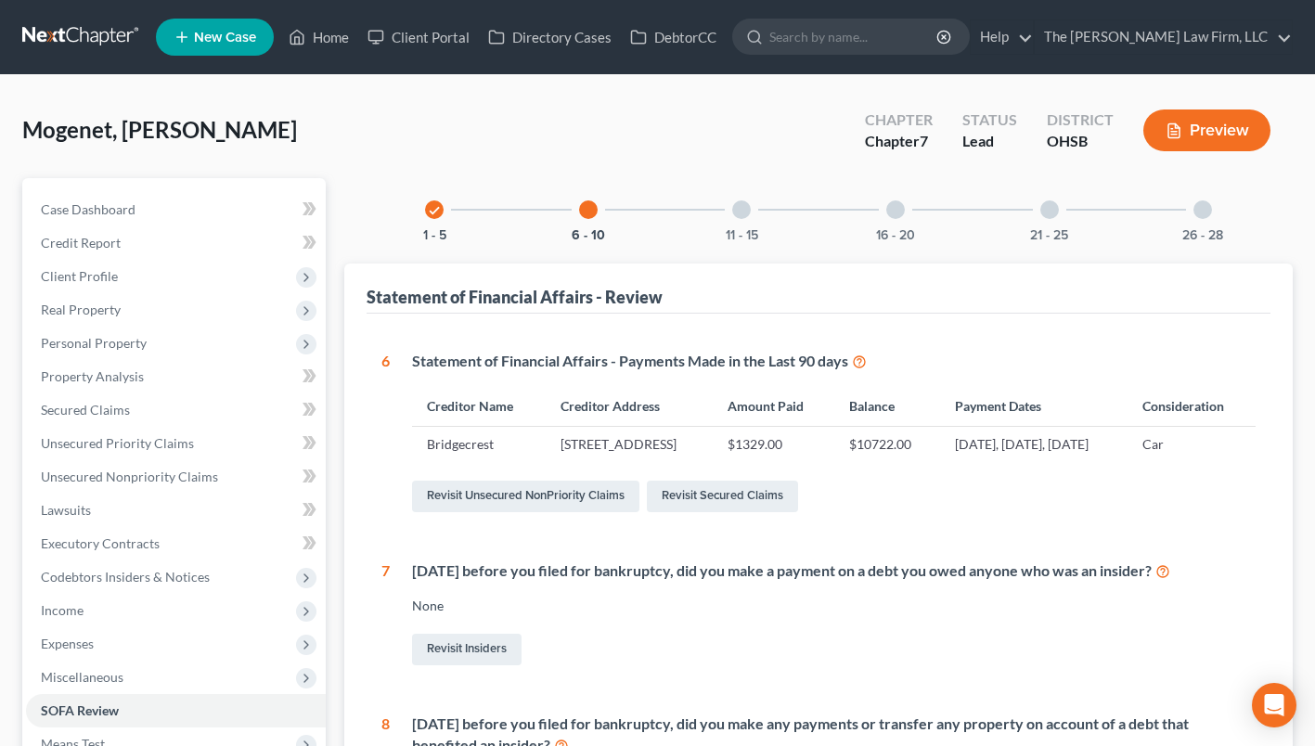
click at [442, 462] on td "Bridgecrest" at bounding box center [479, 444] width 134 height 35
click at [762, 223] on div "11 - 15" at bounding box center [741, 209] width 63 height 63
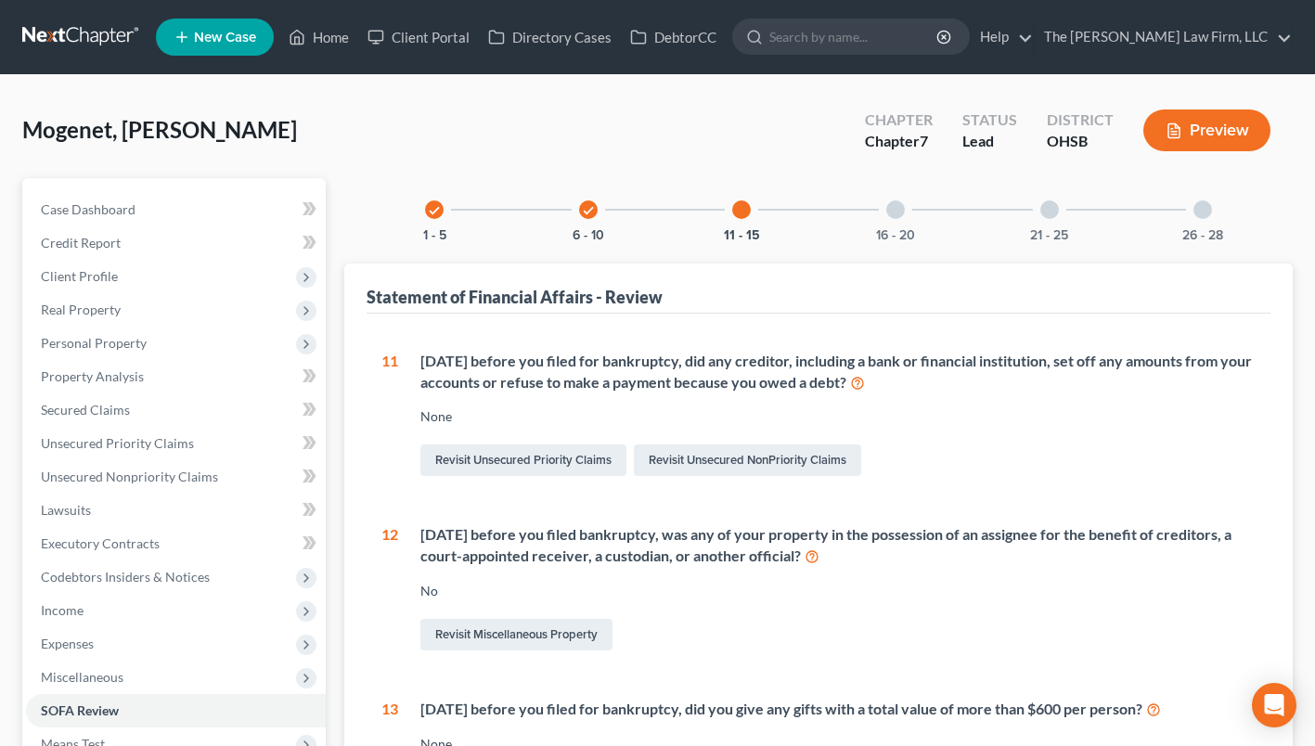
click at [907, 223] on div "16 - 20" at bounding box center [895, 209] width 63 height 63
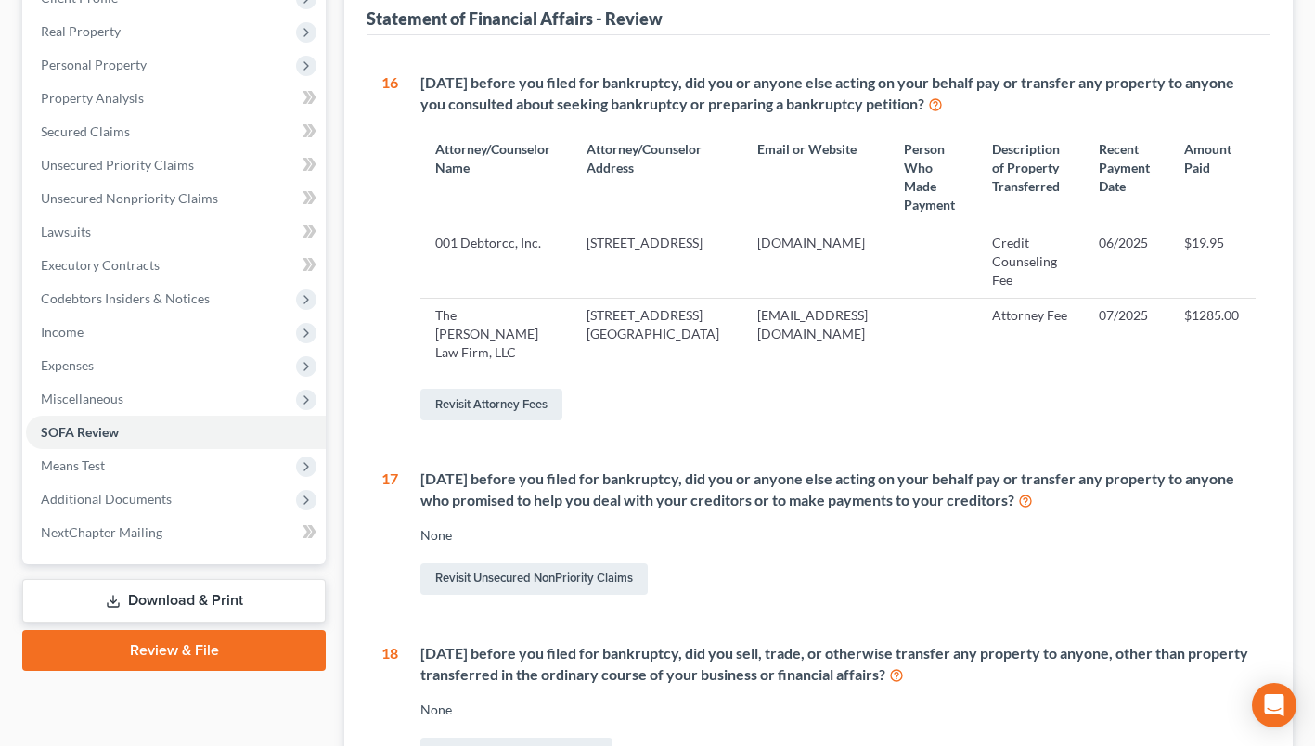
scroll to position [93, 0]
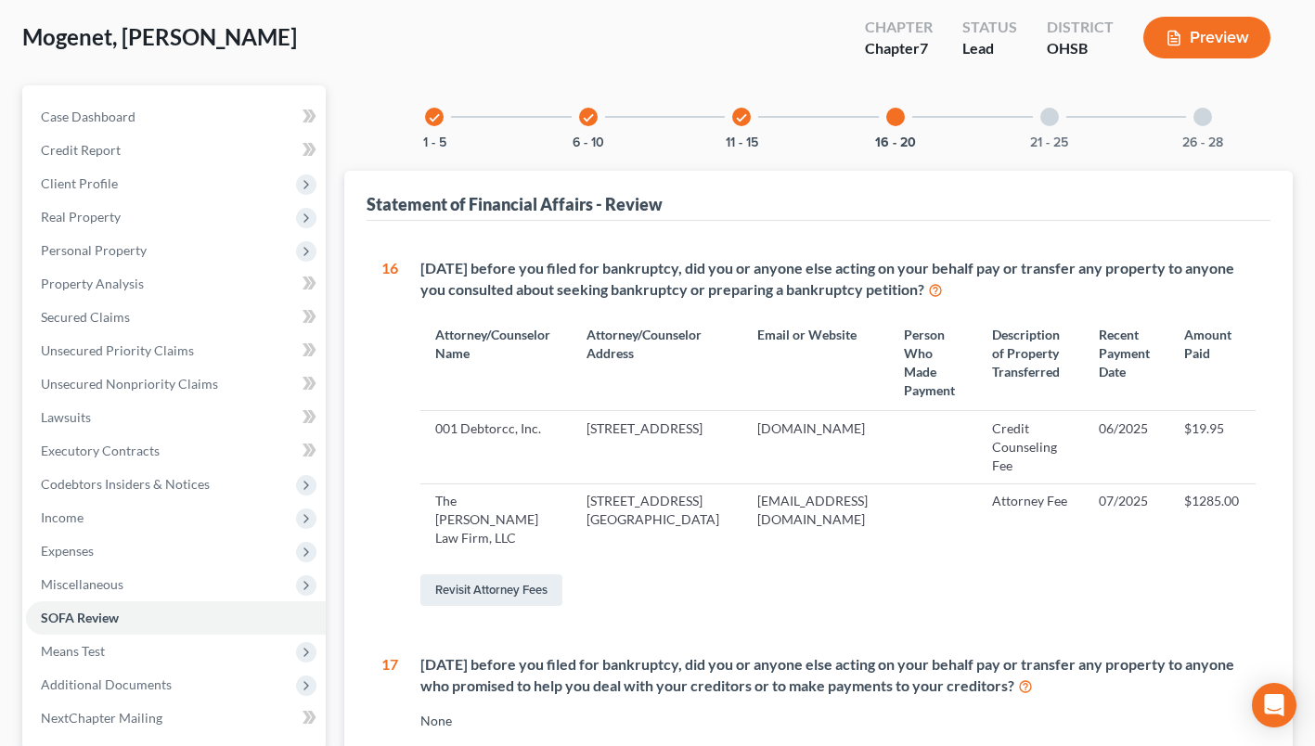
click at [1051, 131] on div "21 - 25" at bounding box center [1049, 116] width 63 height 63
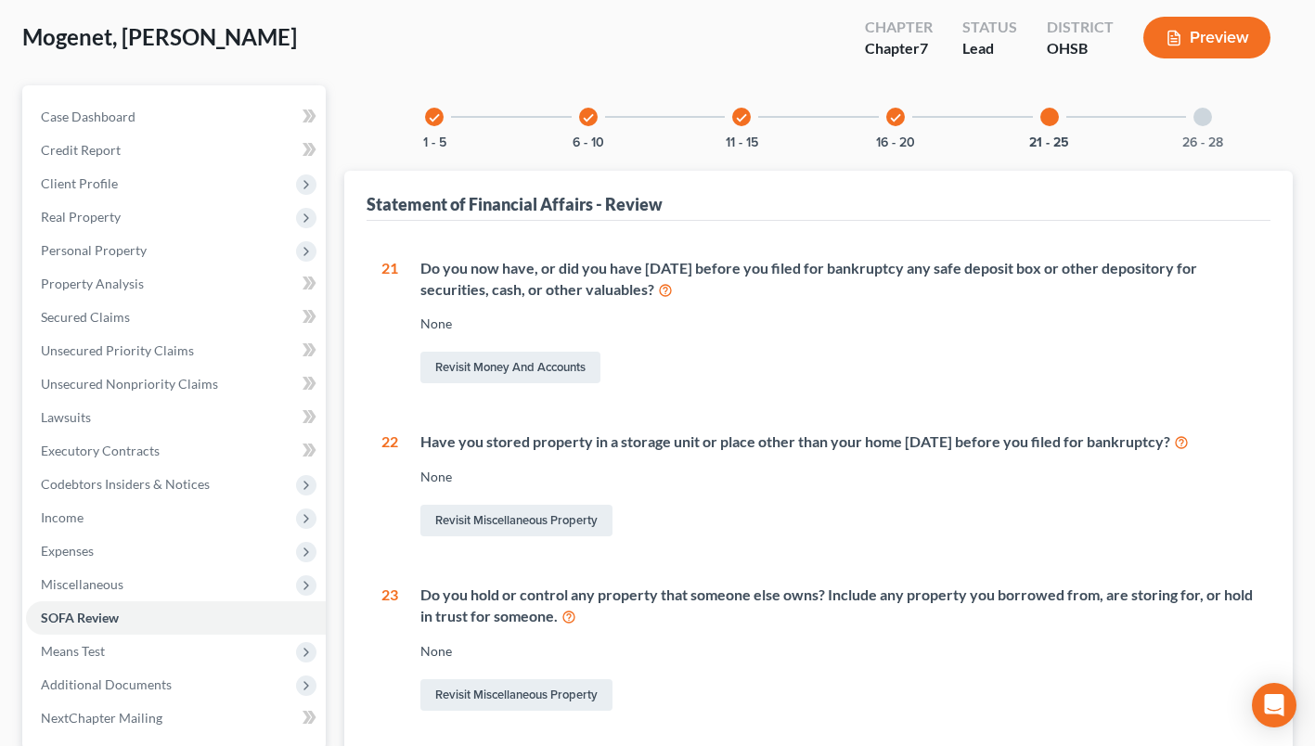
scroll to position [464, 0]
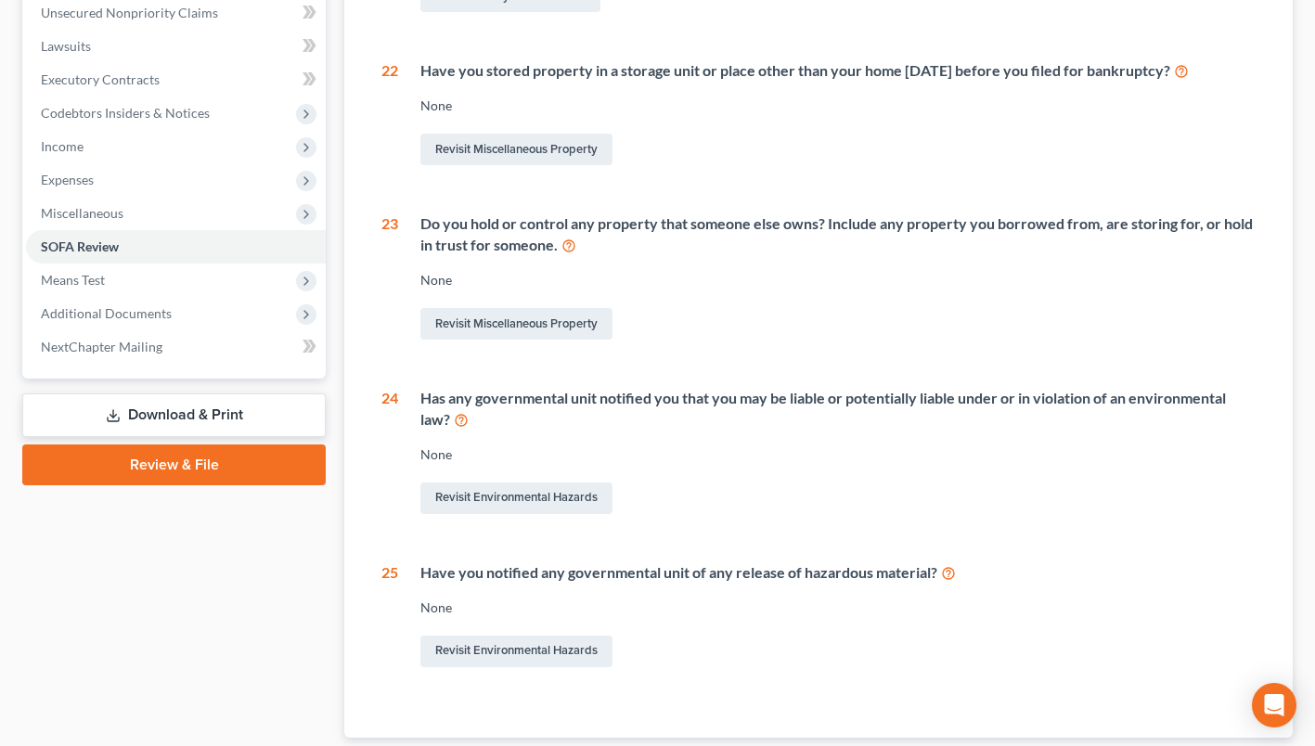
click at [166, 408] on link "Download & Print" at bounding box center [173, 415] width 303 height 44
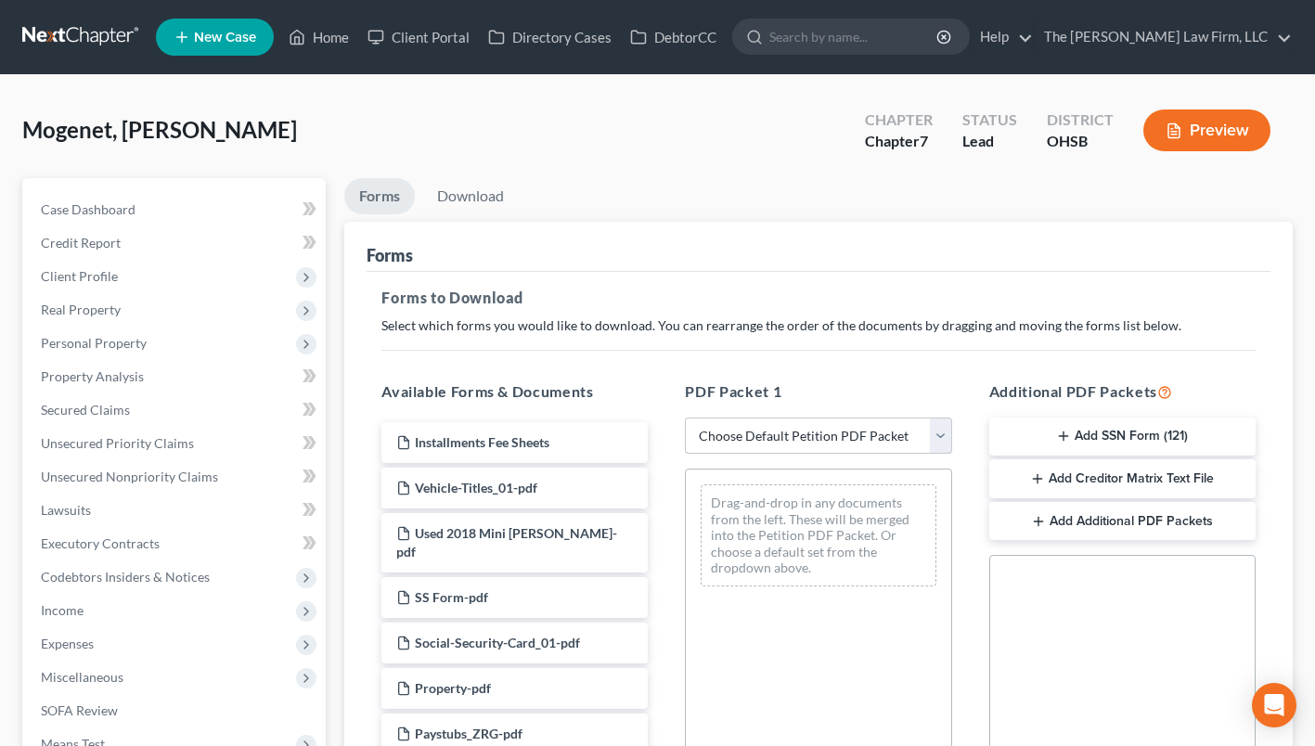
click at [731, 435] on select "Choose Default Petition PDF Packet Complete Bankruptcy Petition (all forms and …" at bounding box center [818, 436] width 266 height 37
select select "0"
click at [685, 418] on select "Choose Default Petition PDF Packet Complete Bankruptcy Petition (all forms and …" at bounding box center [818, 436] width 266 height 37
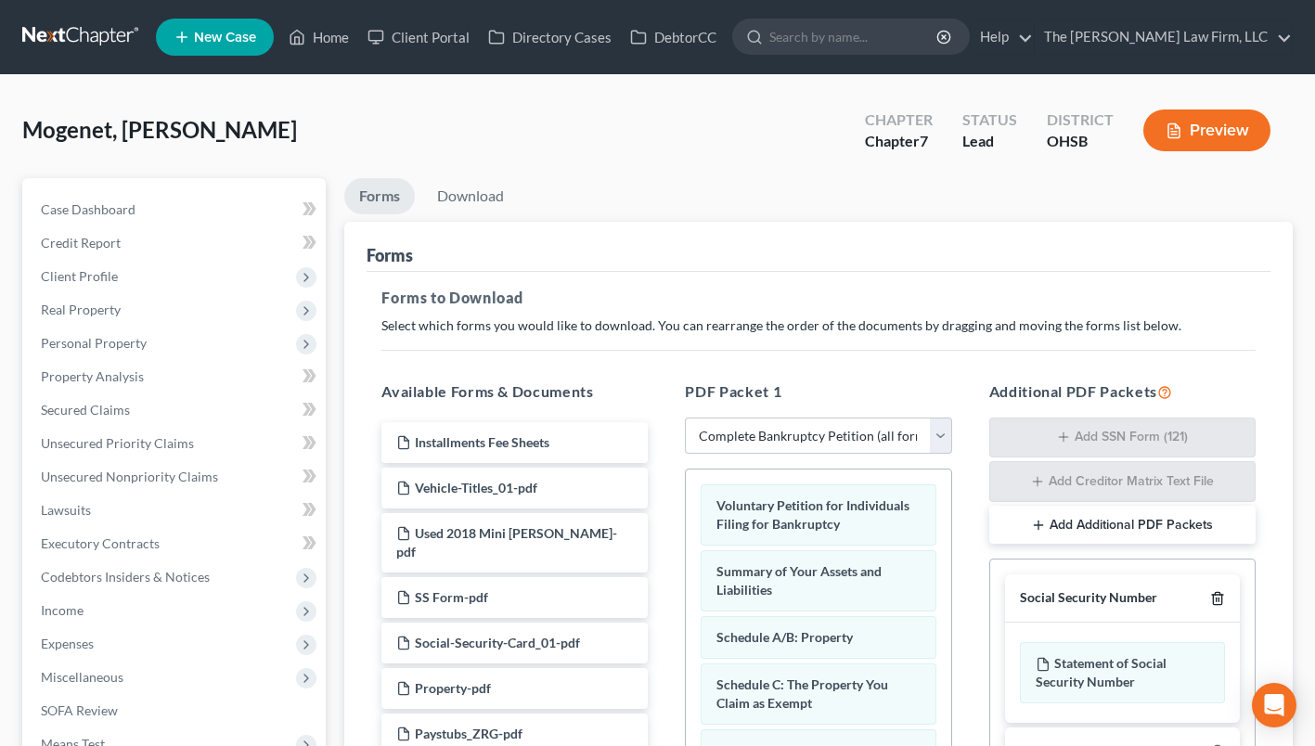
click at [1216, 597] on icon "button" at bounding box center [1217, 598] width 15 height 15
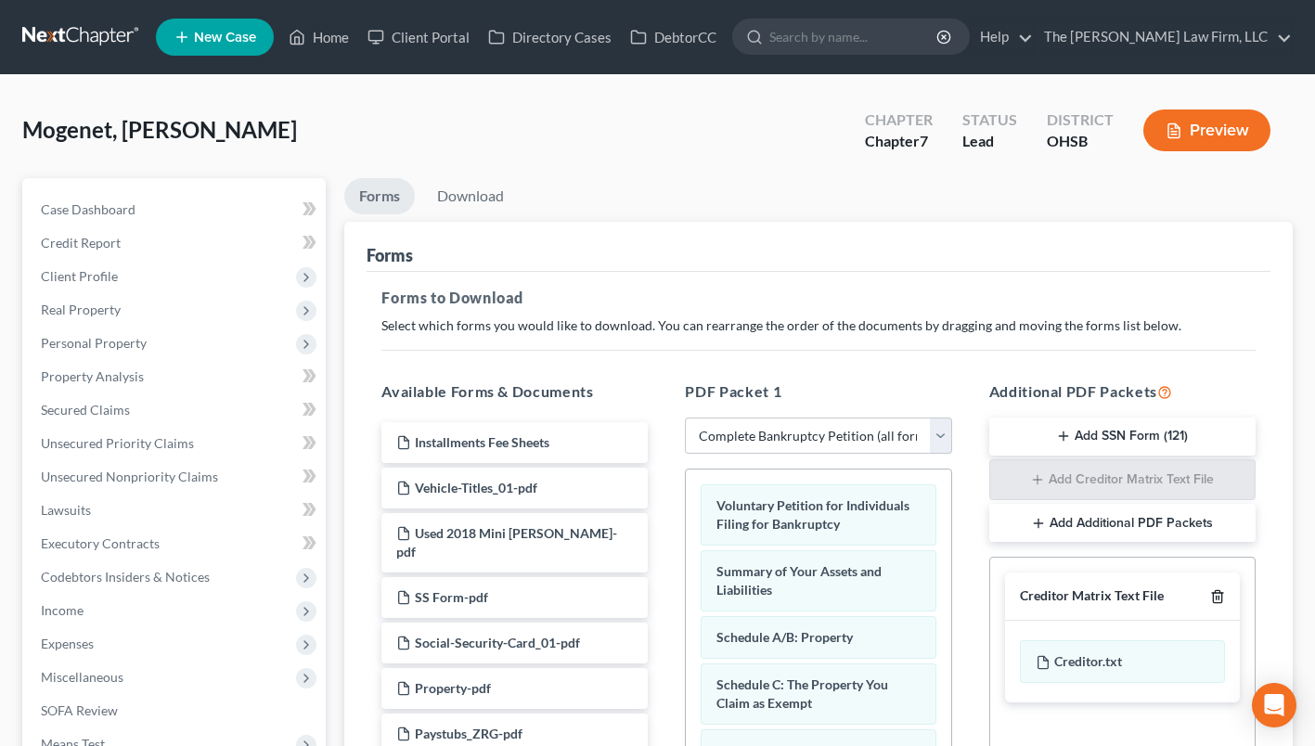
click at [1216, 597] on line "button" at bounding box center [1216, 599] width 0 height 4
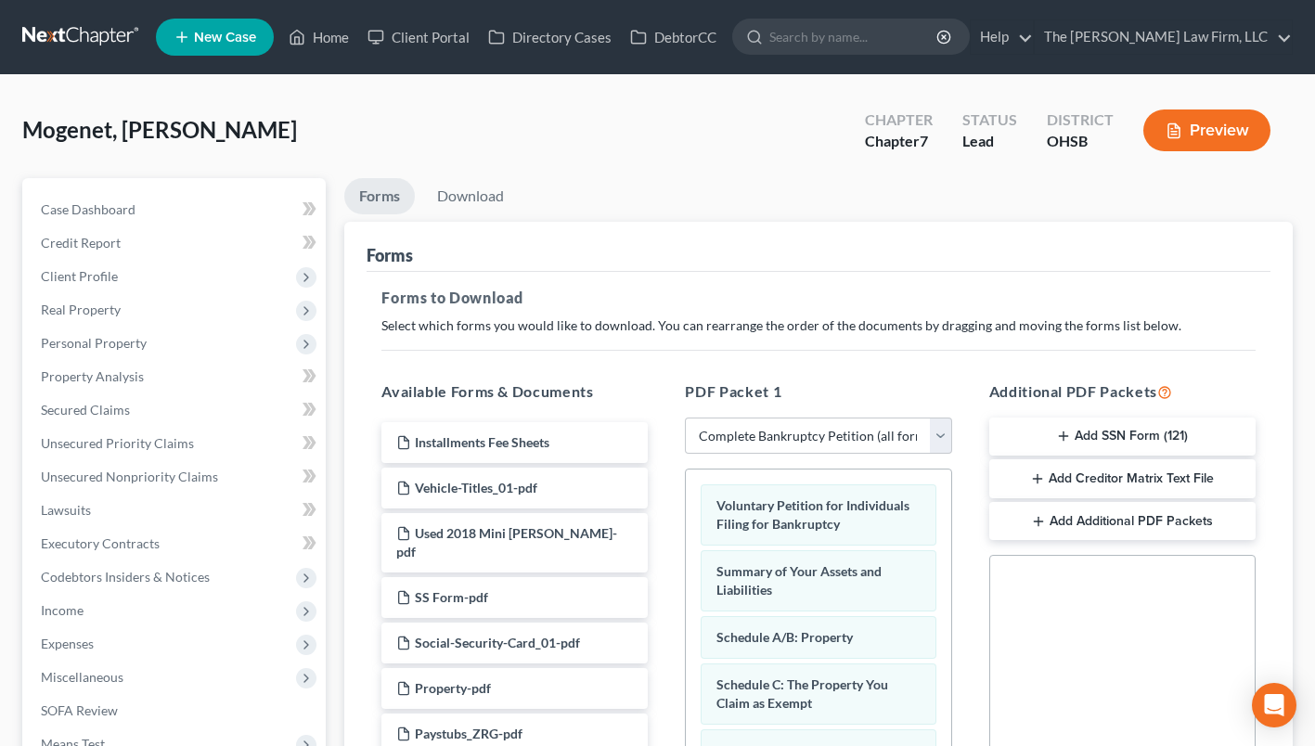
scroll to position [371, 0]
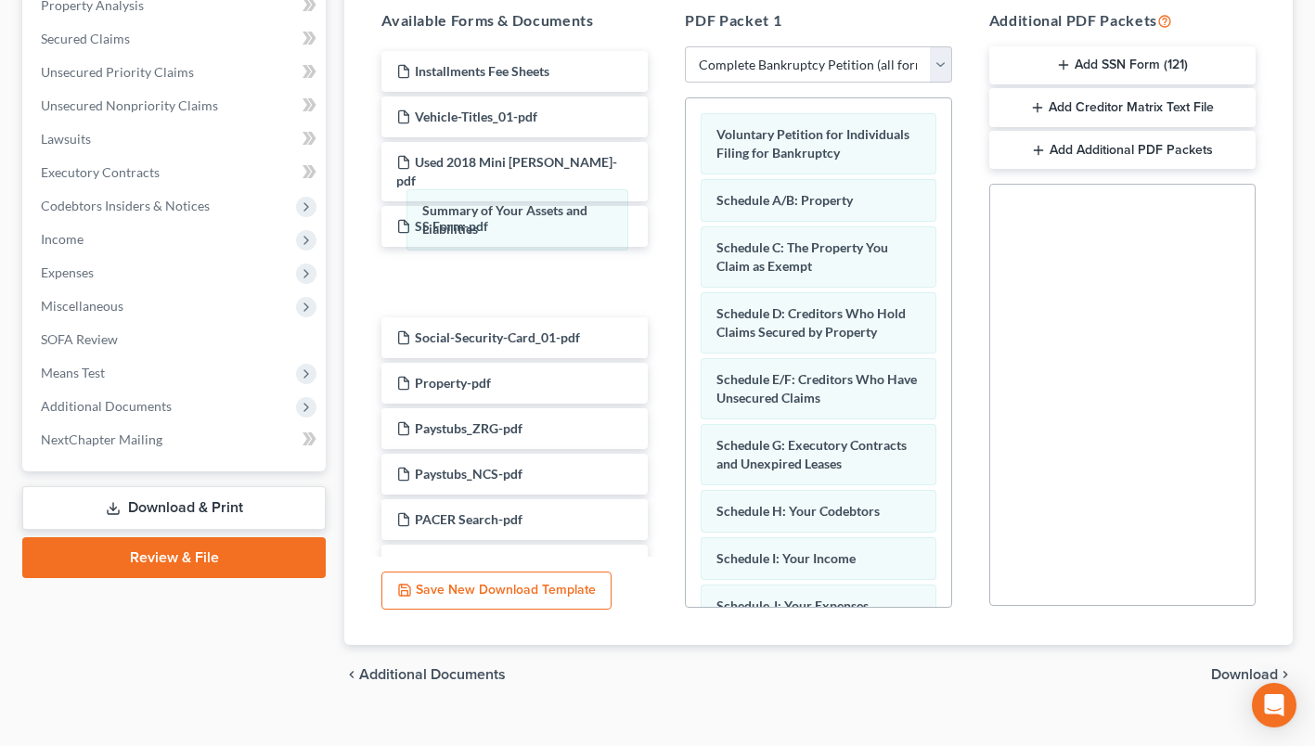
drag, startPoint x: 819, startPoint y: 207, endPoint x: 546, endPoint y: 229, distance: 274.6
click at [686, 218] on div "Summary of Your Assets and Liabilities Voluntary Petition for Individuals Filin…" at bounding box center [818, 696] width 264 height 1196
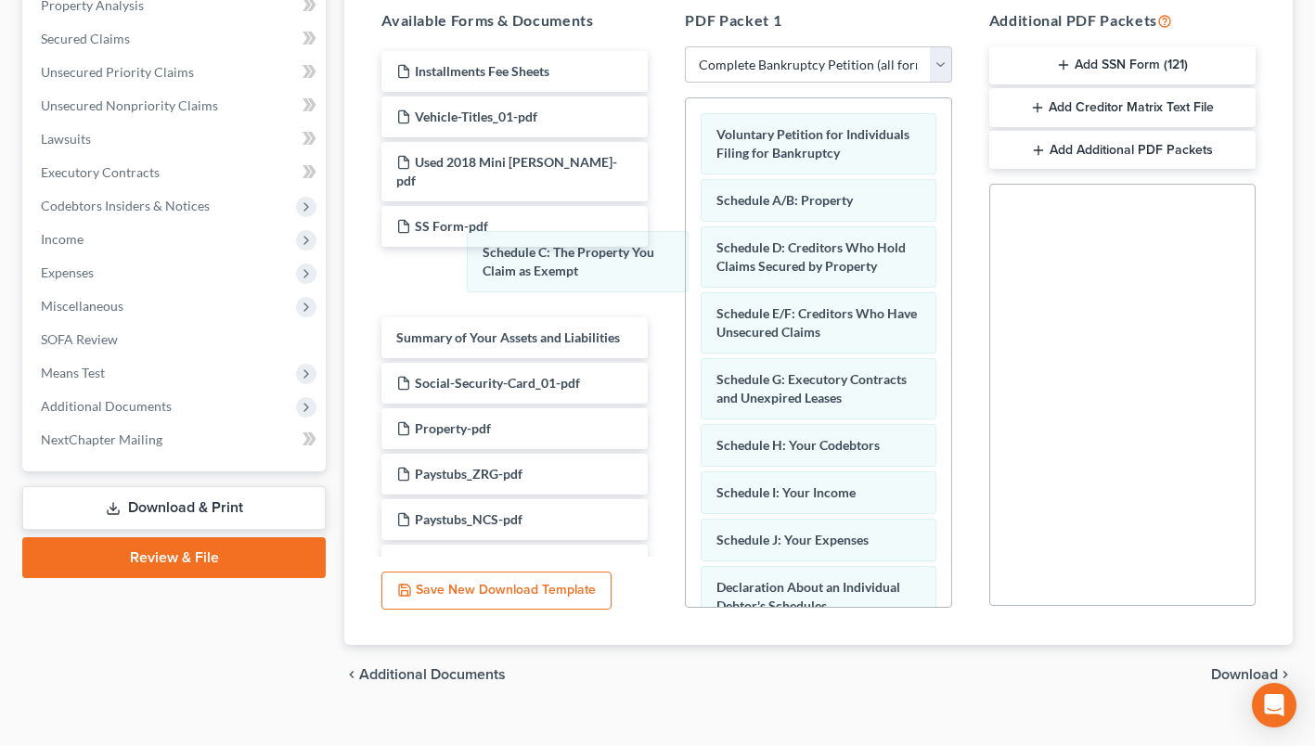
click at [686, 265] on div "Schedule C: The Property You Claim as Exempt Voluntary Petition for Individuals…" at bounding box center [818, 663] width 264 height 1130
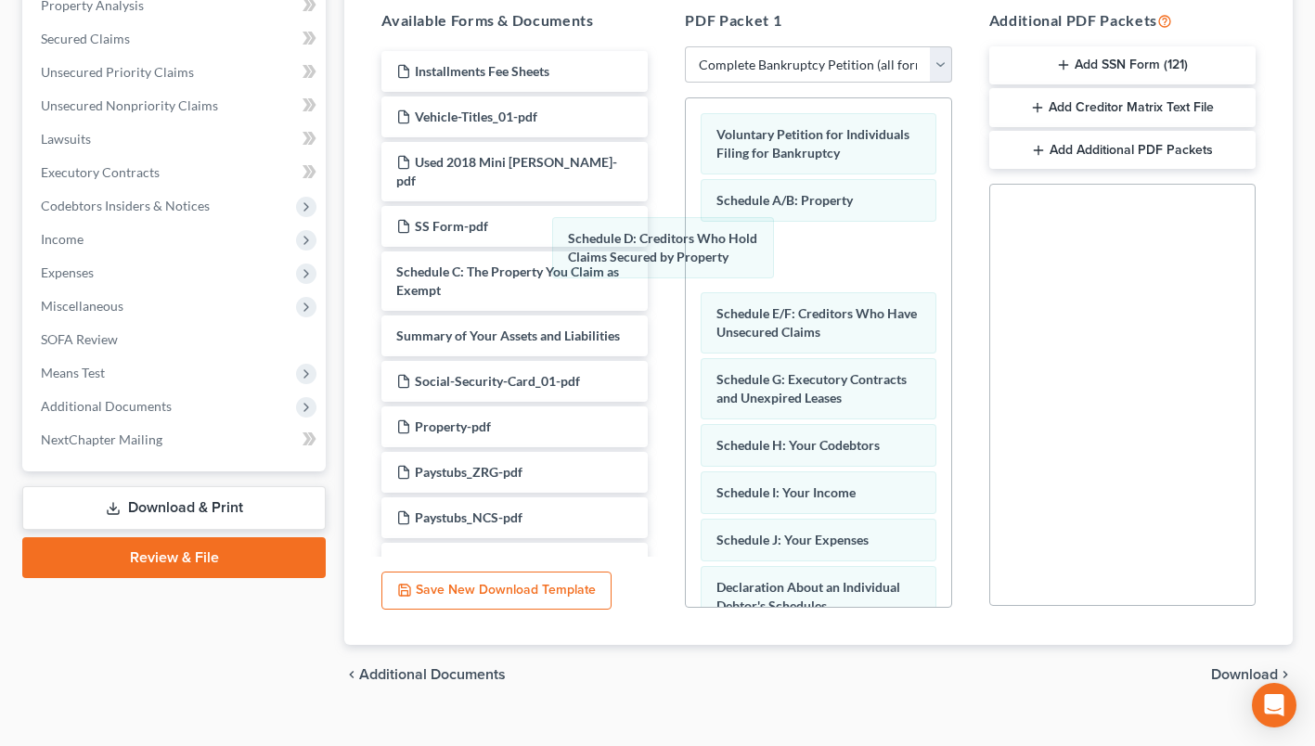
drag, startPoint x: 817, startPoint y: 267, endPoint x: 610, endPoint y: 269, distance: 206.9
click at [686, 267] on div "Schedule D: Creditors Who Hold Claims Secured by Property Voluntary Petition fo…" at bounding box center [818, 663] width 264 height 1130
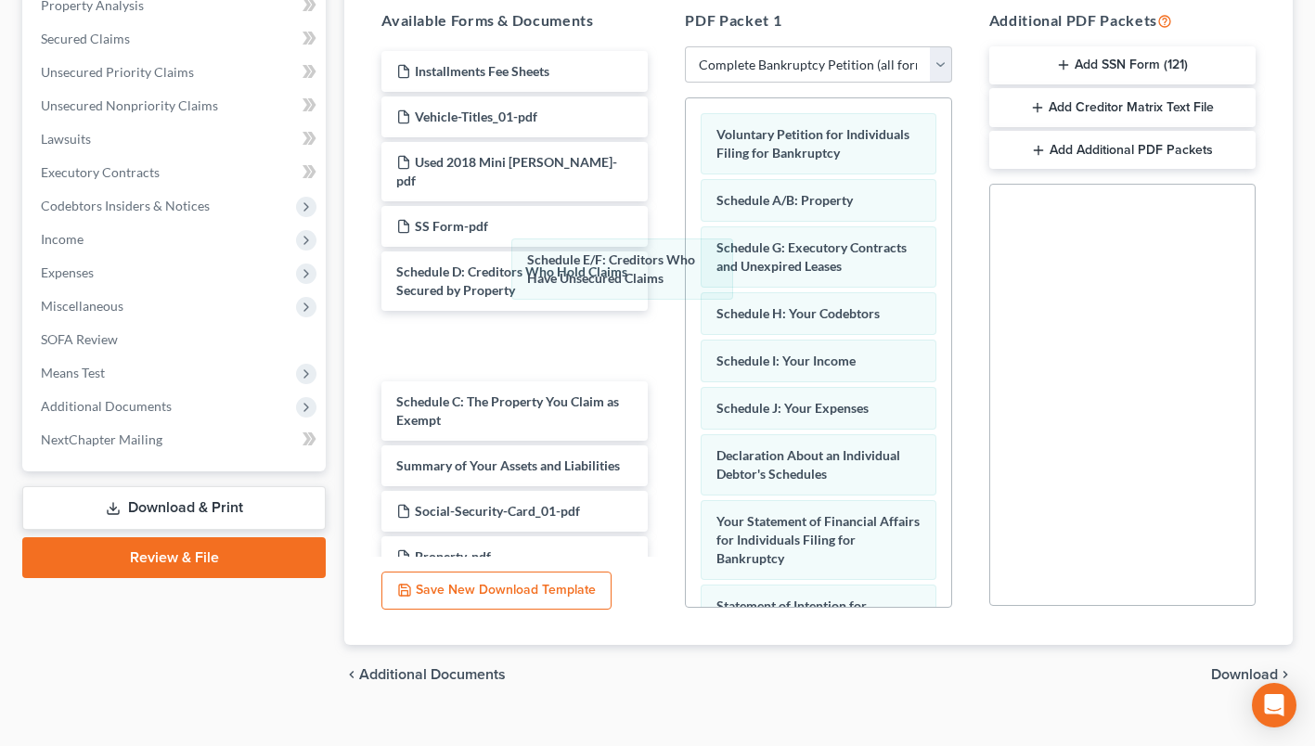
drag, startPoint x: 811, startPoint y: 252, endPoint x: 715, endPoint y: 270, distance: 97.2
click at [686, 268] on div "Schedule E/F: Creditors Who Have Unsecured Claims Voluntary Petition for Indivi…" at bounding box center [818, 597] width 264 height 998
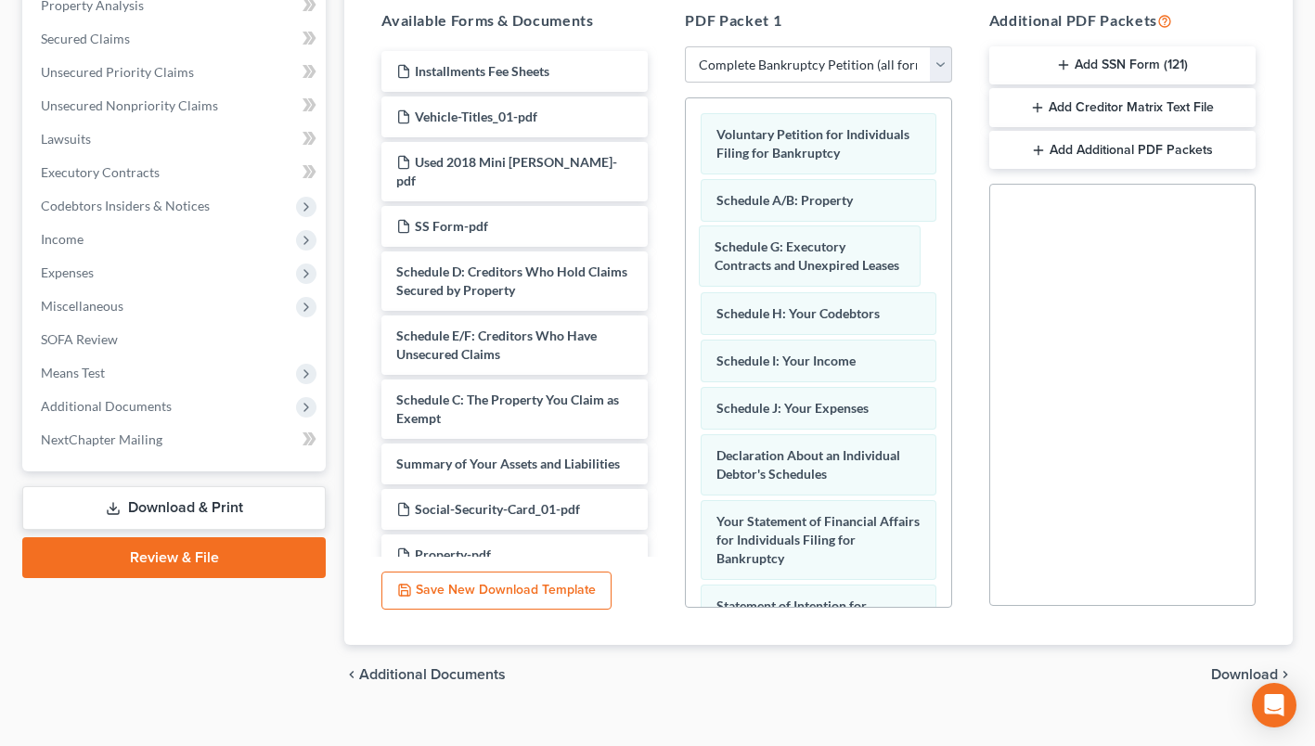
drag, startPoint x: 766, startPoint y: 254, endPoint x: 600, endPoint y: 264, distance: 165.5
click at [686, 261] on div "Schedule G: Executory Contracts and Unexpired Leases Voluntary Petition for Ind…" at bounding box center [818, 597] width 264 height 998
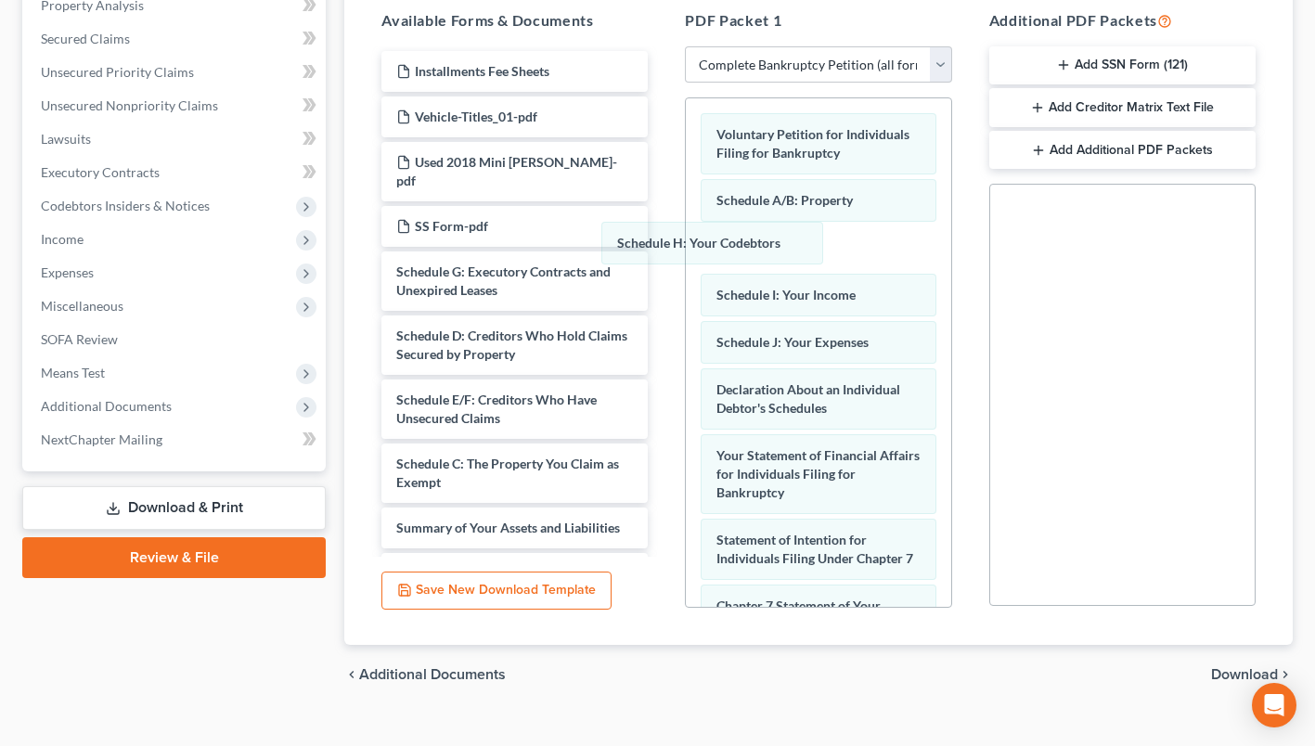
drag, startPoint x: 768, startPoint y: 256, endPoint x: 579, endPoint y: 261, distance: 189.3
click at [686, 258] on div "Schedule H: Your Codebtors Voluntary Petition for Individuals Filing for Bankru…" at bounding box center [818, 564] width 264 height 933
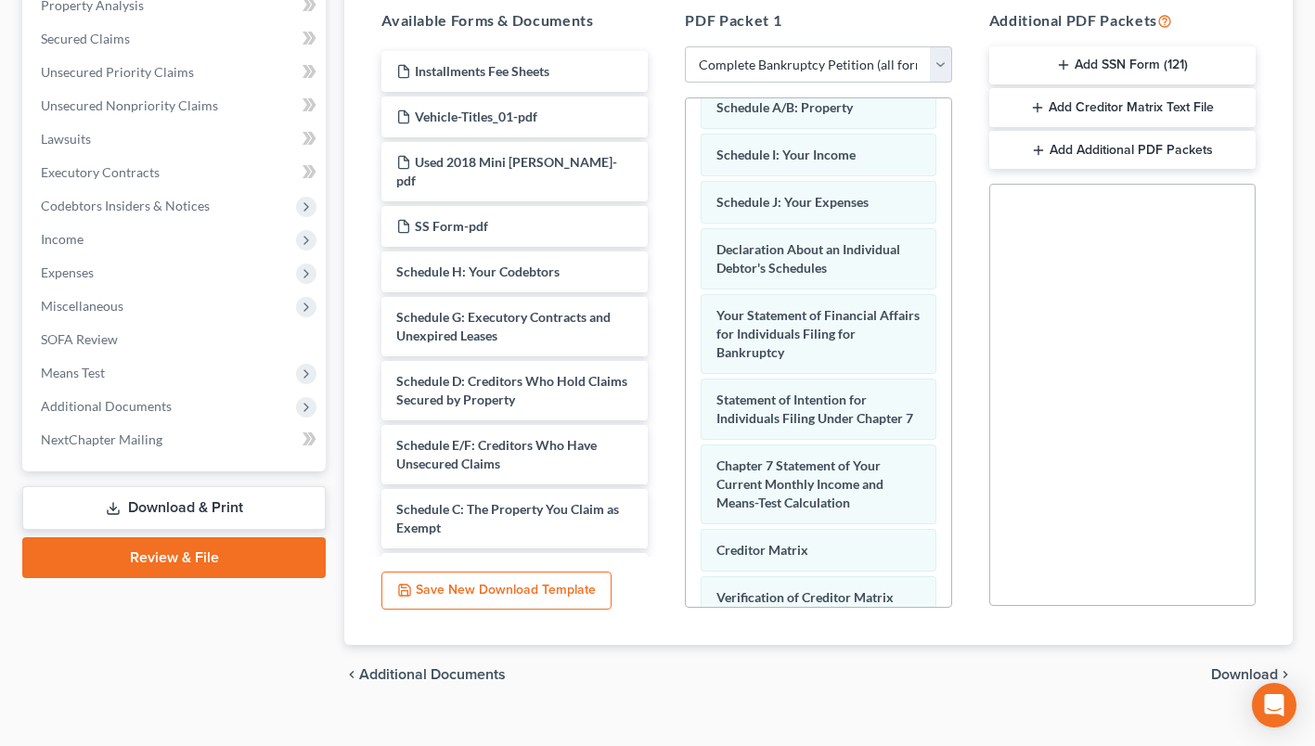
scroll to position [186, 0]
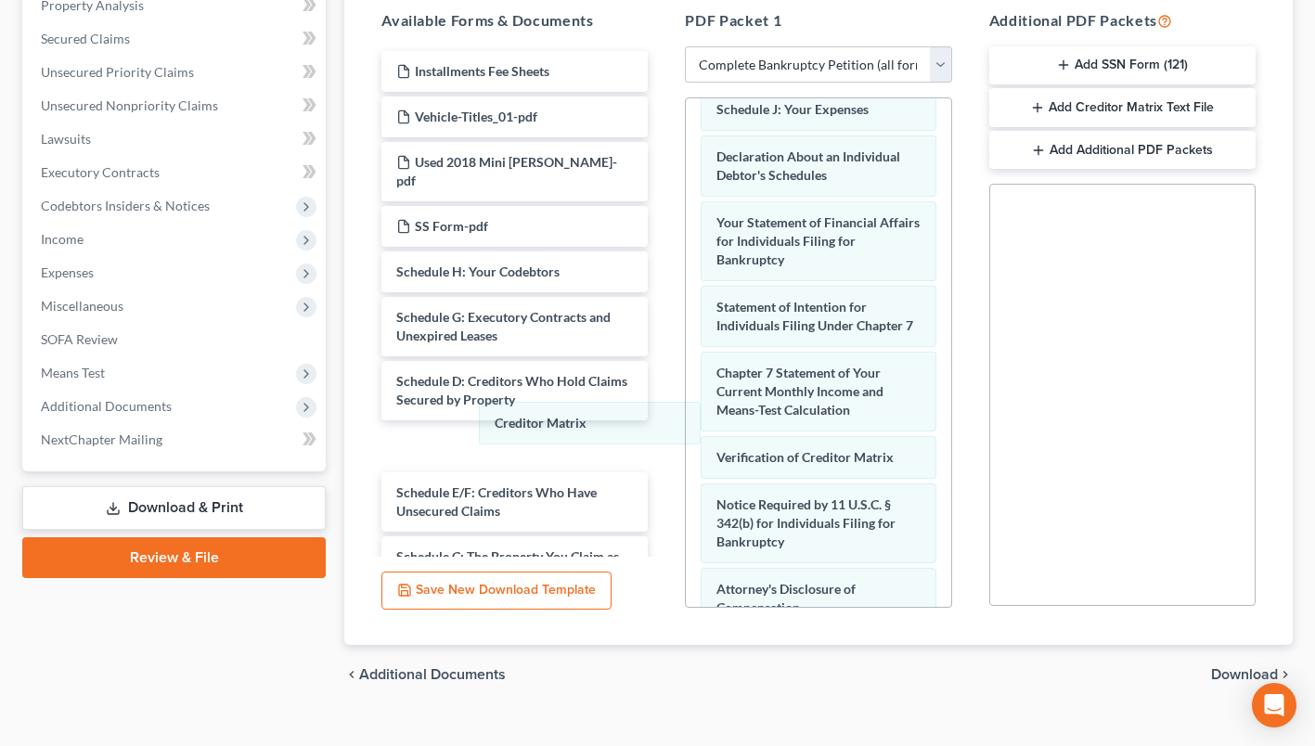
drag, startPoint x: 814, startPoint y: 472, endPoint x: 539, endPoint y: 410, distance: 281.6
click at [686, 410] on div "Creditor Matrix Voluntary Petition for Individuals Filing for Bankruptcy Schedu…" at bounding box center [818, 332] width 264 height 838
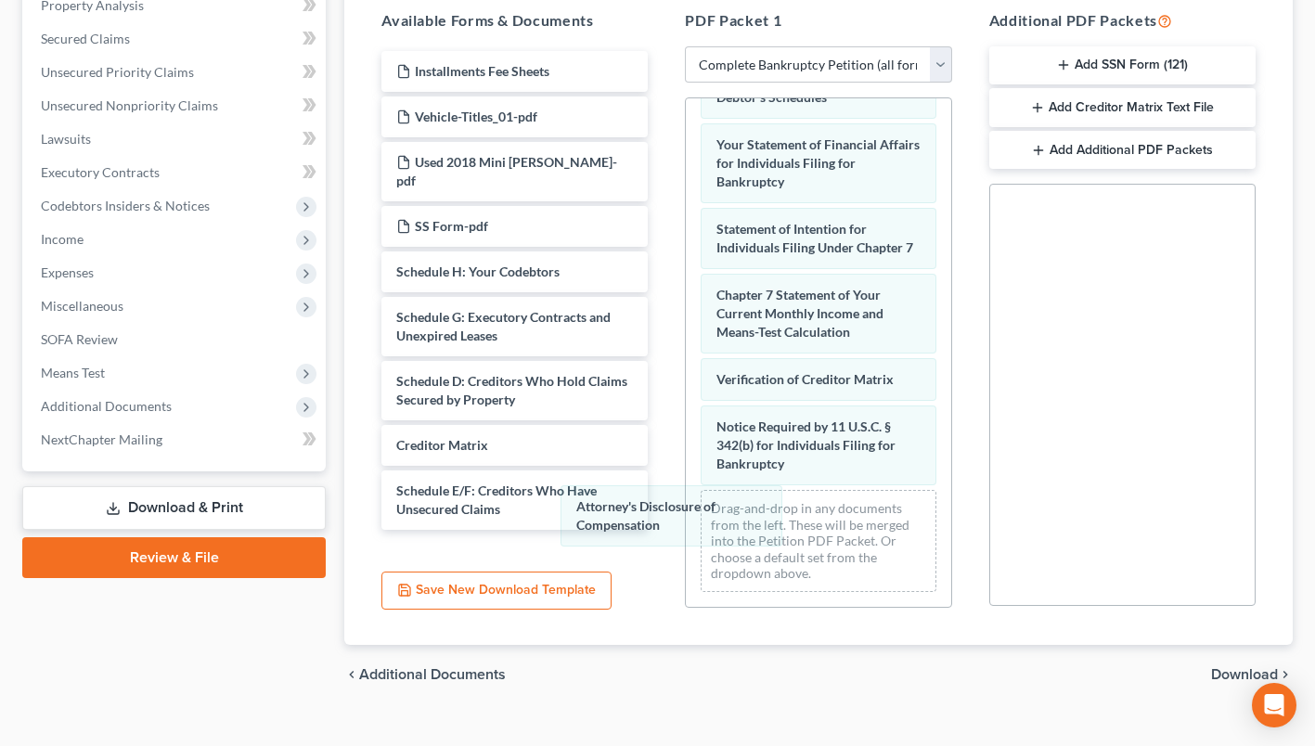
drag, startPoint x: 746, startPoint y: 509, endPoint x: 470, endPoint y: 465, distance: 280.1
click at [686, 467] on div "Attorney's Disclosure of Compensation Voluntary Petition for Individuals Filing…" at bounding box center [818, 221] width 264 height 772
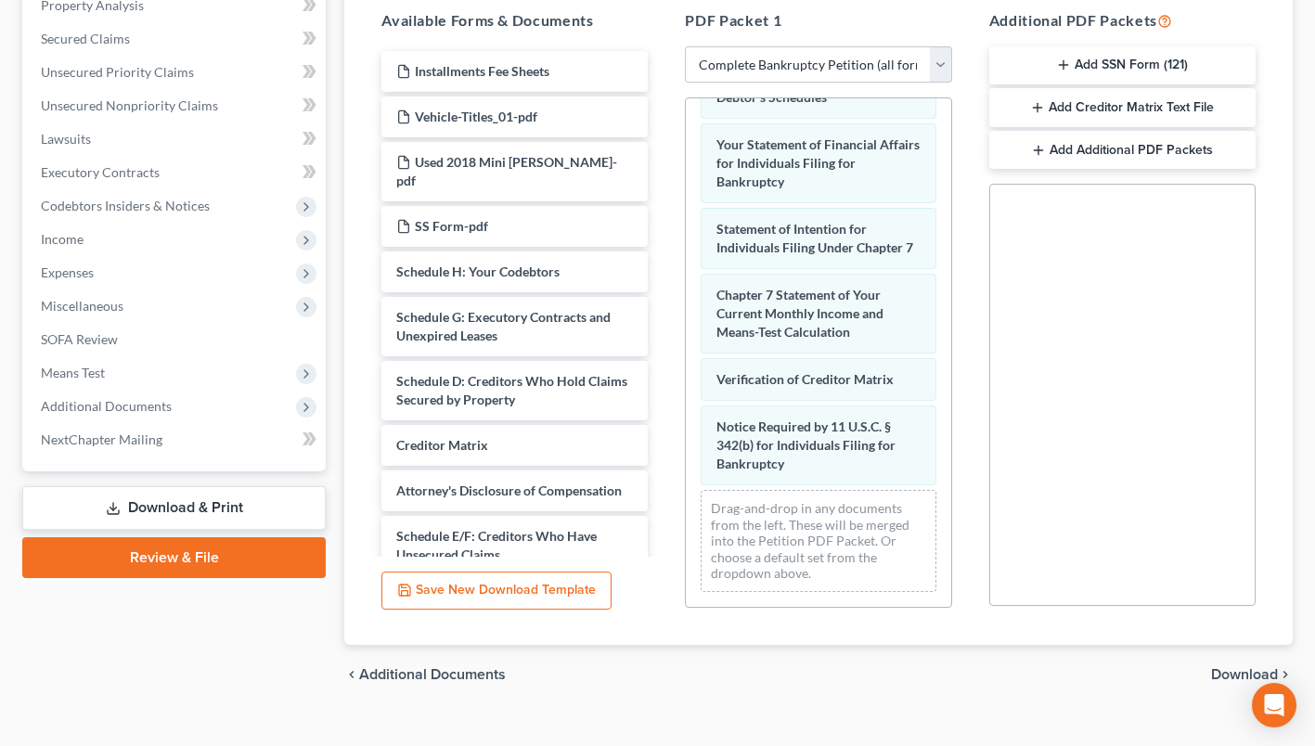
scroll to position [0, 0]
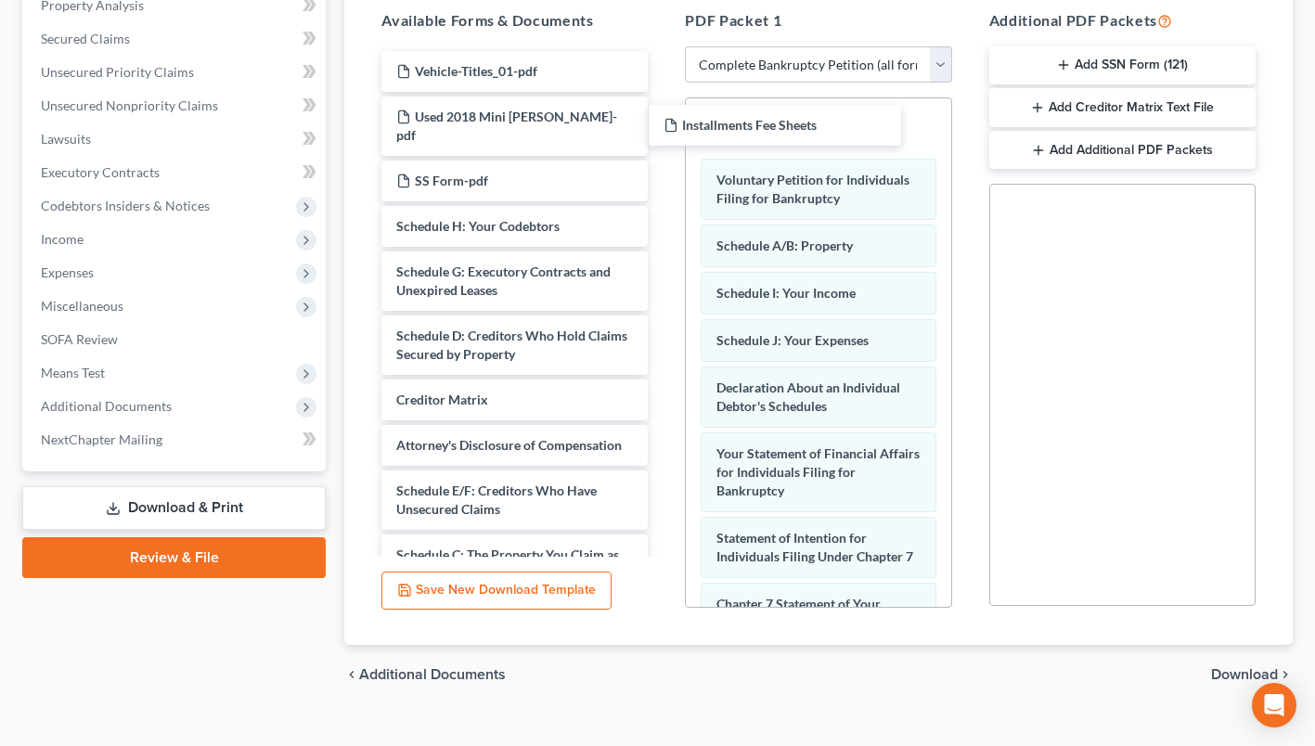
drag, startPoint x: 547, startPoint y: 70, endPoint x: 814, endPoint y: 124, distance: 272.8
click at [663, 124] on div "Installments Fee Sheets Installments Fee Sheets Vehicle-Titles_01-pdf Used 2018…" at bounding box center [515, 727] width 296 height 1353
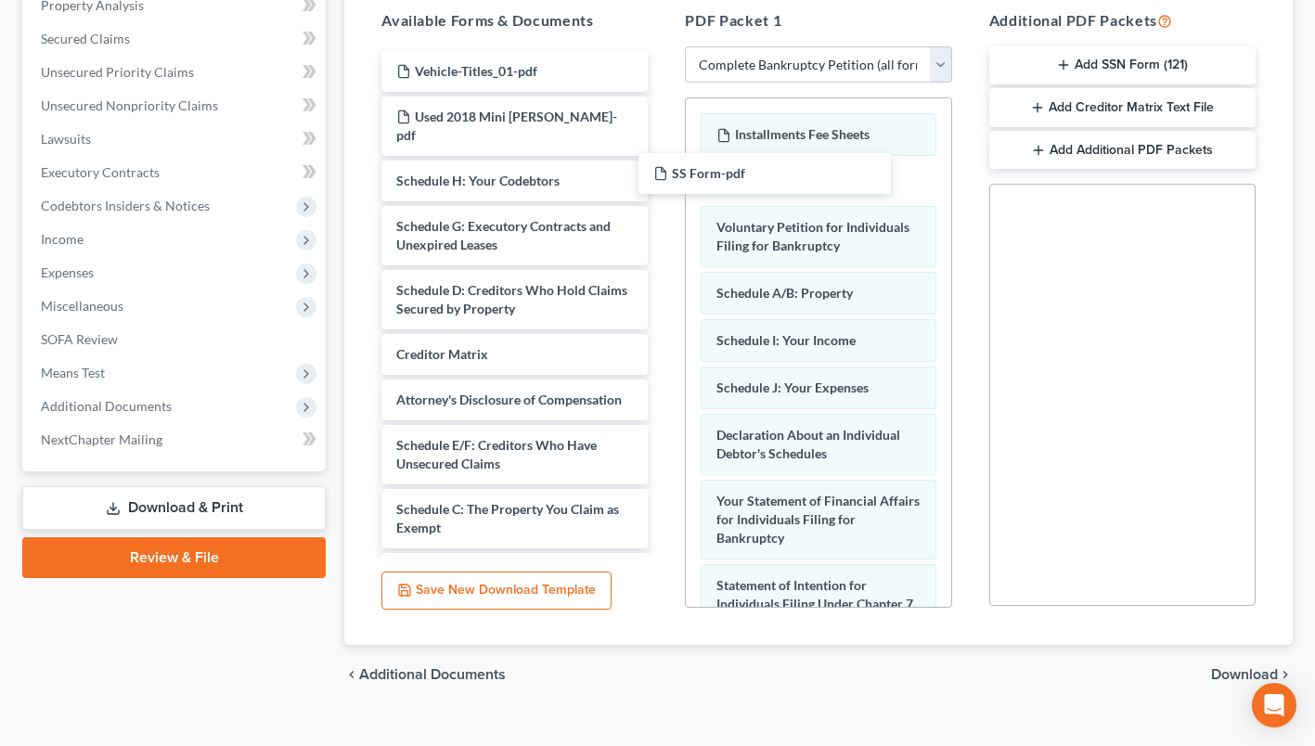
drag, startPoint x: 464, startPoint y: 160, endPoint x: 725, endPoint y: 172, distance: 261.0
click at [663, 172] on div "SS Form-pdf Vehicle-Titles_01-pdf Used 2018 Mini Cooper-pdf SS Form-pdf Schedul…" at bounding box center [515, 704] width 296 height 1307
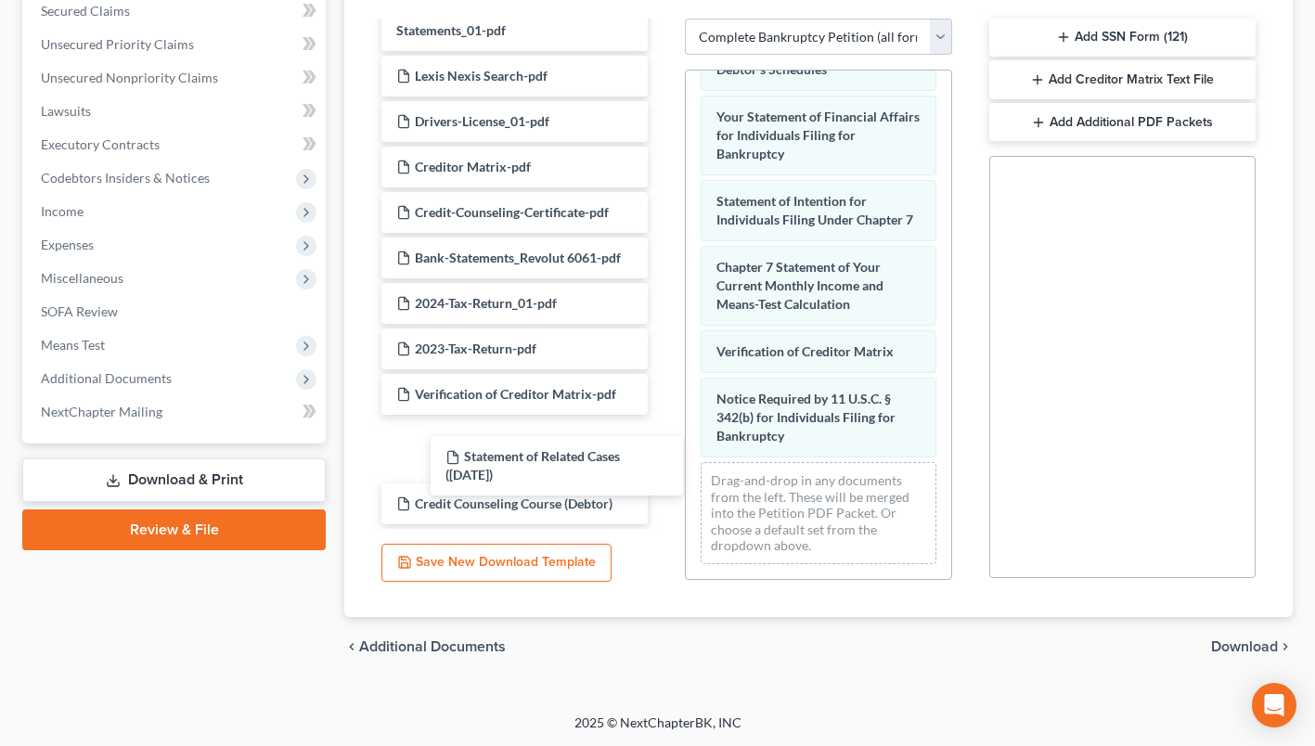
scroll to position [798, 0]
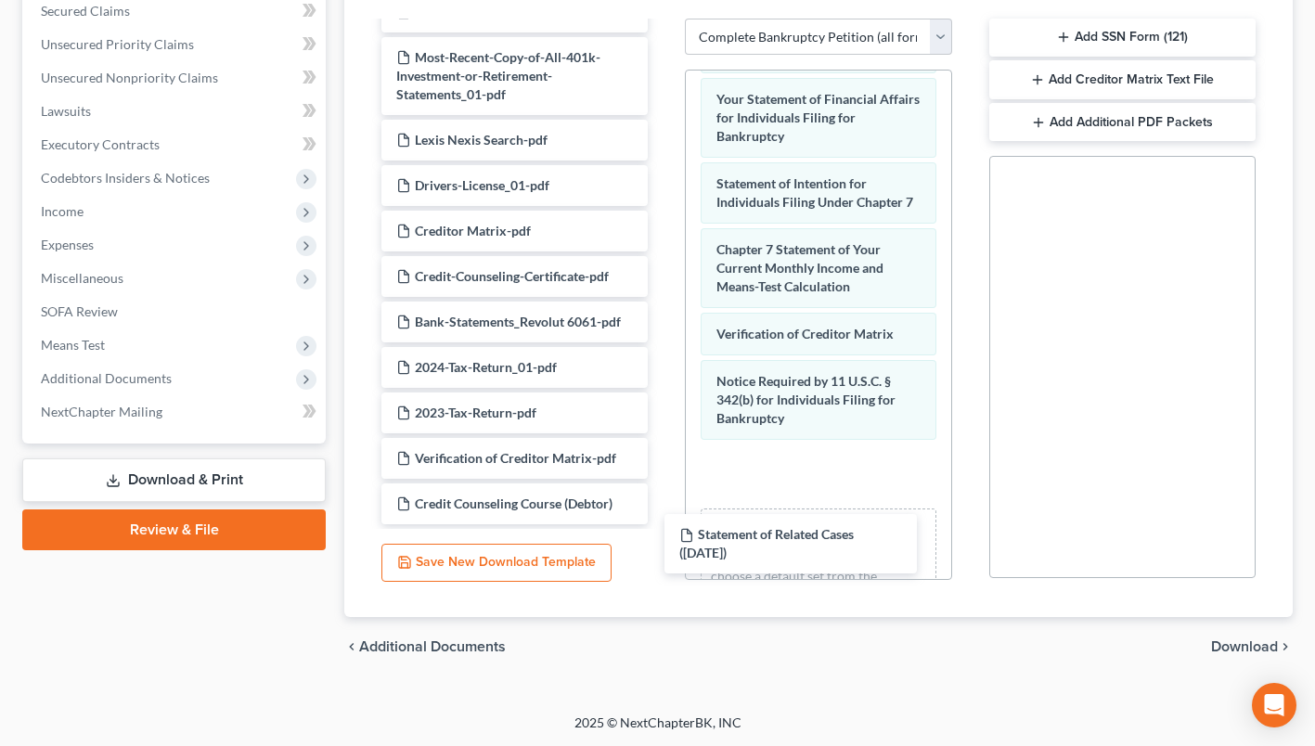
drag, startPoint x: 538, startPoint y: 447, endPoint x: 829, endPoint y: 539, distance: 304.6
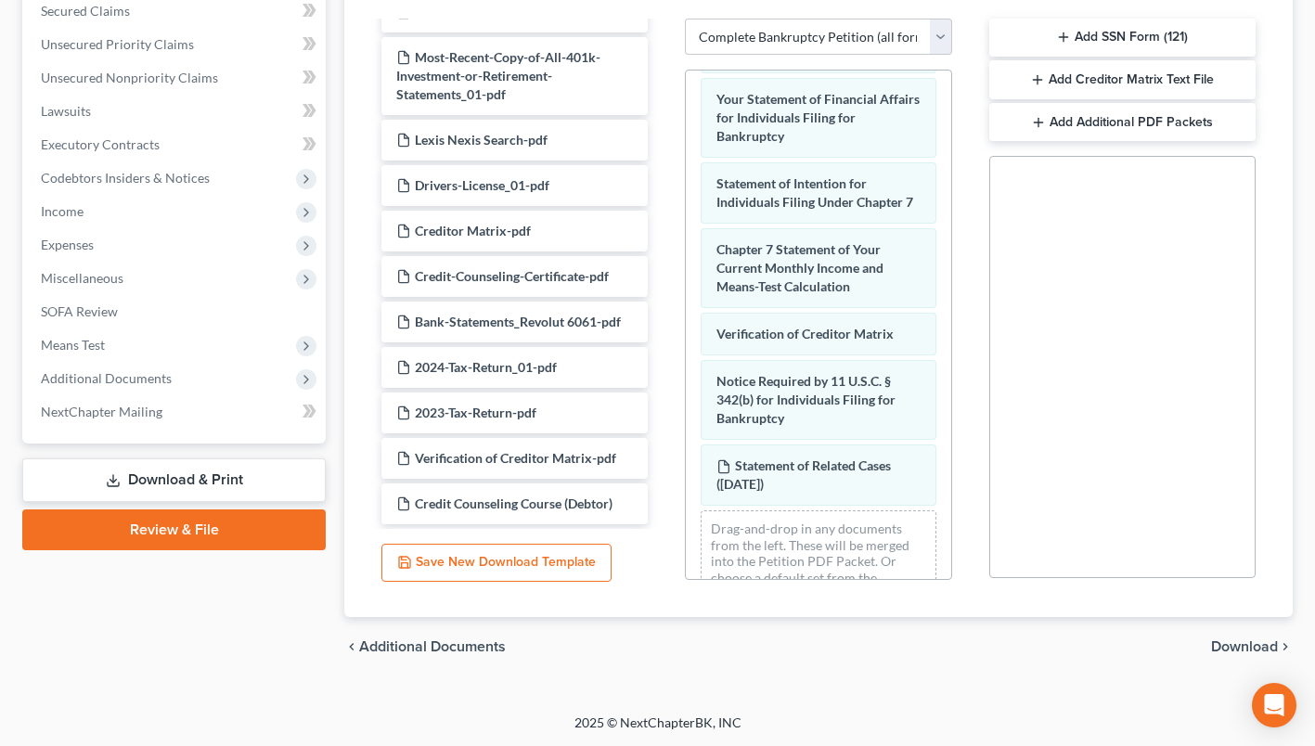
click at [1237, 649] on span "Download" at bounding box center [1244, 646] width 67 height 15
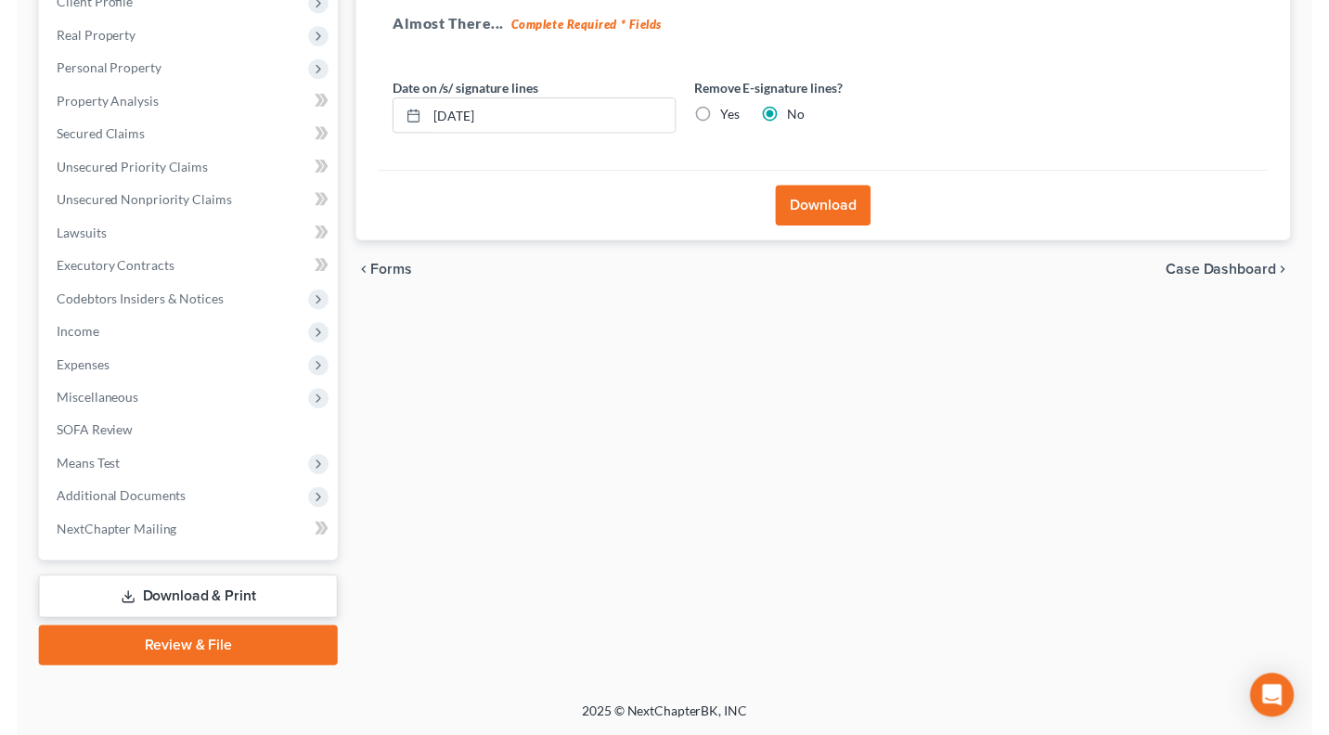
scroll to position [272, 0]
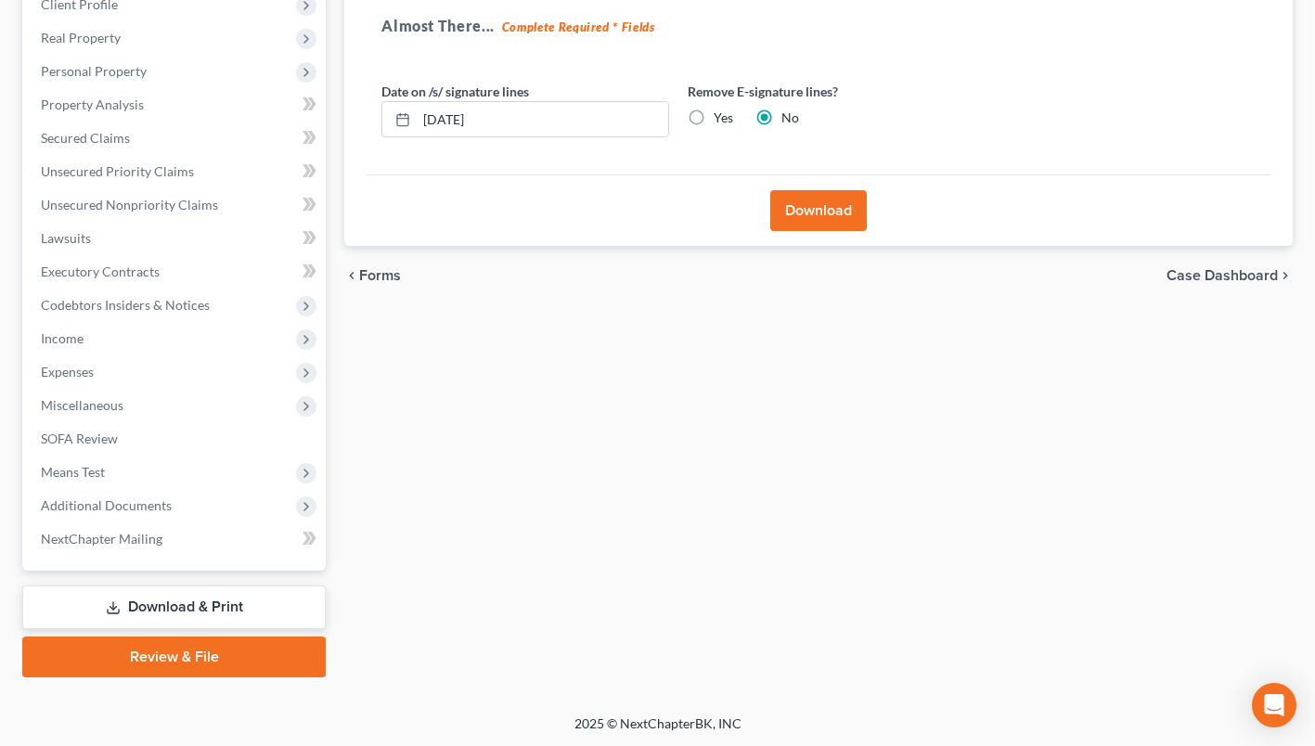
click at [848, 210] on button "Download" at bounding box center [818, 210] width 97 height 41
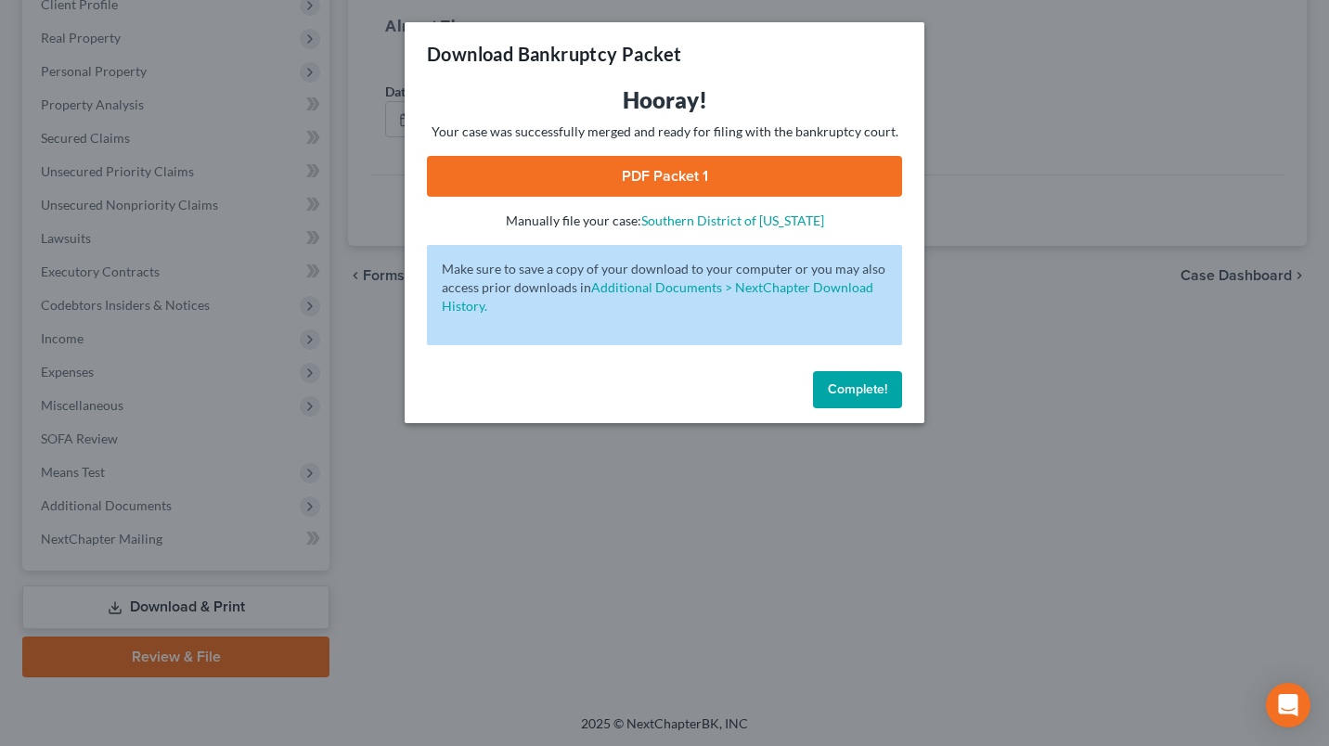
click at [684, 182] on link "PDF Packet 1" at bounding box center [664, 176] width 475 height 41
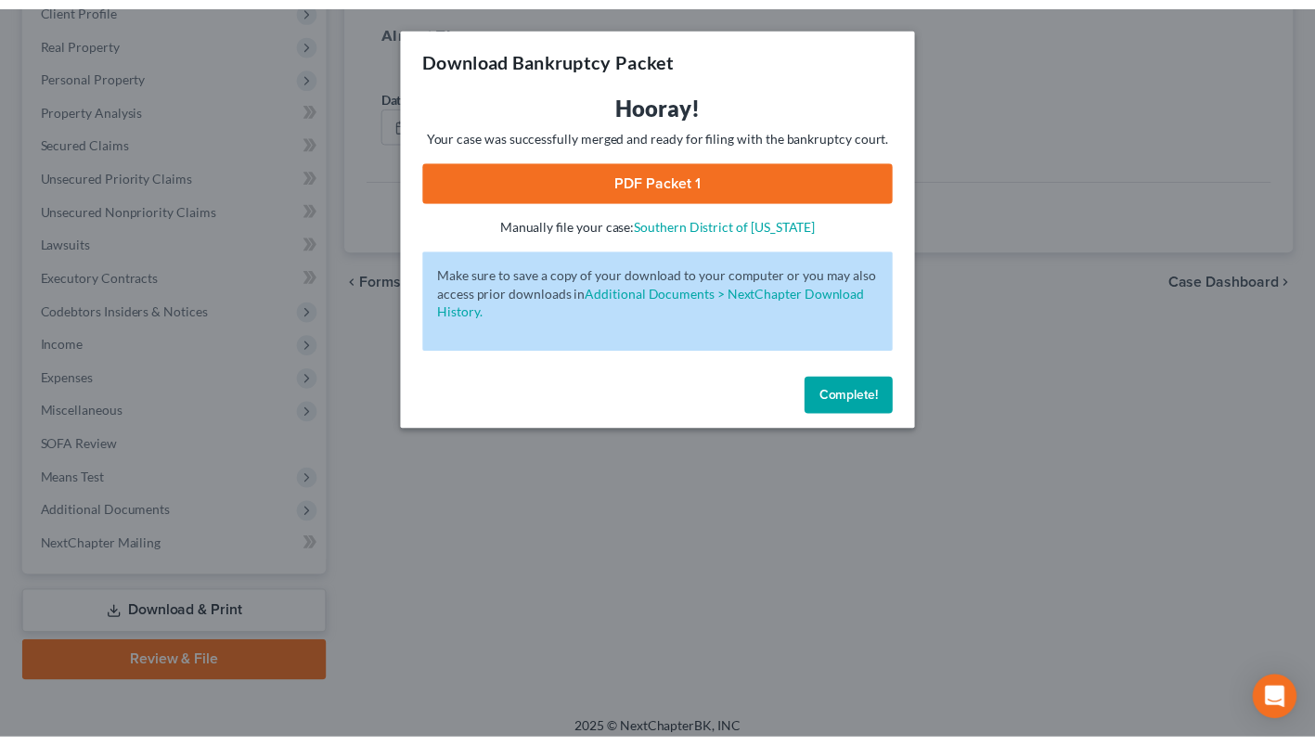
scroll to position [250, 0]
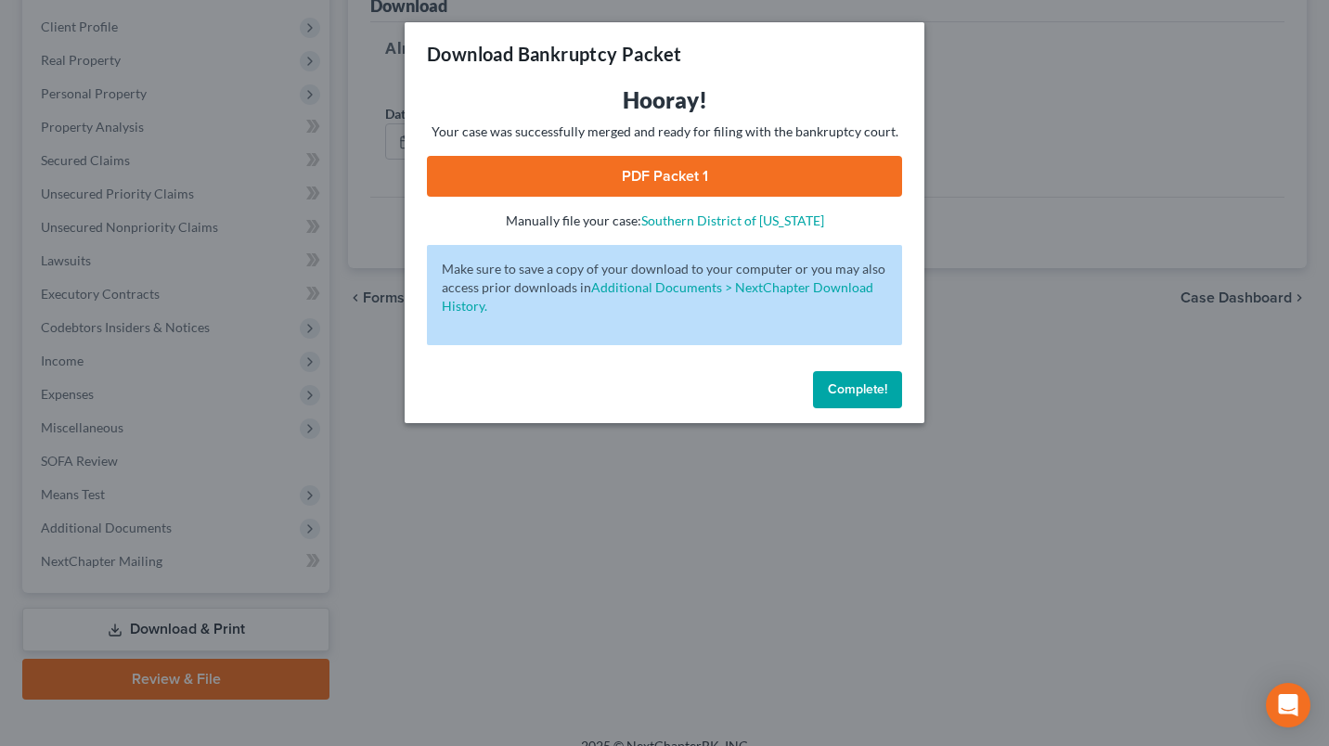
click at [853, 372] on button "Complete!" at bounding box center [857, 389] width 89 height 37
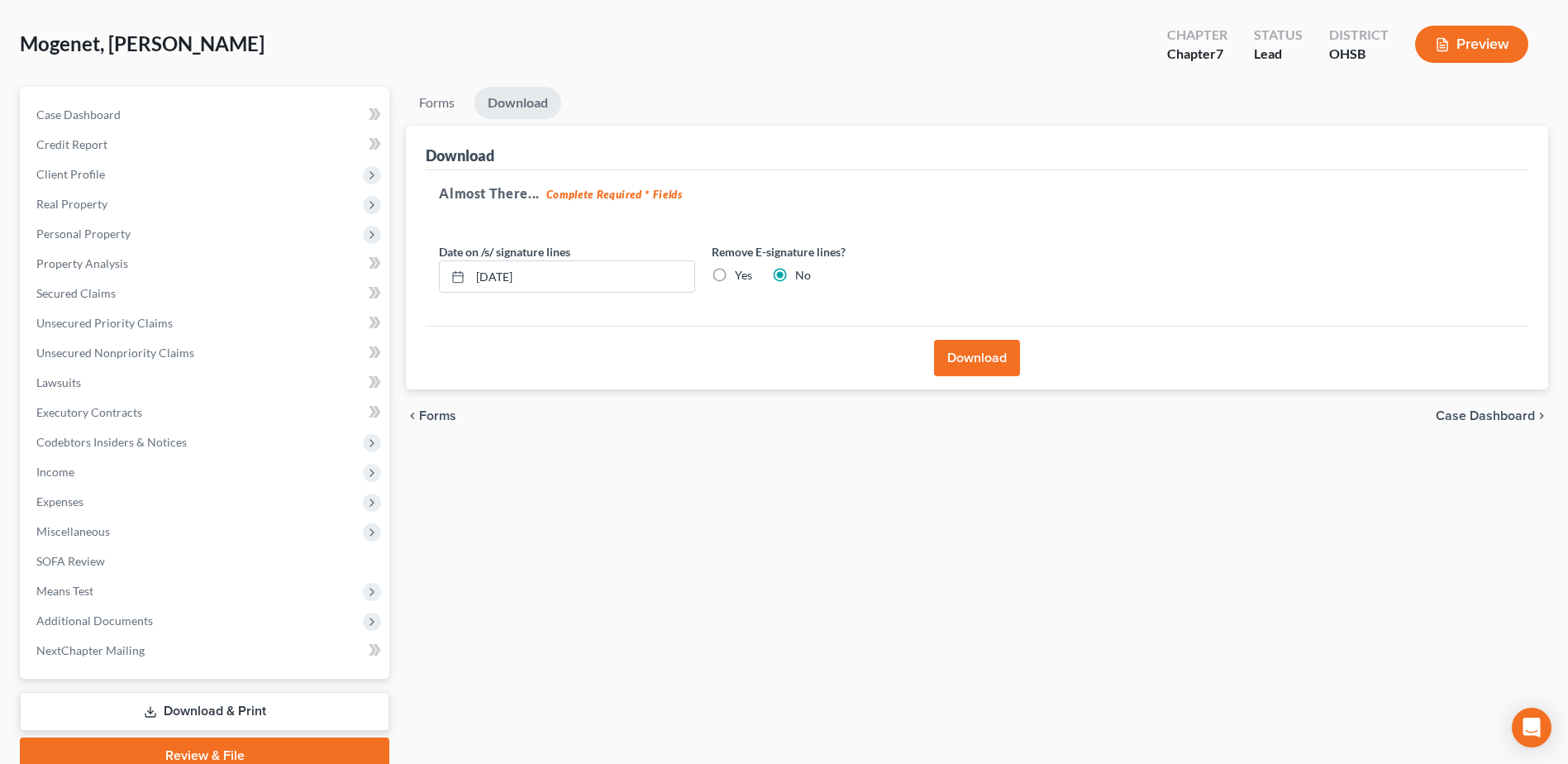
scroll to position [0, 0]
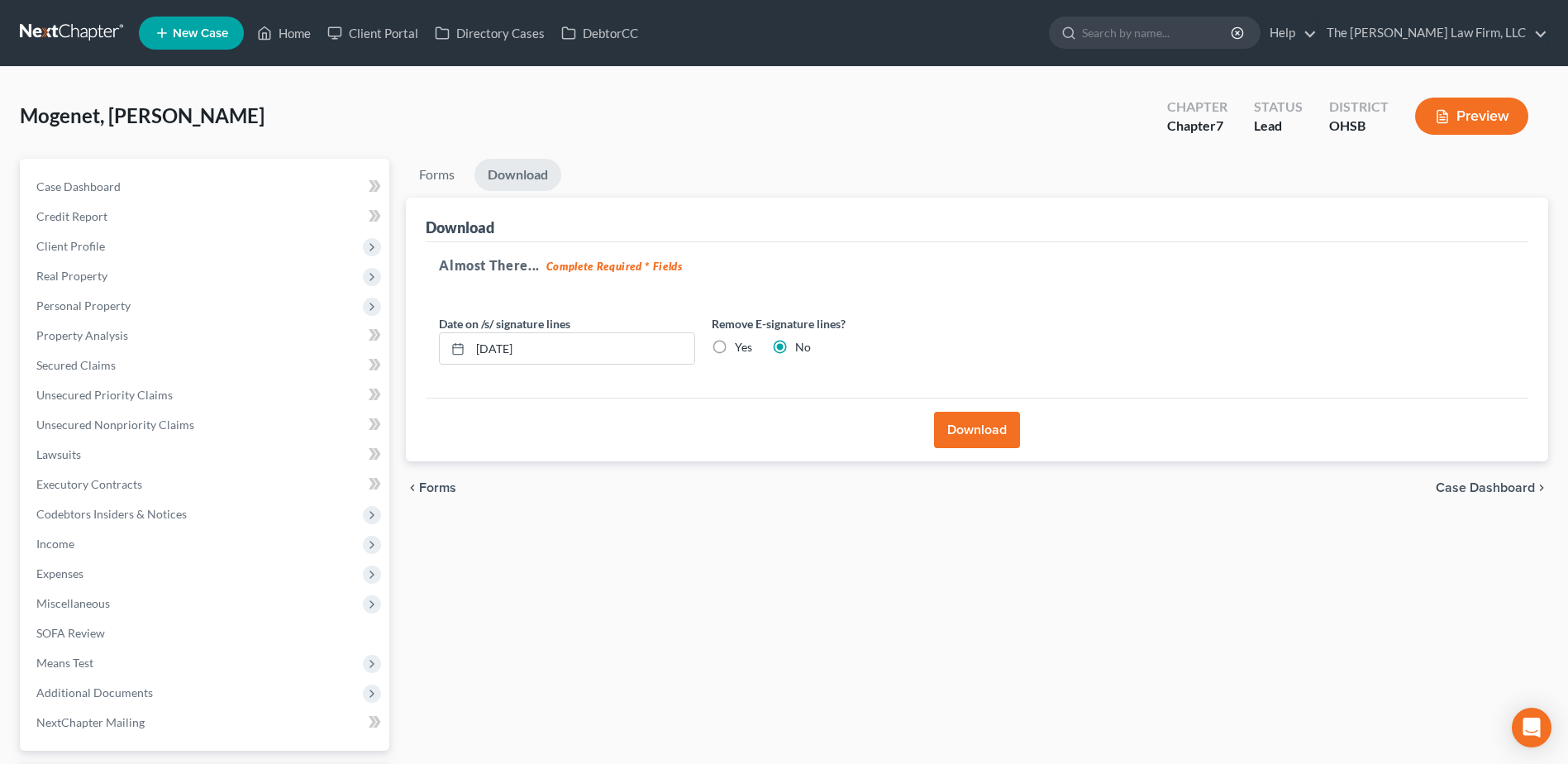
click at [68, 249] on span "Client Profile" at bounding box center [70, 246] width 69 height 14
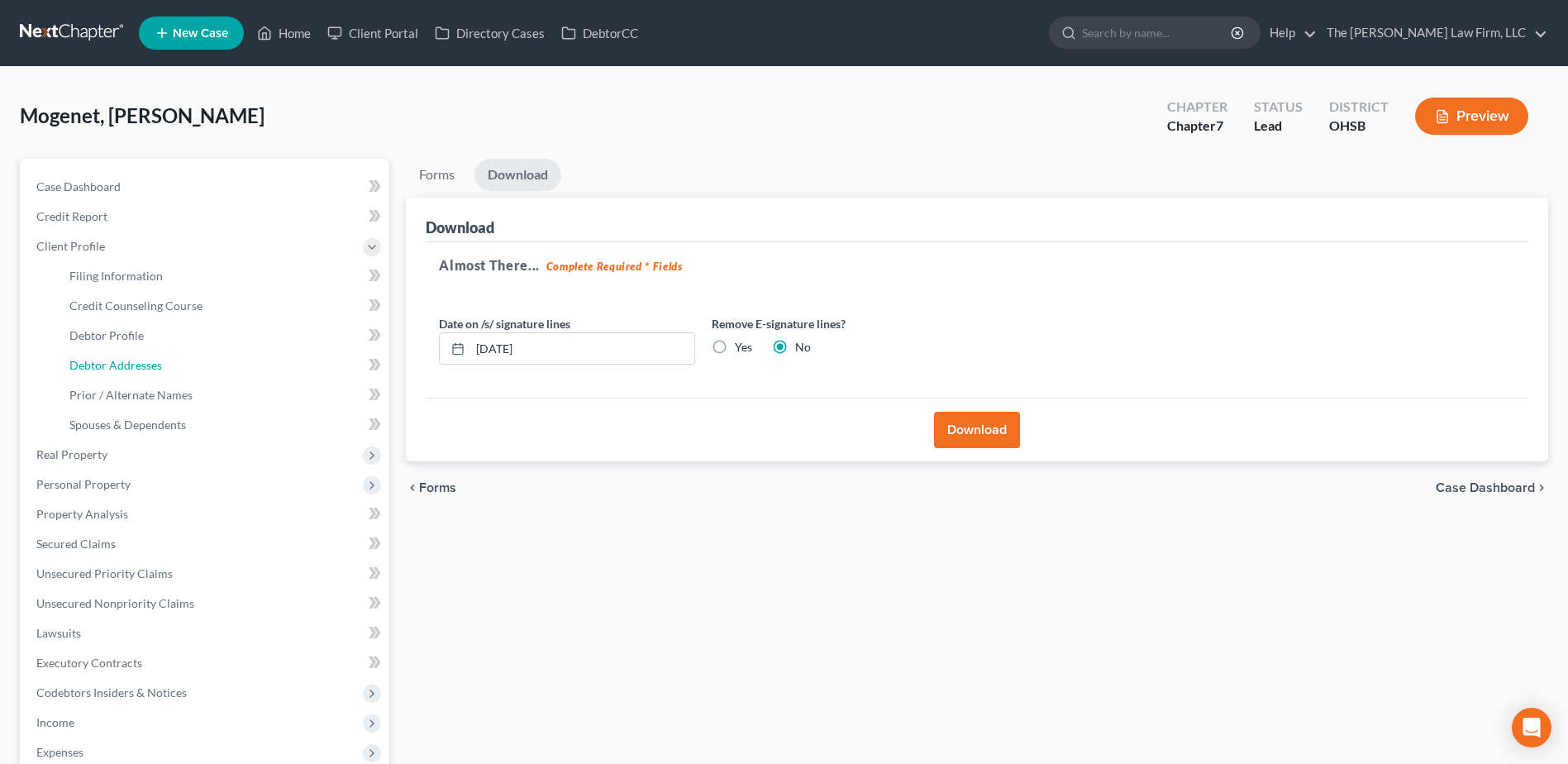
click at [121, 361] on span "Debtor Addresses" at bounding box center [116, 366] width 93 height 14
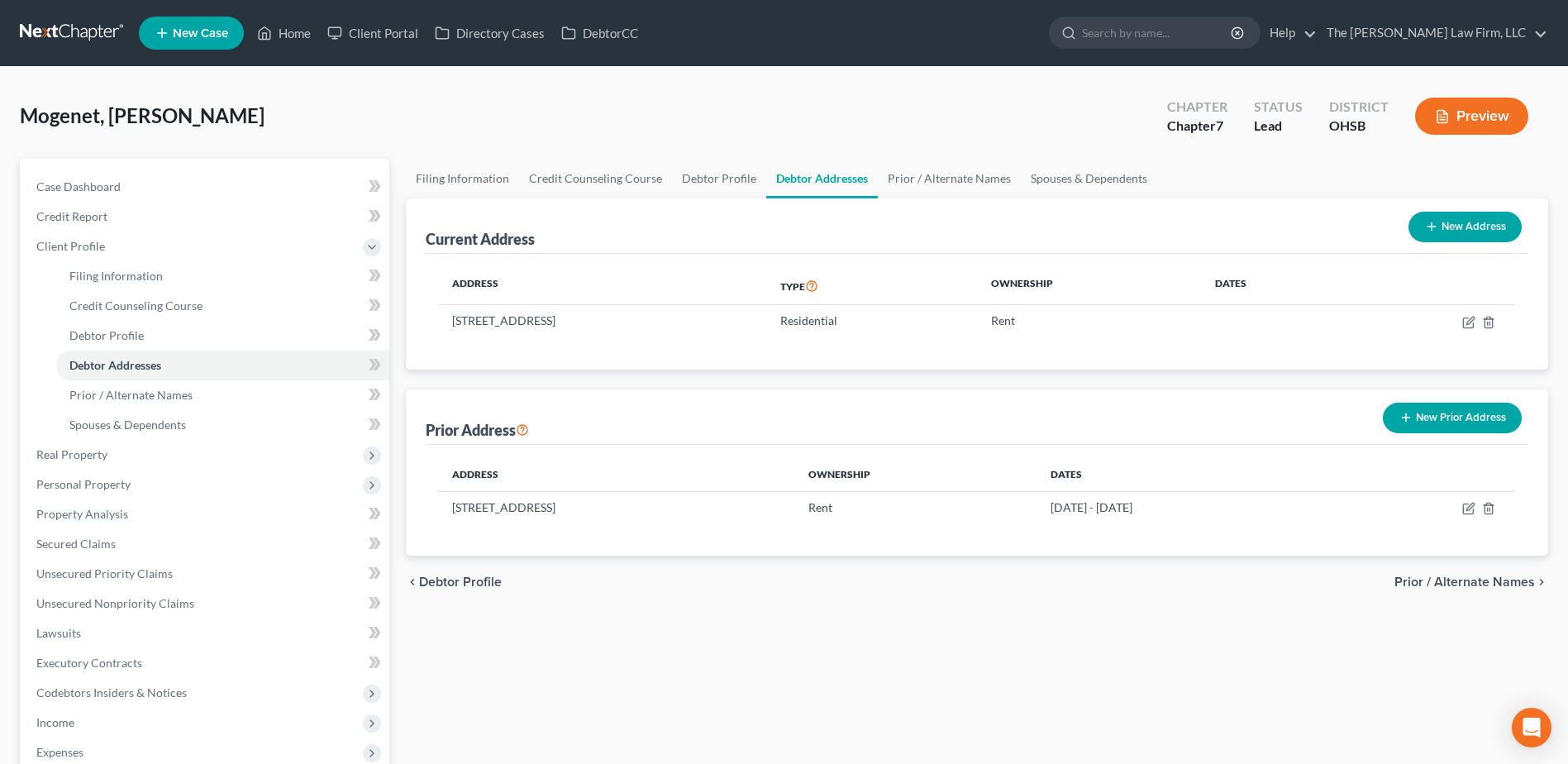
drag, startPoint x: 453, startPoint y: 505, endPoint x: 574, endPoint y: 513, distance: 121.3
click at [574, 513] on td "122 Locust St., 1st Floor, Roselle Park, NJ 07204" at bounding box center [617, 506] width 355 height 31
copy td "122 Locust St., 1st Floor"
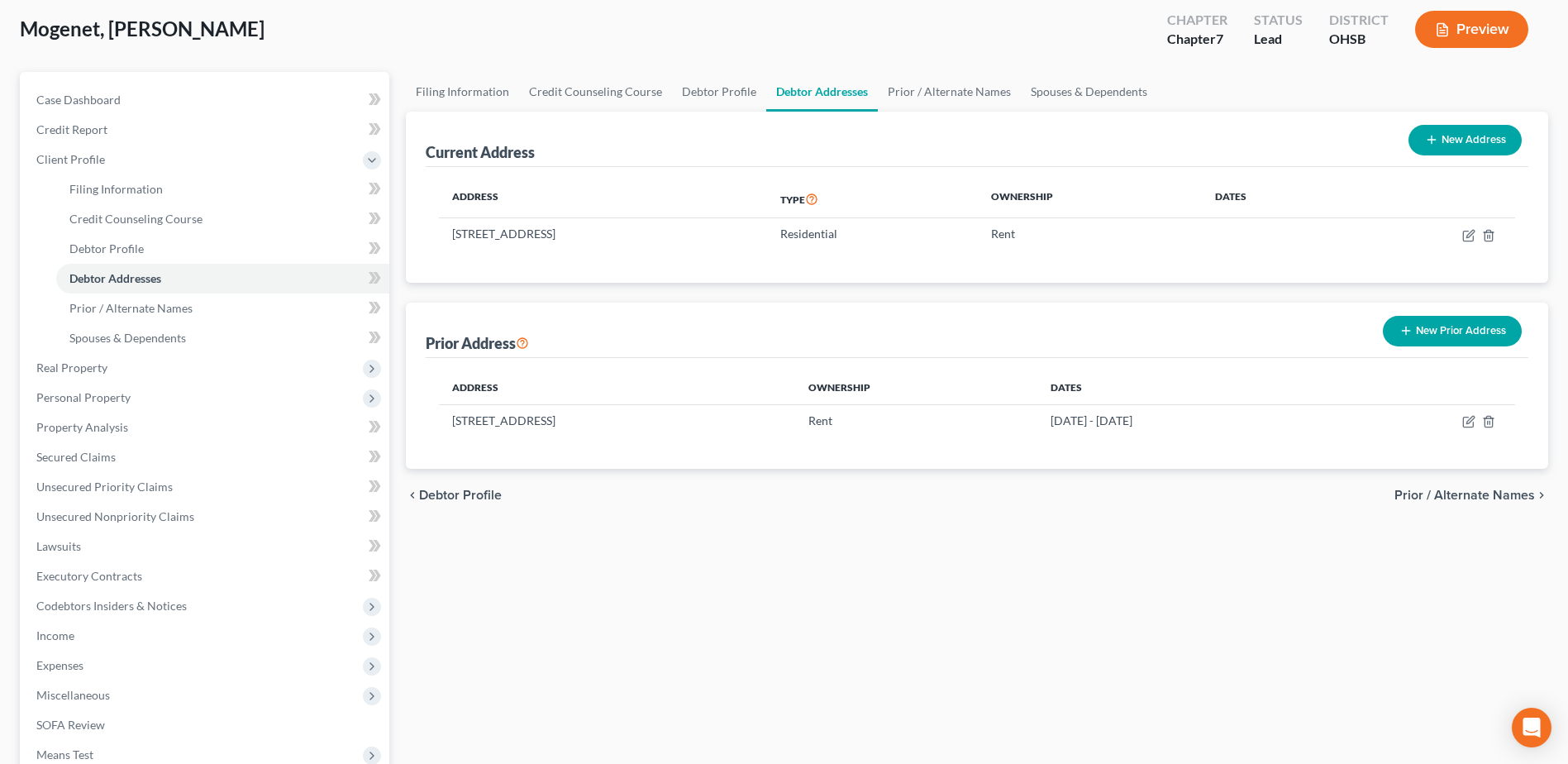
scroll to position [248, 0]
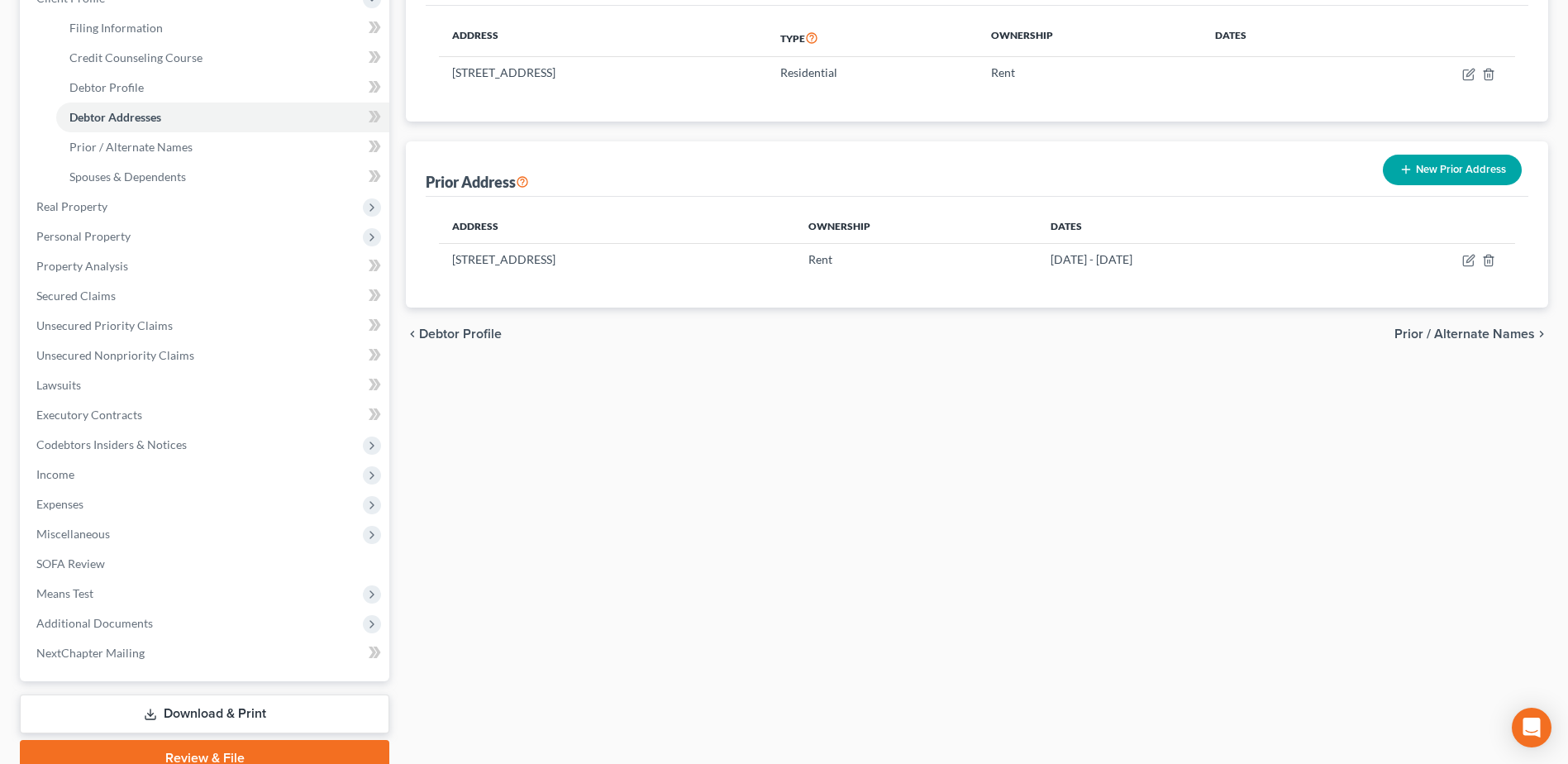
click at [83, 532] on span "Miscellaneous" at bounding box center [73, 534] width 74 height 14
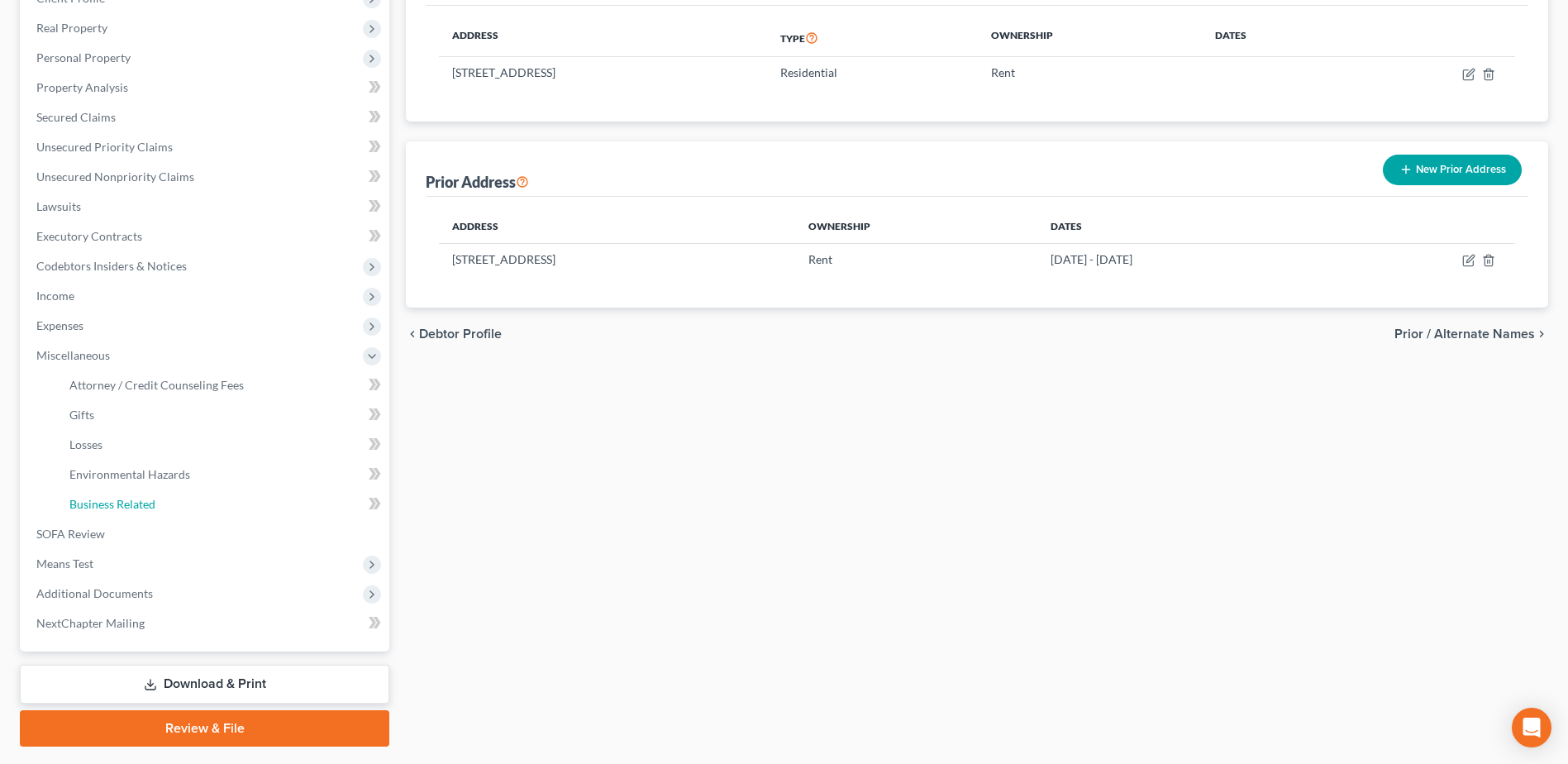
click at [143, 511] on span "Business Related" at bounding box center [112, 505] width 86 height 14
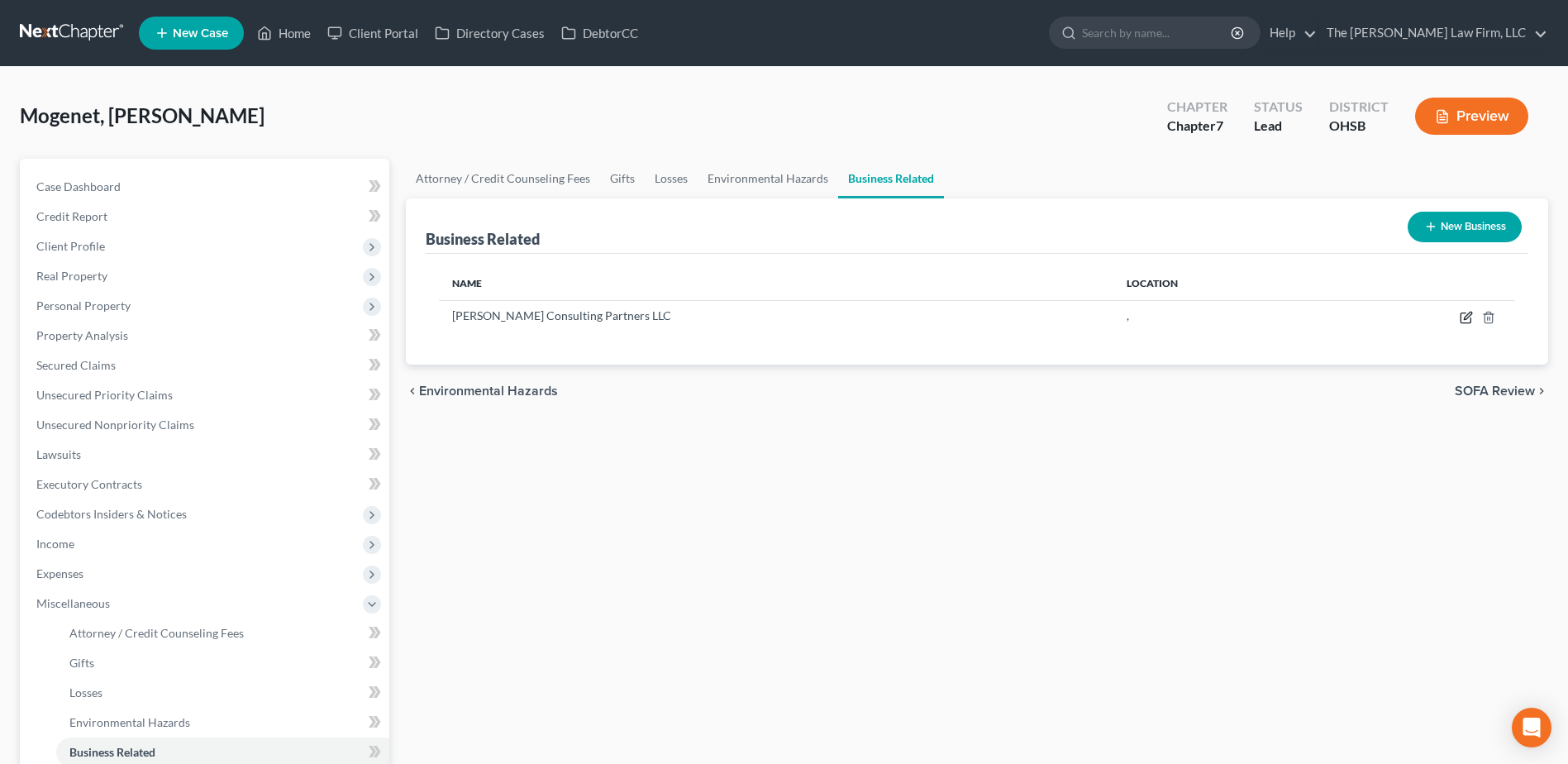
click at [1183, 319] on icon "button" at bounding box center [1466, 318] width 10 height 10
select select "sole_proprietor"
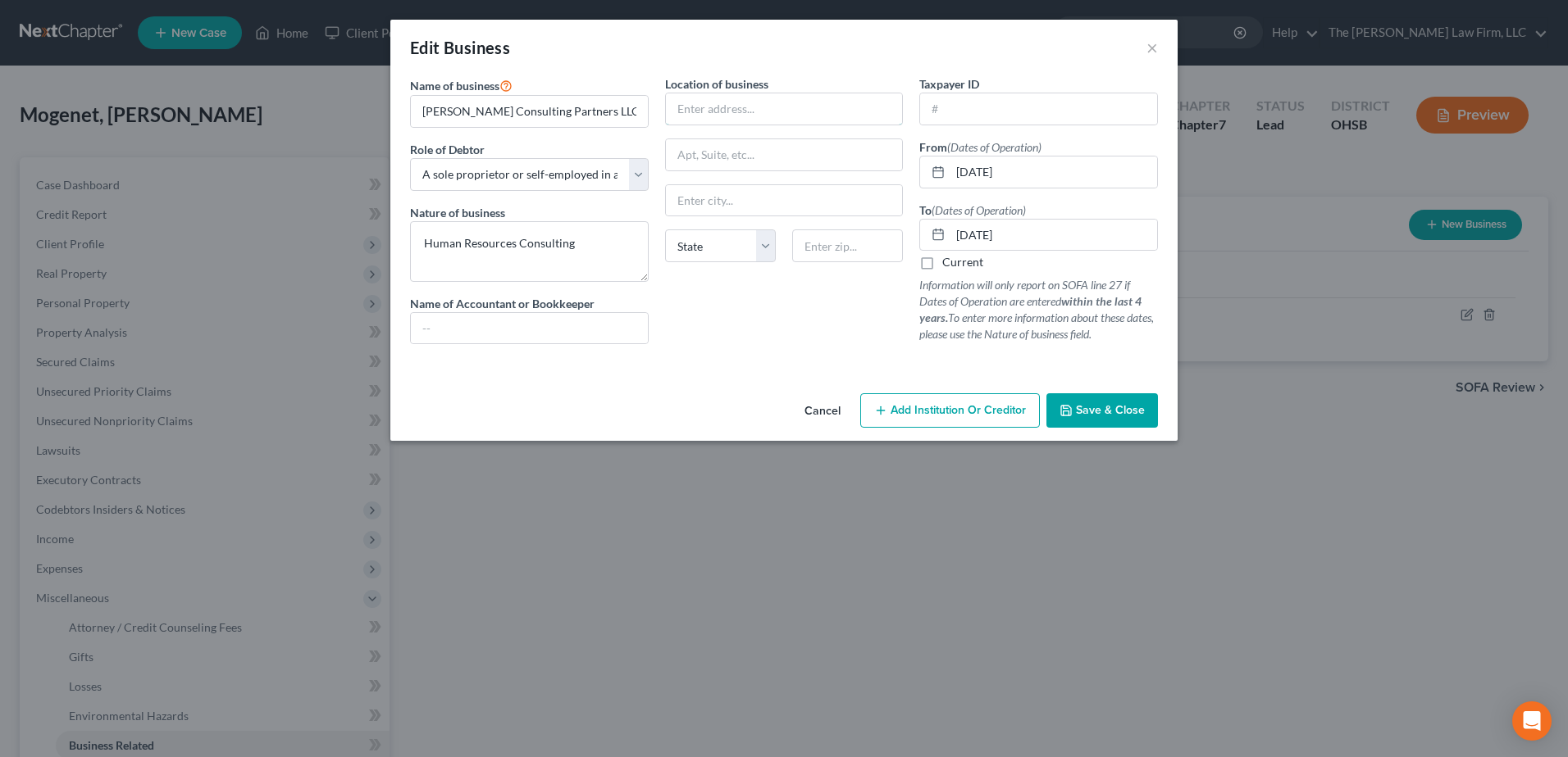
click at [722, 113] on input "text" at bounding box center [784, 109] width 237 height 31
paste input "122 Locust St., 1st Floor"
type input "122 Locust St., 1st Floor"
click at [842, 249] on input "text" at bounding box center [847, 246] width 110 height 33
type input "07204"
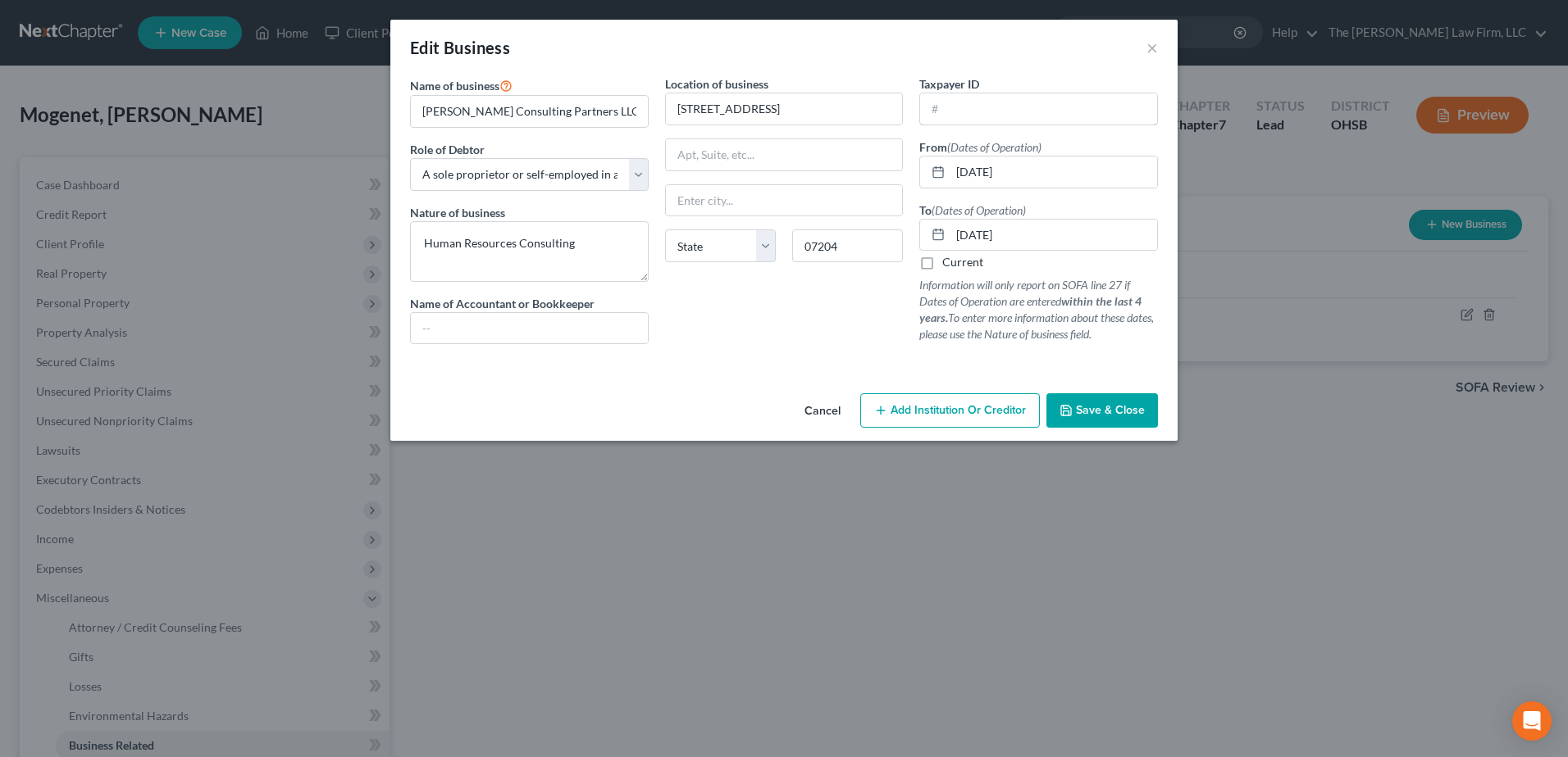
type input "Roselle Park"
select select "33"
click at [1086, 419] on button "Save & Close" at bounding box center [1102, 410] width 111 height 34
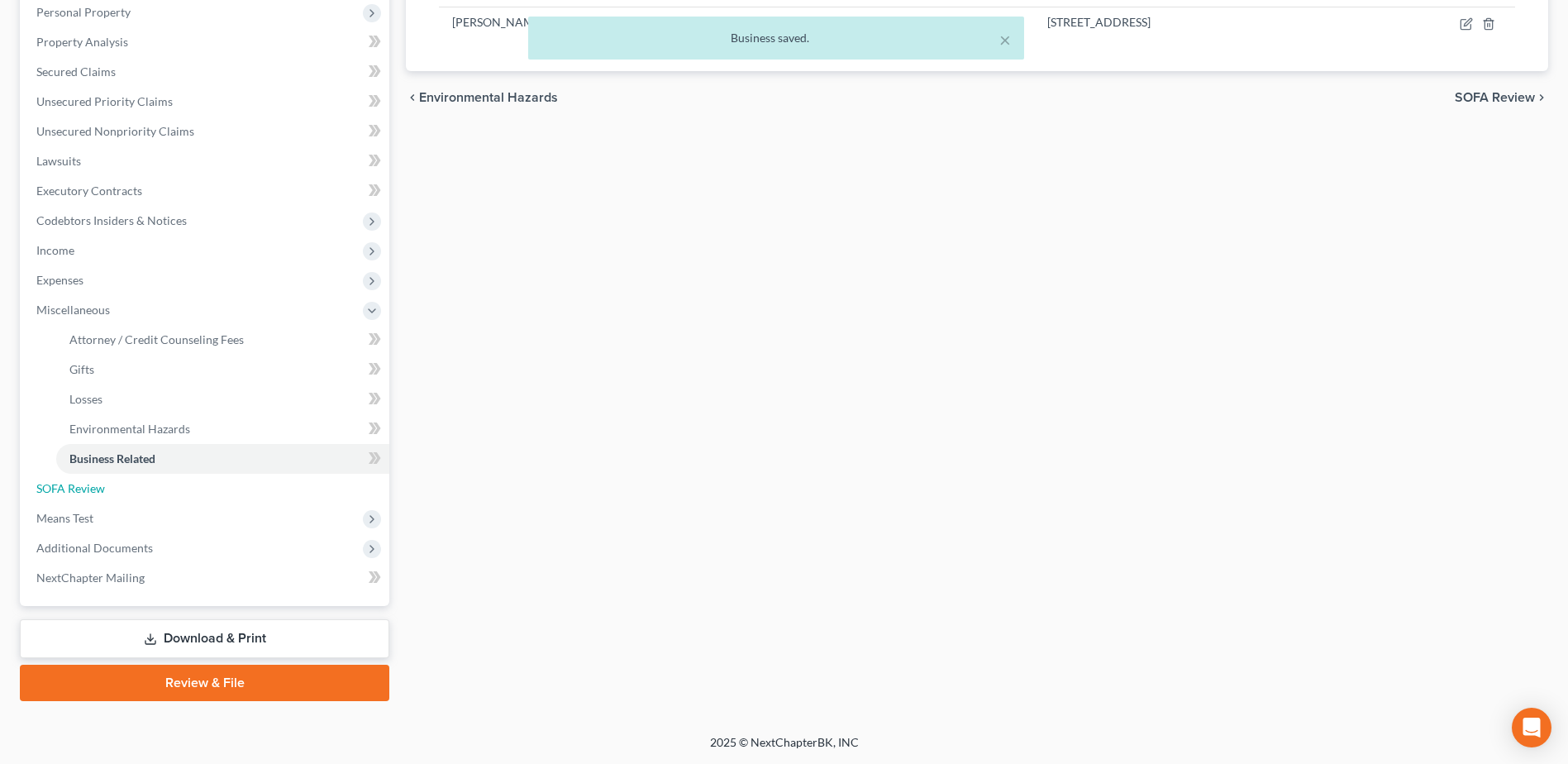
click at [96, 477] on link "SOFA Review" at bounding box center [206, 489] width 366 height 29
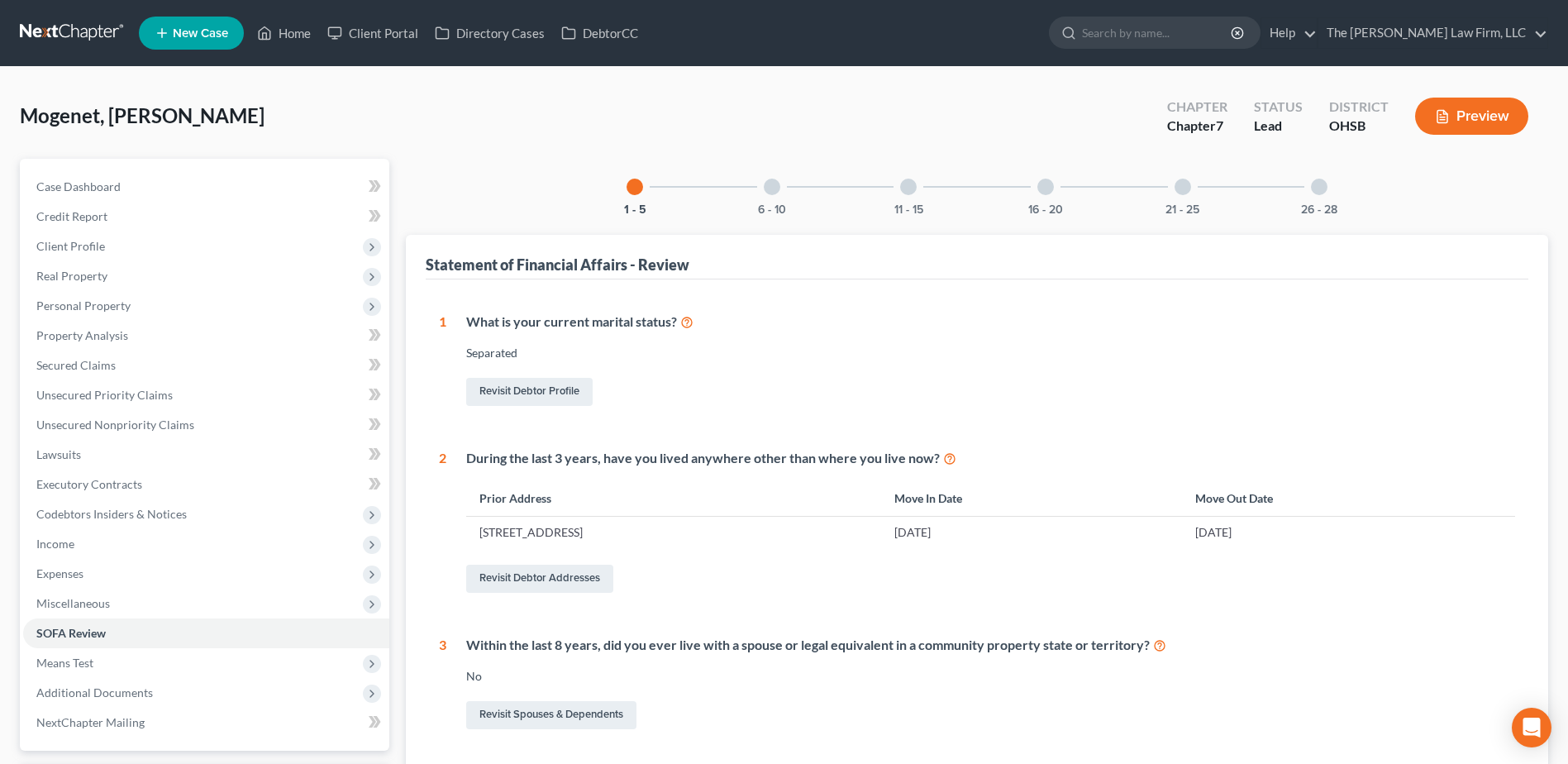
click at [764, 201] on div "6 - 10" at bounding box center [772, 186] width 56 height 56
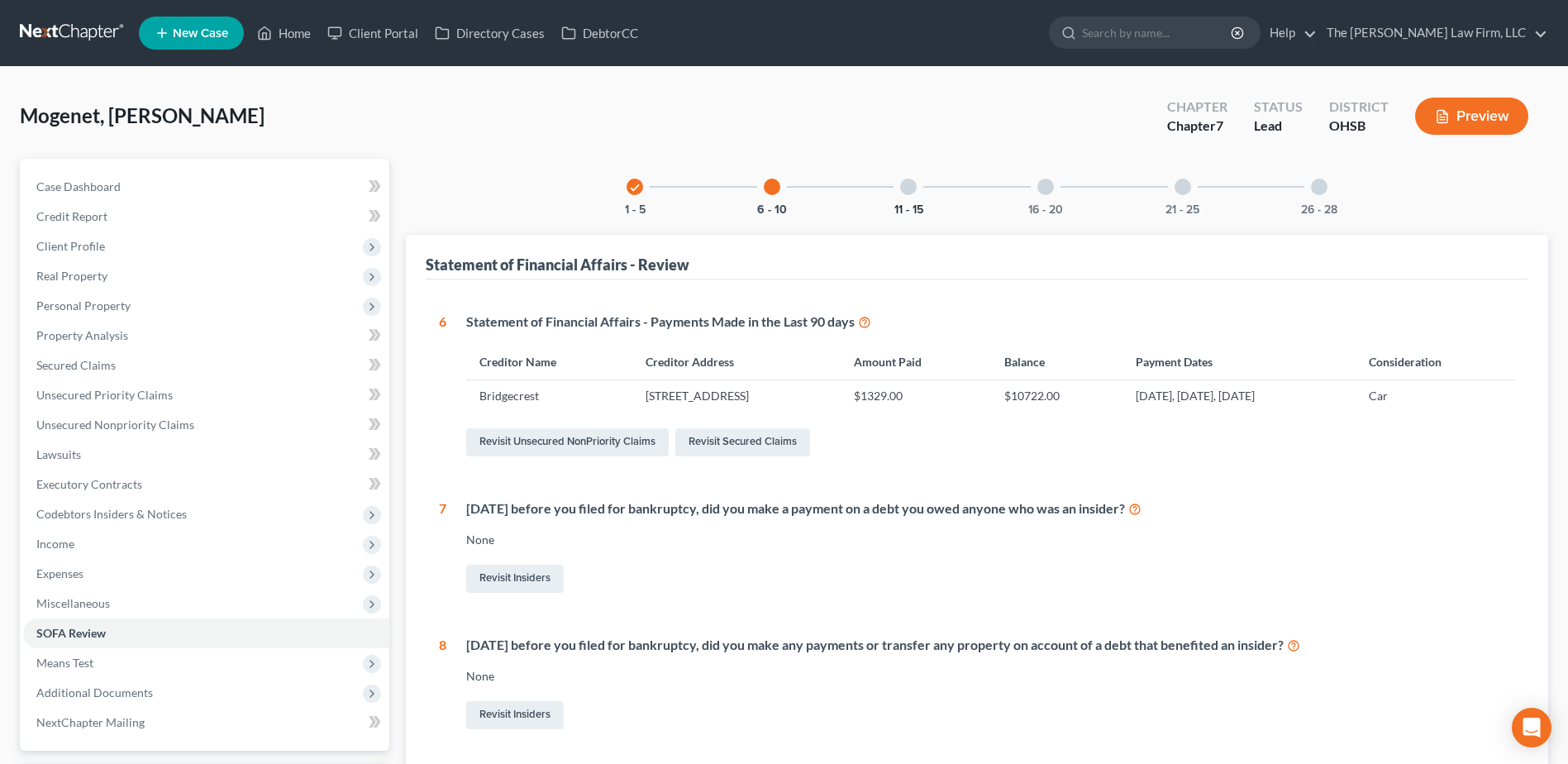
click at [919, 204] on button "11 - 15" at bounding box center [909, 209] width 29 height 12
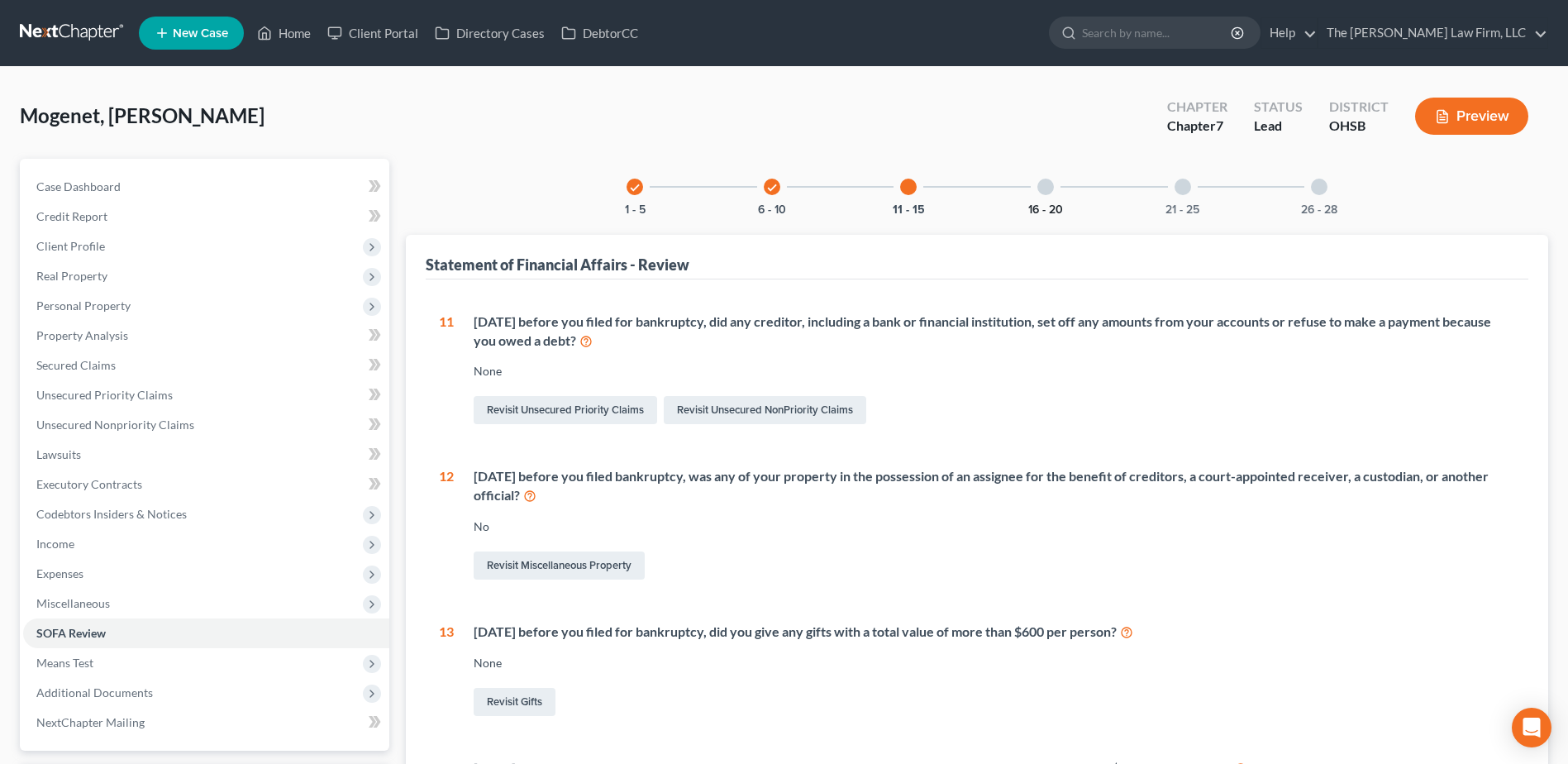
click at [1049, 204] on button "16 - 20" at bounding box center [1045, 209] width 35 height 12
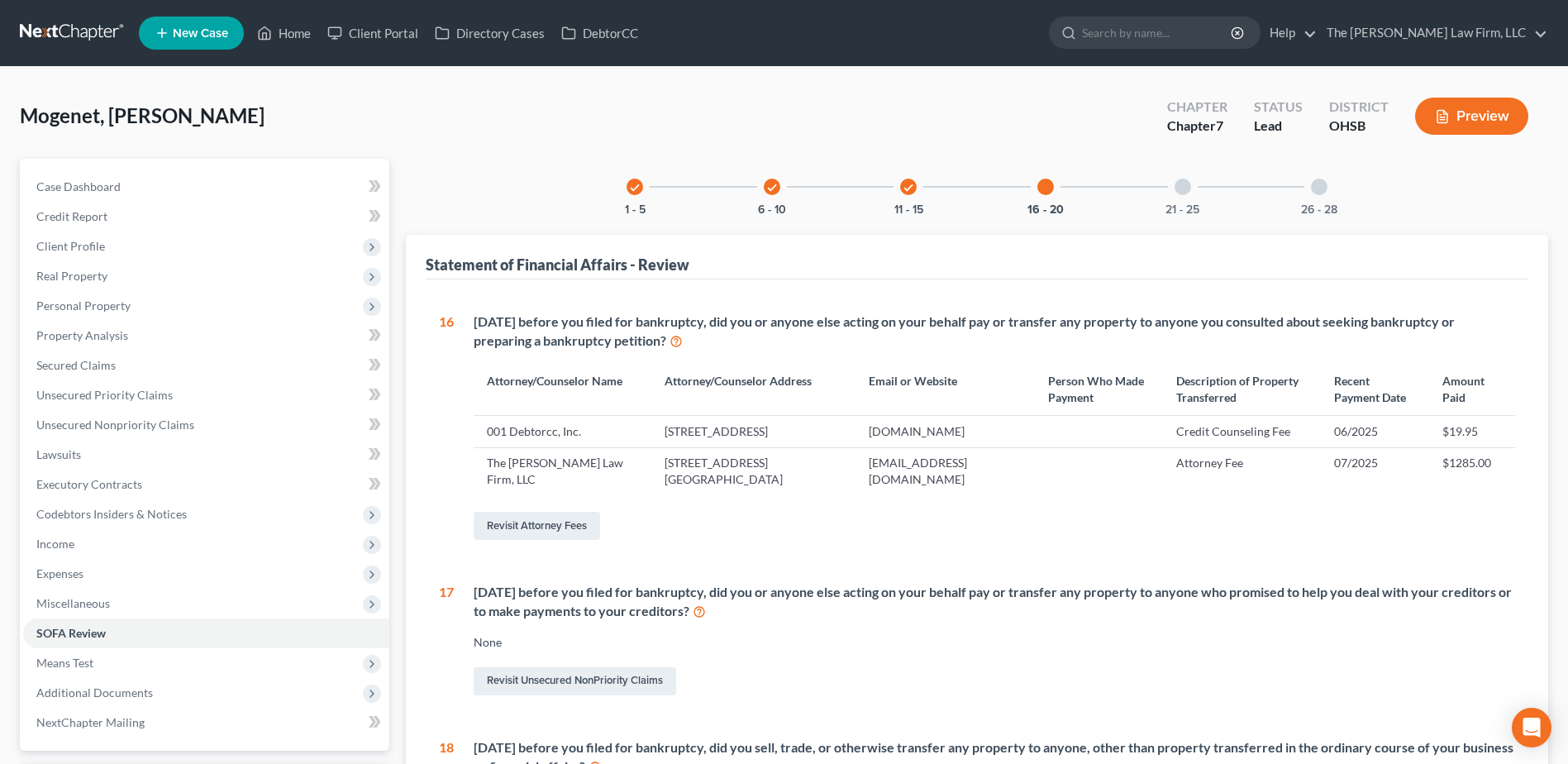
click at [1177, 186] on div at bounding box center [1183, 186] width 17 height 17
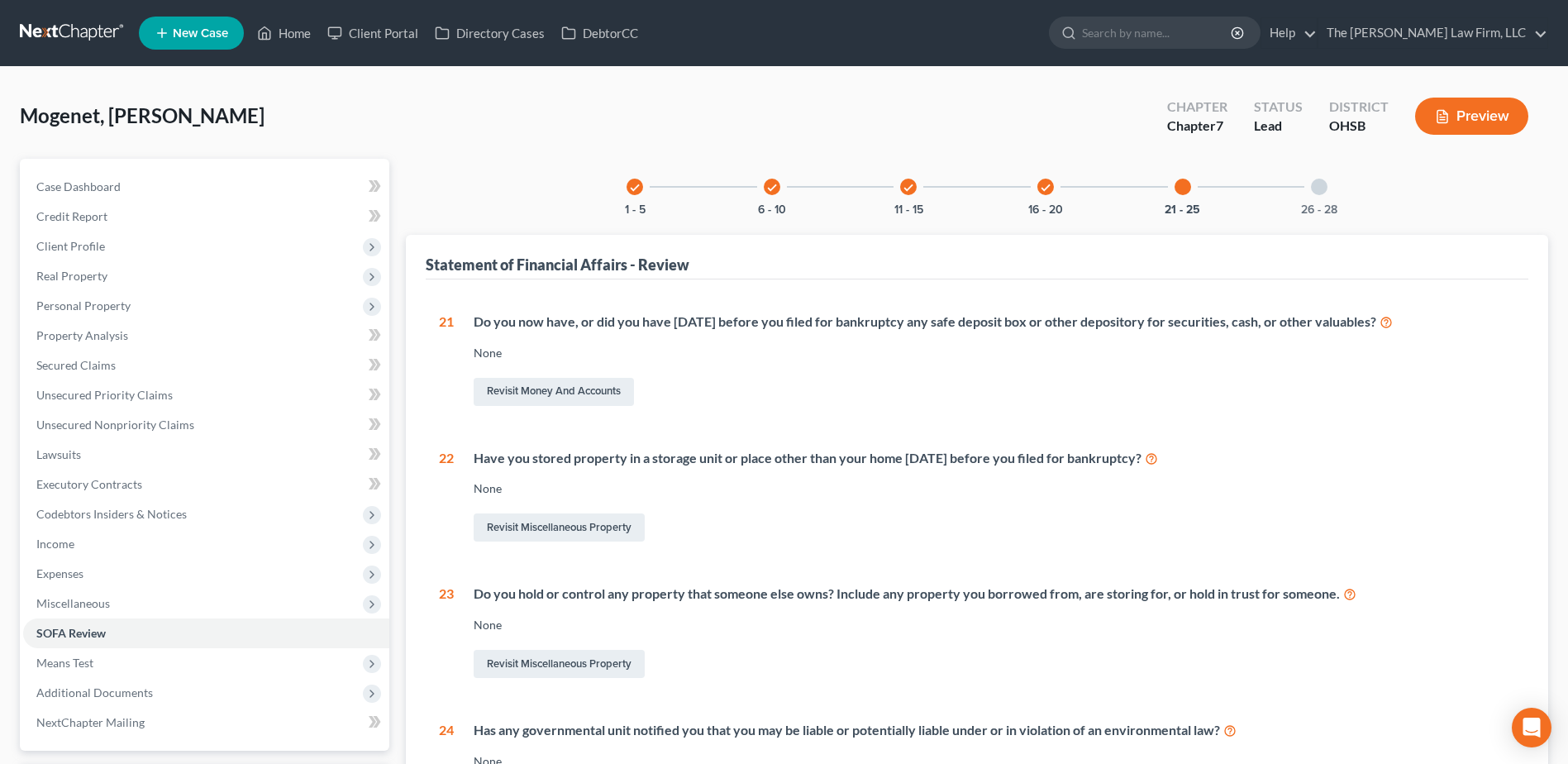
drag, startPoint x: 1316, startPoint y: 198, endPoint x: 1308, endPoint y: 240, distance: 42.8
click at [1183, 198] on div "26 - 28" at bounding box center [1319, 186] width 56 height 56
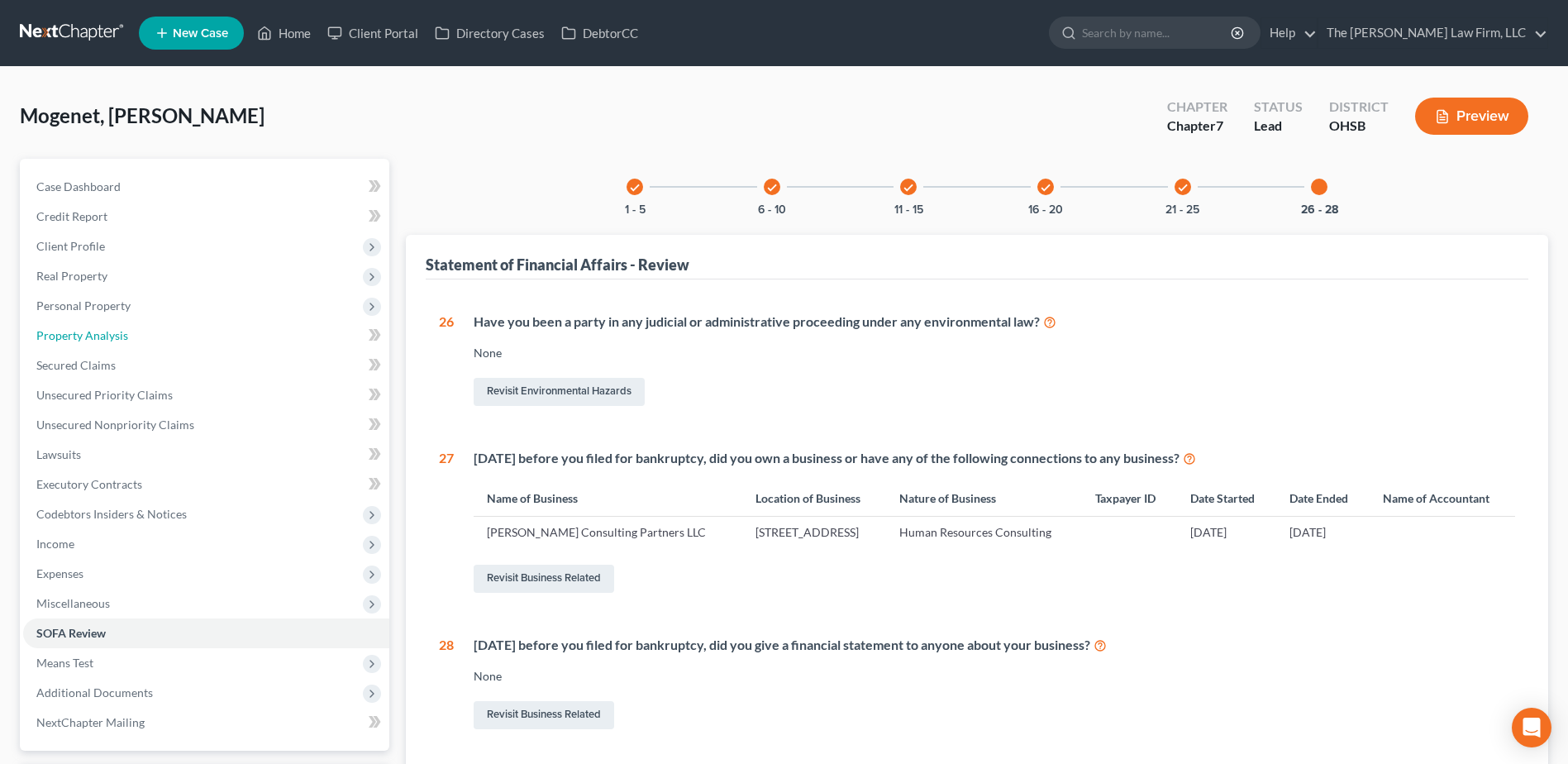
click at [103, 333] on span "Property Analysis" at bounding box center [82, 335] width 92 height 14
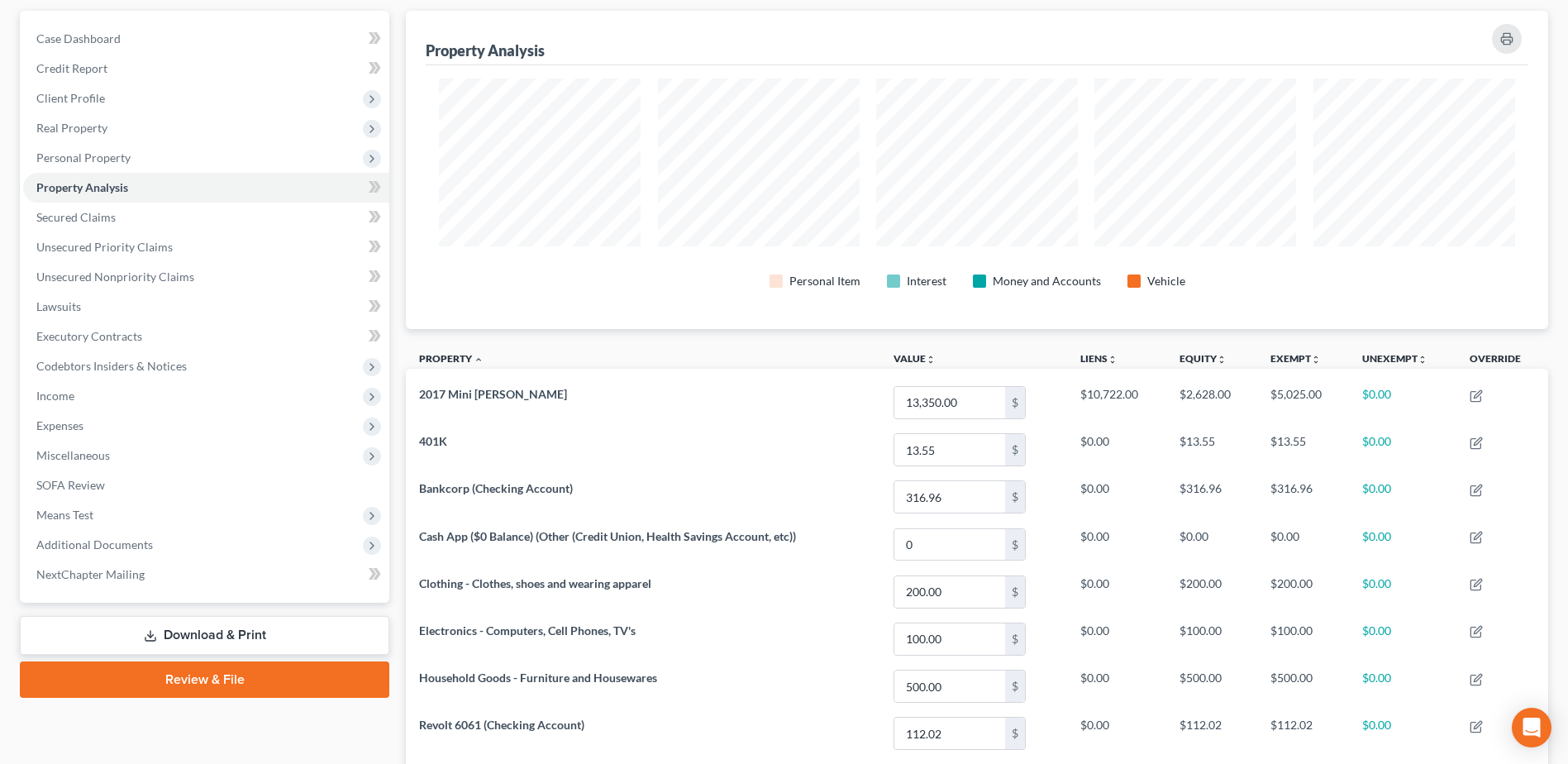
scroll to position [350, 0]
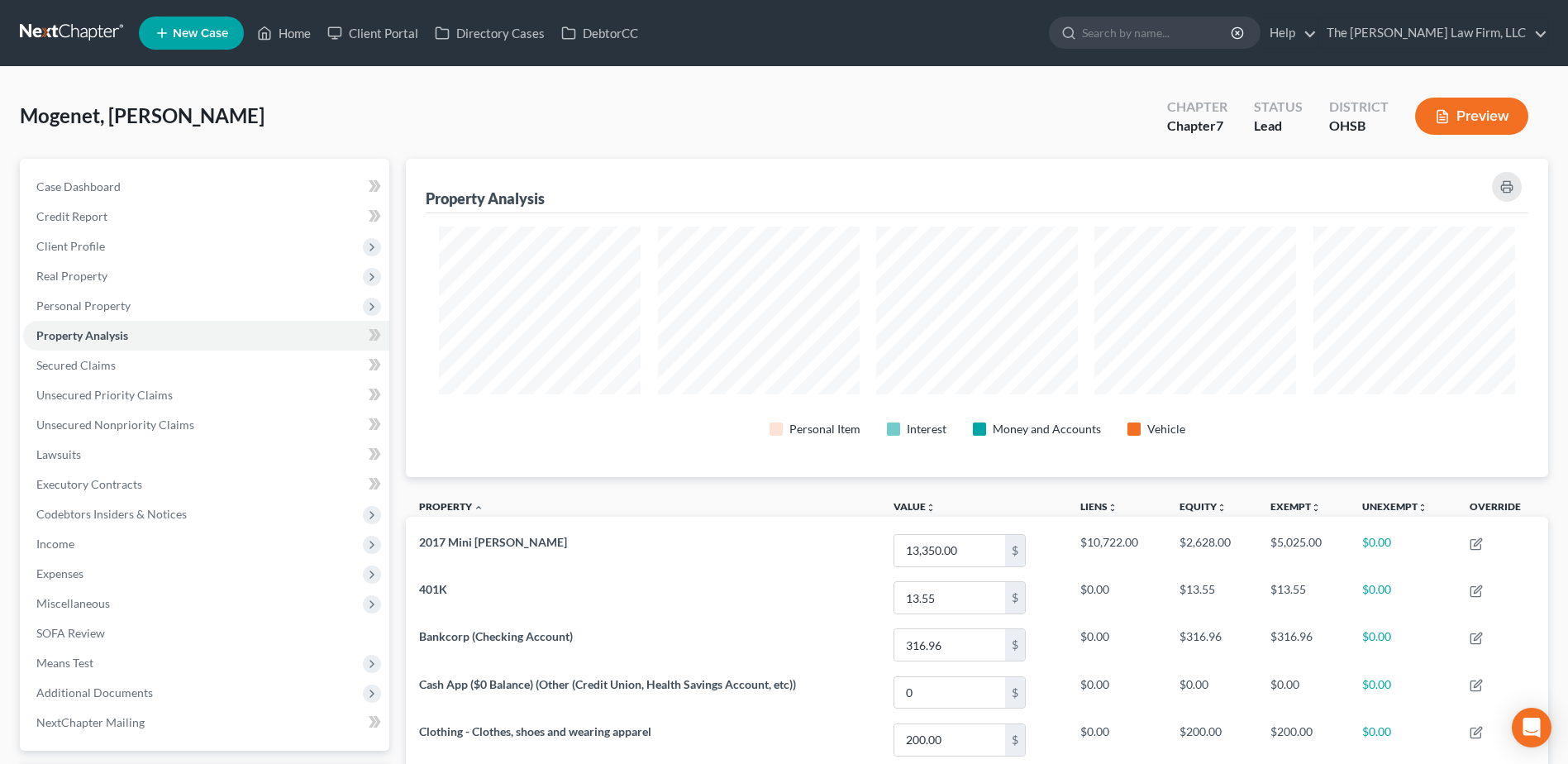
click at [103, 300] on span "Personal Property" at bounding box center [84, 306] width 94 height 14
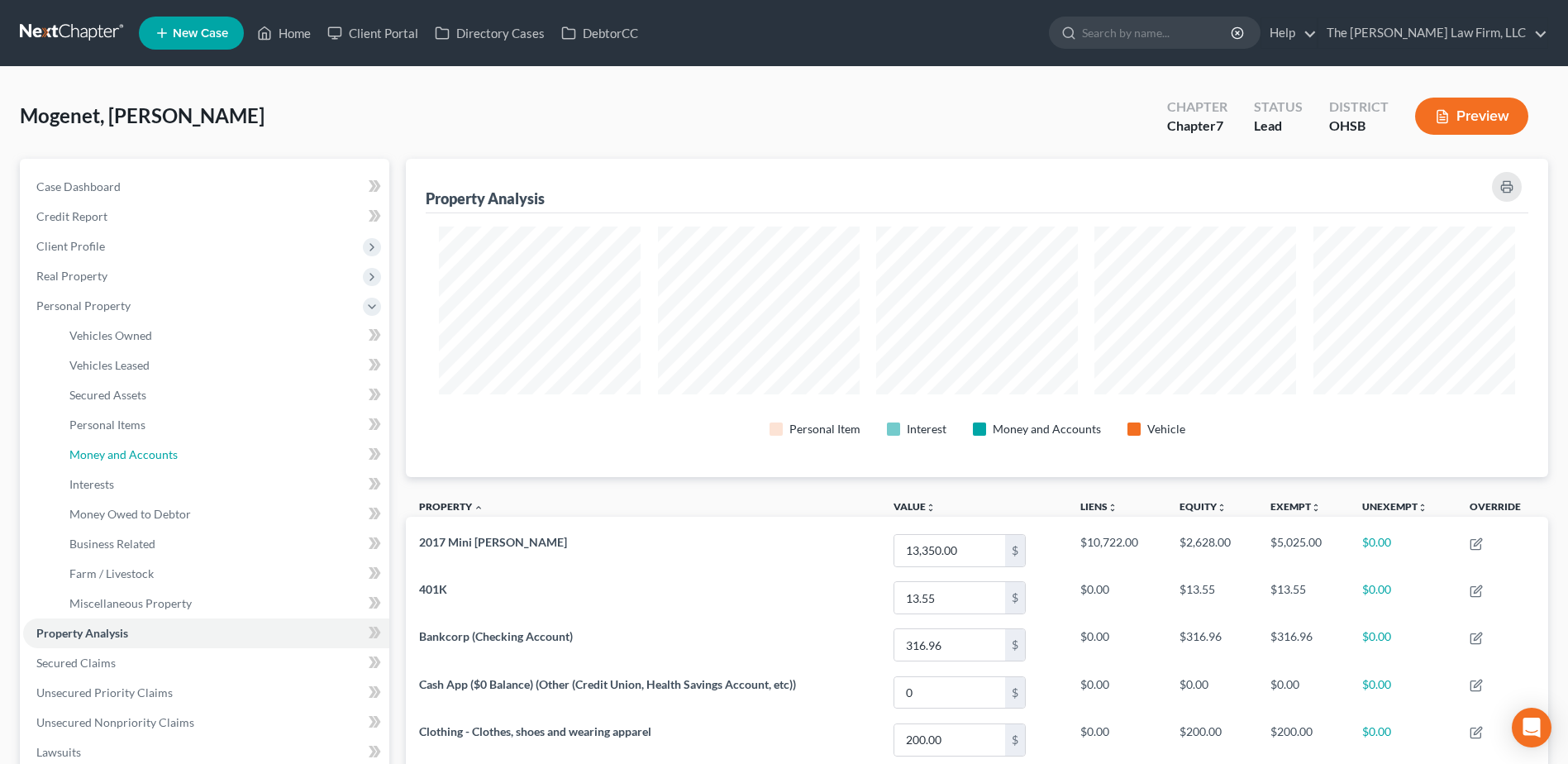
click at [130, 448] on span "Money and Accounts" at bounding box center [124, 455] width 109 height 14
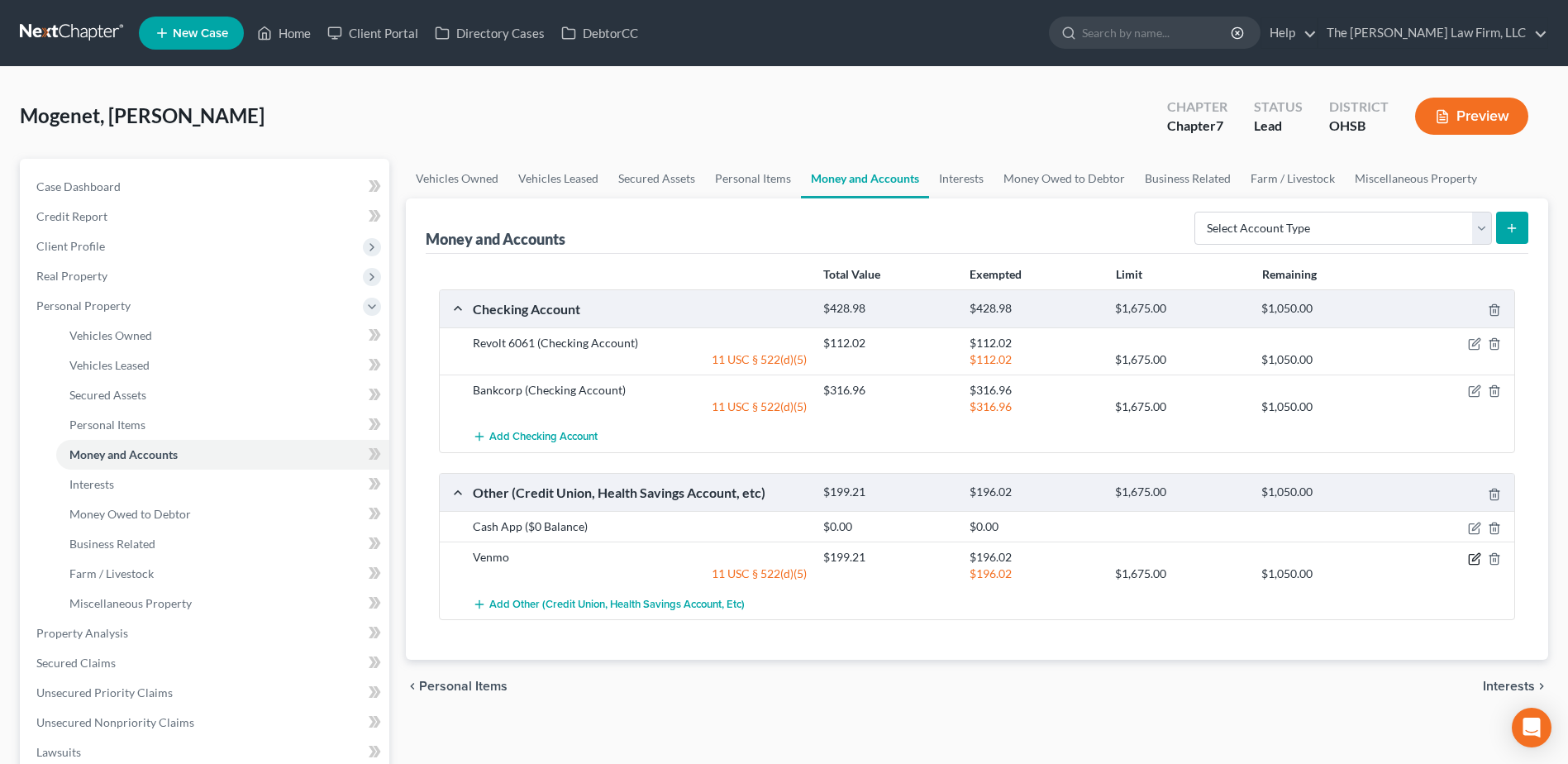
click at [1183, 553] on icon "button" at bounding box center [1474, 559] width 13 height 13
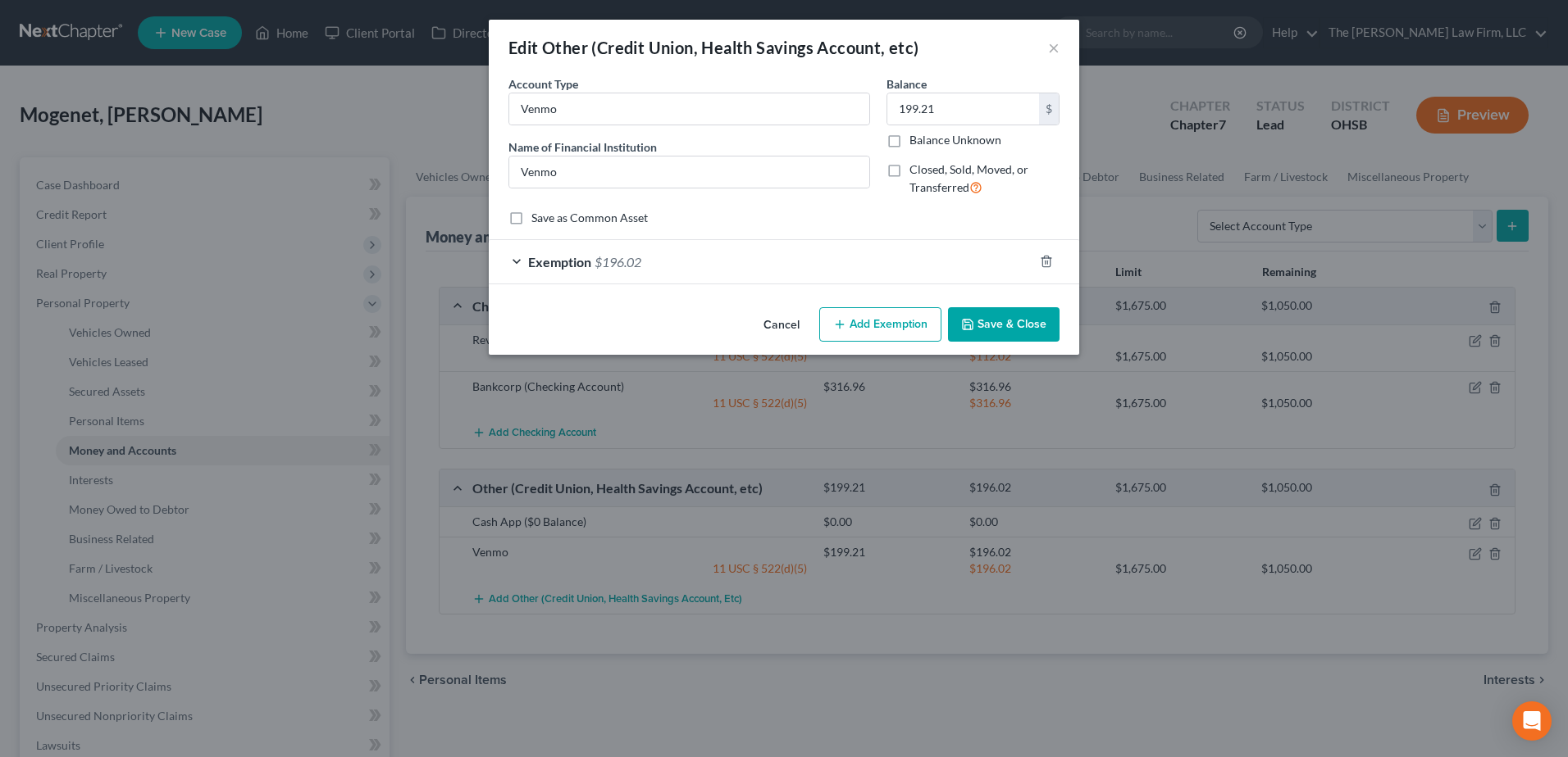
click at [649, 254] on div "Exemption $196.02" at bounding box center [761, 261] width 544 height 43
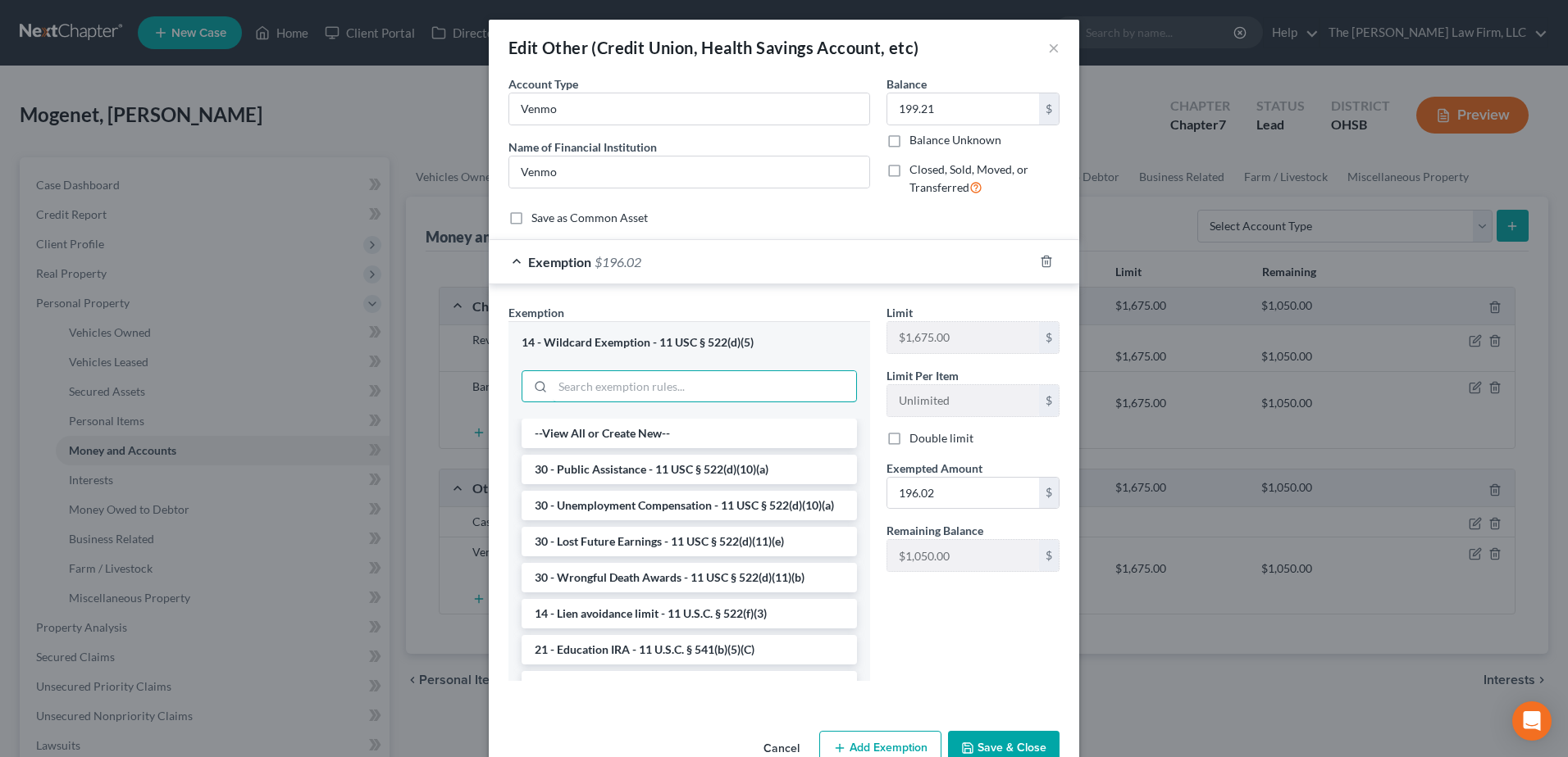
click at [624, 389] on input "search" at bounding box center [704, 386] width 303 height 31
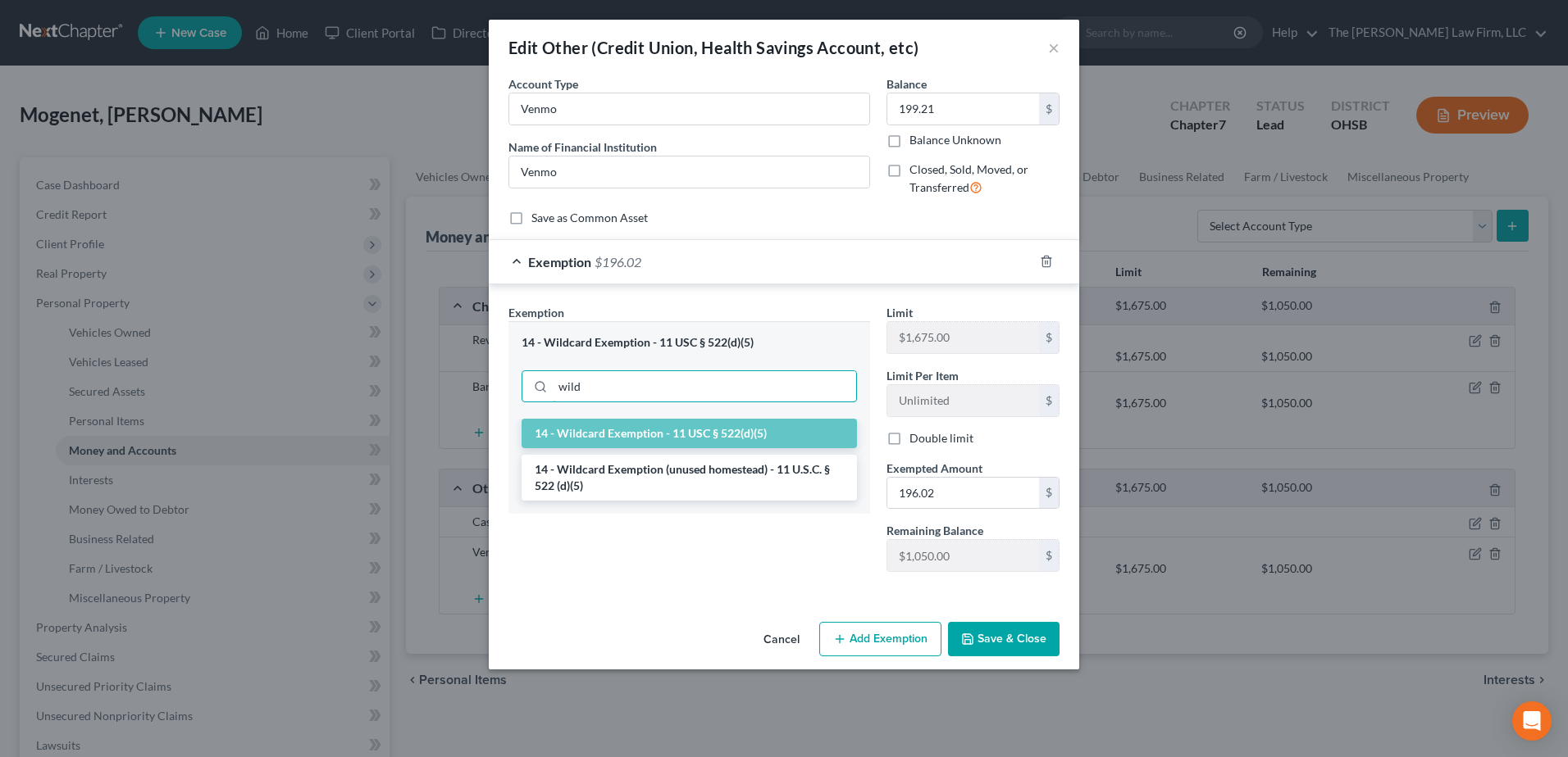
type input "wild"
click at [633, 485] on li "14 - Wildcard Exemption (unused homestead) - 11 U.S.C. § 522 (d)(5)" at bounding box center [689, 478] width 336 height 46
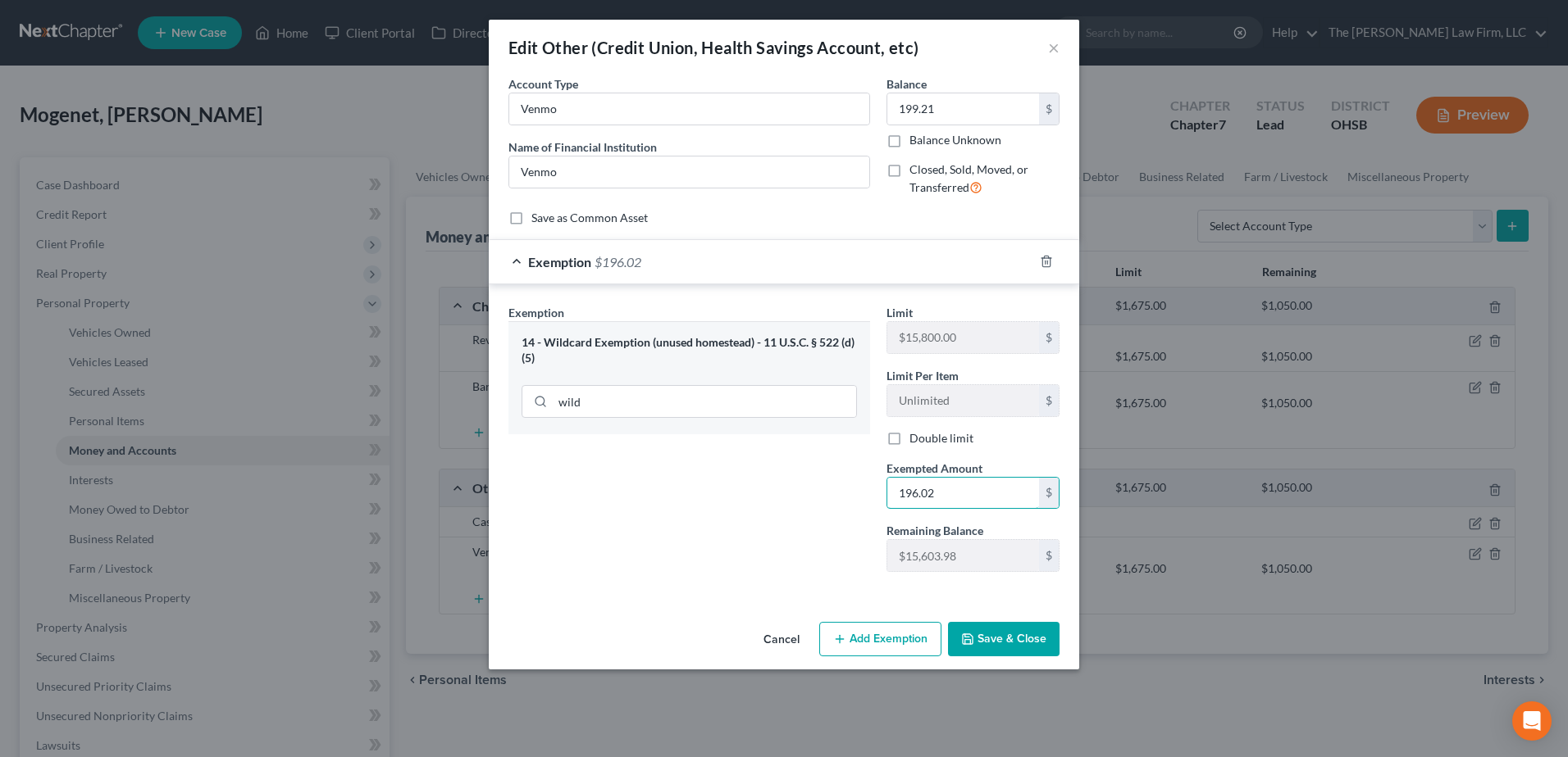
click at [948, 491] on input "196.02" at bounding box center [963, 493] width 152 height 31
type input "199.21"
click at [1018, 636] on button "Save & Close" at bounding box center [1004, 639] width 111 height 34
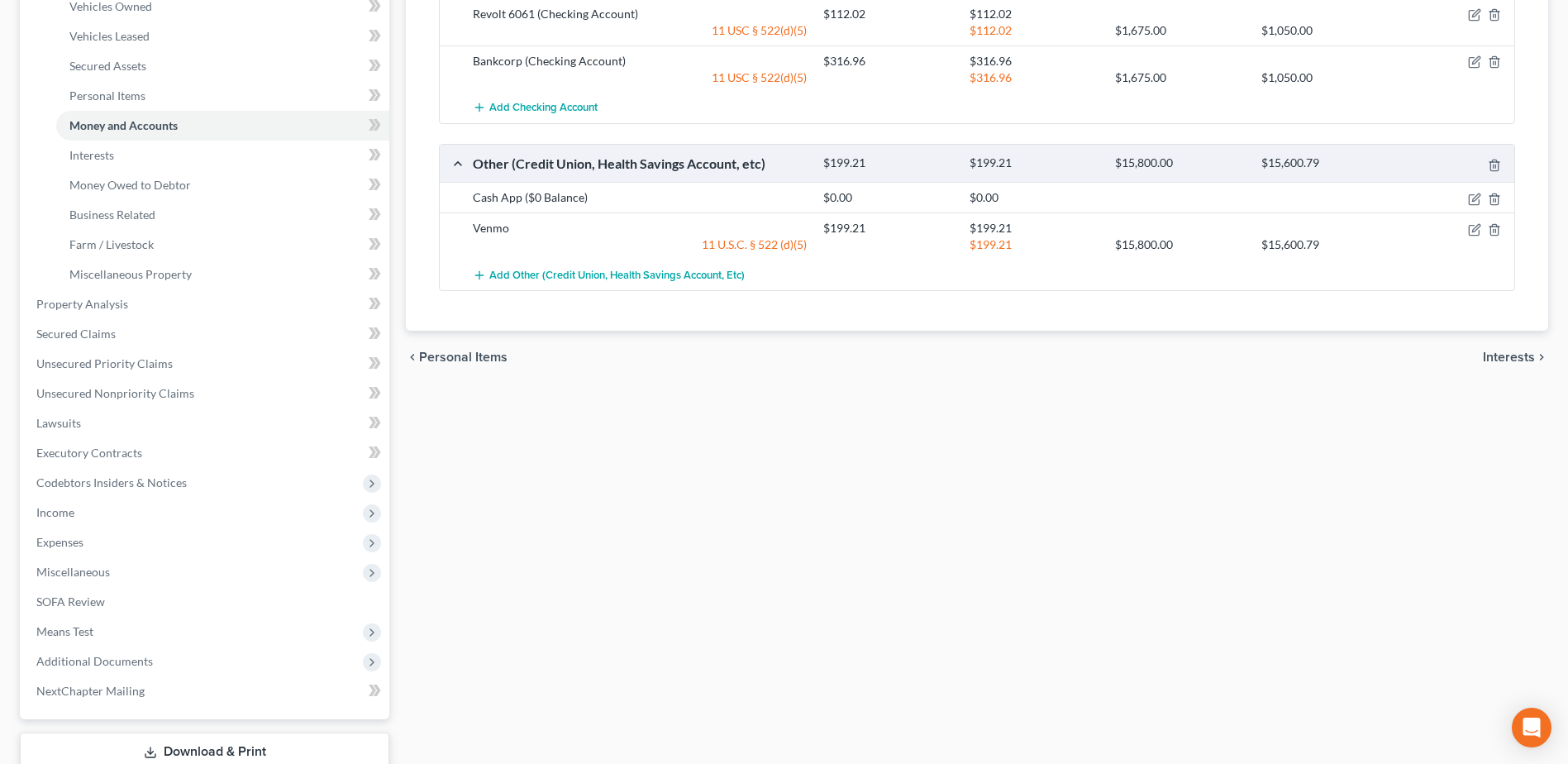
scroll to position [331, 0]
click at [113, 658] on span "Additional Documents" at bounding box center [94, 660] width 117 height 14
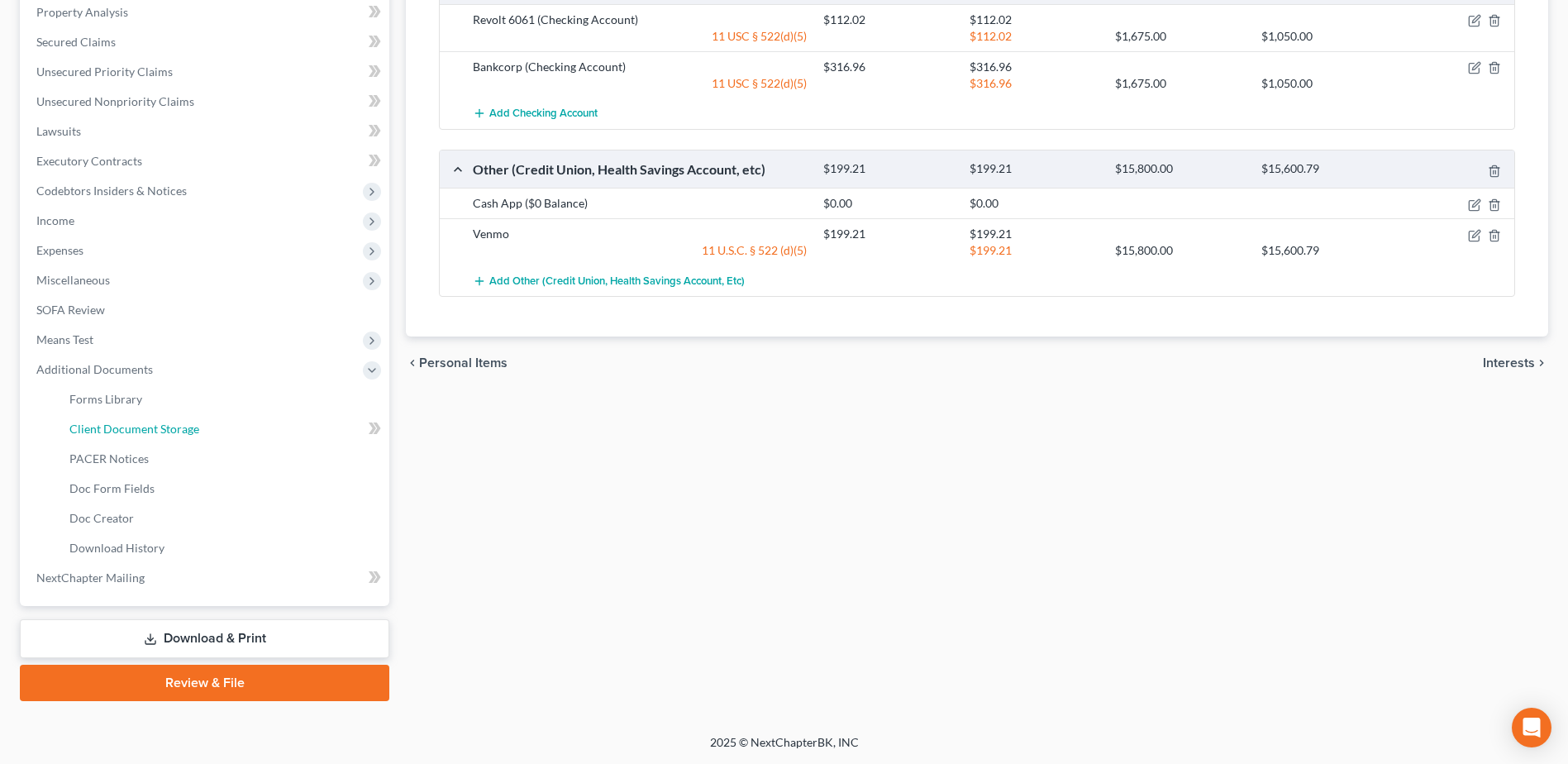
click at [139, 429] on span "Client Document Storage" at bounding box center [135, 429] width 130 height 14
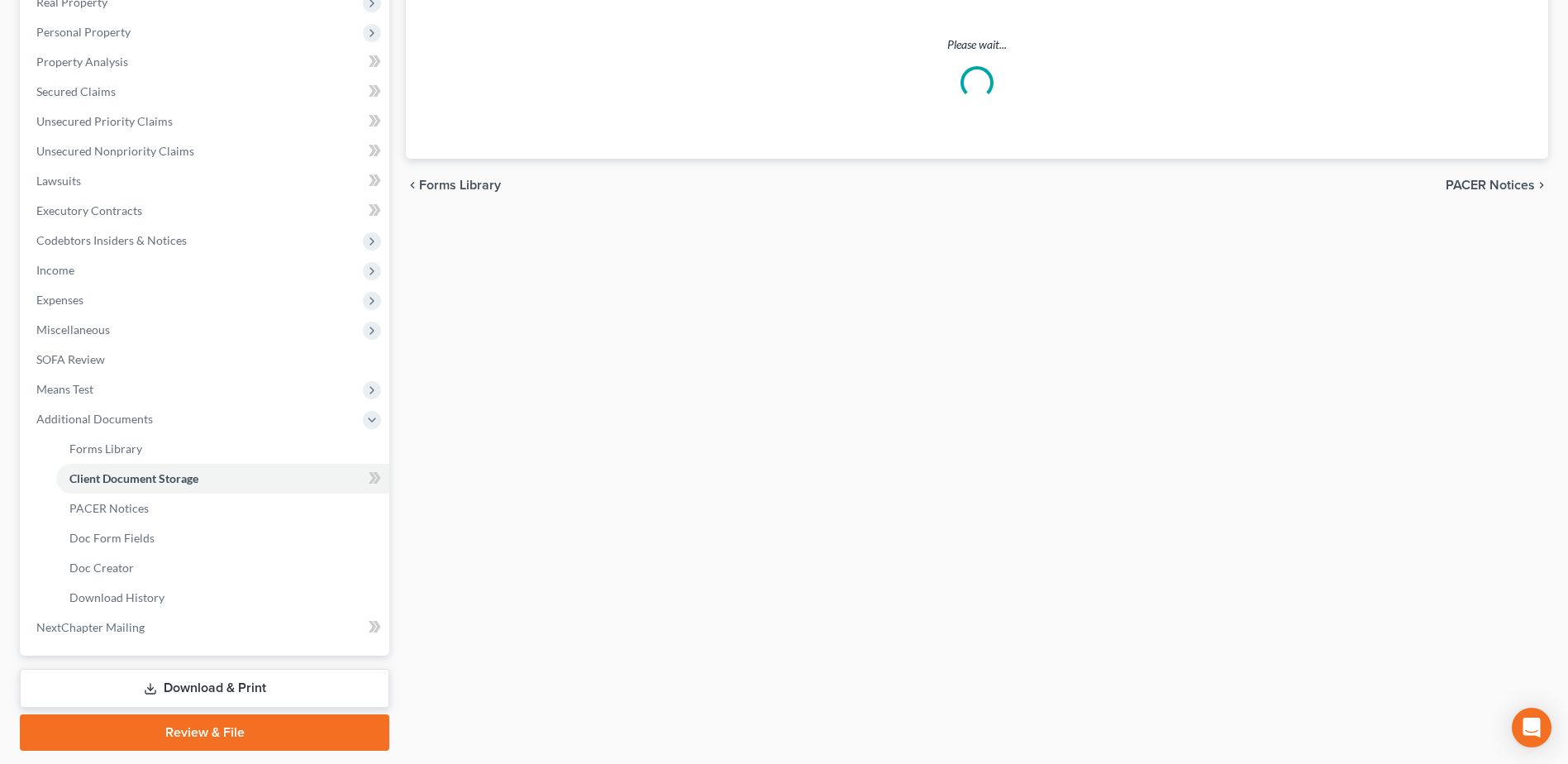
select select "7"
select select "52"
select select "61"
select select "37"
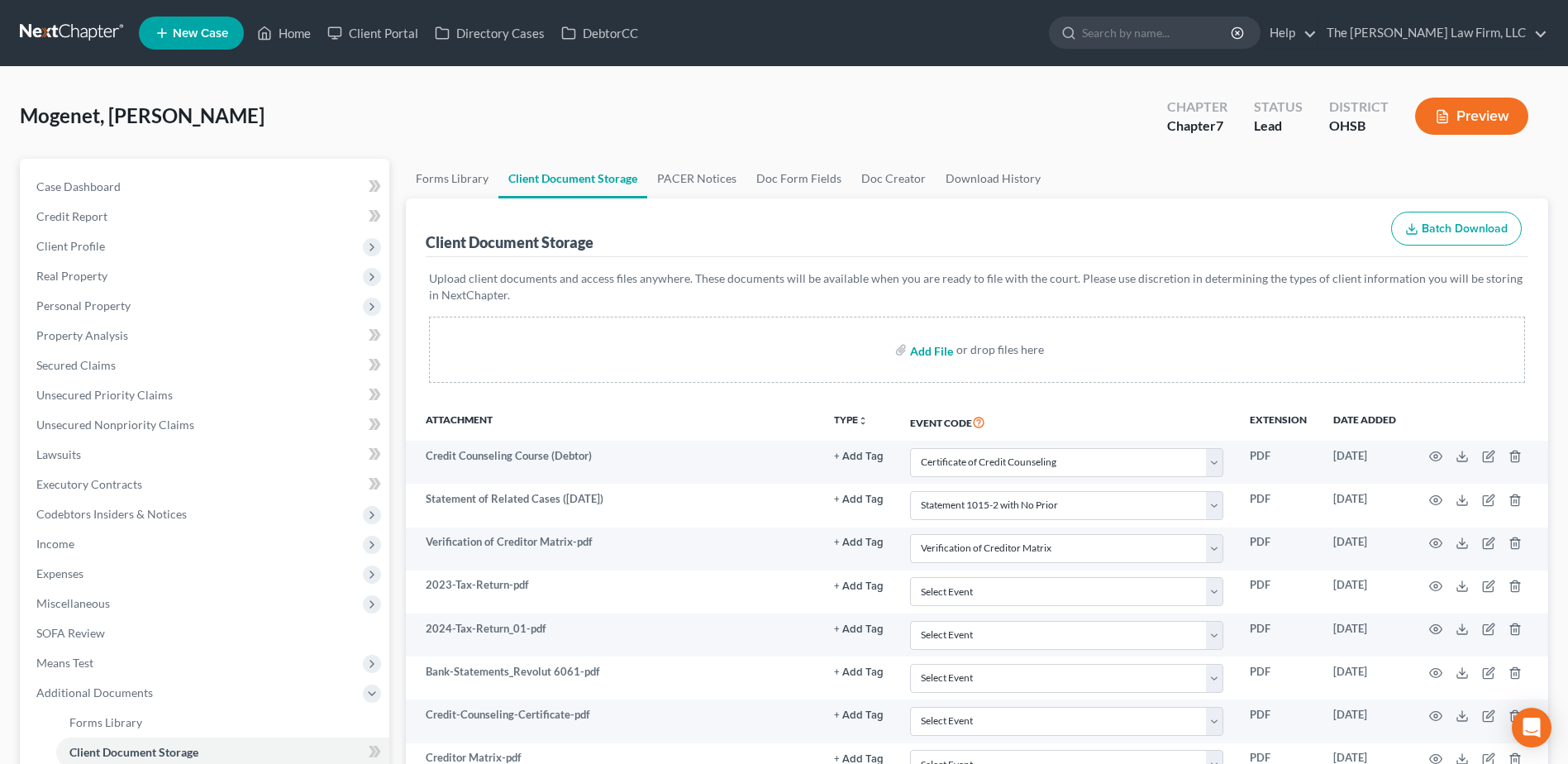
click at [928, 350] on input "file" at bounding box center [930, 349] width 40 height 29
type input "C:\fakepath\Bank Balances on Date of Filing.pdf"
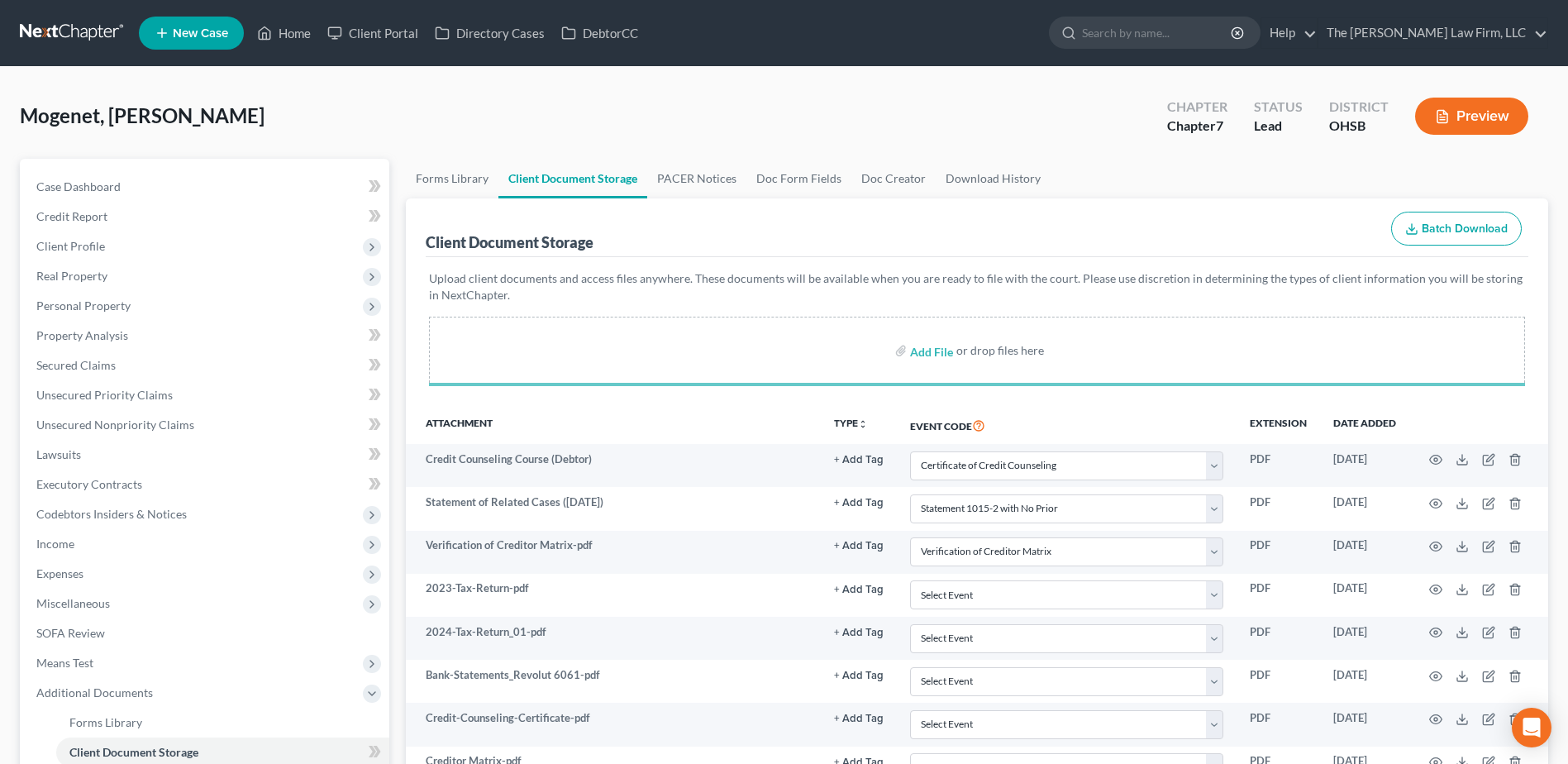
select select "7"
select select "52"
select select "61"
select select "37"
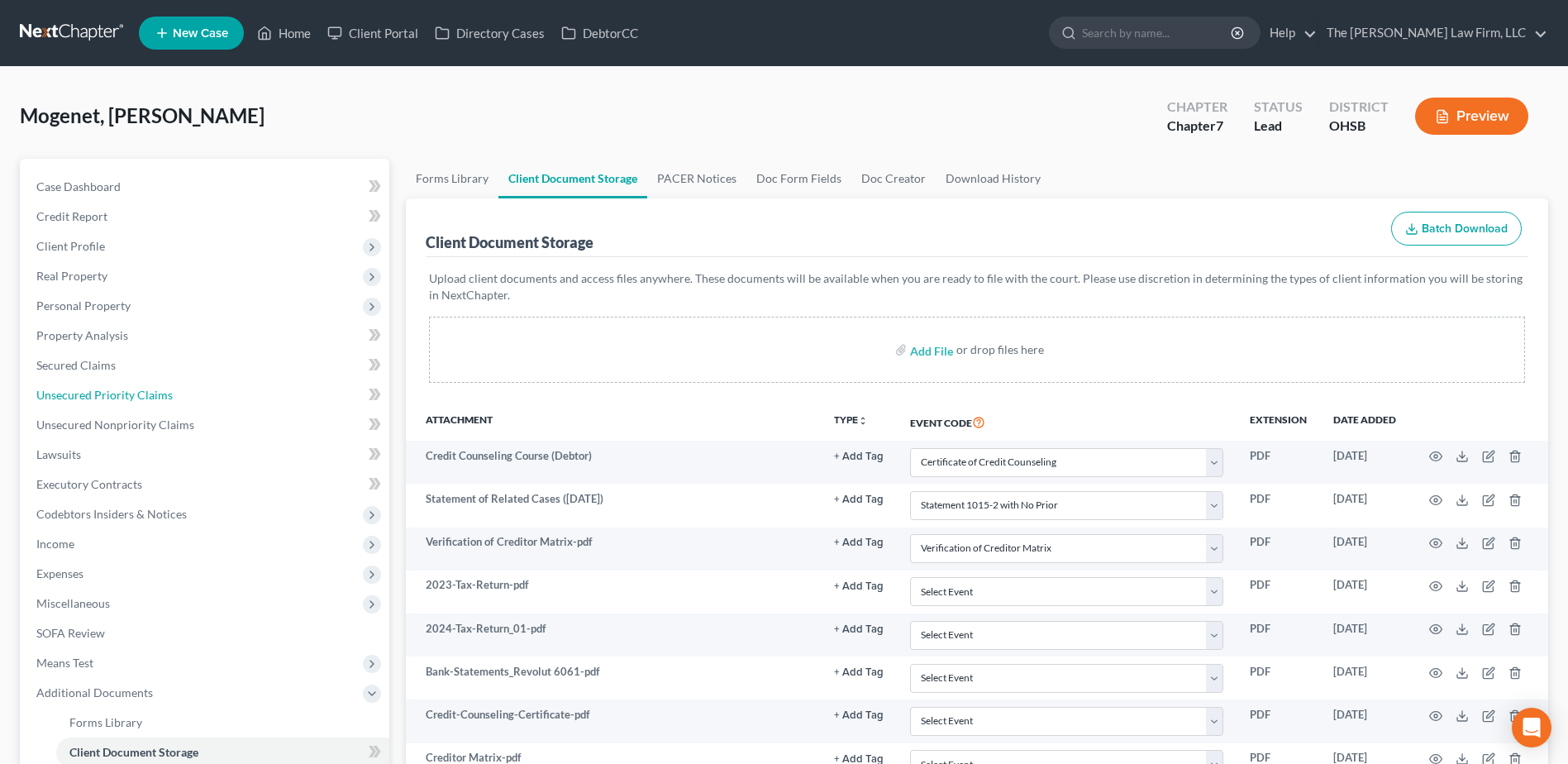
click at [131, 406] on link "Unsecured Priority Claims" at bounding box center [206, 395] width 366 height 29
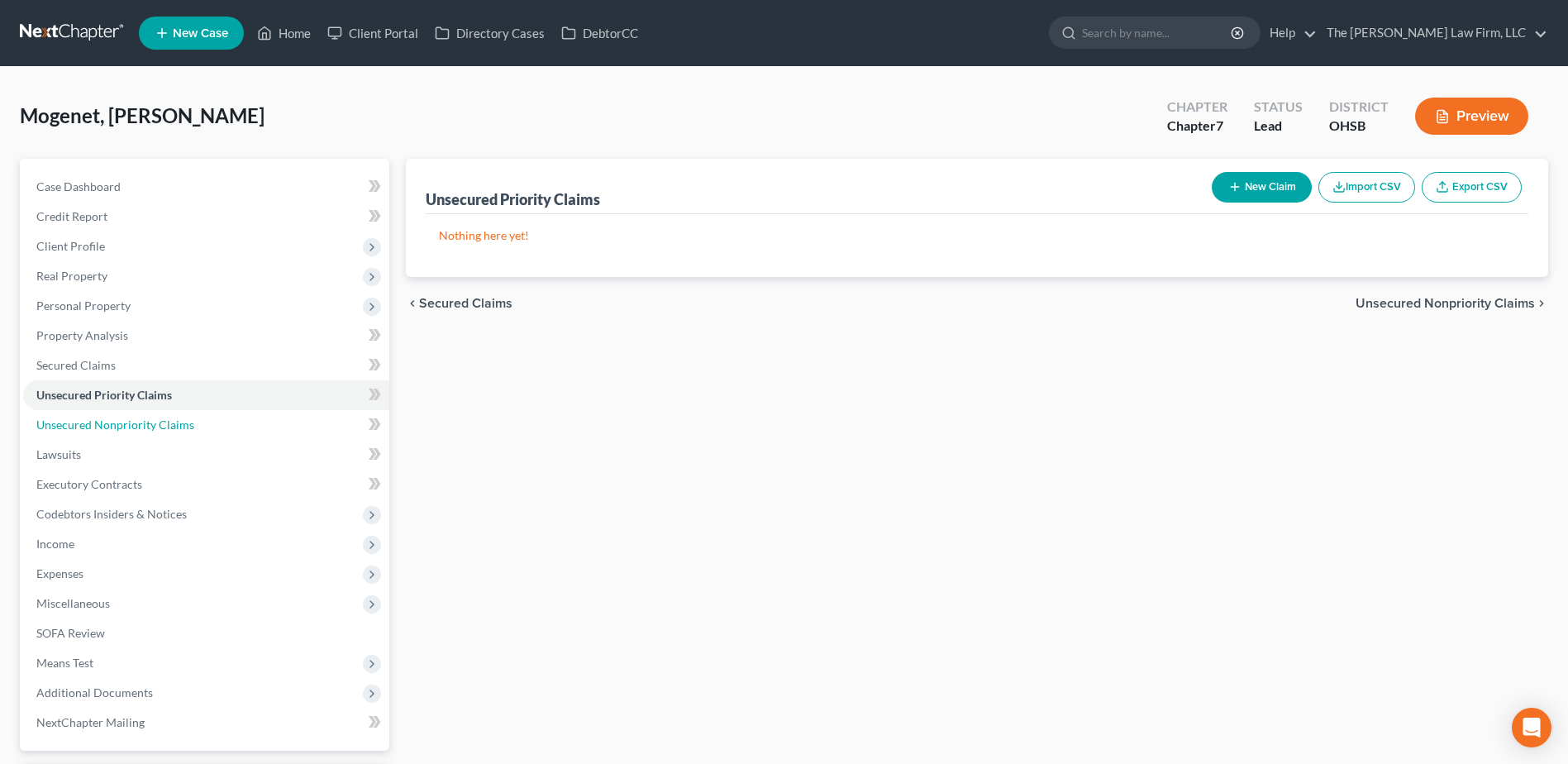
click at [131, 422] on span "Unsecured Nonpriority Claims" at bounding box center [115, 425] width 158 height 14
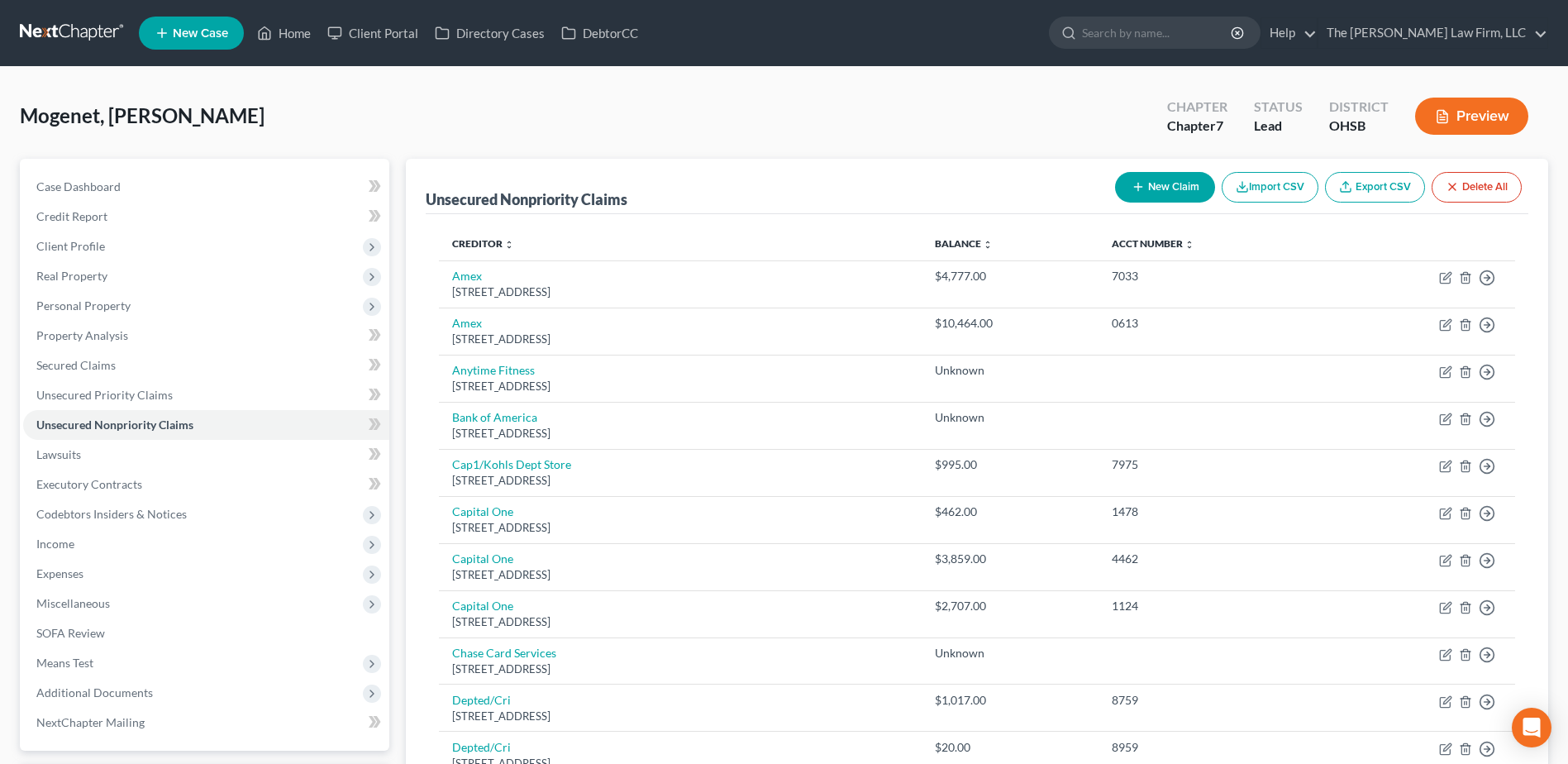
click at [1156, 187] on button "New Claim" at bounding box center [1165, 187] width 100 height 30
select select "0"
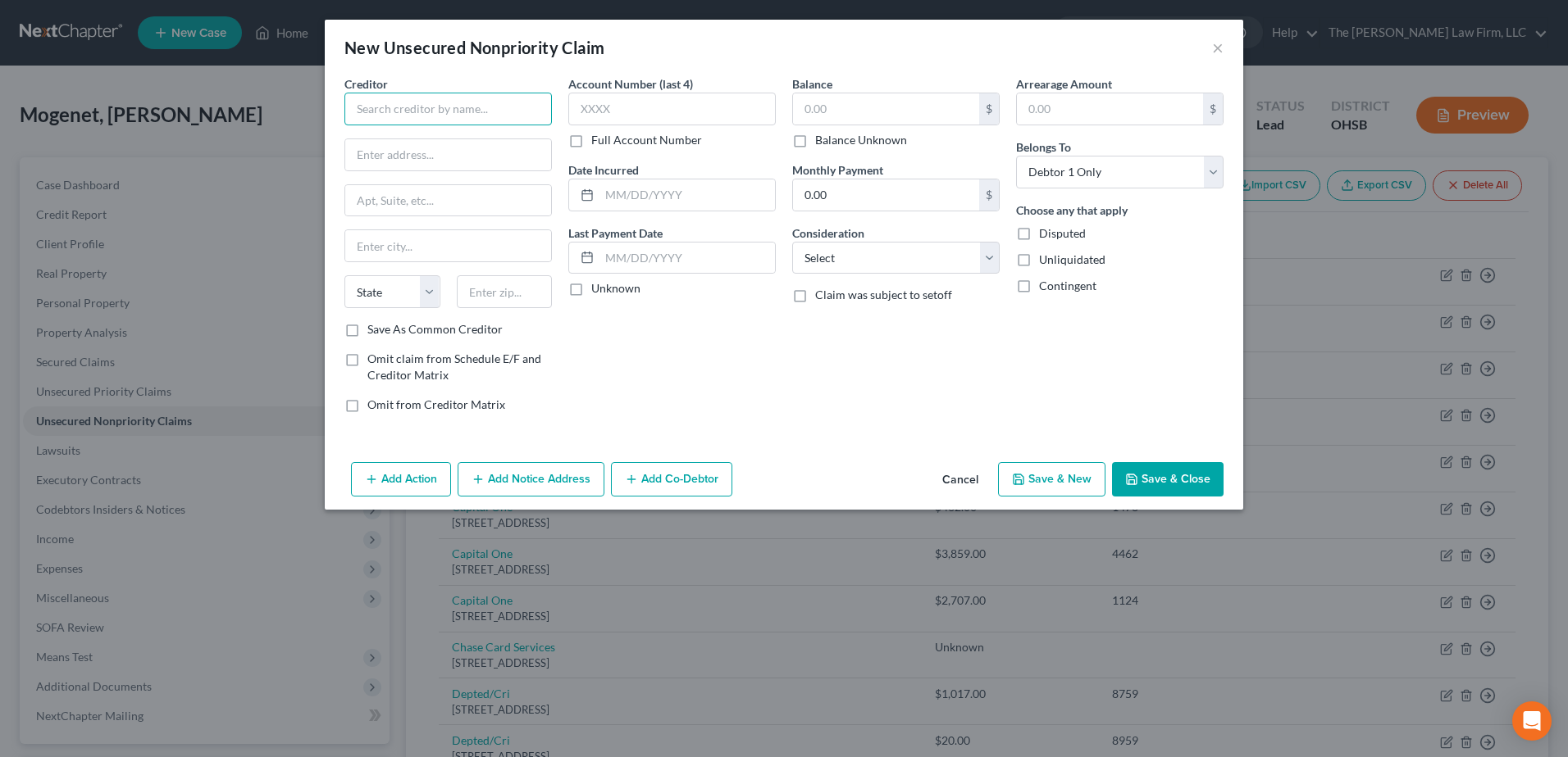
click at [502, 97] on input "text" at bounding box center [448, 109] width 208 height 33
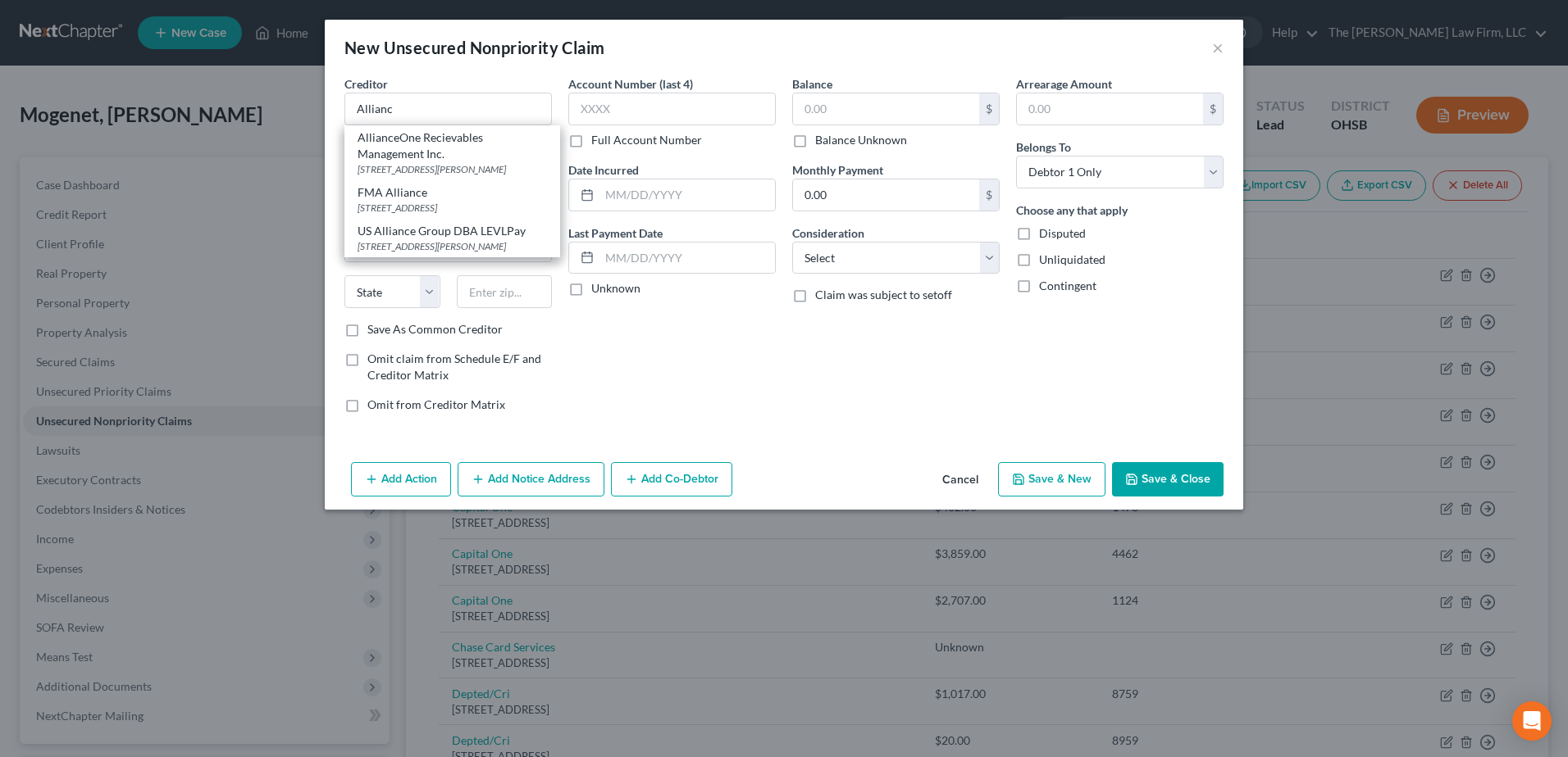
click at [444, 154] on div "AllianceOne Recievables Management Inc." at bounding box center [453, 146] width 189 height 33
type input "AllianceOne Recievables Management Inc."
type input "3043 Walton Rd"
type input "Ste 201"
type input "Plymouth Meeting"
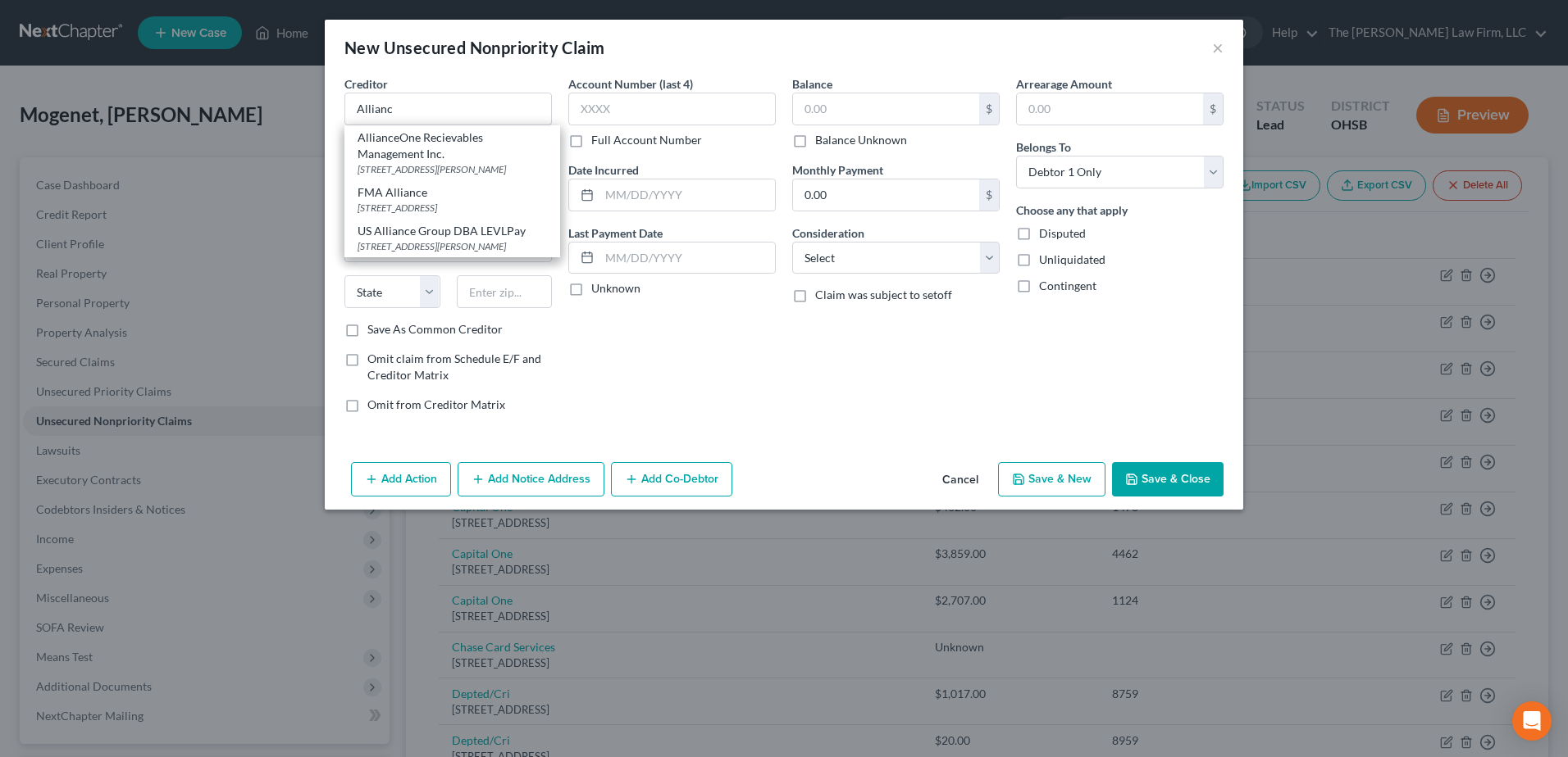
select select "39"
type input "19462"
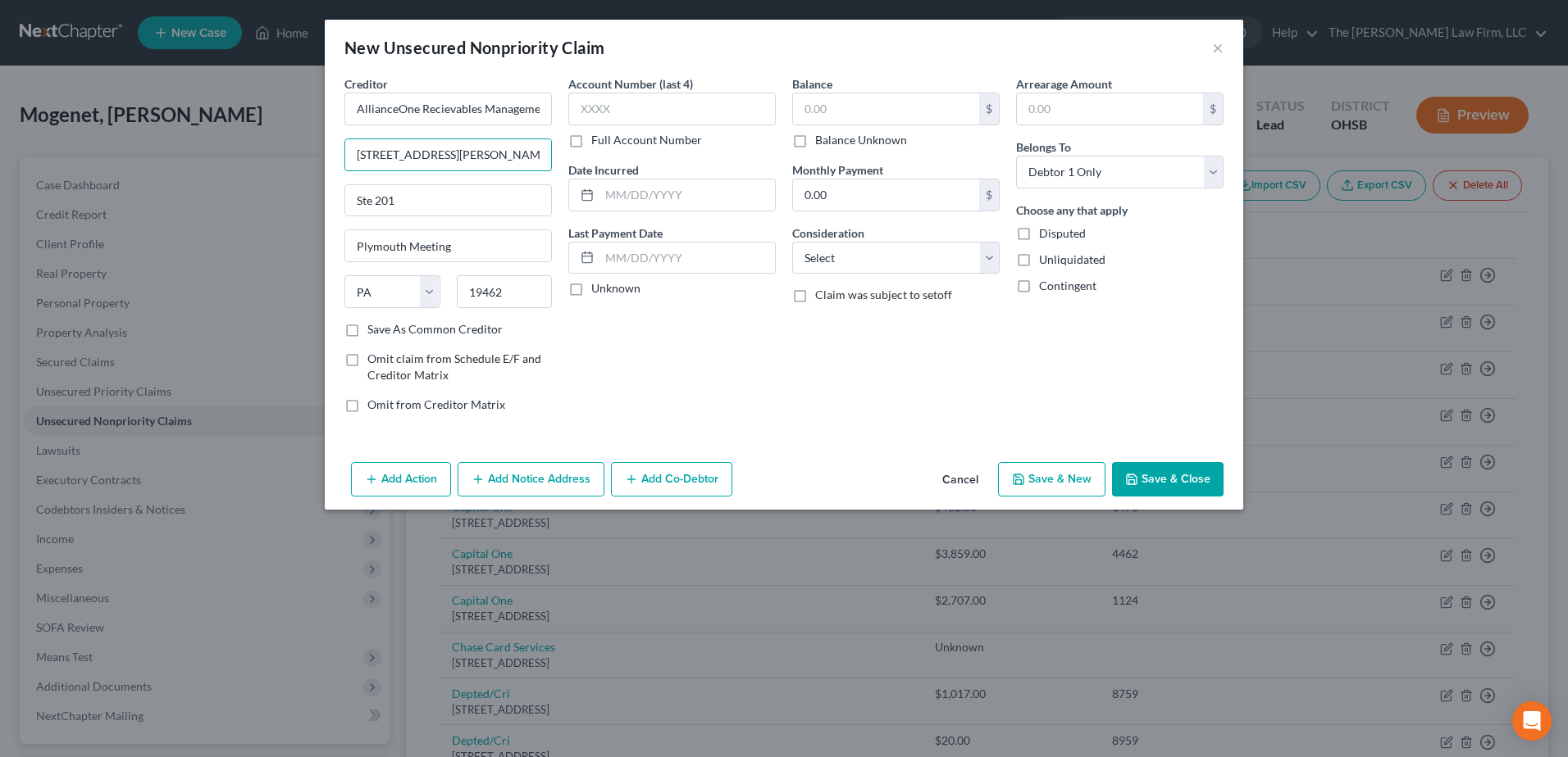
click at [467, 154] on input "3043 Walton Rd" at bounding box center [448, 155] width 206 height 31
type input "3 Valley Square"
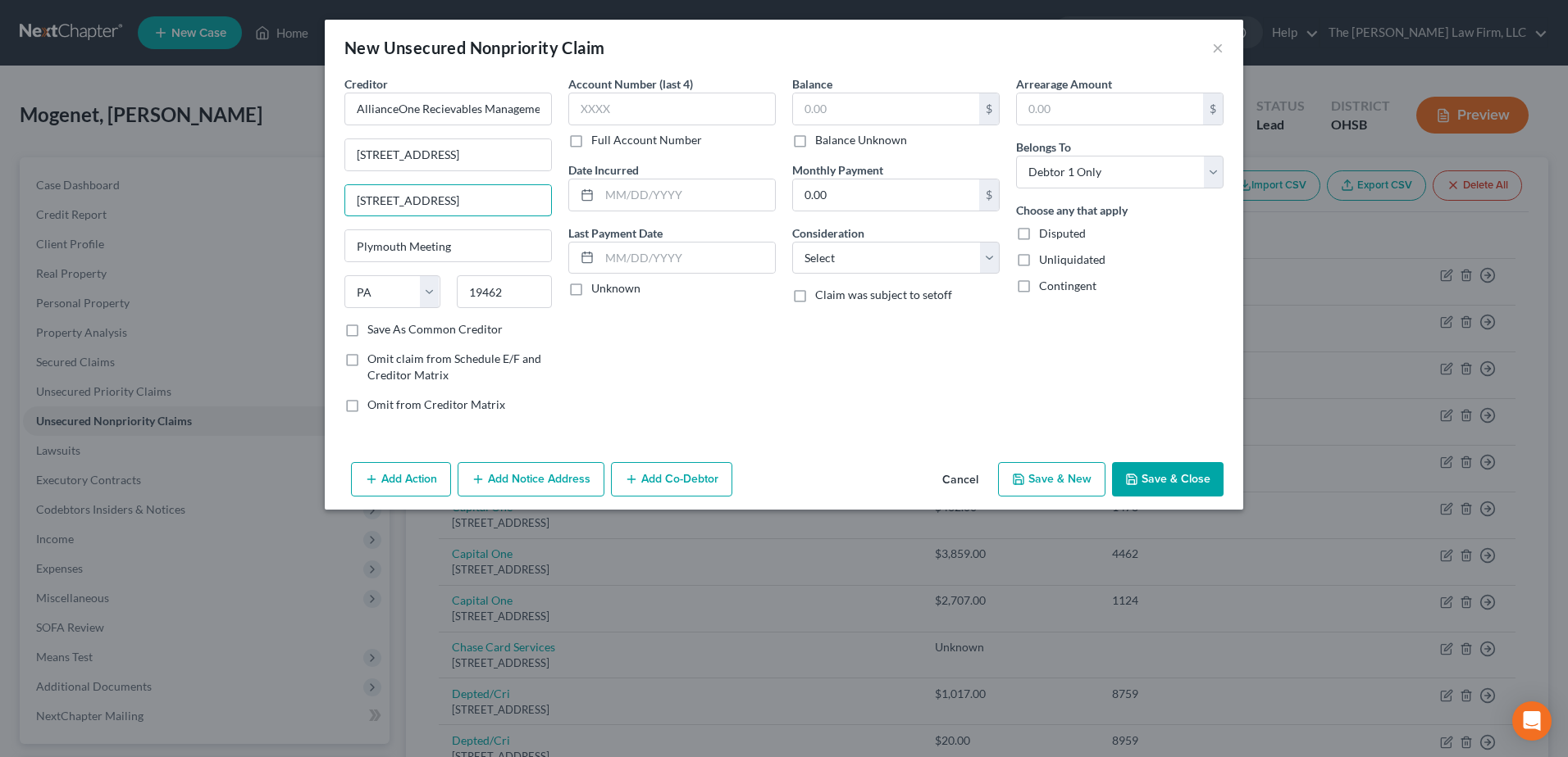
type input "512 Township Line Road, Suite 301"
type input "19422"
type input "Blue Bell"
drag, startPoint x: 874, startPoint y: 258, endPoint x: 871, endPoint y: 275, distance: 17.3
click at [874, 258] on select "Select Cable / Satellite Services Collection Agency Credit Card Debt Debt Couns…" at bounding box center [895, 258] width 208 height 33
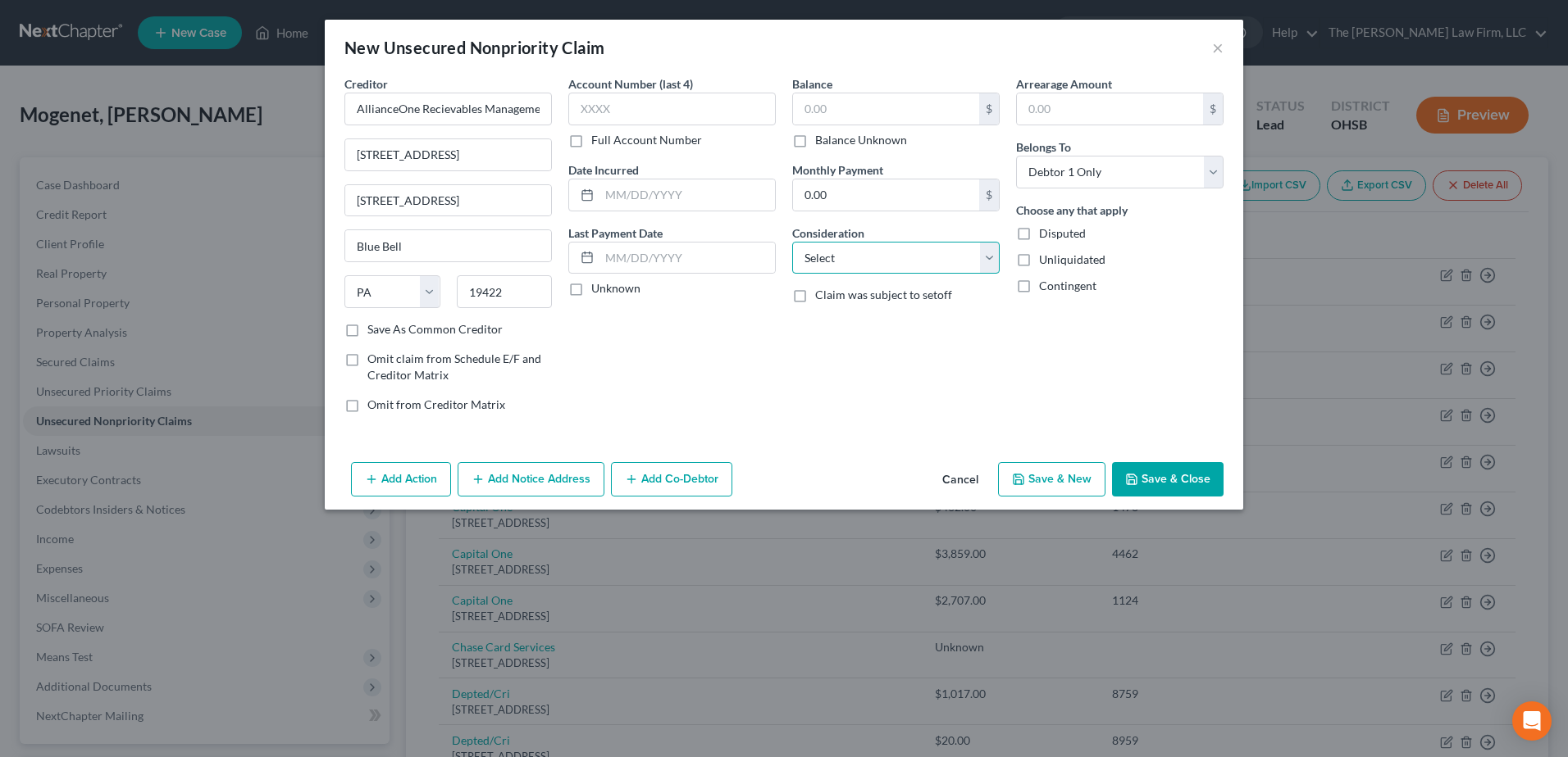
select select "1"
click at [792, 242] on select "Select Cable / Satellite Services Collection Agency Credit Card Debt Debt Couns…" at bounding box center [895, 258] width 208 height 33
click at [815, 141] on label "Balance Unknown" at bounding box center [861, 140] width 92 height 17
click at [822, 141] on input "Balance Unknown" at bounding box center [827, 137] width 11 height 11
checkbox input "true"
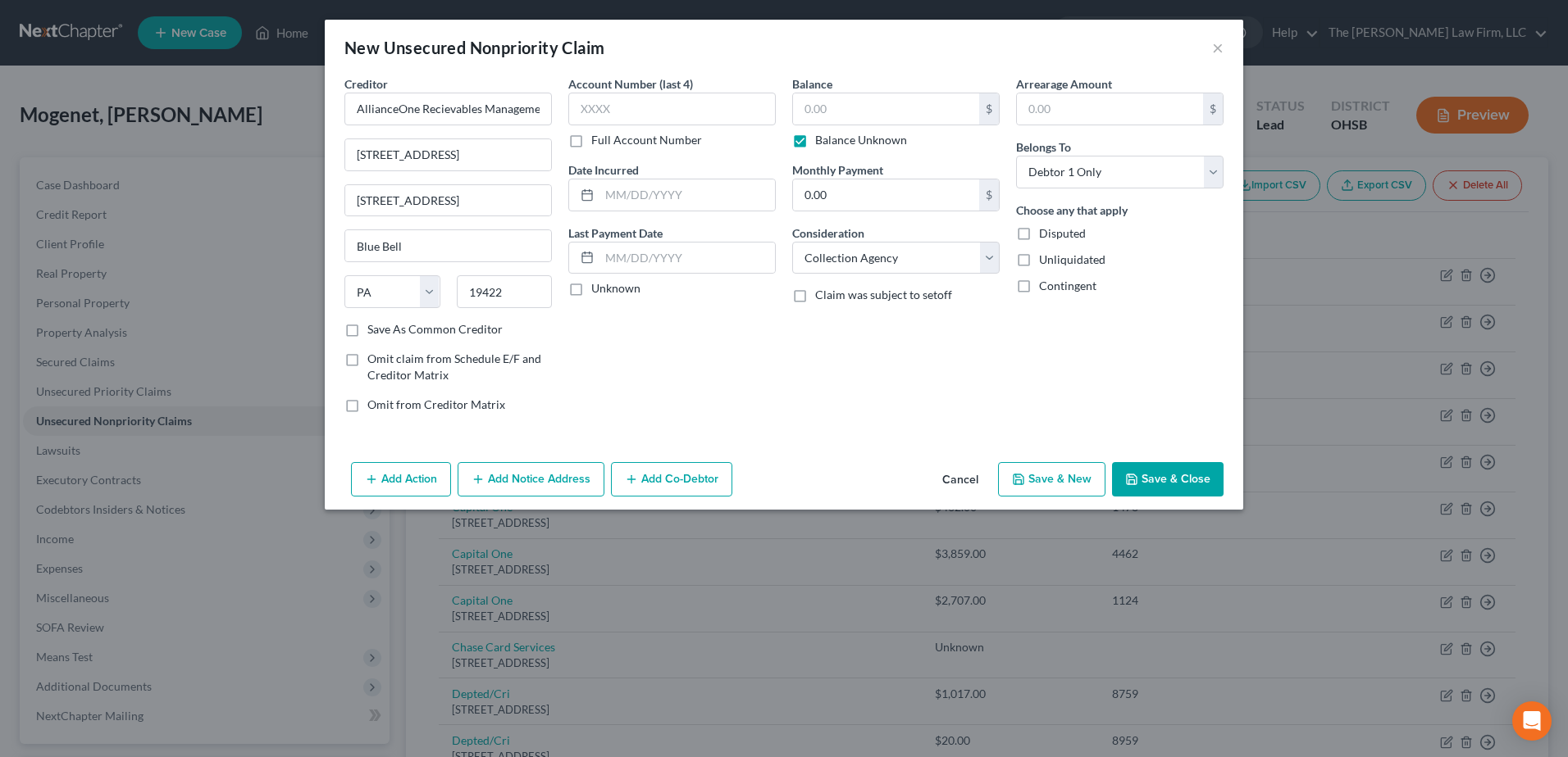
type input "0.00"
click at [591, 289] on label "Unknown" at bounding box center [616, 288] width 49 height 17
click at [598, 289] on input "Unknown" at bounding box center [603, 285] width 11 height 11
checkbox input "true"
click at [1148, 480] on button "Save & Close" at bounding box center [1168, 479] width 111 height 34
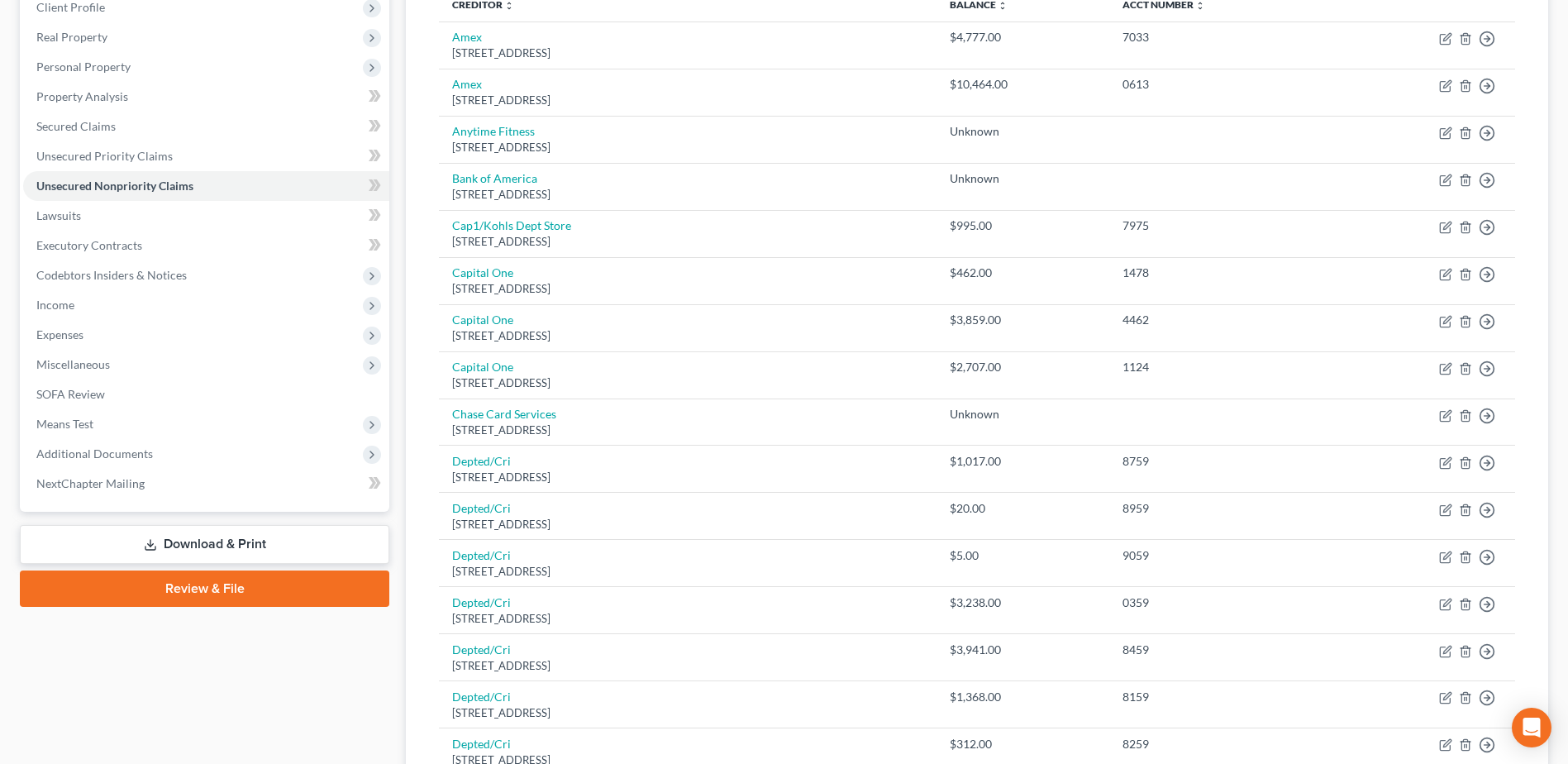
scroll to position [497, 0]
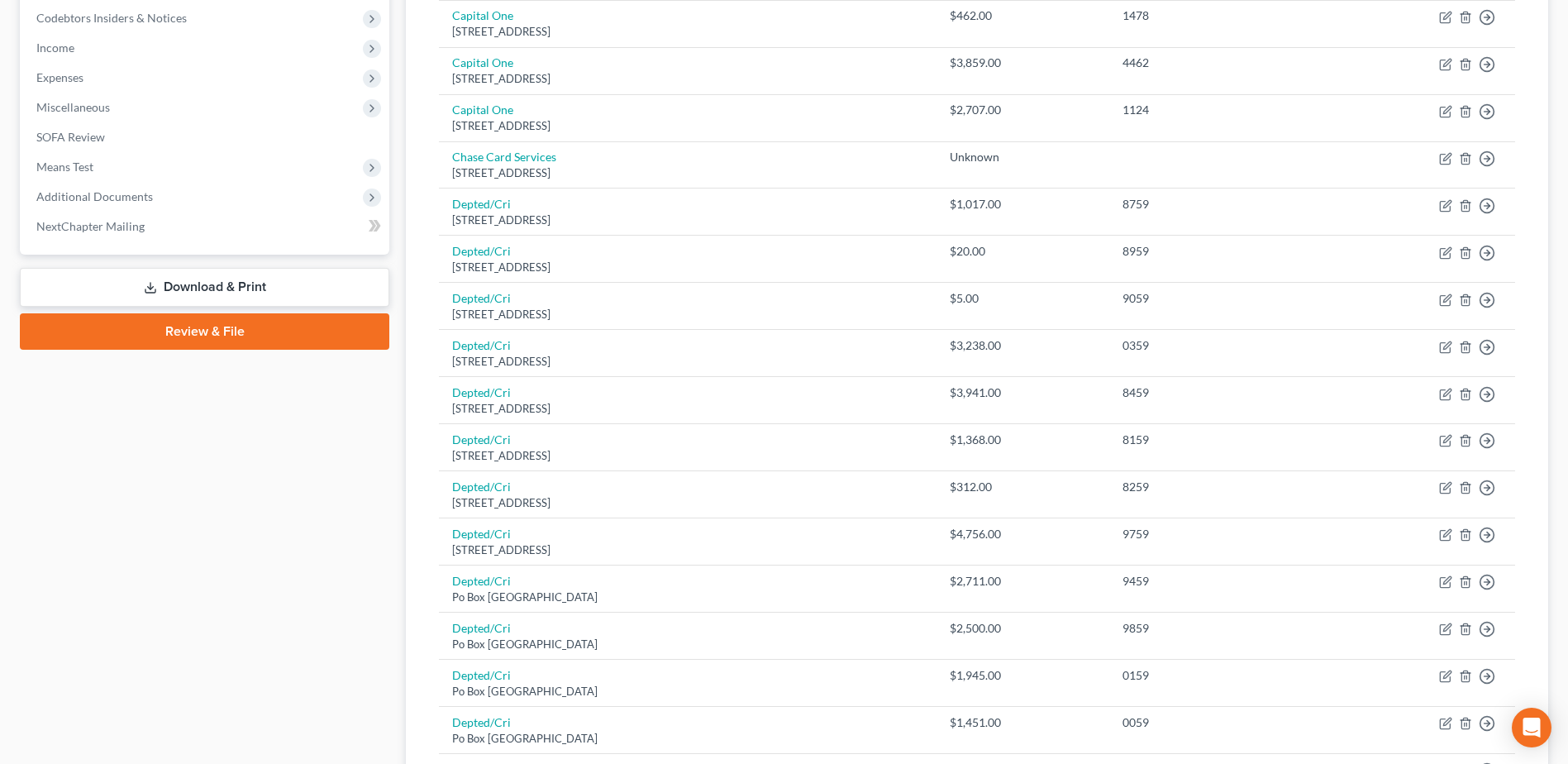
drag, startPoint x: 139, startPoint y: 204, endPoint x: 142, endPoint y: 230, distance: 26.2
click at [139, 204] on span "Additional Documents" at bounding box center [206, 196] width 366 height 29
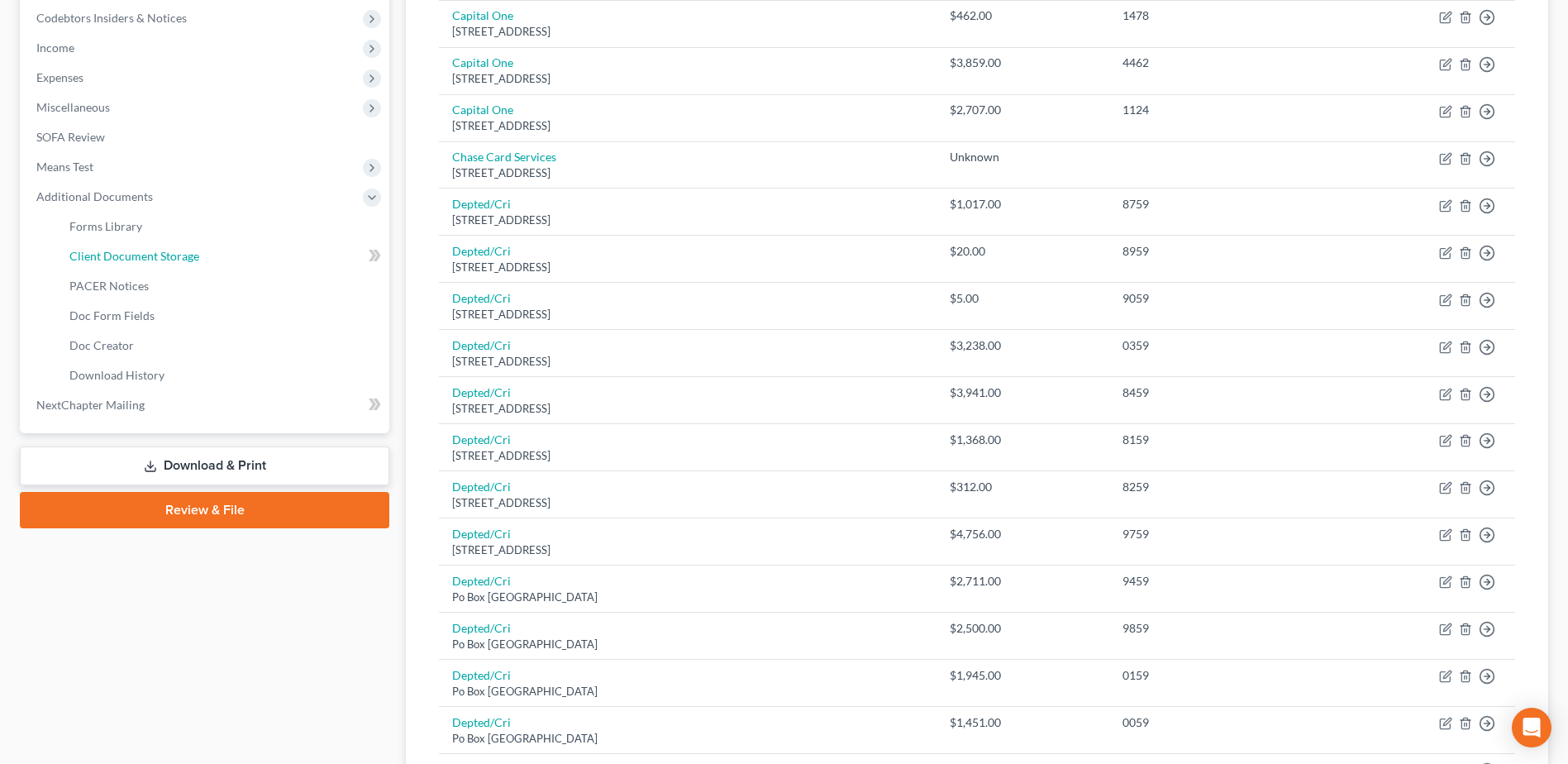
click at [142, 259] on span "Client Document Storage" at bounding box center [135, 256] width 130 height 14
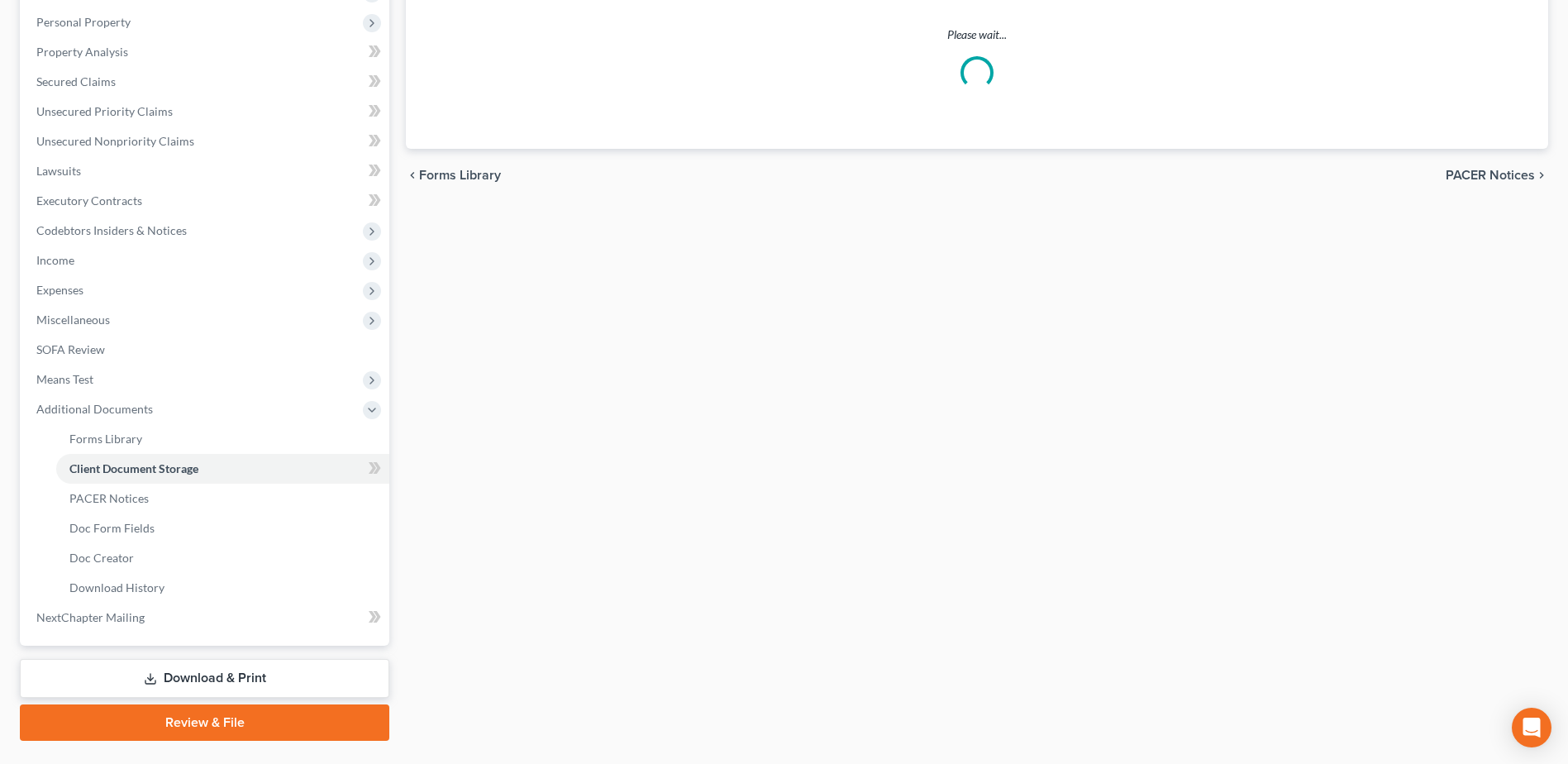
select select "7"
select select "52"
select select "61"
select select "37"
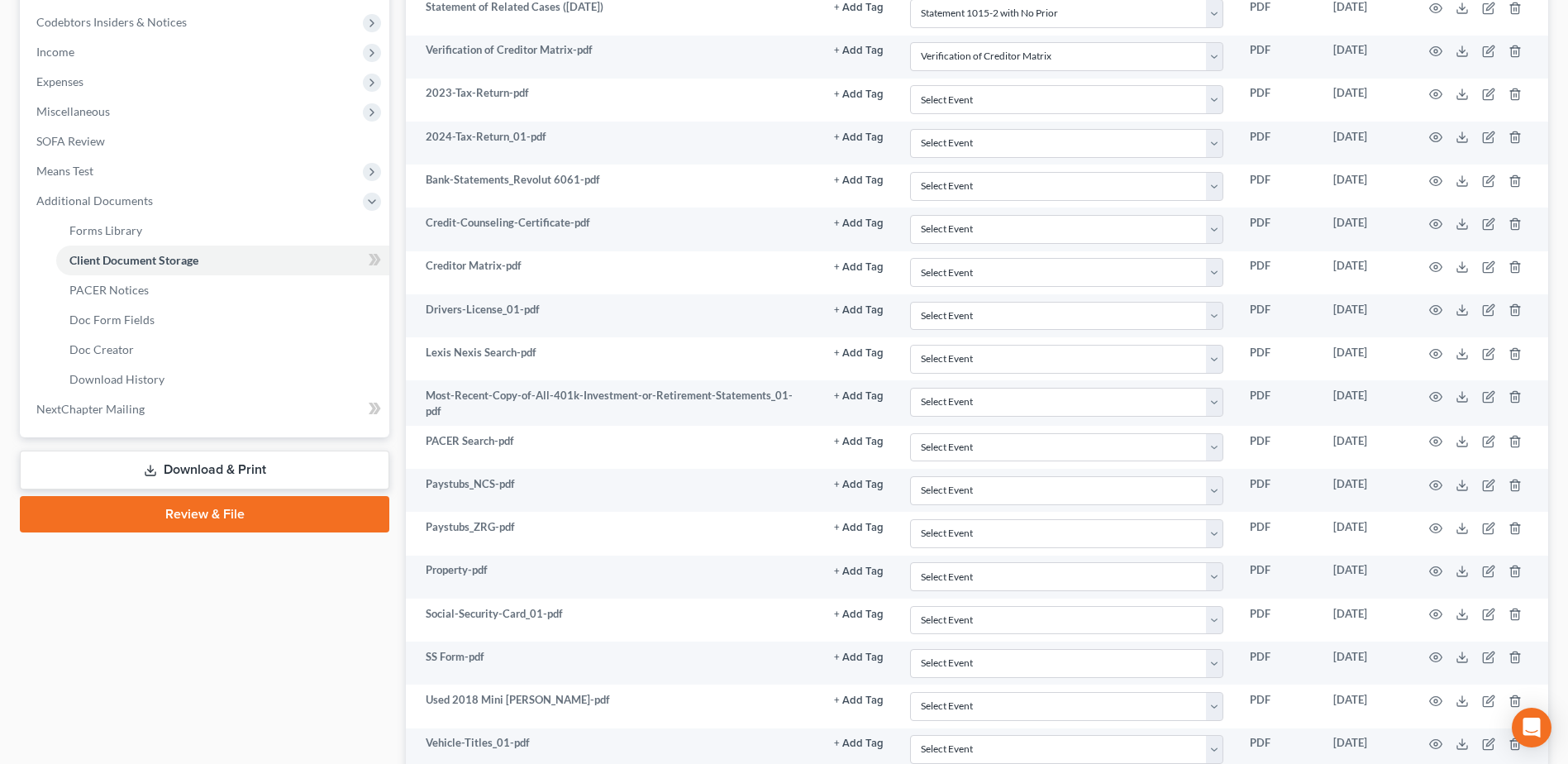
scroll to position [497, 0]
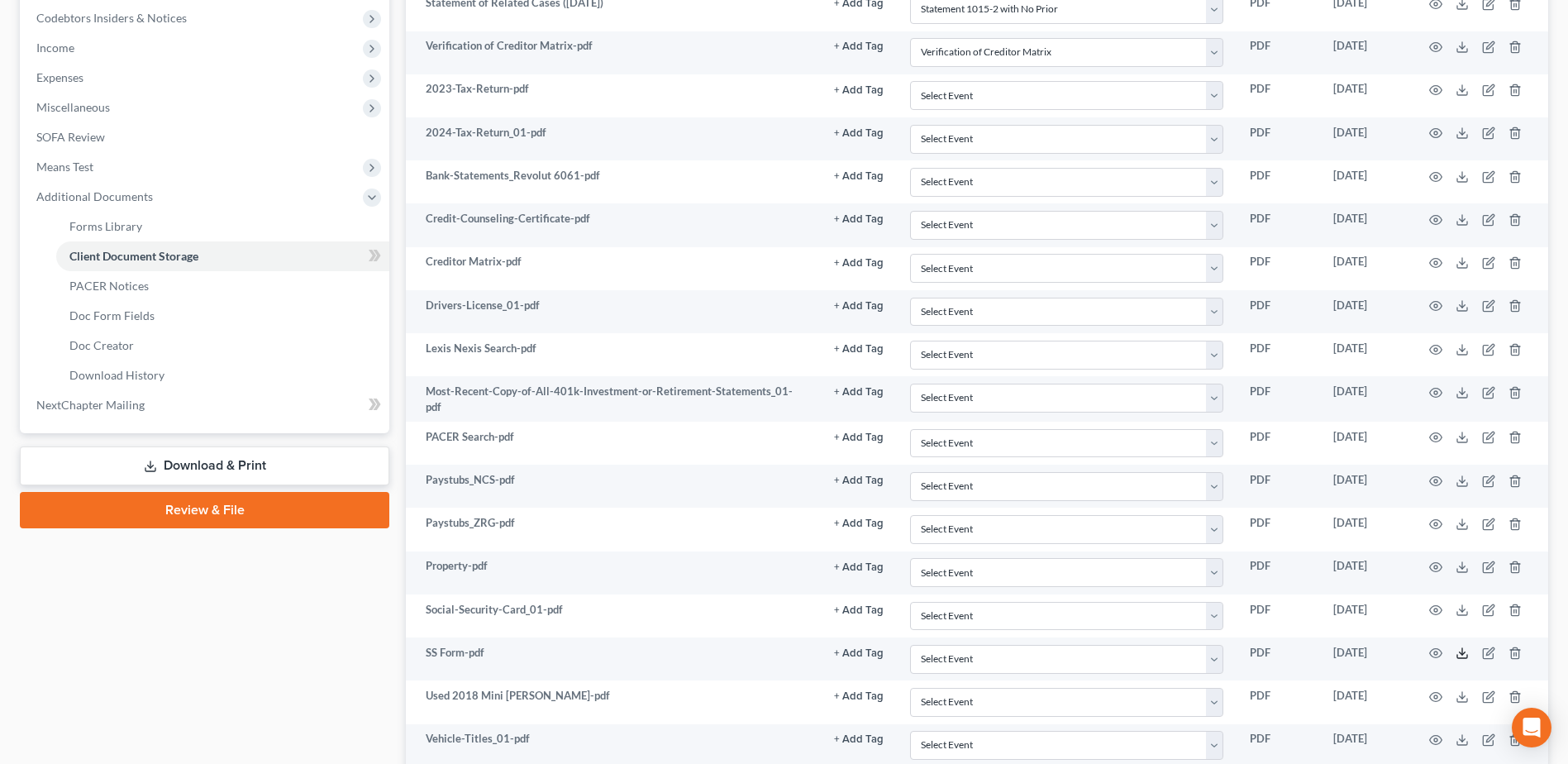
click at [1183, 648] on icon at bounding box center [1462, 653] width 13 height 13
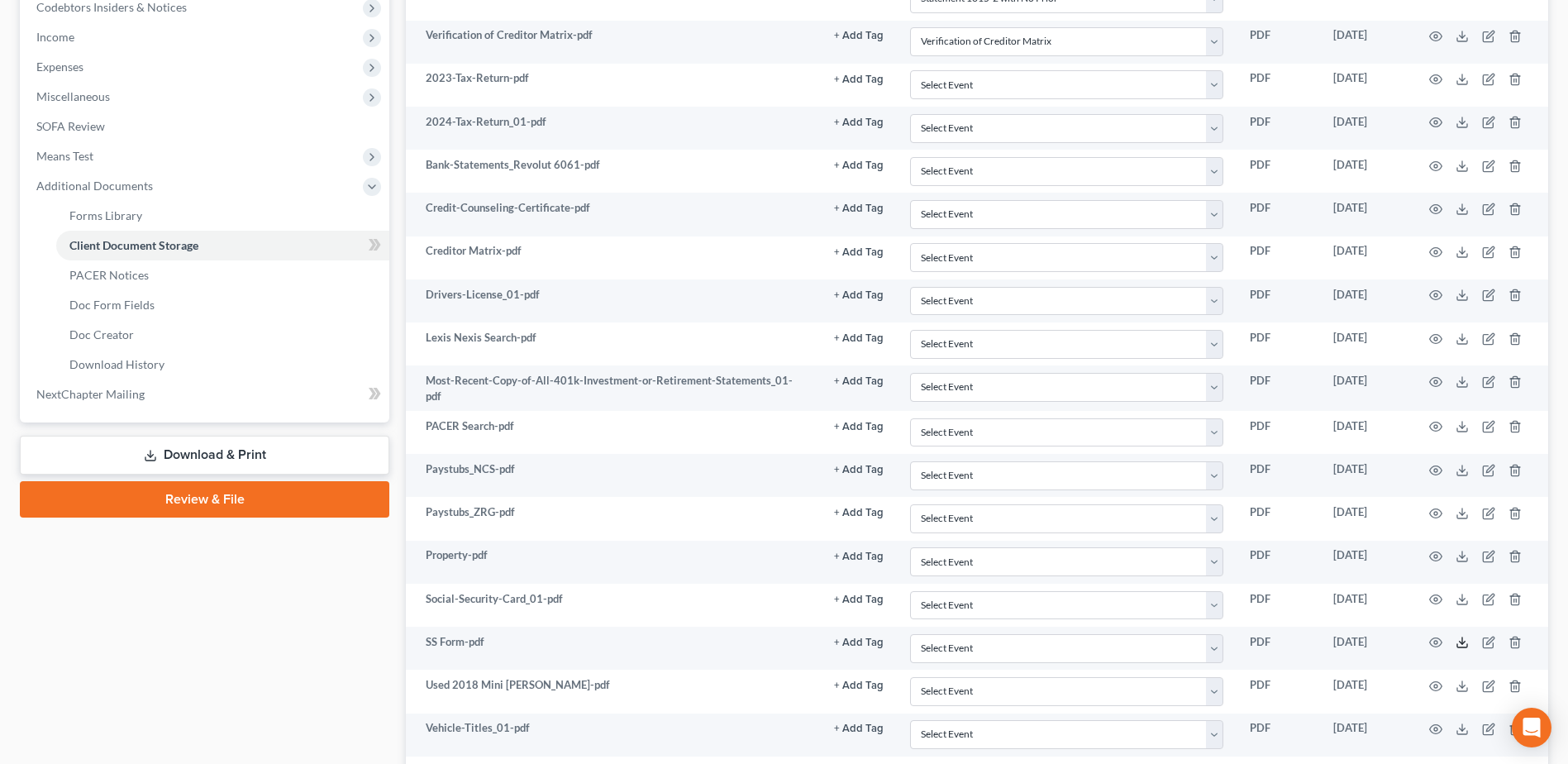
scroll to position [547, 0]
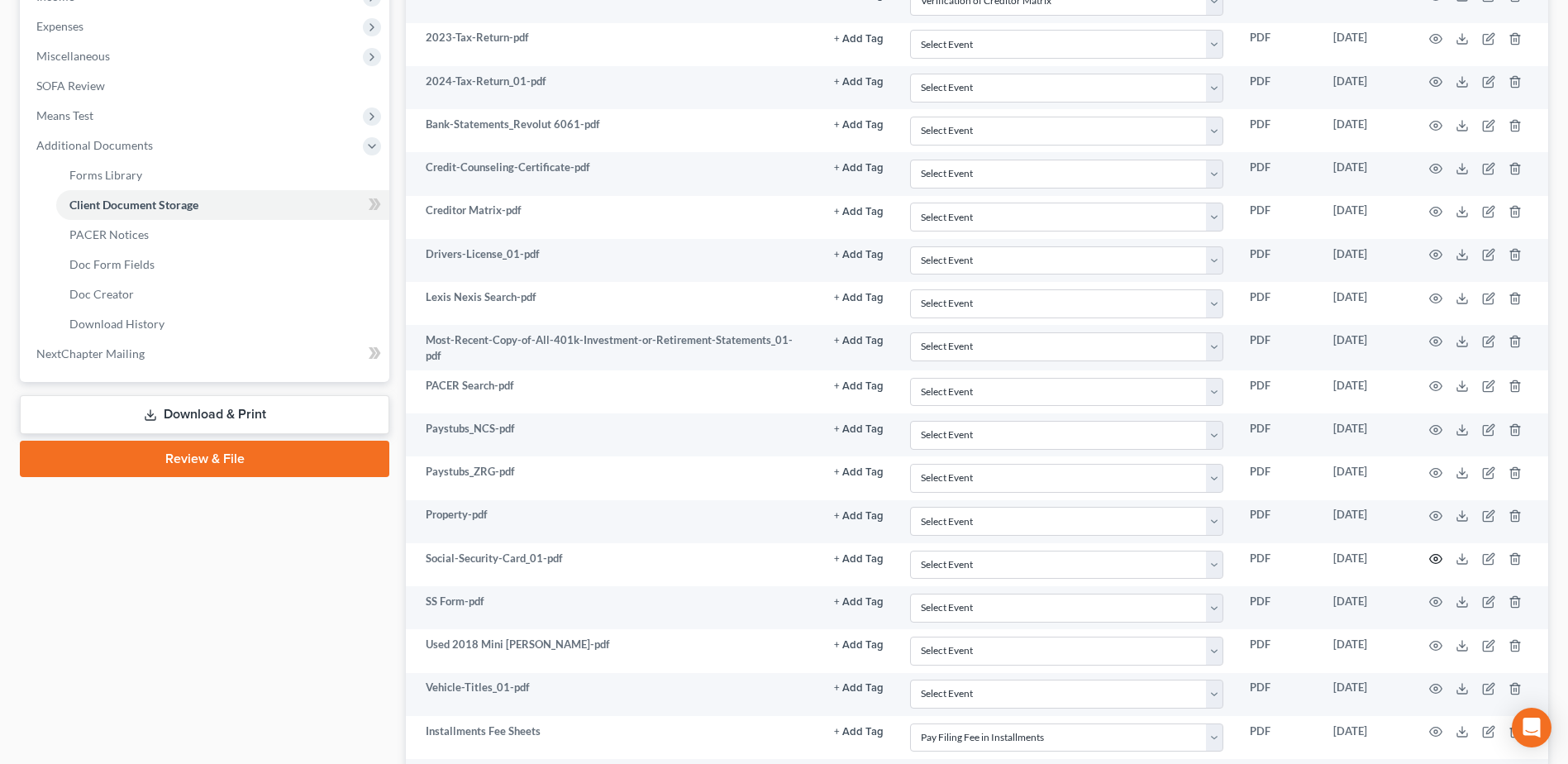
click at [1183, 556] on icon "button" at bounding box center [1435, 559] width 13 height 13
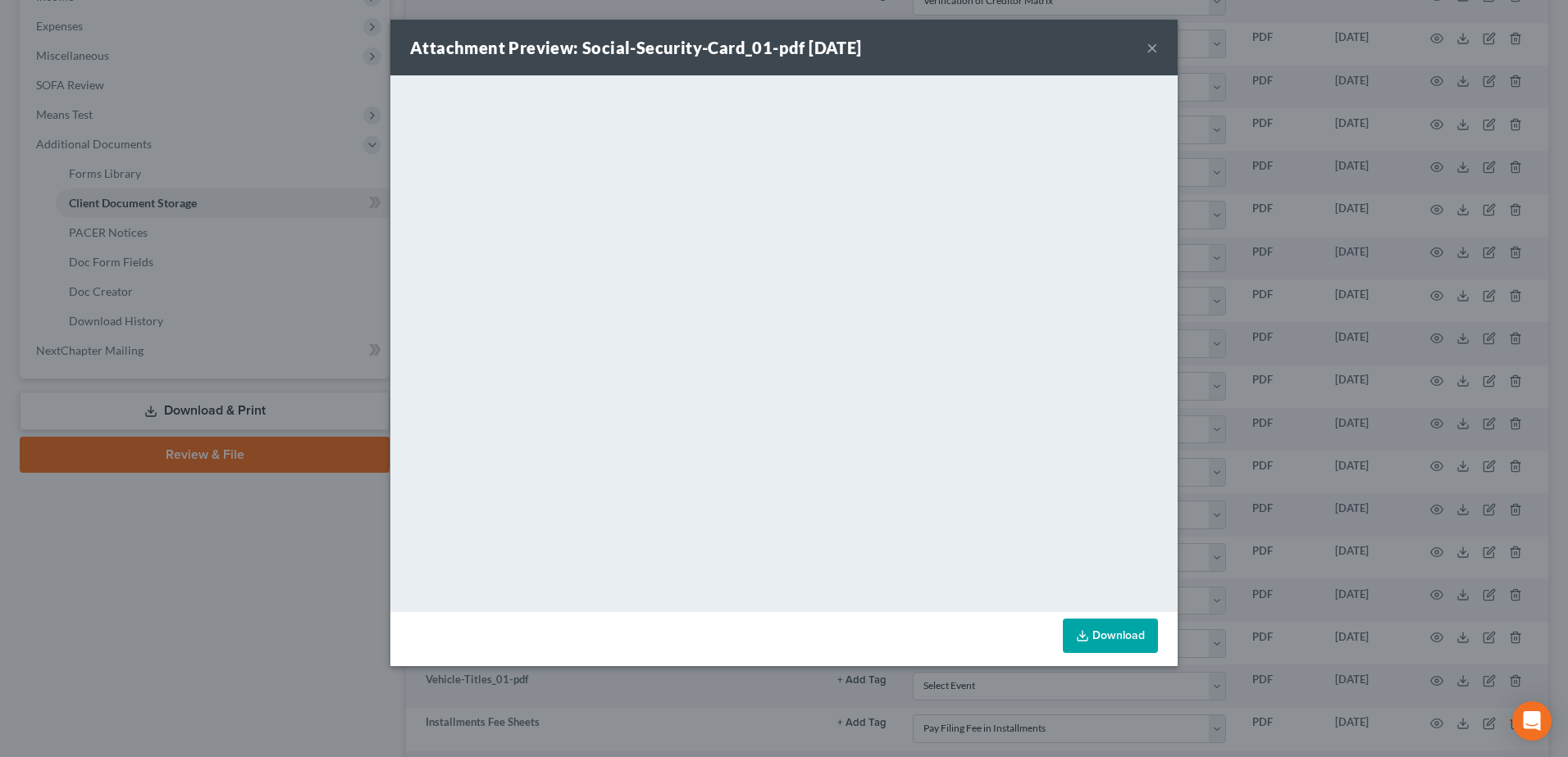
click at [1153, 49] on button "×" at bounding box center [1152, 48] width 11 height 19
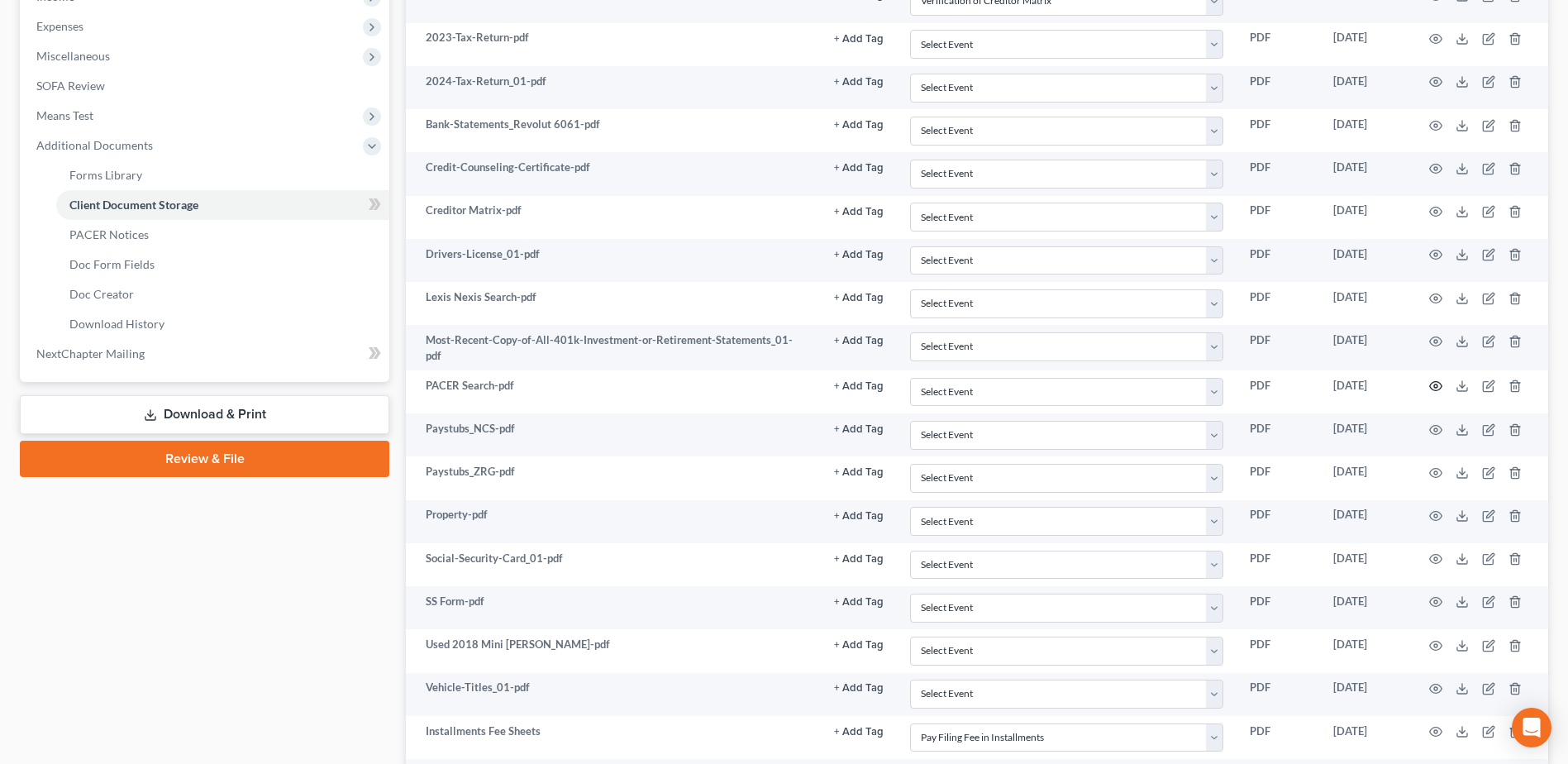
click at [1183, 383] on icon "button" at bounding box center [1435, 386] width 13 height 13
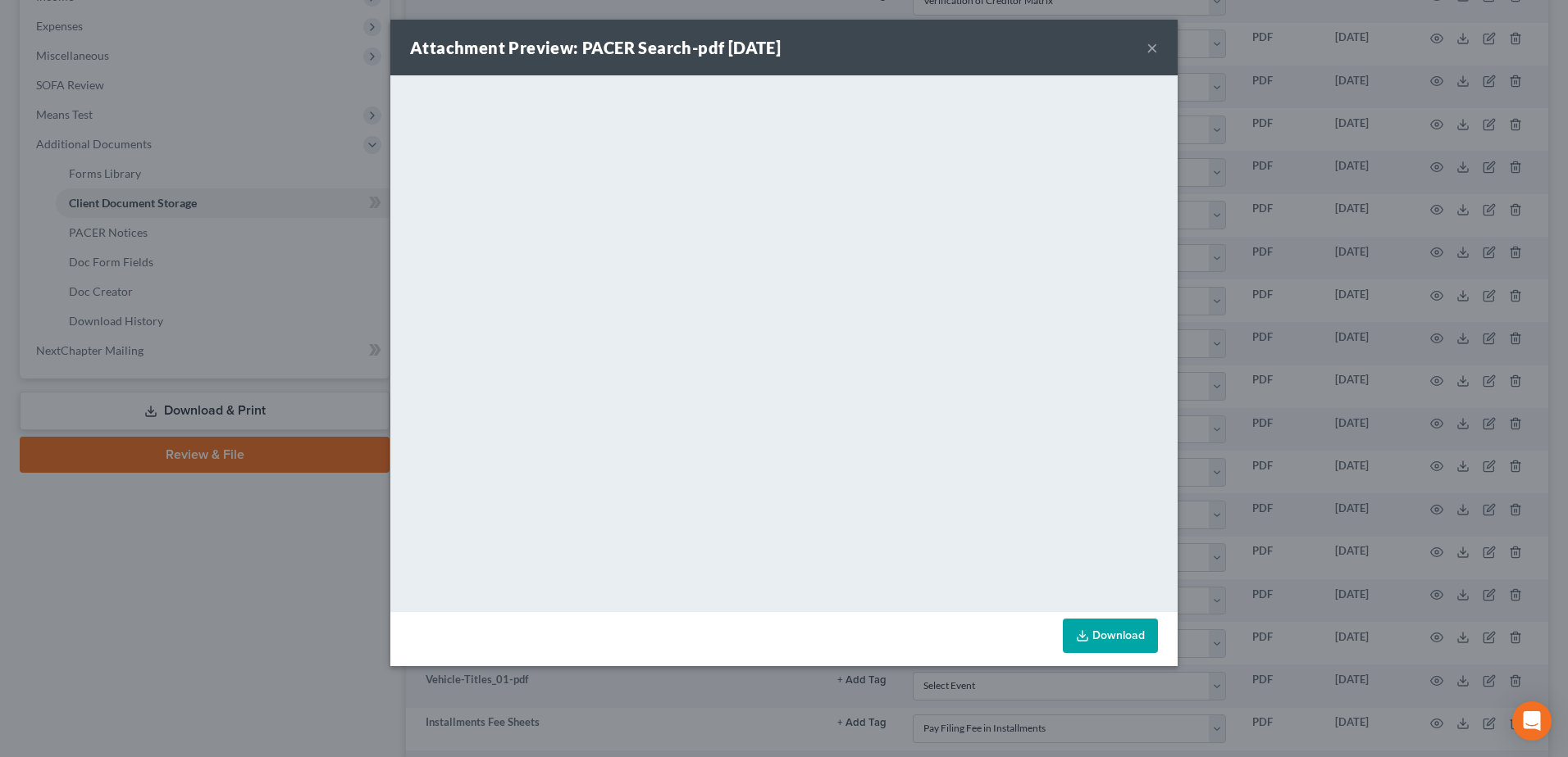
click at [1155, 45] on button "×" at bounding box center [1152, 48] width 11 height 19
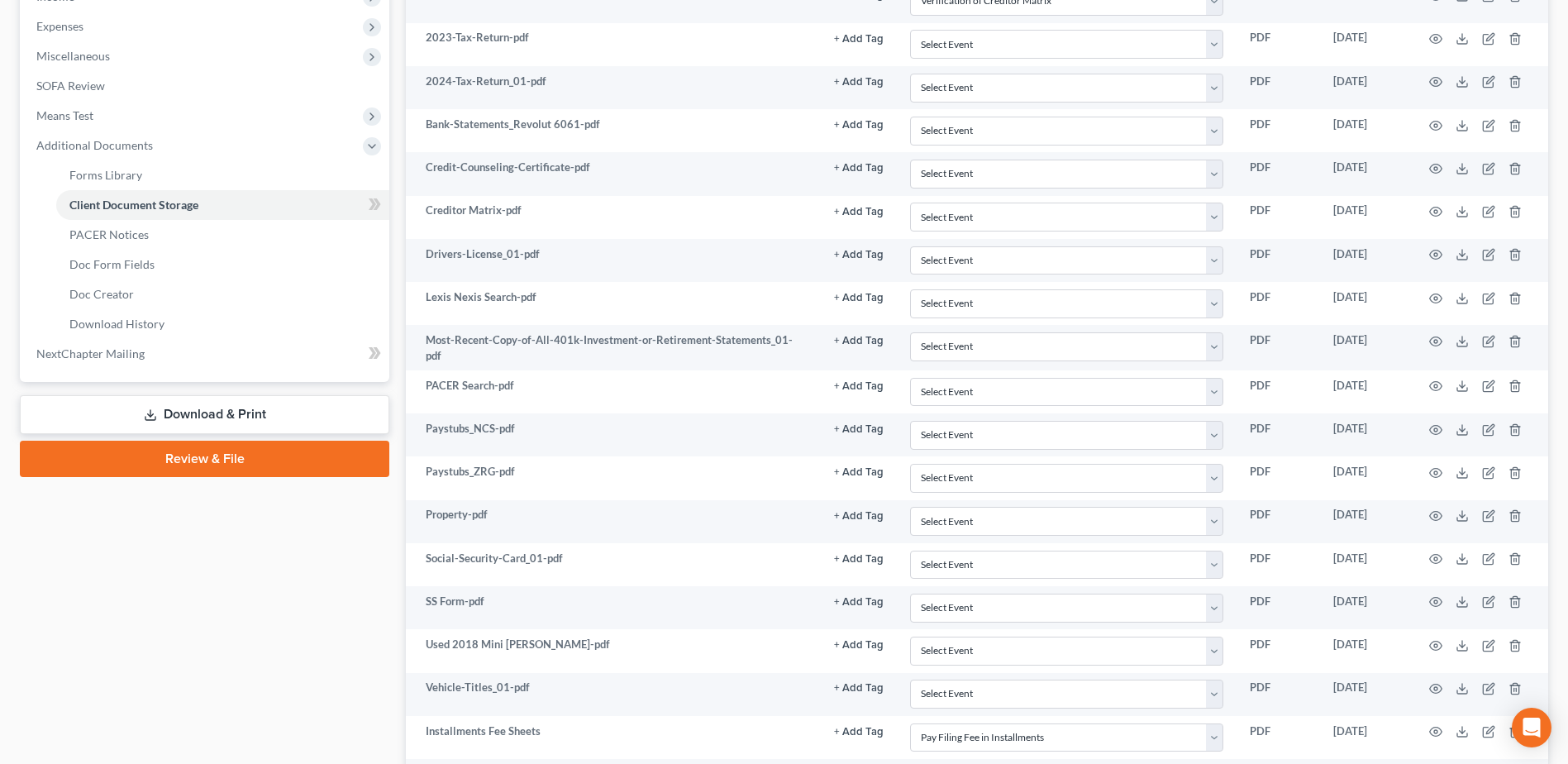
click at [235, 451] on link "Review & File" at bounding box center [204, 459] width 370 height 37
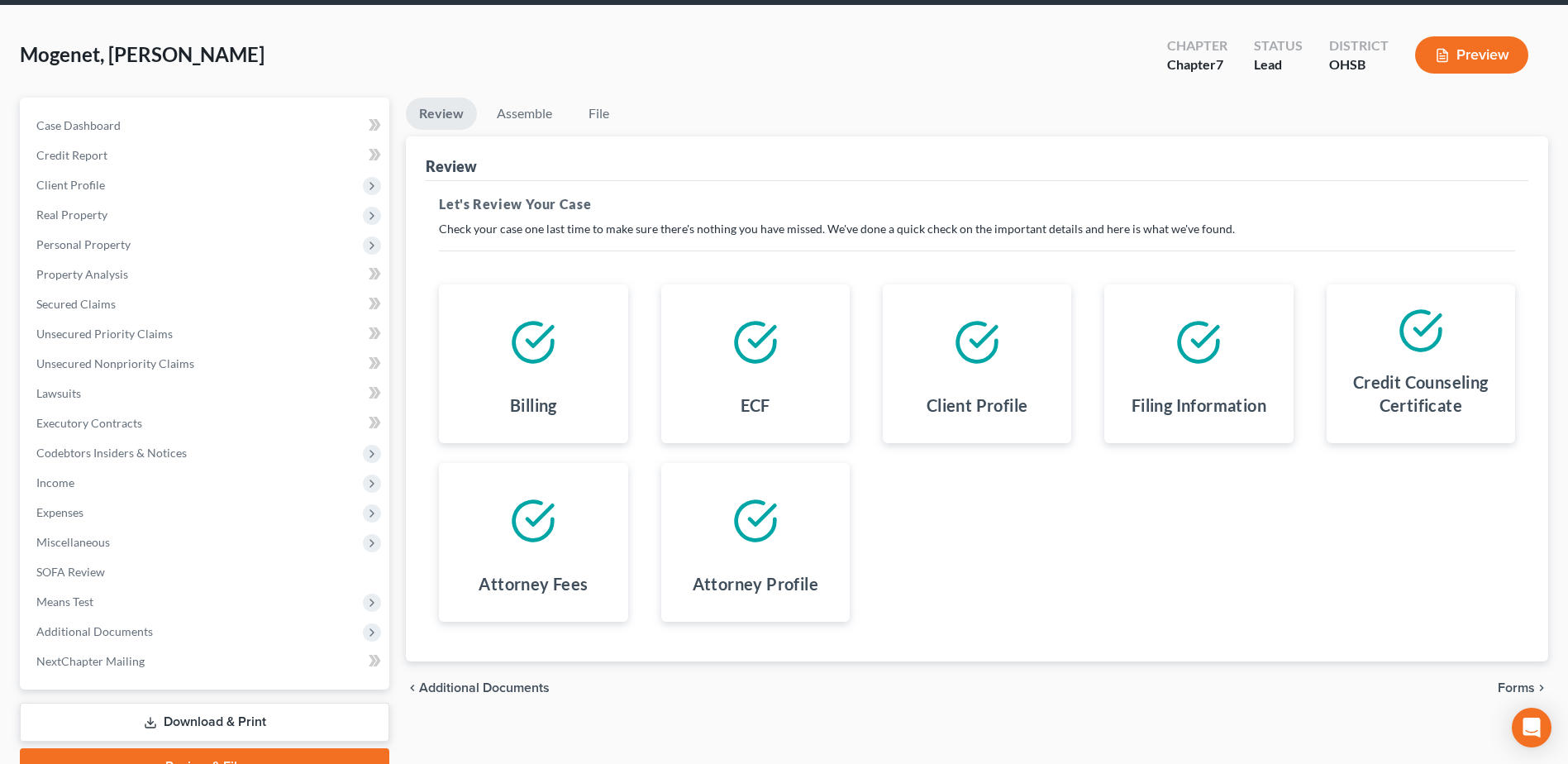
scroll to position [144, 0]
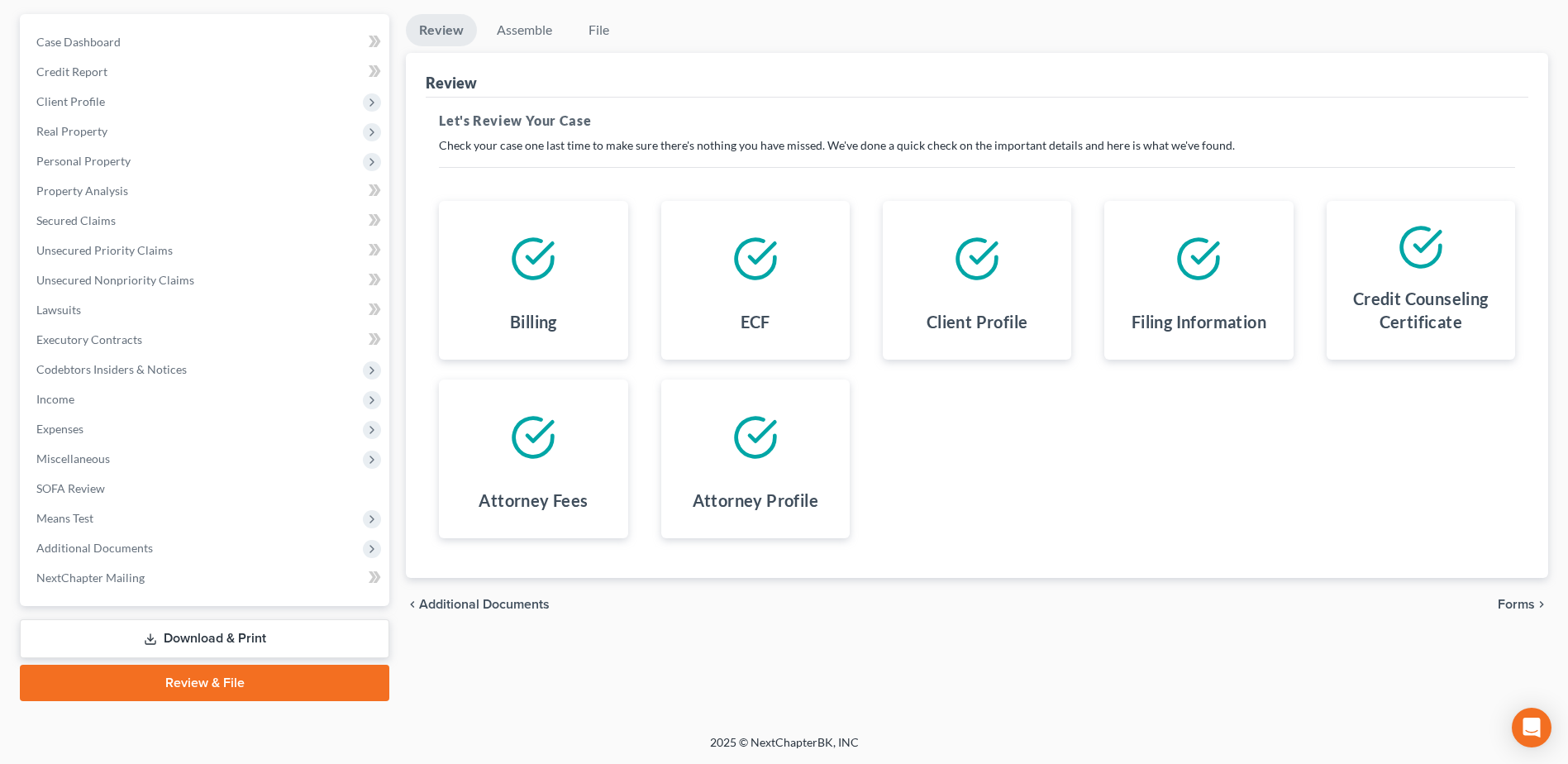
click at [1183, 603] on span "Forms" at bounding box center [1516, 604] width 37 height 13
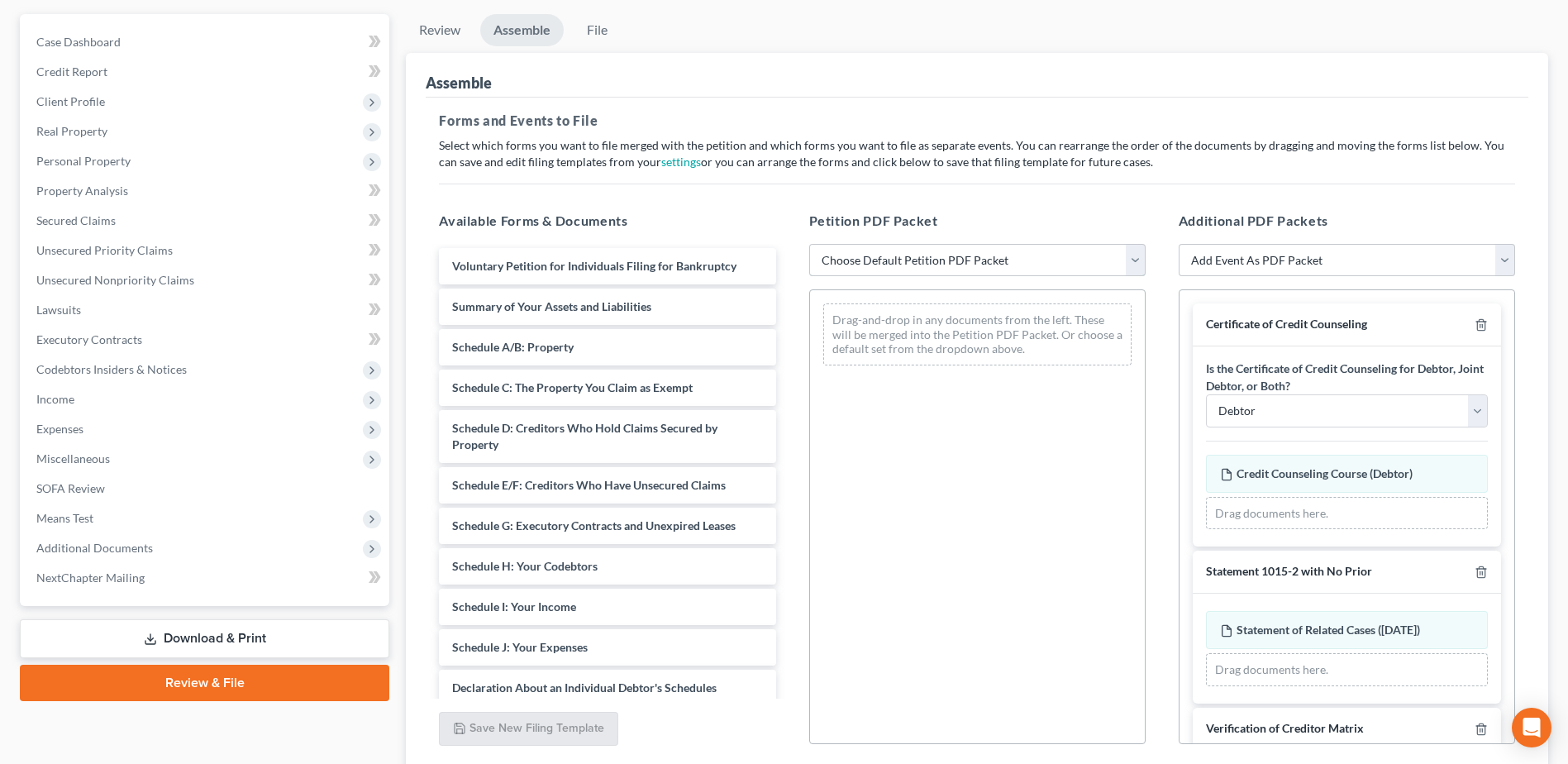
click at [886, 265] on select "Choose Default Petition PDF Packet Emergency Filing (Voluntary Petition and Cre…" at bounding box center [977, 260] width 337 height 33
select select "1"
click at [809, 244] on select "Choose Default Petition PDF Packet Emergency Filing (Voluntary Petition and Cre…" at bounding box center [977, 260] width 337 height 33
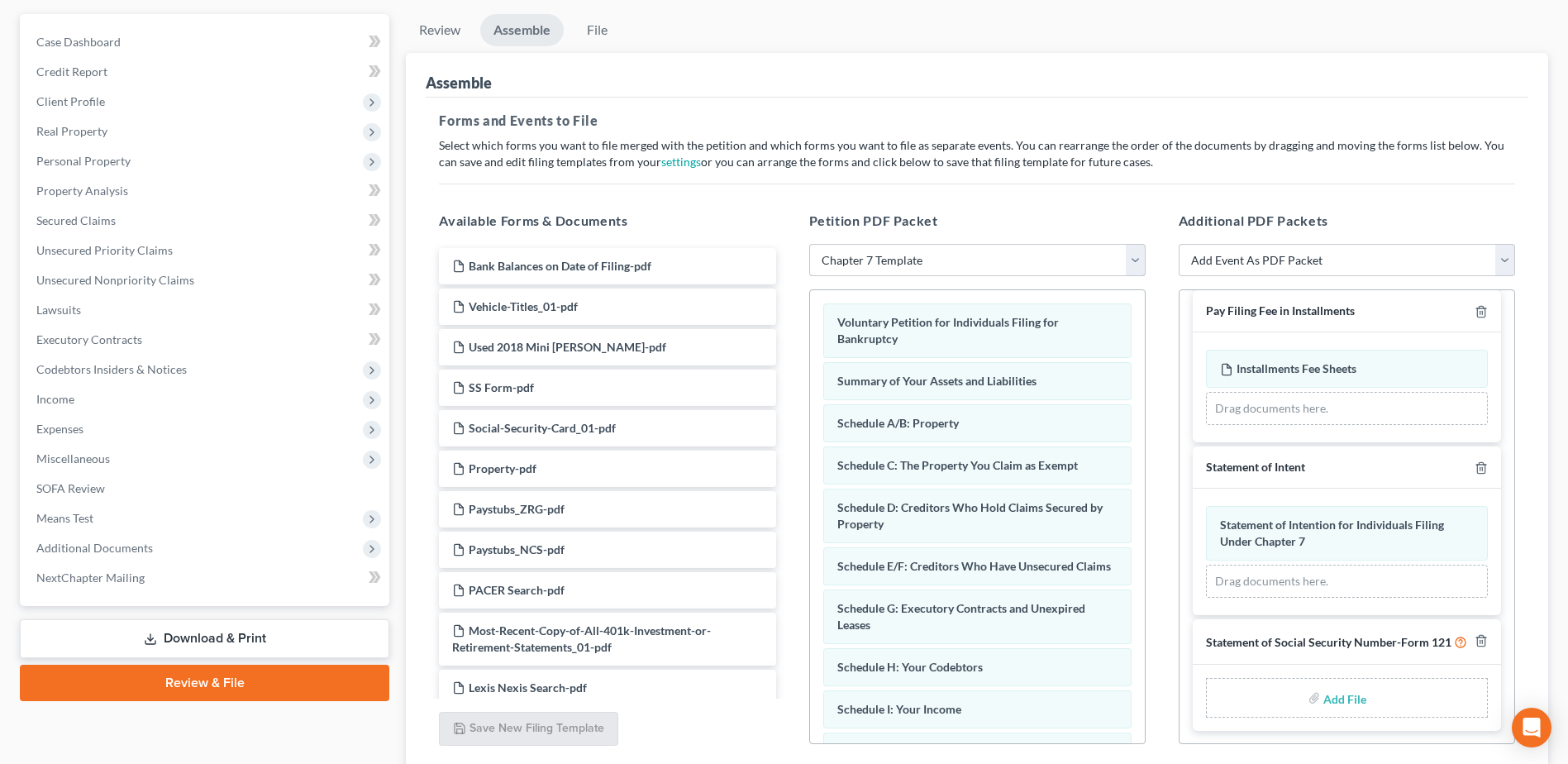
scroll to position [590, 0]
click at [1183, 664] on input "file" at bounding box center [1343, 697] width 40 height 29
type input "C:\fakepath\SS Form.pdf"
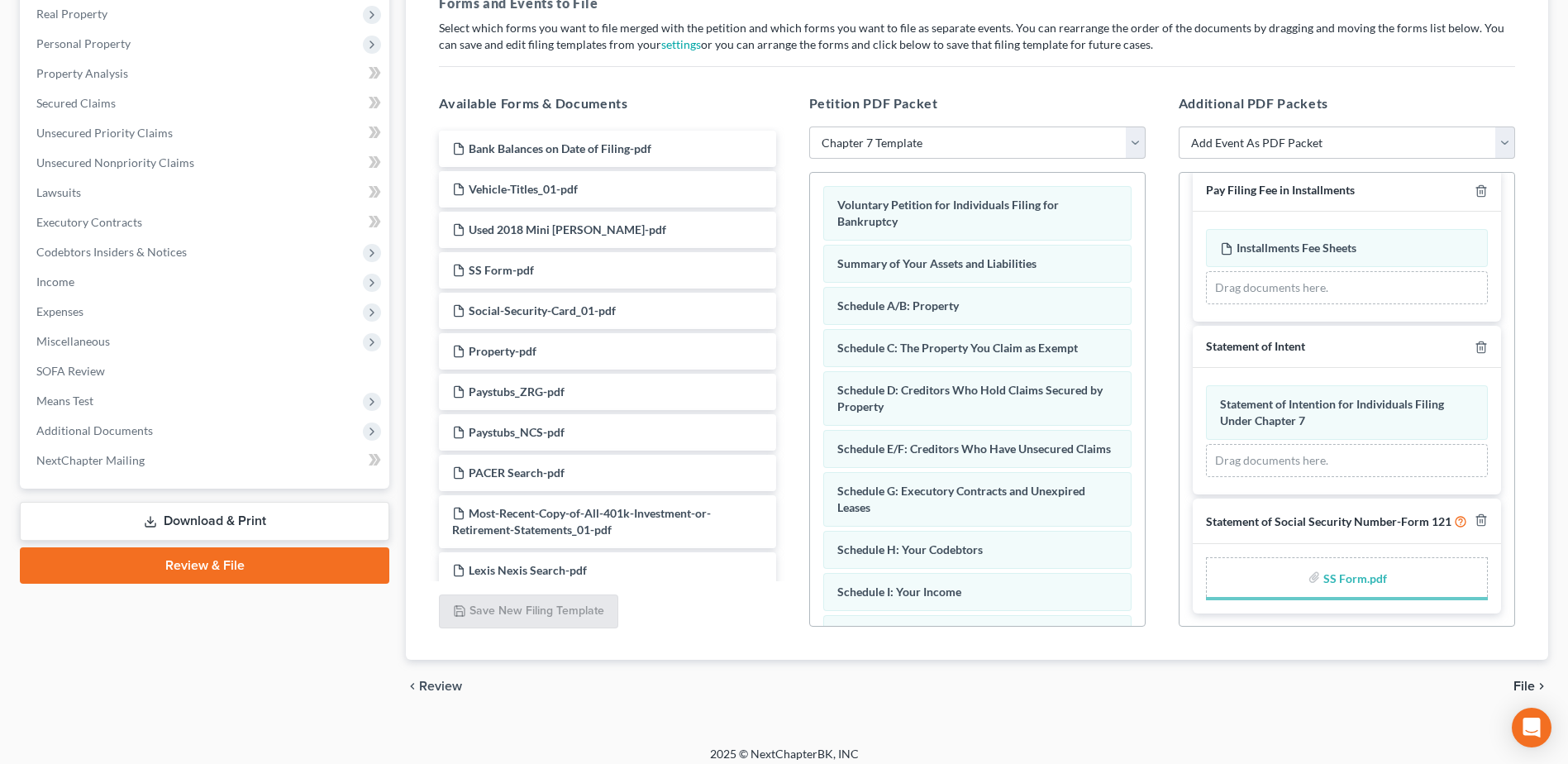
scroll to position [567, 0]
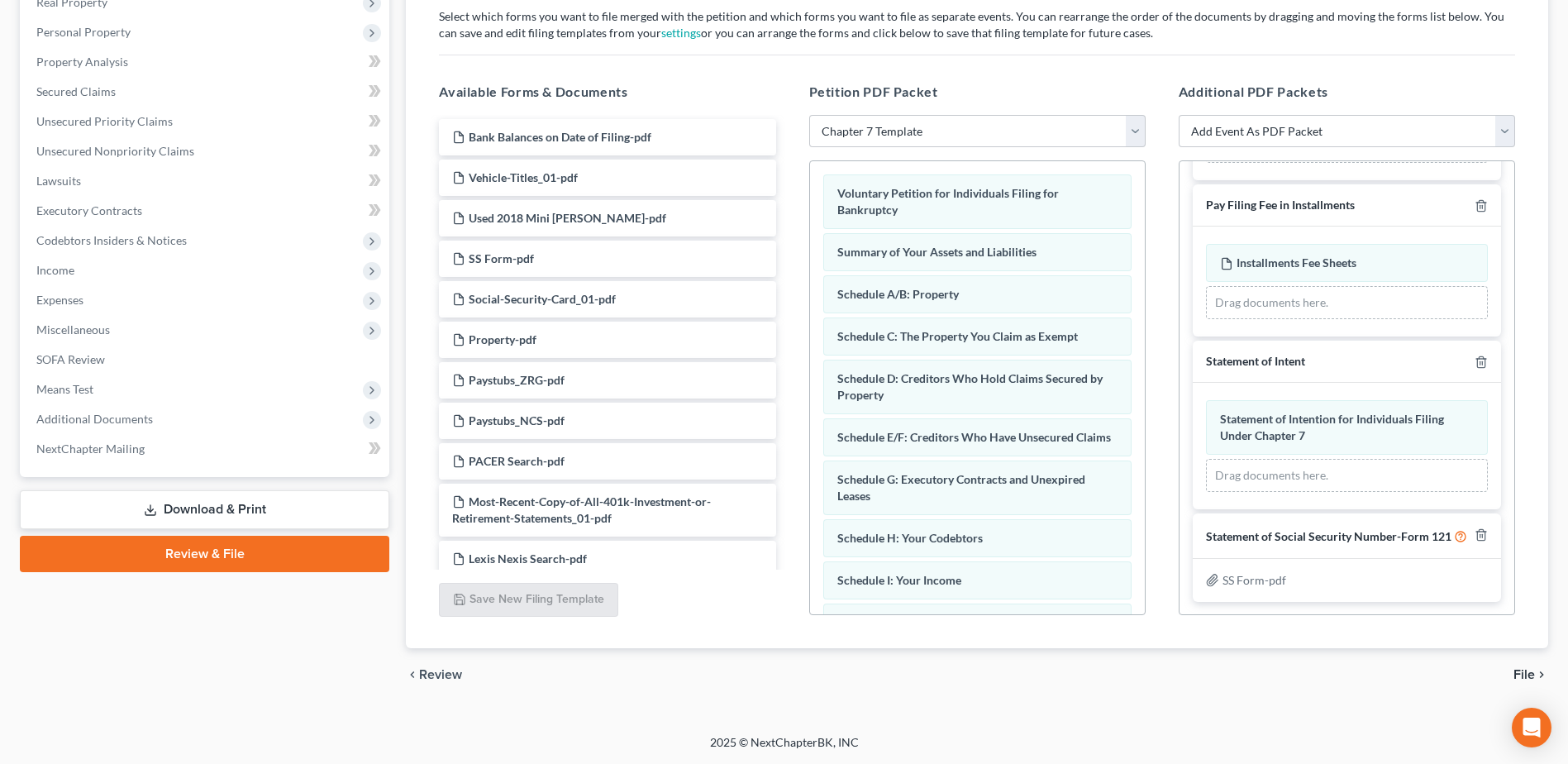
click at [1183, 664] on span "File" at bounding box center [1524, 675] width 21 height 13
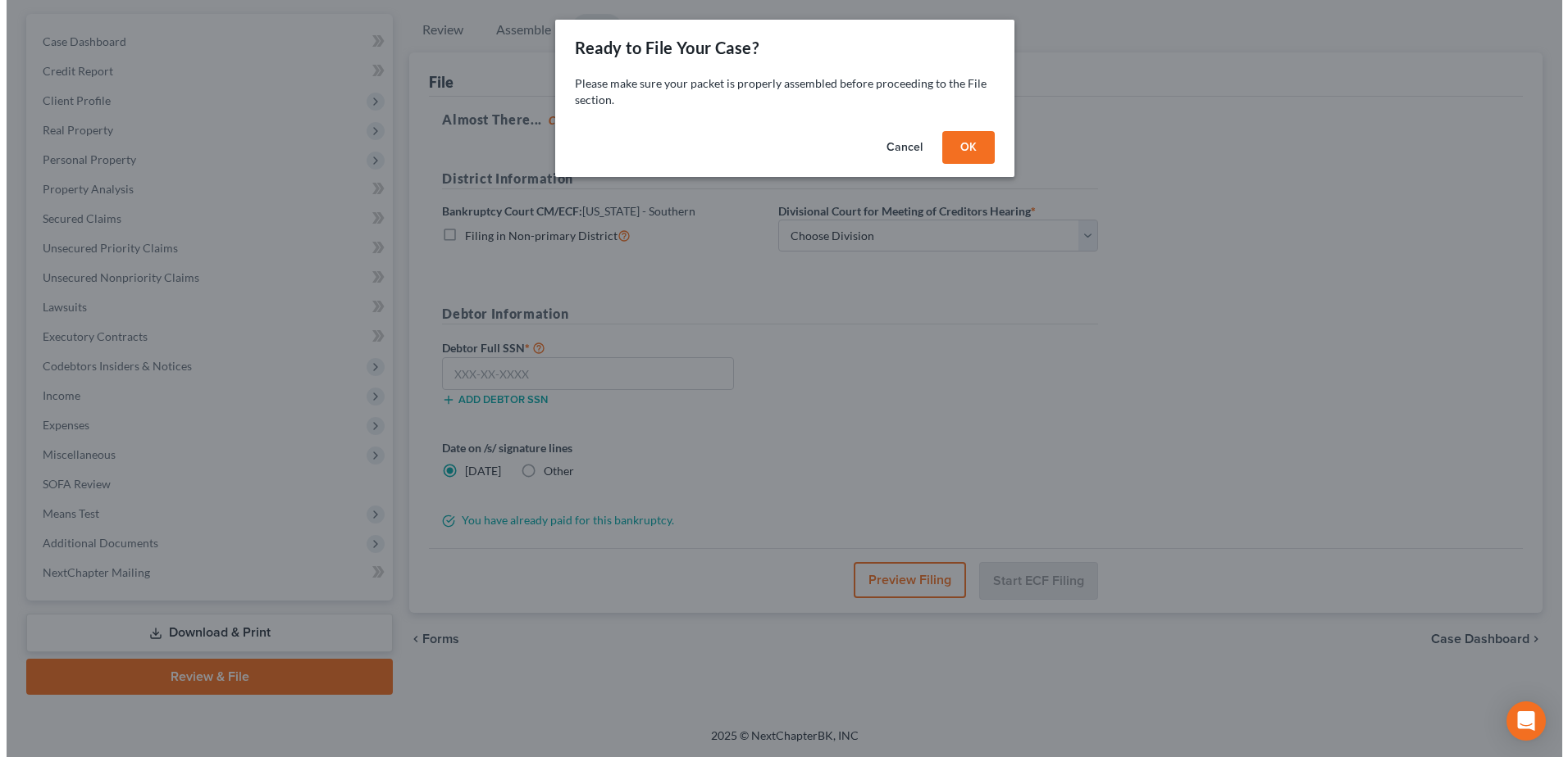
scroll to position [143, 0]
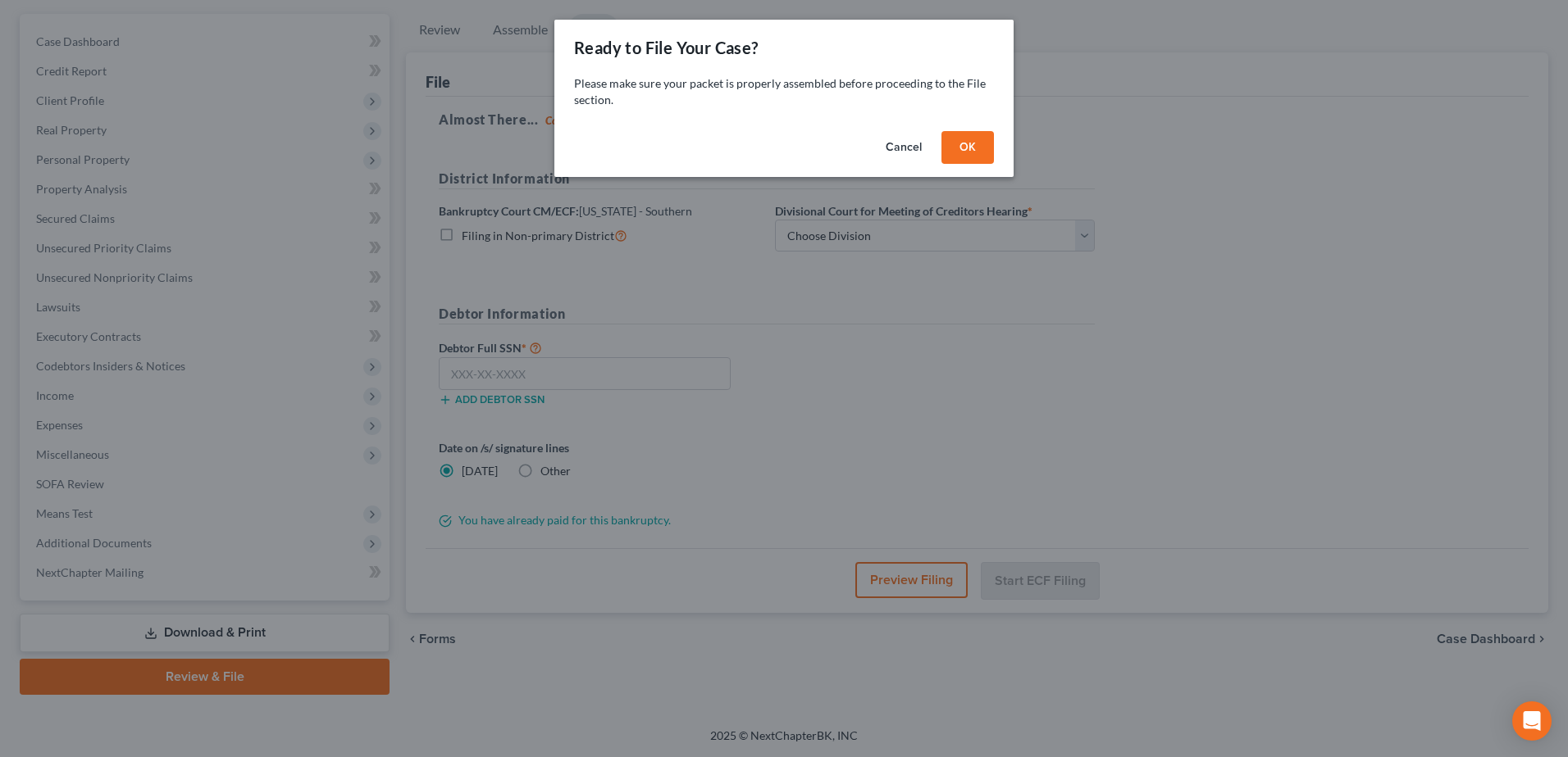
click at [970, 145] on button "OK" at bounding box center [967, 147] width 52 height 33
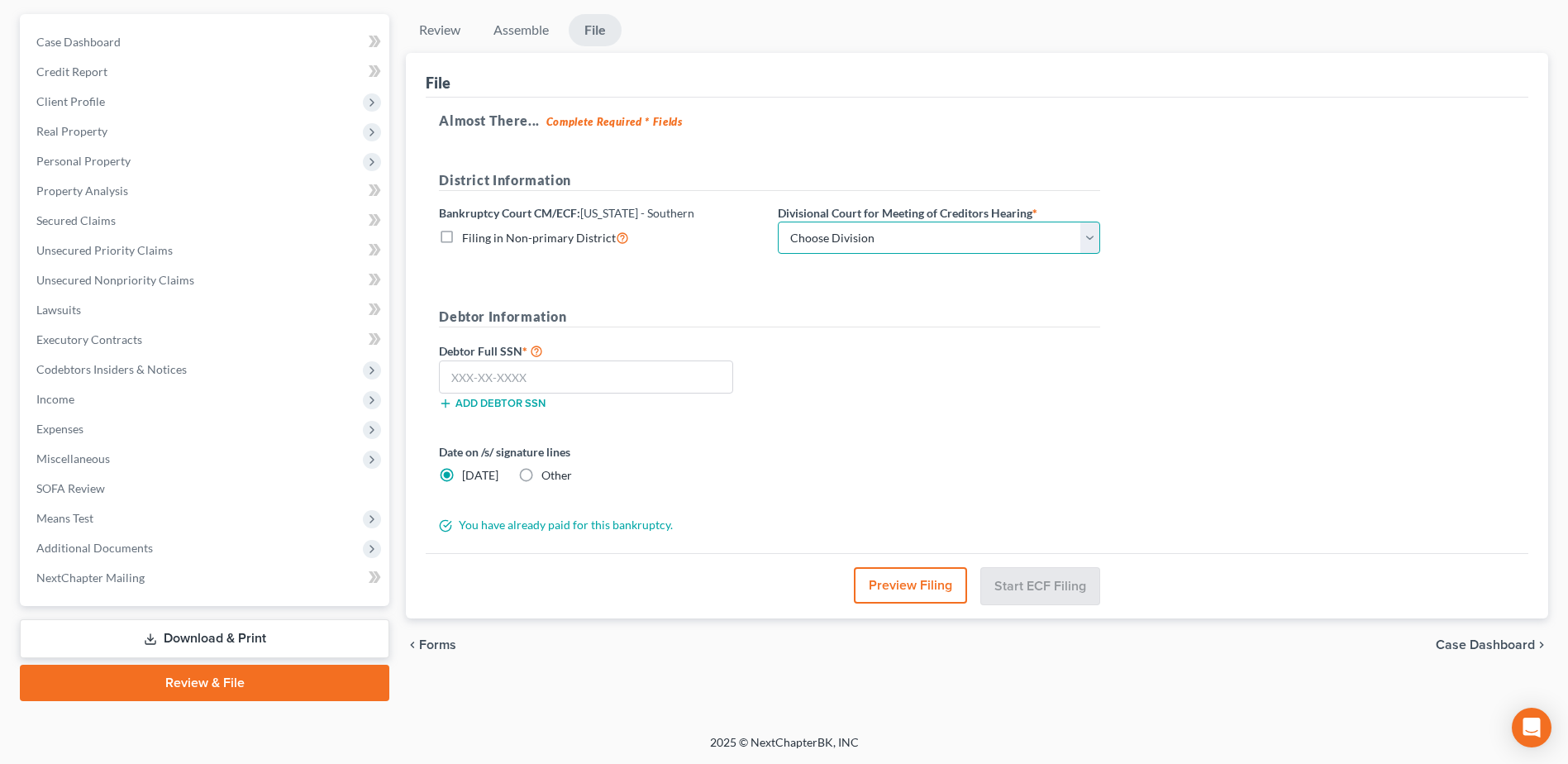
click at [851, 238] on select "Choose Division Cincinnati Columbus Dayton" at bounding box center [939, 238] width 323 height 33
select select "1"
click at [778, 222] on select "Choose Division Cincinnati Columbus Dayton" at bounding box center [939, 238] width 323 height 33
click at [676, 378] on input "text" at bounding box center [586, 377] width 294 height 33
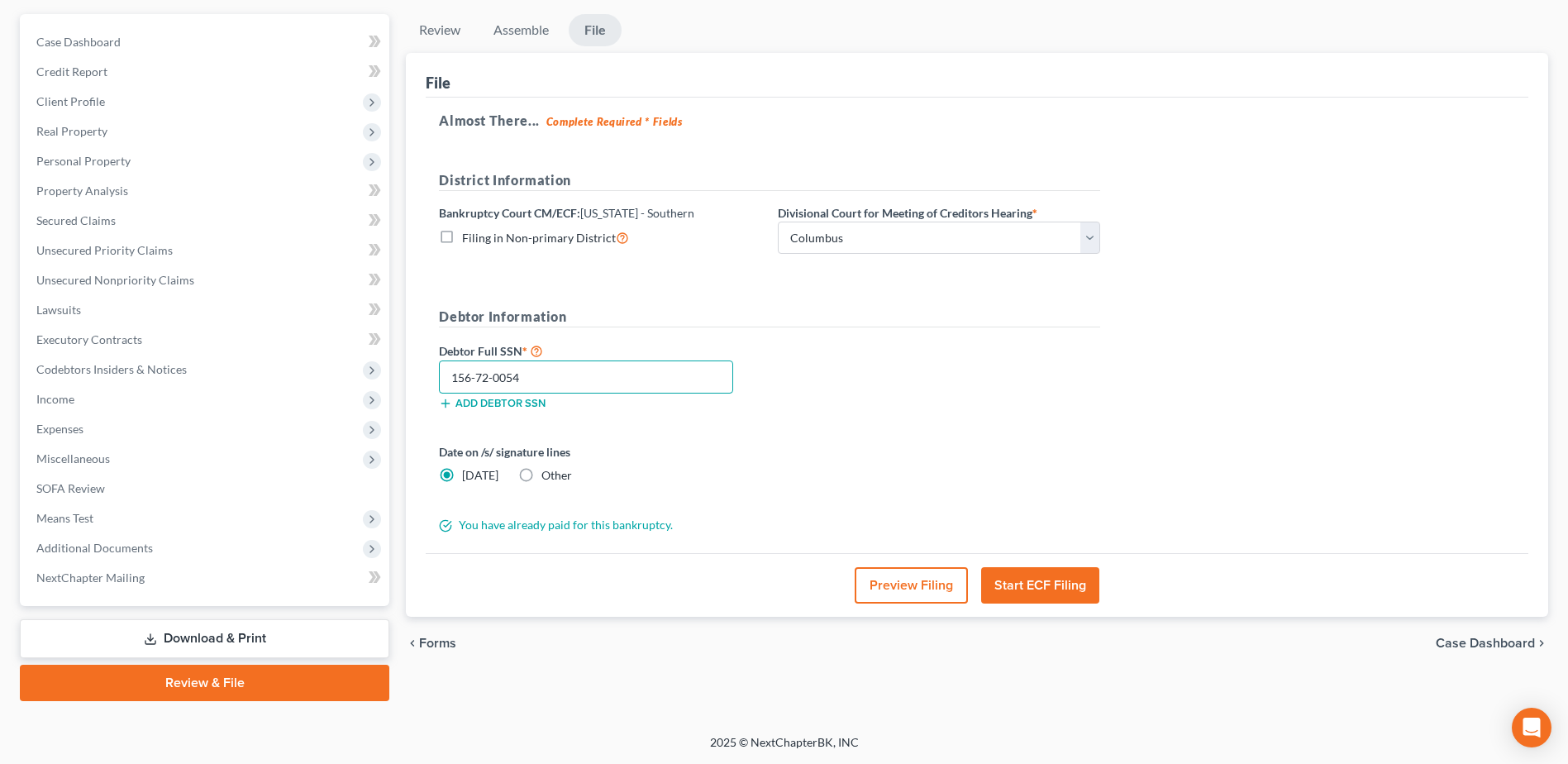
type input "156-72-0054"
click at [913, 586] on button "Preview Filing" at bounding box center [911, 586] width 113 height 37
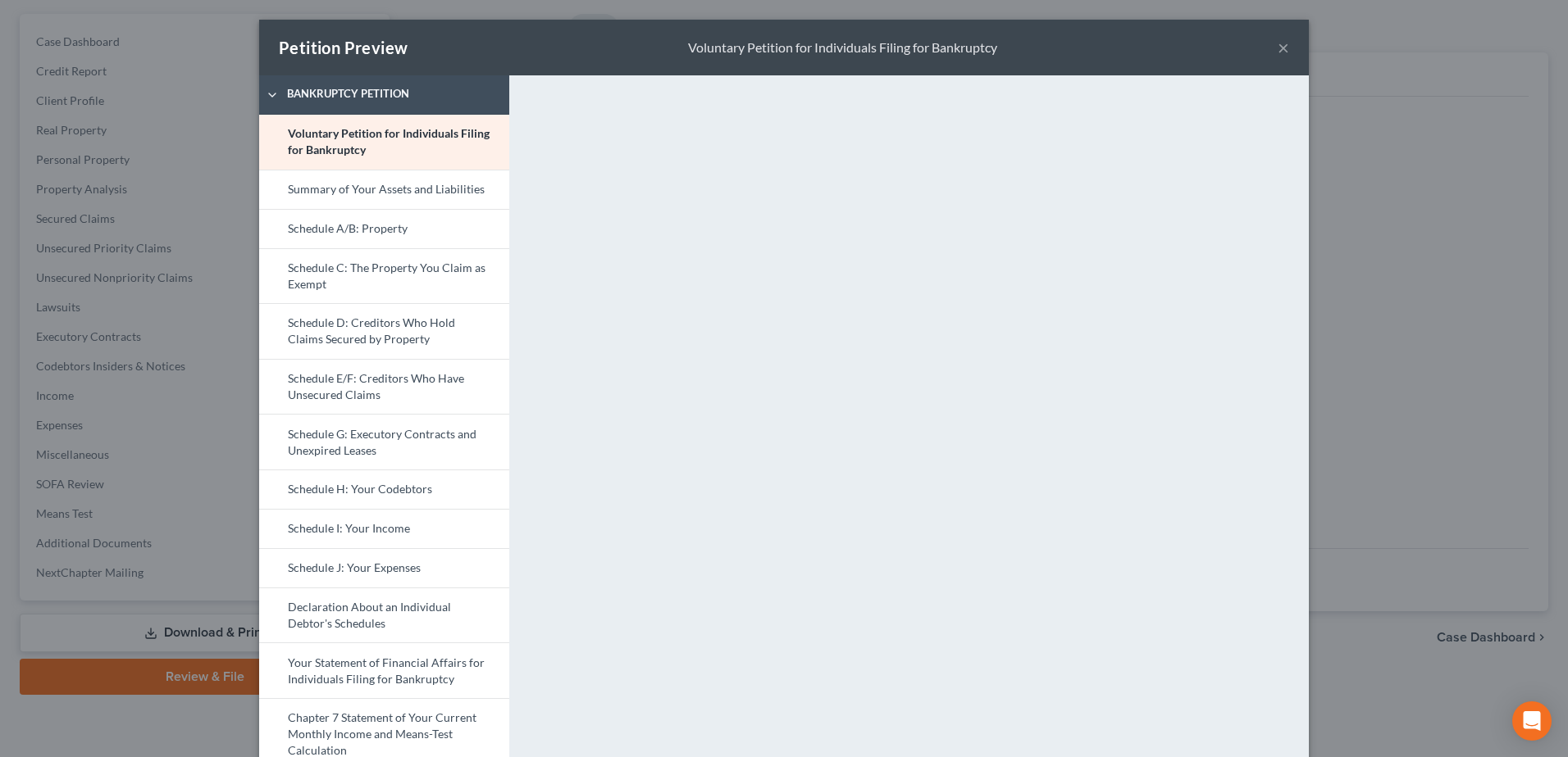
click at [314, 230] on link "Schedule A/B: Property" at bounding box center [384, 229] width 250 height 40
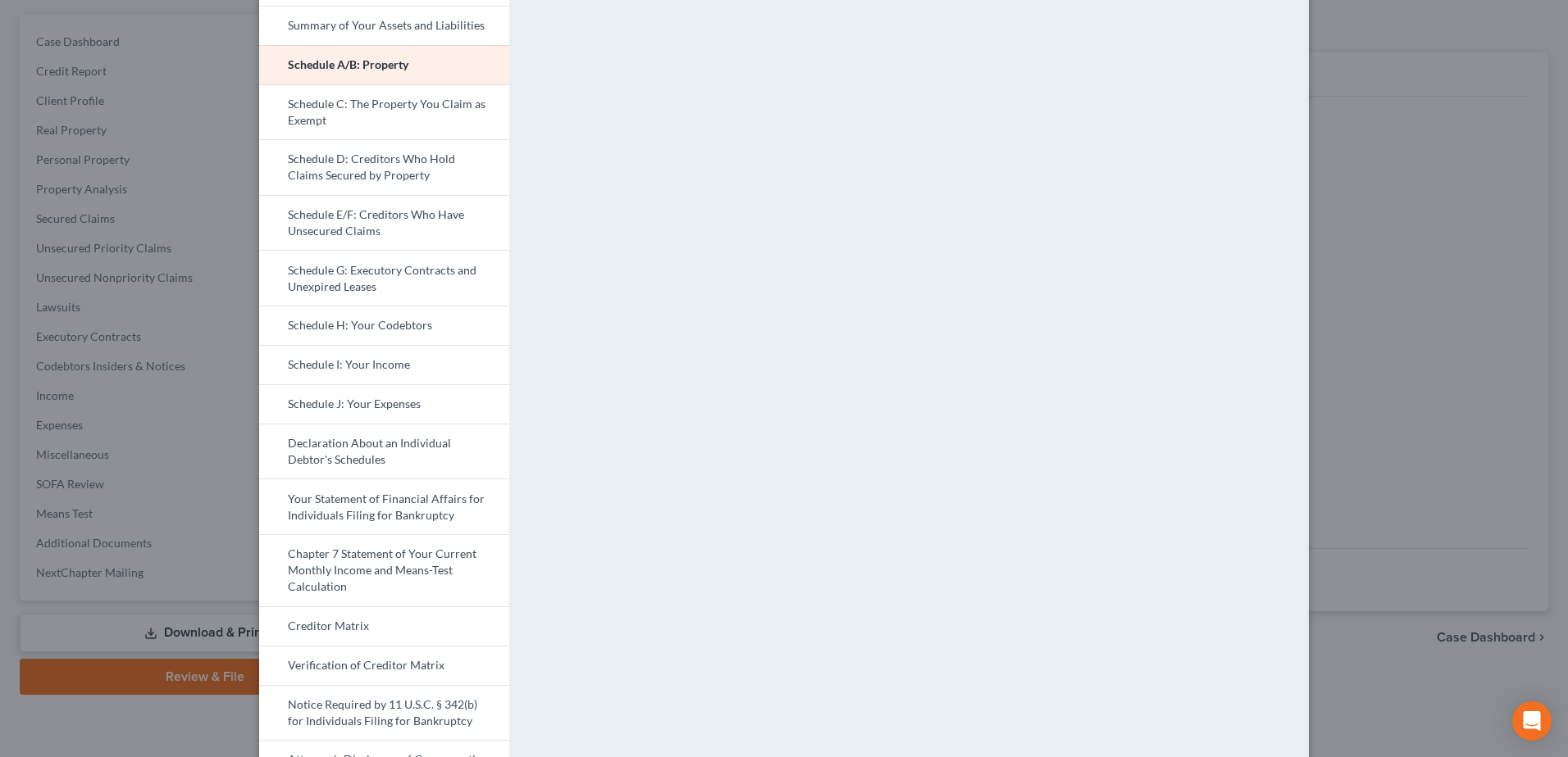
scroll to position [246, 0]
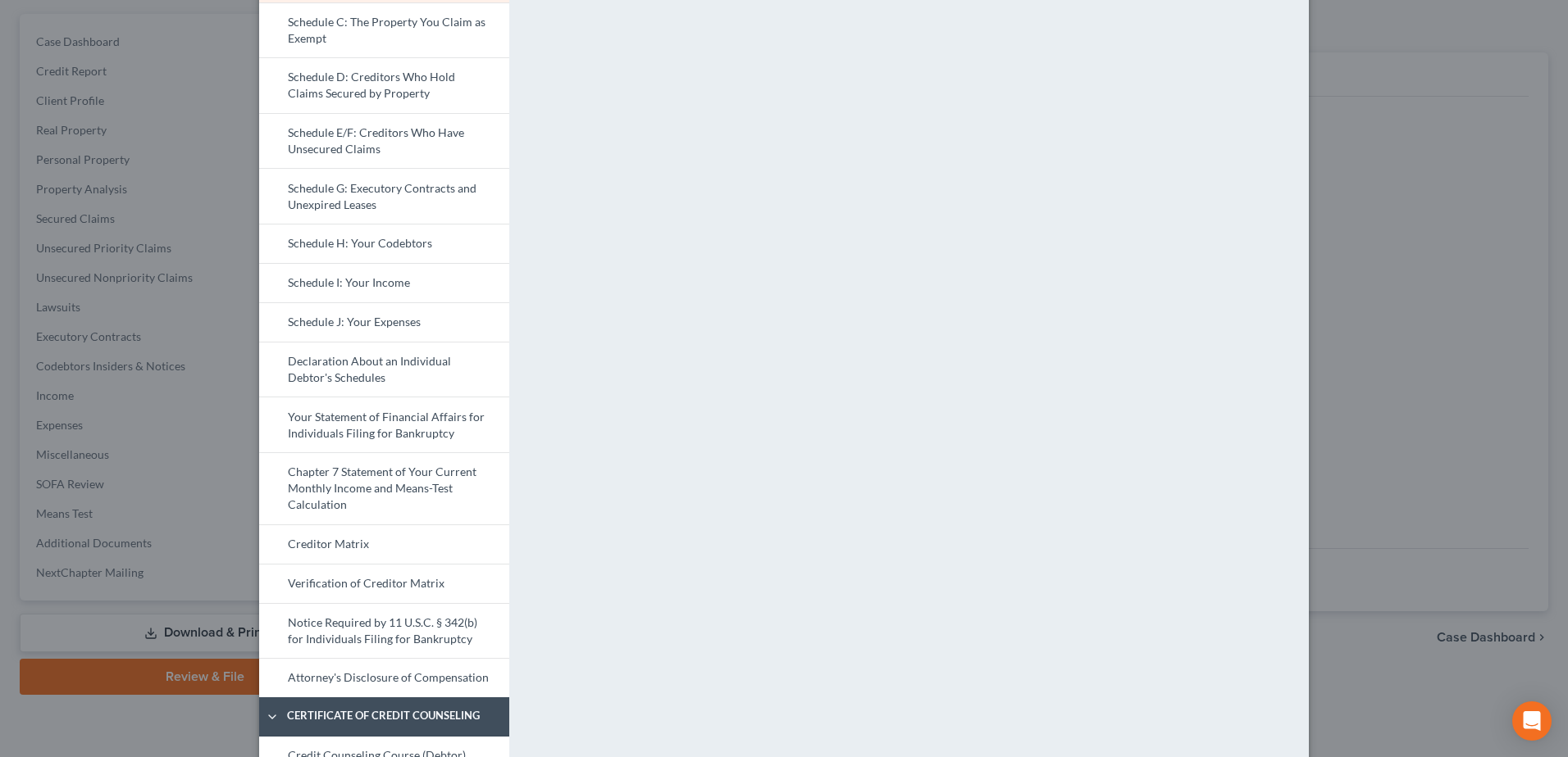
click at [362, 323] on link "Schedule J: Your Expenses" at bounding box center [384, 322] width 250 height 40
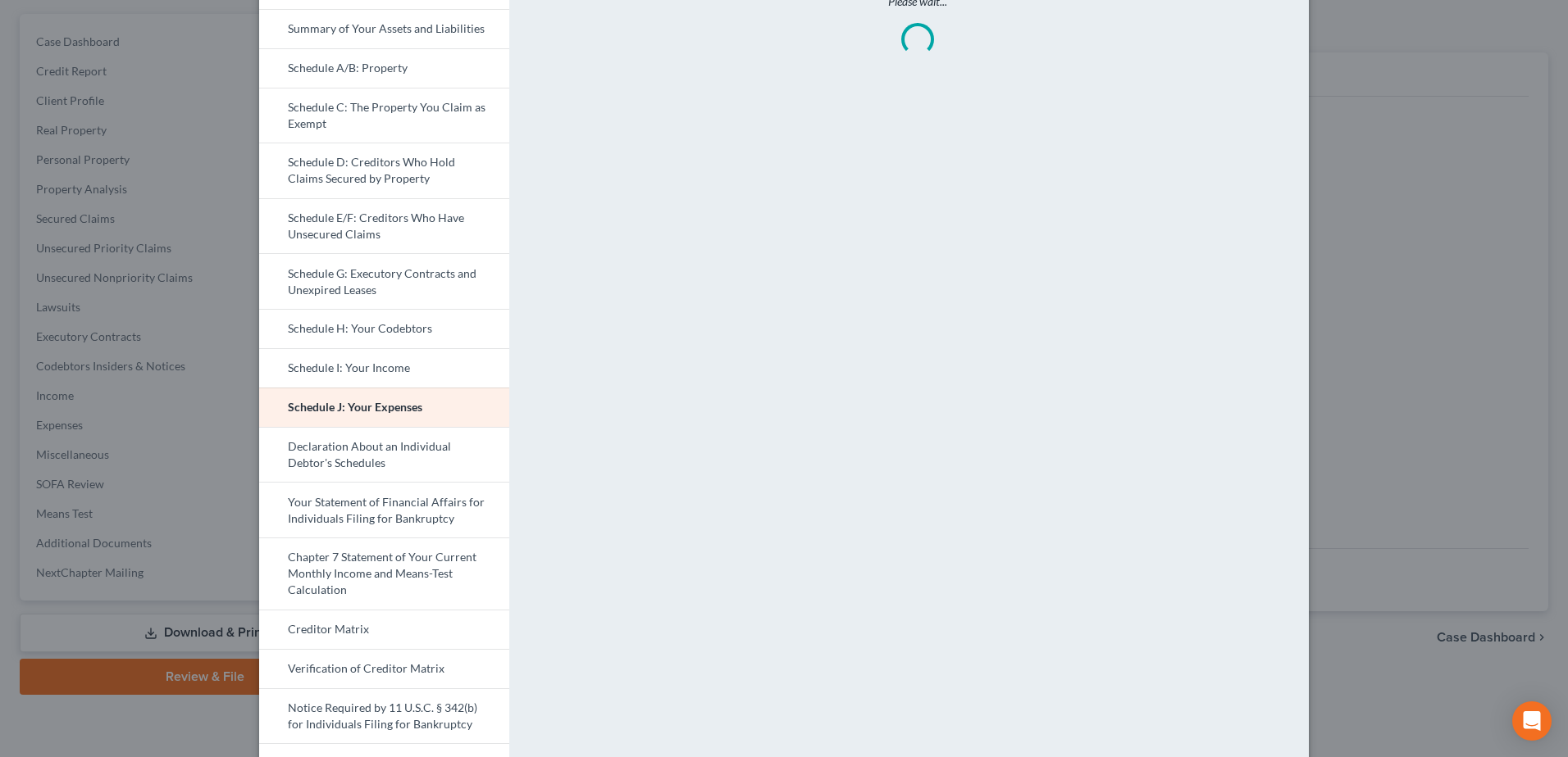
scroll to position [0, 0]
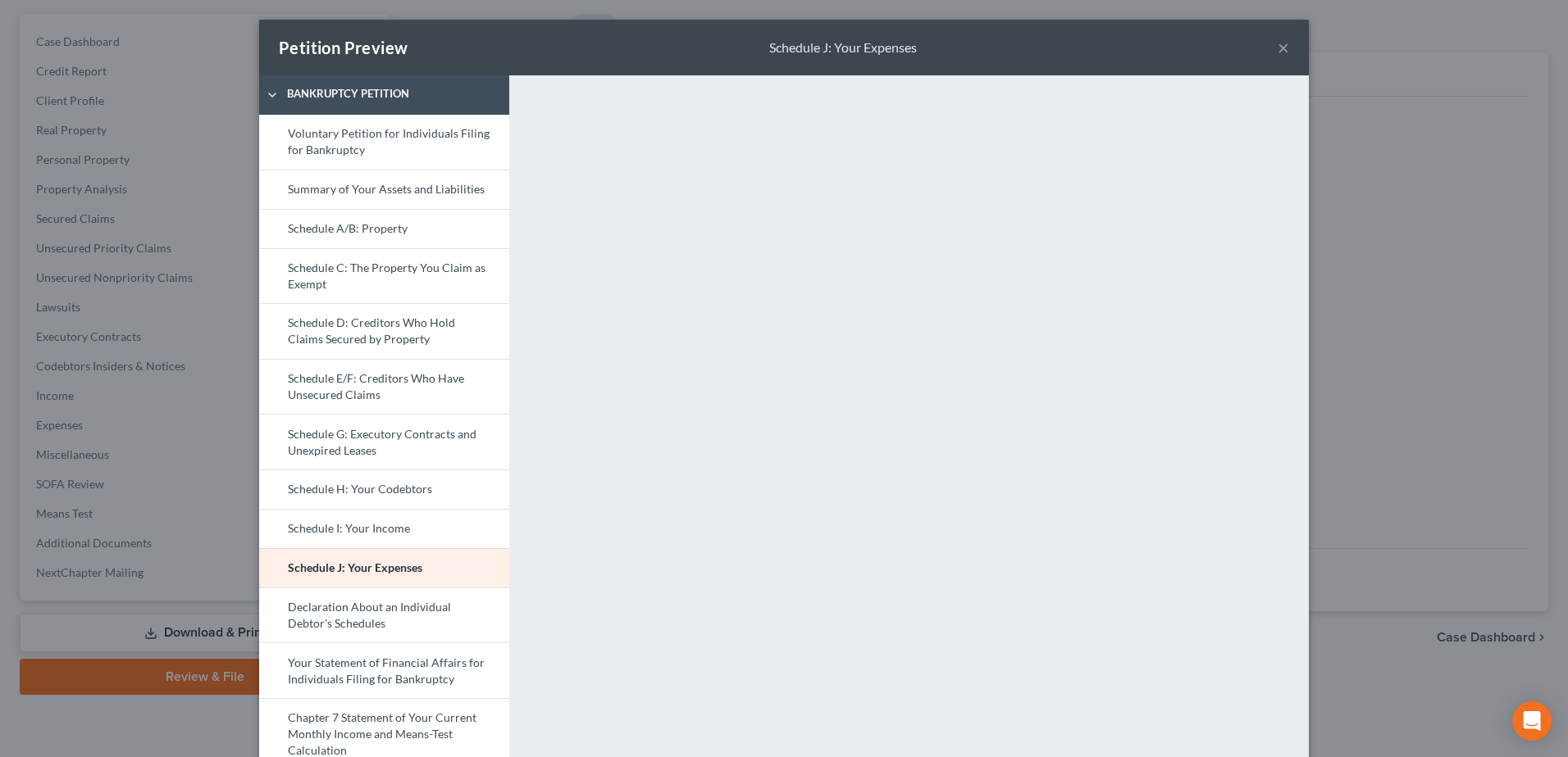
click at [372, 546] on link "Schedule I: Your Income" at bounding box center [384, 528] width 250 height 40
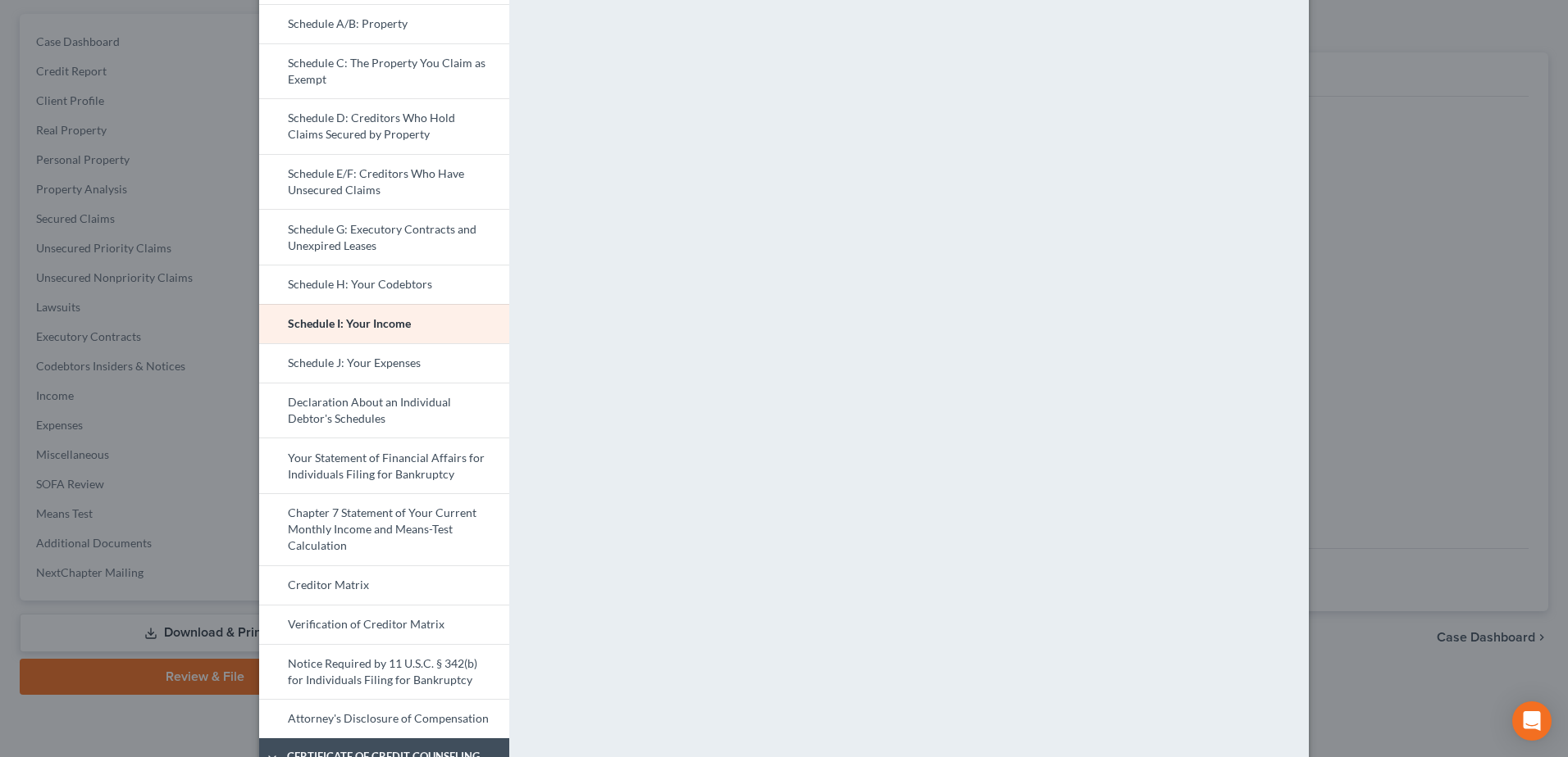
scroll to position [164, 0]
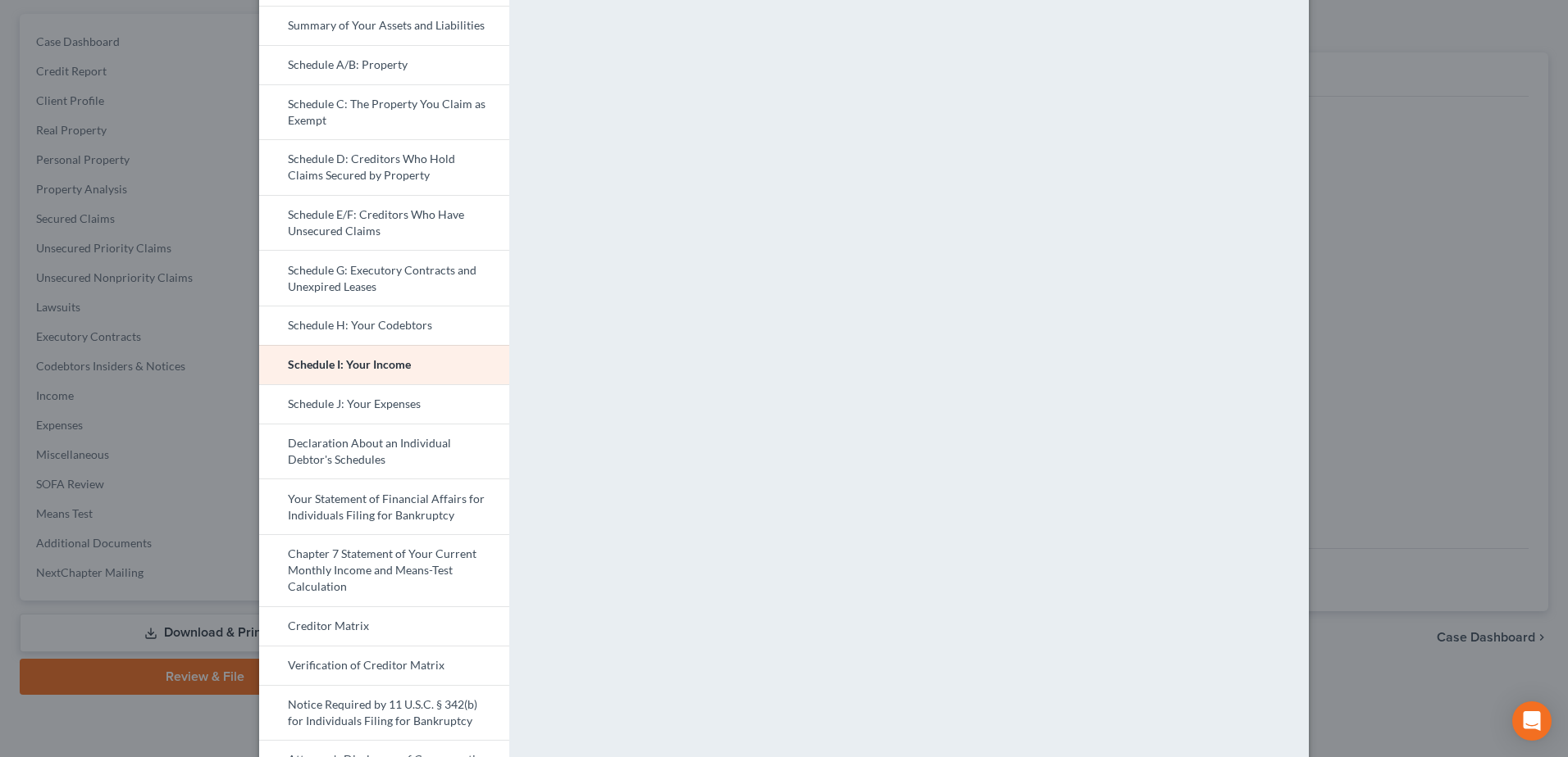
click at [384, 403] on link "Schedule J: Your Expenses" at bounding box center [384, 404] width 250 height 40
click at [385, 509] on link "Your Statement of Financial Affairs for Individuals Filing for Bankruptcy" at bounding box center [384, 506] width 250 height 56
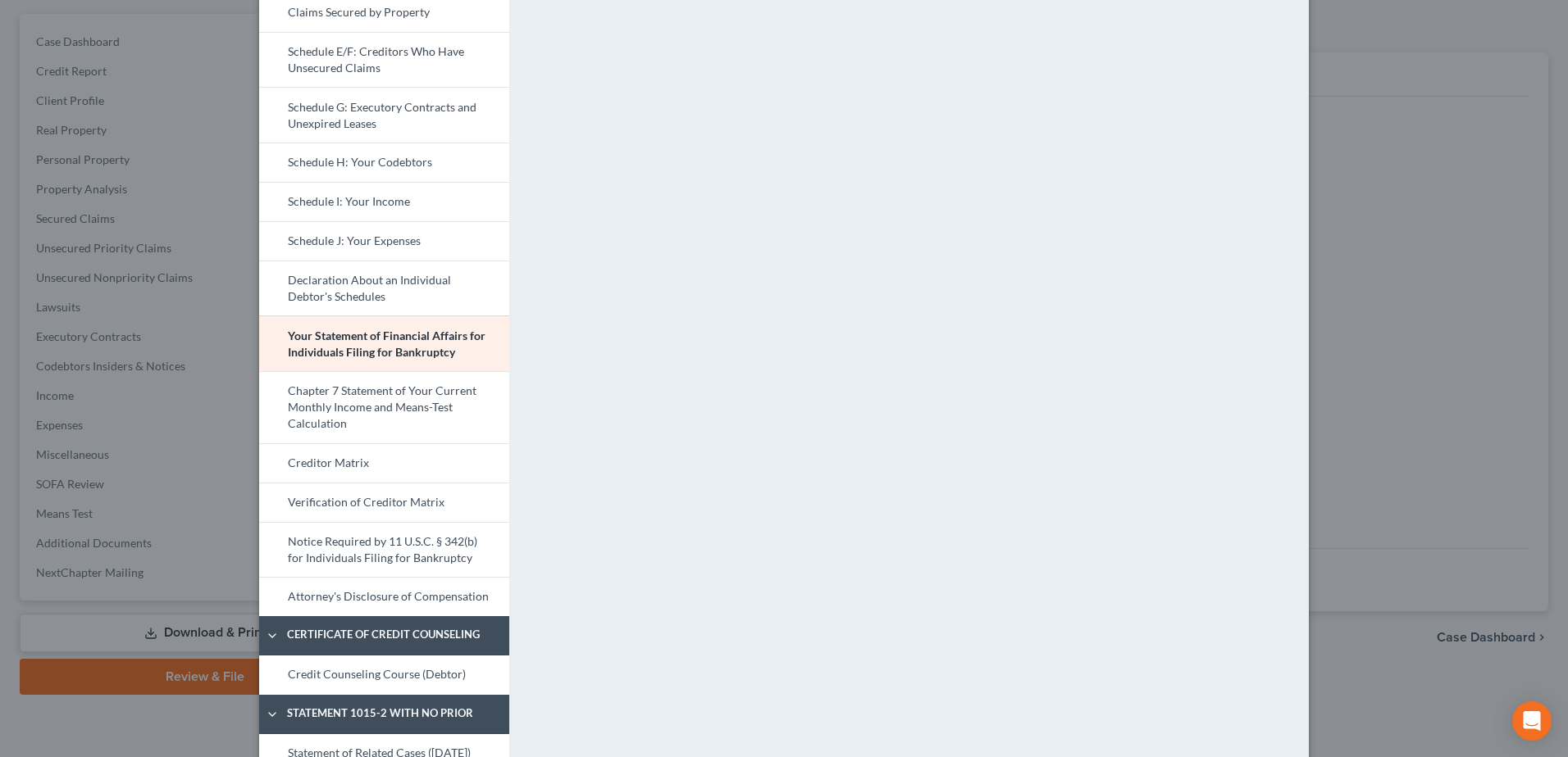
scroll to position [328, 0]
click at [382, 459] on link "Creditor Matrix" at bounding box center [384, 462] width 250 height 40
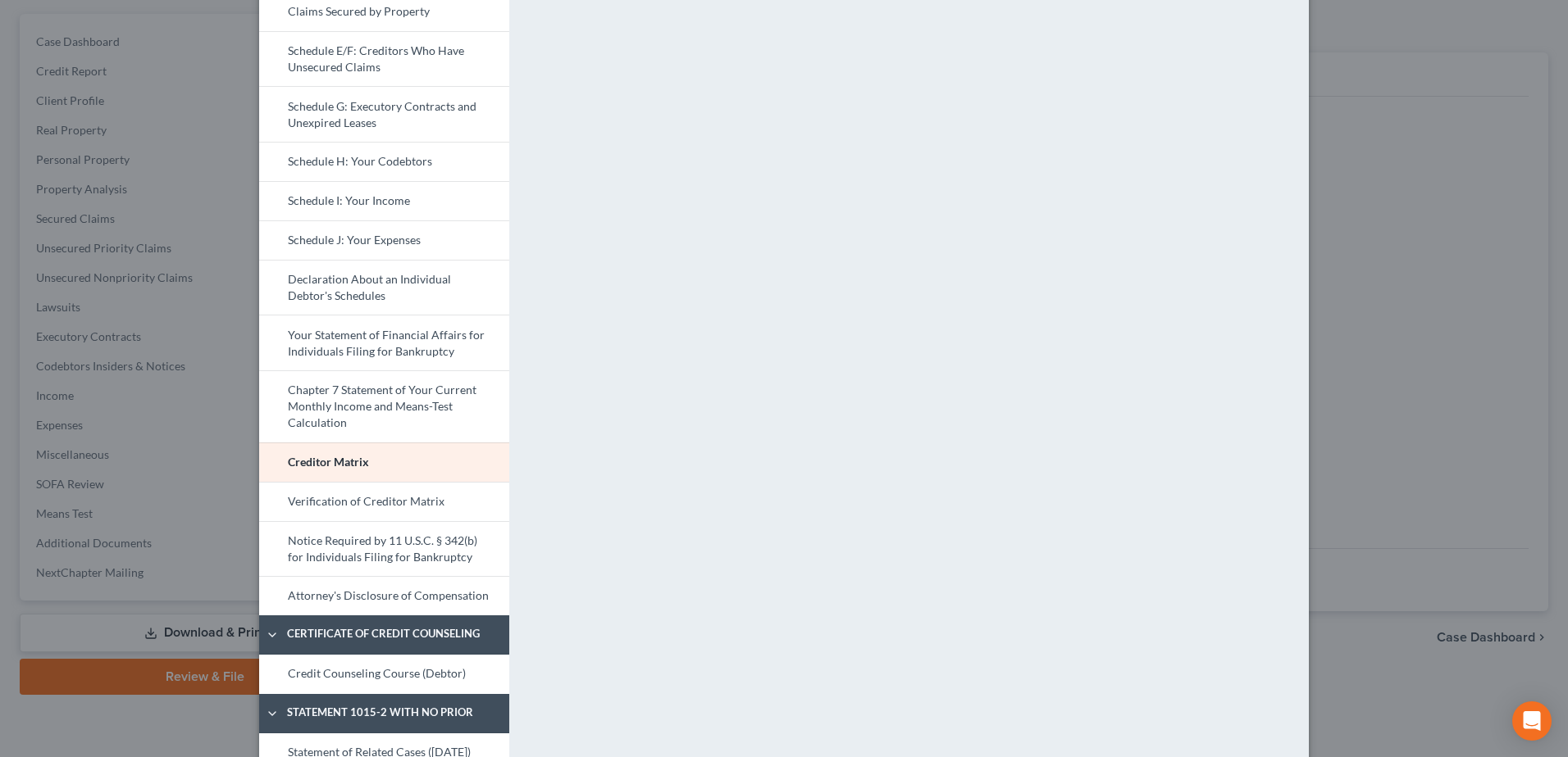
click at [372, 588] on link "Attorney's Disclosure of Compensation" at bounding box center [384, 595] width 250 height 40
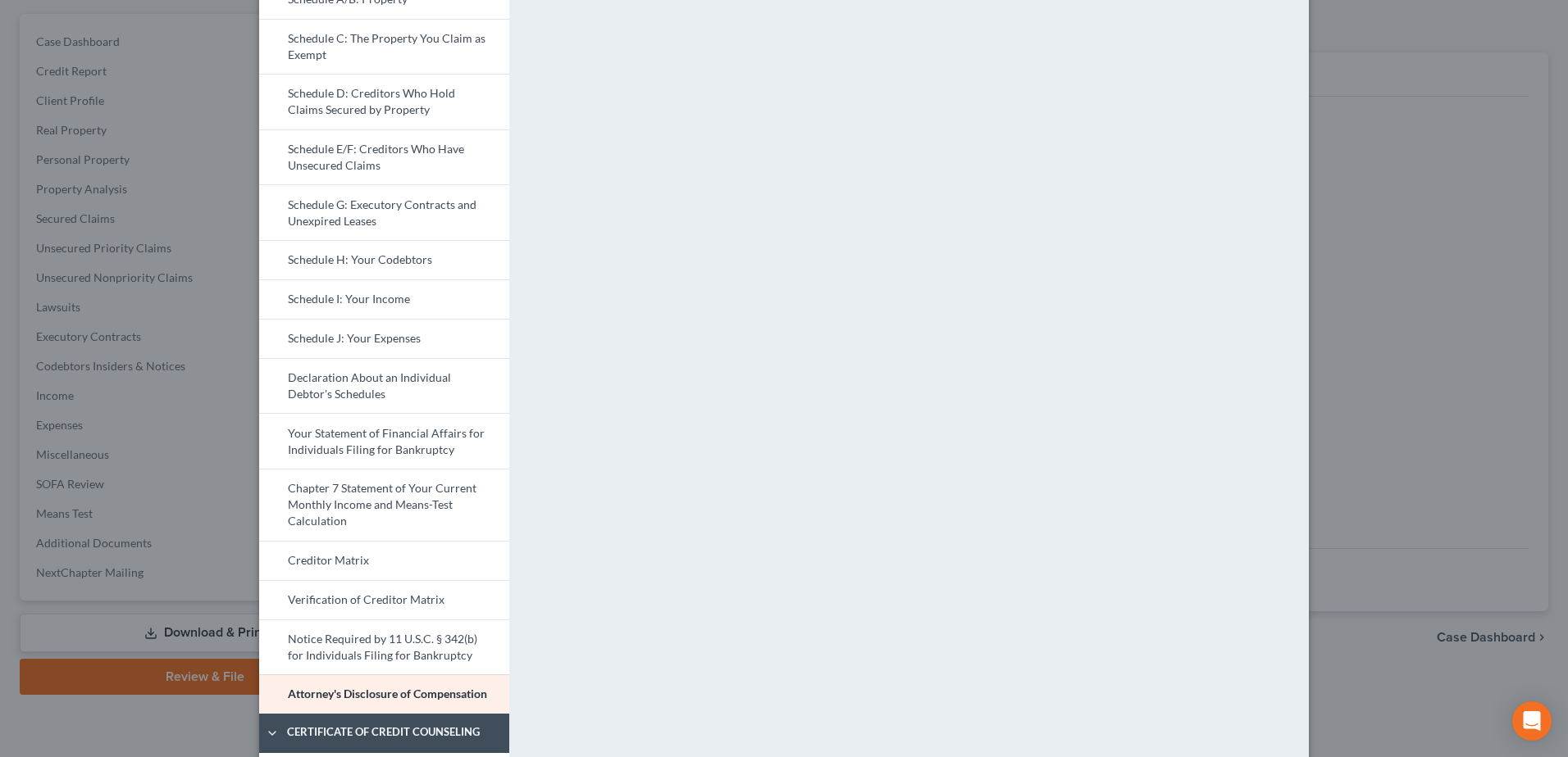
scroll to position [492, 0]
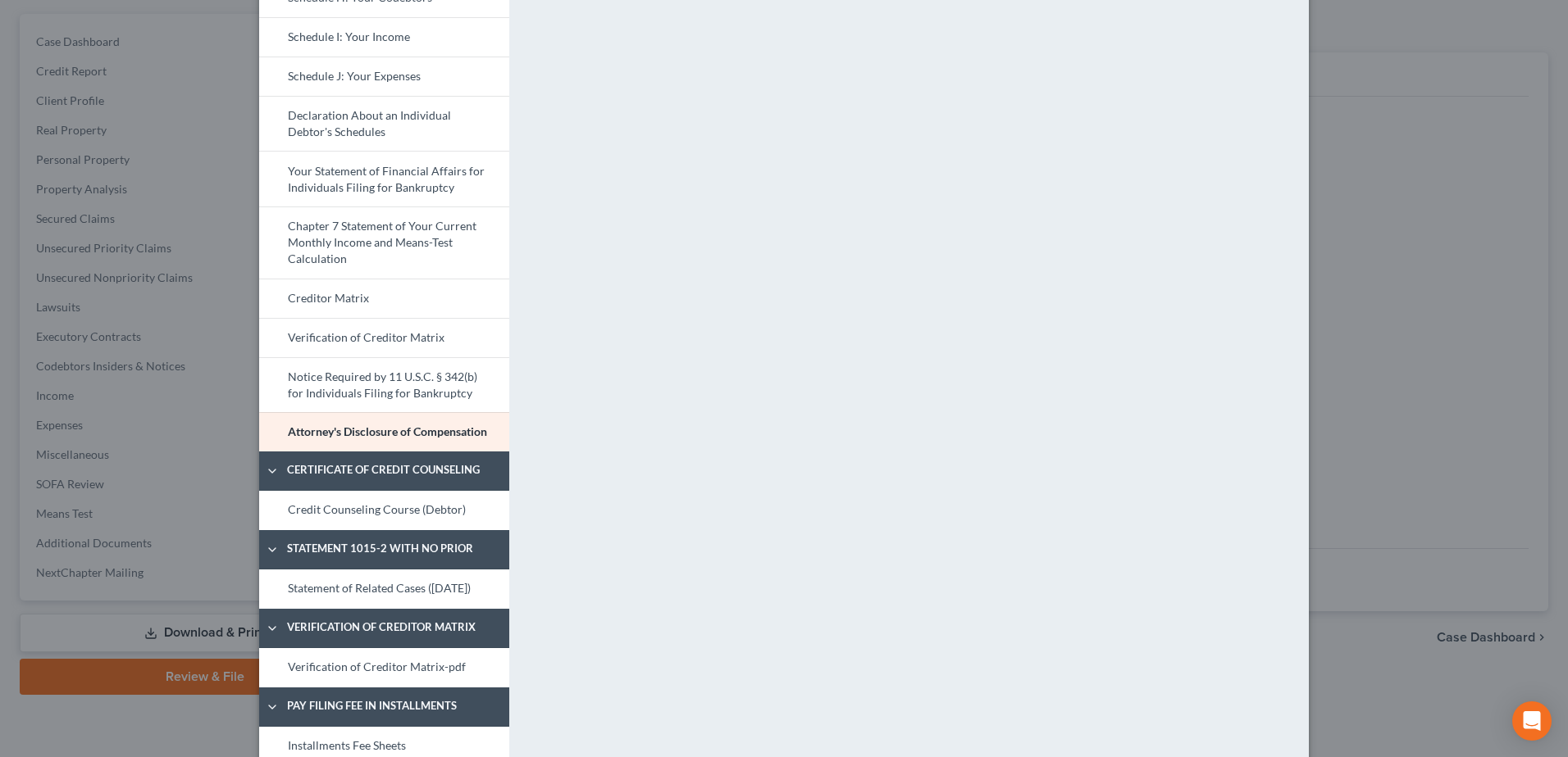
click at [342, 519] on link "Credit Counseling Course (Debtor)" at bounding box center [384, 511] width 250 height 40
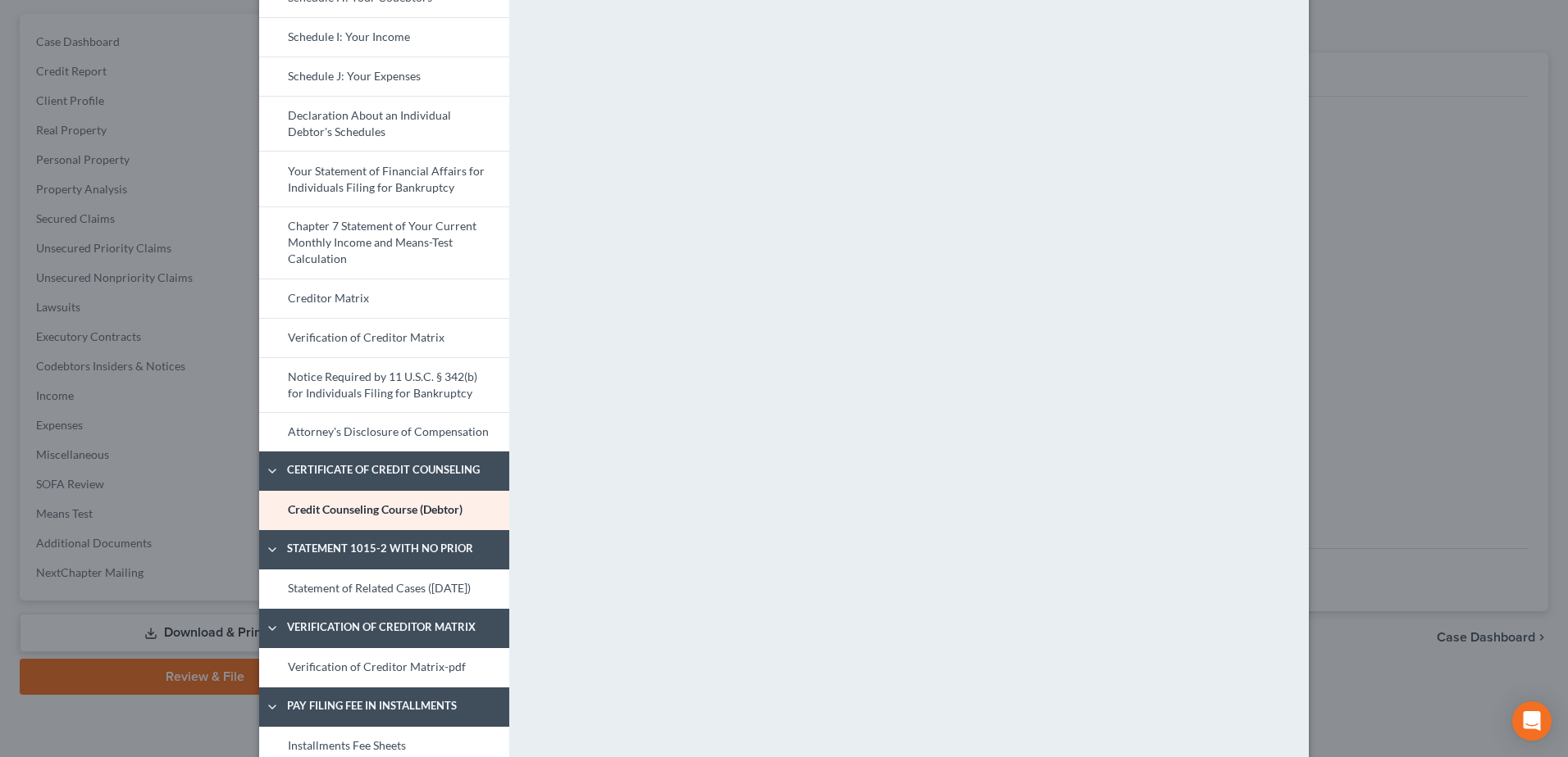
click at [438, 609] on link "Statement of Related Cases ([DATE])" at bounding box center [384, 589] width 250 height 40
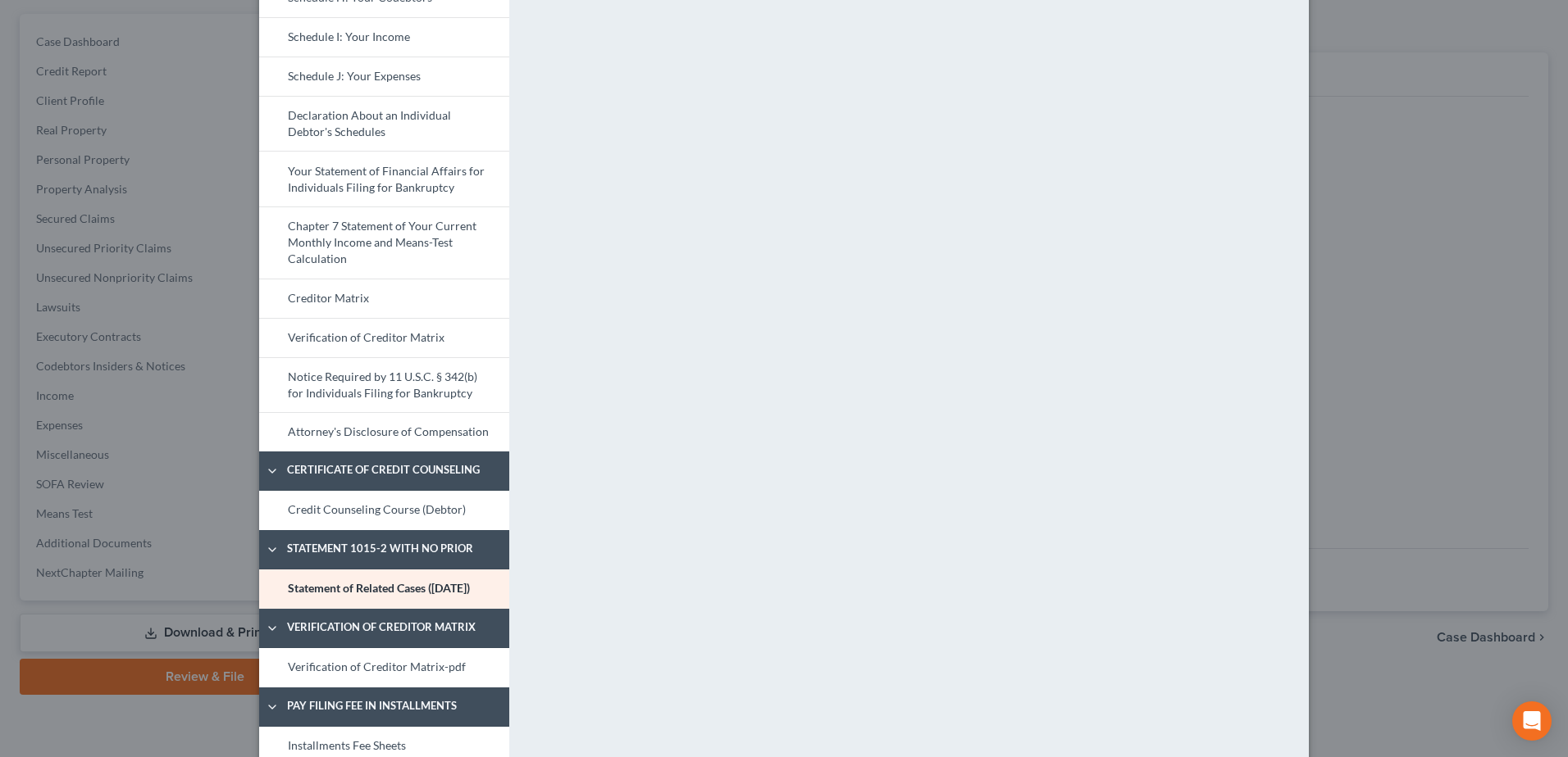
click at [391, 658] on link "Verification of Creditor Matrix-pdf" at bounding box center [384, 668] width 250 height 40
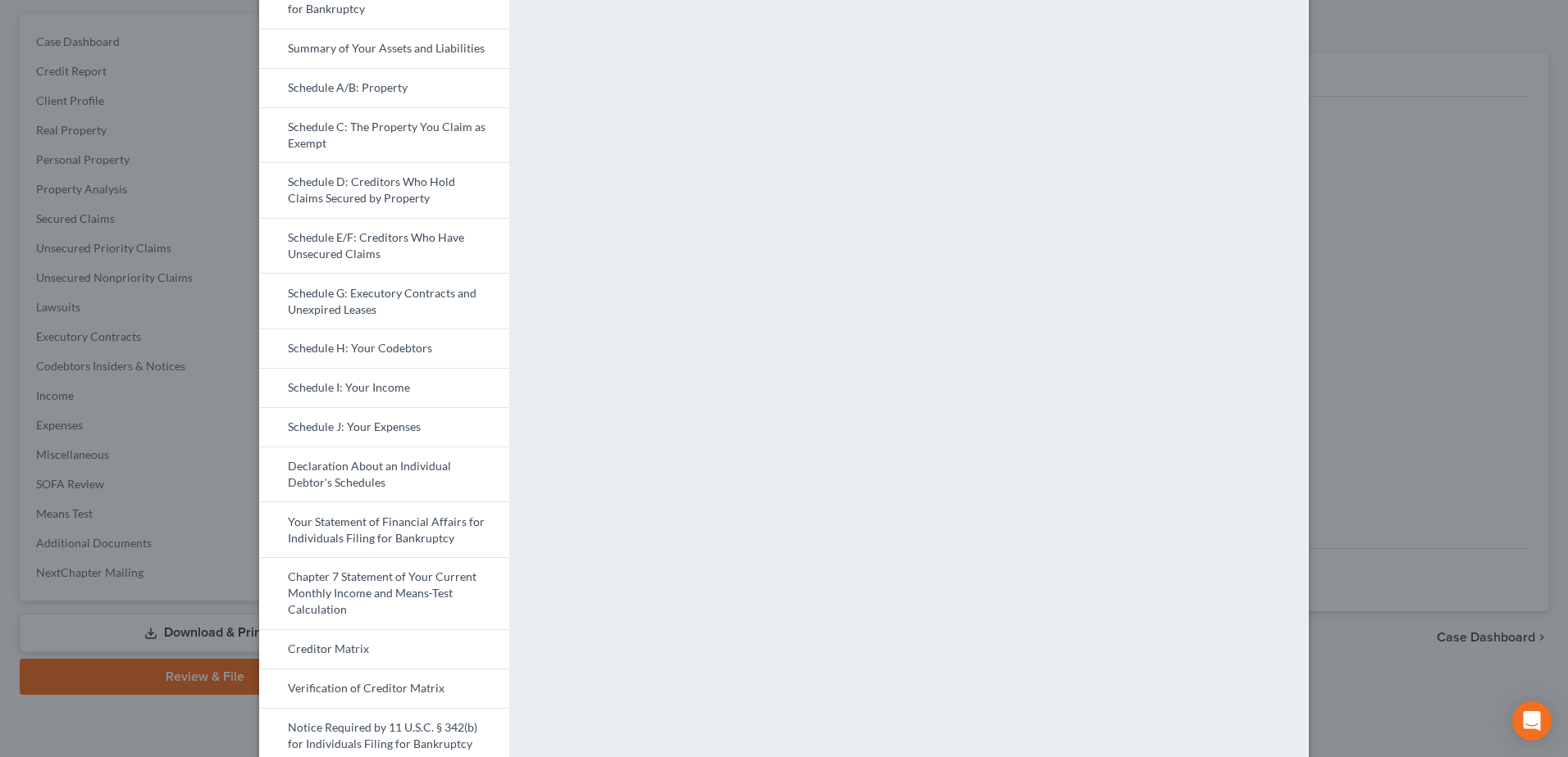
scroll to position [574, 0]
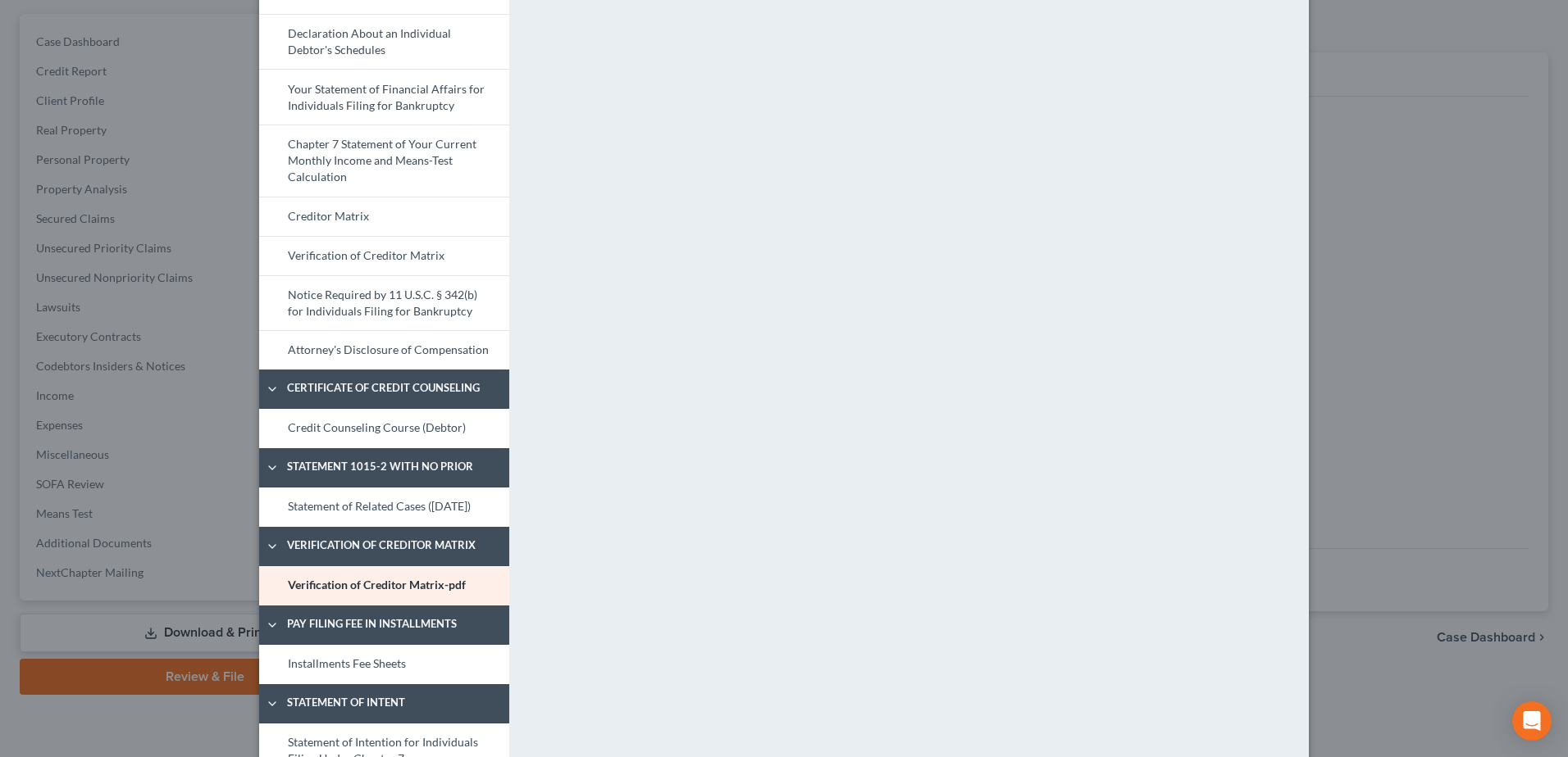
click at [400, 658] on link "Installments Fee Sheets" at bounding box center [384, 664] width 250 height 40
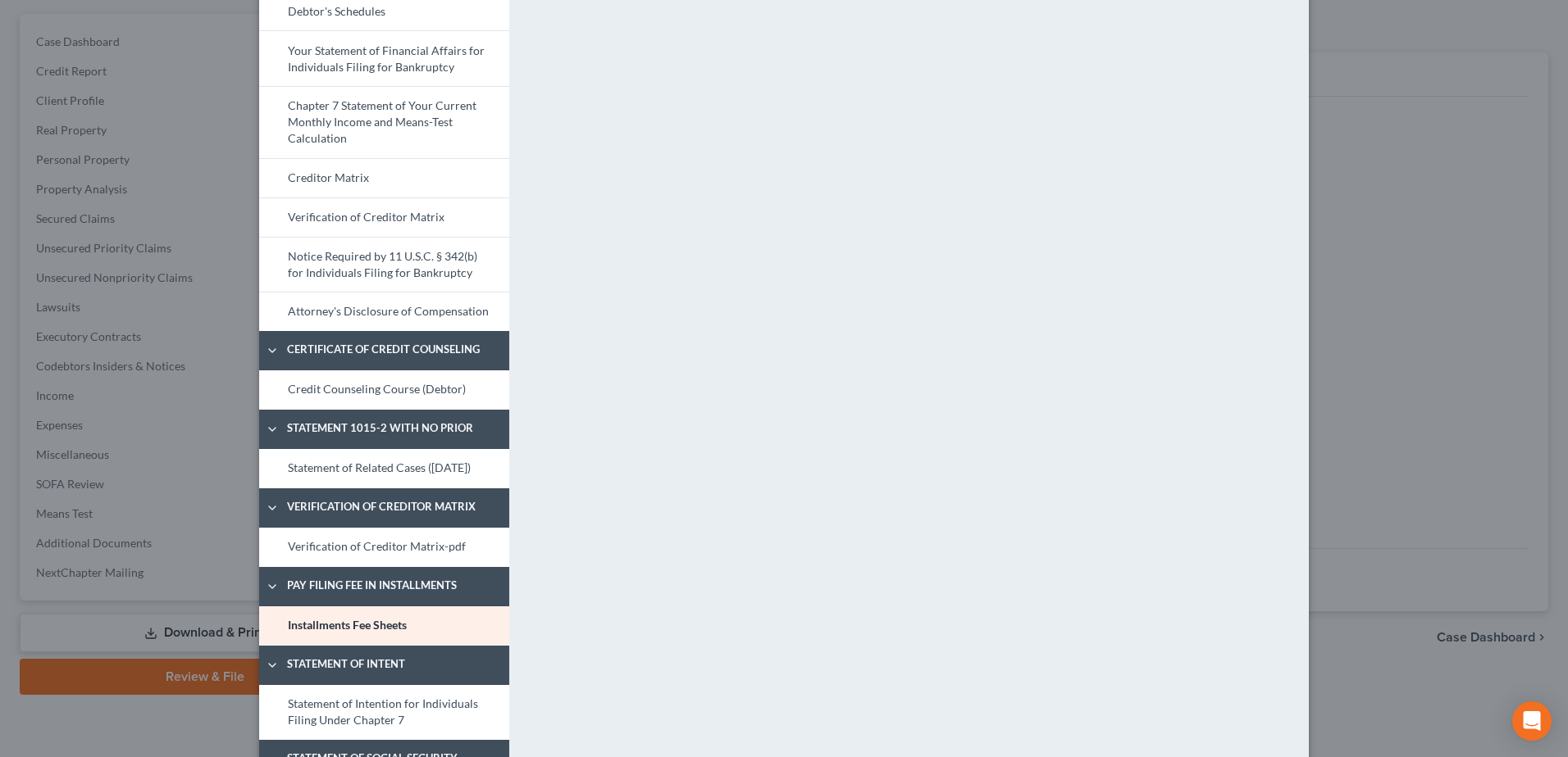
scroll to position [758, 0]
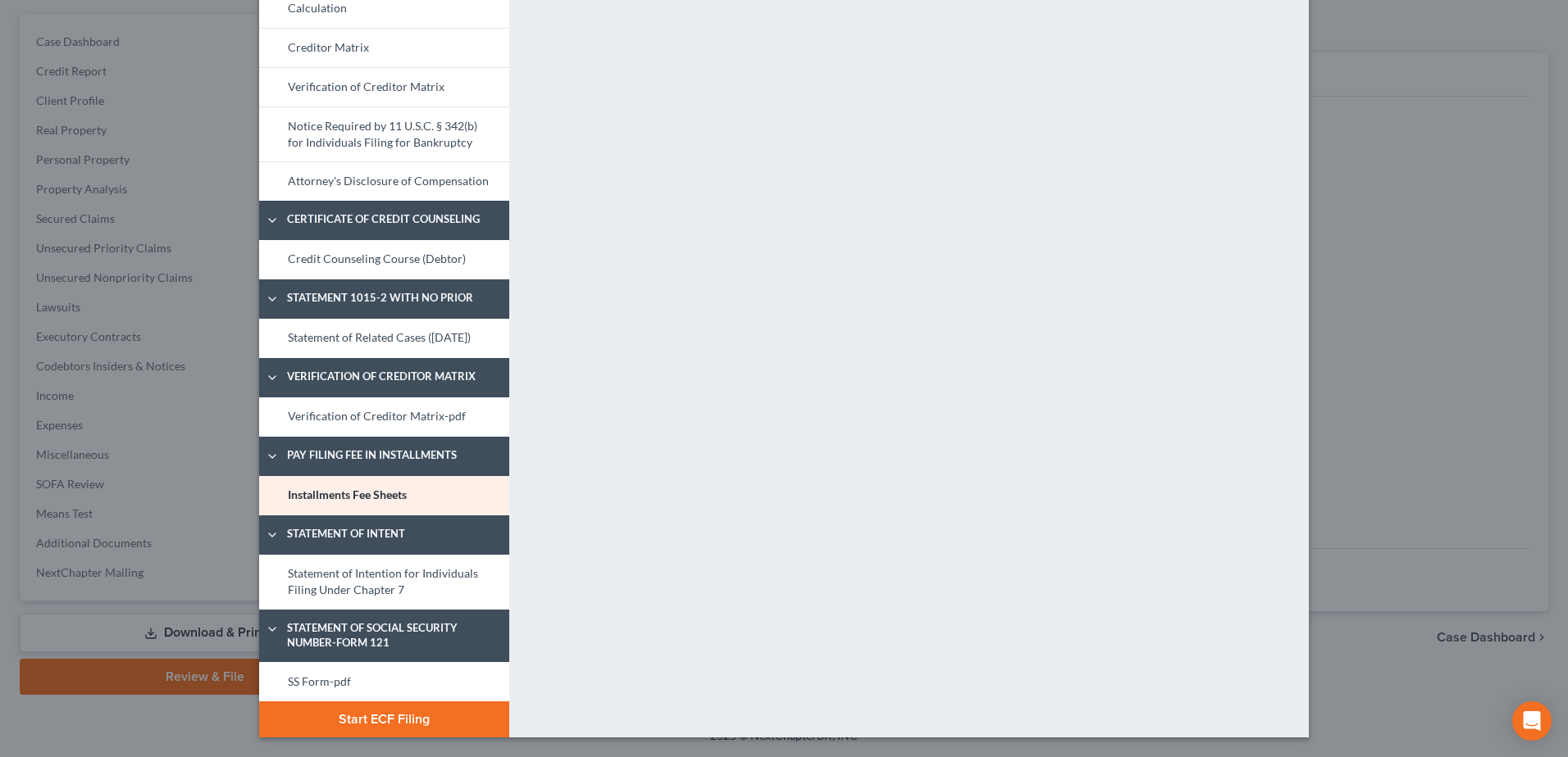
click at [345, 588] on link "Statement of Intention for Individuals Filing Under Chapter 7" at bounding box center [384, 582] width 250 height 55
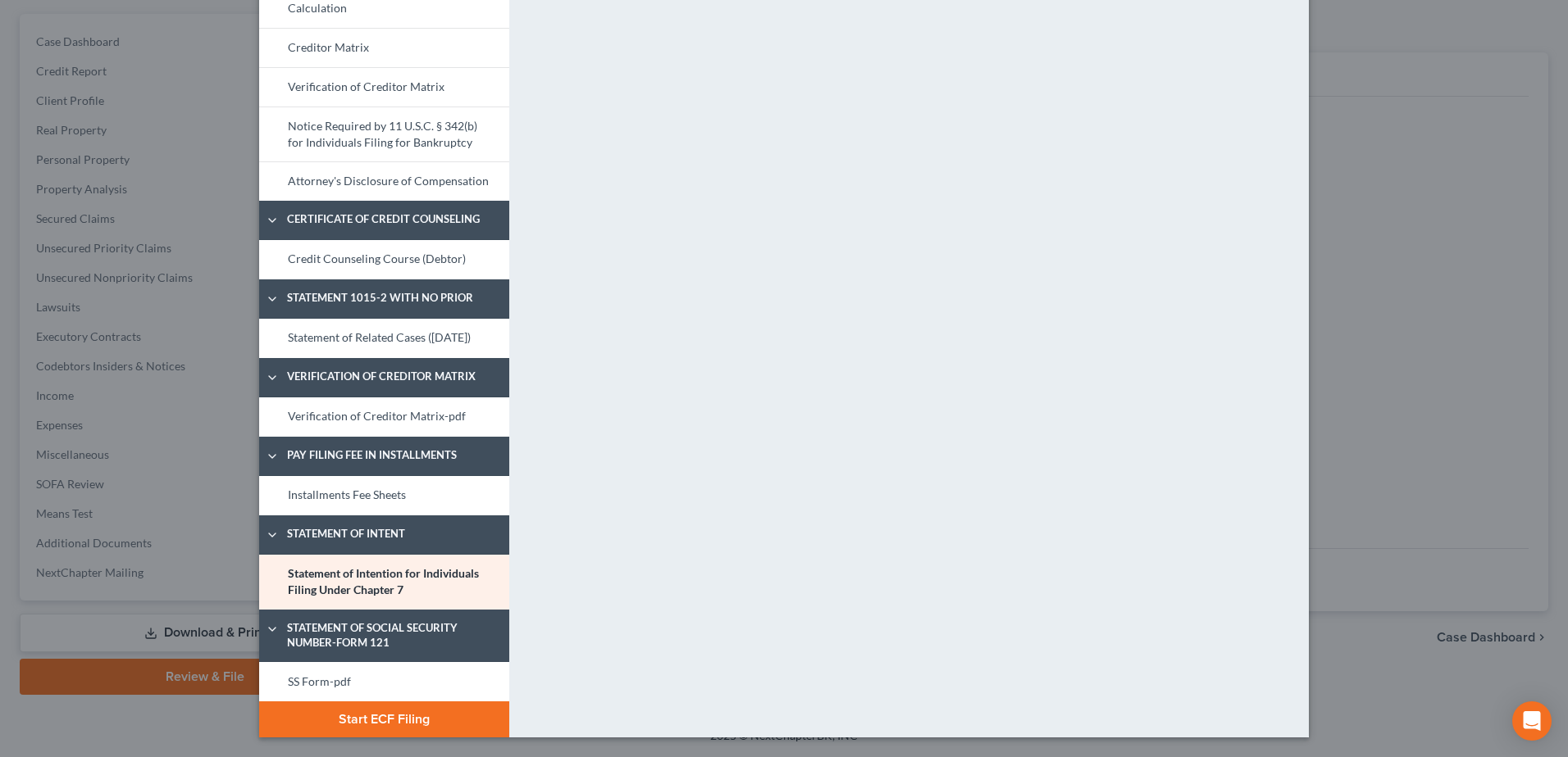
click at [374, 658] on link "SS Form-pdf" at bounding box center [384, 682] width 250 height 40
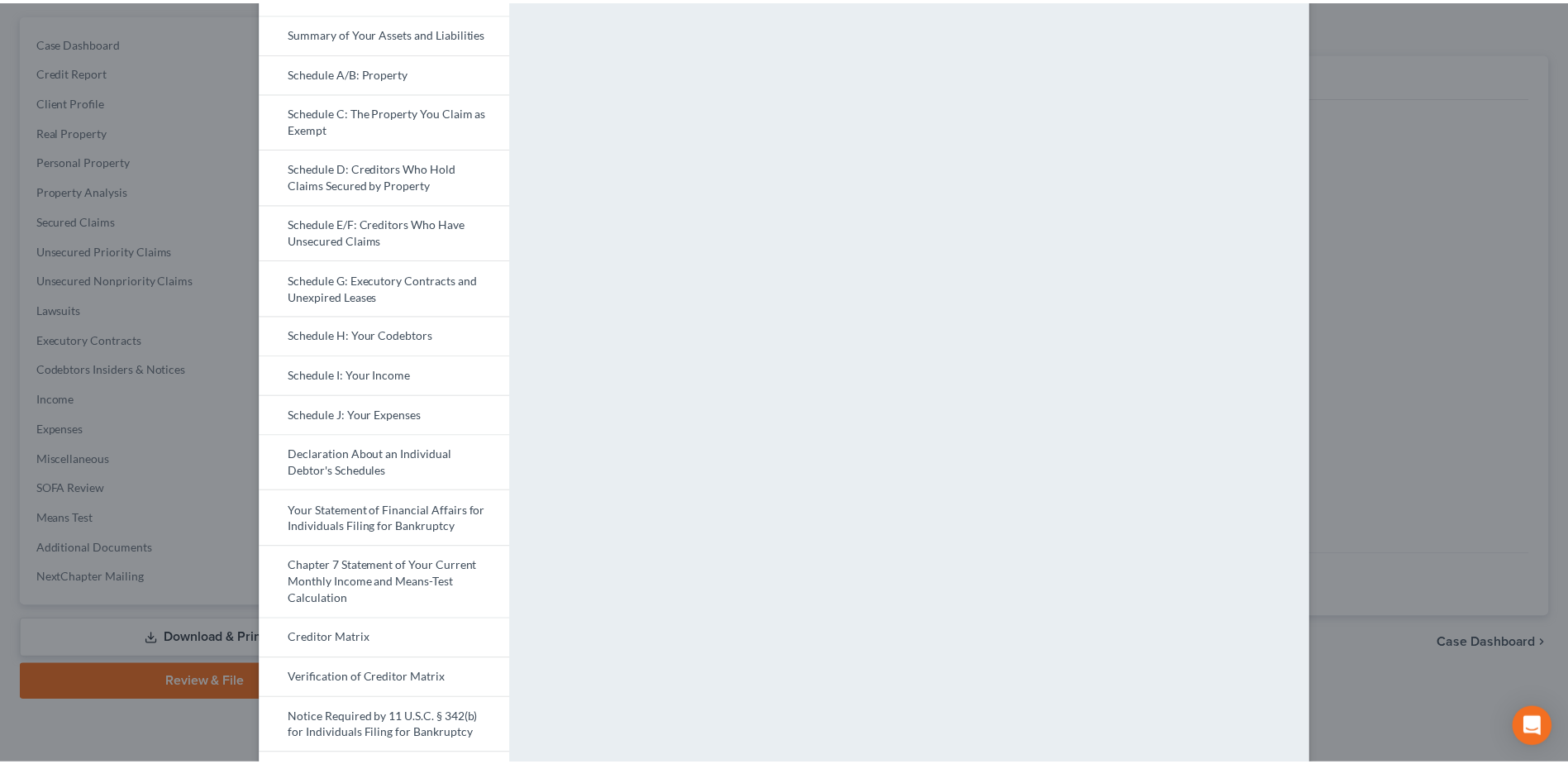
scroll to position [0, 0]
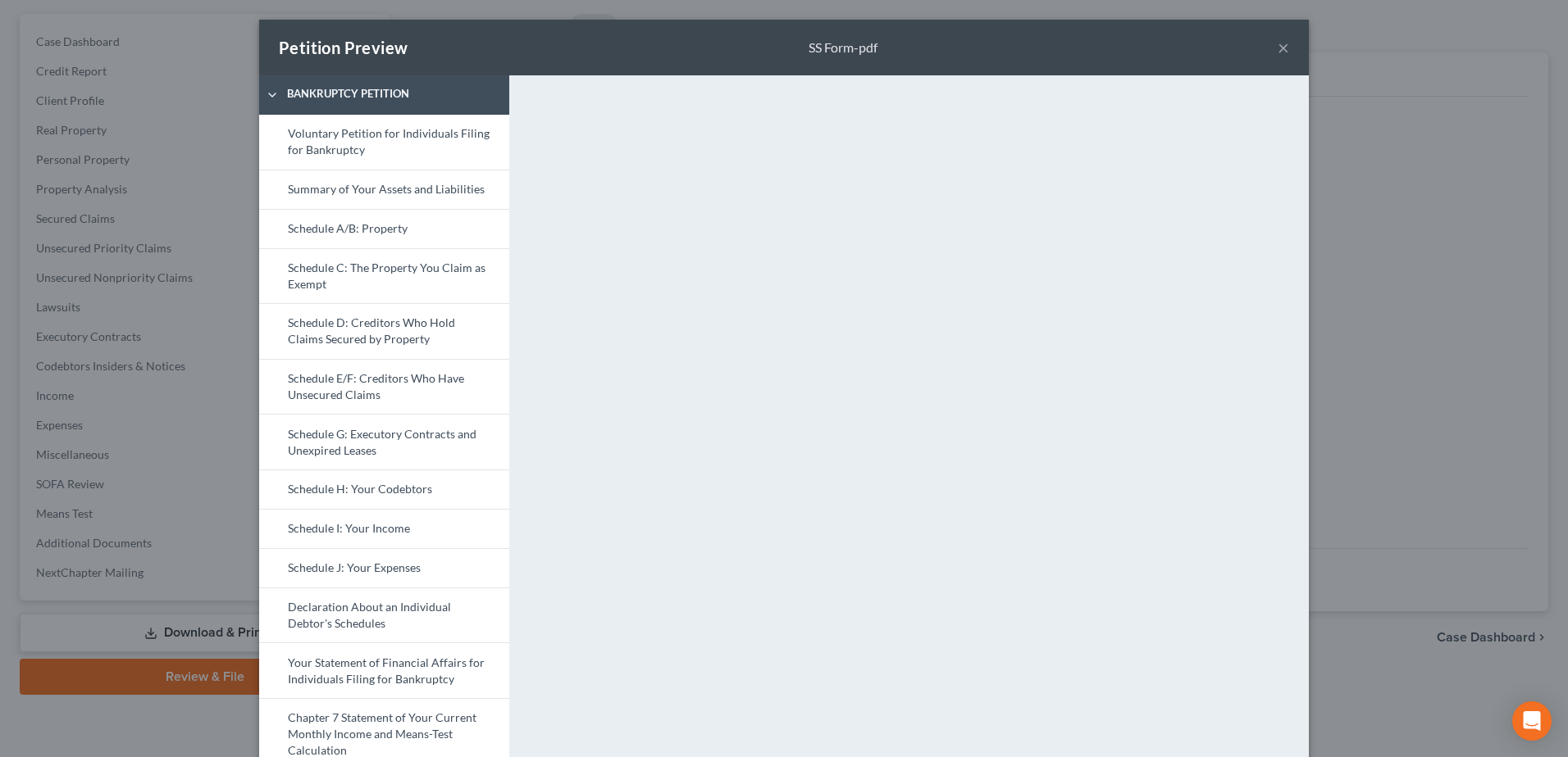
click at [1174, 47] on button "×" at bounding box center [1283, 48] width 11 height 19
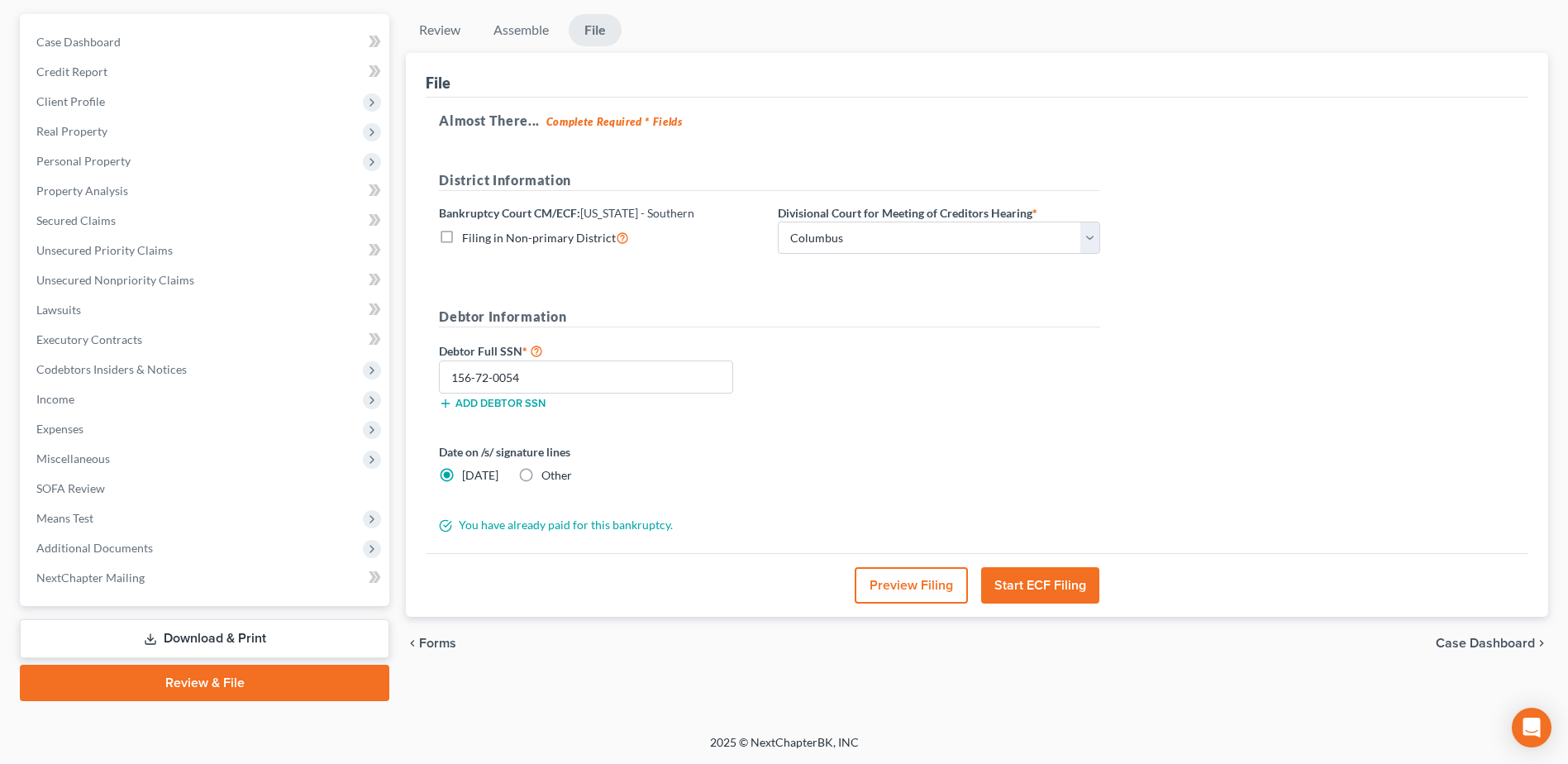
click at [1046, 584] on button "Start ECF Filing" at bounding box center [1040, 586] width 118 height 37
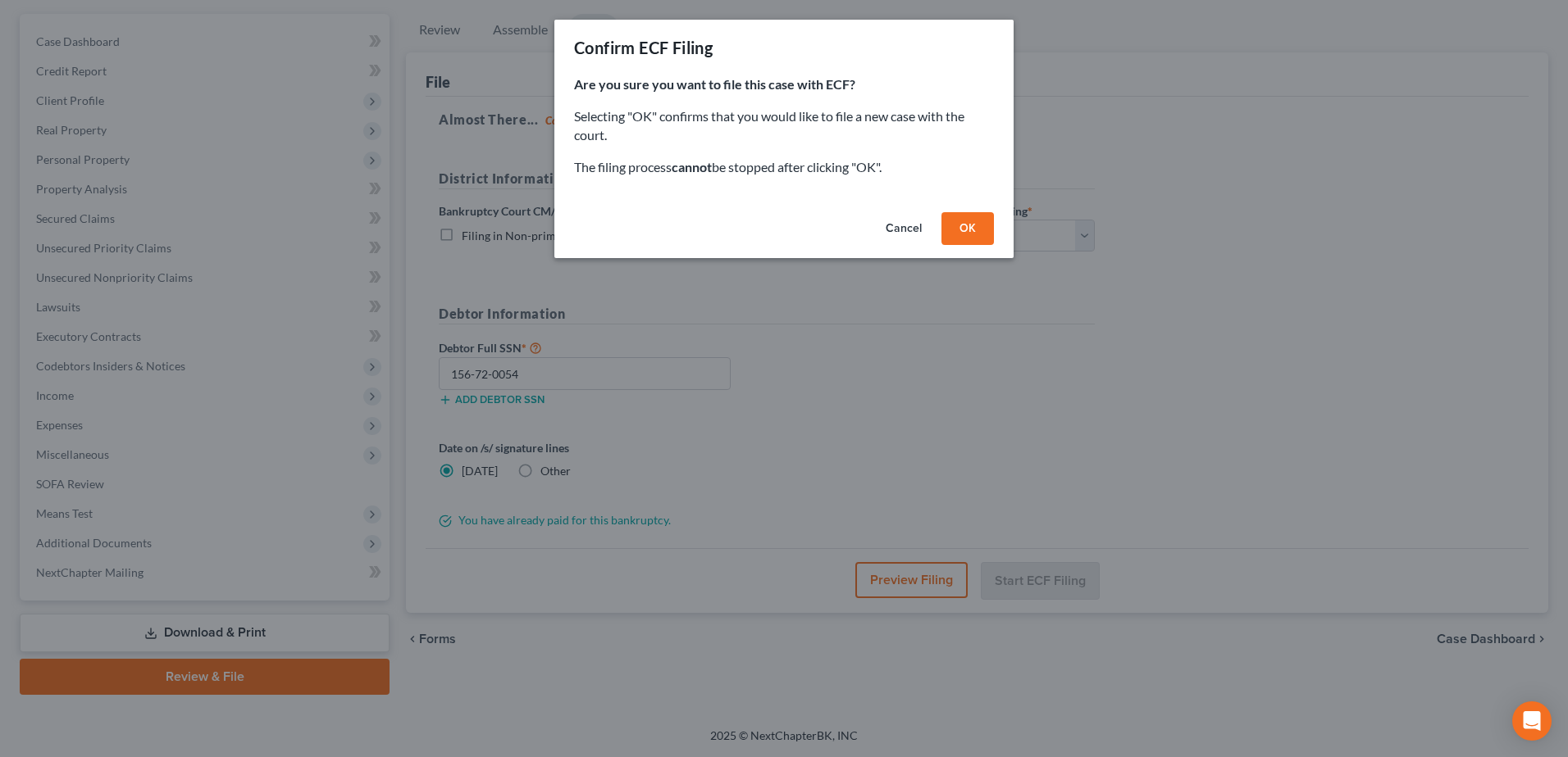
click at [989, 222] on button "OK" at bounding box center [967, 228] width 52 height 33
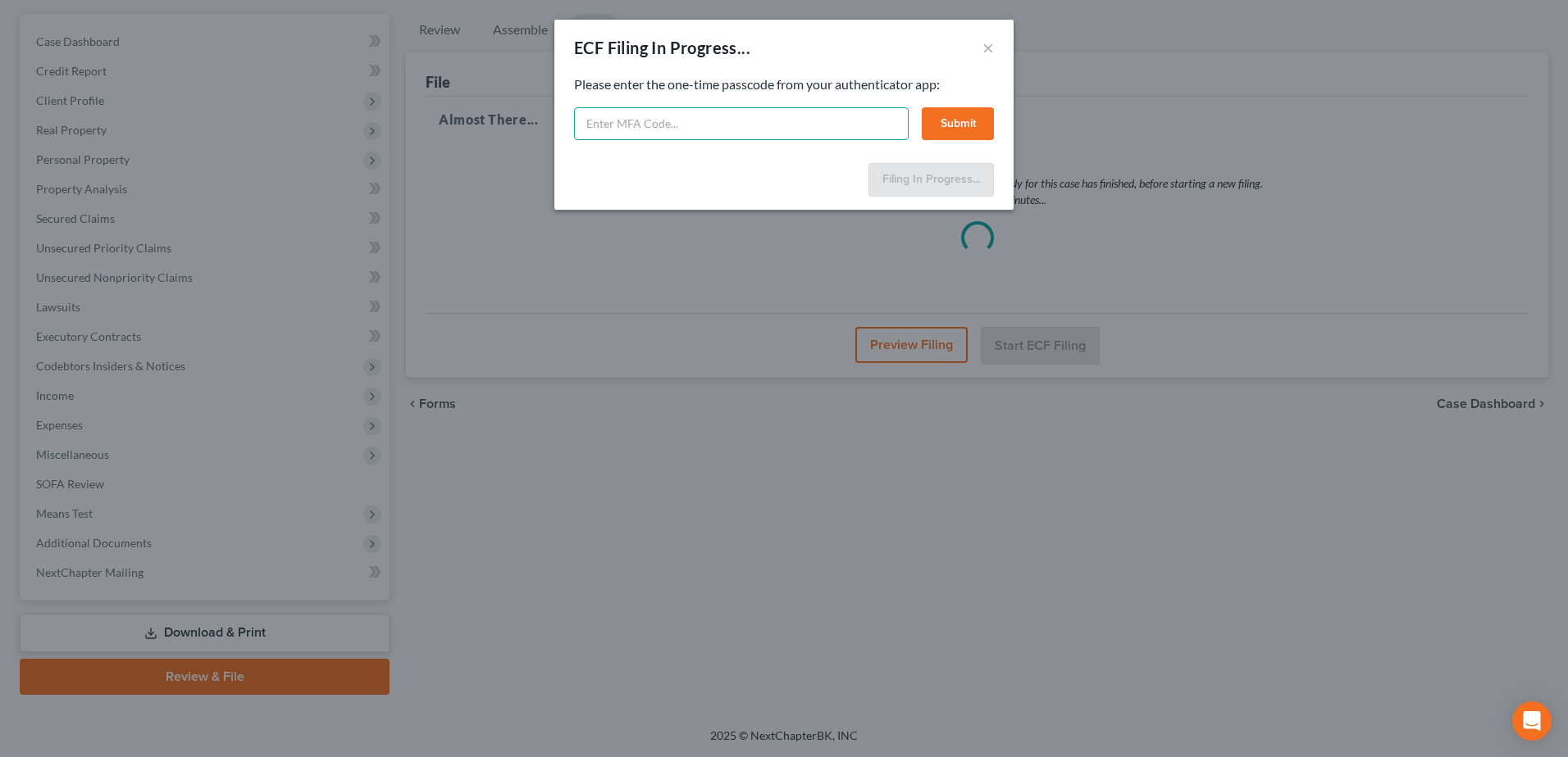
click at [723, 128] on input "text" at bounding box center [742, 124] width 335 height 33
click at [833, 121] on input "text" at bounding box center [742, 124] width 335 height 33
type input "920912"
click at [946, 117] on button "Submit" at bounding box center [958, 124] width 72 height 33
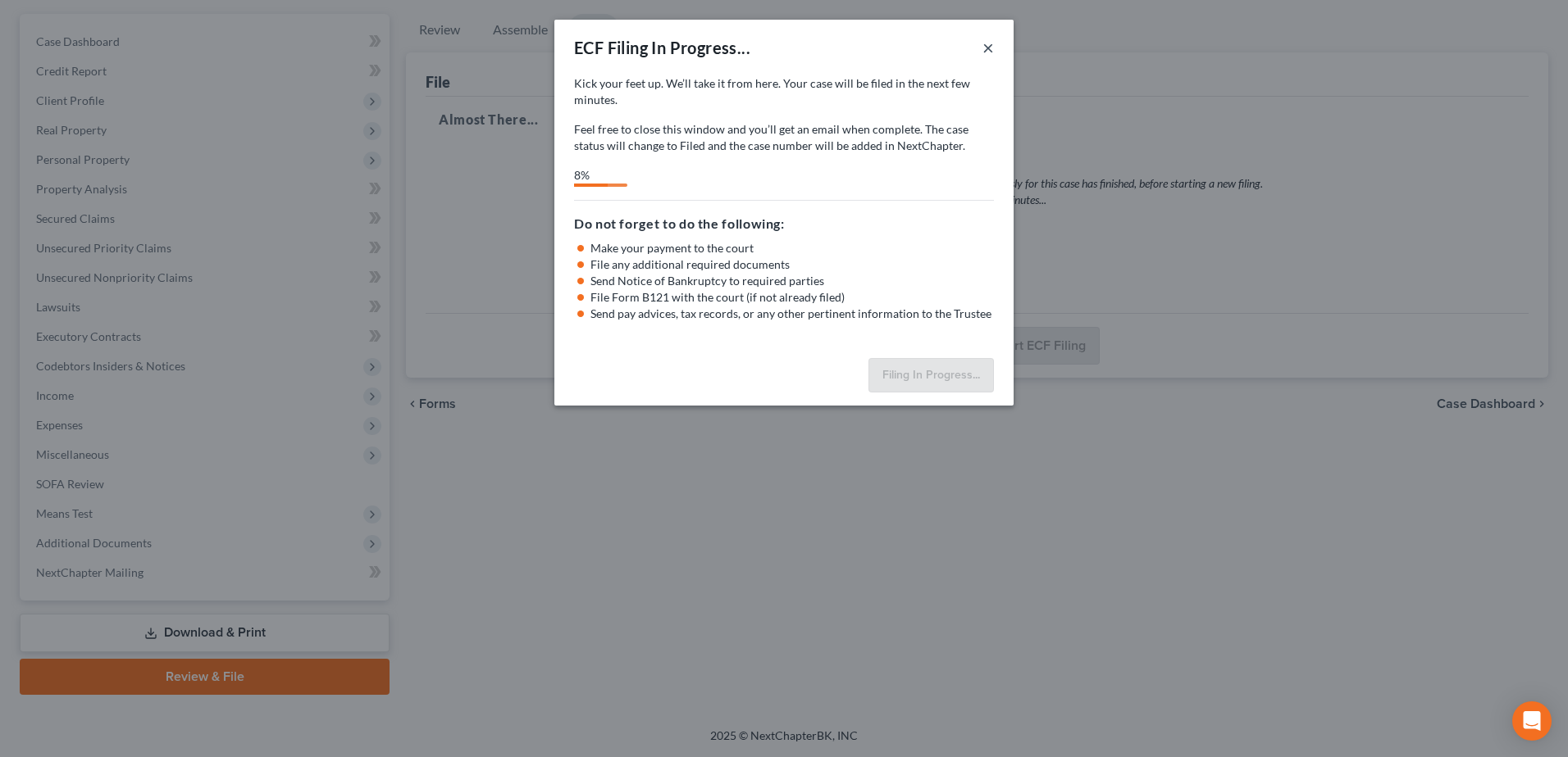
click at [987, 47] on button "×" at bounding box center [988, 48] width 11 height 19
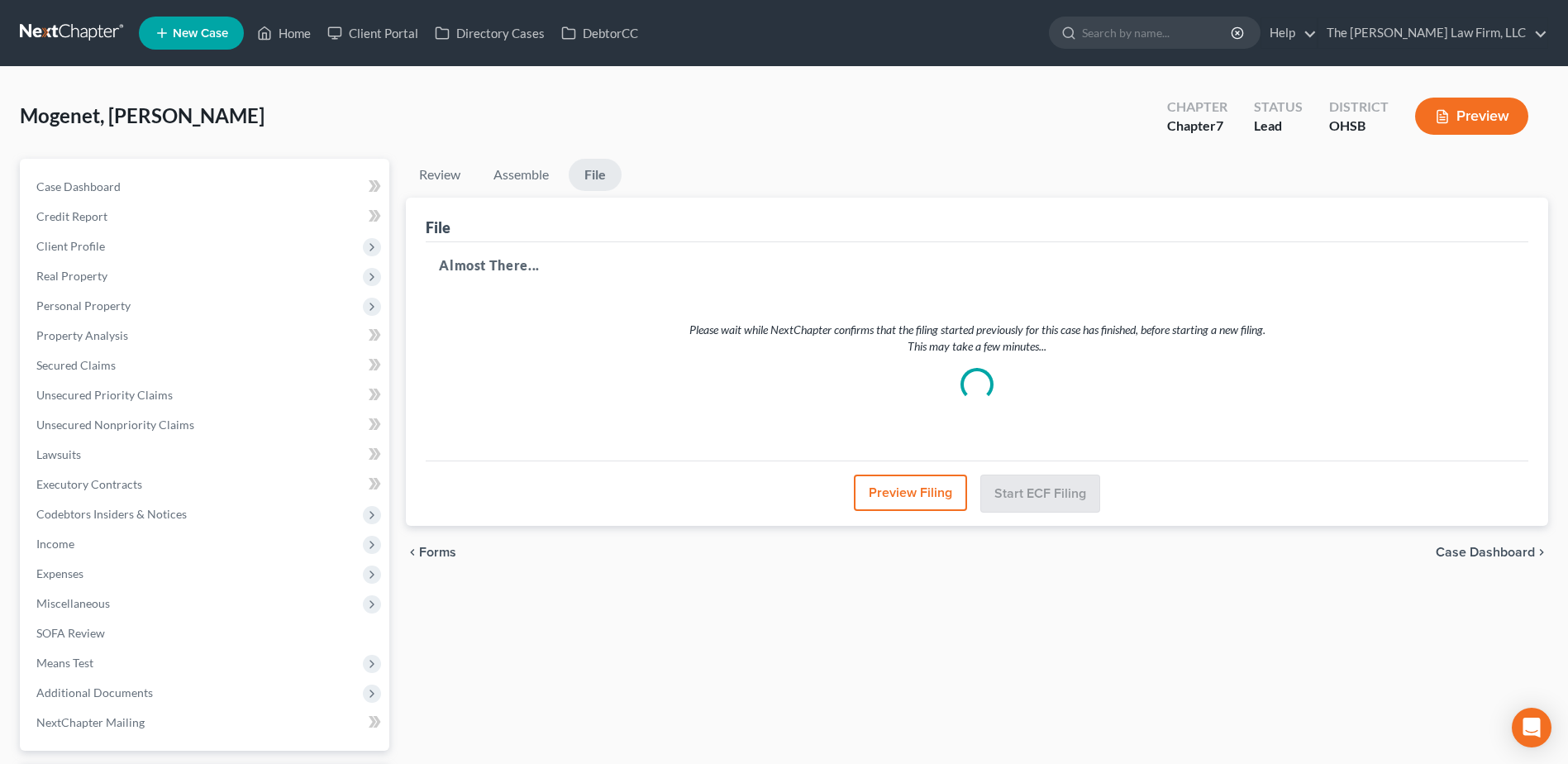
select select "1"
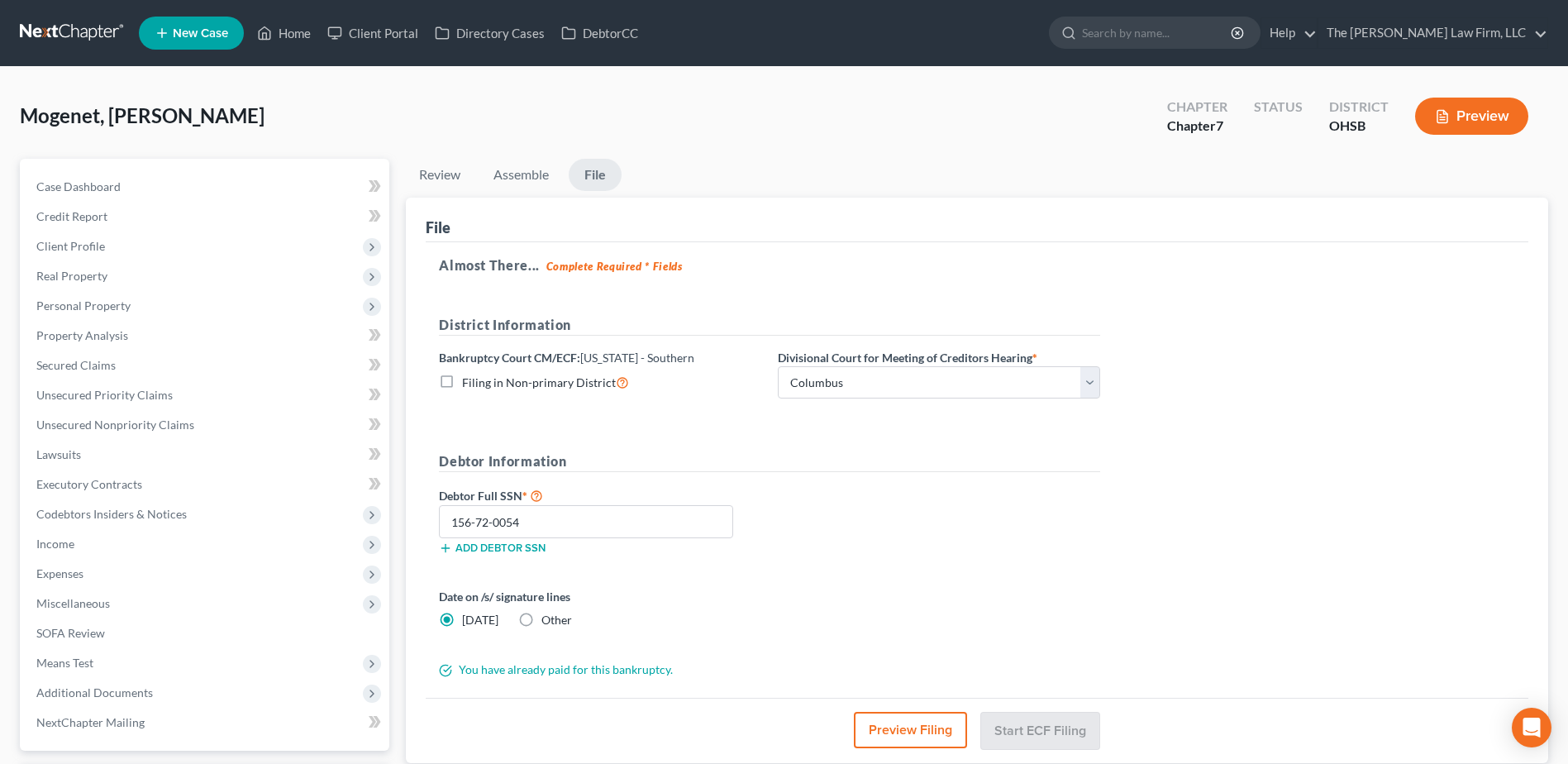
click at [54, 30] on link at bounding box center [72, 32] width 106 height 29
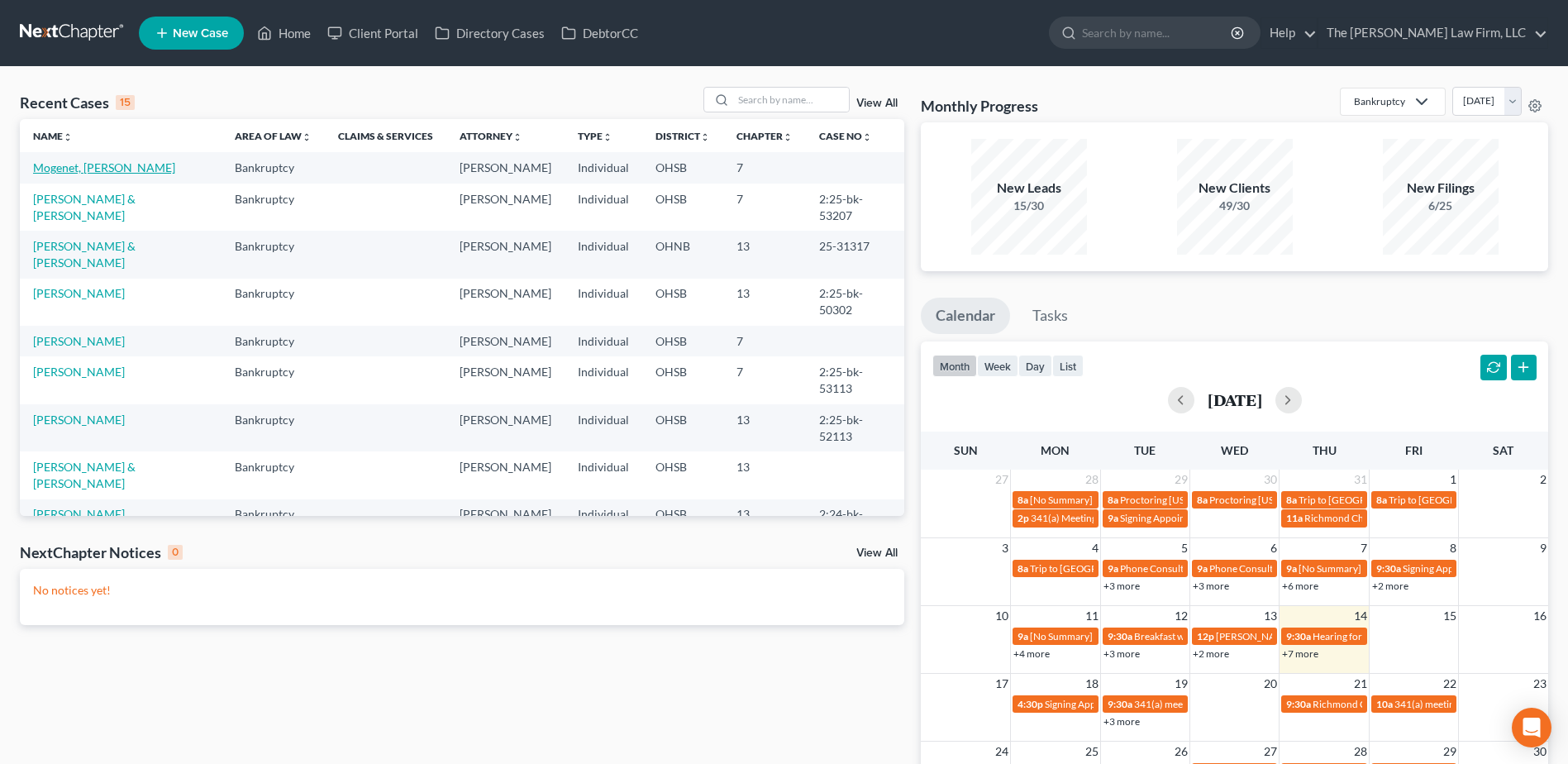
click at [81, 168] on link "Mogenet, [PERSON_NAME]" at bounding box center [104, 168] width 143 height 14
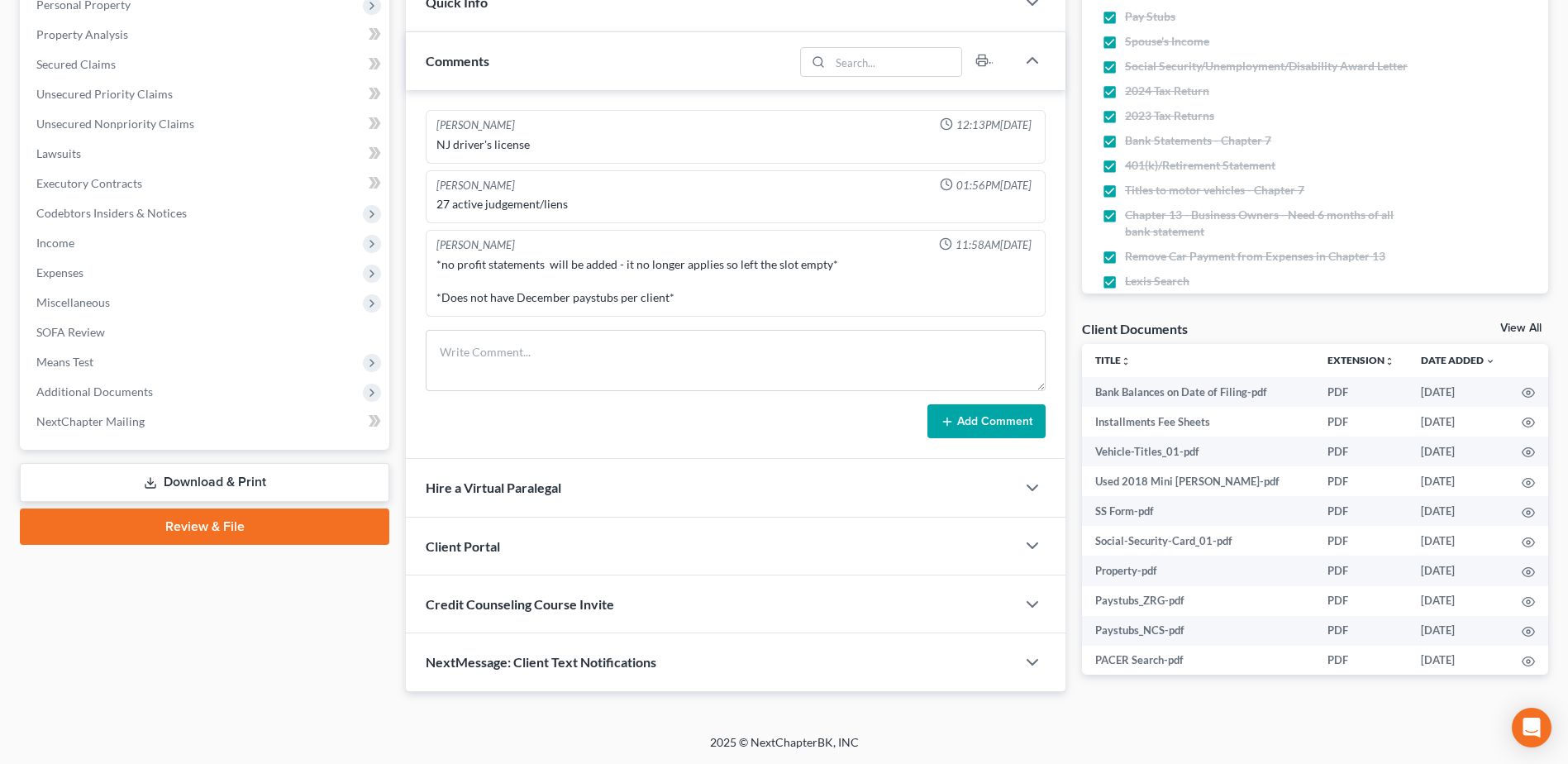
click at [164, 530] on link "Review & File" at bounding box center [204, 527] width 370 height 37
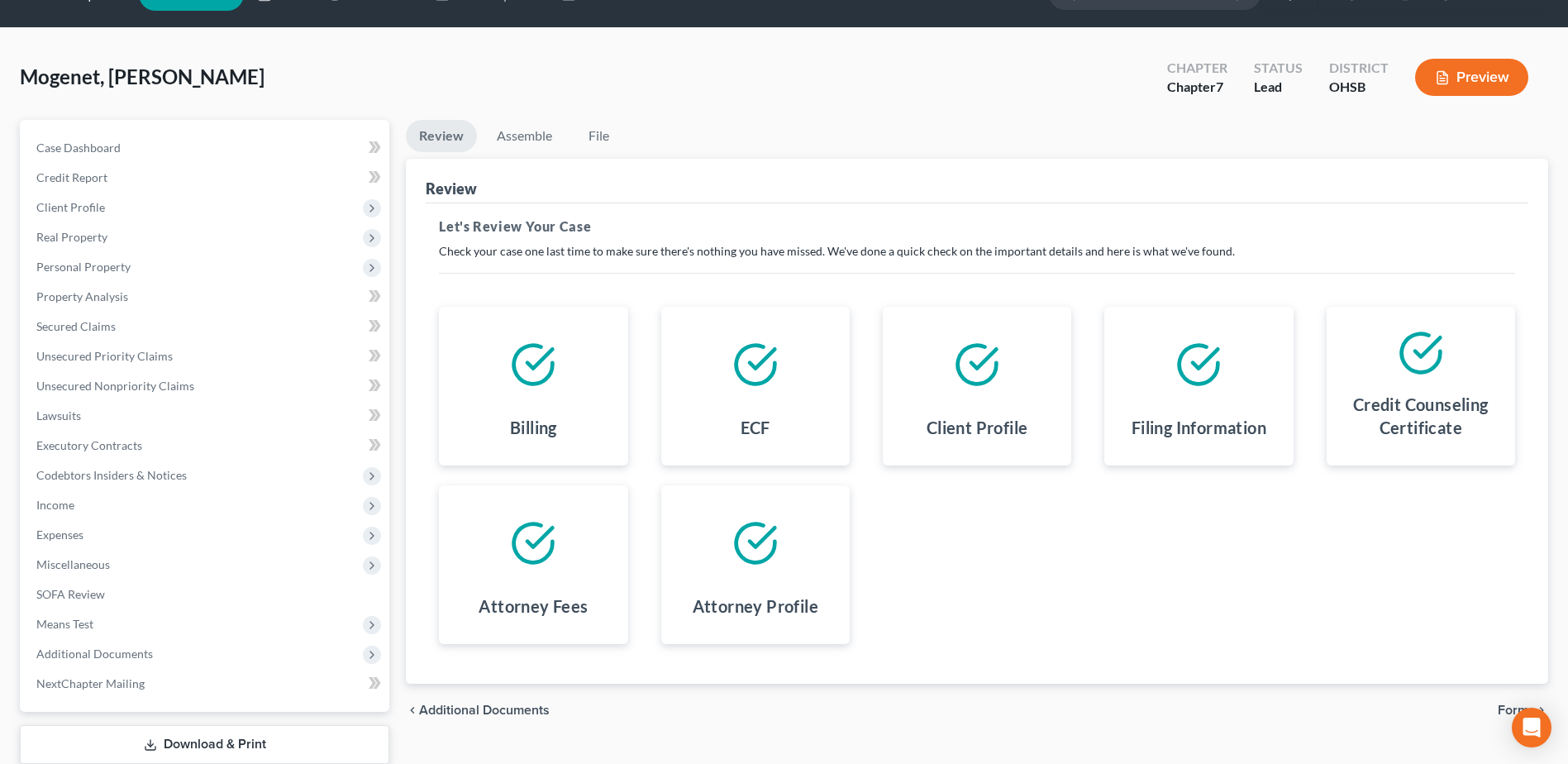
scroll to position [144, 0]
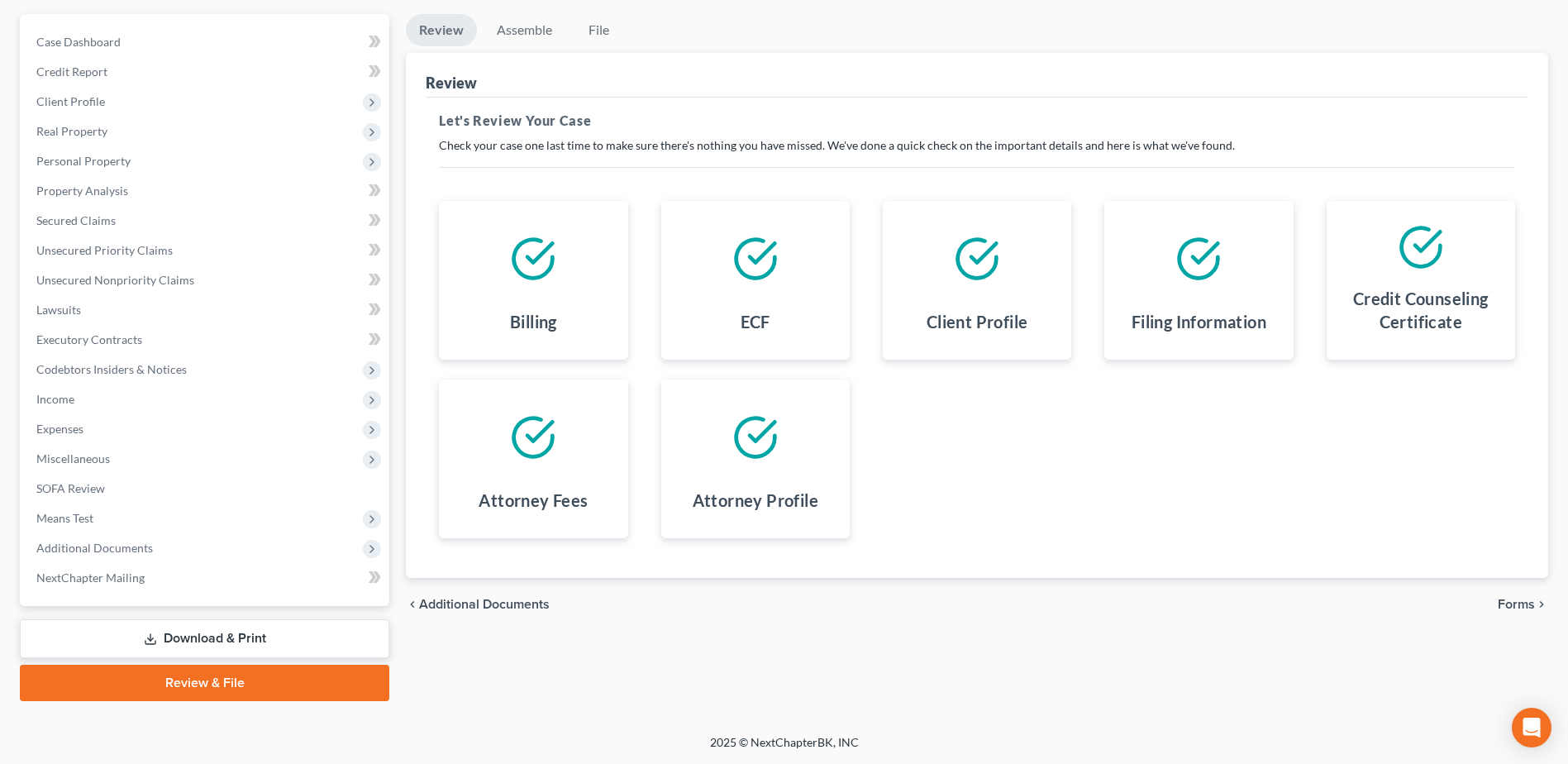
click at [1526, 607] on span "Forms" at bounding box center [1516, 604] width 37 height 13
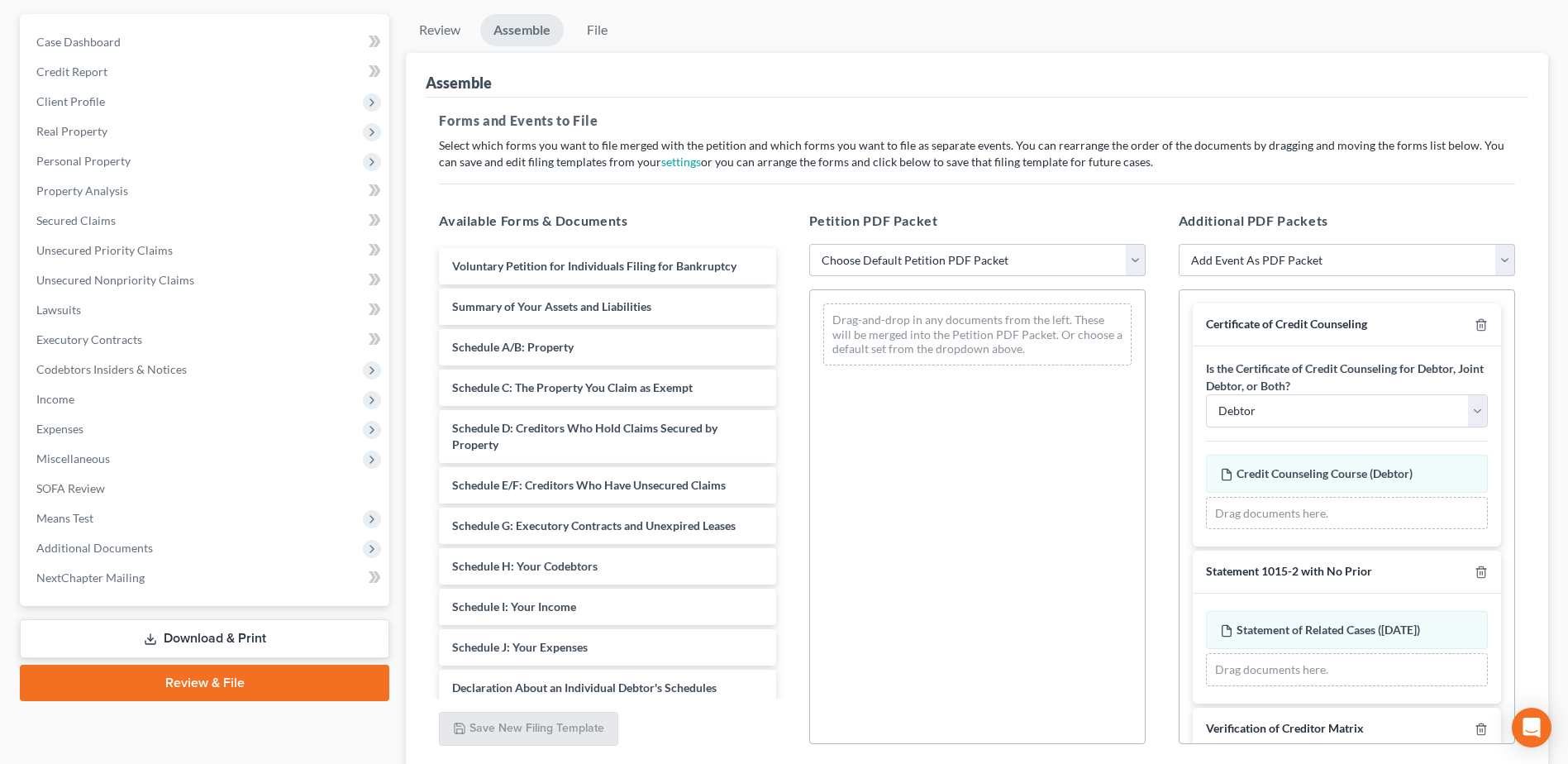
click at [993, 251] on select "Choose Default Petition PDF Packet Emergency Filing (Voluntary Petition and Cre…" at bounding box center [977, 260] width 337 height 33
select select "1"
click at [809, 244] on select "Choose Default Petition PDF Packet Emergency Filing (Voluntary Petition and Cre…" at bounding box center [977, 260] width 337 height 33
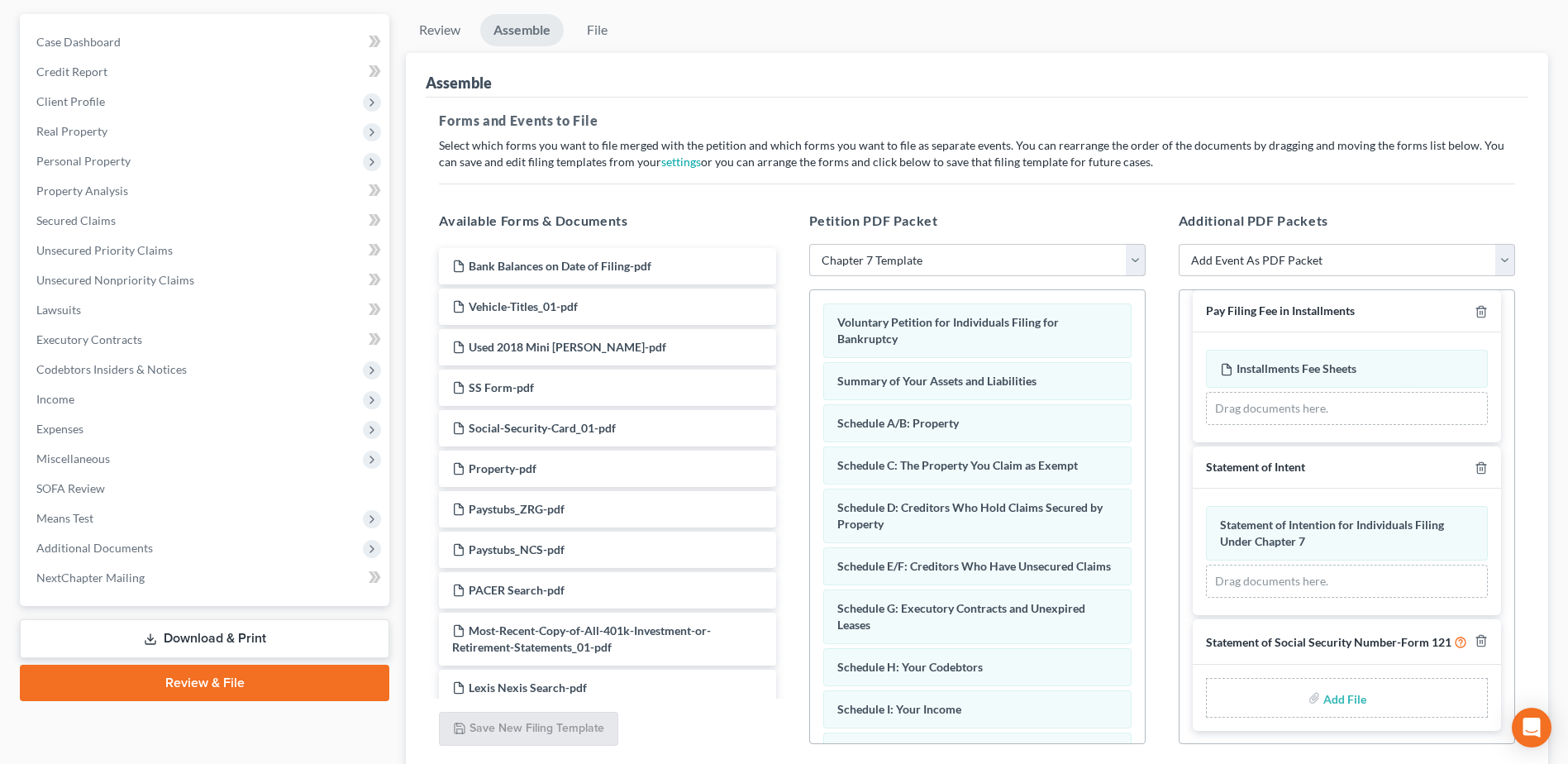
scroll to position [590, 0]
click at [1347, 702] on input "file" at bounding box center [1343, 697] width 40 height 29
type input "C:\fakepath\SS Form.pdf"
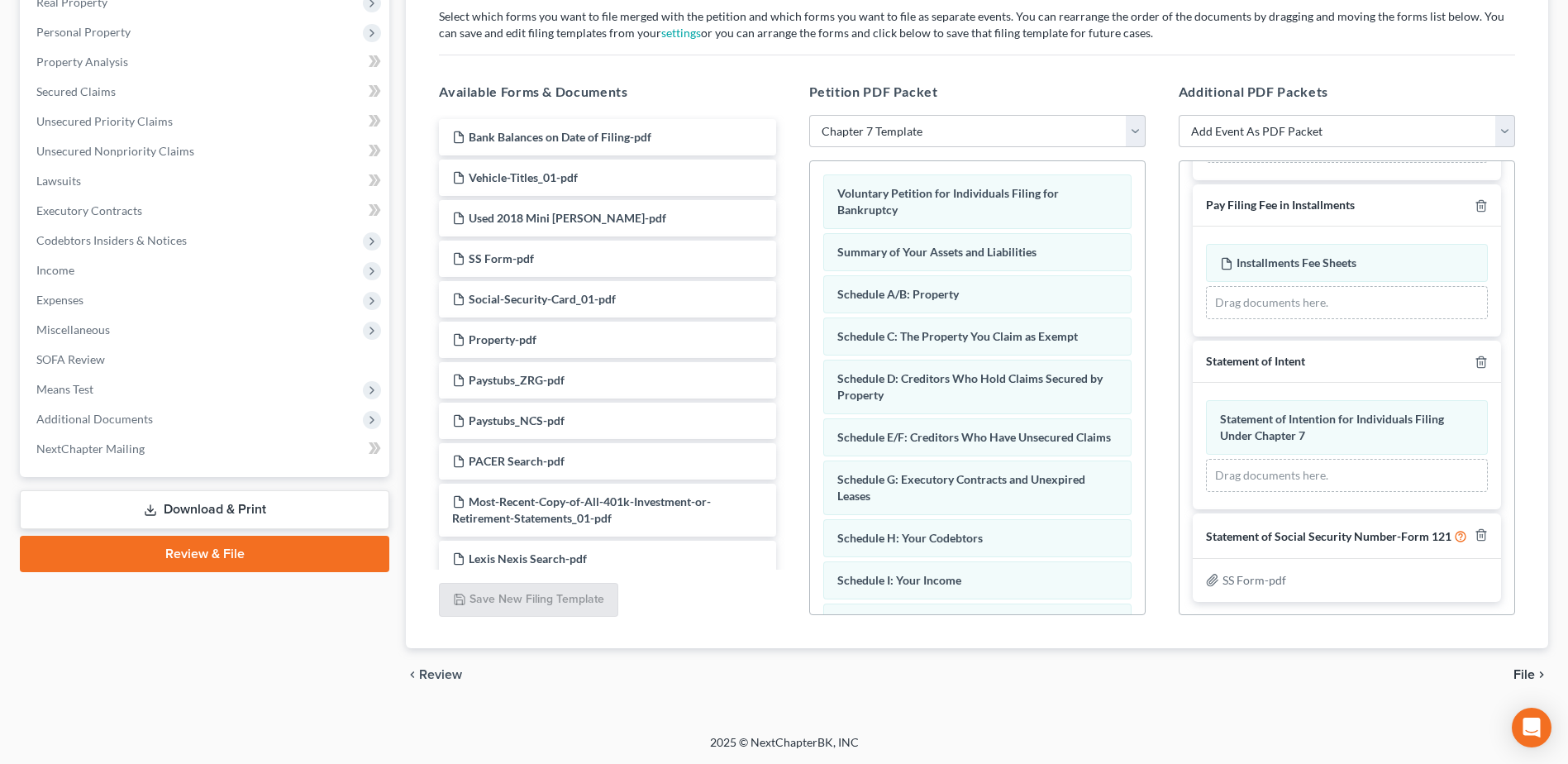
click at [1518, 671] on span "File" at bounding box center [1524, 675] width 21 height 13
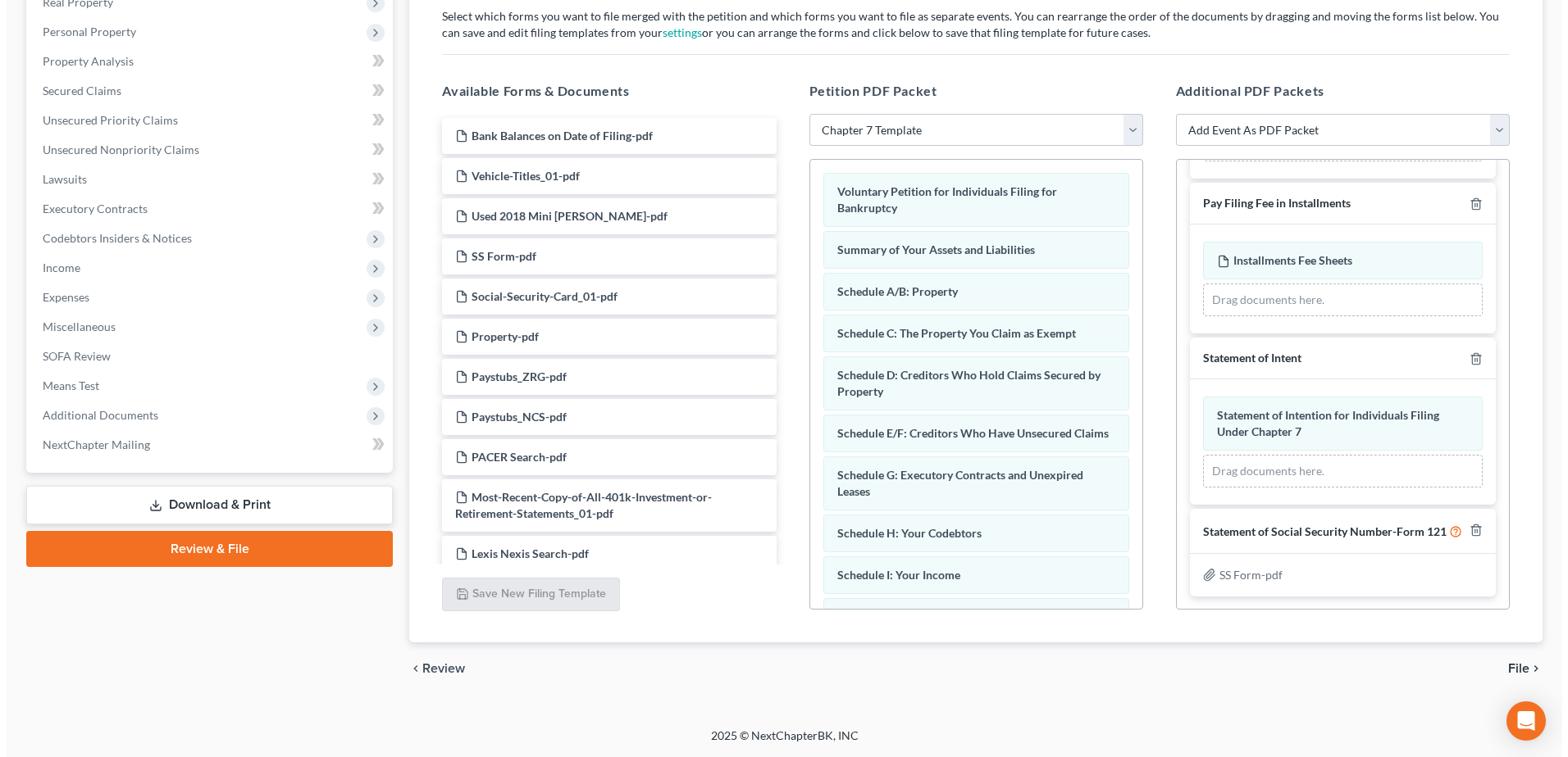
scroll to position [143, 0]
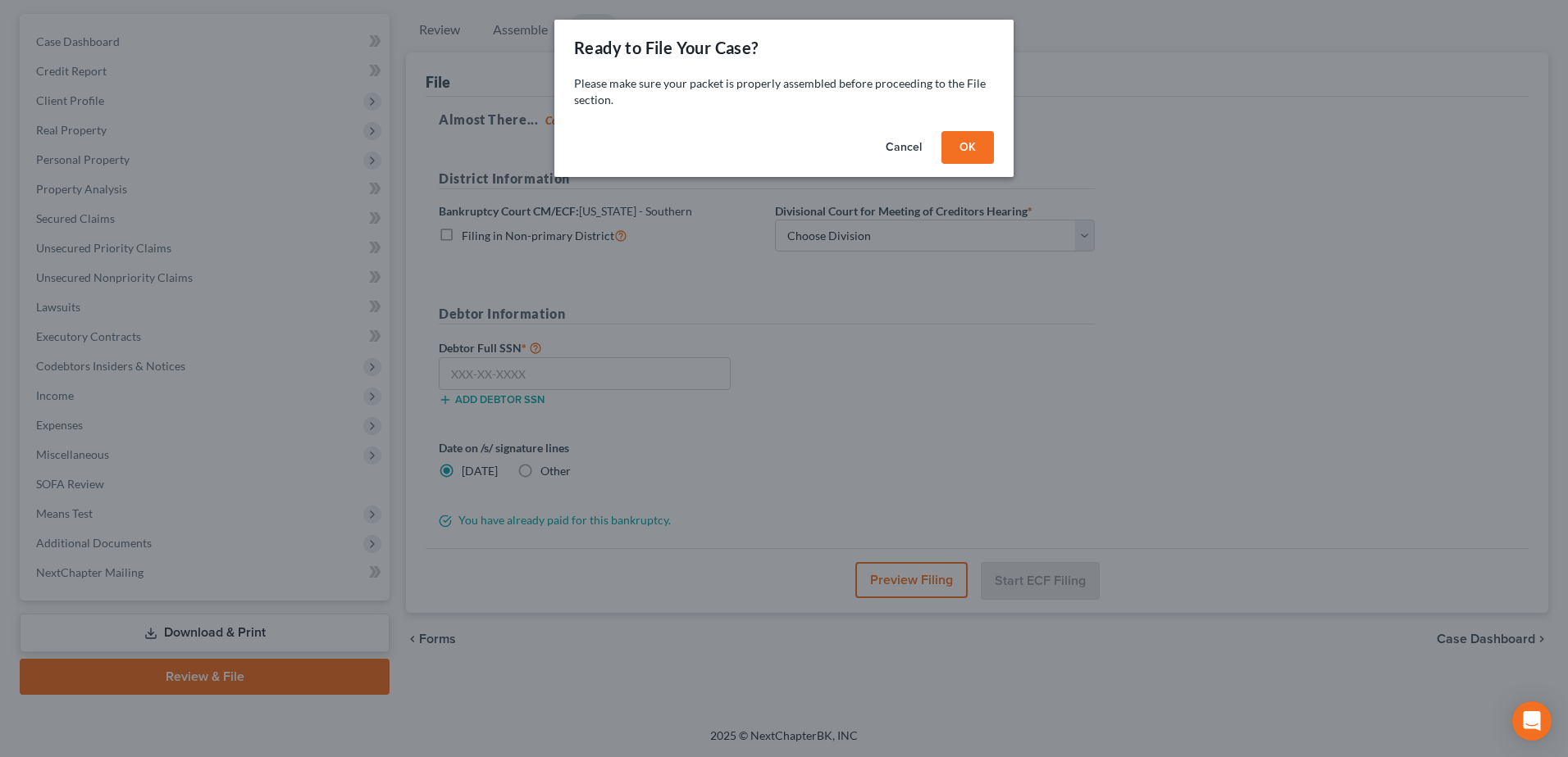
click at [970, 145] on button "OK" at bounding box center [967, 147] width 52 height 33
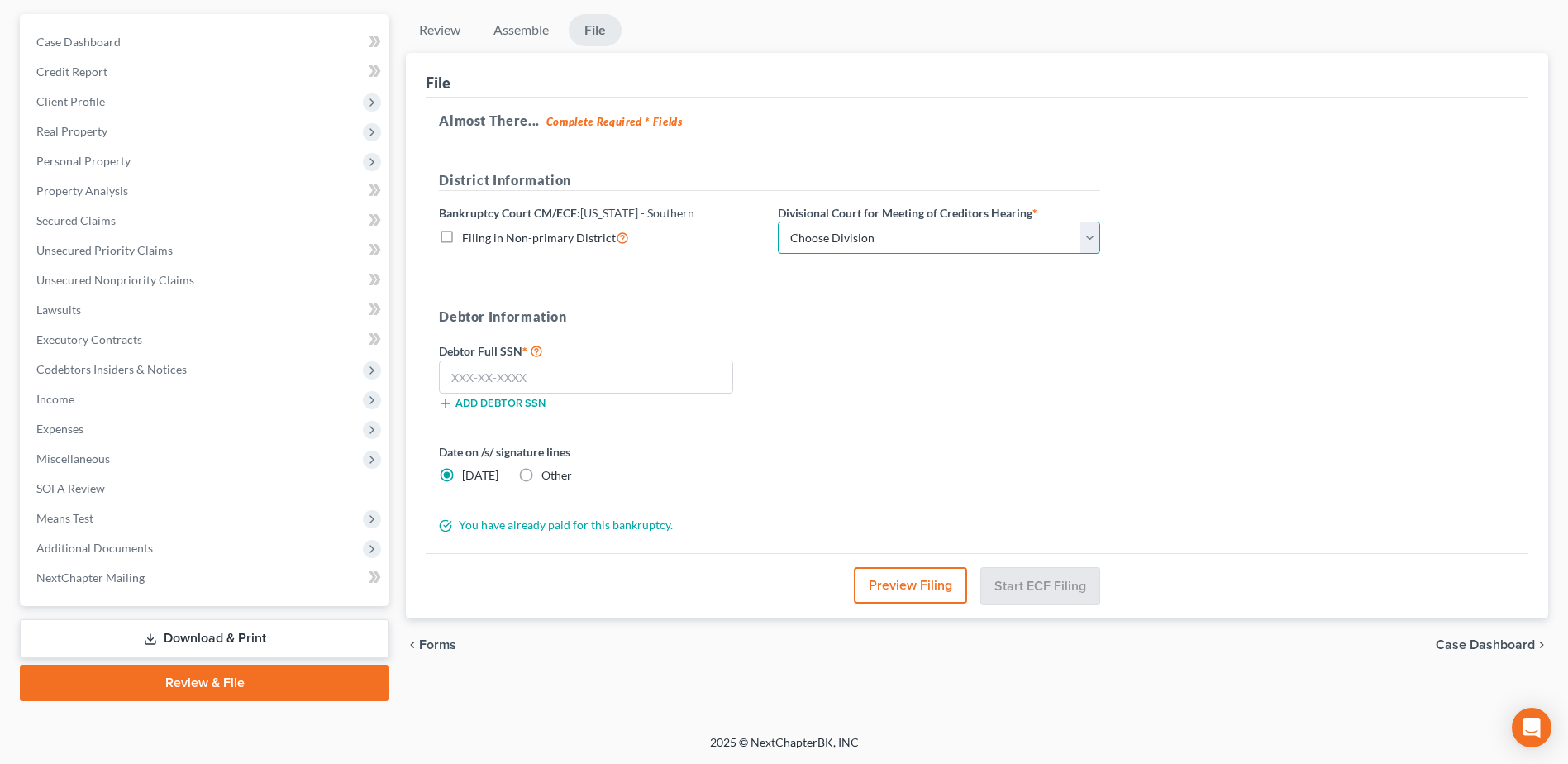
click at [870, 237] on select "Choose Division Cincinnati Columbus Dayton" at bounding box center [939, 238] width 323 height 33
select select "1"
click at [778, 222] on select "Choose Division Cincinnati Columbus Dayton" at bounding box center [939, 238] width 323 height 33
click at [490, 375] on input "text" at bounding box center [586, 377] width 294 height 33
click at [556, 370] on input "text" at bounding box center [586, 377] width 294 height 33
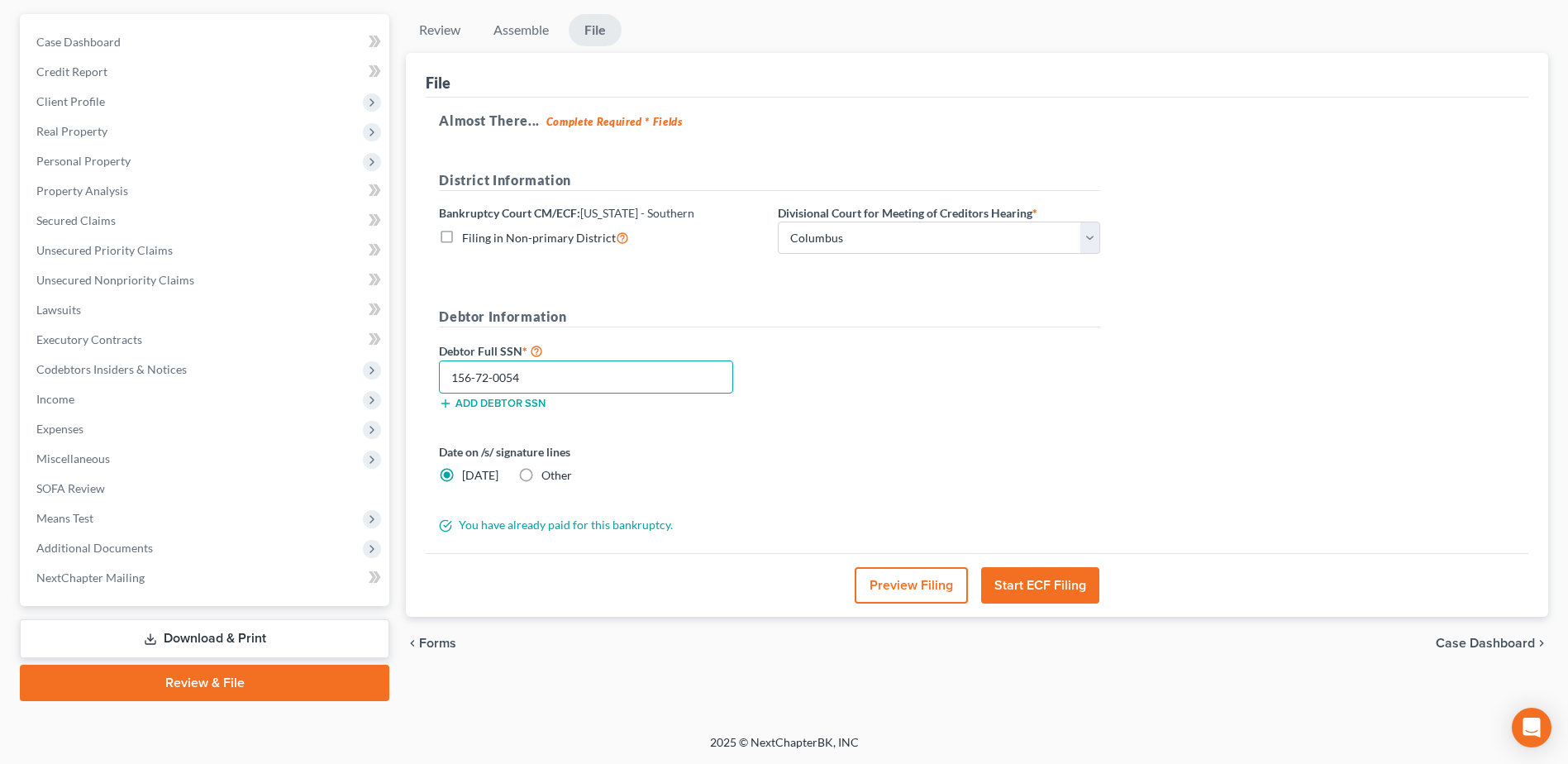
type input "156-72-0054"
click at [904, 603] on button "Preview Filing" at bounding box center [911, 586] width 113 height 37
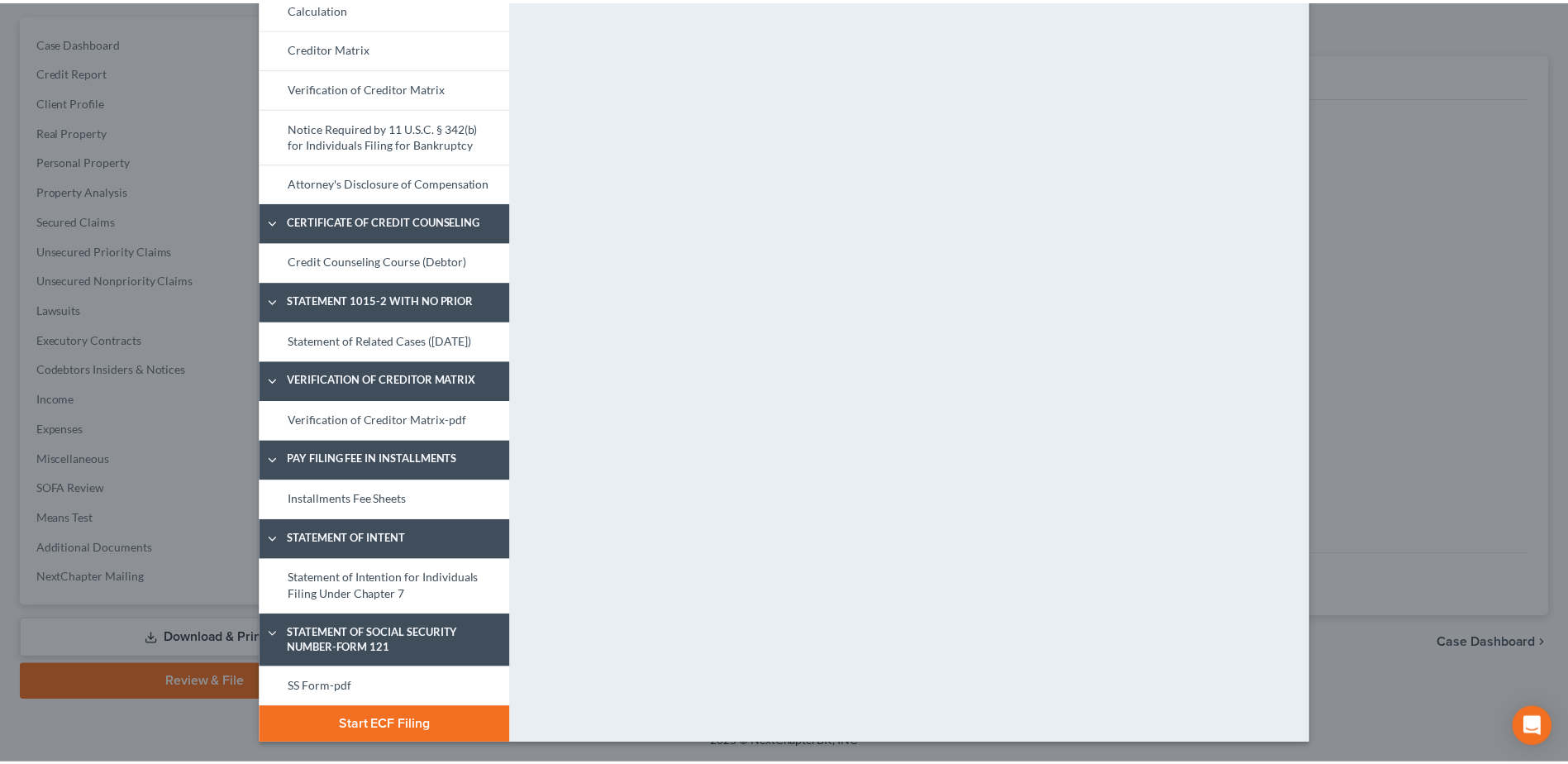
scroll to position [765, 0]
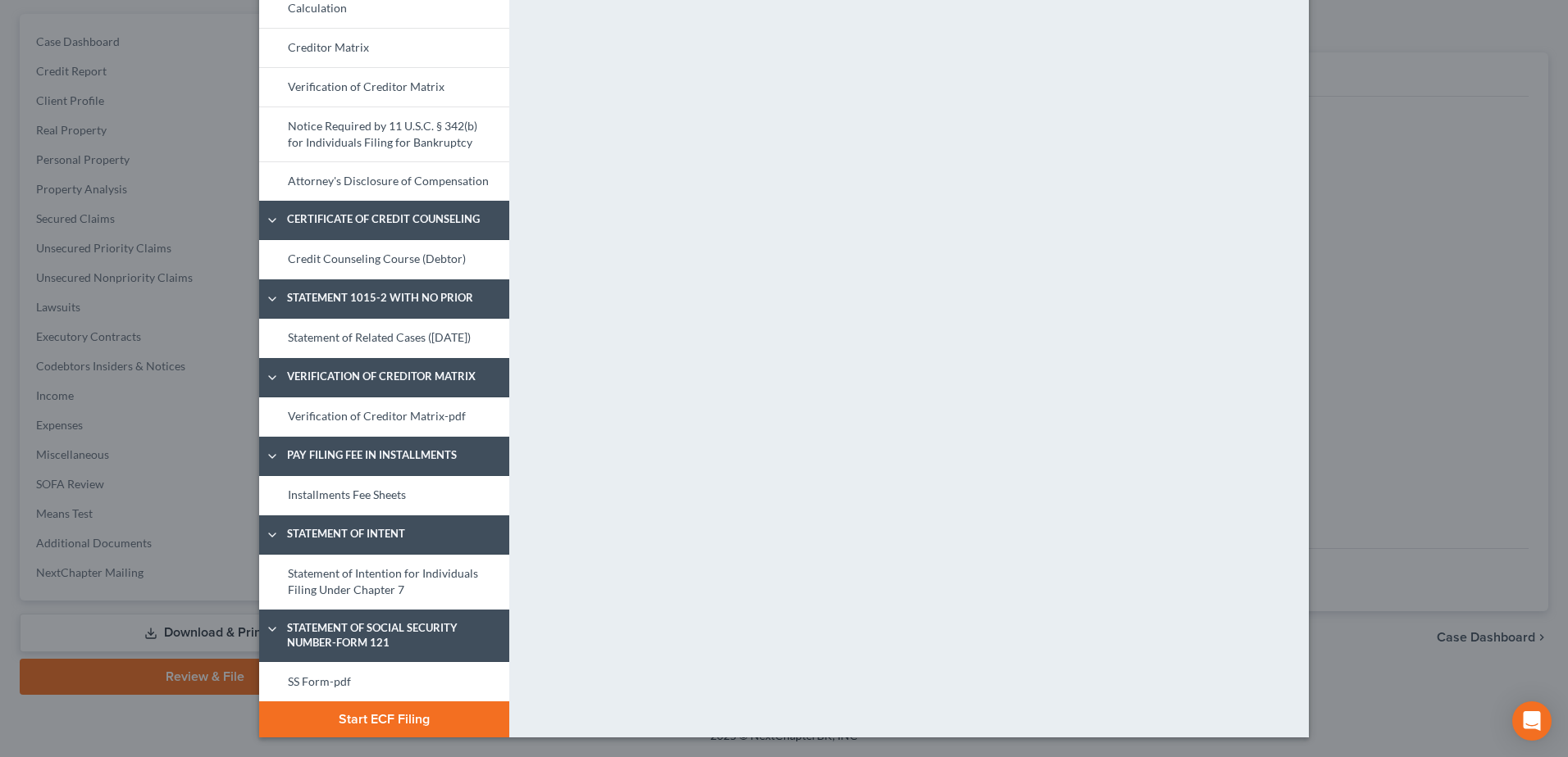
click at [407, 722] on button "Start ECF Filing" at bounding box center [384, 719] width 250 height 36
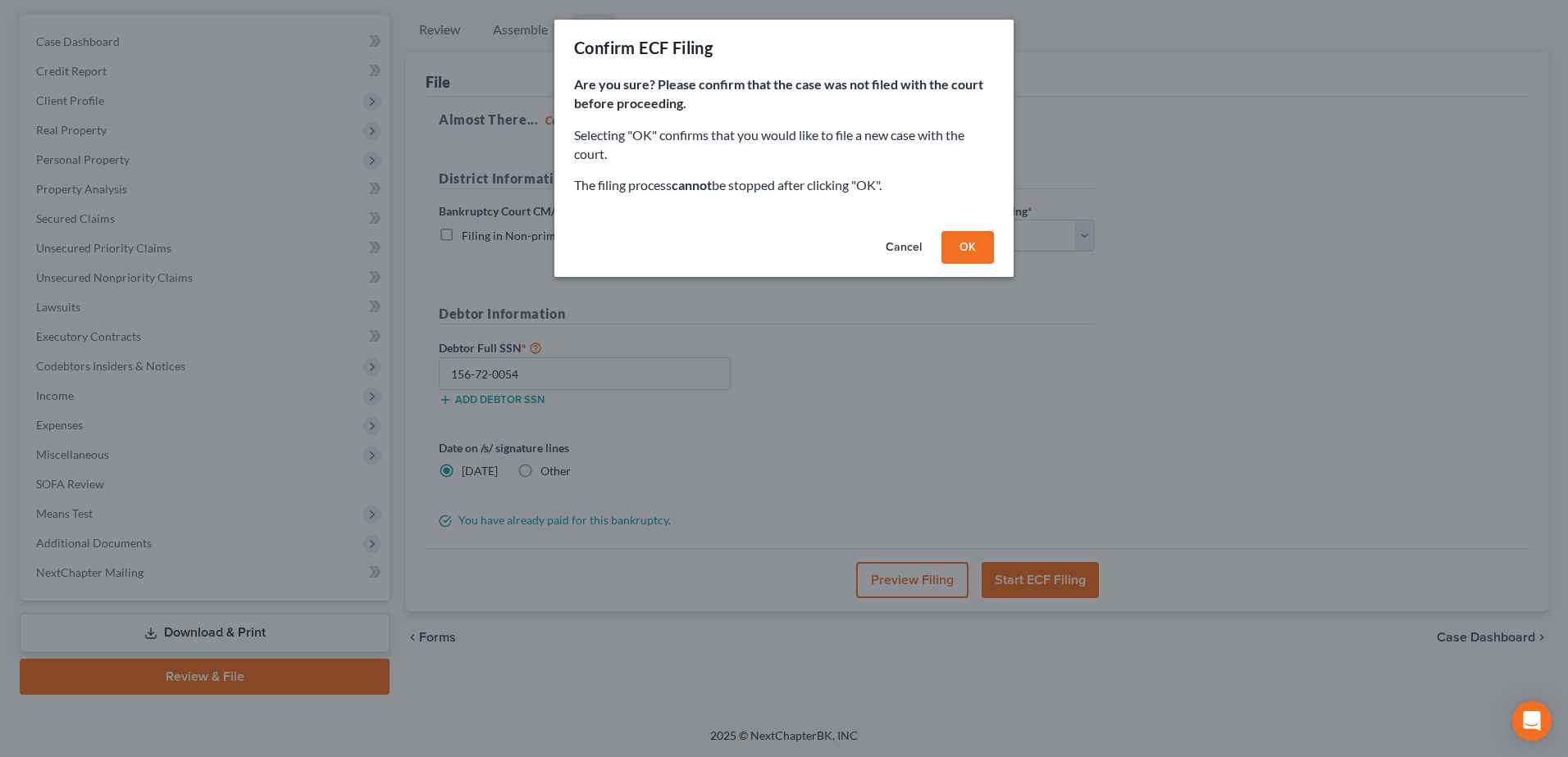
click at [961, 250] on button "OK" at bounding box center [967, 247] width 52 height 33
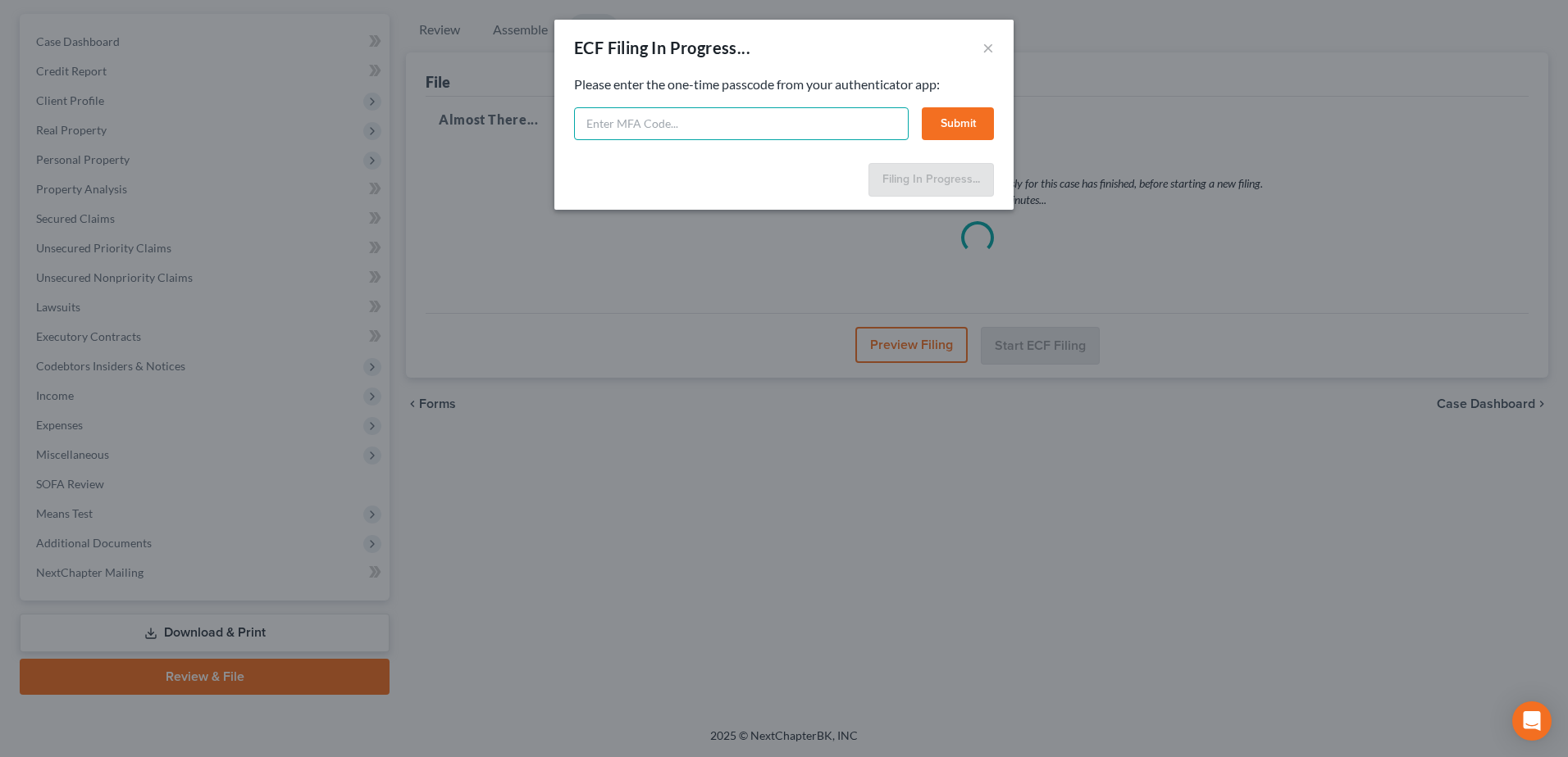
click at [810, 122] on input "text" at bounding box center [742, 124] width 335 height 33
type input "314120"
click at [938, 125] on button "Submit" at bounding box center [958, 124] width 72 height 33
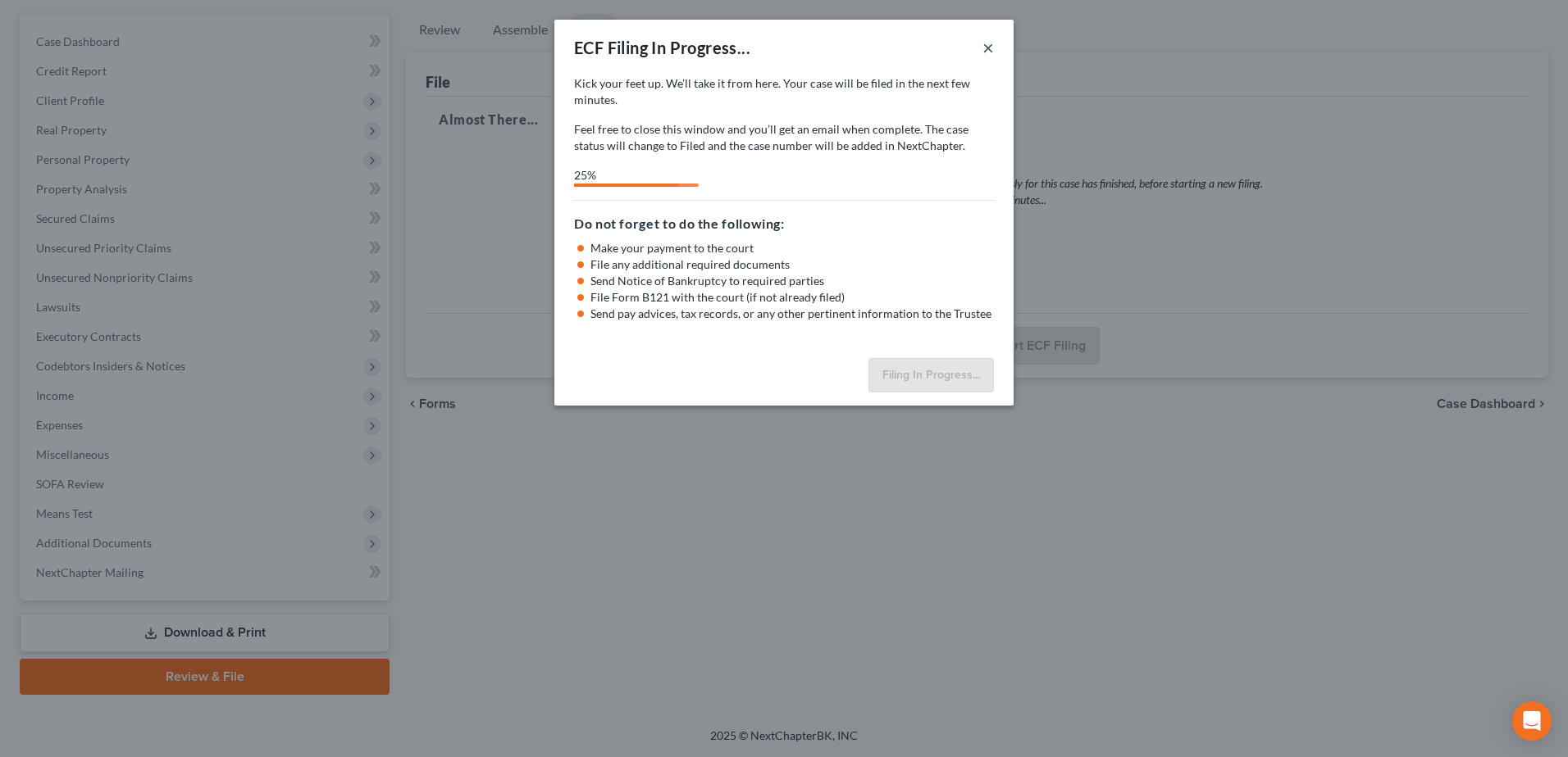
click at [987, 44] on button "×" at bounding box center [988, 48] width 11 height 19
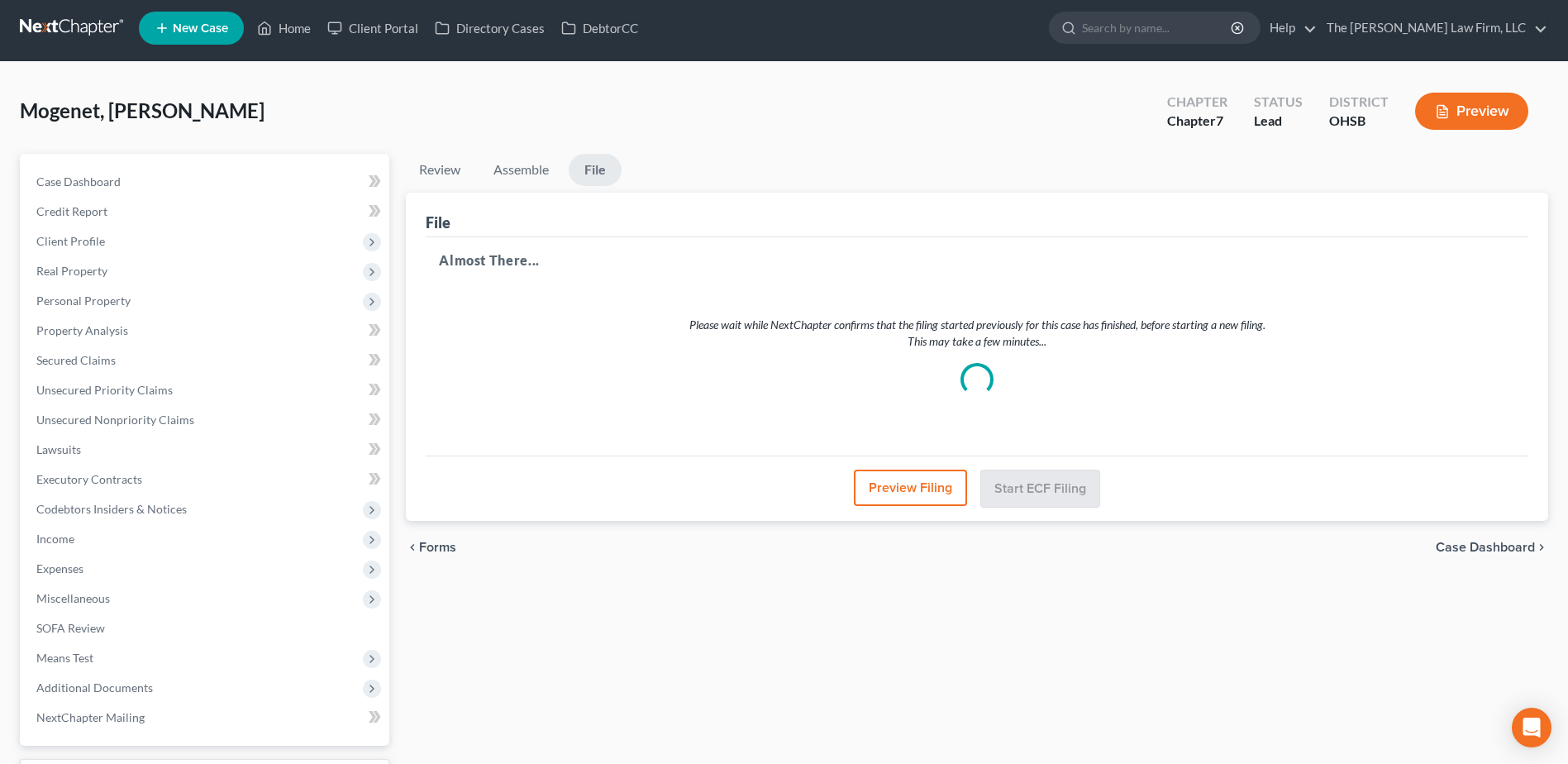
scroll to position [0, 0]
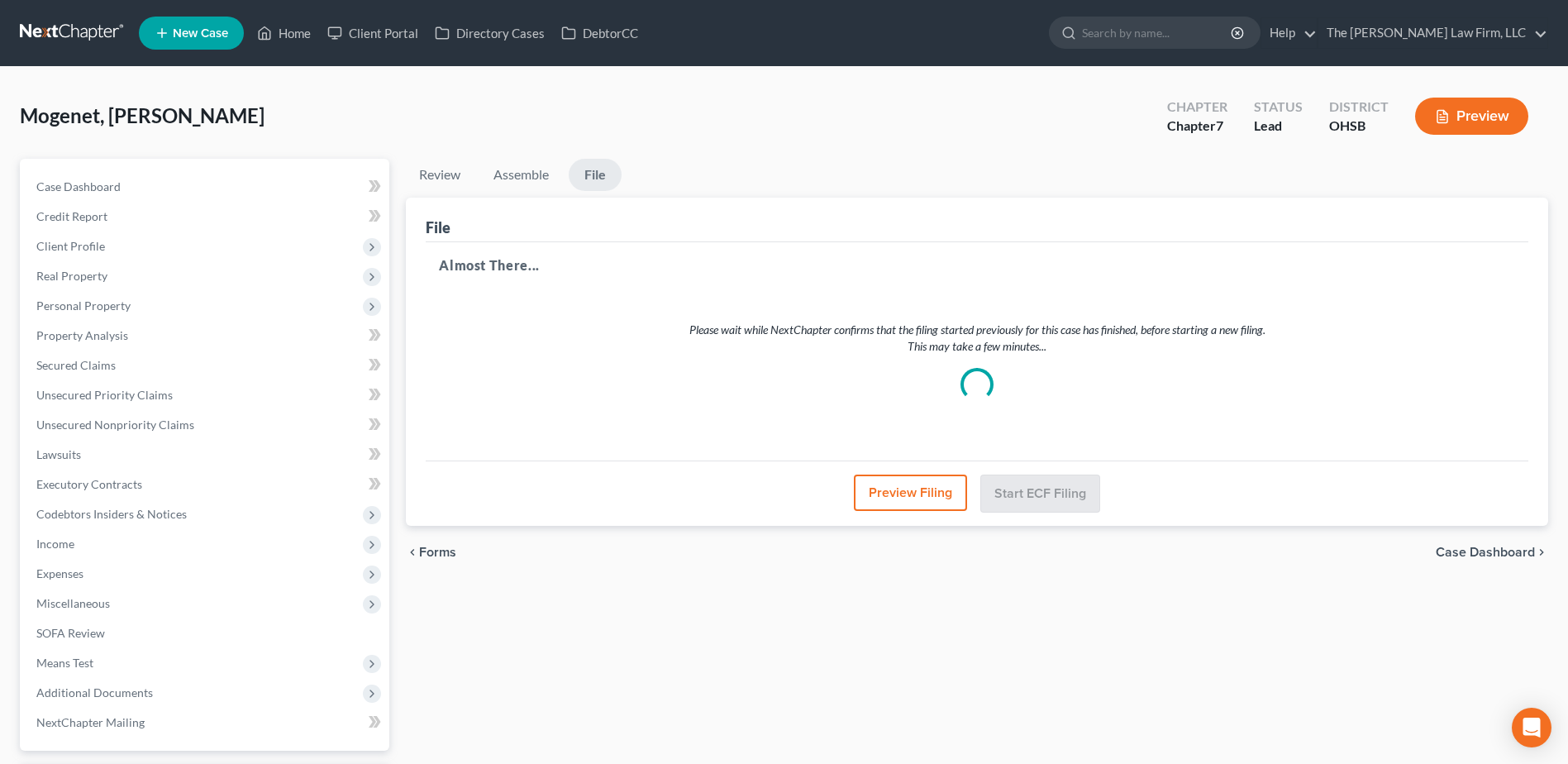
click at [49, 40] on link at bounding box center [72, 32] width 106 height 29
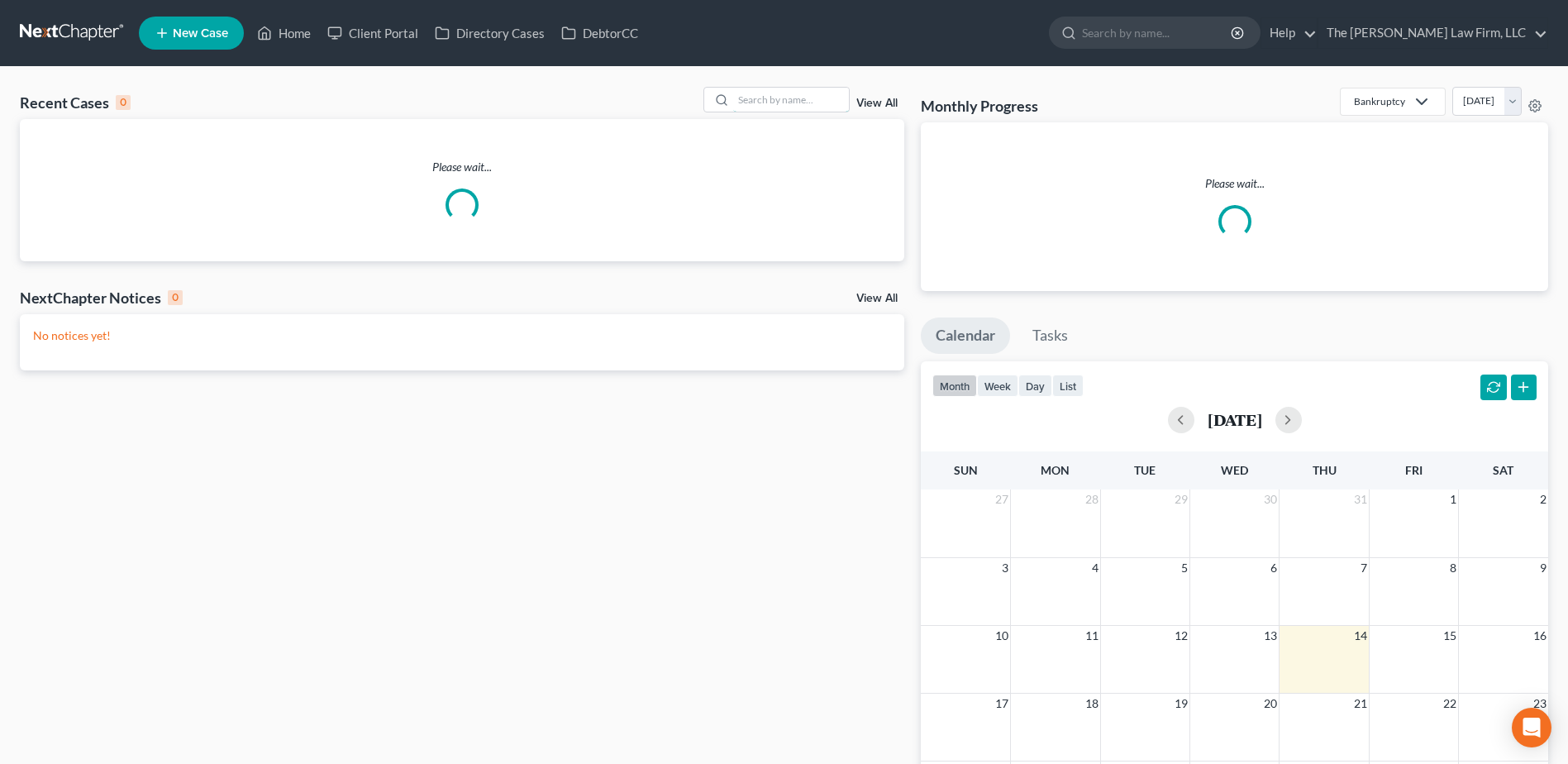
click at [805, 103] on input "search" at bounding box center [791, 99] width 116 height 24
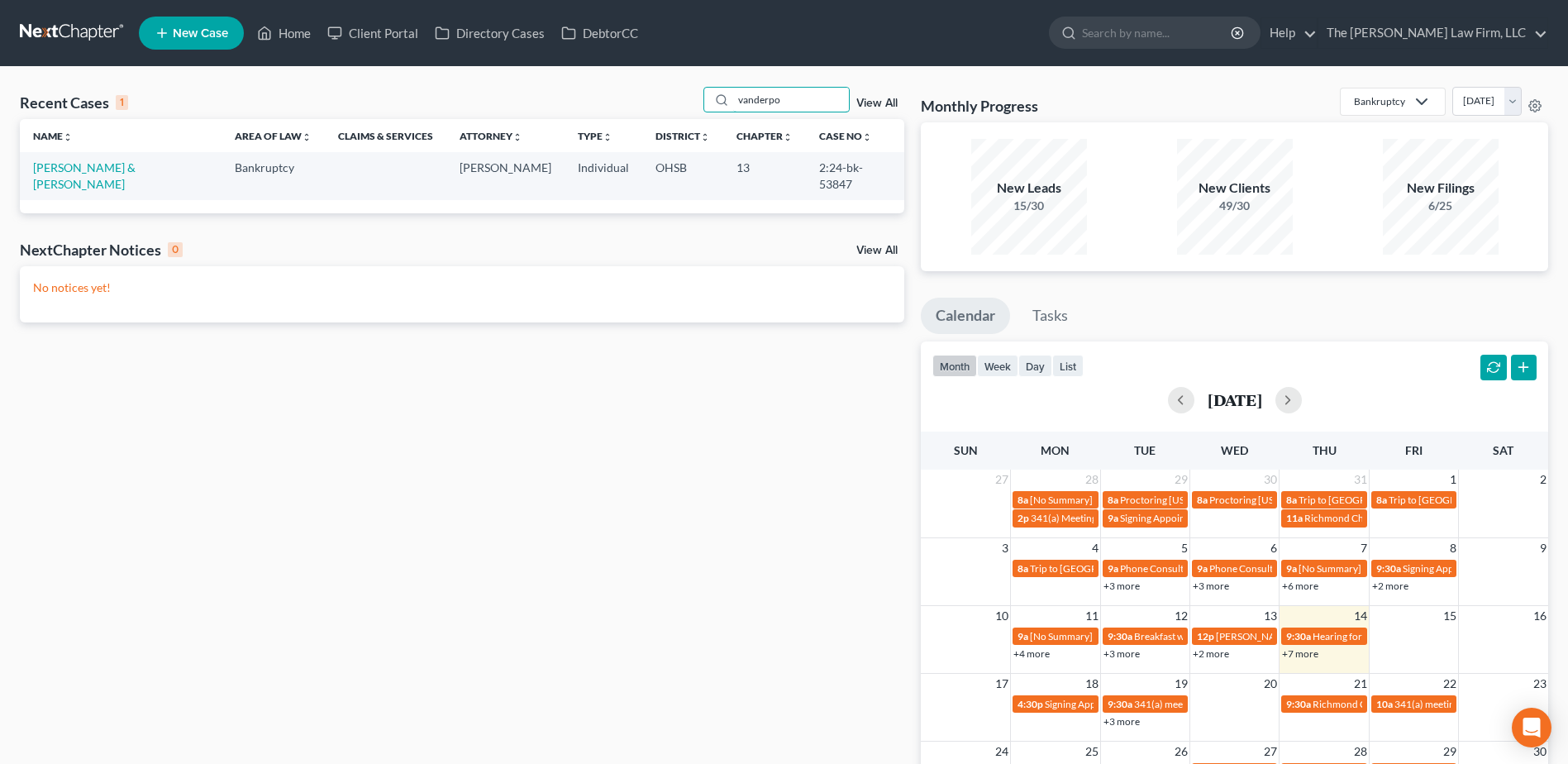
type input "vanderpo"
click at [75, 173] on link "[PERSON_NAME] & [PERSON_NAME]" at bounding box center [84, 176] width 102 height 30
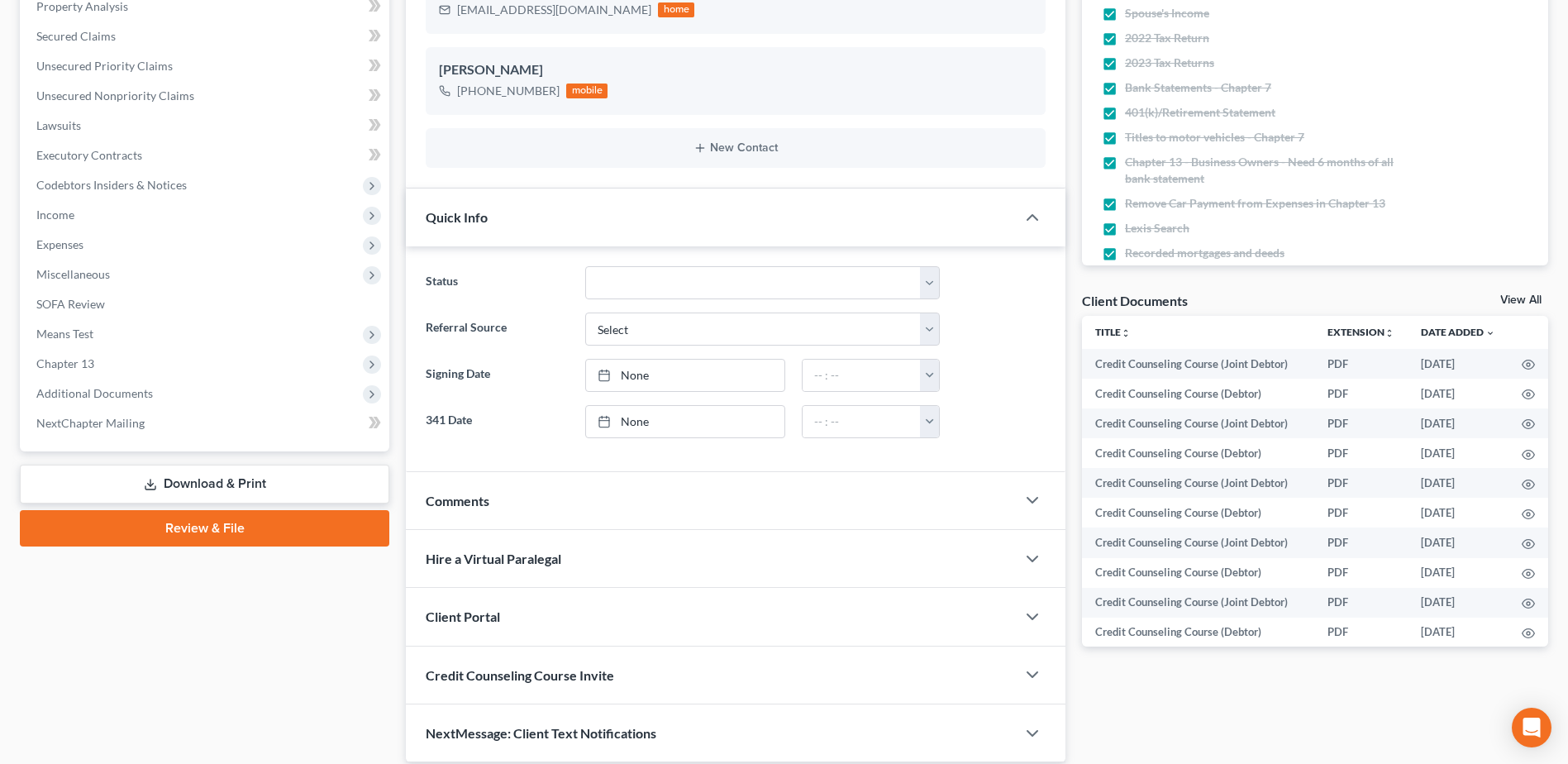
scroll to position [331, 0]
click at [109, 400] on span "Additional Documents" at bounding box center [206, 391] width 366 height 29
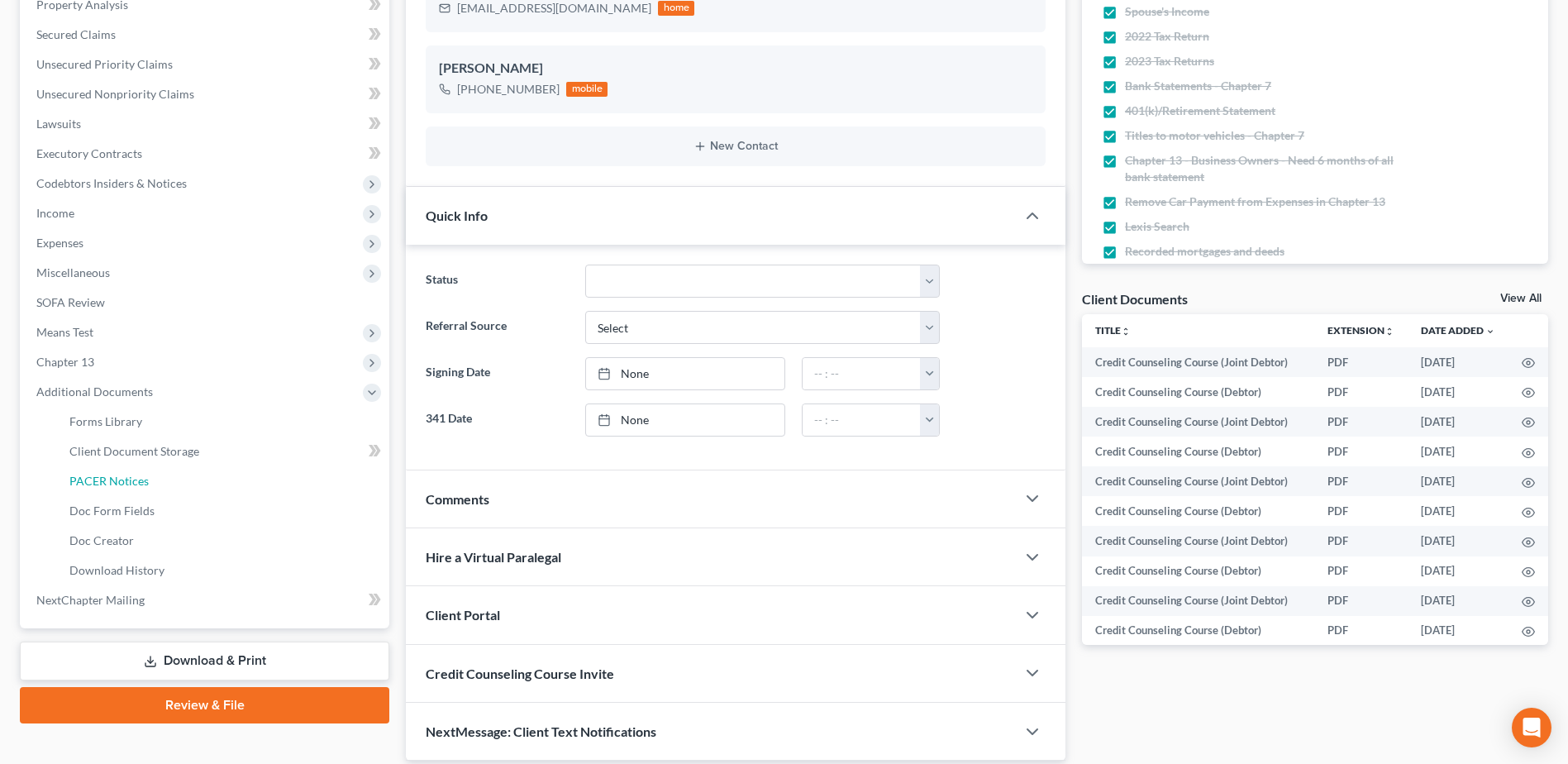
click at [127, 475] on span "PACER Notices" at bounding box center [109, 481] width 79 height 14
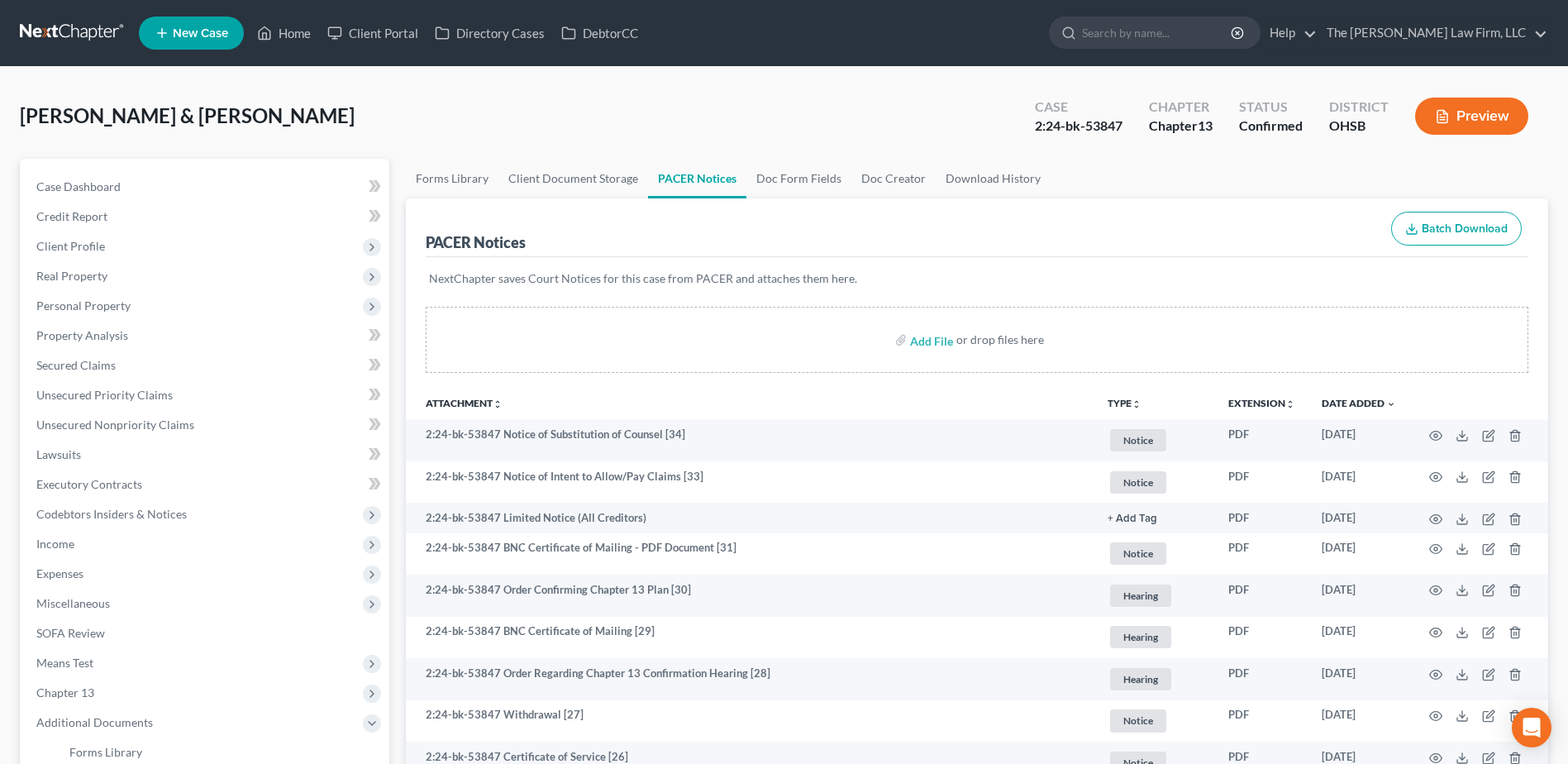
click at [1130, 406] on button "TYPE unfold_more" at bounding box center [1124, 404] width 34 height 11
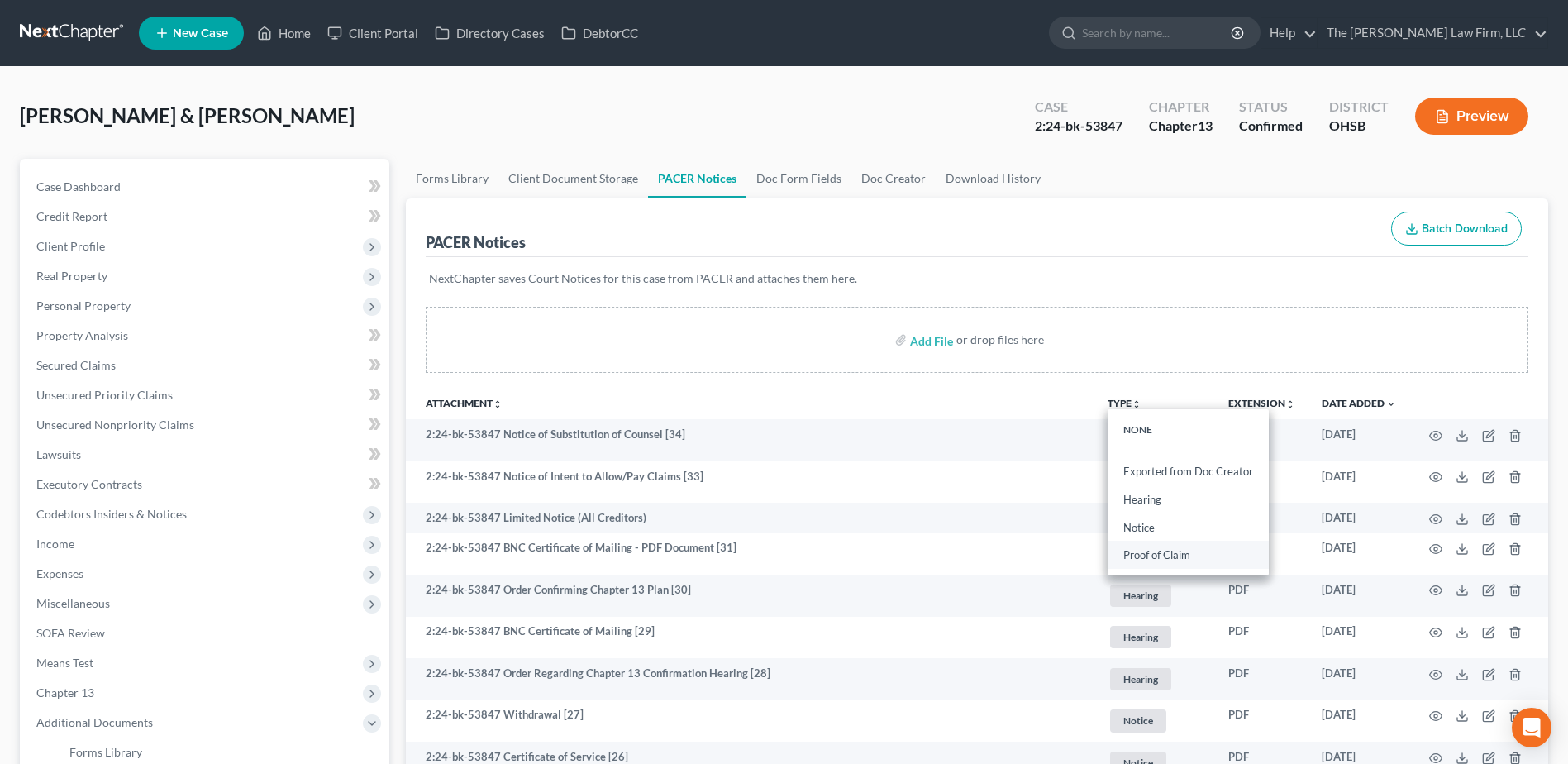
click at [1137, 555] on link "Proof of Claim" at bounding box center [1188, 556] width 161 height 29
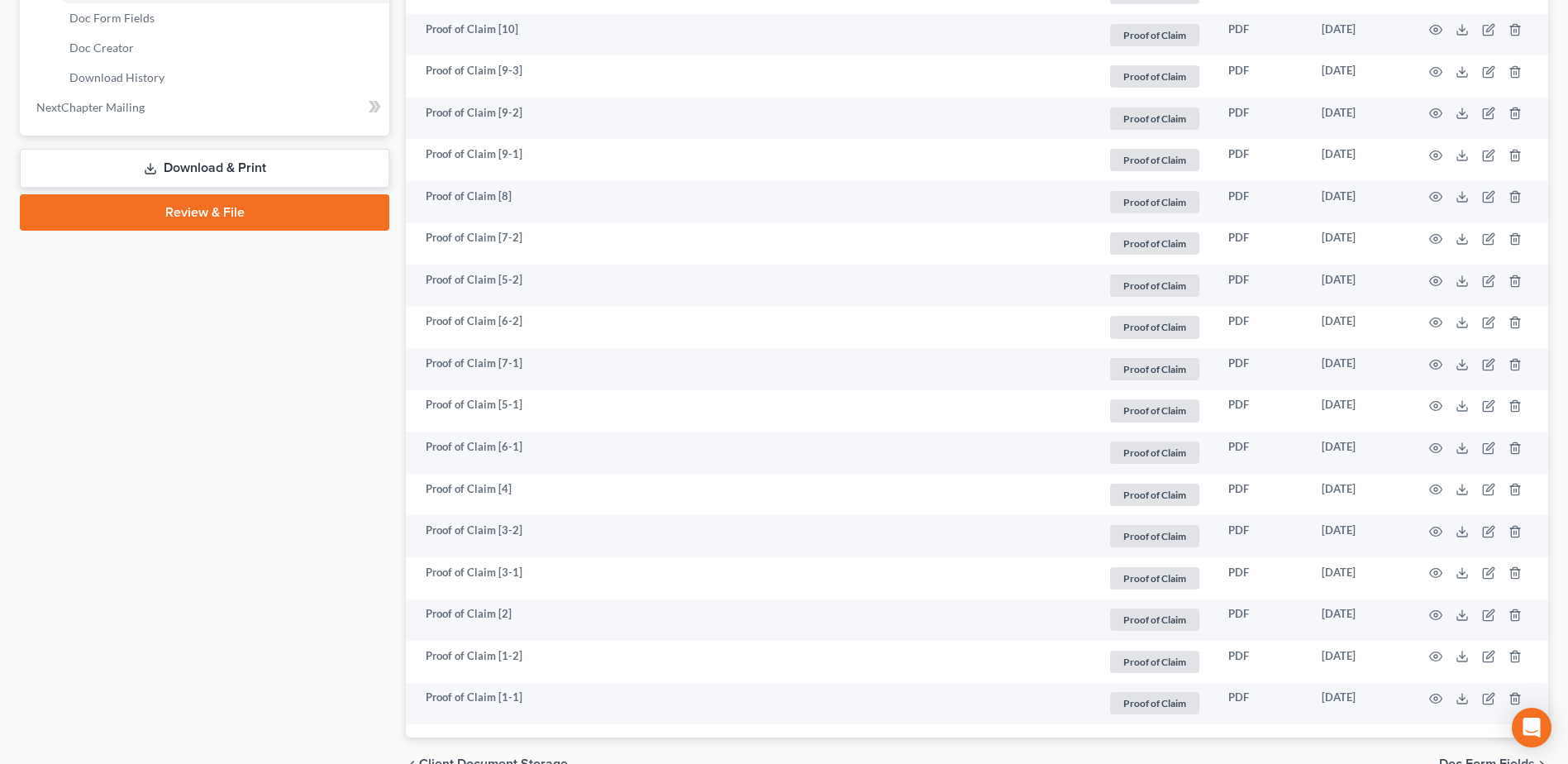
scroll to position [827, 0]
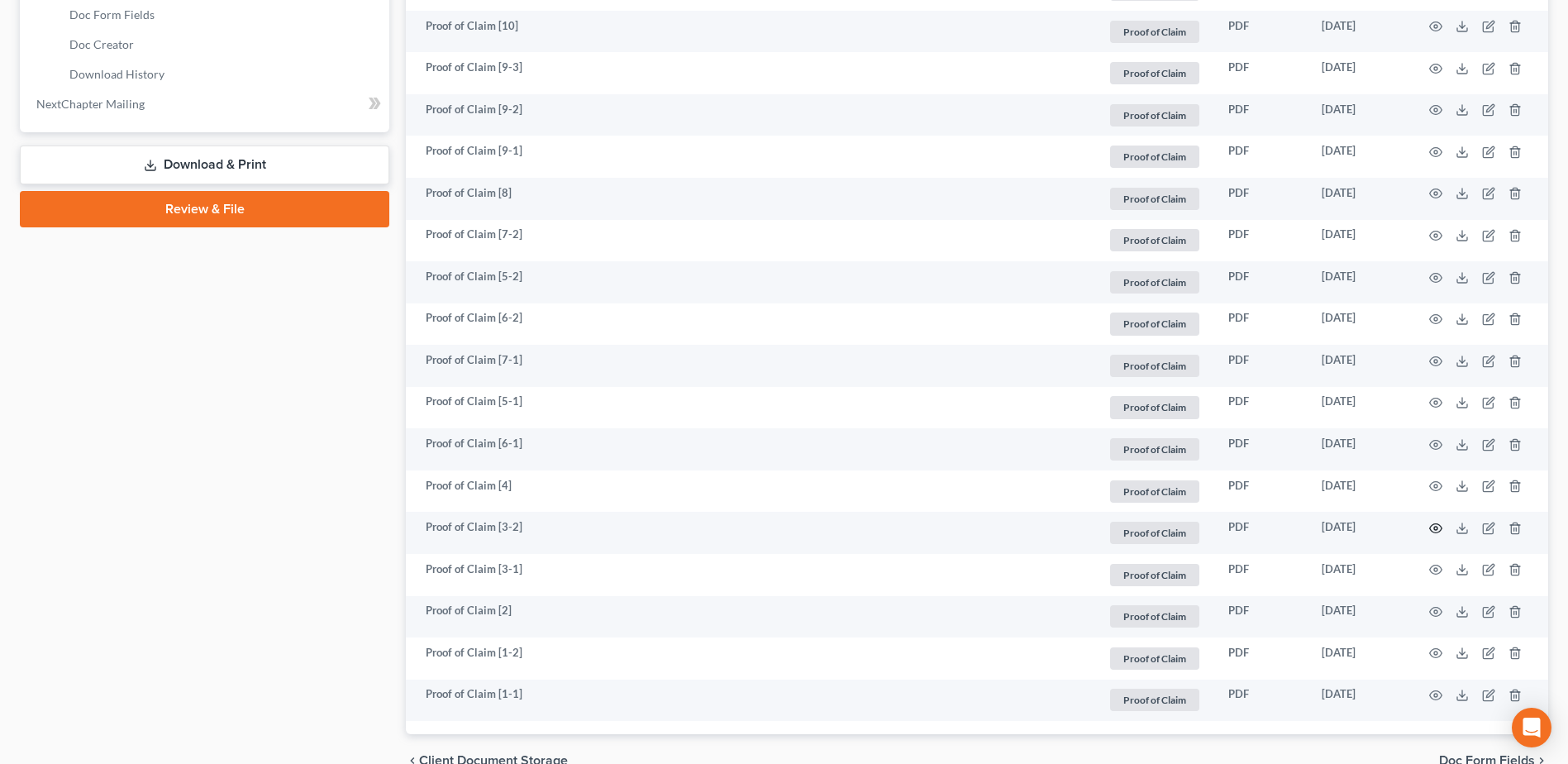
click at [1439, 528] on icon "button" at bounding box center [1435, 529] width 13 height 13
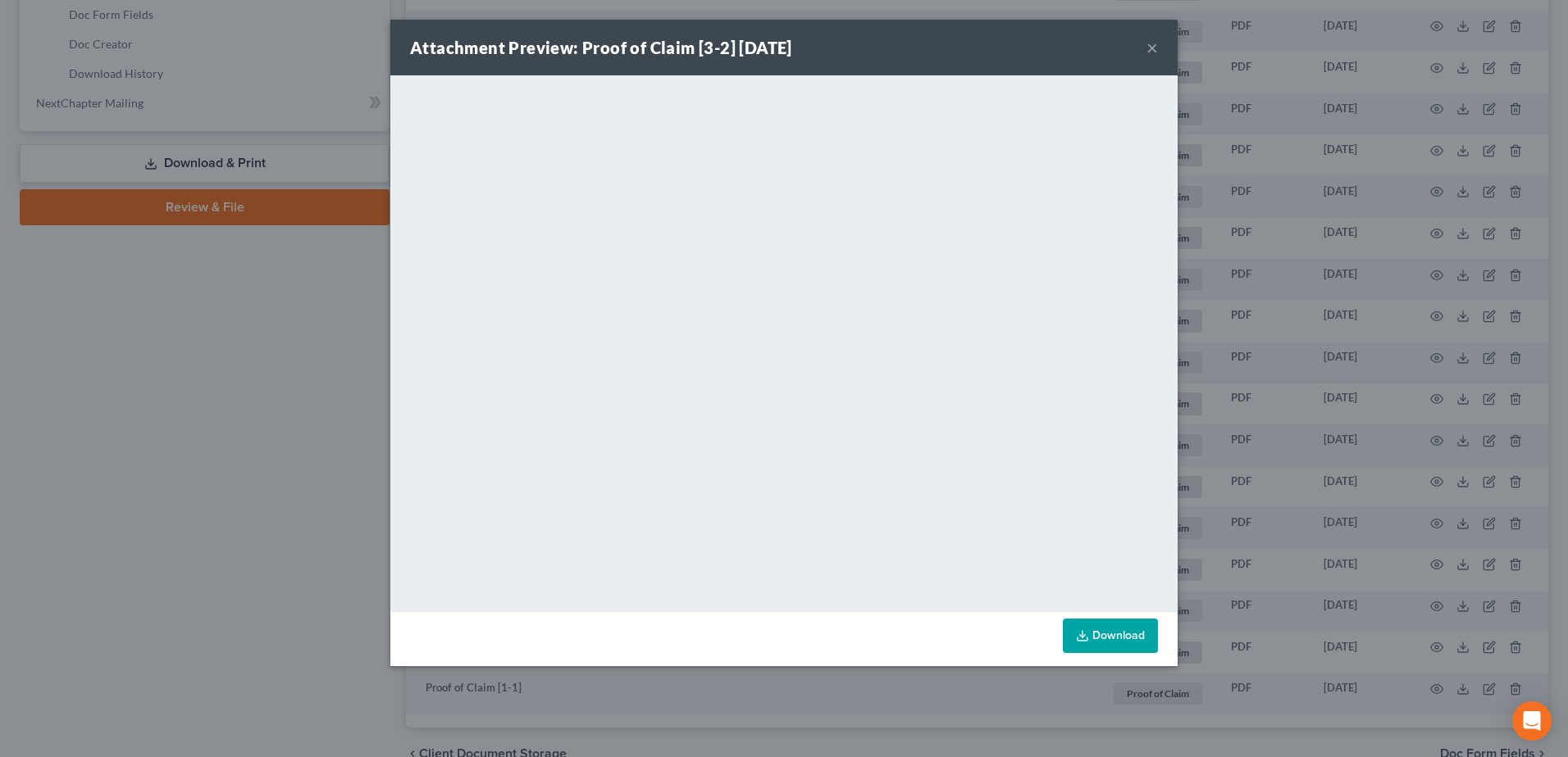
click at [1153, 44] on button "×" at bounding box center [1152, 48] width 11 height 19
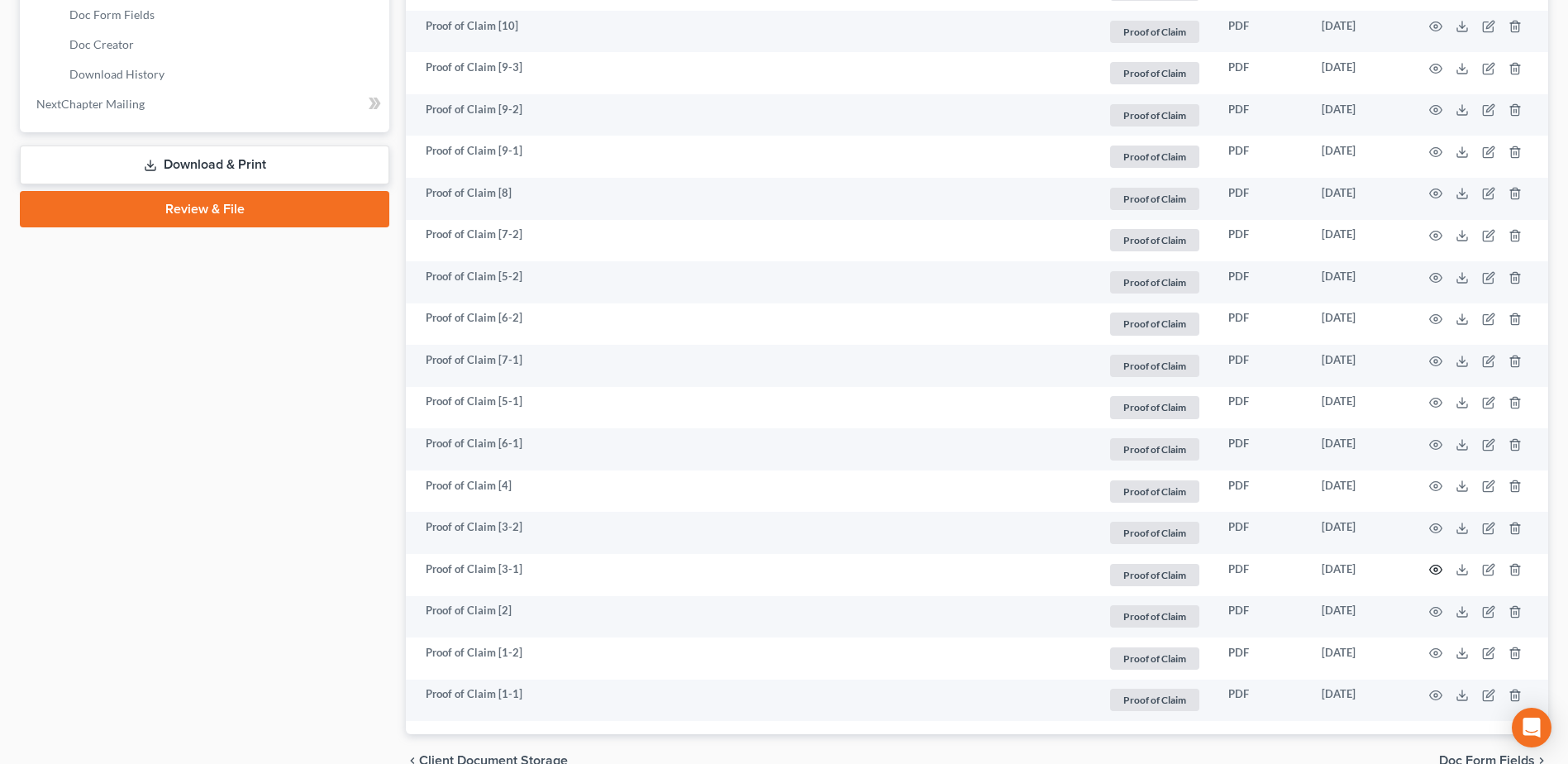
click at [1433, 570] on icon "button" at bounding box center [1435, 570] width 13 height 13
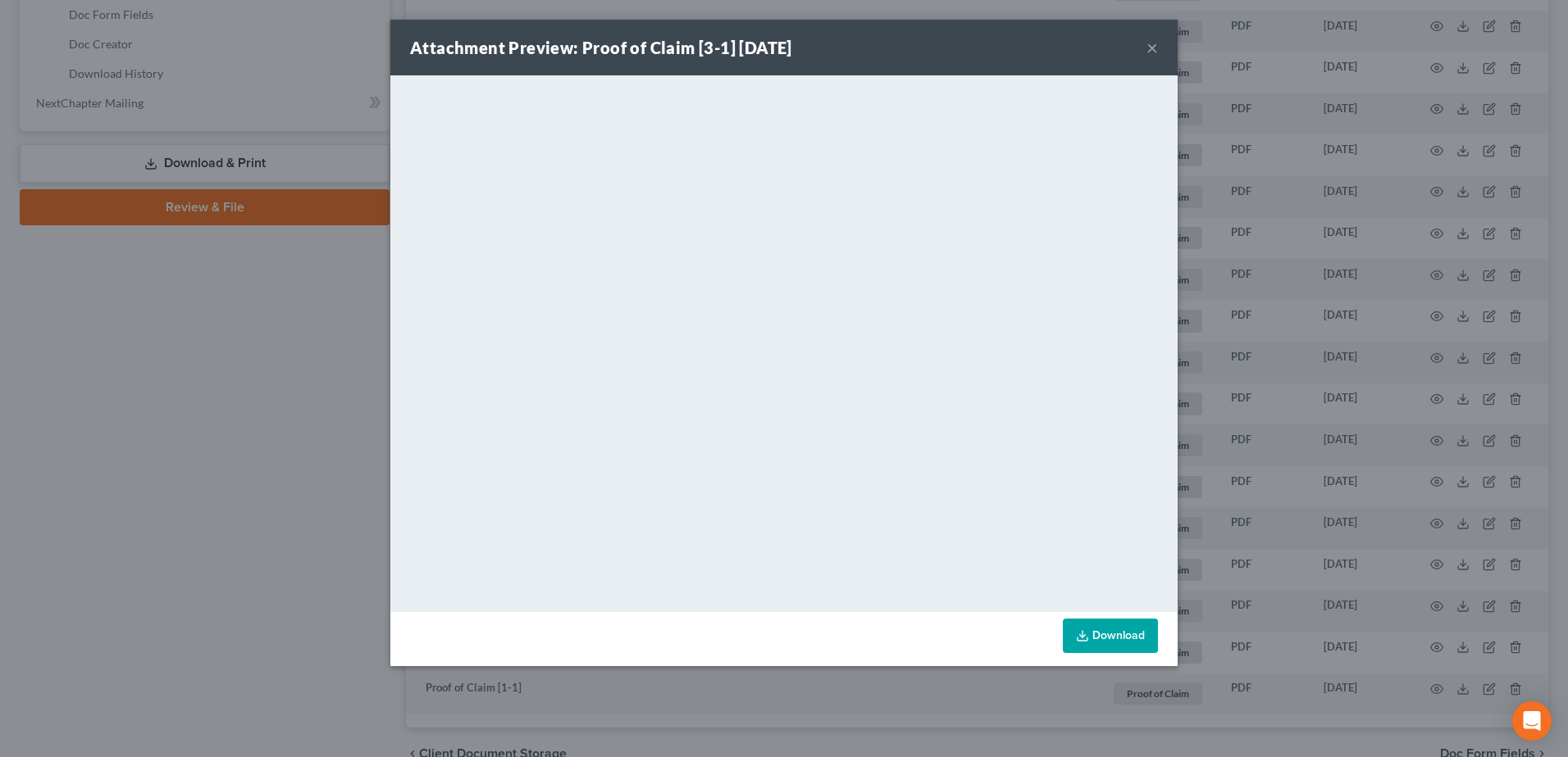
click at [1154, 50] on button "×" at bounding box center [1152, 48] width 11 height 19
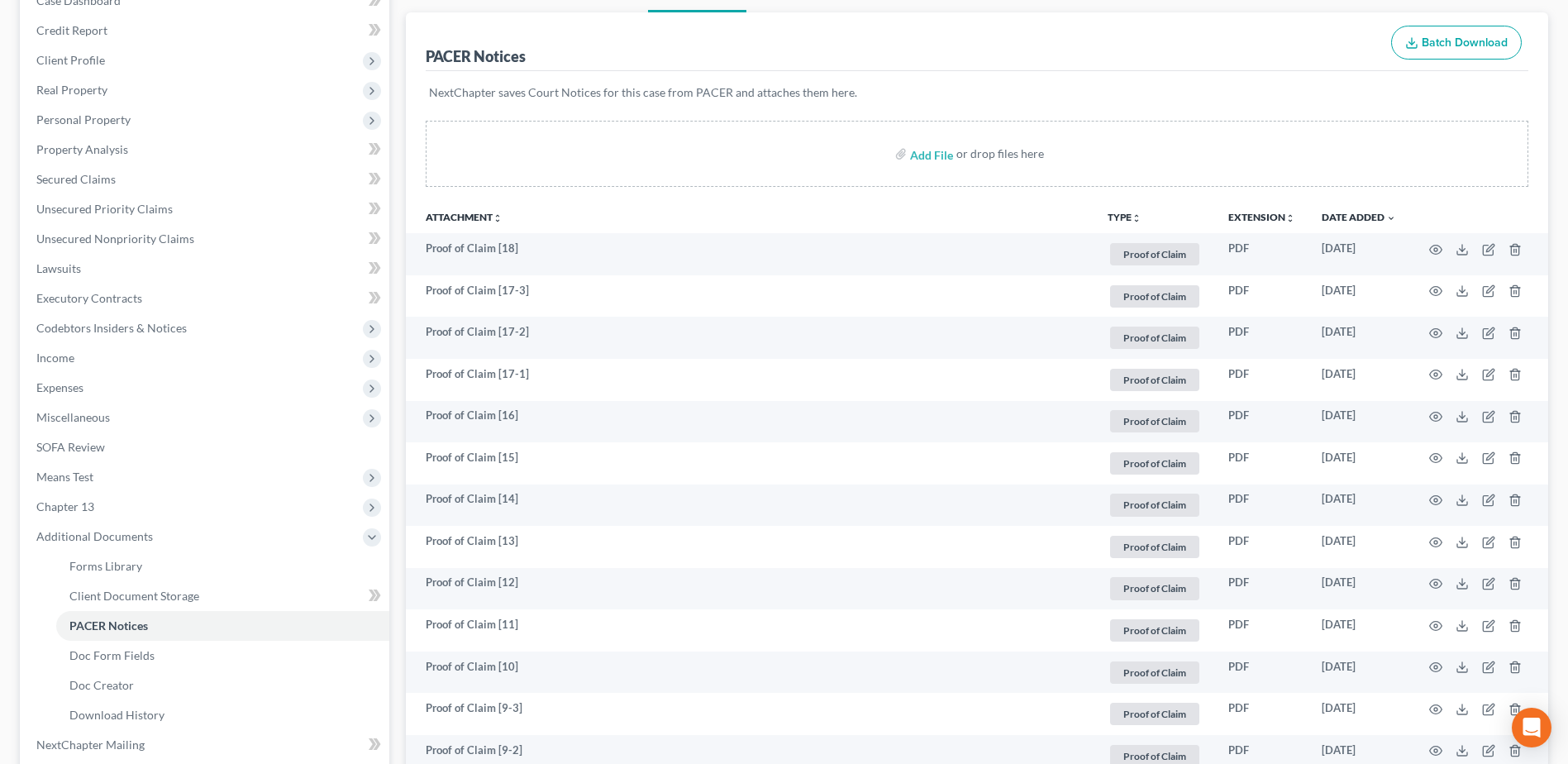
scroll to position [0, 0]
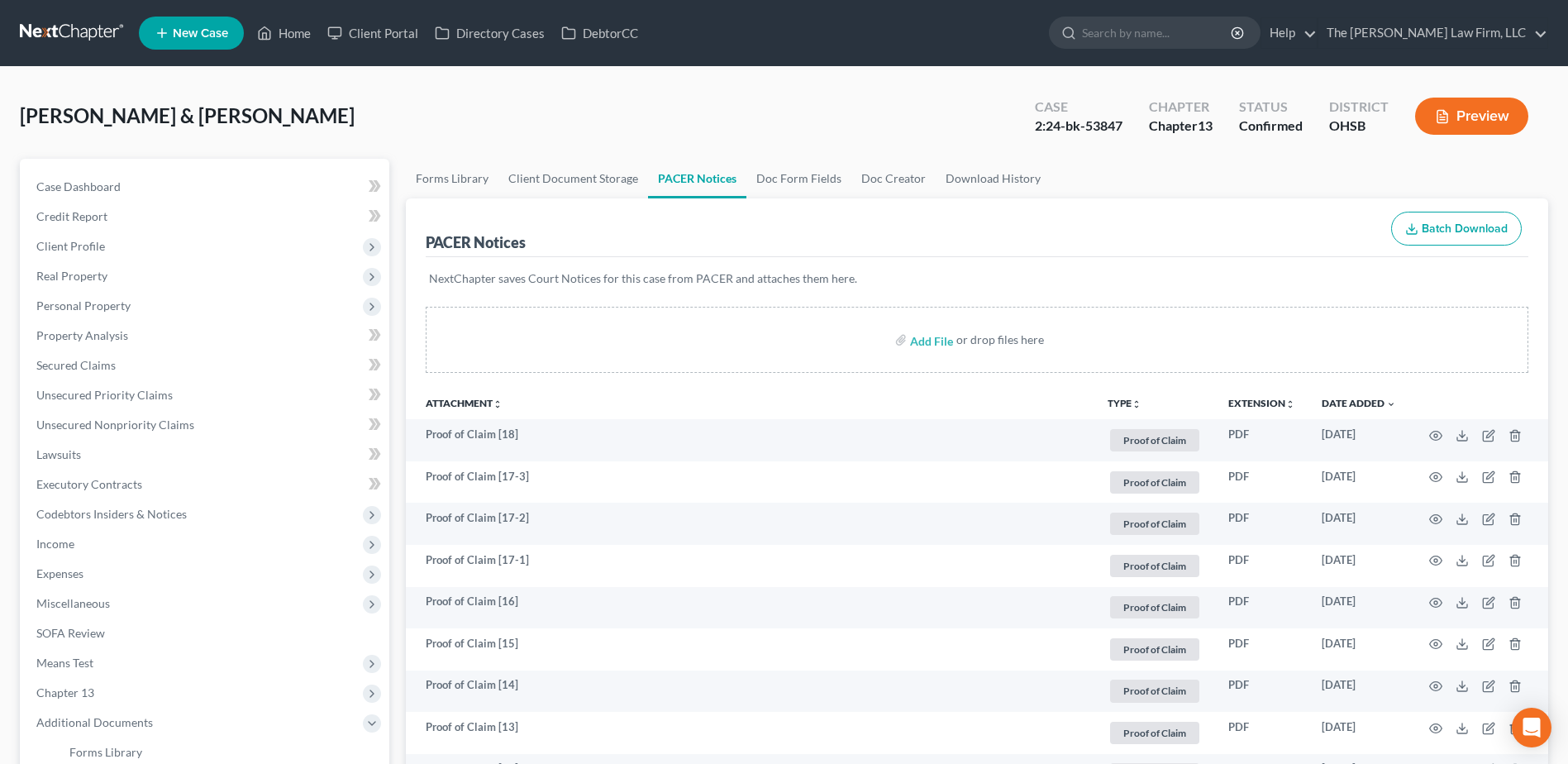
click at [53, 29] on link at bounding box center [72, 32] width 106 height 29
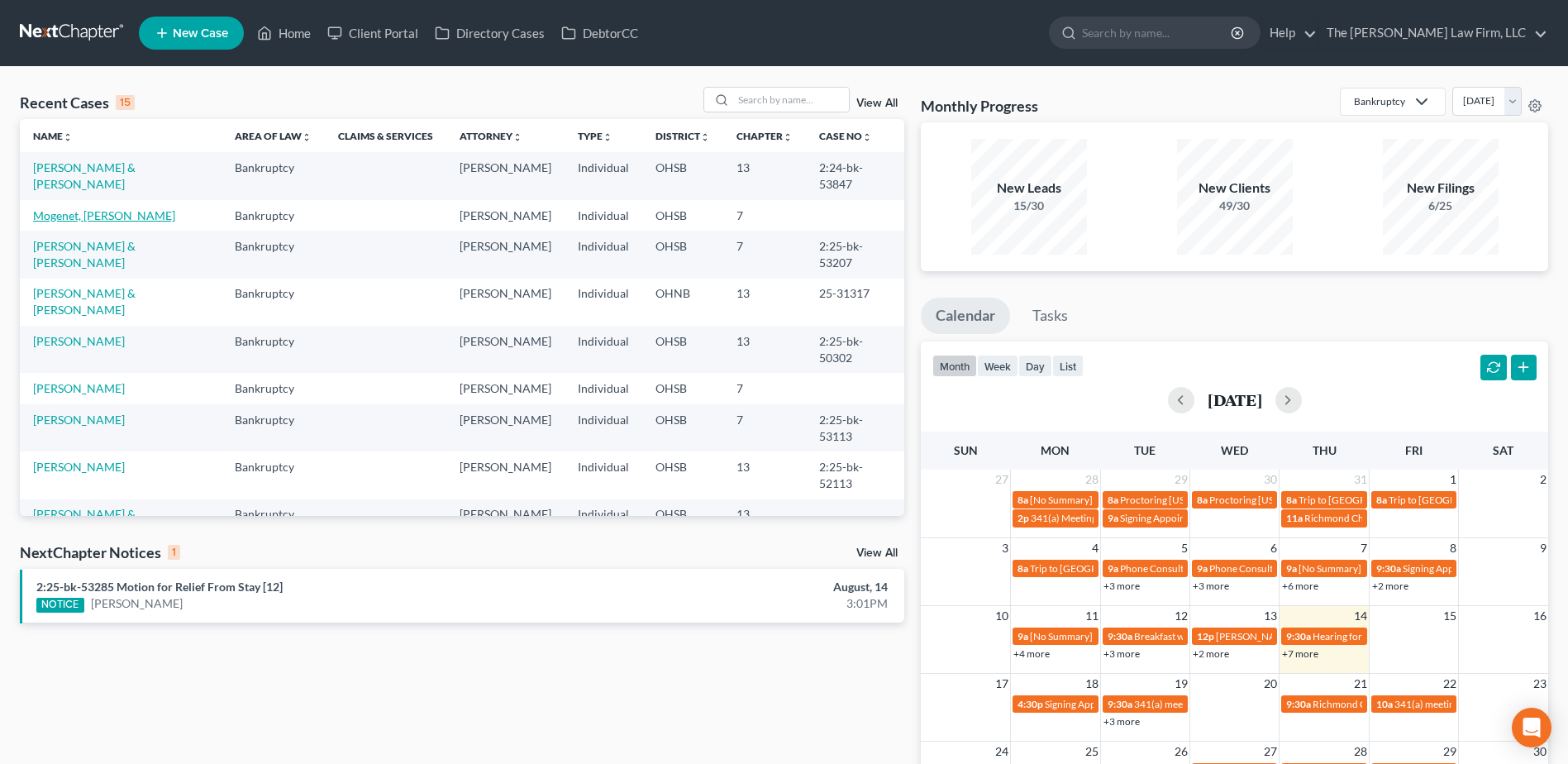
click at [112, 213] on link "Mogenet, [PERSON_NAME]" at bounding box center [104, 216] width 143 height 14
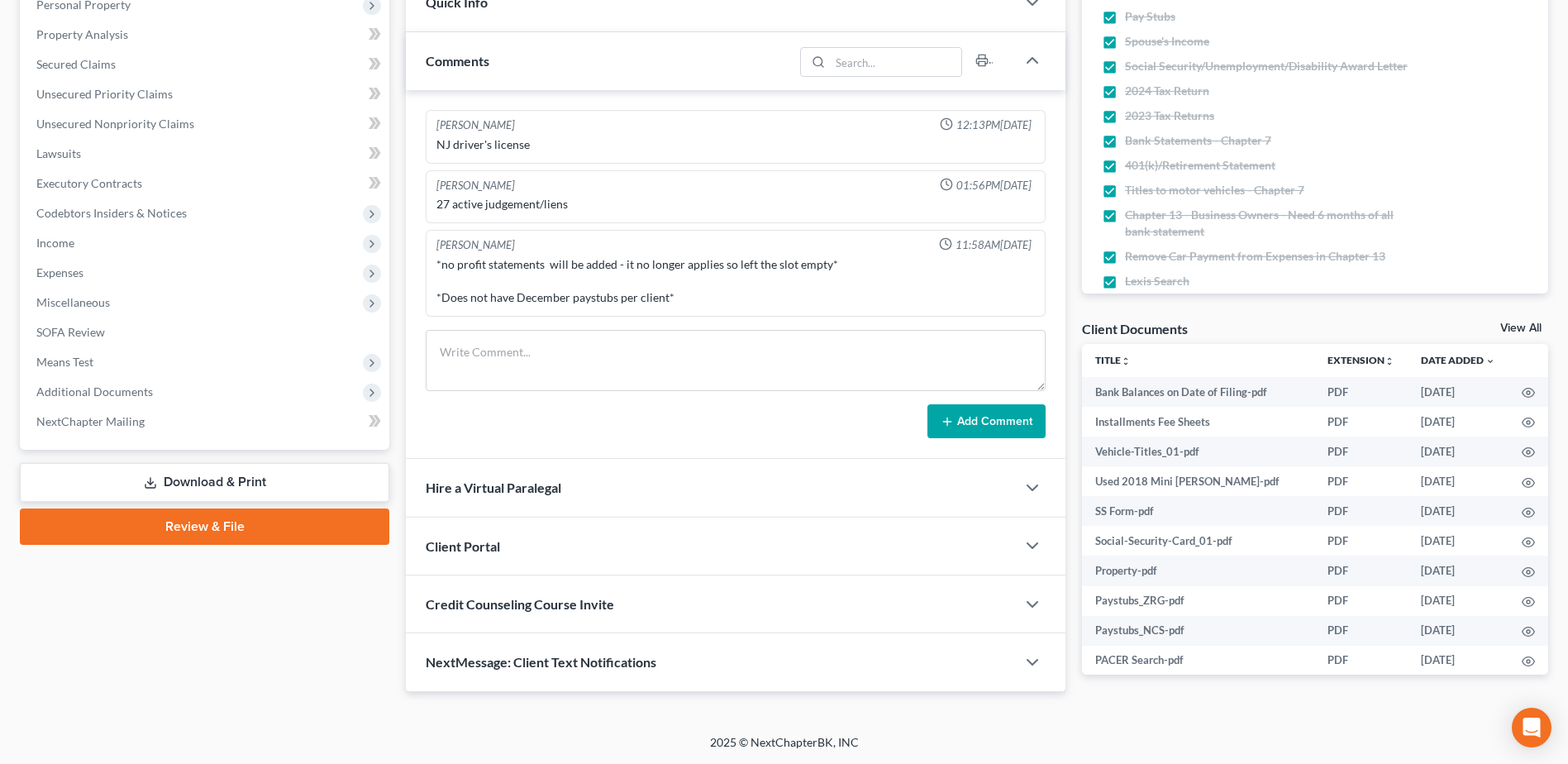
click at [184, 523] on link "Review & File" at bounding box center [204, 527] width 370 height 37
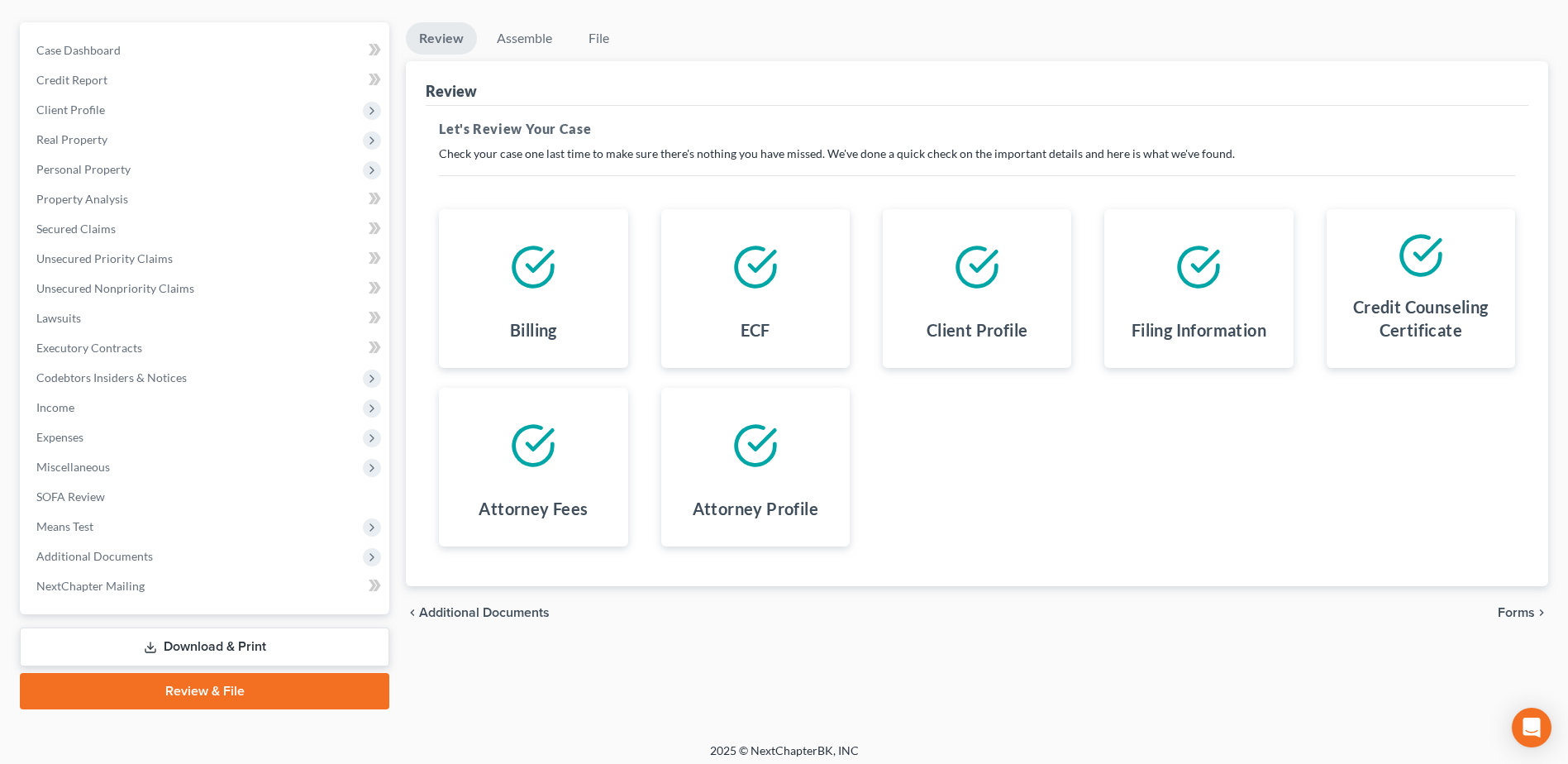
scroll to position [144, 0]
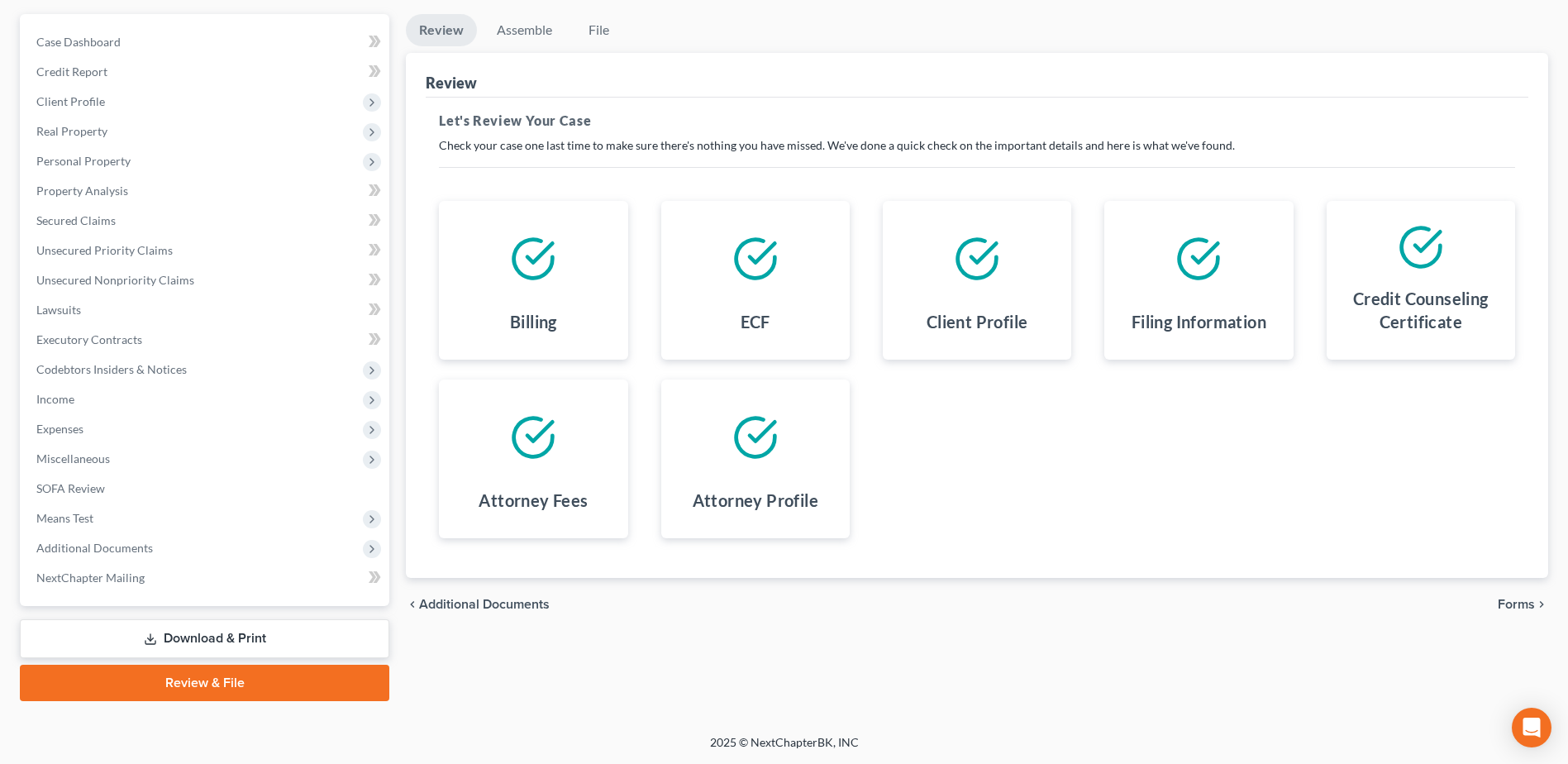
click at [1525, 608] on span "Forms" at bounding box center [1516, 604] width 37 height 13
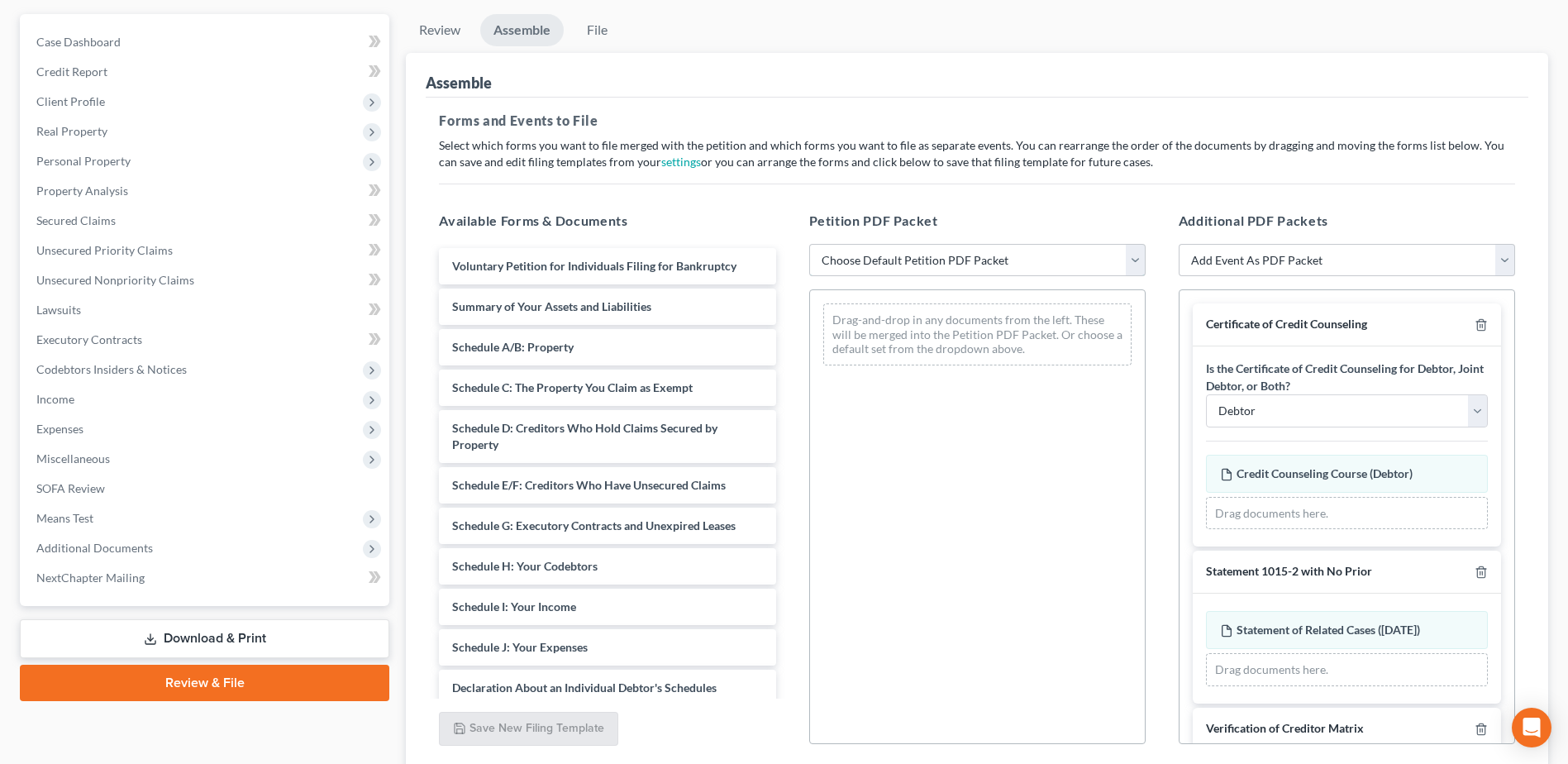
click at [1036, 269] on select "Choose Default Petition PDF Packet Emergency Filing (Voluntary Petition and Cre…" at bounding box center [977, 260] width 337 height 33
select select "1"
click at [809, 244] on select "Choose Default Petition PDF Packet Emergency Filing (Voluntary Petition and Cre…" at bounding box center [977, 260] width 337 height 33
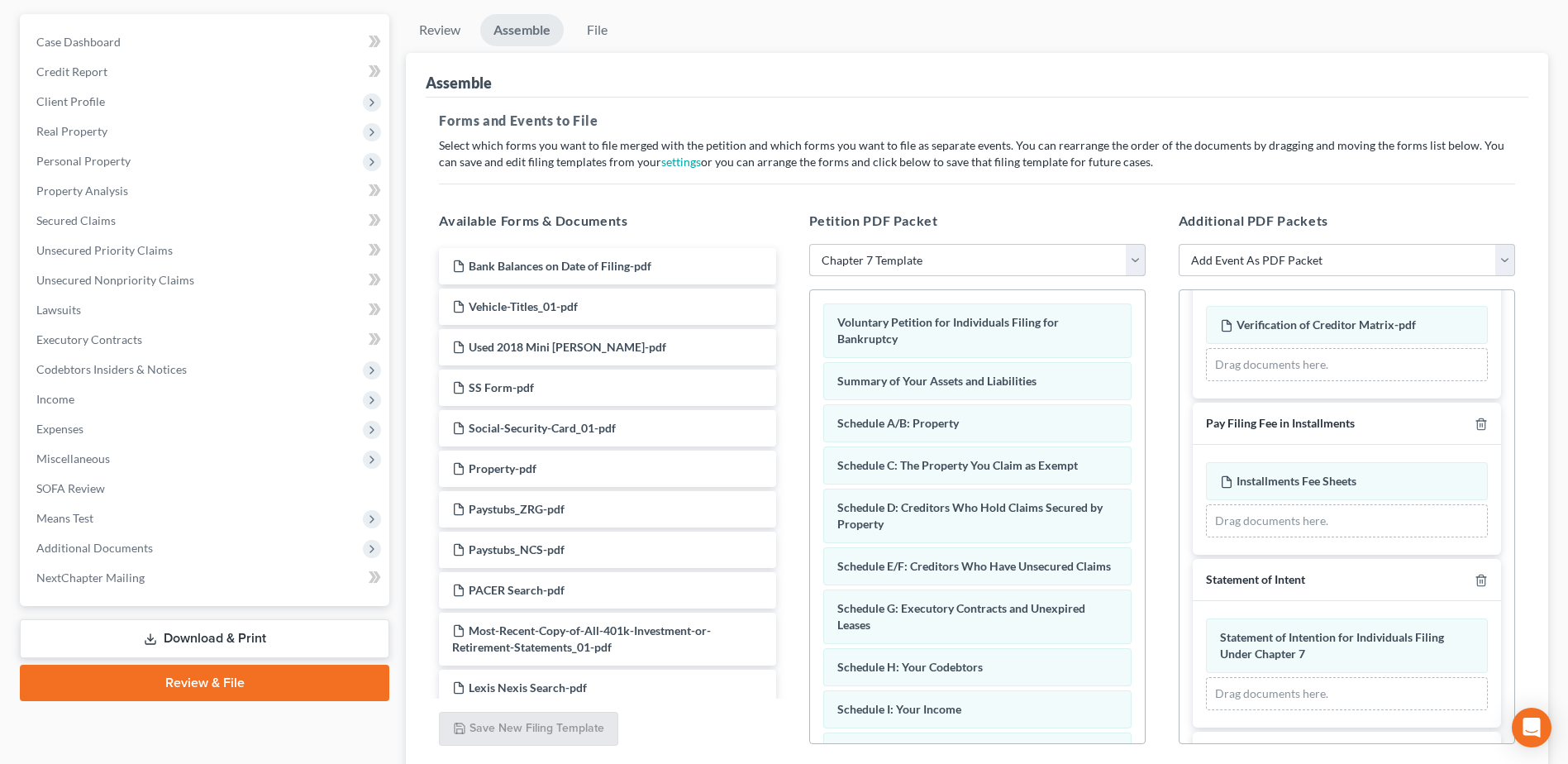
scroll to position [590, 0]
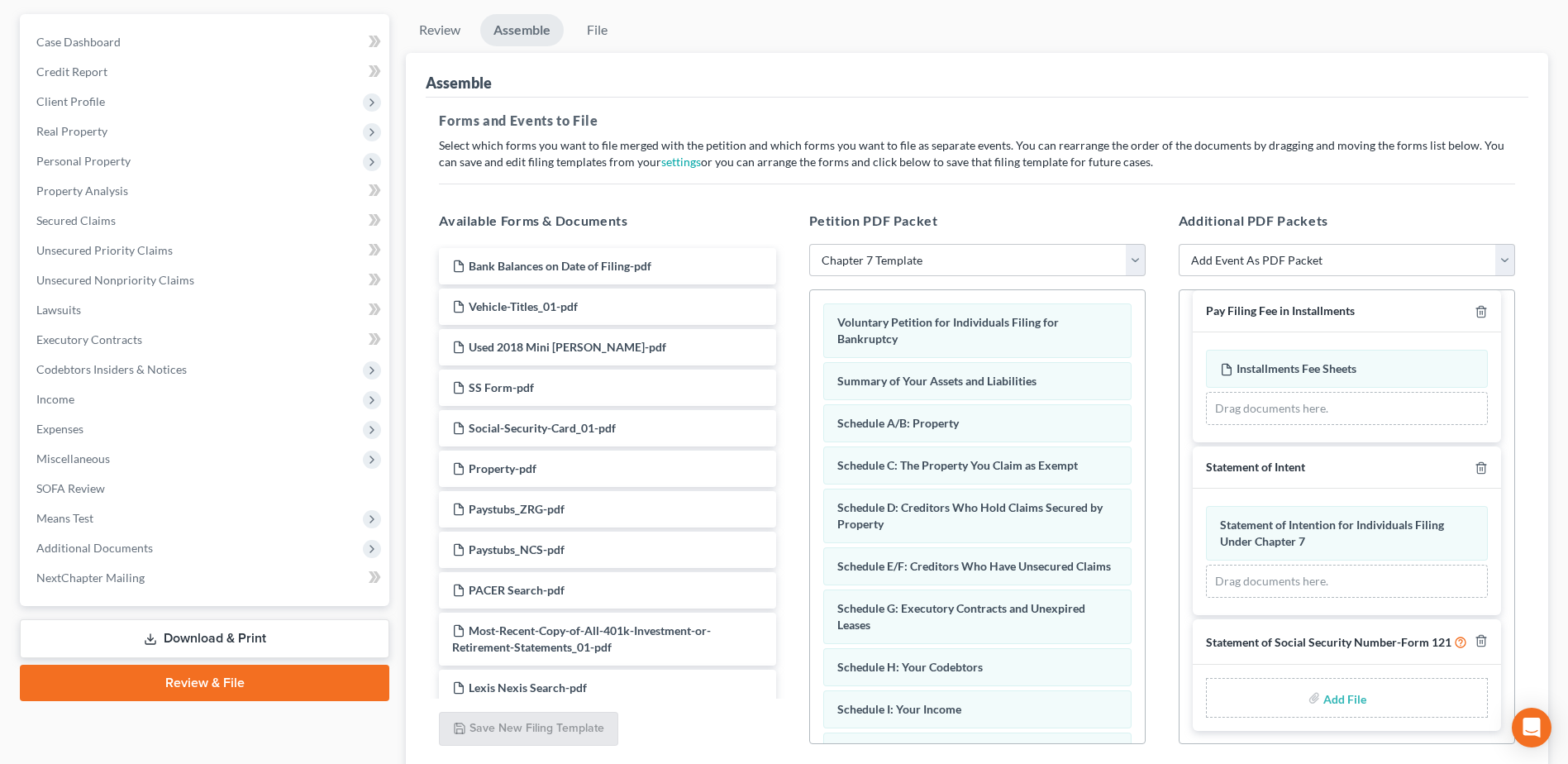
click at [1326, 693] on input "file" at bounding box center [1343, 697] width 40 height 29
type input "C:\fakepath\SS Form.pdf"
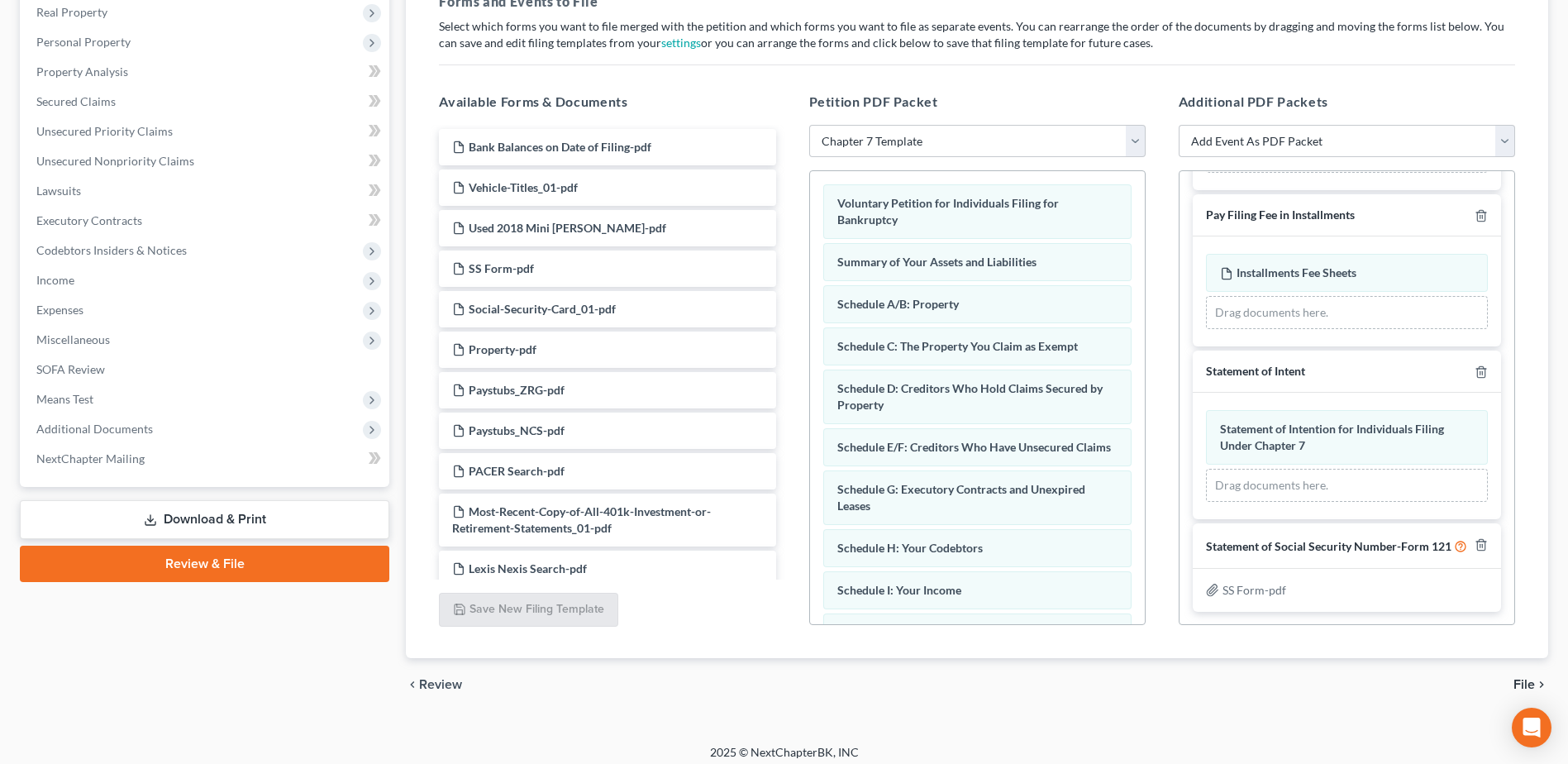
scroll to position [274, 0]
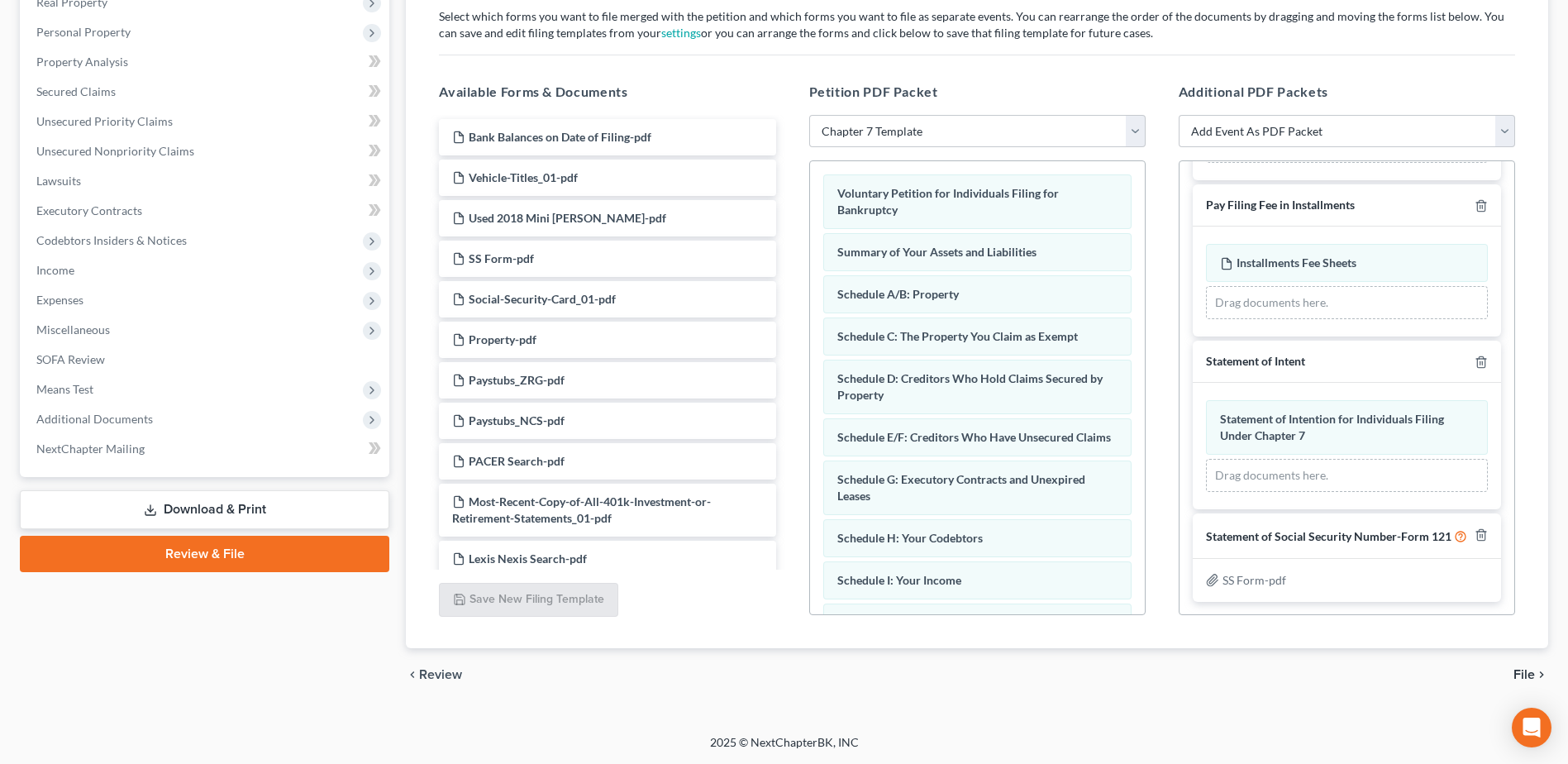
click at [1520, 684] on div "chevron_left Review File chevron_right" at bounding box center [977, 674] width 1142 height 53
click at [1519, 671] on span "File" at bounding box center [1524, 675] width 21 height 13
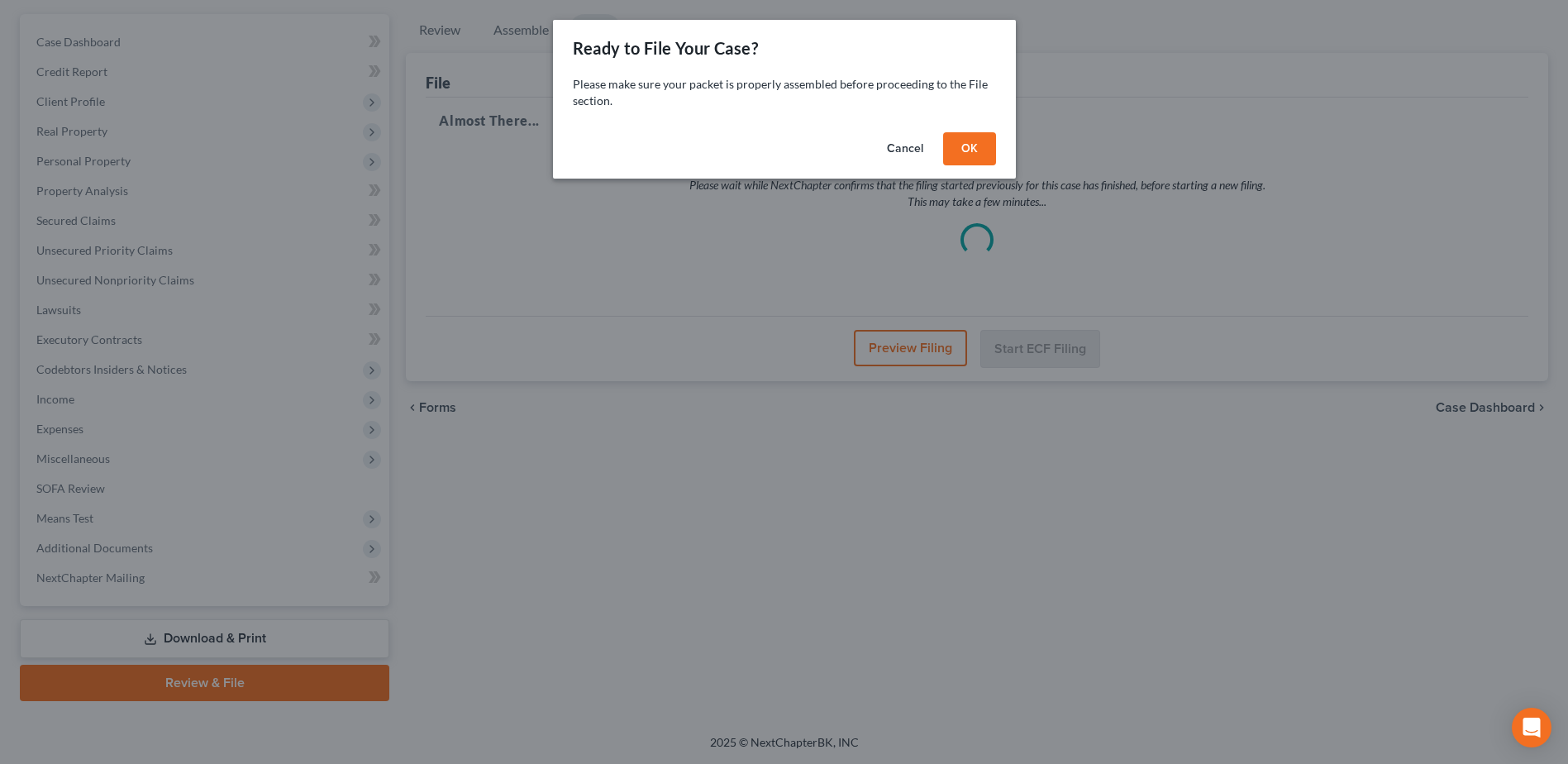
scroll to position [144, 0]
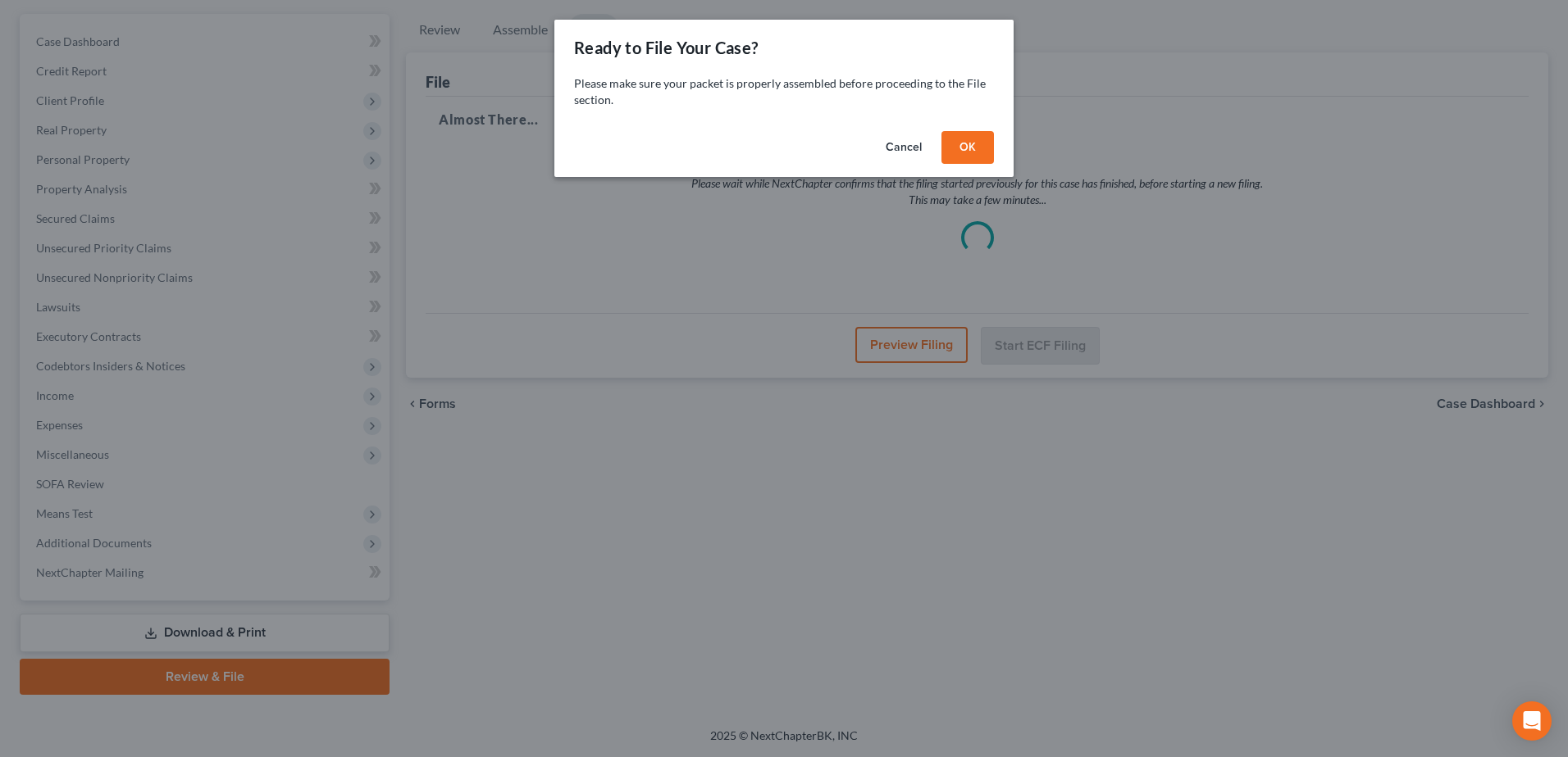
drag, startPoint x: 949, startPoint y: 147, endPoint x: 916, endPoint y: 148, distance: 33.0
click at [950, 147] on button "OK" at bounding box center [967, 147] width 52 height 33
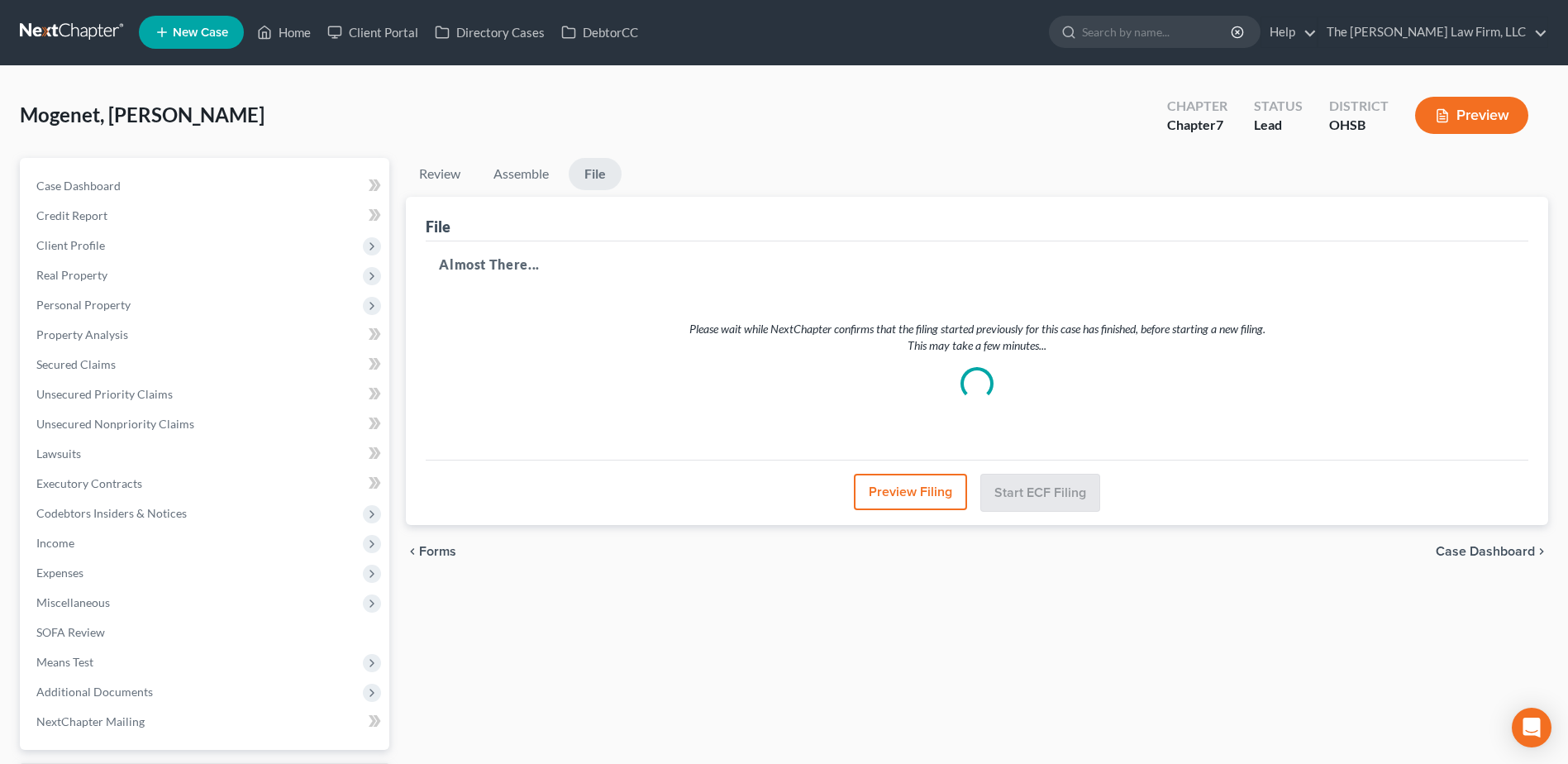
scroll to position [0, 0]
click at [83, 37] on link at bounding box center [72, 32] width 106 height 29
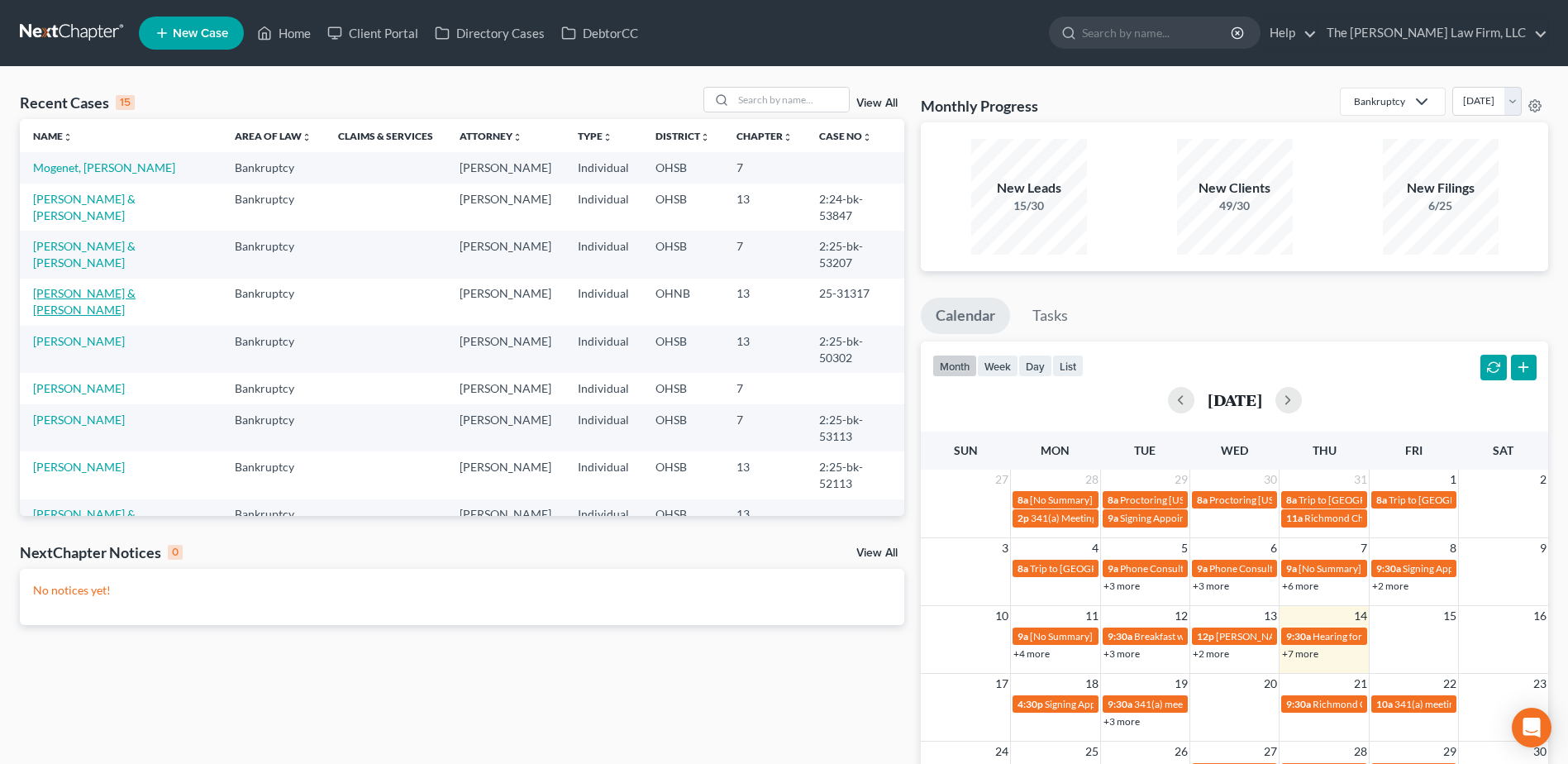
click at [135, 312] on link "[PERSON_NAME] & [PERSON_NAME]" at bounding box center [84, 301] width 102 height 30
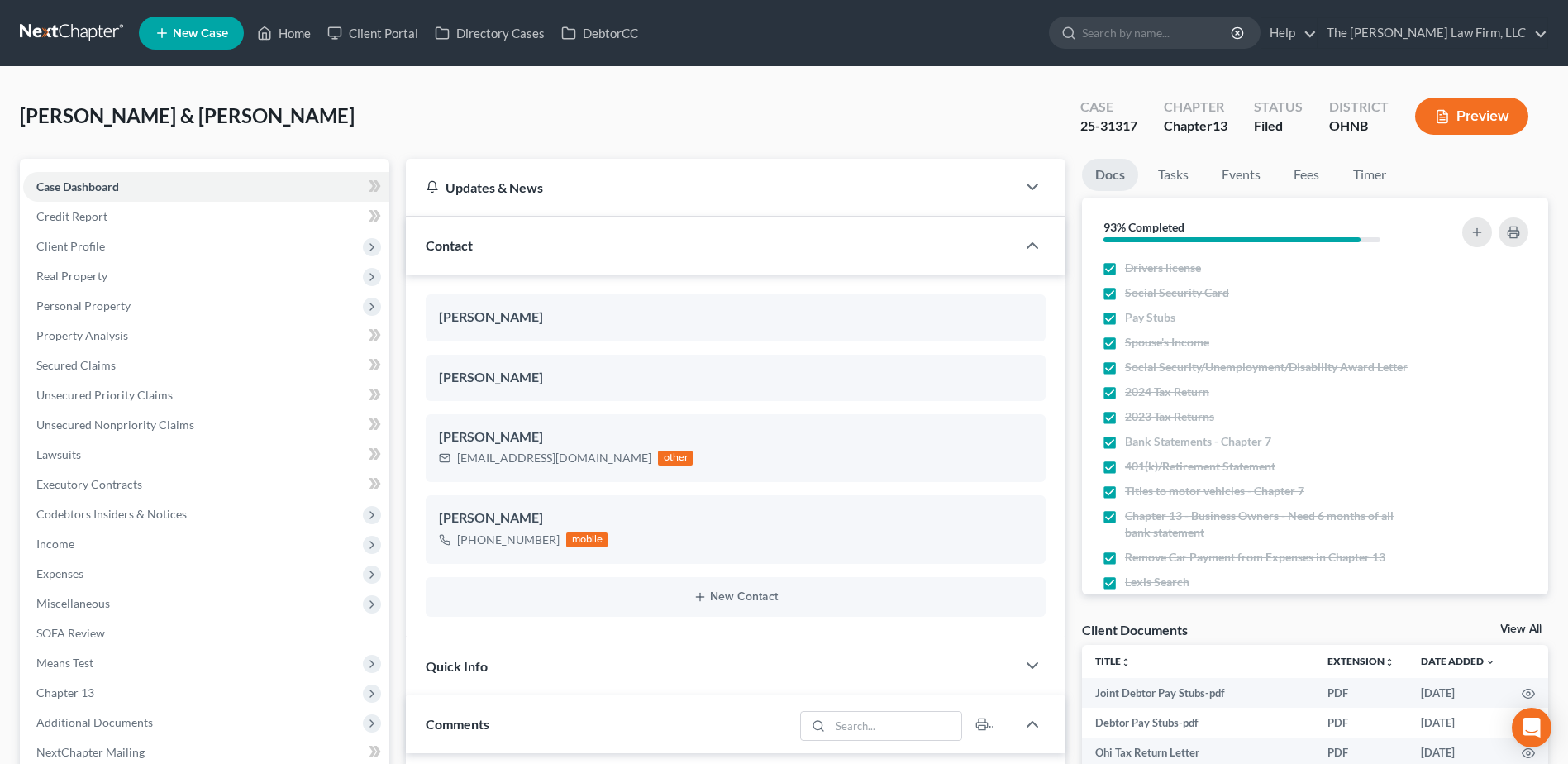
click at [25, 44] on link at bounding box center [72, 32] width 106 height 29
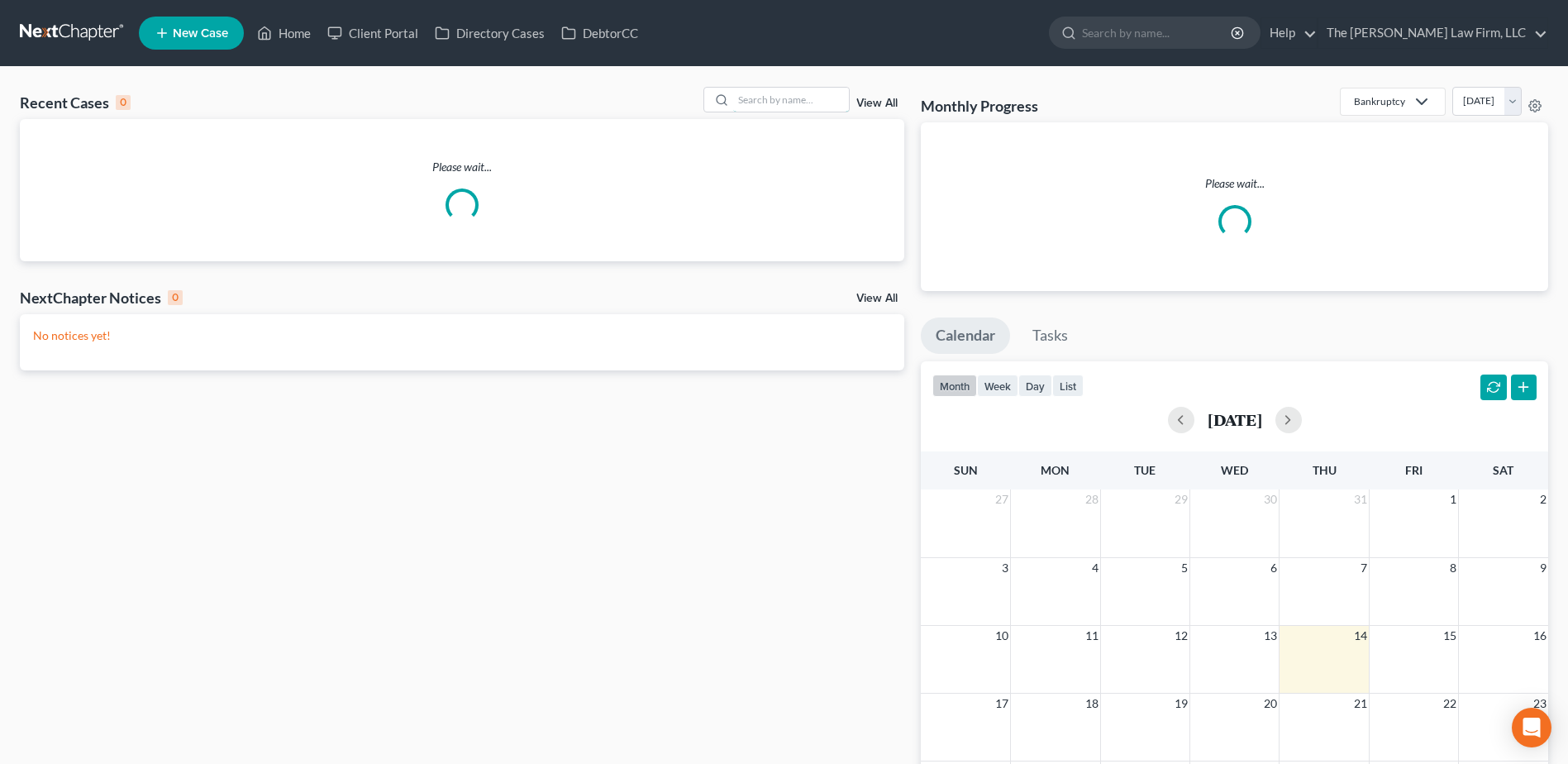
click at [769, 106] on input "search" at bounding box center [791, 99] width 116 height 24
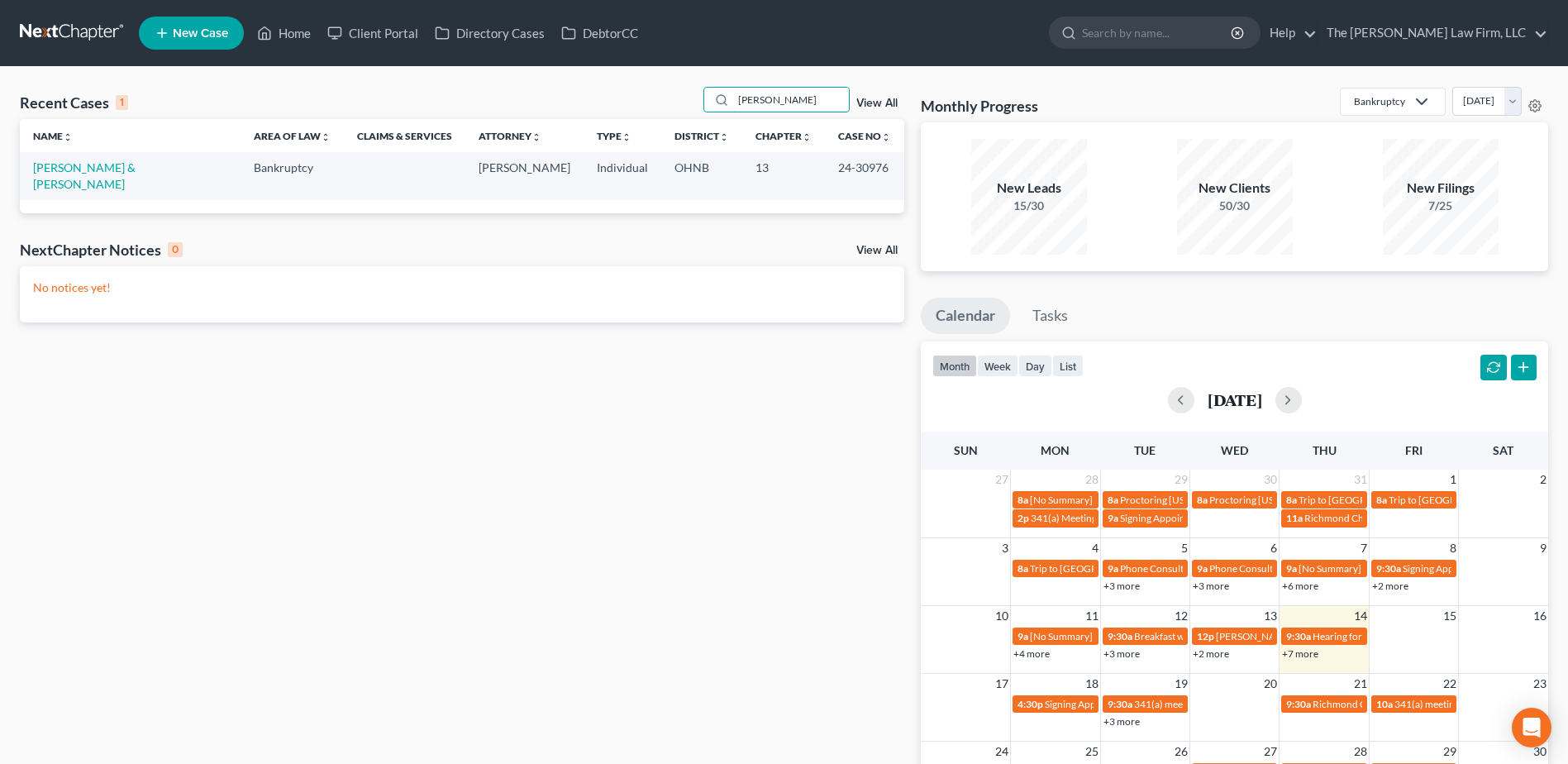
type input "[PERSON_NAME]"
click at [94, 172] on link "[PERSON_NAME] & [PERSON_NAME]" at bounding box center [84, 176] width 102 height 30
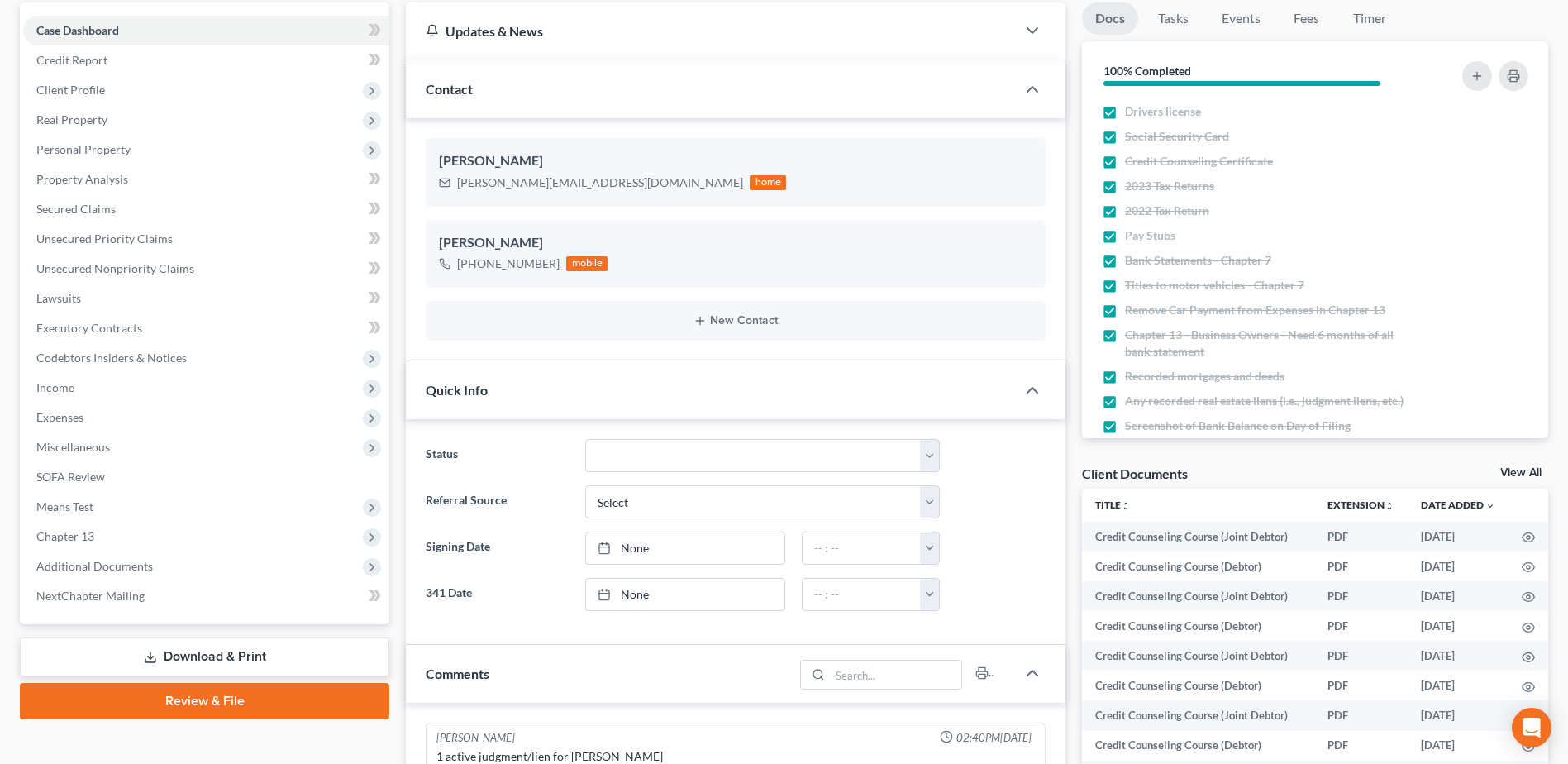
scroll to position [166, 0]
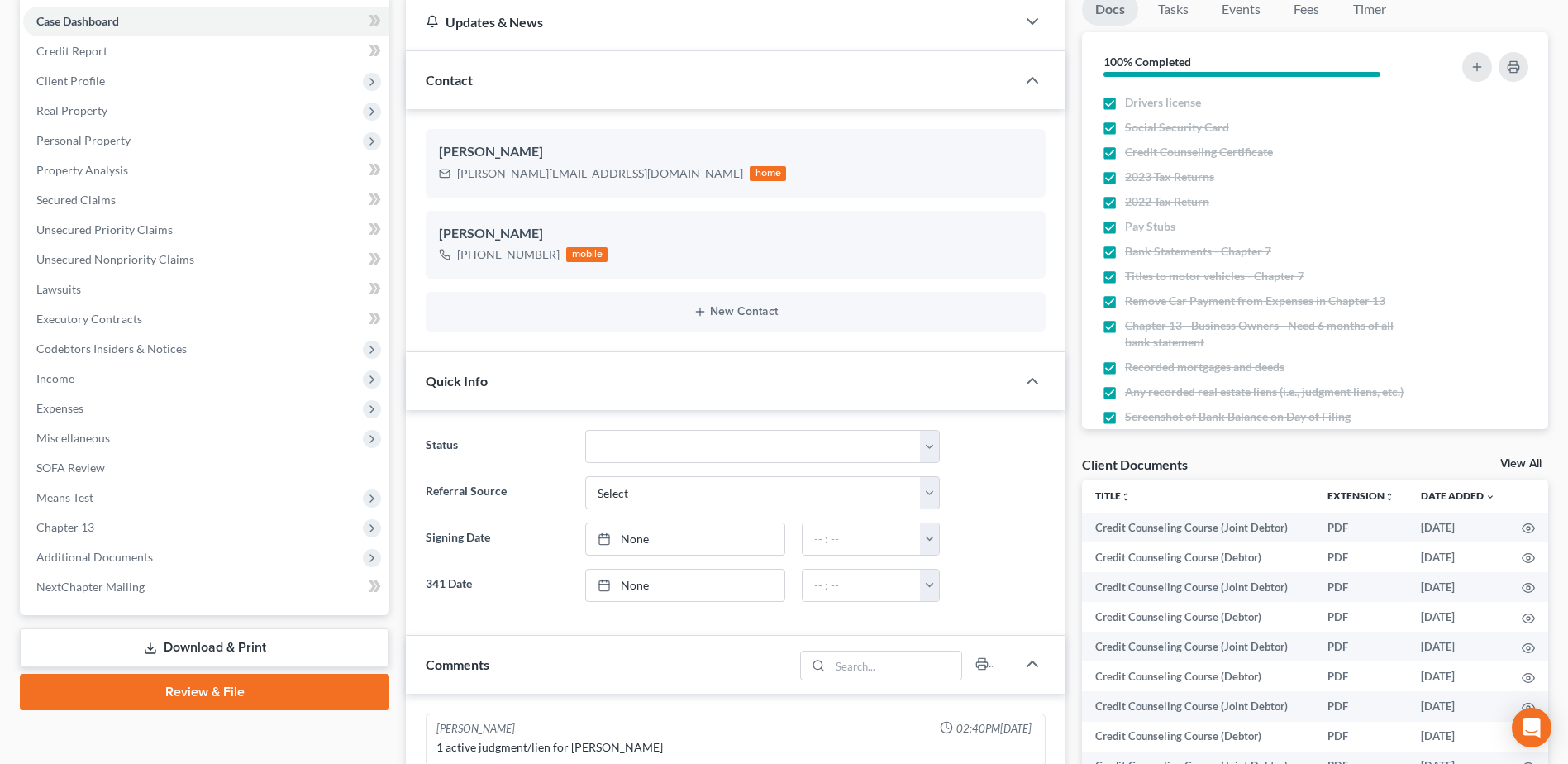
click at [94, 545] on span "Additional Documents" at bounding box center [206, 557] width 366 height 29
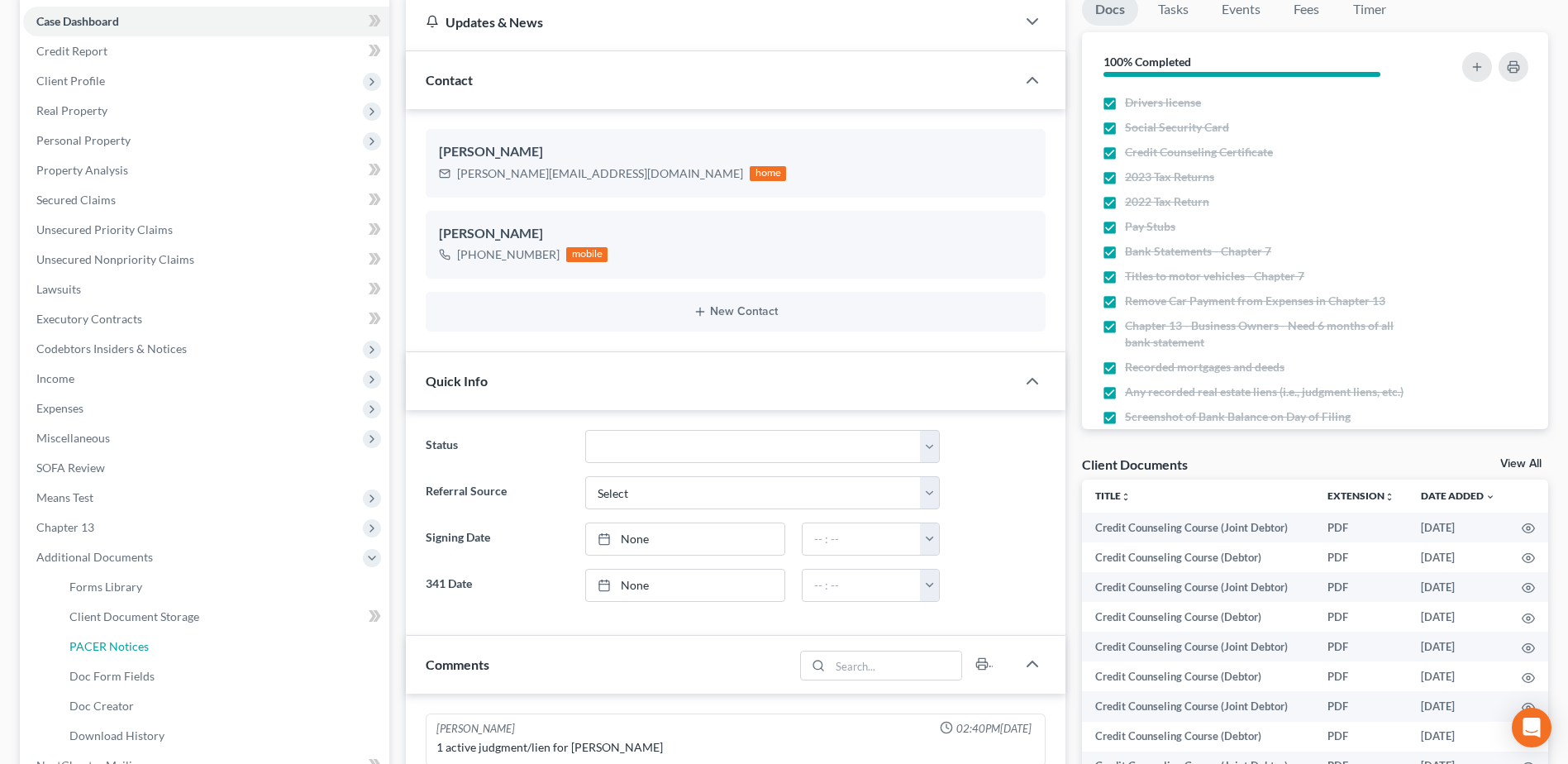
click at [110, 653] on link "PACER Notices" at bounding box center [223, 646] width 333 height 29
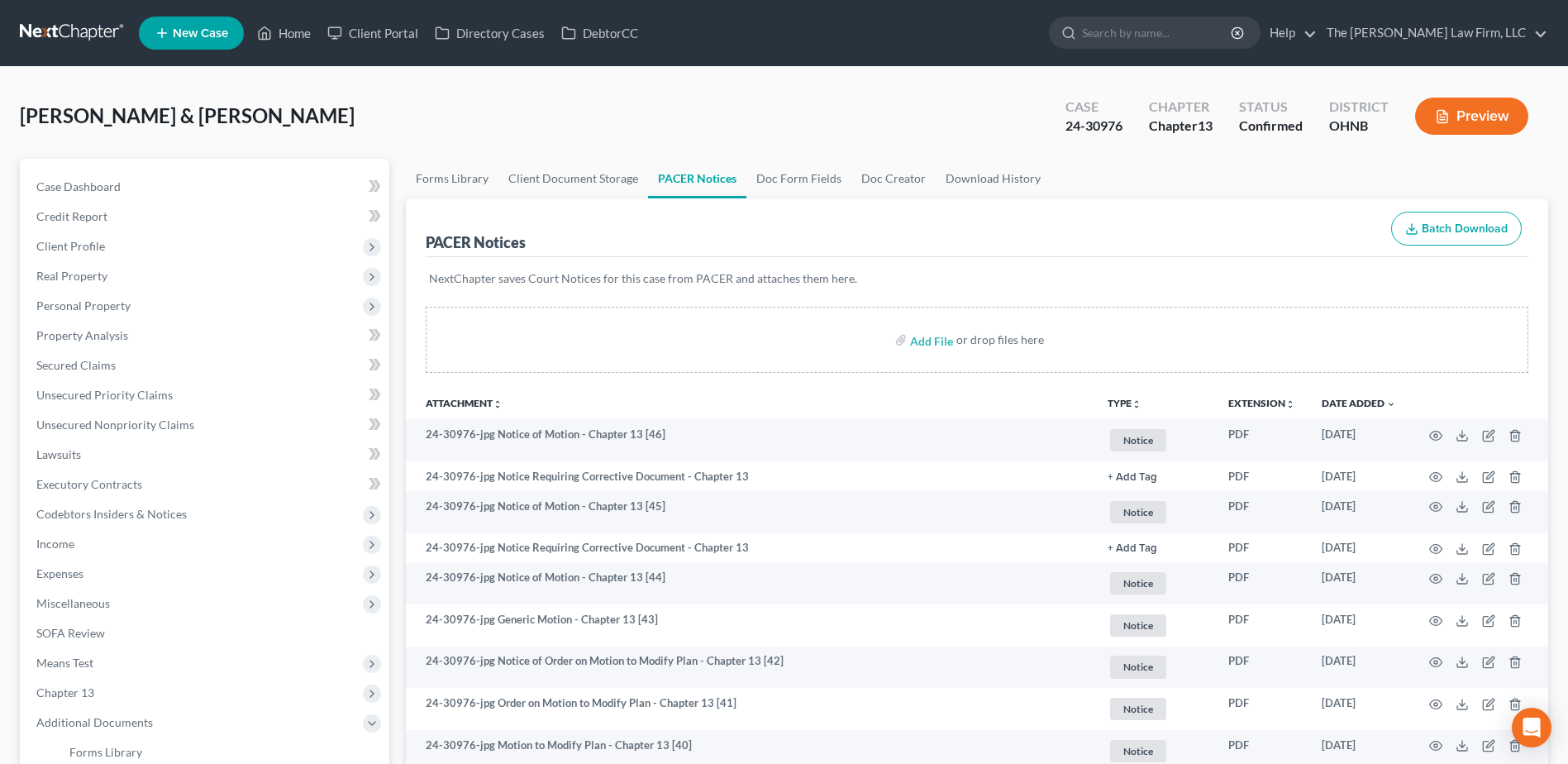
click at [78, 41] on link at bounding box center [72, 32] width 106 height 29
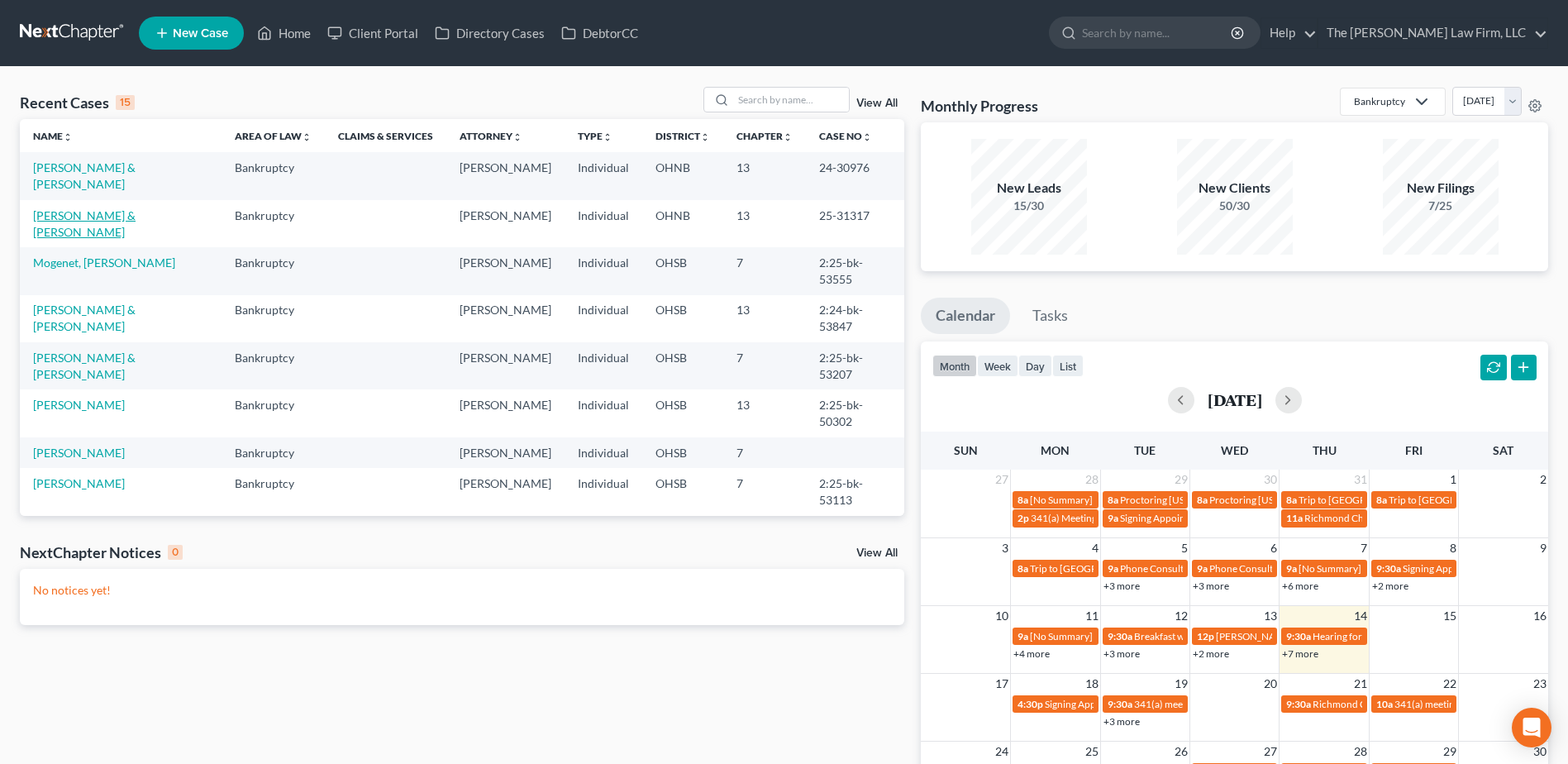
click at [97, 212] on link "[PERSON_NAME] & [PERSON_NAME]" at bounding box center [84, 224] width 102 height 30
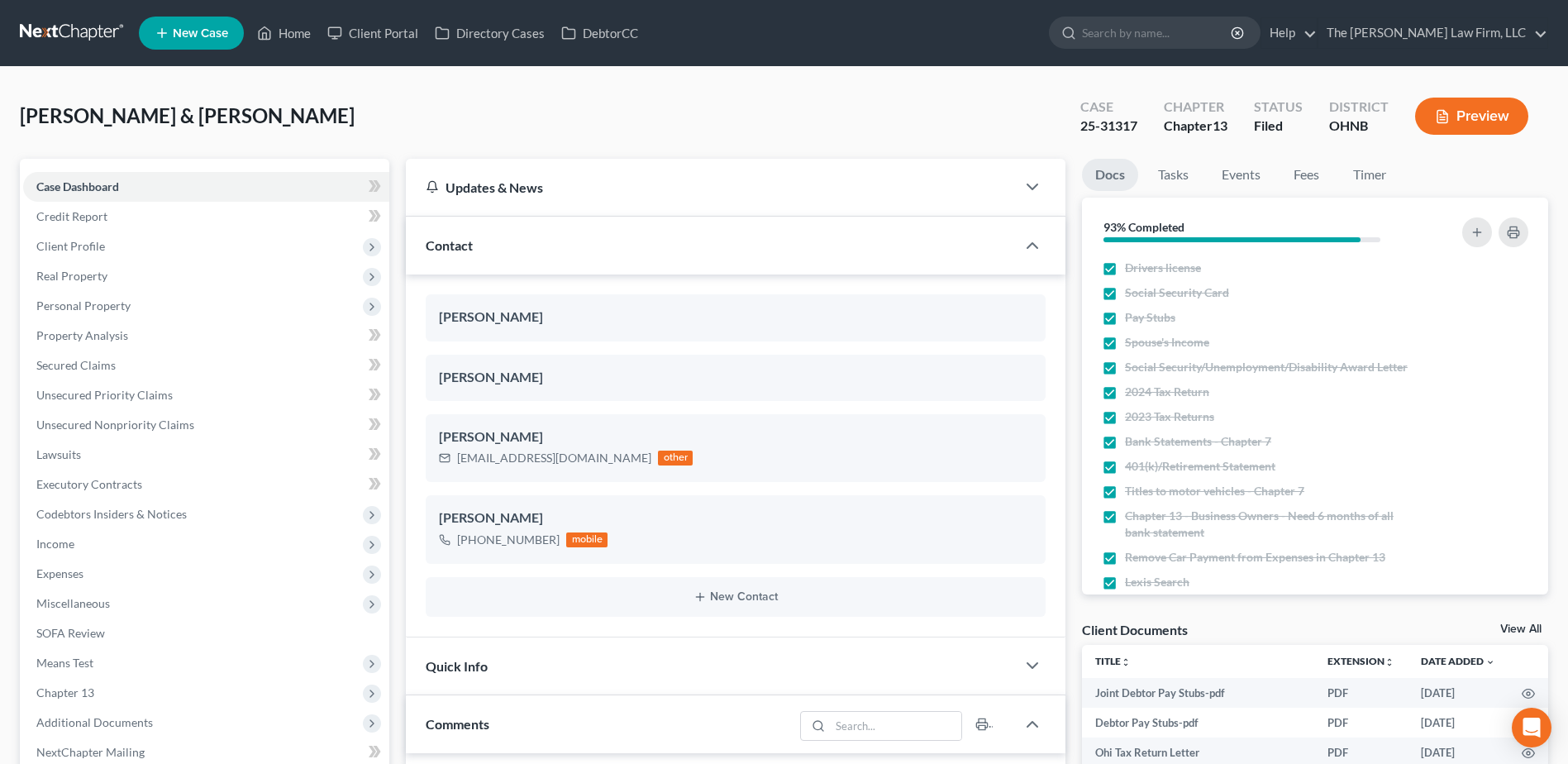
scroll to position [248, 0]
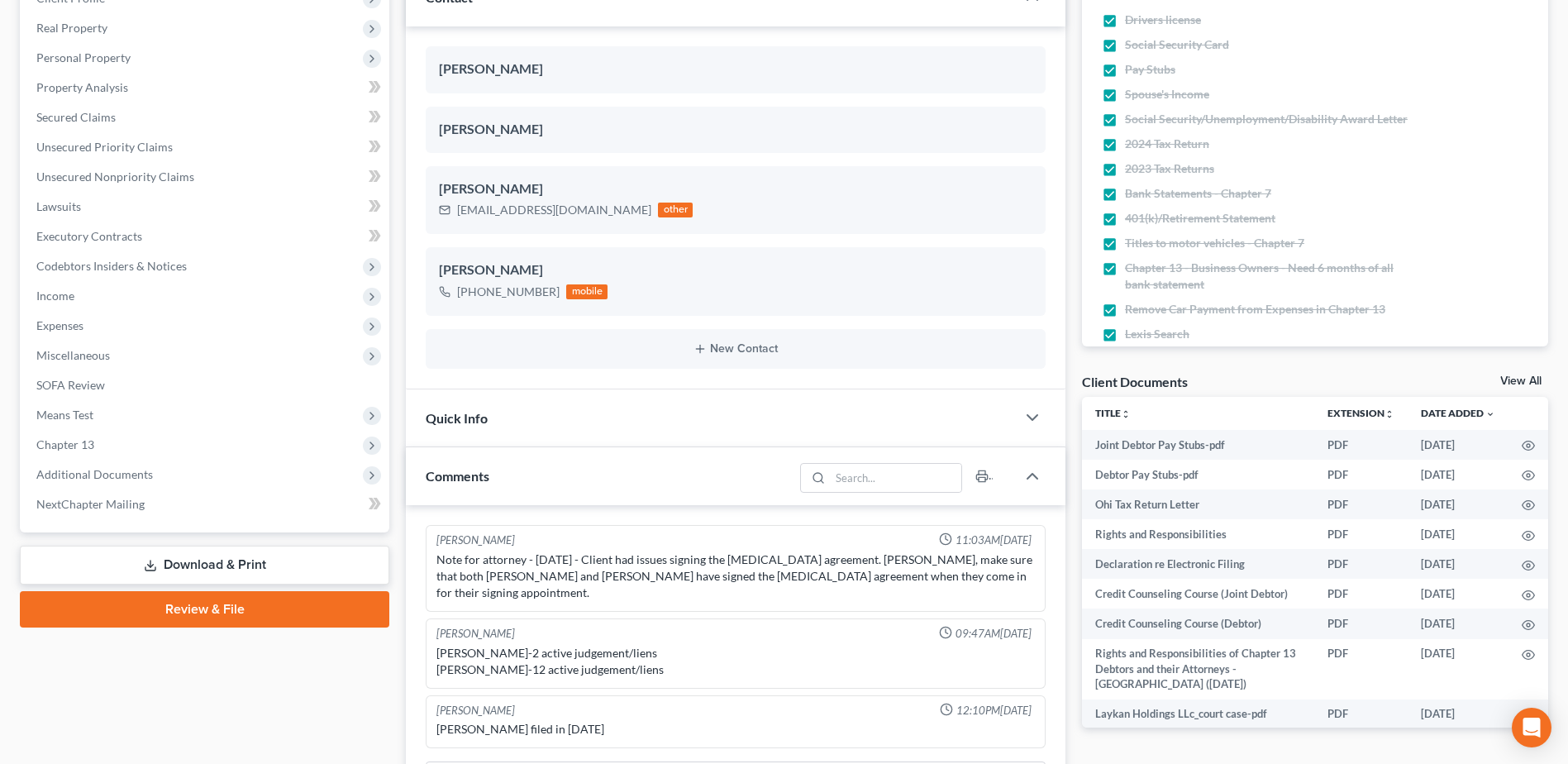
click at [77, 479] on span "Additional Documents" at bounding box center [94, 474] width 117 height 14
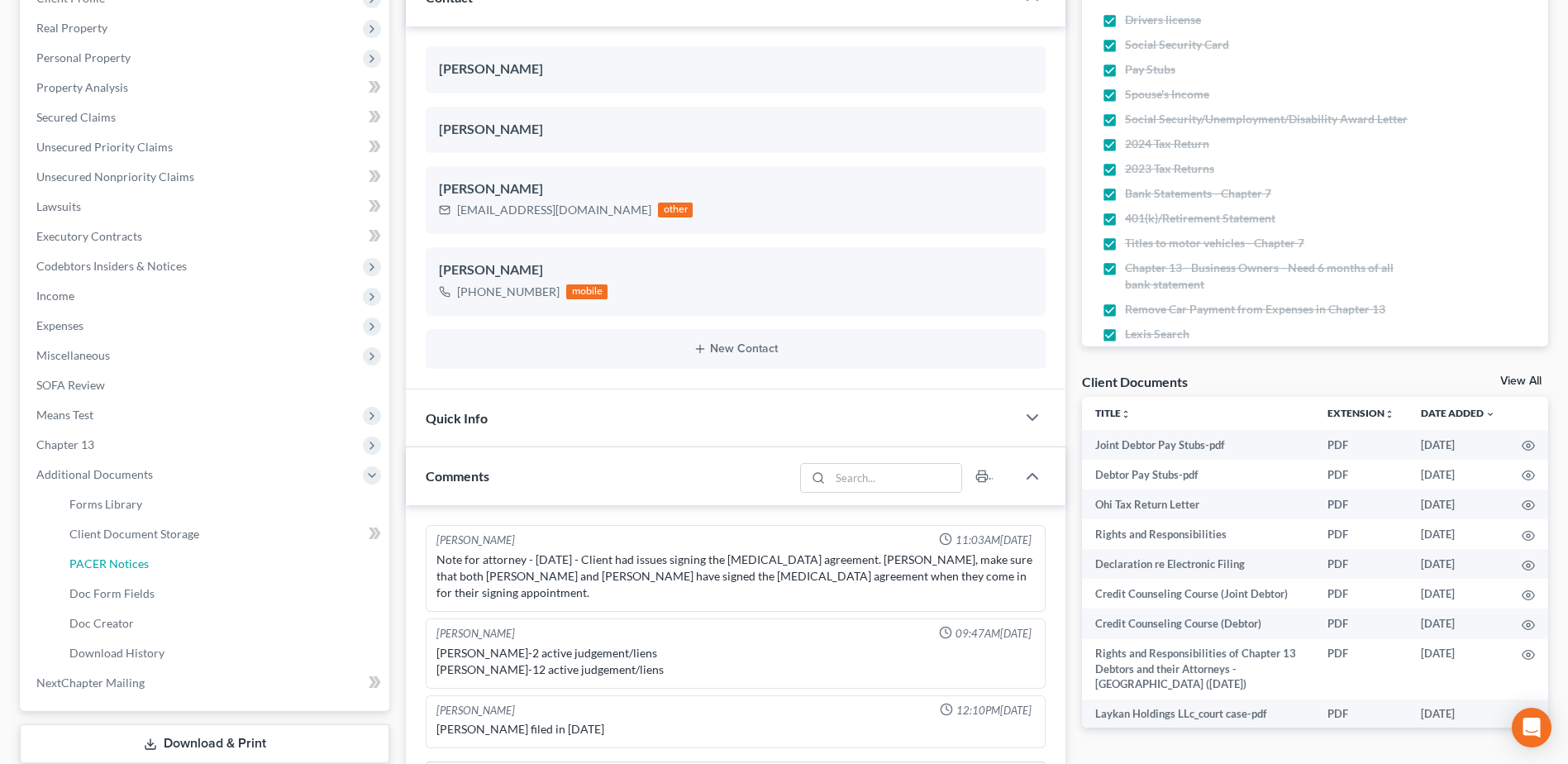
click at [102, 557] on span "PACER Notices" at bounding box center [109, 563] width 79 height 14
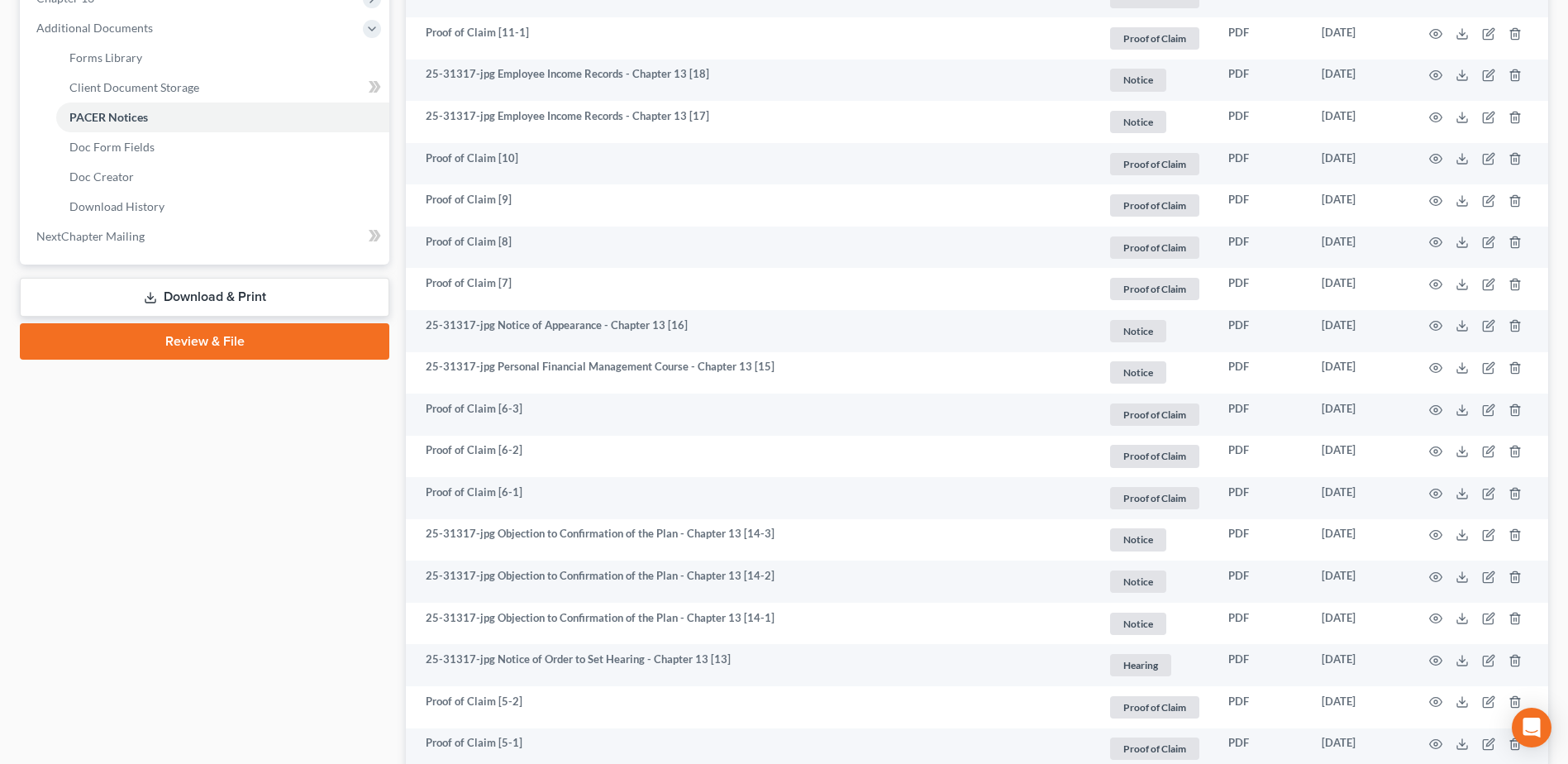
scroll to position [827, 0]
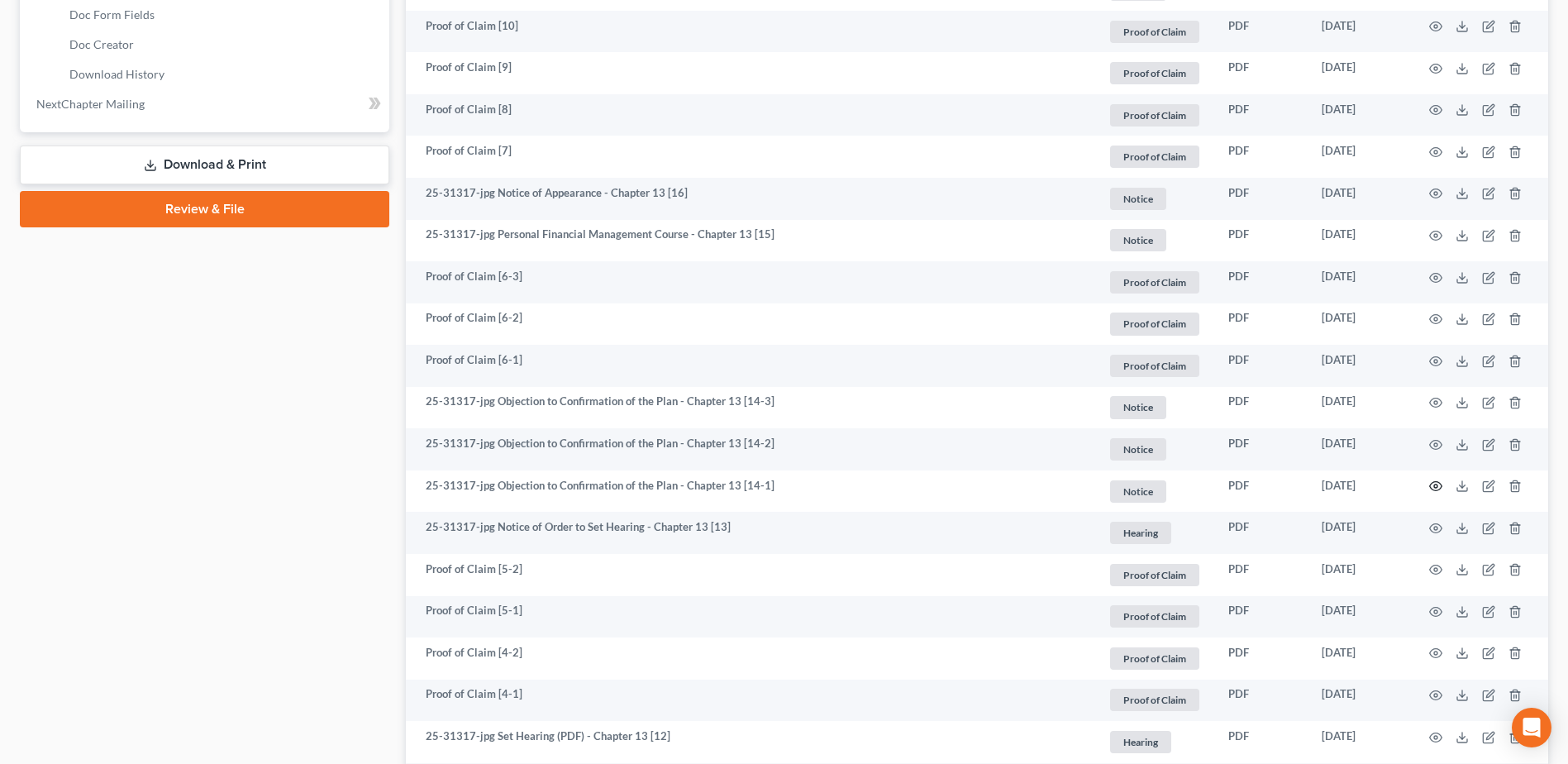
click at [1440, 488] on icon "button" at bounding box center [1435, 486] width 13 height 13
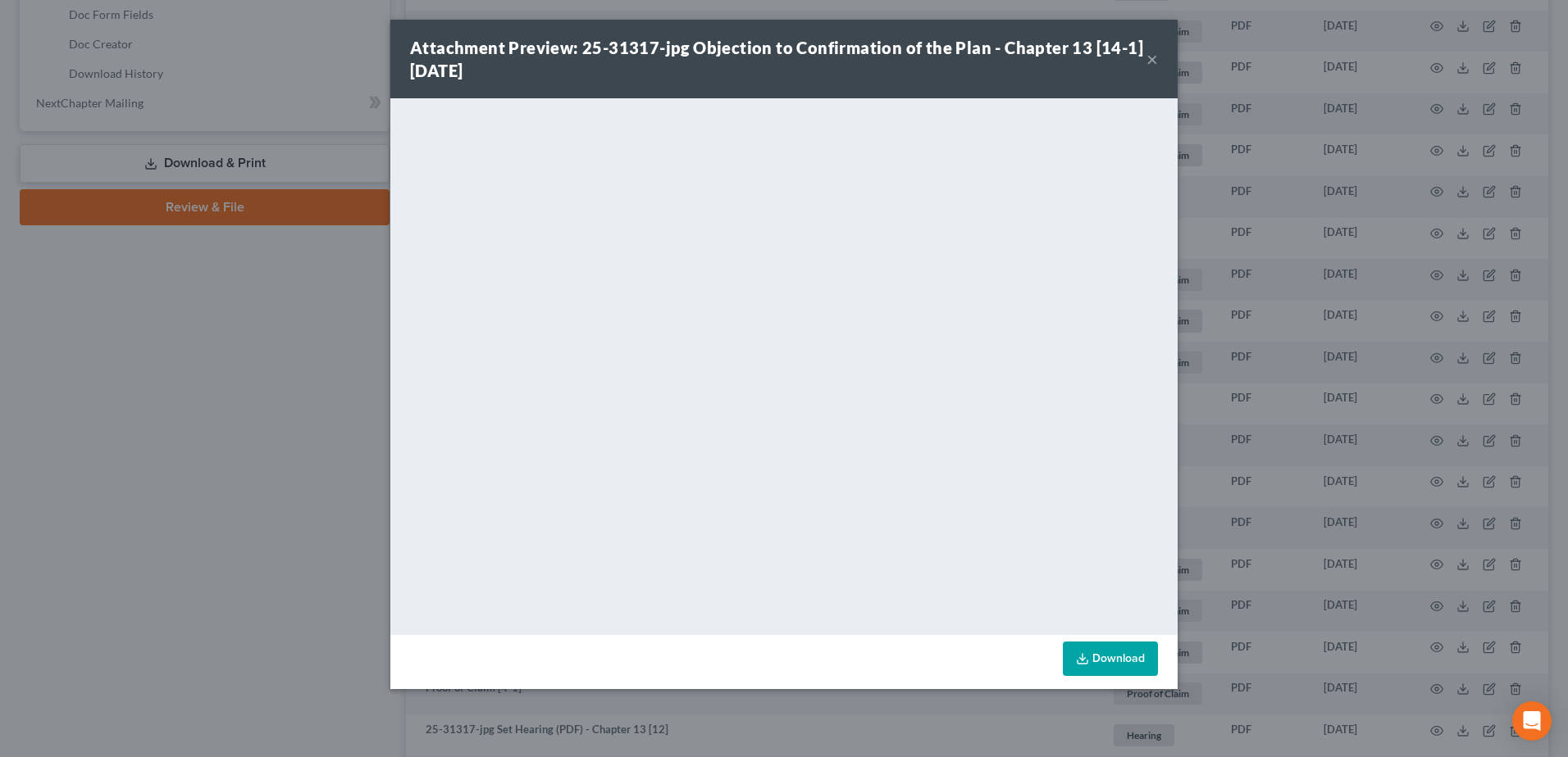
click at [1147, 61] on button "×" at bounding box center [1152, 59] width 11 height 19
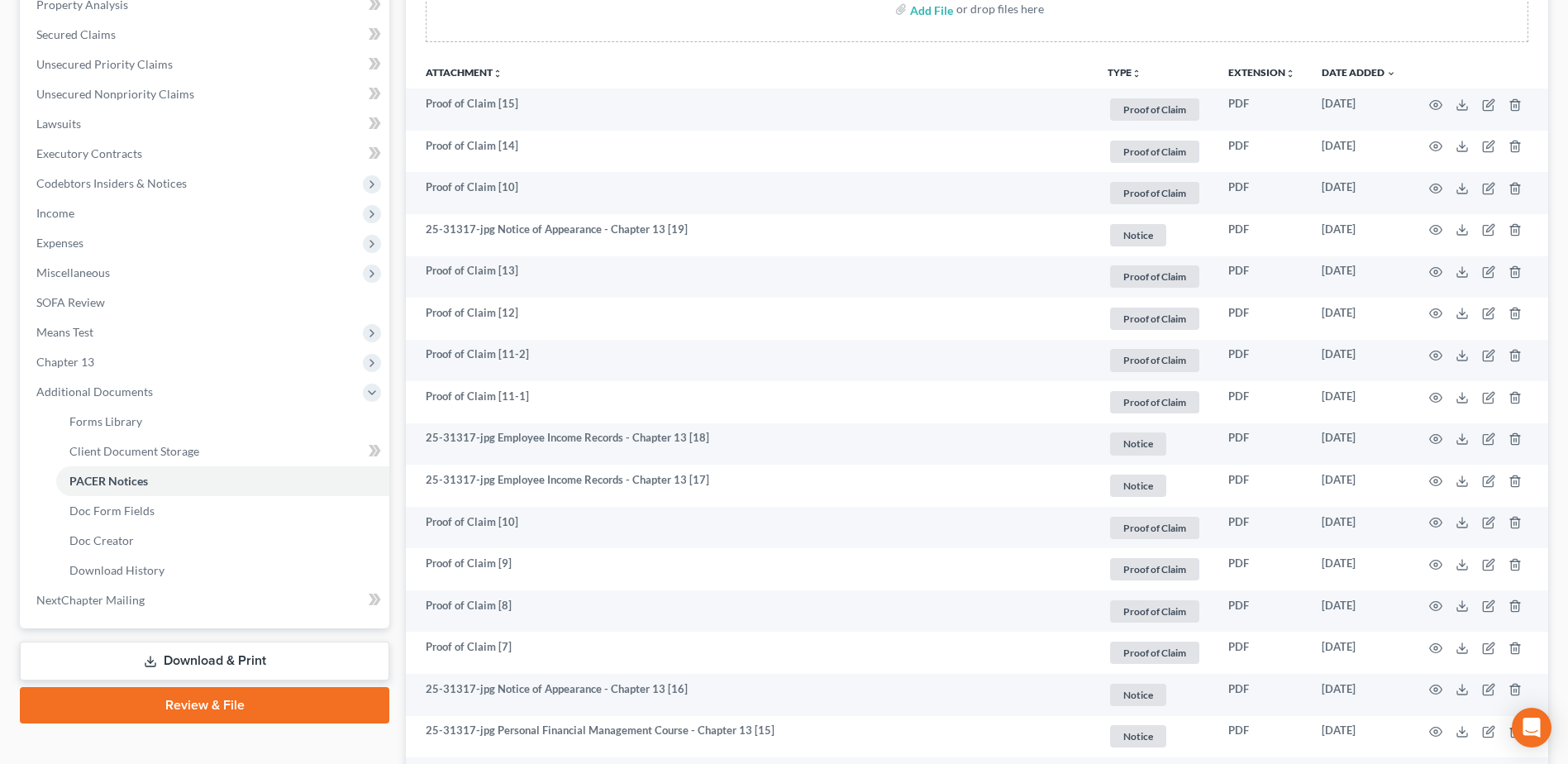
scroll to position [0, 0]
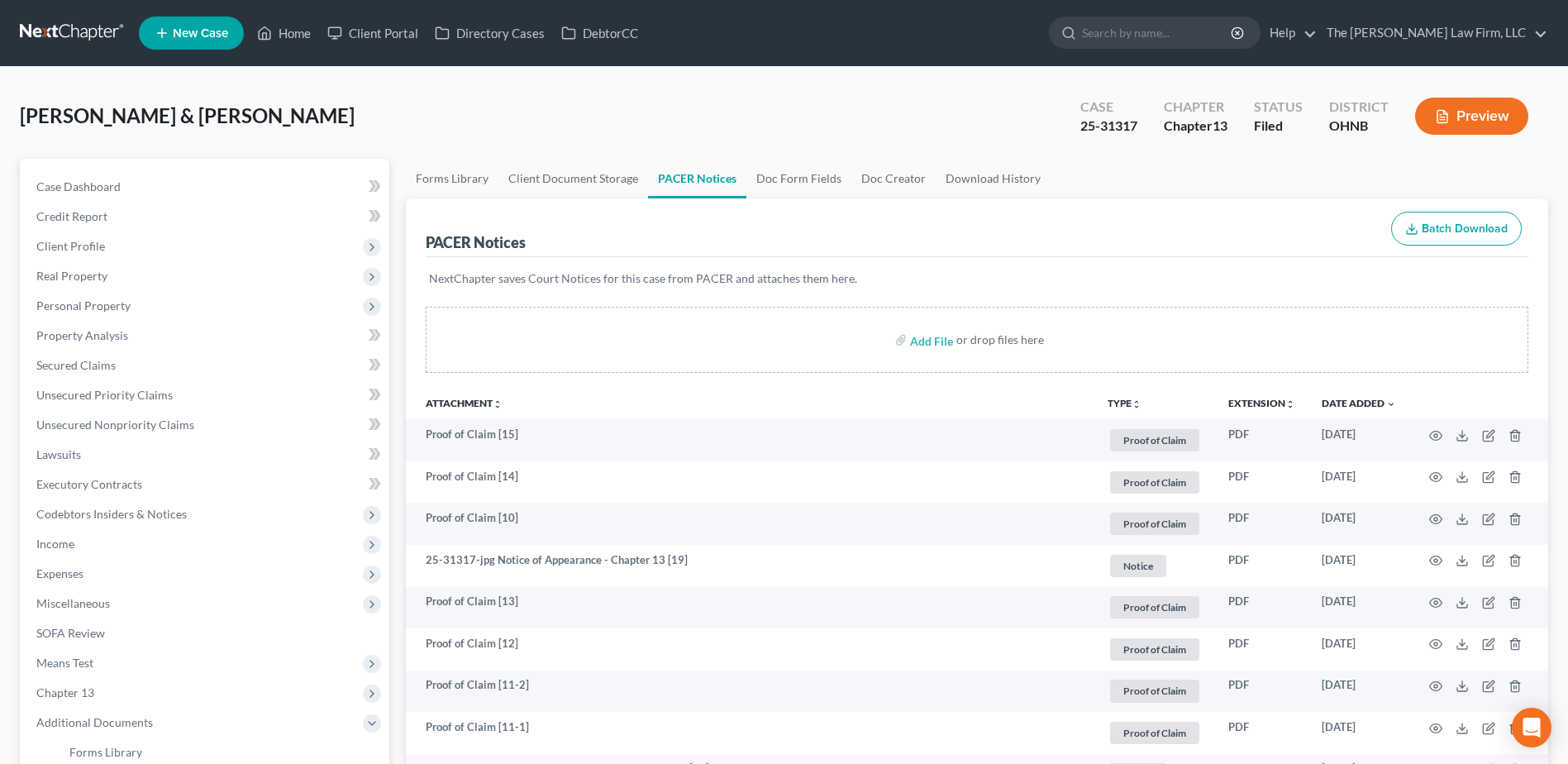
click at [38, 20] on link at bounding box center [72, 32] width 106 height 29
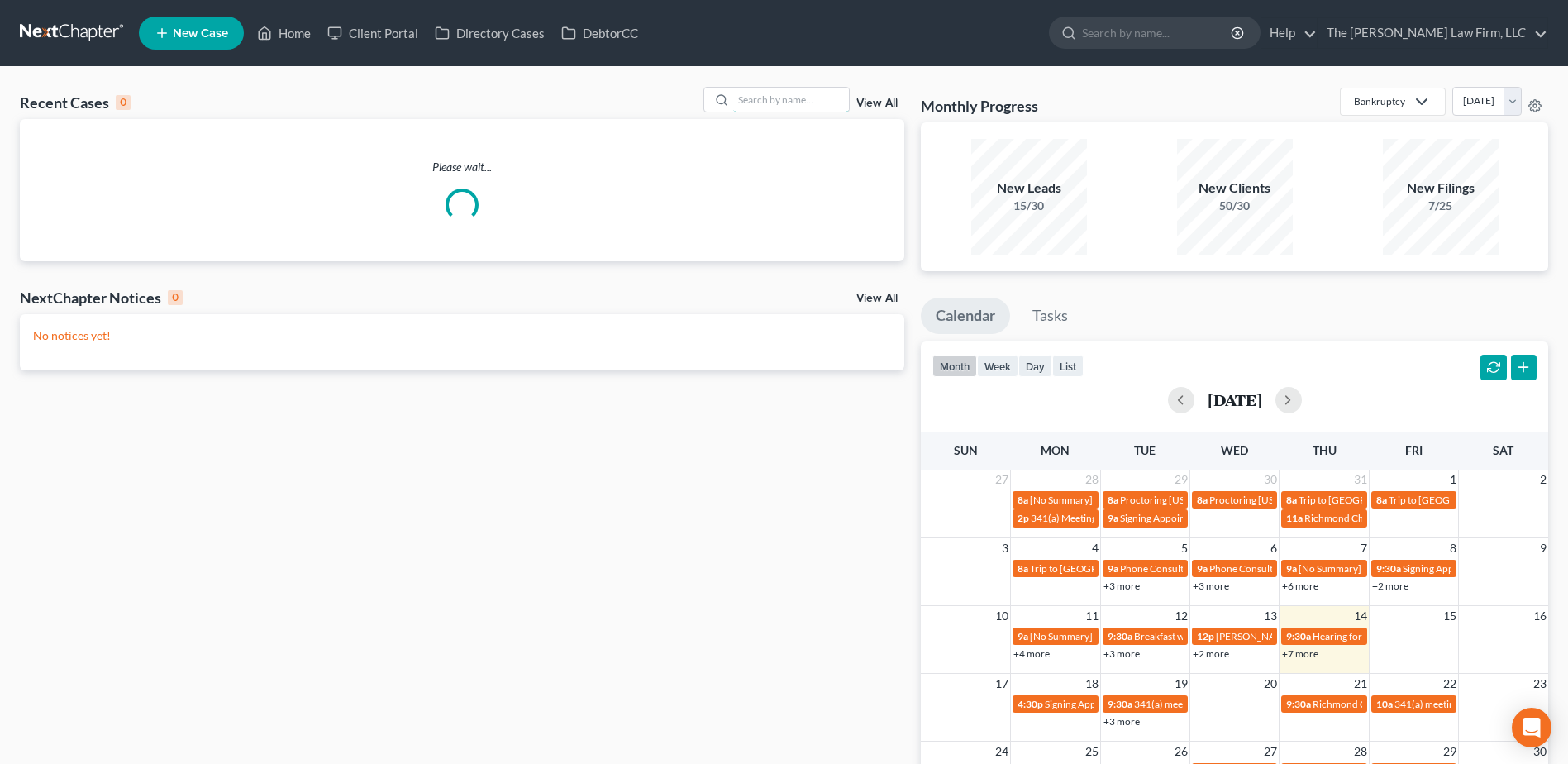
click at [767, 97] on input "search" at bounding box center [791, 99] width 116 height 24
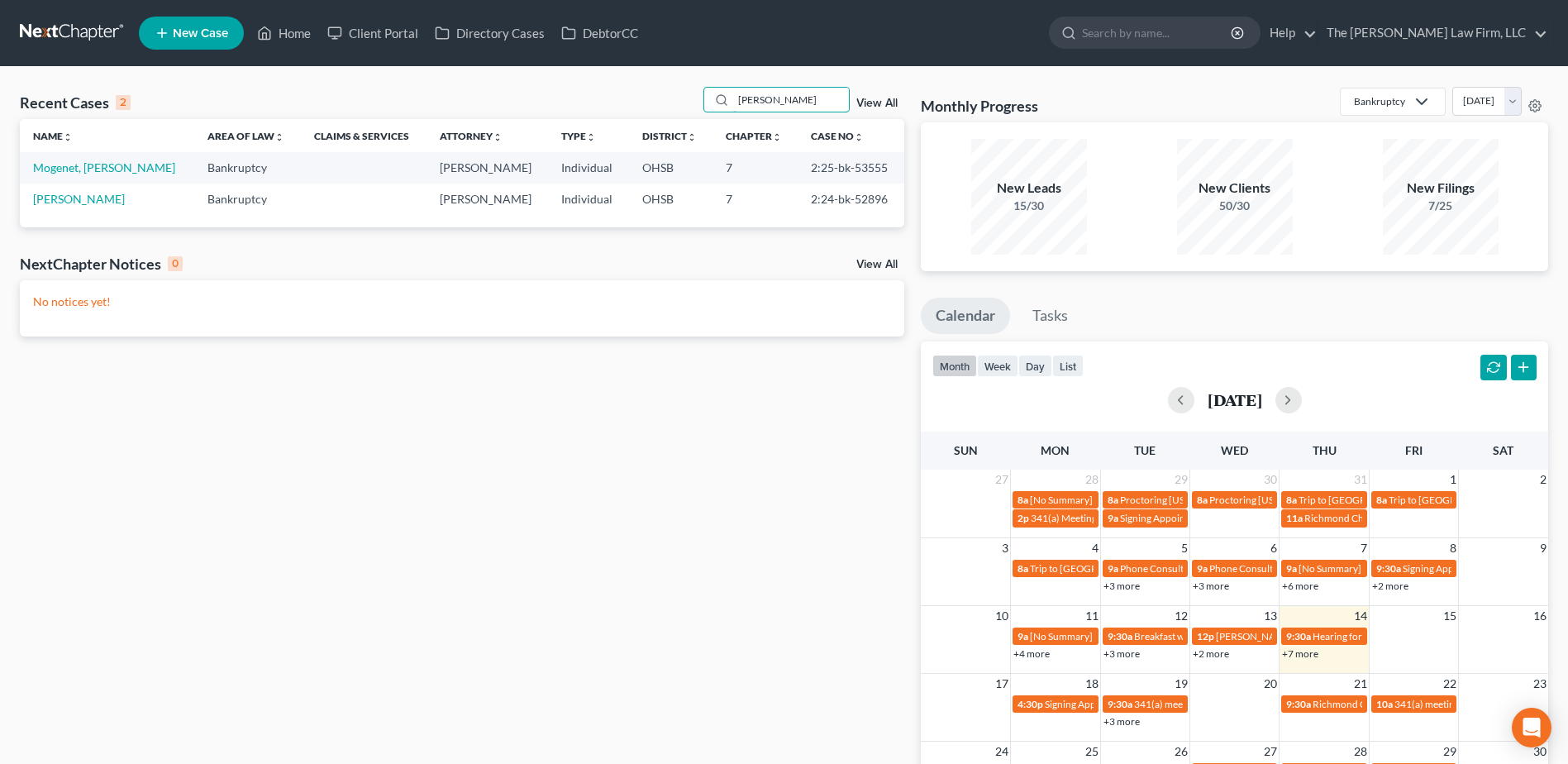
type input "[PERSON_NAME]"
click at [88, 164] on link "Mogenet, [PERSON_NAME]" at bounding box center [104, 168] width 143 height 14
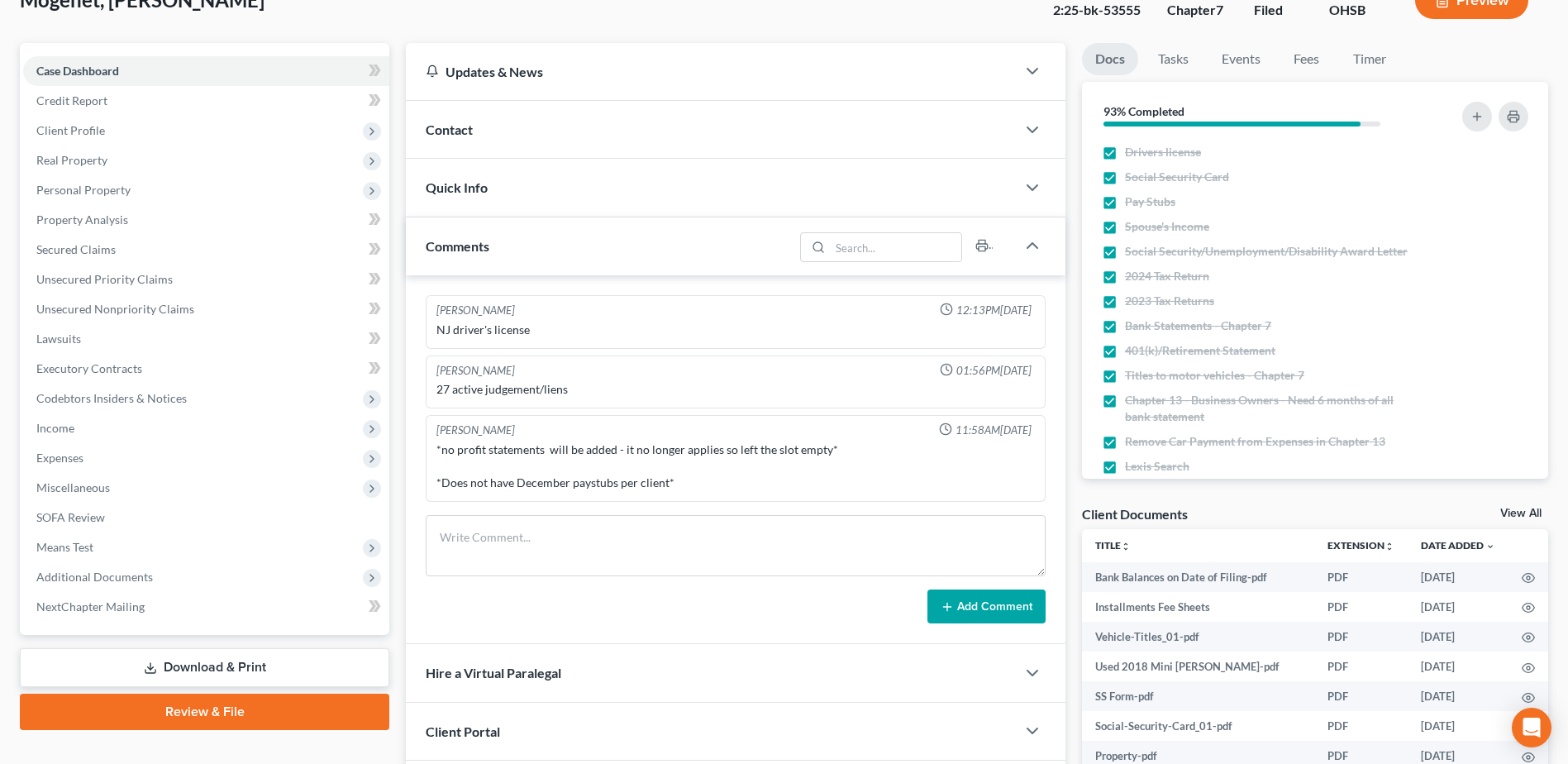
scroll to position [166, 0]
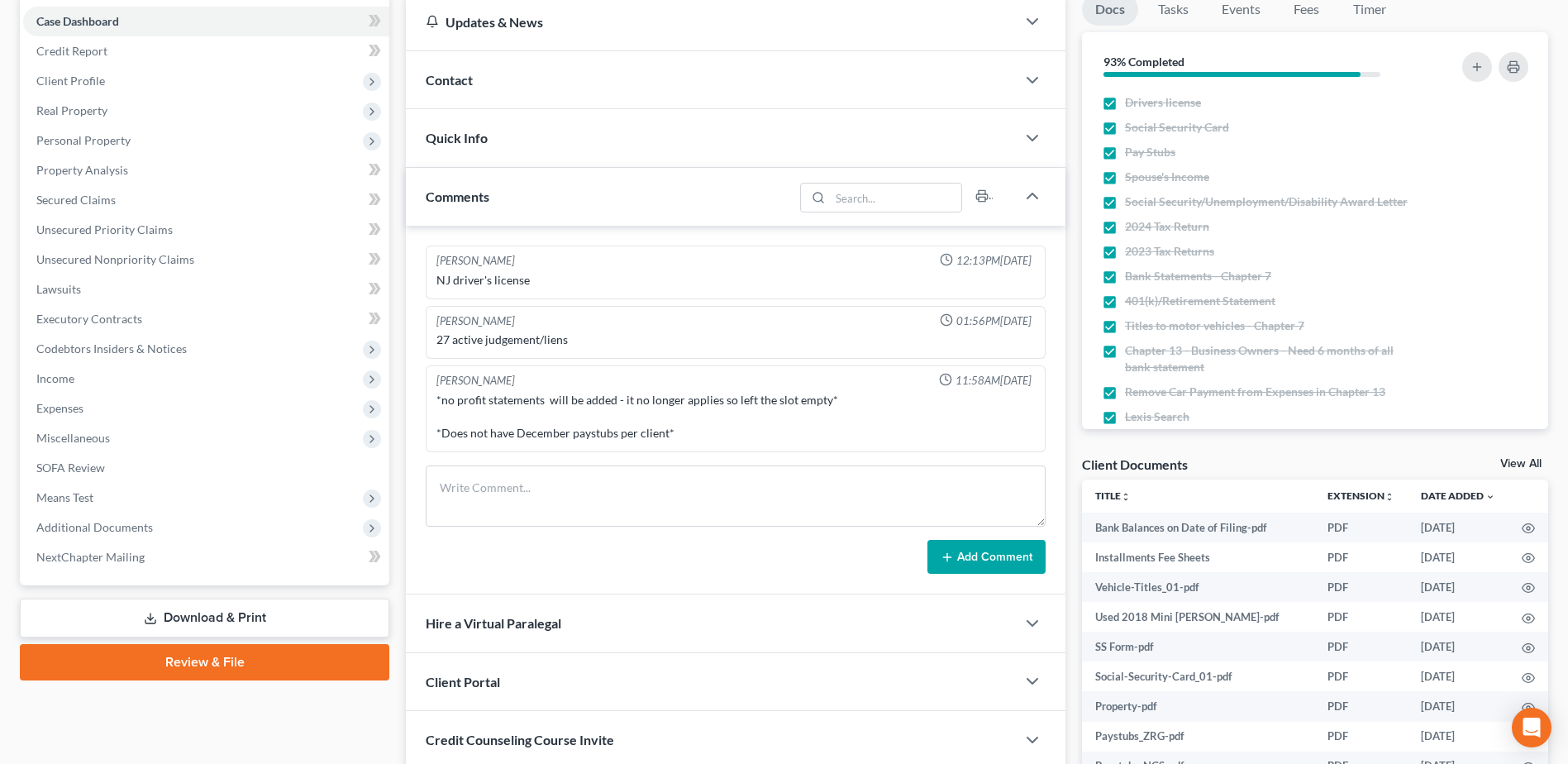
click at [110, 534] on span "Additional Documents" at bounding box center [206, 527] width 366 height 29
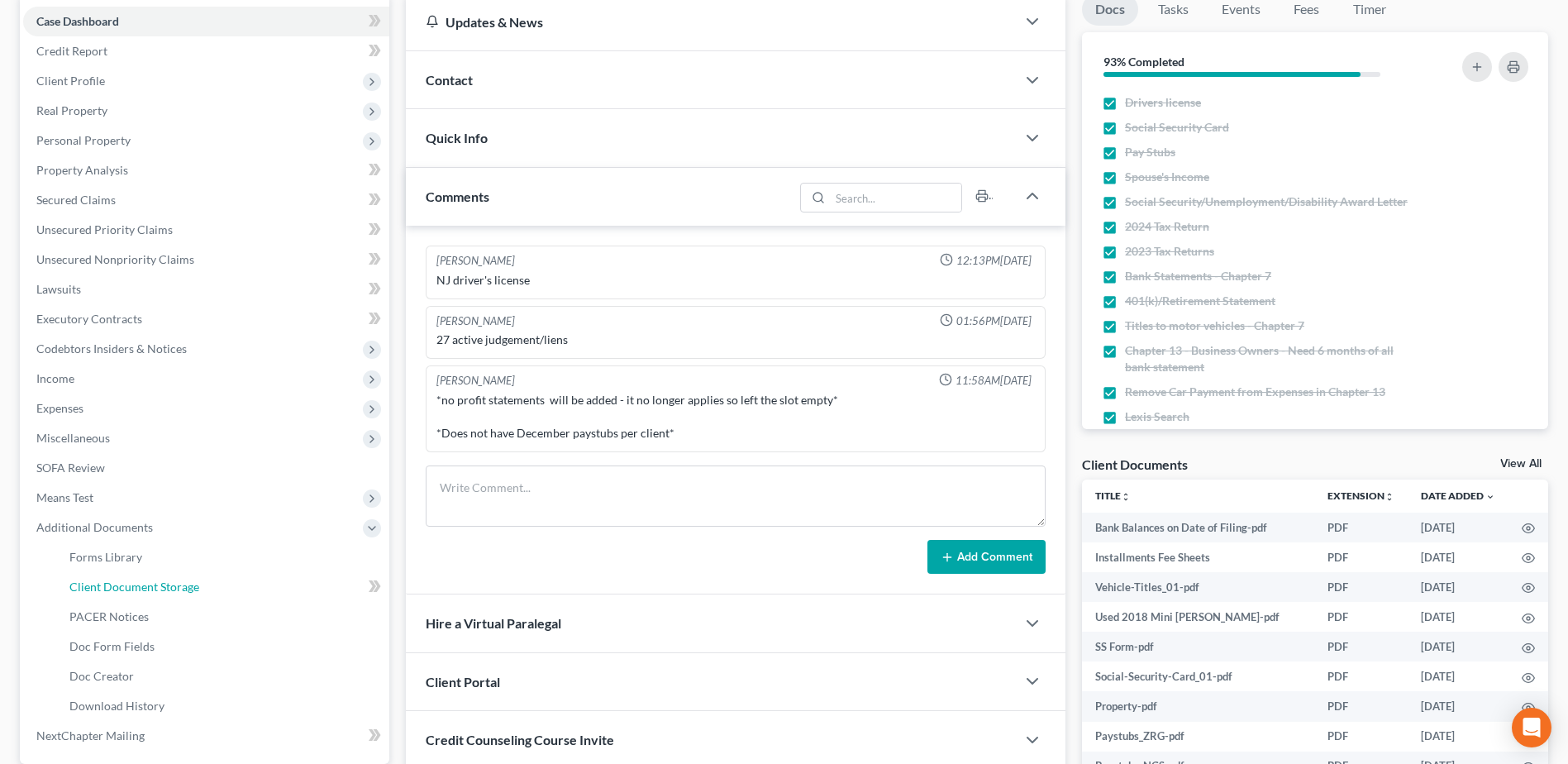
click at [113, 581] on span "Client Document Storage" at bounding box center [135, 587] width 130 height 14
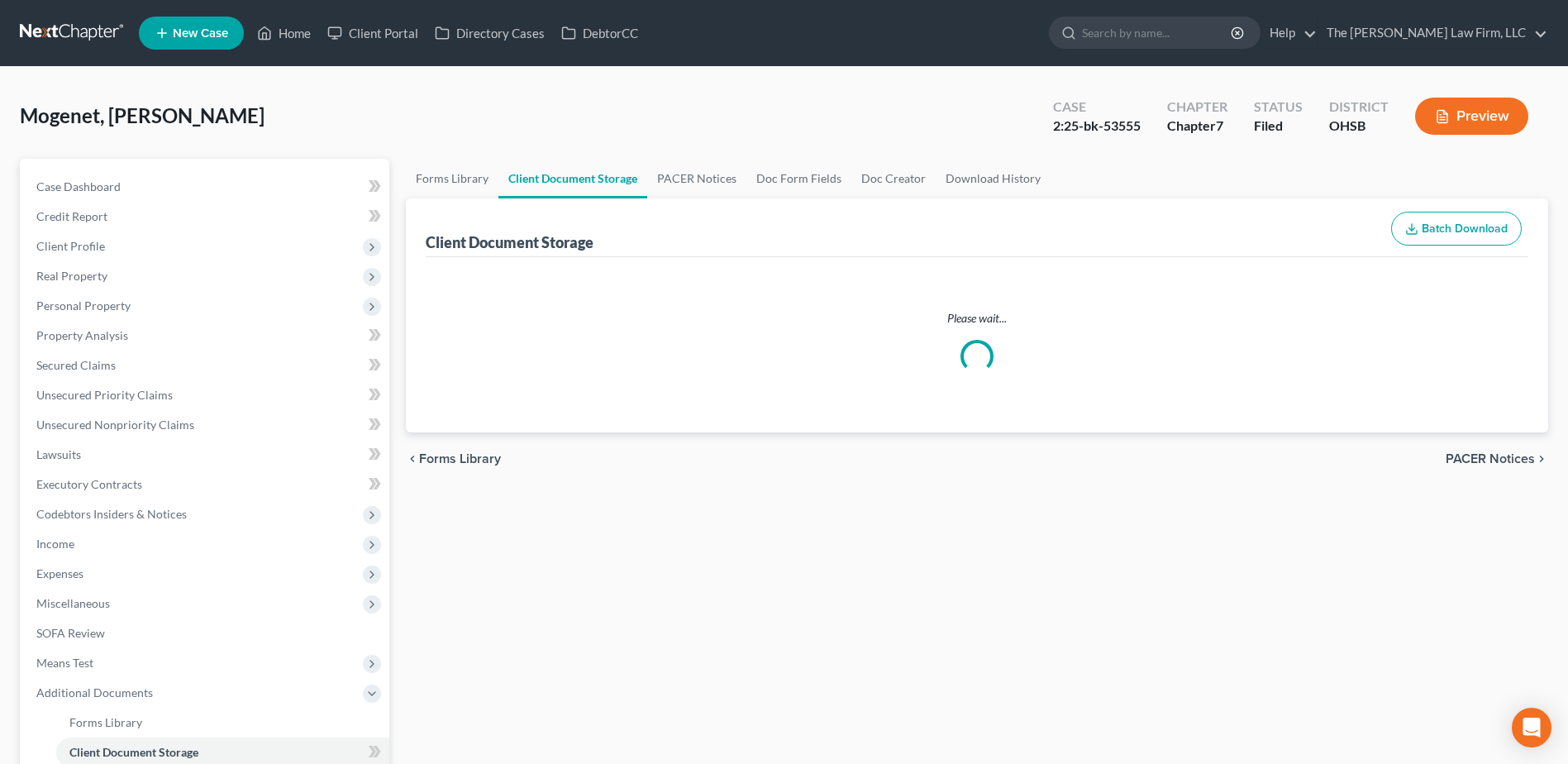
select select "7"
select select "52"
select select "61"
select select "37"
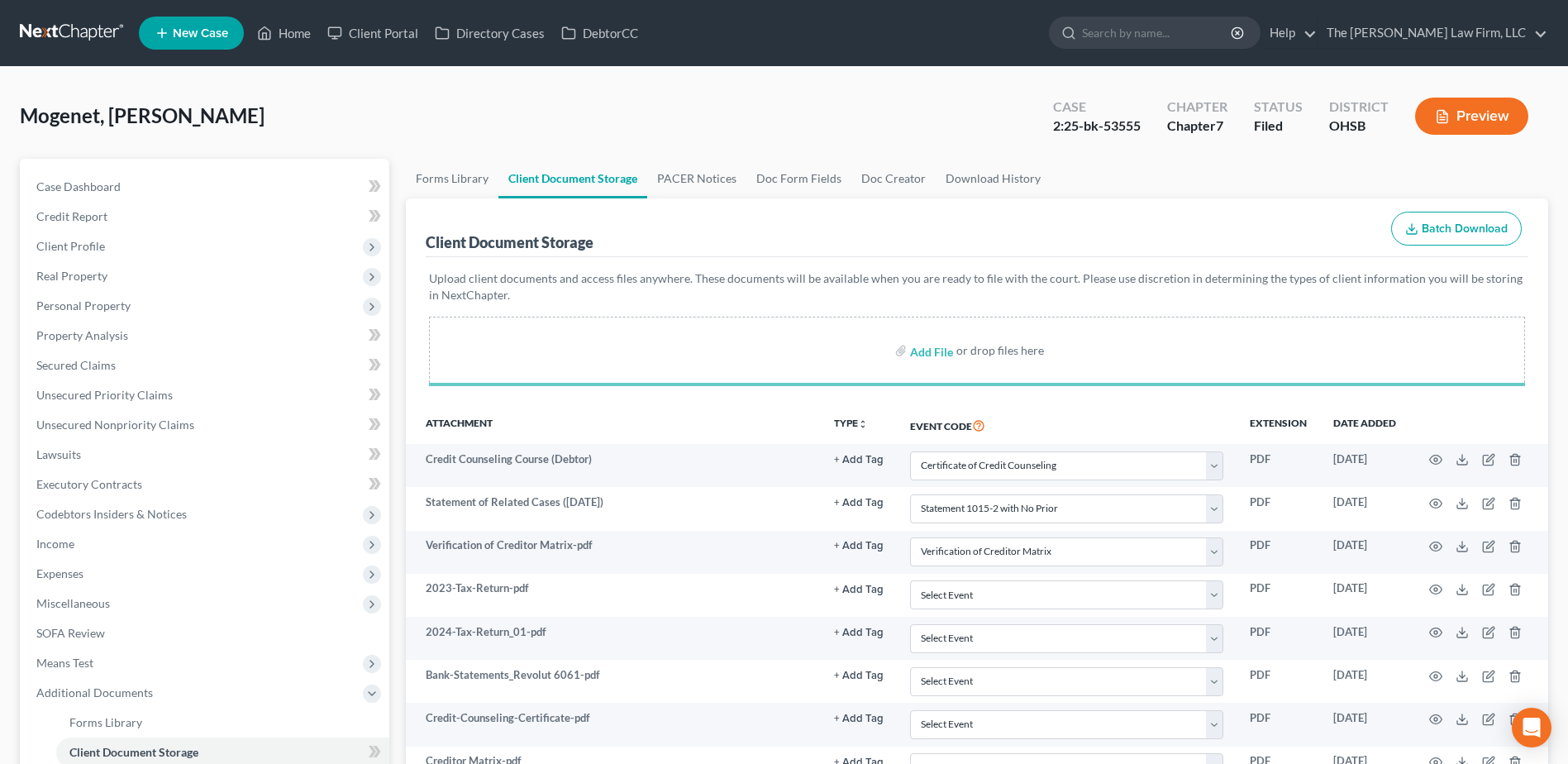
select select "7"
select select "52"
select select "61"
select select "37"
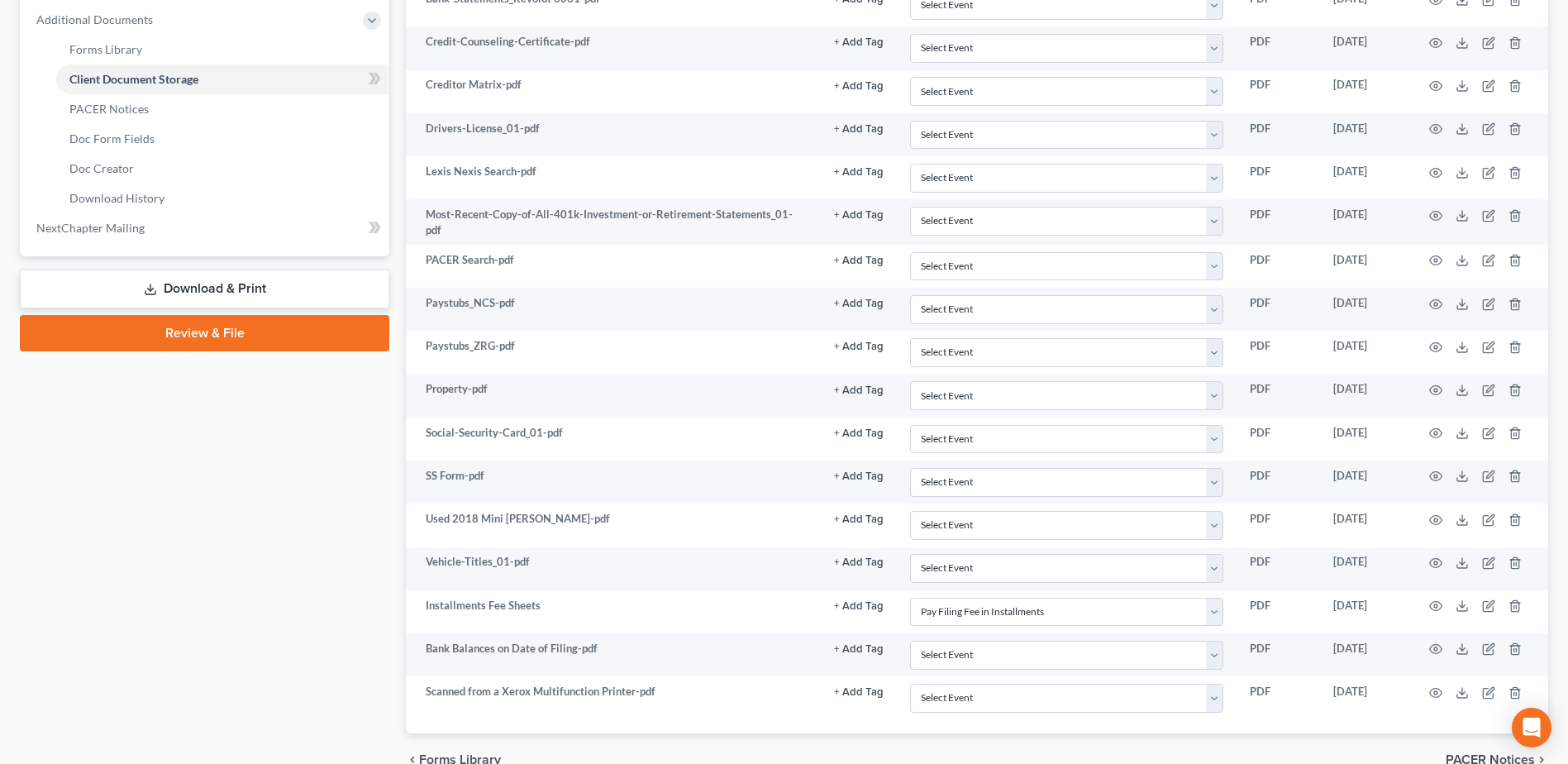
scroll to position [756, 0]
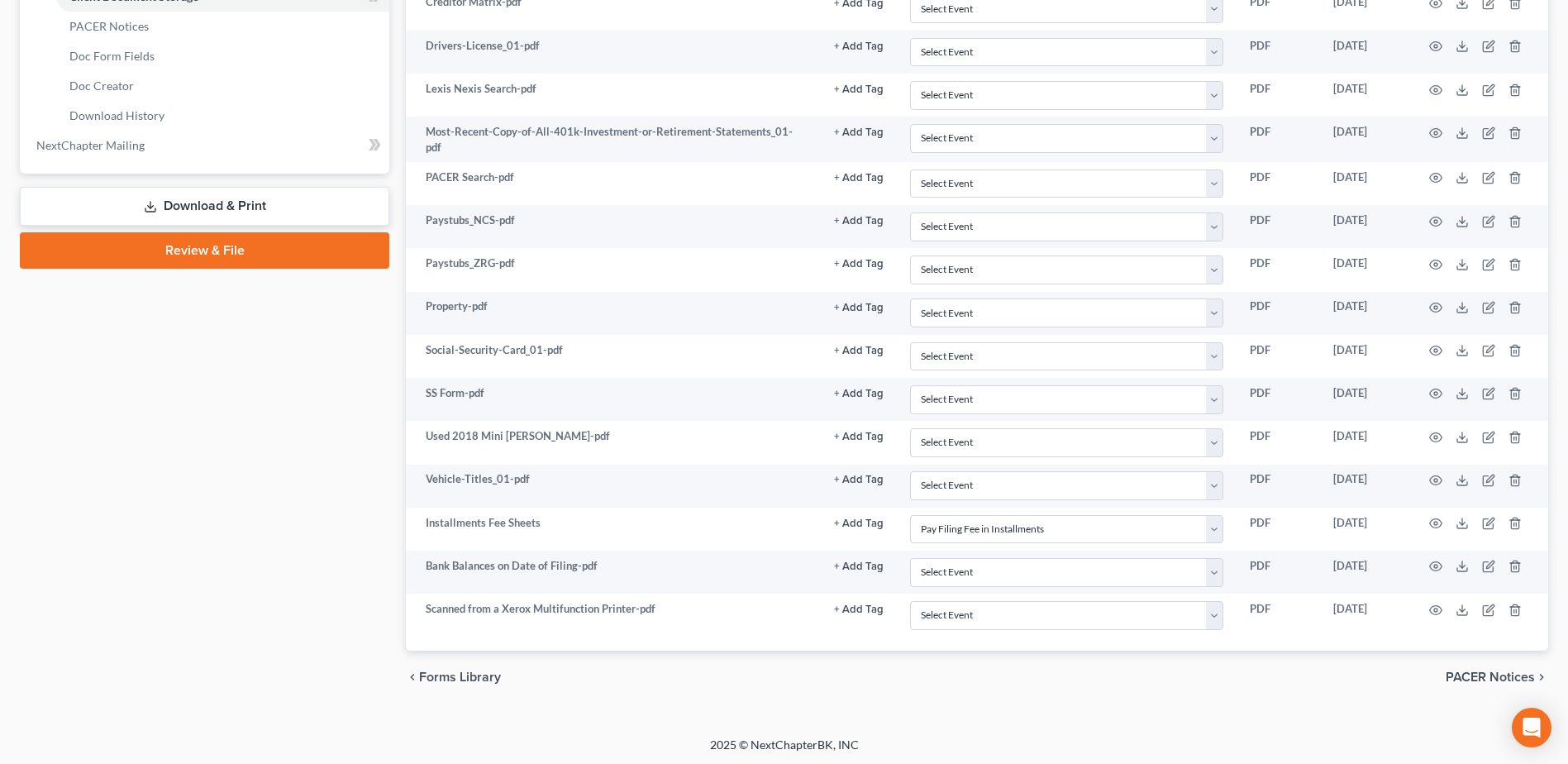
click at [1481, 606] on td at bounding box center [1479, 615] width 139 height 43
click at [1487, 606] on icon "button" at bounding box center [1489, 610] width 13 height 13
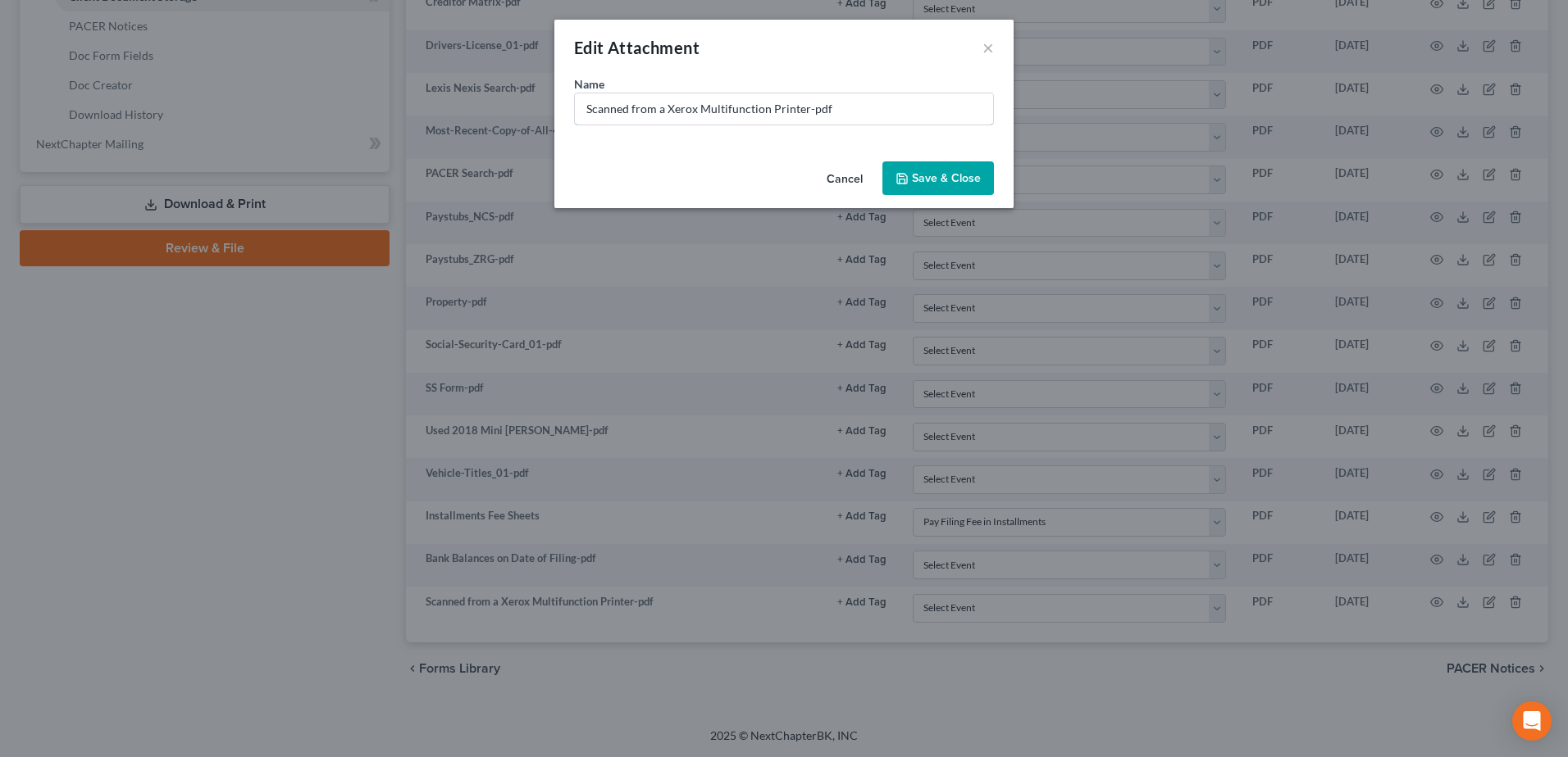
click at [712, 111] on input "Scanned from a Xerox Multifunction Printer-pdf" at bounding box center [783, 109] width 418 height 31
click at [712, 111] on input "Scanned from a Xerox Multifunction Printer-pdf" at bounding box center [783, 109] width 418 height 31
type input "Petition Signature Page"
drag, startPoint x: 944, startPoint y: 185, endPoint x: 797, endPoint y: 242, distance: 157.7
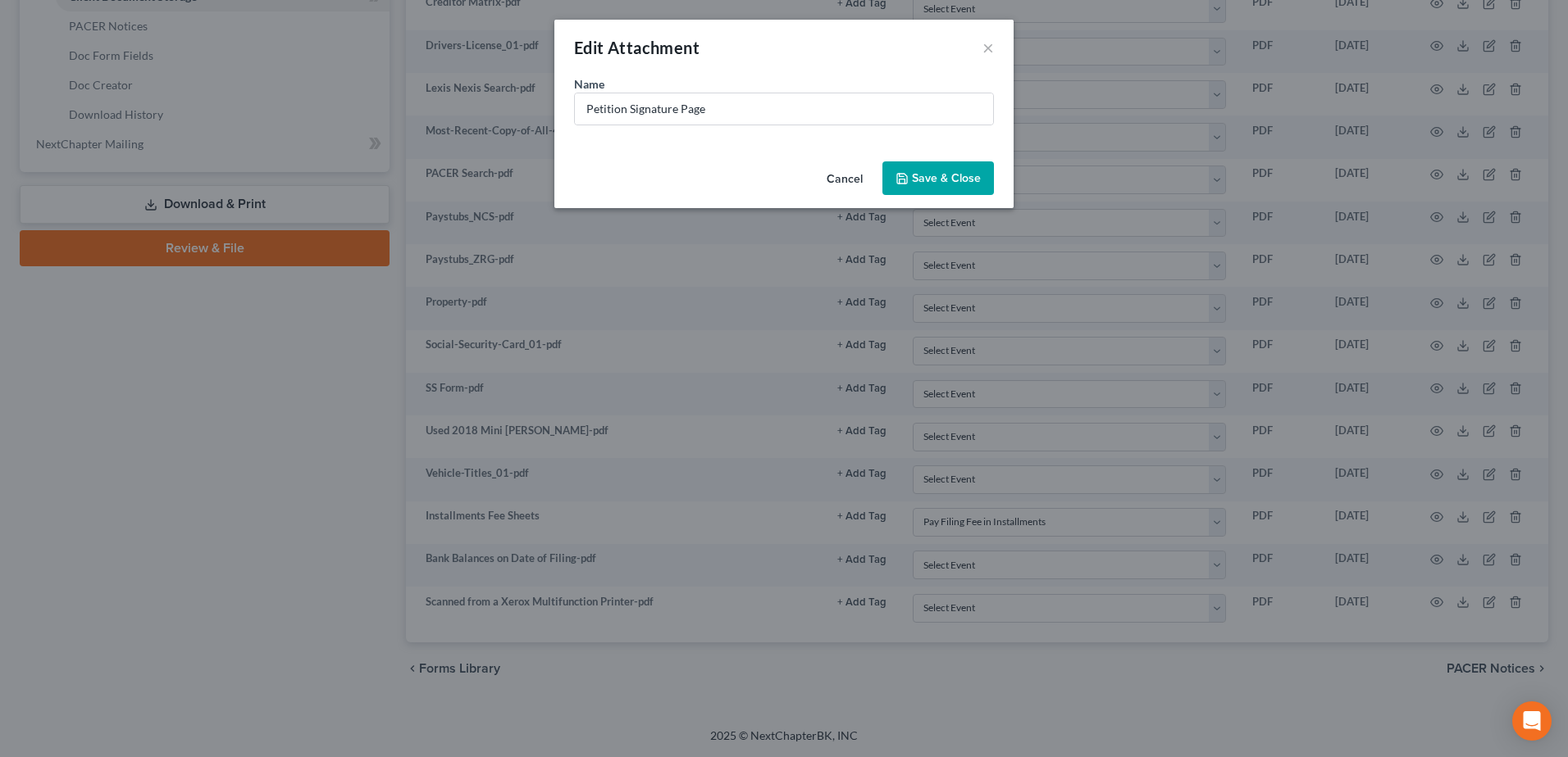
click at [943, 185] on span "Save & Close" at bounding box center [947, 178] width 69 height 14
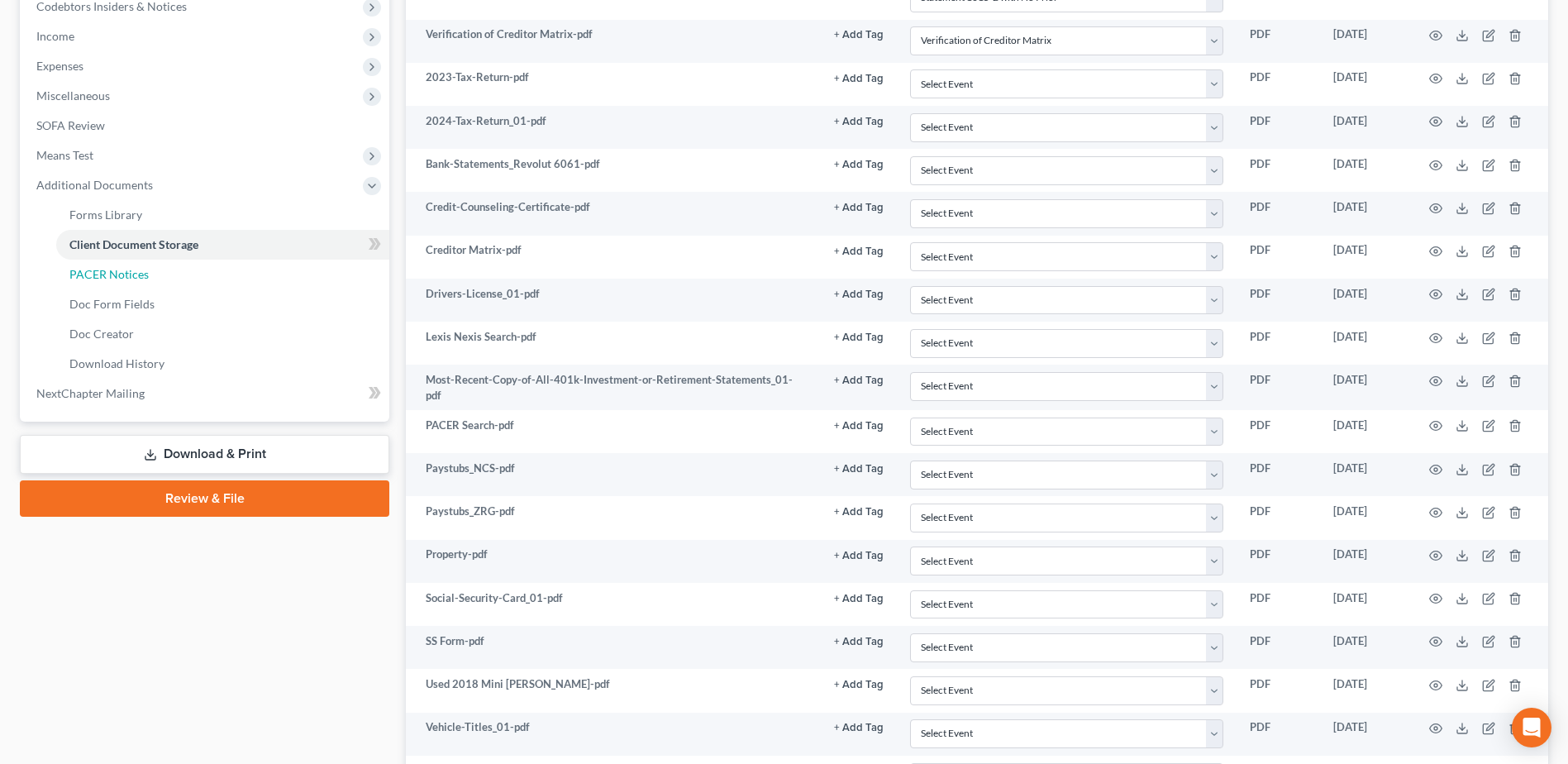
click at [142, 268] on span "PACER Notices" at bounding box center [109, 275] width 79 height 14
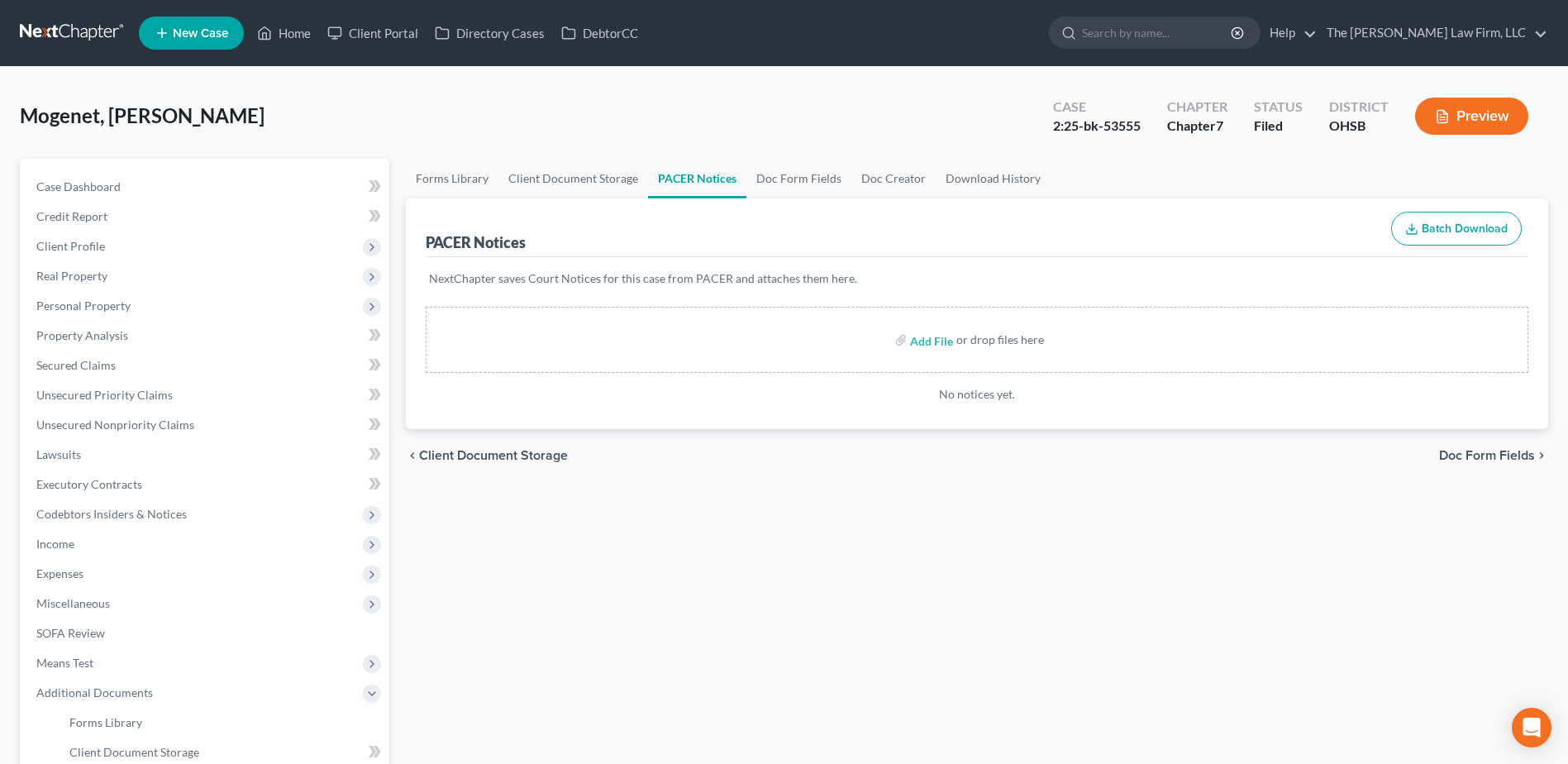
click at [84, 242] on span "Client Profile" at bounding box center [70, 246] width 69 height 14
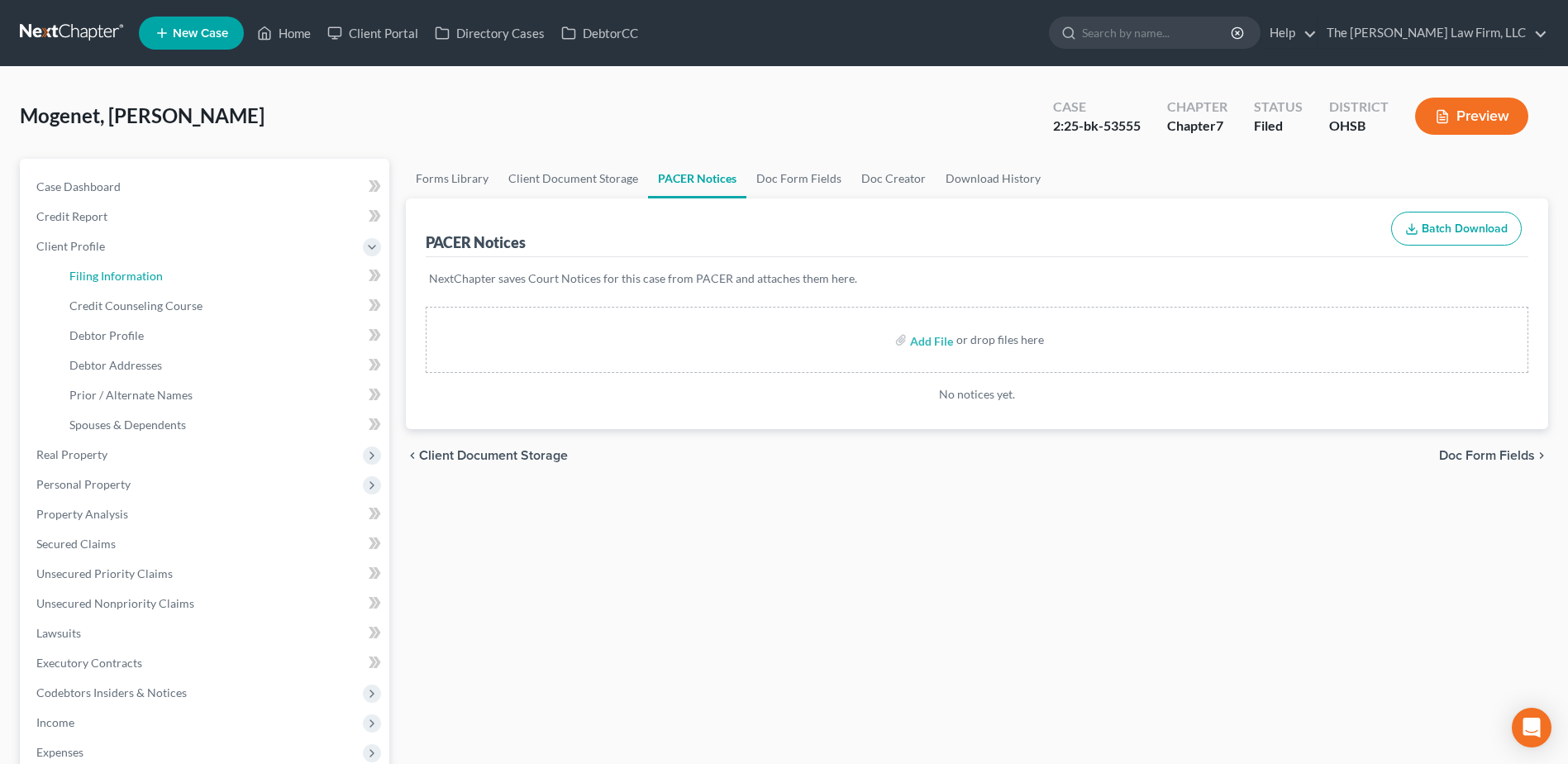
click at [119, 269] on span "Filing Information" at bounding box center [116, 276] width 94 height 14
select select "1"
select select "0"
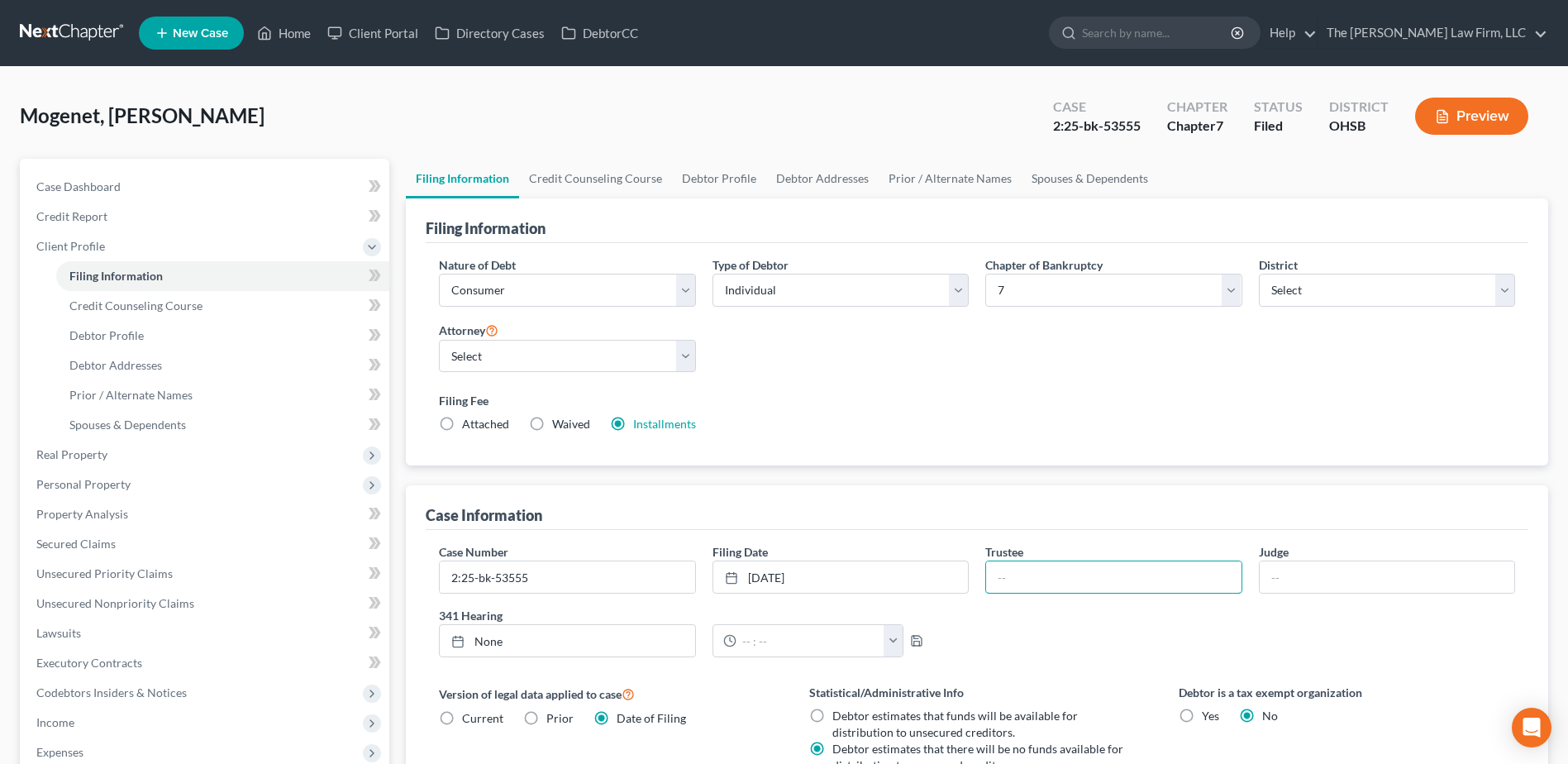
click at [1049, 574] on input "text" at bounding box center [1114, 577] width 255 height 31
type input "[PERSON_NAME]"
click at [1300, 576] on input "text" at bounding box center [1387, 577] width 255 height 31
type input "[PERSON_NAME]"
drag, startPoint x: 99, startPoint y: 543, endPoint x: 229, endPoint y: 502, distance: 136.3
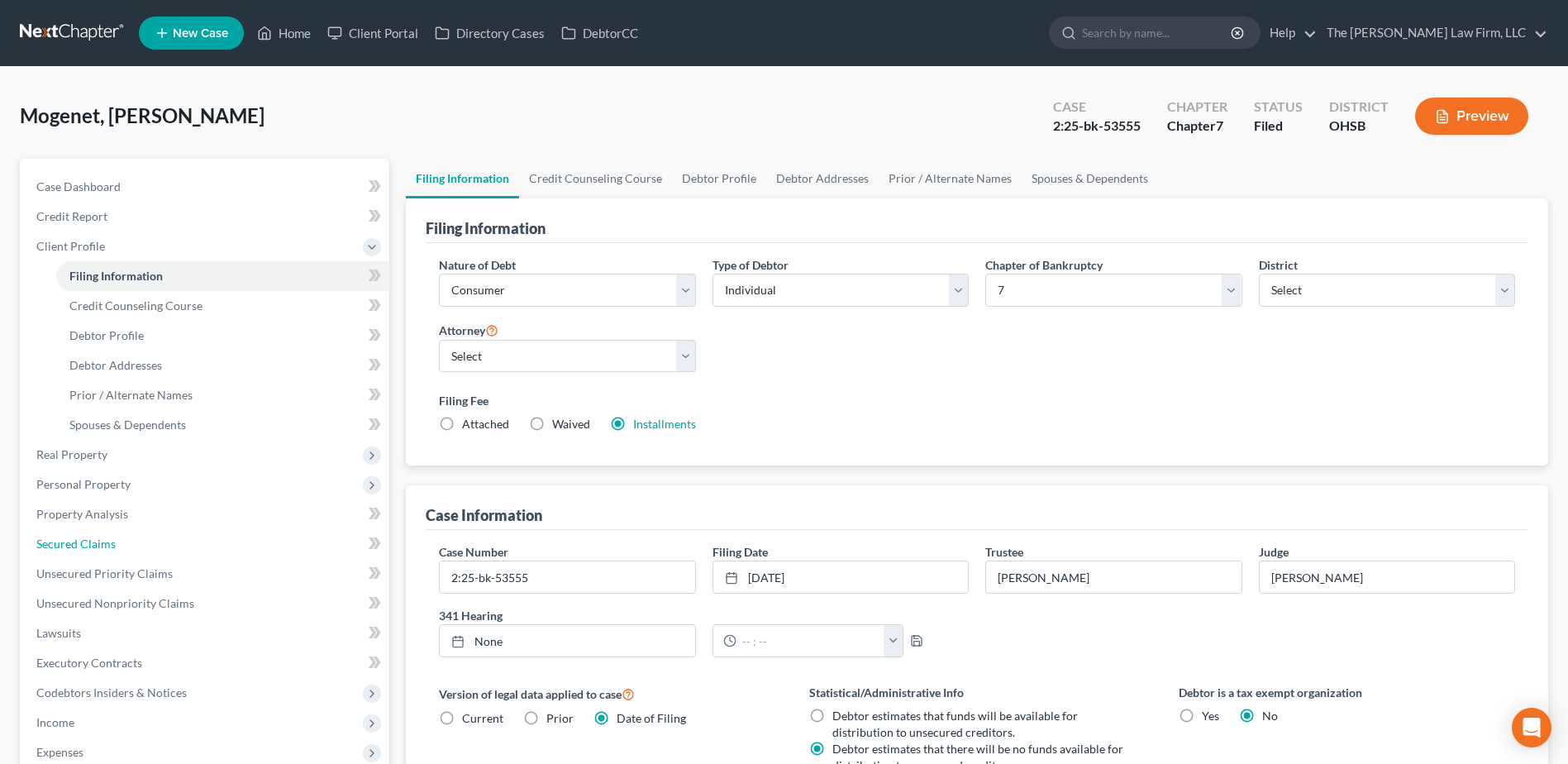
click at [99, 543] on span "Secured Claims" at bounding box center [76, 544] width 79 height 14
